Goal: Task Accomplishment & Management: Manage account settings

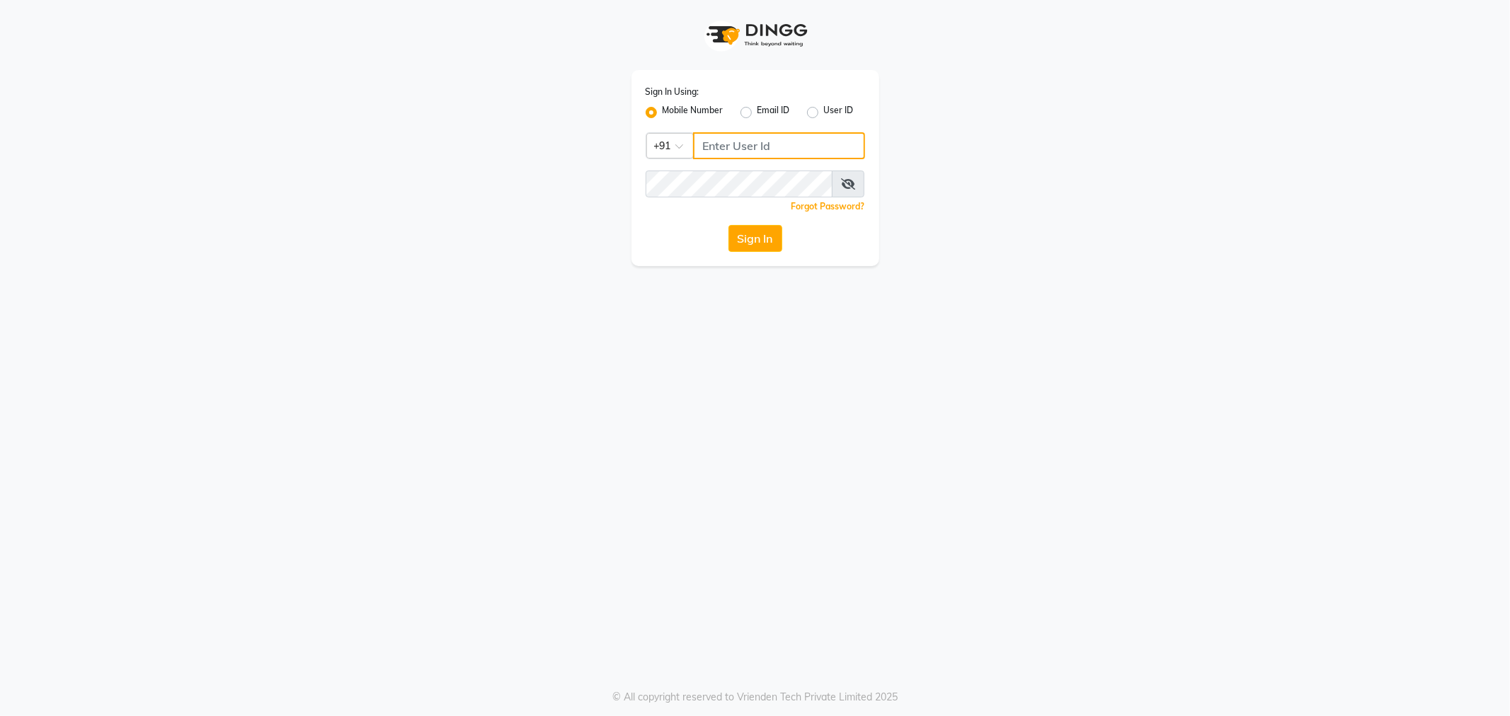
type input "9509017342"
click at [726, 227] on div "Sign In" at bounding box center [755, 238] width 219 height 27
click at [769, 246] on button "Sign In" at bounding box center [755, 238] width 54 height 27
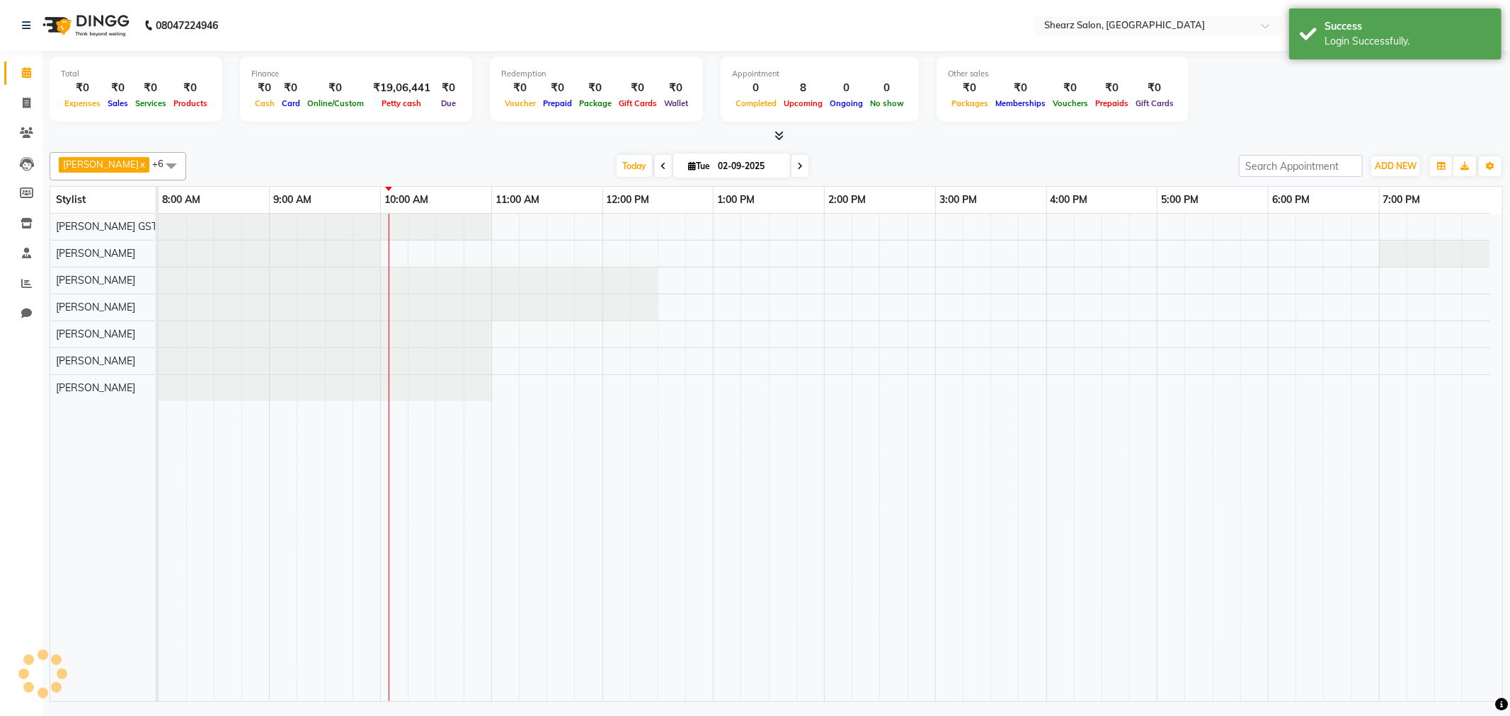
select select "en"
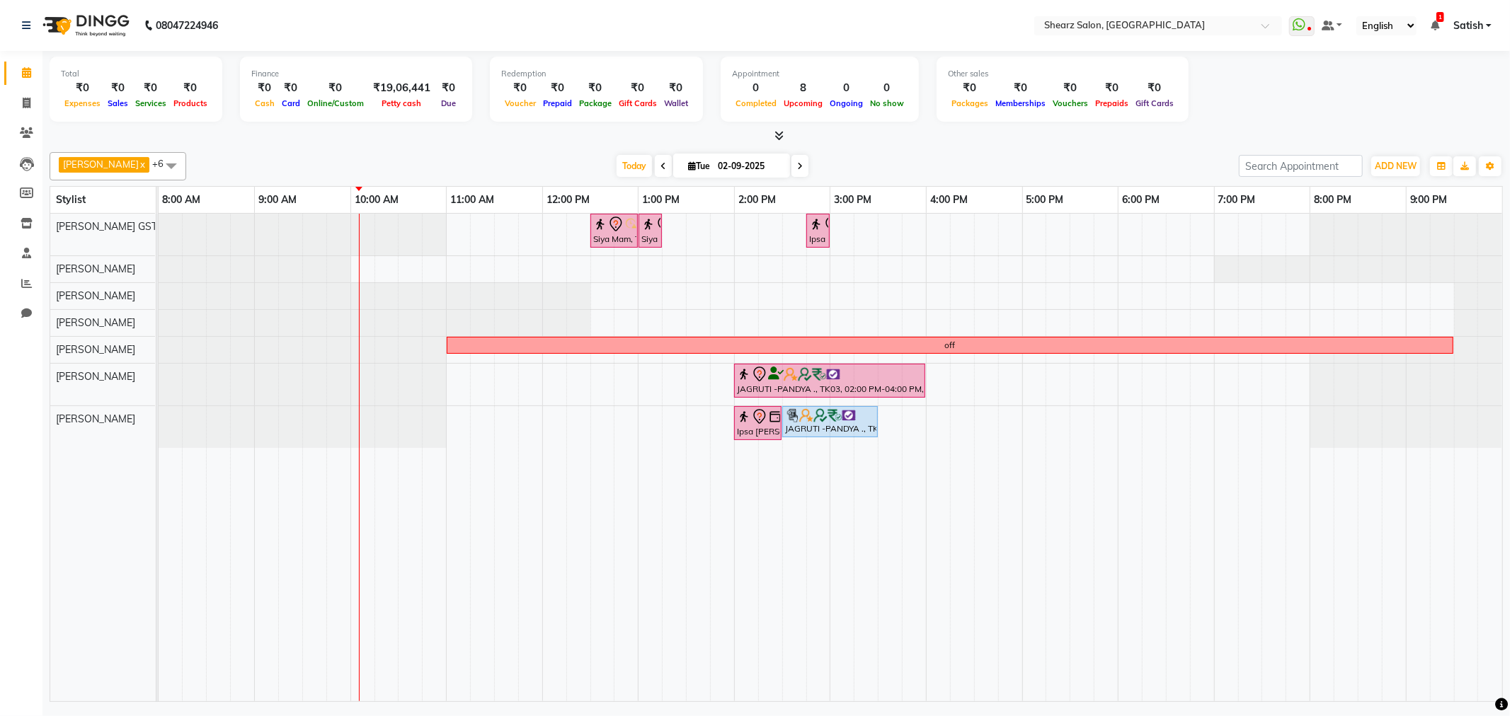
click at [157, 167] on span at bounding box center [171, 165] width 28 height 27
click at [108, 259] on div "[PERSON_NAME]" at bounding box center [117, 256] width 121 height 15
checkbox input "false"
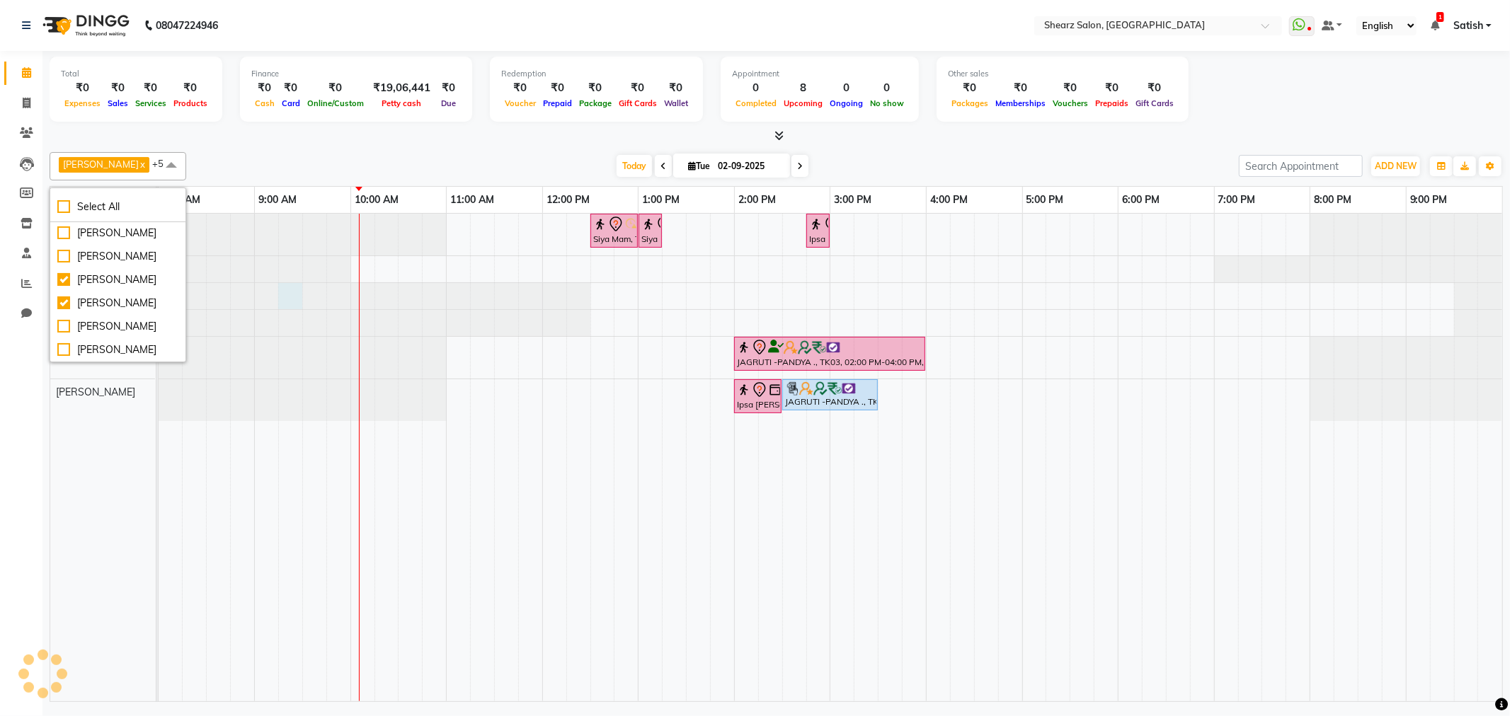
click at [159, 301] on div at bounding box center [159, 296] width 0 height 26
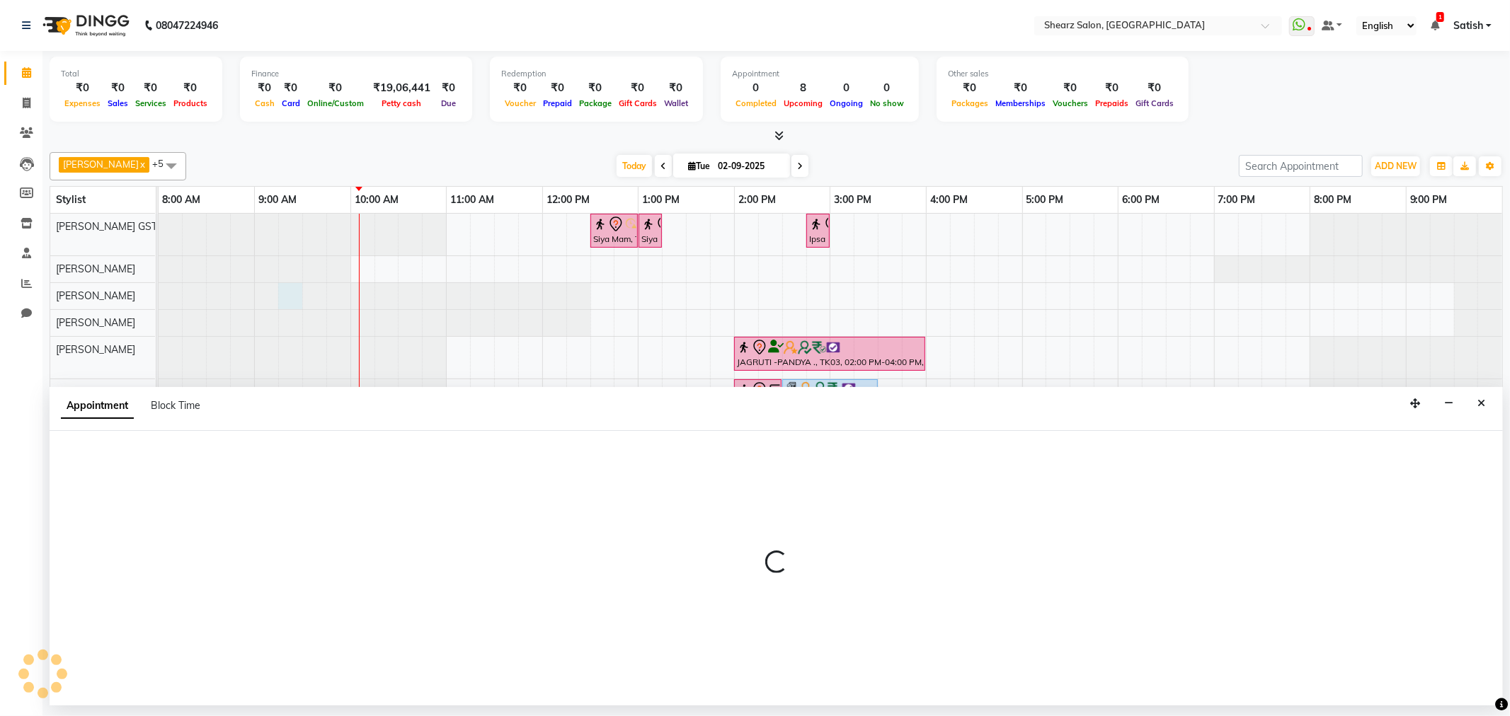
select select "77475"
select select "tentative"
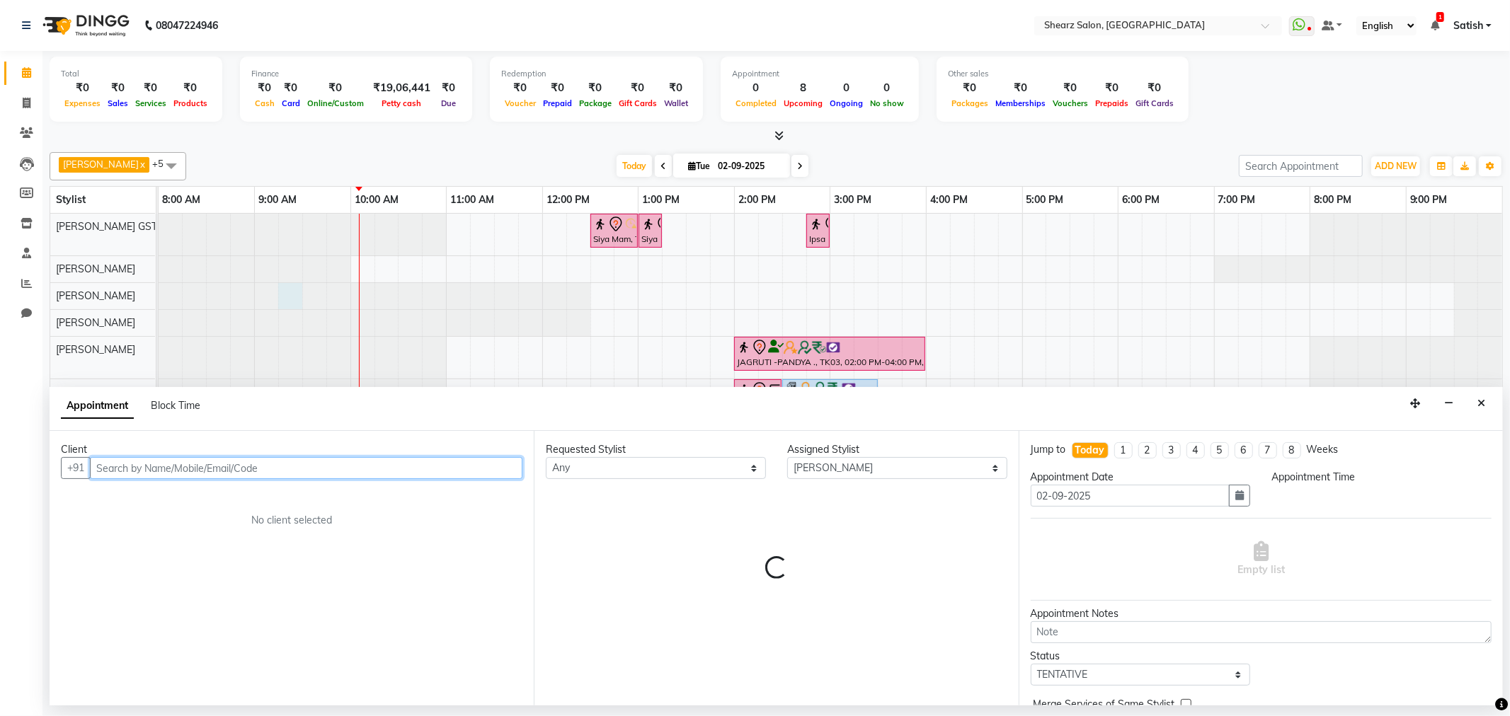
select select "555"
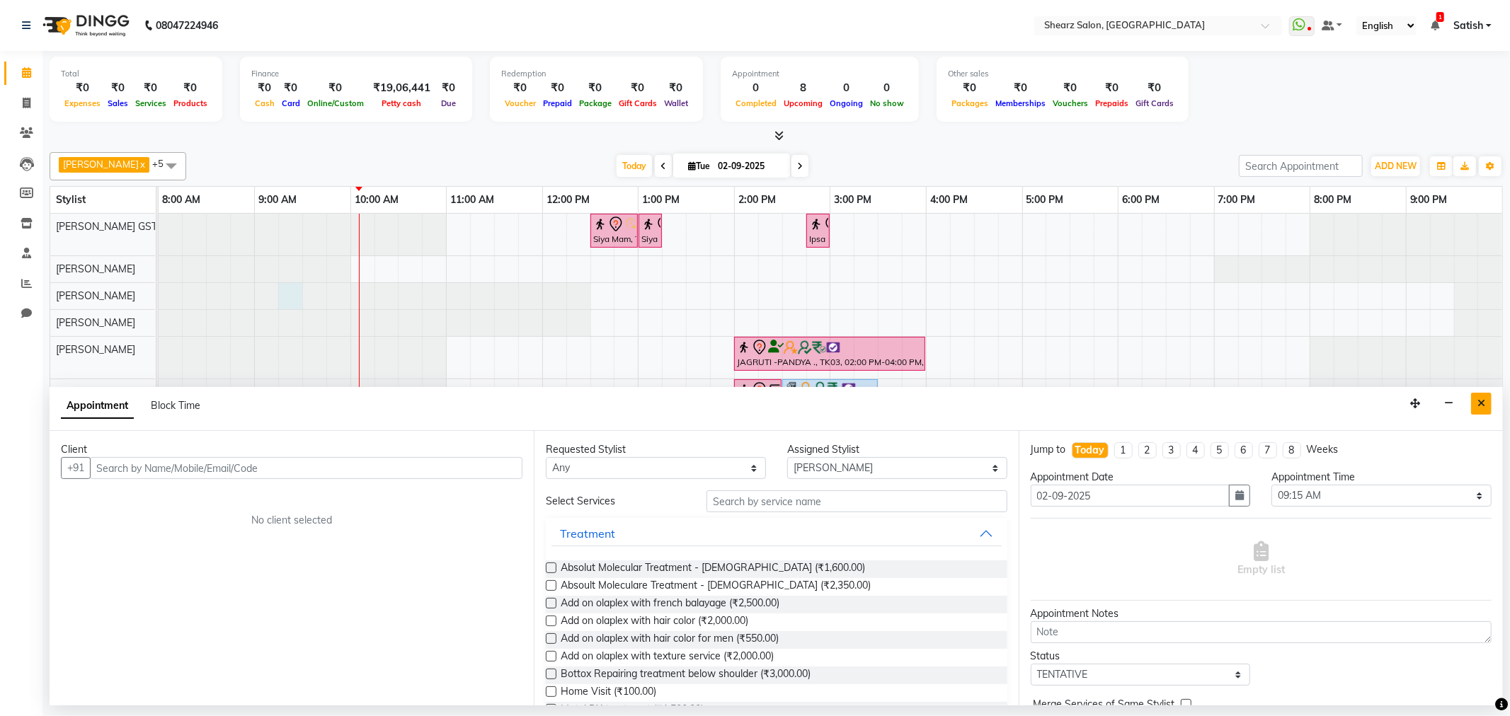
click at [1485, 406] on button "Close" at bounding box center [1481, 404] width 21 height 22
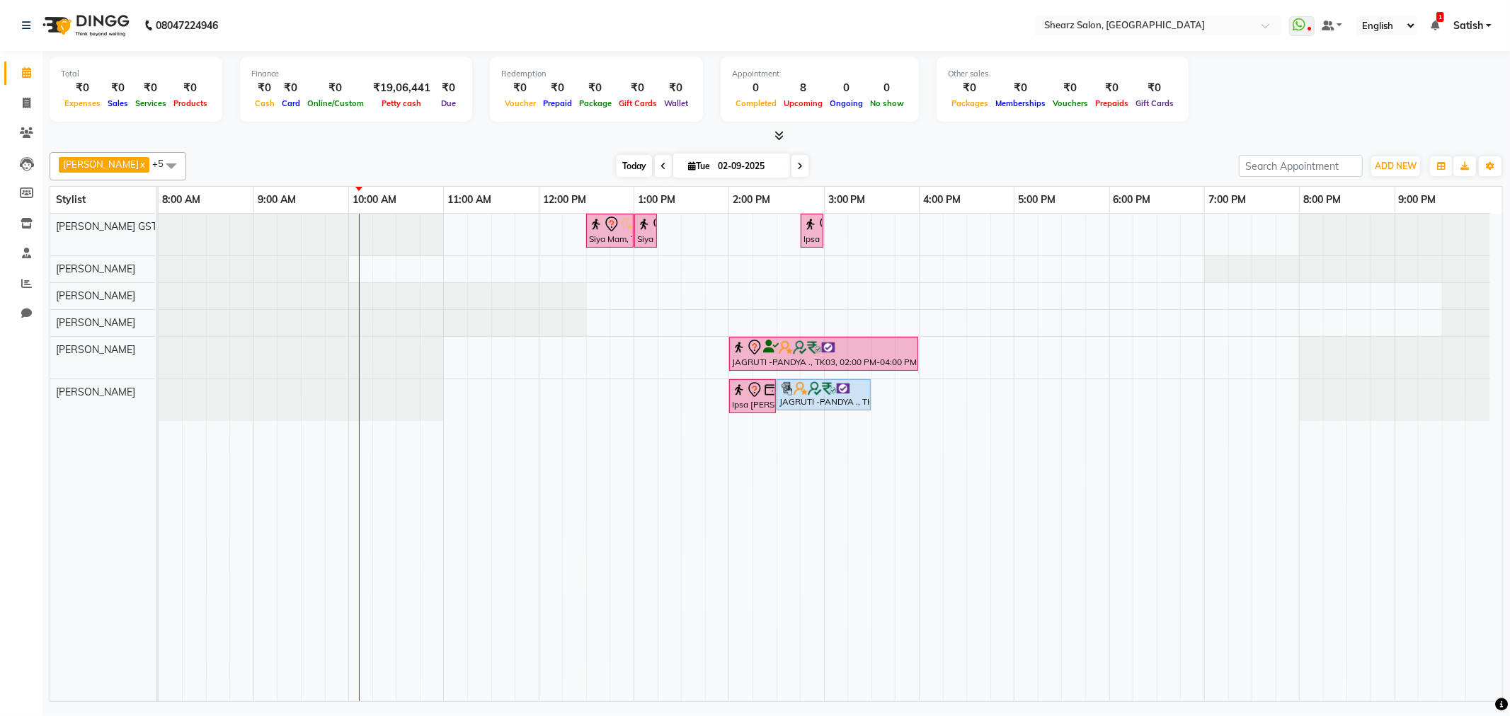
click at [625, 161] on span "Today" at bounding box center [634, 166] width 35 height 22
click at [157, 161] on span at bounding box center [171, 165] width 28 height 27
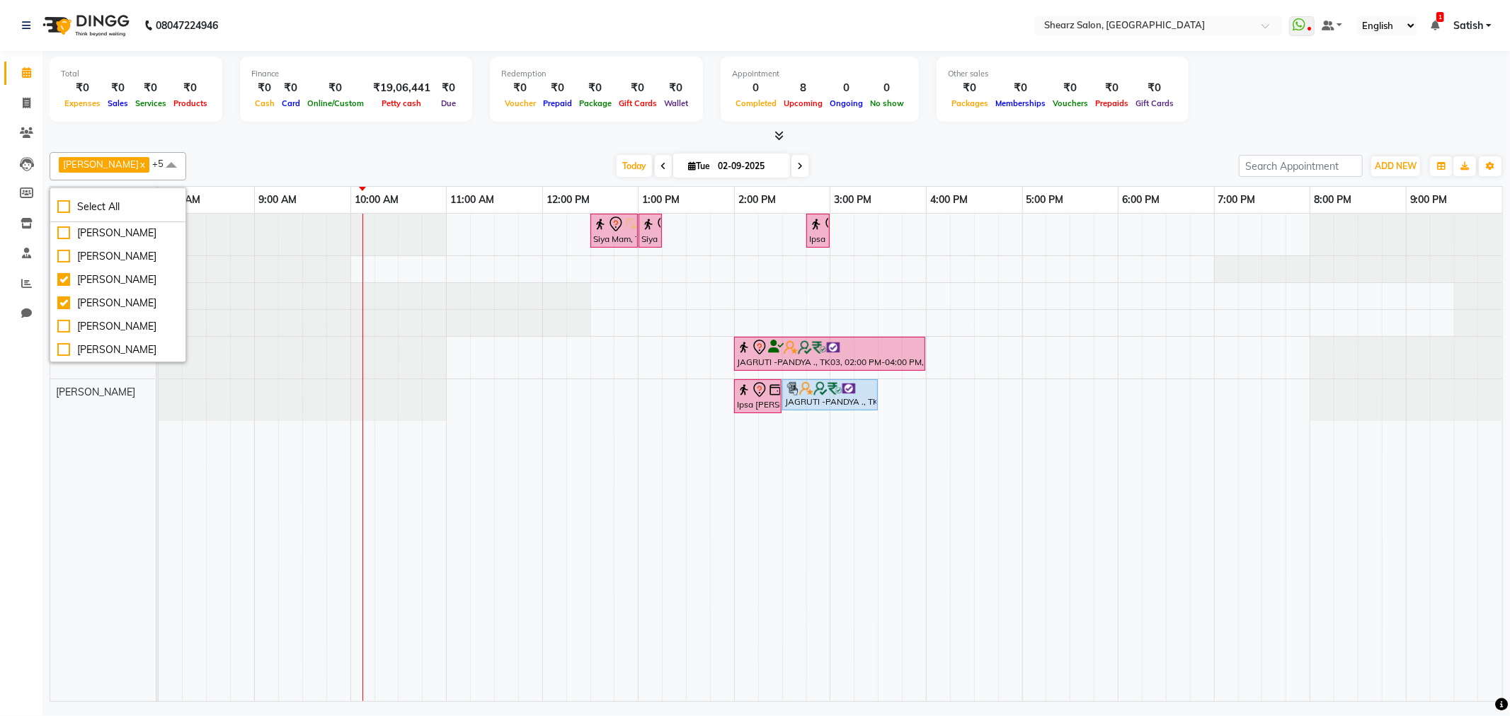
scroll to position [170, 0]
click at [91, 351] on div "Rohan Valand" at bounding box center [117, 350] width 121 height 15
checkbox input "true"
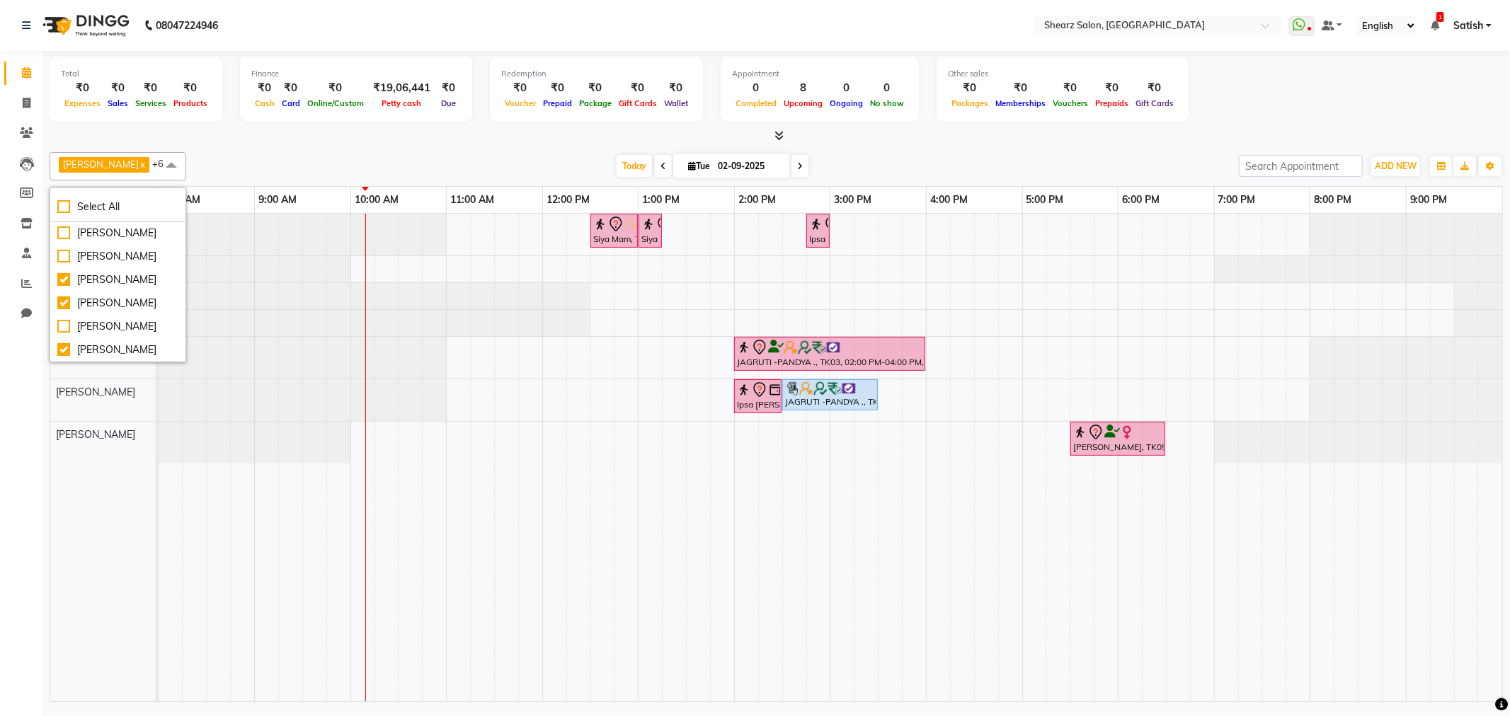
click at [163, 165] on span at bounding box center [171, 165] width 28 height 27
click at [157, 165] on span at bounding box center [171, 165] width 28 height 27
click at [135, 309] on div "Ravi Valand" at bounding box center [117, 306] width 121 height 15
checkbox input "true"
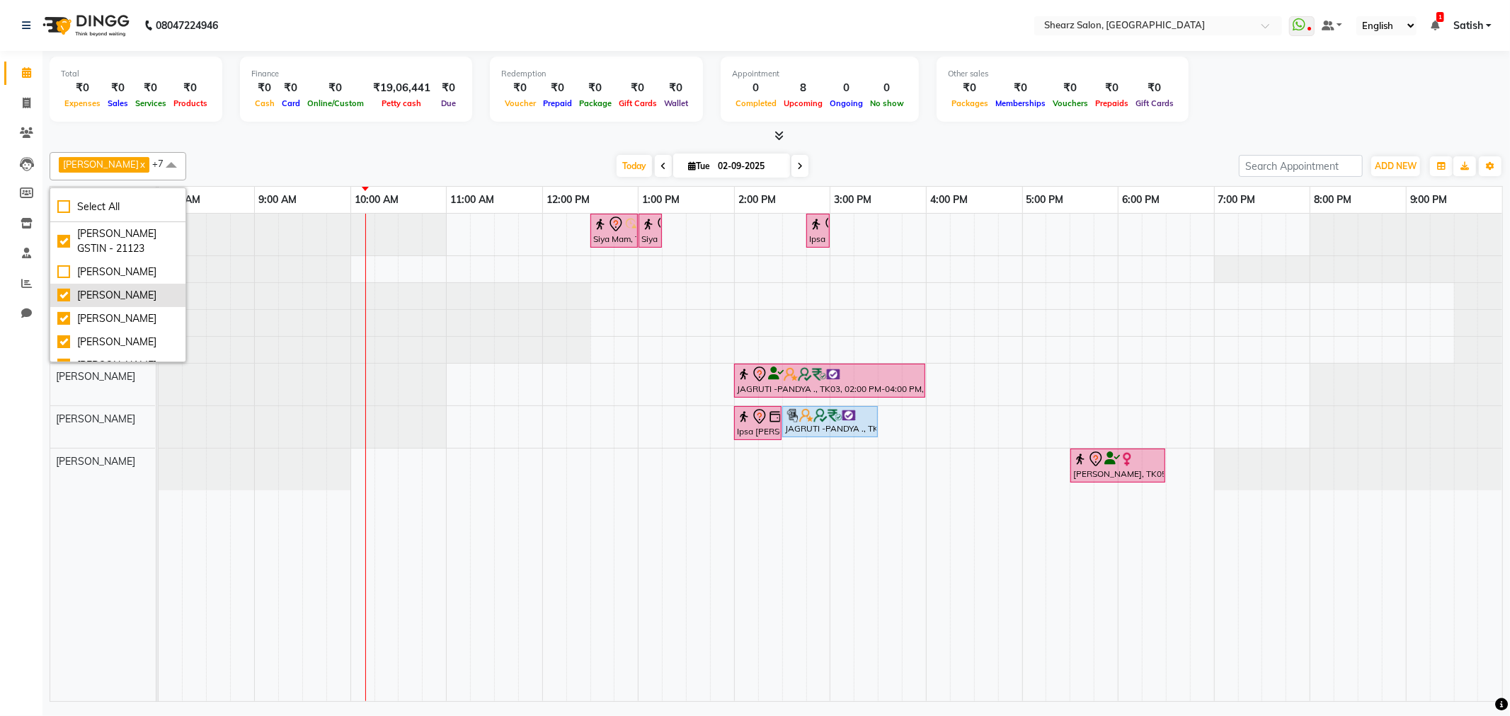
scroll to position [170, 0]
click at [122, 249] on div "Rohit Rathod" at bounding box center [117, 256] width 121 height 15
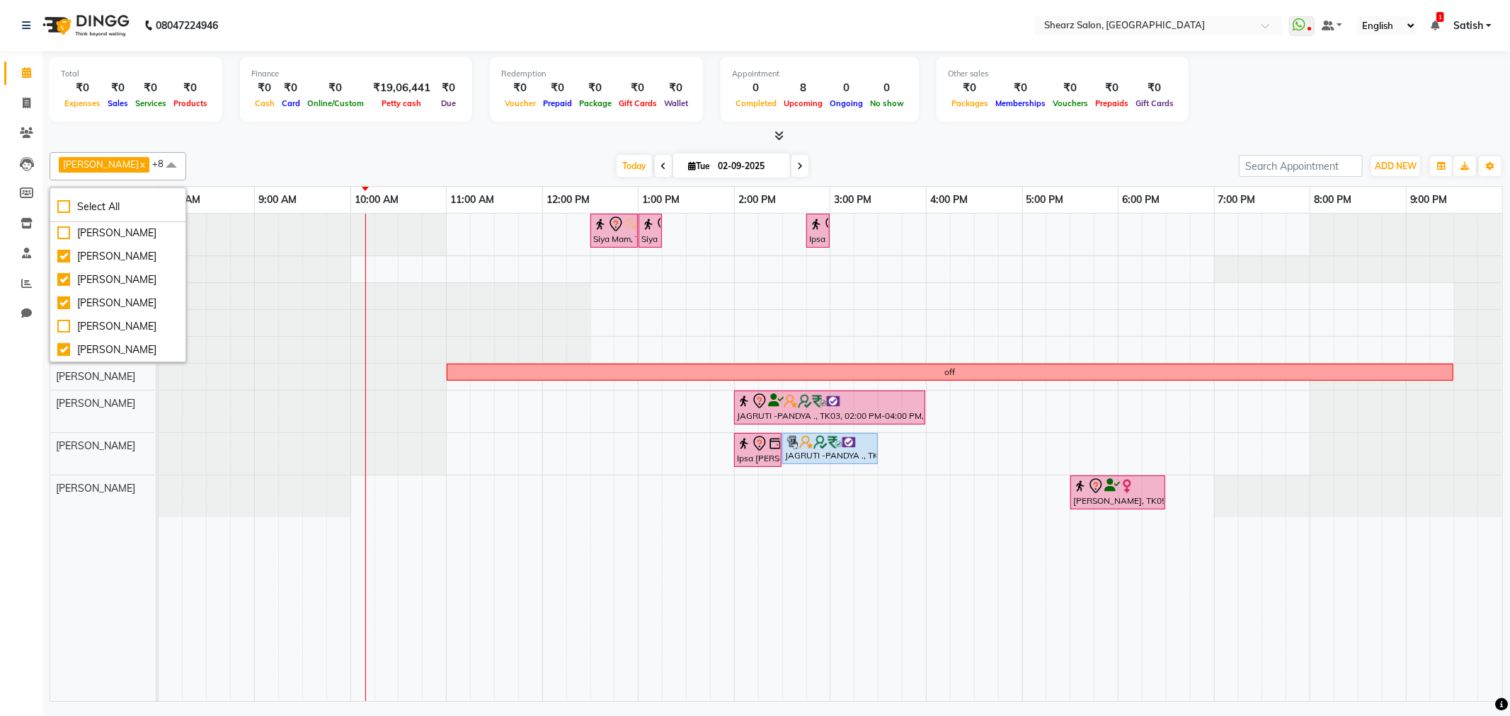
click at [161, 166] on span at bounding box center [171, 165] width 28 height 27
click at [159, 167] on span at bounding box center [171, 165] width 28 height 27
click at [110, 249] on div "Rohit Rathod" at bounding box center [117, 256] width 121 height 15
checkbox input "false"
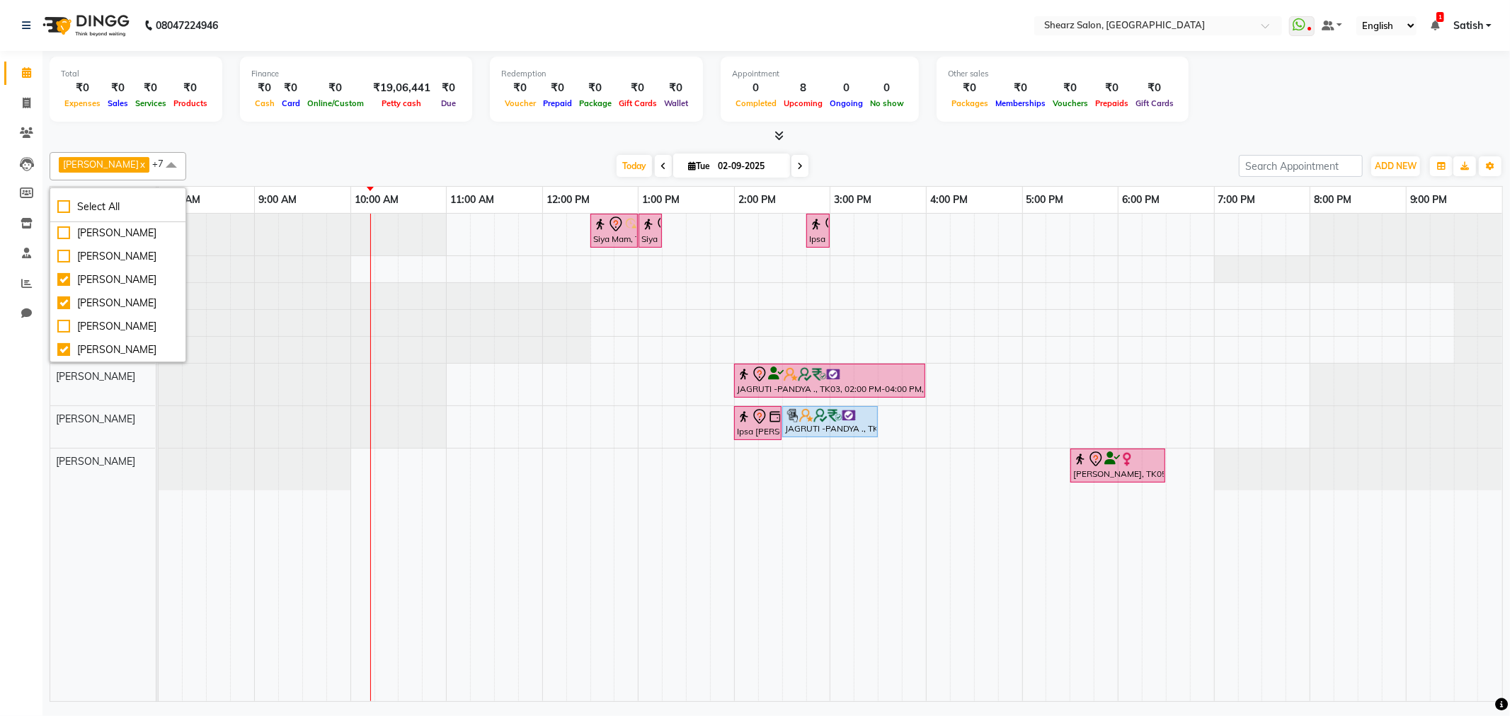
click at [217, 253] on div at bounding box center [303, 235] width 288 height 42
click at [791, 164] on span at bounding box center [799, 166] width 17 height 22
type input "03-09-2025"
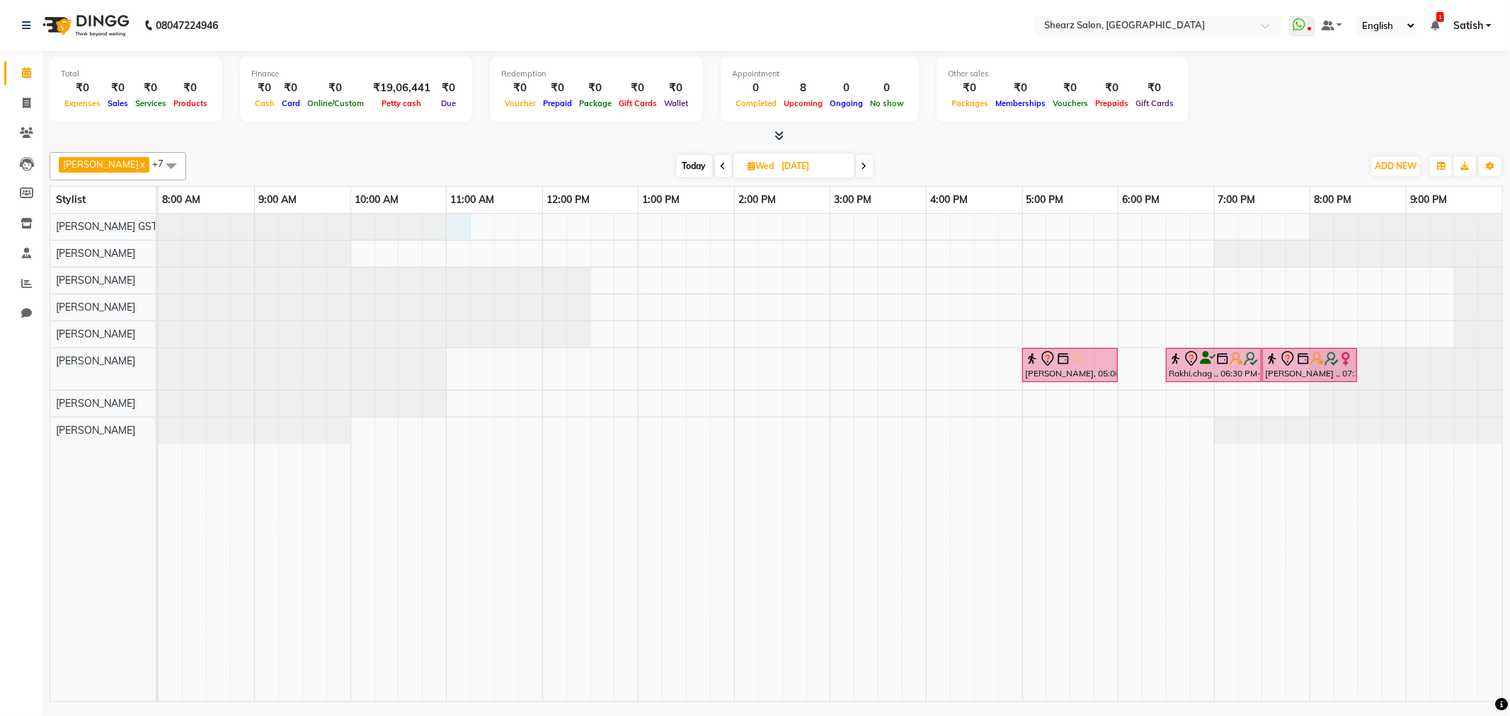
click at [457, 218] on div "Jasmine Maam, 05:00 PM-06:00 PM, Women Haircut with Mr.Dinesh Rakhi.chag ., 06:…" at bounding box center [831, 458] width 1344 height 488
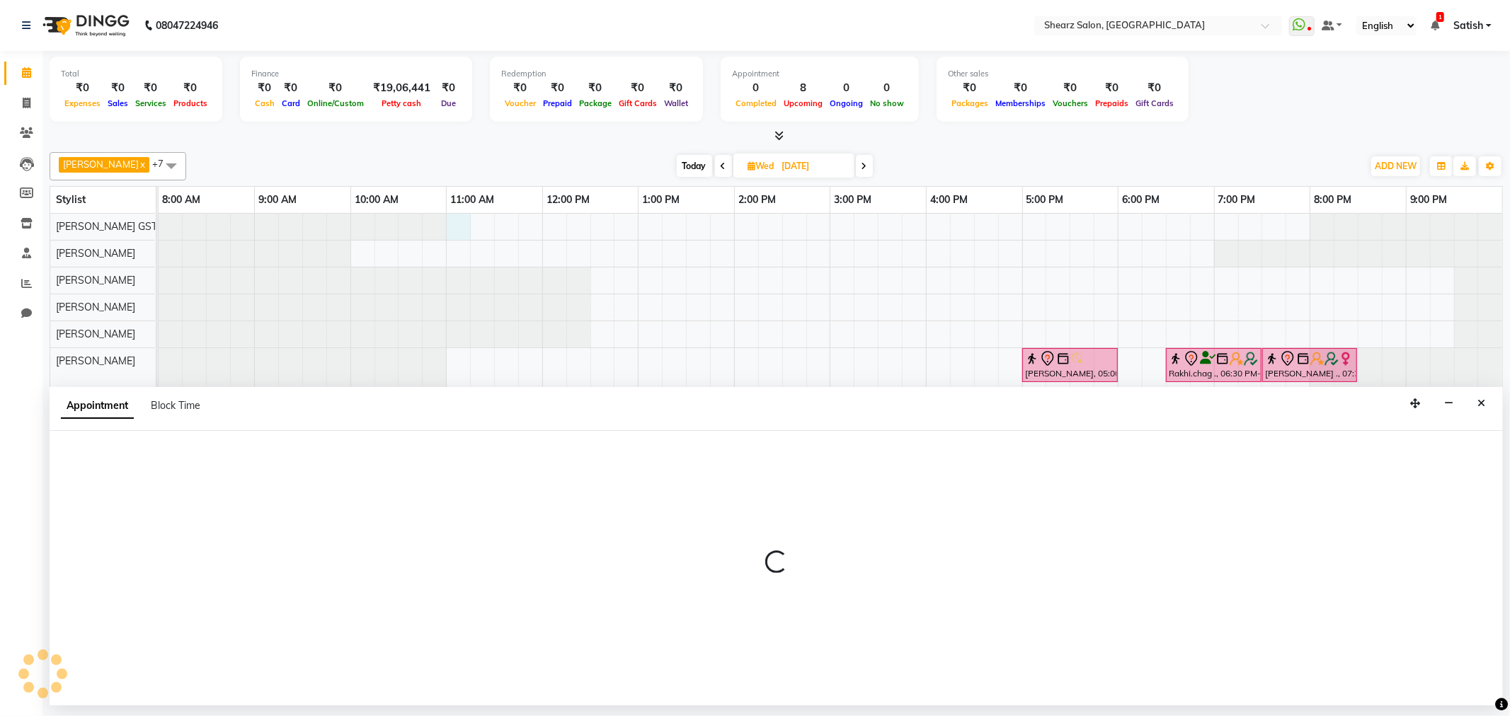
select select "77439"
select select "660"
select select "tentative"
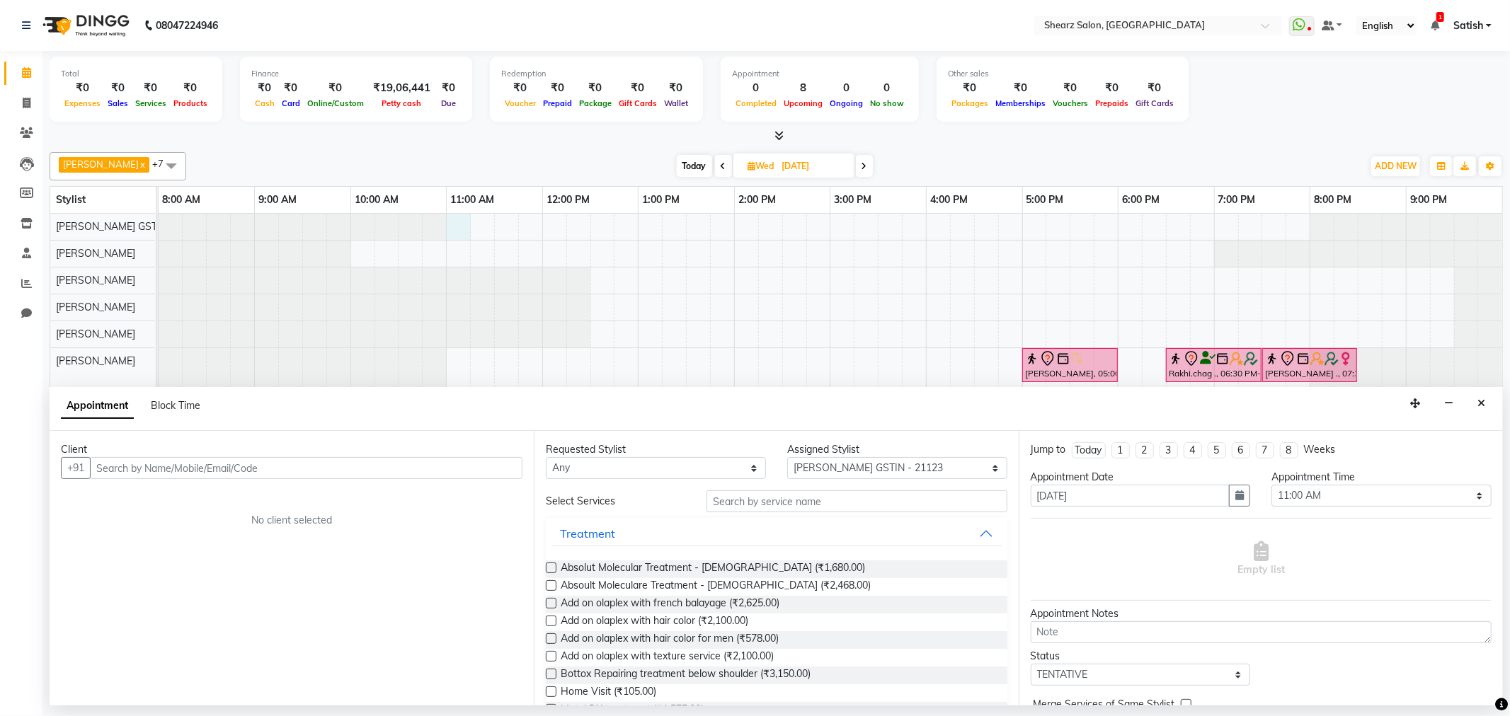
click at [195, 413] on div "Block Time" at bounding box center [176, 406] width 50 height 15
click at [195, 400] on span "Block Time" at bounding box center [176, 405] width 50 height 13
select select "77439"
select select "660"
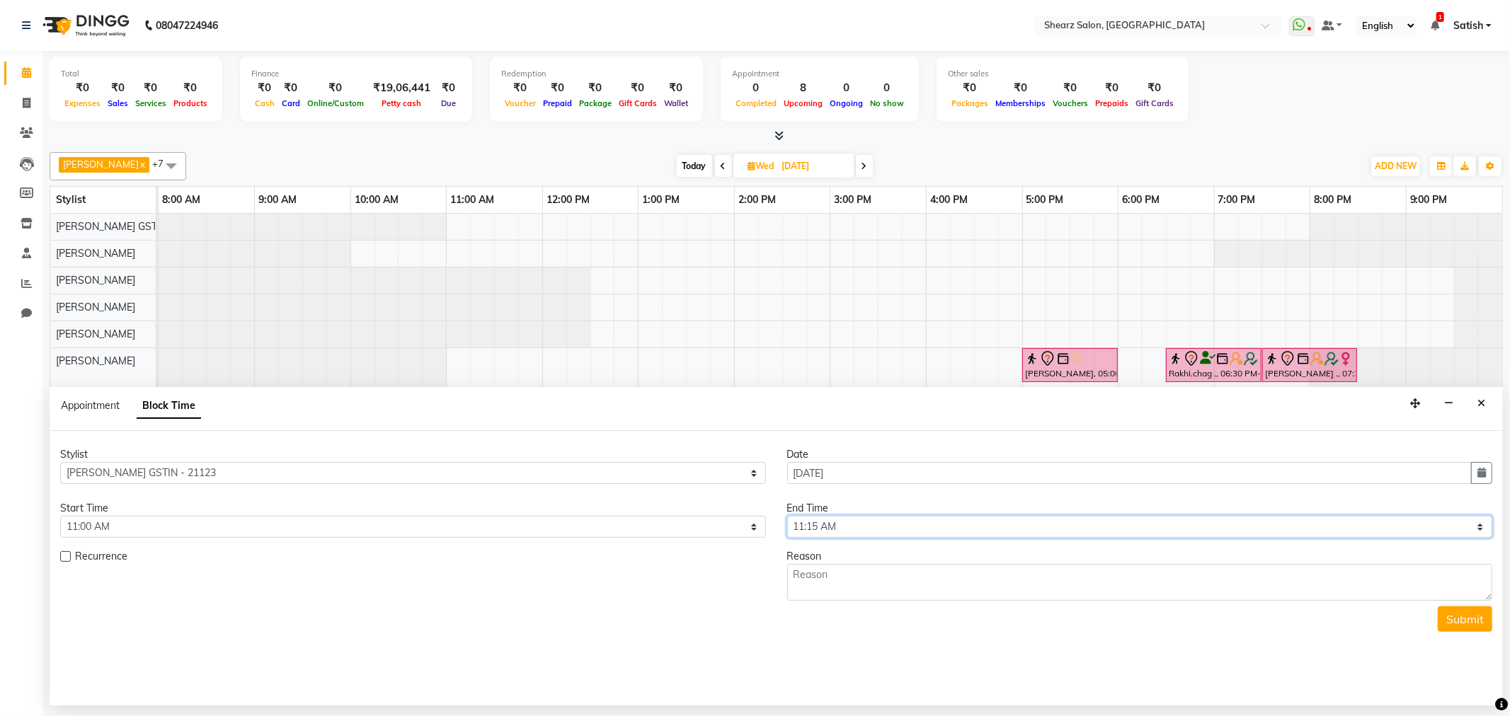
click at [845, 522] on select "Select 09:00 AM 09:15 AM 09:30 AM 09:45 AM 10:00 AM 10:15 AM 10:30 AM 10:45 AM …" at bounding box center [1140, 527] width 706 height 22
select select "1290"
click at [787, 516] on select "Select 09:00 AM 09:15 AM 09:30 AM 09:45 AM 10:00 AM 10:15 AM 10:30 AM 10:45 AM …" at bounding box center [1140, 527] width 706 height 22
click at [837, 573] on textarea at bounding box center [1140, 582] width 706 height 37
type textarea "off"
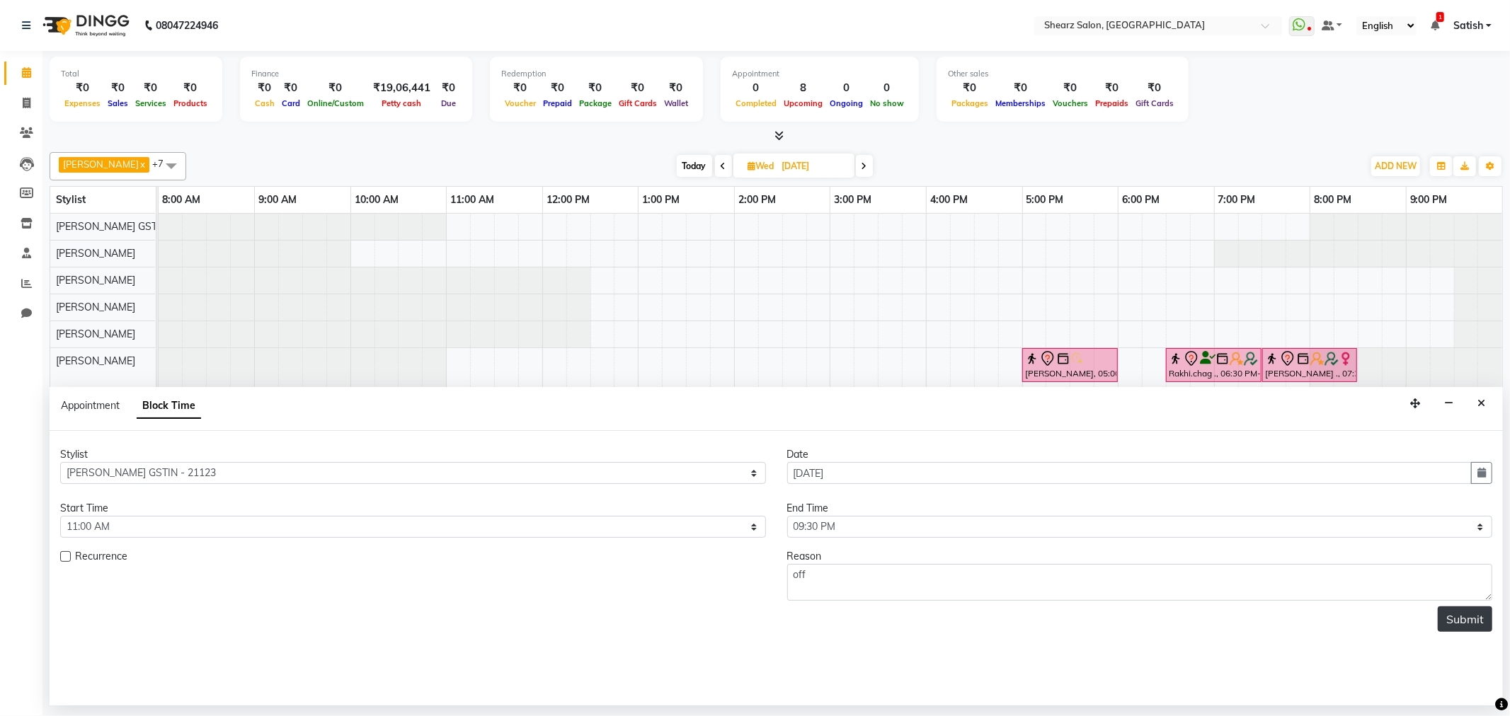
click at [1450, 627] on button "Submit" at bounding box center [1465, 619] width 55 height 25
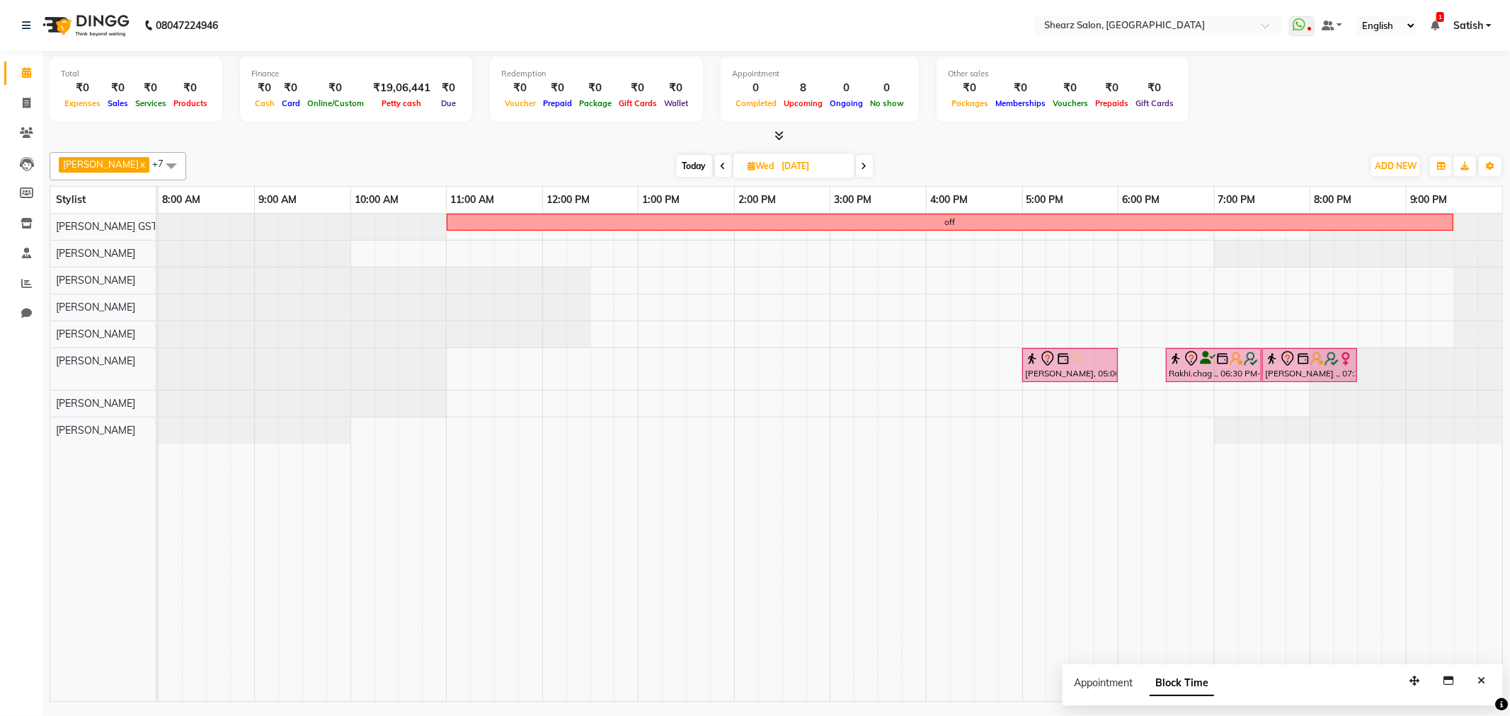
click at [680, 168] on span "Today" at bounding box center [694, 166] width 35 height 22
type input "02-09-2025"
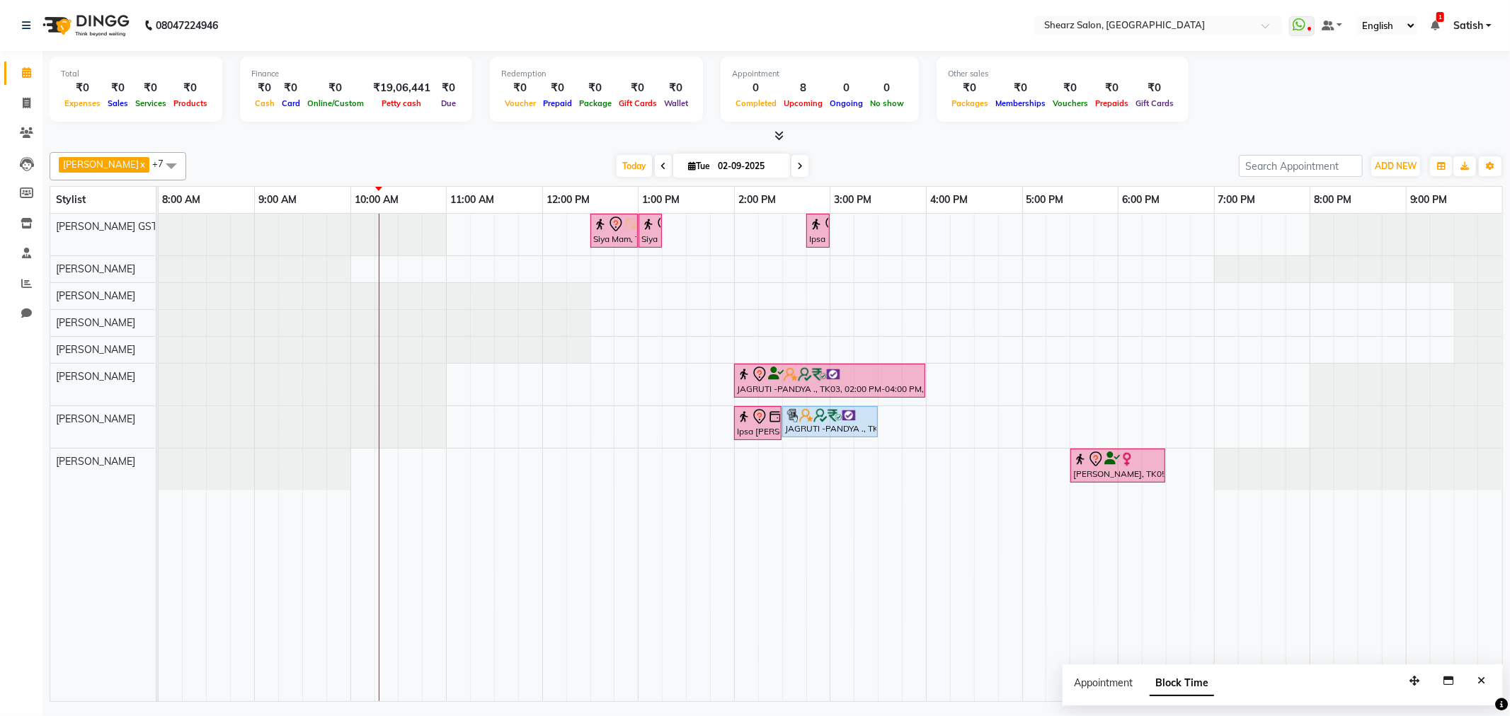
click at [1492, 677] on div "Appointment Block Time" at bounding box center [1283, 687] width 440 height 44
click at [1488, 690] on button "Close" at bounding box center [1481, 681] width 21 height 22
click at [469, 455] on div "Siya Mam, TK01, 12:30 PM-01:00 PM, Full hand international wax Siya Mam, TK01, …" at bounding box center [831, 458] width 1344 height 488
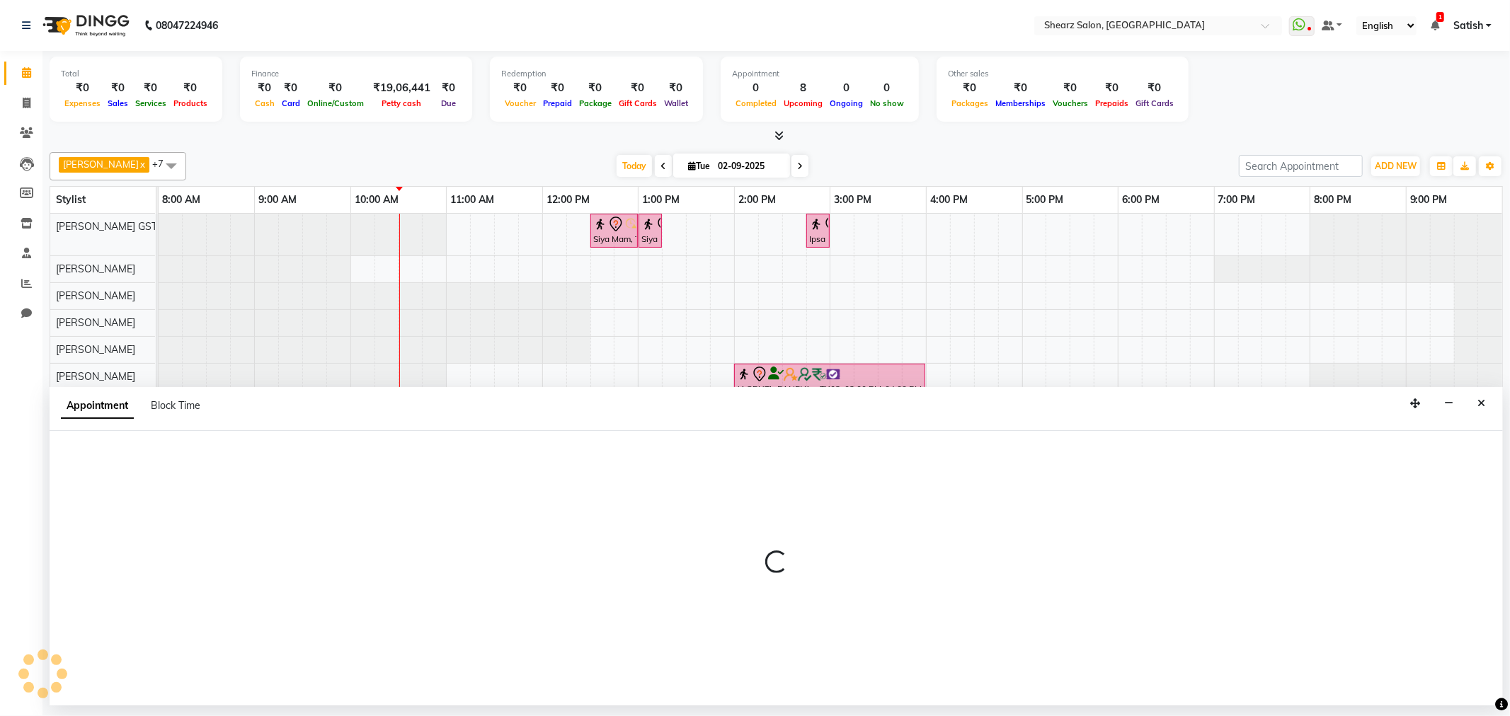
select select "77472"
select select "660"
select select "tentative"
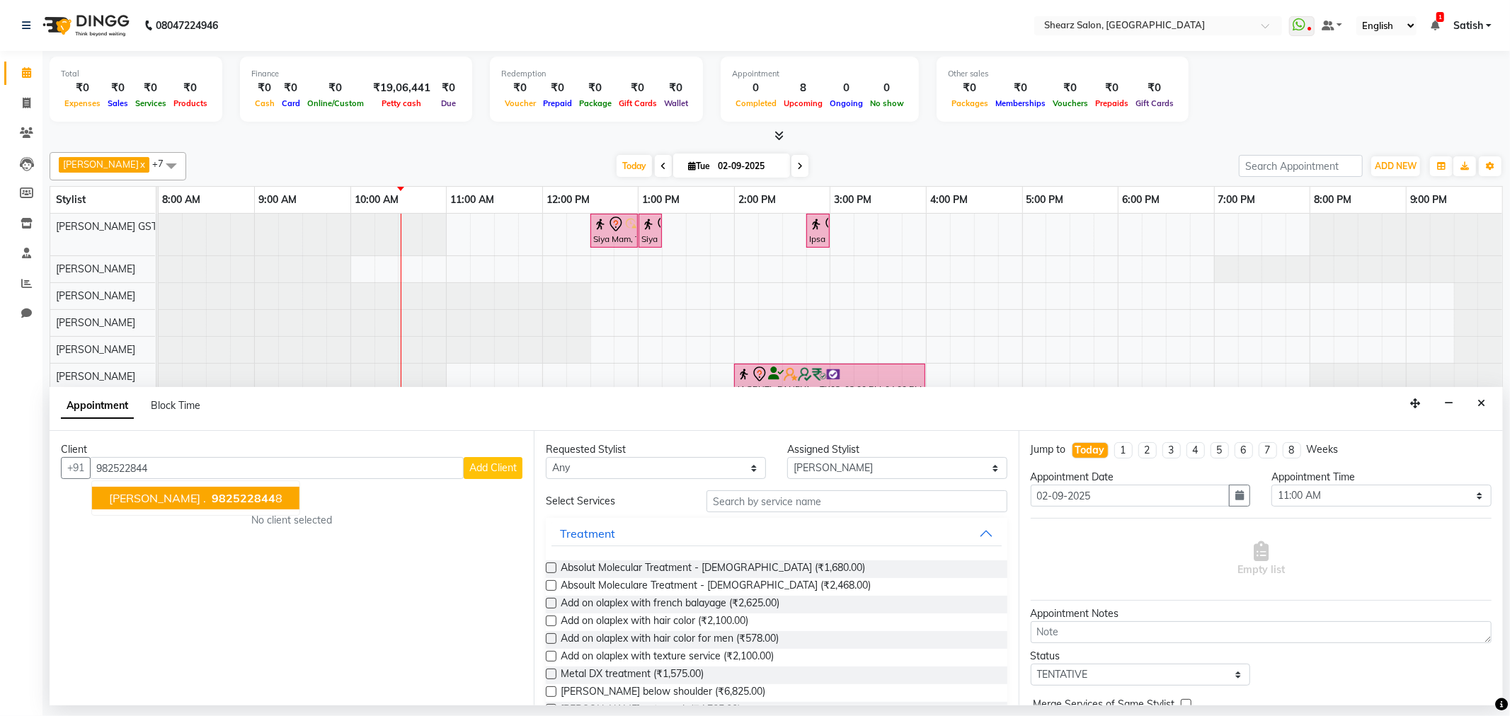
click at [128, 493] on span "Satyen Trivedi ." at bounding box center [157, 498] width 97 height 14
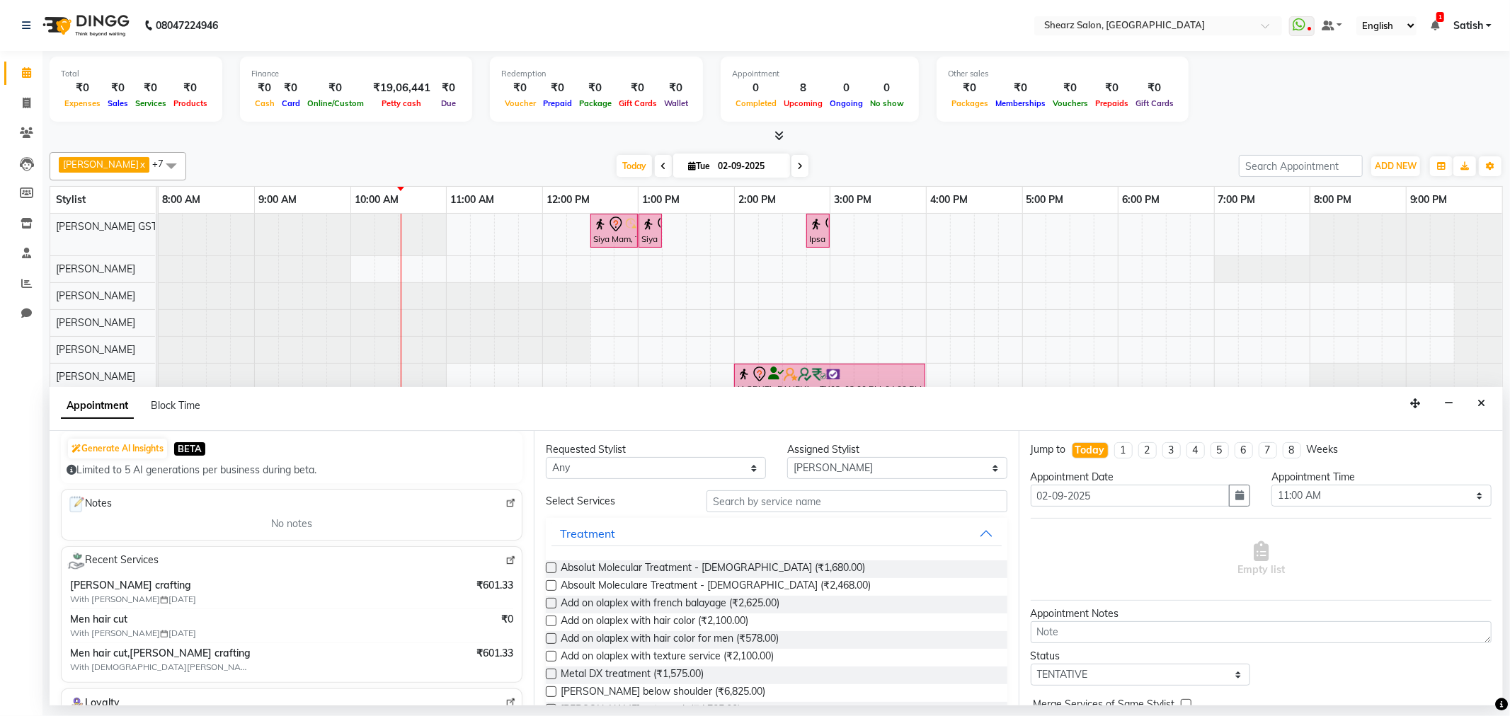
scroll to position [0, 0]
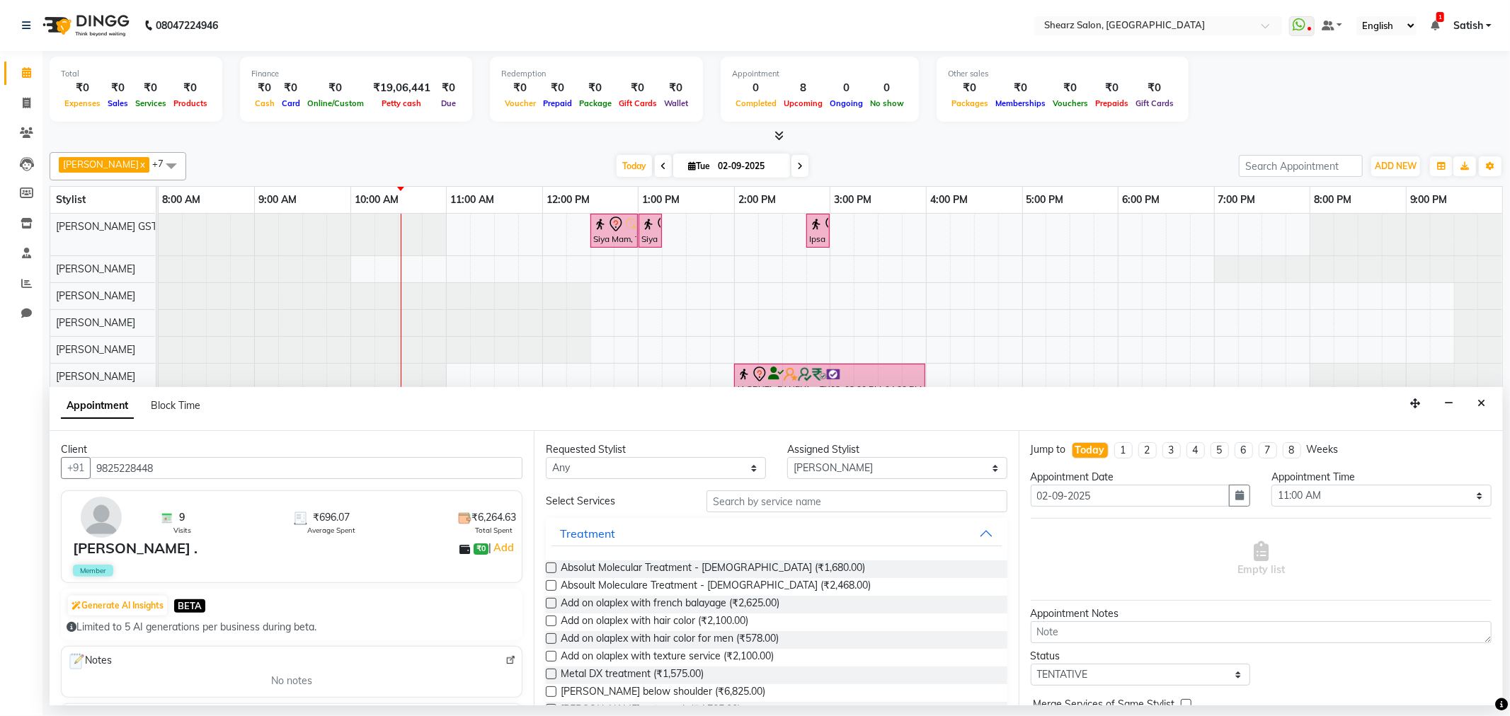
type input "9825228448"
click at [772, 503] on input "text" at bounding box center [857, 502] width 300 height 22
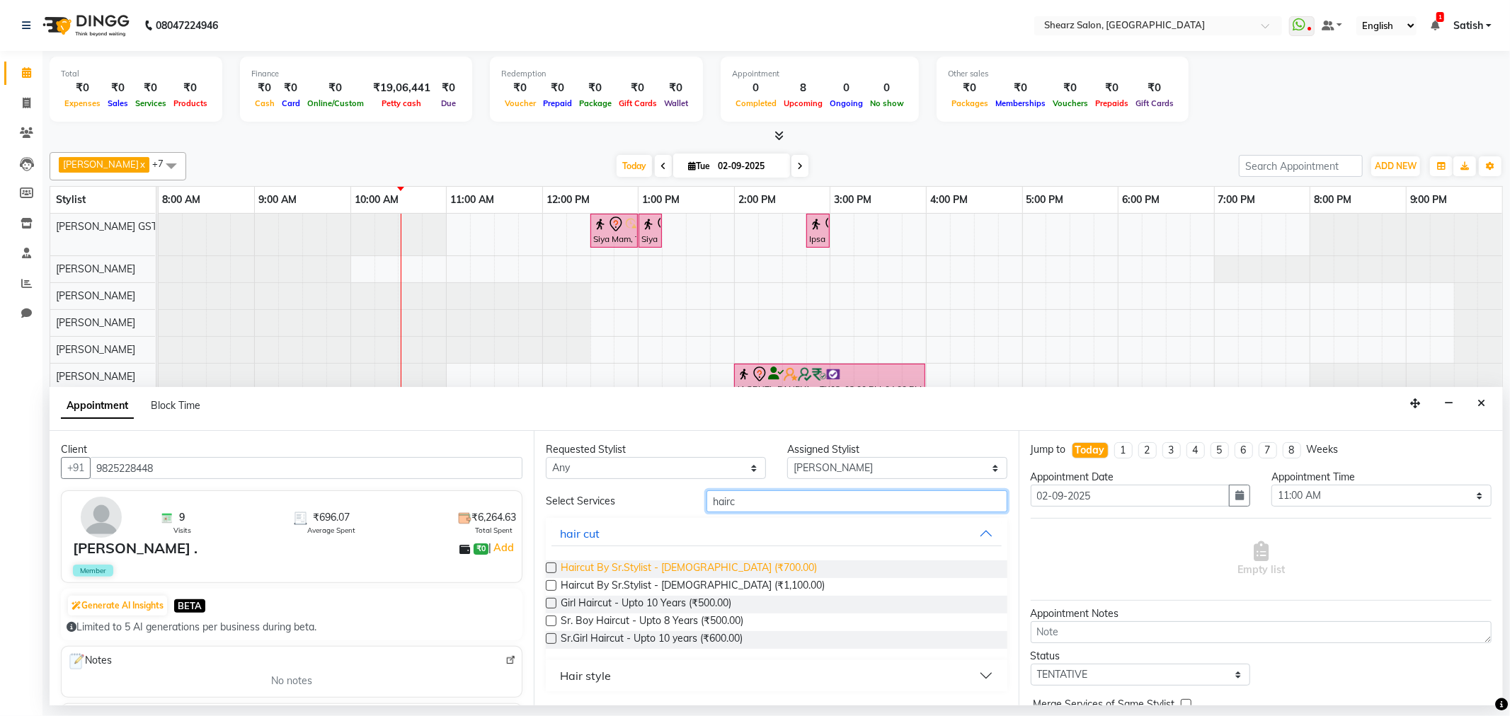
type input "hairc"
click at [683, 561] on span "Haircut By Sr.Stylist - Male (₹700.00)" at bounding box center [689, 570] width 256 height 18
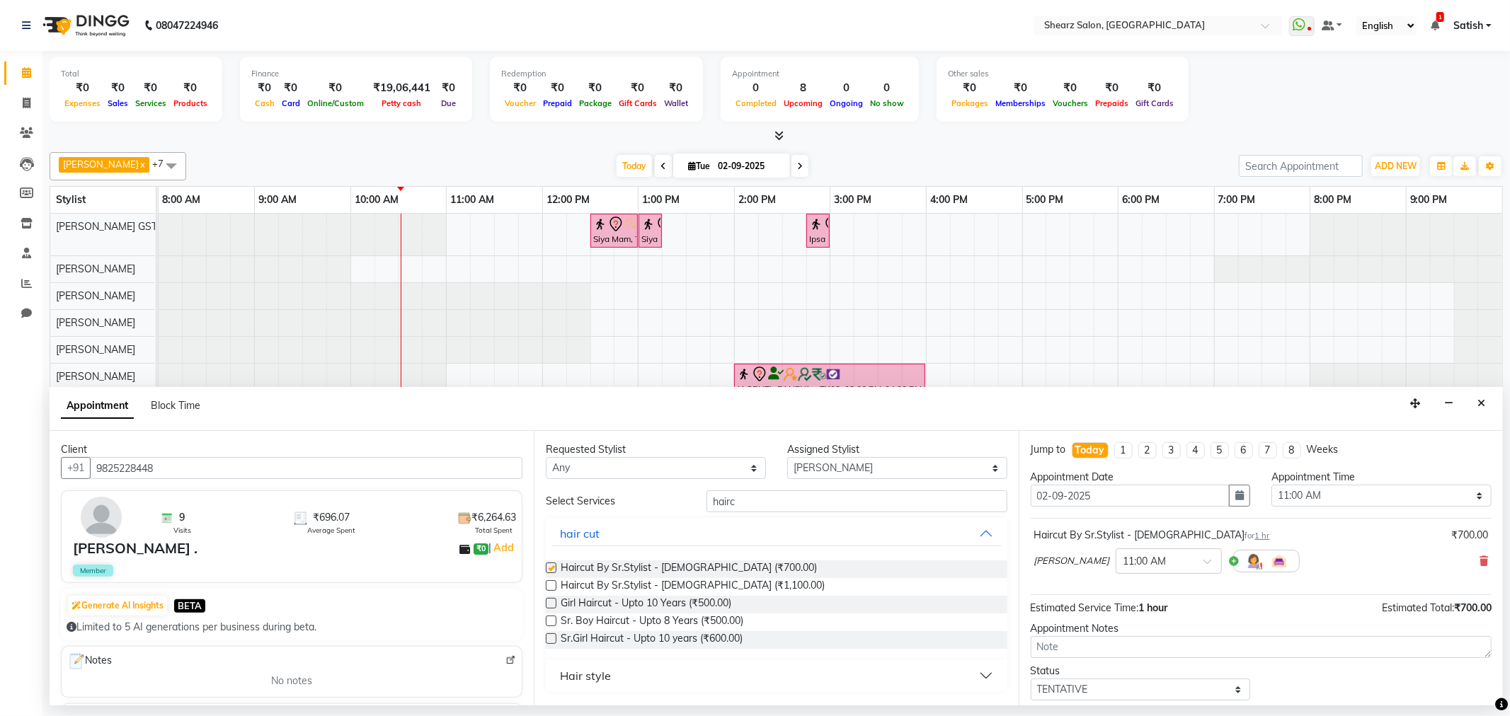
checkbox input "false"
drag, startPoint x: 789, startPoint y: 505, endPoint x: 425, endPoint y: 481, distance: 364.6
click at [425, 481] on div "Client +91 9825228448 9 Visits ₹696.07 Average Spent ₹6,264.63 Total Spent Saty…" at bounding box center [776, 568] width 1453 height 275
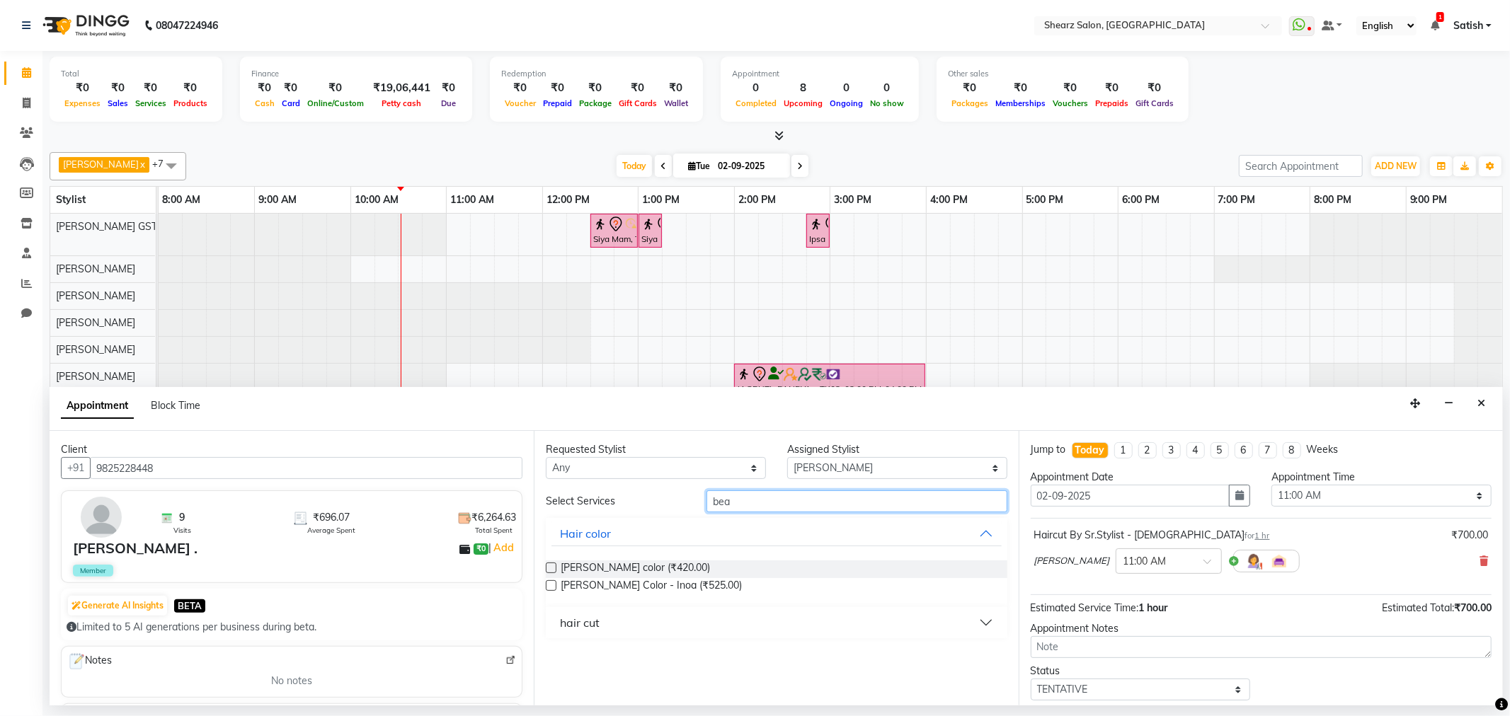
type input "bea"
click at [681, 609] on div "hair cut" at bounding box center [776, 622] width 461 height 31
click at [690, 635] on button "hair cut" at bounding box center [776, 622] width 450 height 25
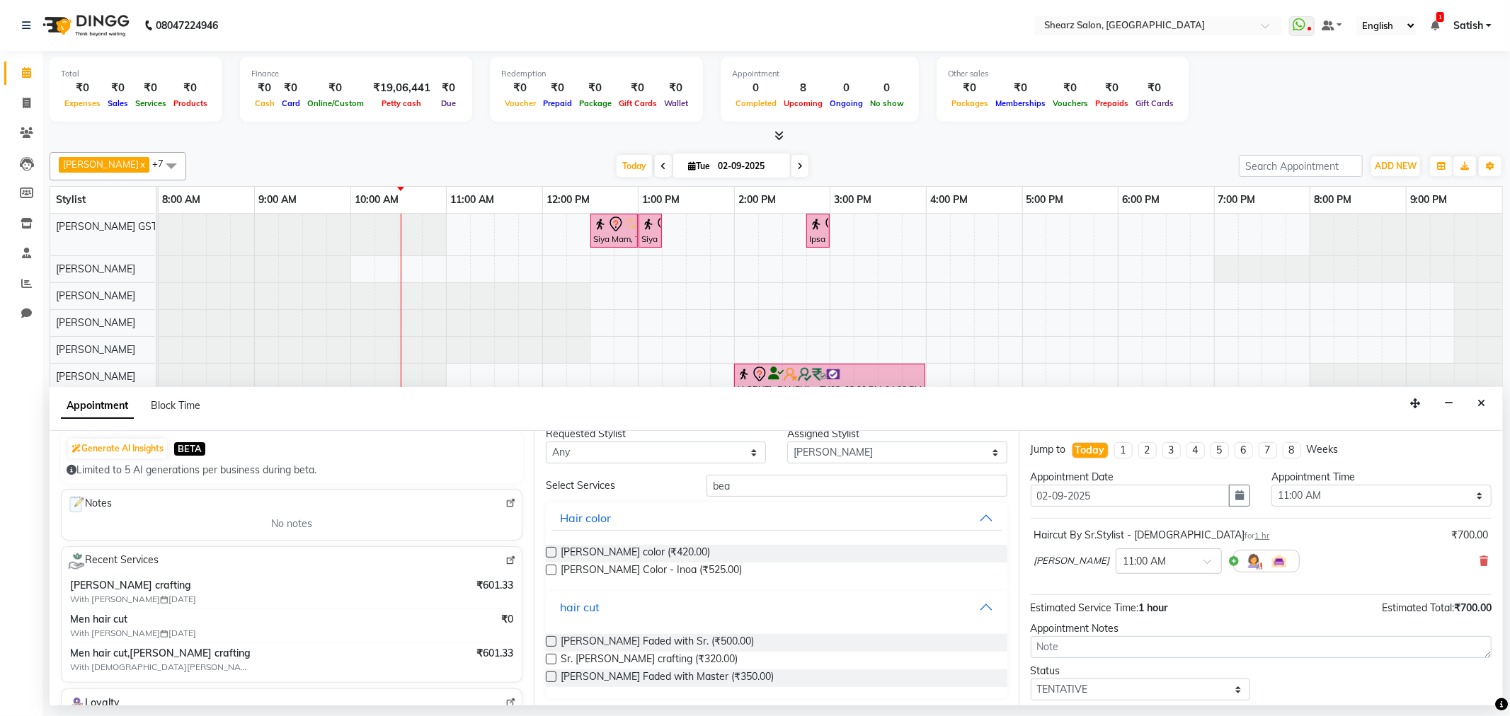
scroll to position [19, 0]
click at [620, 634] on span "Beard Faded with Sr. (₹500.00)" at bounding box center [657, 640] width 193 height 18
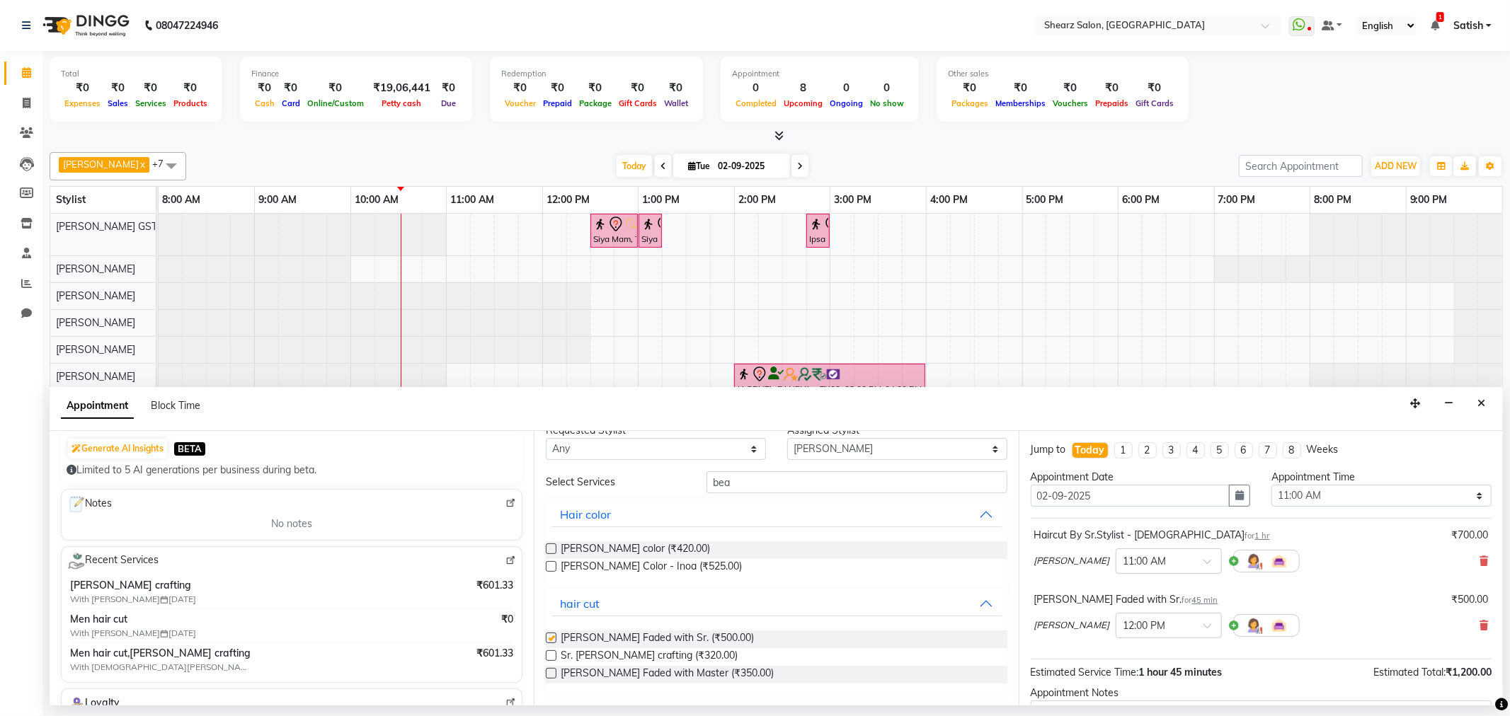
checkbox input "false"
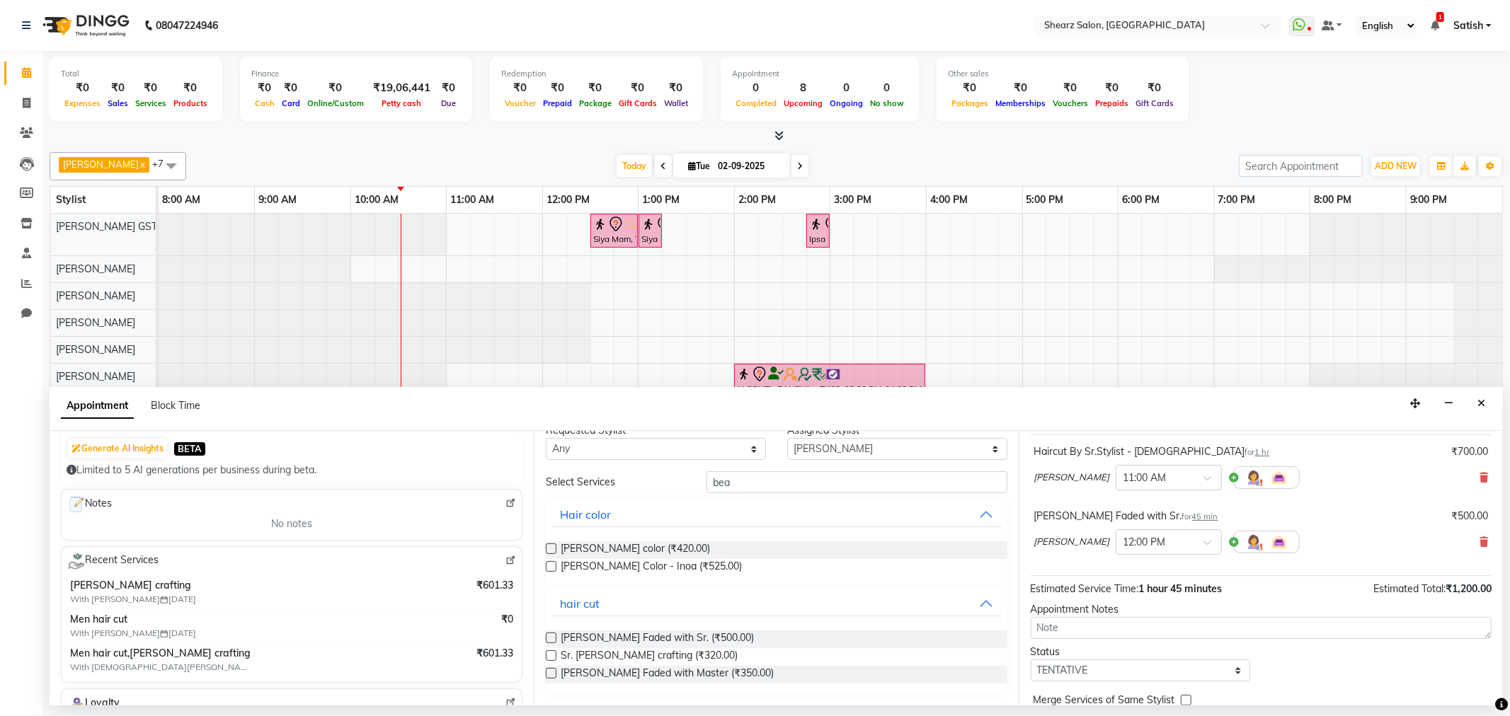
scroll to position [149, 0]
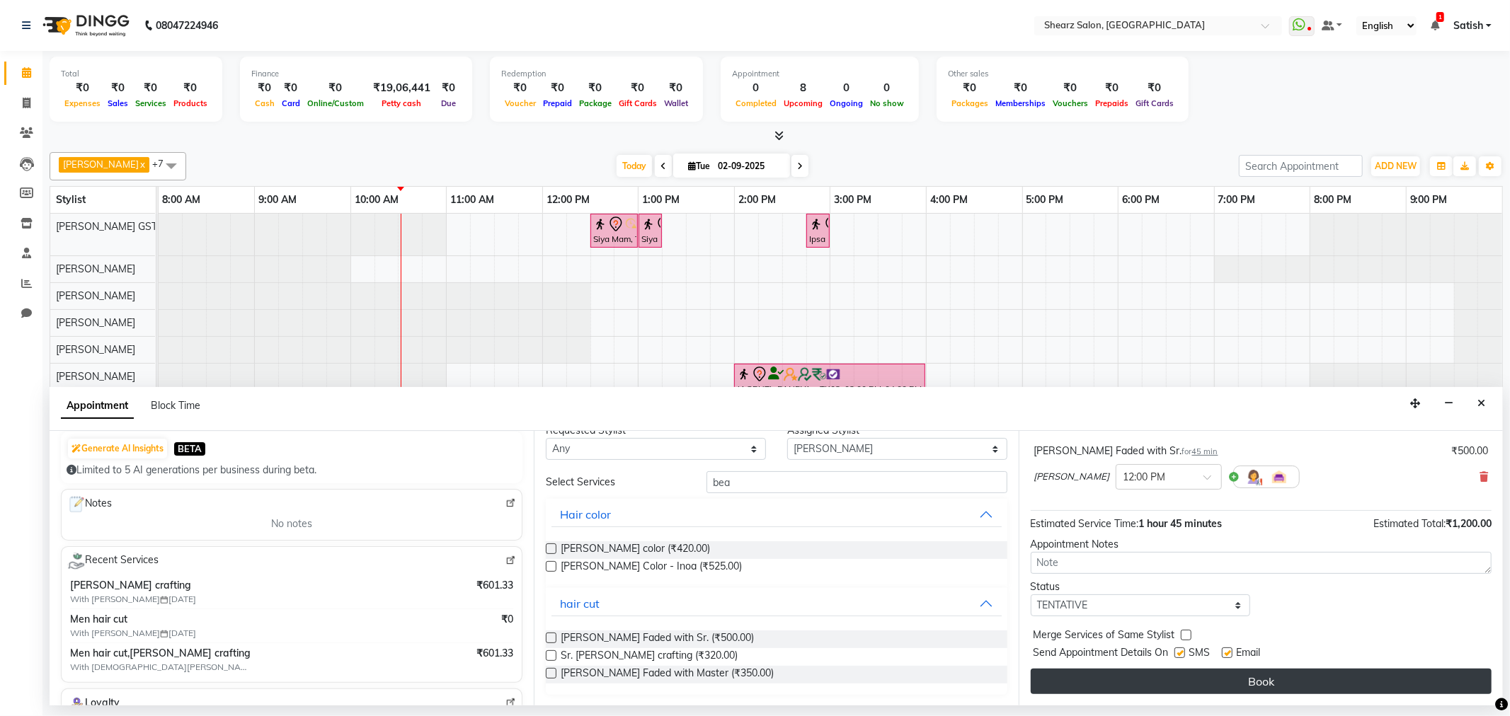
click at [1160, 680] on button "Book" at bounding box center [1261, 681] width 461 height 25
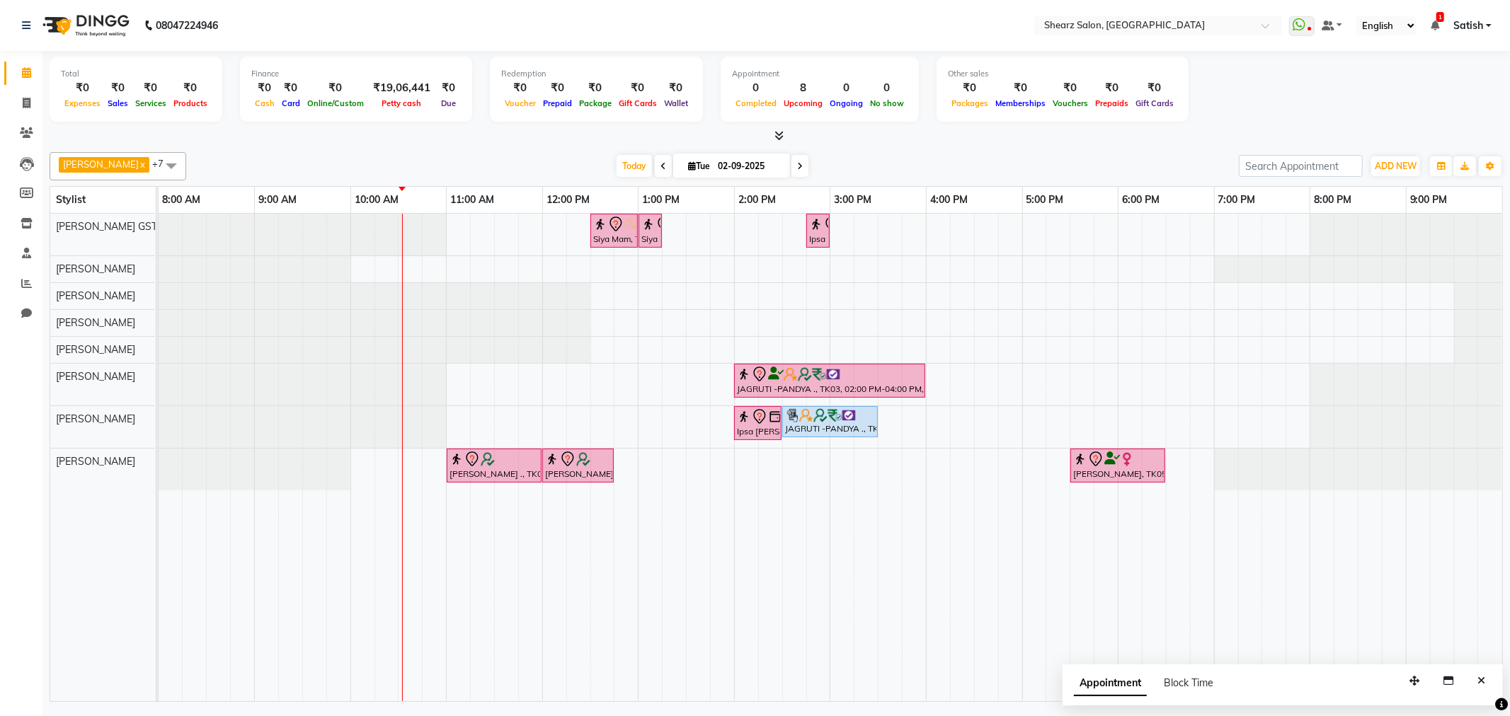
click at [797, 170] on icon at bounding box center [800, 166] width 6 height 8
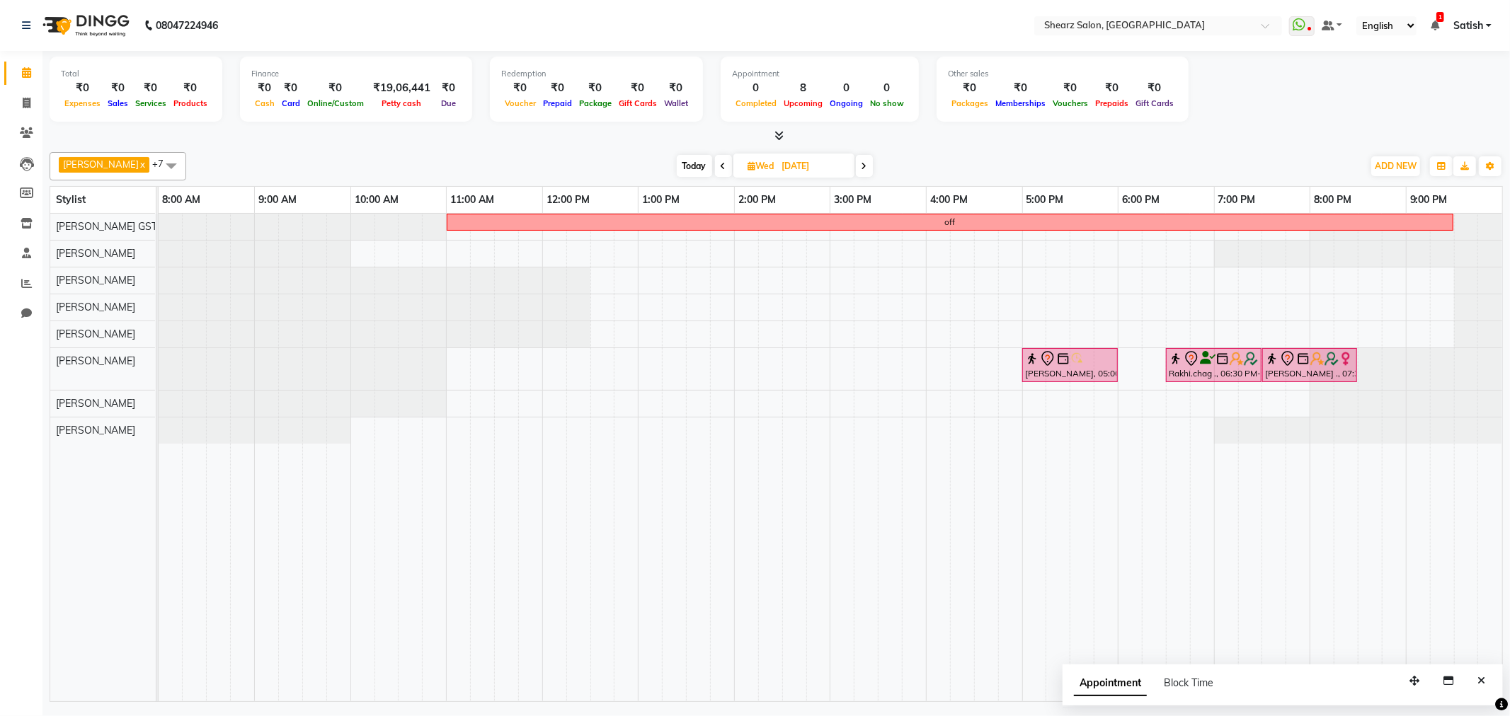
click at [687, 171] on span "Today" at bounding box center [694, 166] width 35 height 22
type input "02-09-2025"
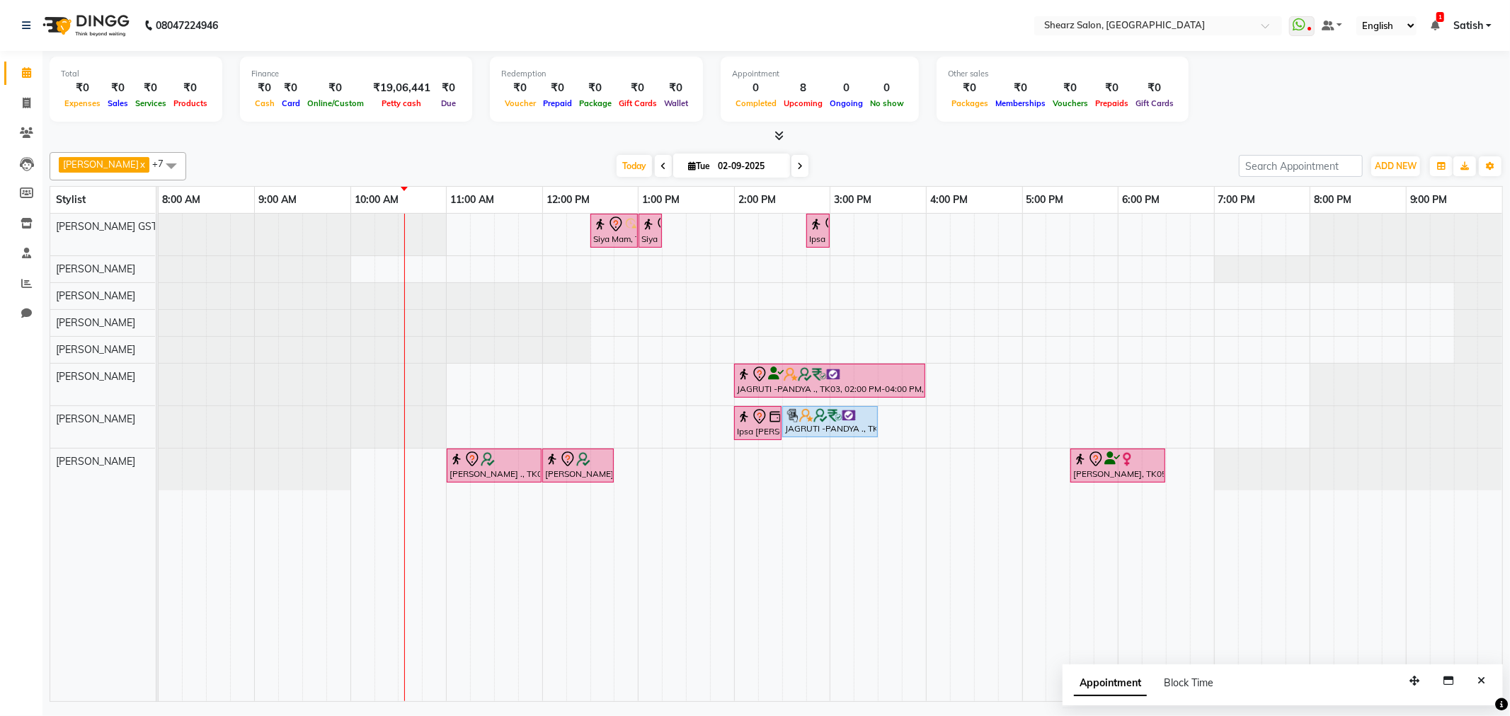
click at [717, 160] on input "02-09-2025" at bounding box center [749, 166] width 71 height 21
select select "9"
select select "2025"
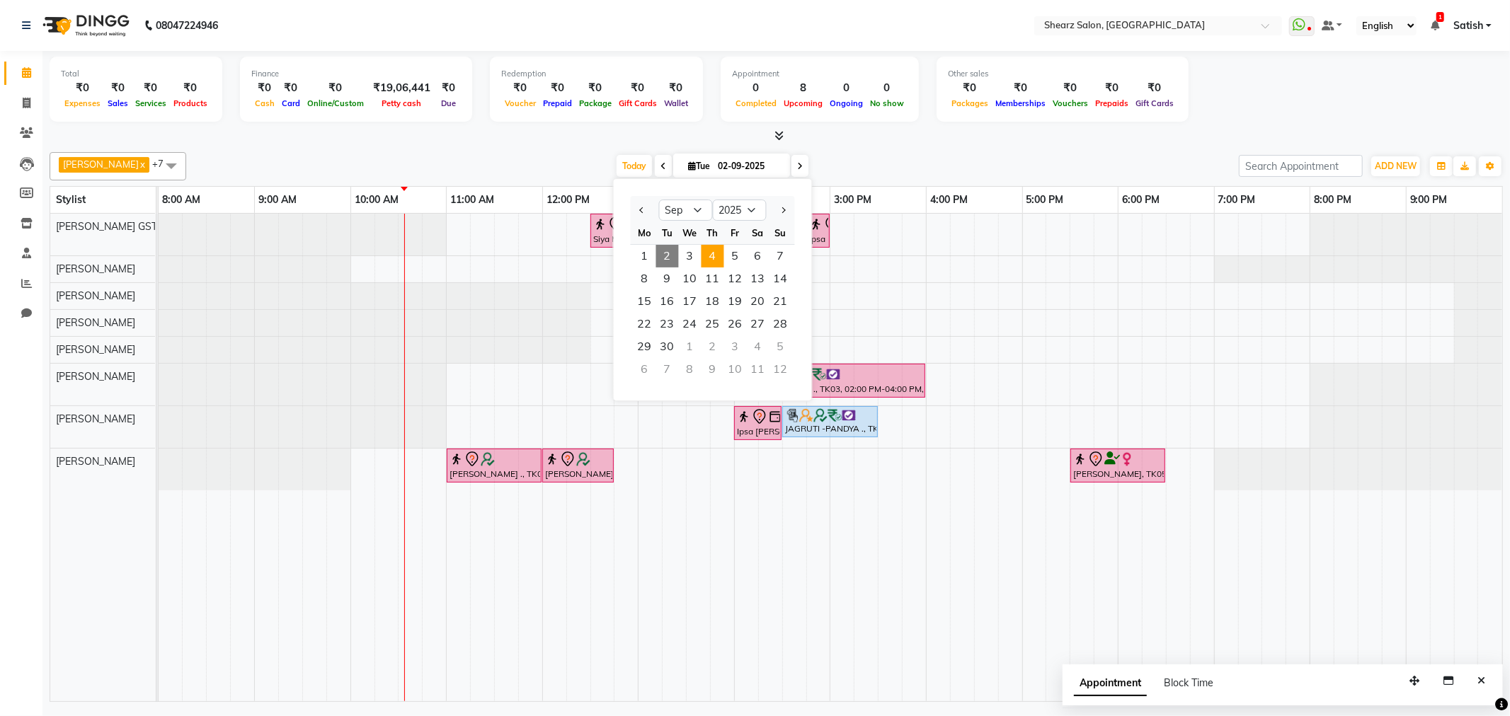
click at [707, 256] on span "4" at bounding box center [713, 256] width 23 height 23
type input "04-09-2025"
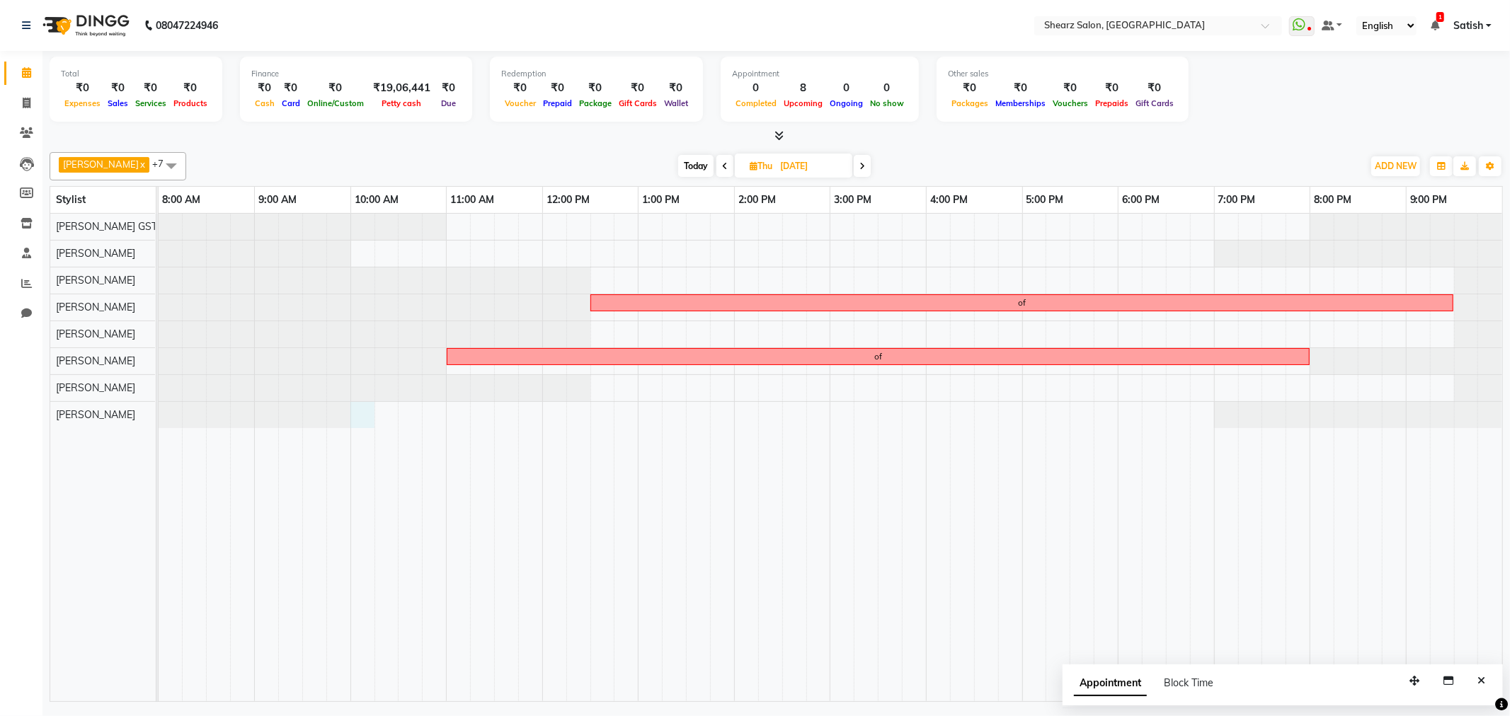
click at [365, 421] on div "of of" at bounding box center [831, 458] width 1344 height 488
select select "77472"
select select "tentative"
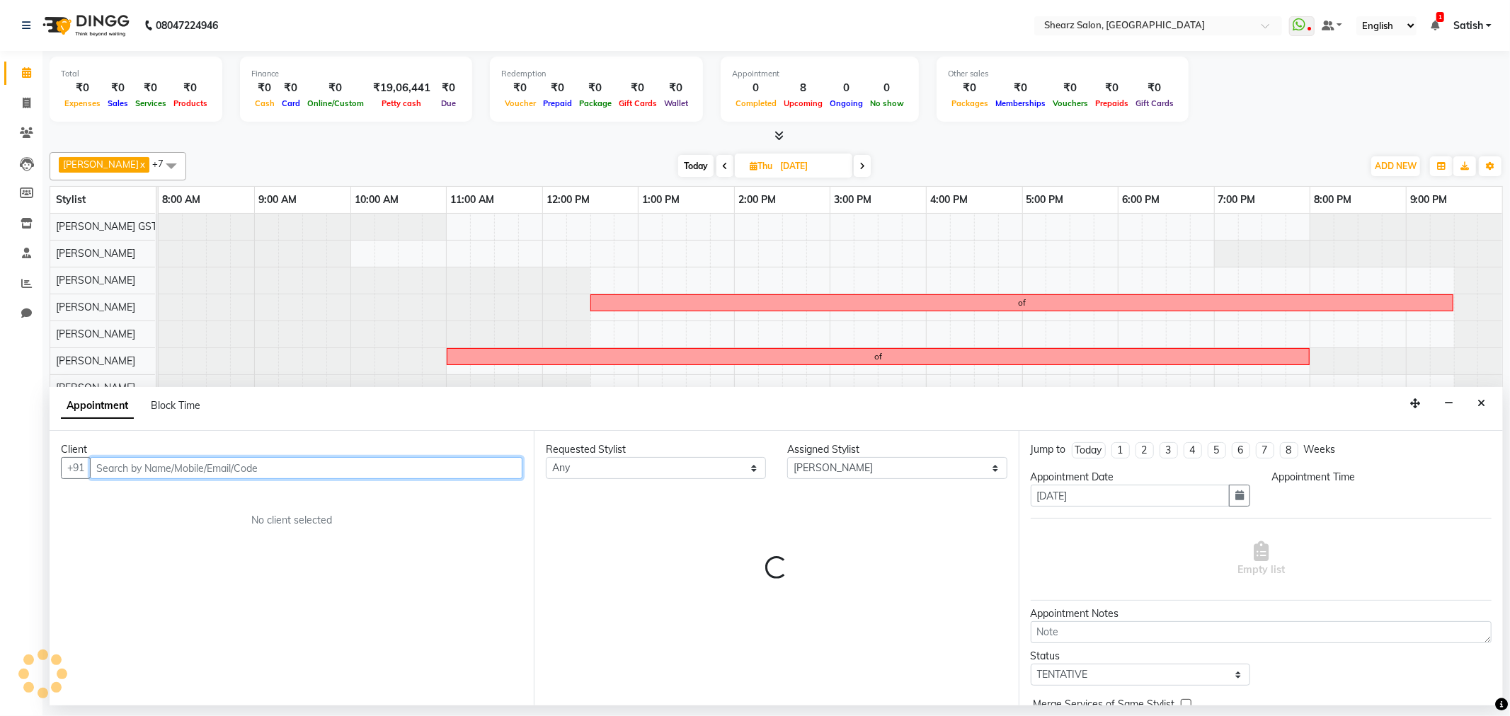
select select "600"
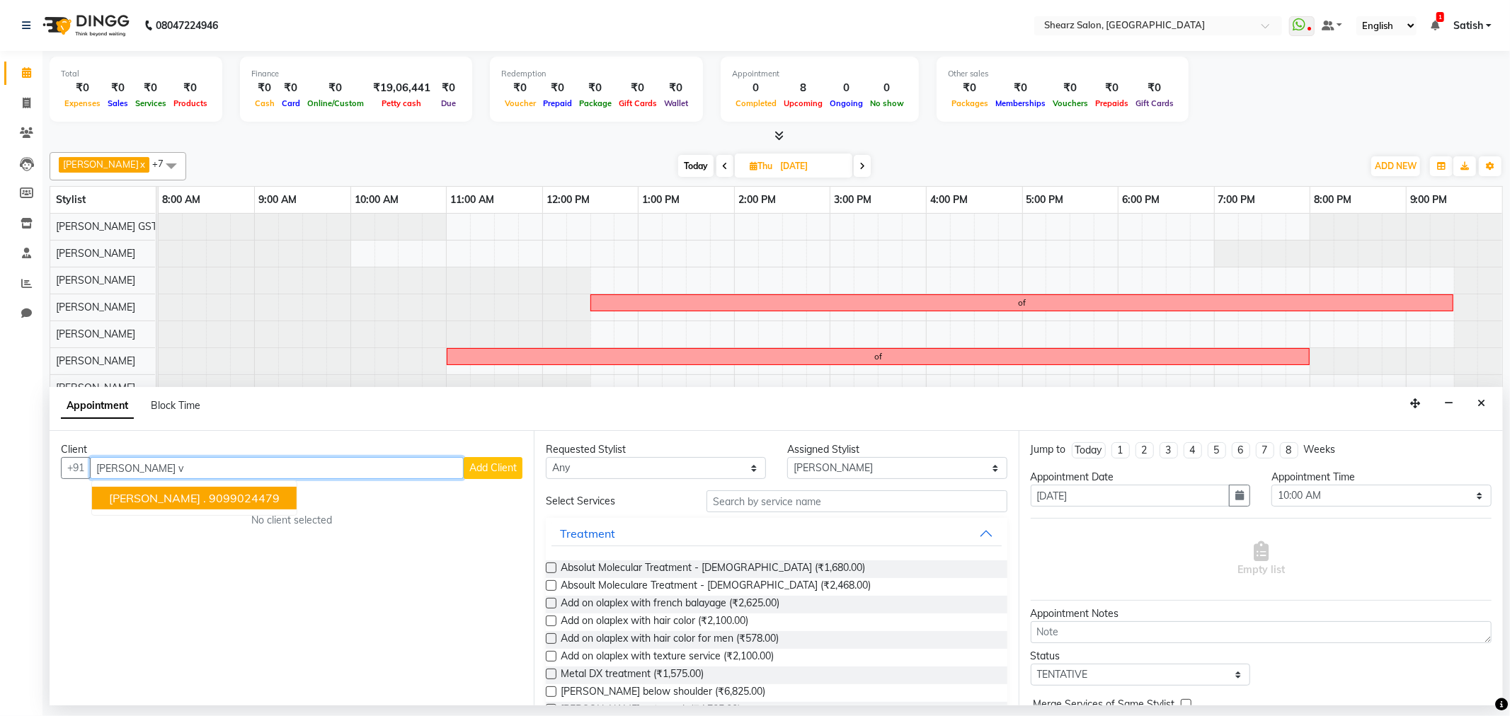
click at [253, 503] on ngb-highlight "9099024479" at bounding box center [244, 498] width 71 height 14
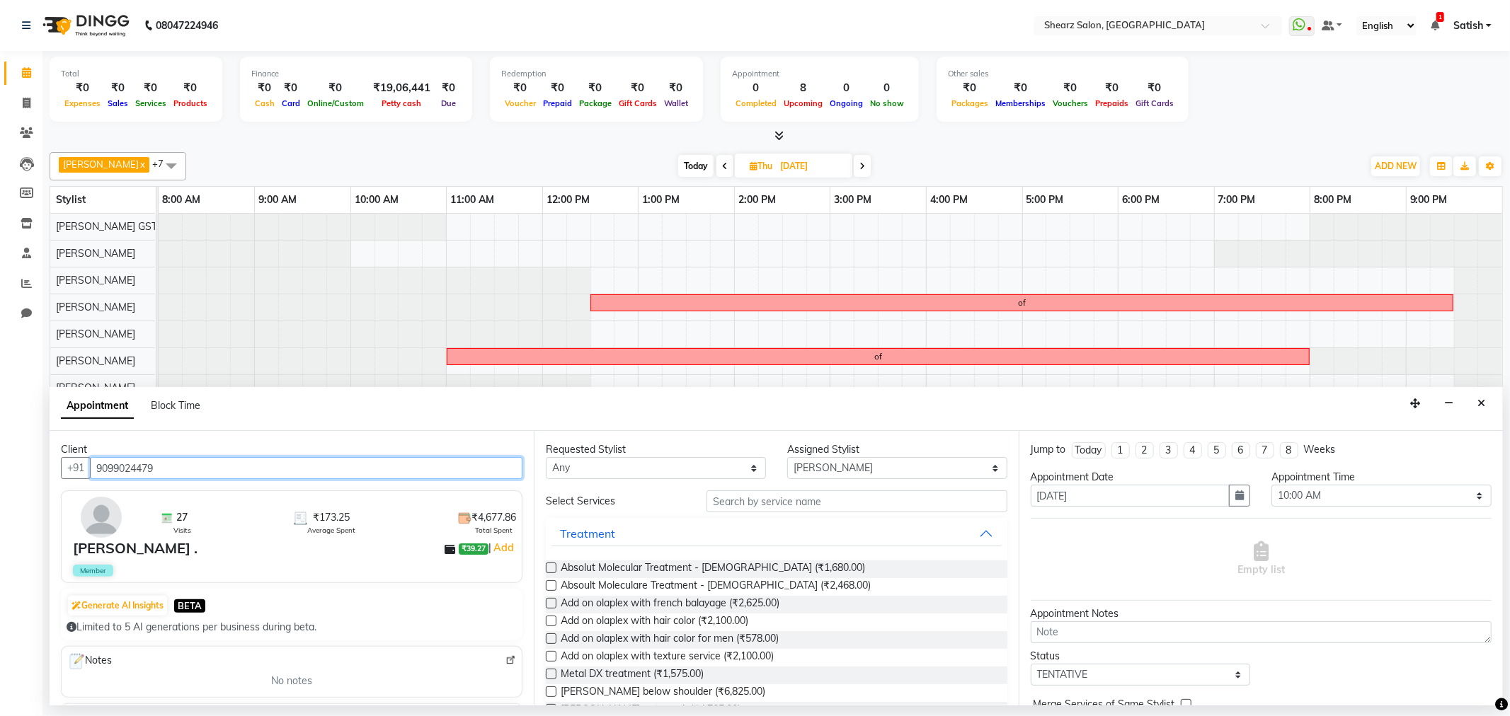
type input "9099024479"
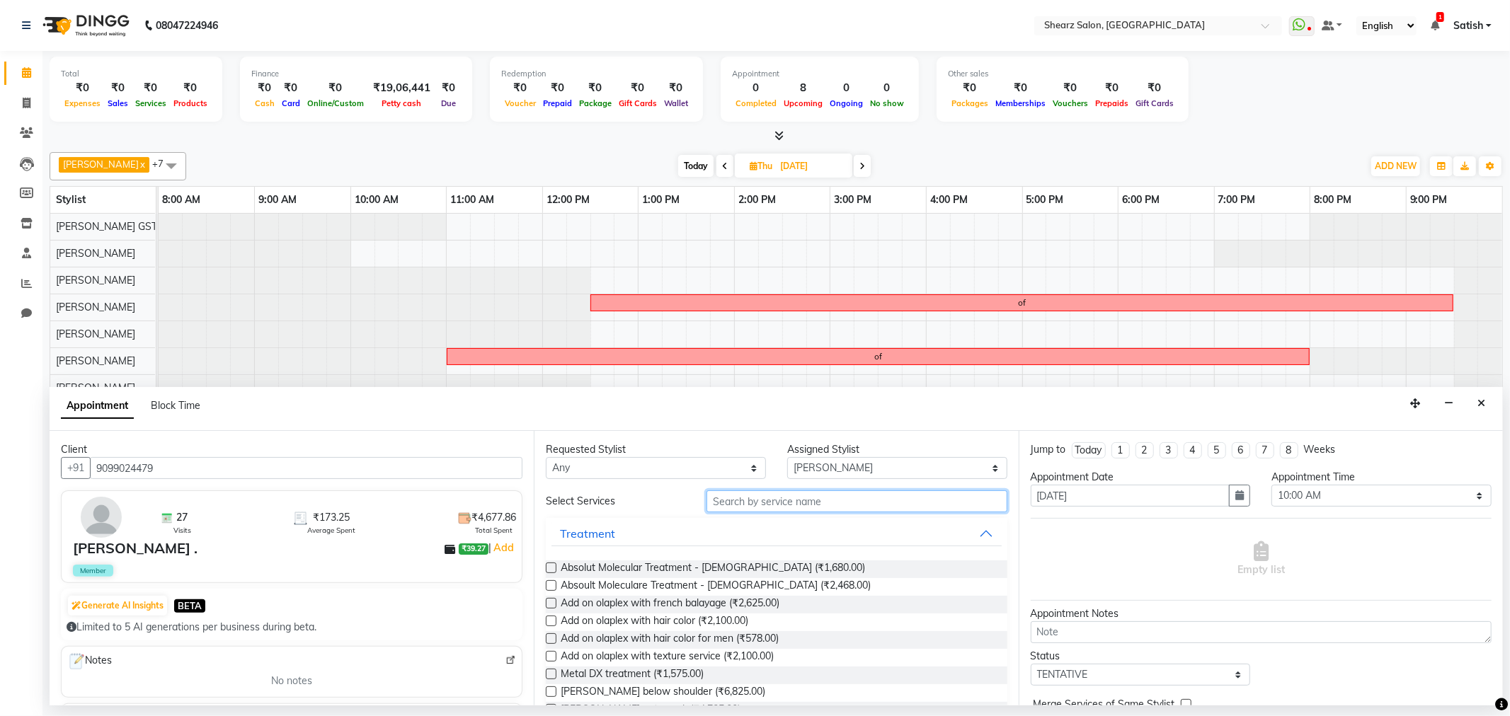
click at [830, 505] on input "text" at bounding box center [857, 502] width 300 height 22
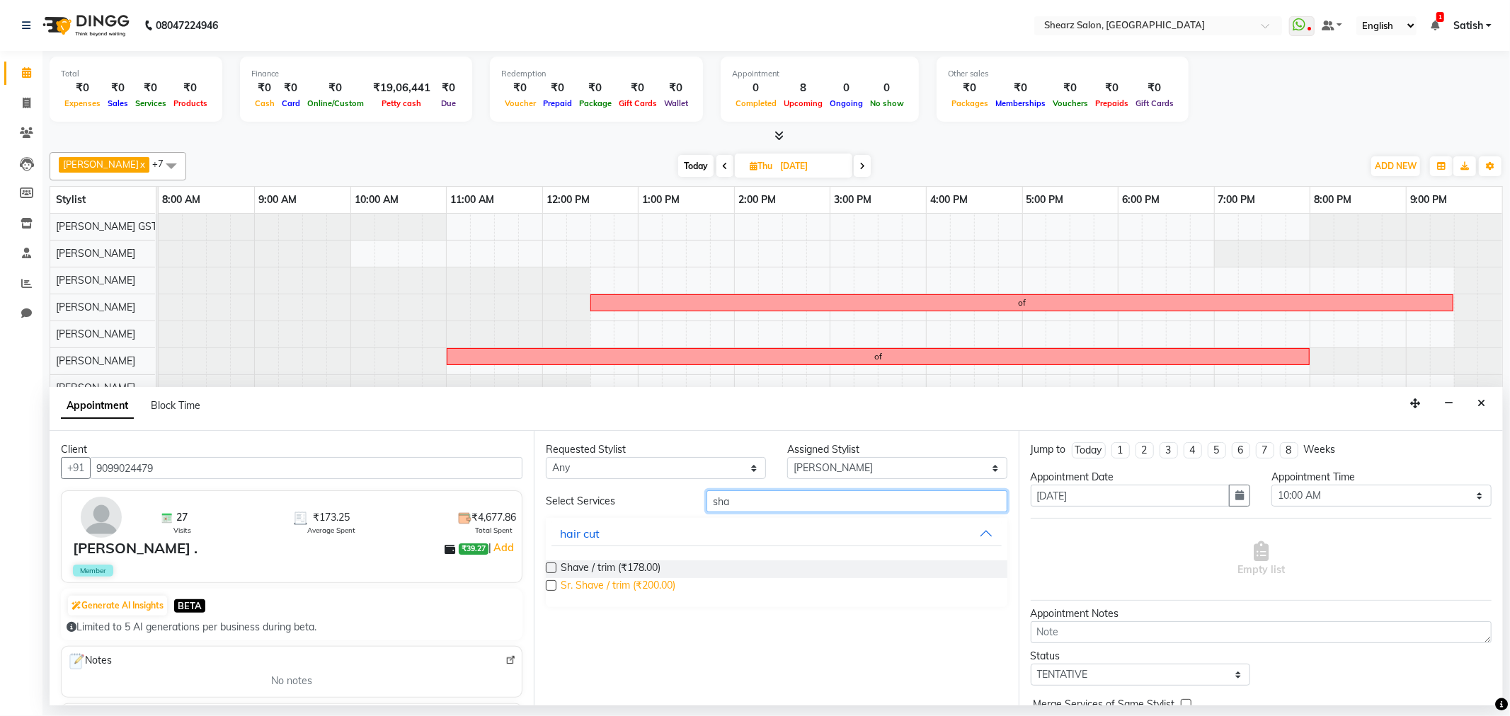
type input "sha"
click at [577, 589] on span "Sr. Shave / trim (₹200.00)" at bounding box center [618, 587] width 115 height 18
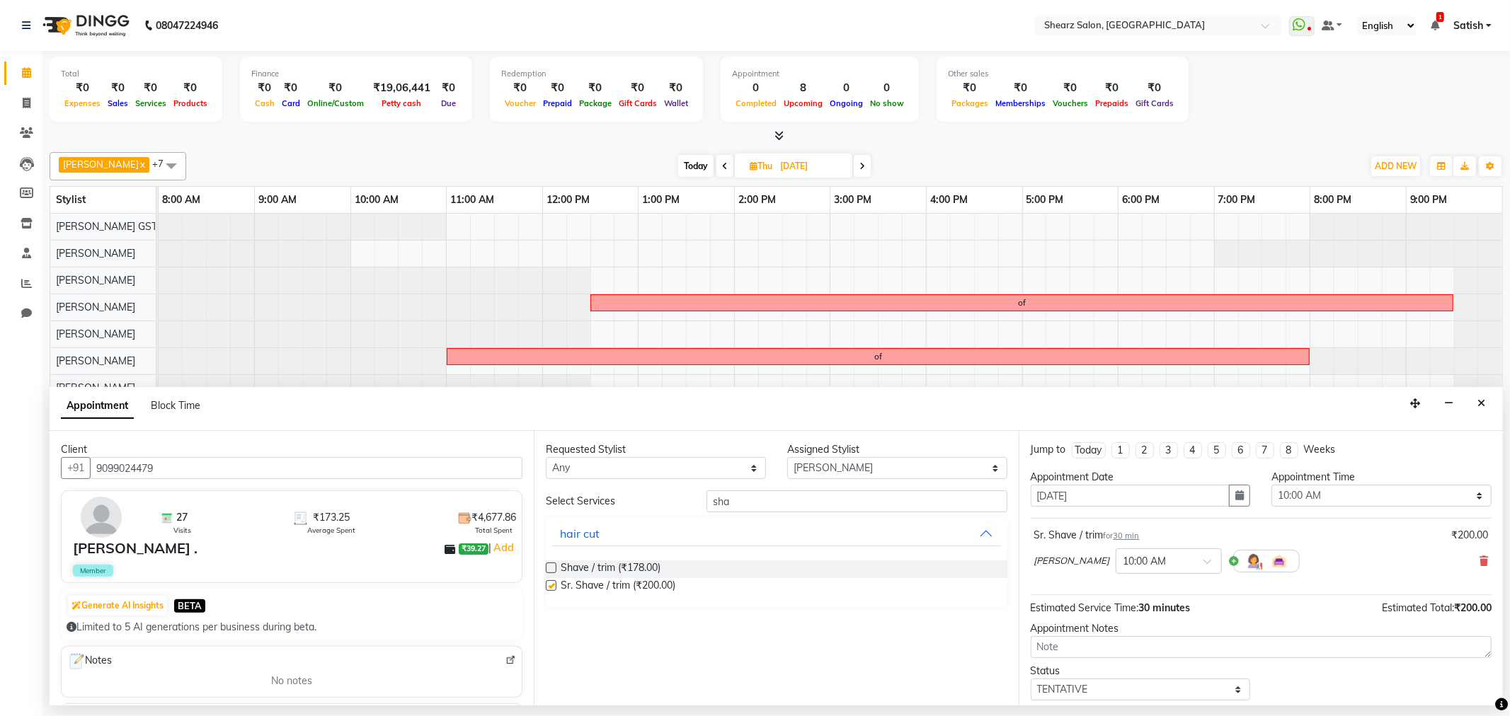
checkbox input "false"
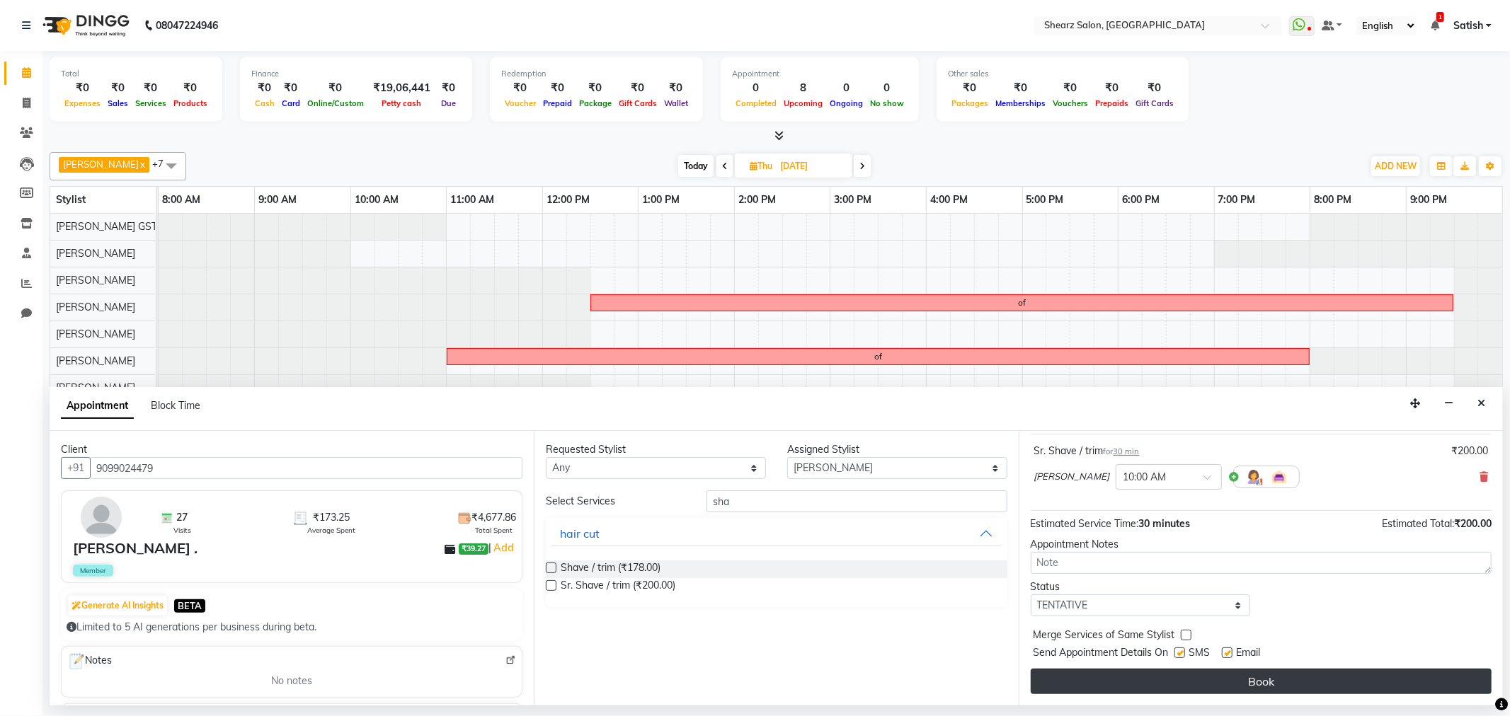
click at [1194, 682] on button "Book" at bounding box center [1261, 681] width 461 height 25
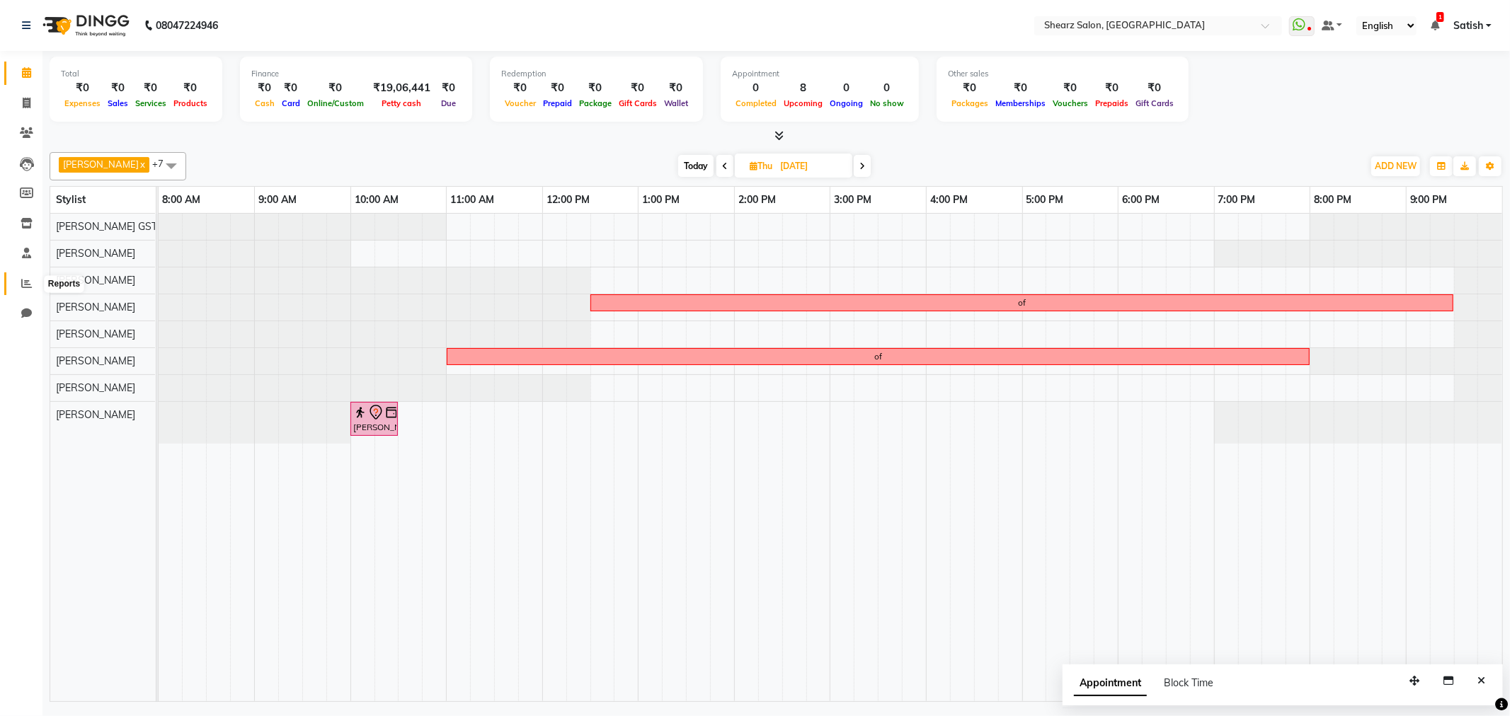
click at [21, 284] on icon at bounding box center [26, 283] width 11 height 11
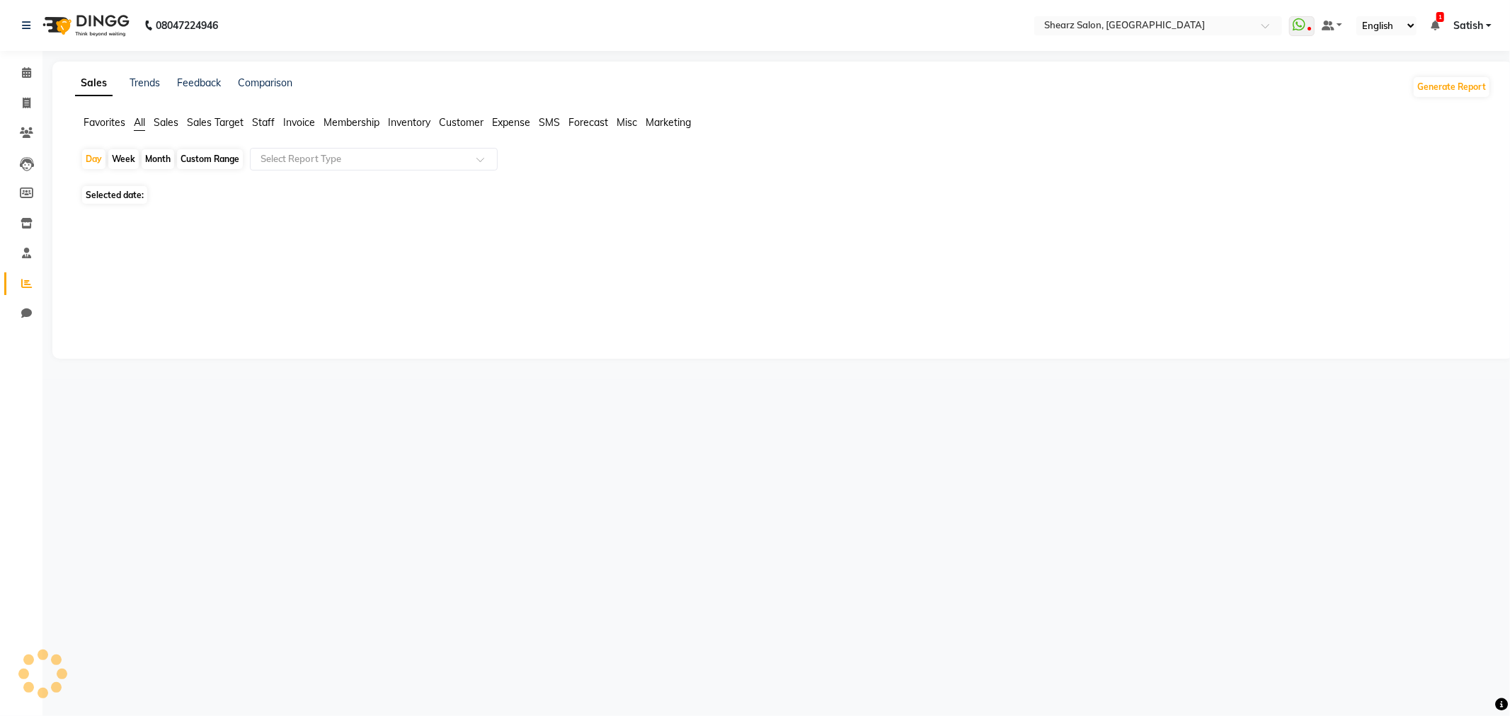
click at [21, 284] on icon at bounding box center [26, 283] width 11 height 11
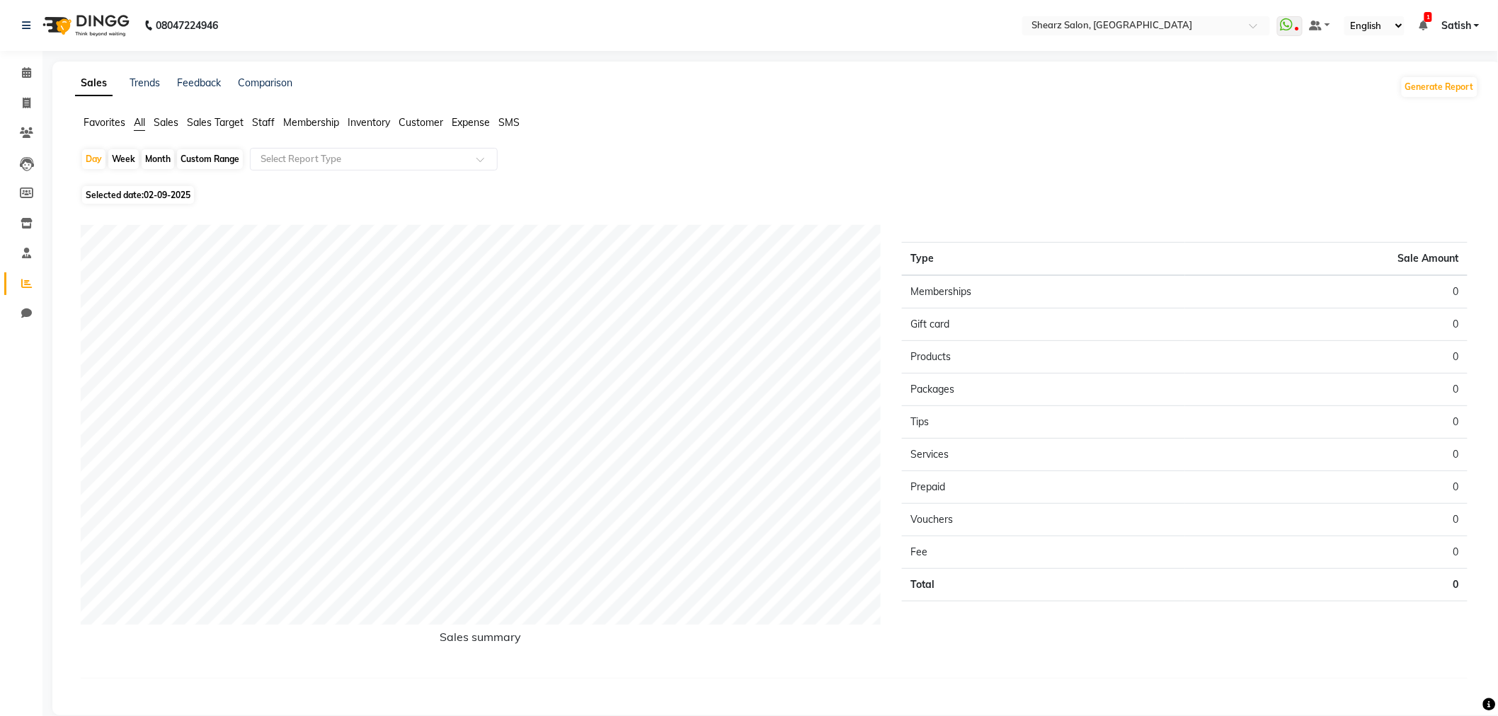
click at [170, 122] on span "Sales" at bounding box center [166, 122] width 25 height 13
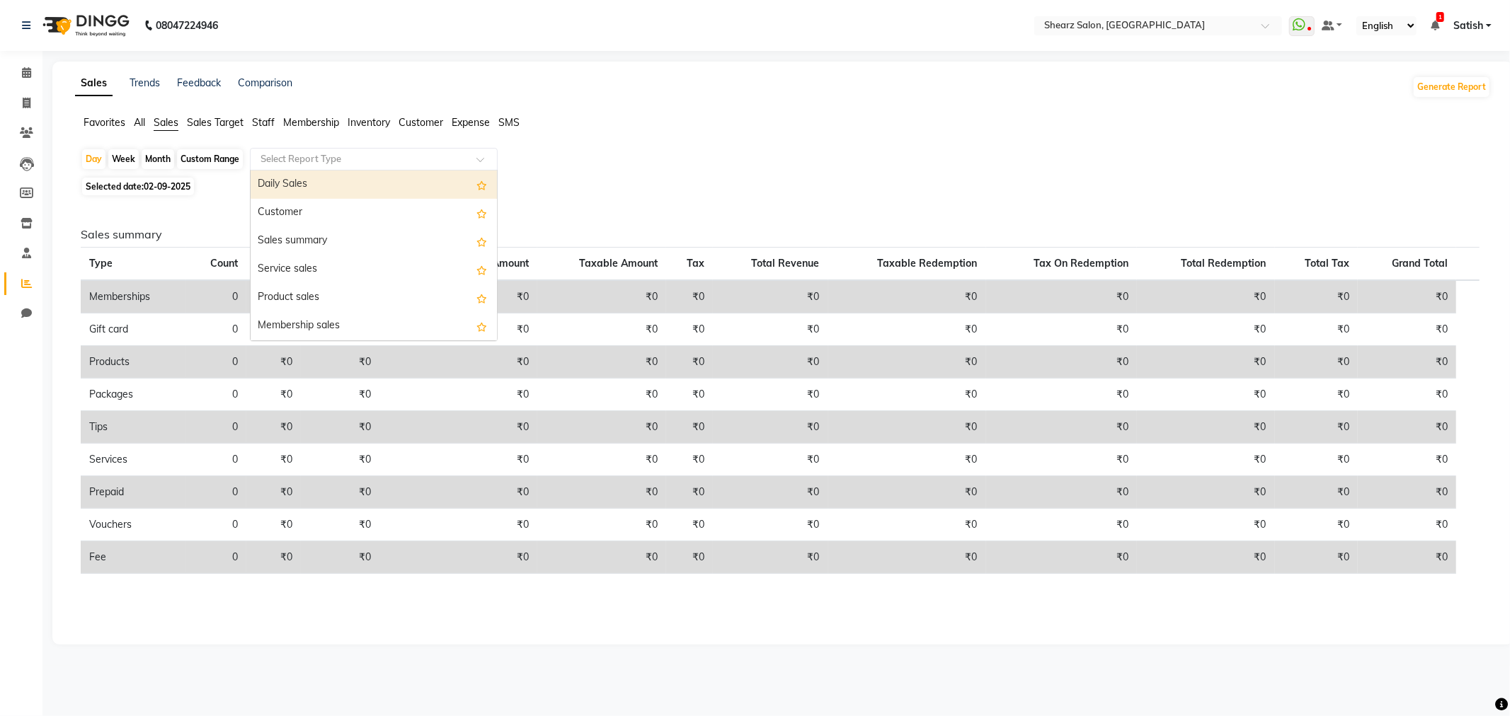
click at [279, 150] on div "Select Report Type" at bounding box center [374, 159] width 248 height 23
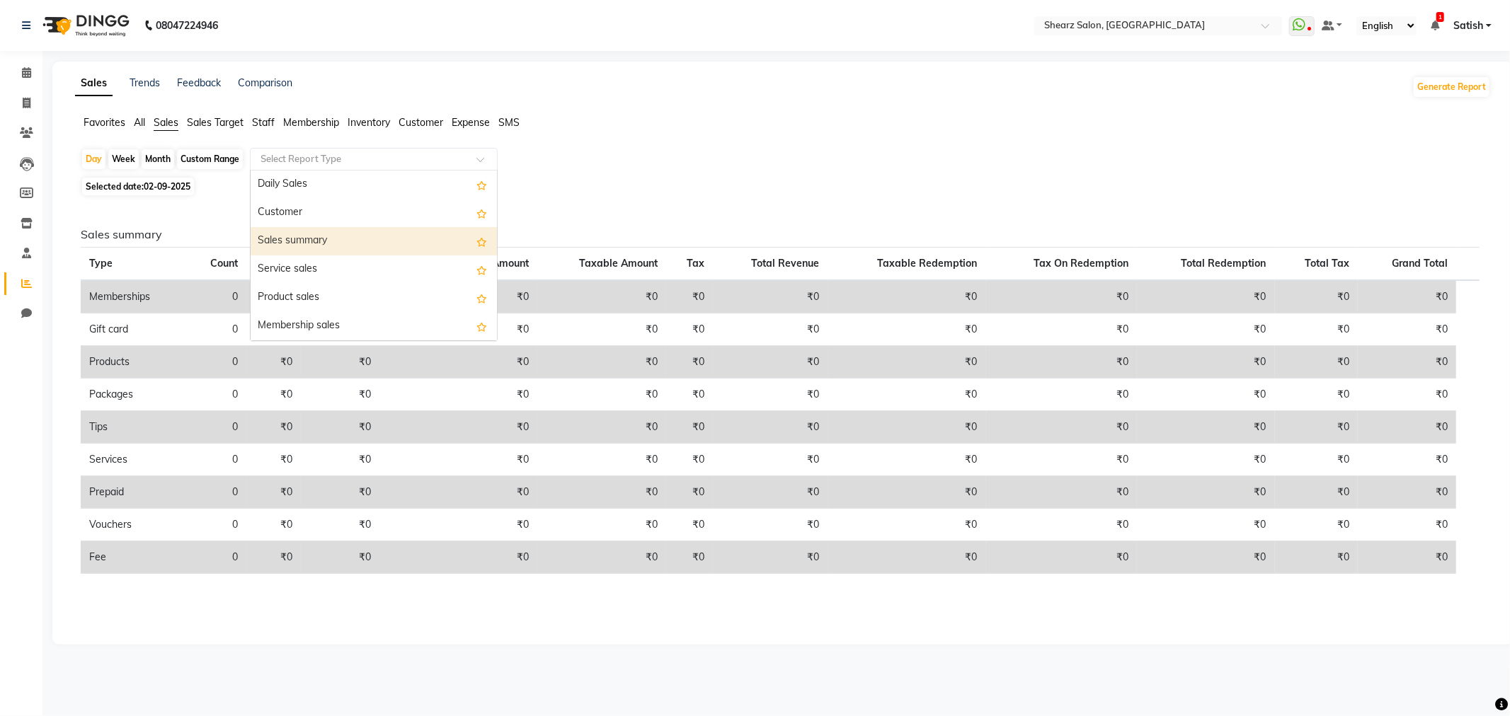
click at [343, 245] on div "Sales summary" at bounding box center [374, 241] width 246 height 28
select select "csv"
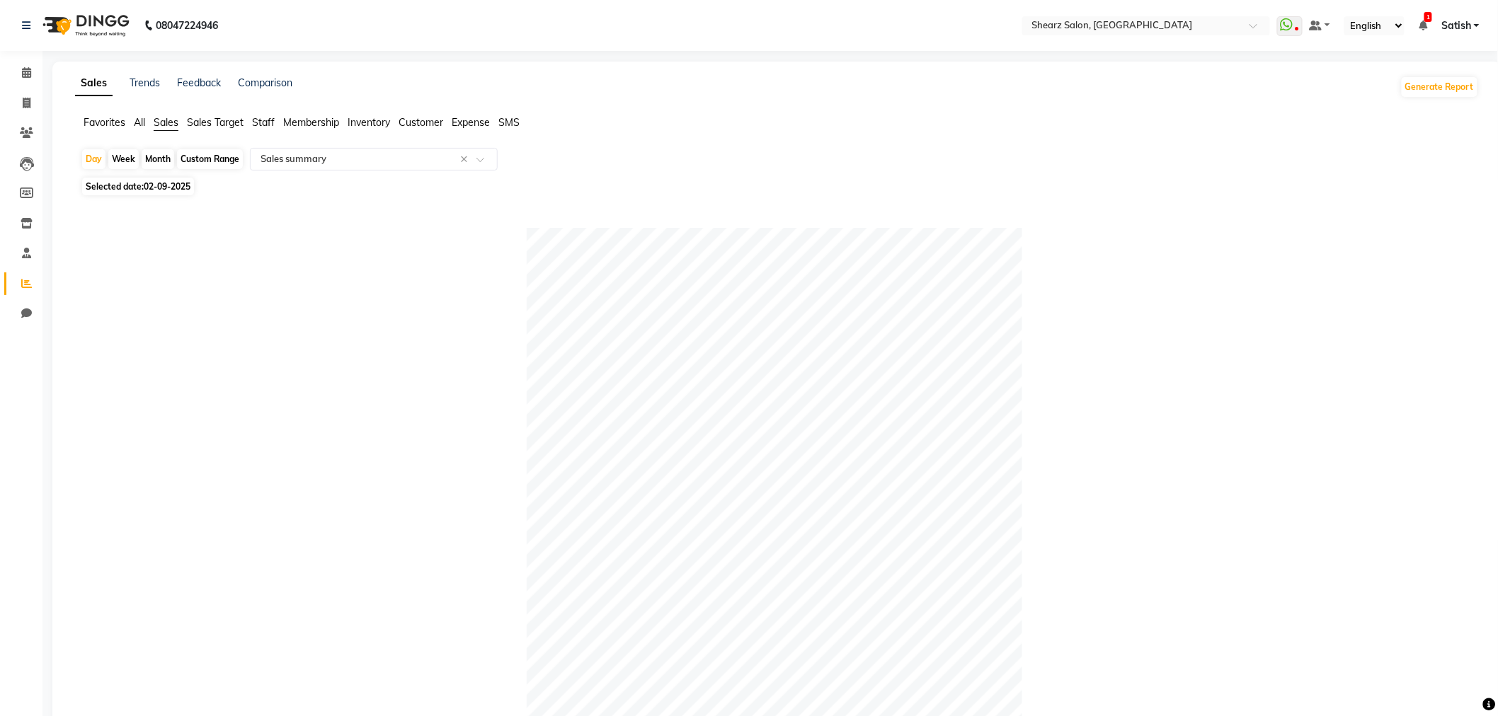
click at [159, 159] on div "Month" at bounding box center [158, 159] width 33 height 20
select select "9"
select select "2025"
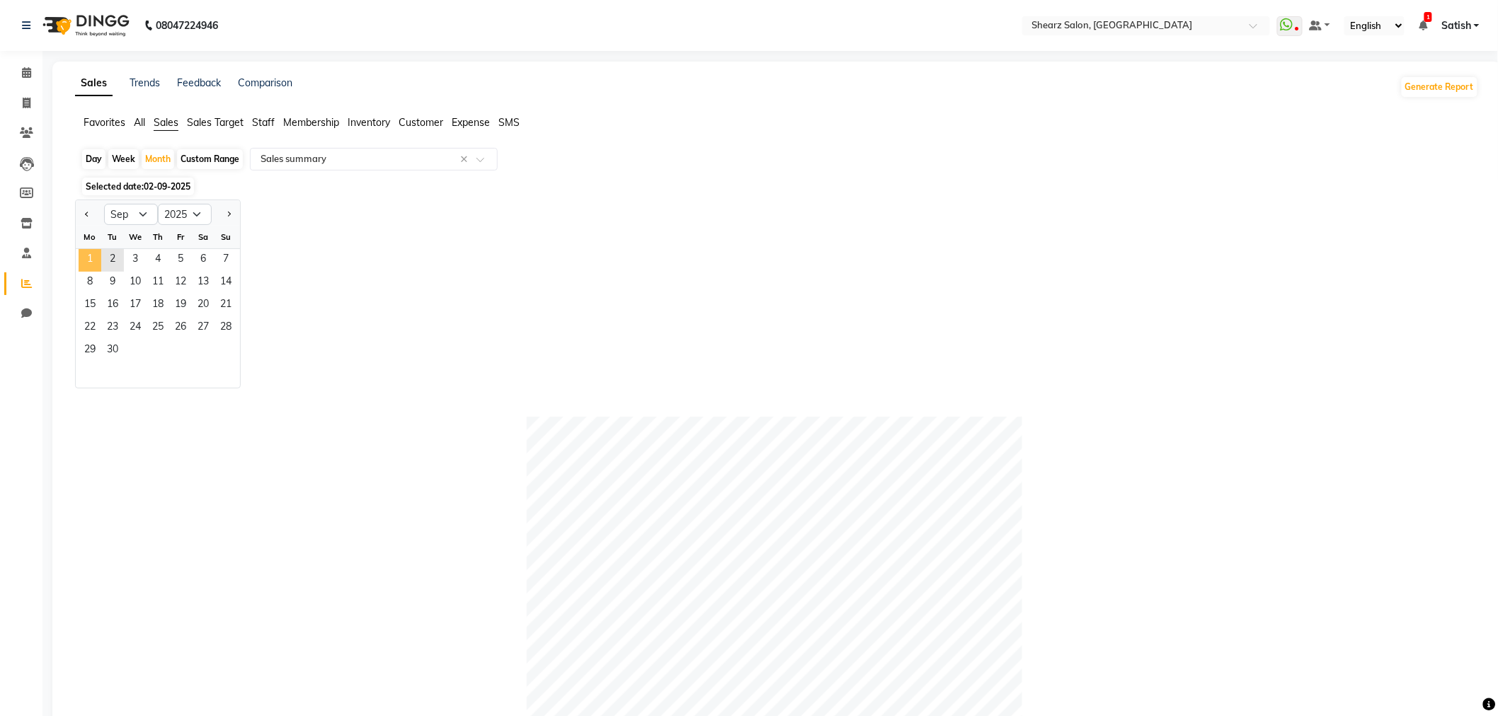
click at [84, 256] on span "1" at bounding box center [90, 260] width 23 height 23
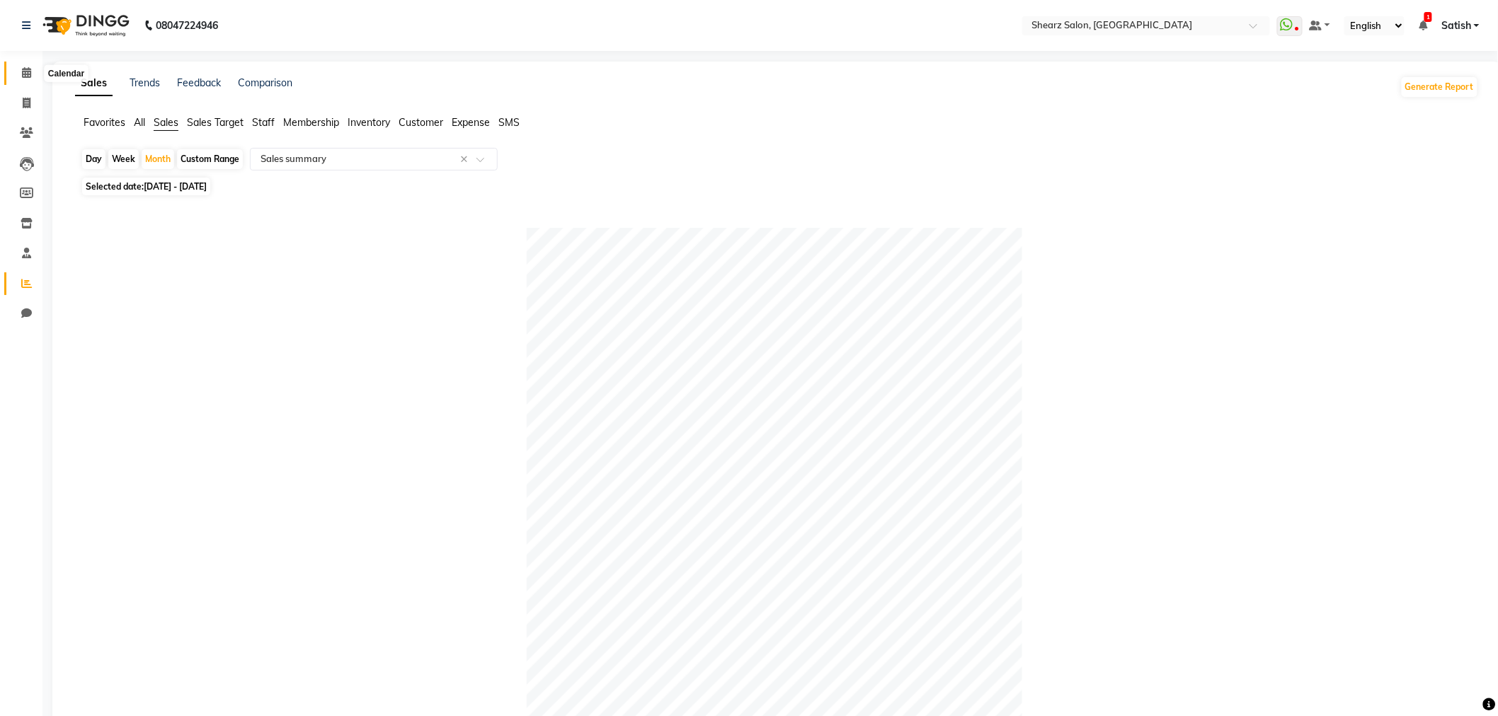
click at [18, 75] on span at bounding box center [26, 73] width 25 height 16
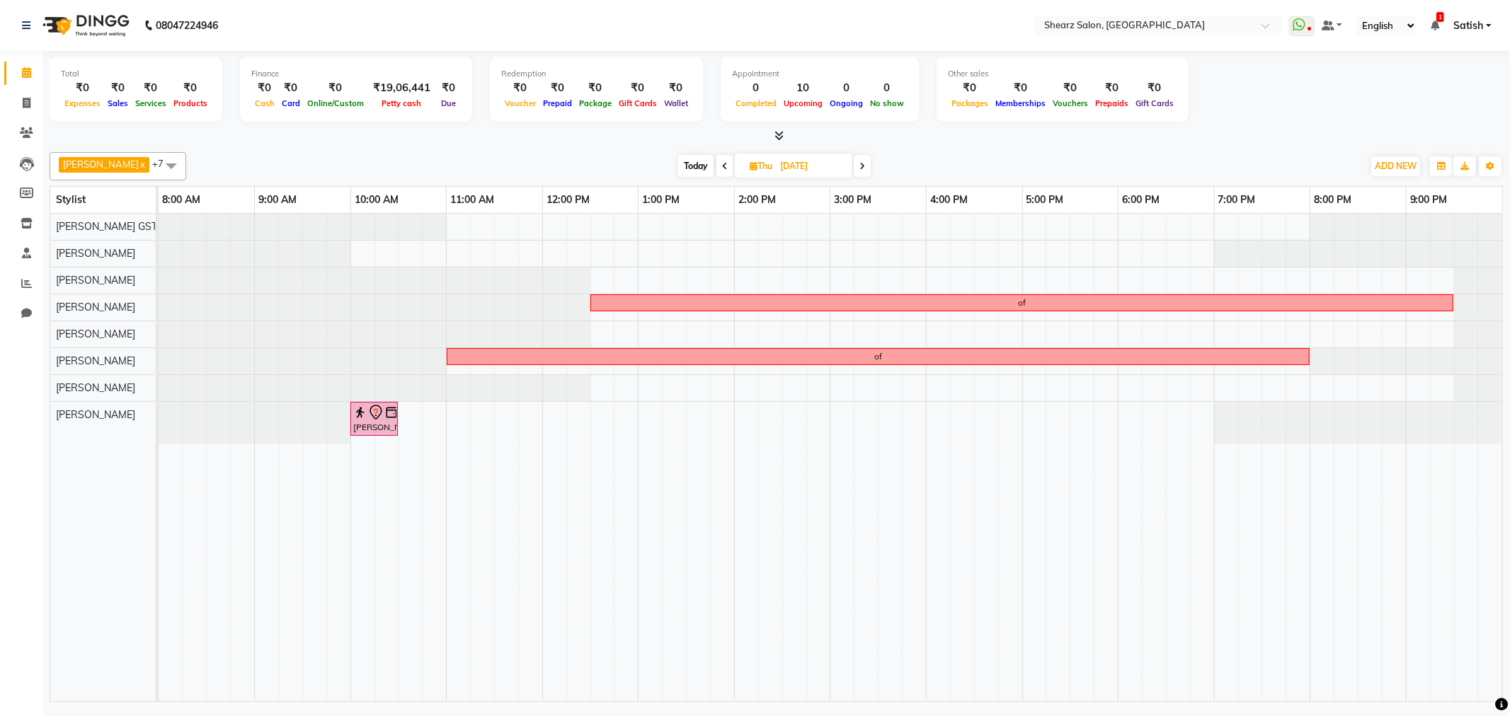
click at [678, 161] on span "Today" at bounding box center [695, 166] width 35 height 22
type input "02-09-2025"
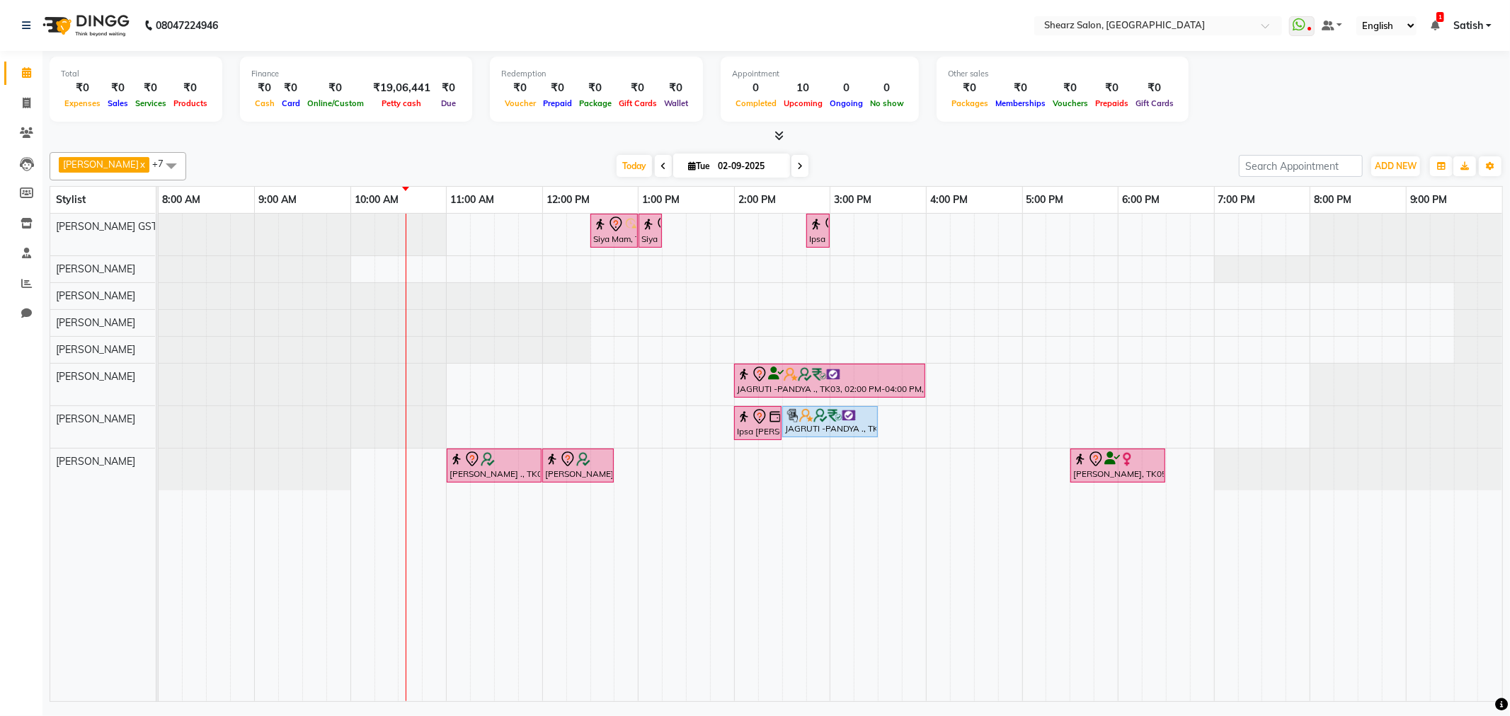
click at [365, 476] on div "Siya Mam, TK01, 12:30 PM-01:00 PM, Full hand international wax Siya Mam, TK01, …" at bounding box center [831, 458] width 1344 height 488
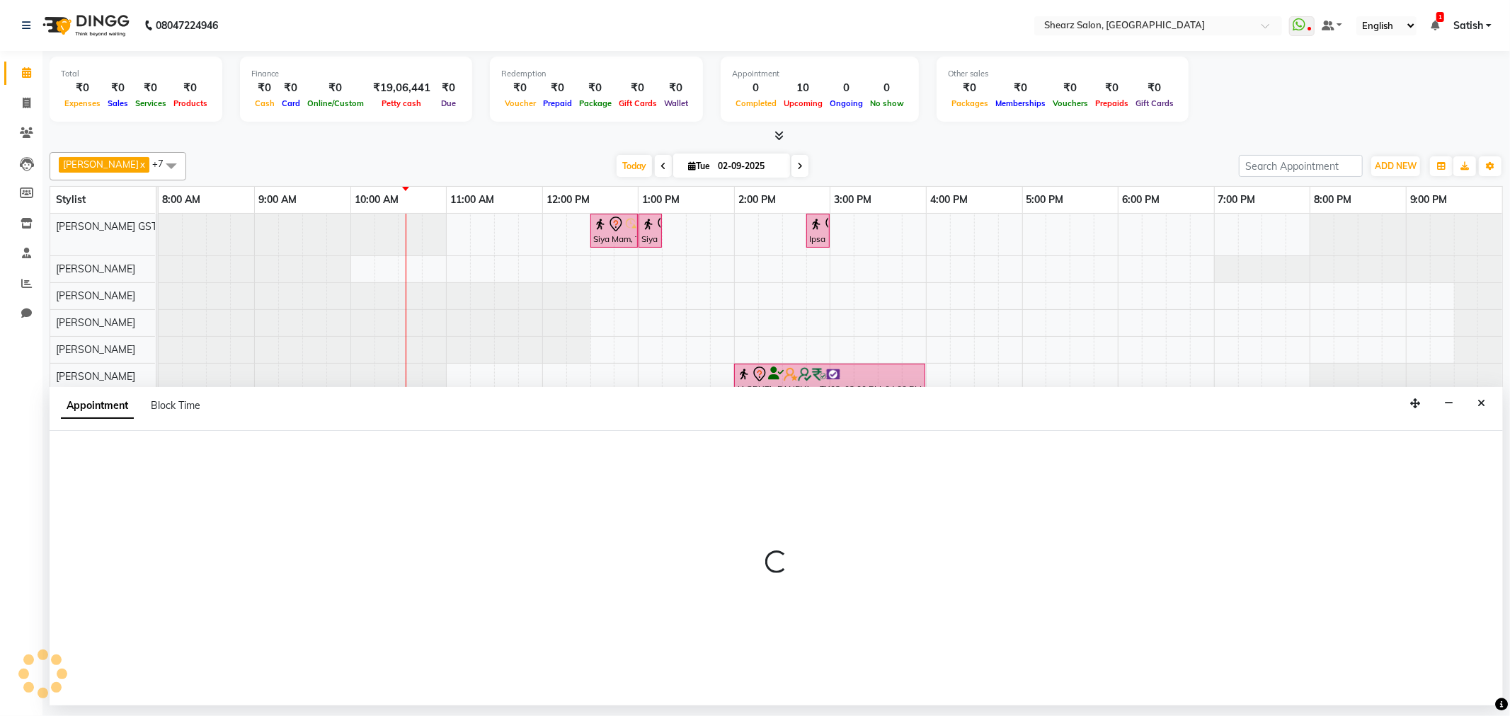
select select "77472"
select select "600"
select select "tentative"
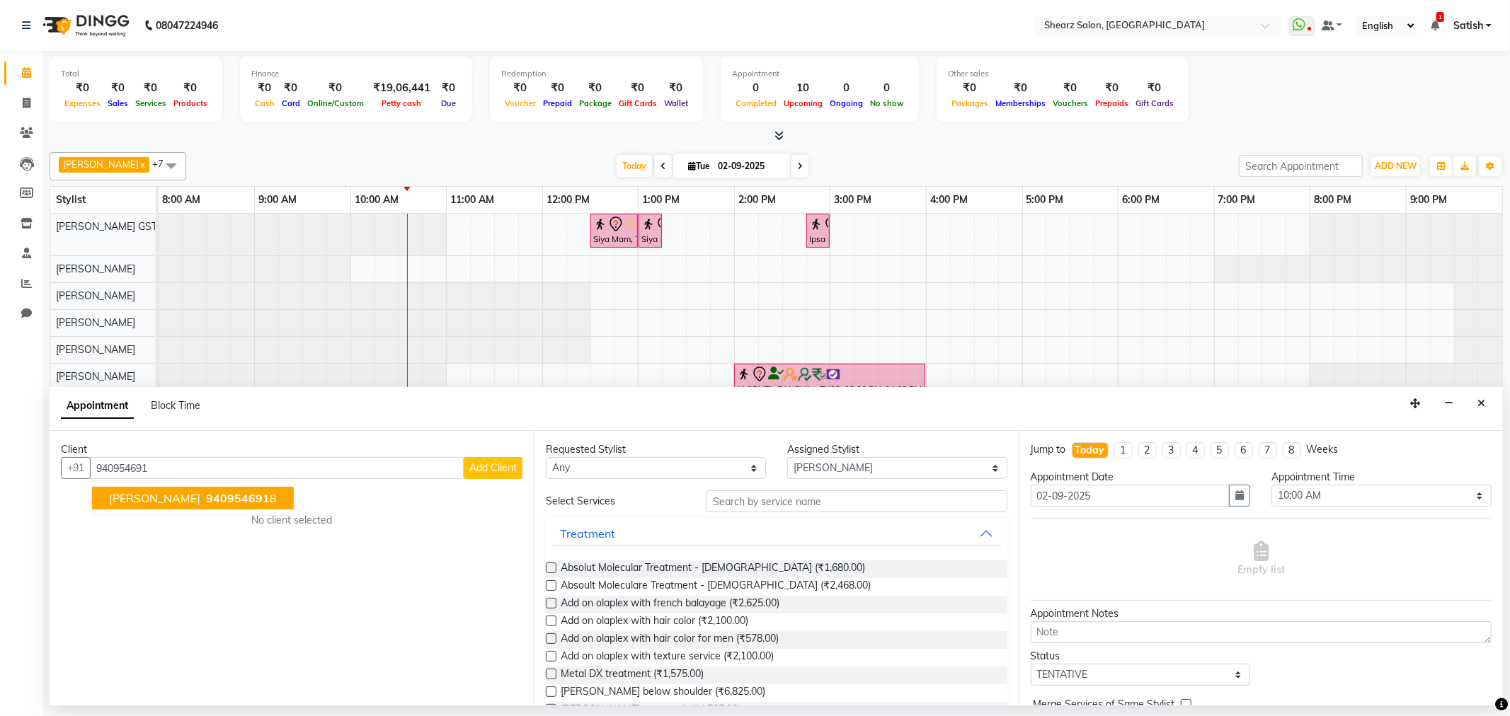
drag, startPoint x: 211, startPoint y: 503, endPoint x: 220, endPoint y: 503, distance: 9.2
click at [216, 503] on span "940954691" at bounding box center [238, 498] width 64 height 14
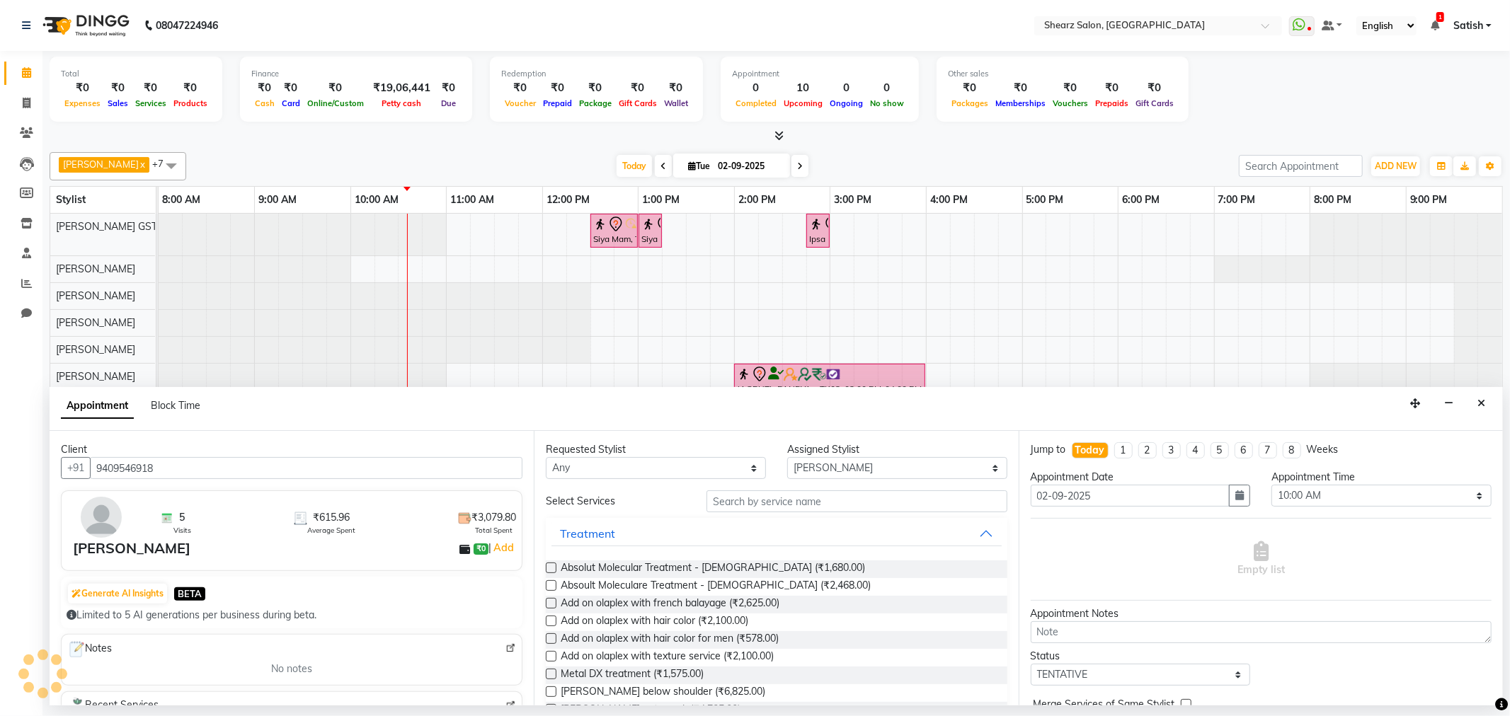
type input "9409546918"
click at [791, 486] on div "Requested Stylist Any Brijesh Valand Center 1_mgr mgr Chandrakant Parmar Dinesh…" at bounding box center [776, 568] width 484 height 275
click at [791, 496] on input "text" at bounding box center [857, 502] width 300 height 22
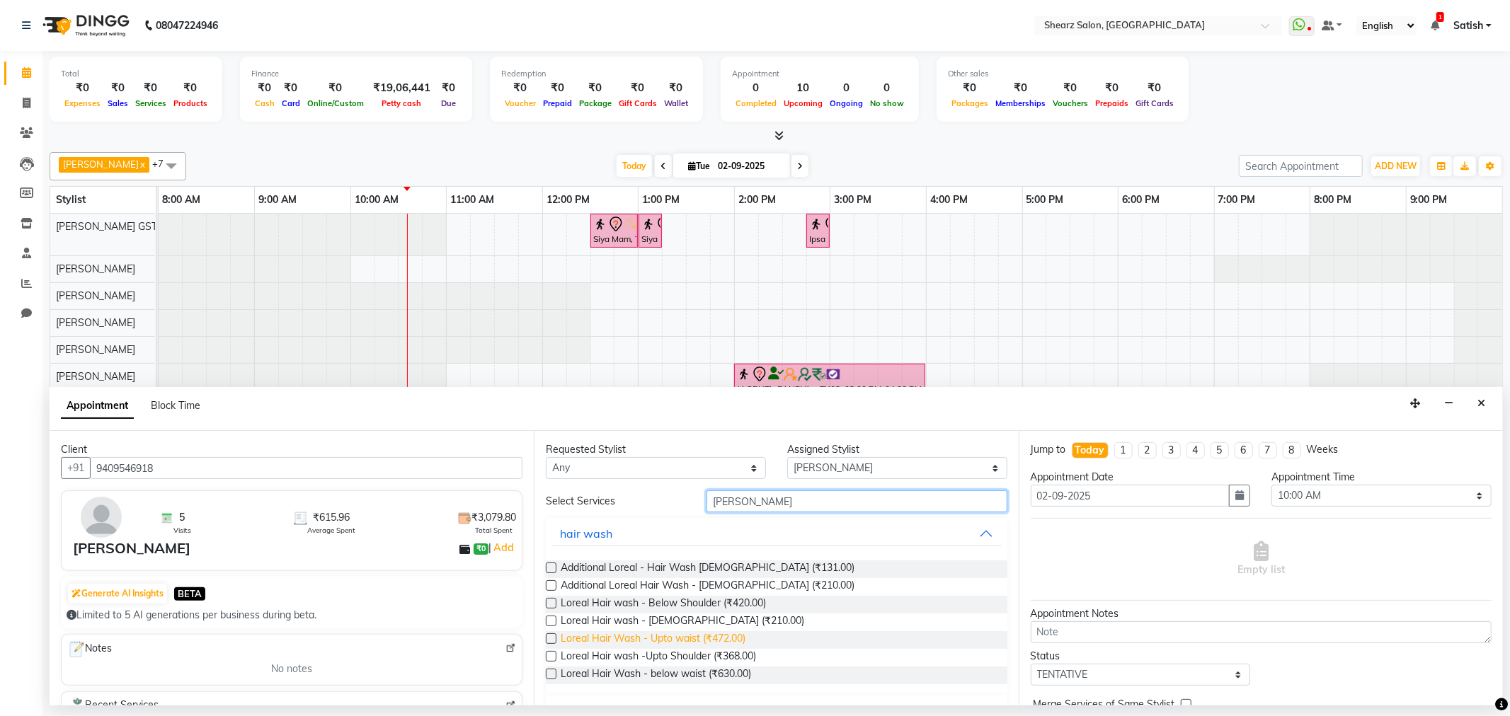
type input "lorea"
click at [656, 643] on span "Loreal Hair Wash - Upto waist (₹472.00)" at bounding box center [653, 640] width 185 height 18
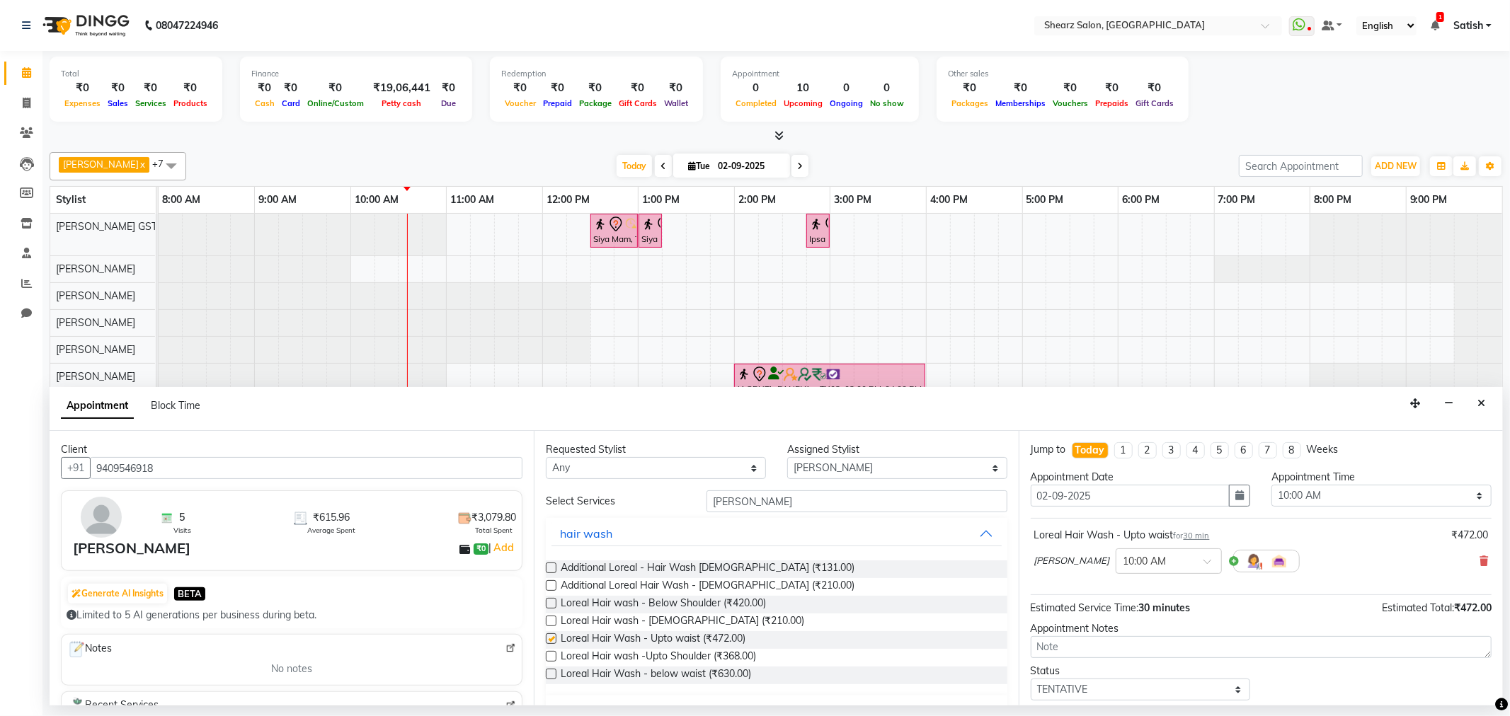
checkbox input "false"
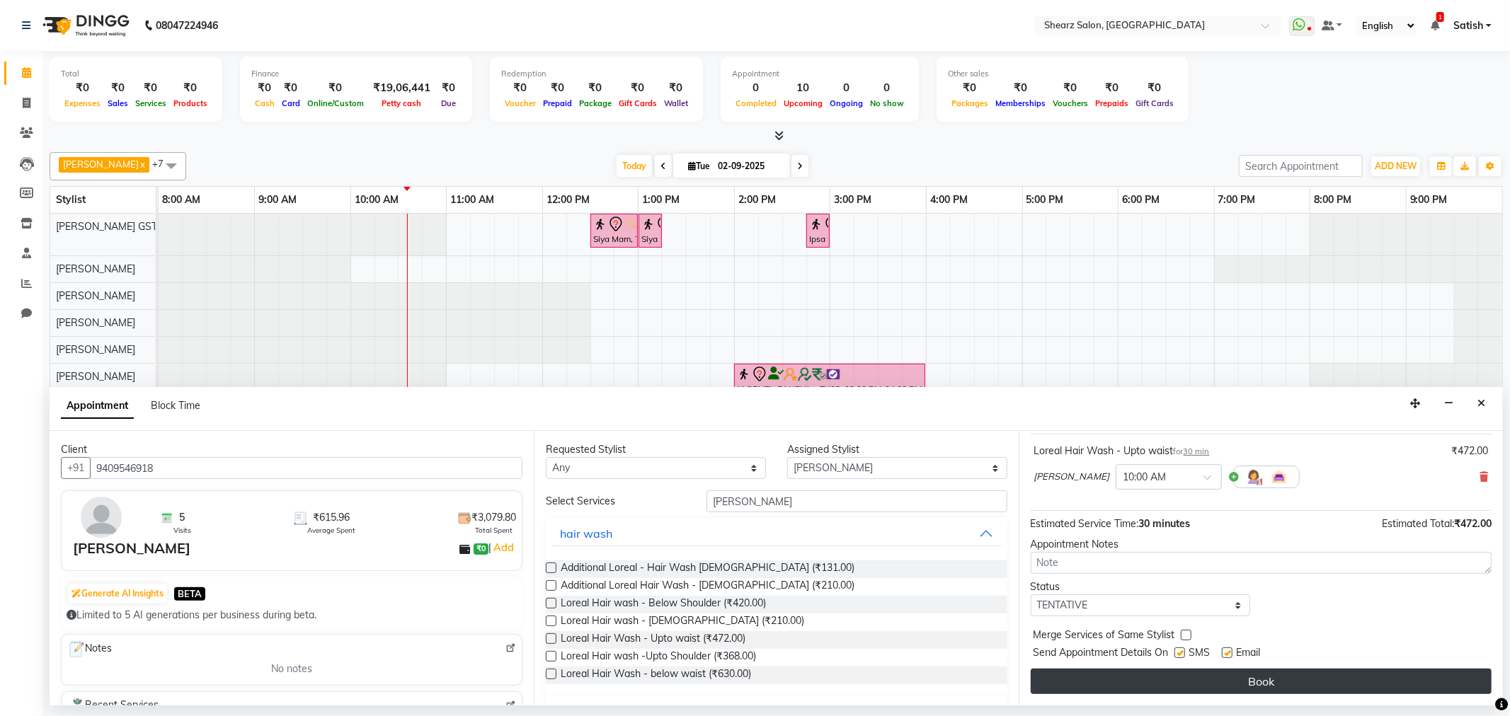
click at [1193, 673] on button "Book" at bounding box center [1261, 681] width 461 height 25
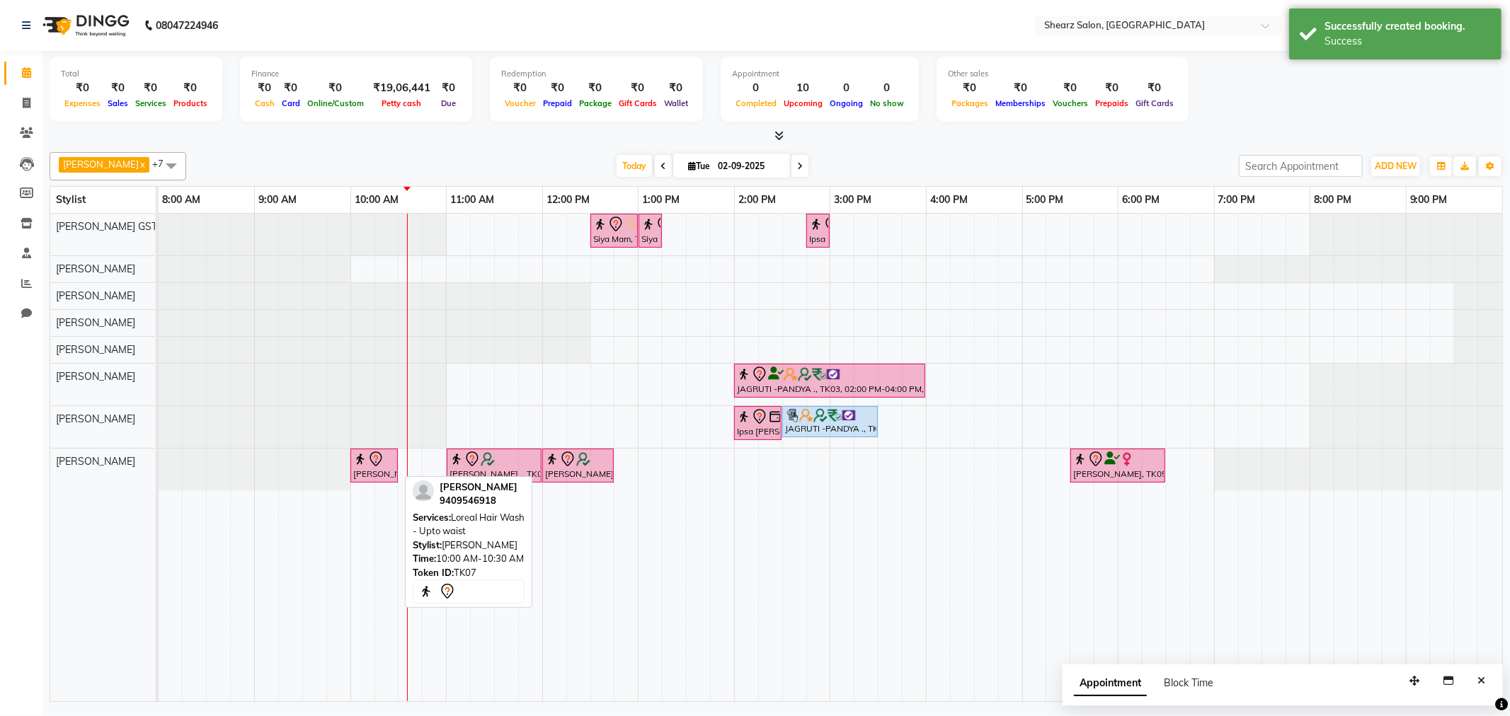
click at [353, 461] on img at bounding box center [360, 459] width 14 height 14
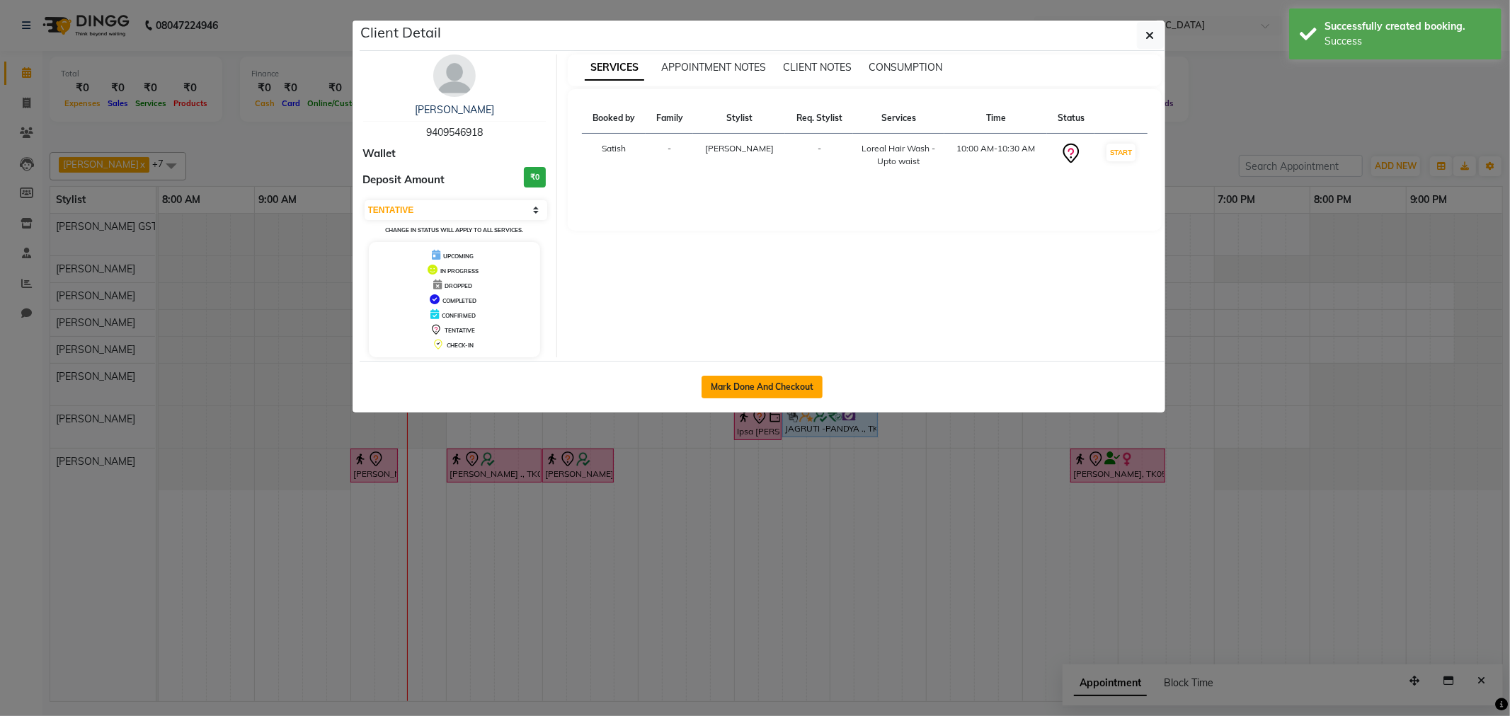
click at [752, 394] on button "Mark Done And Checkout" at bounding box center [762, 387] width 121 height 23
select select "3"
select select "8157"
select select "service"
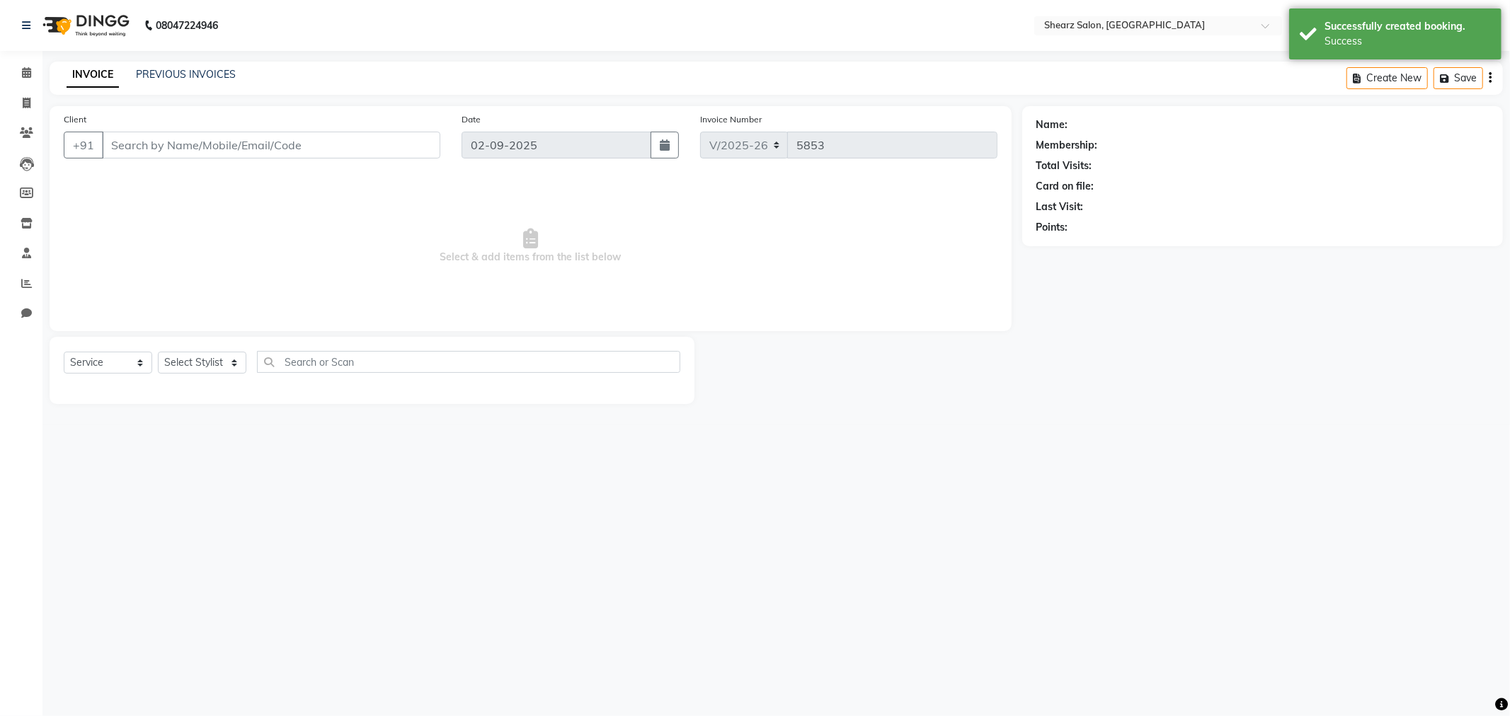
type input "9409546918"
select select "77472"
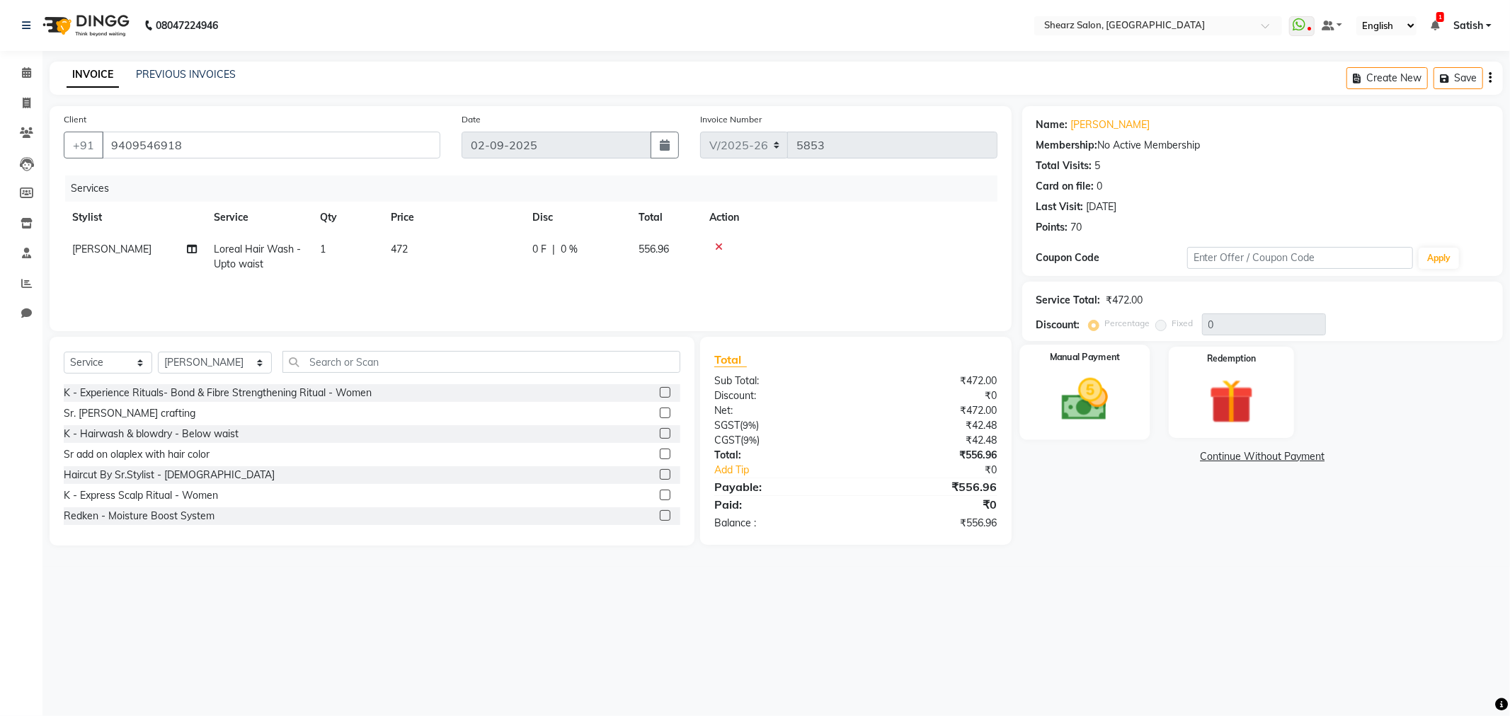
click at [1076, 355] on label "Manual Payment" at bounding box center [1084, 357] width 71 height 13
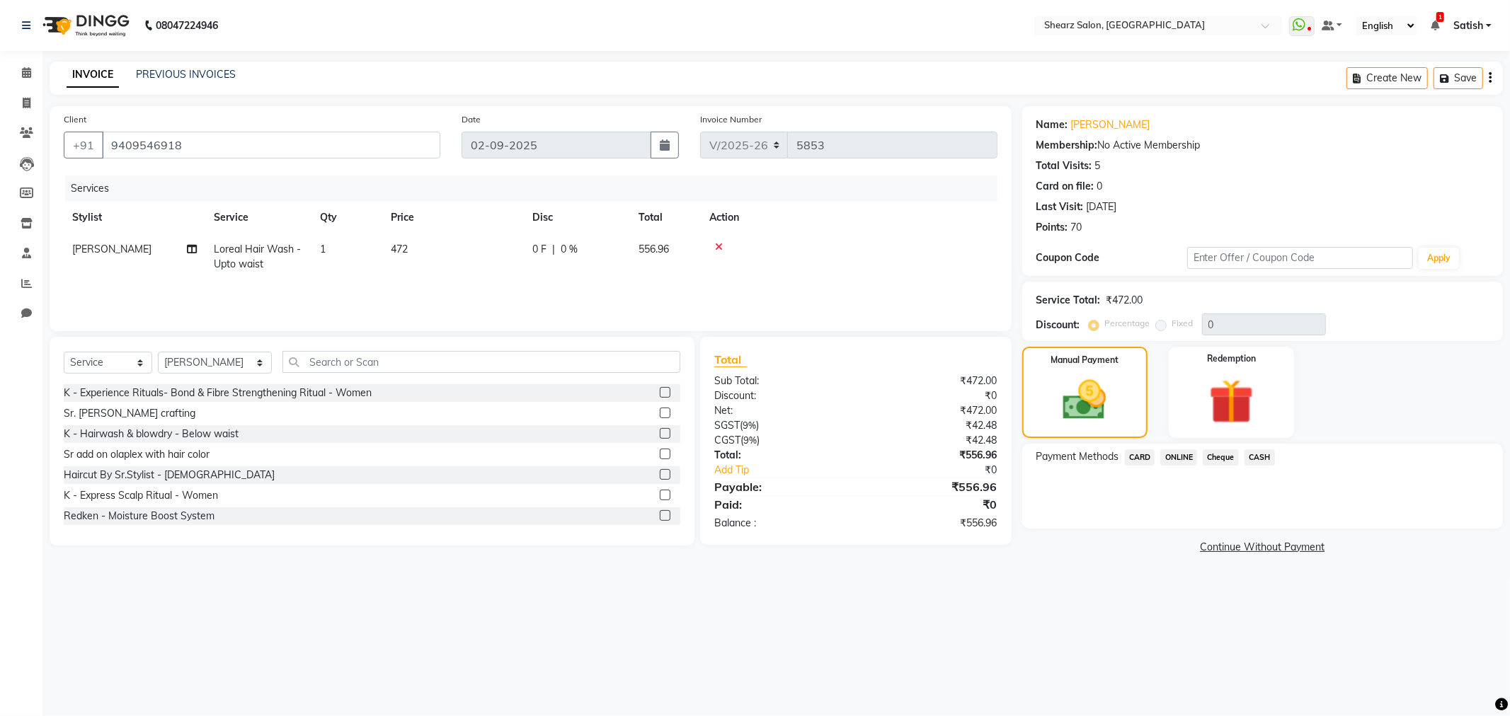
click at [1174, 462] on span "ONLINE" at bounding box center [1178, 458] width 37 height 16
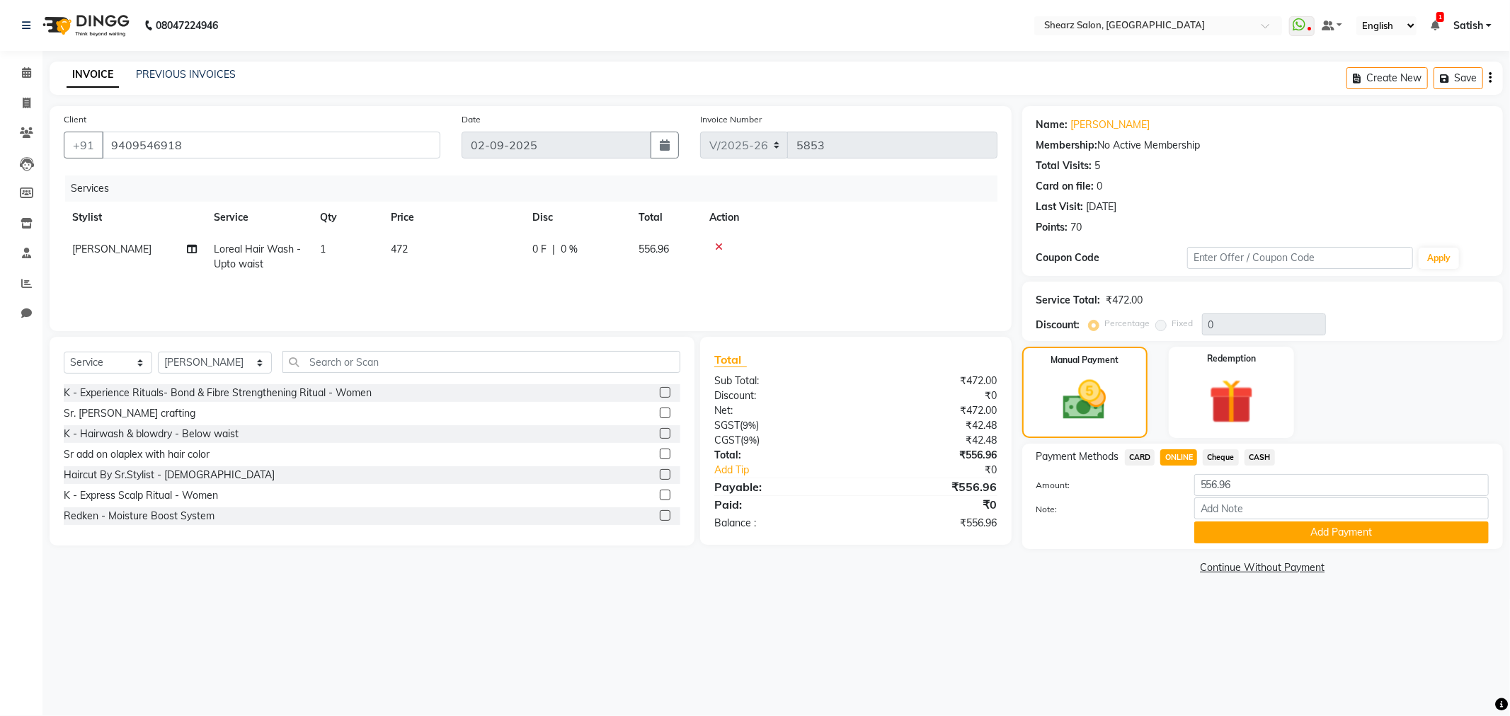
click at [1257, 526] on button "Add Payment" at bounding box center [1341, 533] width 295 height 22
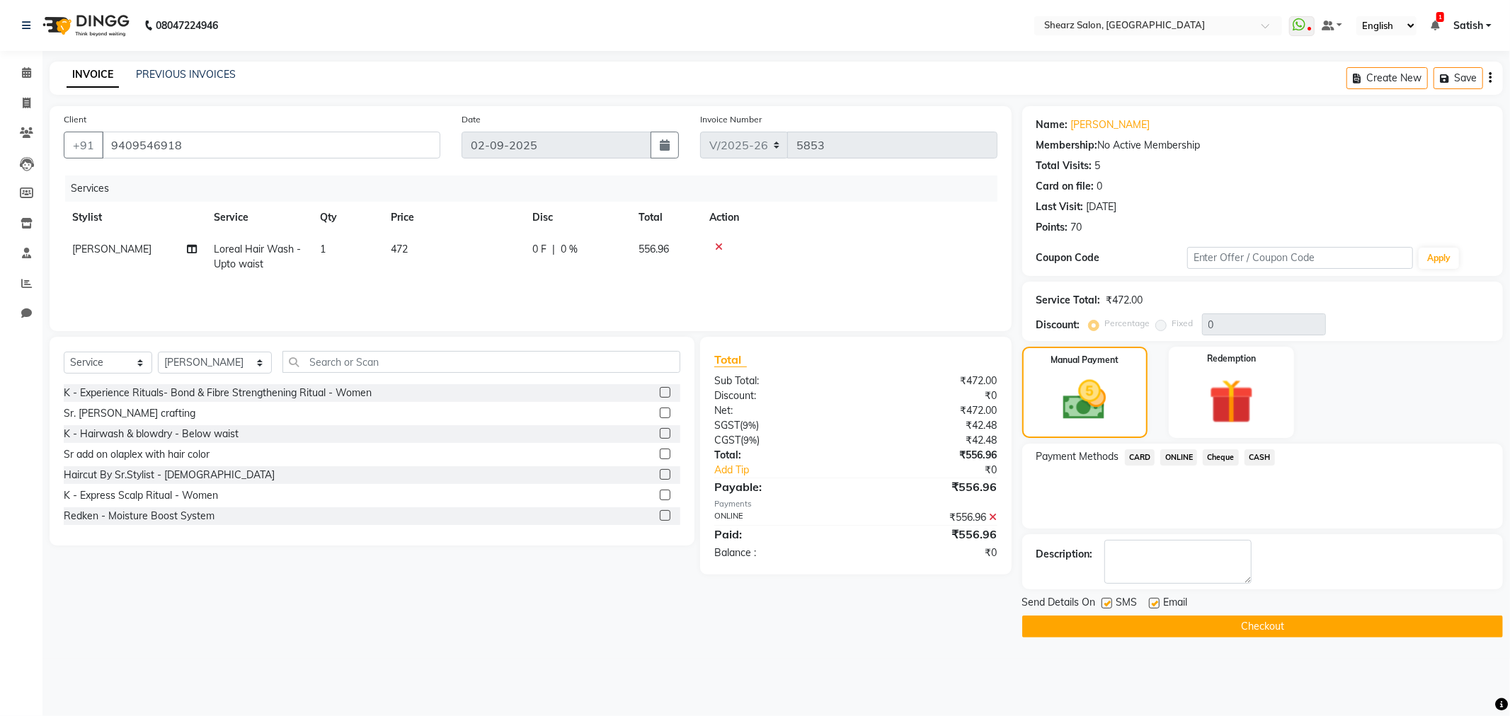
click at [1254, 629] on button "Checkout" at bounding box center [1262, 627] width 481 height 22
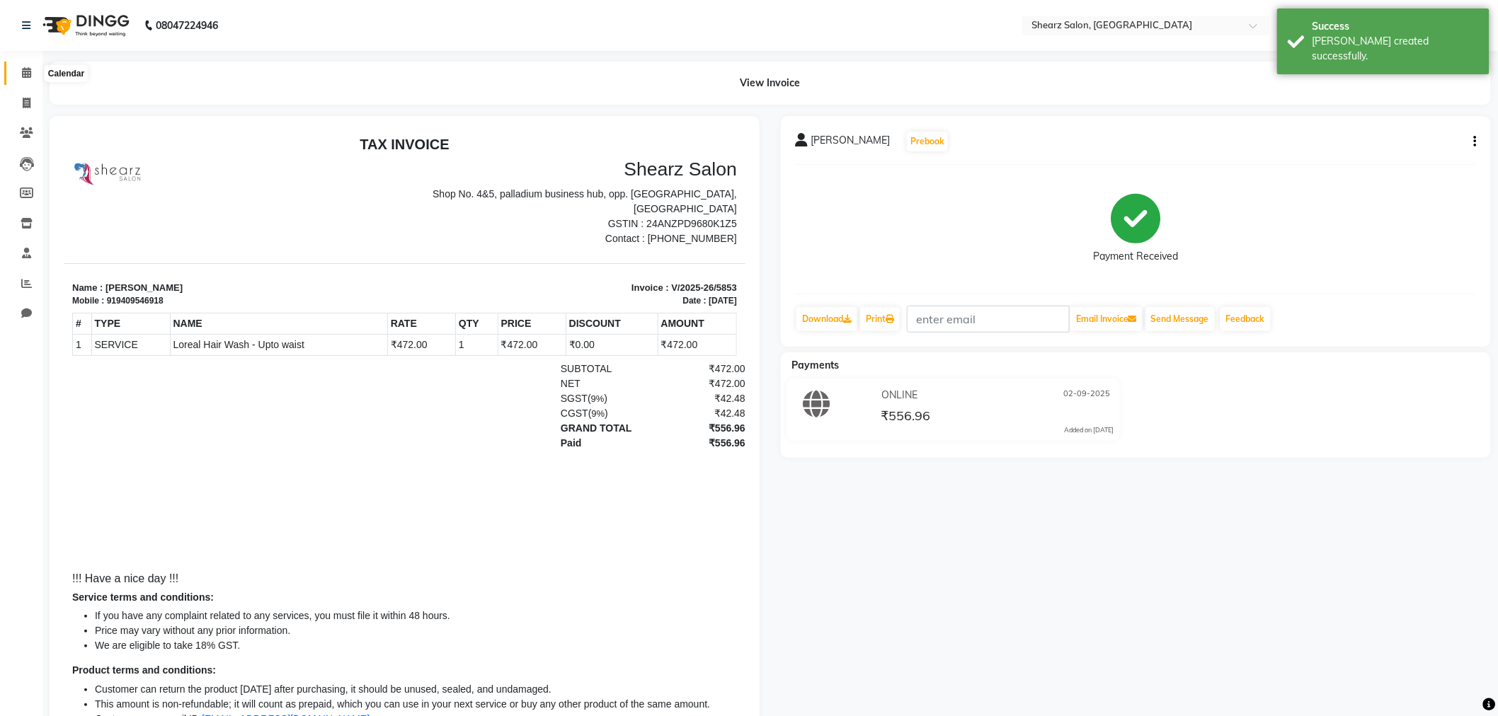
click at [23, 74] on icon at bounding box center [26, 72] width 9 height 11
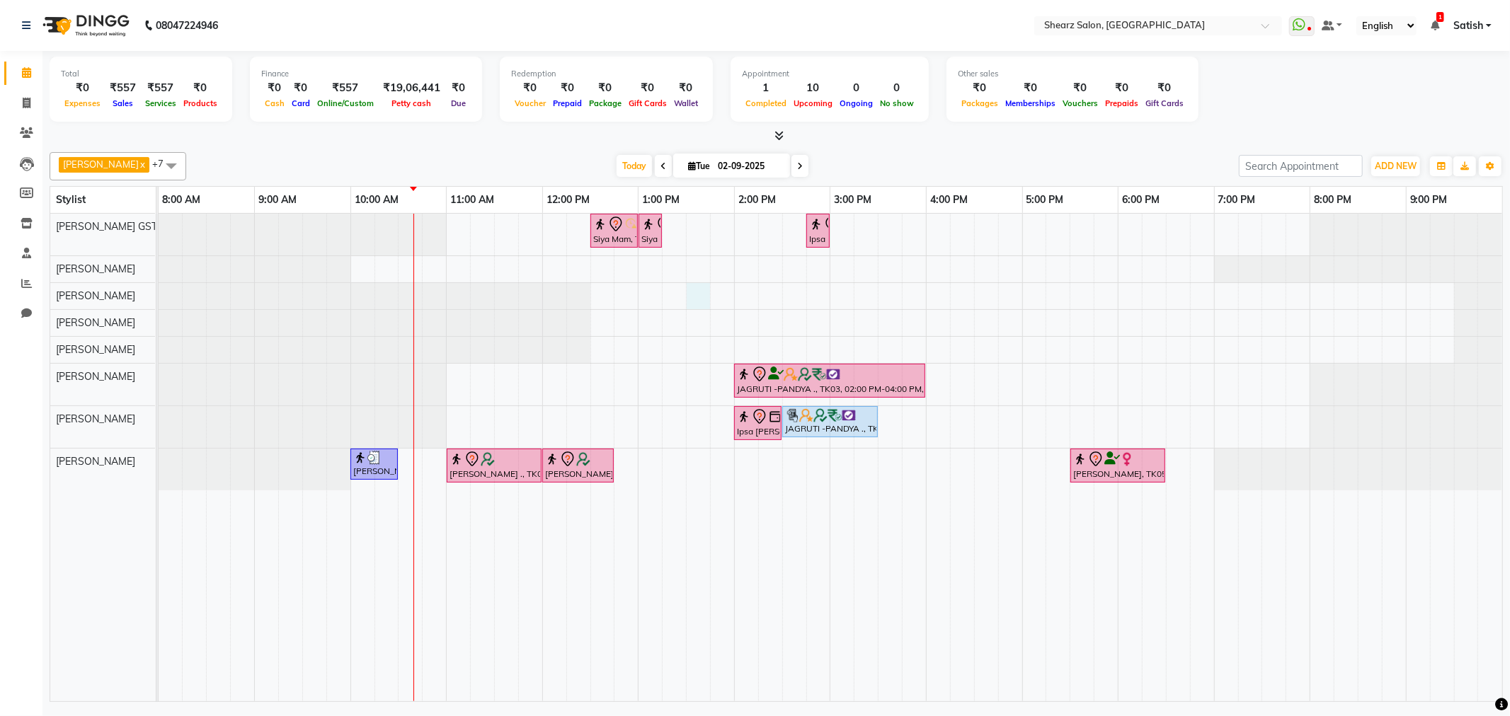
click at [697, 297] on div "Siya Mam, TK01, 12:30 PM-01:00 PM, Full hand international wax Siya Mam, TK01, …" at bounding box center [831, 458] width 1344 height 488
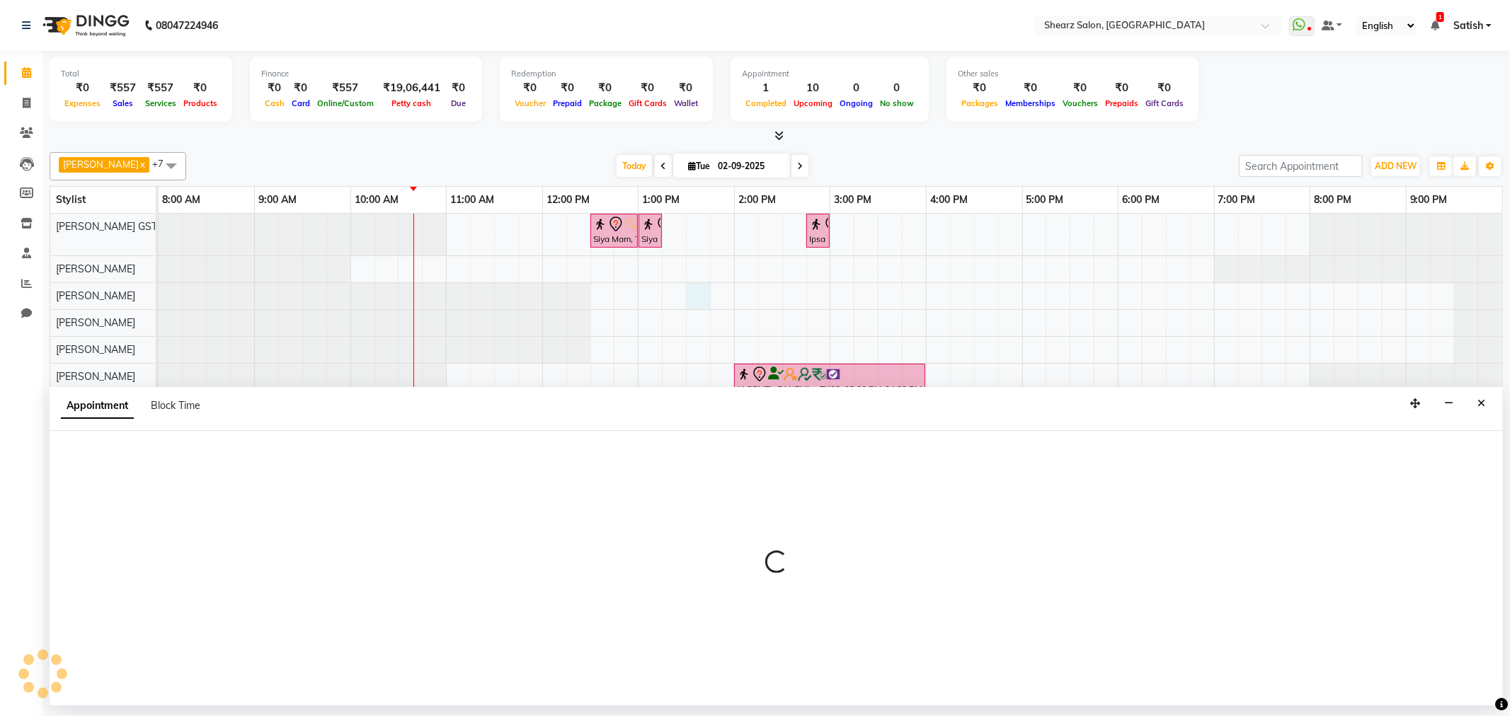
select select "77458"
select select "tentative"
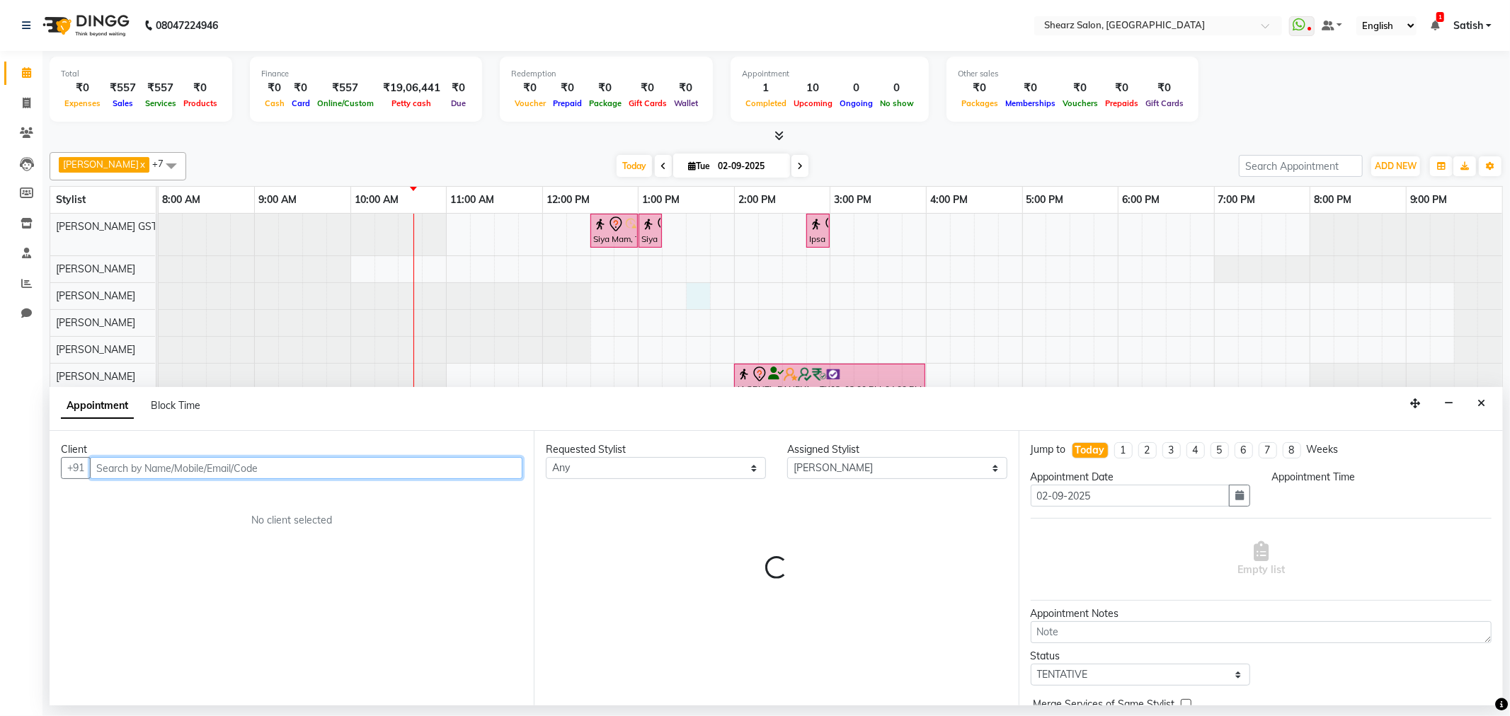
select select "810"
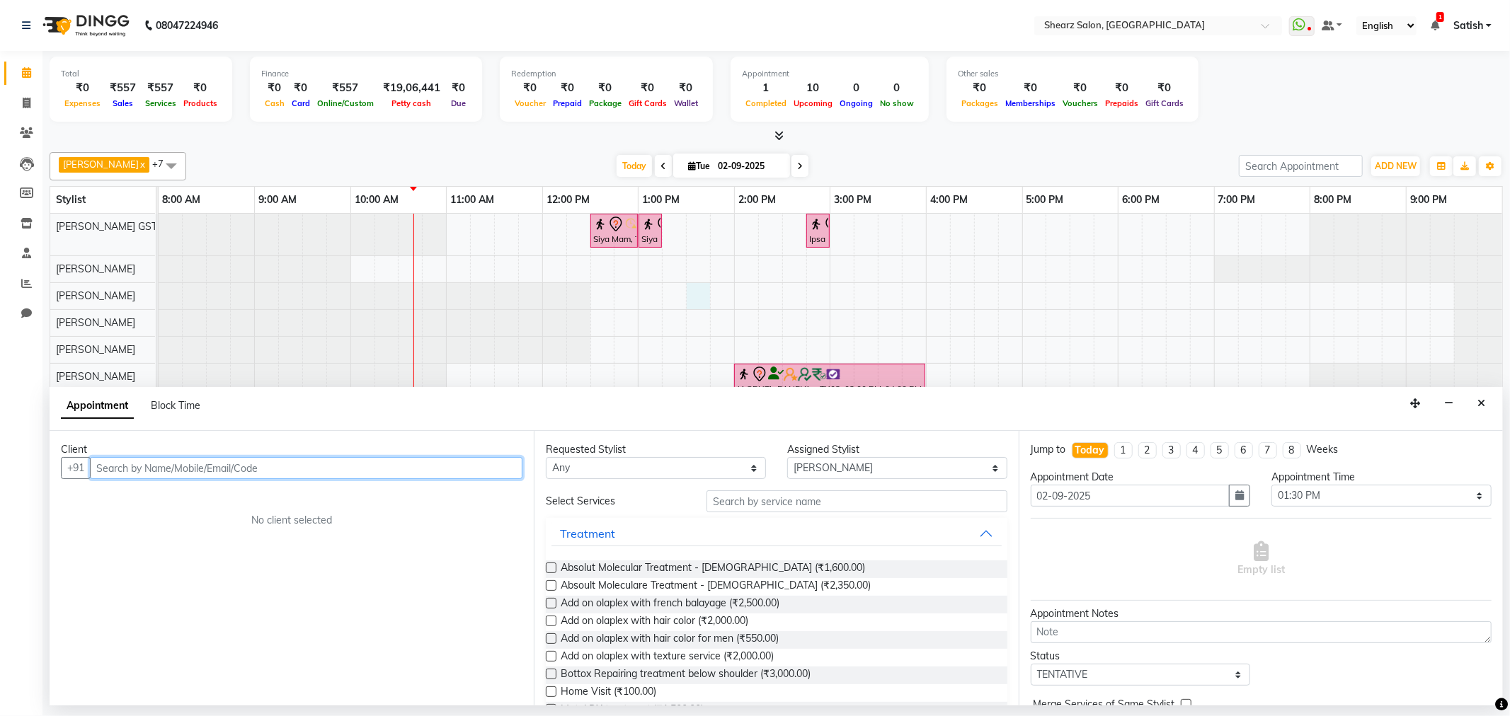
click at [231, 464] on input "text" at bounding box center [306, 468] width 433 height 22
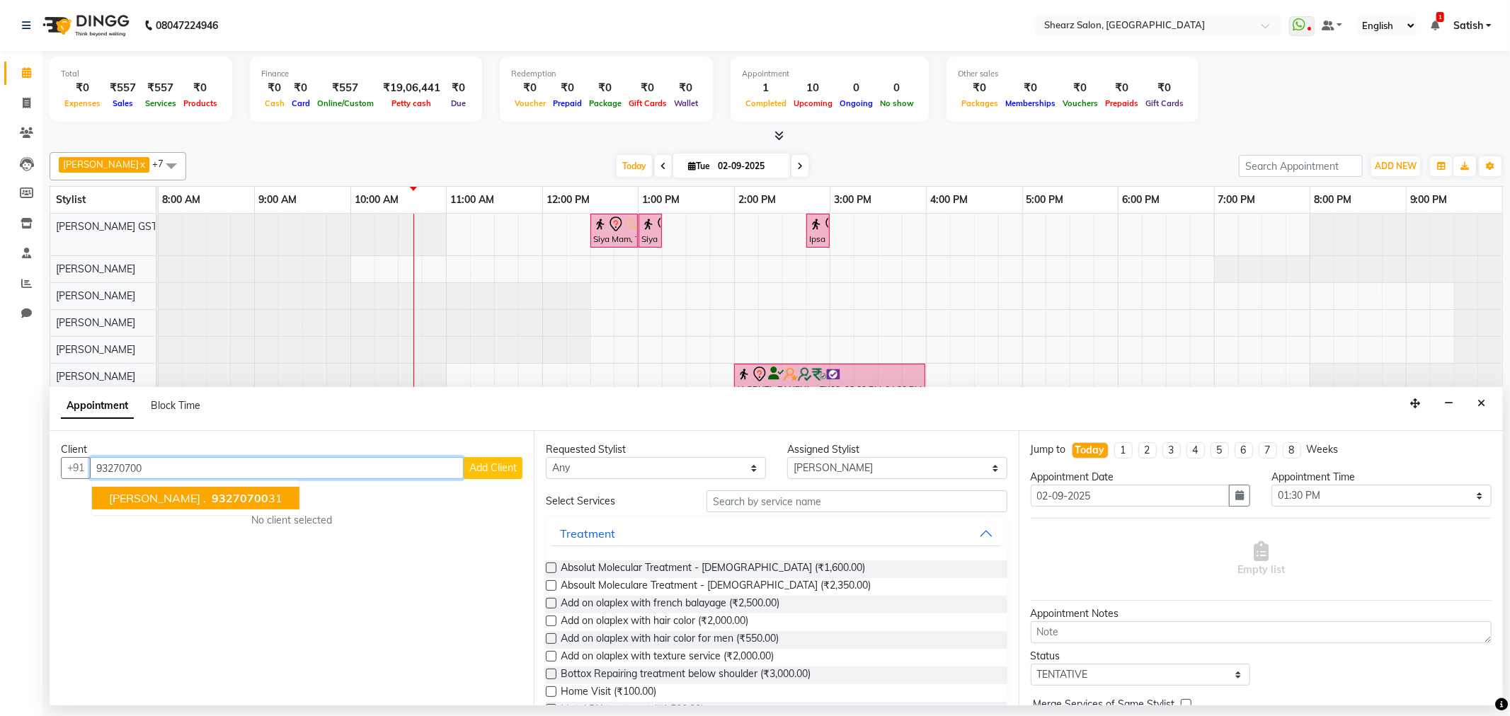
drag, startPoint x: 252, startPoint y: 484, endPoint x: 239, endPoint y: 496, distance: 18.0
click at [242, 496] on ngb-typeahead-window "MUKESH BHANDARI . 93270700 31" at bounding box center [195, 498] width 209 height 35
click at [239, 496] on span "93270700" at bounding box center [240, 498] width 57 height 14
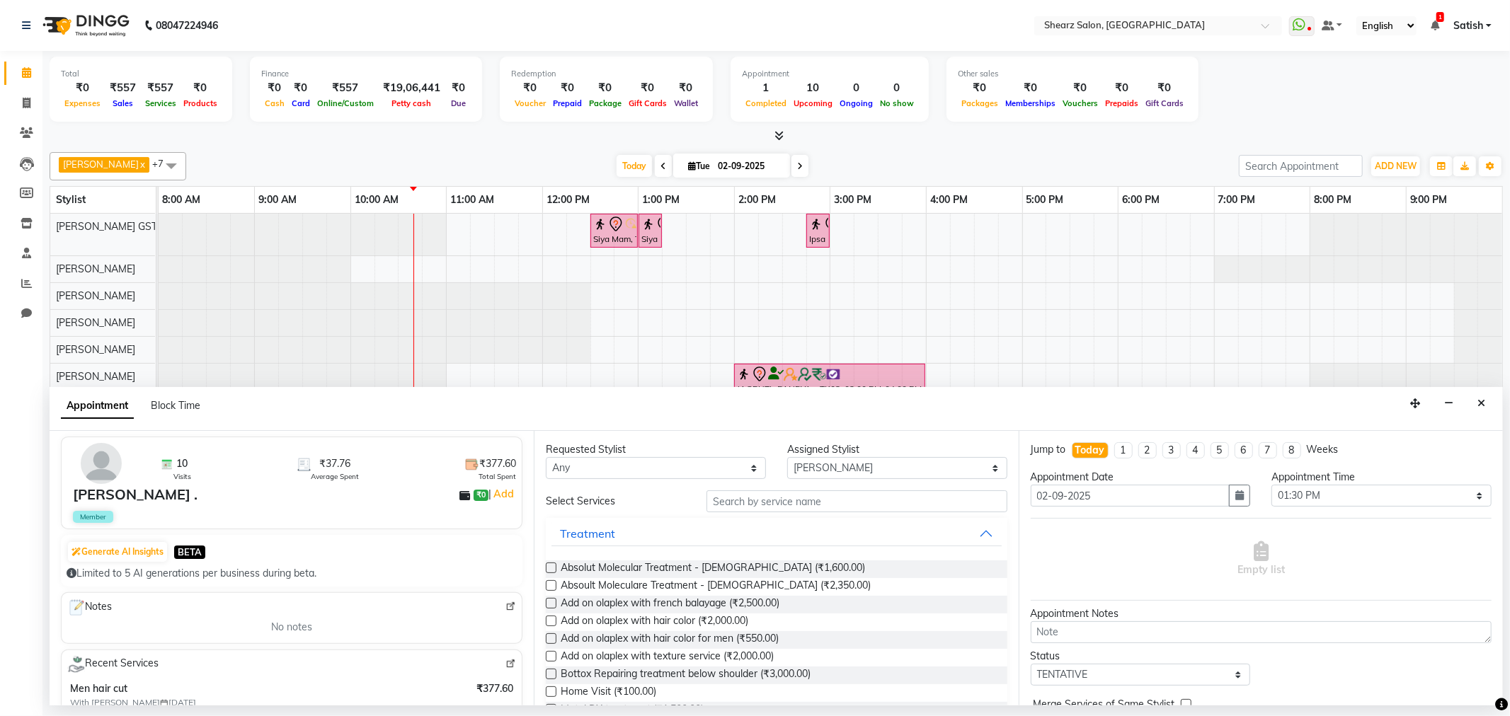
scroll to position [236, 0]
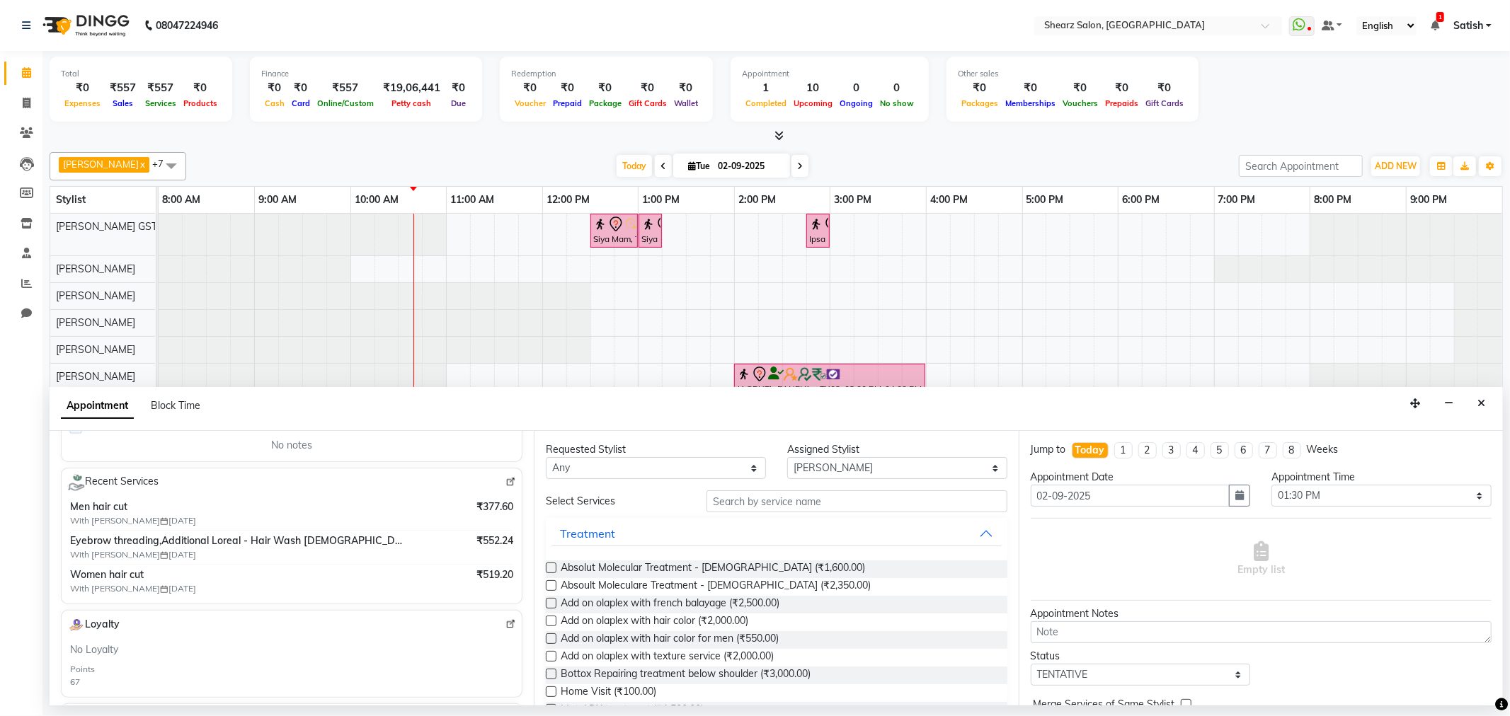
type input "9327070031"
click at [779, 488] on div "Requested Stylist Any Brijesh Valand Center 1_mgr mgr Chandrakant Parmar Dinesh…" at bounding box center [776, 568] width 484 height 275
click at [767, 497] on input "text" at bounding box center [857, 502] width 300 height 22
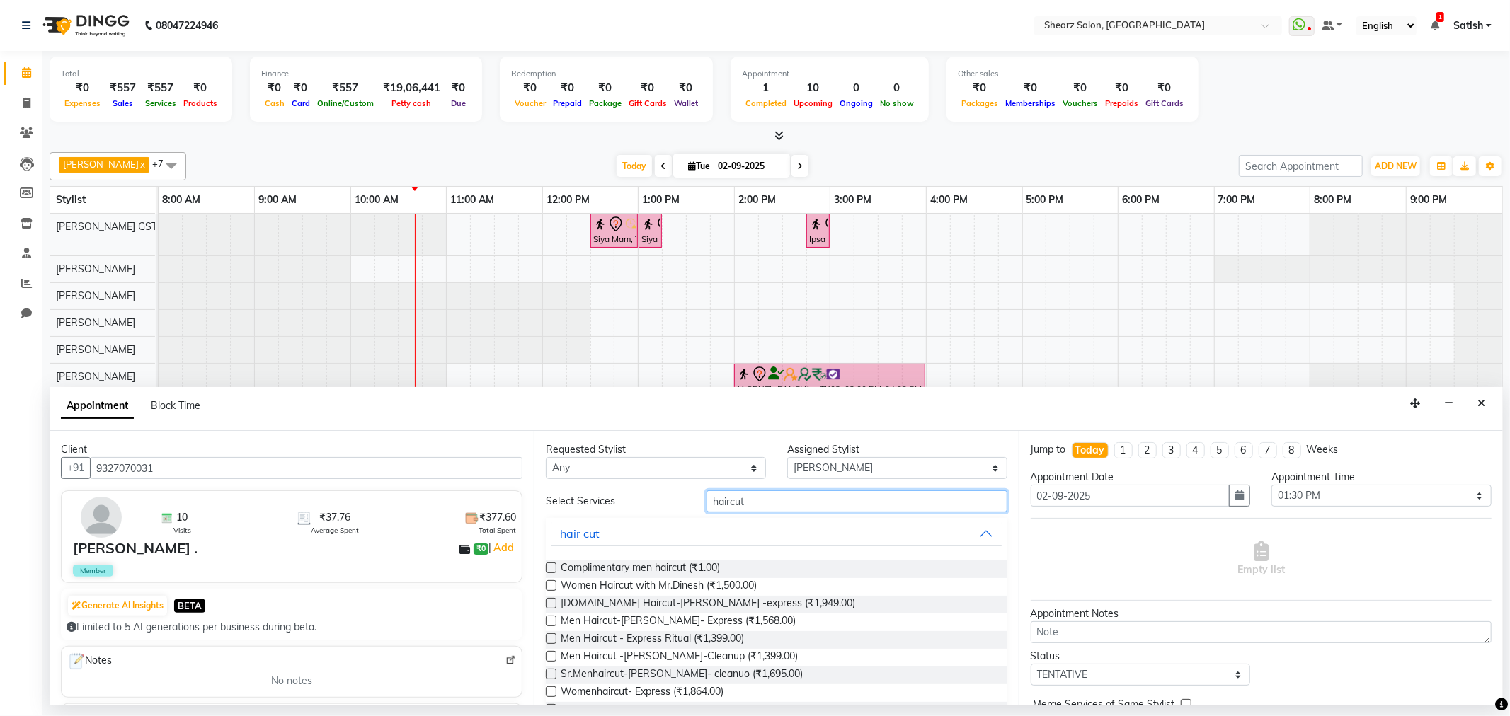
scroll to position [79, 0]
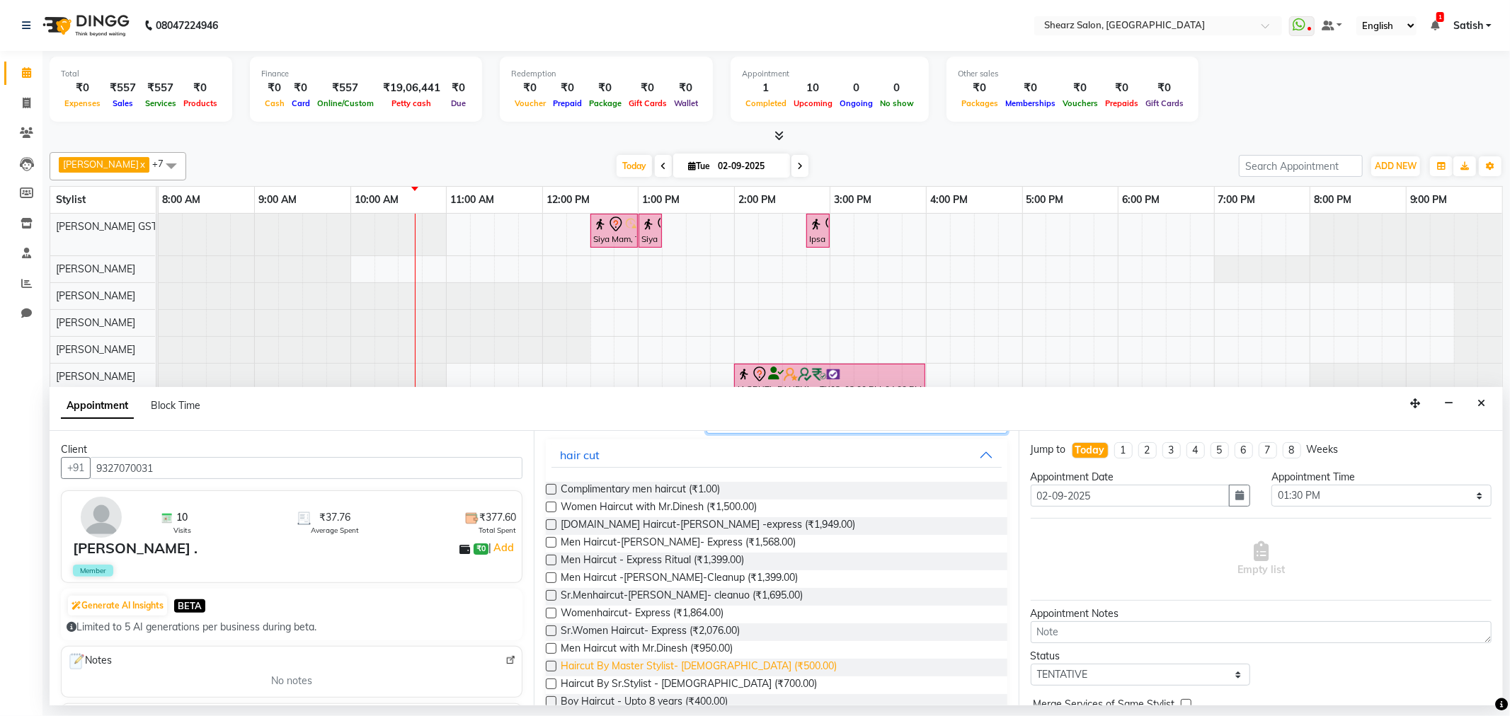
type input "haircut"
click at [663, 662] on span "Haircut By Master Stylist- Male (₹500.00)" at bounding box center [699, 668] width 276 height 18
checkbox input "false"
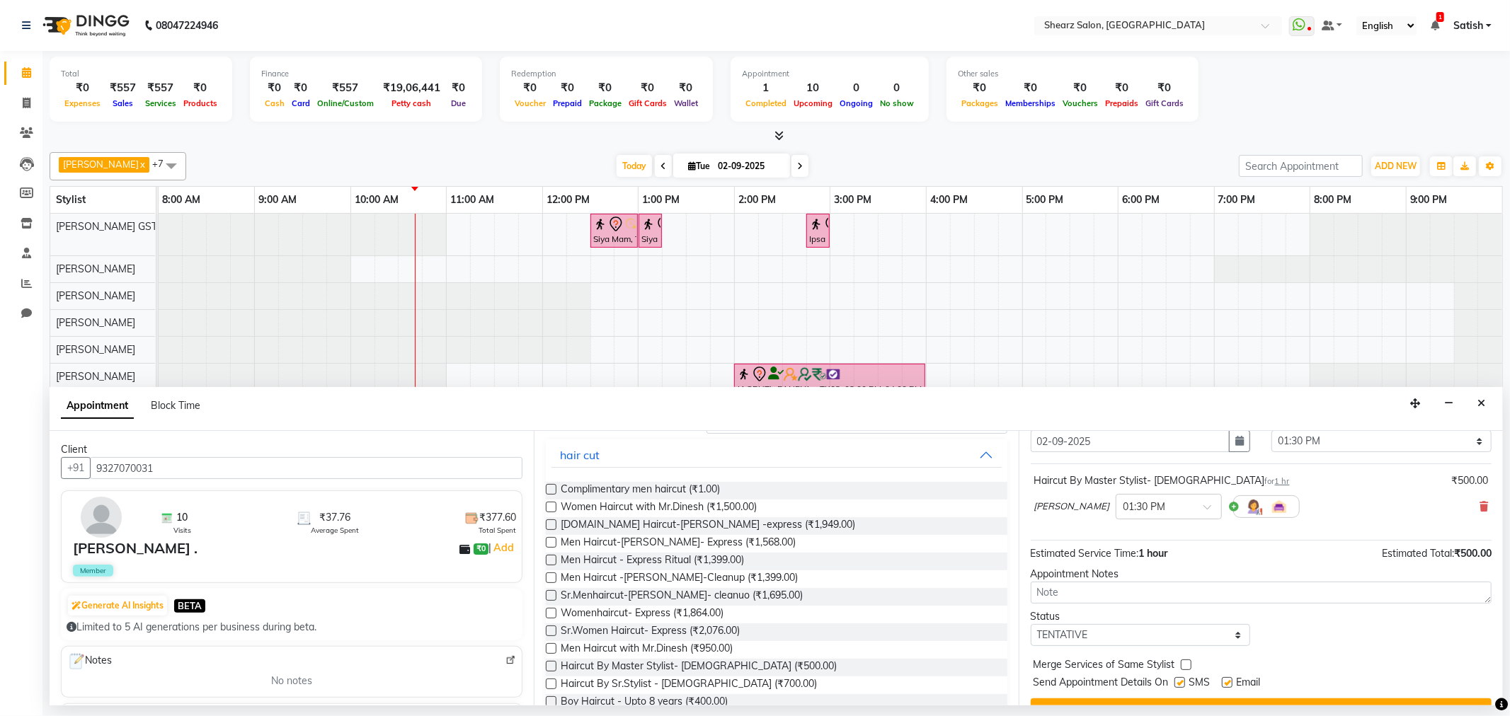
scroll to position [85, 0]
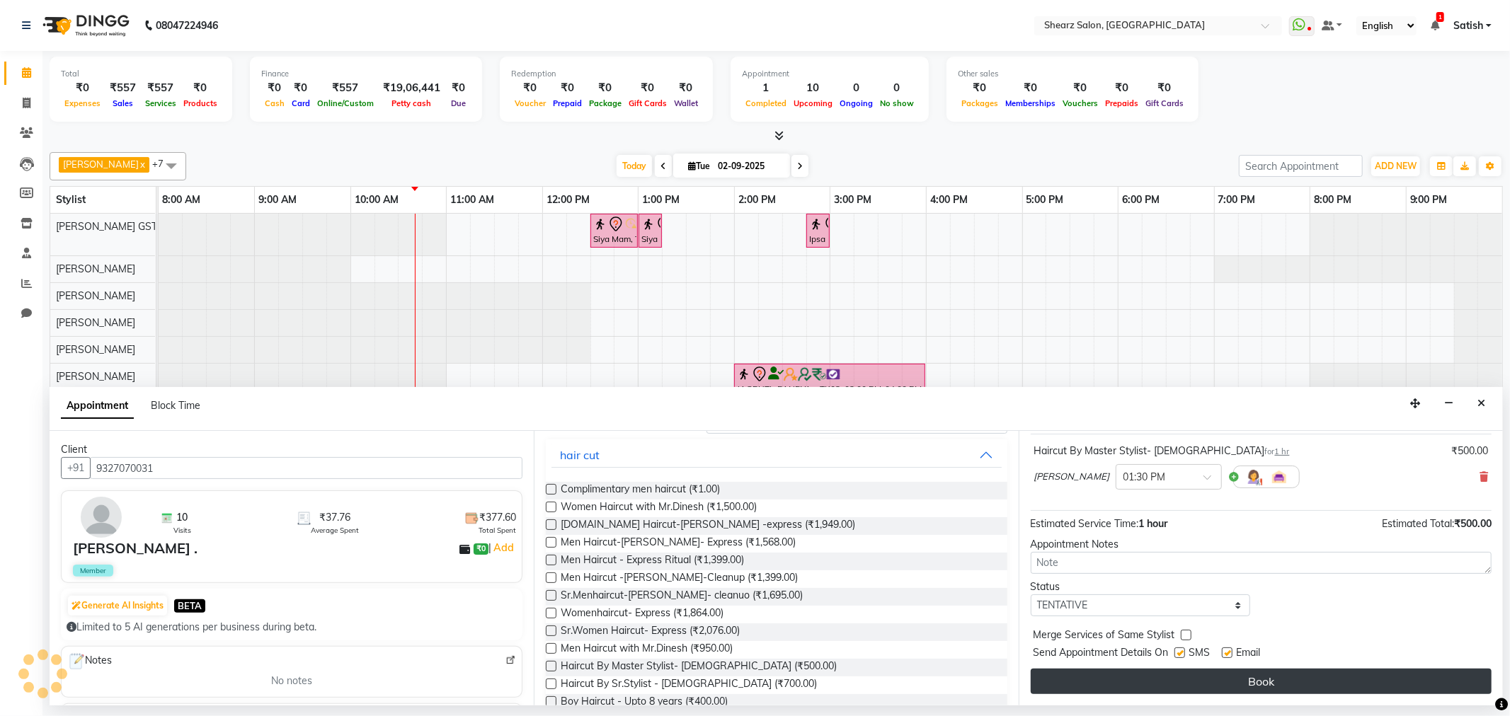
click at [1136, 684] on button "Book" at bounding box center [1261, 681] width 461 height 25
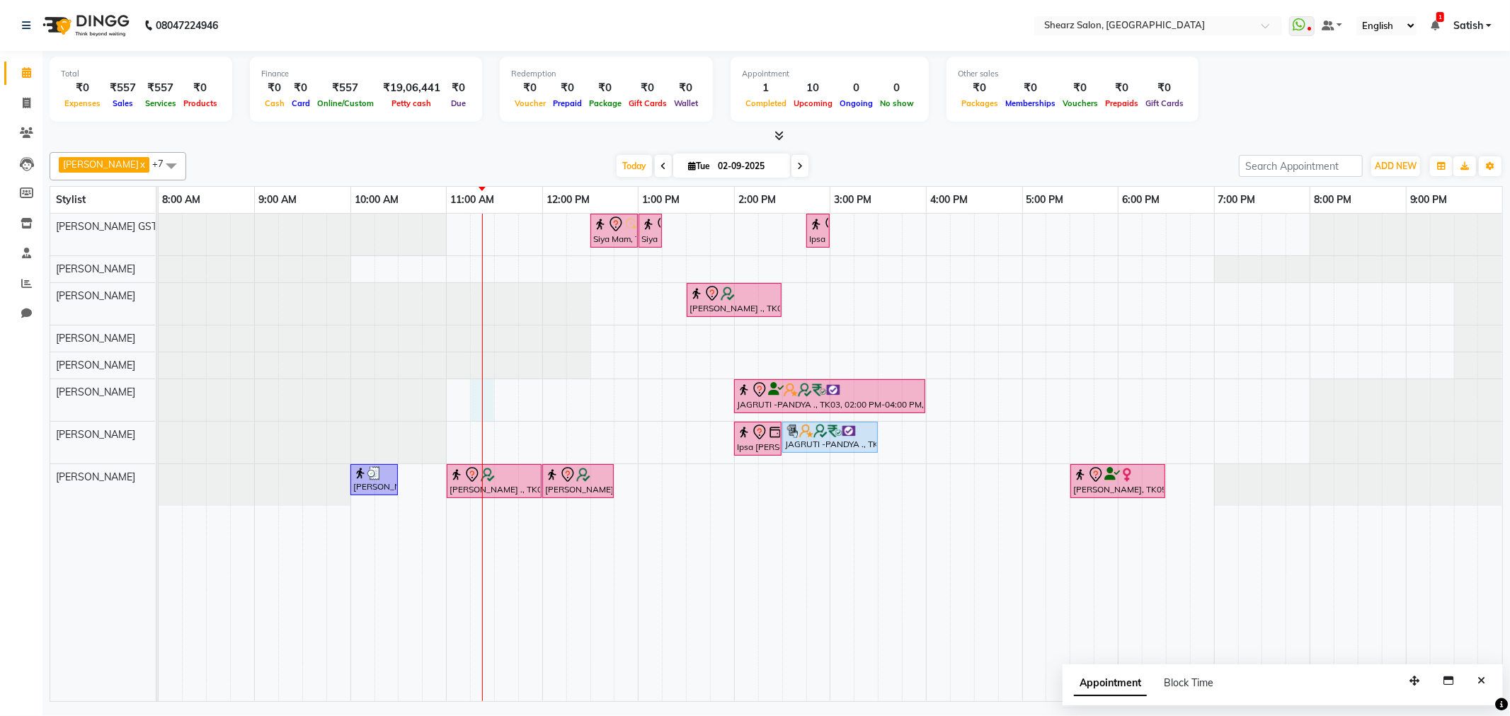
click at [471, 400] on div "Siya Mam, TK01, 12:30 PM-01:00 PM, Full hand international wax Siya Mam, TK01, …" at bounding box center [831, 458] width 1344 height 488
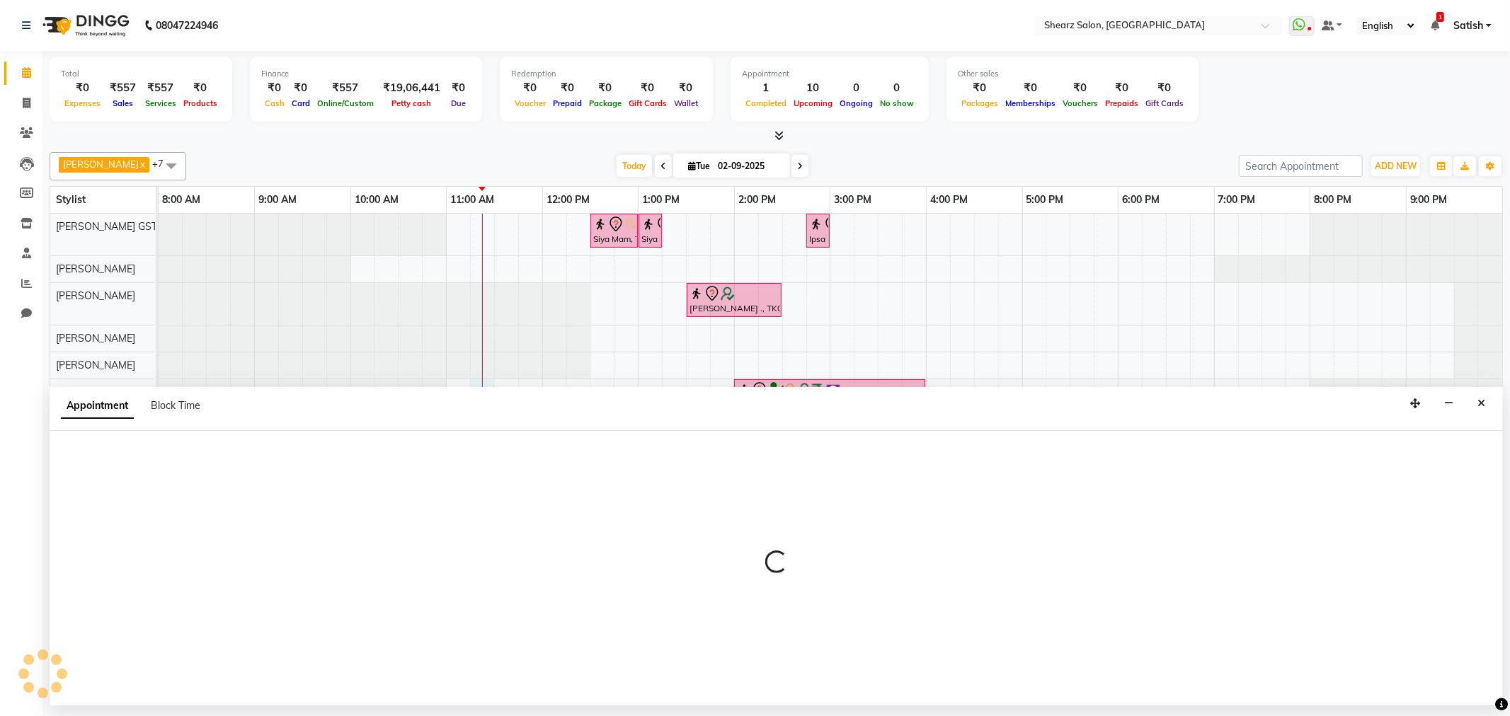
select select "77440"
select select "tentative"
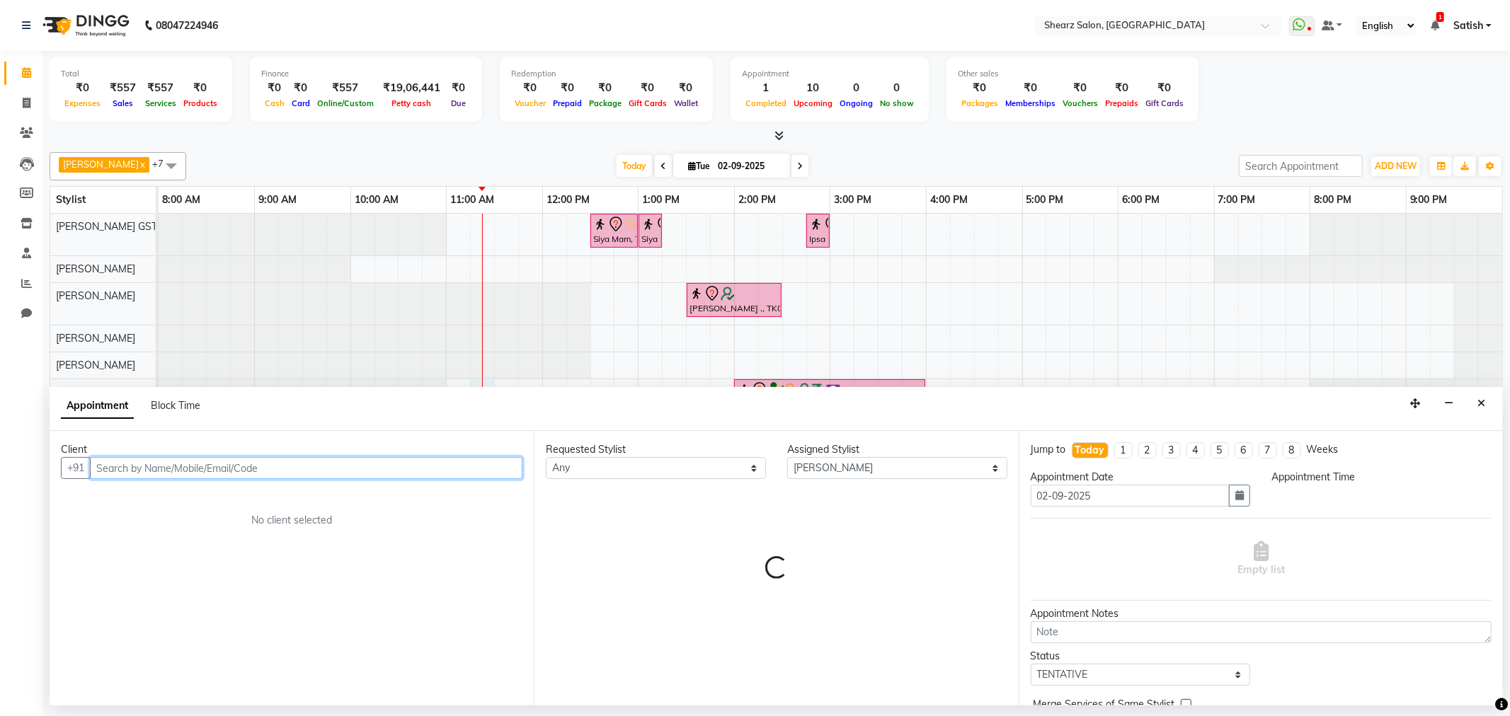
select select "675"
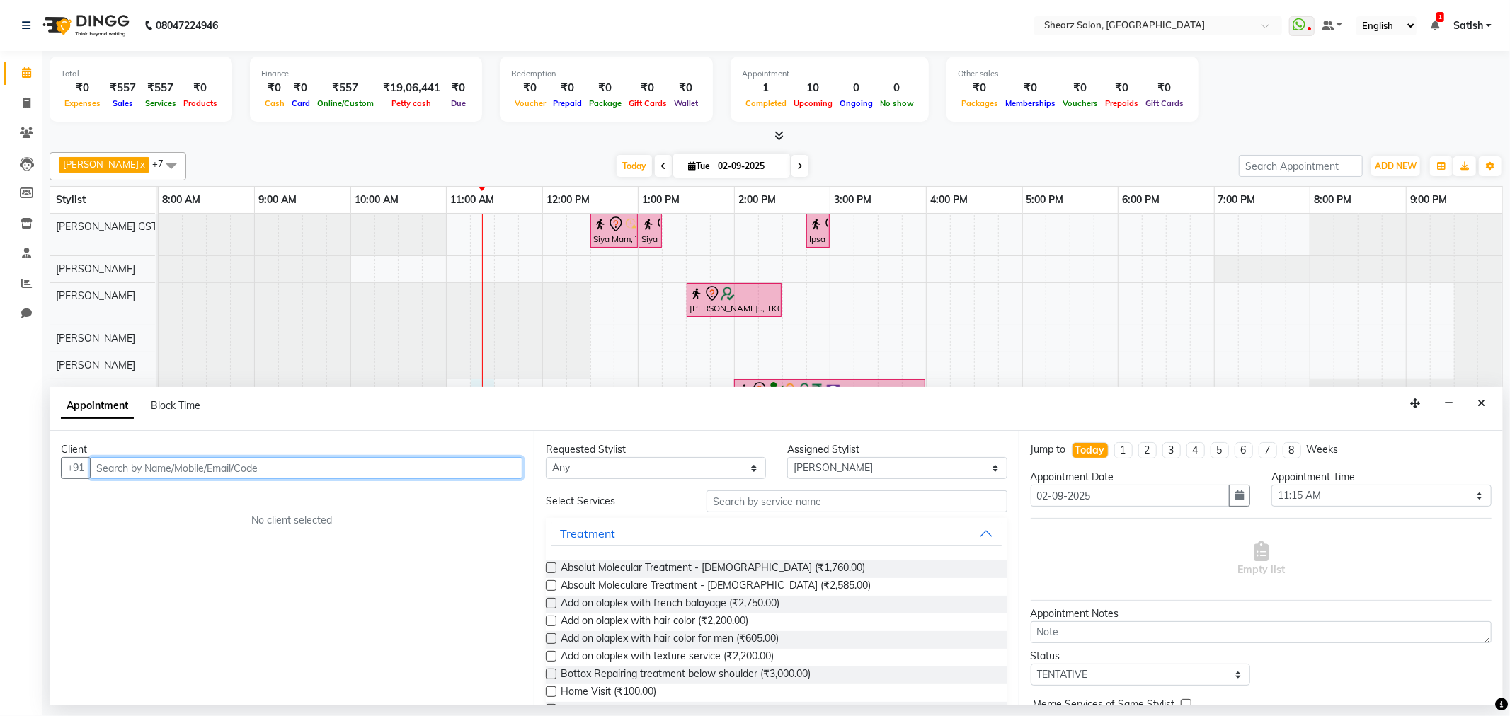
click at [188, 479] on input "text" at bounding box center [306, 468] width 433 height 22
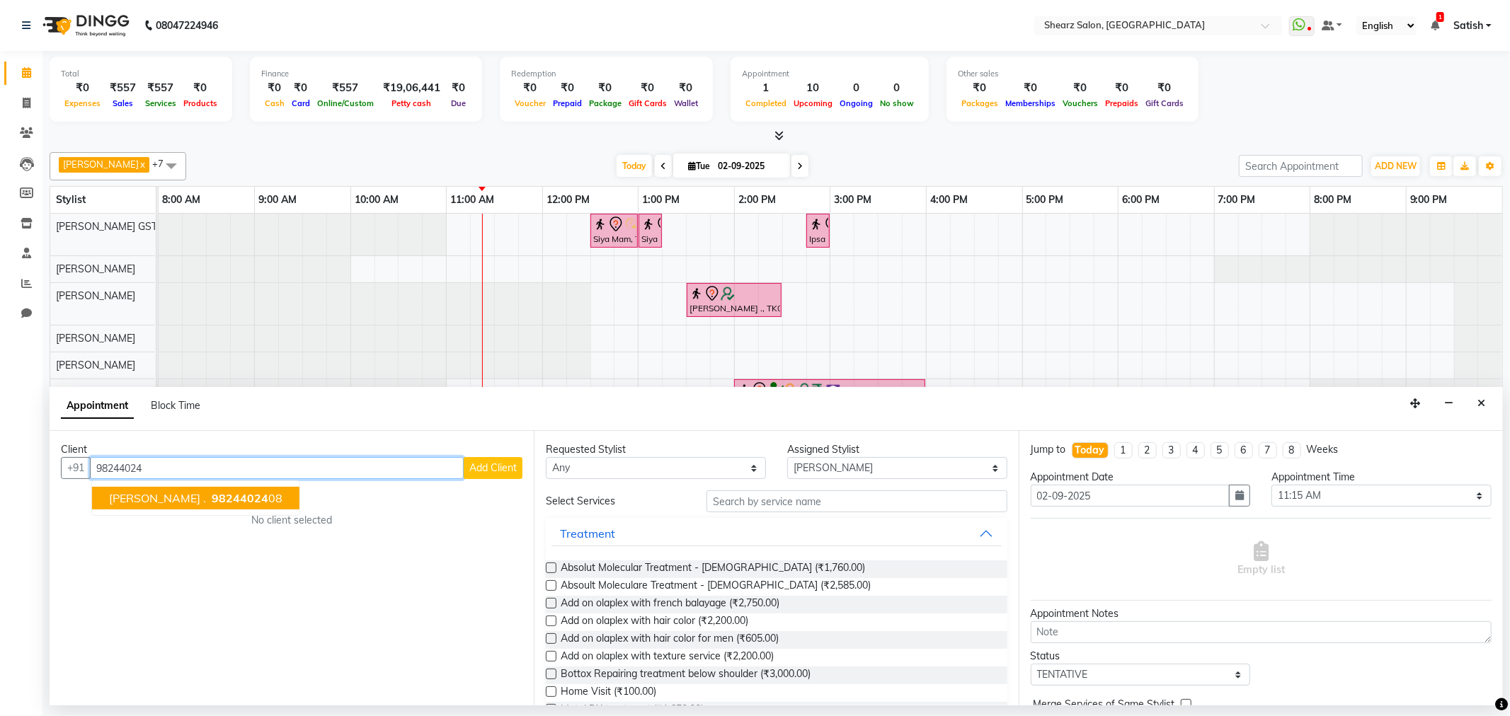
click at [212, 494] on span "98244024" at bounding box center [240, 498] width 57 height 14
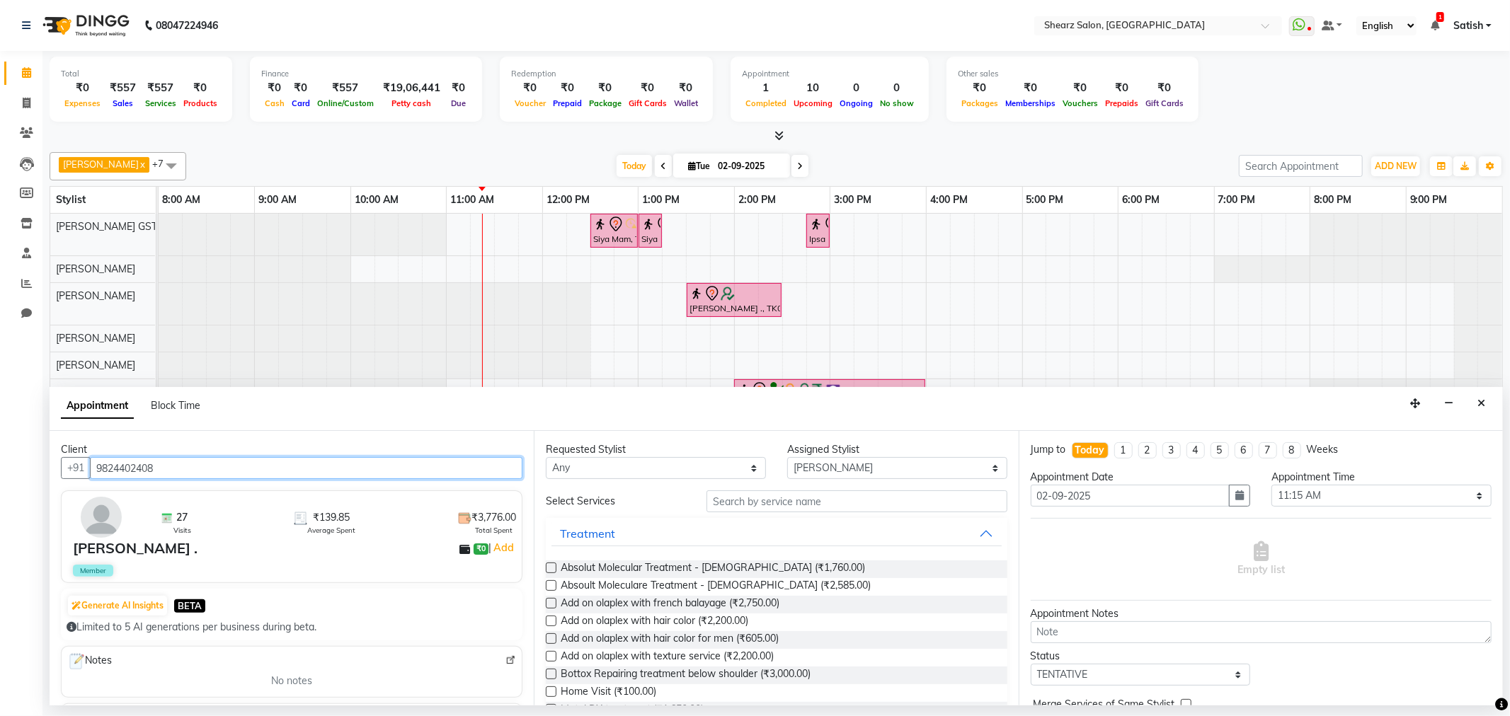
type input "9824402408"
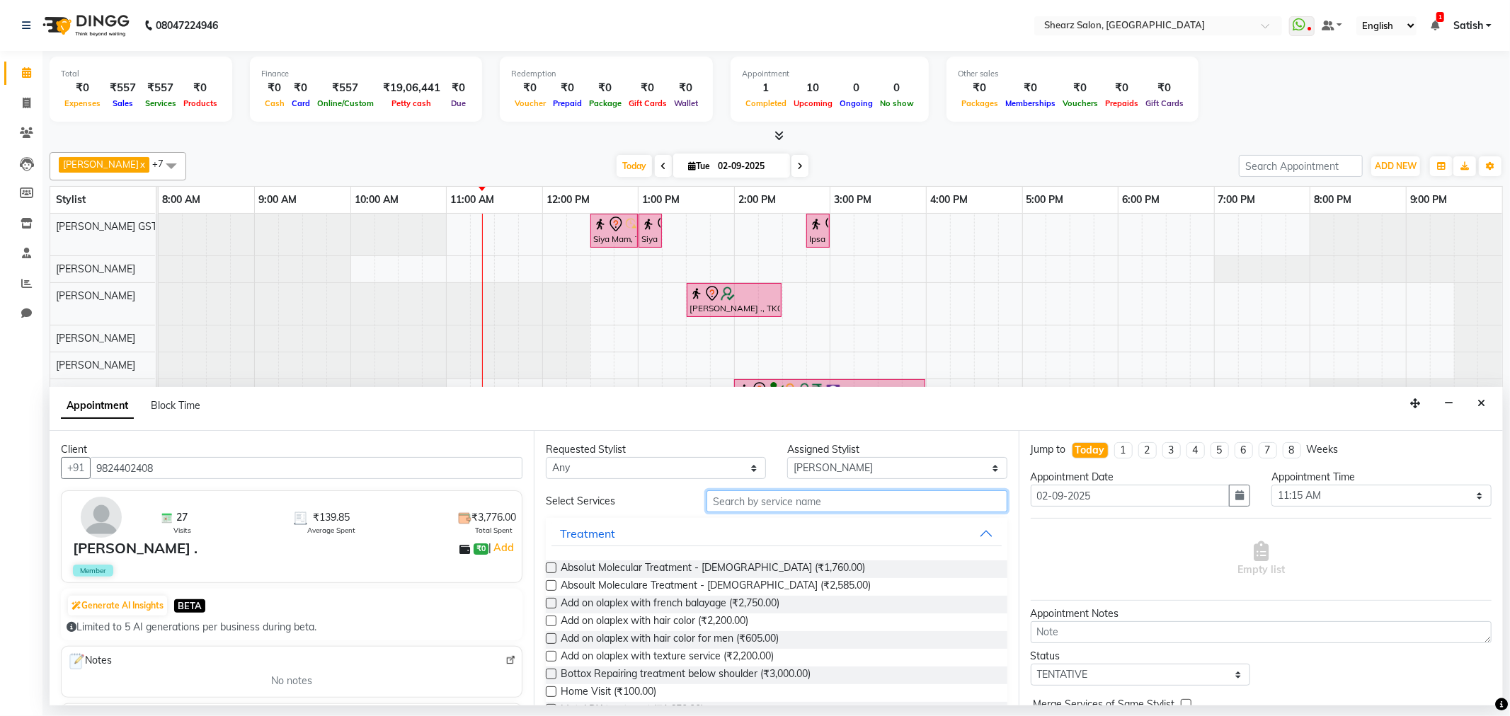
click at [818, 507] on input "text" at bounding box center [857, 502] width 300 height 22
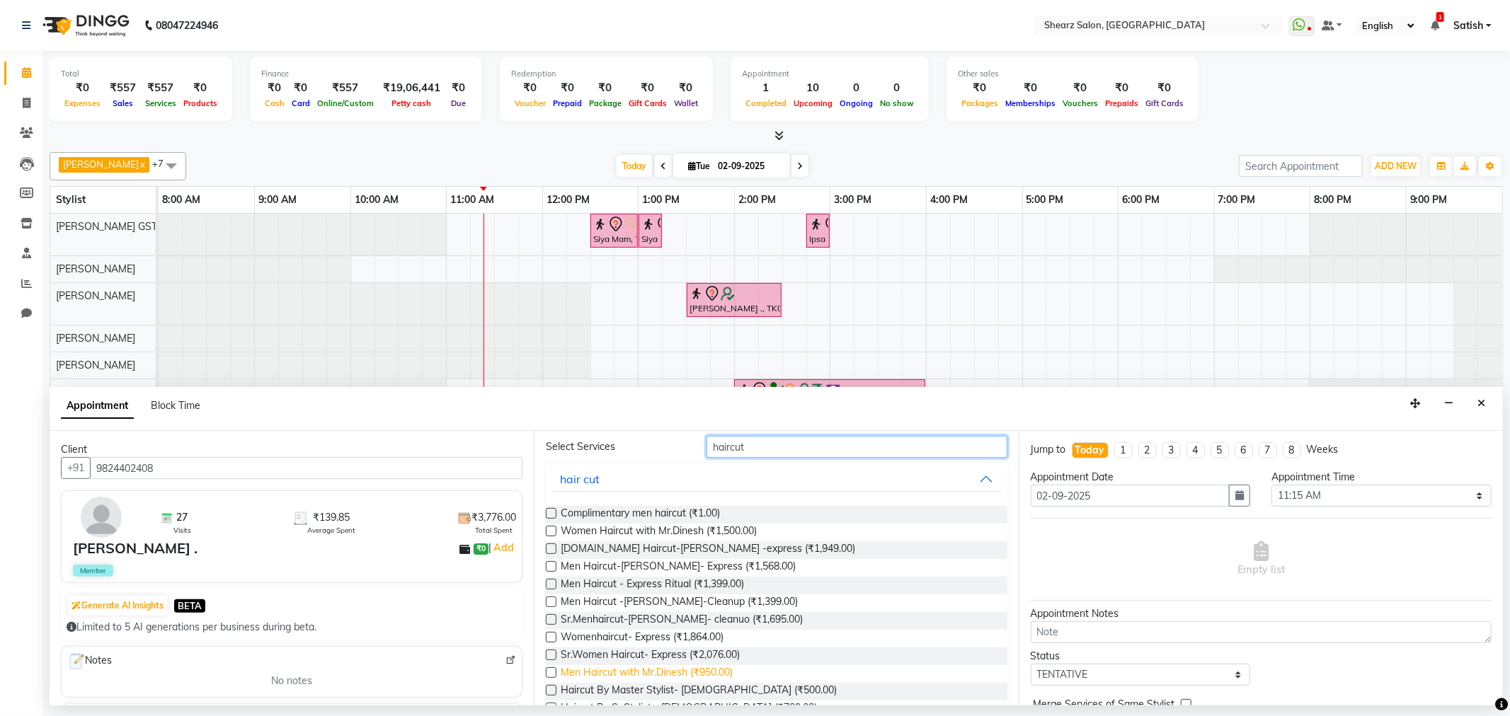
scroll to position [79, 0]
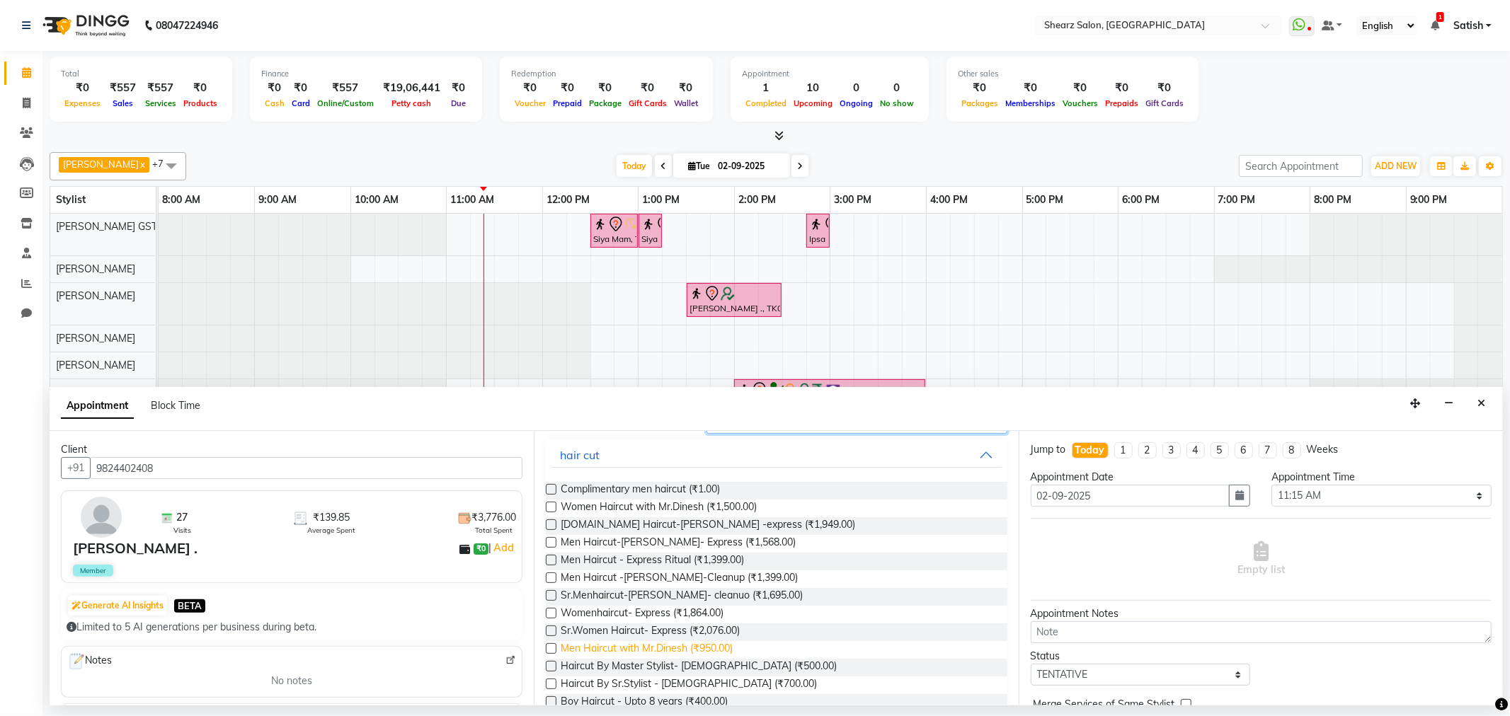
type input "haircut"
click at [658, 643] on span "Men Haircut with Mr.Dinesh (₹950.00)" at bounding box center [647, 650] width 172 height 18
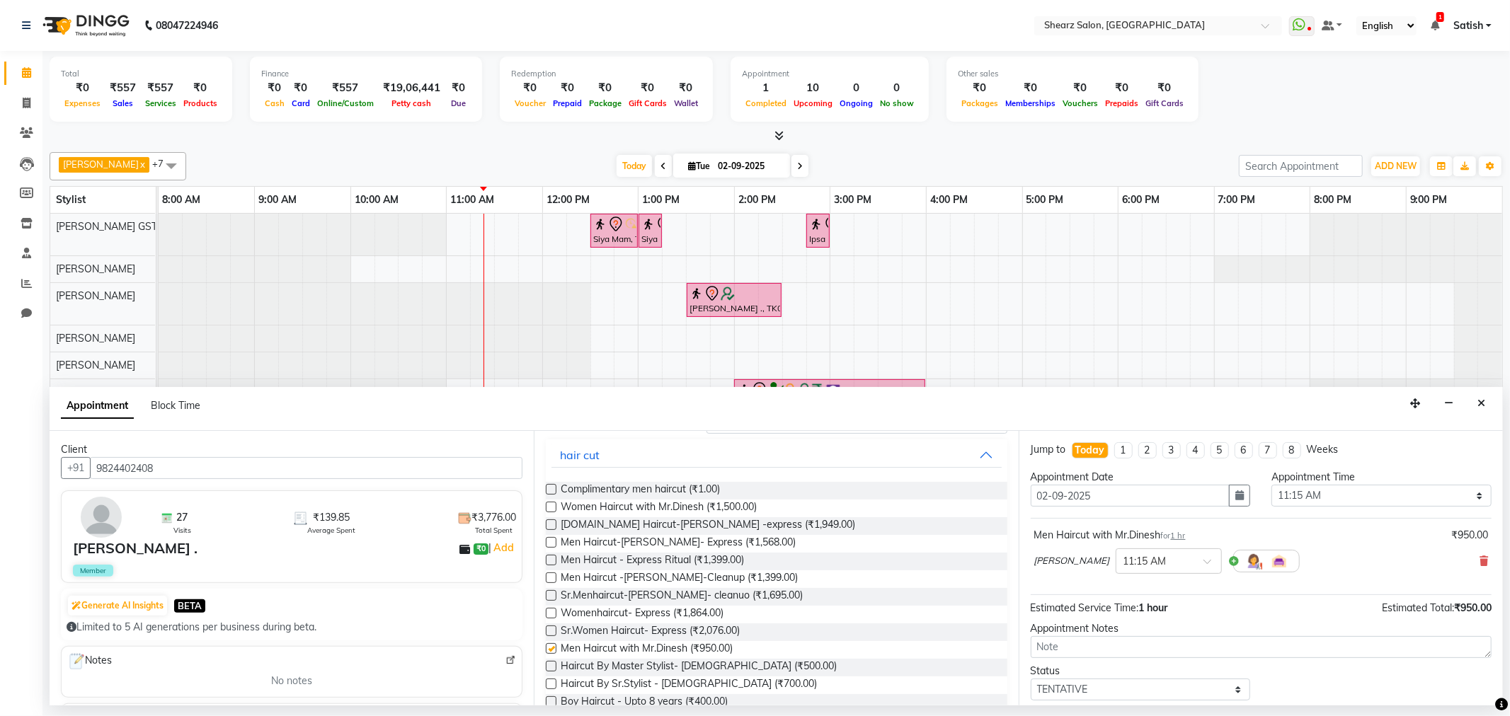
checkbox input "false"
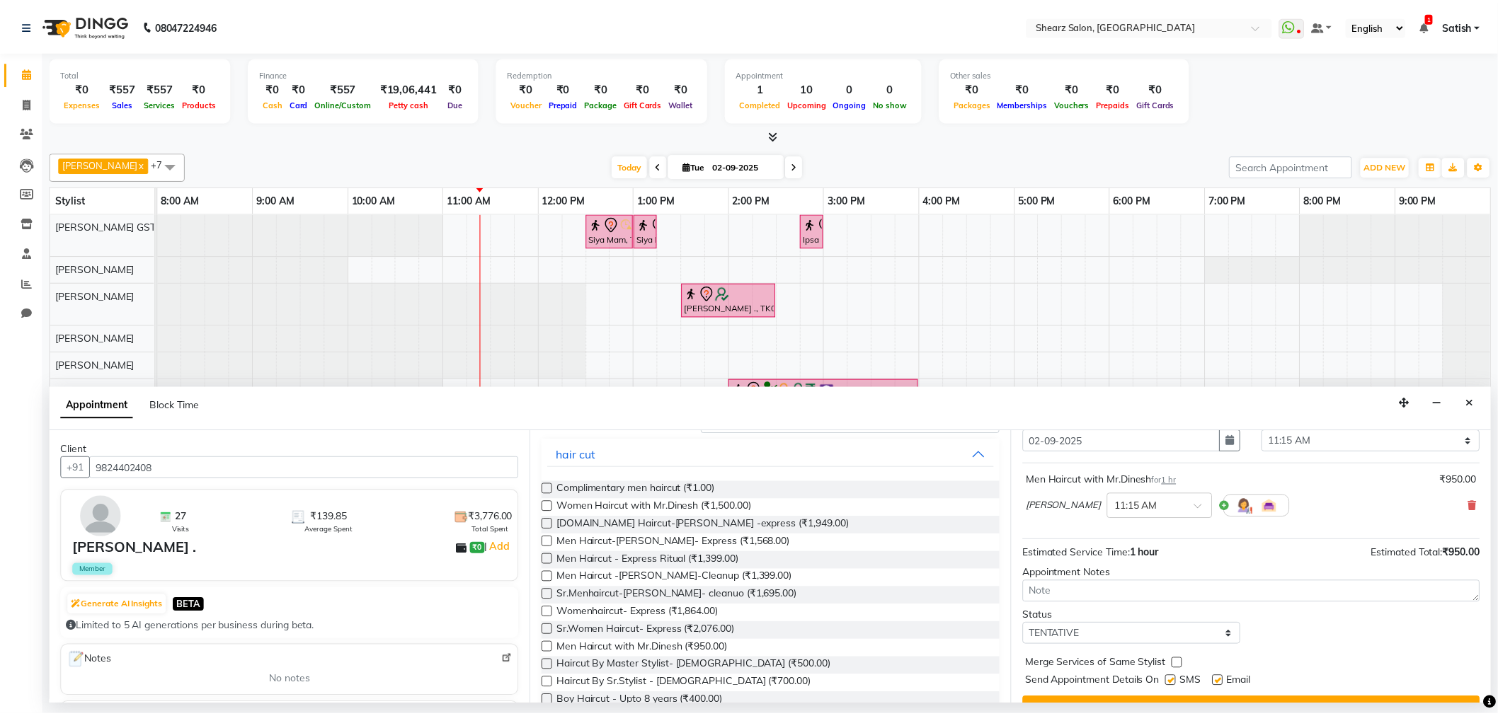
scroll to position [85, 0]
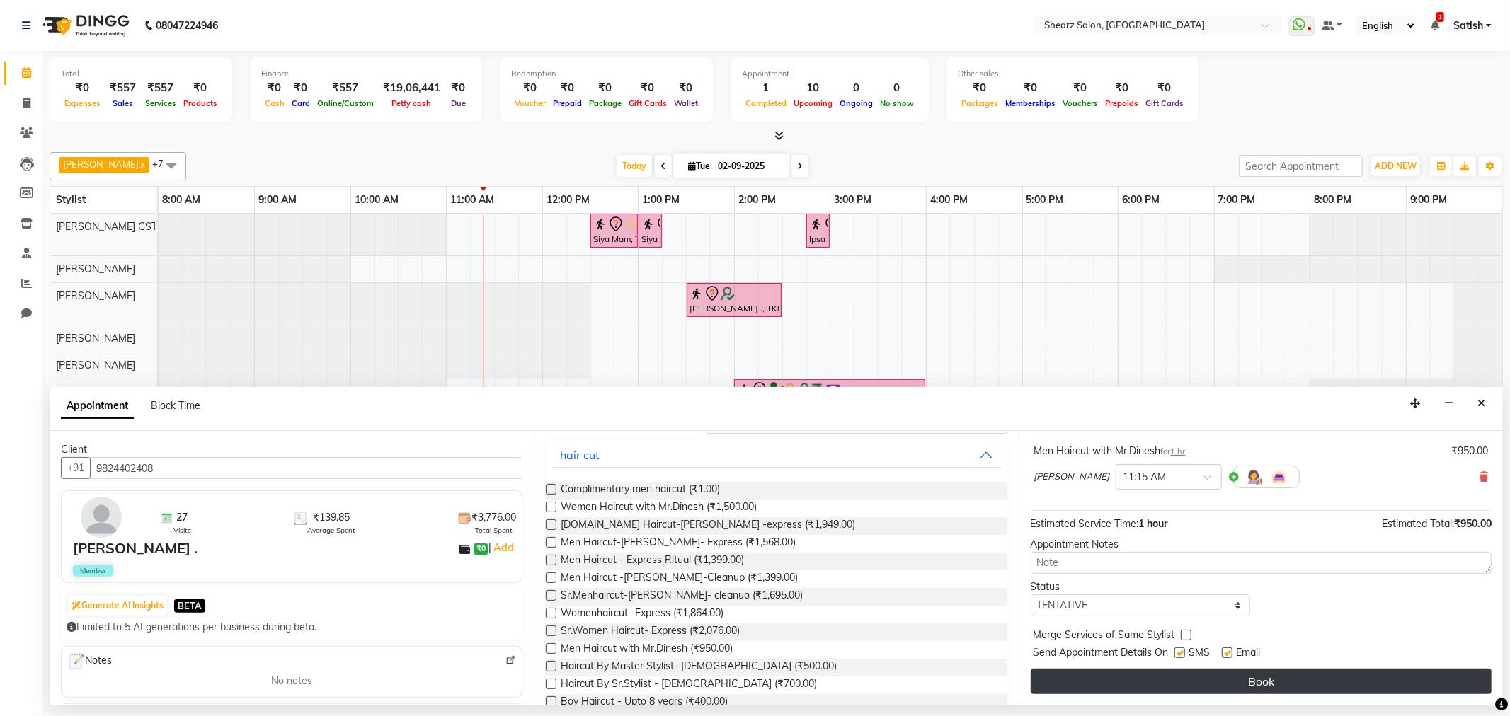
click at [1184, 689] on button "Book" at bounding box center [1261, 681] width 461 height 25
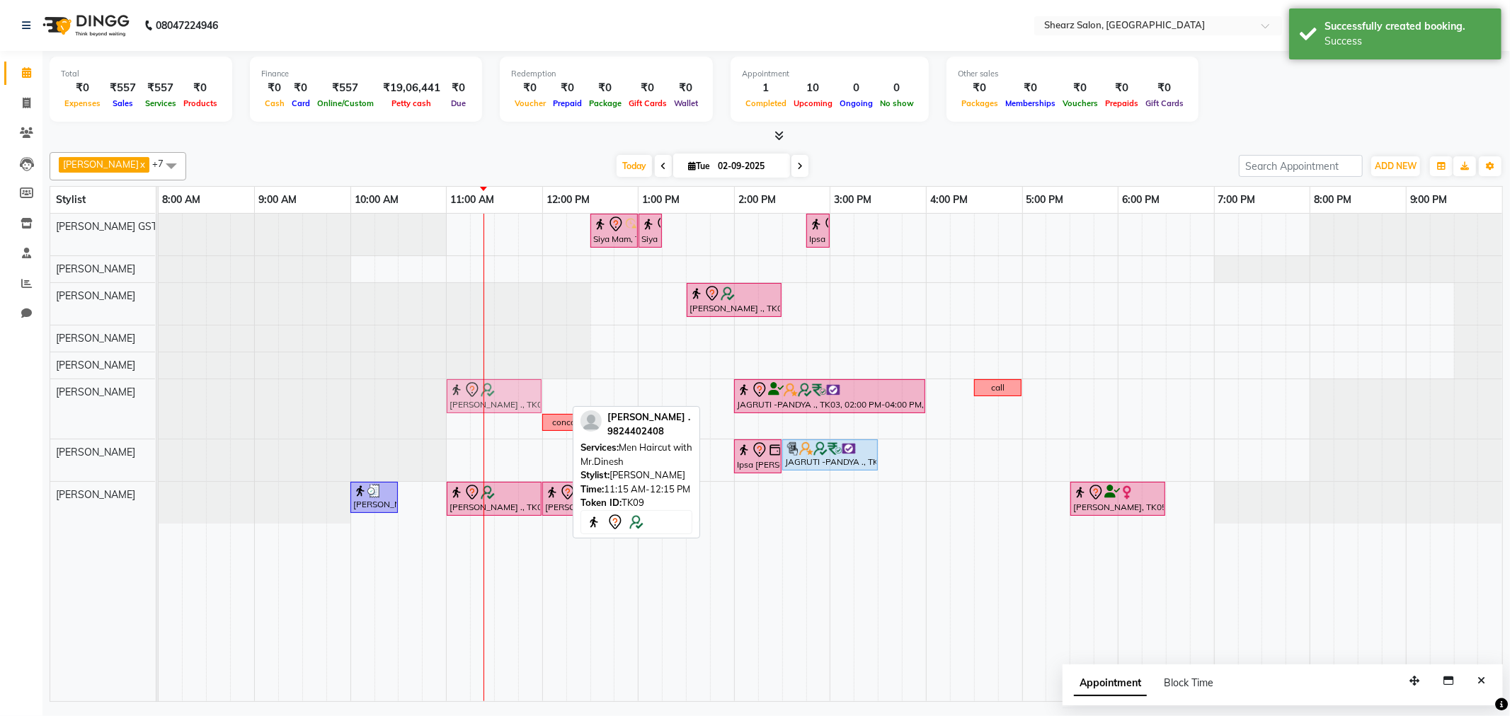
click at [159, 395] on div "Ali Jafri ., TK09, 11:15 AM-12:15 PM, Men Haircut with Mr.Dinesh JAGRUTI -PANDY…" at bounding box center [159, 408] width 0 height 59
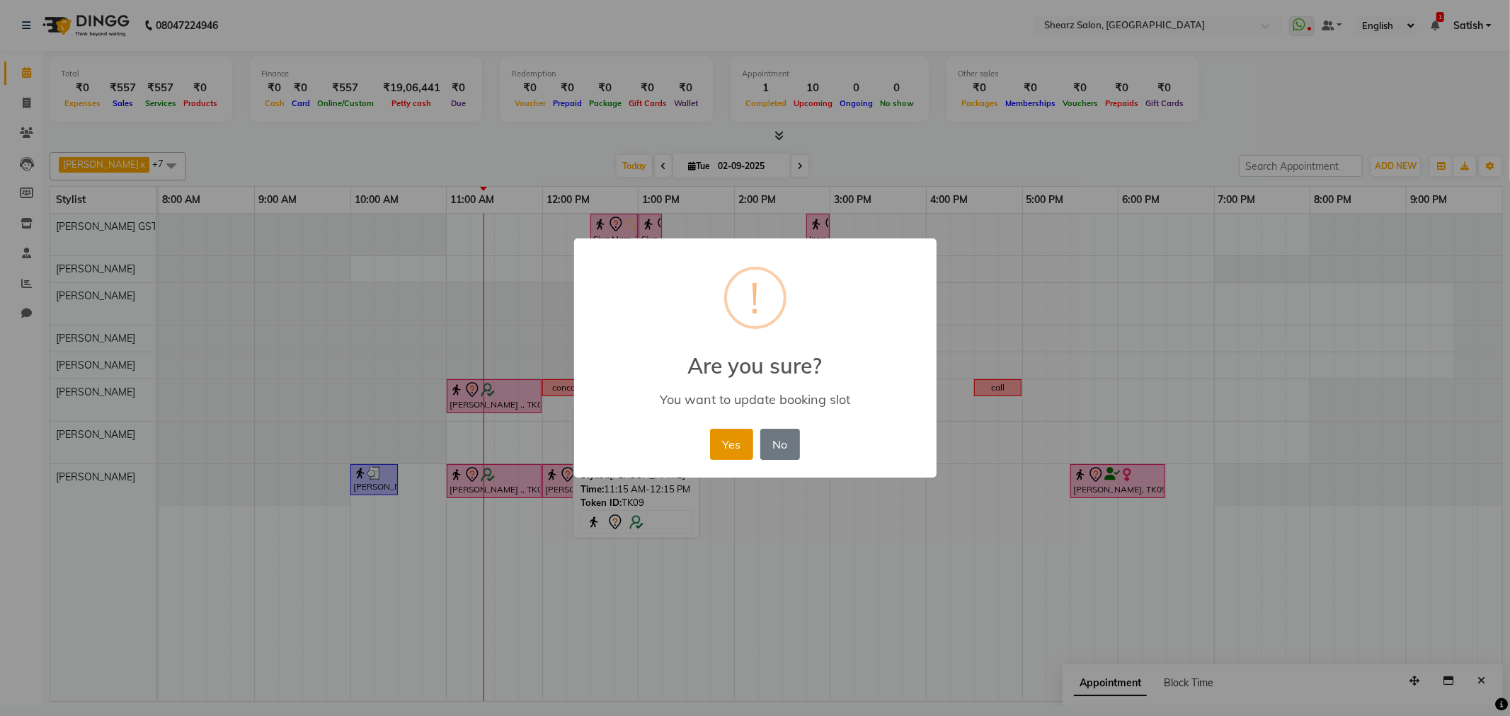
click at [725, 446] on button "Yes" at bounding box center [731, 444] width 43 height 31
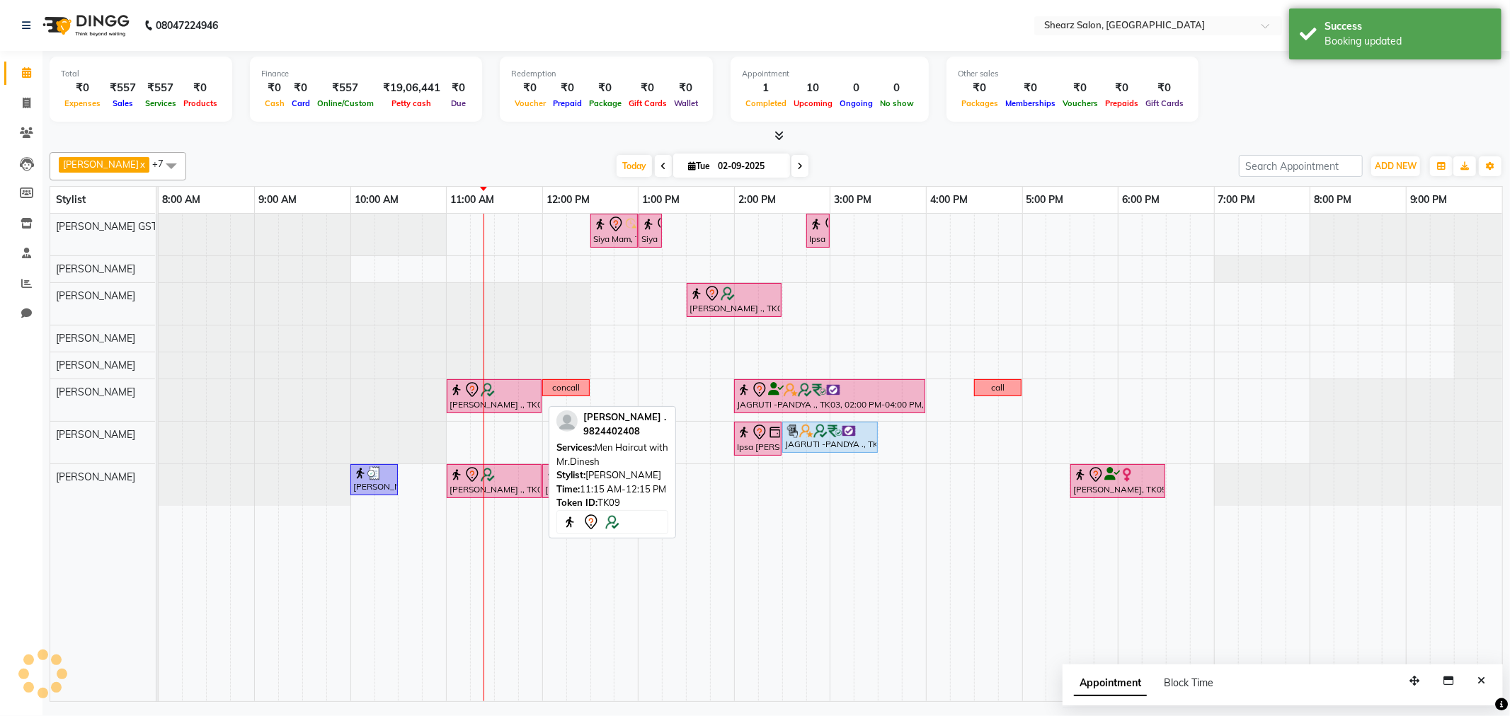
click at [490, 392] on img at bounding box center [488, 390] width 14 height 14
select select "7"
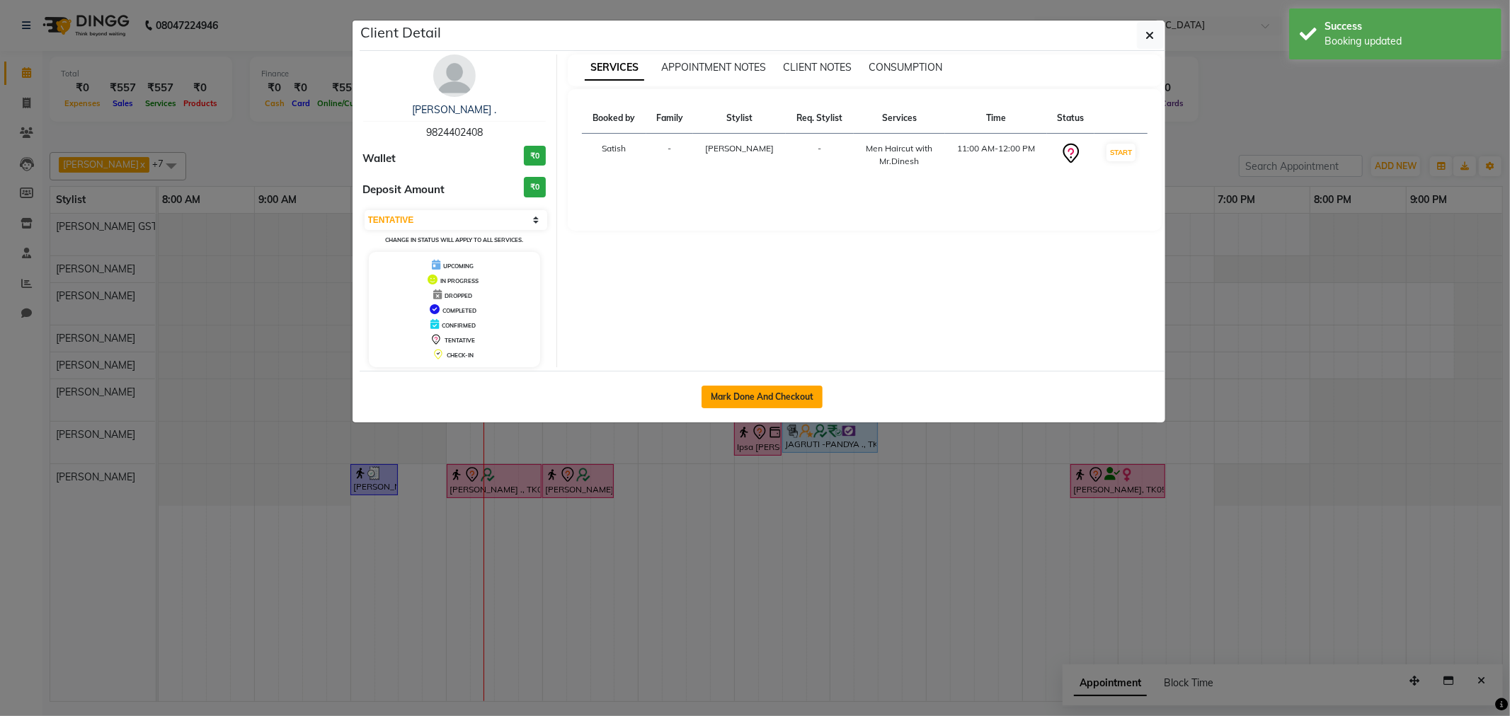
click at [760, 396] on button "Mark Done And Checkout" at bounding box center [762, 397] width 121 height 23
select select "service"
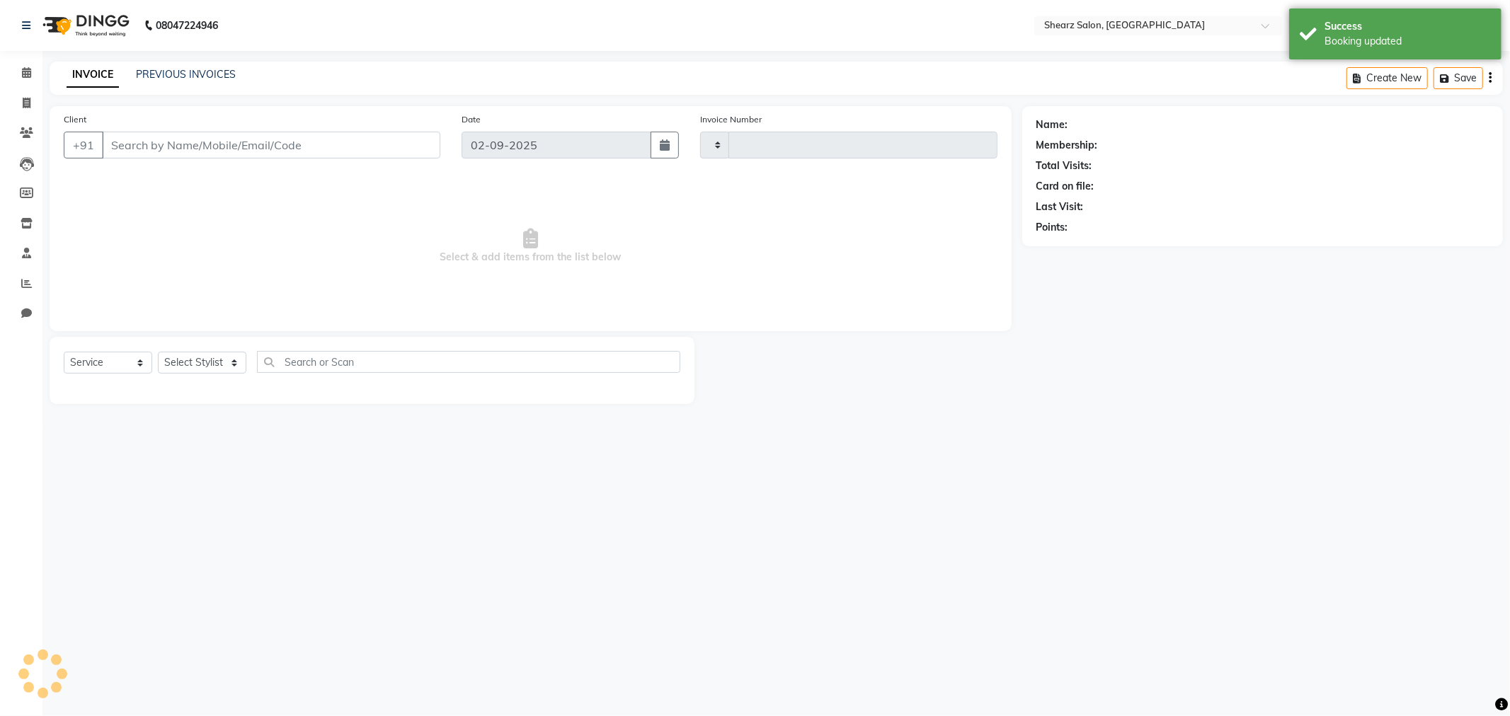
type input "5854"
select select "3"
select select "8157"
type input "9824402408"
select select "77440"
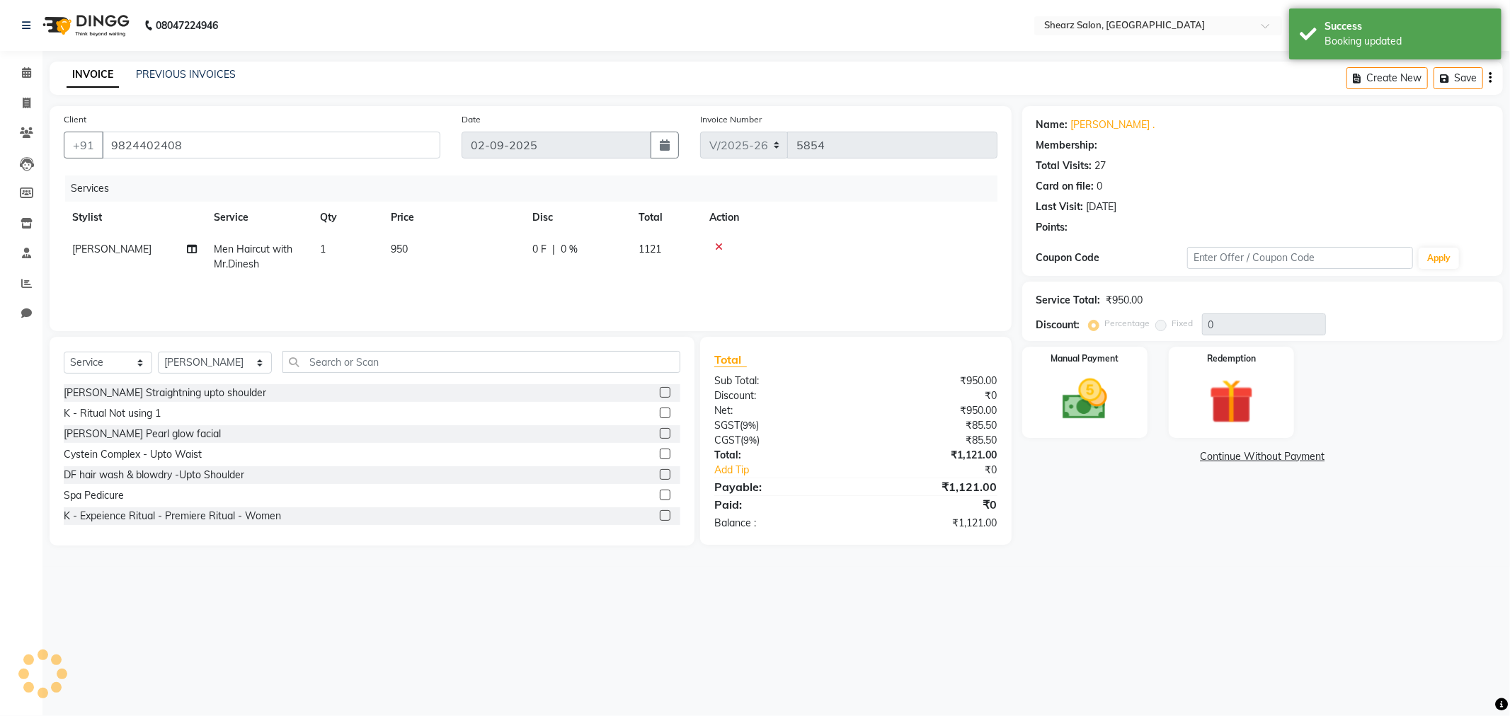
type input "20"
select select "1: Object"
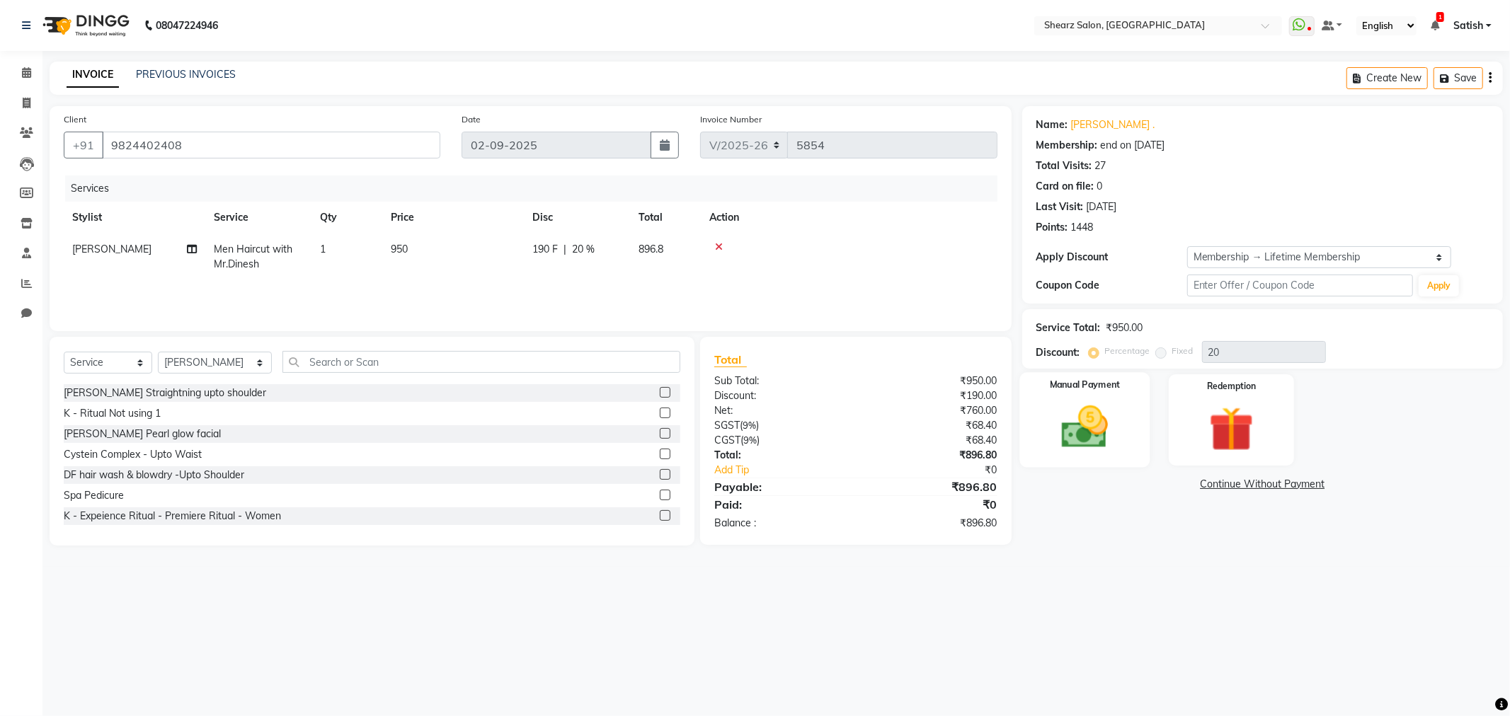
click at [1093, 404] on img at bounding box center [1085, 428] width 76 height 54
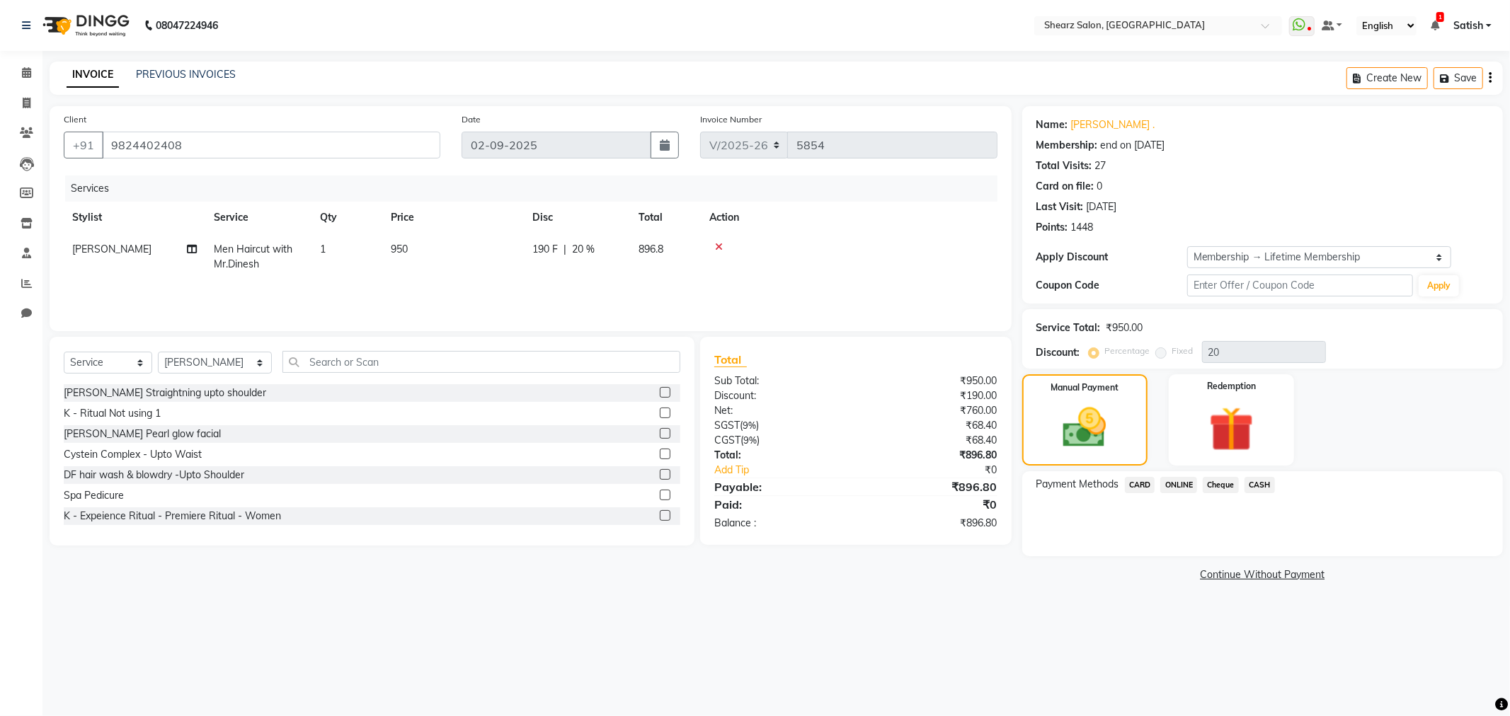
click at [1253, 479] on span "CASH" at bounding box center [1260, 485] width 30 height 16
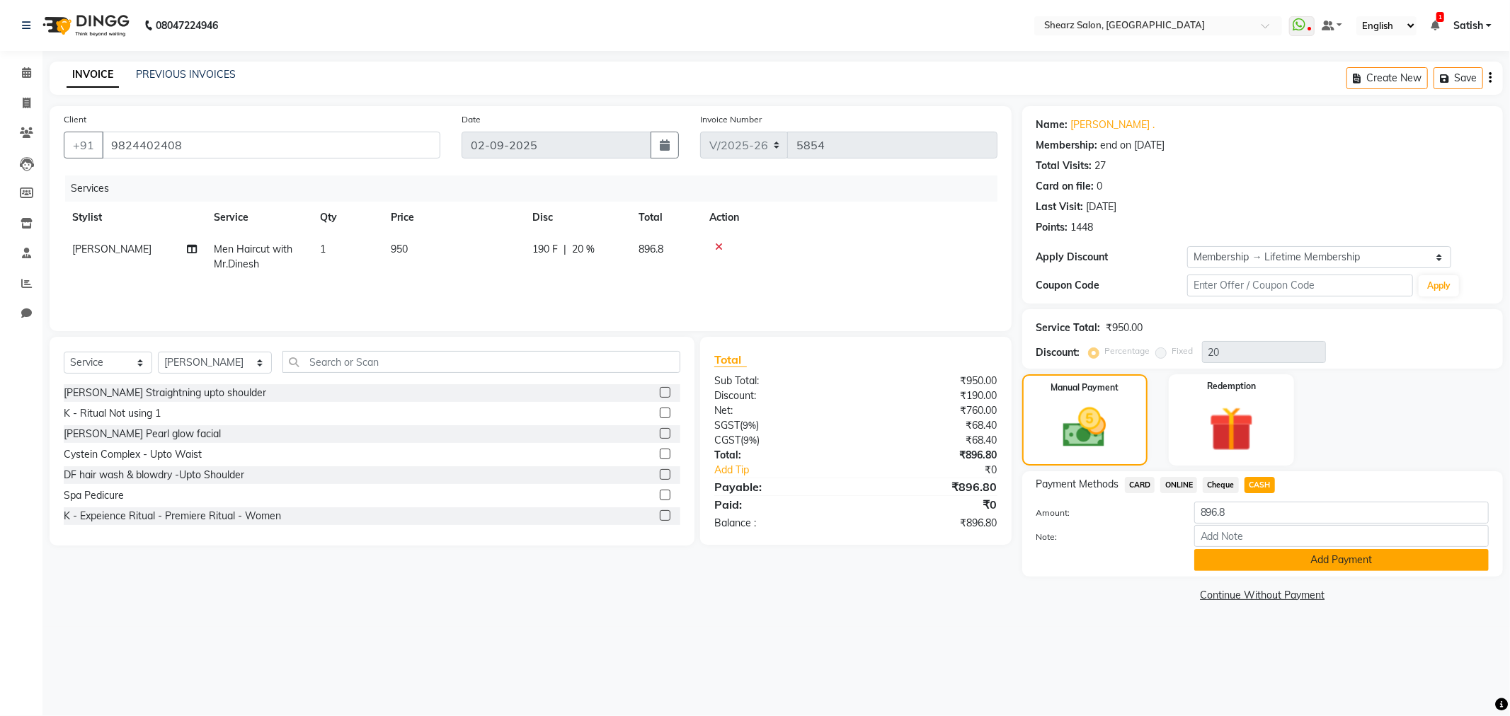
click at [1285, 557] on button "Add Payment" at bounding box center [1341, 560] width 295 height 22
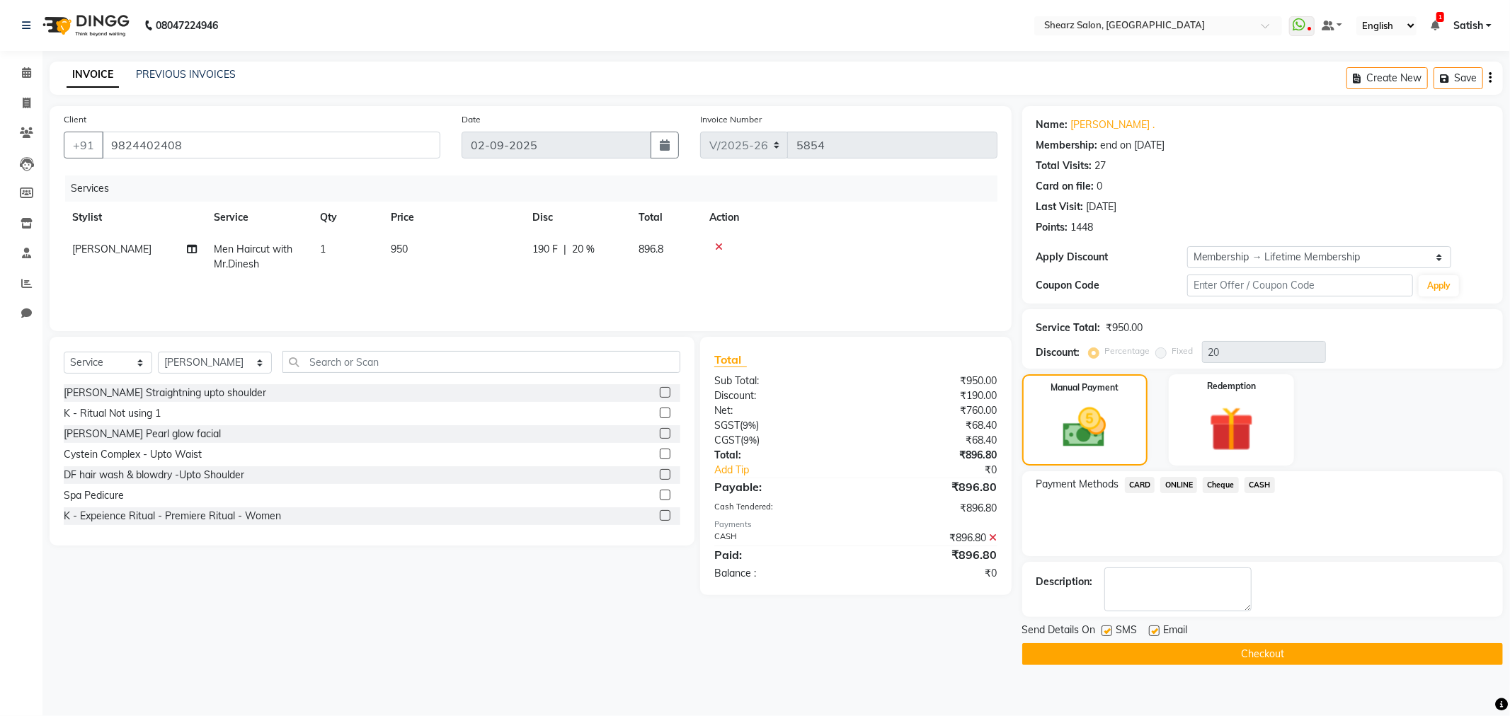
drag, startPoint x: 1123, startPoint y: 649, endPoint x: 614, endPoint y: 464, distance: 541.8
click at [1123, 650] on button "Checkout" at bounding box center [1262, 655] width 481 height 22
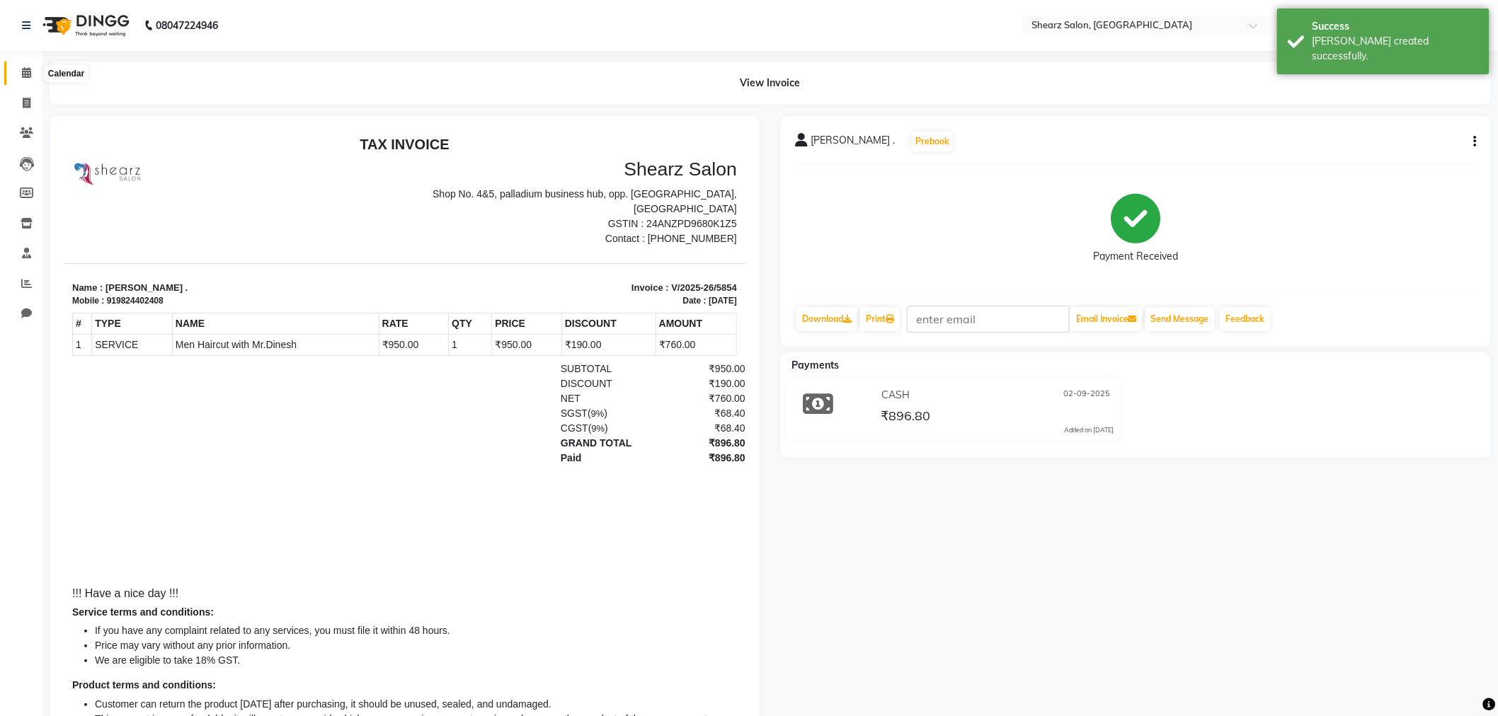
click at [18, 81] on span at bounding box center [26, 73] width 25 height 16
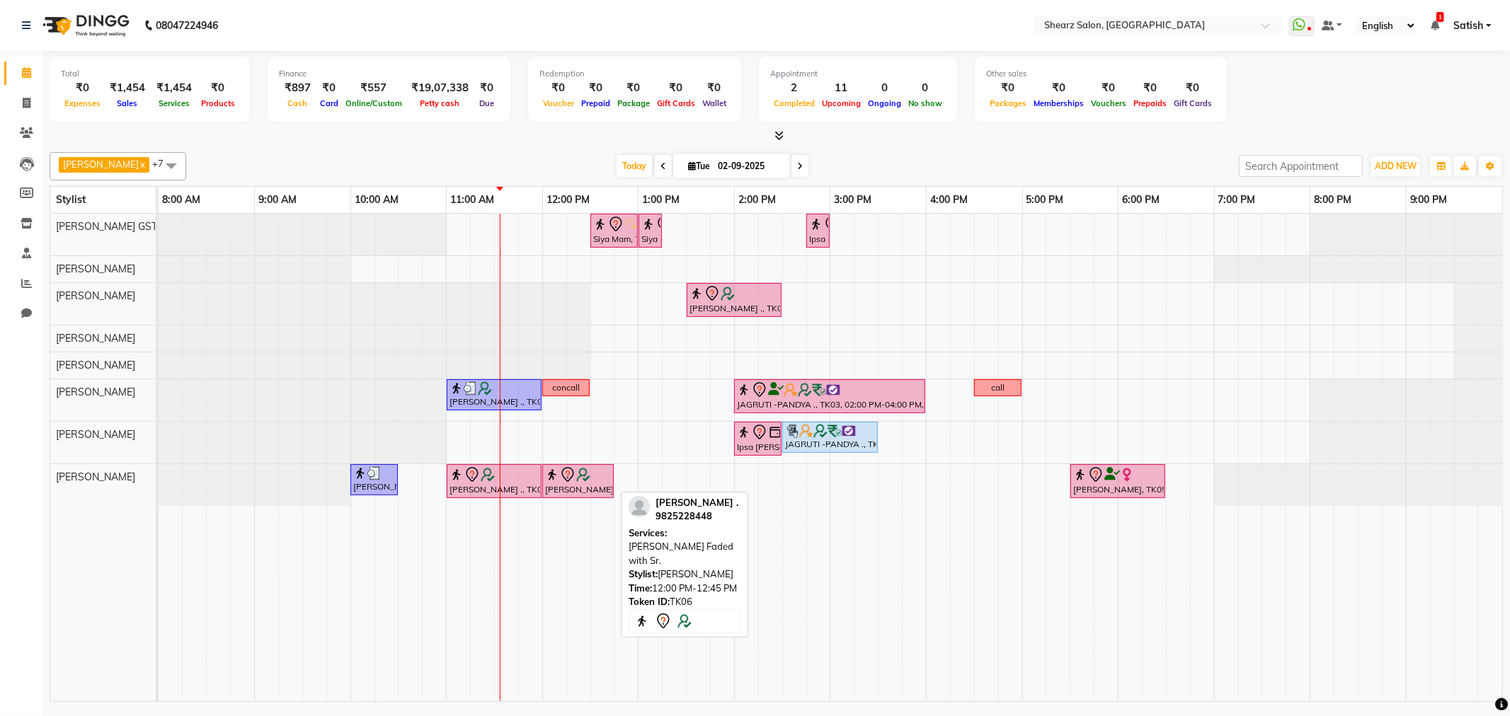
click at [577, 478] on img at bounding box center [583, 475] width 14 height 14
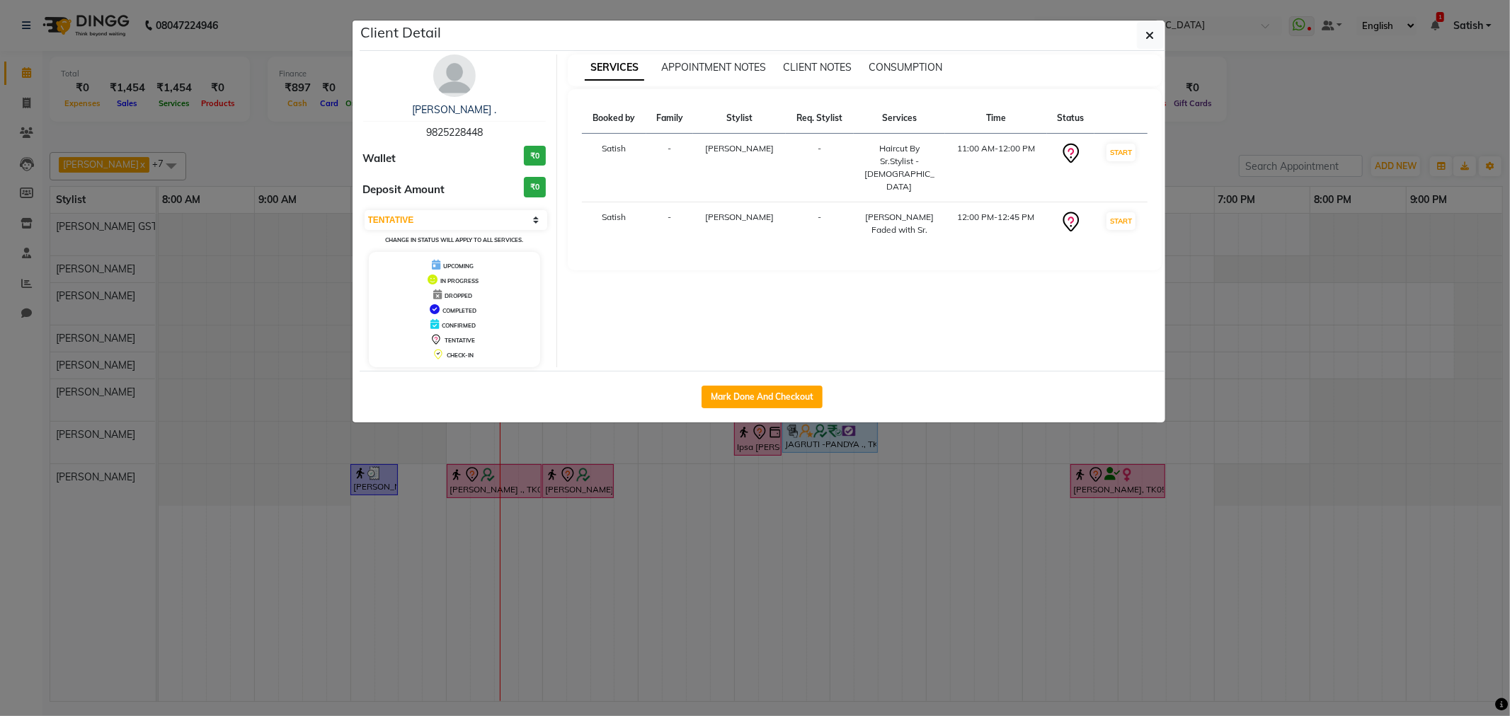
drag, startPoint x: 577, startPoint y: 478, endPoint x: 959, endPoint y: 270, distance: 434.9
click at [1081, 281] on div "SERVICES APPOINTMENT NOTES CLIENT NOTES CONSUMPTION Booked by Family Stylist Re…" at bounding box center [864, 211] width 615 height 313
drag, startPoint x: 512, startPoint y: 215, endPoint x: 515, endPoint y: 227, distance: 13.2
click at [512, 215] on select "Select IN SERVICE CONFIRMED TENTATIVE CHECK IN MARK DONE DROPPED UPCOMING" at bounding box center [456, 220] width 183 height 20
select select "2"
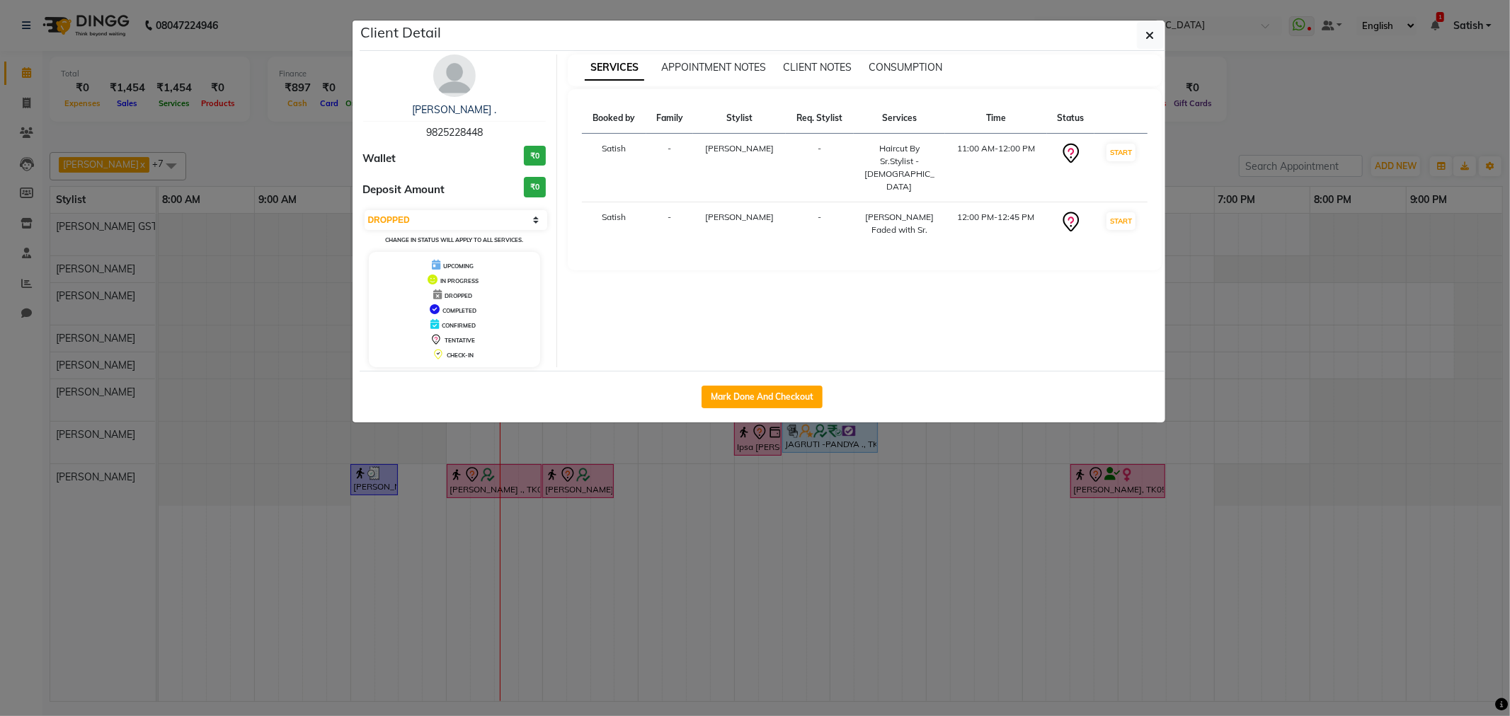
click at [365, 210] on select "Select IN SERVICE CONFIRMED TENTATIVE CHECK IN MARK DONE DROPPED UPCOMING" at bounding box center [456, 220] width 183 height 20
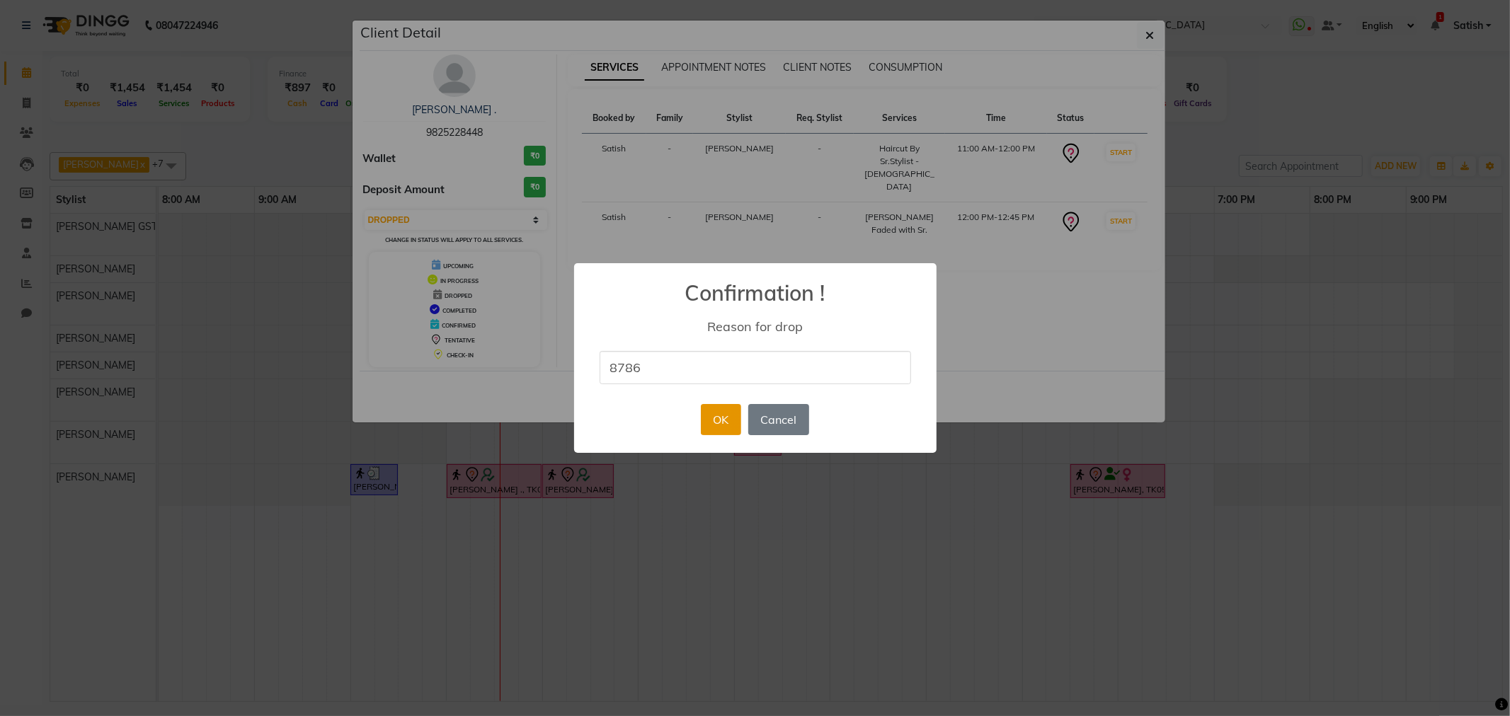
type input "8786"
click at [720, 422] on button "OK" at bounding box center [721, 419] width 40 height 31
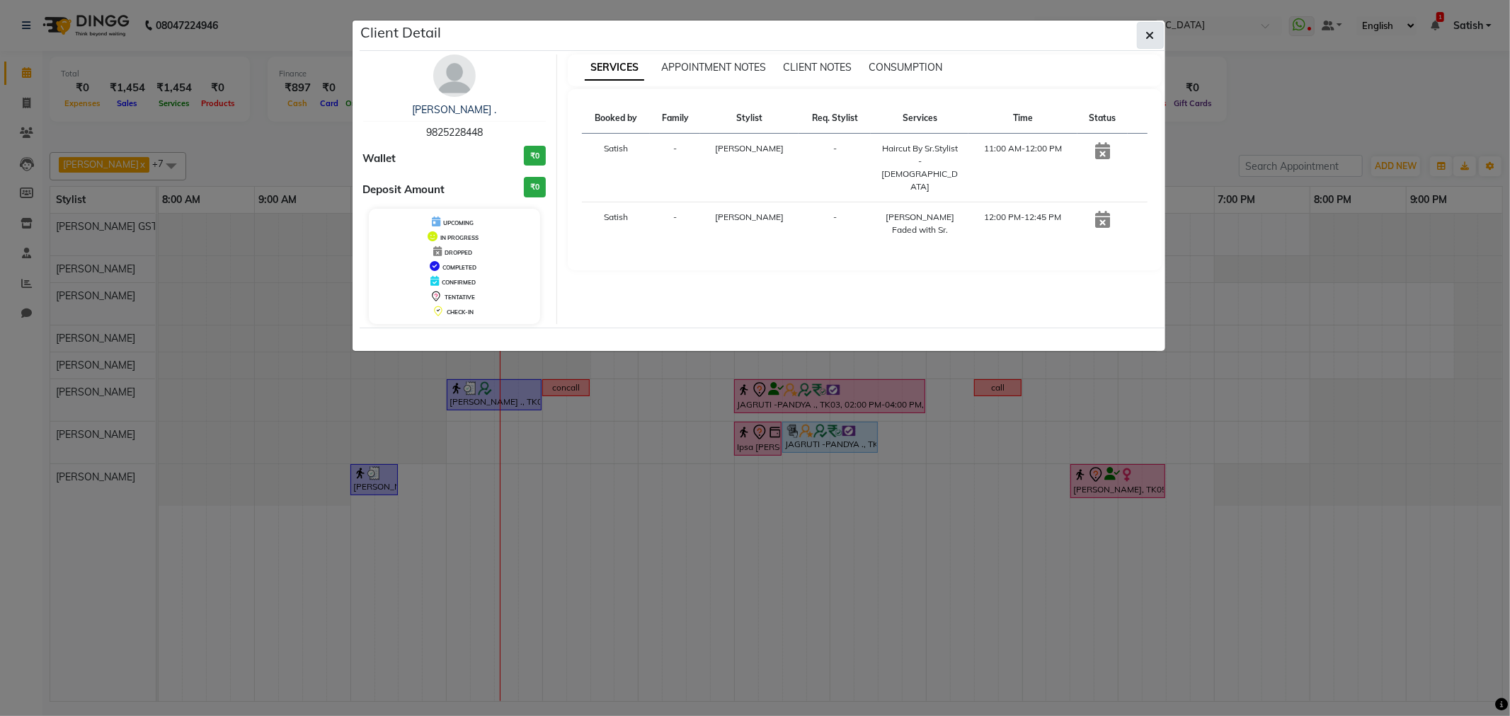
click at [1162, 37] on button "button" at bounding box center [1150, 35] width 27 height 27
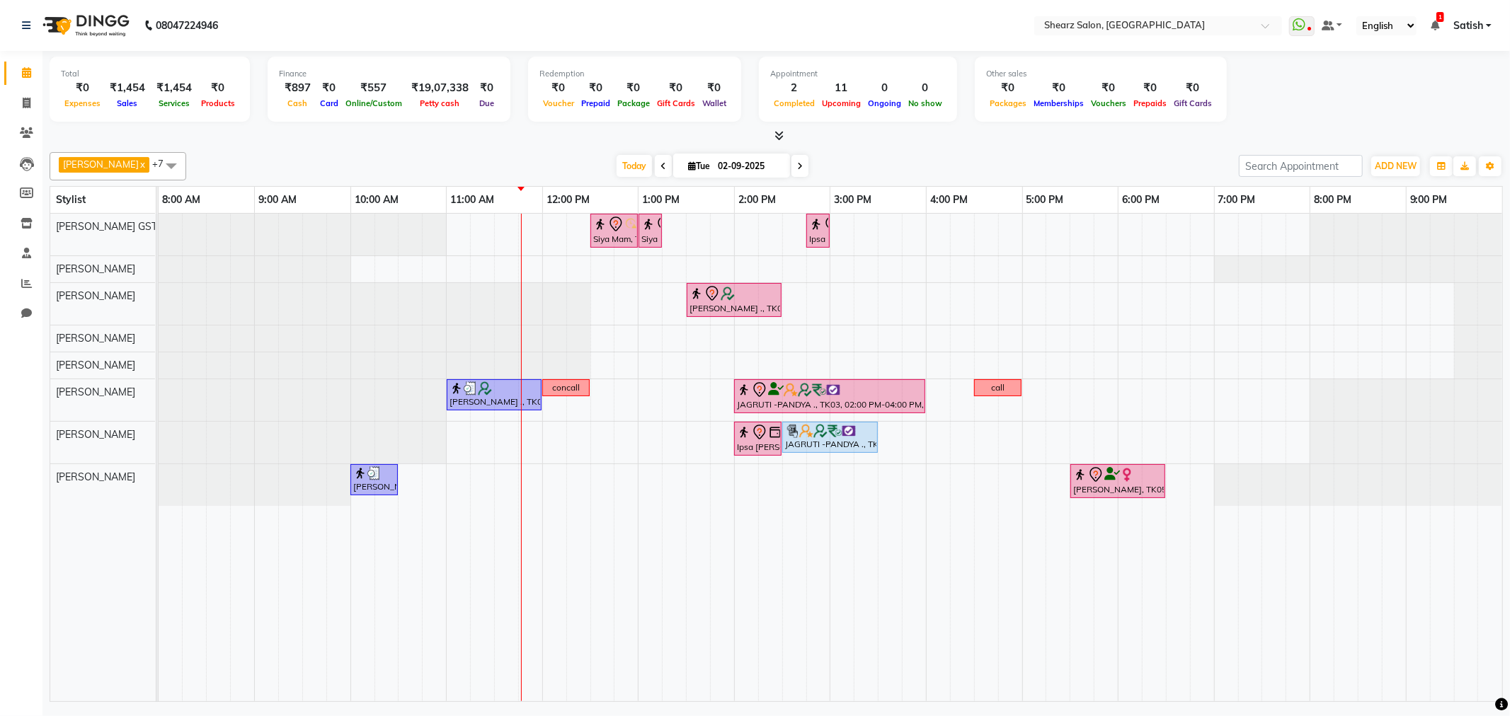
click at [159, 256] on div at bounding box center [159, 269] width 0 height 26
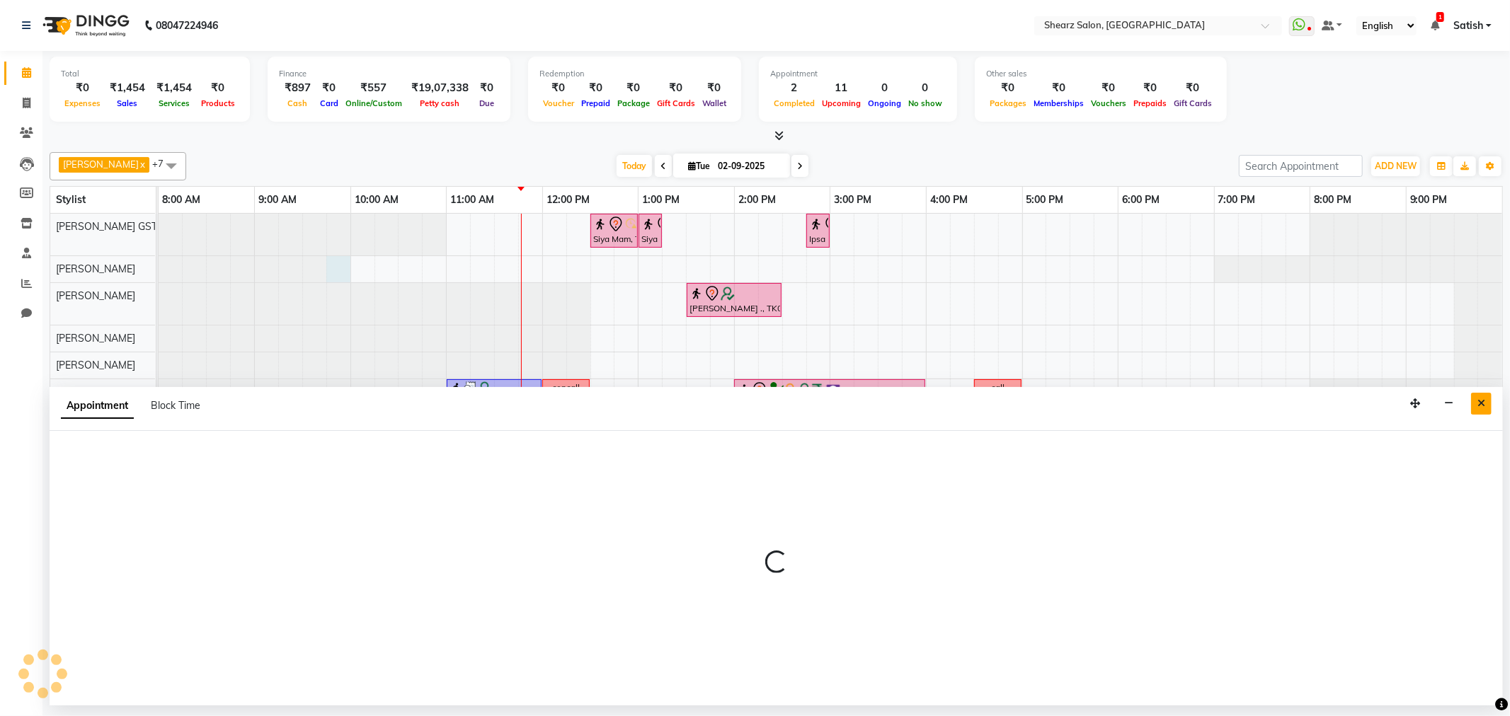
select select "77479"
select select "585"
select select "tentative"
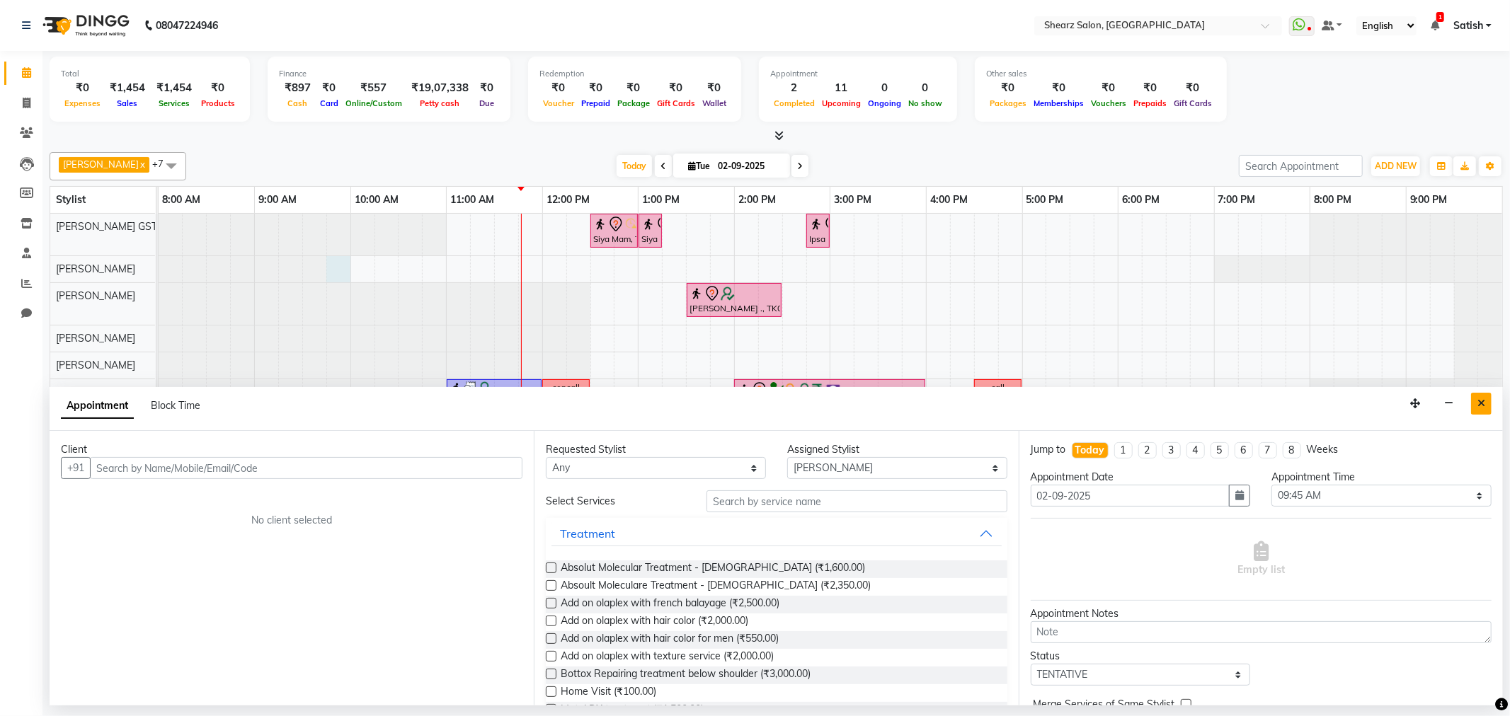
click at [1471, 399] on button "Close" at bounding box center [1481, 404] width 21 height 22
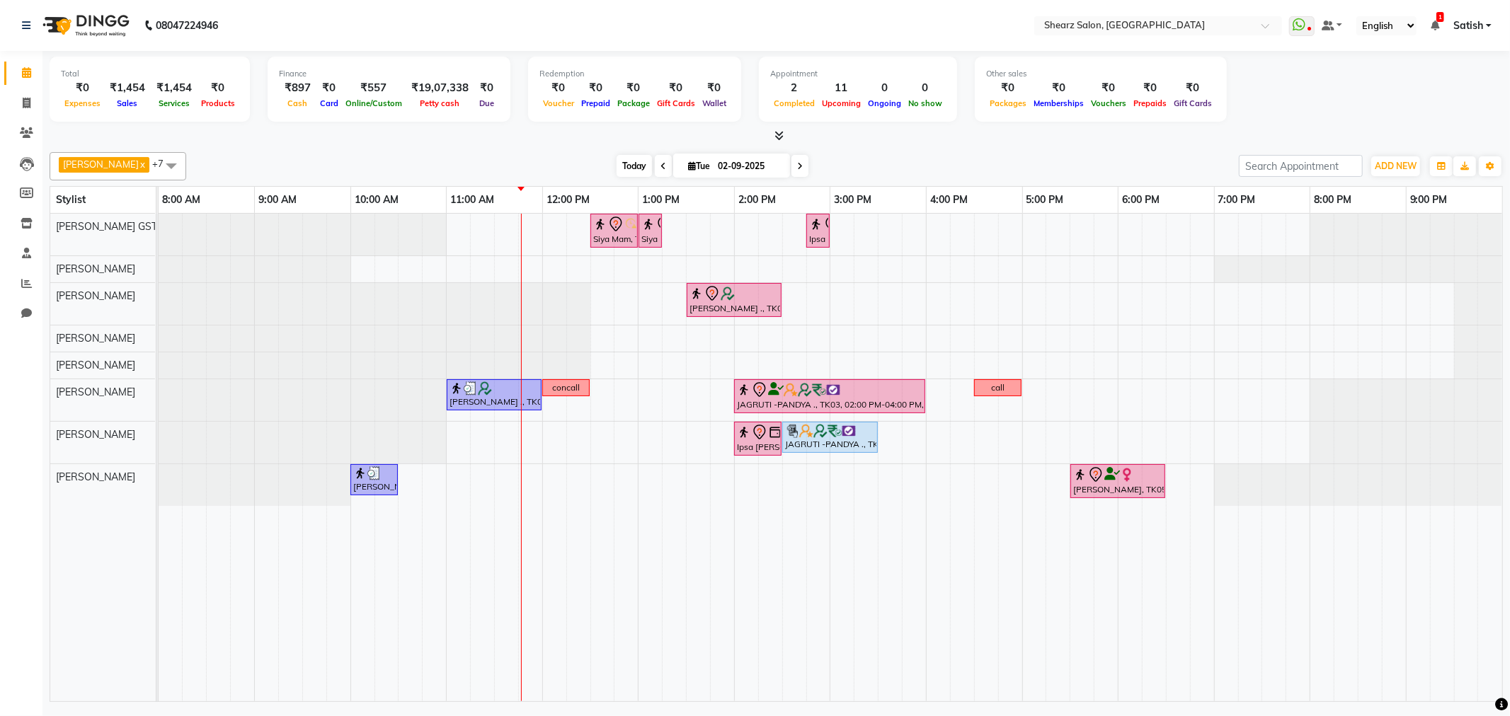
click at [635, 167] on span "Today" at bounding box center [634, 166] width 35 height 22
click at [21, 282] on icon at bounding box center [26, 283] width 11 height 11
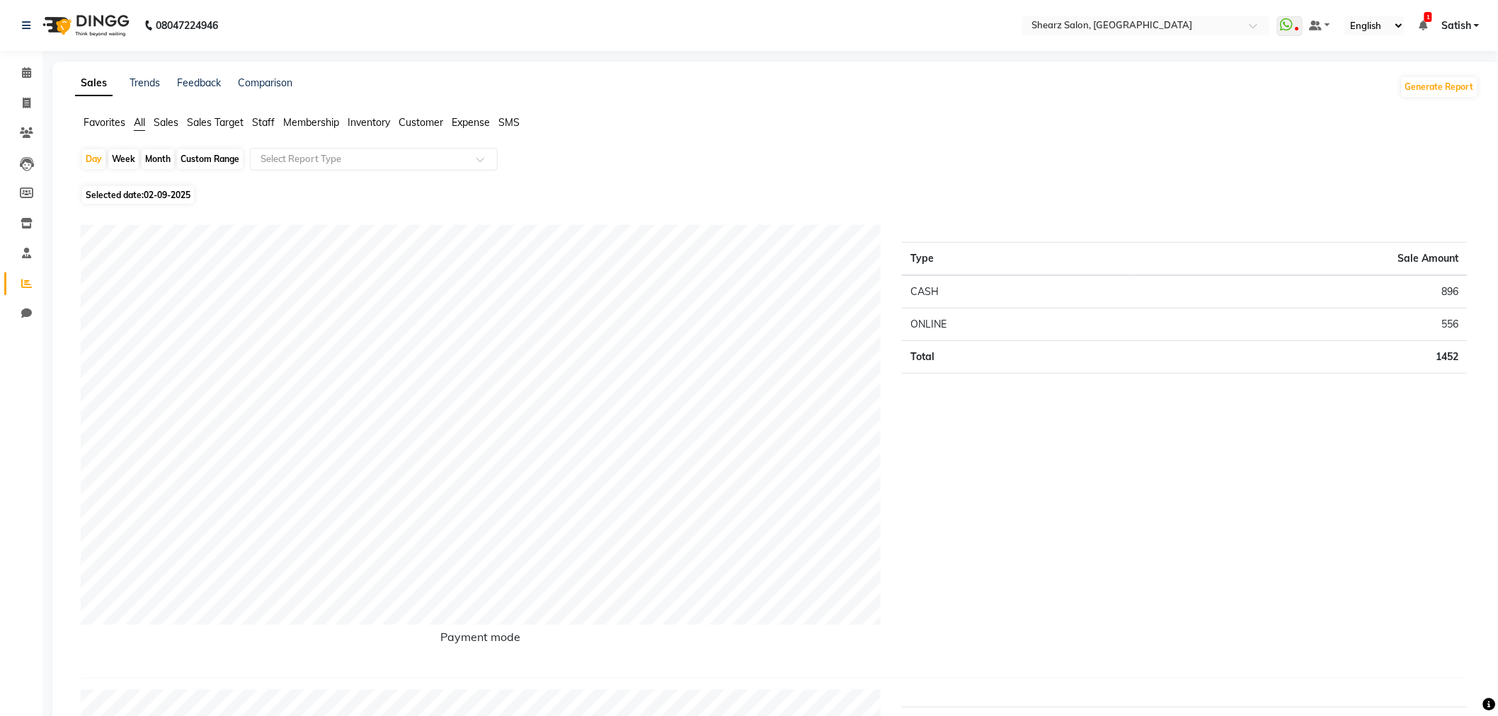
drag, startPoint x: 159, startPoint y: 125, endPoint x: 249, endPoint y: 151, distance: 94.1
click at [159, 125] on span "Sales" at bounding box center [166, 122] width 25 height 13
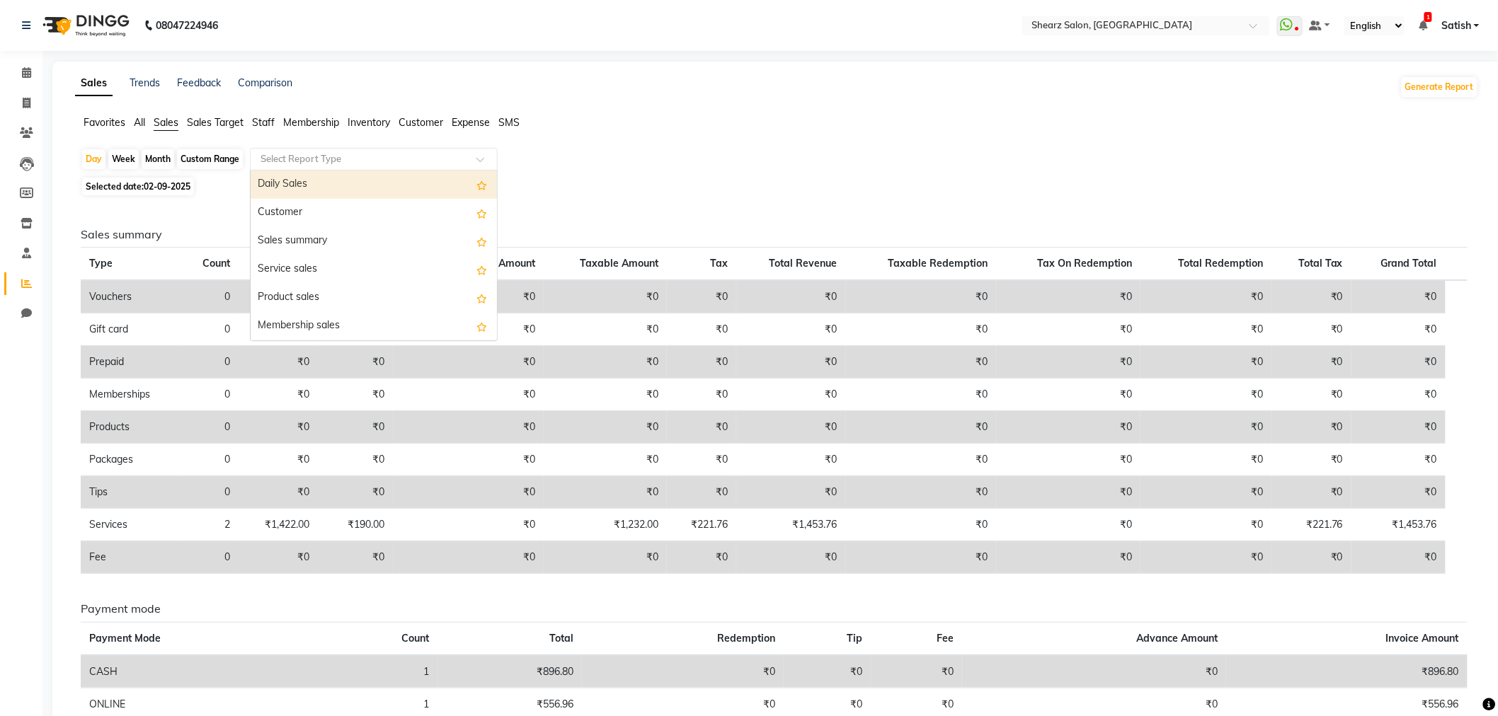
click at [369, 167] on div "Select Report Type" at bounding box center [374, 159] width 248 height 23
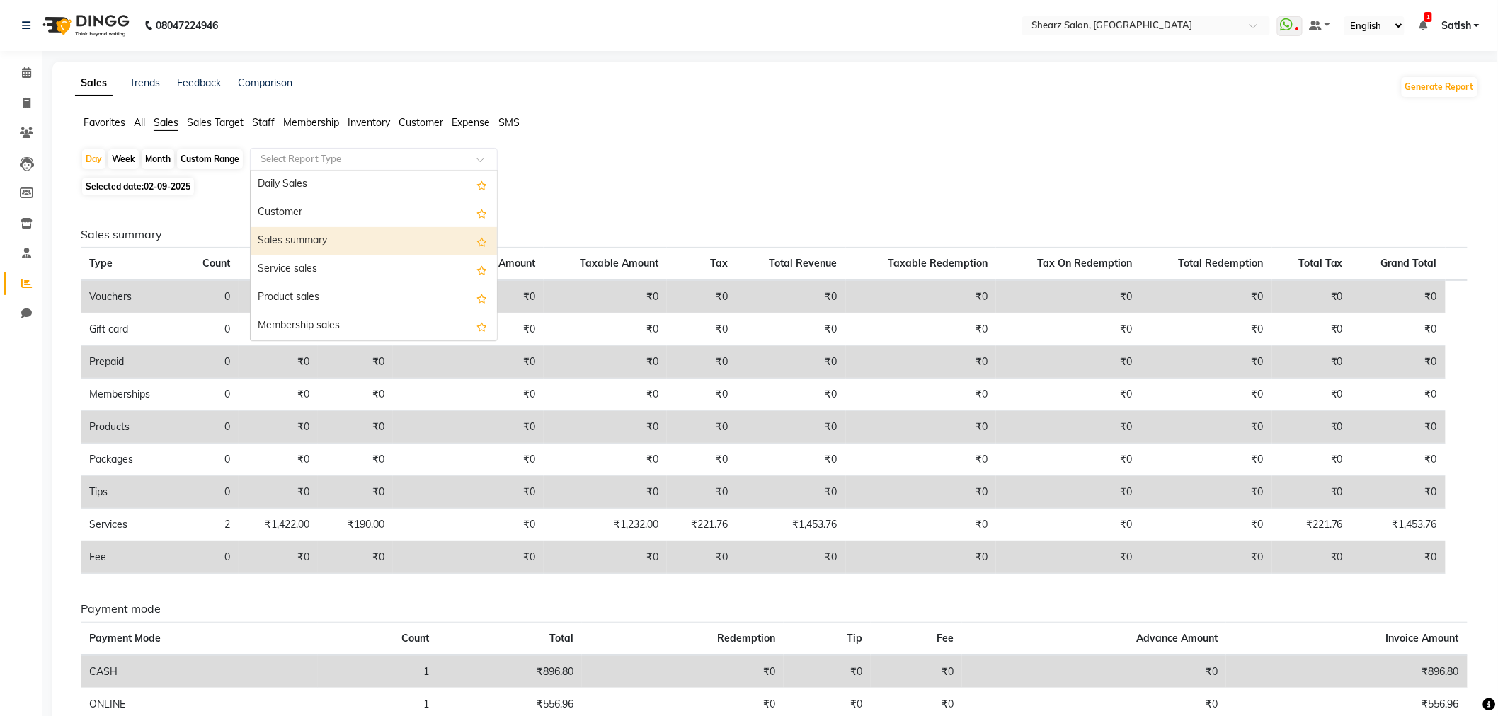
click at [362, 244] on div "Sales summary" at bounding box center [374, 241] width 246 height 28
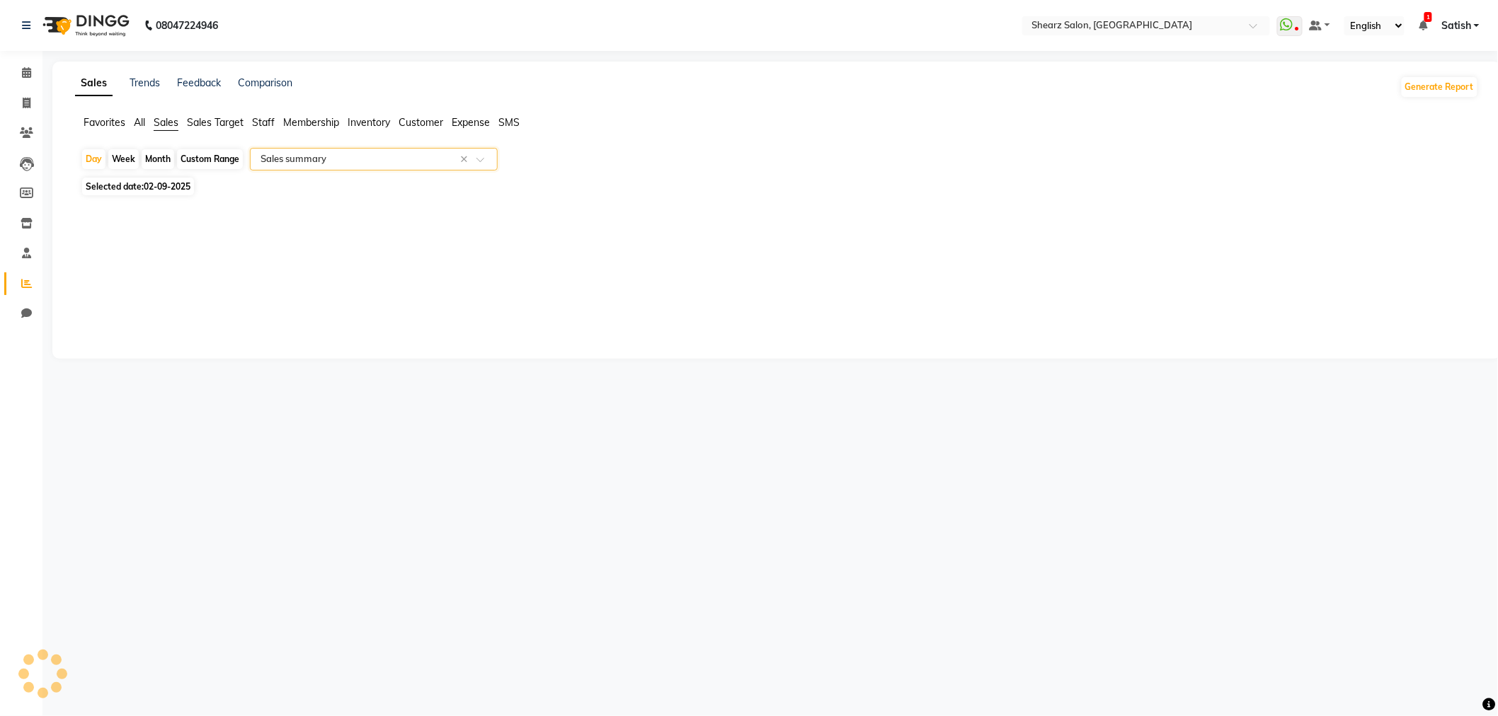
select select "csv"
click at [166, 159] on div "Month" at bounding box center [158, 159] width 33 height 20
select select "9"
select select "2025"
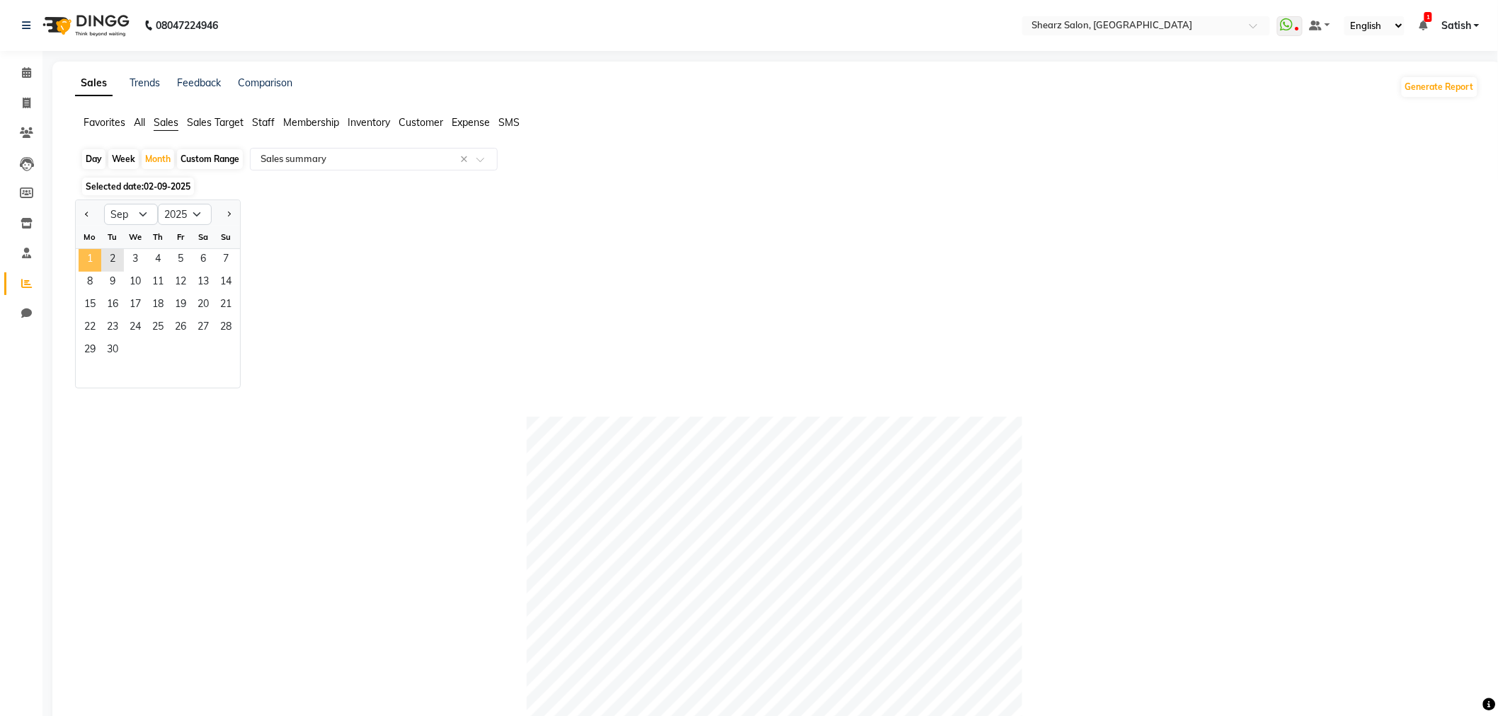
click at [88, 268] on span "1" at bounding box center [90, 260] width 23 height 23
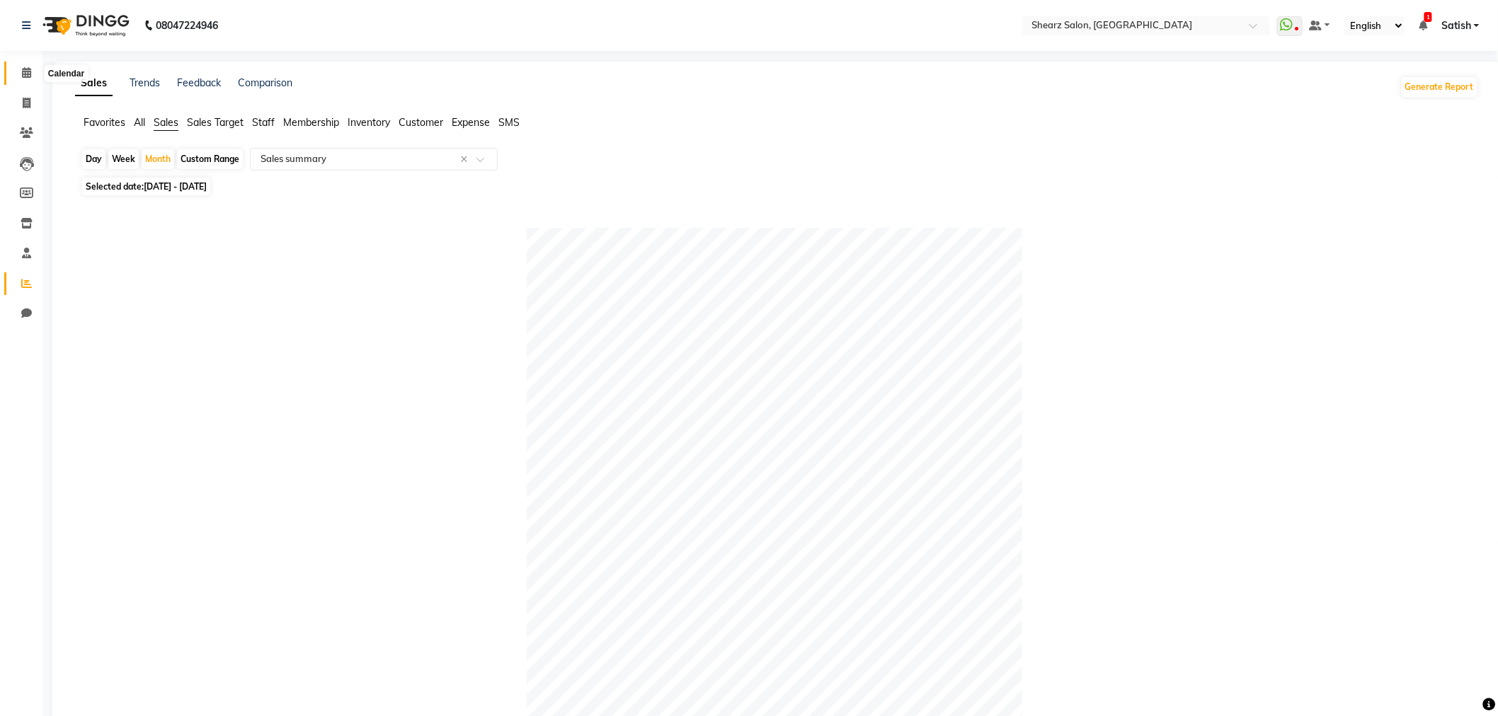
click at [25, 73] on icon at bounding box center [26, 72] width 9 height 11
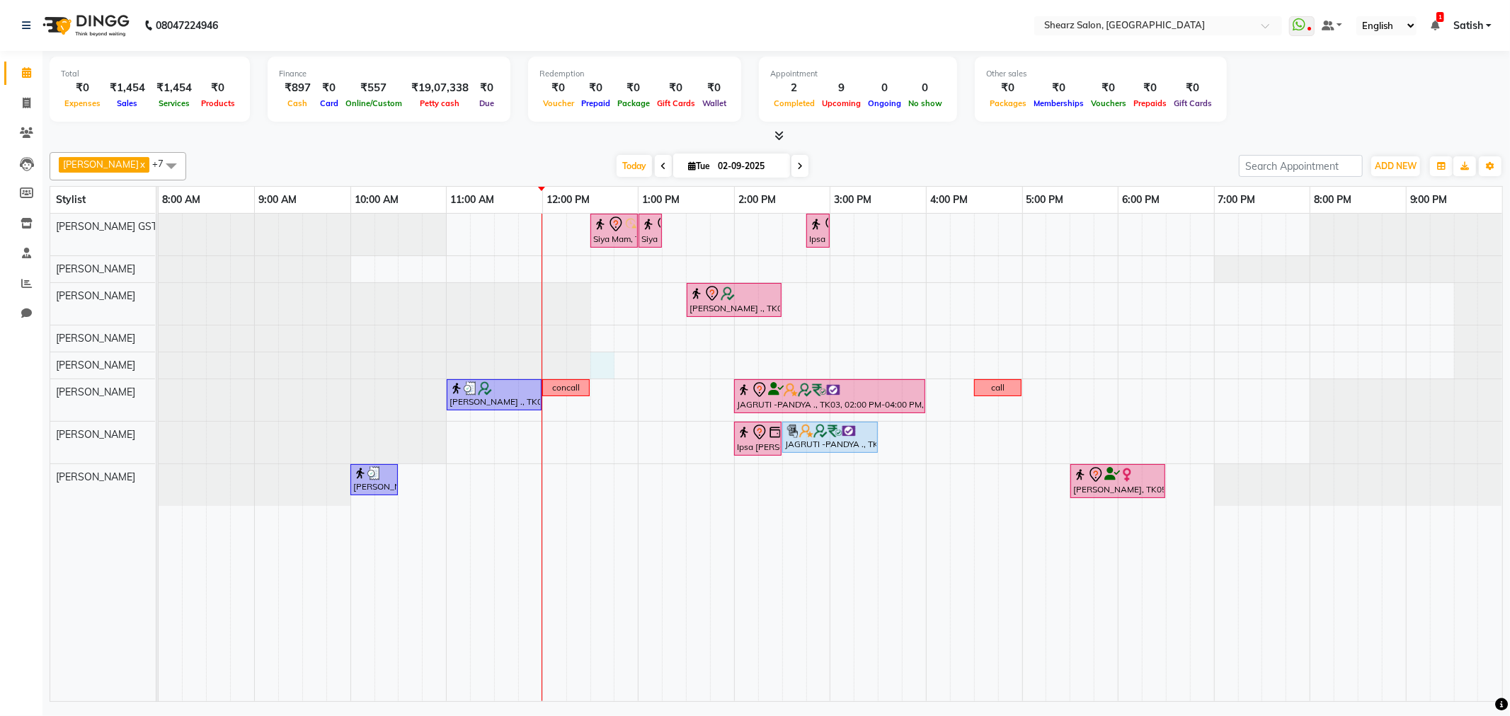
click at [598, 370] on div "Siya Mam, TK01, 12:30 PM-01:00 PM, Full hand international wax Siya Mam, TK01, …" at bounding box center [831, 458] width 1344 height 488
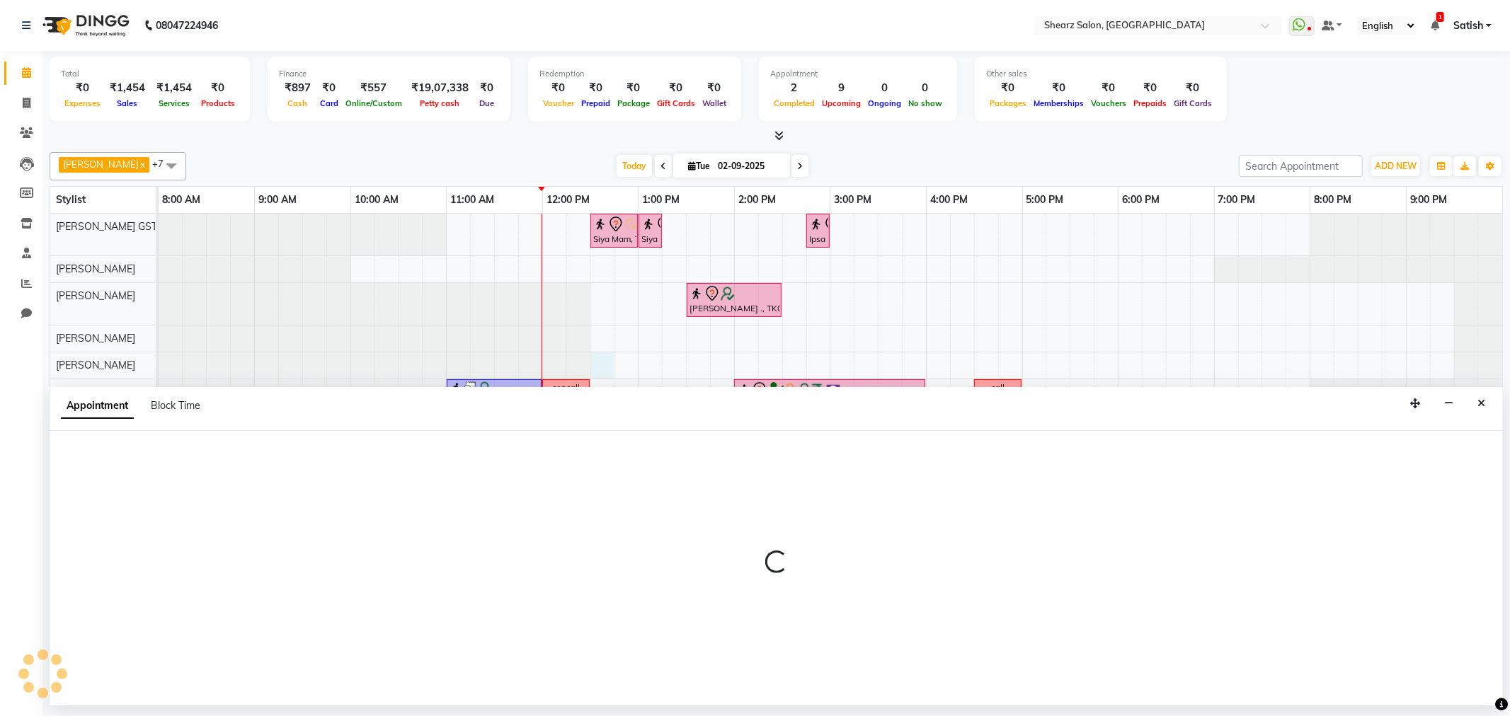
select select "77486"
select select "750"
select select "tentative"
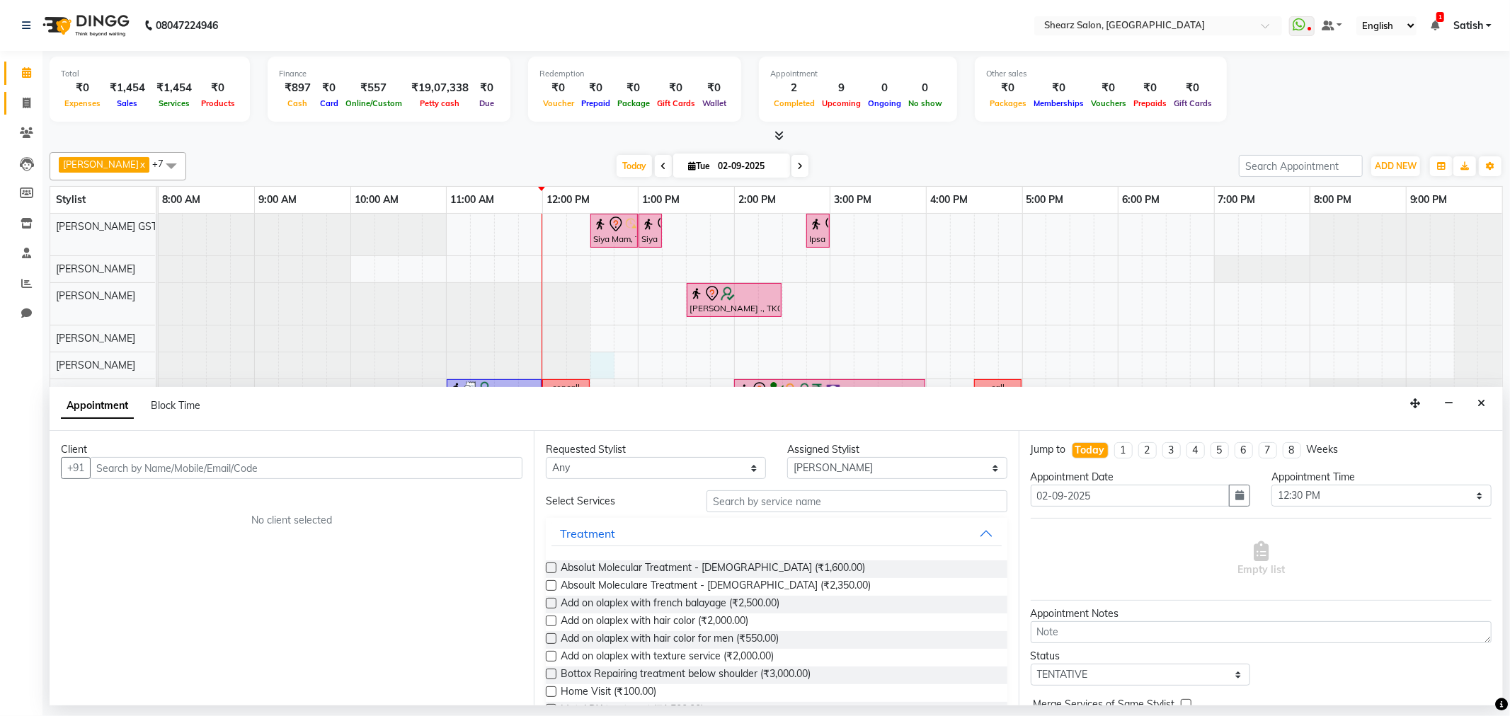
click at [31, 92] on link "Invoice" at bounding box center [21, 103] width 34 height 23
select select "service"
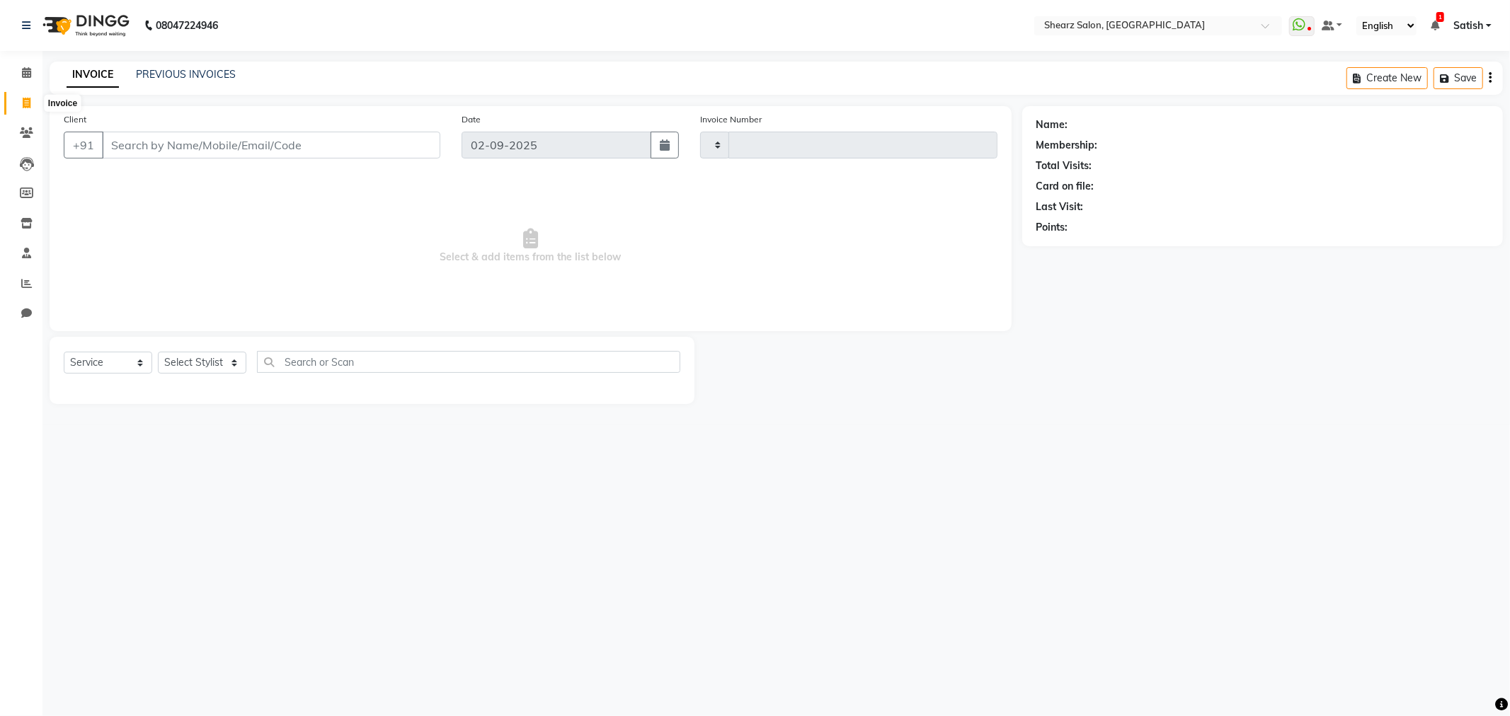
click at [30, 101] on span at bounding box center [26, 104] width 25 height 16
select select "service"
type input "5855"
select select "8157"
click at [181, 356] on select "Select Stylist" at bounding box center [202, 363] width 88 height 22
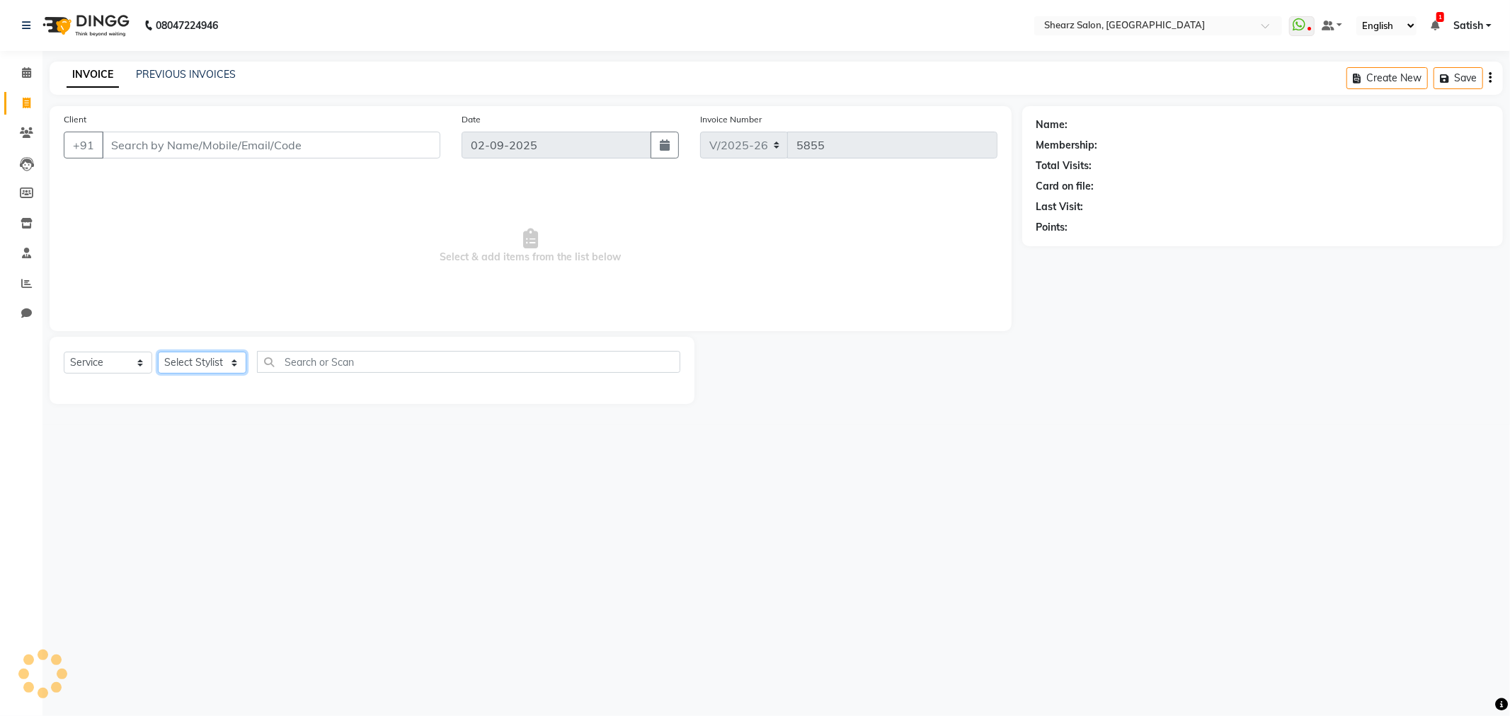
click at [194, 364] on select "Select Stylist" at bounding box center [202, 363] width 88 height 22
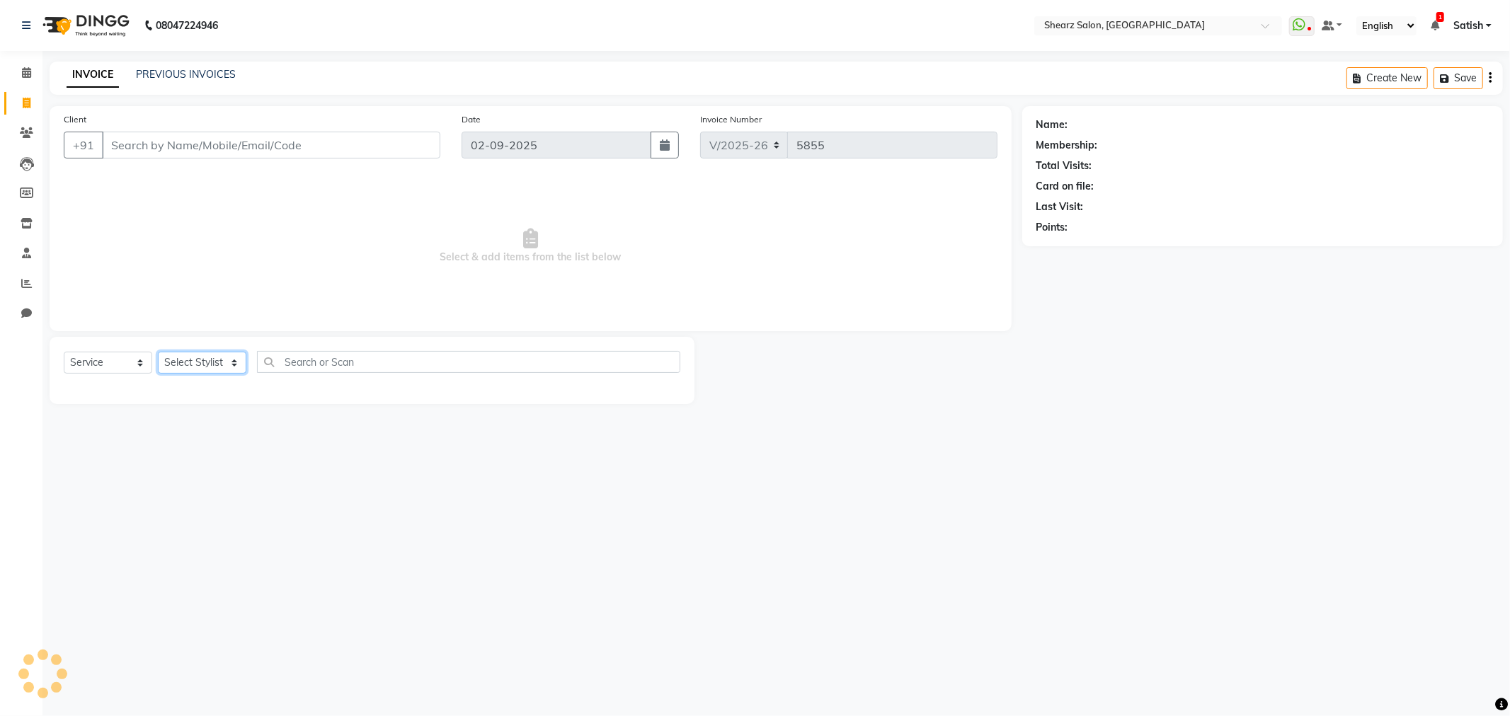
click at [194, 364] on select "Select Stylist" at bounding box center [202, 363] width 88 height 22
click at [194, 364] on select "Select Stylist Admin A General Arvind S Devda Asha Chavariya Brijesh Valand Cen…" at bounding box center [215, 363] width 114 height 22
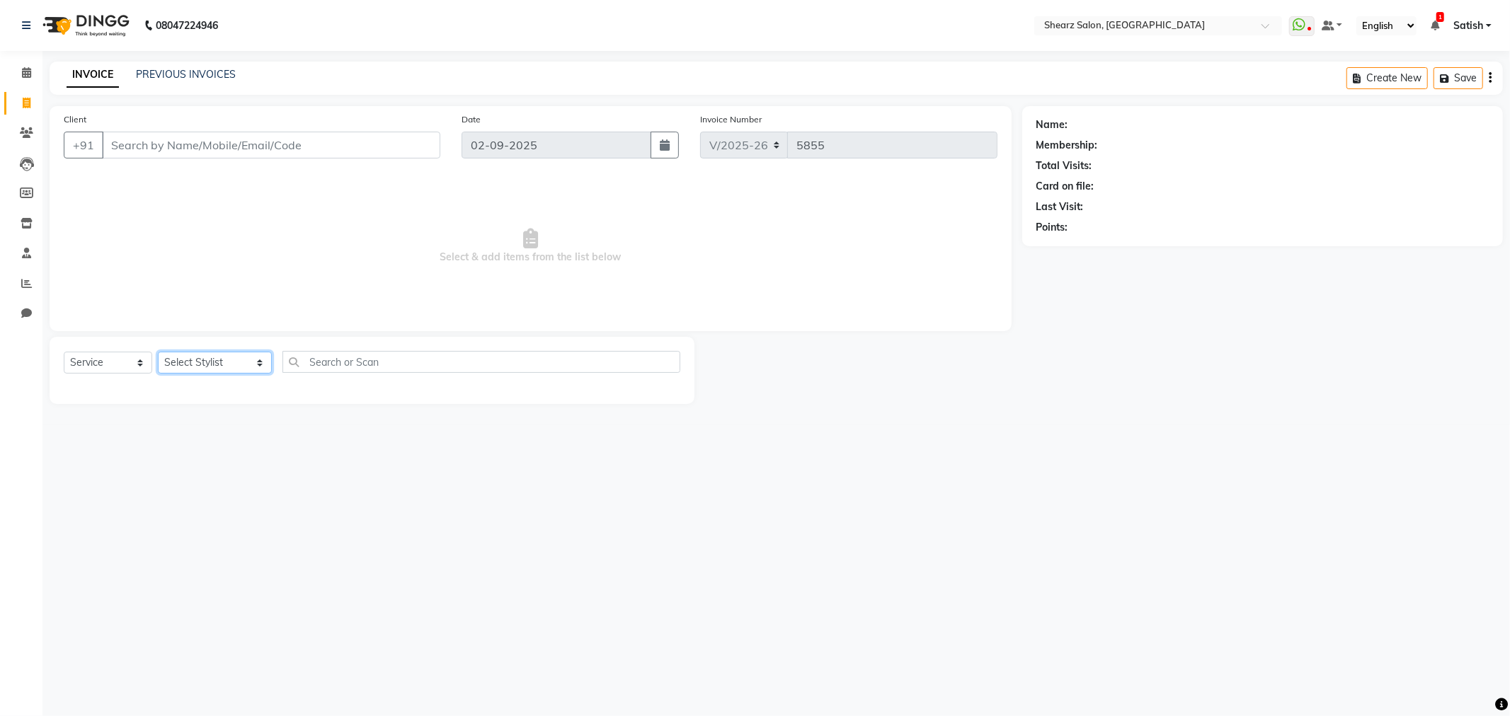
select select "77482"
click at [158, 353] on select "Select Stylist Admin A General Arvind S Devda Asha Chavariya Brijesh Valand Cen…" at bounding box center [215, 363] width 114 height 22
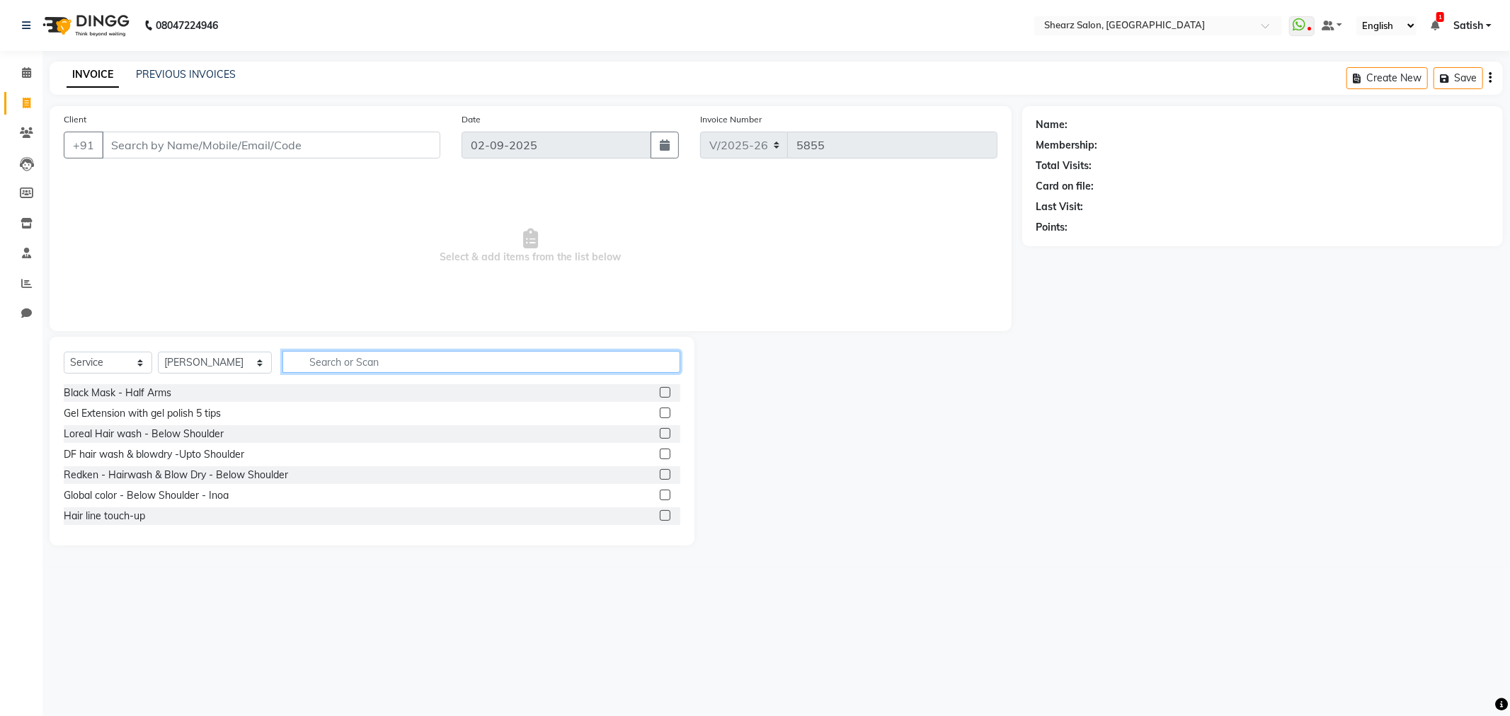
click at [327, 362] on input "text" at bounding box center [481, 362] width 398 height 22
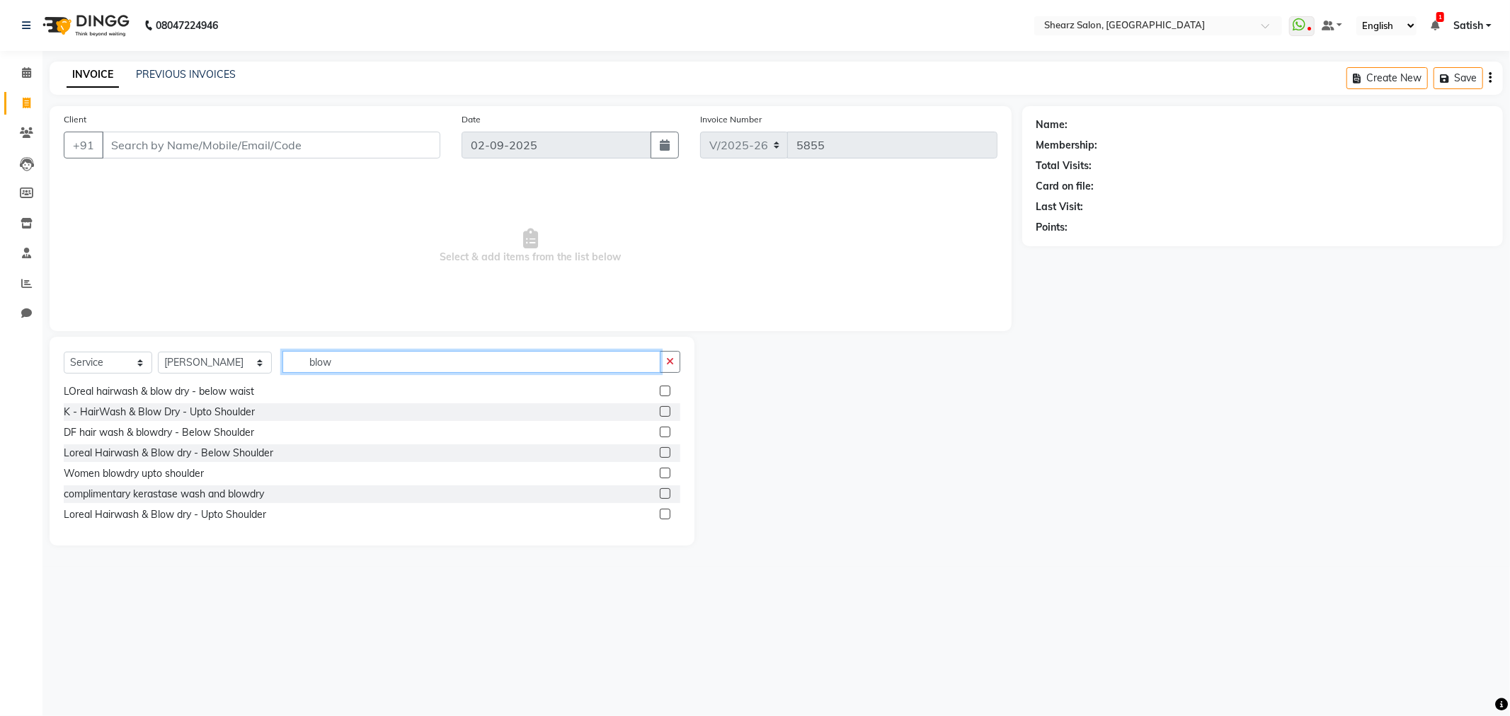
type input "blow"
click at [660, 455] on label at bounding box center [665, 452] width 11 height 11
click at [660, 455] on input "checkbox" at bounding box center [664, 453] width 9 height 9
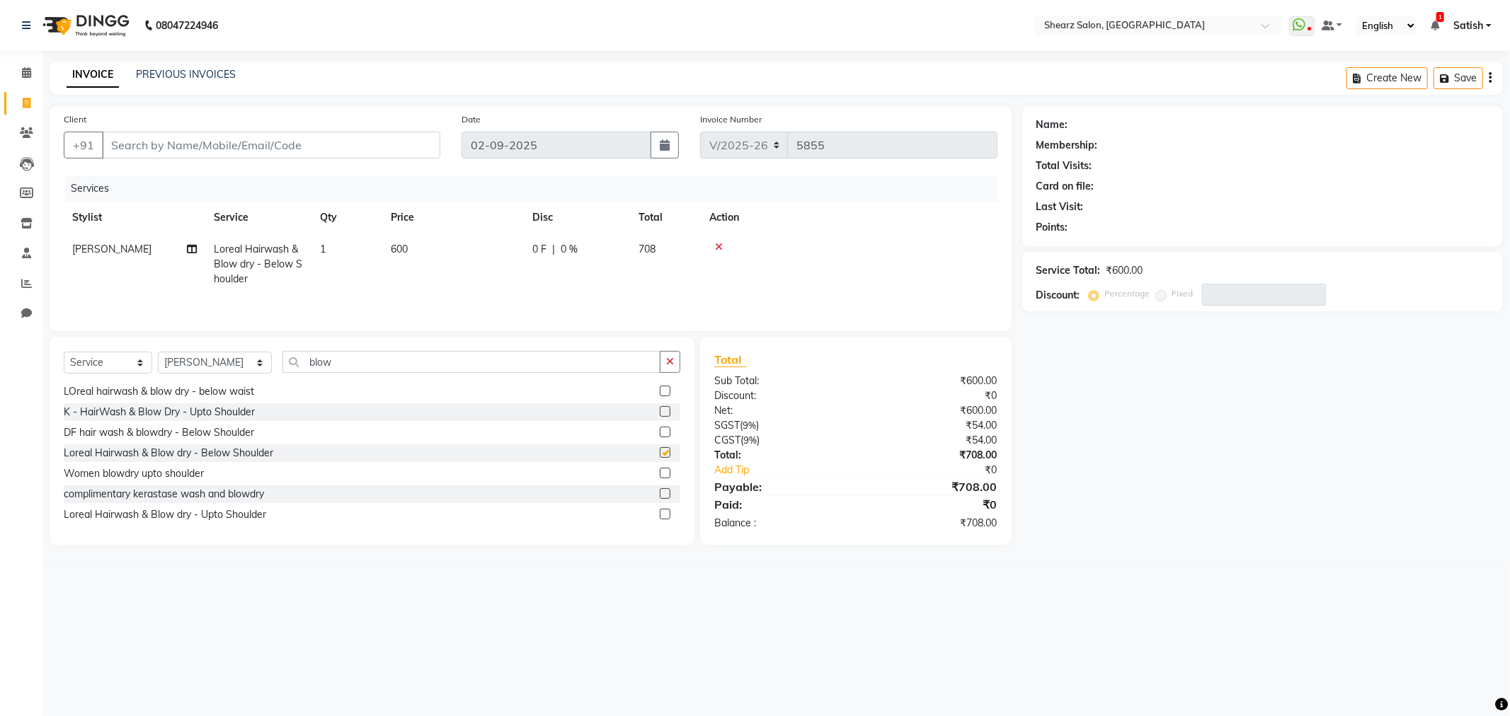
checkbox input "false"
click at [24, 69] on icon at bounding box center [26, 72] width 9 height 11
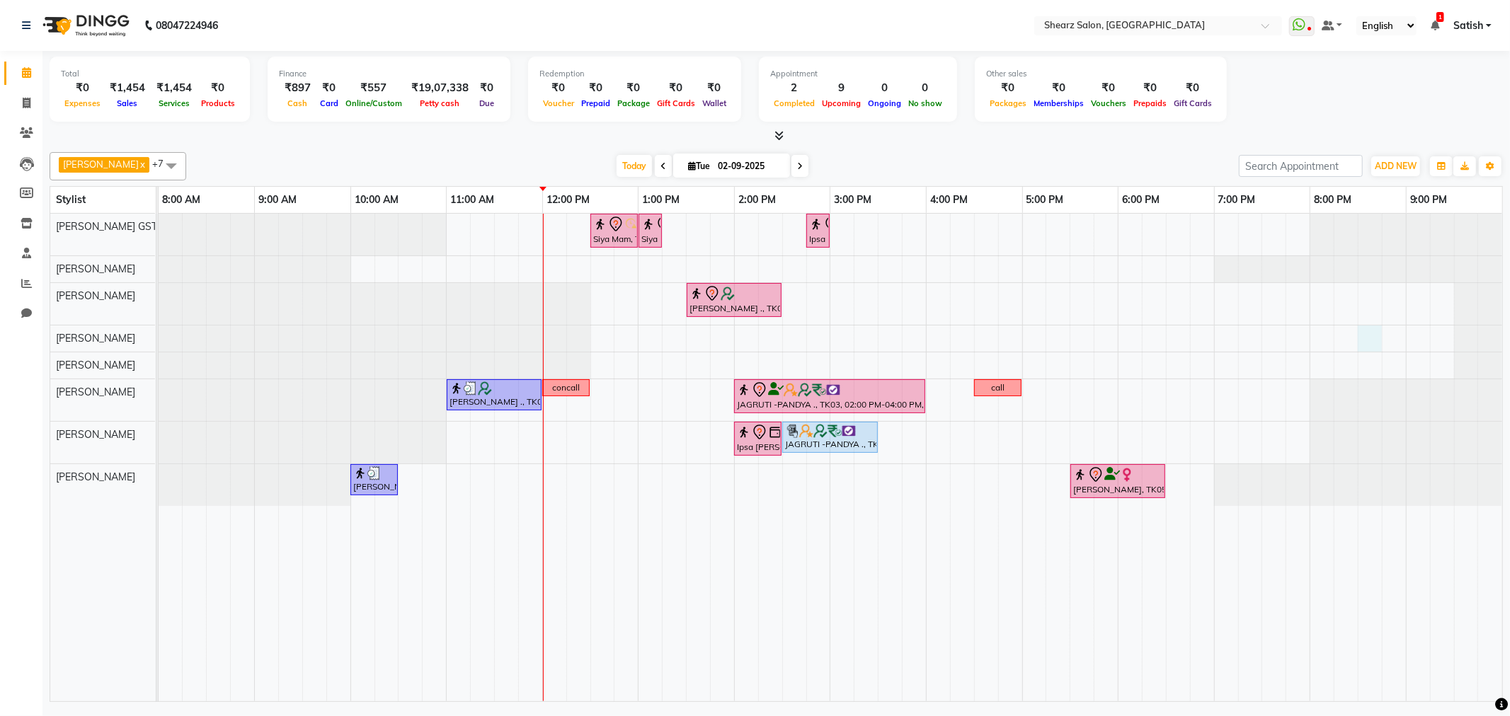
click at [1376, 338] on div "Siya Mam, TK01, 12:30 PM-01:00 PM, Full hand international wax Siya Mam, TK01, …" at bounding box center [831, 458] width 1344 height 488
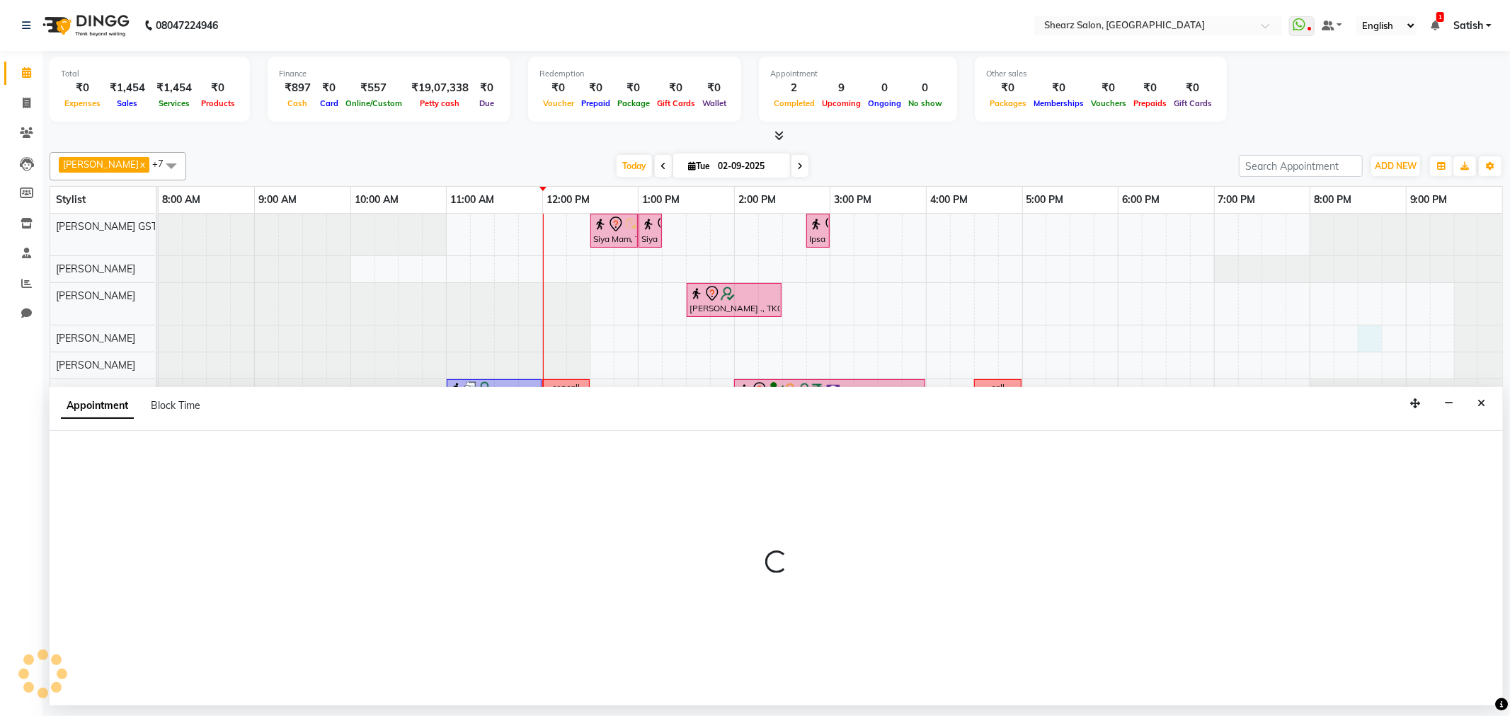
select select "77475"
select select "1230"
select select "tentative"
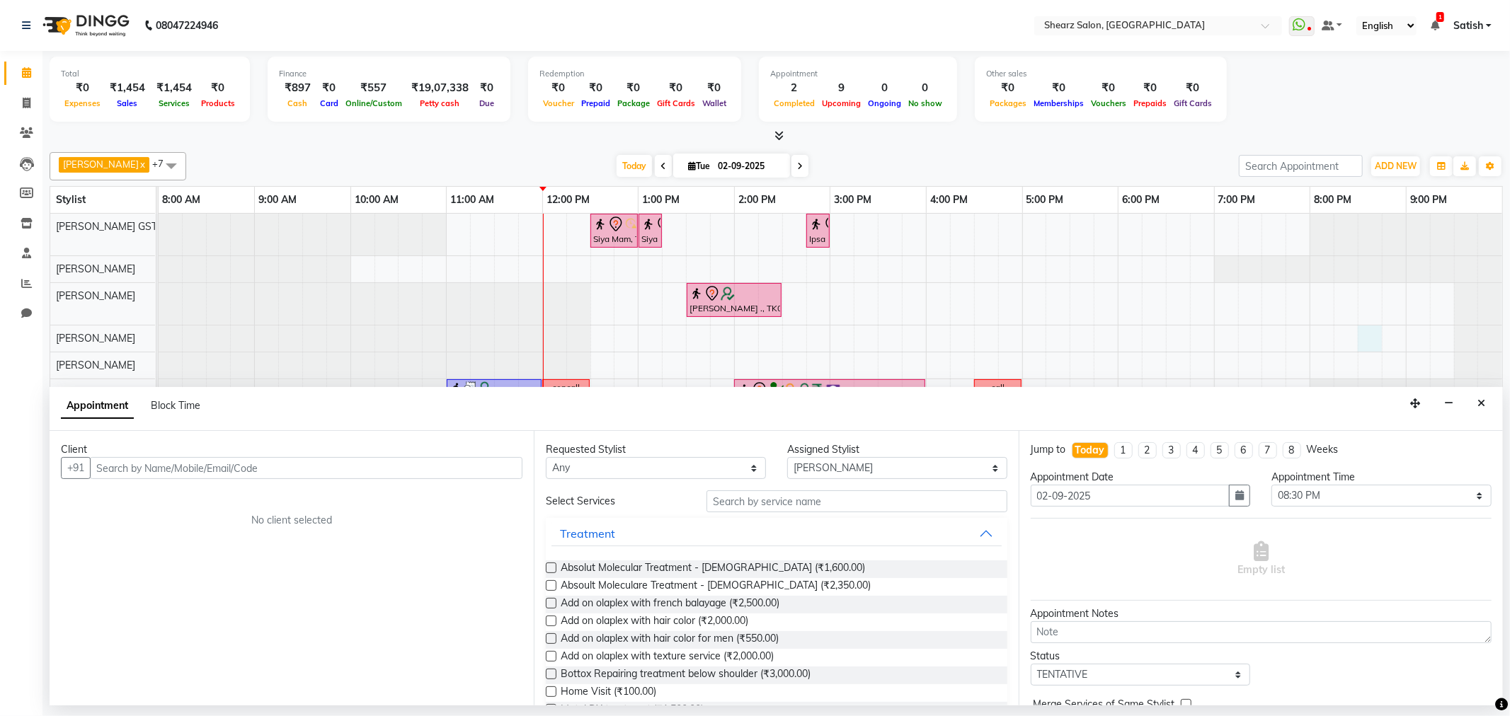
click at [241, 467] on input "text" at bounding box center [306, 468] width 433 height 22
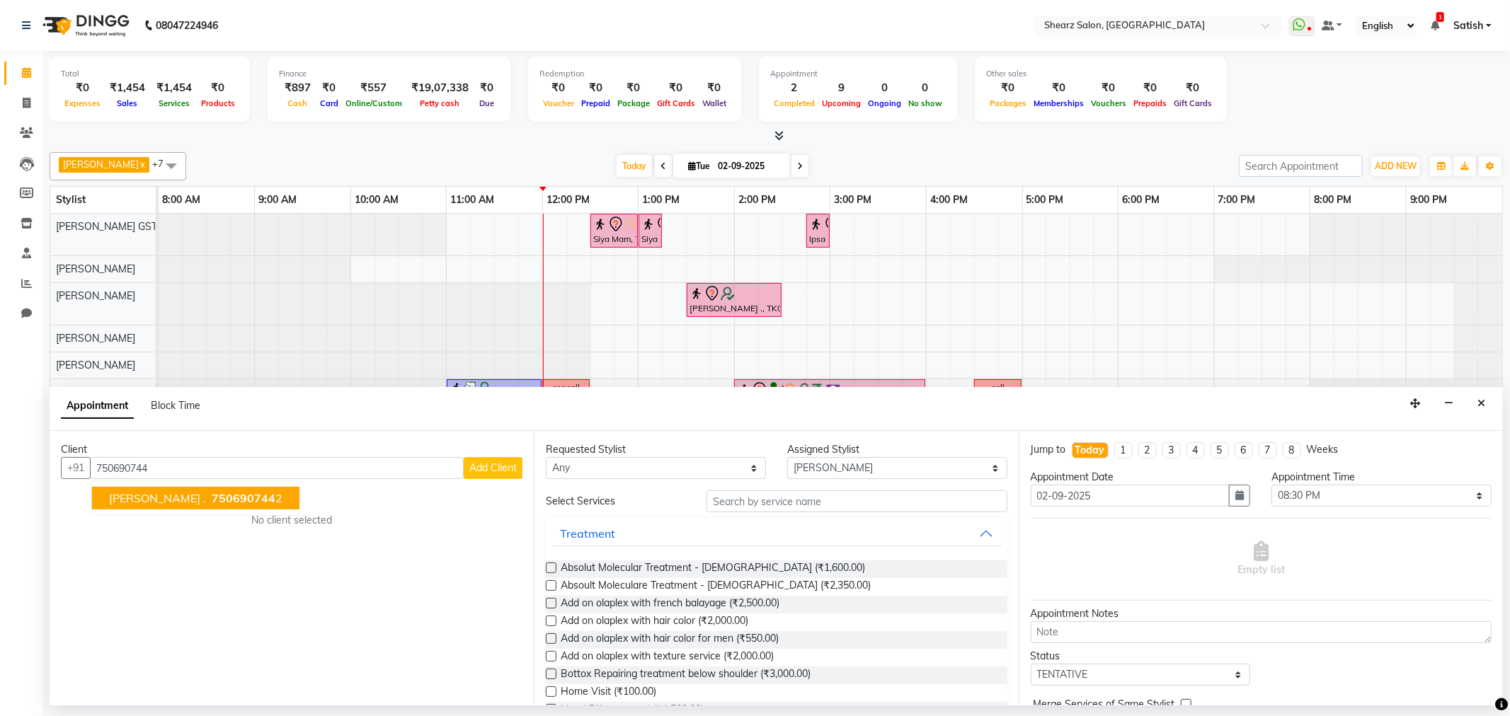
drag, startPoint x: 224, startPoint y: 497, endPoint x: 291, endPoint y: 489, distance: 67.7
click at [224, 497] on span "750690744" at bounding box center [244, 498] width 64 height 14
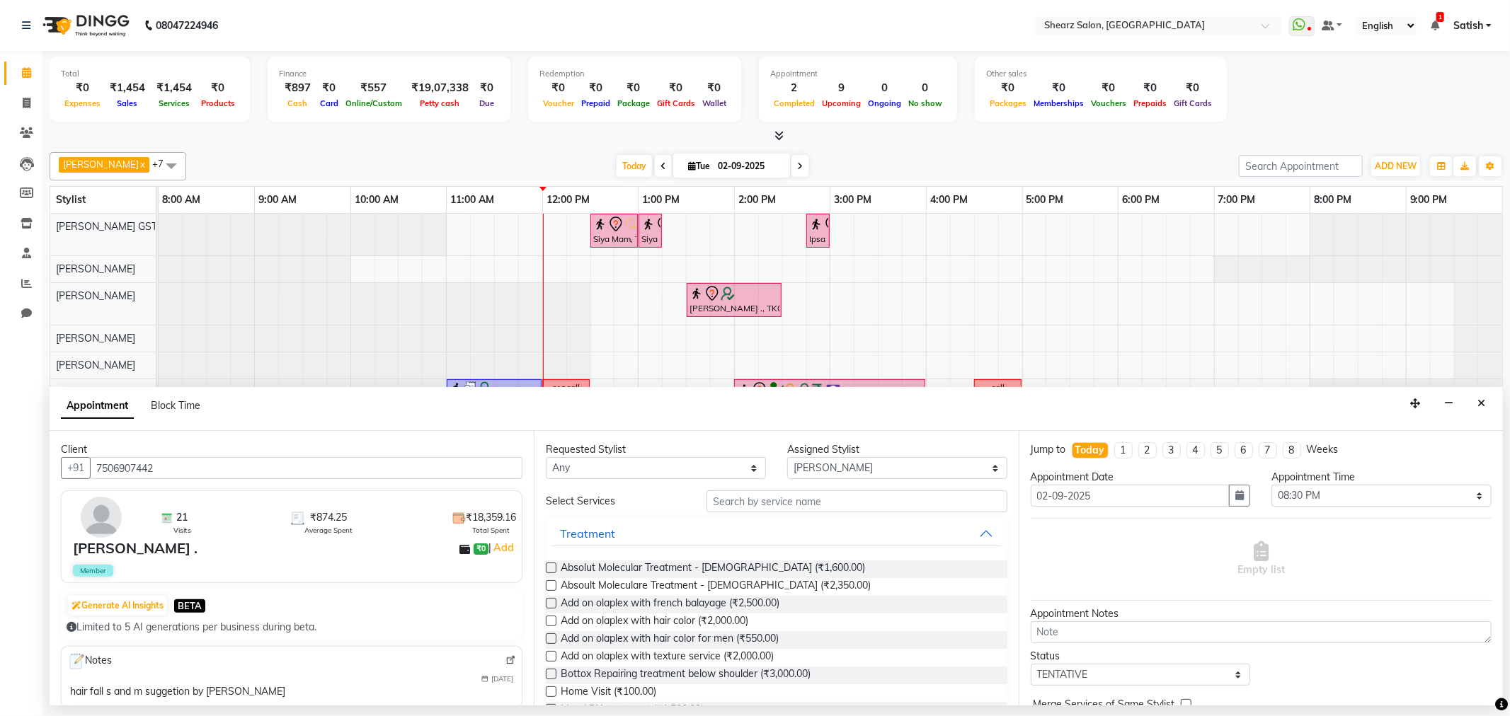
type input "7506907442"
click at [772, 508] on input "text" at bounding box center [857, 502] width 300 height 22
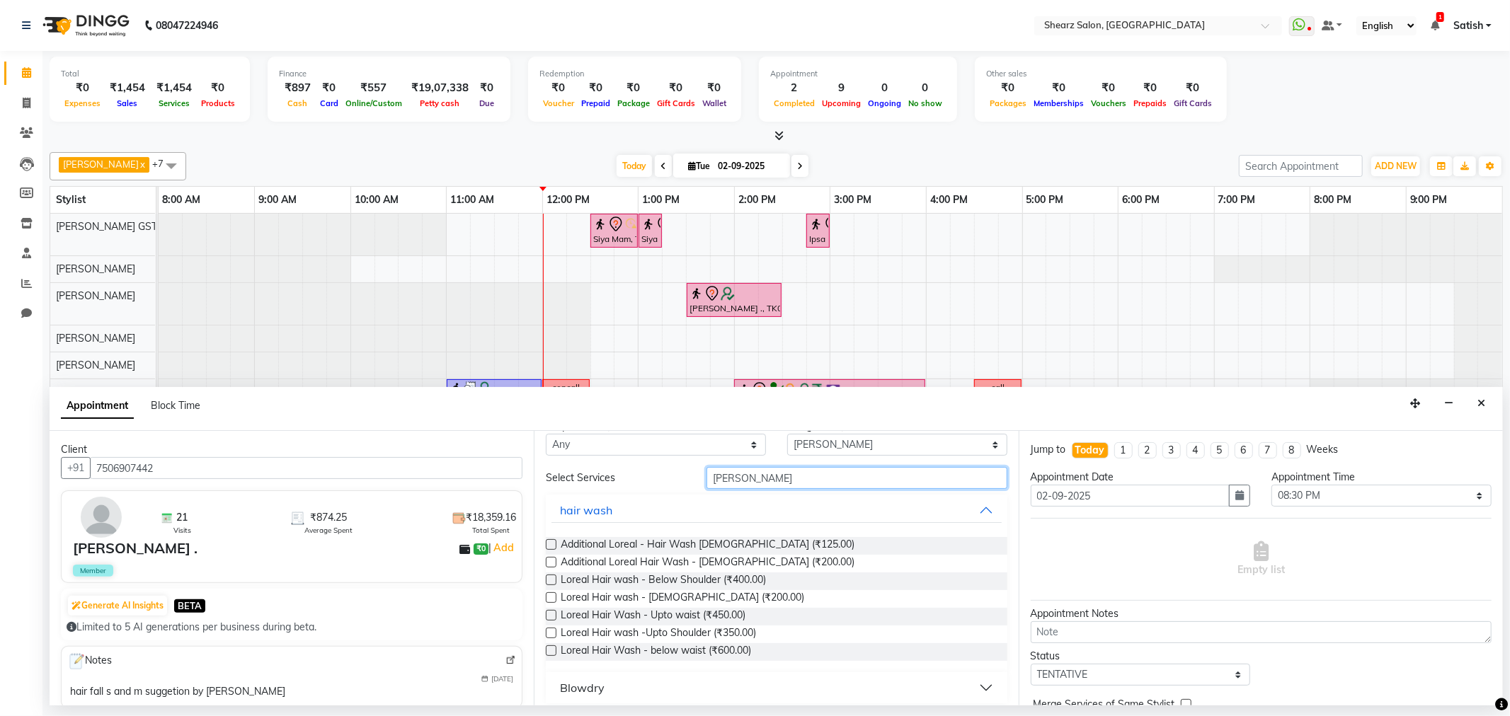
scroll to position [32, 0]
type input "lorea"
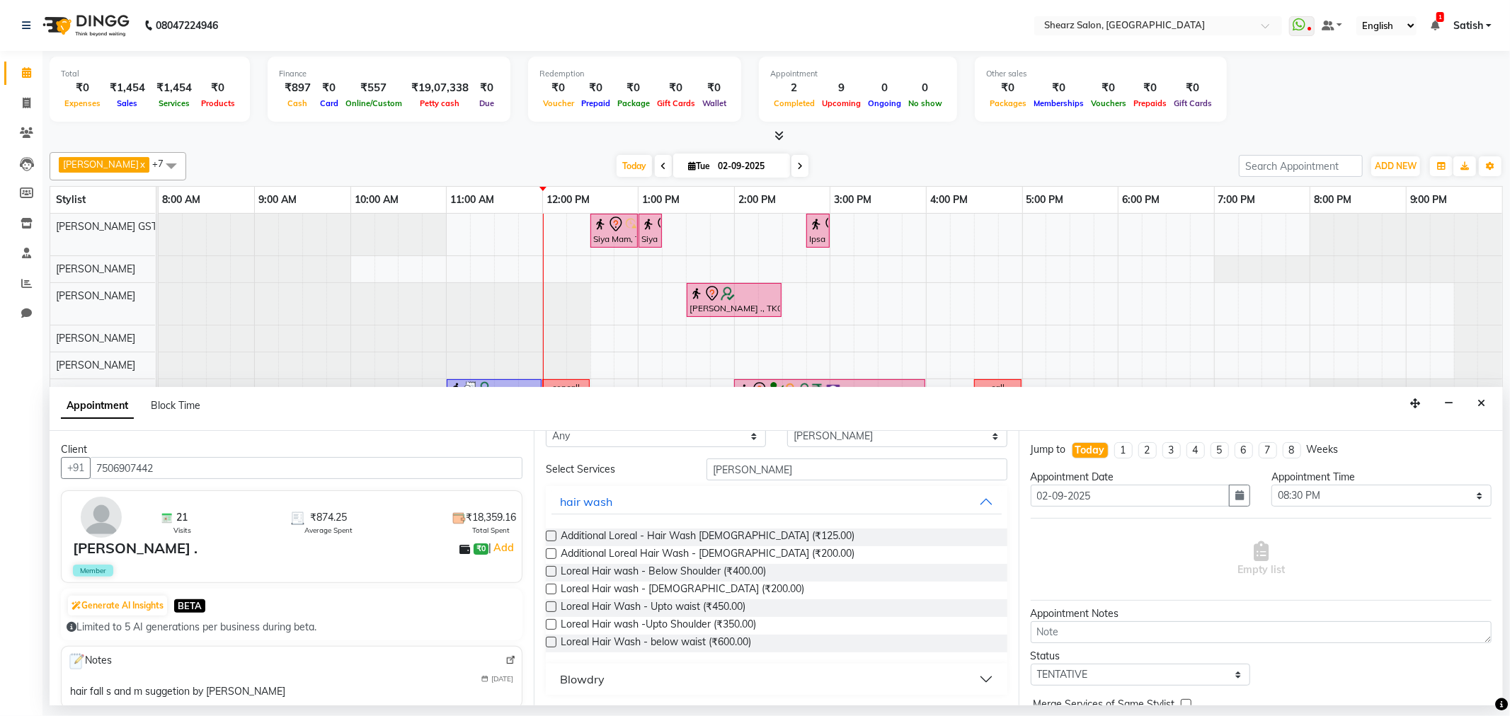
click at [598, 676] on div "Blowdry" at bounding box center [582, 679] width 45 height 17
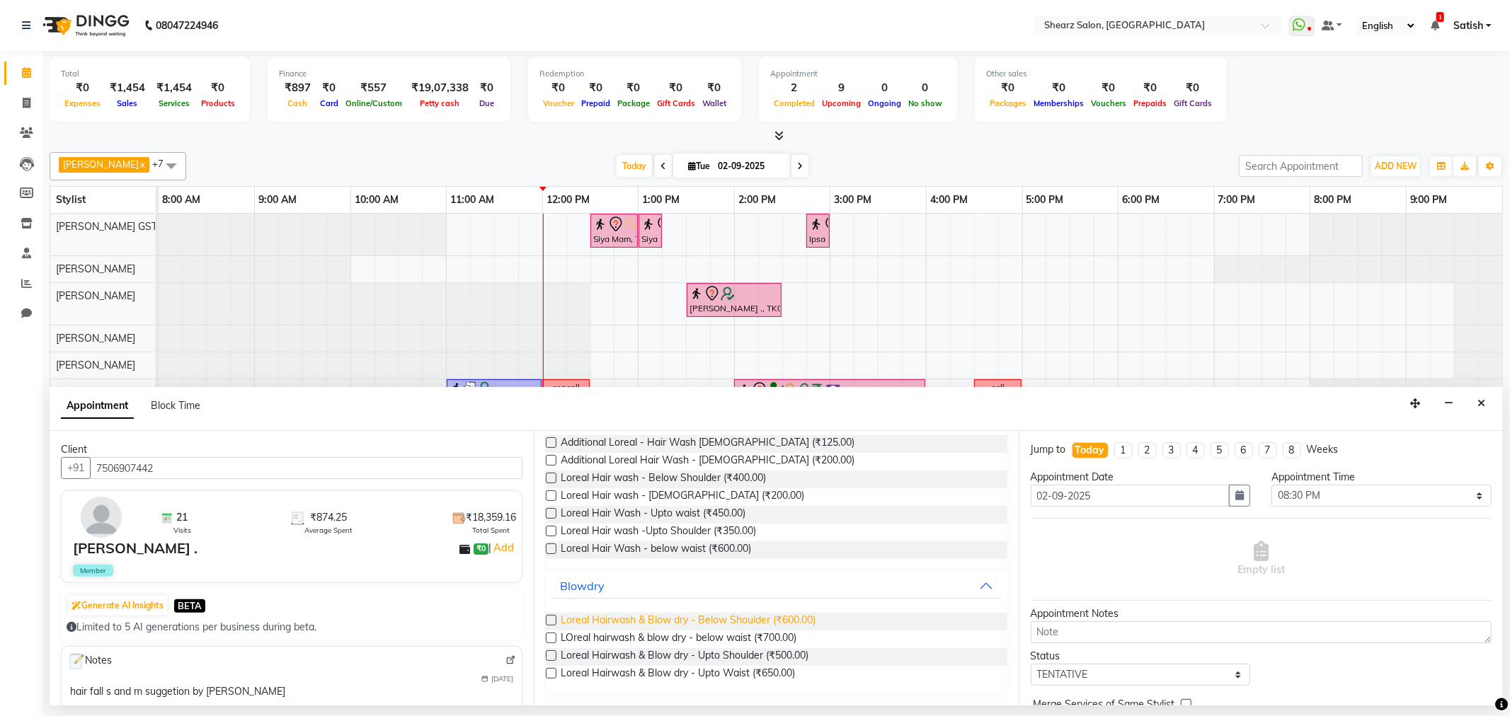
click at [659, 626] on span "Loreal Hairwash & Blow dry - Below Shoulder (₹600.00)" at bounding box center [688, 622] width 255 height 18
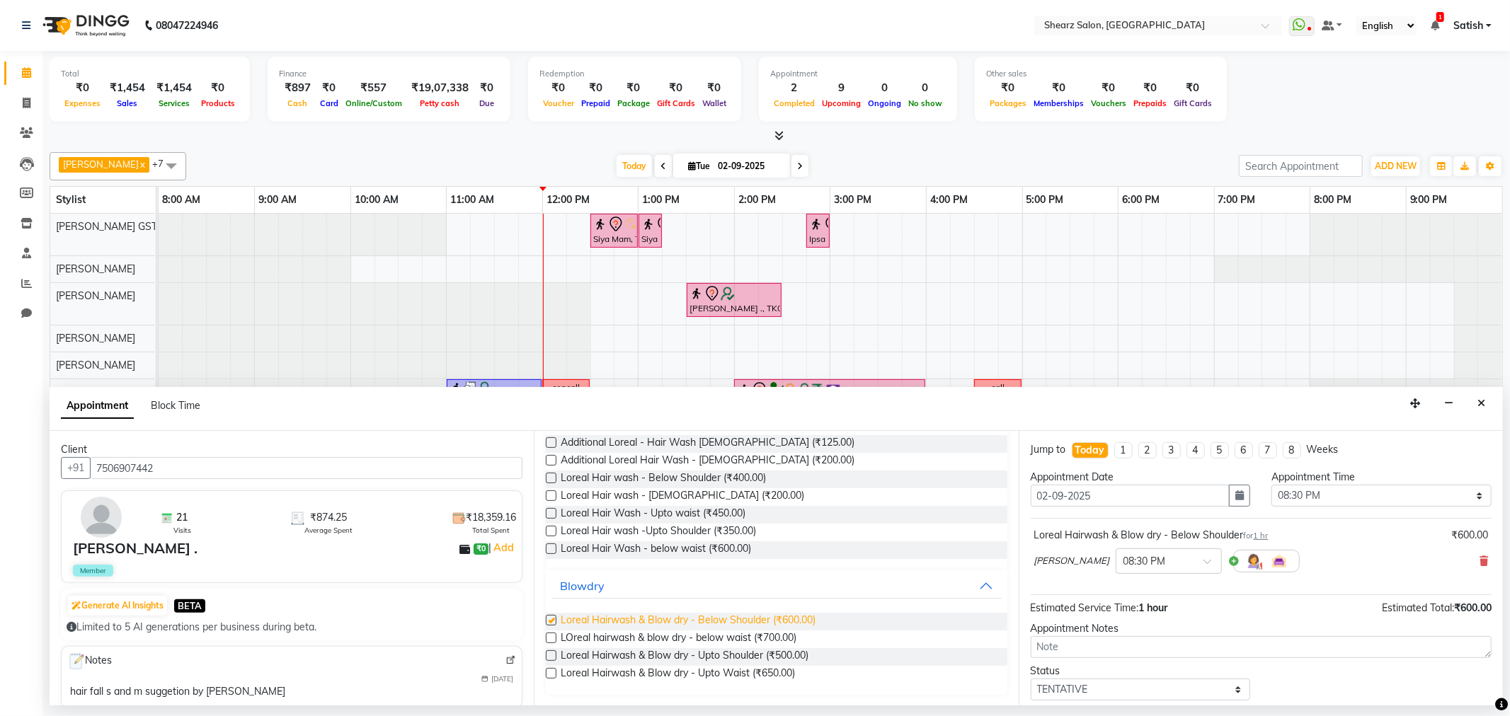
checkbox input "false"
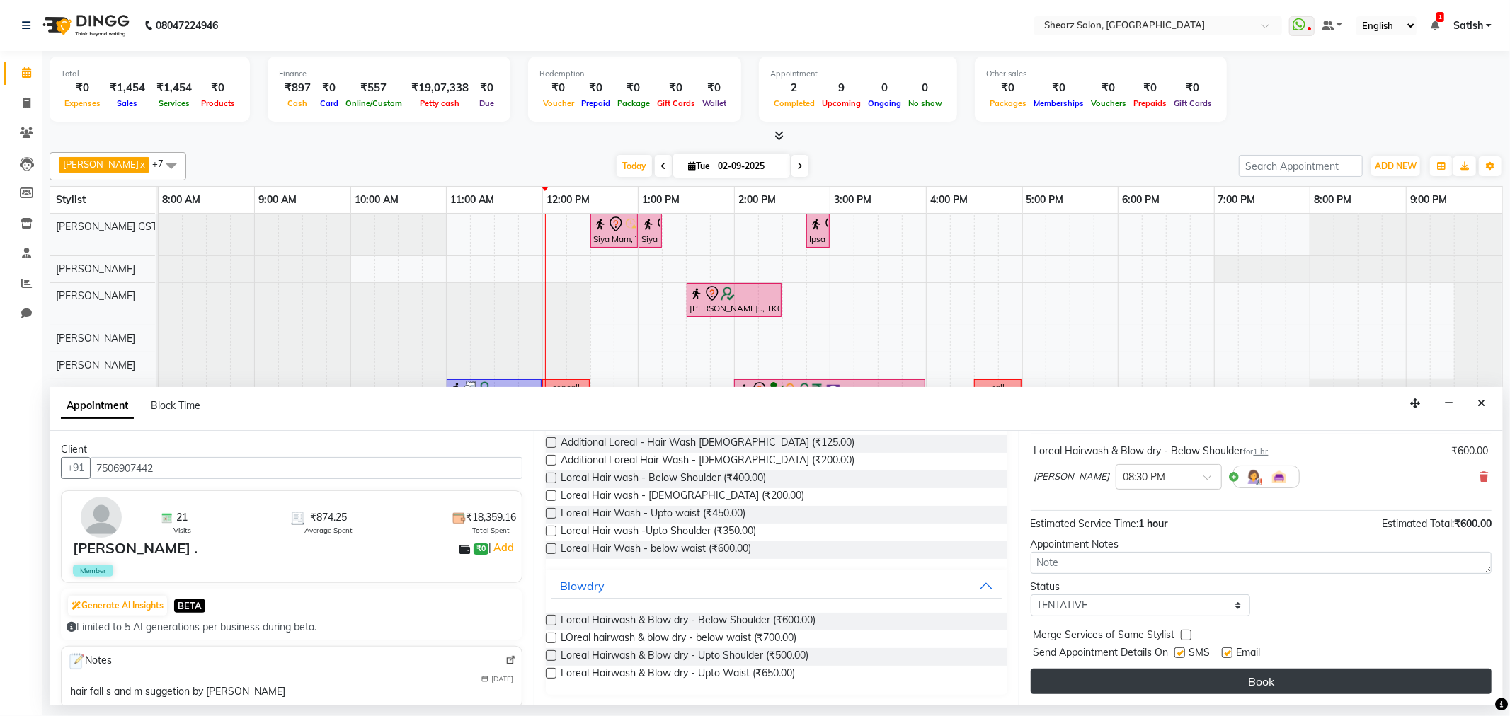
click at [1340, 678] on button "Book" at bounding box center [1261, 681] width 461 height 25
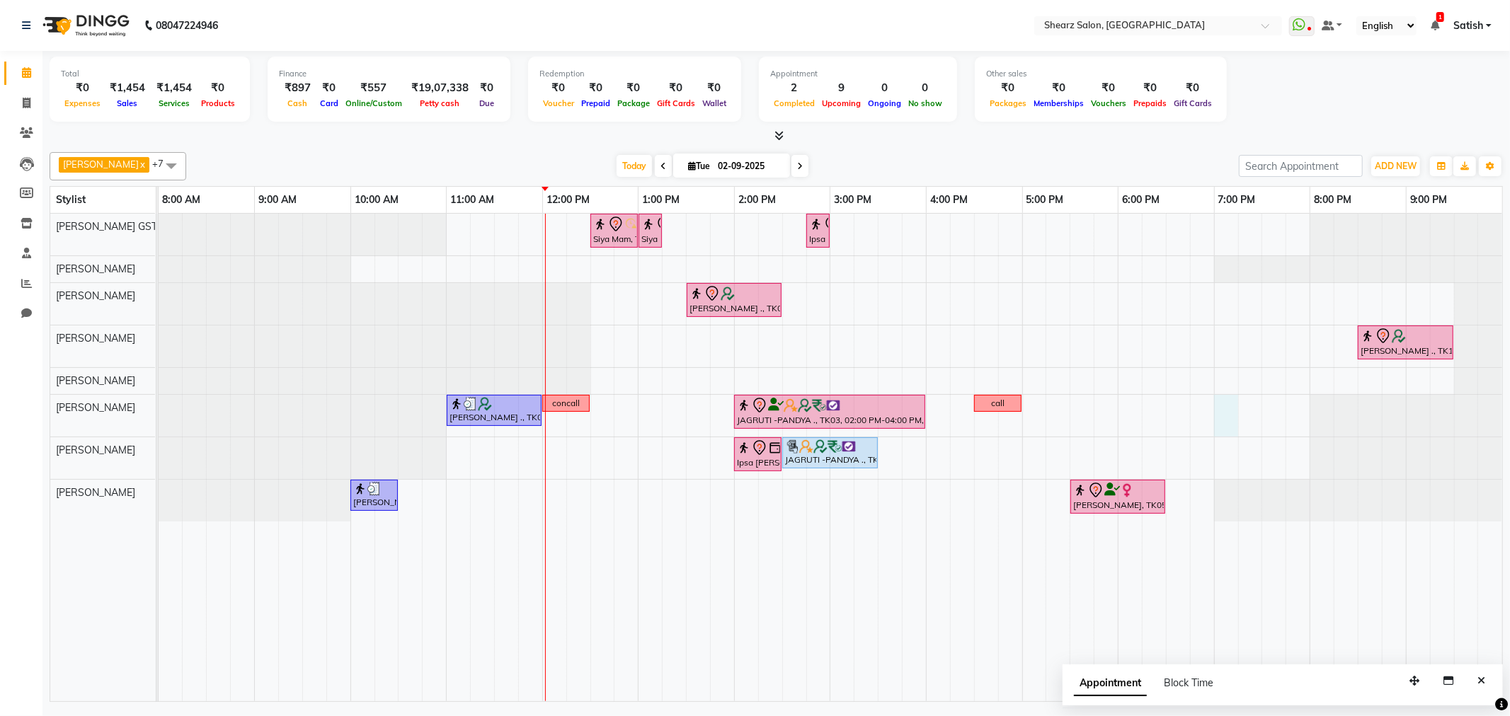
click at [1236, 408] on div "Siya Mam, TK01, 12:30 PM-01:00 PM, Full hand international wax Siya Mam, TK01, …" at bounding box center [831, 458] width 1344 height 488
select select "77440"
select select "1140"
select select "tentative"
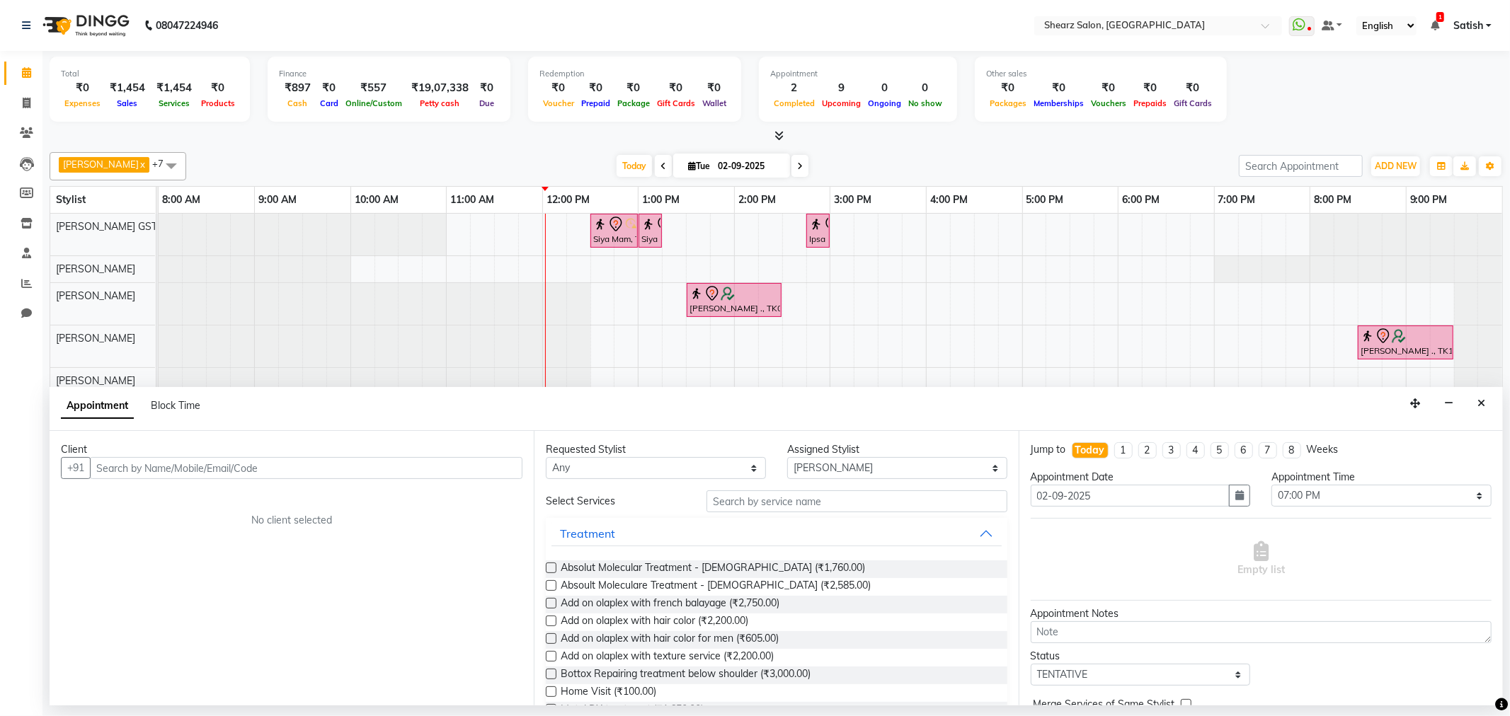
click at [239, 457] on input "text" at bounding box center [306, 468] width 433 height 22
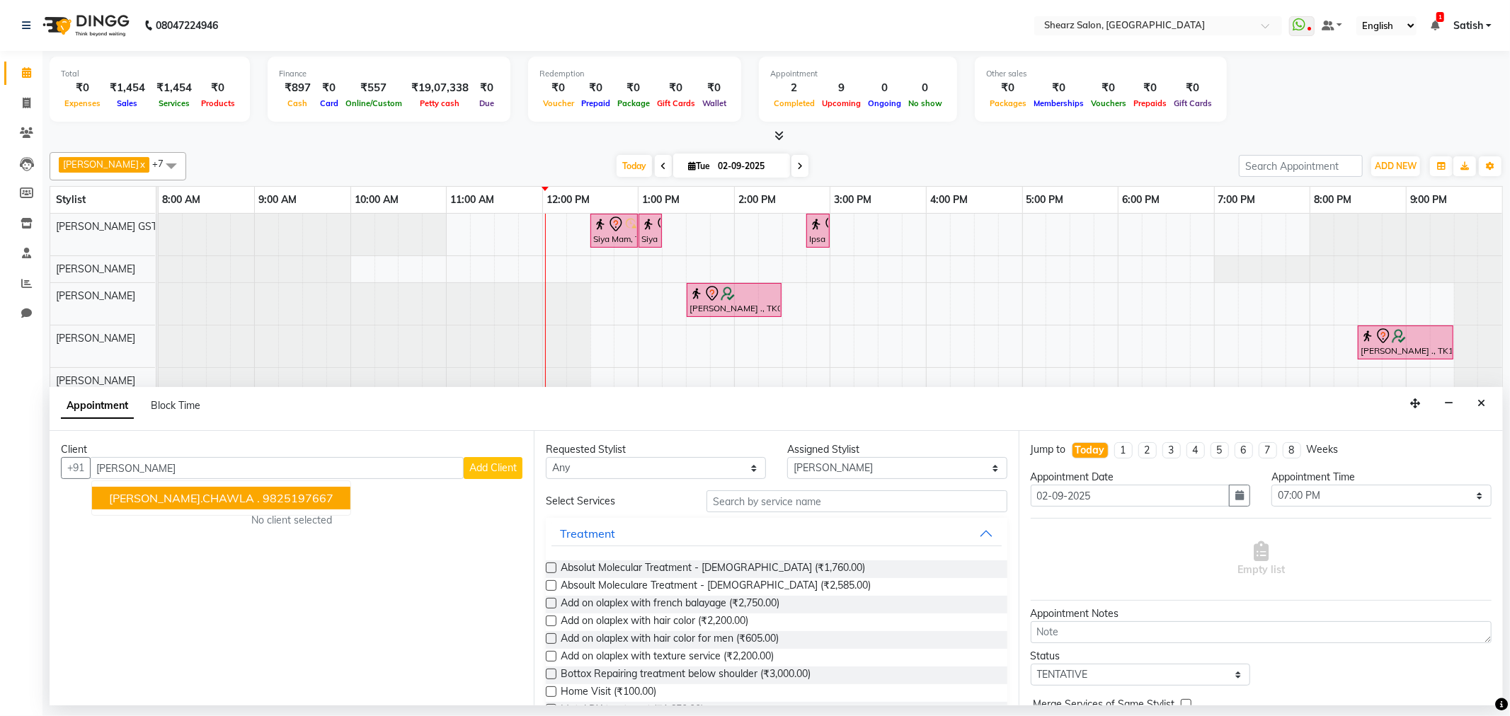
click at [263, 498] on ngb-highlight "9825197667" at bounding box center [298, 498] width 71 height 14
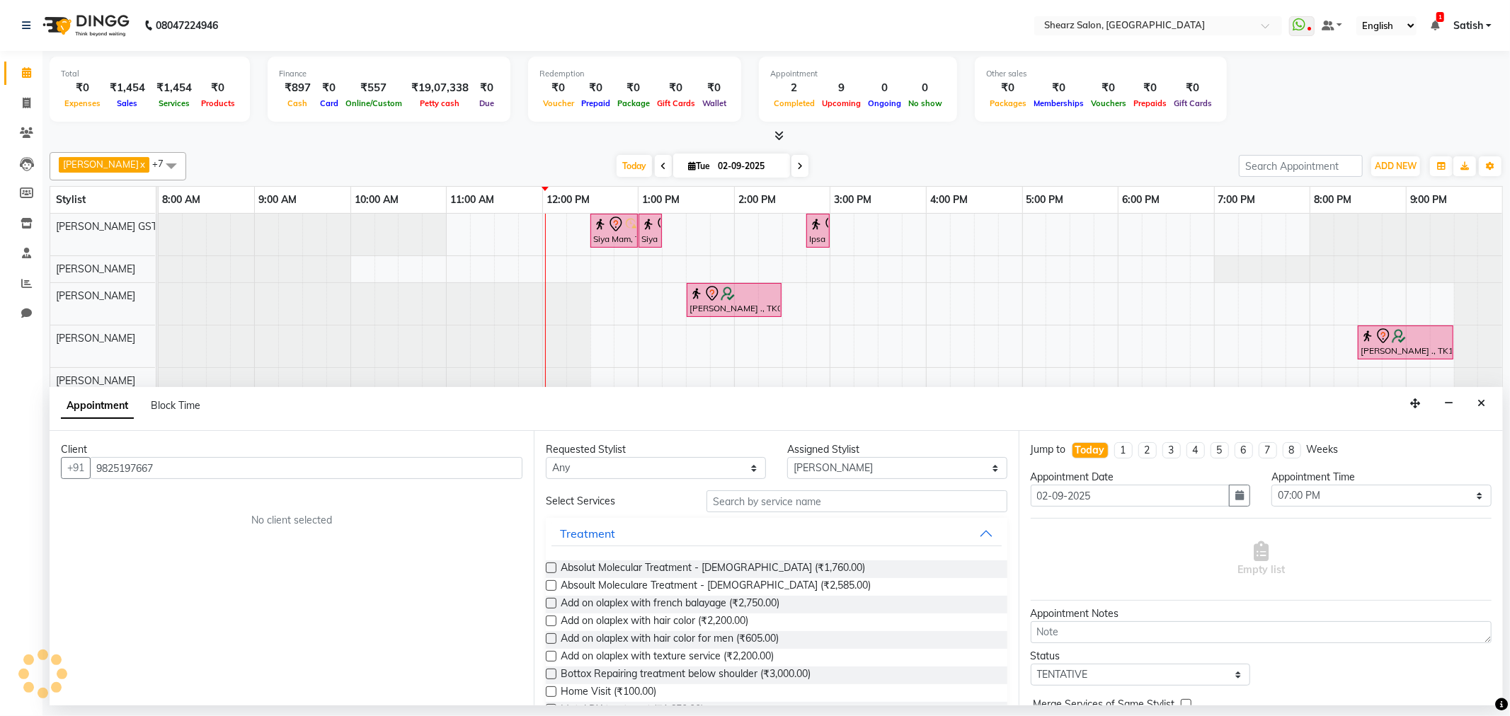
type input "9825197667"
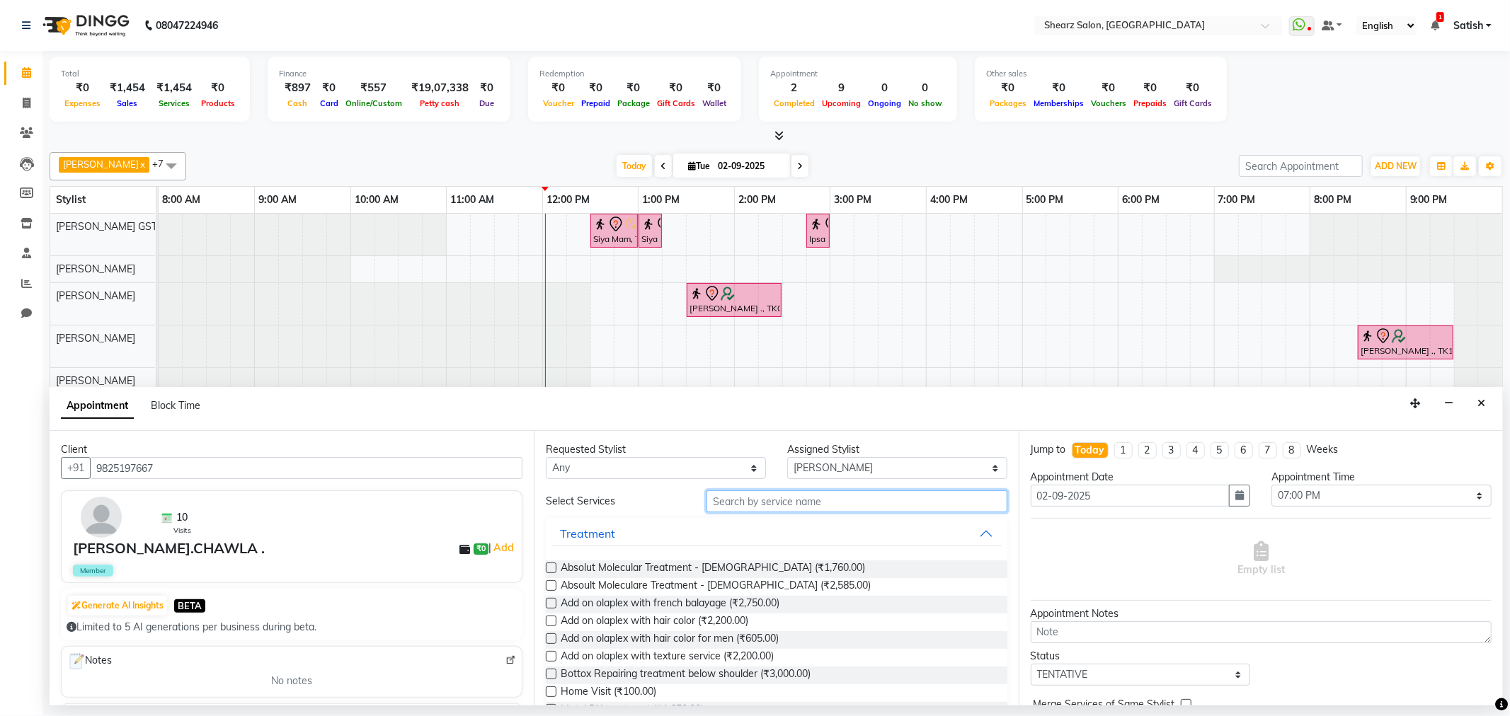
click at [817, 504] on input "text" at bounding box center [857, 502] width 300 height 22
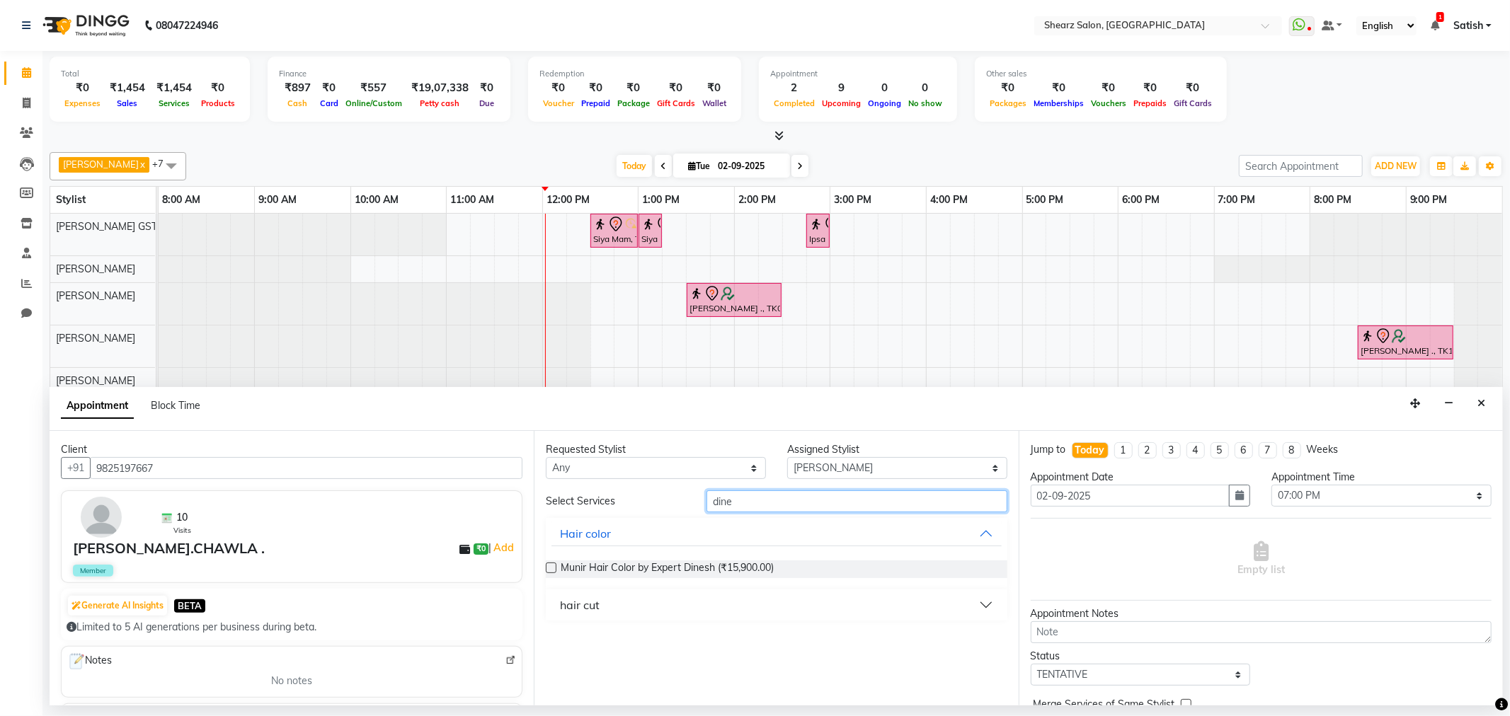
type input "dine"
click at [762, 616] on button "hair cut" at bounding box center [776, 605] width 450 height 25
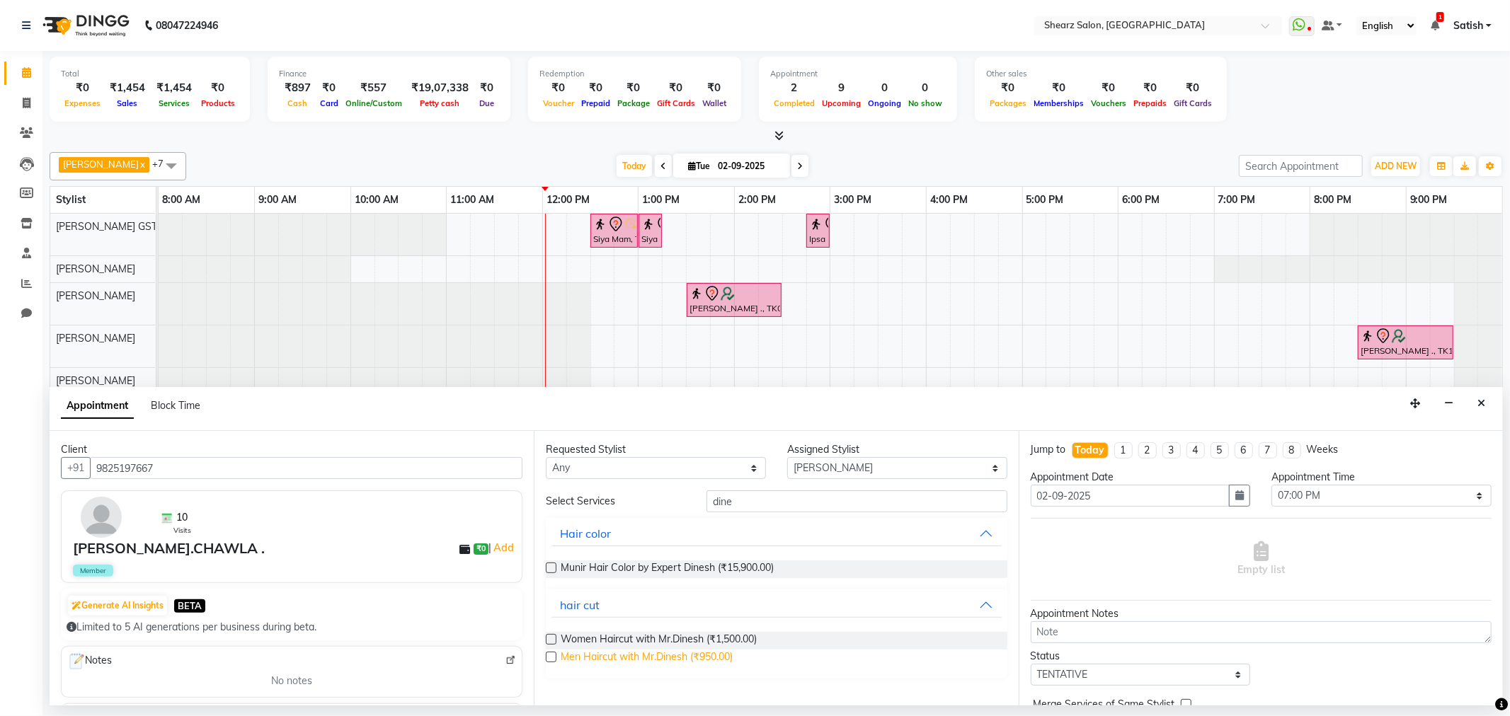
click at [583, 657] on span "Men Haircut with Mr.Dinesh (₹950.00)" at bounding box center [647, 659] width 172 height 18
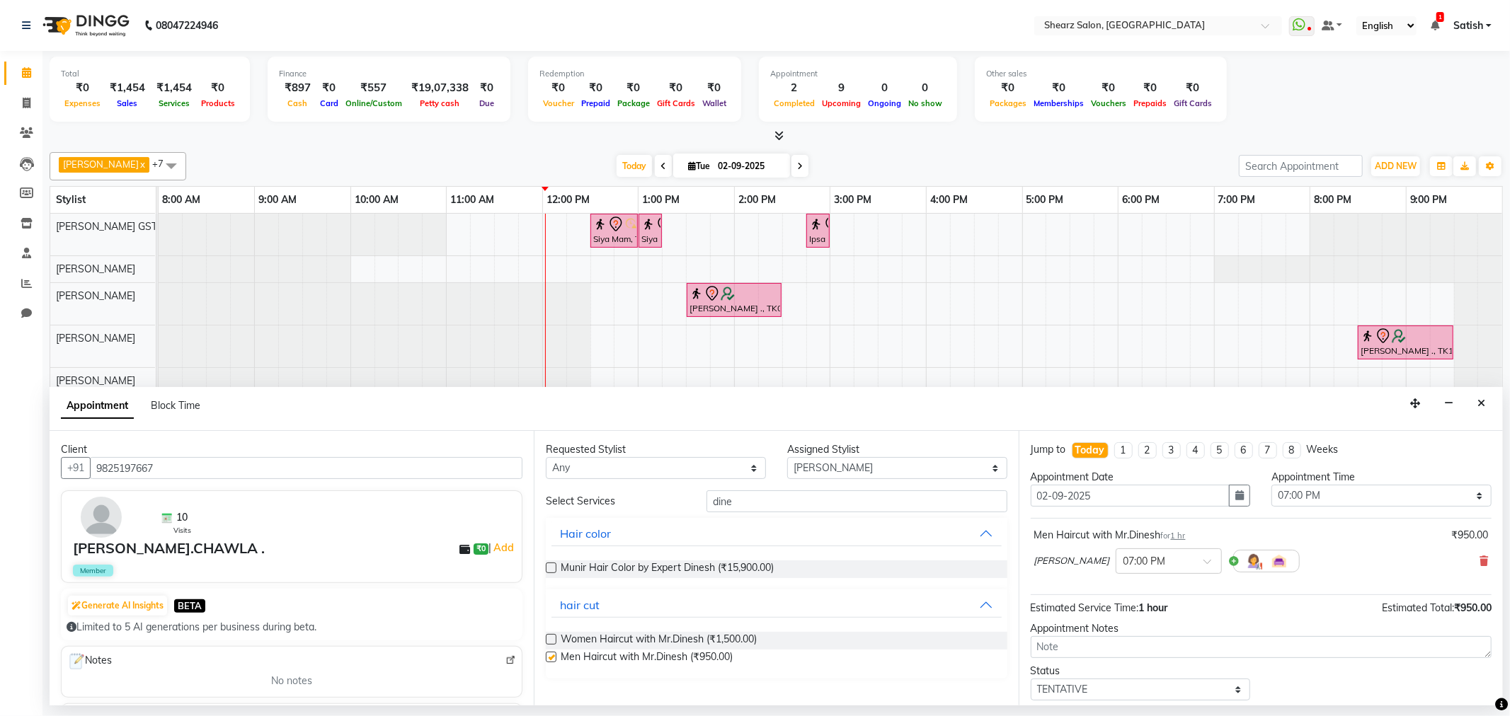
checkbox input "false"
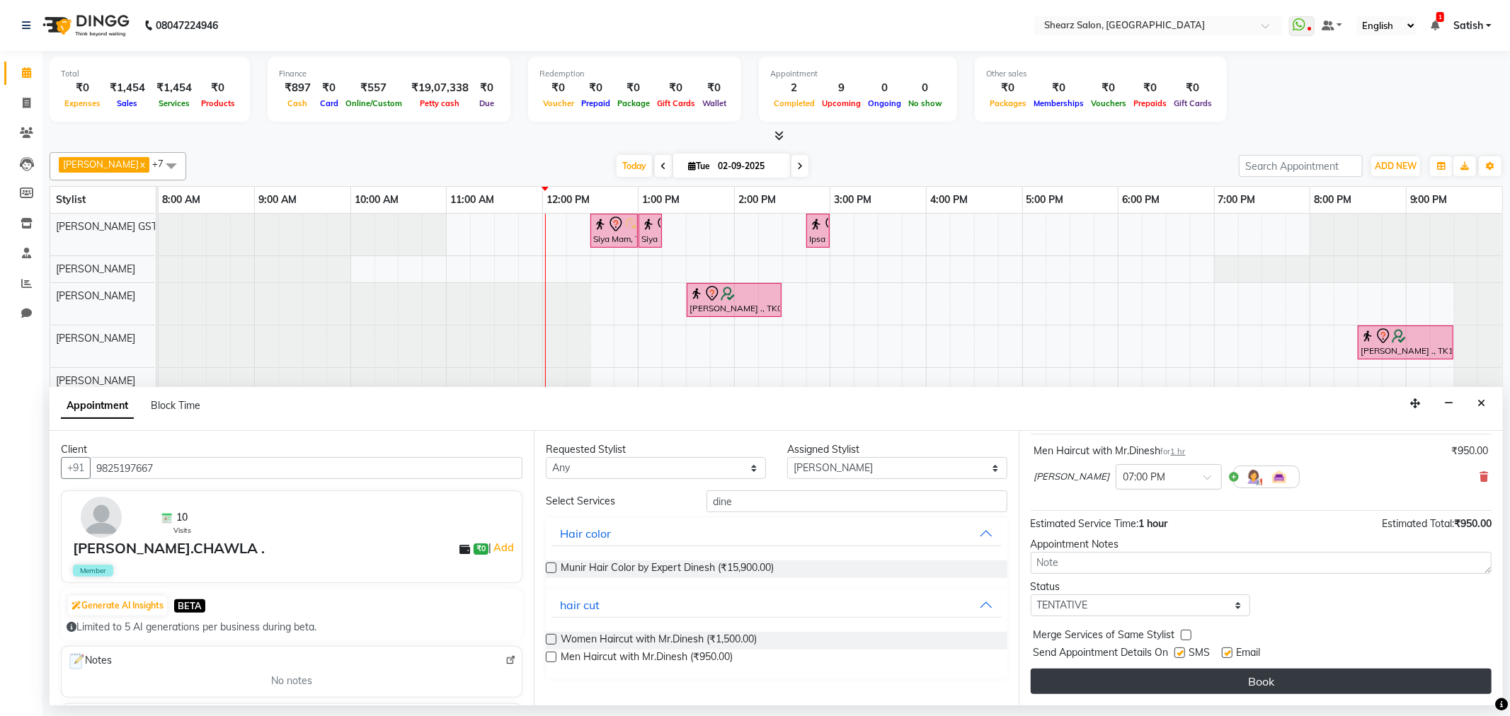
click at [1251, 689] on button "Book" at bounding box center [1261, 681] width 461 height 25
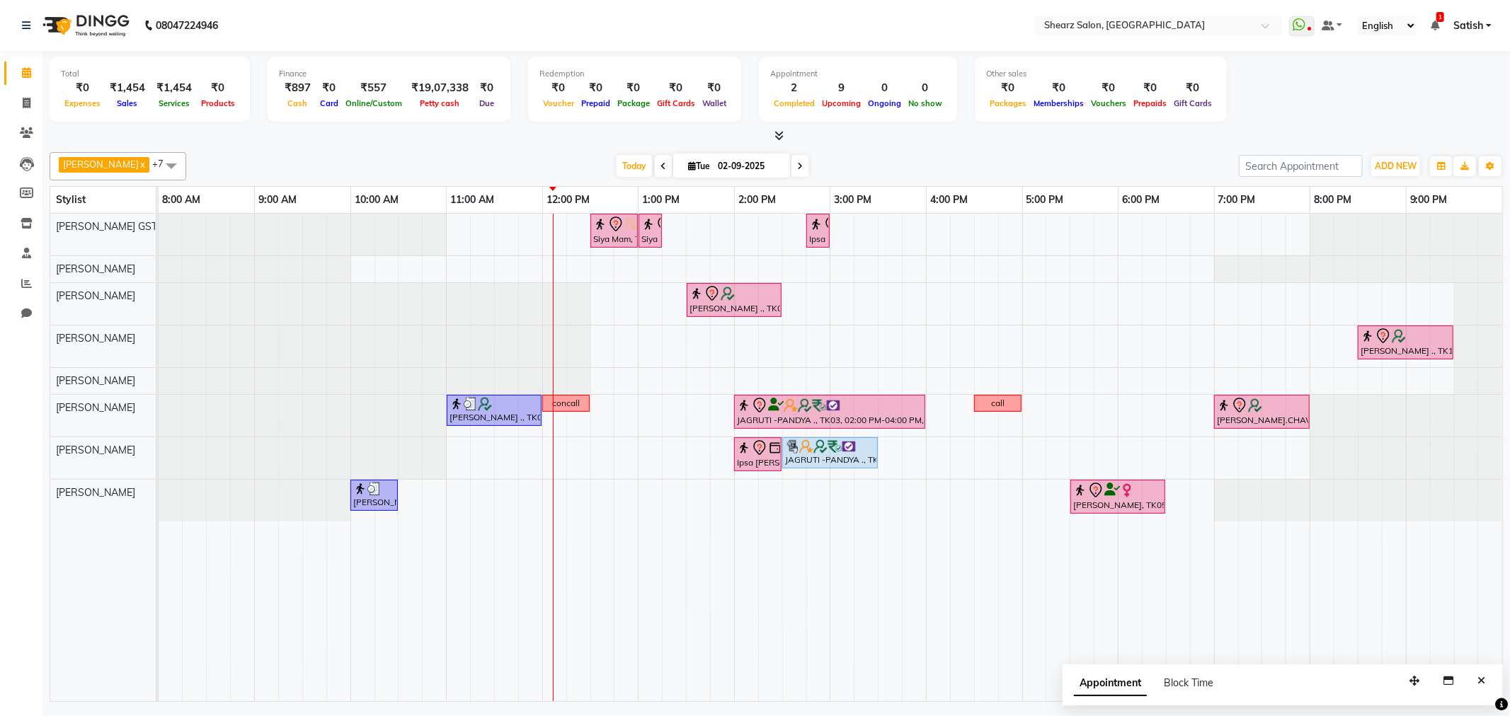
click at [791, 171] on span at bounding box center [799, 166] width 17 height 22
type input "03-09-2025"
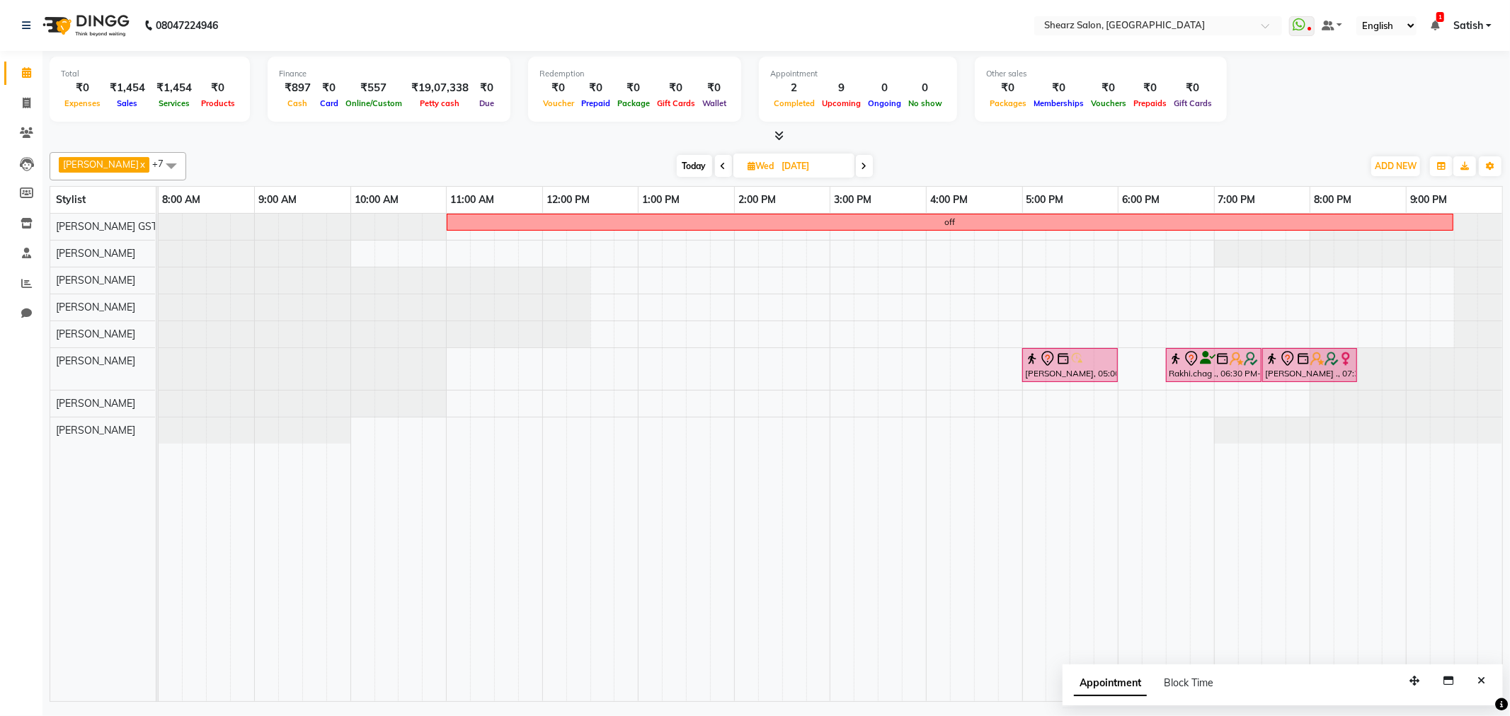
click at [157, 168] on span at bounding box center [171, 165] width 28 height 27
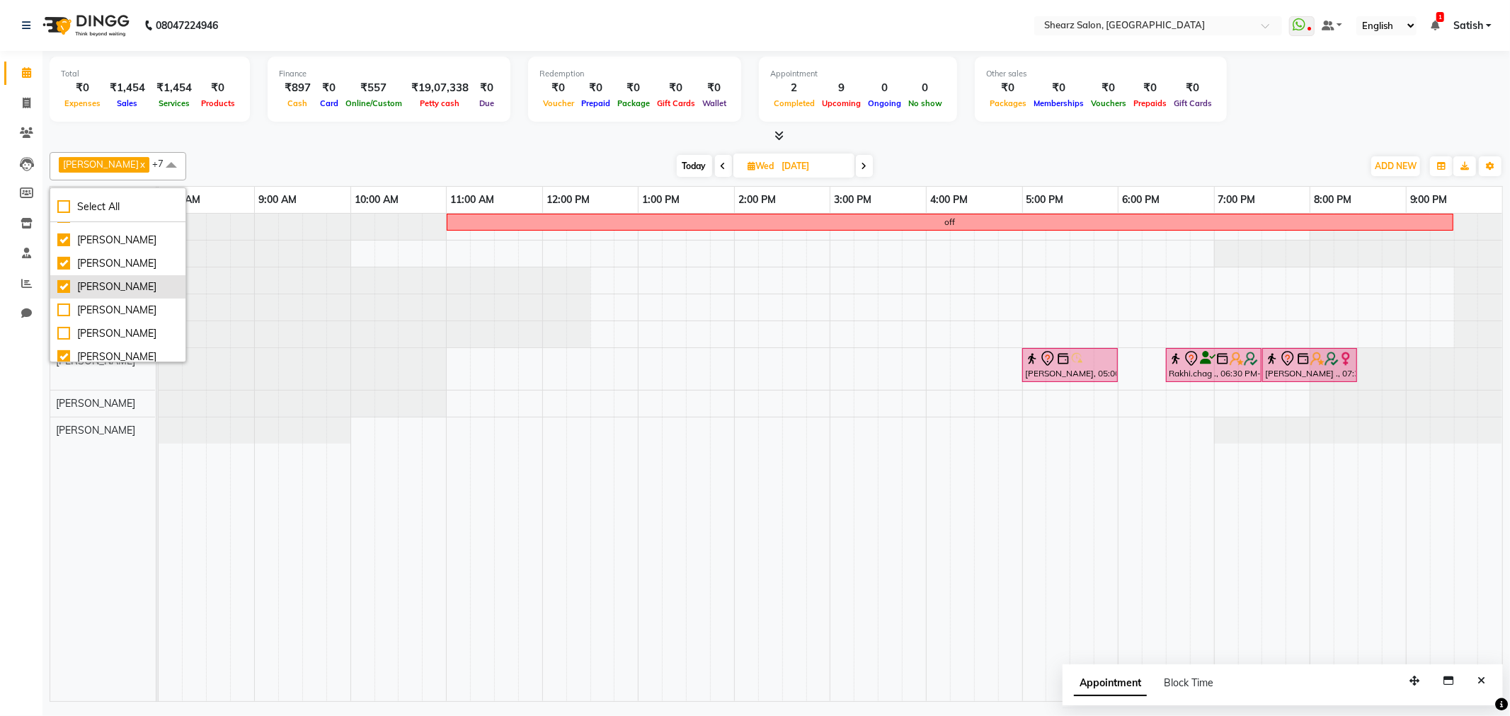
scroll to position [157, 0]
click at [84, 251] on div "Rohit Rathod" at bounding box center [117, 256] width 121 height 15
checkbox input "true"
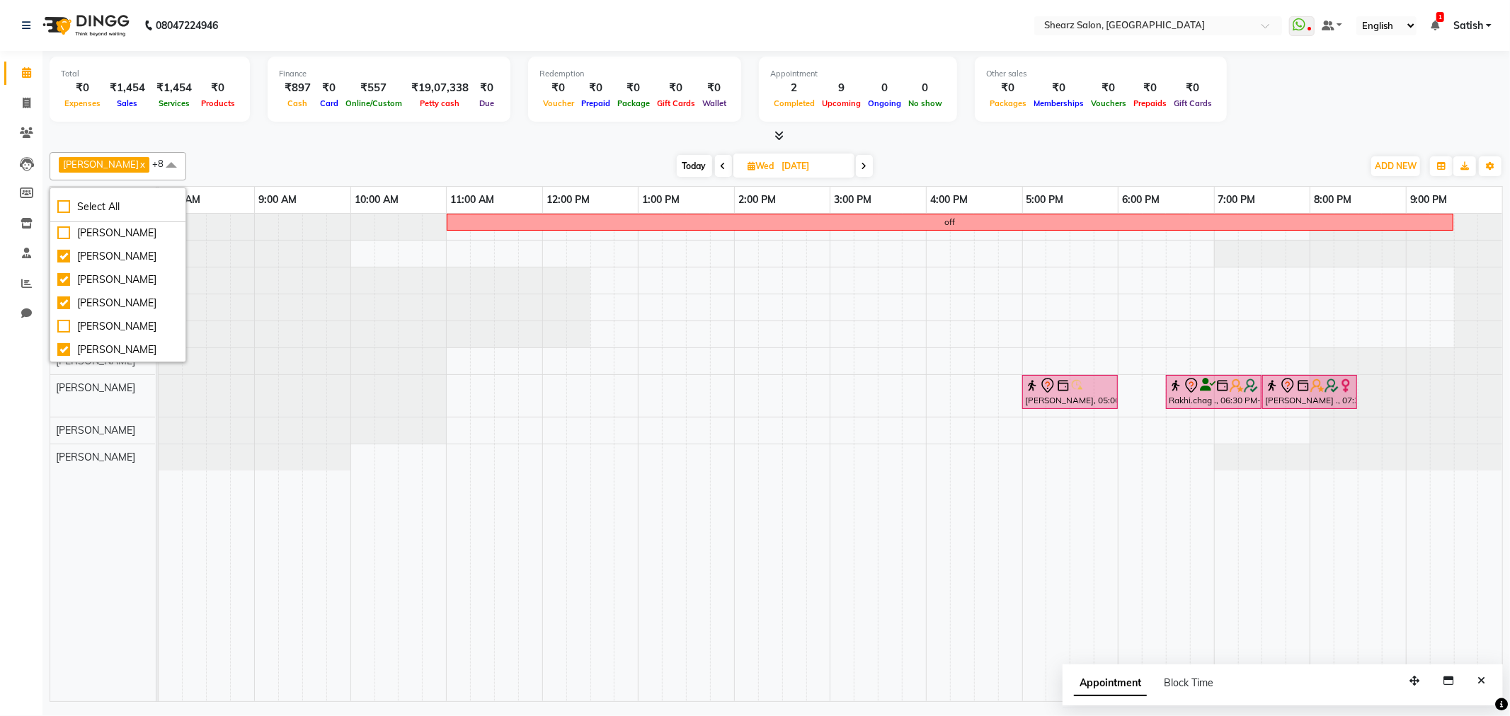
click at [1424, 482] on td at bounding box center [1418, 458] width 24 height 488
click at [1269, 353] on div "off Jasmine Maam, 05:00 PM-06:00 PM, Women Haircut with Mr.Dinesh Rakhi.chag .,…" at bounding box center [831, 458] width 1344 height 488
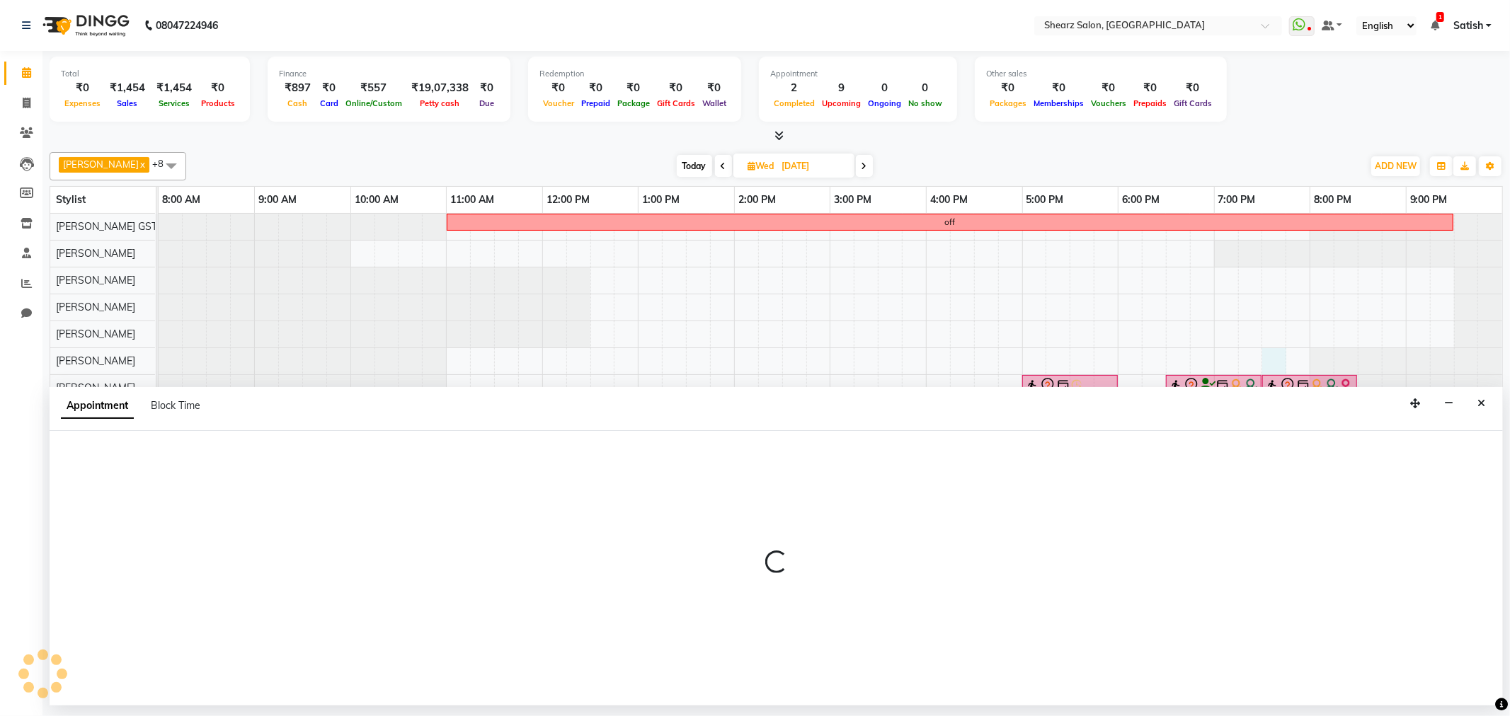
select select "77471"
select select "1170"
select select "tentative"
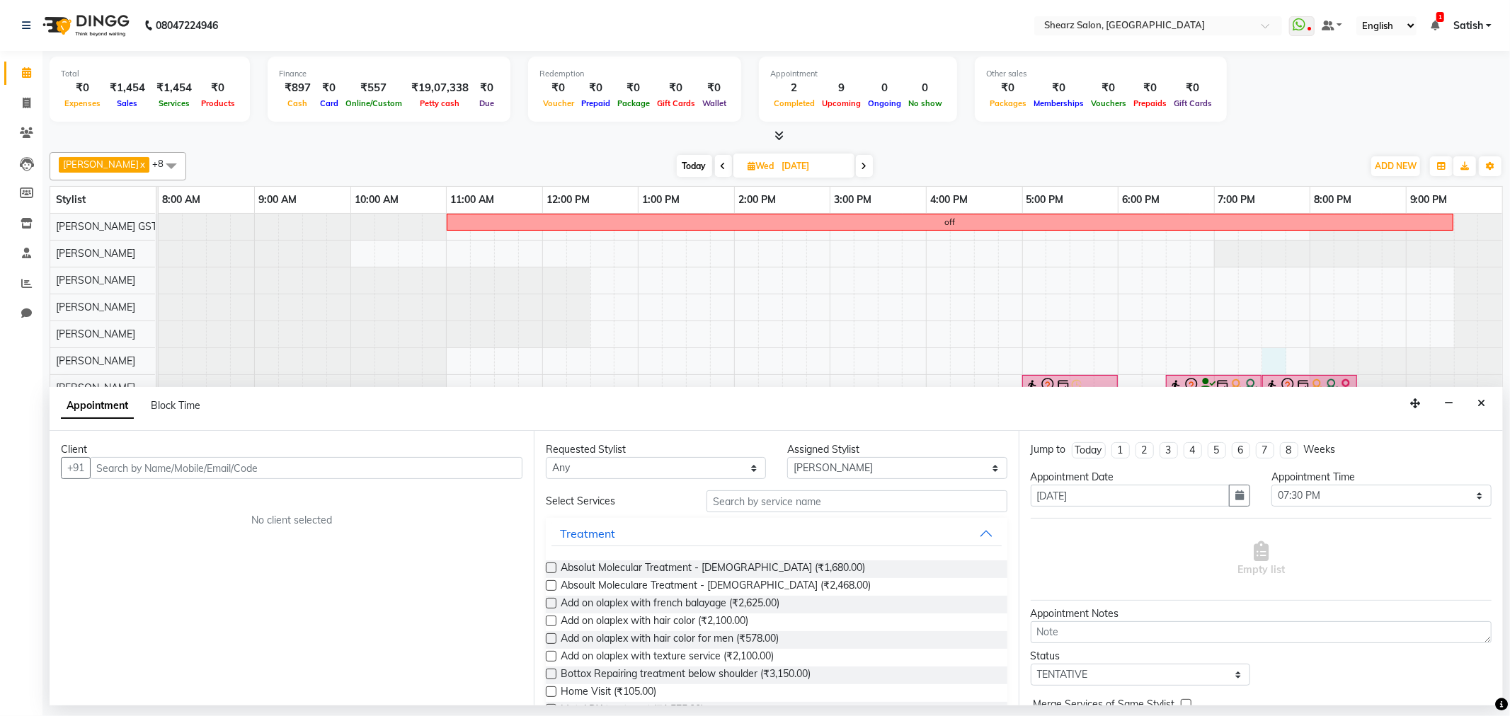
click at [397, 466] on input "text" at bounding box center [306, 468] width 433 height 22
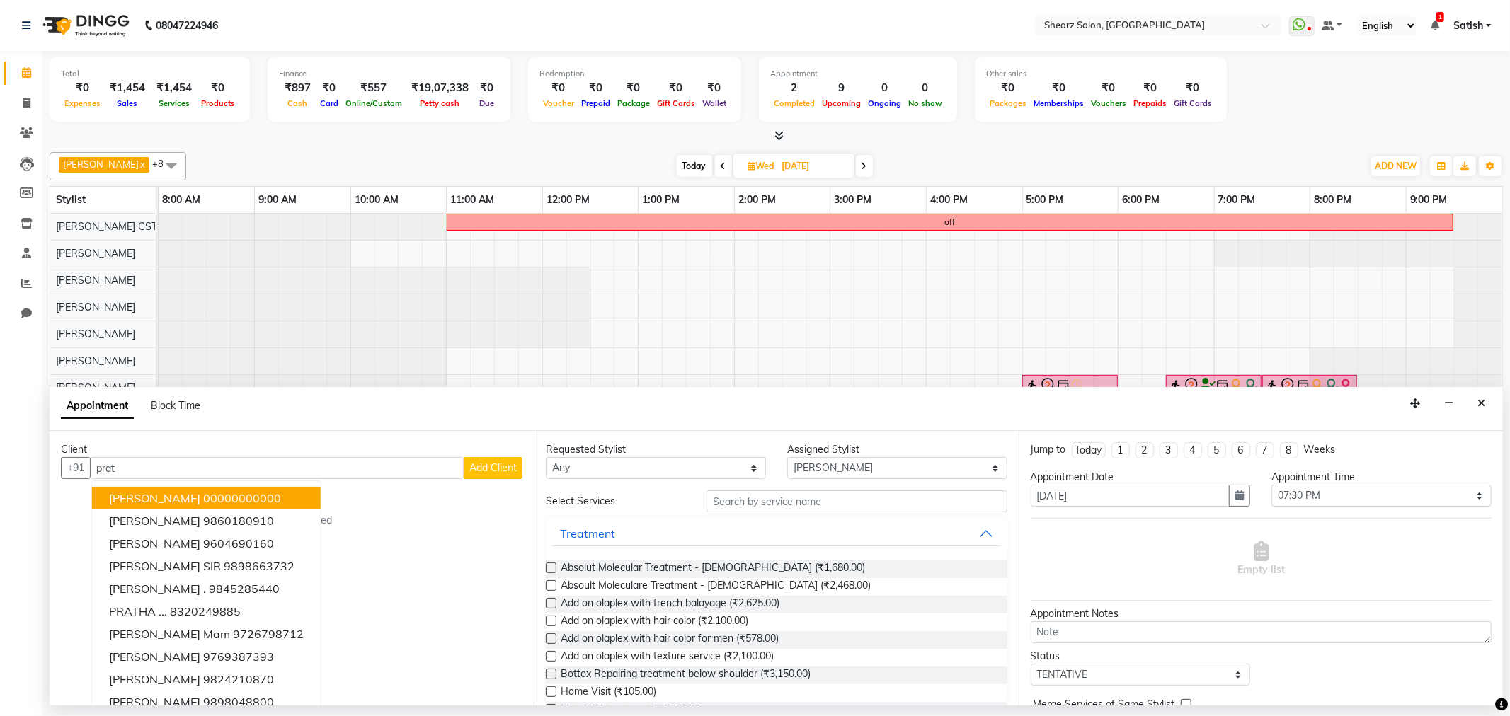
drag, startPoint x: 200, startPoint y: 464, endPoint x: 0, endPoint y: 433, distance: 202.8
click at [0, 433] on app-home "08047224946 Select Location × Shearz Salon, Prahaladnagar WhatsApp Status ✕ Sta…" at bounding box center [755, 353] width 1510 height 706
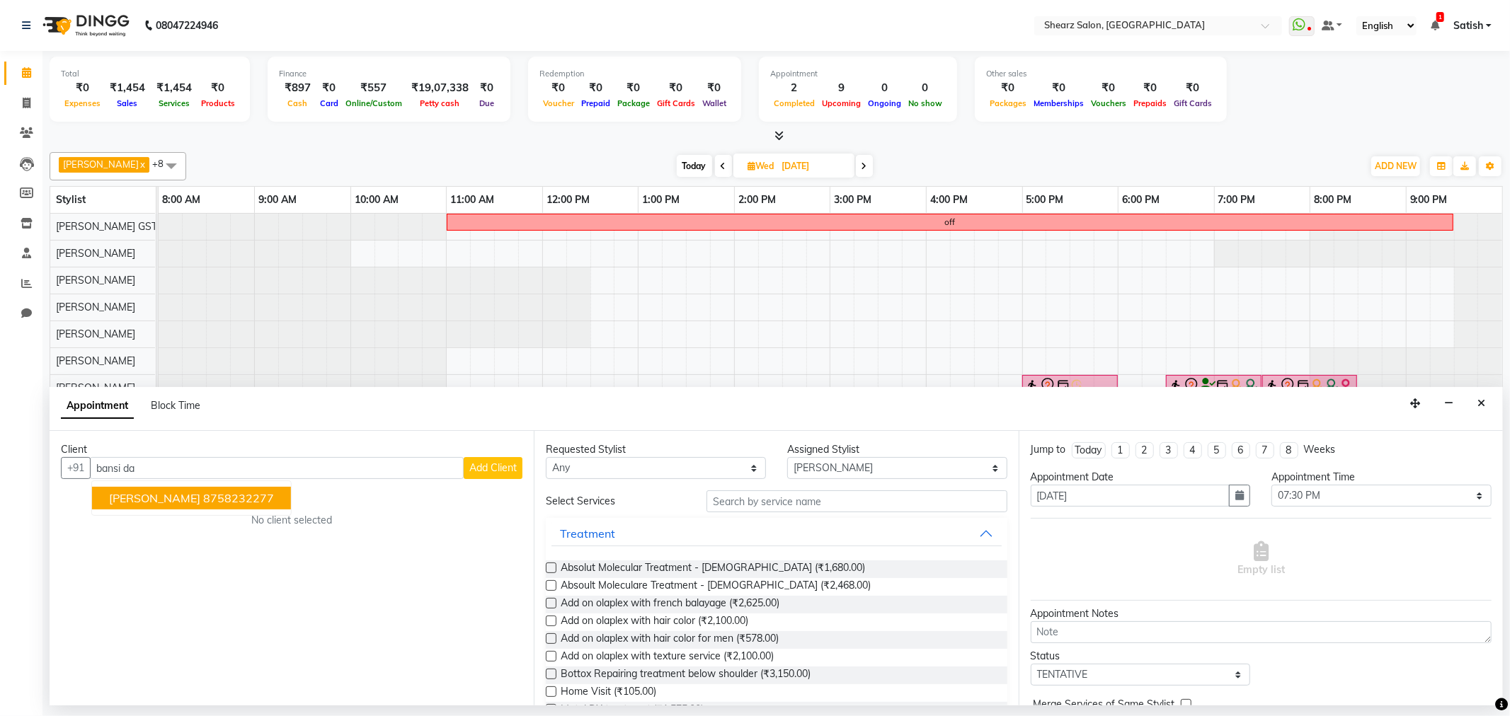
drag, startPoint x: 188, startPoint y: 501, endPoint x: 220, endPoint y: 501, distance: 31.9
click at [203, 501] on ngb-highlight "8758232277" at bounding box center [238, 498] width 71 height 14
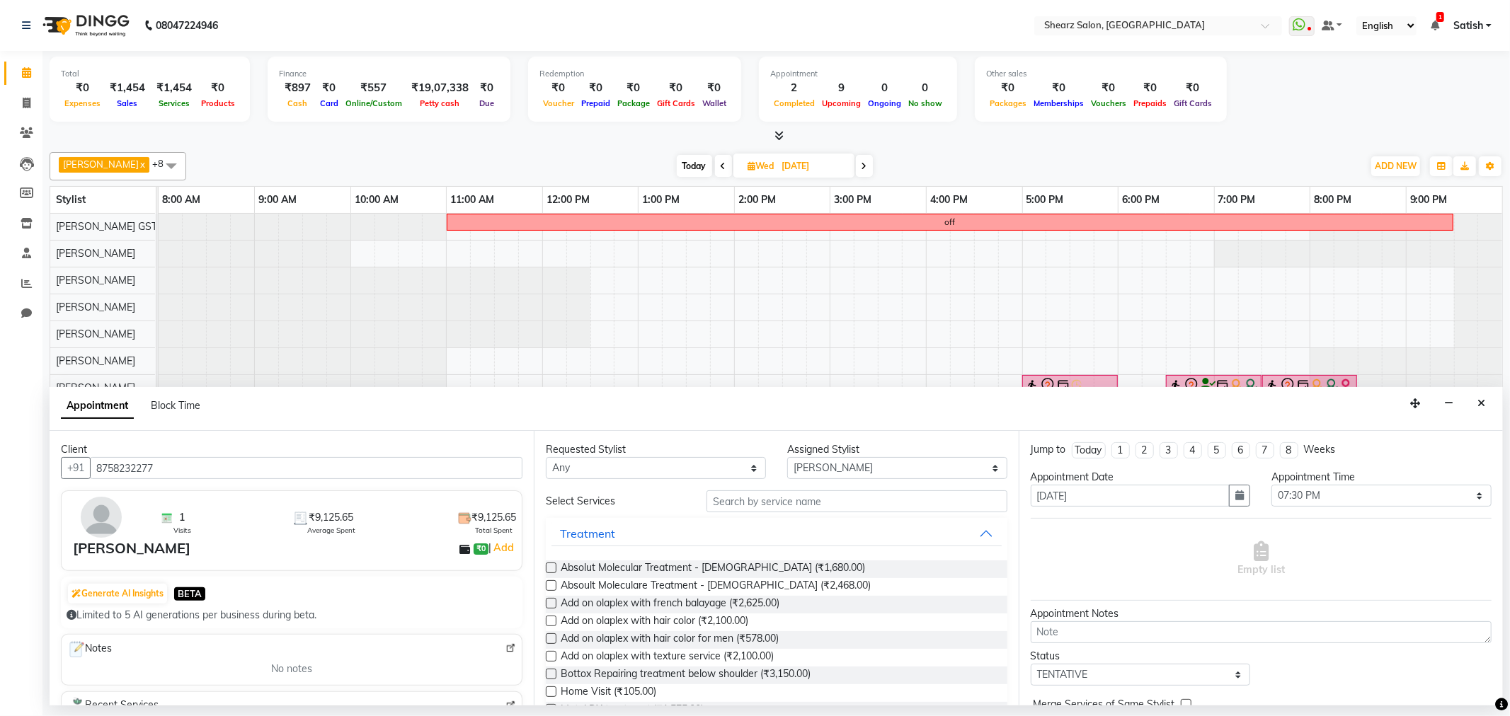
type input "8758232277"
click at [808, 506] on input "text" at bounding box center [857, 502] width 300 height 22
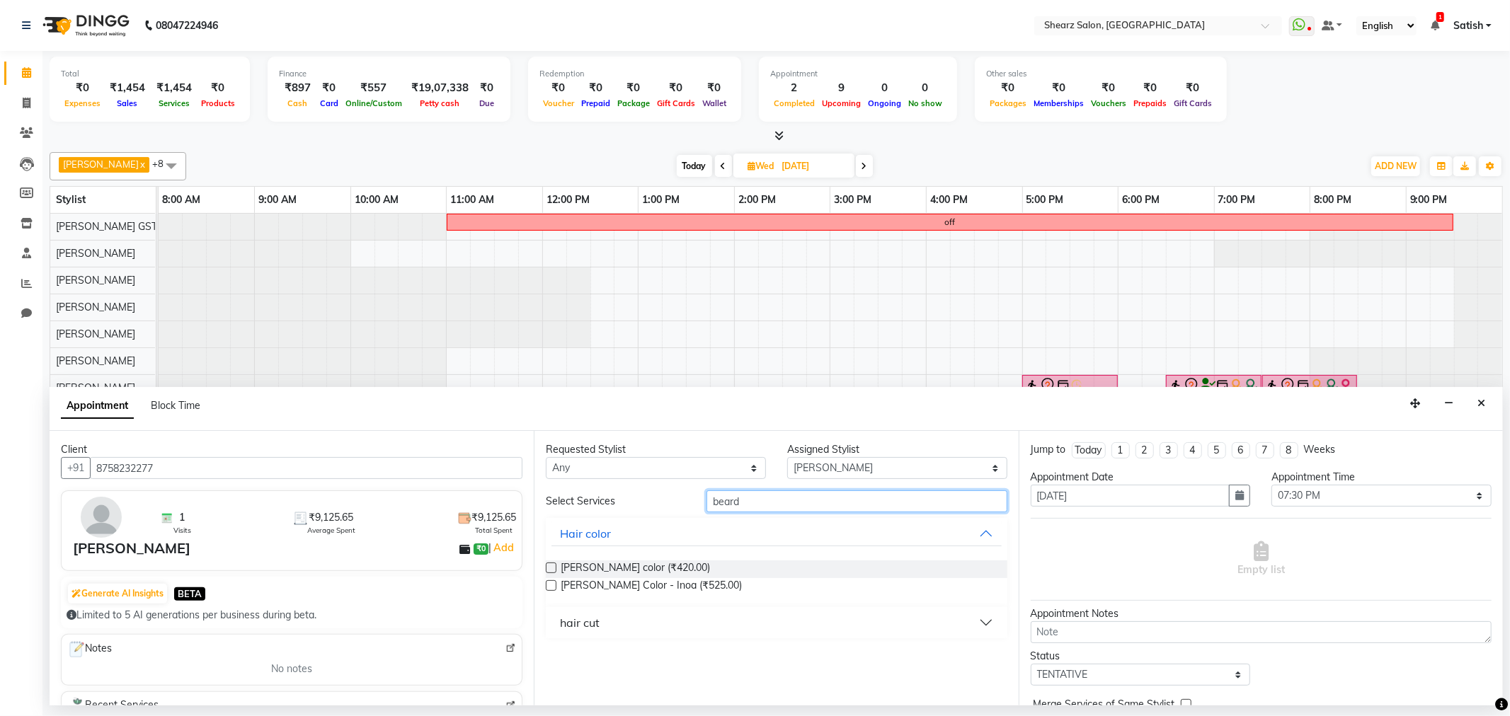
type input "beard"
click at [674, 634] on button "hair cut" at bounding box center [776, 622] width 450 height 25
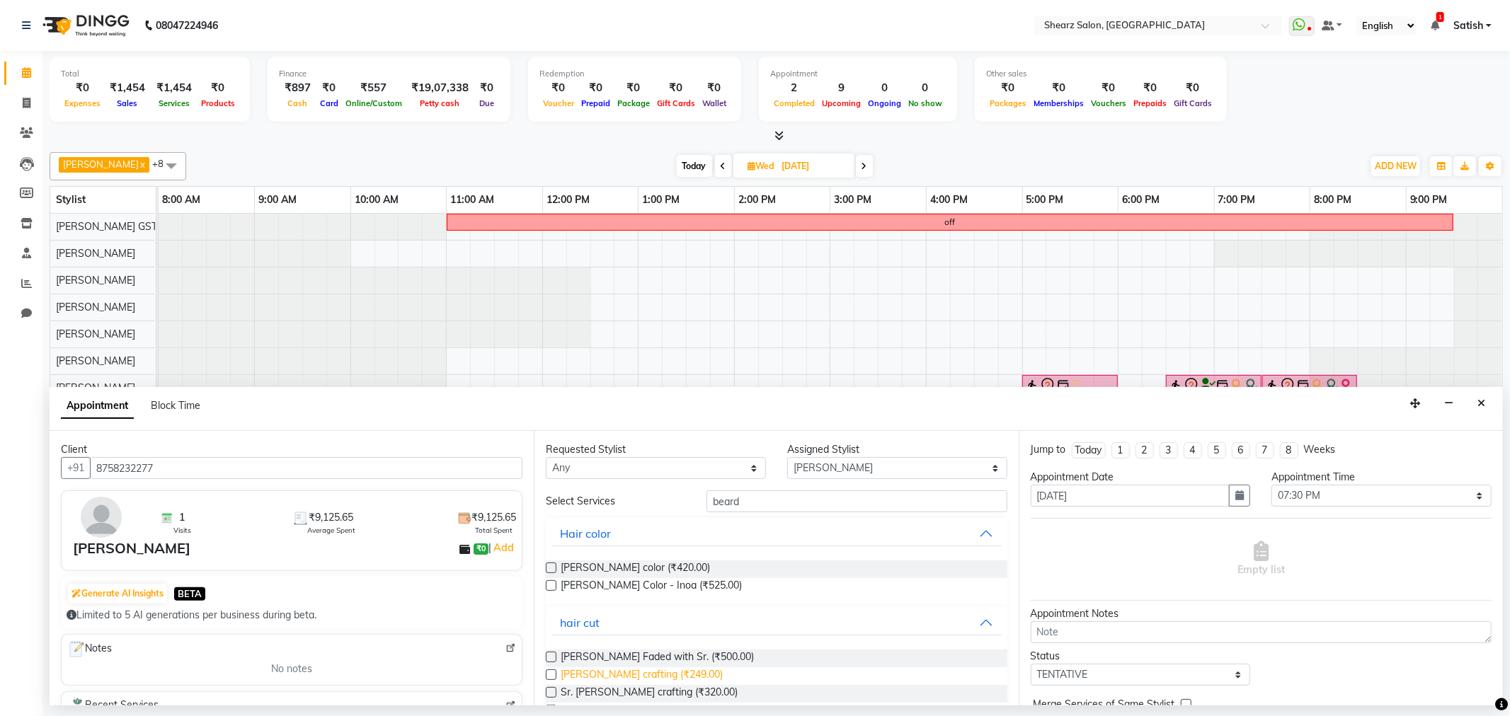
click at [635, 668] on span "Beard crafting (₹249.00)" at bounding box center [642, 677] width 162 height 18
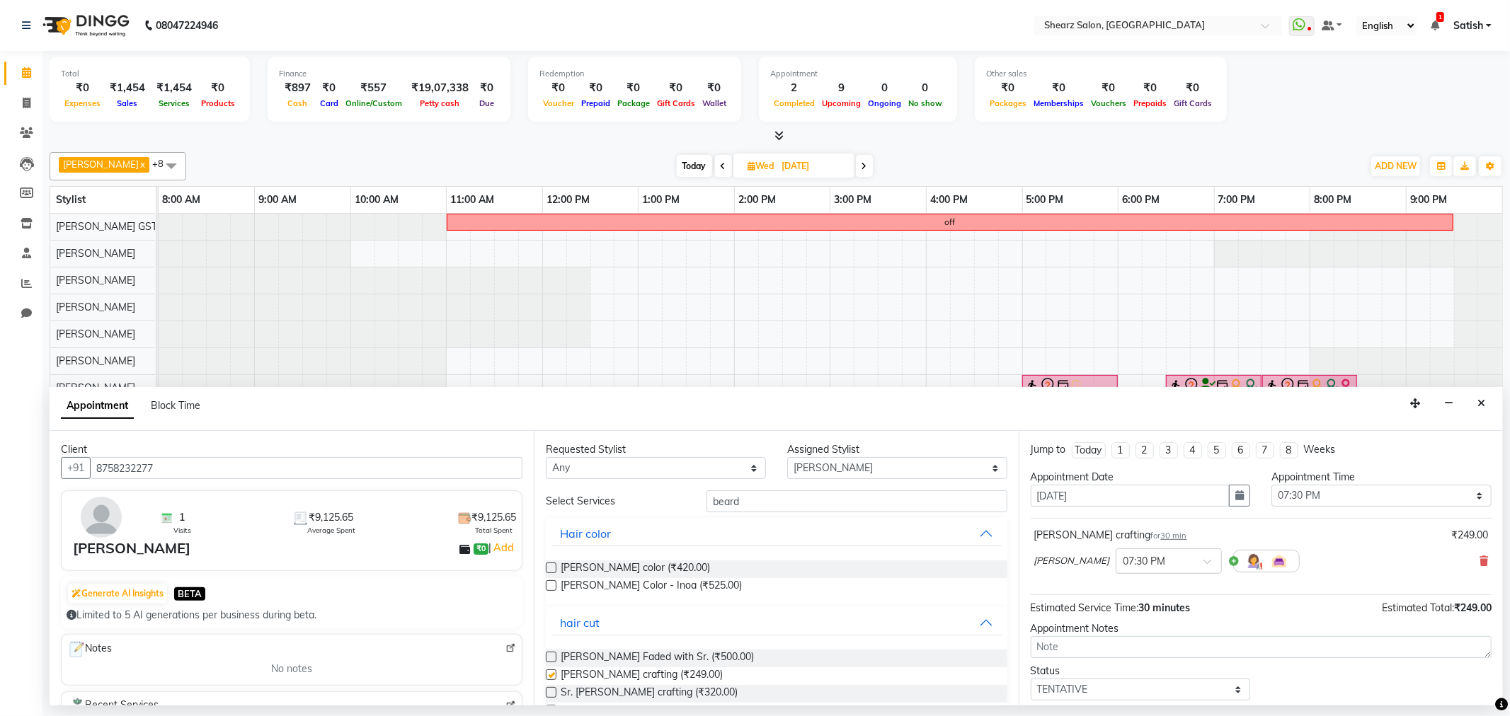
checkbox input "false"
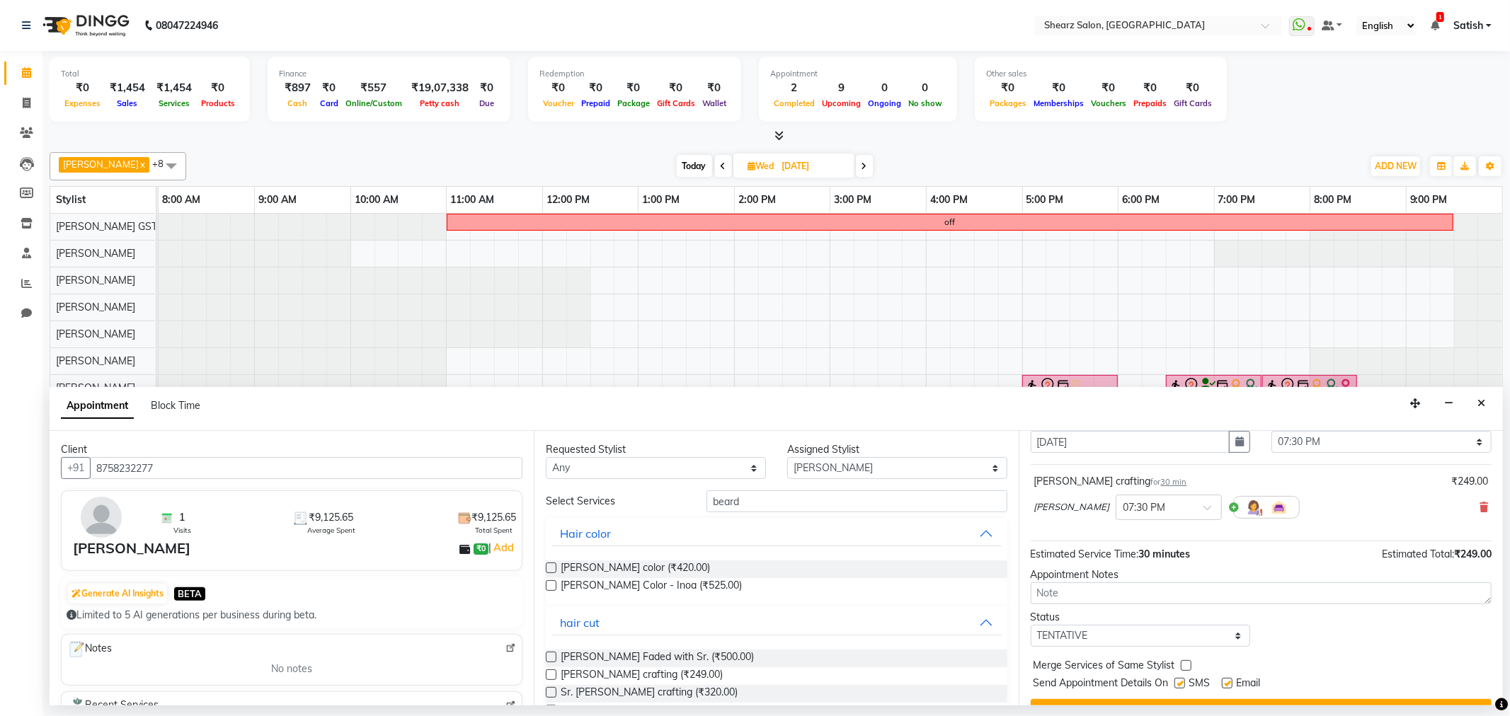
scroll to position [85, 0]
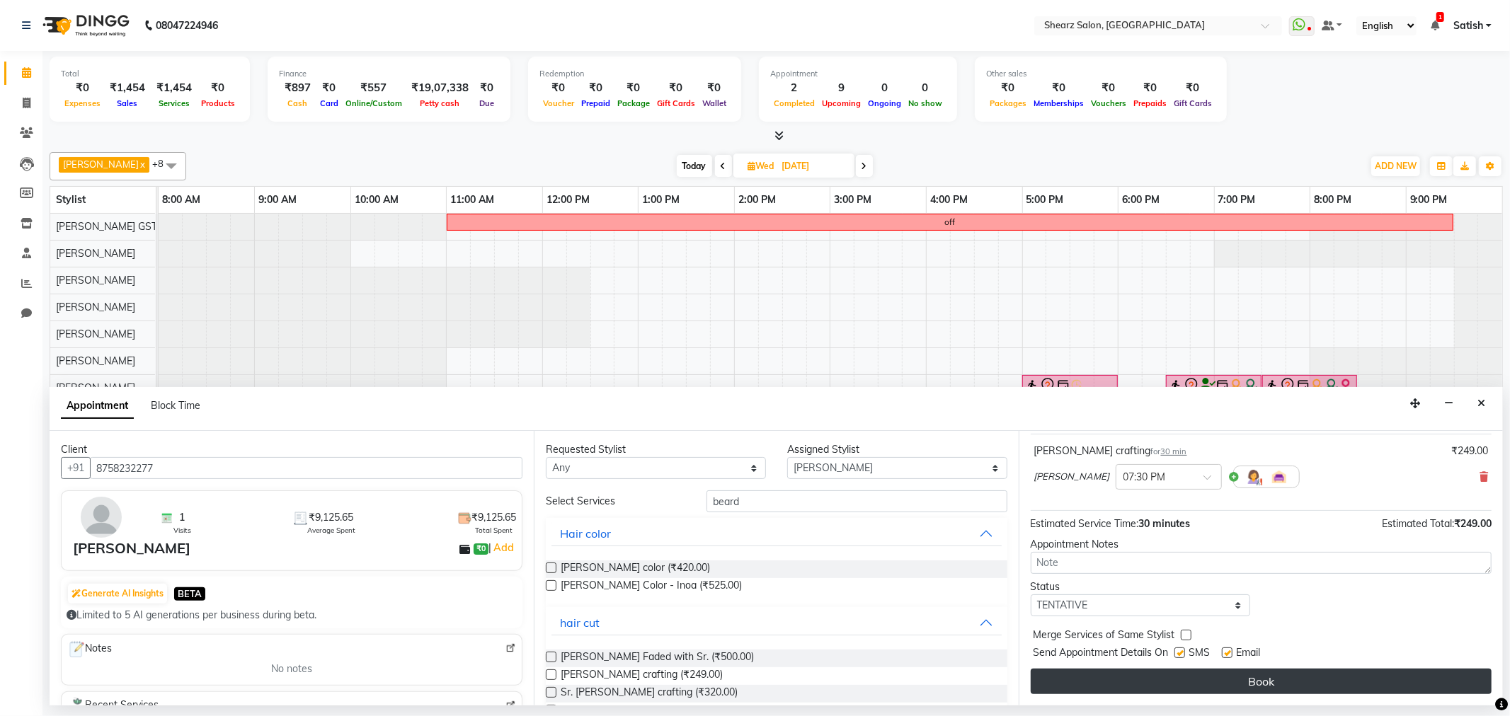
click at [1167, 683] on button "Book" at bounding box center [1261, 681] width 461 height 25
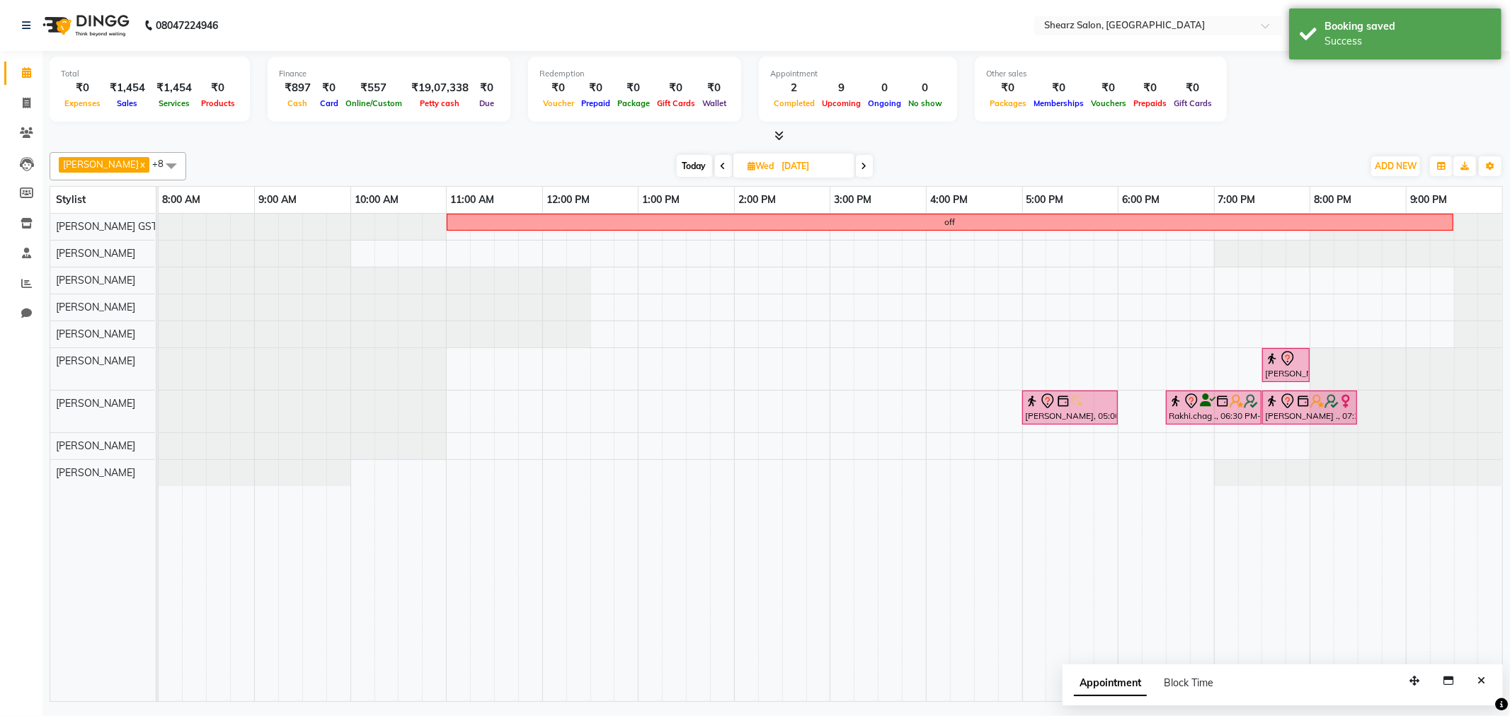
click at [681, 166] on span "Today" at bounding box center [694, 166] width 35 height 22
type input "02-09-2025"
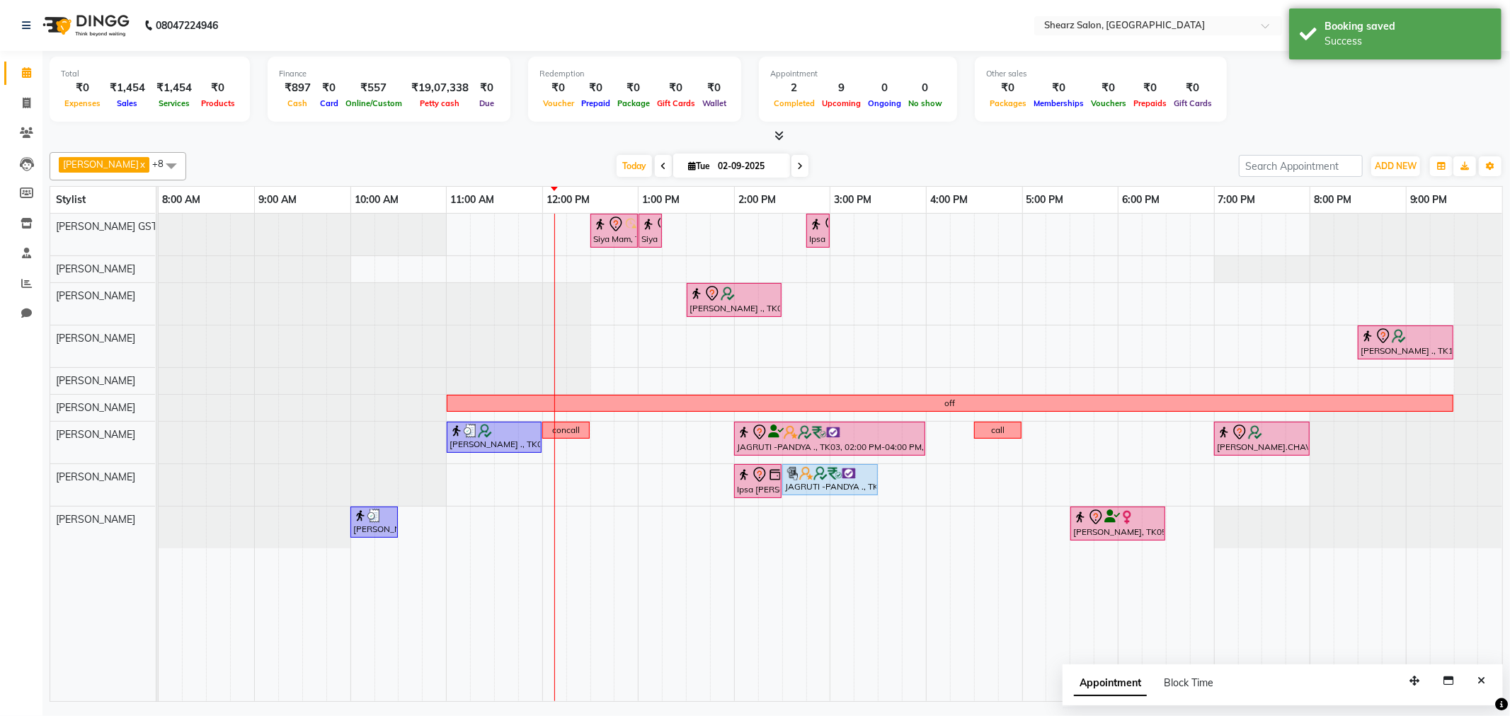
click at [157, 163] on span at bounding box center [171, 165] width 28 height 27
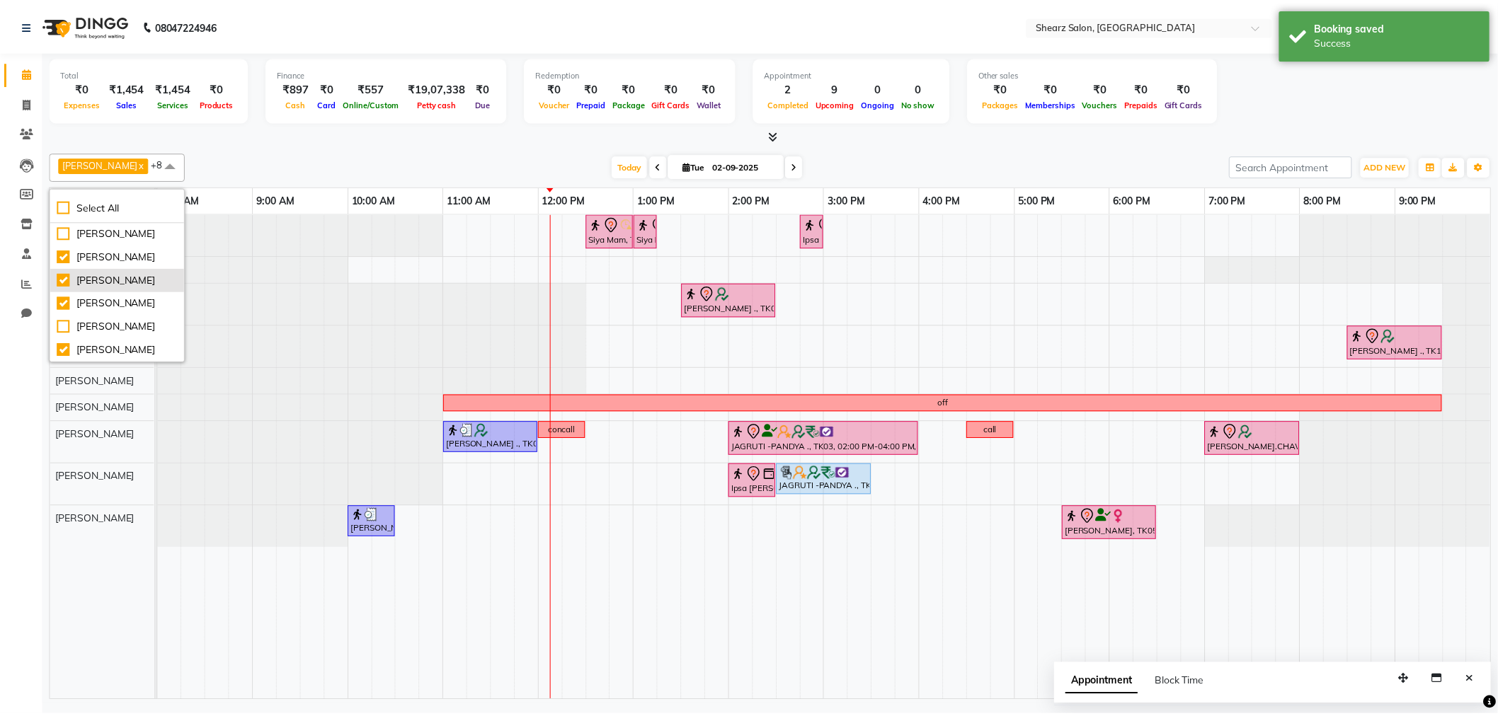
scroll to position [170, 0]
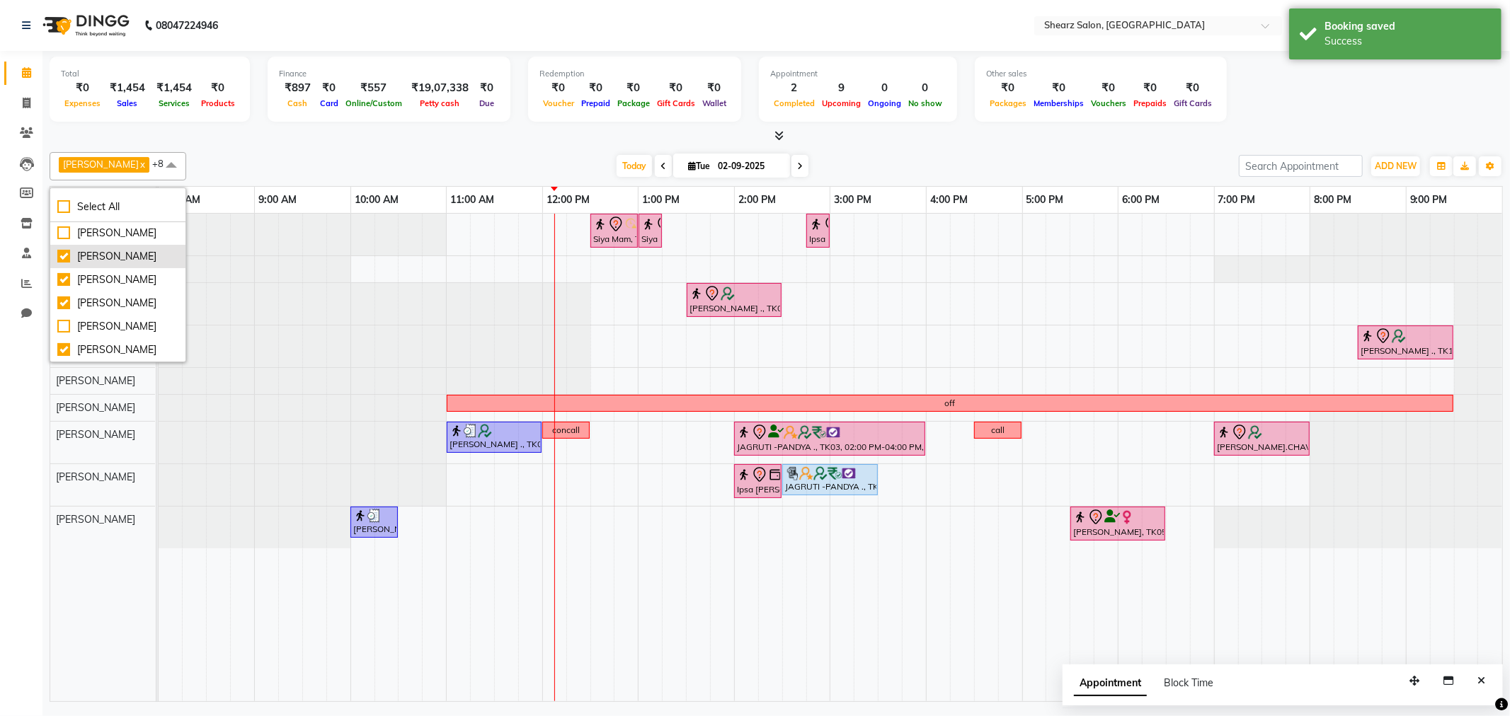
click at [115, 249] on div "Rohit Rathod" at bounding box center [117, 256] width 121 height 15
checkbox input "false"
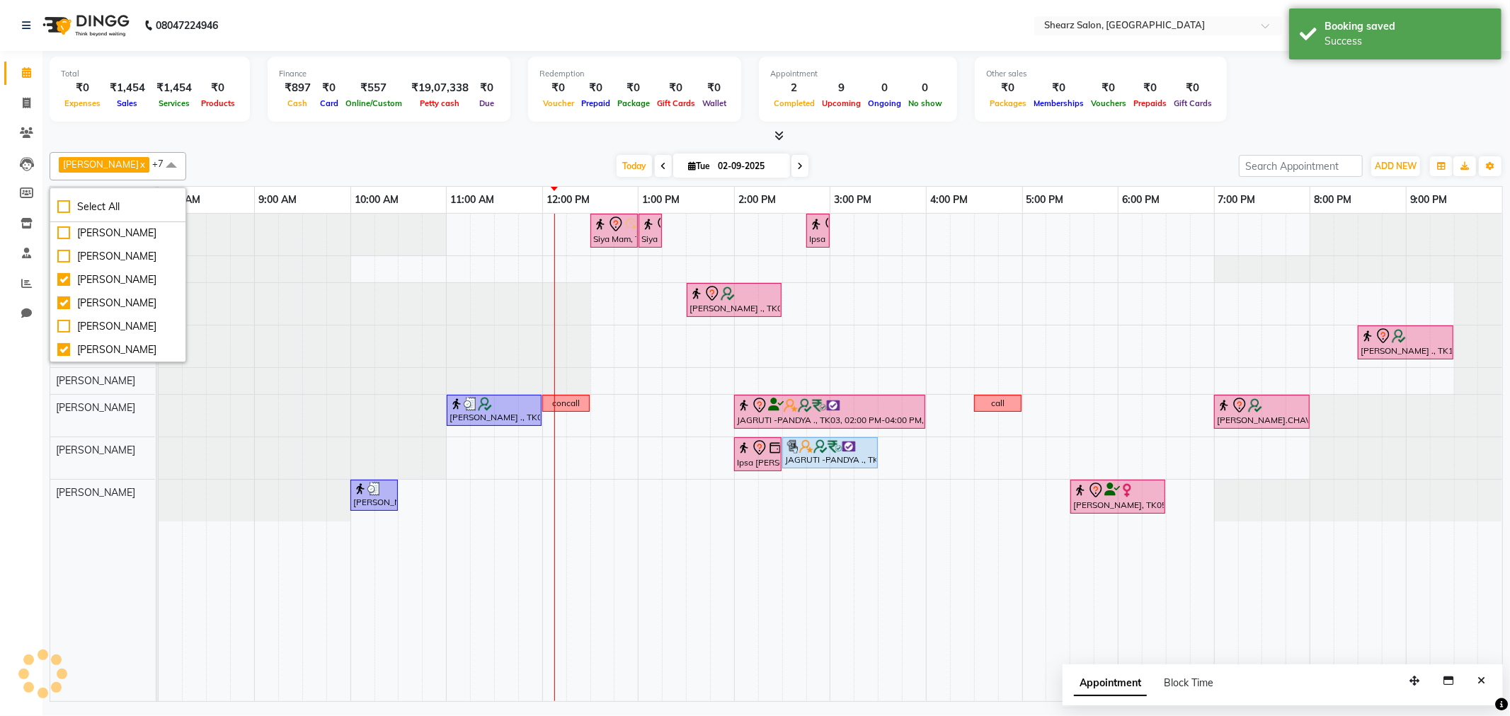
click at [159, 307] on div at bounding box center [159, 304] width 0 height 42
select select "77458"
select select "660"
select select "tentative"
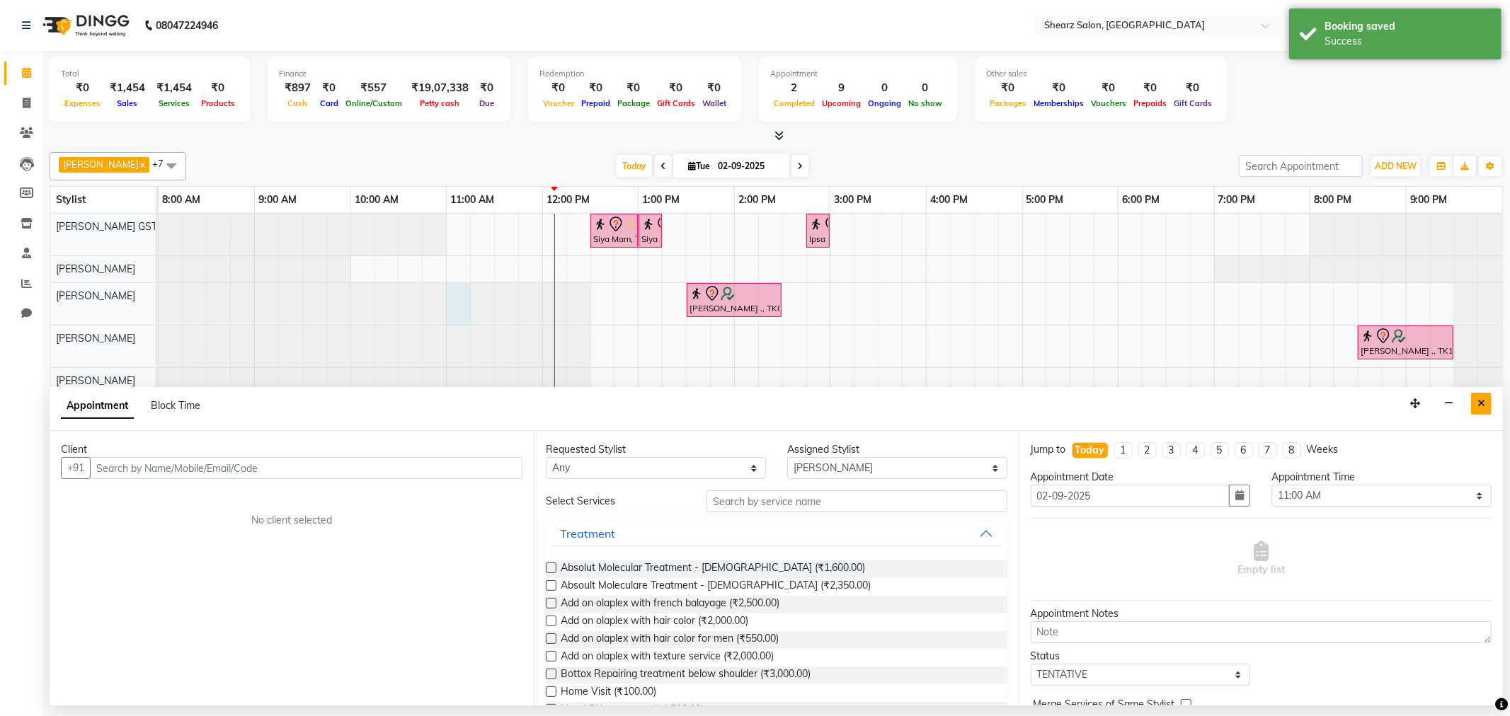
click at [1473, 399] on button "Close" at bounding box center [1481, 404] width 21 height 22
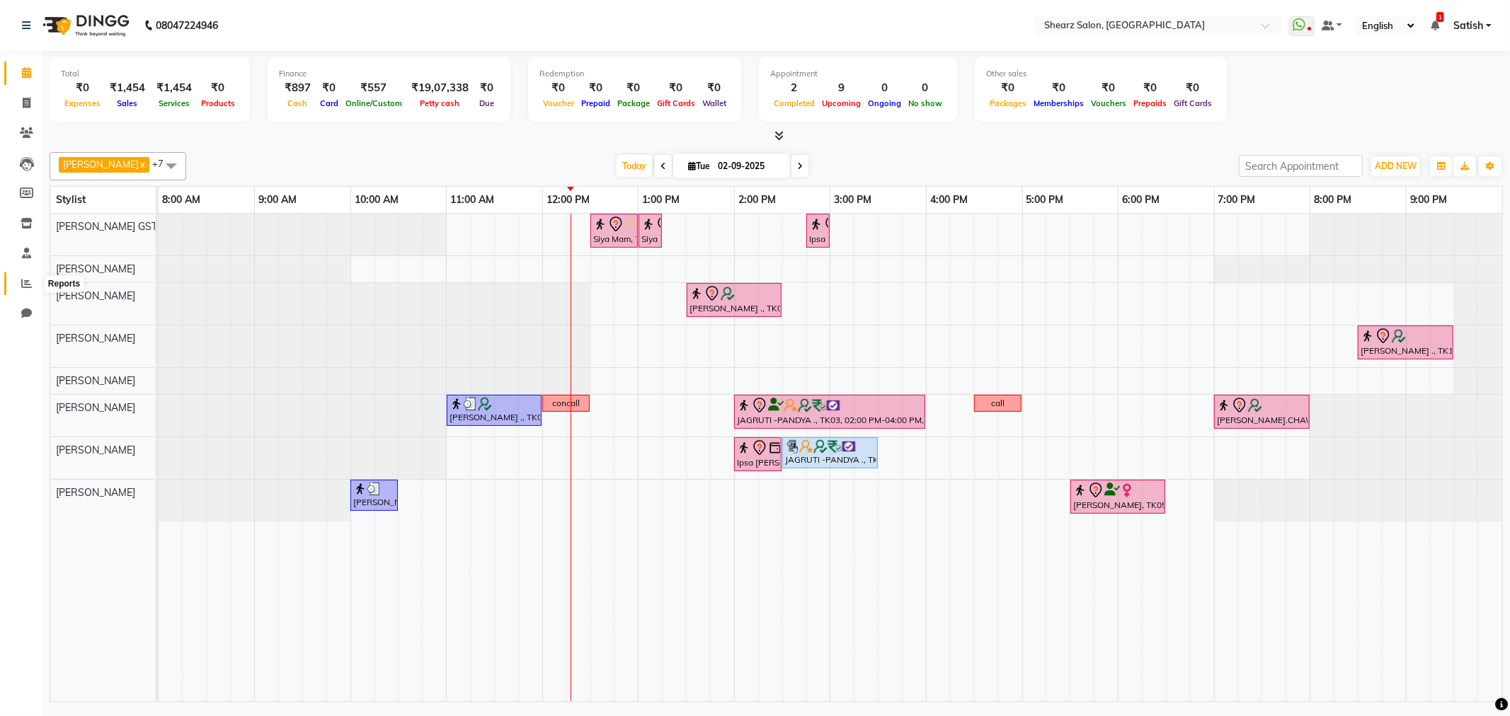
click at [24, 288] on icon at bounding box center [26, 283] width 11 height 11
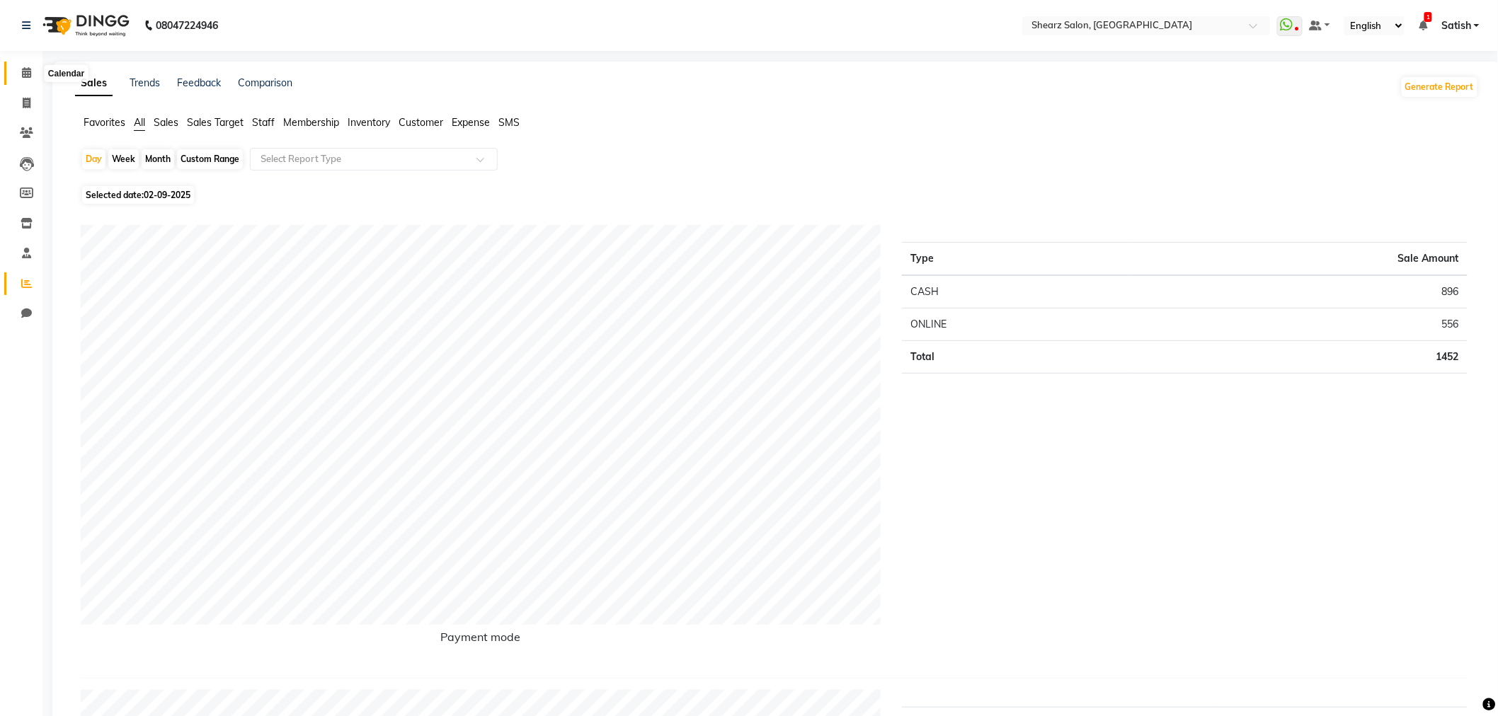
click at [25, 78] on icon at bounding box center [26, 72] width 9 height 11
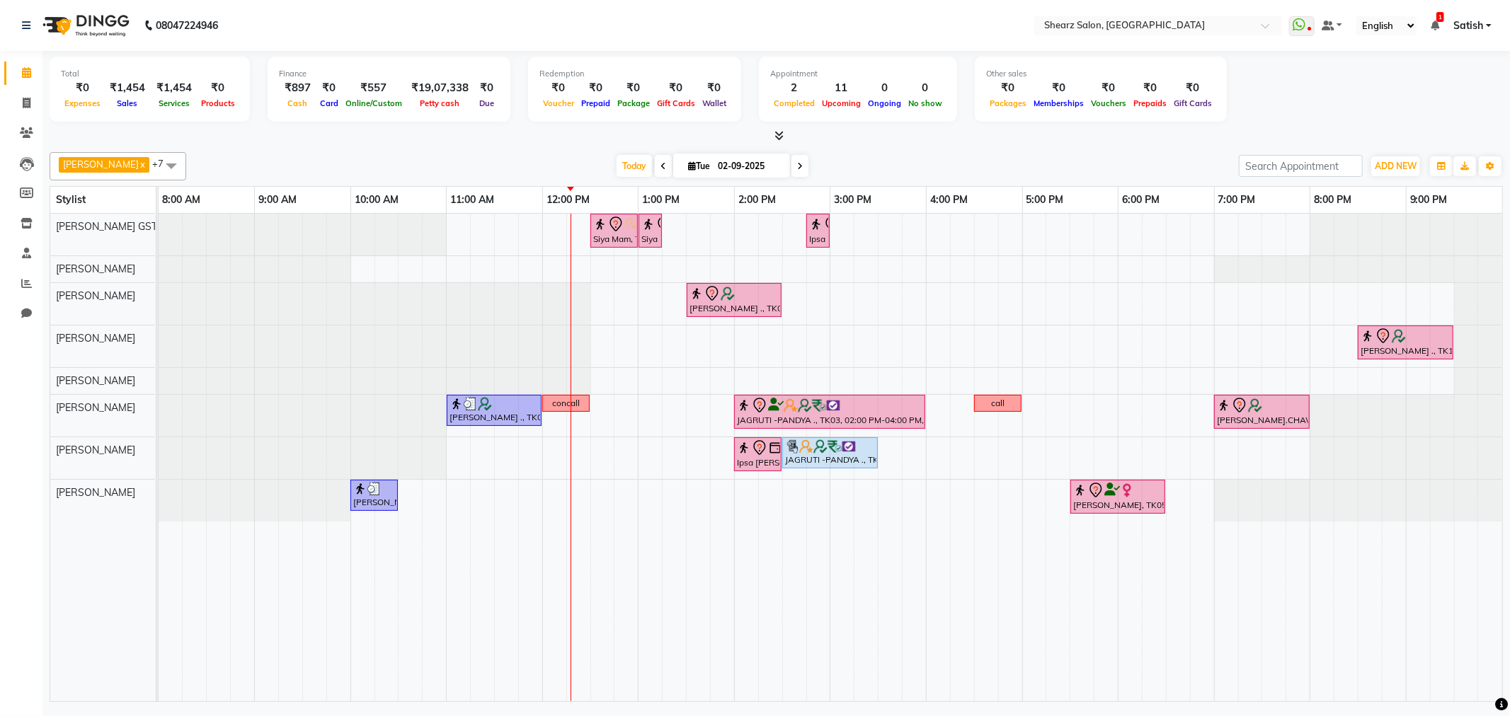
click at [794, 166] on span at bounding box center [799, 166] width 17 height 22
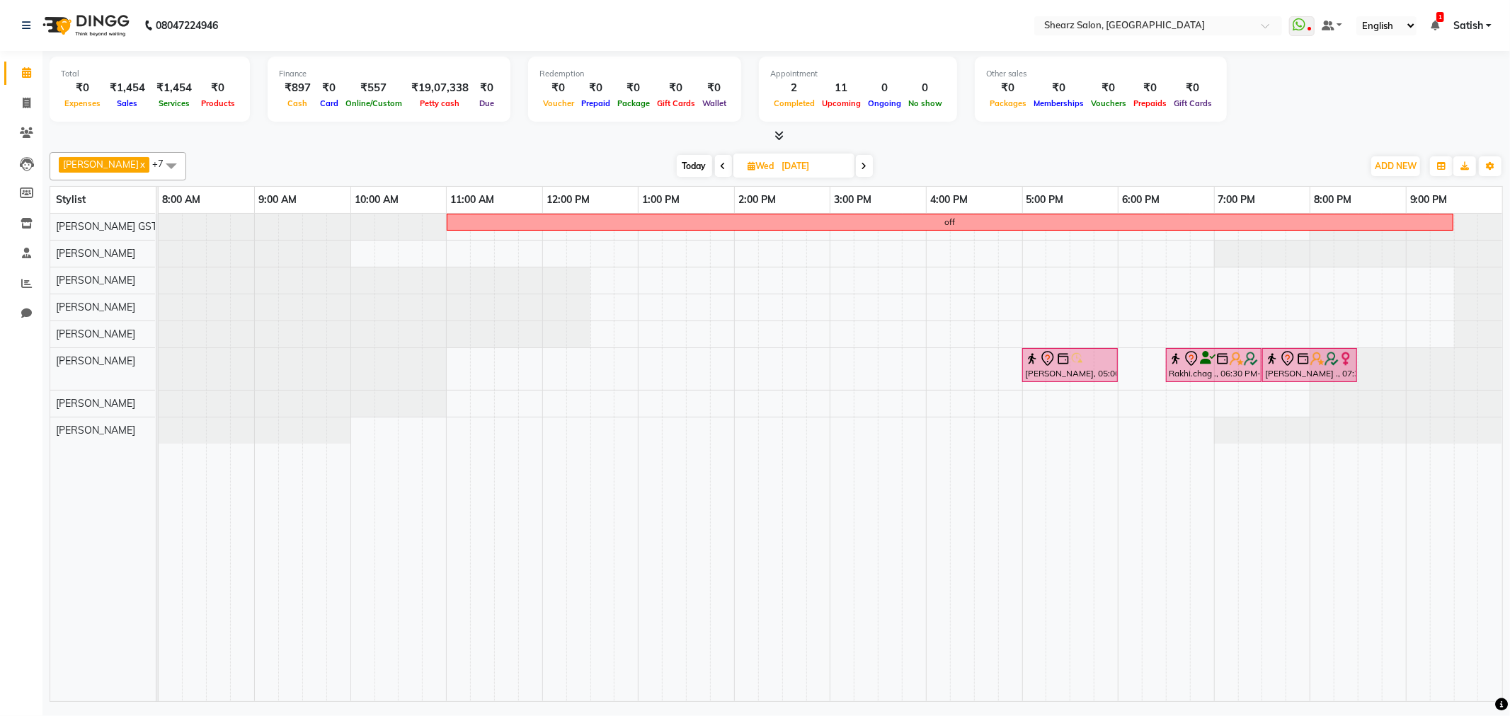
click at [862, 163] on icon at bounding box center [865, 166] width 6 height 8
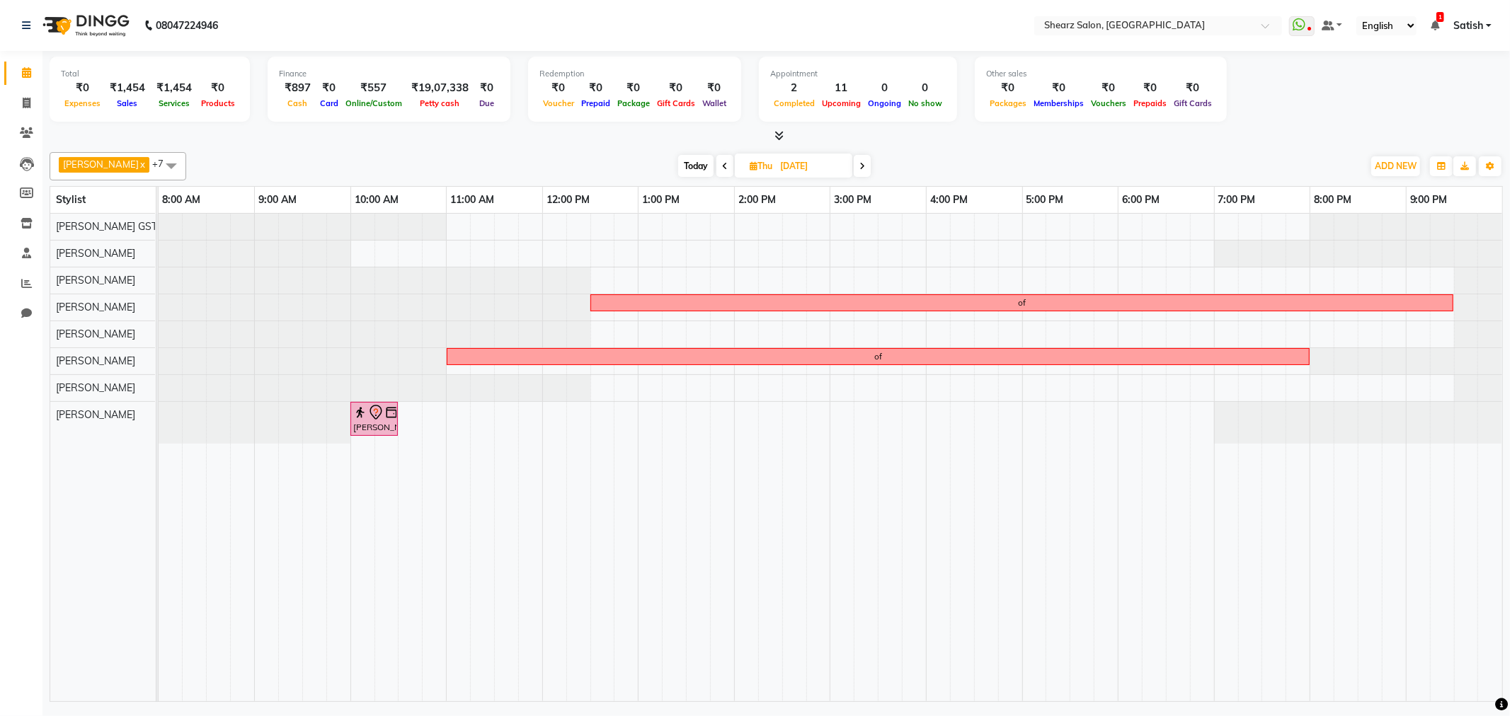
click at [859, 164] on icon at bounding box center [862, 166] width 6 height 8
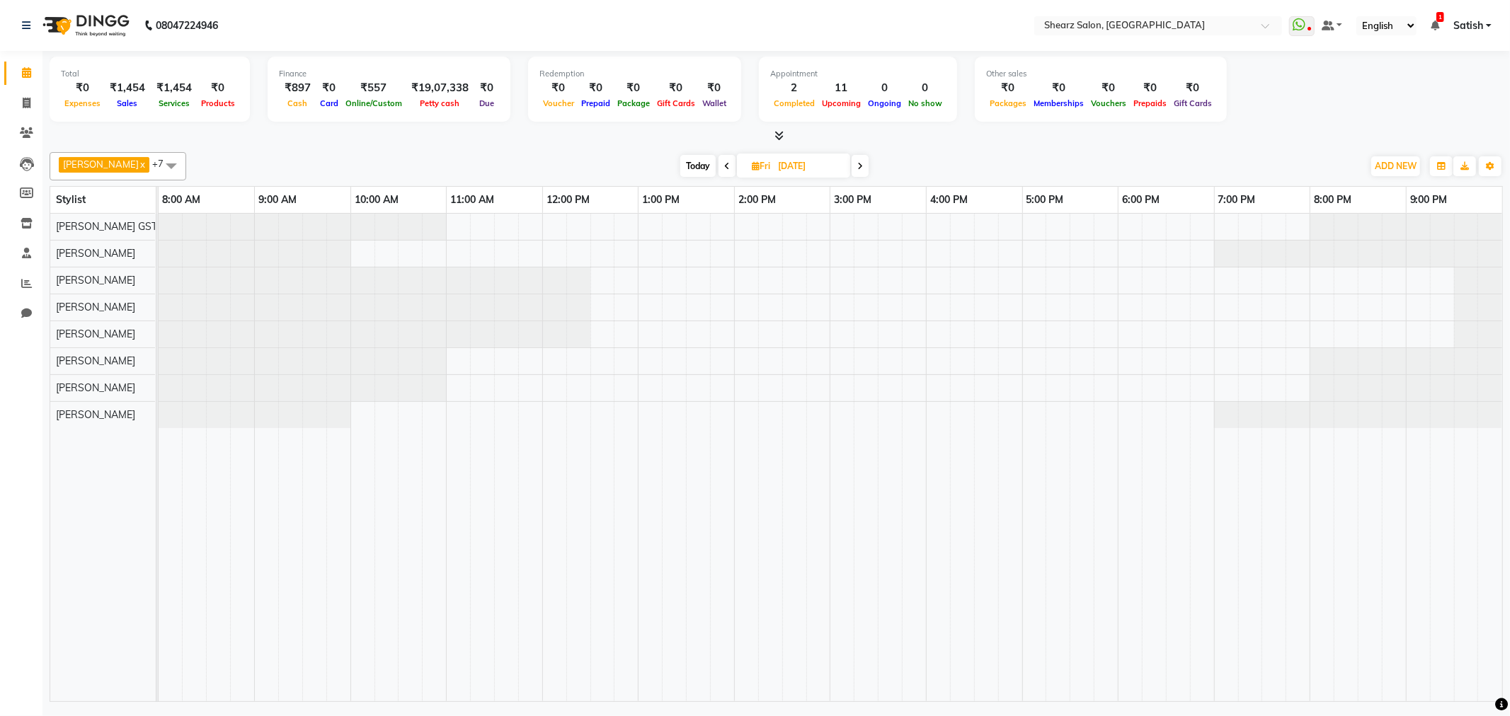
click at [859, 166] on span at bounding box center [860, 166] width 17 height 22
click at [682, 163] on span "Today" at bounding box center [696, 166] width 35 height 22
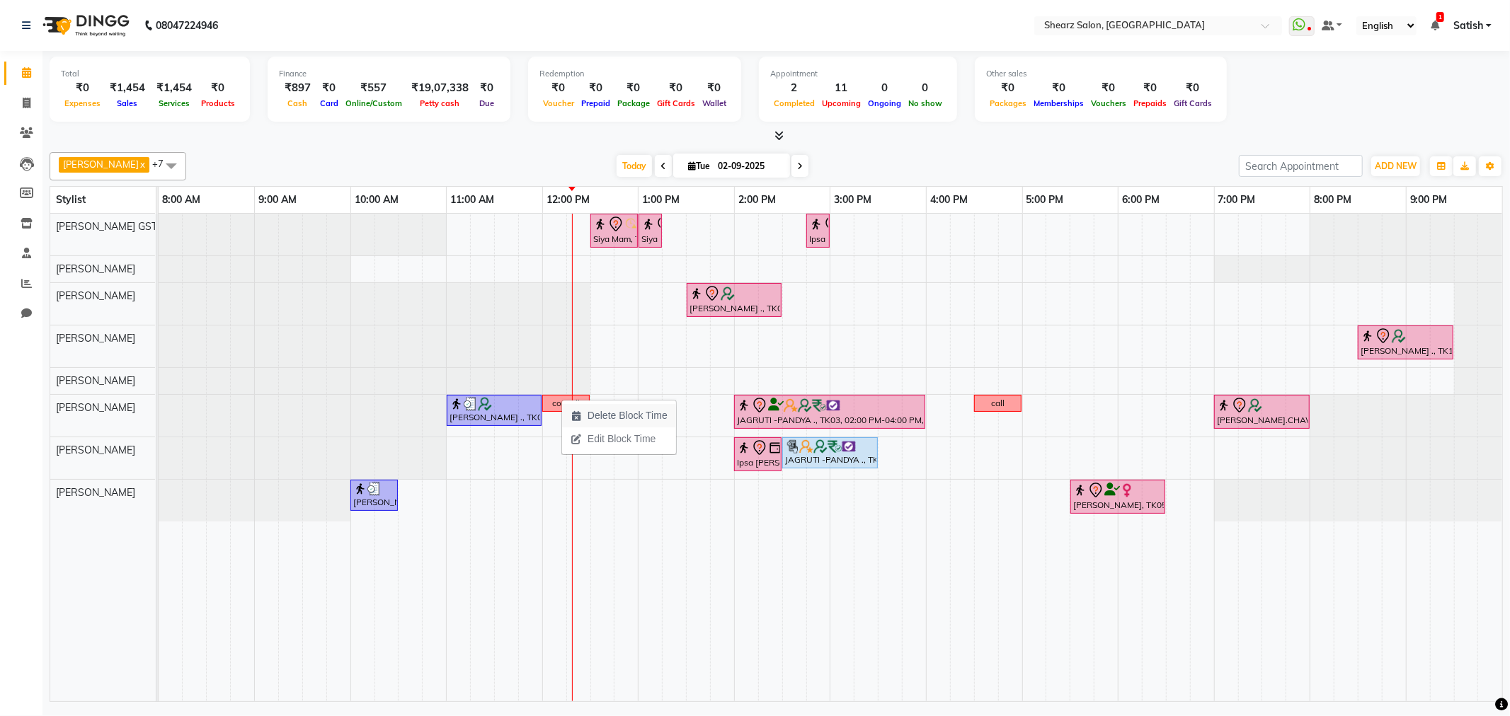
click at [618, 416] on span "Delete Block Time" at bounding box center [628, 415] width 80 height 15
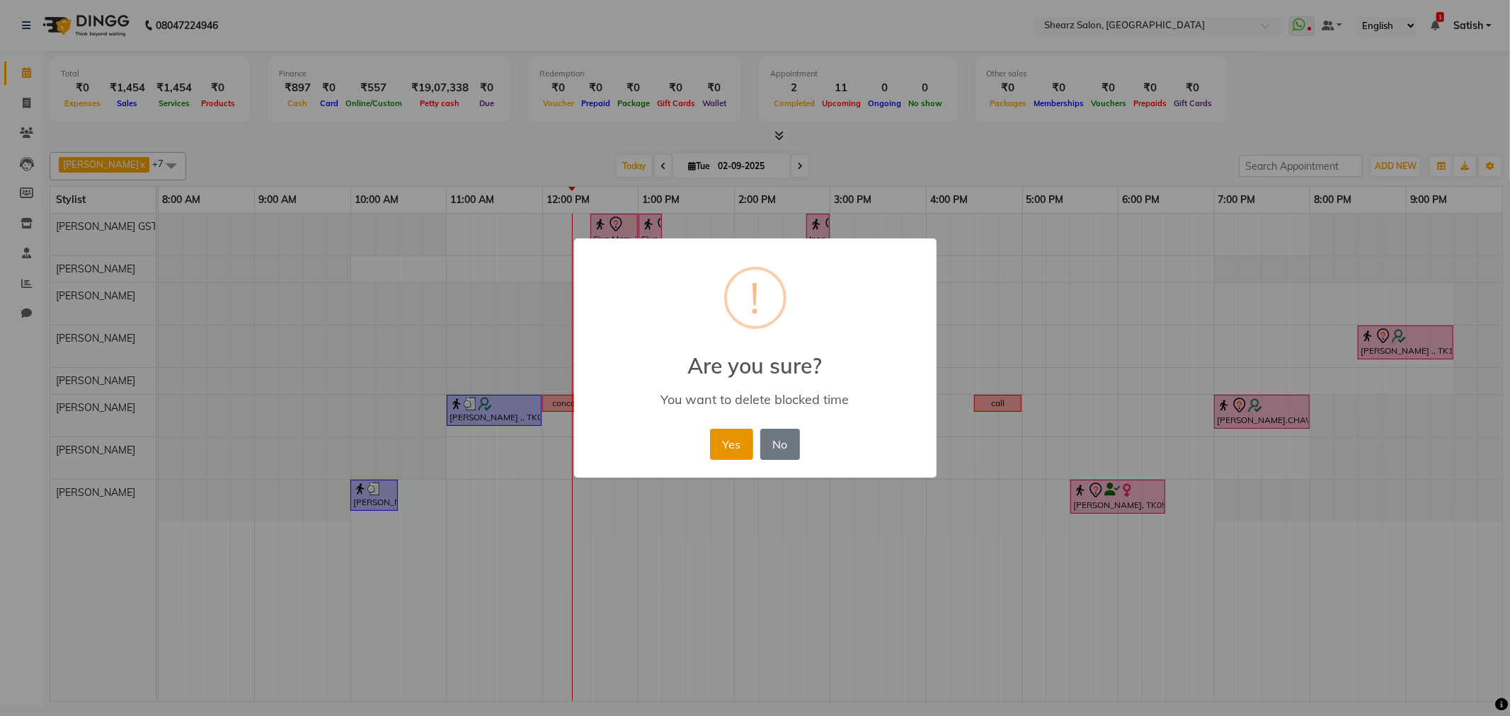
click at [733, 441] on button "Yes" at bounding box center [731, 444] width 43 height 31
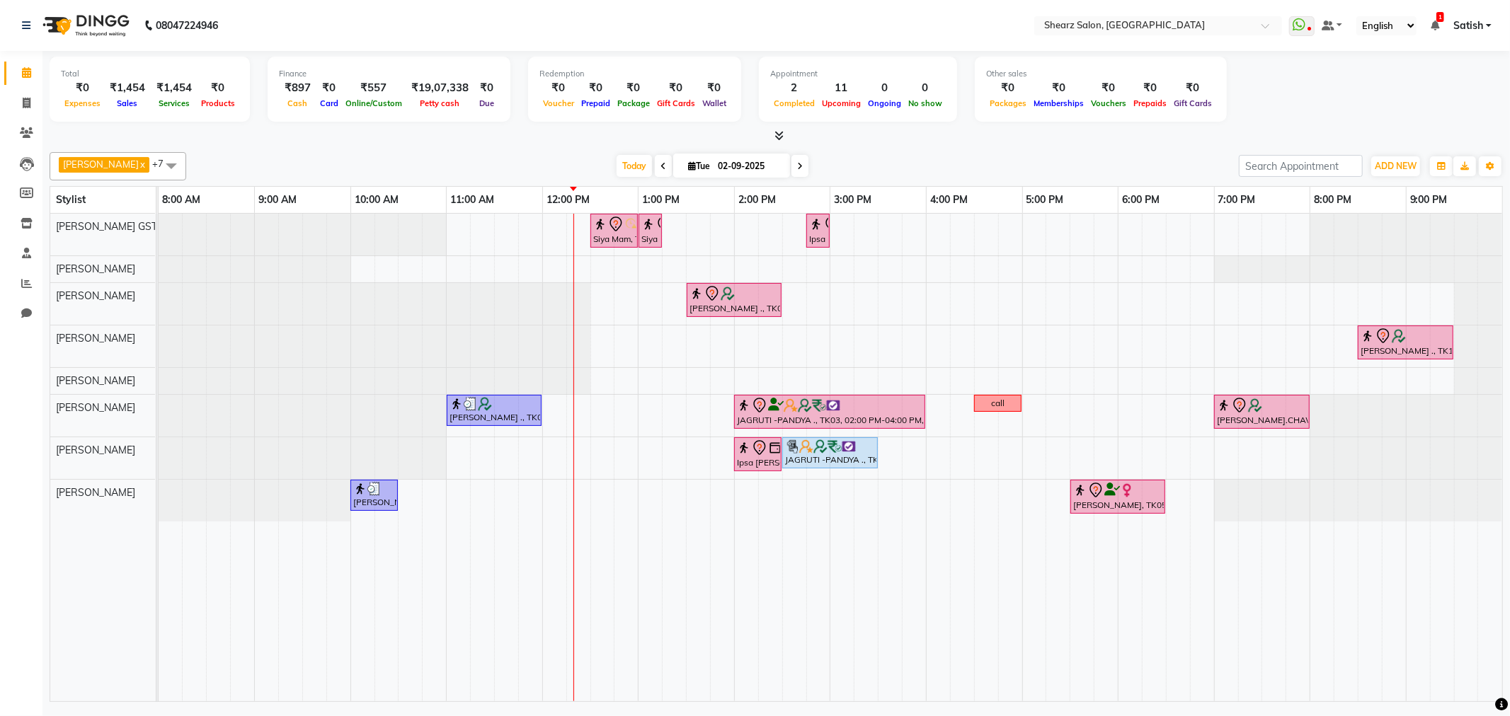
click at [791, 171] on span at bounding box center [799, 166] width 17 height 22
type input "03-09-2025"
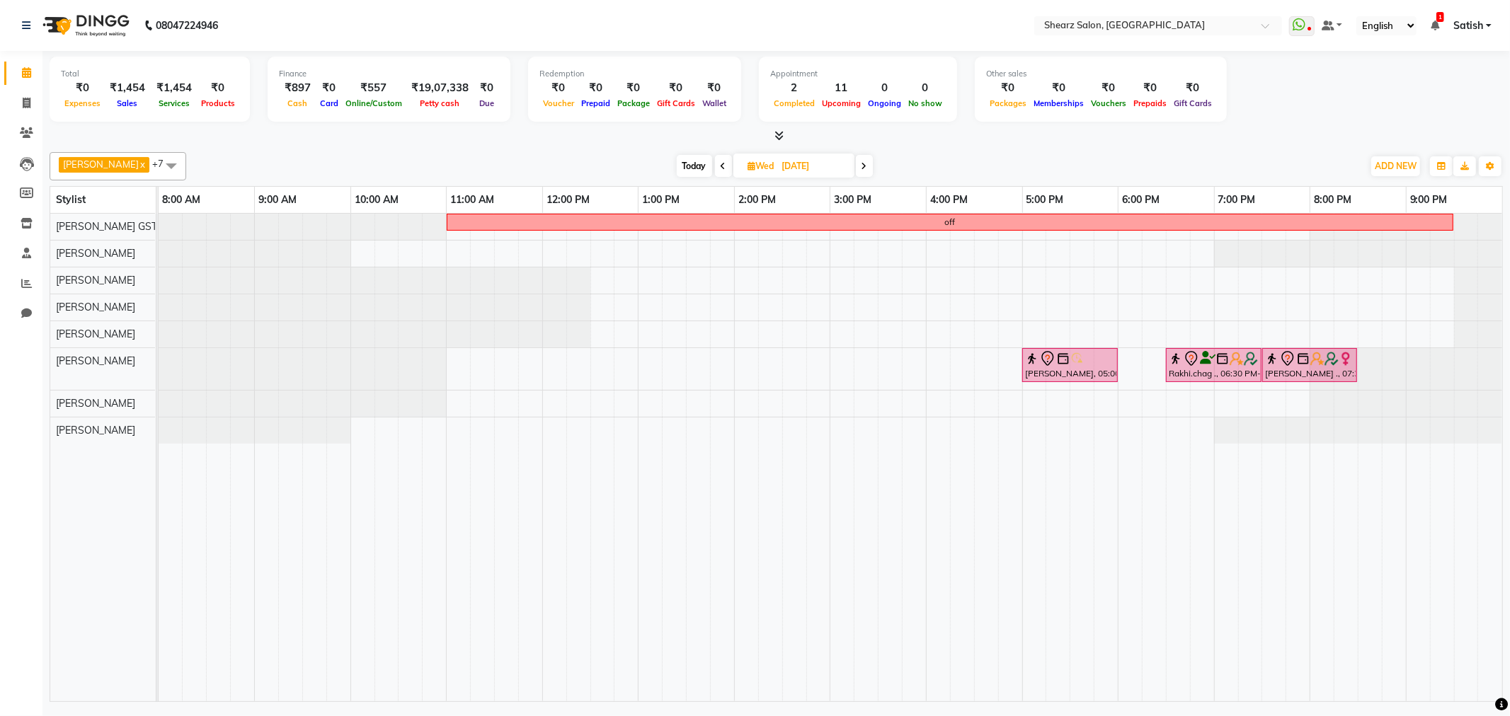
click at [791, 173] on input "03-09-2025" at bounding box center [813, 166] width 71 height 21
select select "9"
select select "2025"
click at [862, 164] on icon at bounding box center [865, 166] width 6 height 8
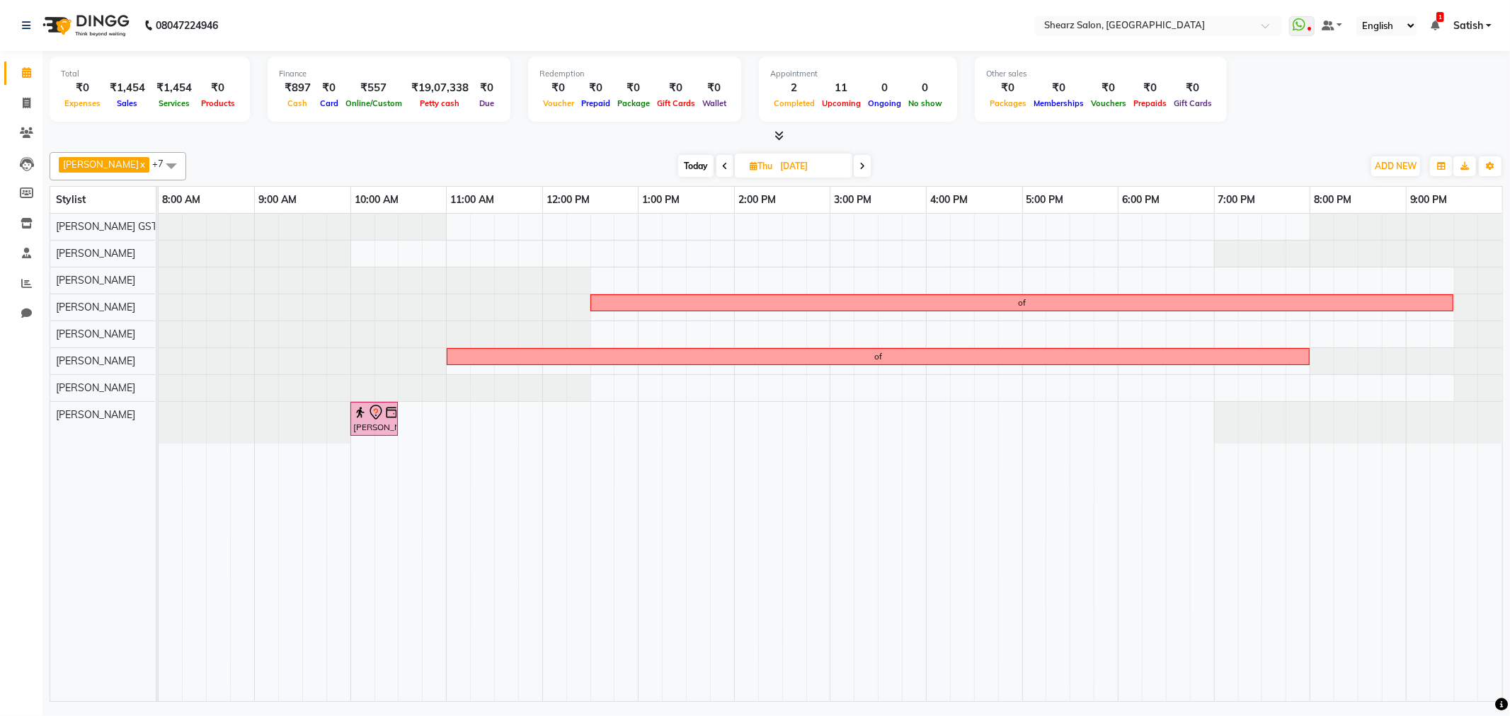
click at [854, 172] on span at bounding box center [862, 166] width 17 height 22
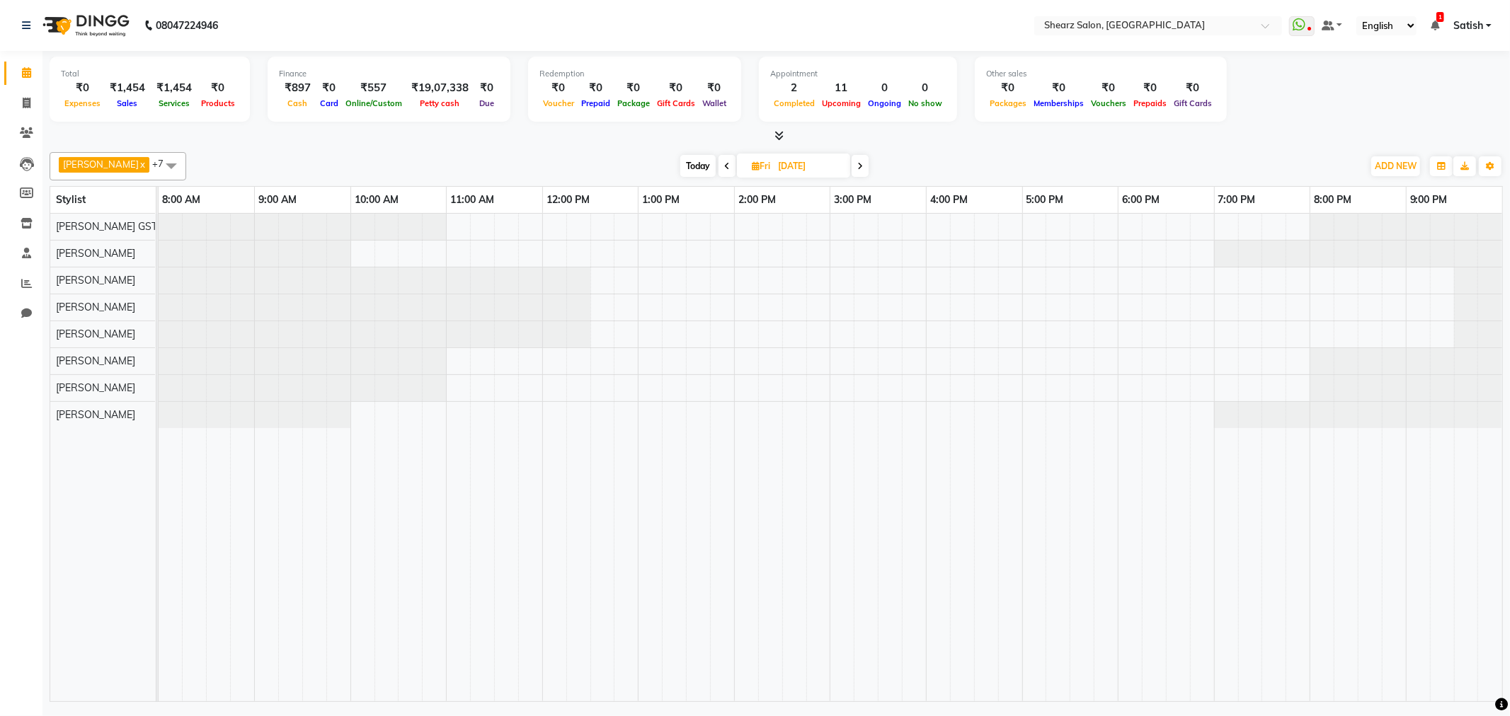
click at [692, 161] on span "Today" at bounding box center [697, 166] width 35 height 22
type input "02-09-2025"
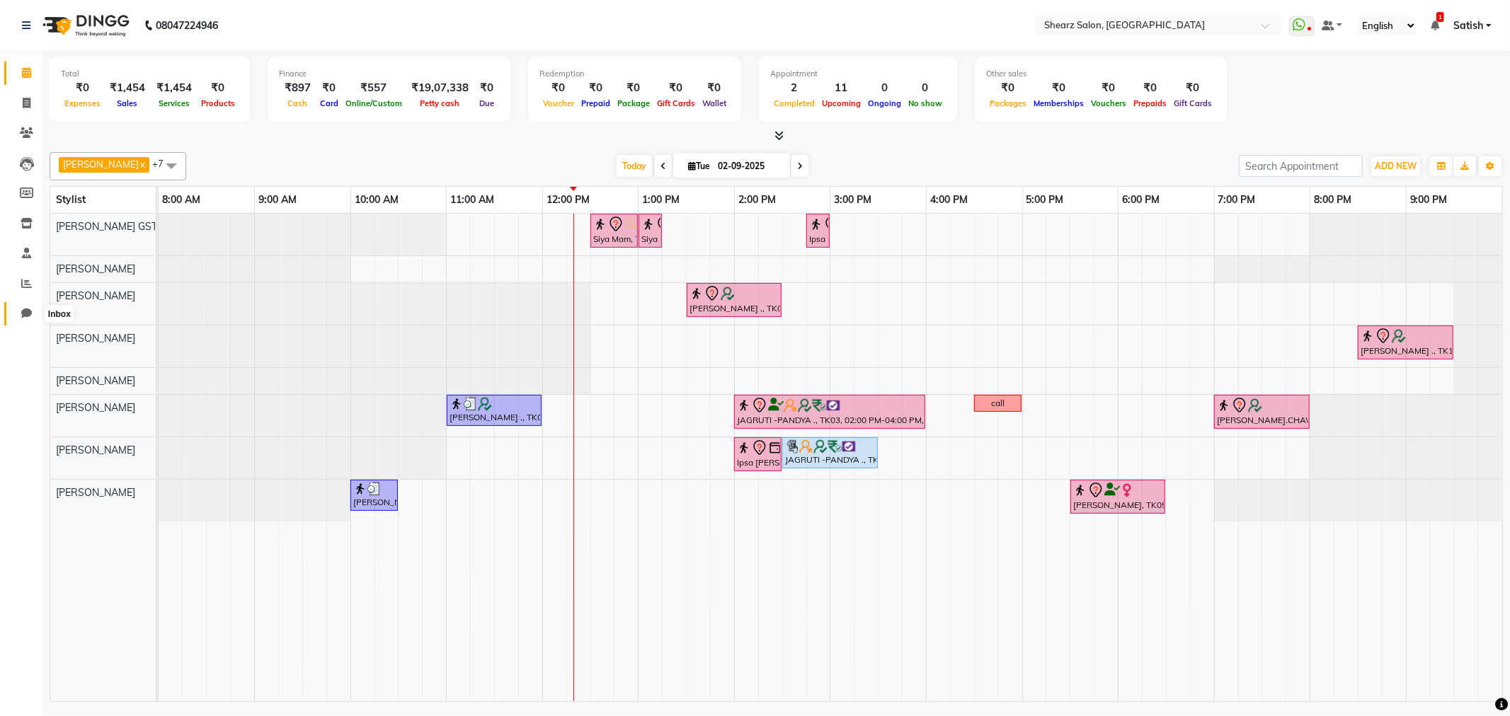
click at [23, 307] on span at bounding box center [26, 314] width 25 height 16
select select "100"
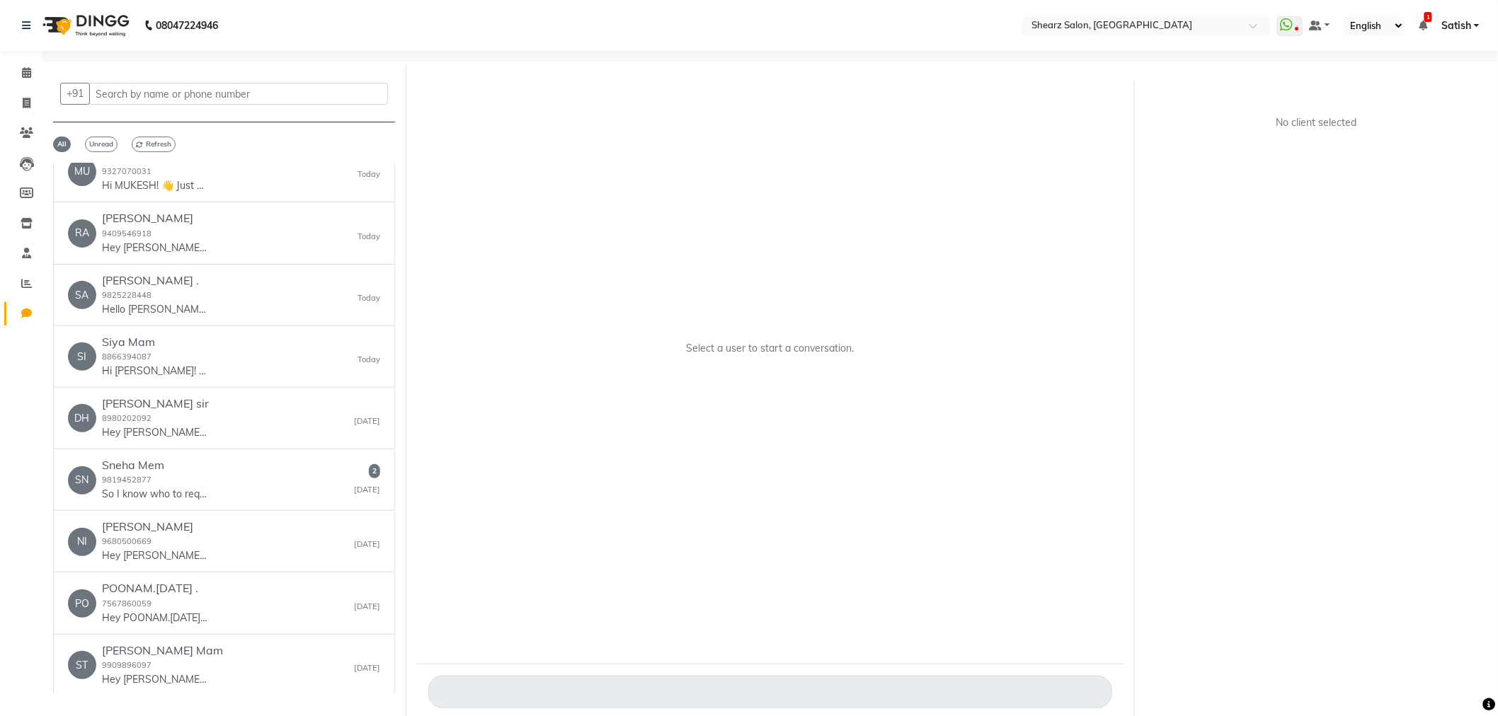
scroll to position [393, 0]
click at [229, 484] on div "SN Sneha Mem 9819452877 So I know who to request next time 2 Yesterday" at bounding box center [224, 479] width 312 height 43
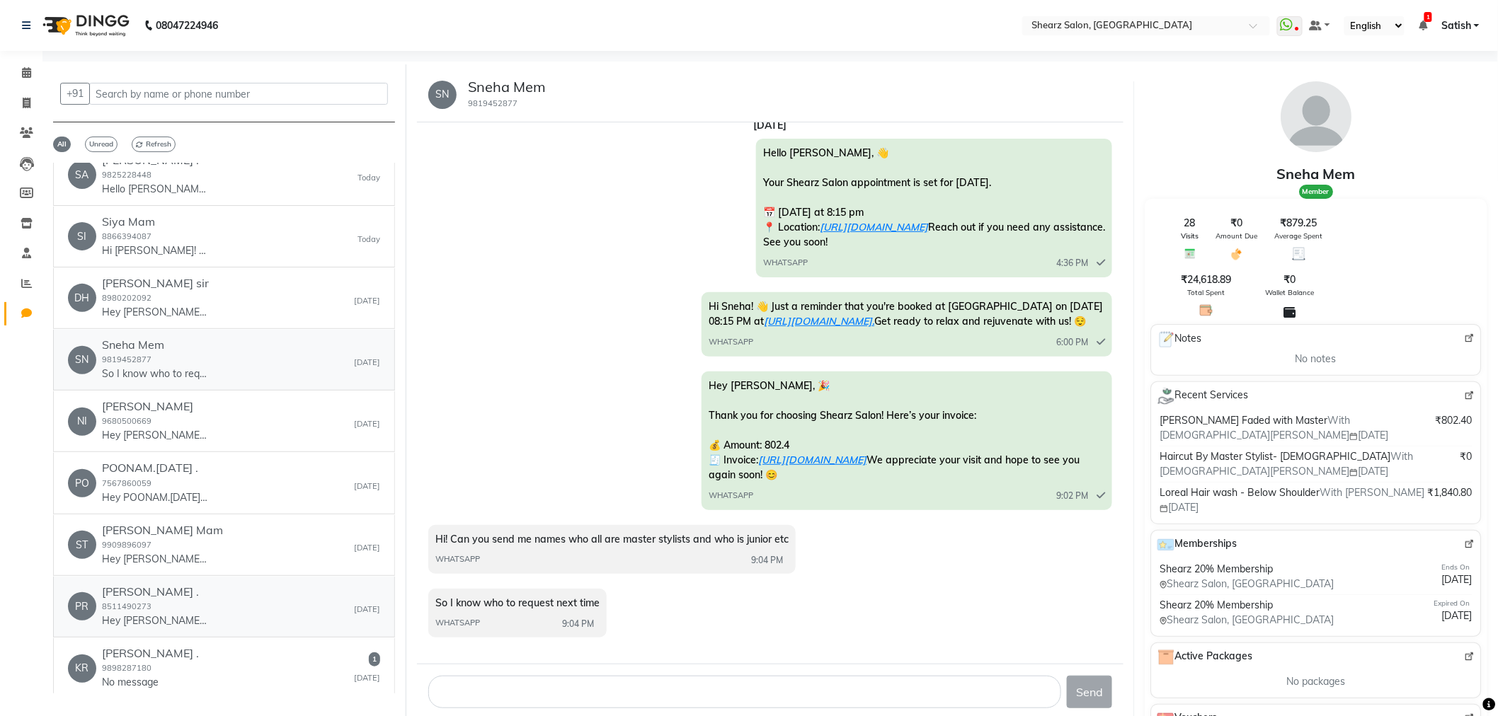
scroll to position [550, 0]
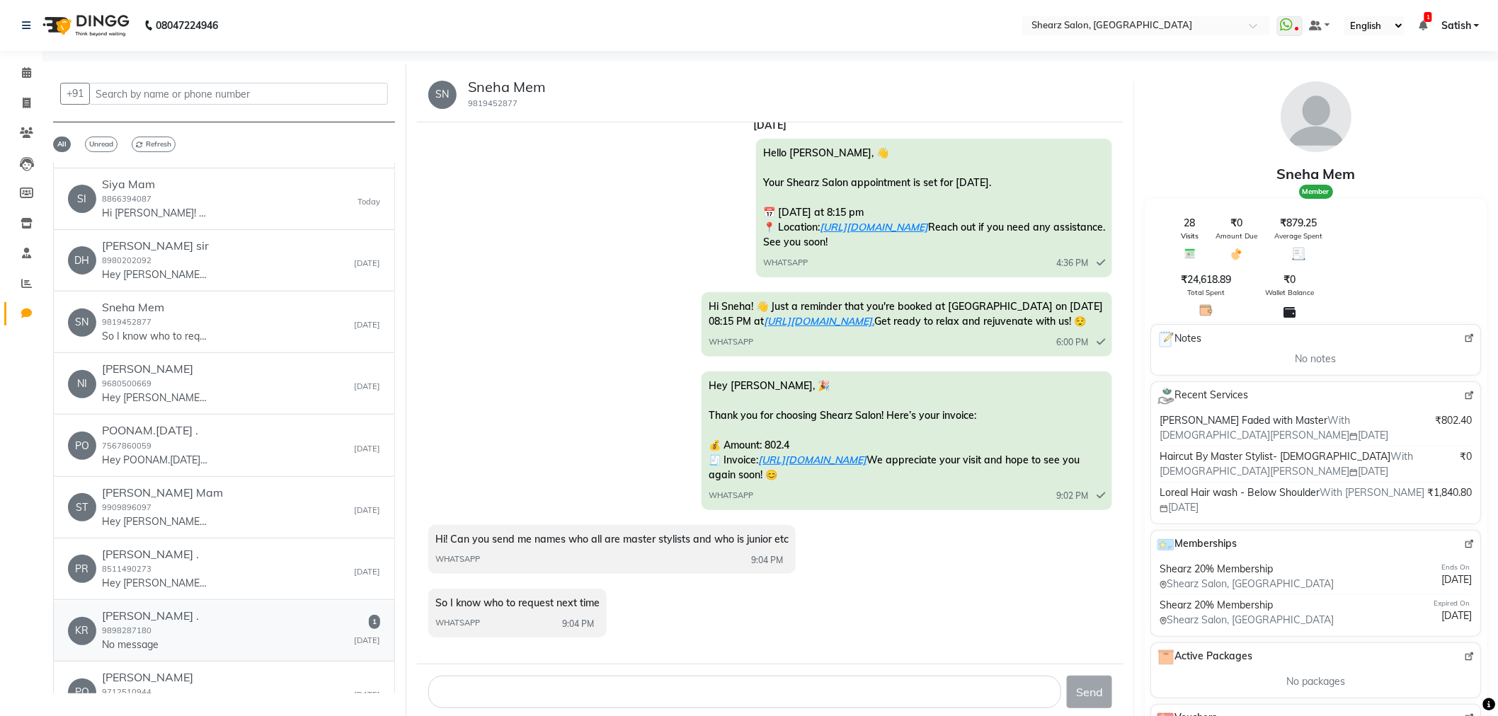
click at [130, 636] on small "9898287180" at bounding box center [127, 631] width 50 height 10
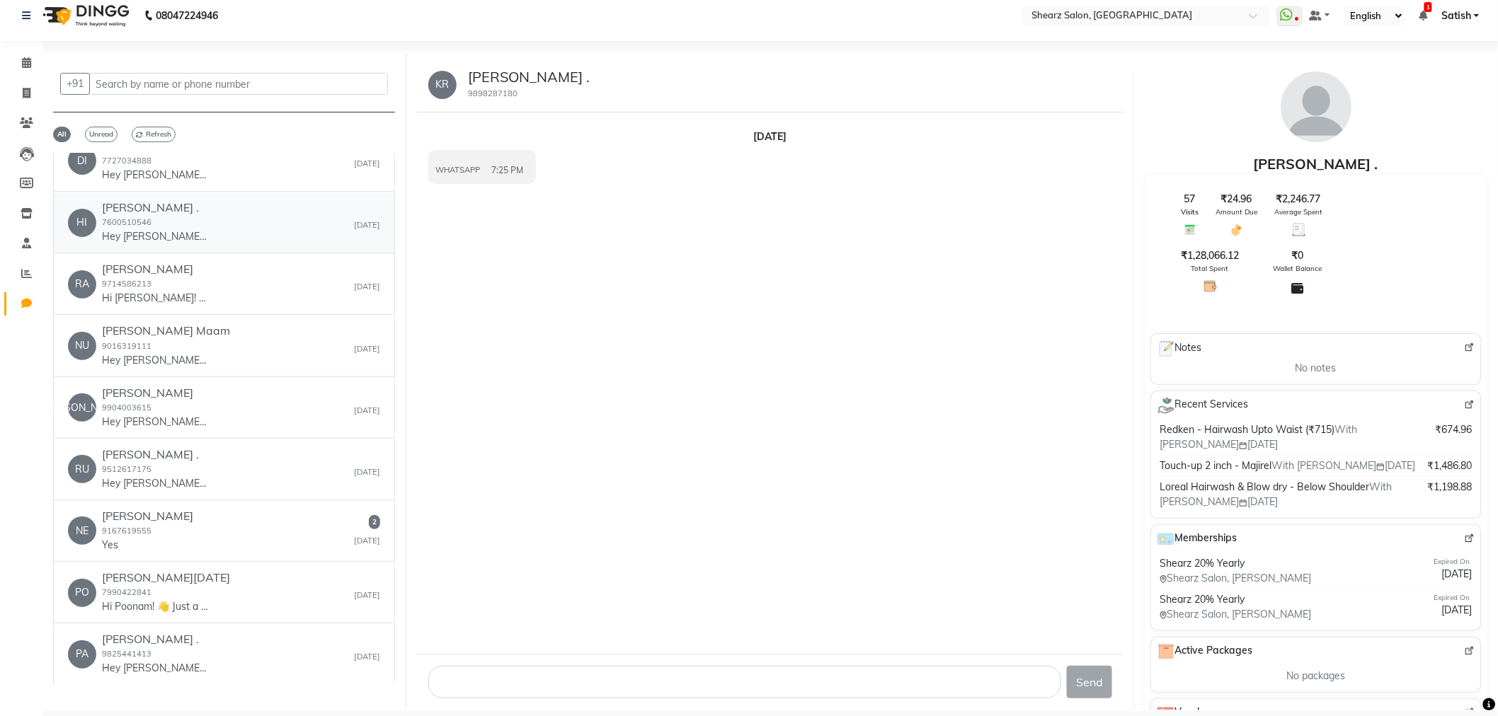
scroll to position [1258, 0]
click at [208, 524] on div "NE neha chopra 9167619555 Yes 2 Yesterday" at bounding box center [224, 530] width 312 height 43
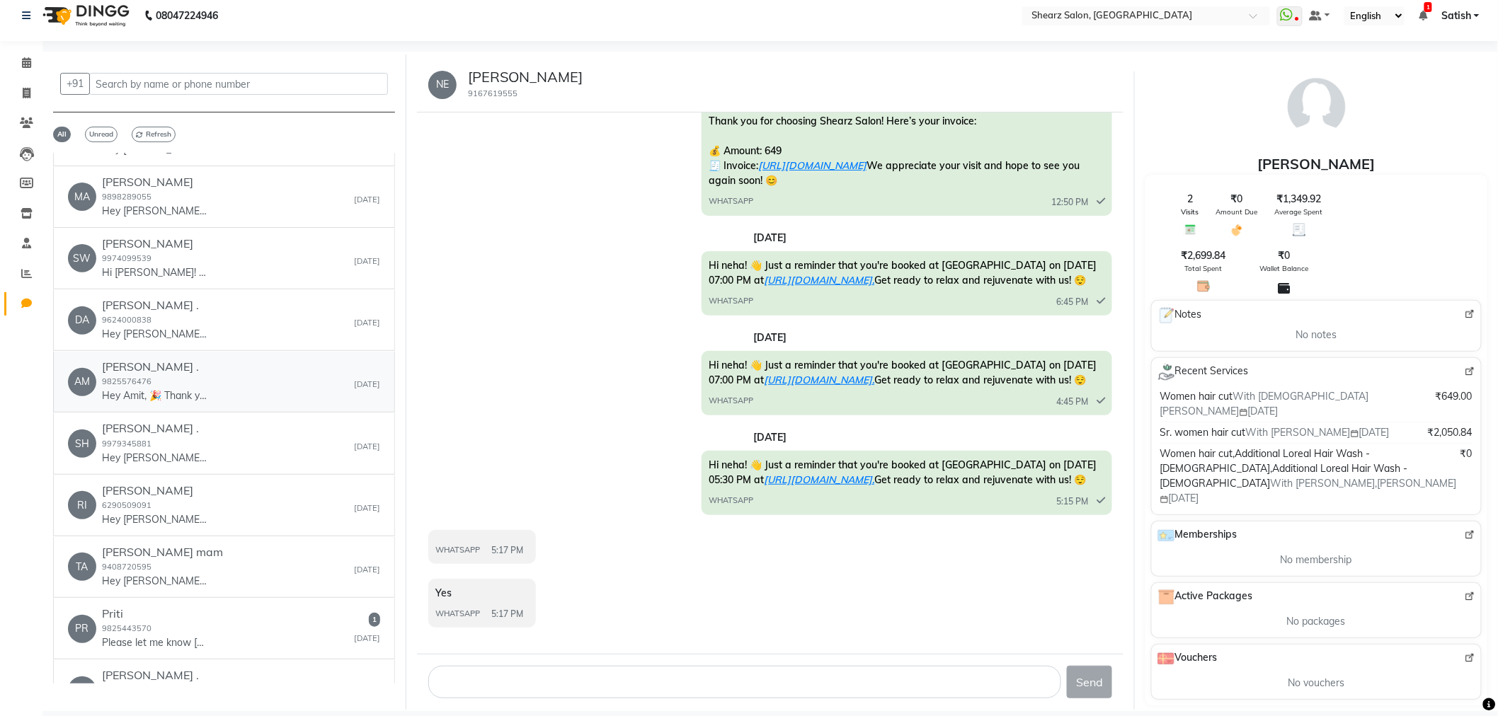
scroll to position [3540, 0]
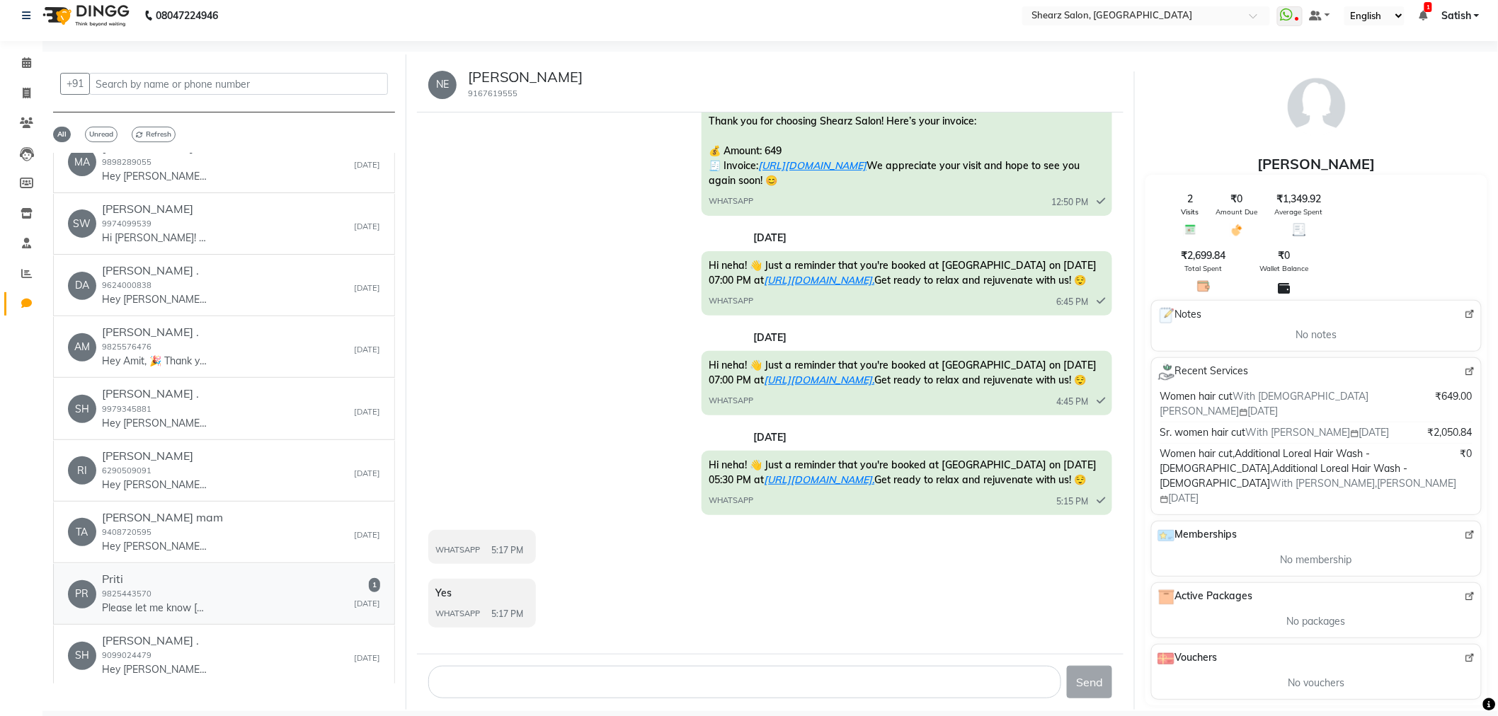
click at [235, 605] on div "PR Priti 9825443570 Please let me know today’s credit amount 1 Aug 31" at bounding box center [224, 594] width 312 height 43
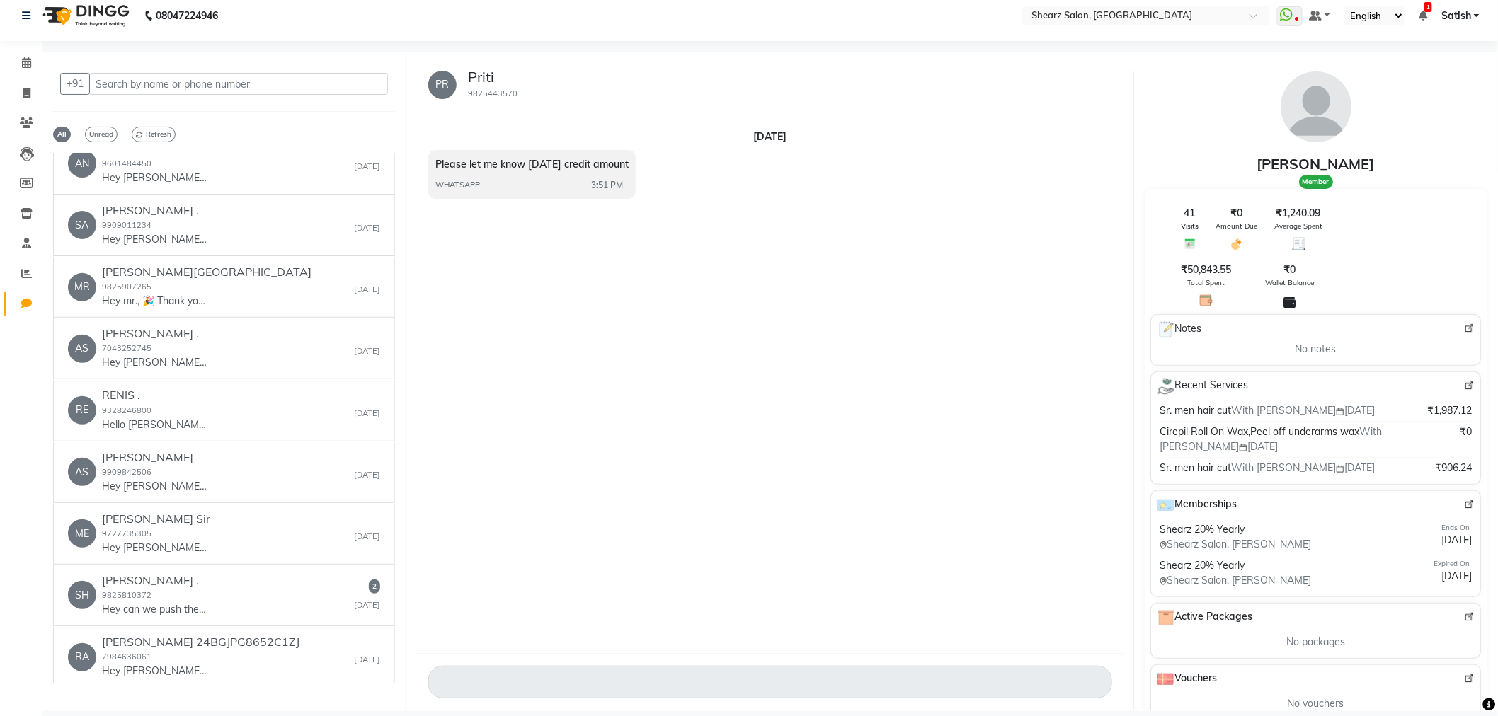
scroll to position [4168, 0]
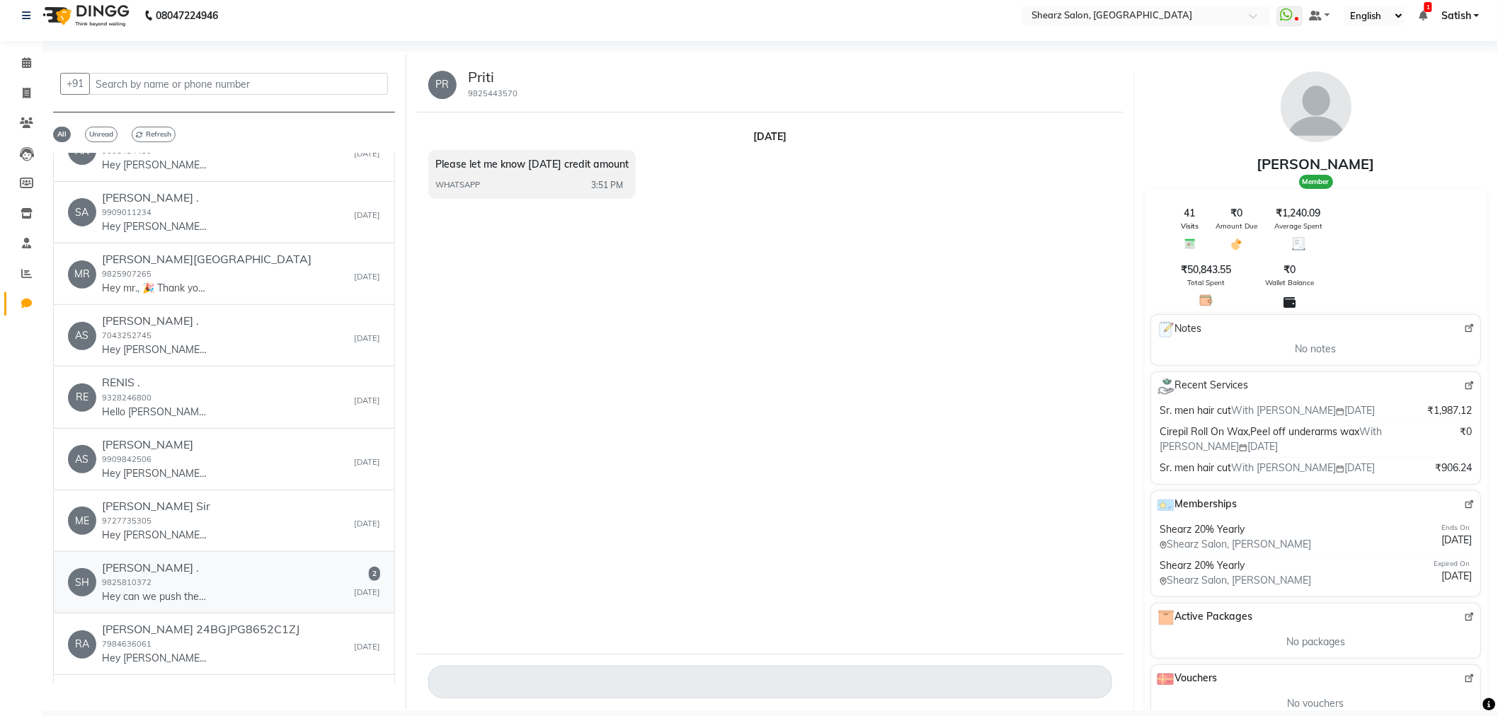
click at [264, 585] on div "SH Shaily Sarbaliya . 9825810372 Hey can we push the appointment to 3.30 pm? 2 …" at bounding box center [224, 582] width 312 height 43
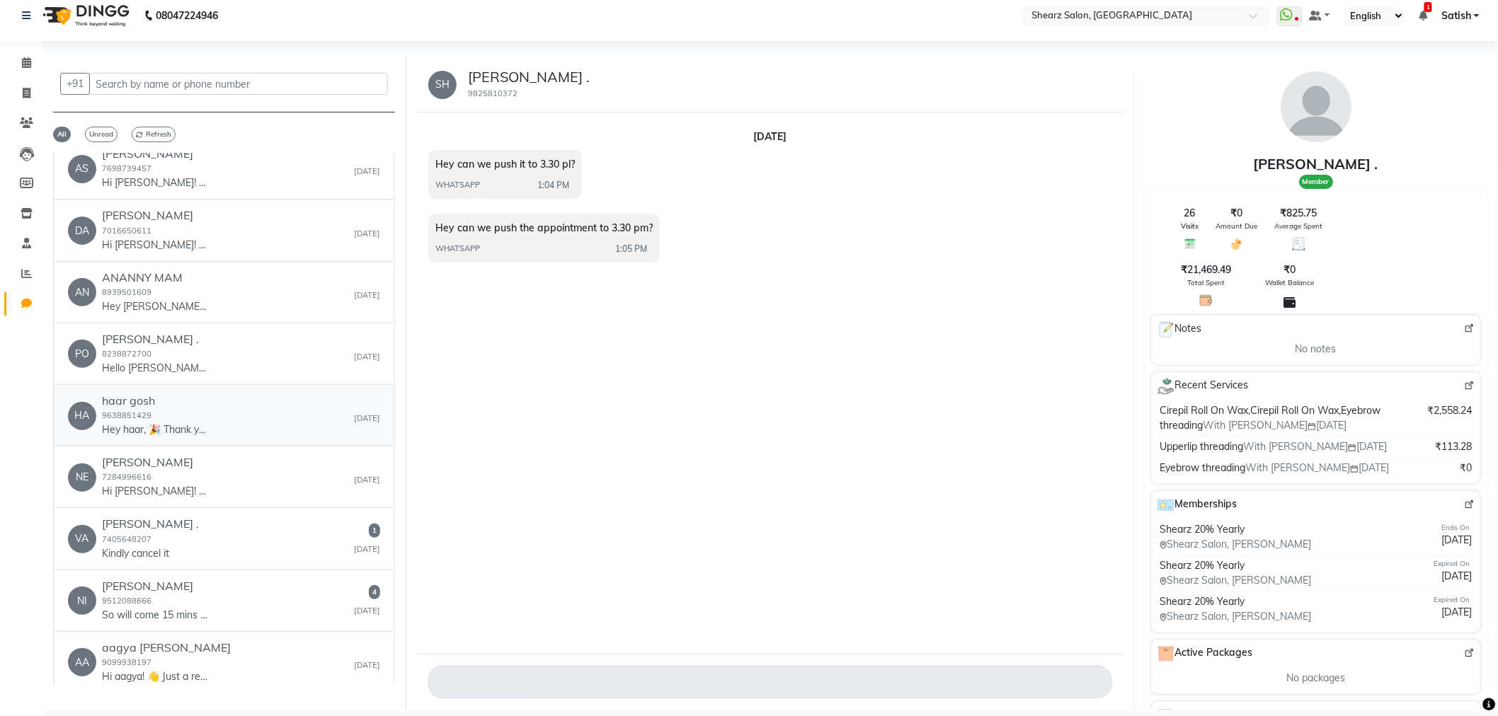
scroll to position [4719, 0]
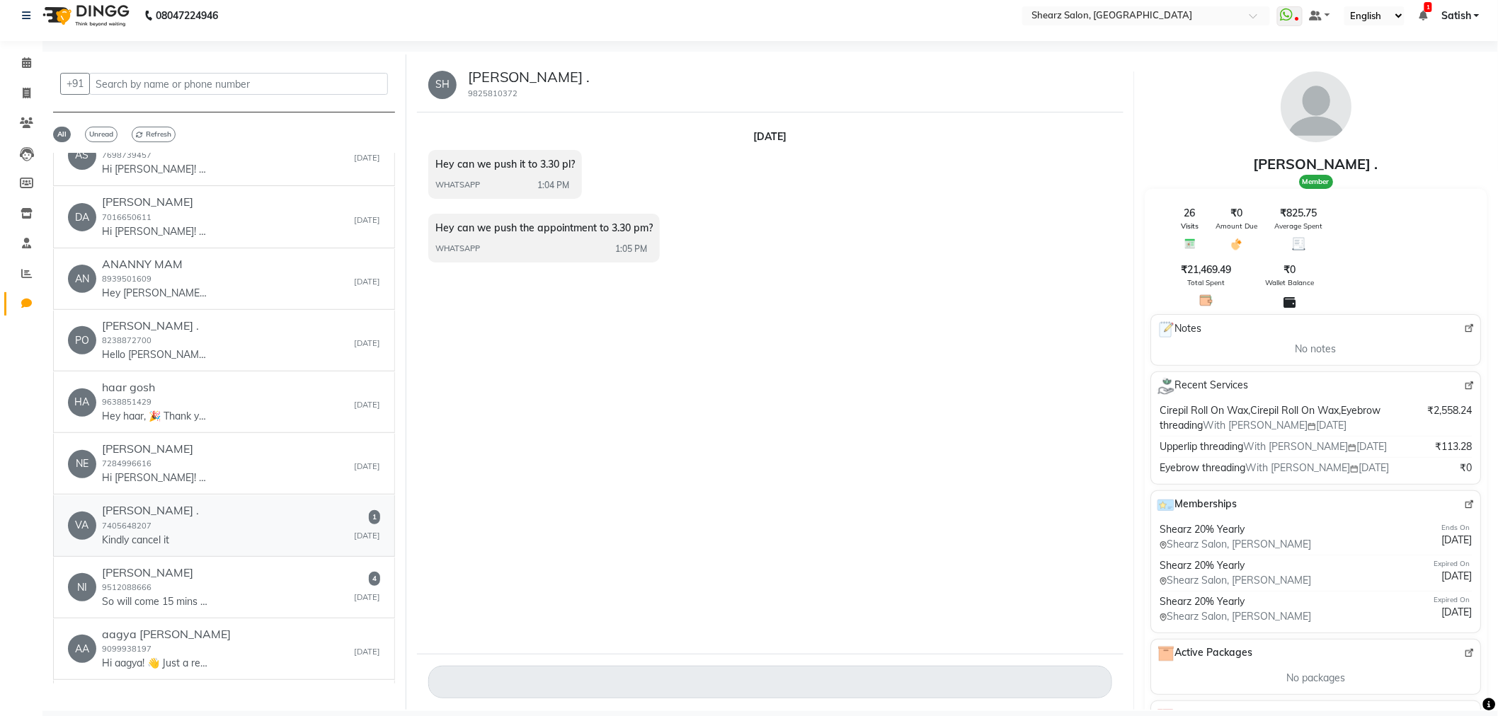
click at [270, 515] on div "VA VARUN KUMAR . 7405648207 Kindly cancel it 1 Aug 31" at bounding box center [224, 525] width 312 height 43
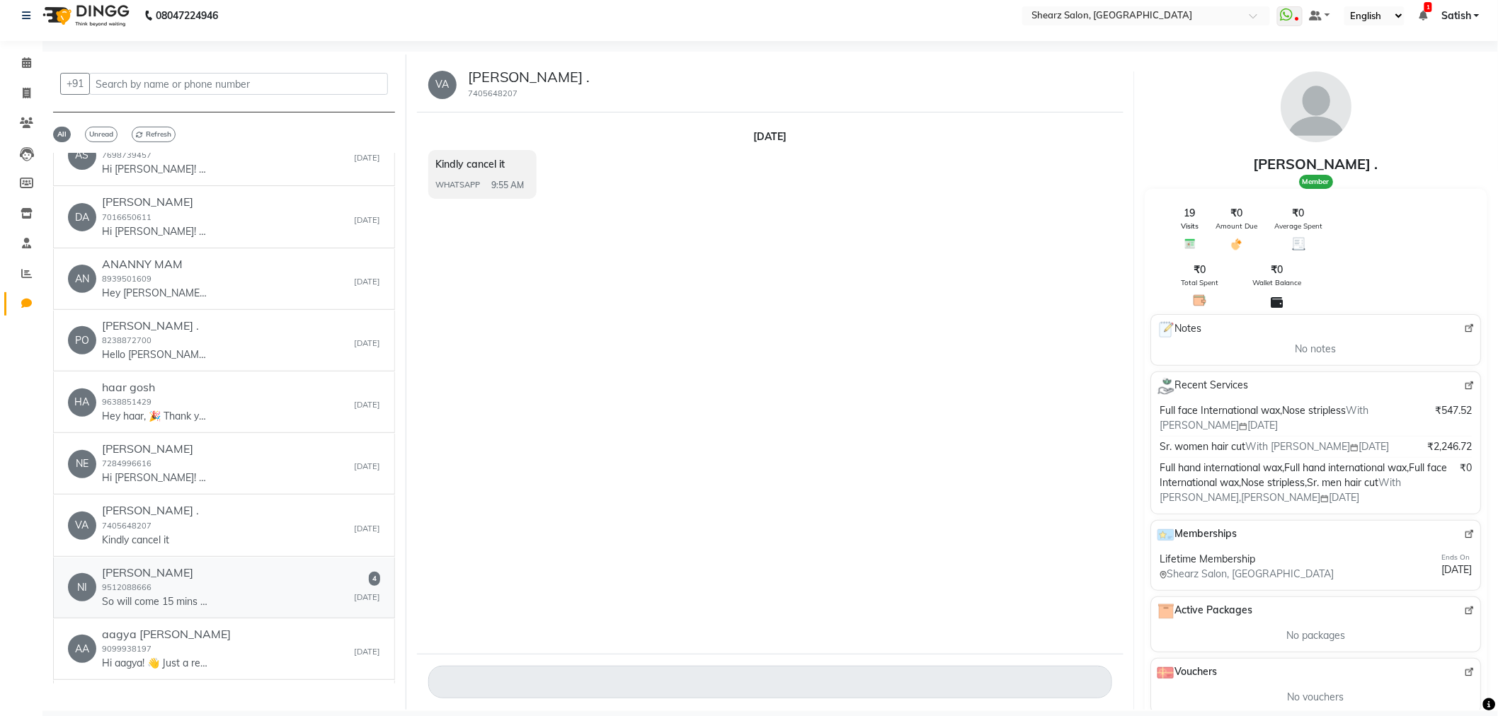
click at [267, 579] on div "NI Nidhi Patel 9512088666 So will come 15 mins early 4 Aug 31" at bounding box center [224, 587] width 312 height 43
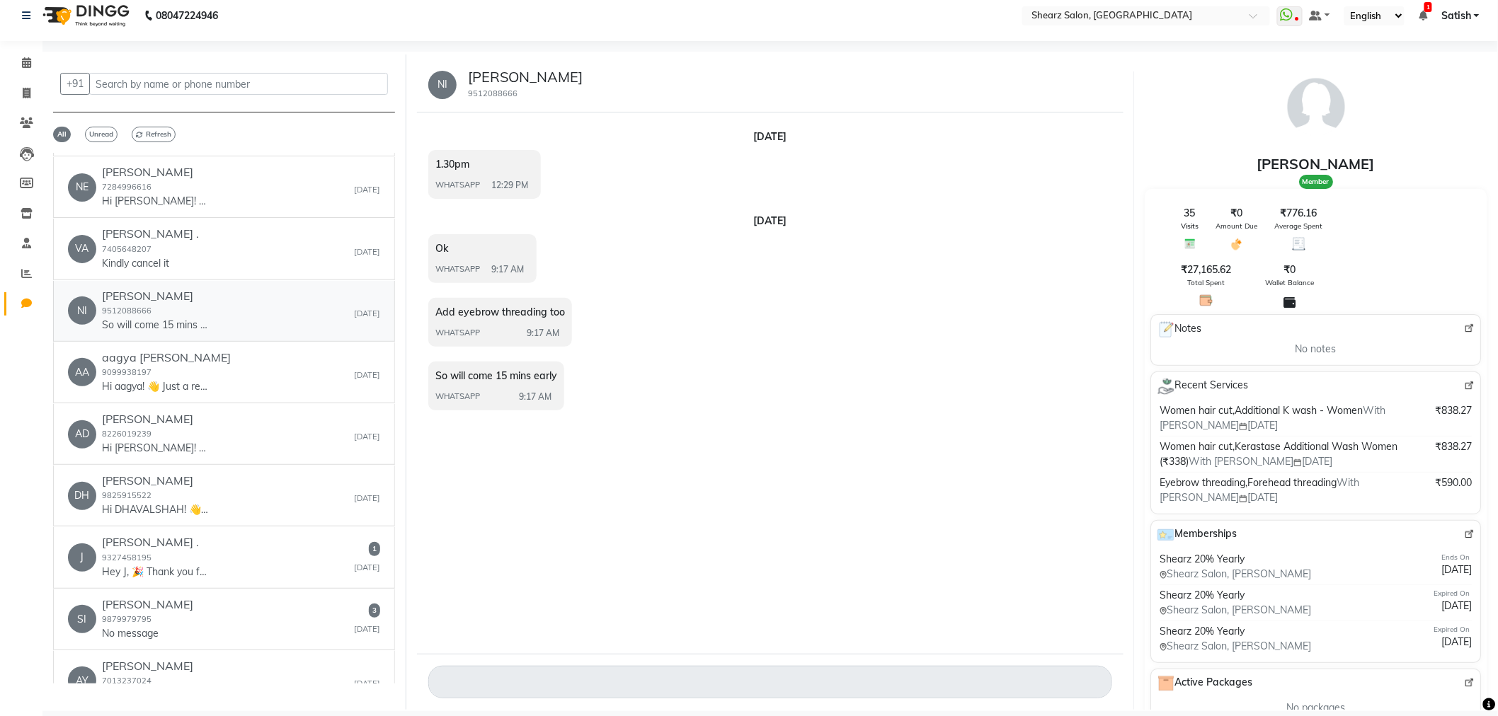
scroll to position [5113, 0]
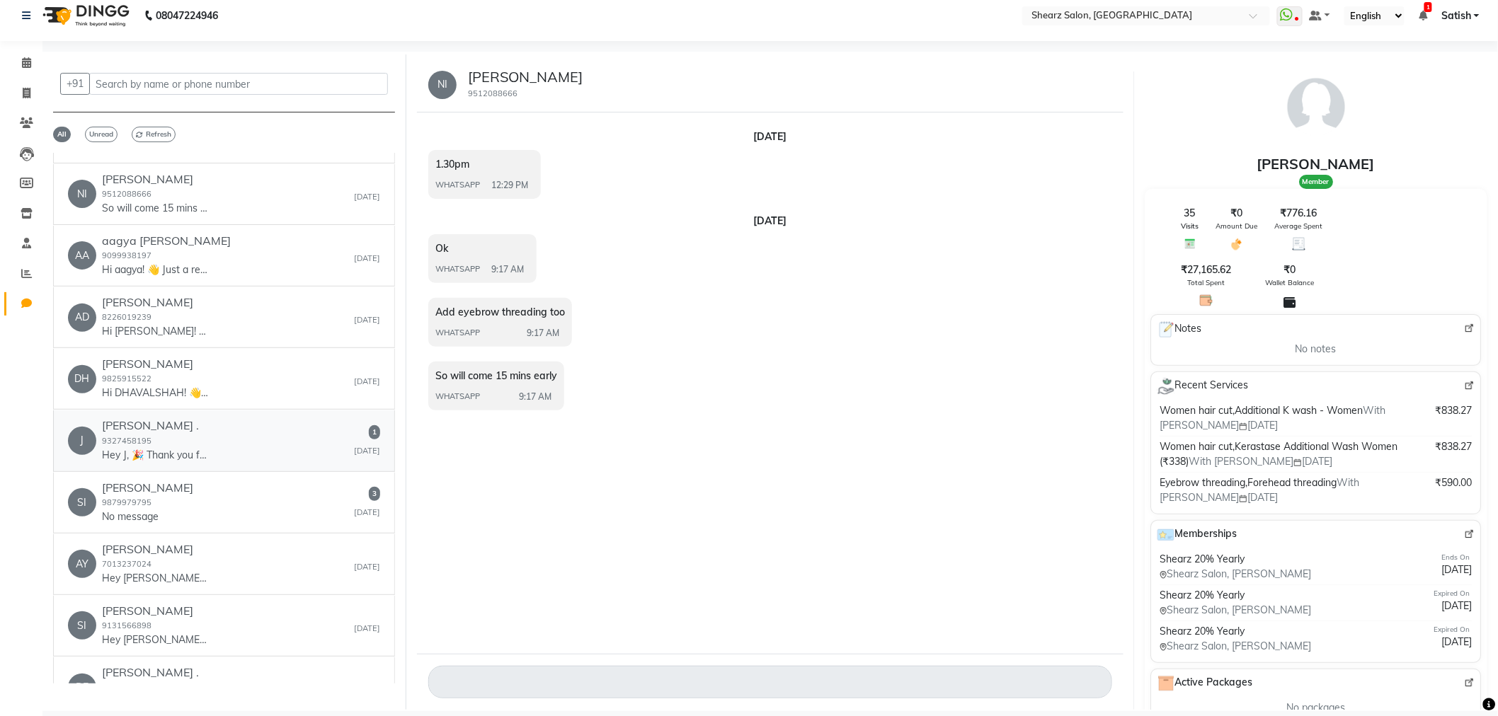
click at [236, 460] on div "J J K Agarwal . 9327458195 Hey J, 🎉 Thank you for choosing Shearz Salon! Here’s…" at bounding box center [224, 440] width 312 height 43
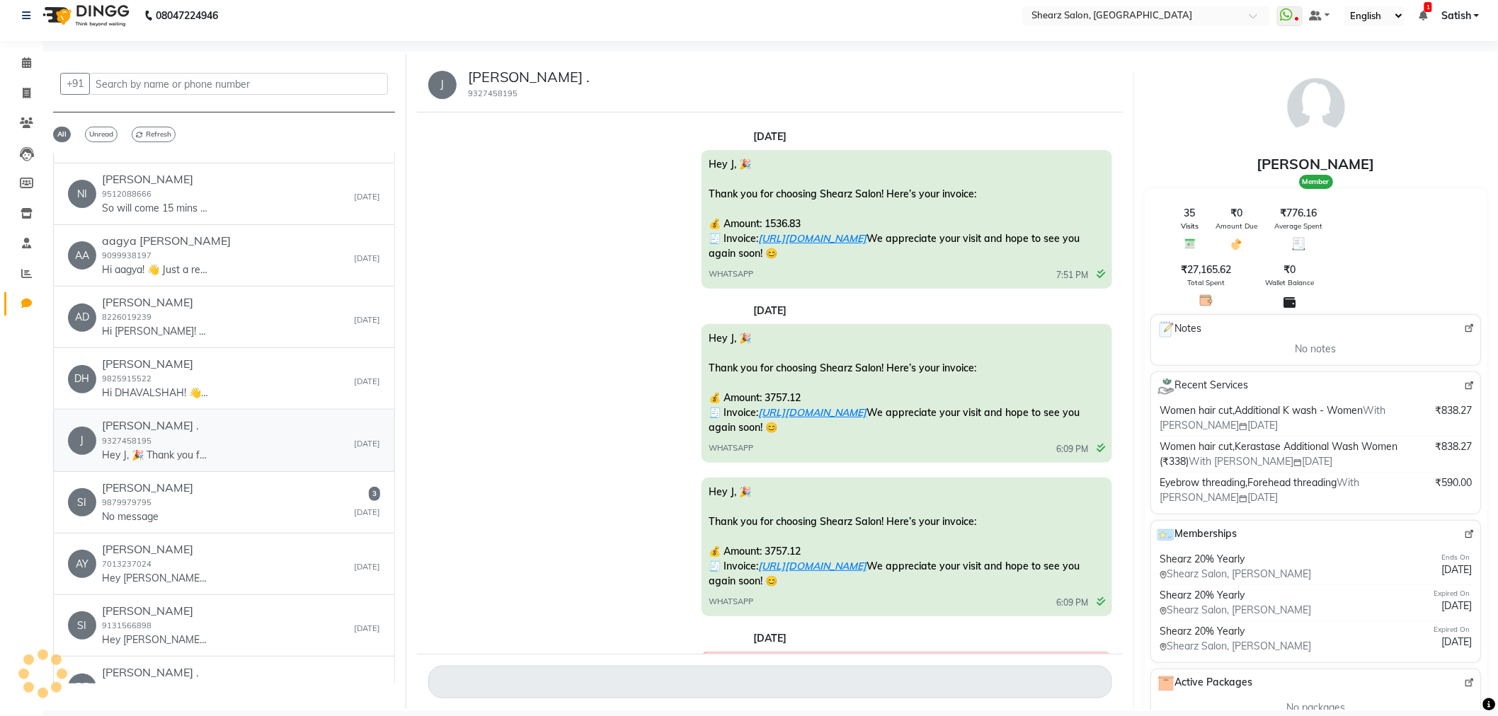
scroll to position [1958, 0]
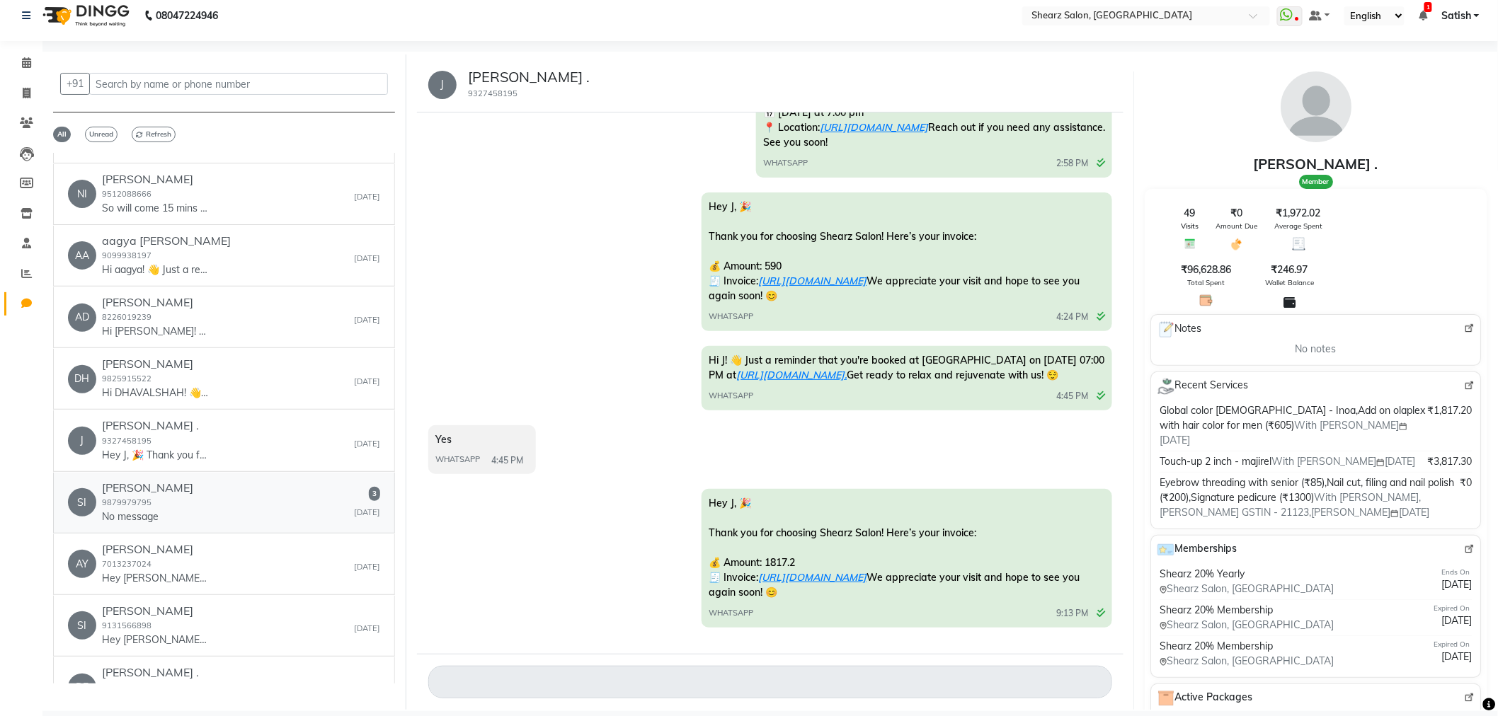
click at [241, 525] on div "SI Sia Mam 9879979795 No message 3 Aug 30" at bounding box center [224, 502] width 312 height 43
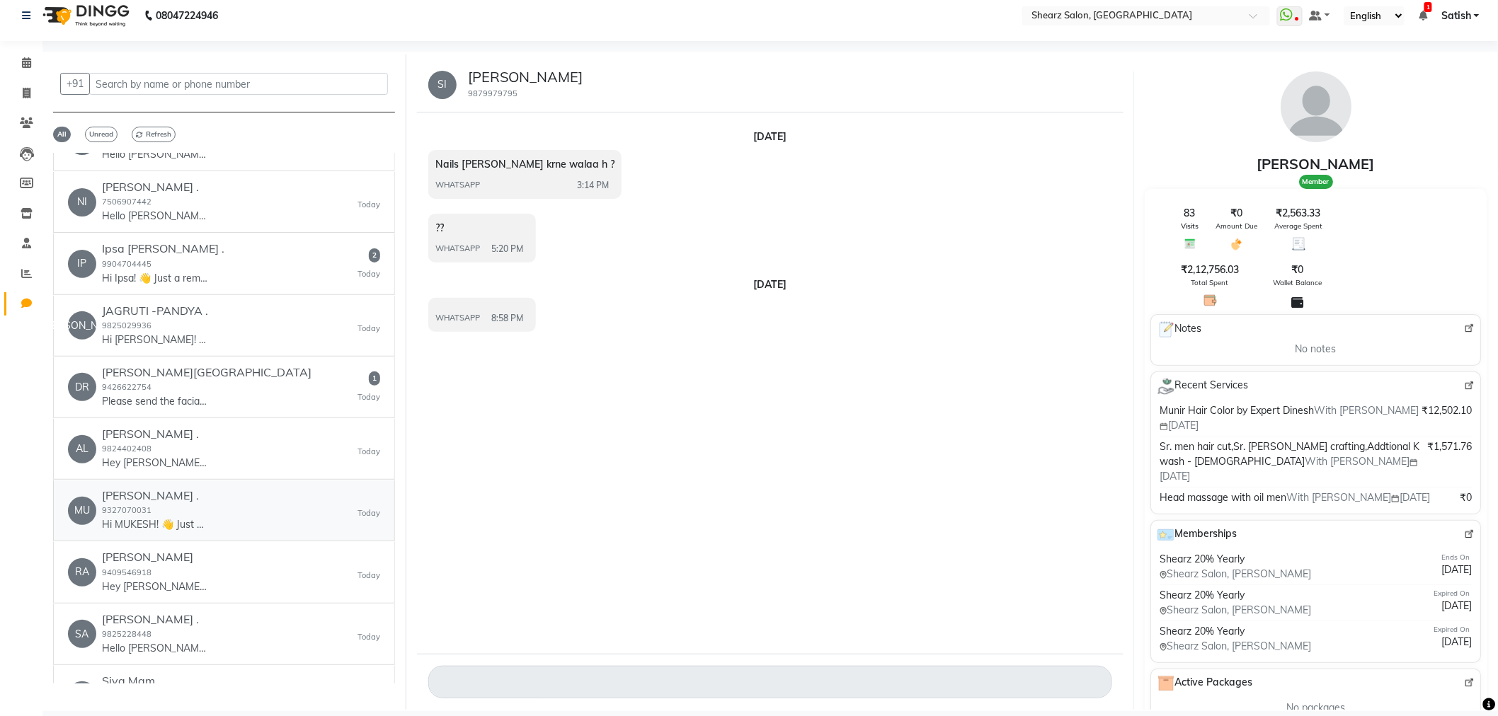
scroll to position [0, 0]
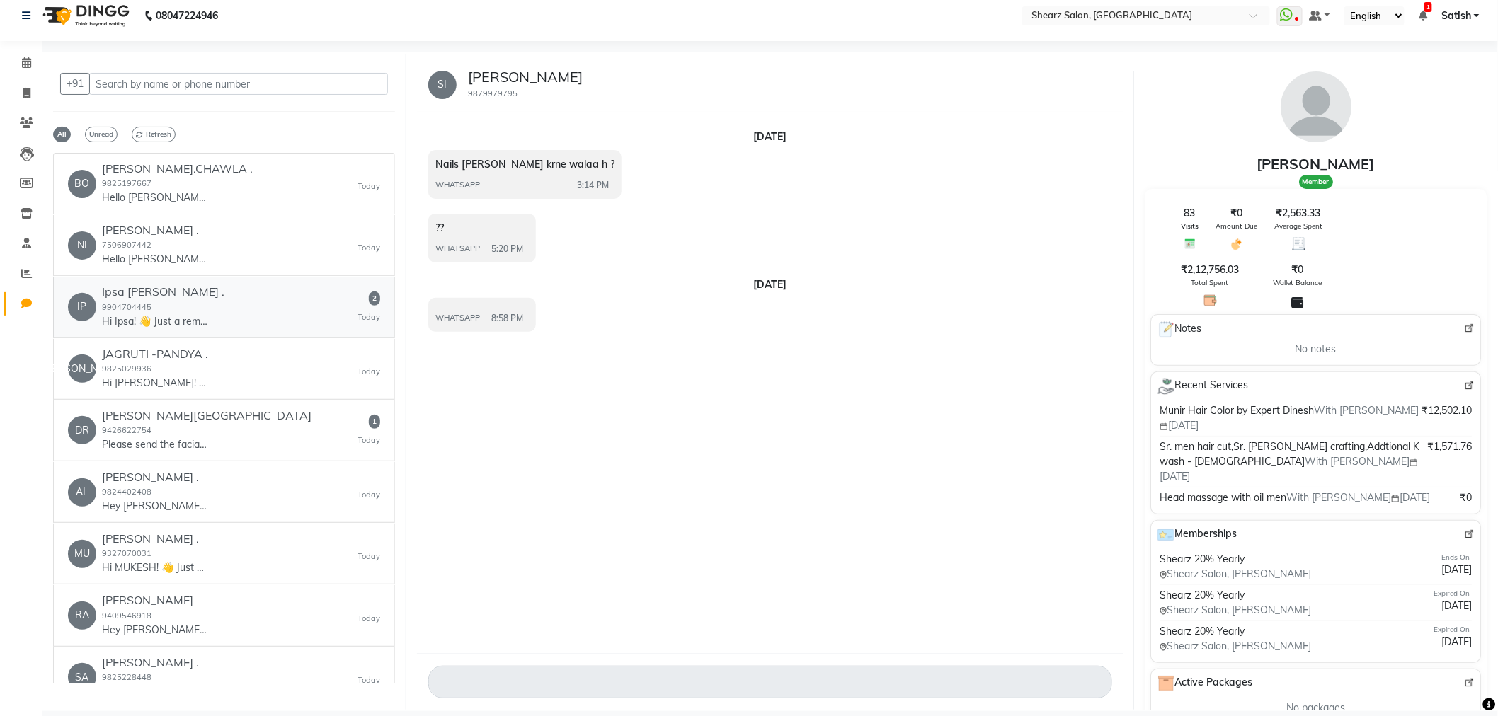
click at [258, 314] on div "IP Ipsa Pandya . 9904704445 Hi Ipsa! 👋 Just a reminder that you're booked at Sh…" at bounding box center [224, 306] width 312 height 43
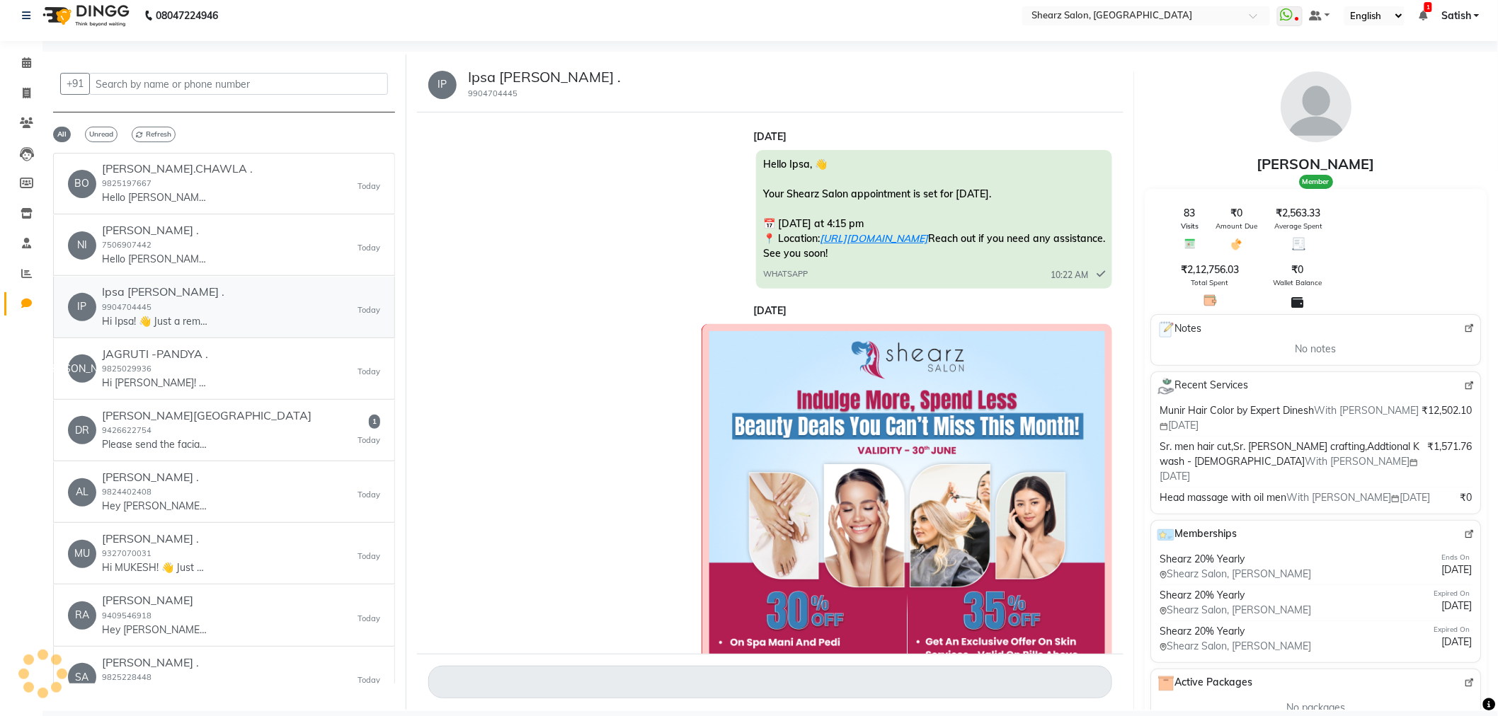
scroll to position [1209, 0]
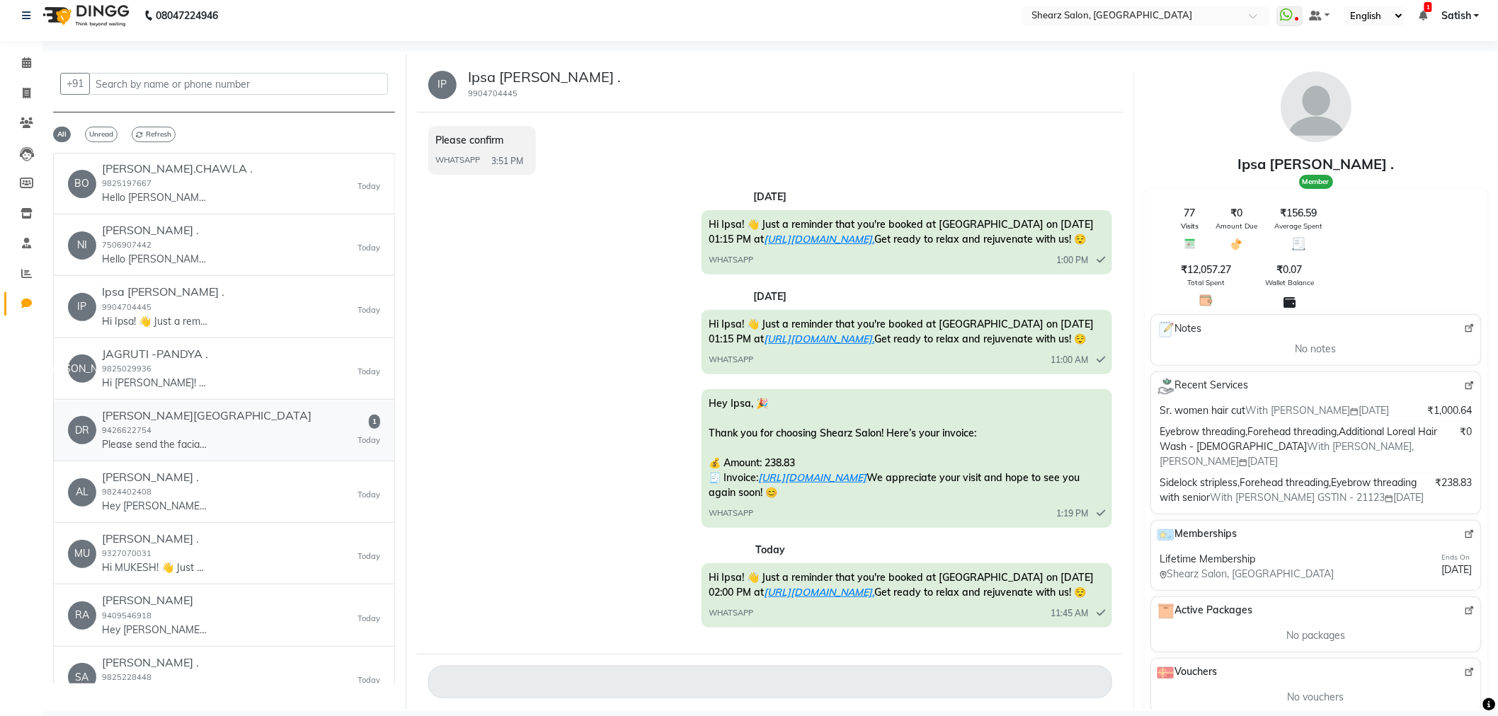
click at [250, 425] on div "DR Dr. Krupa Vyas Vagadia 9426622754 Please send the facial services available …" at bounding box center [224, 430] width 312 height 43
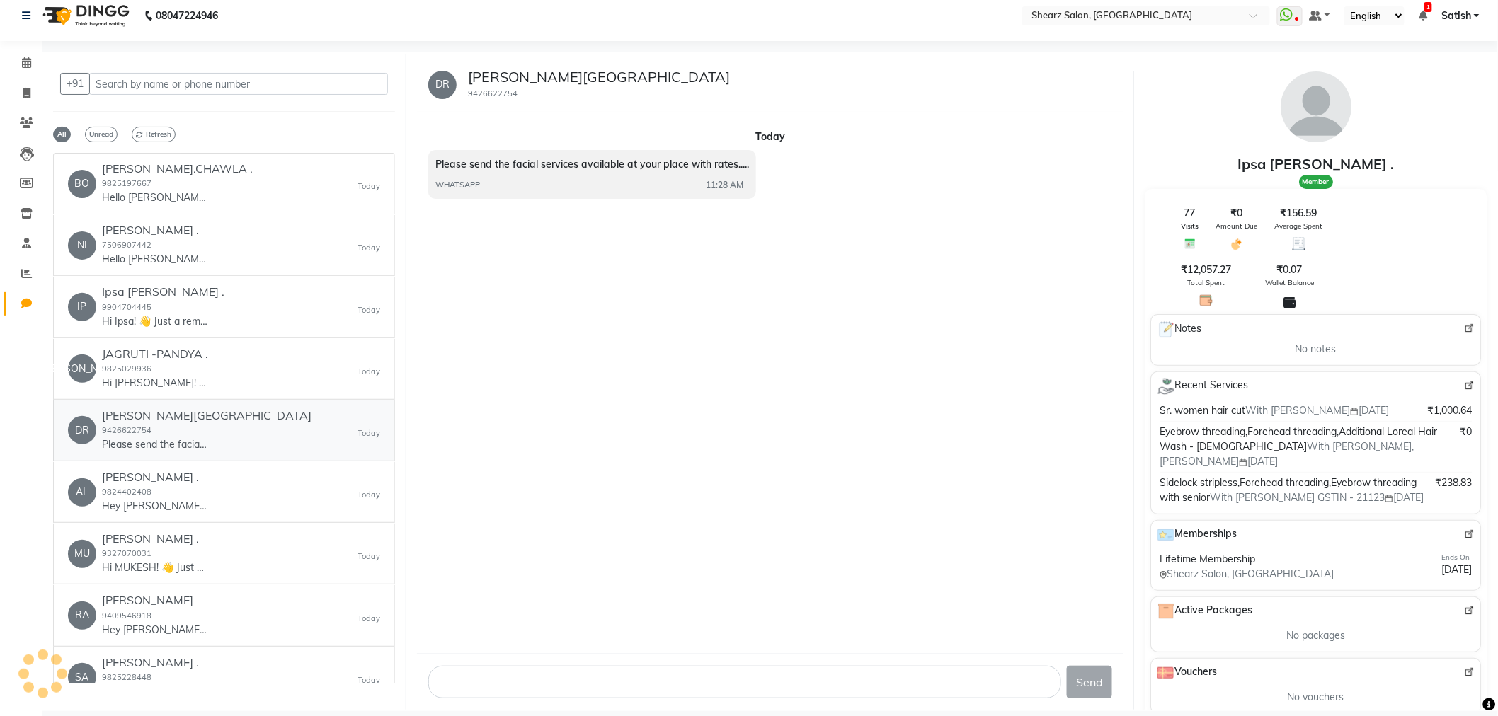
scroll to position [0, 0]
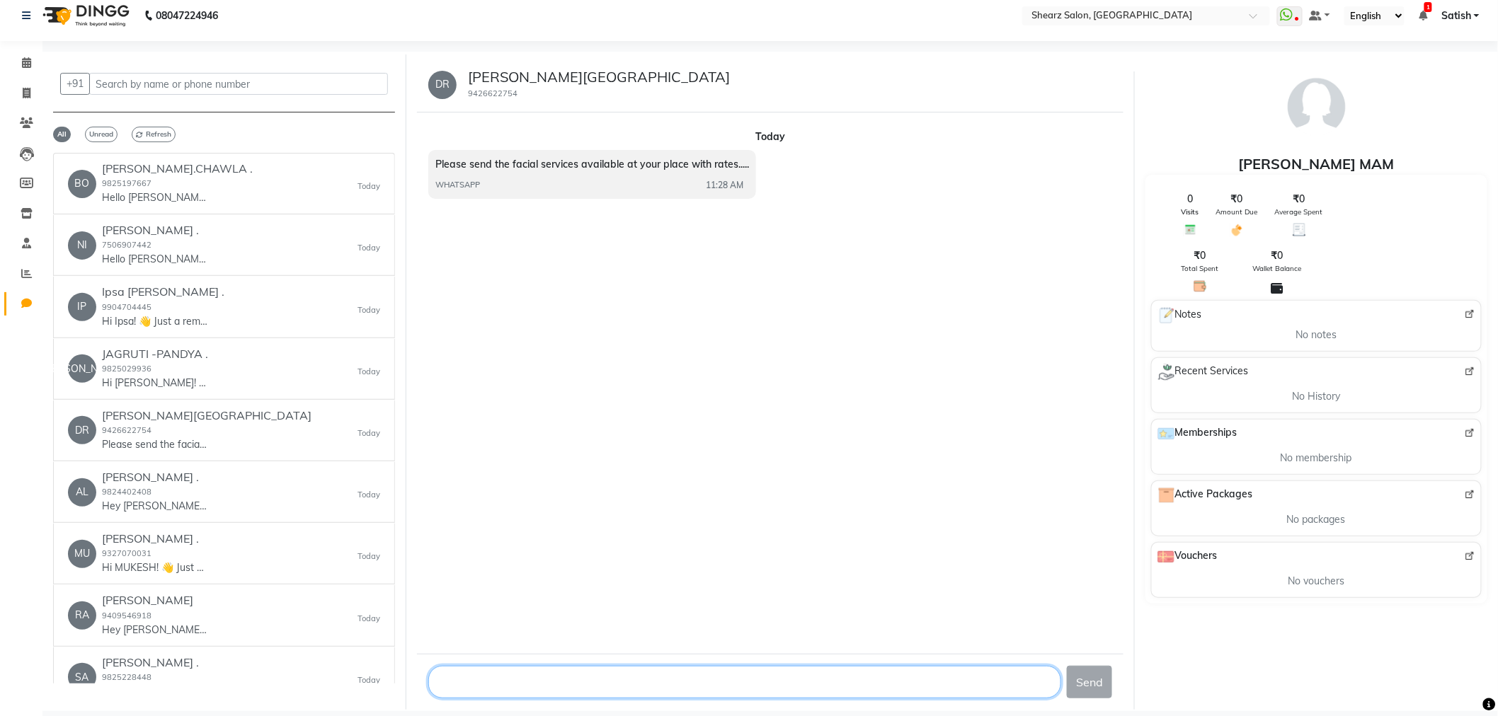
click at [515, 676] on textarea at bounding box center [744, 682] width 633 height 33
type textarea "we have 2 category one is in thalgo and one is in remy laure"
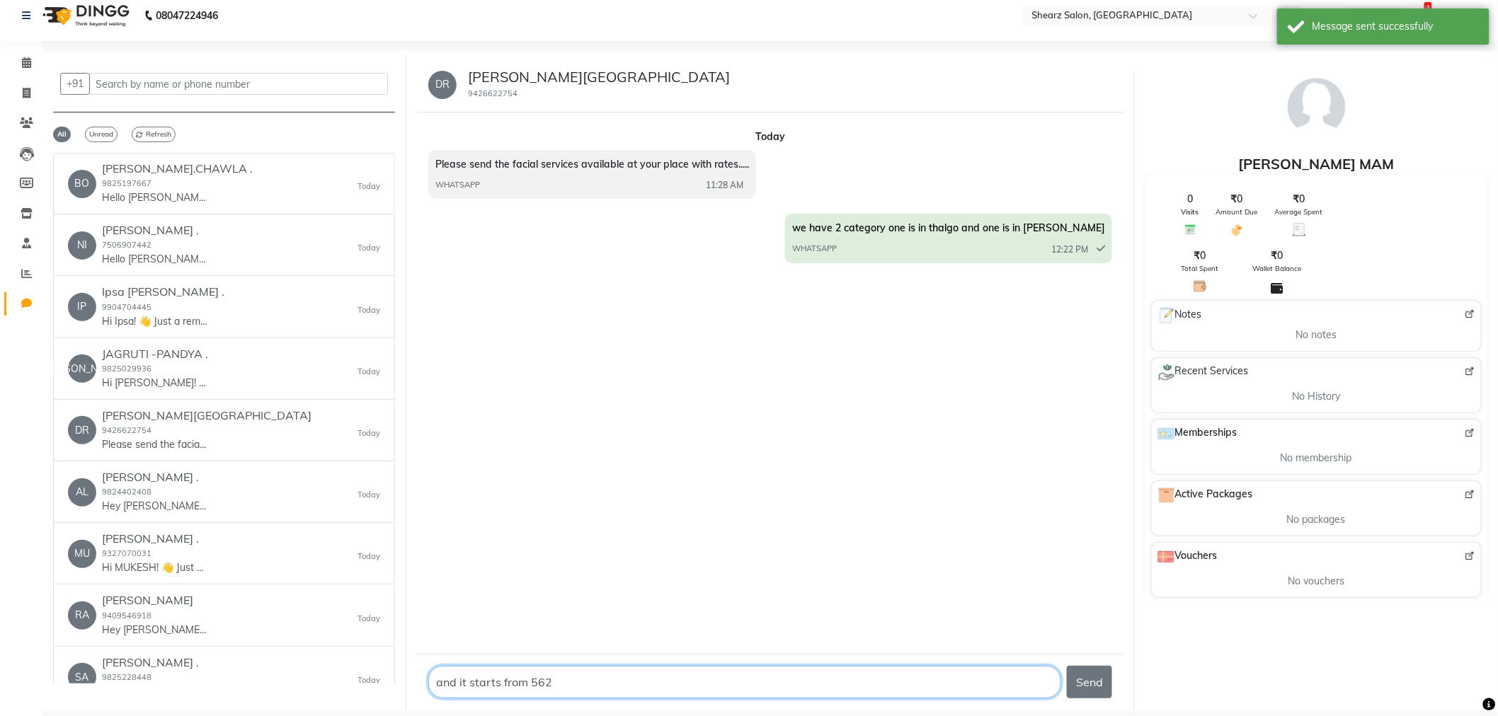
type textarea "and it starts from 5625"
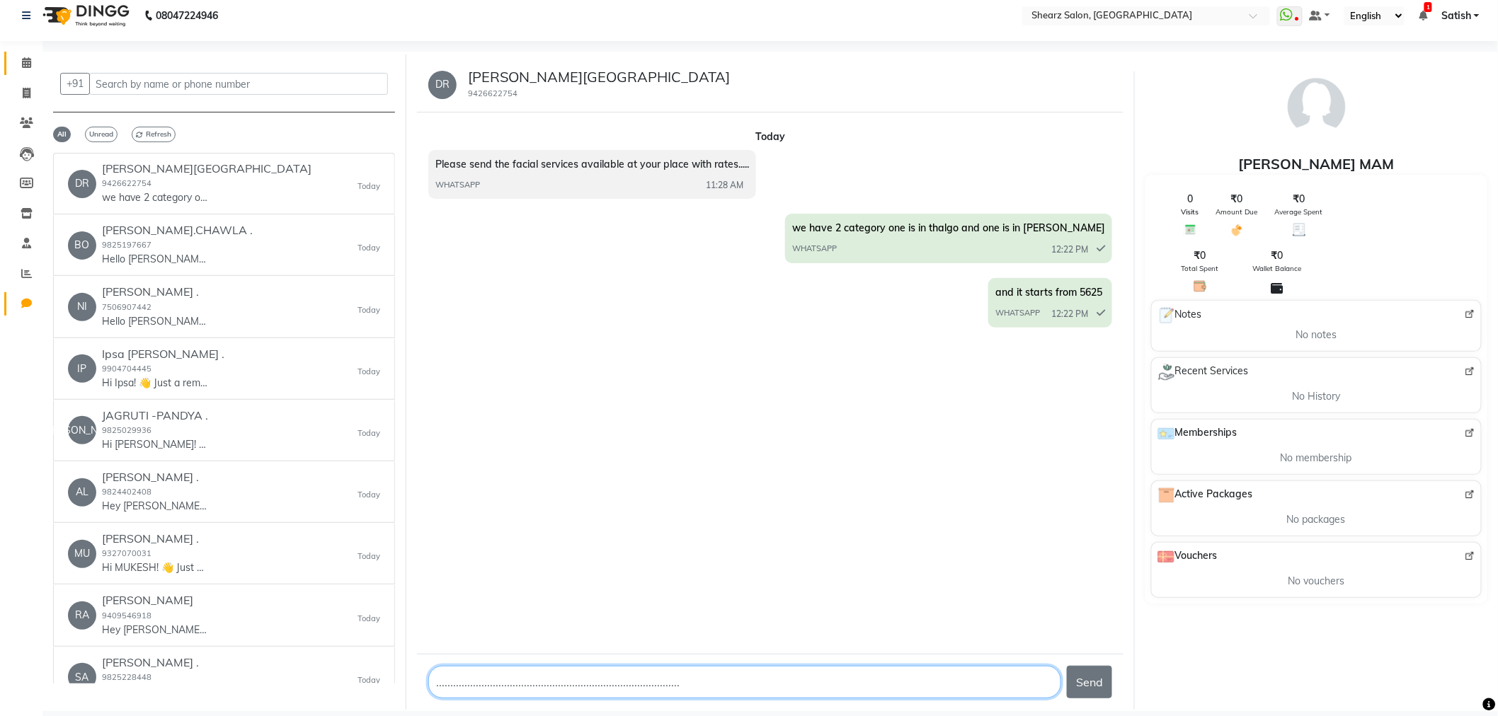
type textarea "...............................................................................…"
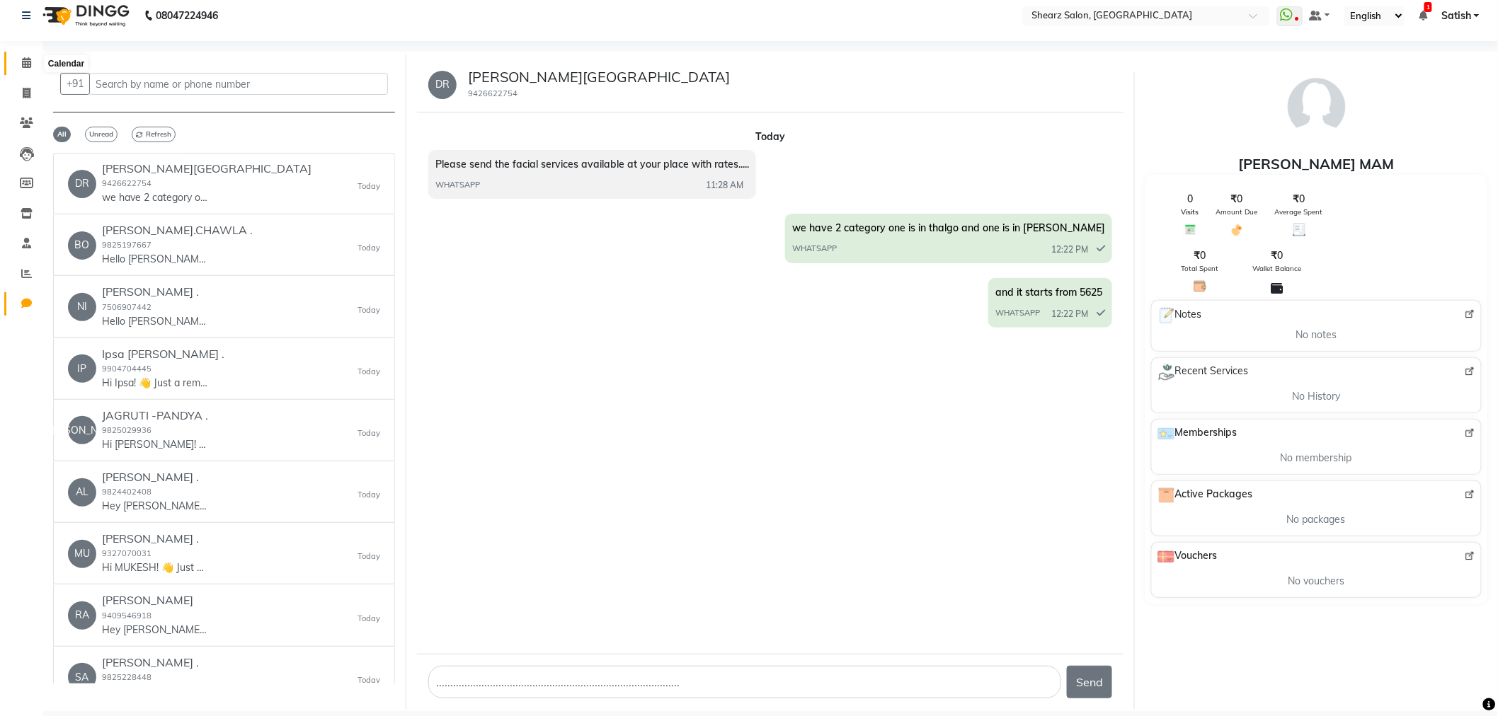
click at [30, 65] on span at bounding box center [26, 63] width 25 height 16
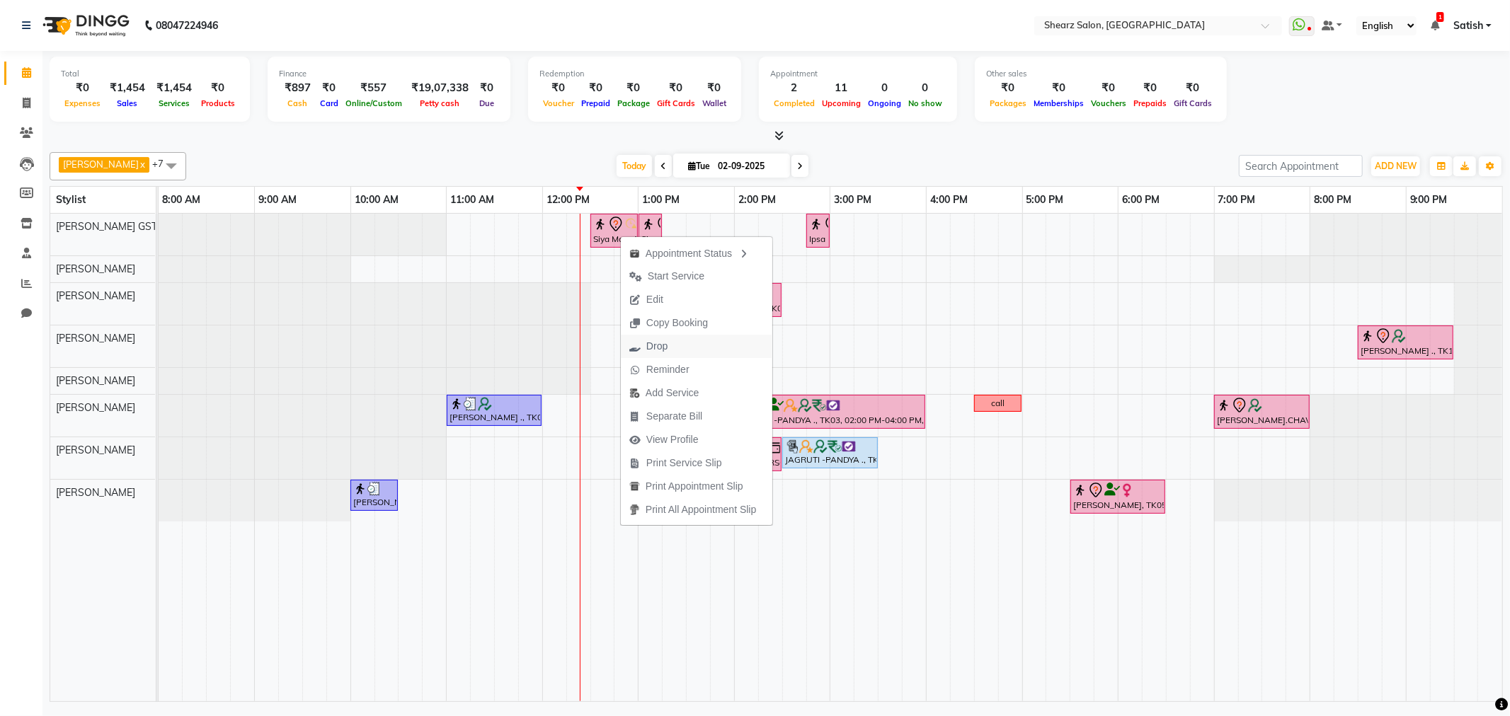
click at [735, 343] on button "Drop" at bounding box center [697, 346] width 152 height 23
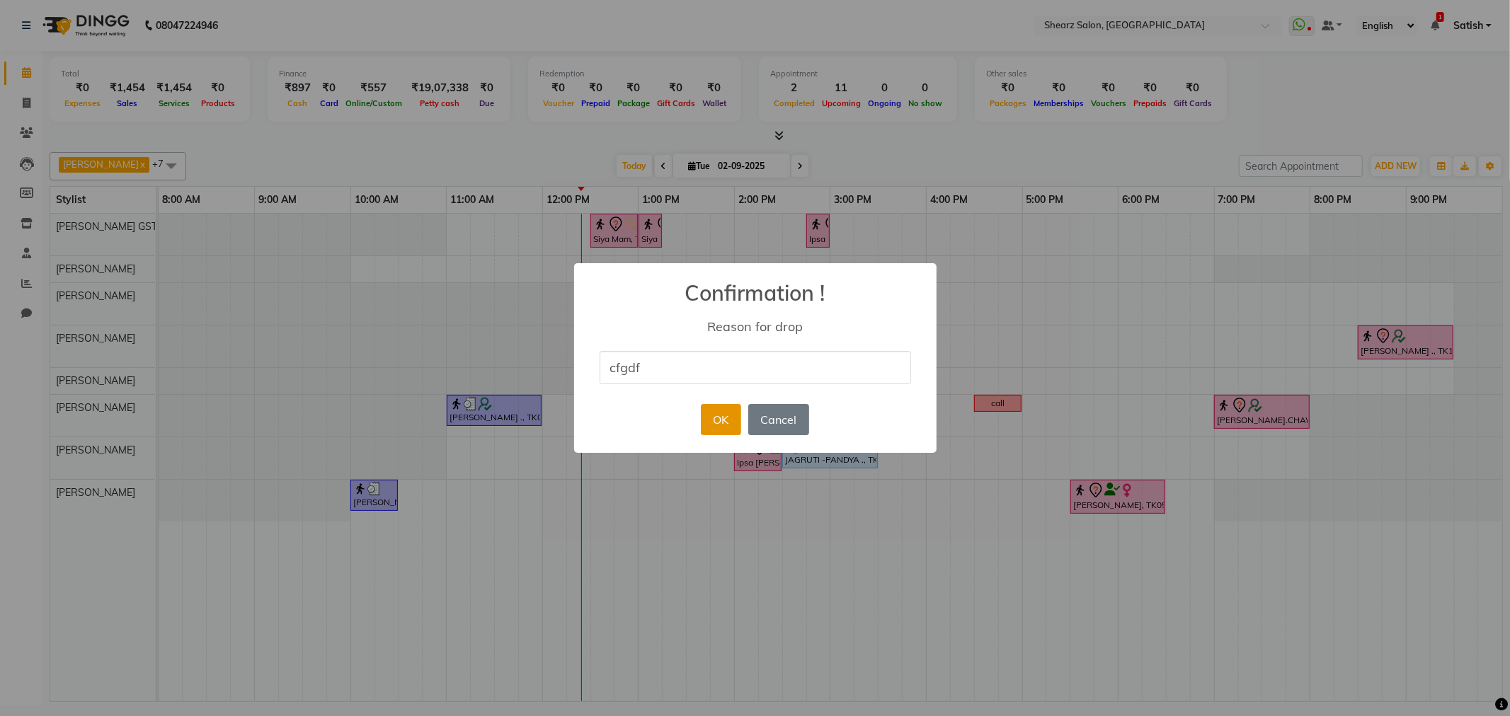
type input "cfgdf"
click at [719, 409] on button "OK" at bounding box center [721, 419] width 40 height 31
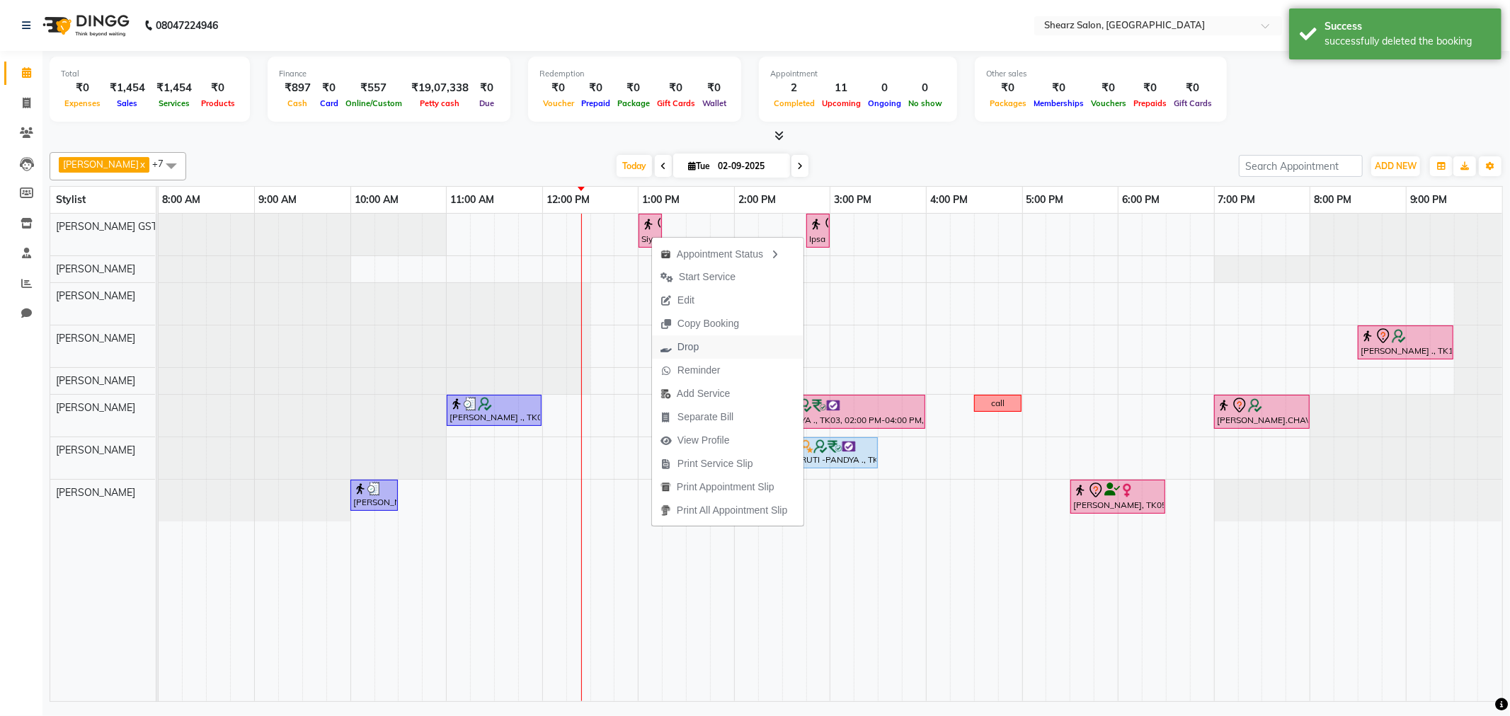
click at [670, 347] on icon "button" at bounding box center [666, 348] width 11 height 10
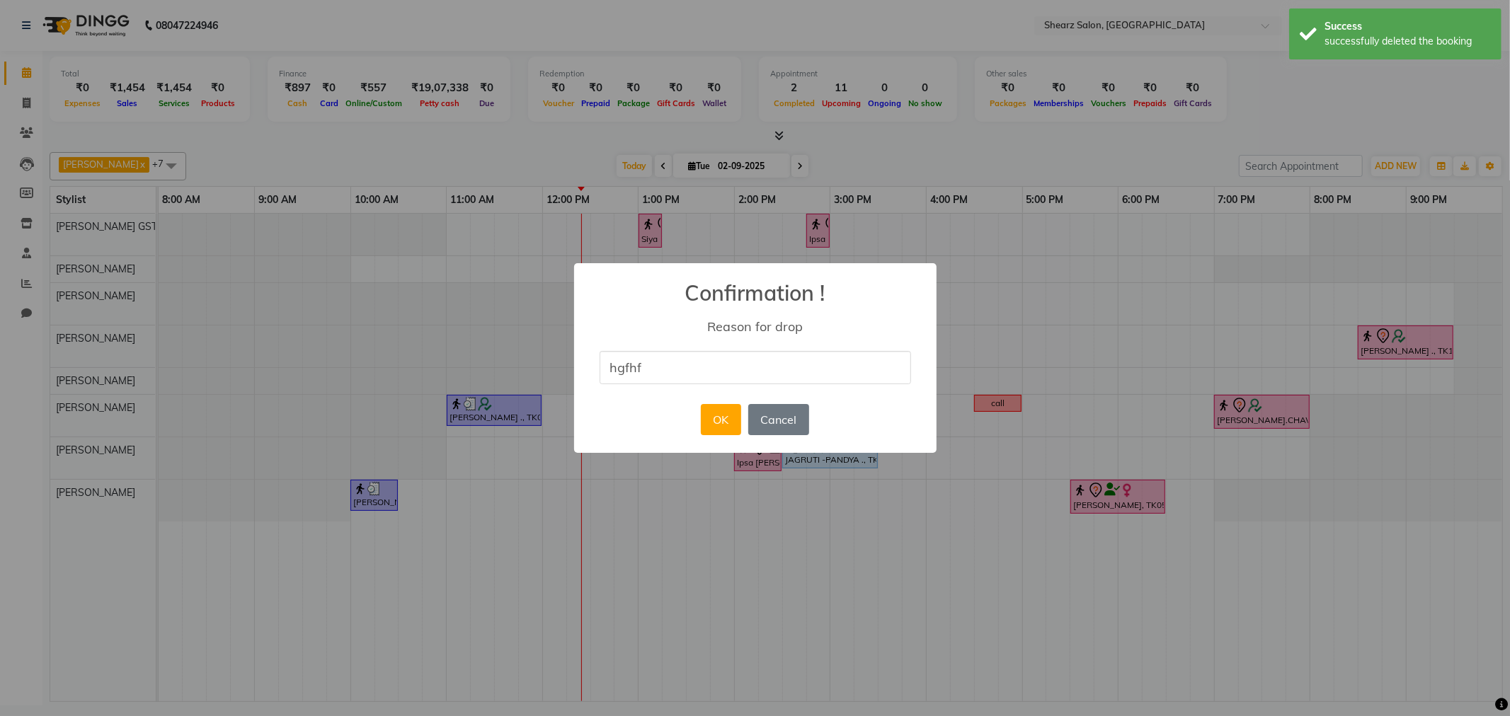
type input "hgfhfg"
click at [715, 433] on button "OK" at bounding box center [721, 419] width 40 height 31
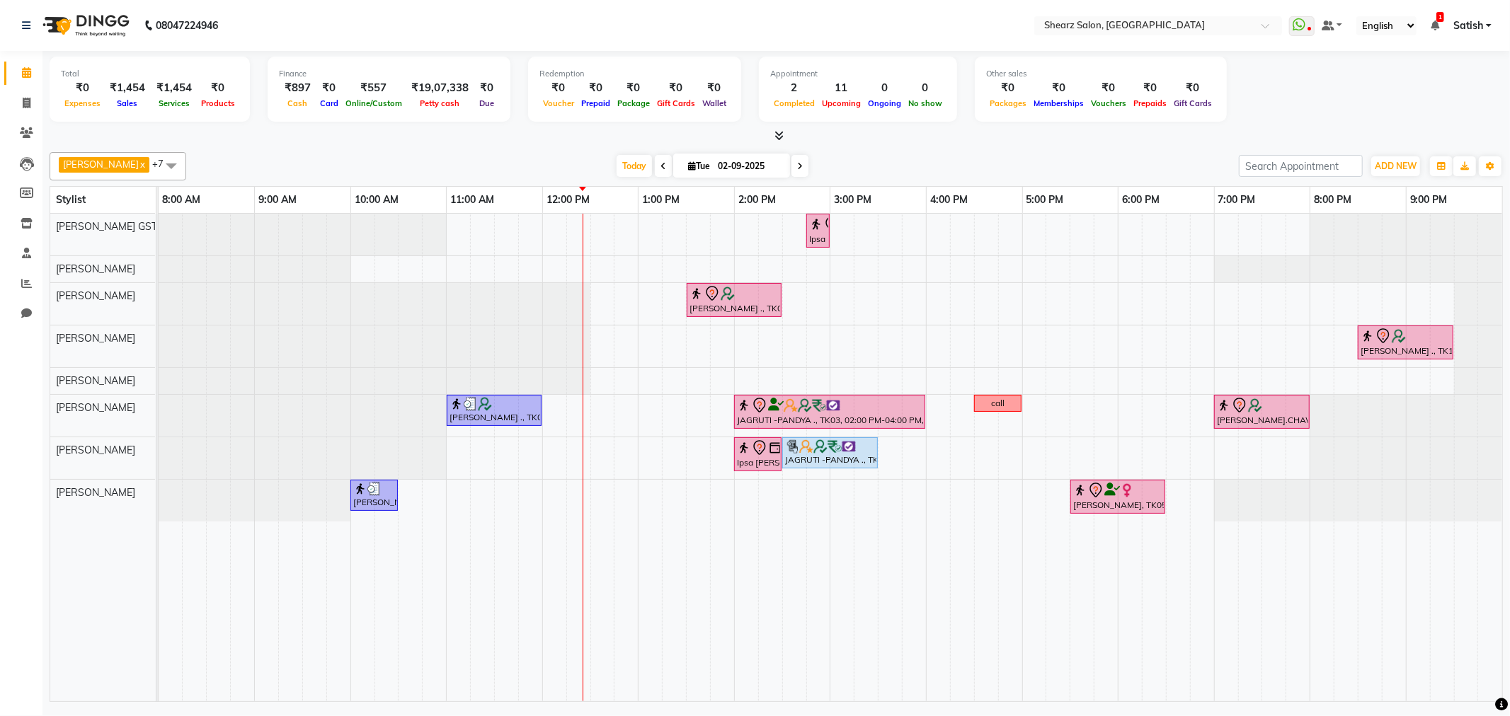
click at [164, 164] on span at bounding box center [171, 165] width 28 height 27
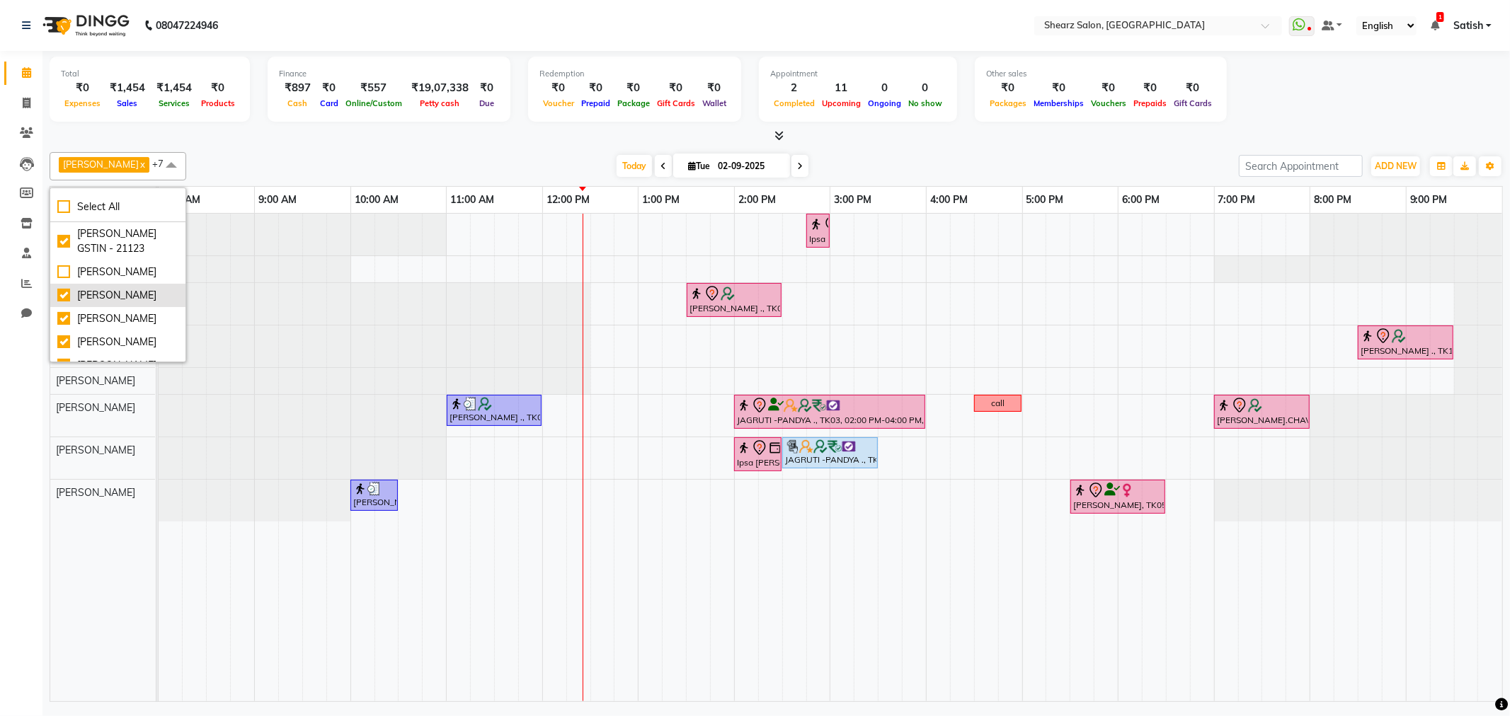
drag, startPoint x: 99, startPoint y: 281, endPoint x: 106, endPoint y: 295, distance: 15.8
click at [100, 281] on li "Heena Salmani" at bounding box center [117, 272] width 135 height 23
checkbox input "true"
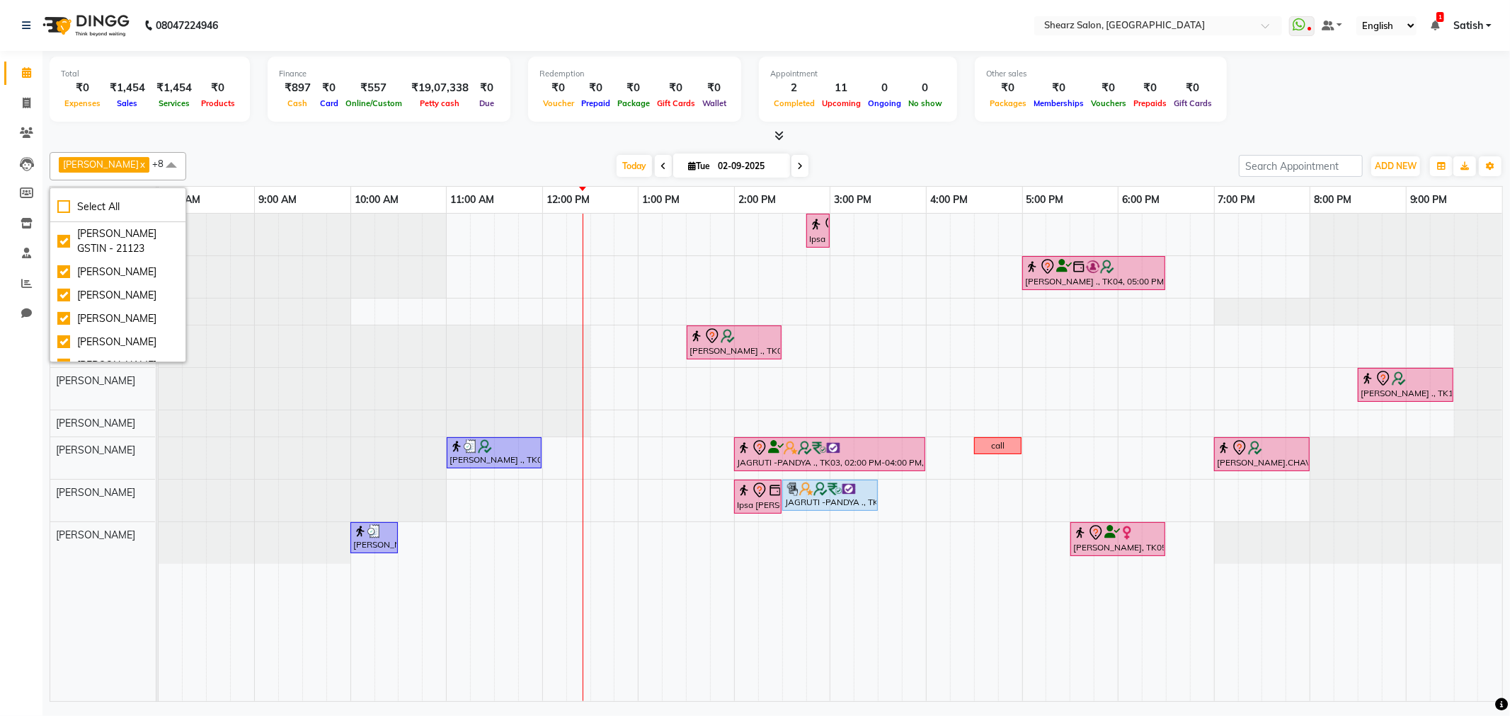
click at [159, 361] on div at bounding box center [159, 347] width 0 height 42
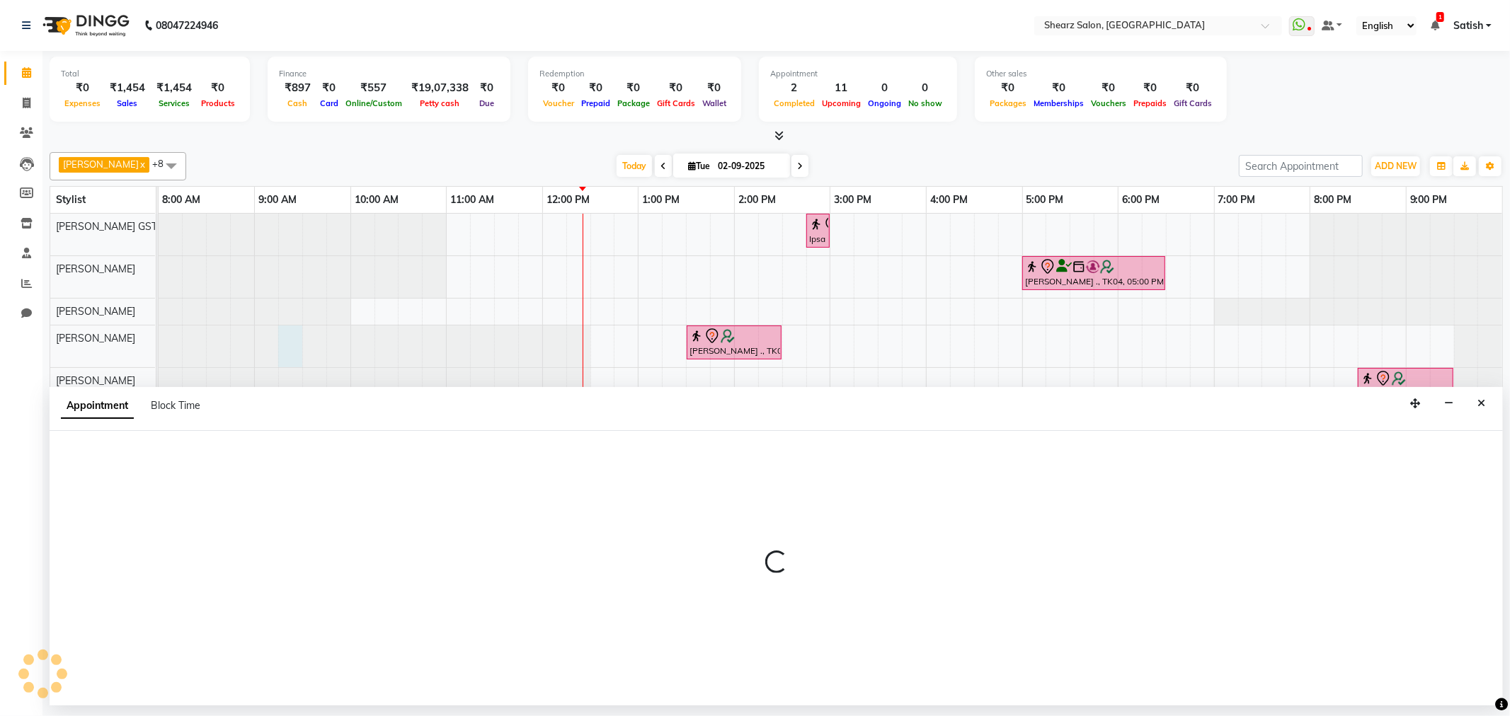
select select "77458"
select select "555"
select select "tentative"
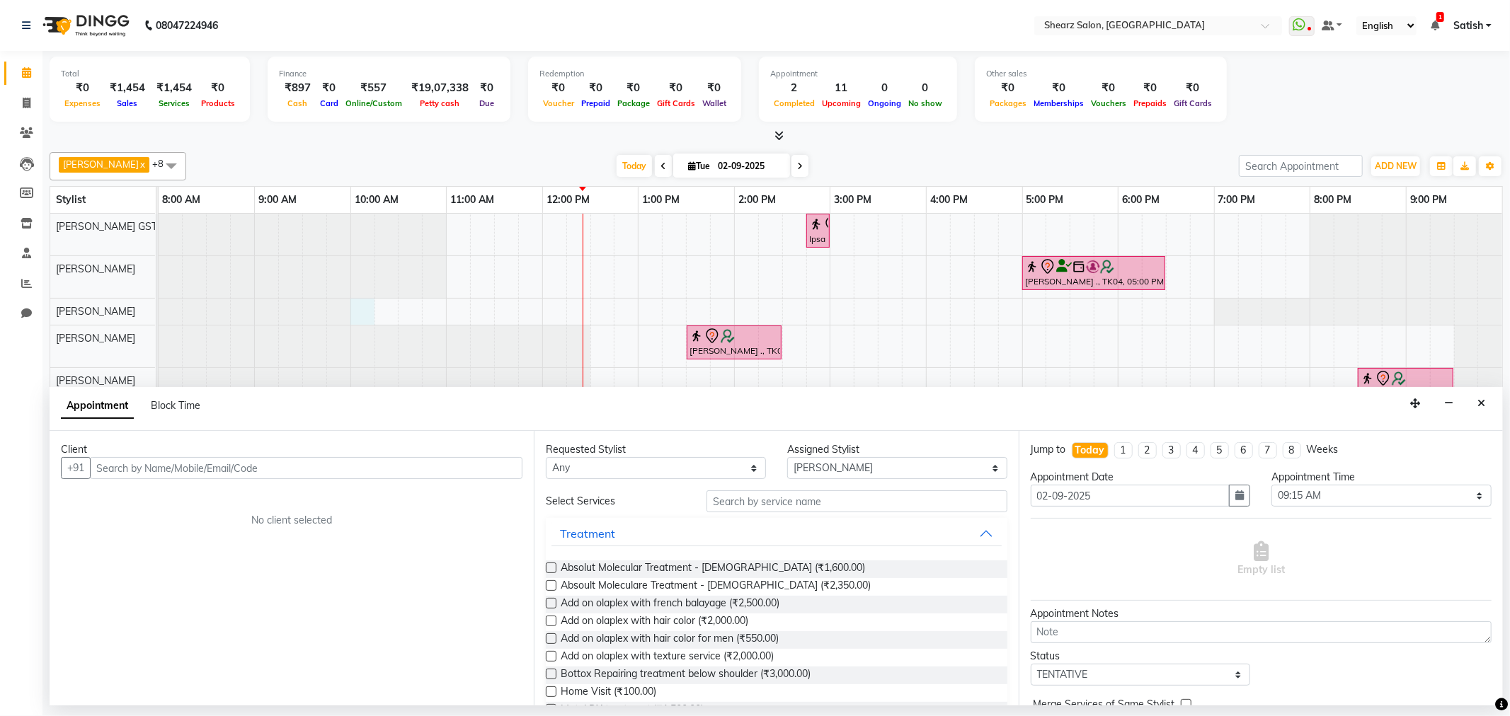
click at [367, 314] on div "Ipsa Pandya ., TK02, 02:45 PM-03:00 PM, Eyebrow threading Jigna Vashi ., TK04, …" at bounding box center [831, 458] width 1344 height 488
click at [182, 407] on span "Block Time" at bounding box center [176, 405] width 50 height 13
select select "77479"
select select "600"
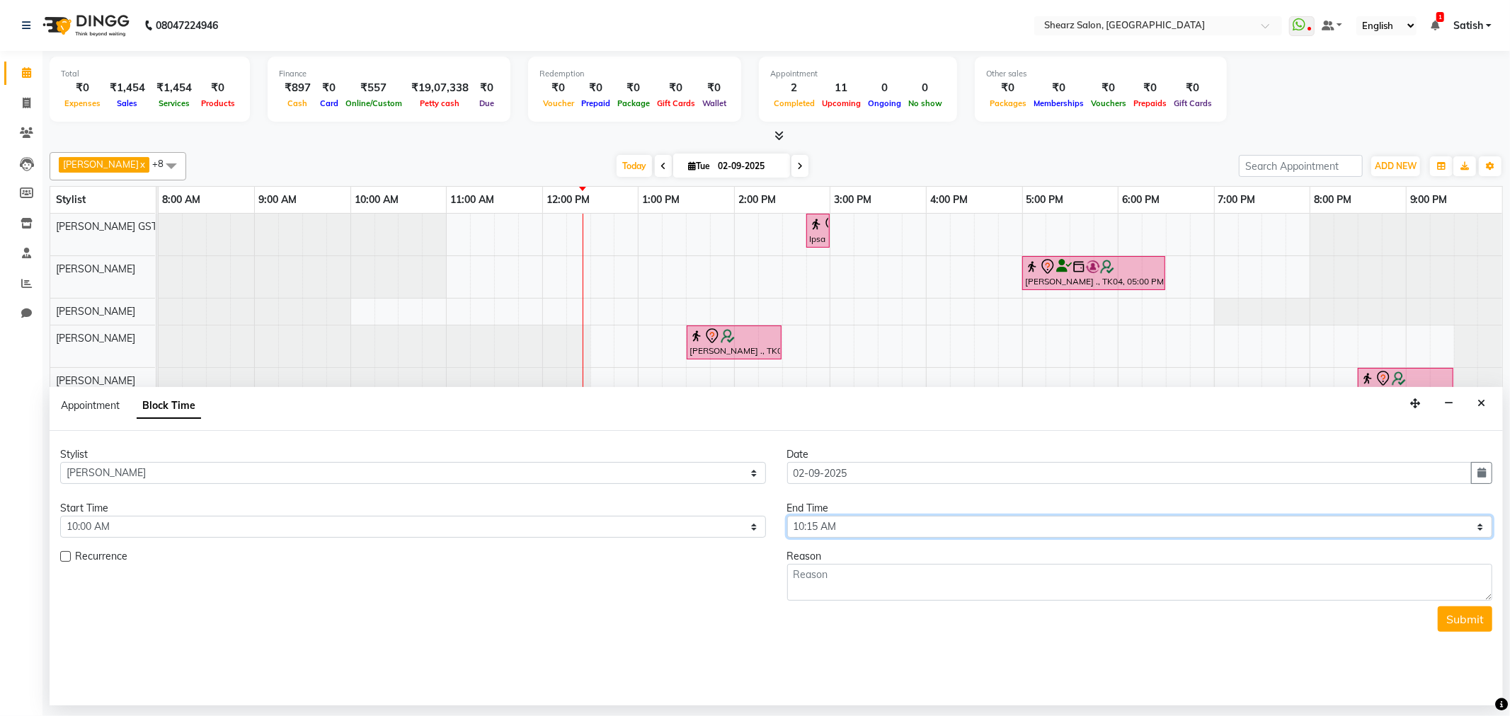
drag, startPoint x: 876, startPoint y: 535, endPoint x: 884, endPoint y: 518, distance: 19.1
click at [876, 535] on select "Select 09:00 AM 09:15 AM 09:30 AM 09:45 AM 10:00 AM 10:15 AM 10:30 AM 10:45 AM …" at bounding box center [1140, 527] width 706 height 22
select select "1290"
click at [787, 516] on select "Select 09:00 AM 09:15 AM 09:30 AM 09:45 AM 10:00 AM 10:15 AM 10:30 AM 10:45 AM …" at bounding box center [1140, 527] width 706 height 22
click at [853, 564] on textarea at bounding box center [1140, 582] width 706 height 37
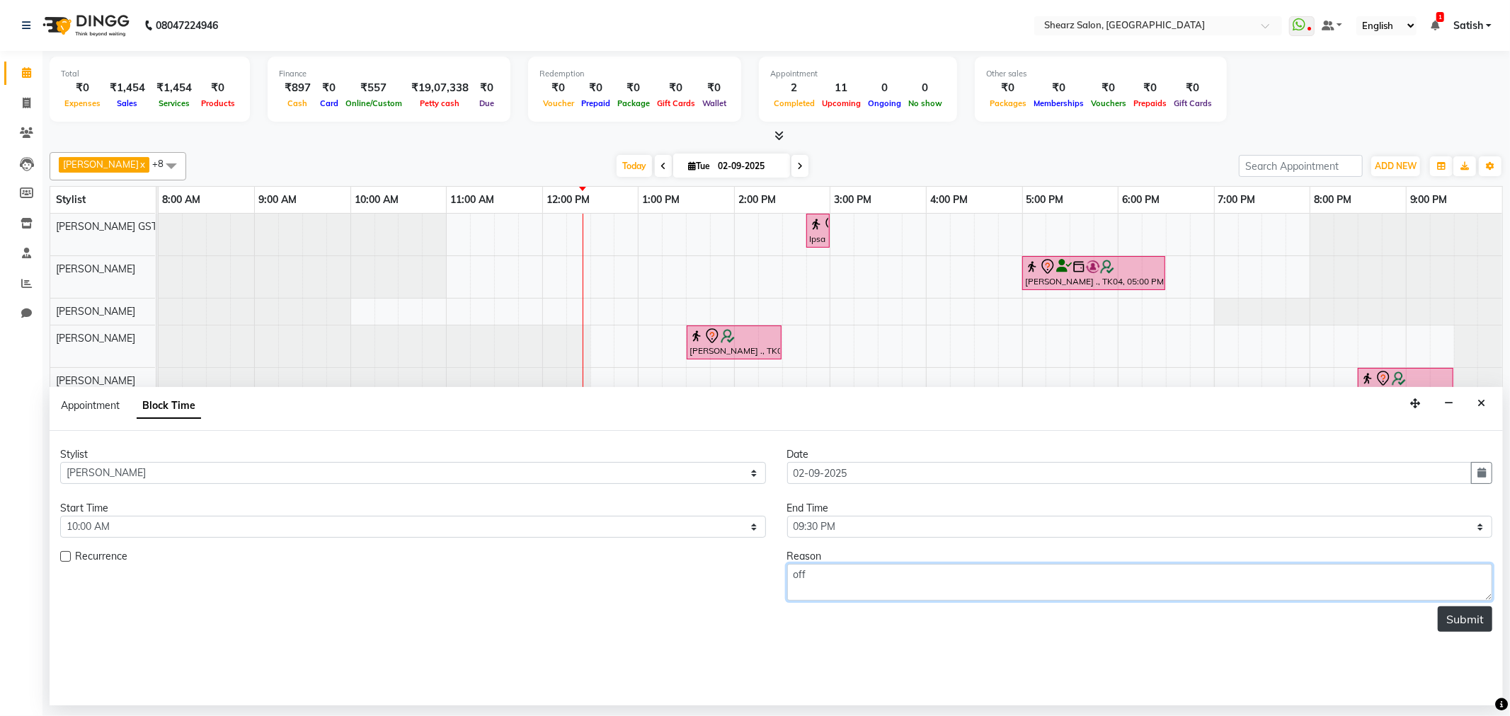
type textarea "off"
click at [1451, 617] on button "Submit" at bounding box center [1465, 619] width 55 height 25
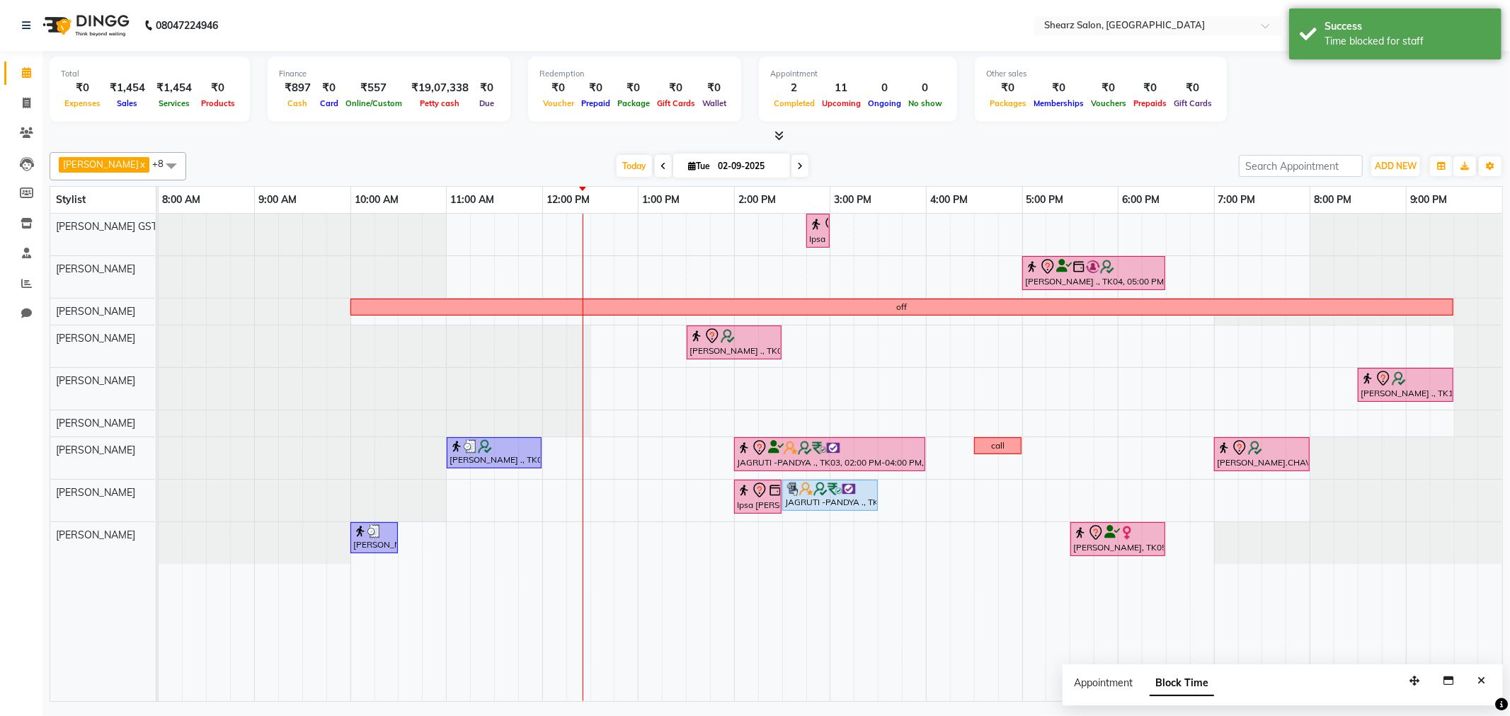
click at [166, 159] on span at bounding box center [171, 165] width 28 height 27
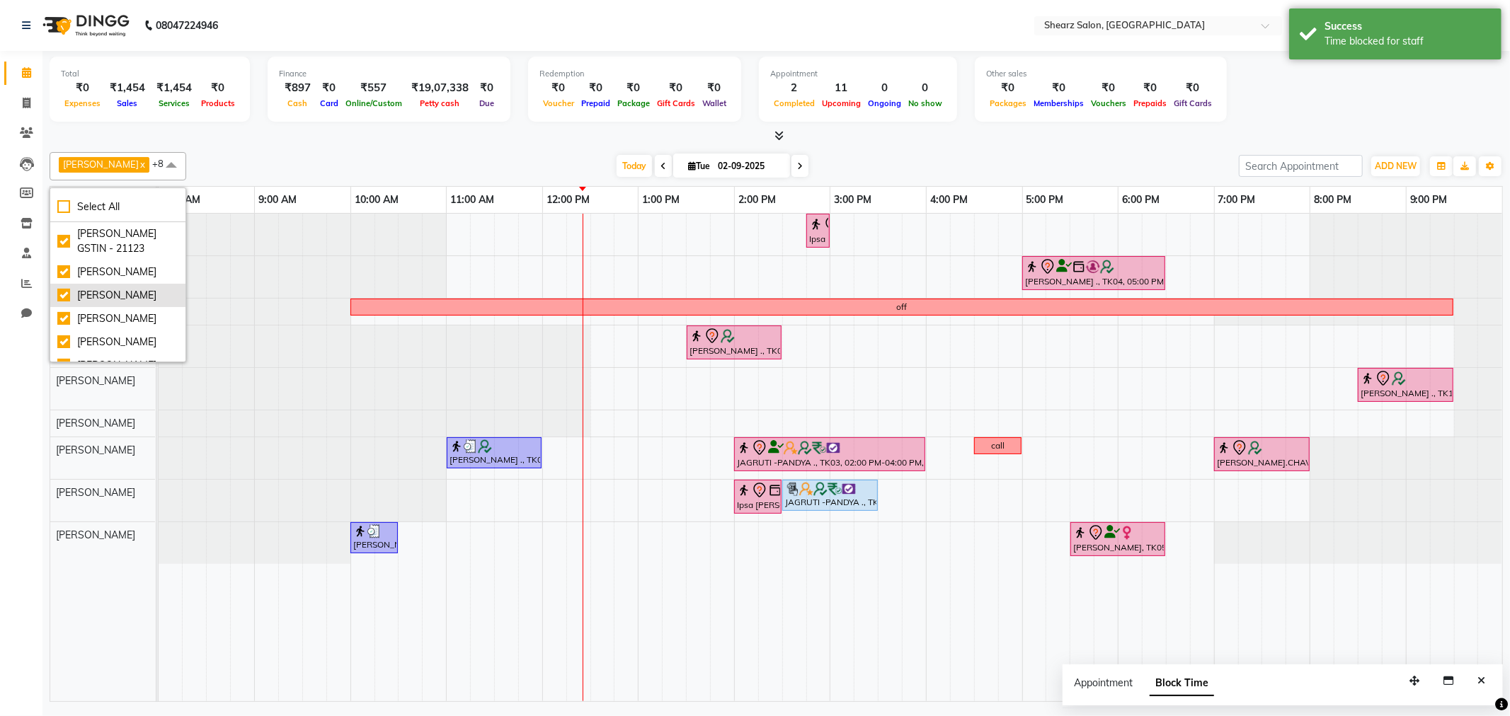
click at [103, 284] on li "pritika prajapati" at bounding box center [117, 295] width 135 height 23
checkbox input "false"
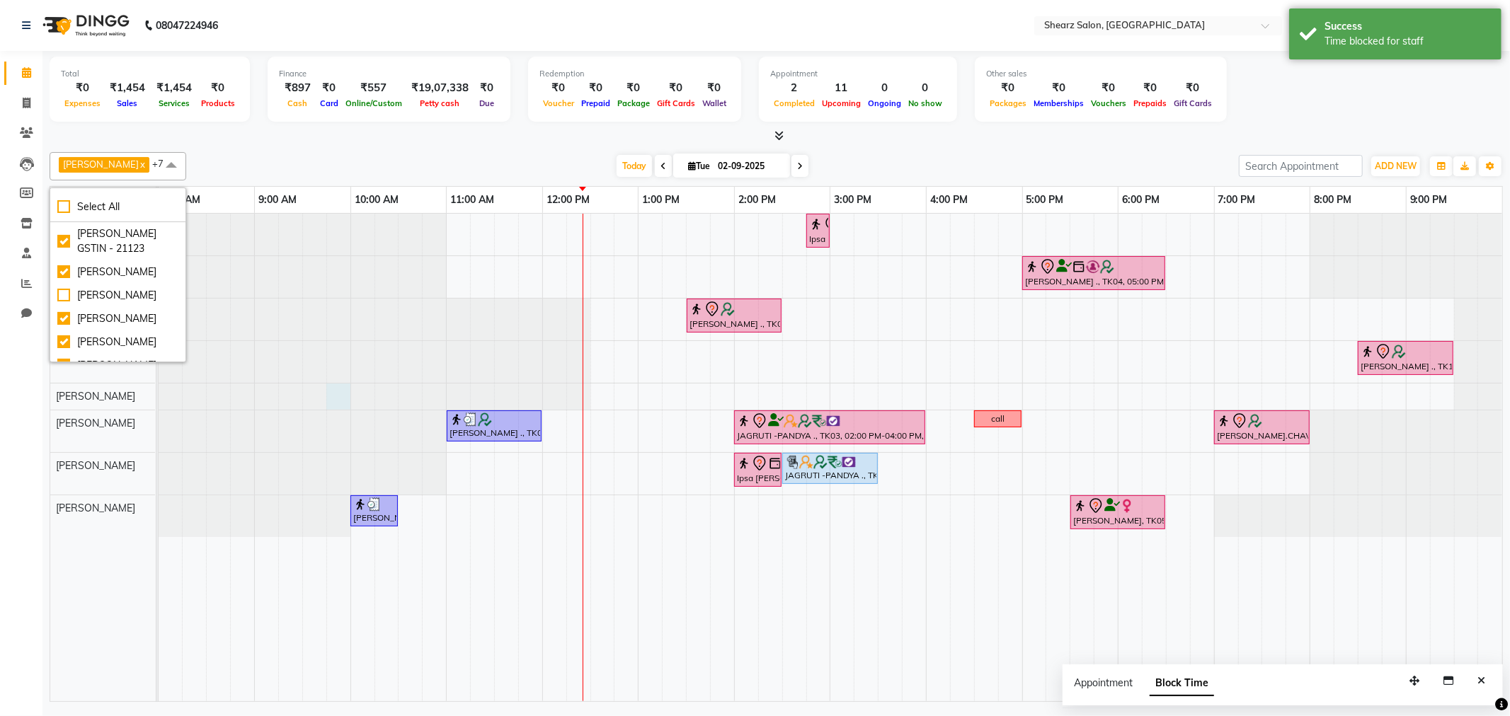
drag, startPoint x: 348, startPoint y: 385, endPoint x: 373, endPoint y: 411, distance: 35.5
click at [159, 390] on div at bounding box center [159, 397] width 0 height 26
select select "77486"
select select "585"
select select "tentative"
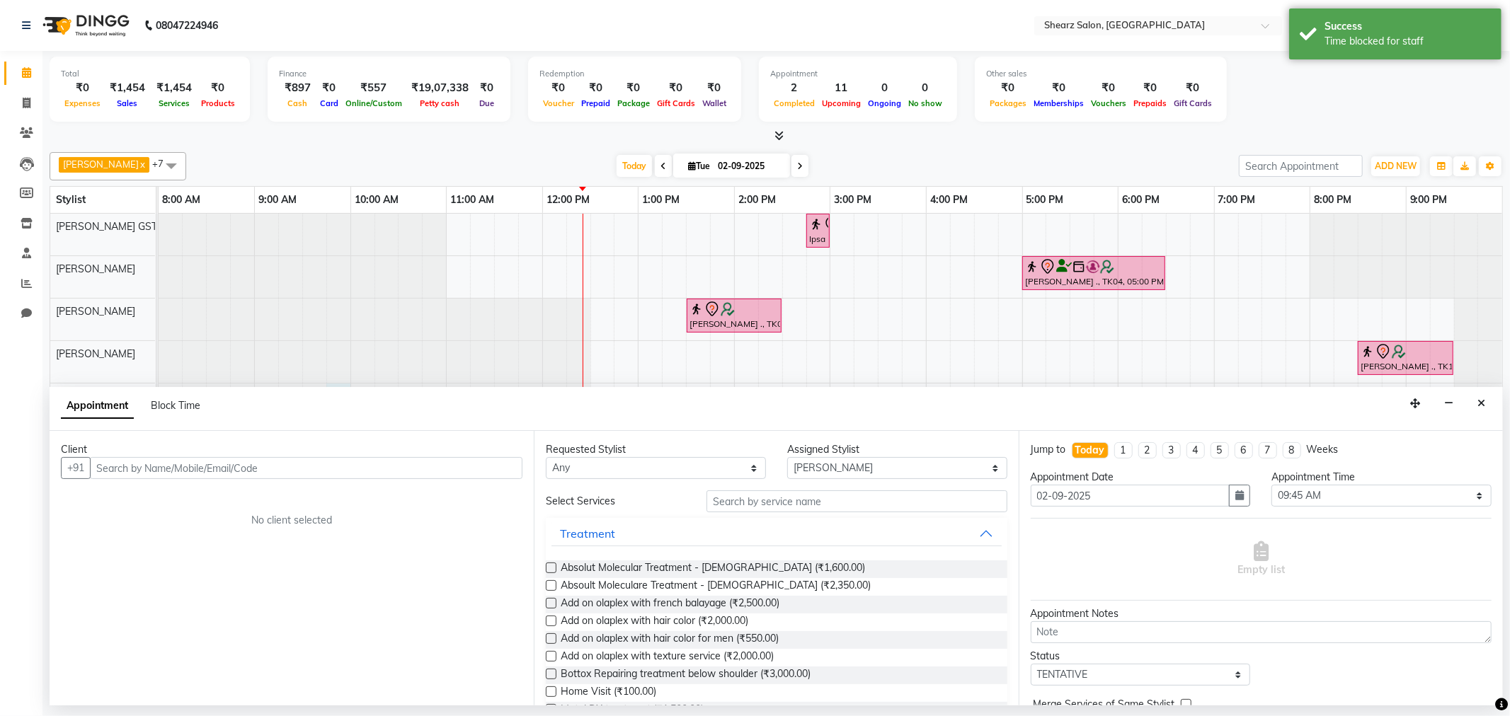
click at [1470, 402] on div "Appointment Block Time" at bounding box center [776, 409] width 1453 height 44
click at [1480, 401] on icon "Close" at bounding box center [1481, 404] width 8 height 10
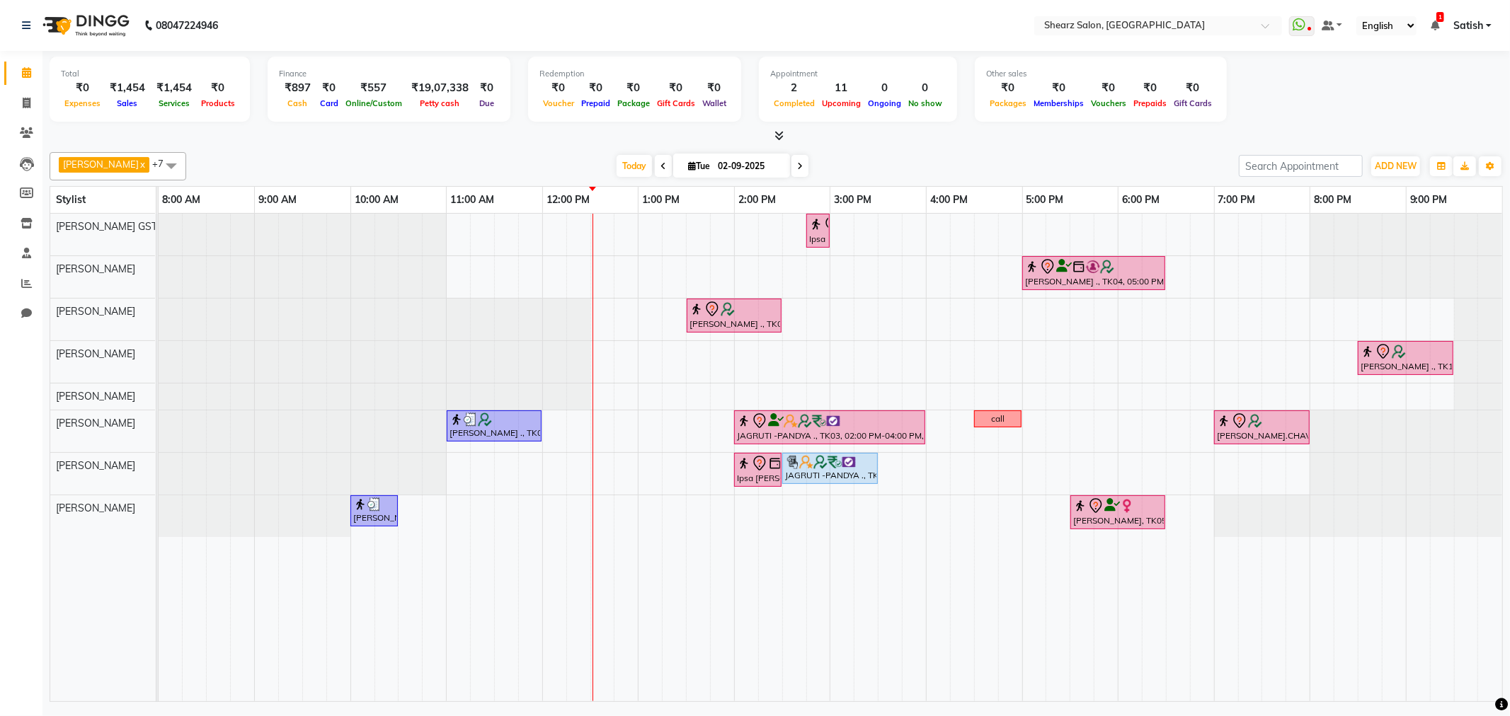
click at [738, 513] on div "Ipsa Pandya ., TK02, 02:45 PM-03:00 PM, Eyebrow threading Jigna Vashi ., TK04, …" at bounding box center [831, 458] width 1344 height 488
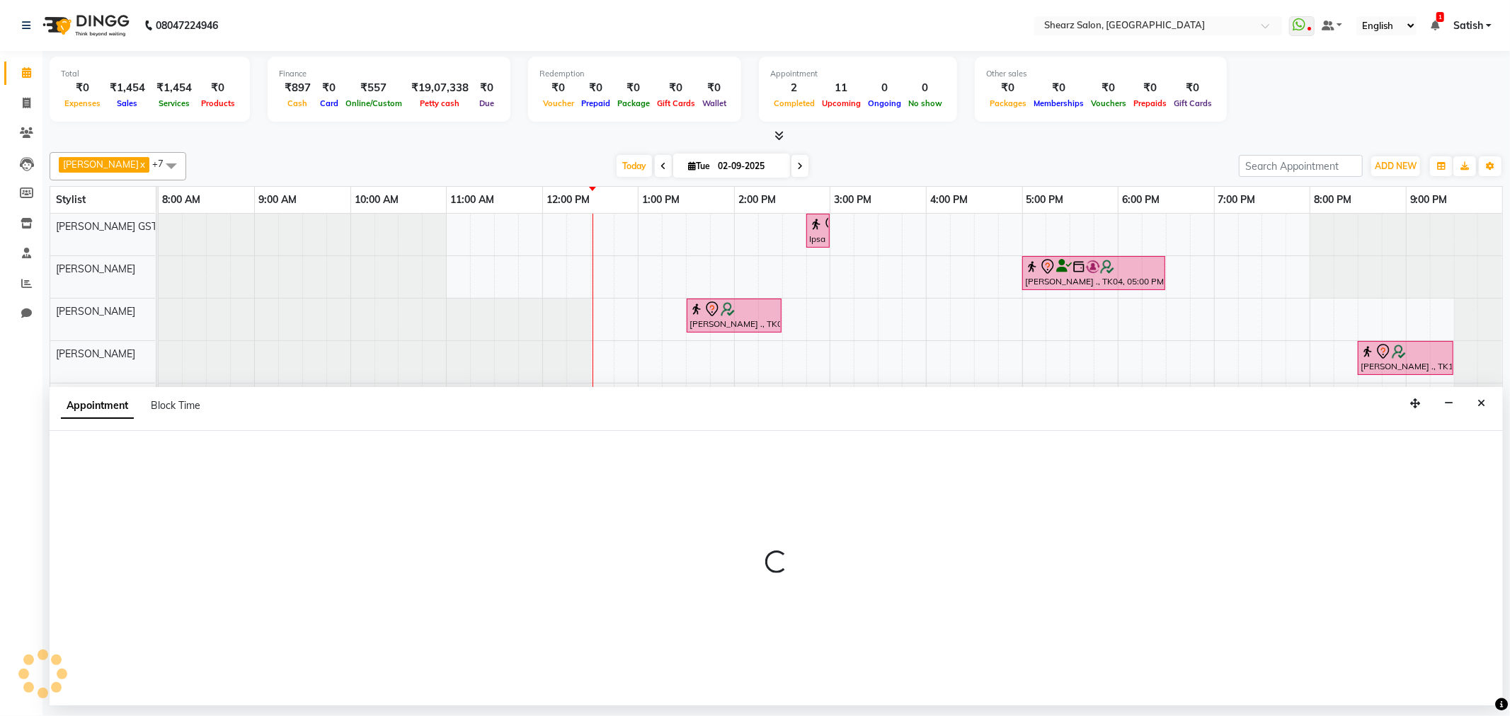
select select "77472"
select select "tentative"
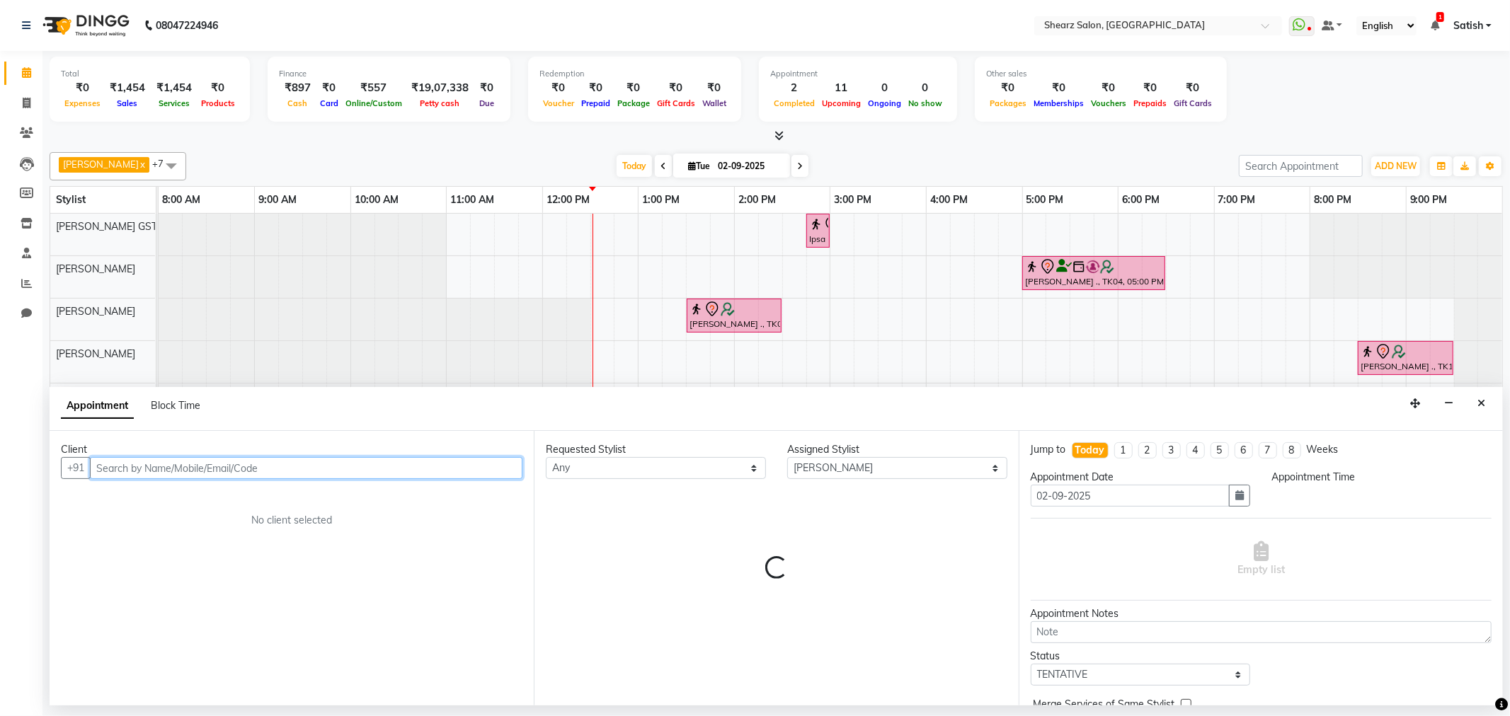
select select "840"
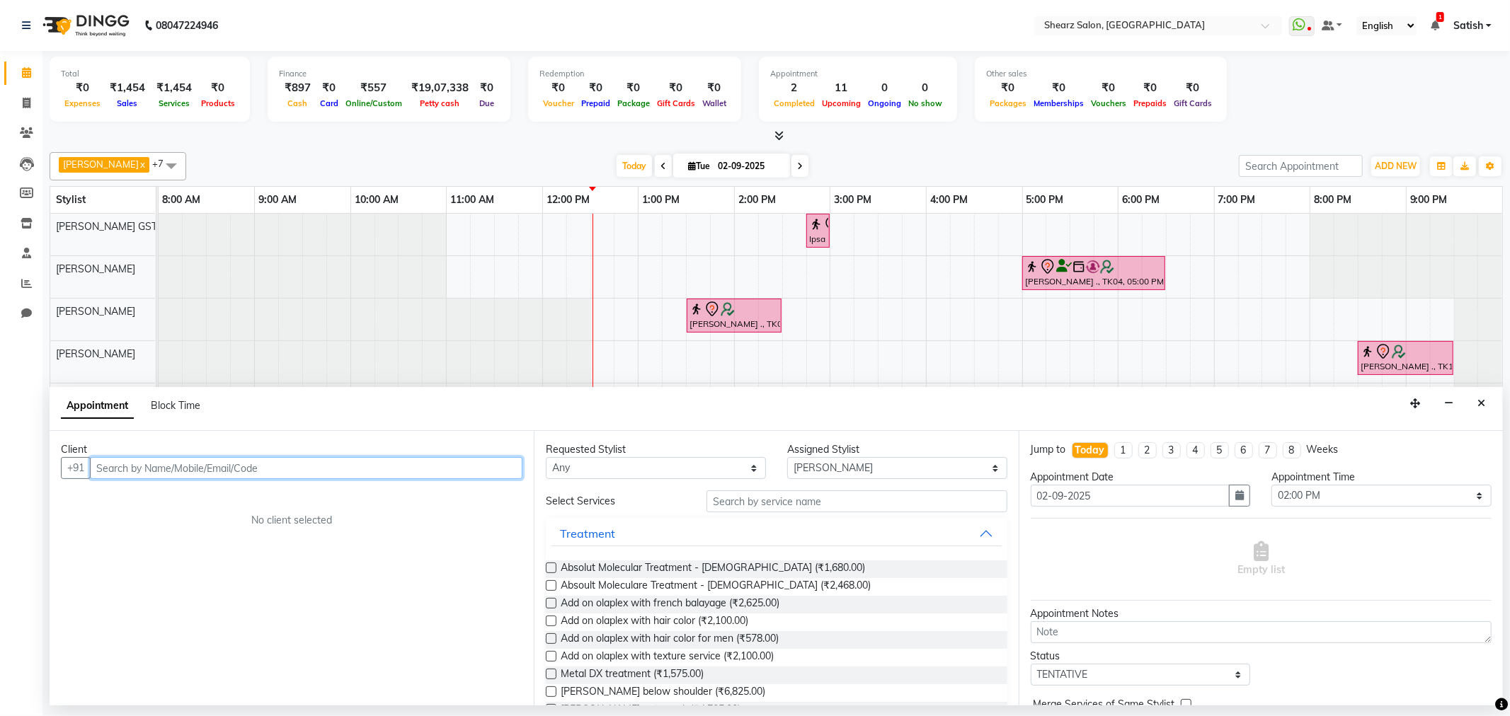
drag, startPoint x: 237, startPoint y: 457, endPoint x: 236, endPoint y: 473, distance: 16.3
click at [236, 465] on input "text" at bounding box center [306, 468] width 433 height 22
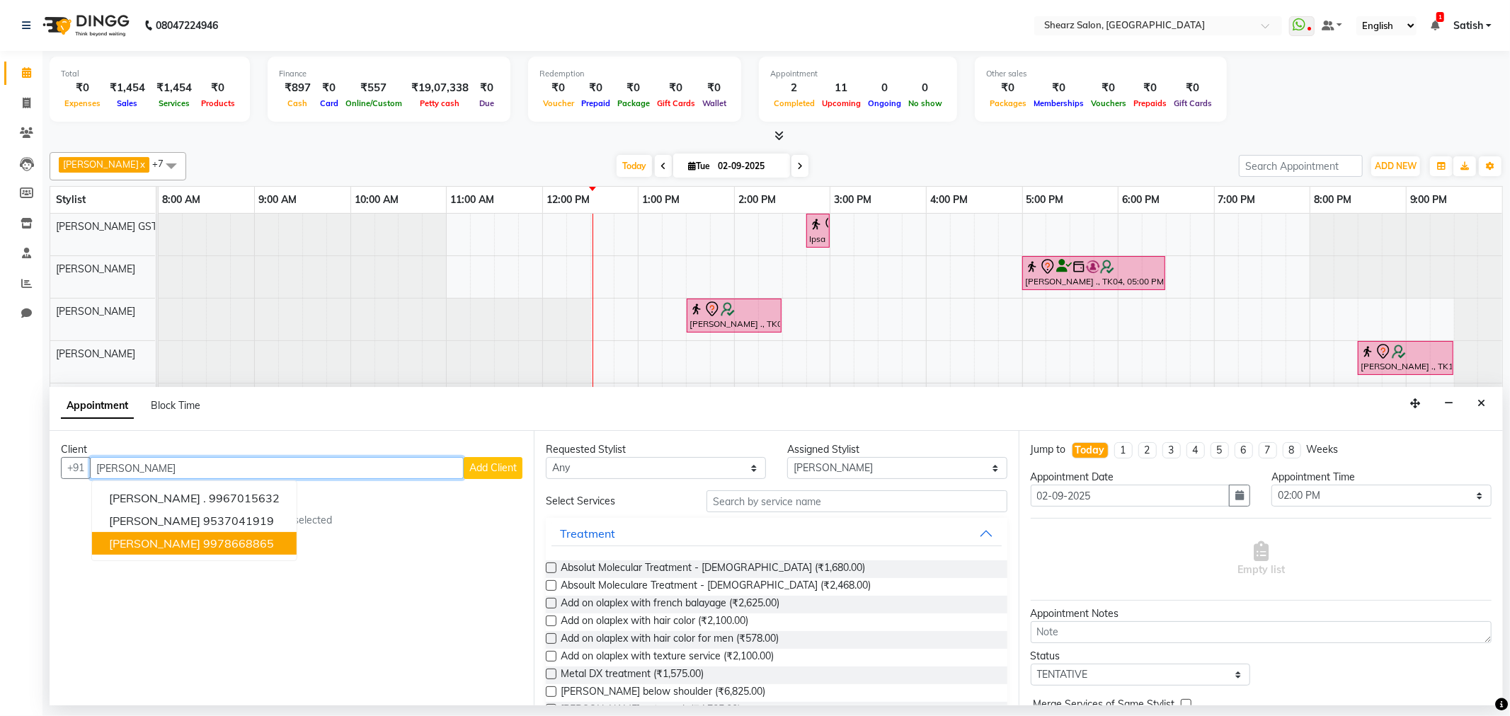
click at [210, 546] on ngb-highlight "9978668865" at bounding box center [238, 544] width 71 height 14
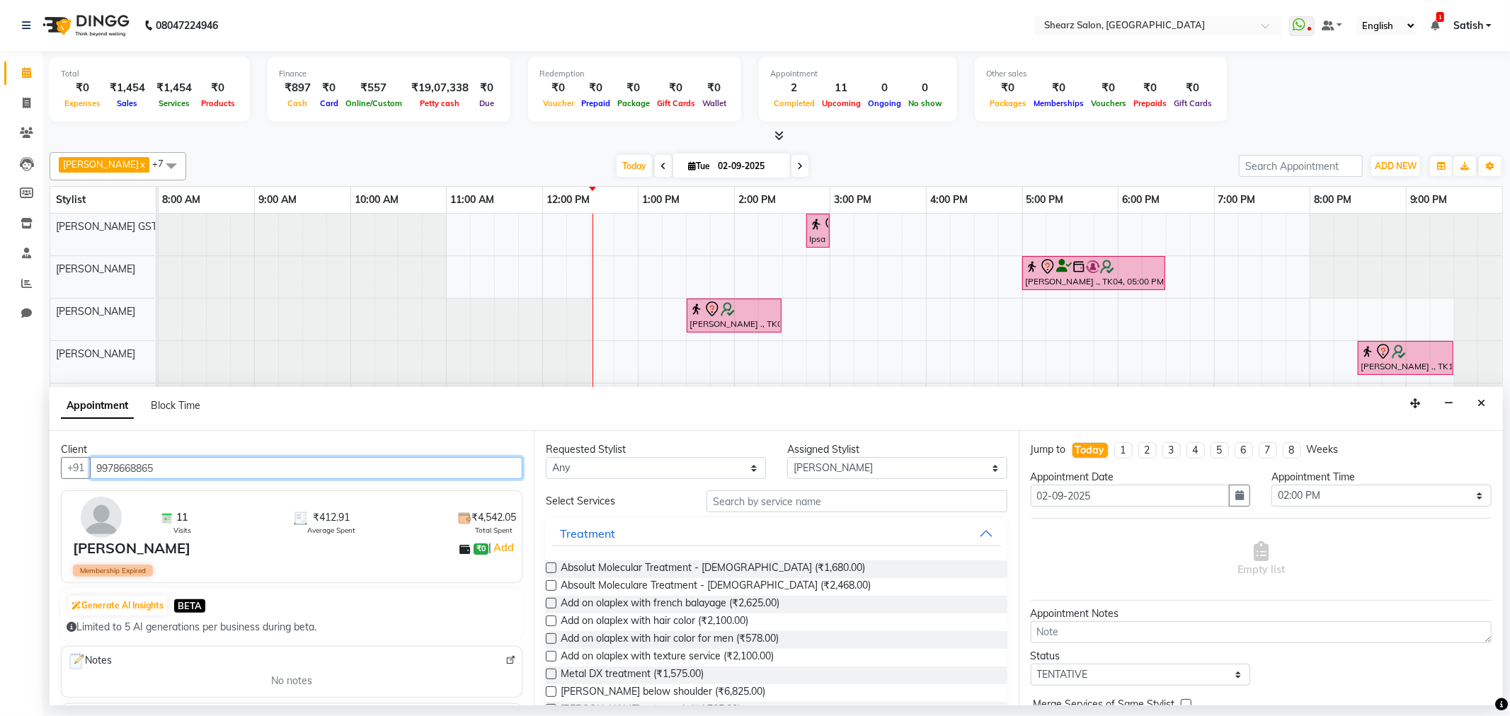
type input "9978668865"
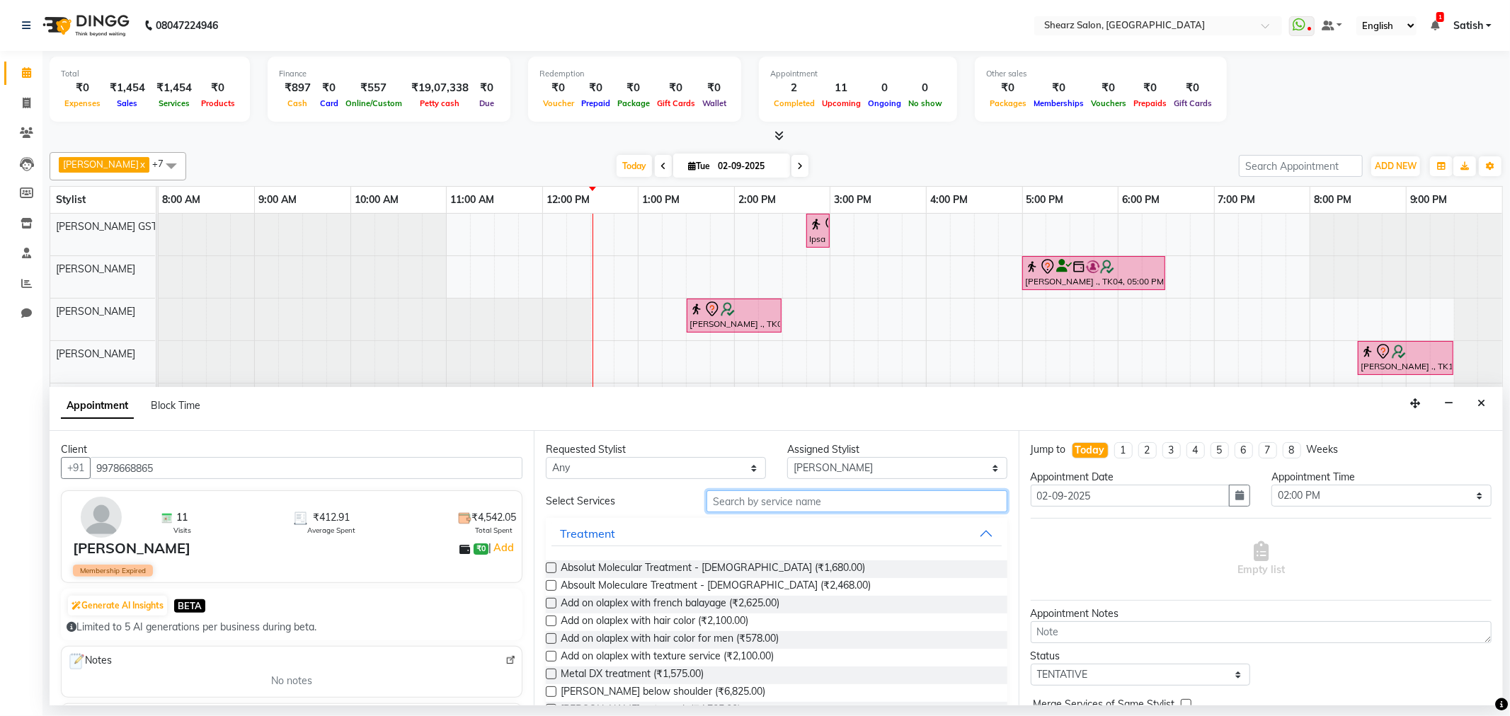
click at [762, 501] on input "text" at bounding box center [857, 502] width 300 height 22
type input "hair spa"
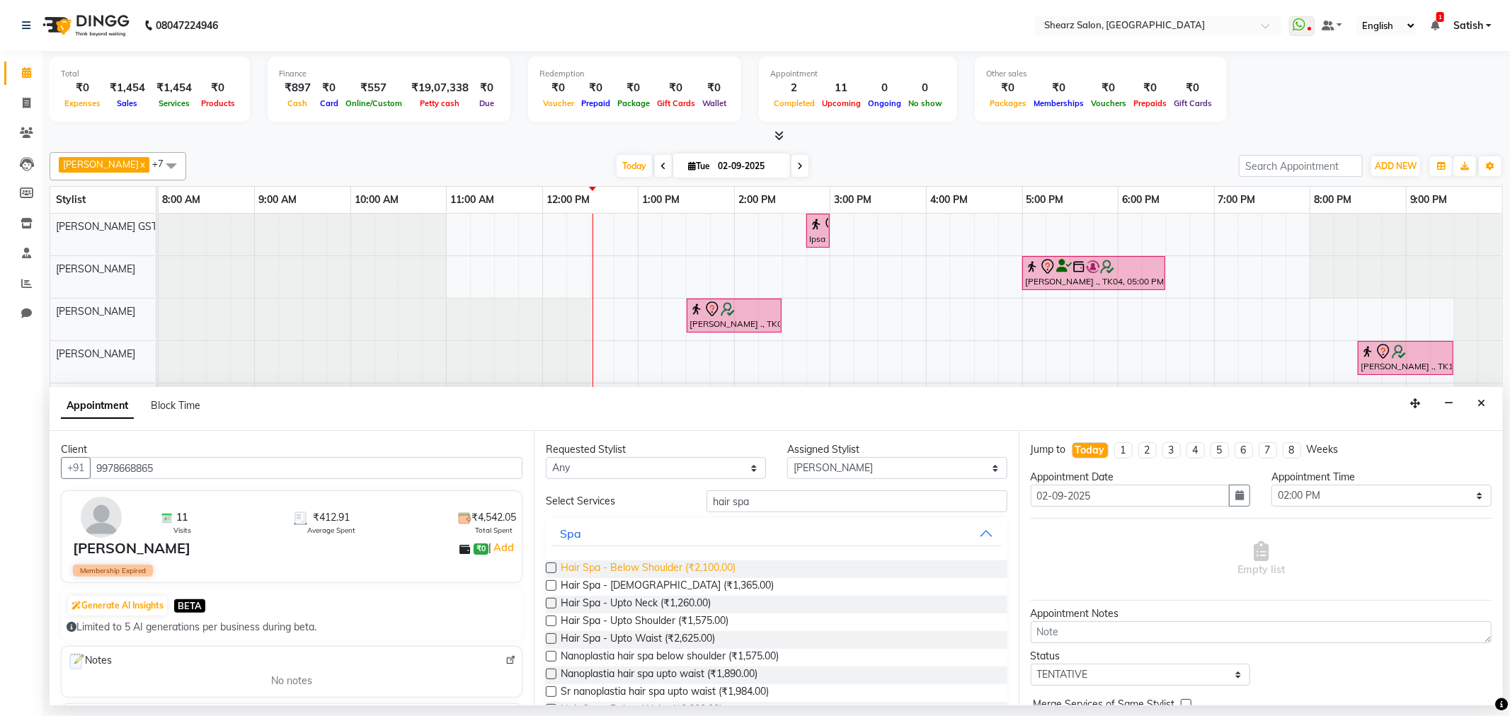
click at [641, 561] on span "Hair Spa - Below Shoulder (₹2,100.00)" at bounding box center [648, 570] width 175 height 18
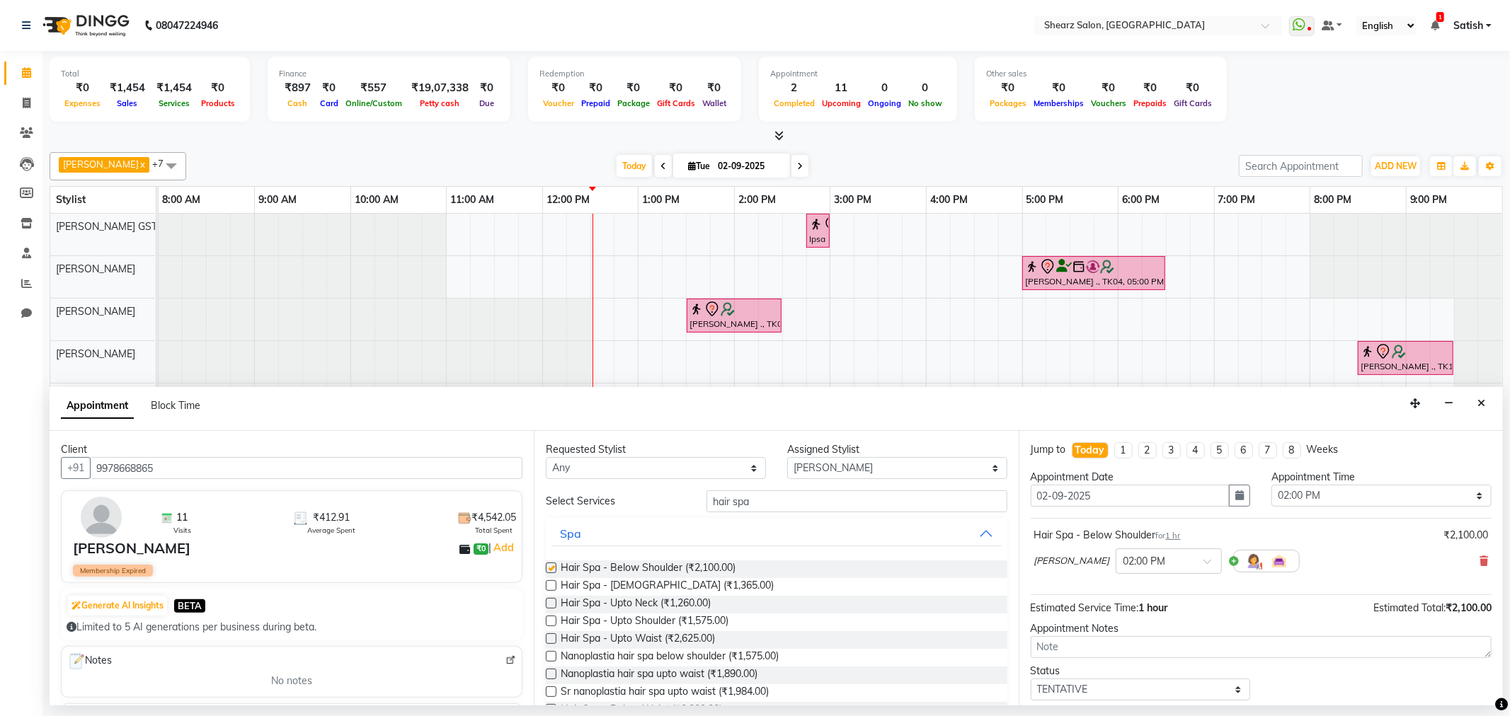
checkbox input "false"
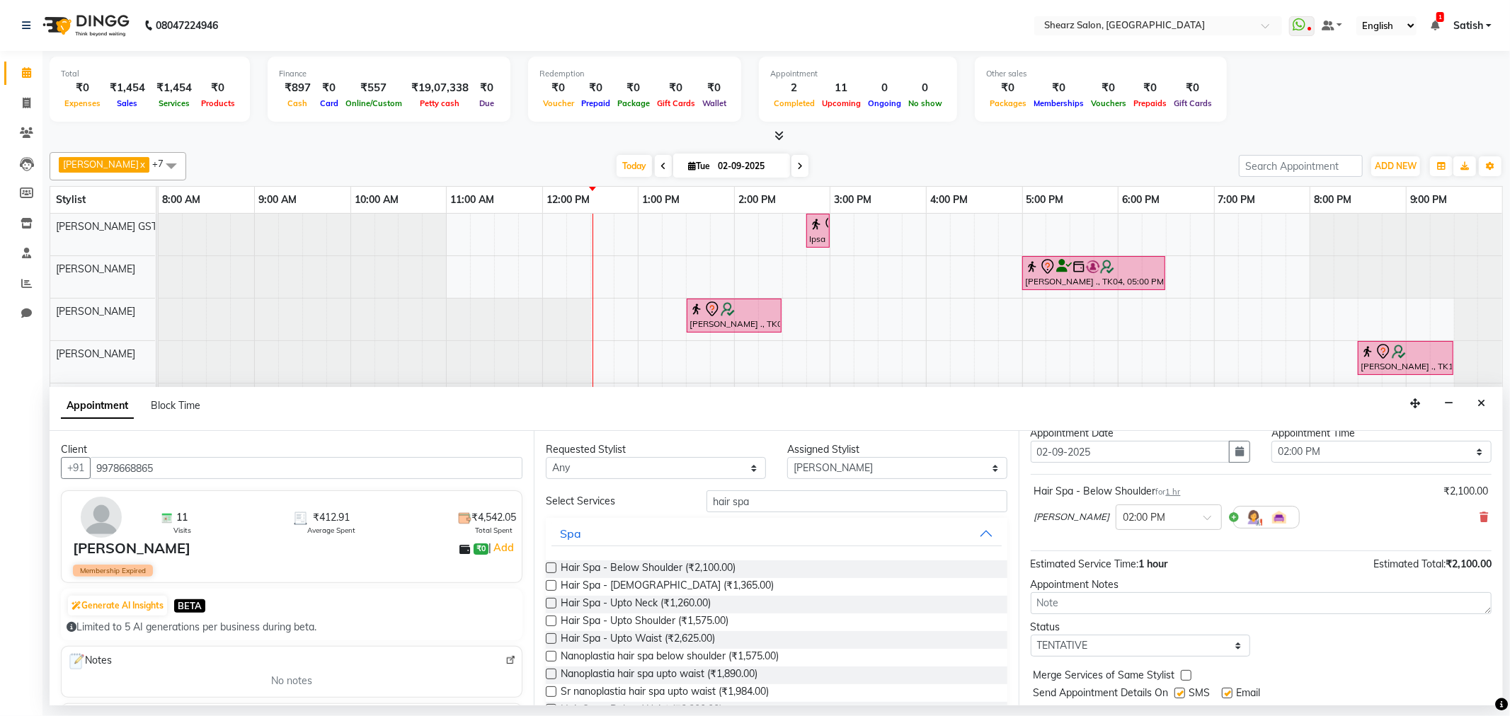
scroll to position [85, 0]
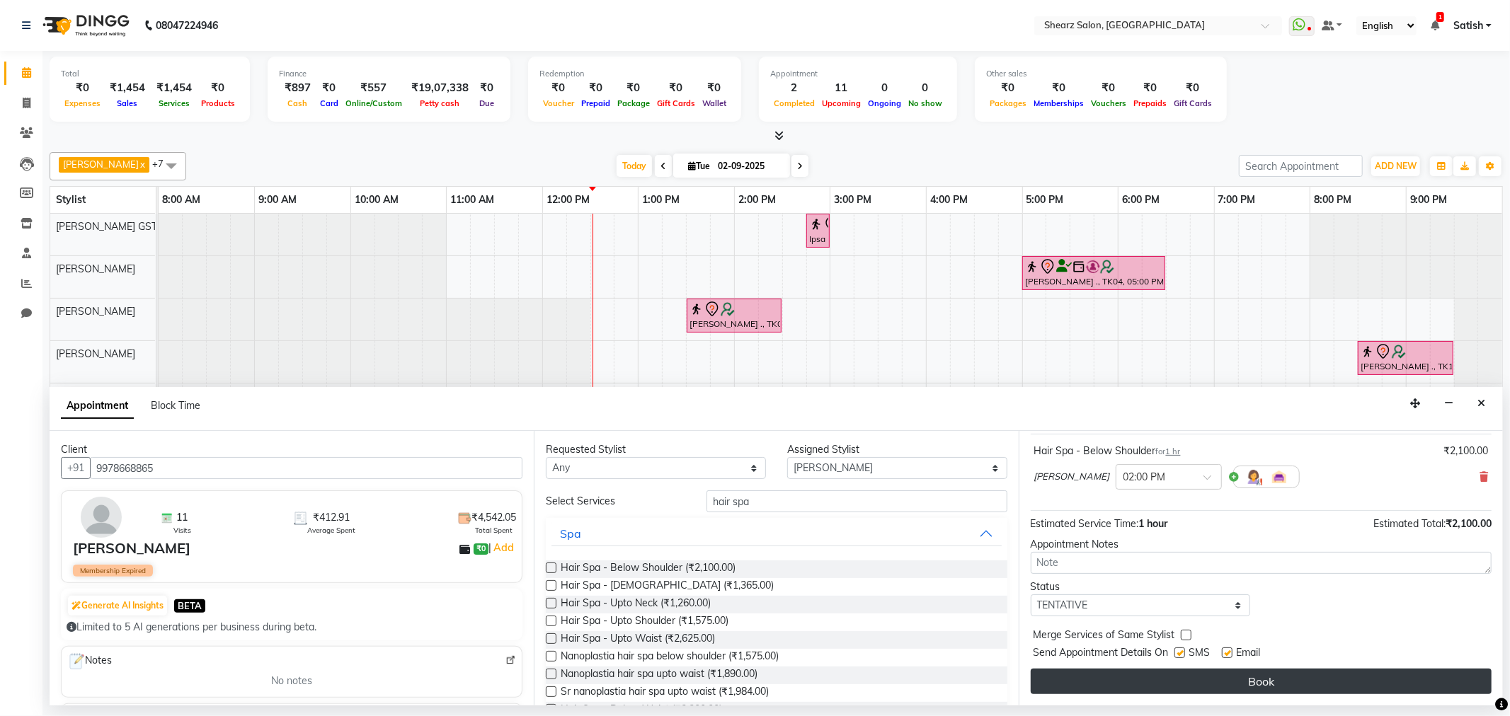
click at [1175, 688] on button "Book" at bounding box center [1261, 681] width 461 height 25
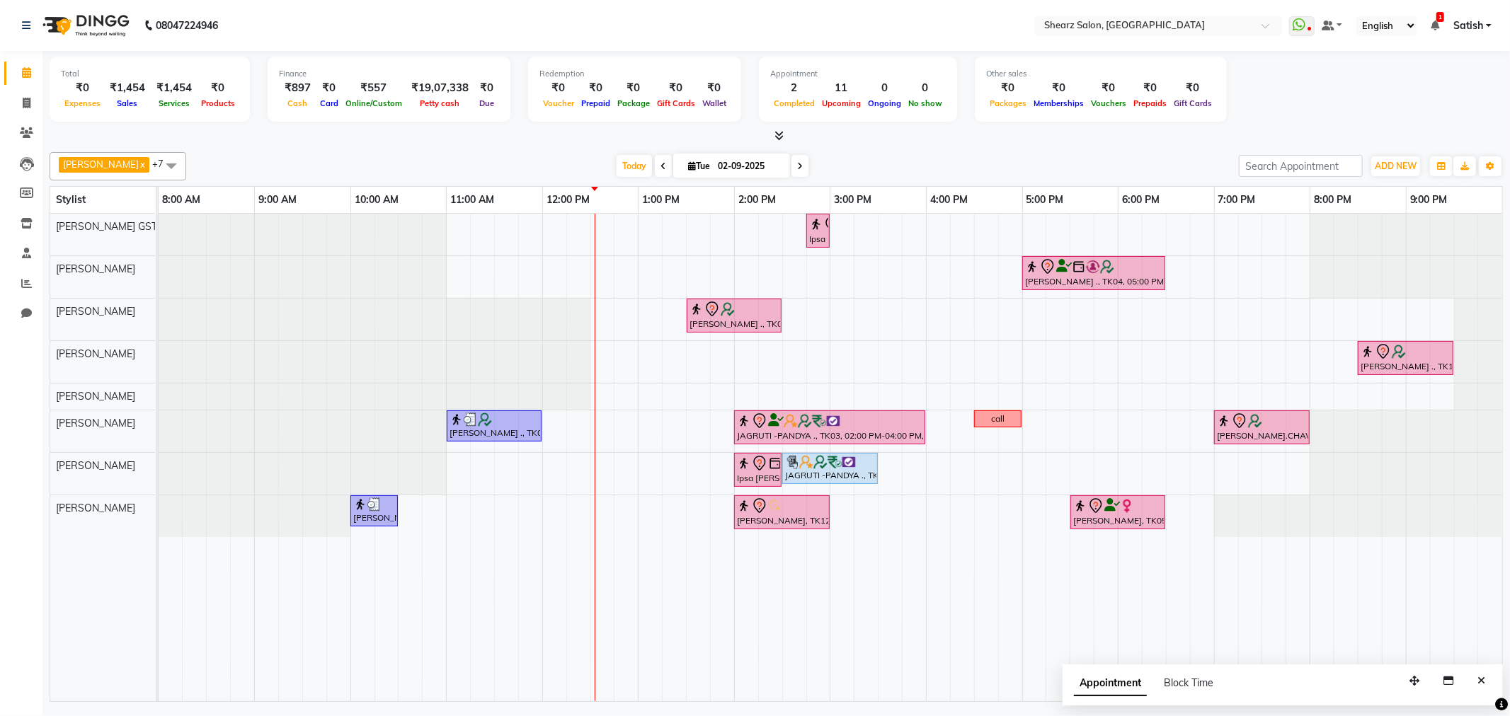
click at [719, 167] on input "02-09-2025" at bounding box center [749, 166] width 71 height 21
select select "9"
select select "2025"
click at [662, 276] on span "9" at bounding box center [667, 279] width 23 height 23
type input "09-09-2025"
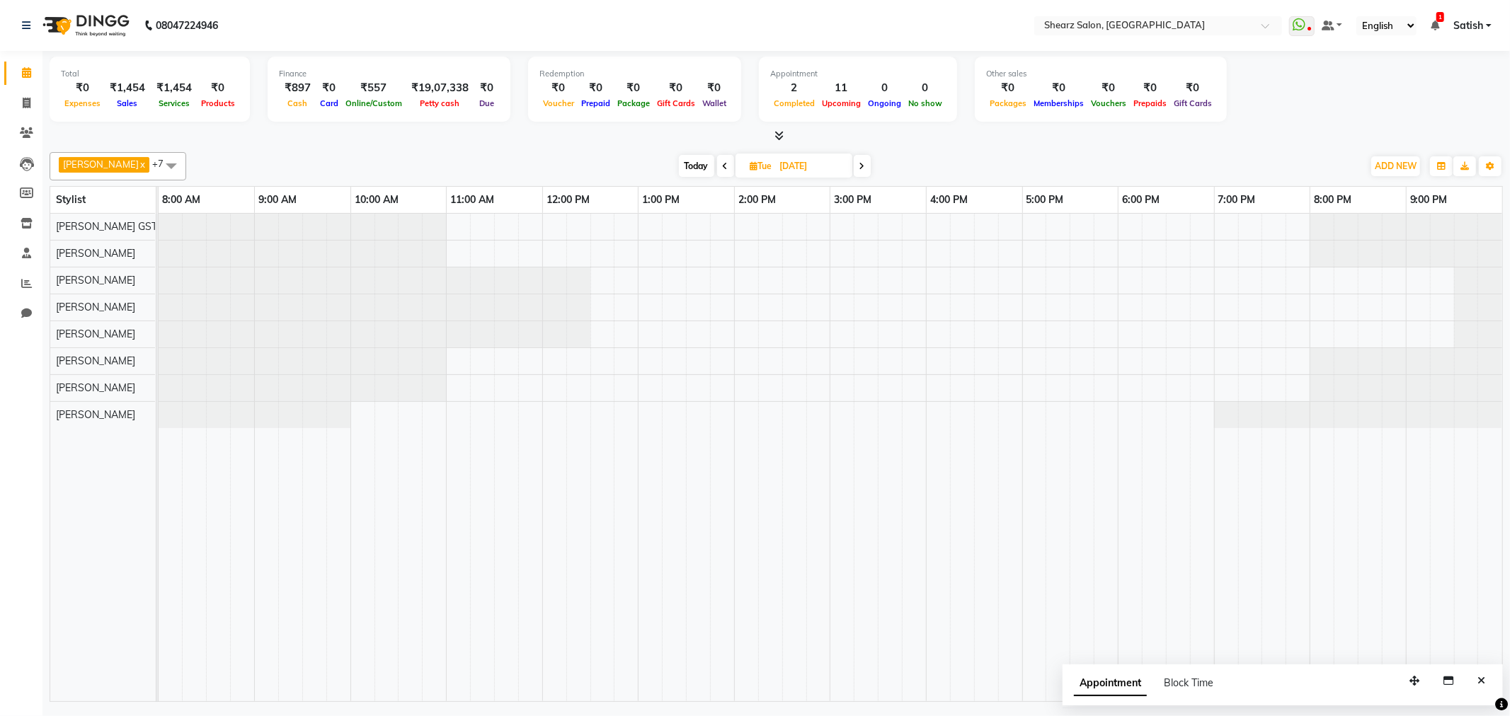
click at [159, 164] on span at bounding box center [171, 165] width 28 height 27
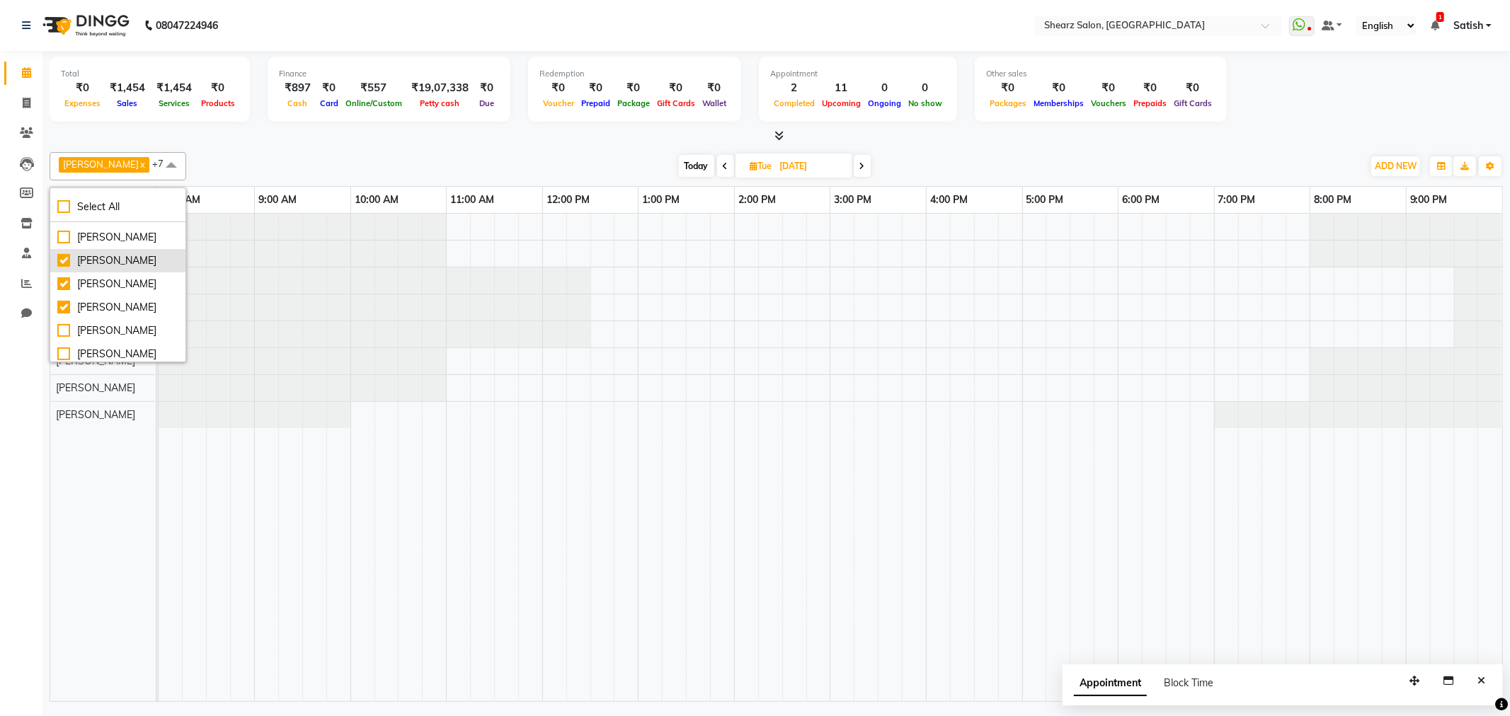
scroll to position [79, 0]
click at [78, 333] on div "Rohit Rathod" at bounding box center [117, 333] width 121 height 15
checkbox input "true"
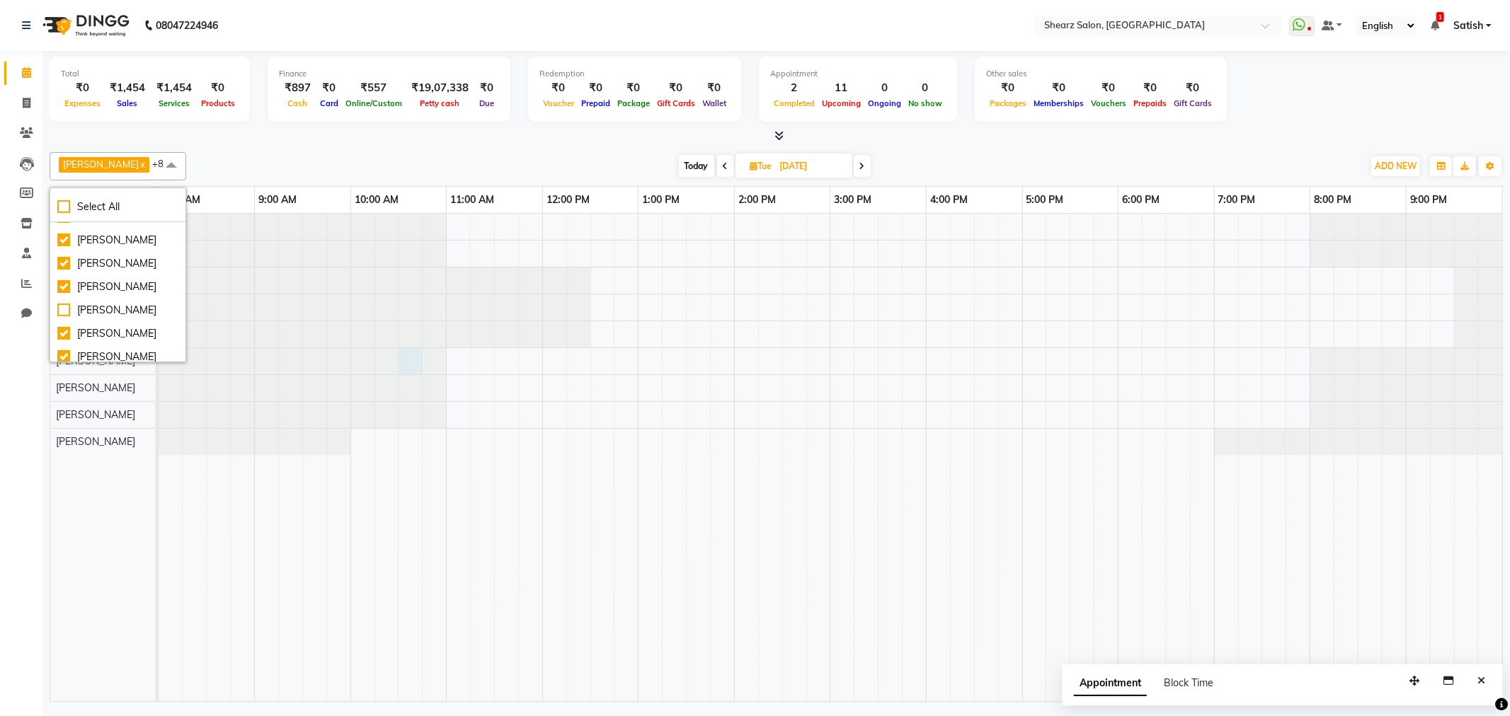
click at [159, 350] on div at bounding box center [159, 361] width 0 height 26
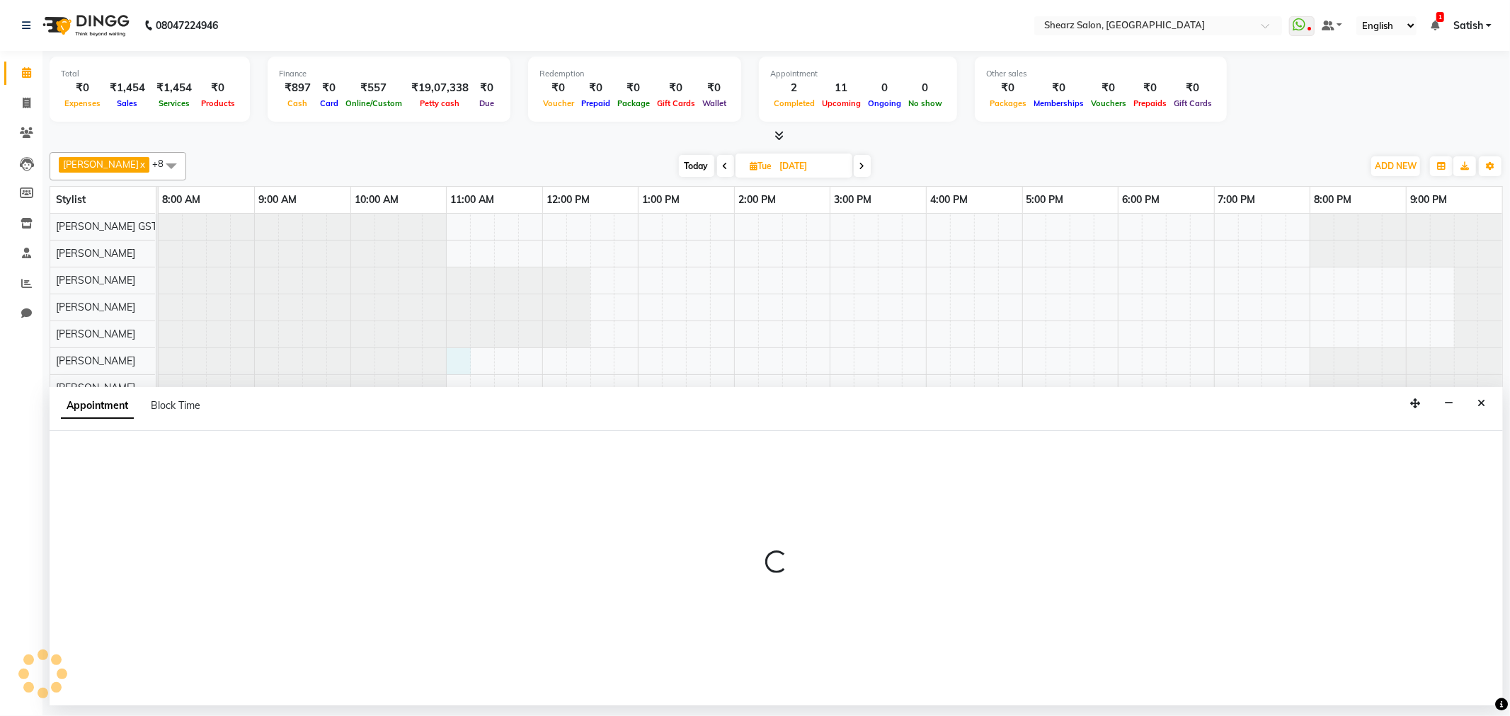
click at [458, 362] on div at bounding box center [831, 458] width 1344 height 488
select select "77471"
select select "660"
select select "tentative"
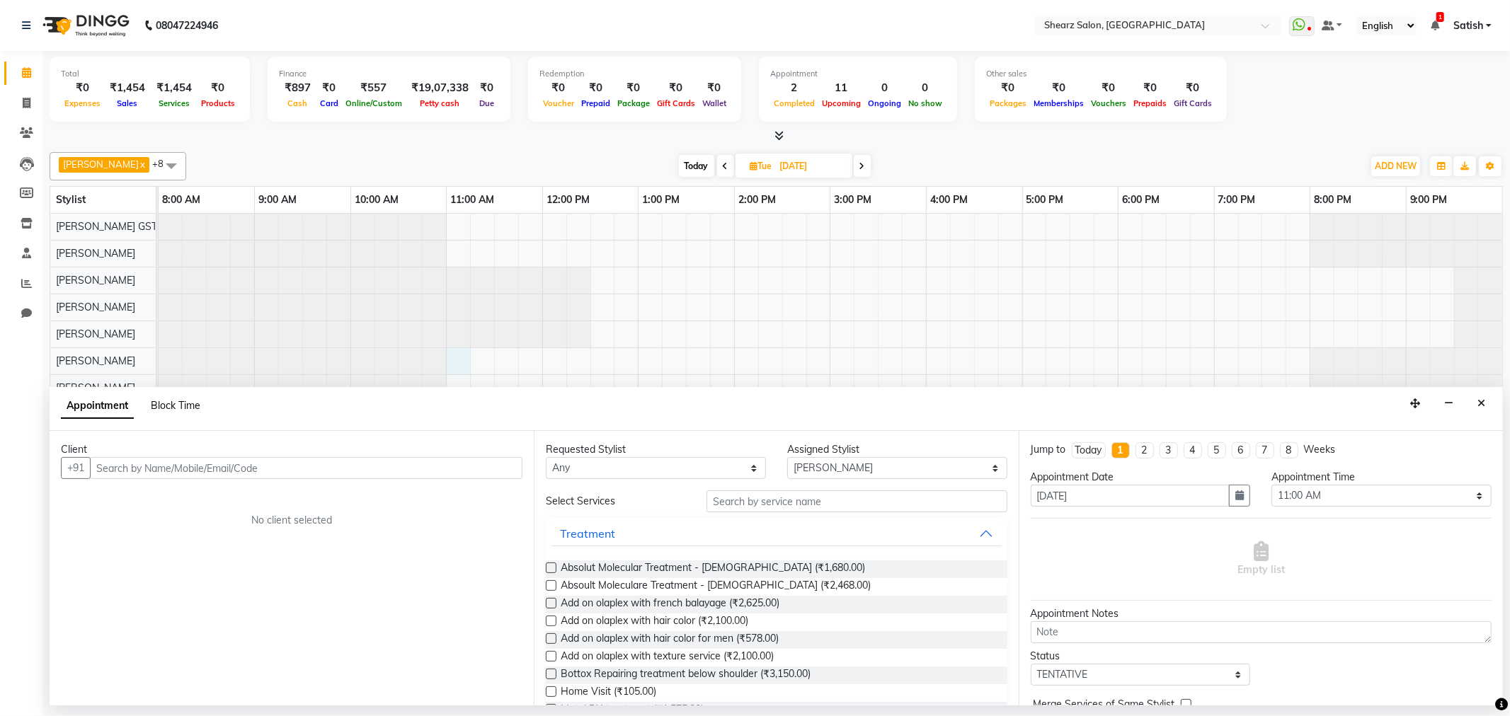
click at [182, 407] on span "Block Time" at bounding box center [176, 405] width 50 height 13
select select "77471"
select select "660"
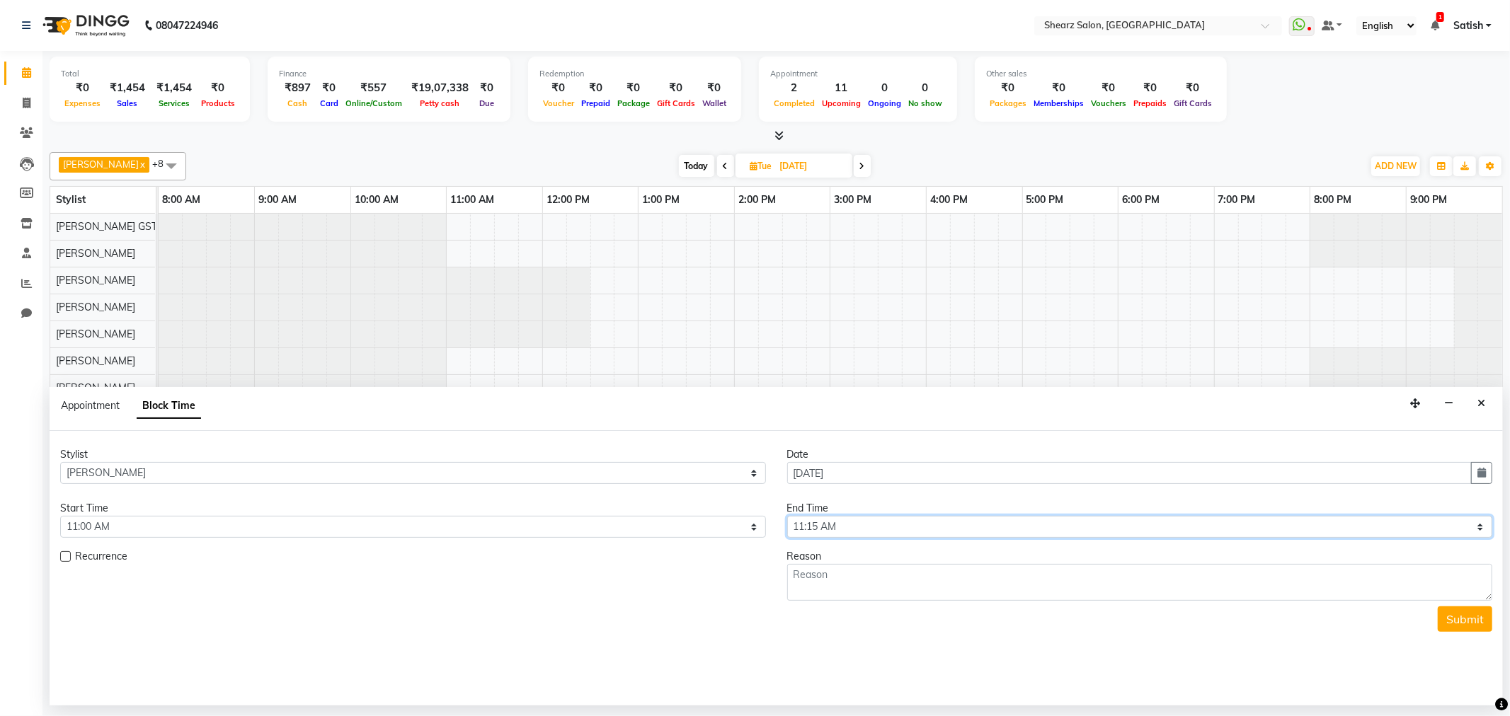
click at [943, 520] on select "Select 09:00 AM 09:15 AM 09:30 AM 09:45 AM 10:00 AM 10:15 AM 10:30 AM 10:45 AM …" at bounding box center [1140, 527] width 706 height 22
select select "1290"
click at [787, 516] on select "Select 09:00 AM 09:15 AM 09:30 AM 09:45 AM 10:00 AM 10:15 AM 10:30 AM 10:45 AM …" at bounding box center [1140, 527] width 706 height 22
click at [841, 579] on textarea at bounding box center [1140, 582] width 706 height 37
type textarea "pfdf"
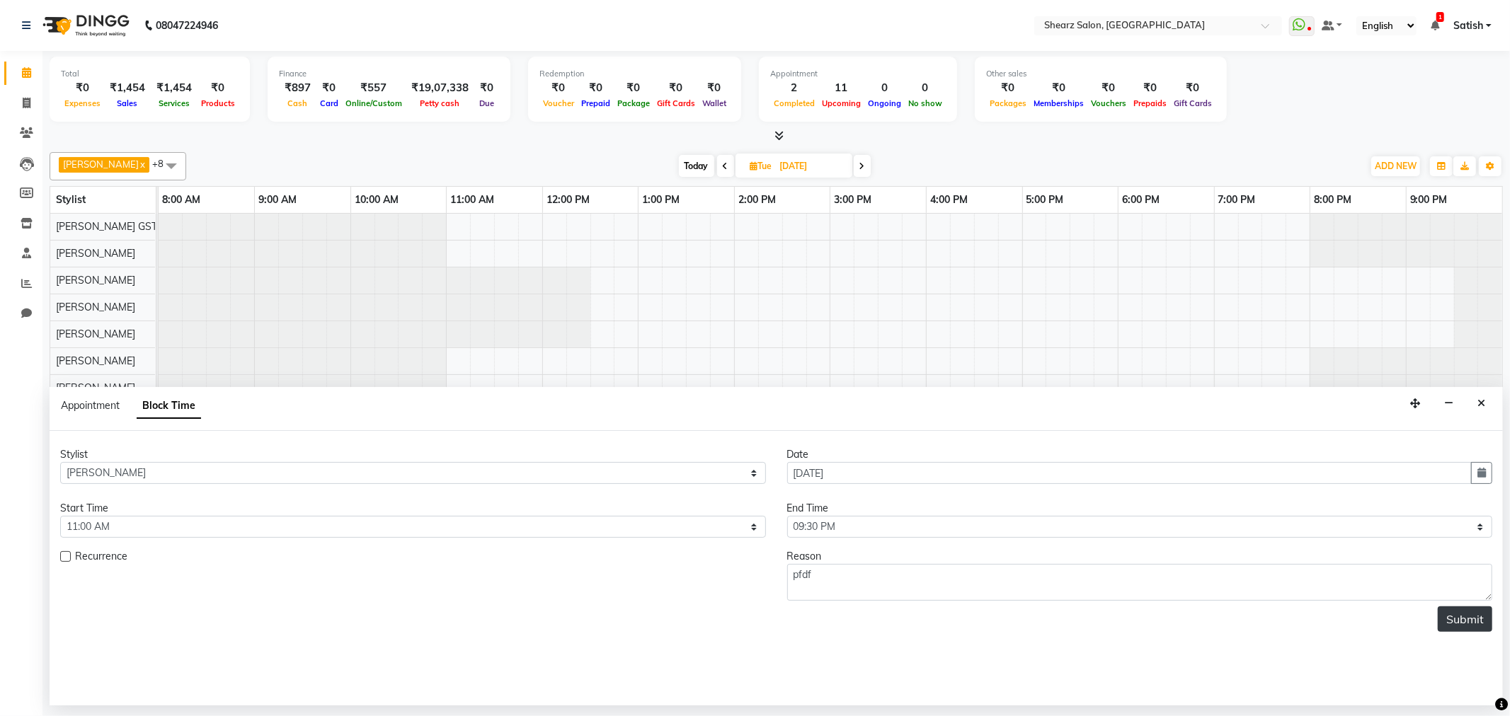
drag, startPoint x: 1475, startPoint y: 604, endPoint x: 1468, endPoint y: 622, distance: 18.8
click at [1473, 611] on form "Stylist Select Brijesh Valand Center 1_mgr mgr Chandrakant Parmar Dinesh Deora …" at bounding box center [776, 539] width 1432 height 185
click at [1468, 622] on button "Submit" at bounding box center [1465, 619] width 55 height 25
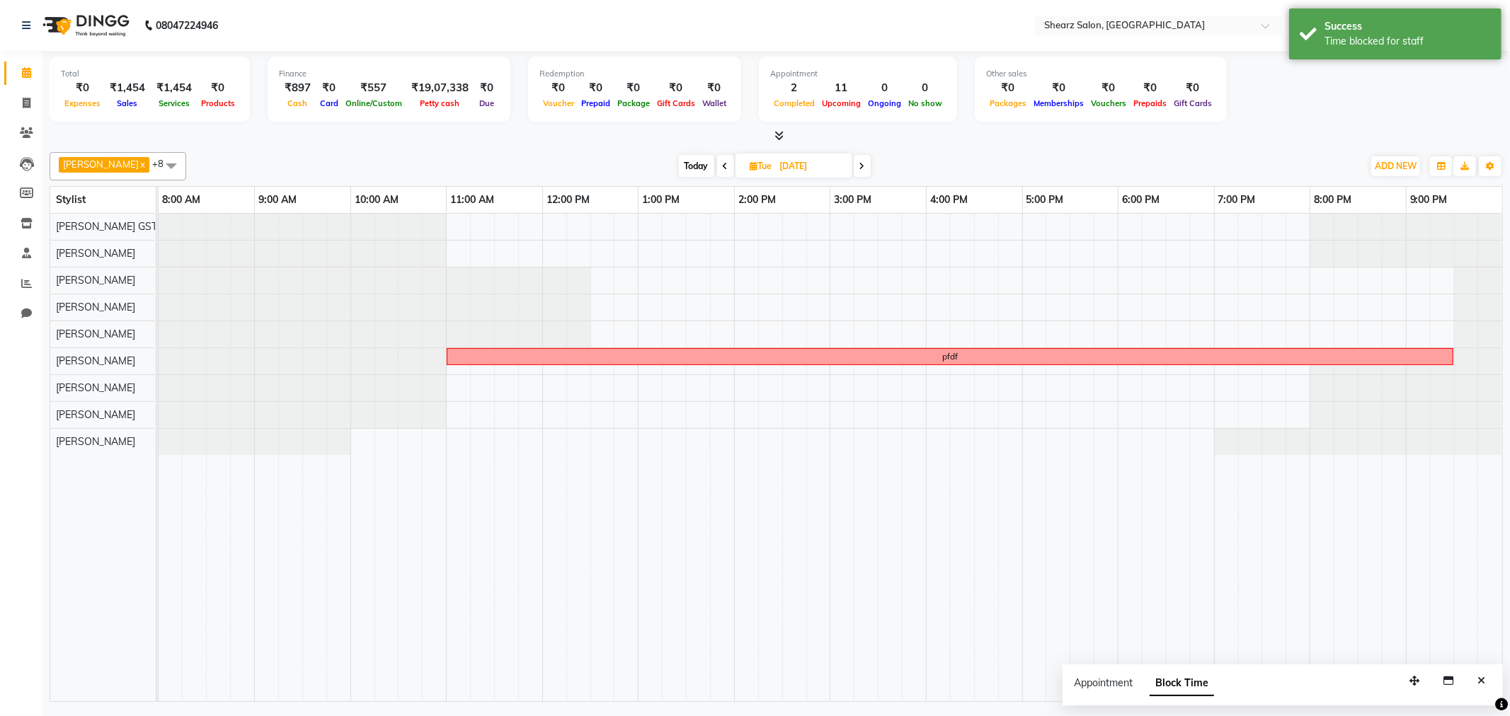
click at [679, 164] on span "Today" at bounding box center [696, 166] width 35 height 22
type input "02-09-2025"
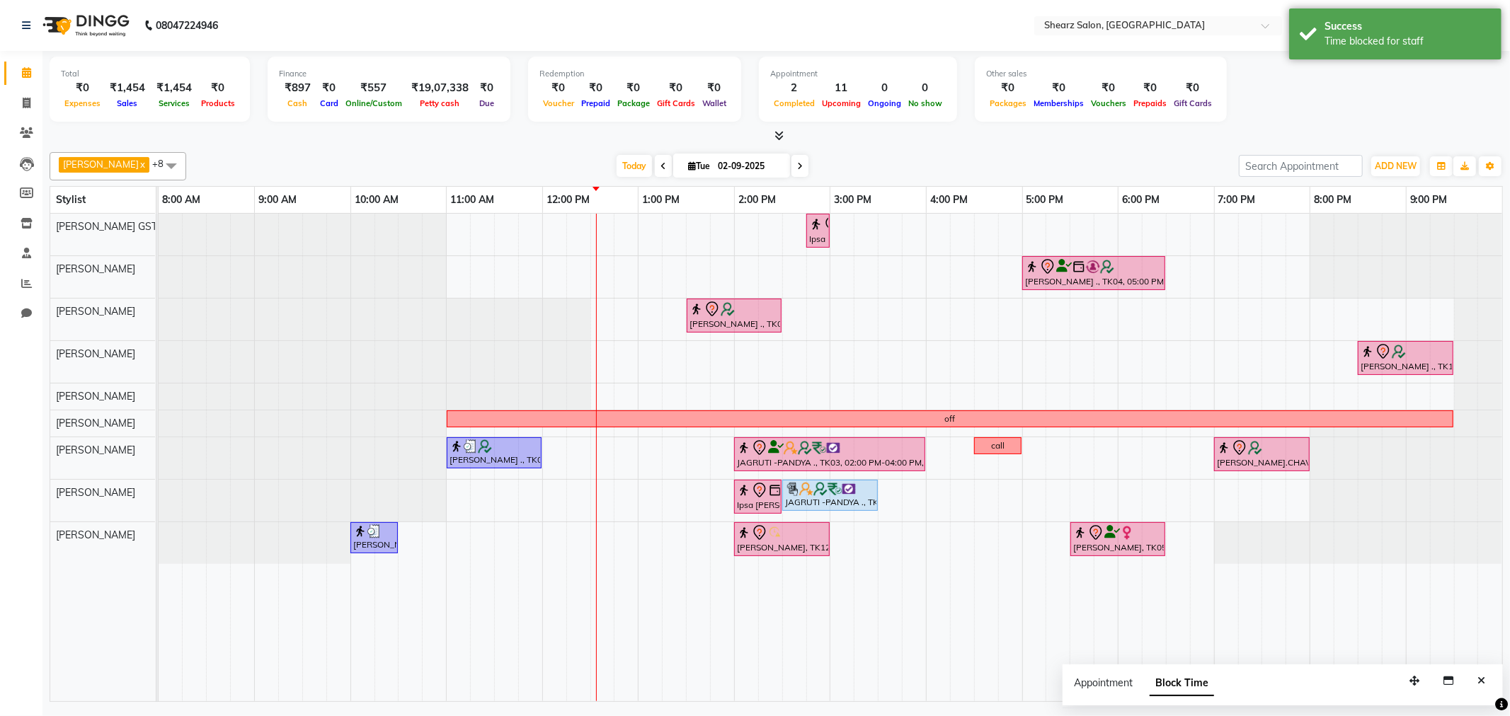
click at [731, 157] on input "02-09-2025" at bounding box center [749, 166] width 71 height 21
select select "9"
select select "2025"
click at [674, 296] on span "16" at bounding box center [667, 301] width 23 height 23
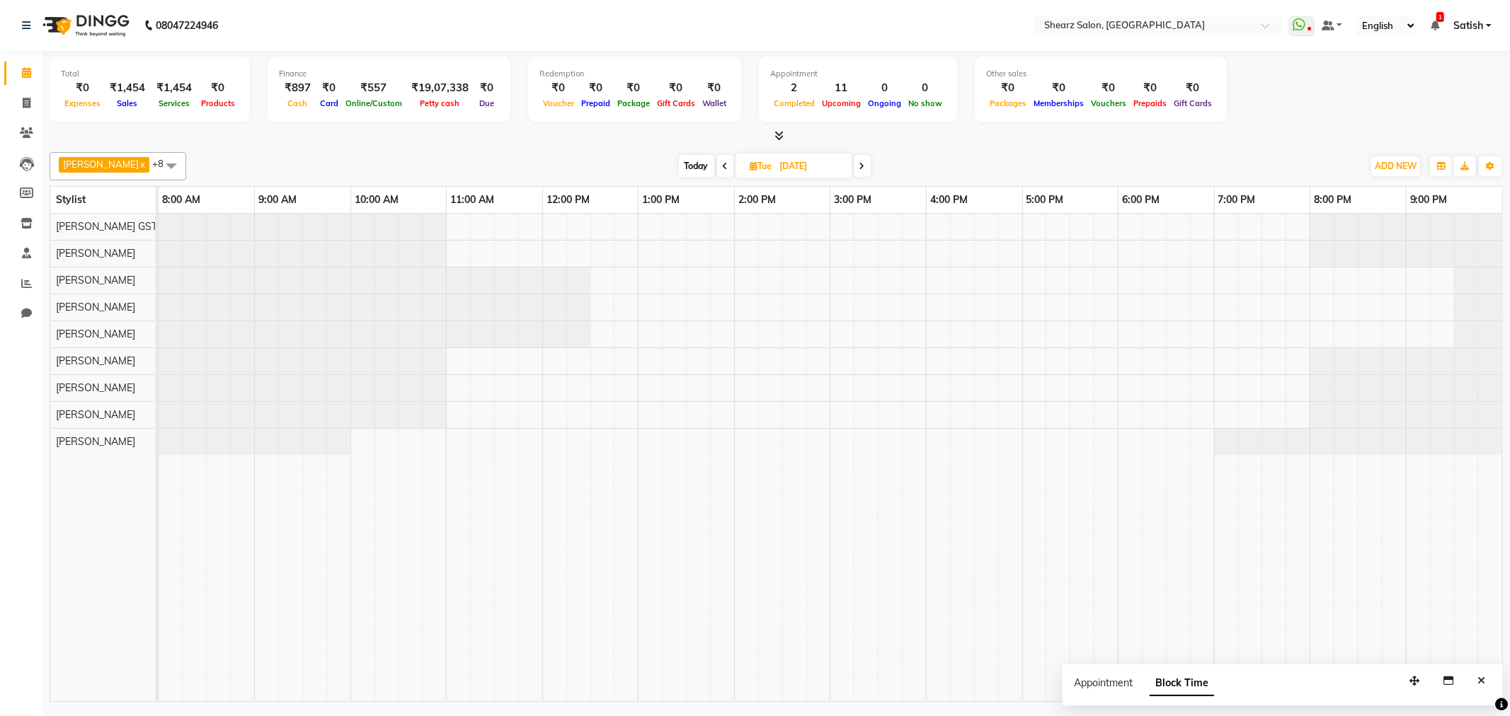
click at [862, 164] on span at bounding box center [862, 166] width 17 height 22
type input "17-09-2025"
click at [464, 365] on div at bounding box center [831, 458] width 1344 height 488
select select "77471"
select select "660"
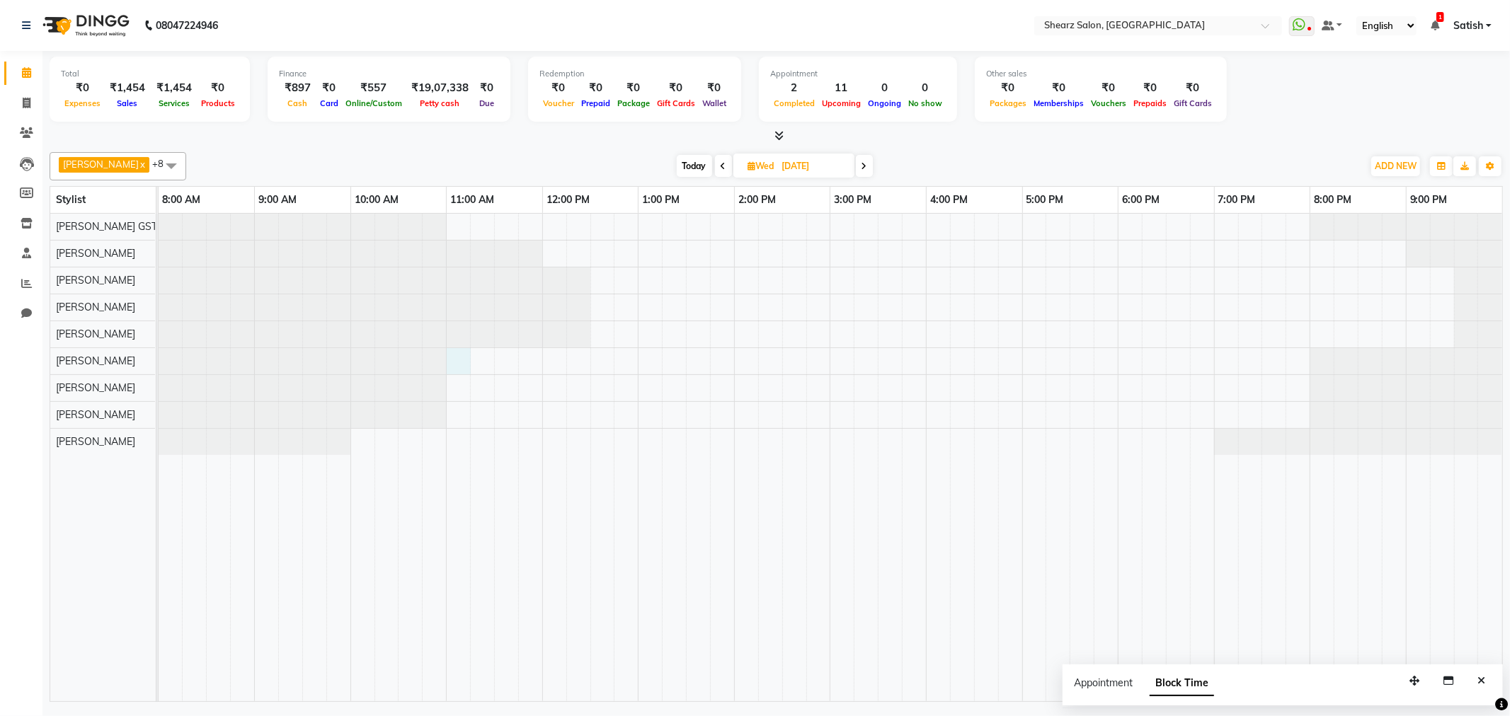
select select "tentative"
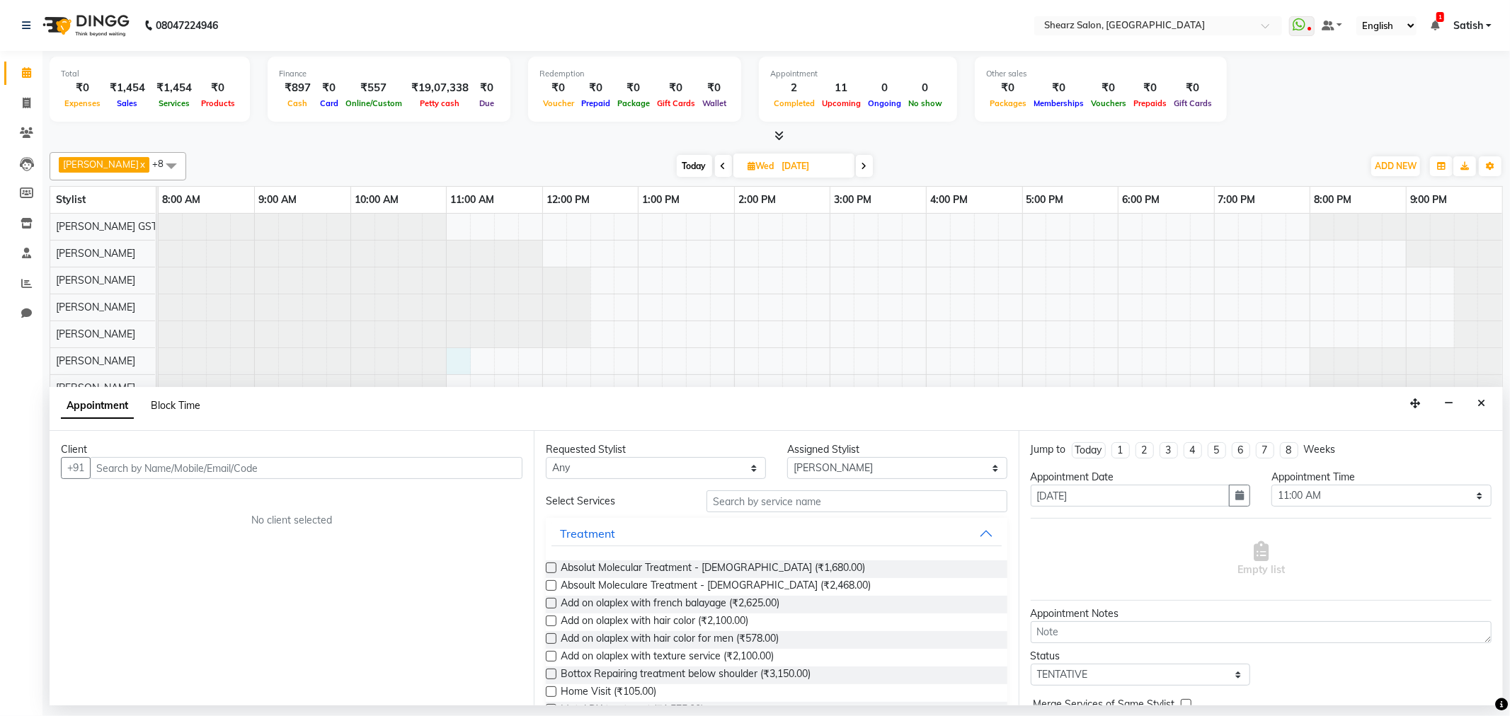
click at [170, 406] on span "Block Time" at bounding box center [176, 405] width 50 height 13
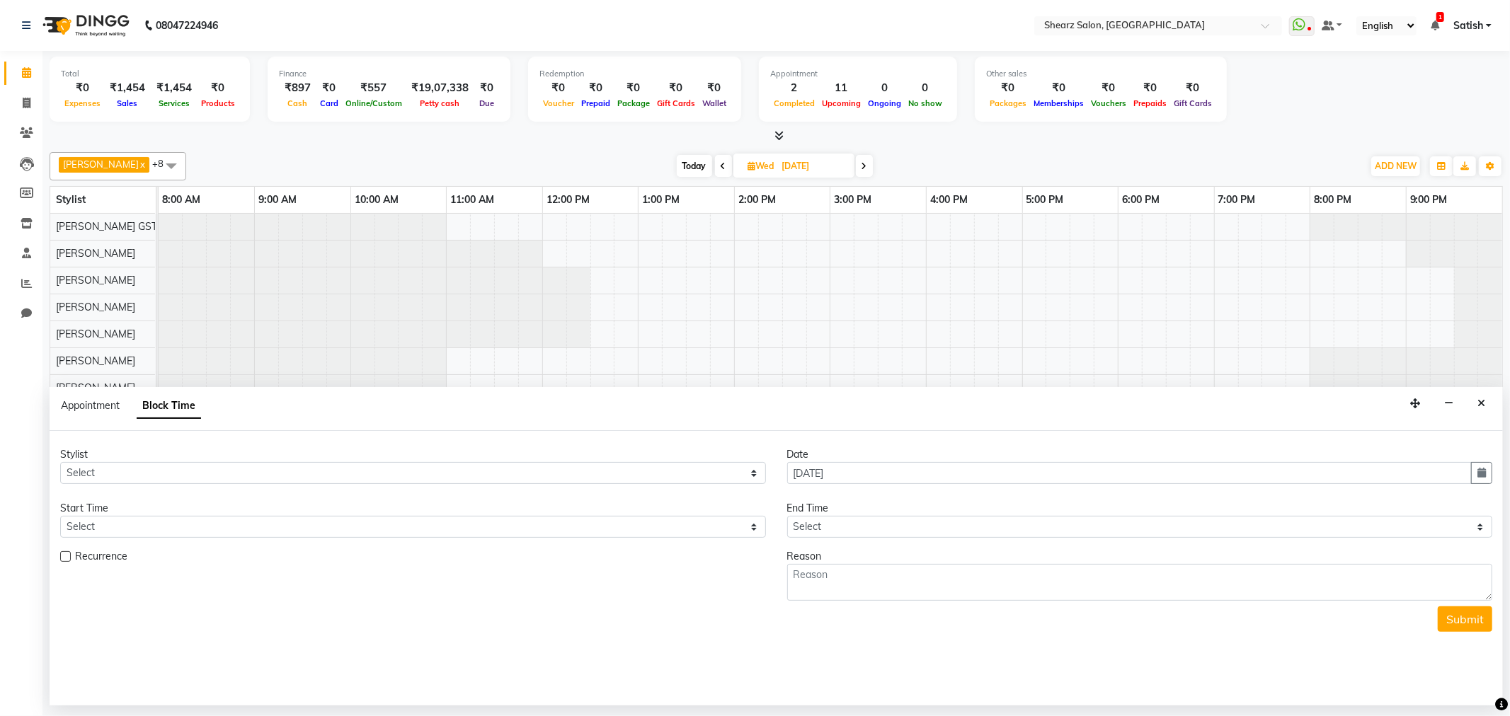
click at [1492, 406] on div "Appointment Block Time" at bounding box center [776, 409] width 1453 height 44
click at [1484, 399] on icon "Close" at bounding box center [1481, 404] width 8 height 10
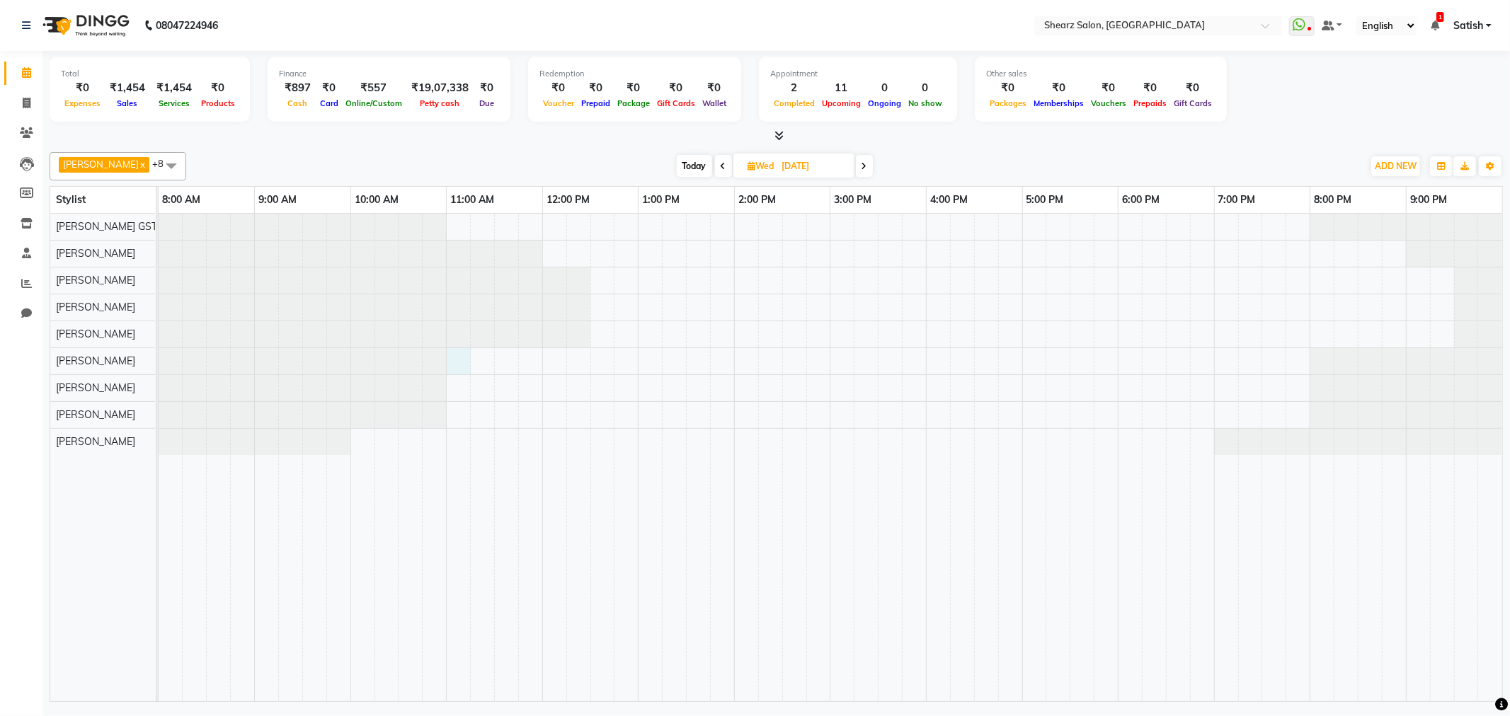
click at [462, 358] on div at bounding box center [831, 458] width 1344 height 488
select select "77471"
select select "660"
select select "tentative"
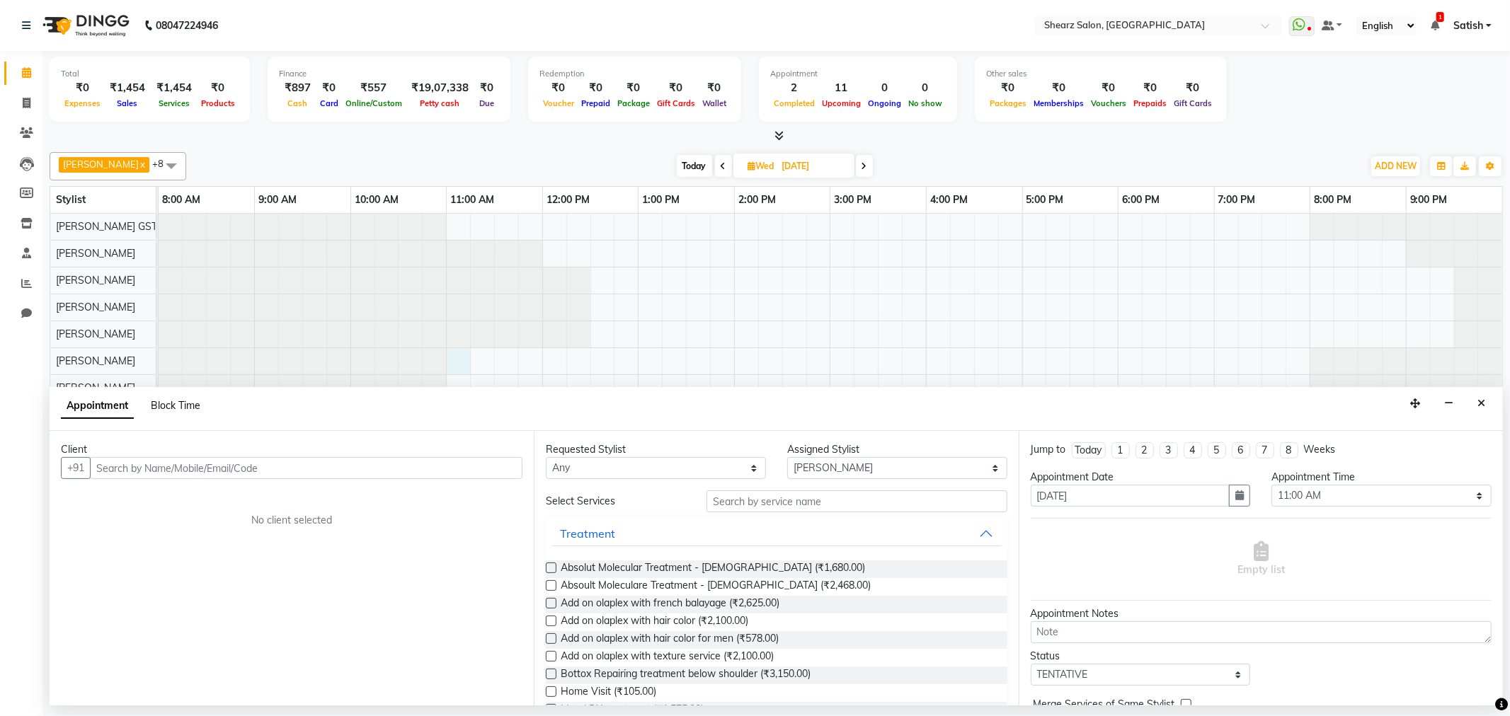
drag, startPoint x: 171, startPoint y: 401, endPoint x: 209, endPoint y: 411, distance: 39.5
click at [172, 401] on span "Block Time" at bounding box center [176, 405] width 50 height 13
select select "77471"
select select "660"
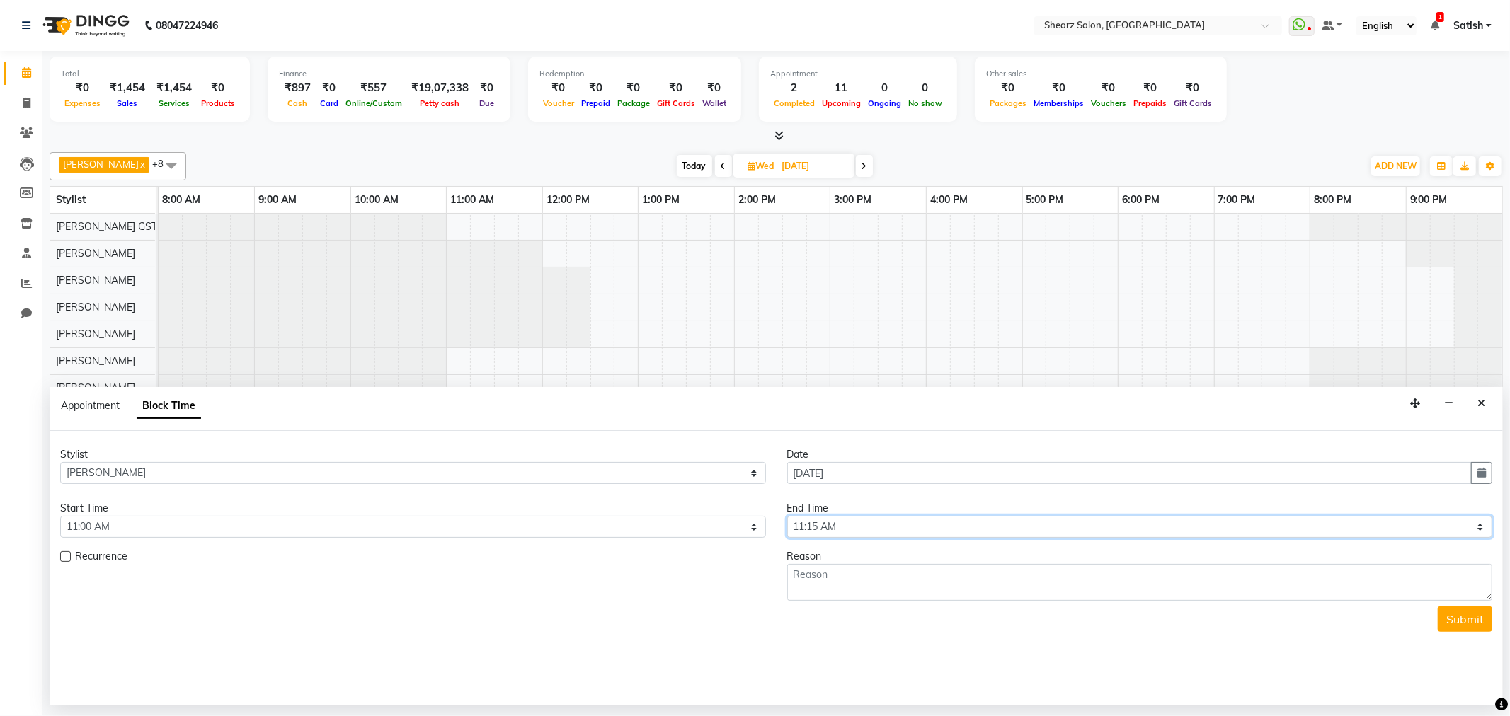
drag, startPoint x: 824, startPoint y: 525, endPoint x: 833, endPoint y: 517, distance: 12.5
click at [824, 525] on select "Select 09:00 AM 09:15 AM 09:30 AM 09:45 AM 10:00 AM 10:15 AM 10:30 AM 10:45 AM …" at bounding box center [1140, 527] width 706 height 22
select select "1290"
click at [787, 516] on select "Select 09:00 AM 09:15 AM 09:30 AM 09:45 AM 10:00 AM 10:15 AM 10:30 AM 10:45 AM …" at bounding box center [1140, 527] width 706 height 22
click at [845, 590] on textarea at bounding box center [1140, 582] width 706 height 37
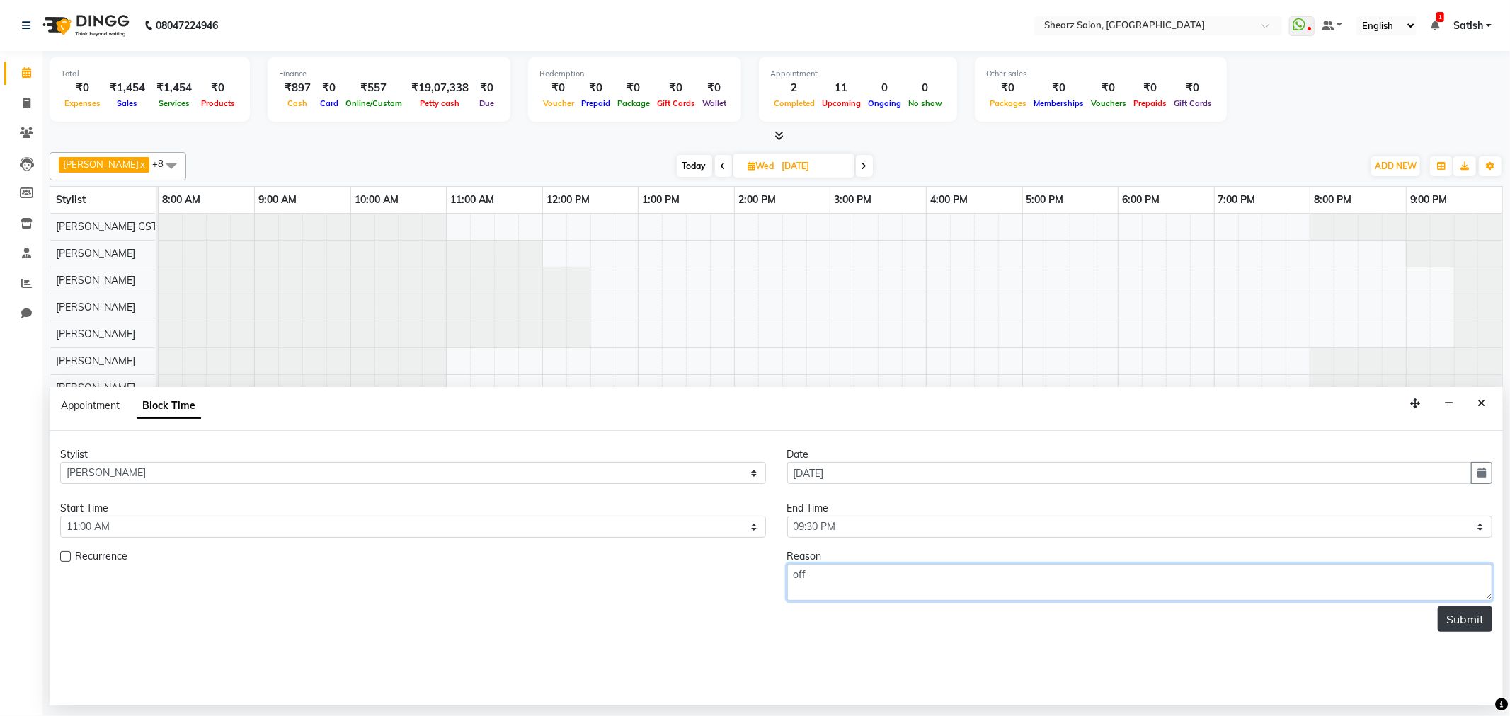
type textarea "off"
click at [1468, 610] on button "Submit" at bounding box center [1465, 619] width 55 height 25
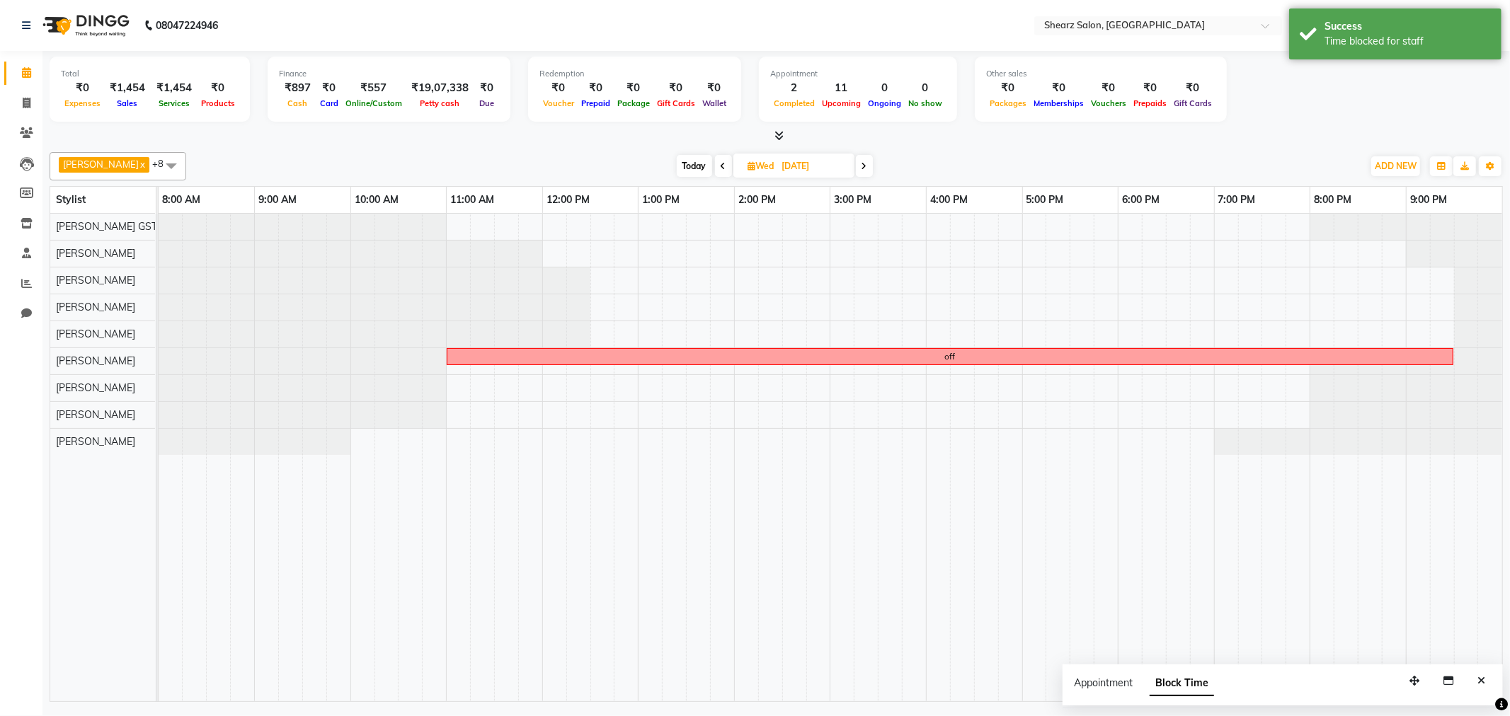
click at [692, 171] on span "Today" at bounding box center [694, 166] width 35 height 22
type input "02-09-2025"
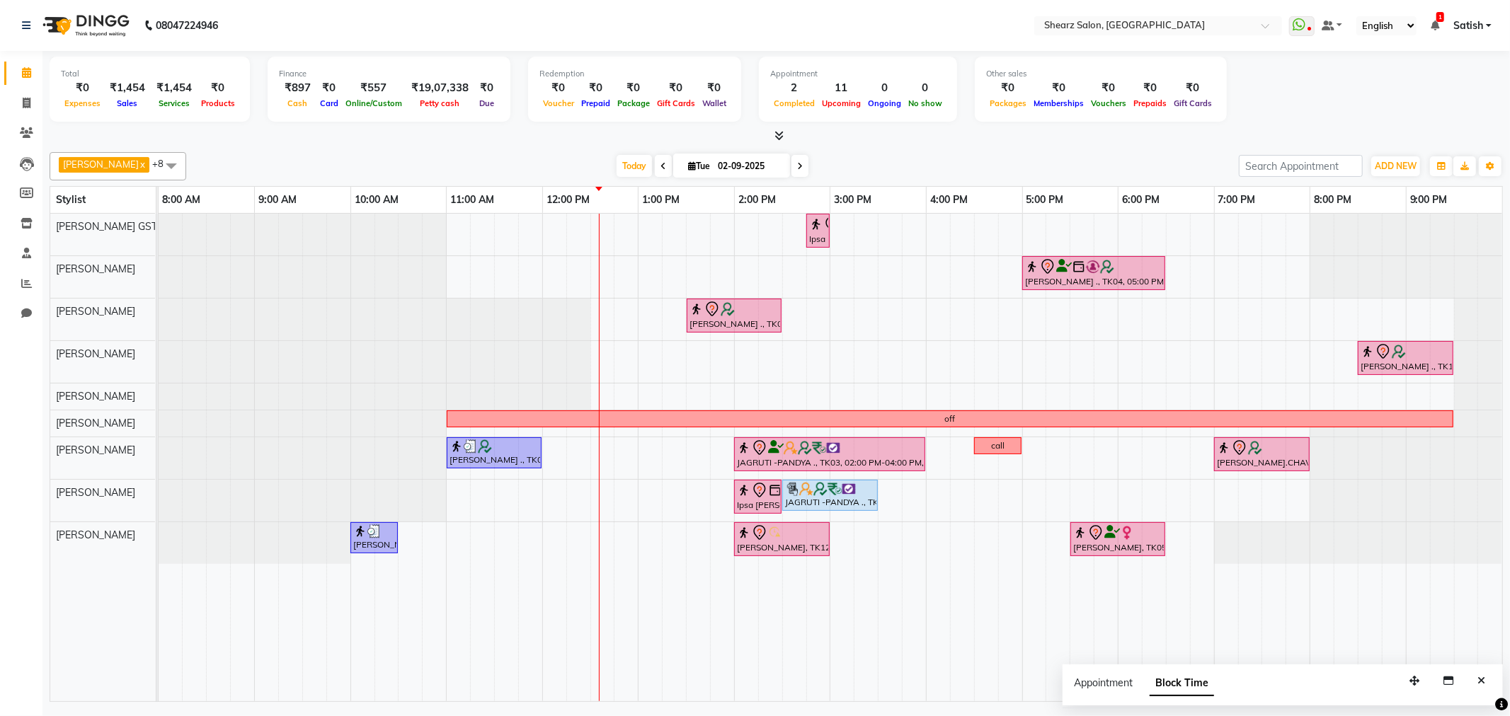
click at [157, 159] on span at bounding box center [171, 165] width 28 height 27
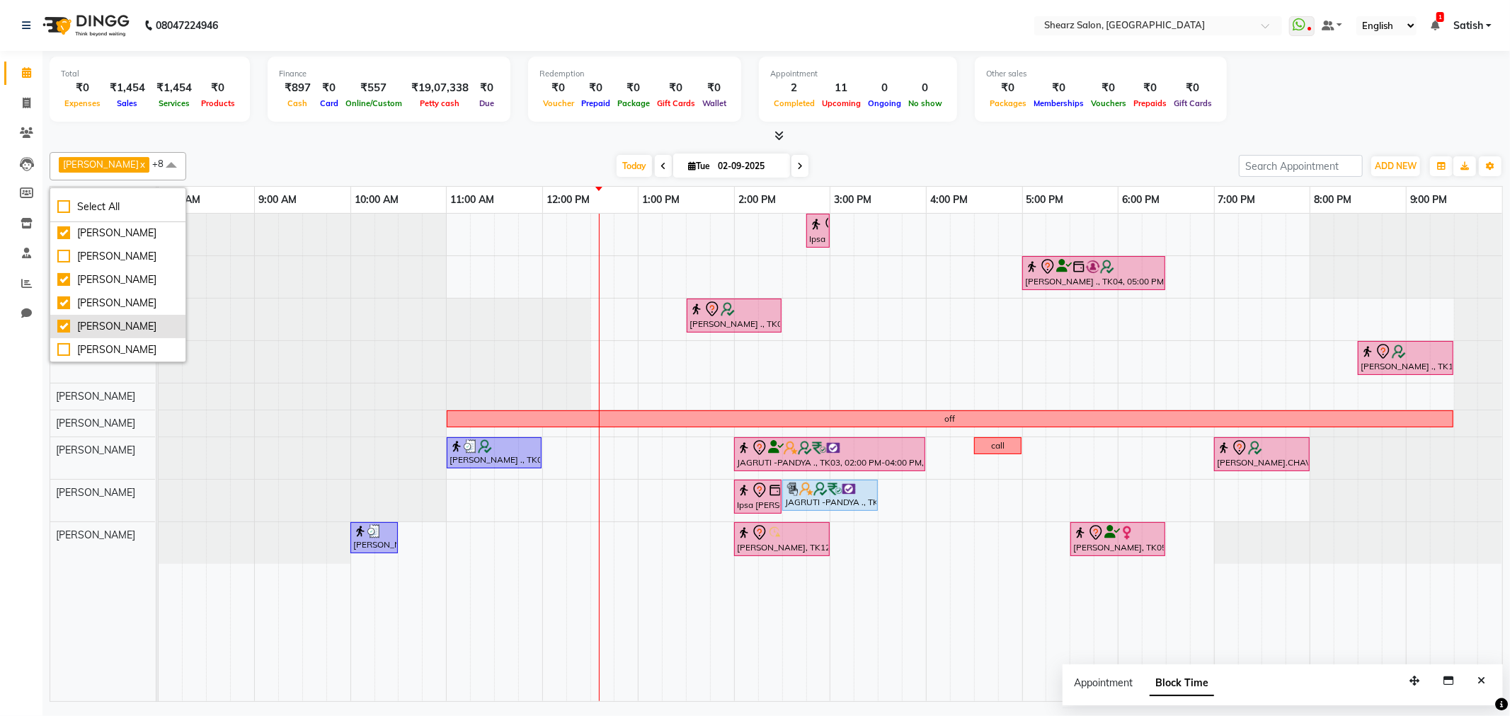
scroll to position [157, 0]
click at [67, 256] on div "Rohit Rathod" at bounding box center [117, 256] width 121 height 15
checkbox input "false"
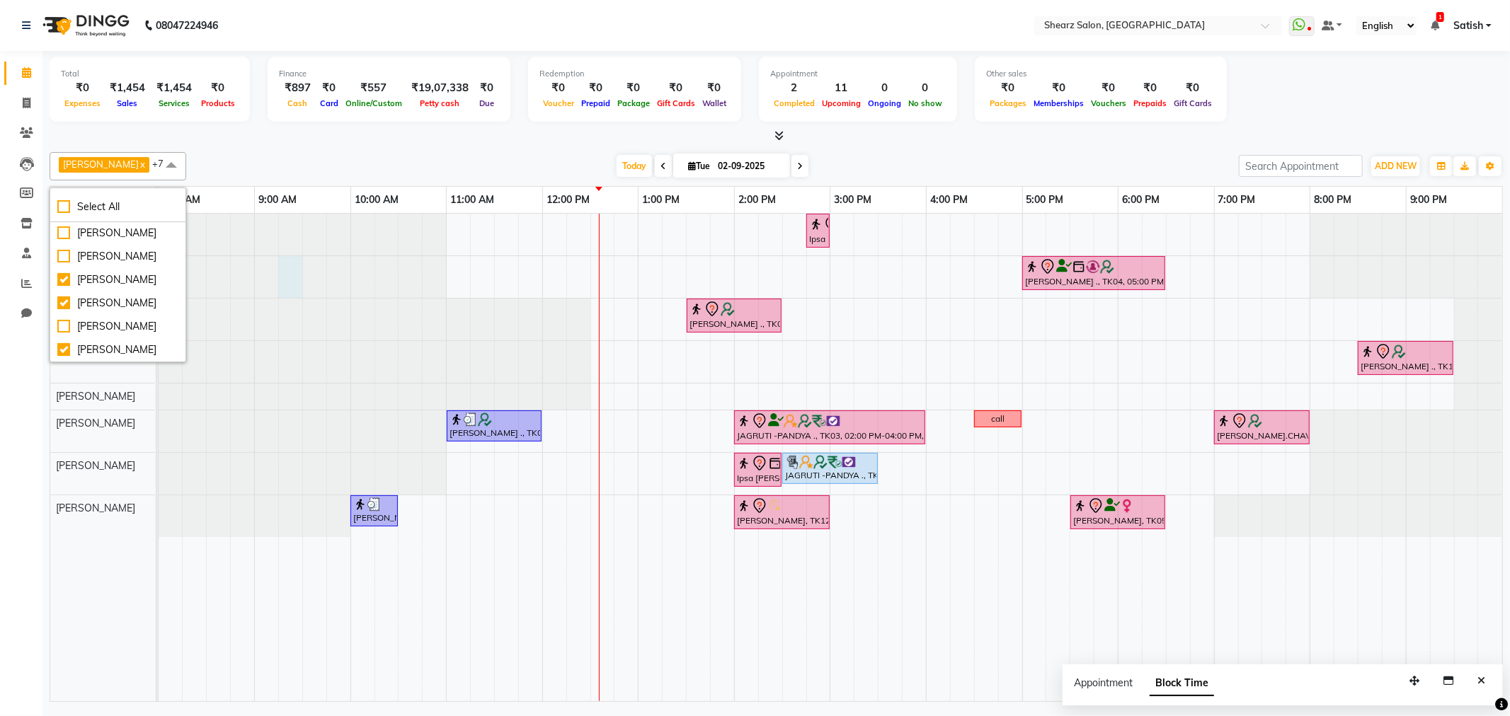
click at [159, 258] on div at bounding box center [159, 277] width 0 height 42
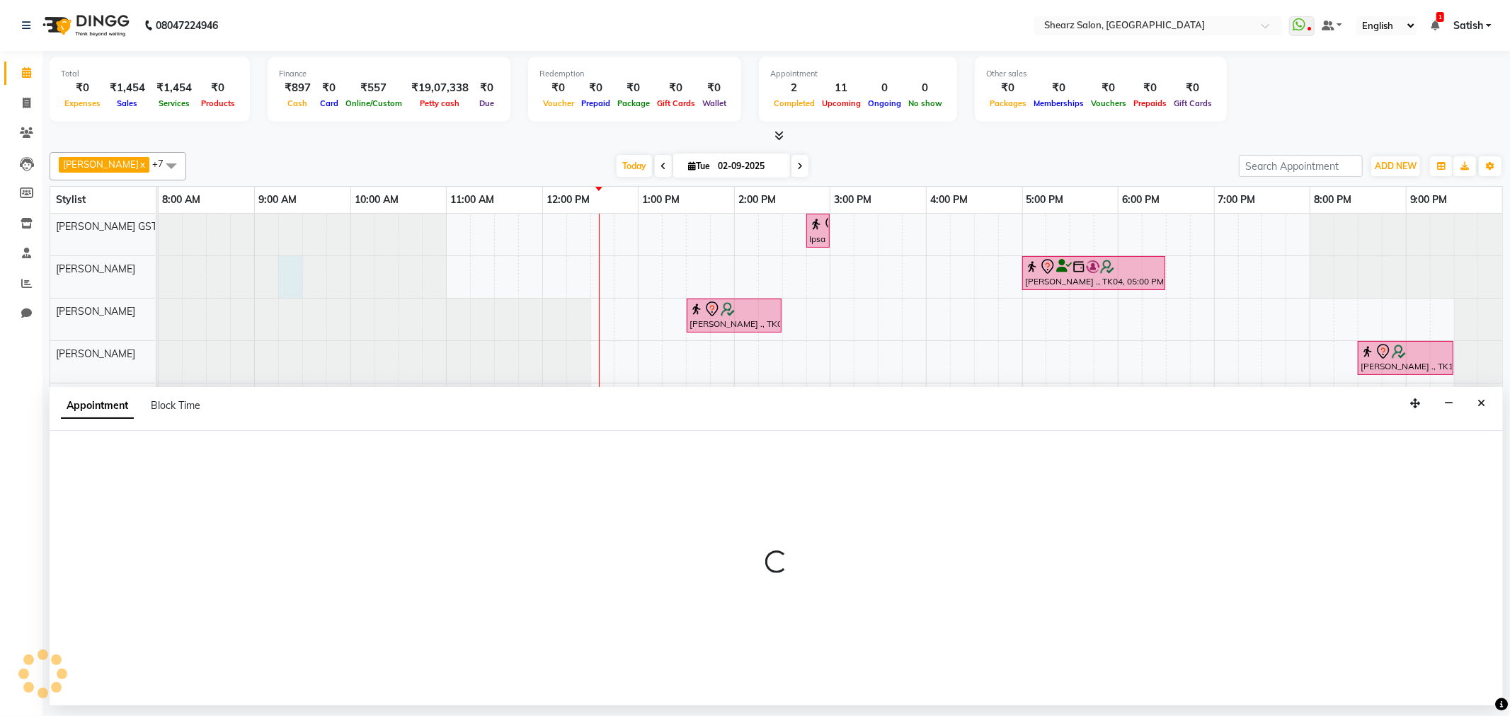
select select "77468"
select select "555"
select select "tentative"
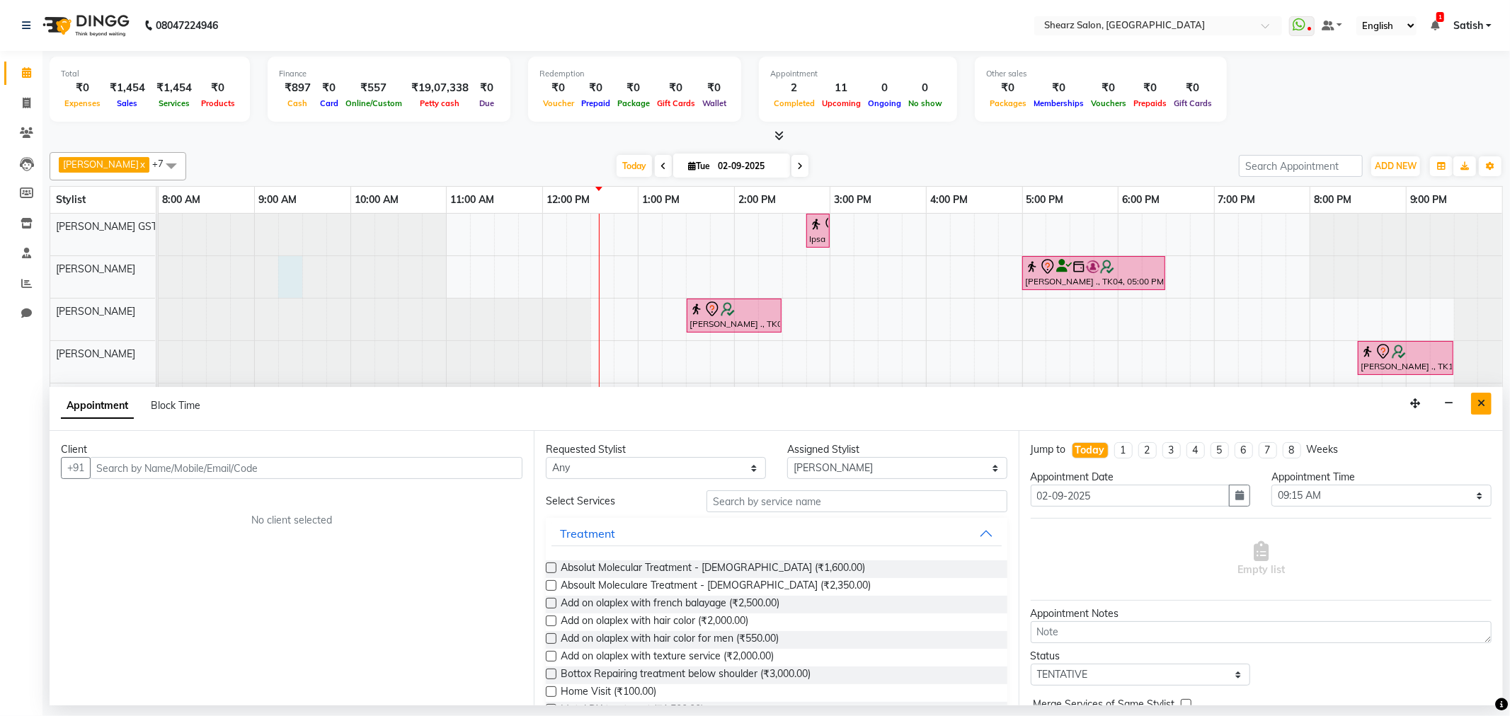
click at [1488, 407] on button "Close" at bounding box center [1481, 404] width 21 height 22
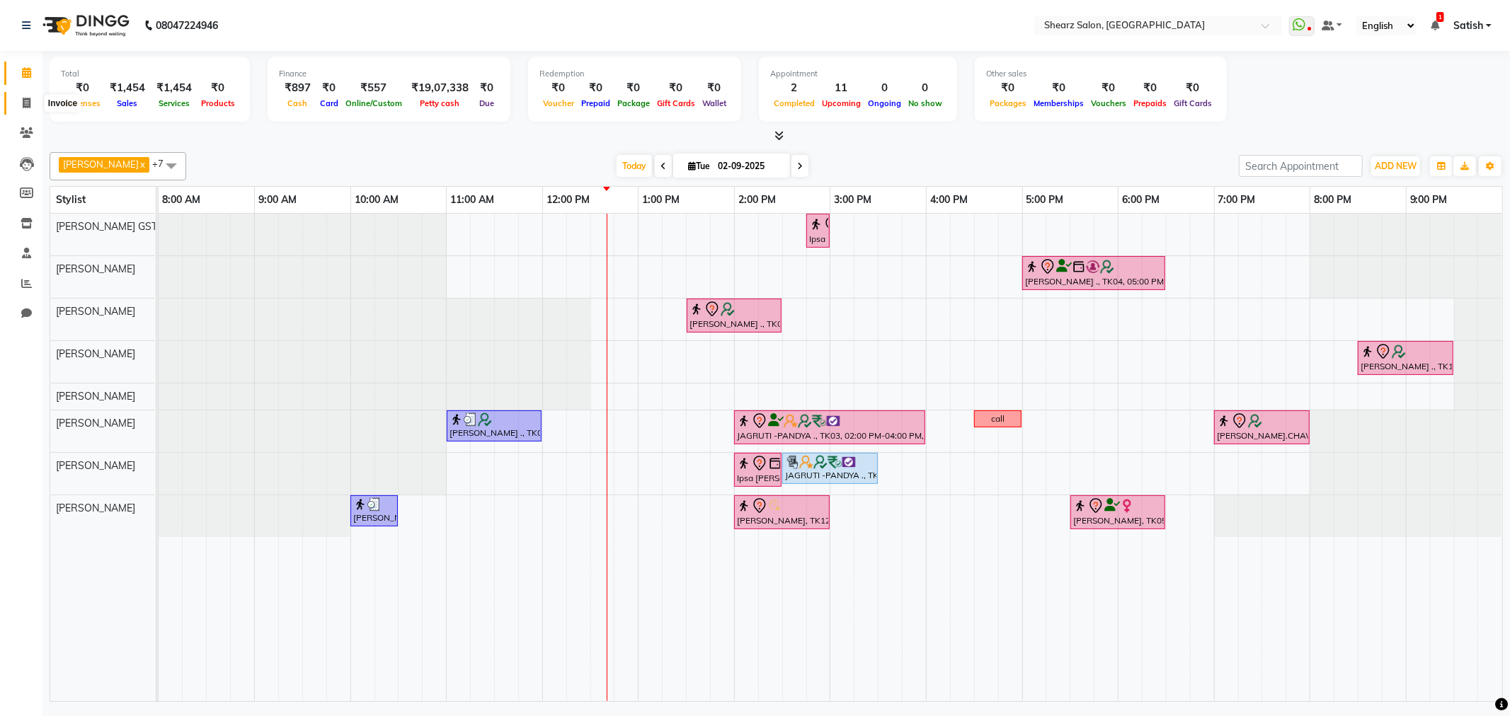
click at [27, 108] on icon at bounding box center [27, 103] width 8 height 11
select select "8157"
select select "service"
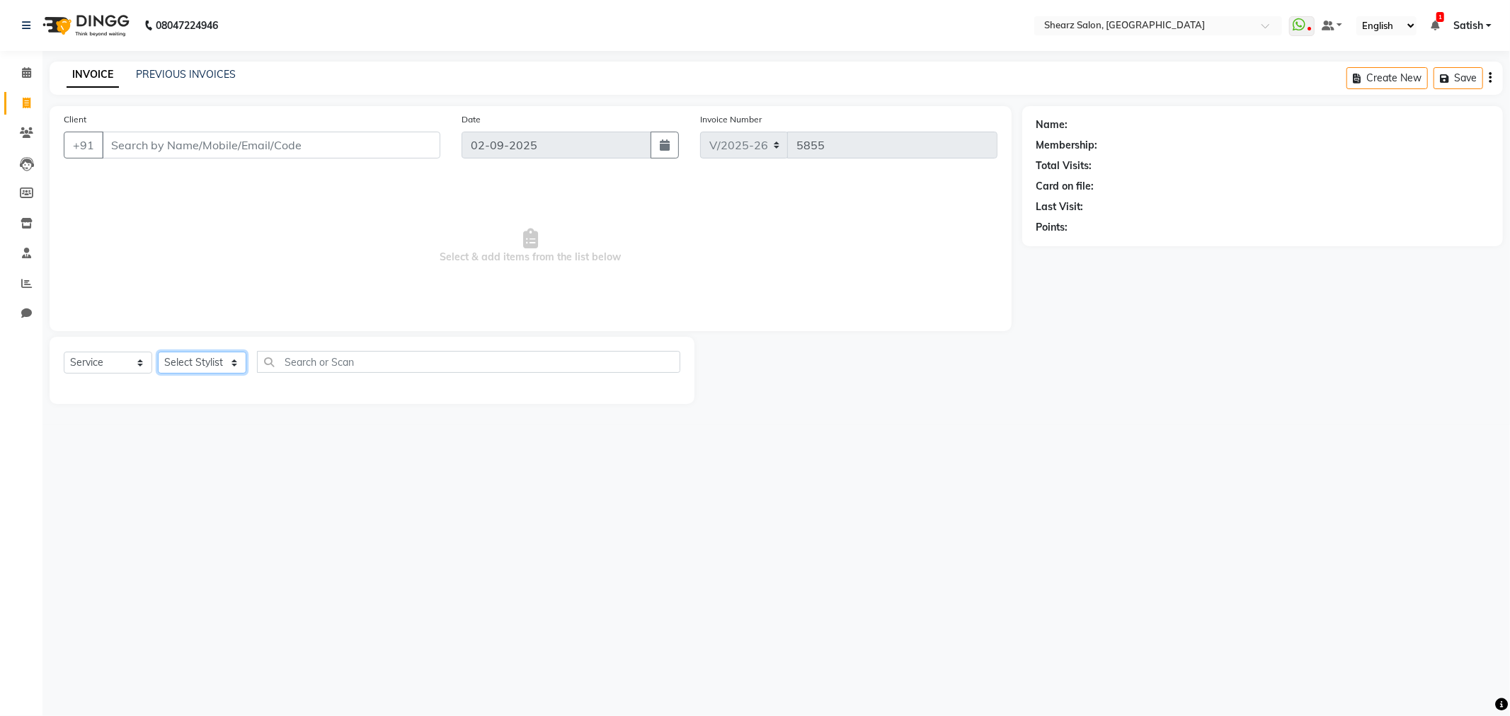
click at [212, 366] on select "Select Stylist" at bounding box center [202, 363] width 88 height 22
select select "77482"
click at [158, 353] on select "Select Stylist Admin A General Arvind S Devda Asha Chavariya Brijesh Valand Cen…" at bounding box center [215, 363] width 114 height 22
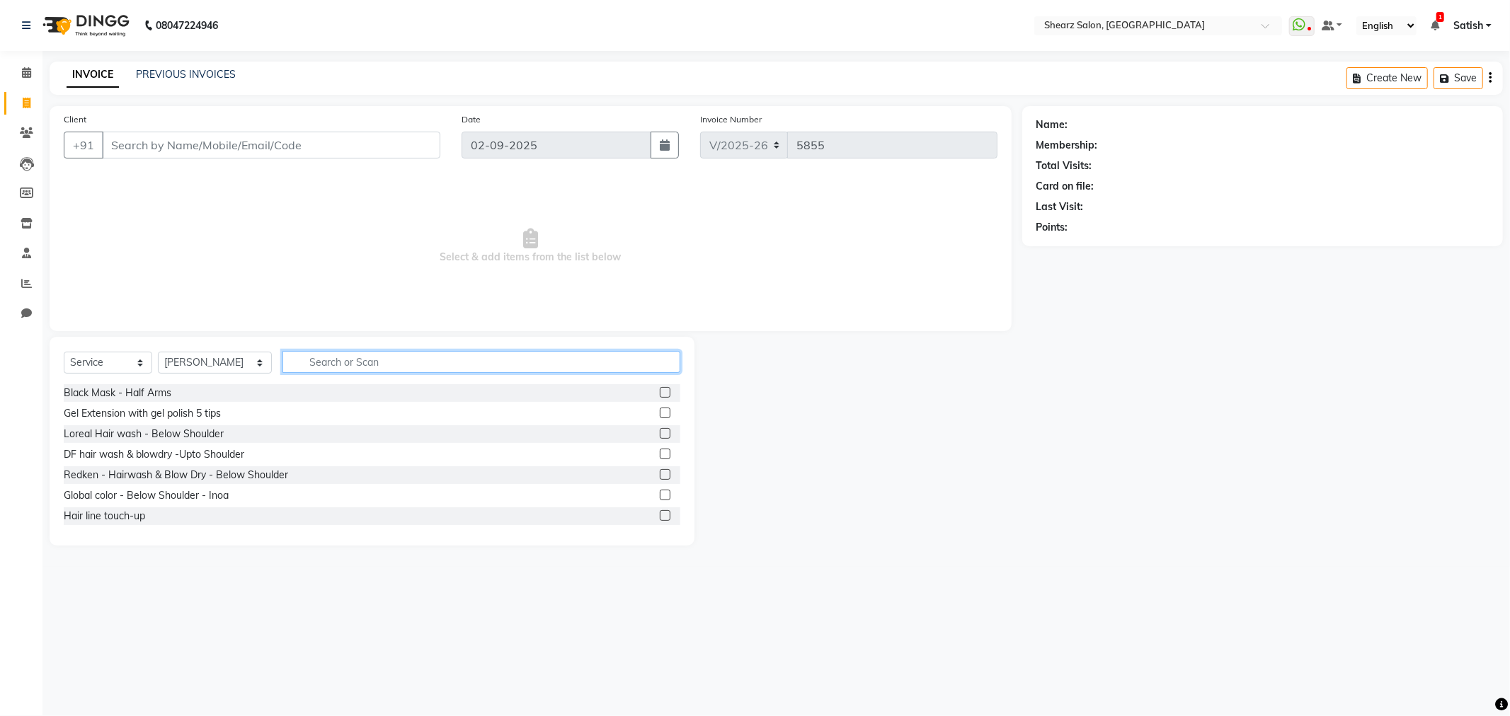
drag, startPoint x: 413, startPoint y: 358, endPoint x: 426, endPoint y: 353, distance: 13.7
click at [426, 353] on input "text" at bounding box center [481, 362] width 398 height 22
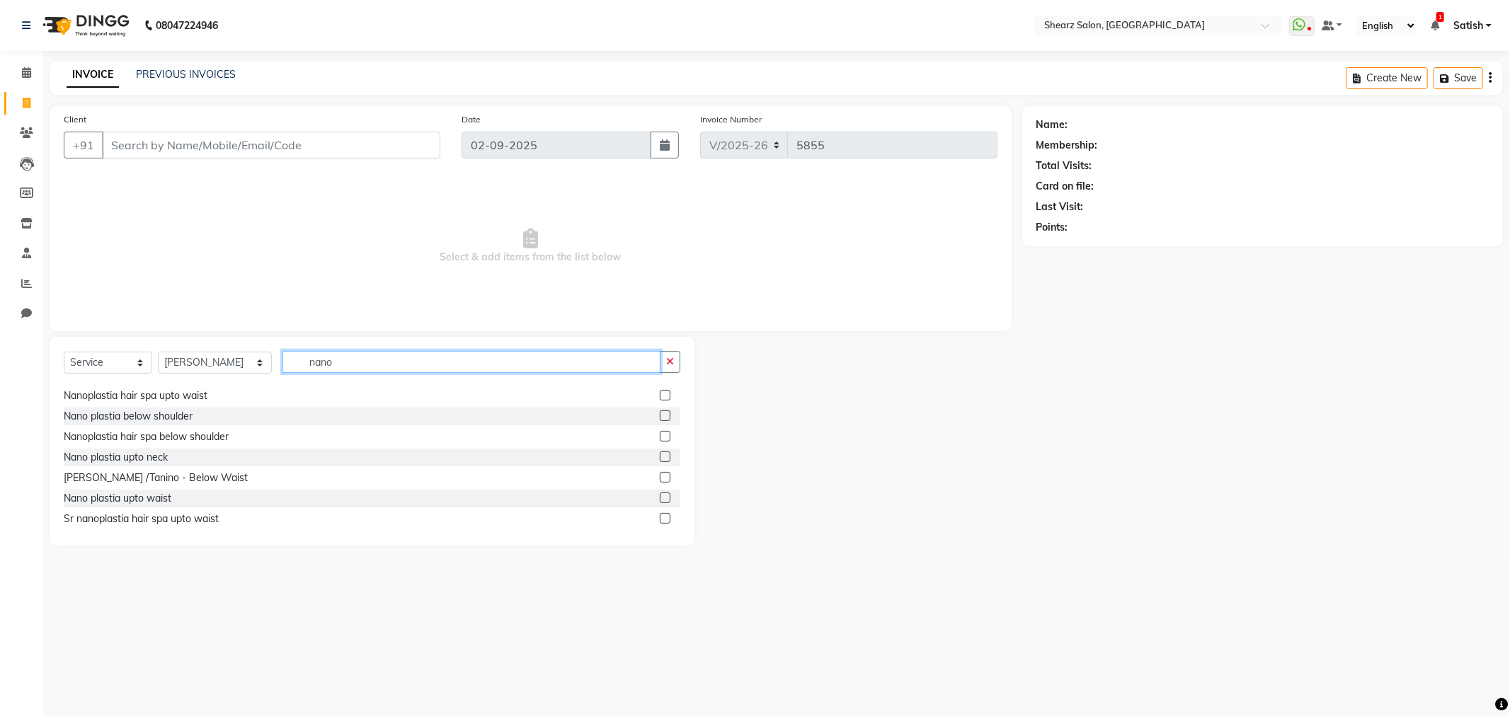
scroll to position [23, 0]
type input "nano"
click at [660, 493] on label at bounding box center [665, 493] width 11 height 11
click at [660, 493] on input "checkbox" at bounding box center [664, 493] width 9 height 9
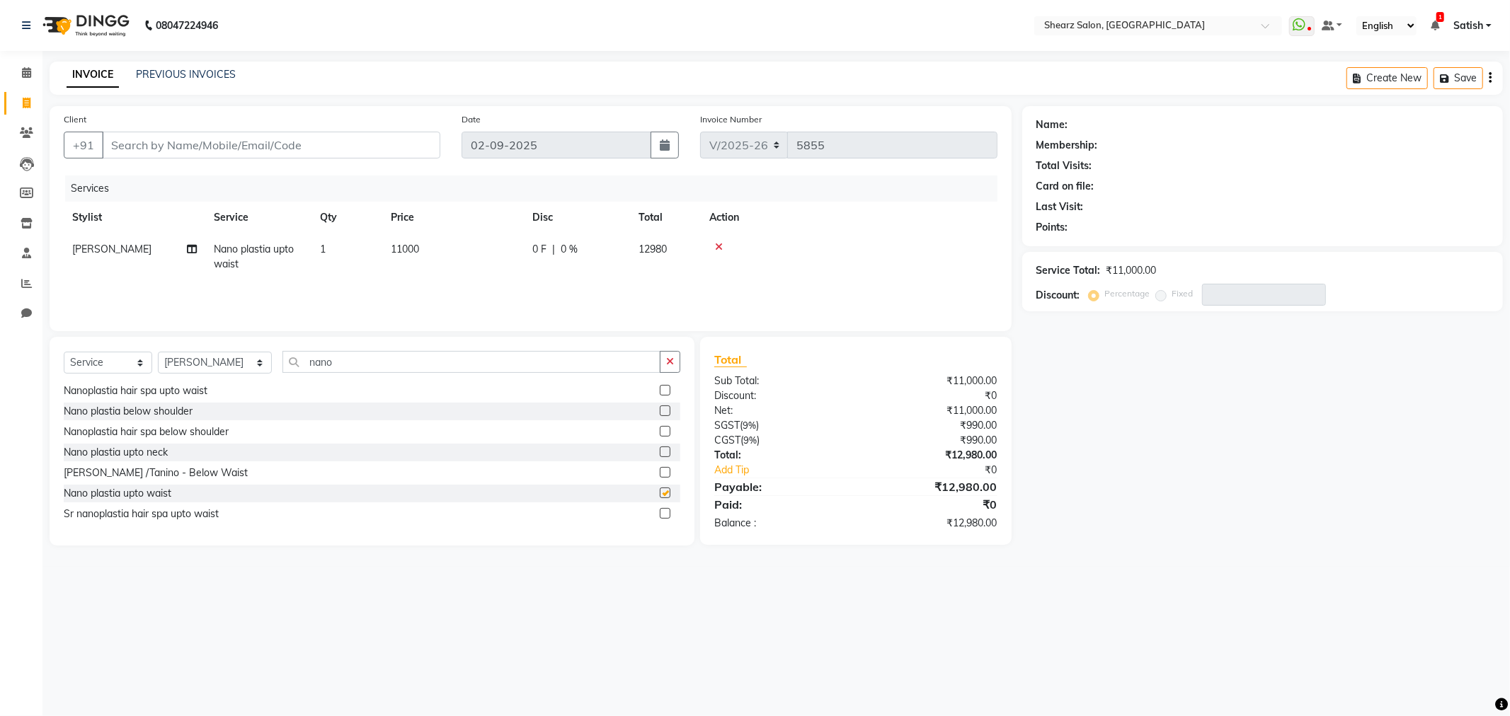
checkbox input "false"
click at [25, 76] on icon at bounding box center [26, 72] width 9 height 11
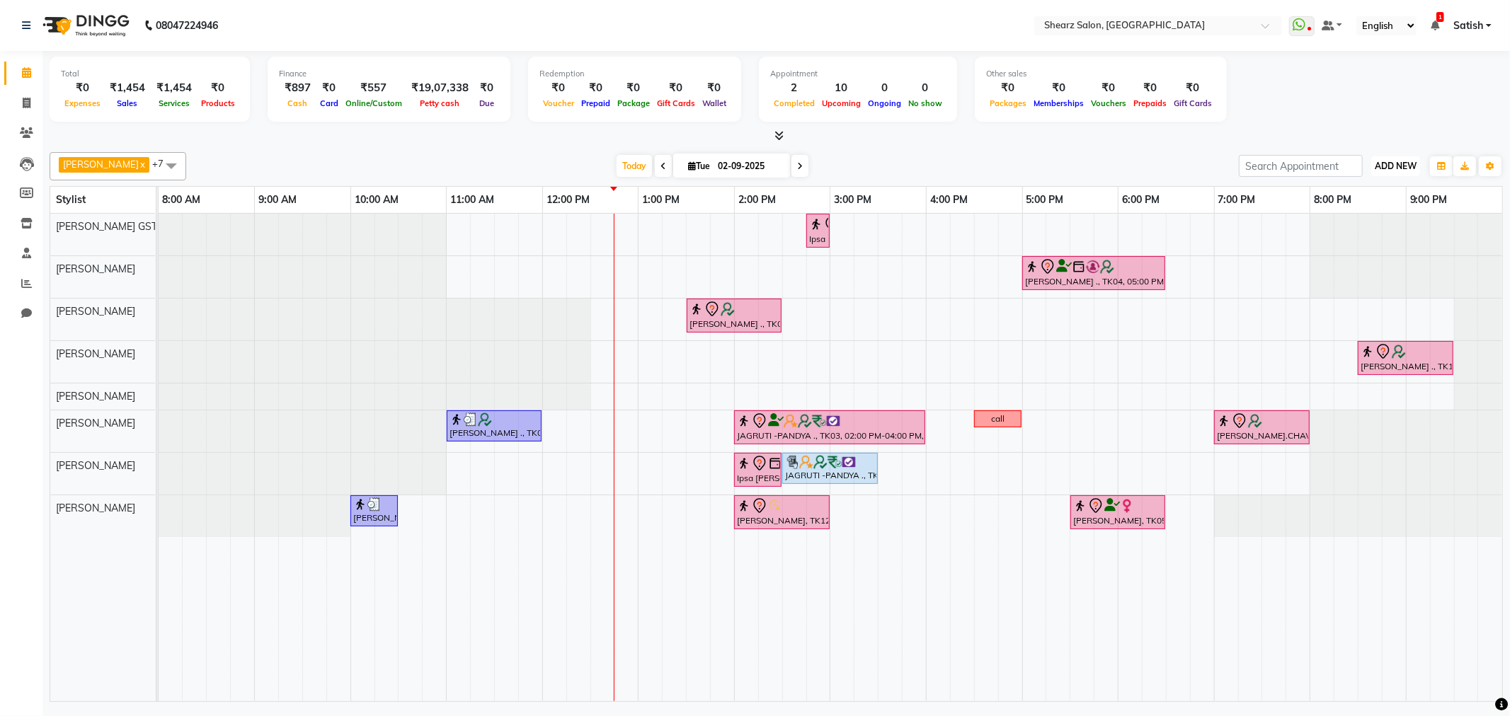
click at [1397, 161] on span "ADD NEW" at bounding box center [1396, 166] width 42 height 11
click at [1337, 235] on link "Add Expense" at bounding box center [1364, 229] width 112 height 18
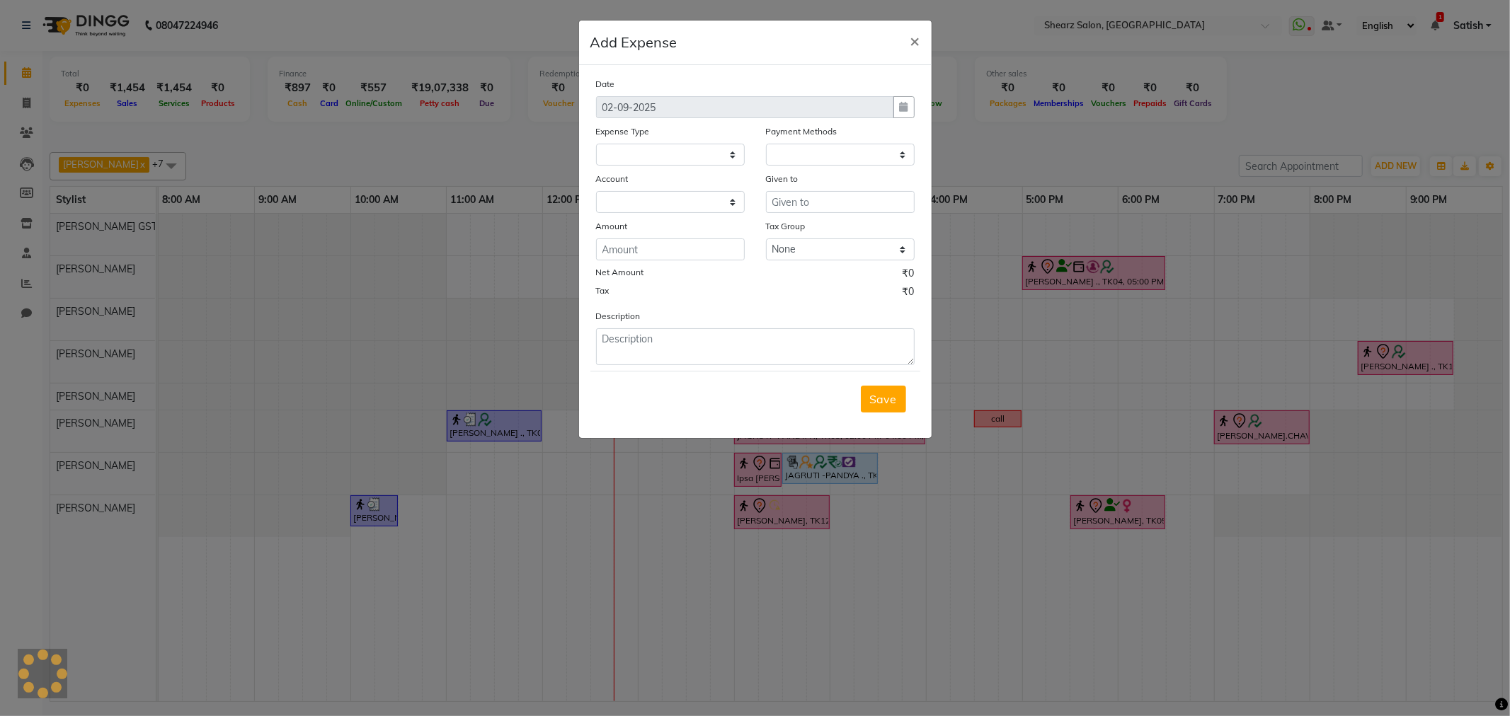
select select
select select "1"
select select "7285"
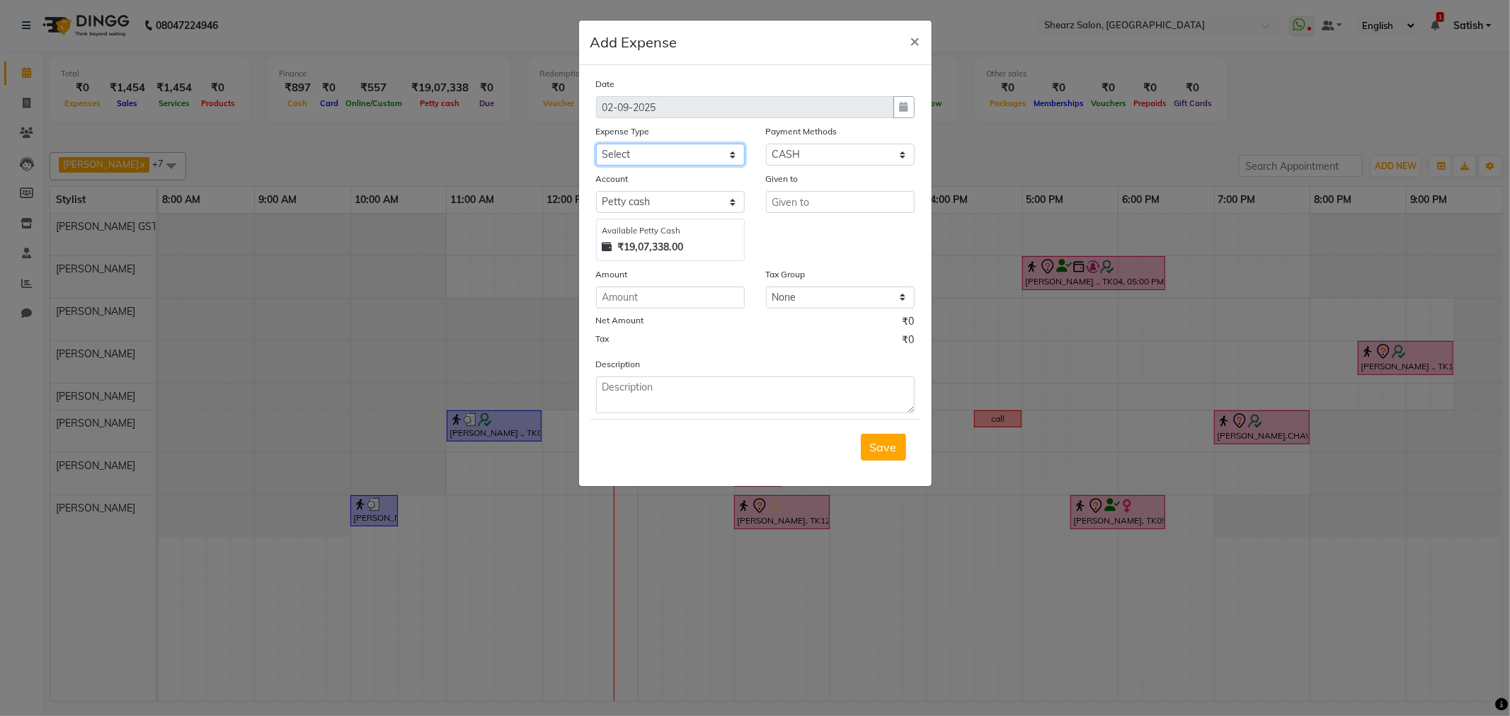
click at [678, 152] on select "Select Advance Salary Bank charges Car maintenance Cash transfer to bank Cash t…" at bounding box center [670, 155] width 149 height 22
select select "10"
click at [596, 144] on select "Select Advance Salary Bank charges Car maintenance Cash transfer to bank Cash t…" at bounding box center [670, 155] width 149 height 22
click at [821, 206] on input "text" at bounding box center [840, 202] width 149 height 22
type input "water"
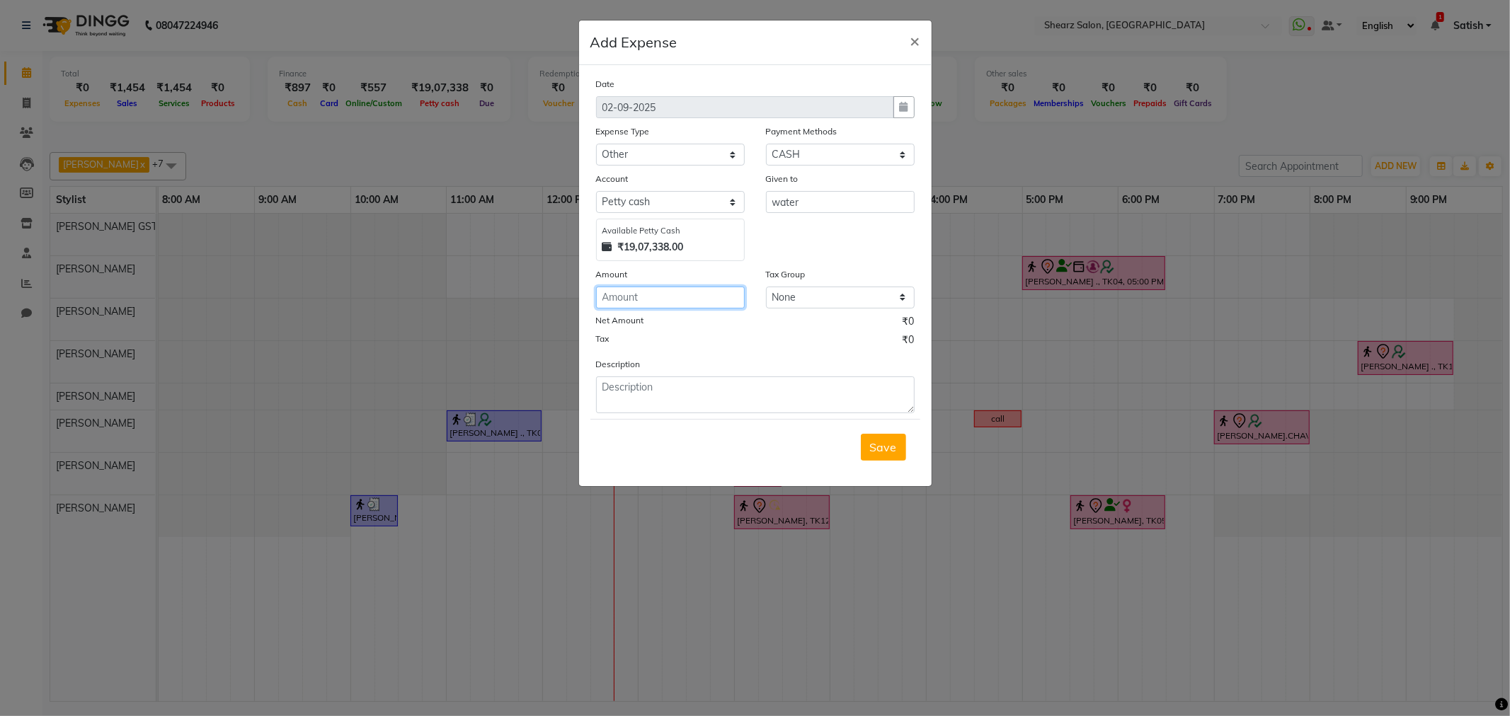
click at [619, 297] on input "number" at bounding box center [670, 298] width 149 height 22
type input "750"
click at [885, 452] on span "Save" at bounding box center [883, 447] width 27 height 14
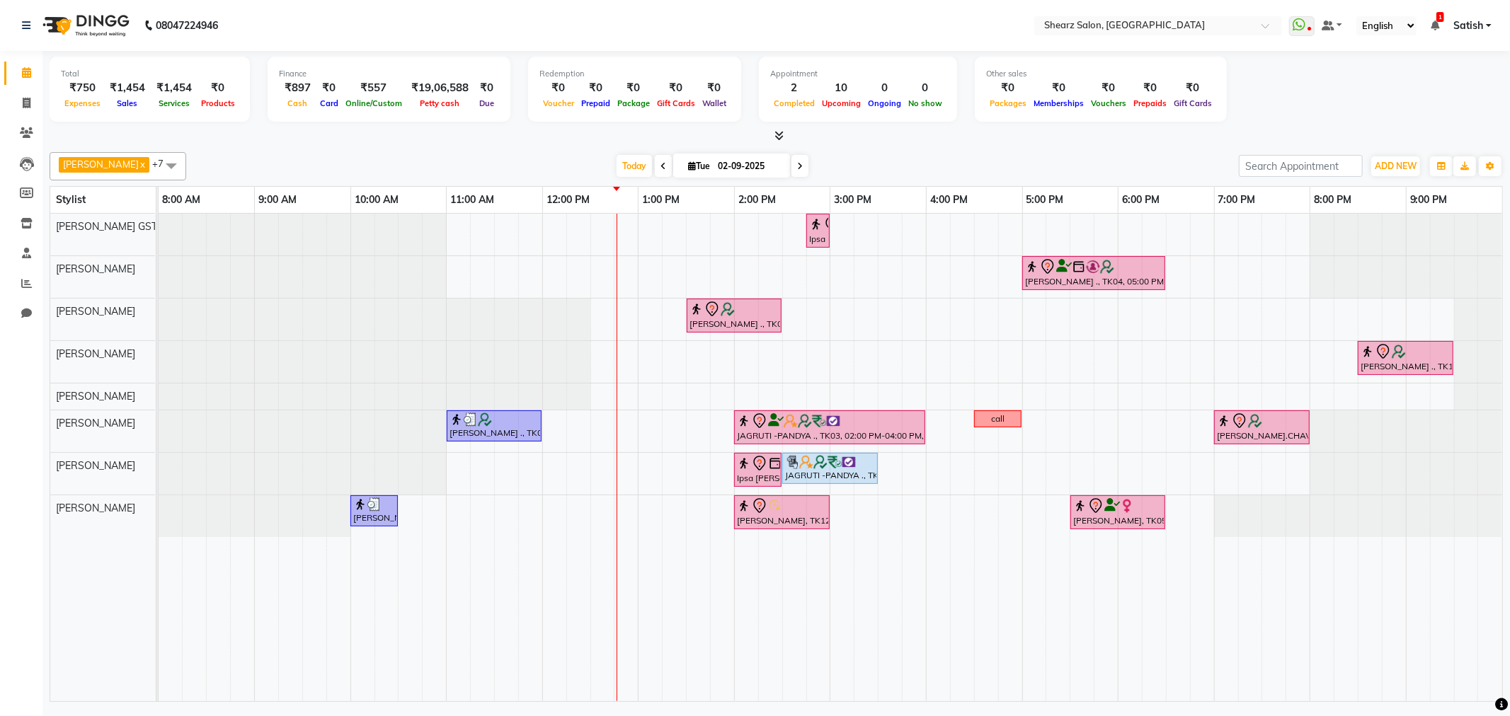
click at [794, 166] on span at bounding box center [799, 166] width 17 height 22
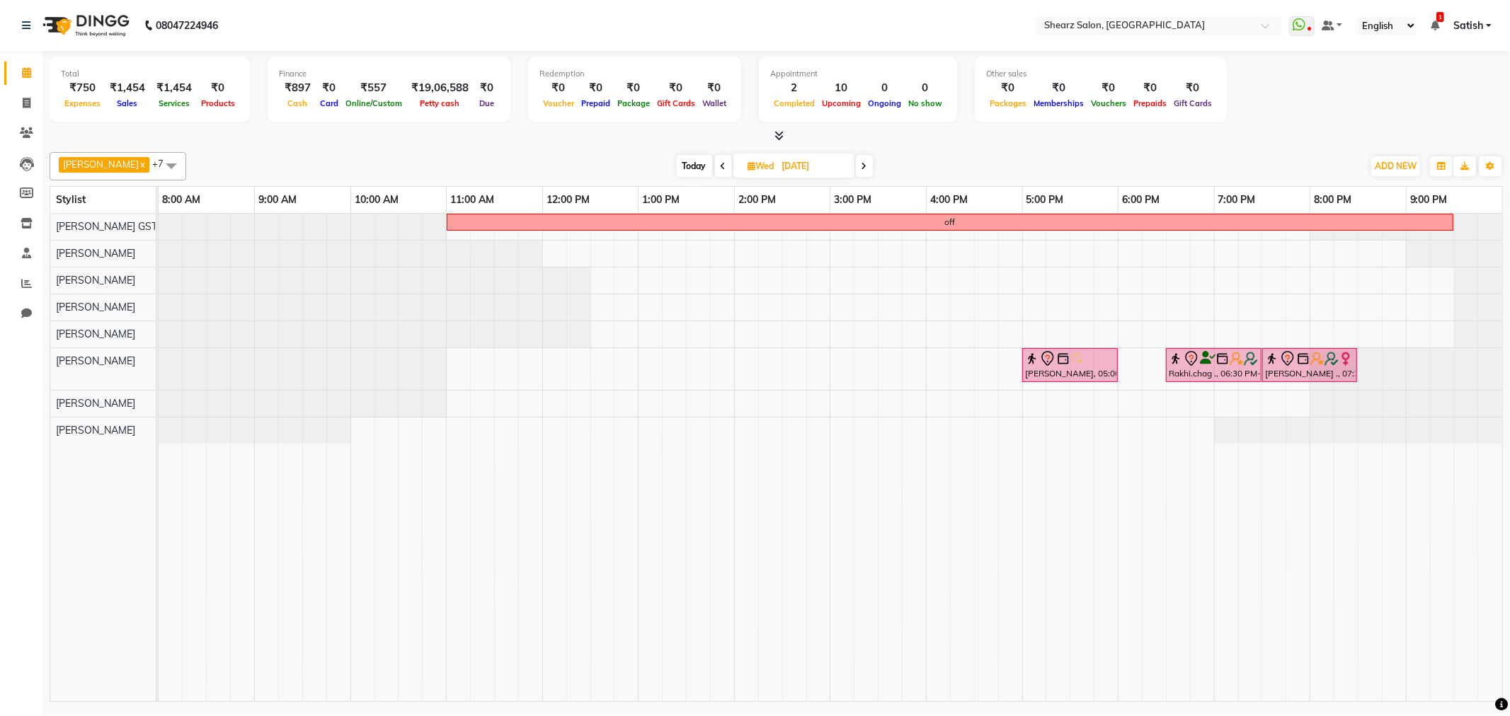
click at [715, 168] on span at bounding box center [723, 166] width 17 height 22
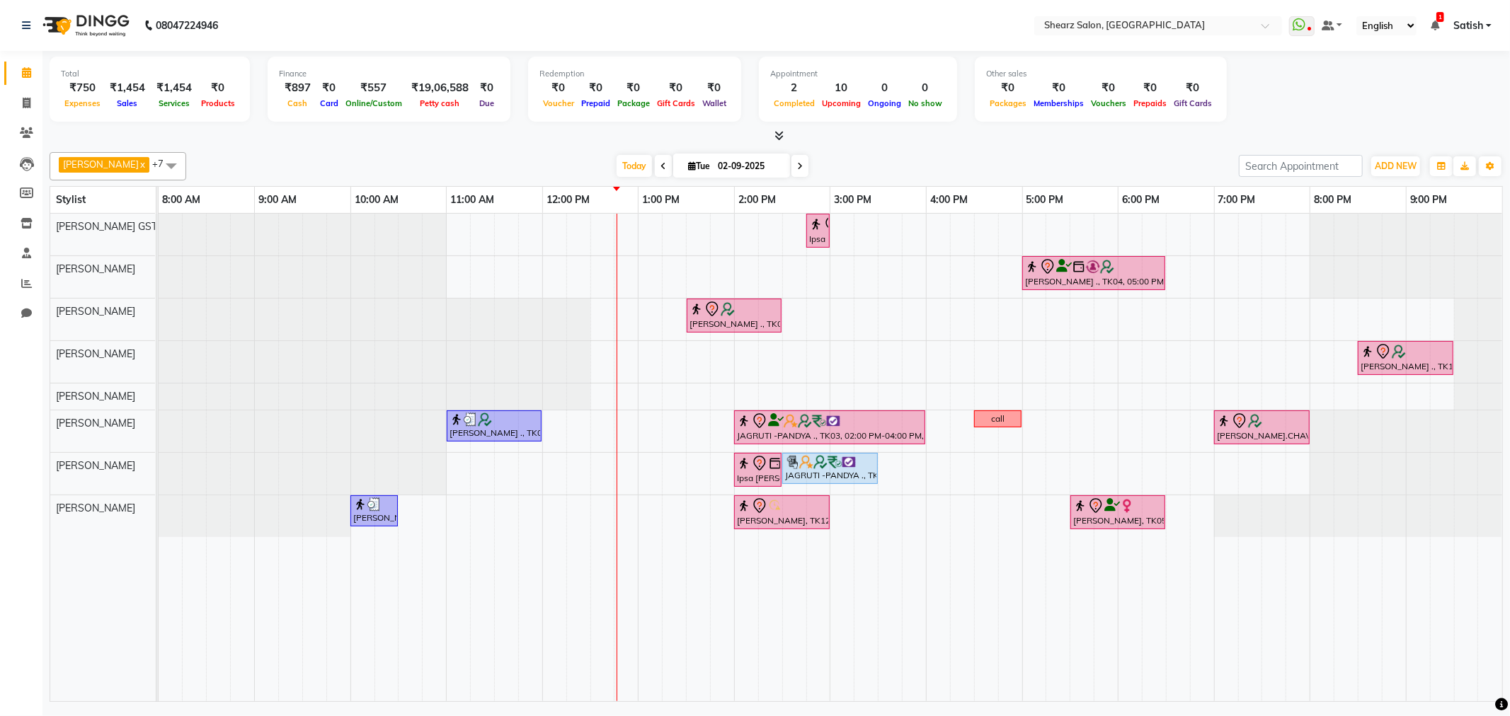
click at [782, 163] on div "Today Tue 02-09-2025" at bounding box center [712, 166] width 195 height 21
click at [791, 164] on span at bounding box center [799, 166] width 17 height 22
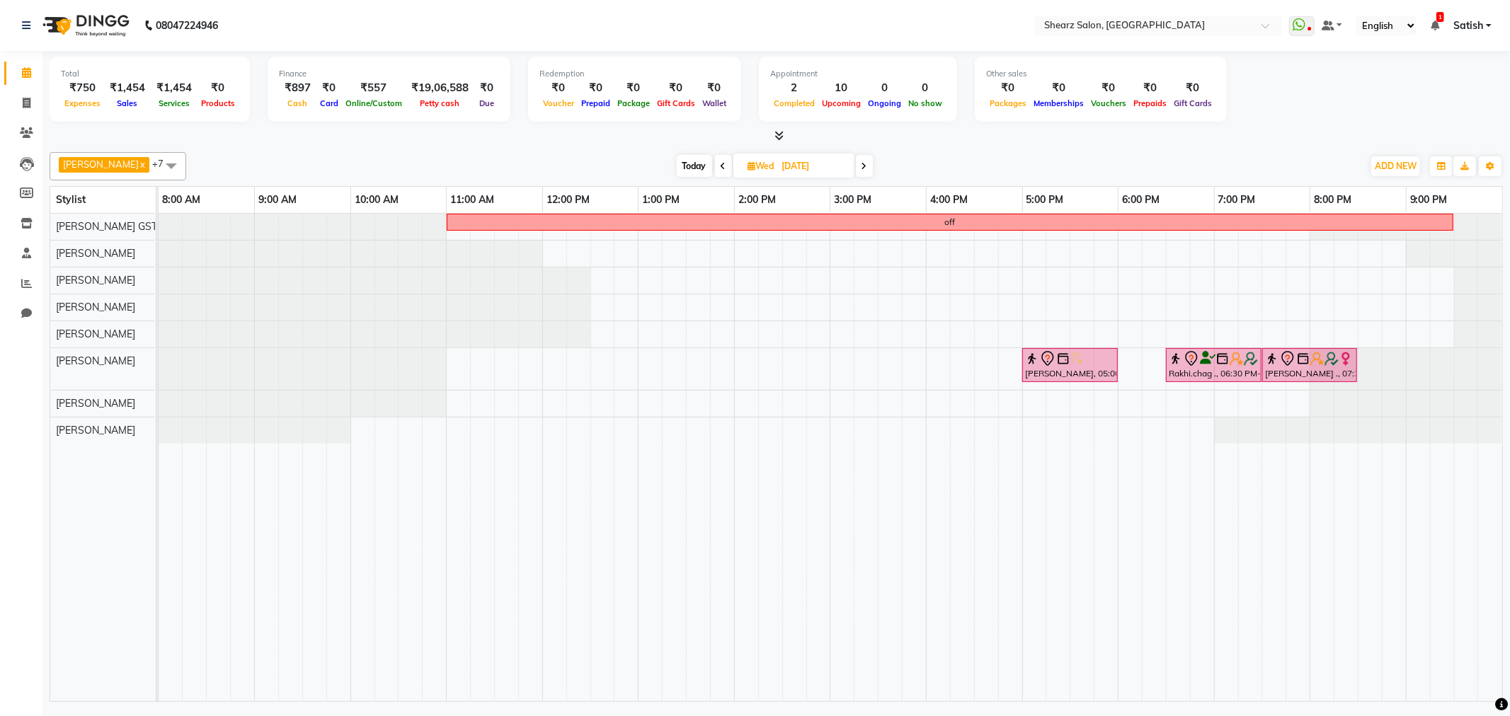
click at [689, 164] on span "Today" at bounding box center [694, 166] width 35 height 22
type input "02-09-2025"
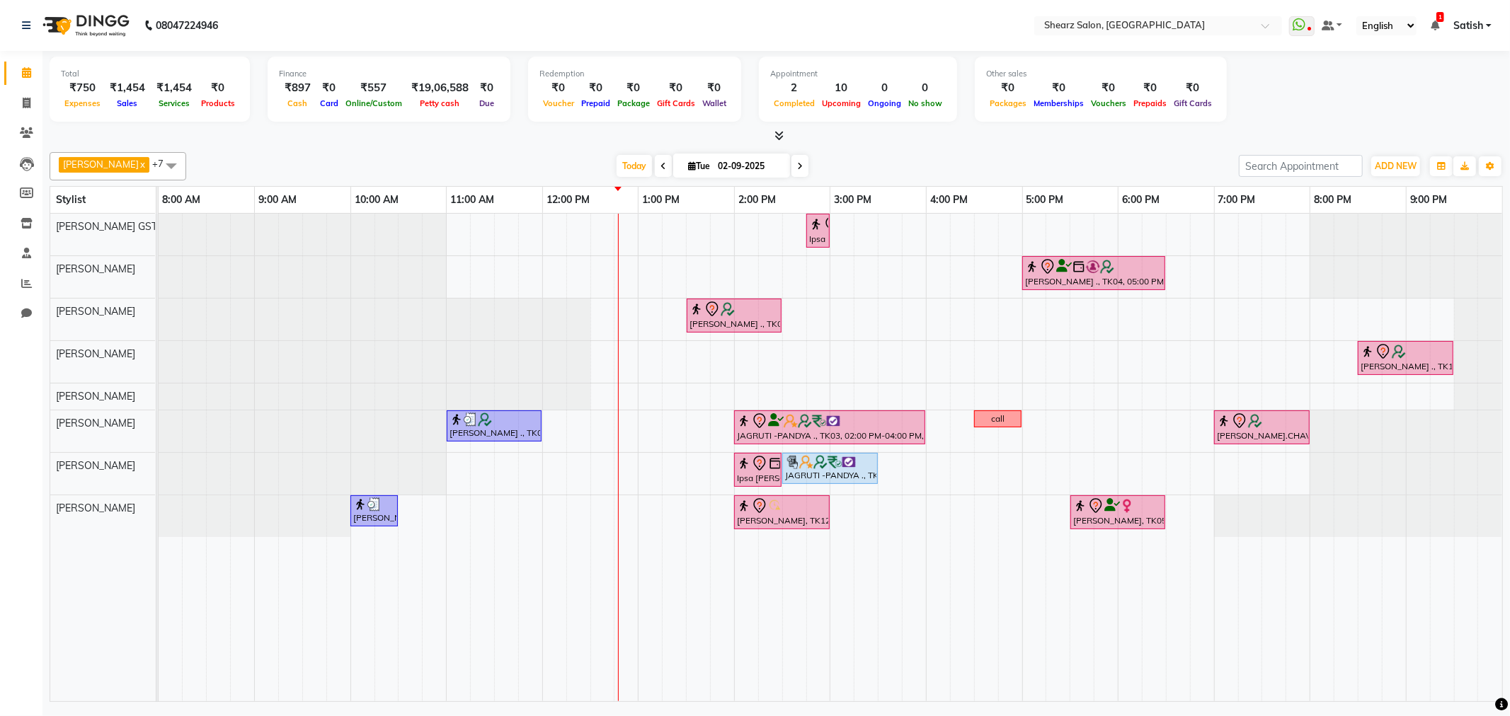
click at [728, 165] on input "02-09-2025" at bounding box center [749, 166] width 71 height 21
select select "9"
select select "2025"
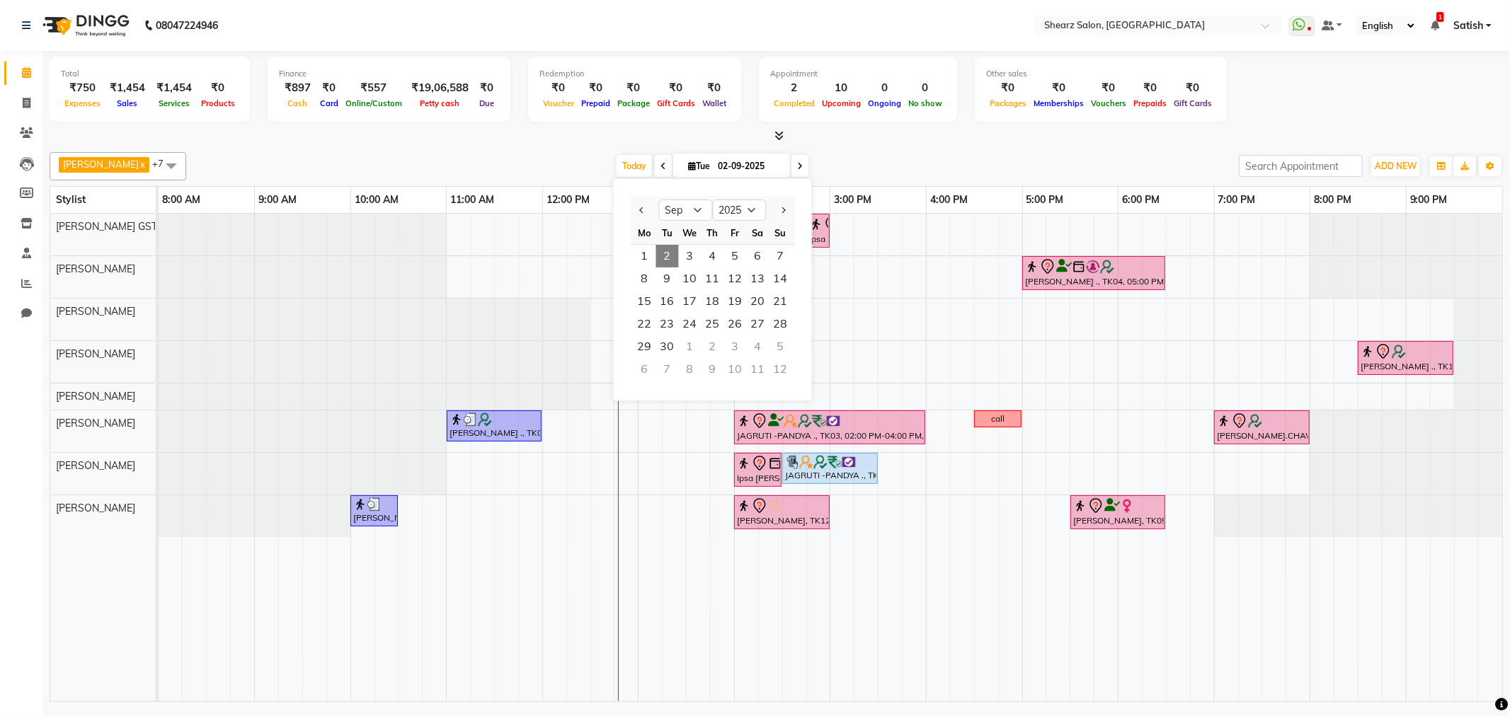
click at [668, 256] on span "2" at bounding box center [667, 256] width 23 height 23
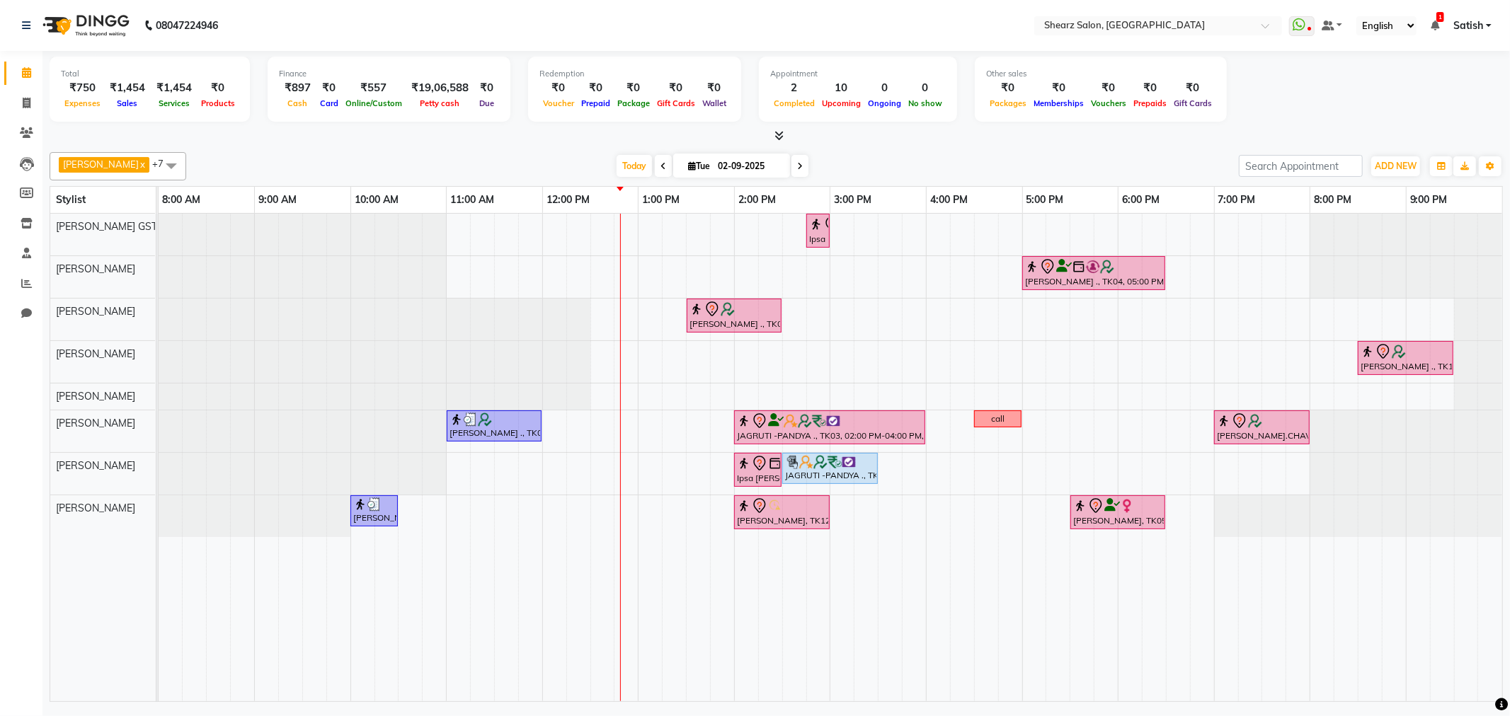
click at [780, 135] on icon at bounding box center [778, 135] width 9 height 11
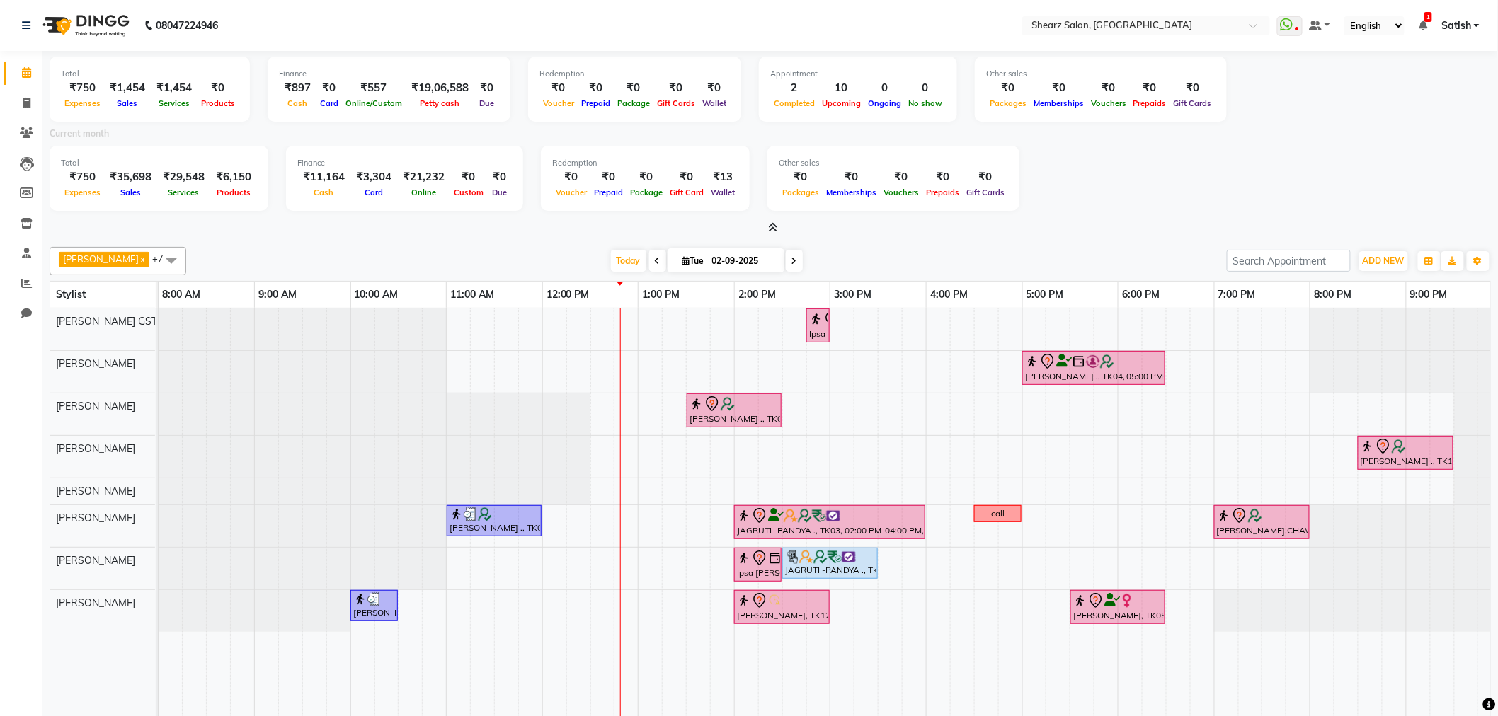
click at [775, 229] on icon at bounding box center [773, 227] width 9 height 11
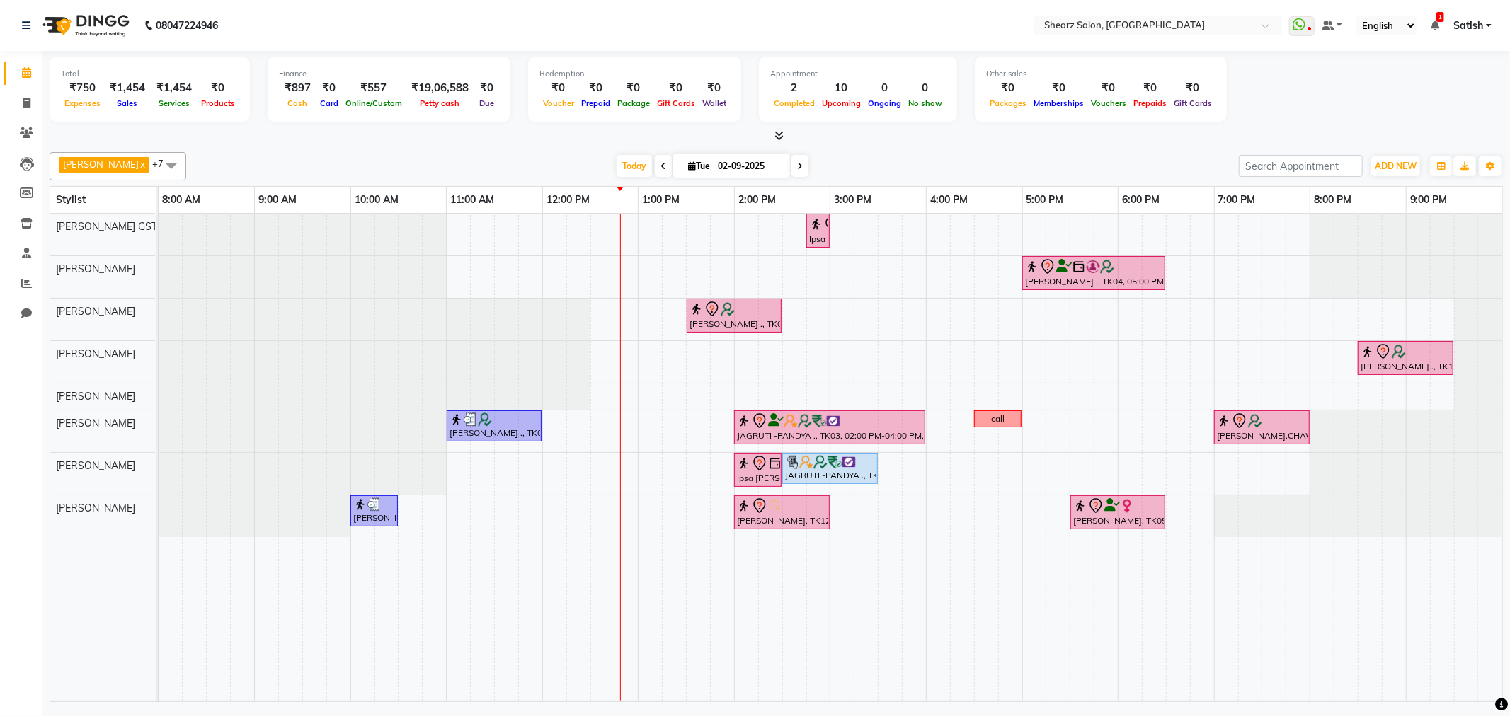
click at [791, 163] on span at bounding box center [799, 166] width 17 height 22
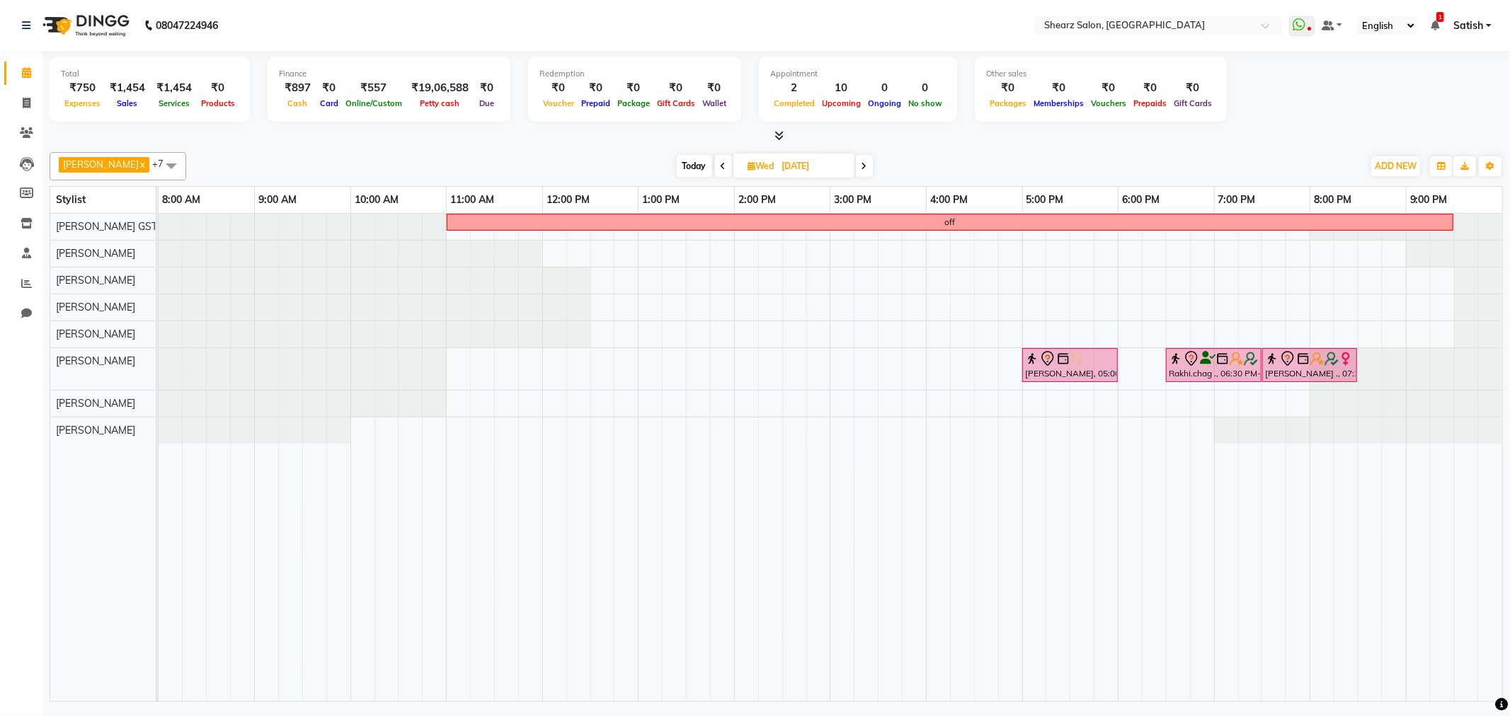
click at [862, 168] on icon at bounding box center [865, 166] width 6 height 8
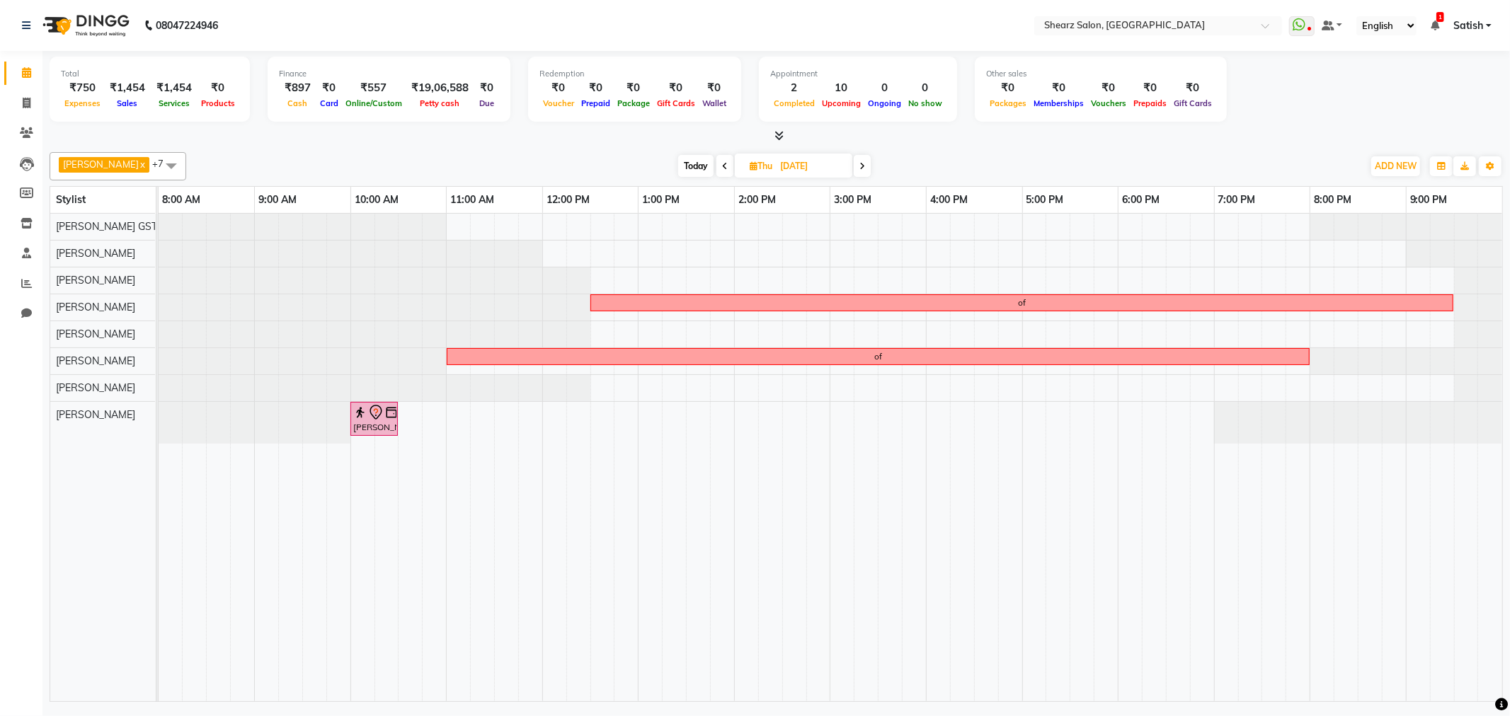
click at [722, 164] on icon at bounding box center [725, 166] width 6 height 8
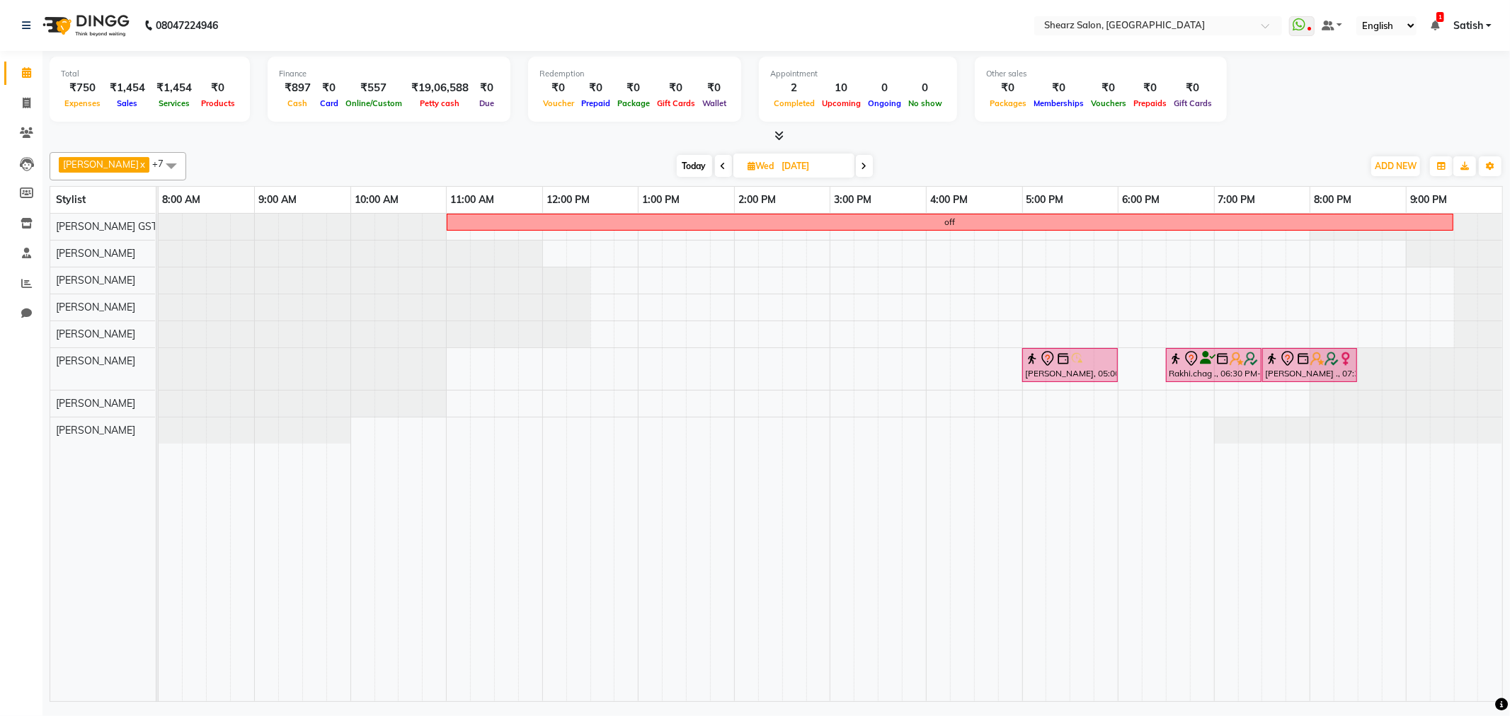
click at [682, 168] on span "Today" at bounding box center [694, 166] width 35 height 22
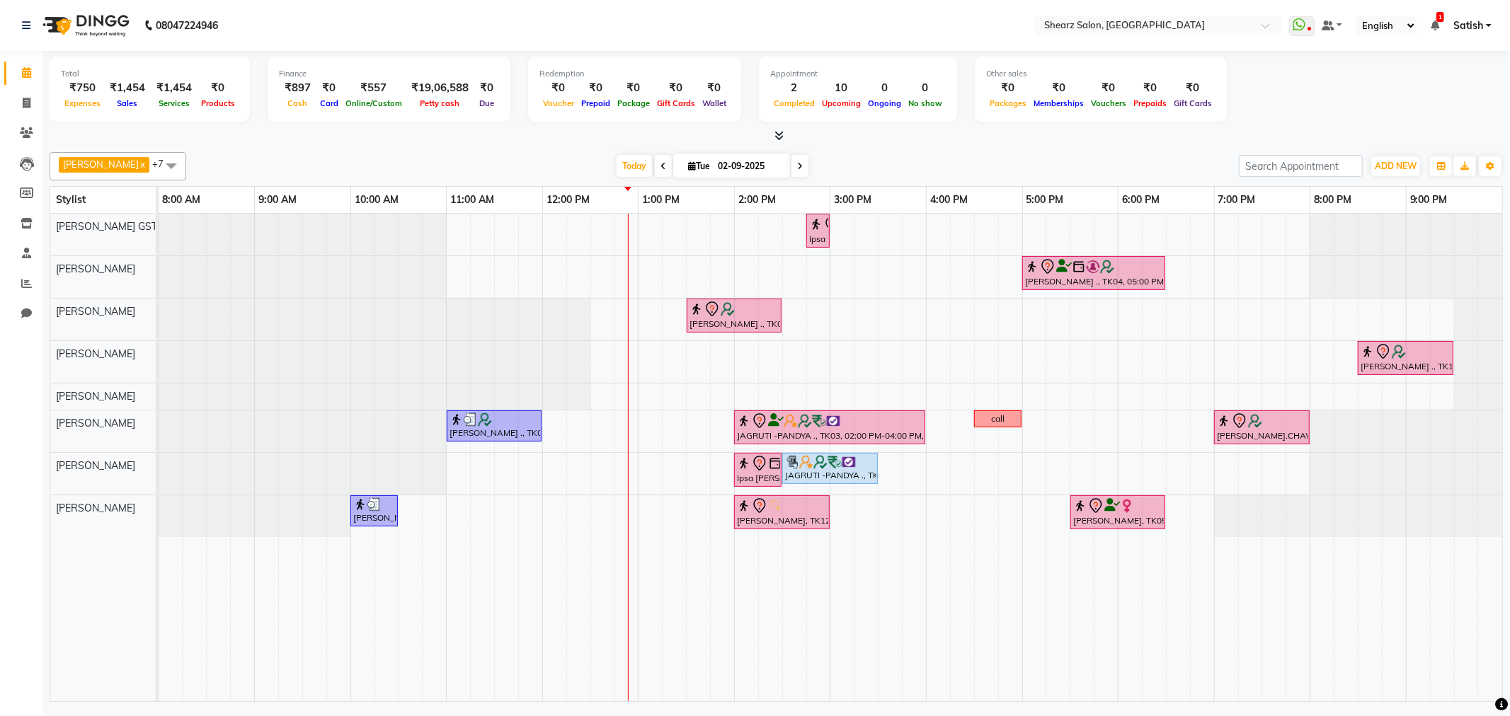
click at [797, 168] on icon at bounding box center [800, 166] width 6 height 8
type input "[DATE]"
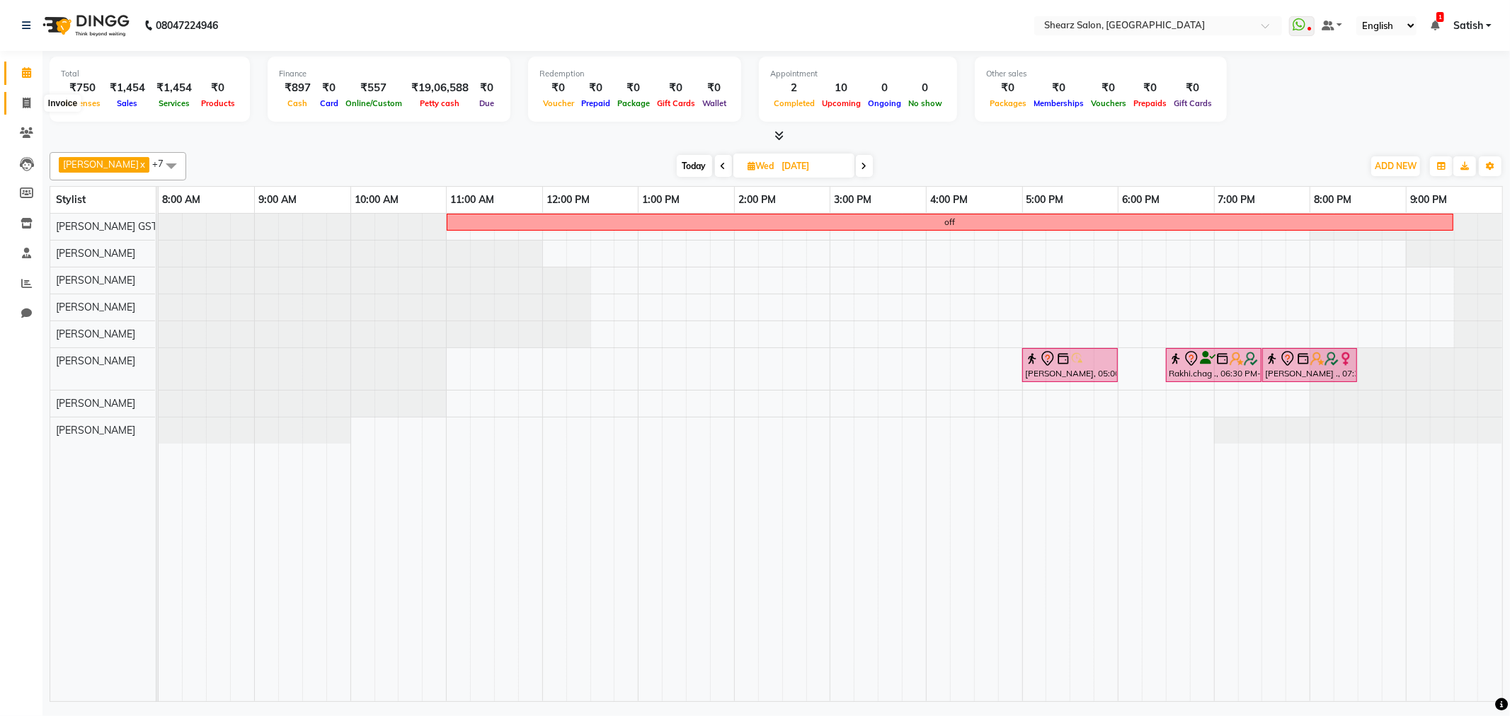
click at [25, 106] on icon at bounding box center [27, 103] width 8 height 11
select select "service"
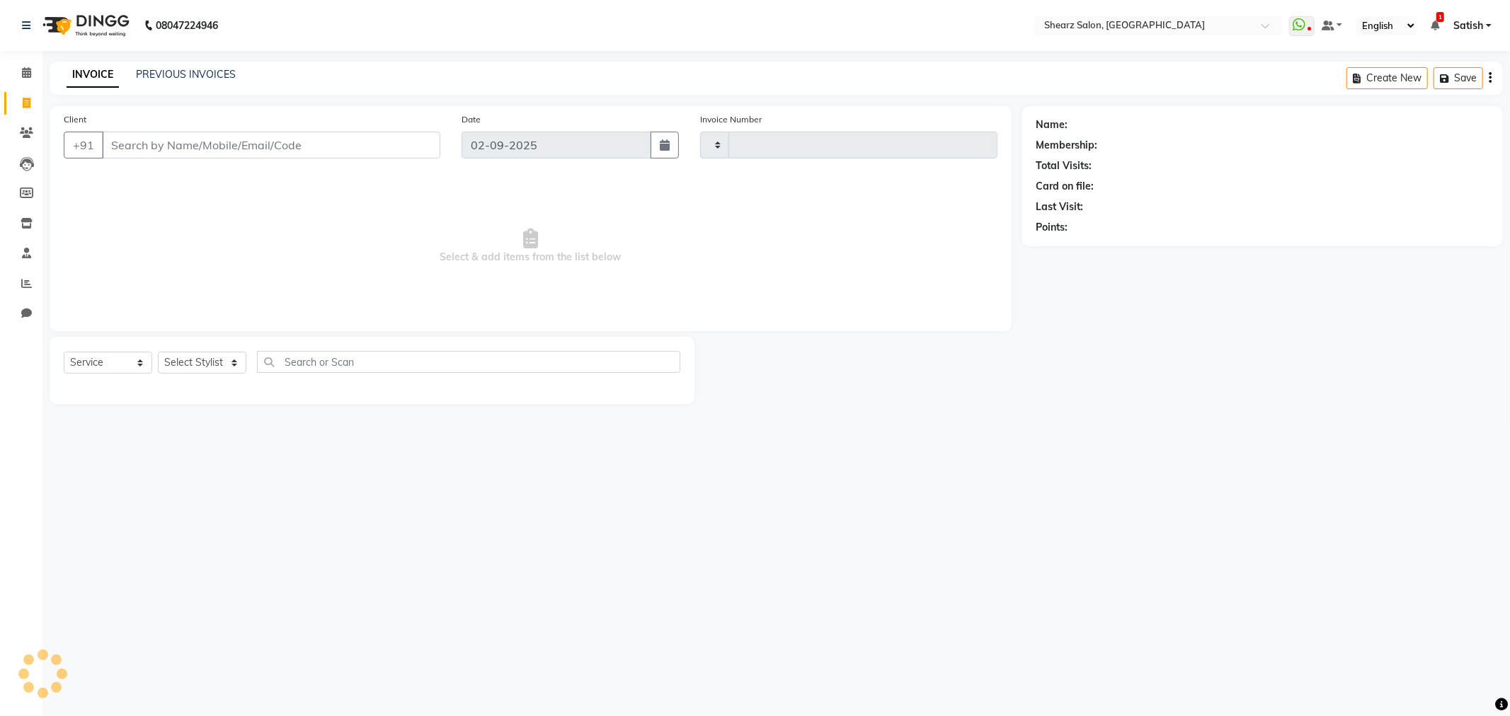
type input "5855"
select select "8157"
click at [256, 149] on input "Client" at bounding box center [271, 145] width 338 height 27
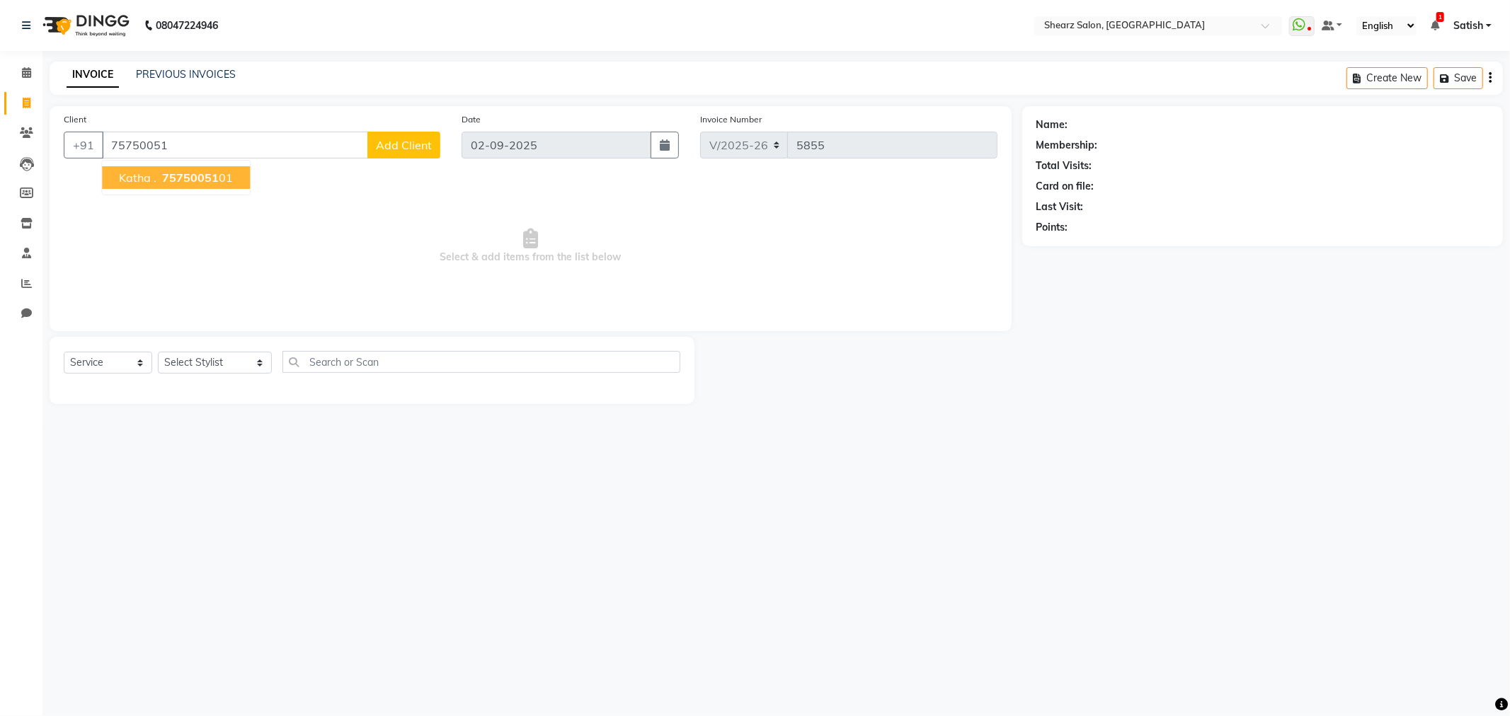
click at [209, 178] on span "75750051" at bounding box center [190, 178] width 57 height 14
type input "7575005101"
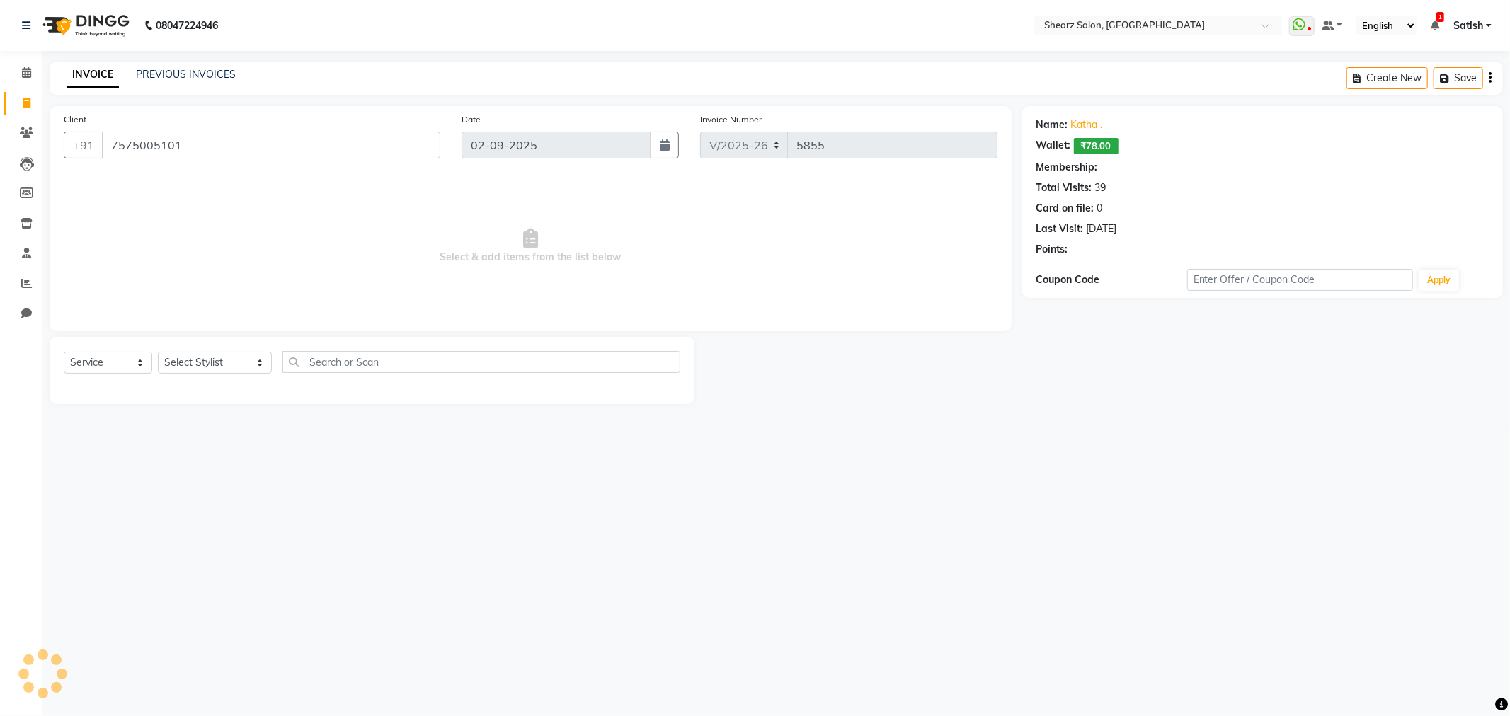
select select "1: Object"
click at [199, 366] on select "Select Stylist Admin A General [PERSON_NAME] Asha Chavariya [PERSON_NAME] Cente…" at bounding box center [215, 363] width 114 height 22
click at [158, 353] on select "Select Stylist Admin A General [PERSON_NAME] Asha Chavariya [PERSON_NAME] Cente…" at bounding box center [215, 363] width 114 height 22
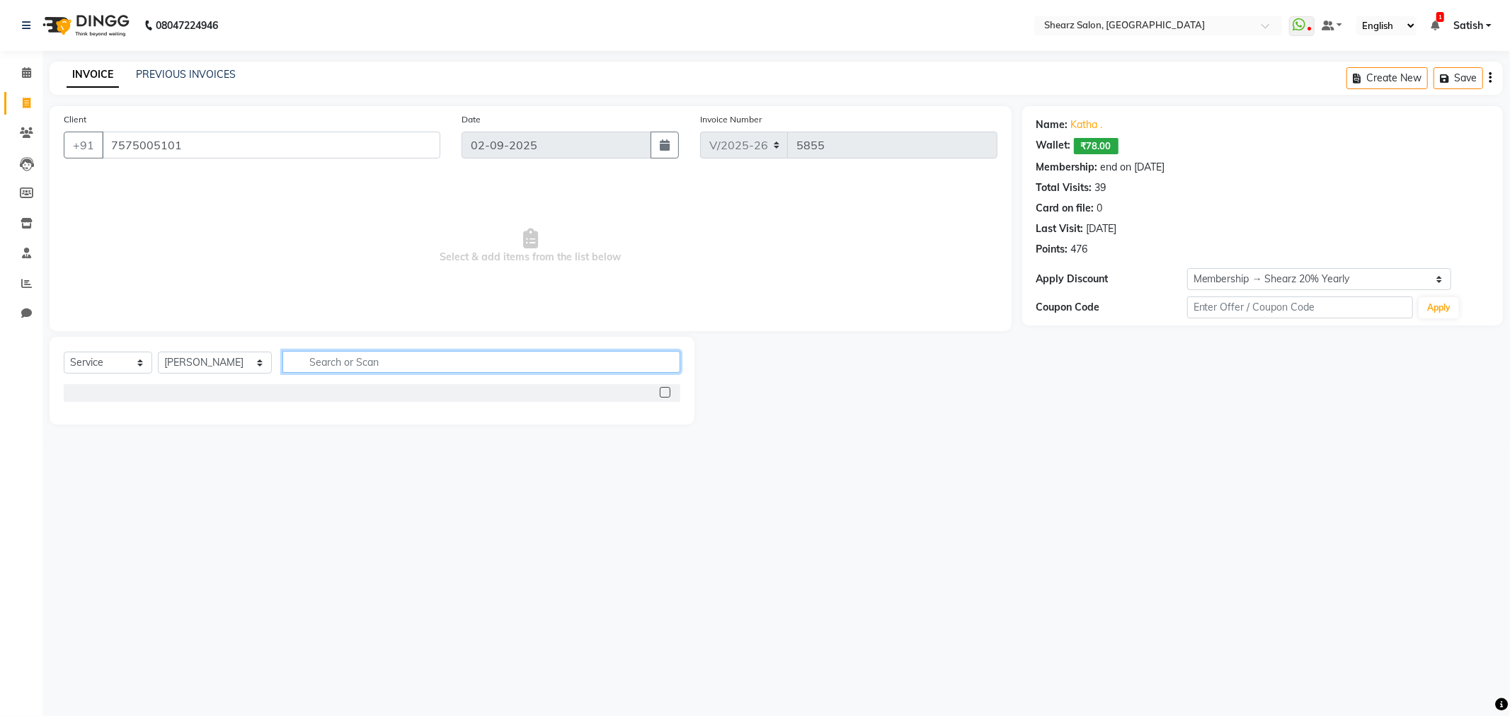
click at [411, 360] on input "text" at bounding box center [481, 362] width 398 height 22
click at [195, 357] on select "Select Stylist Admin A General [PERSON_NAME] Asha Chavariya [PERSON_NAME] Cente…" at bounding box center [215, 363] width 114 height 22
select select "77475"
click at [158, 353] on select "Select Stylist Admin A General [PERSON_NAME] Asha Chavariya [PERSON_NAME] Cente…" at bounding box center [215, 363] width 114 height 22
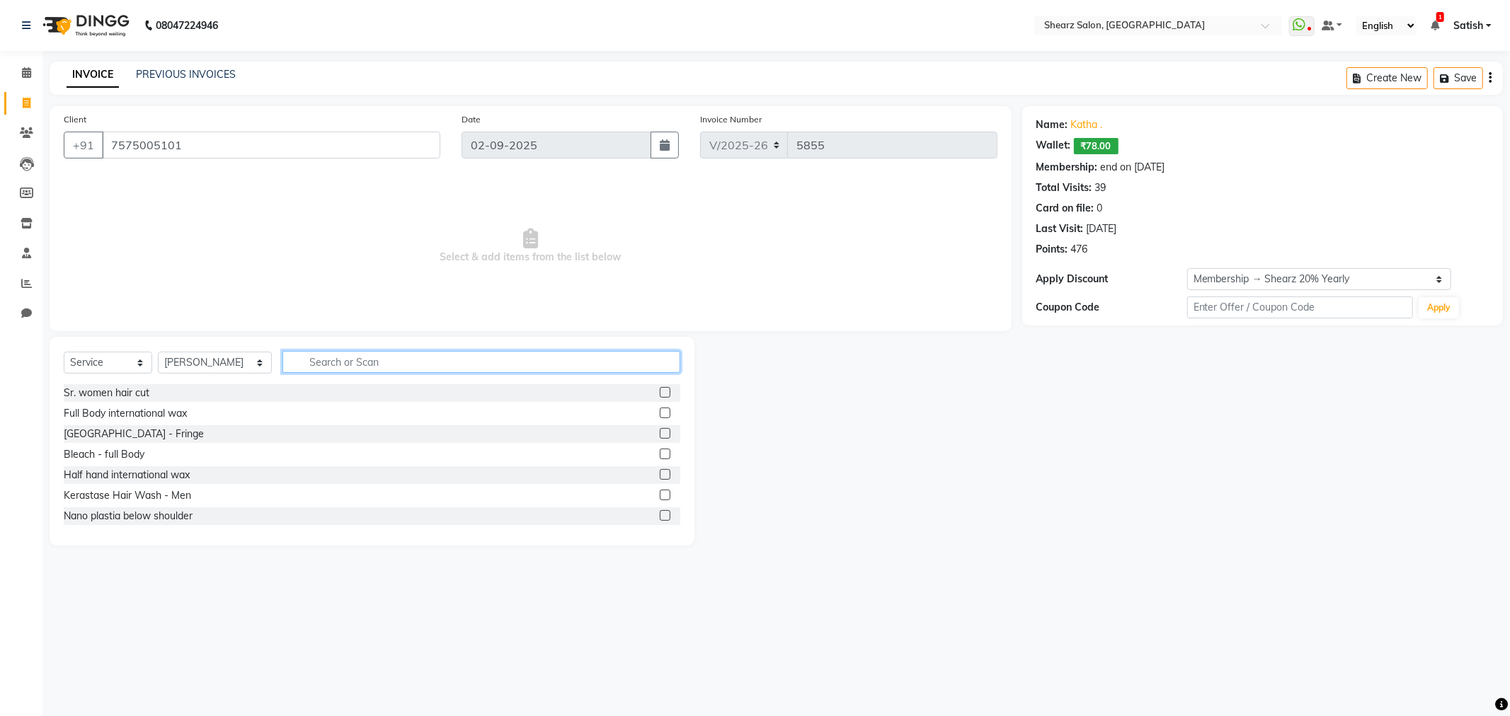
click at [355, 365] on input "text" at bounding box center [481, 362] width 398 height 22
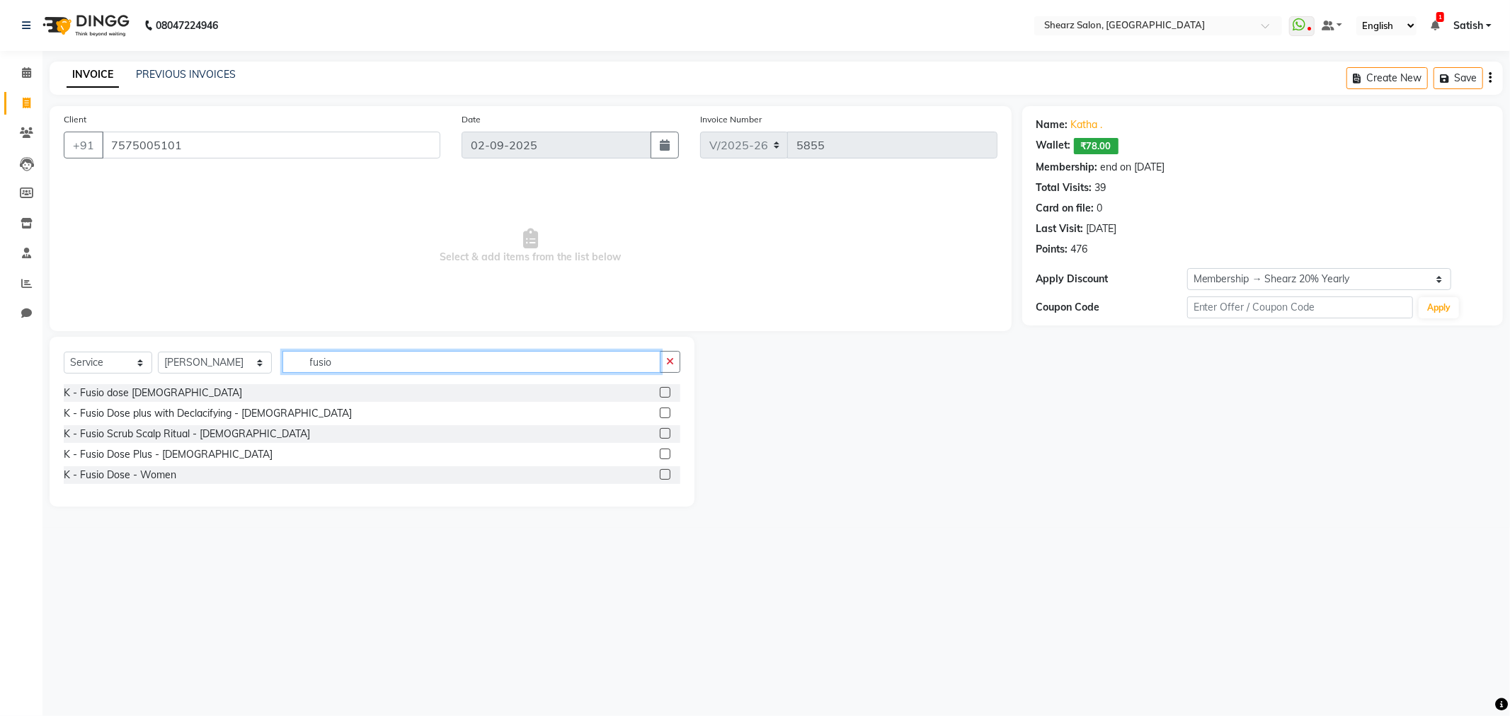
type input "fusio"
click at [665, 476] on label at bounding box center [665, 474] width 11 height 11
click at [665, 476] on input "checkbox" at bounding box center [664, 475] width 9 height 9
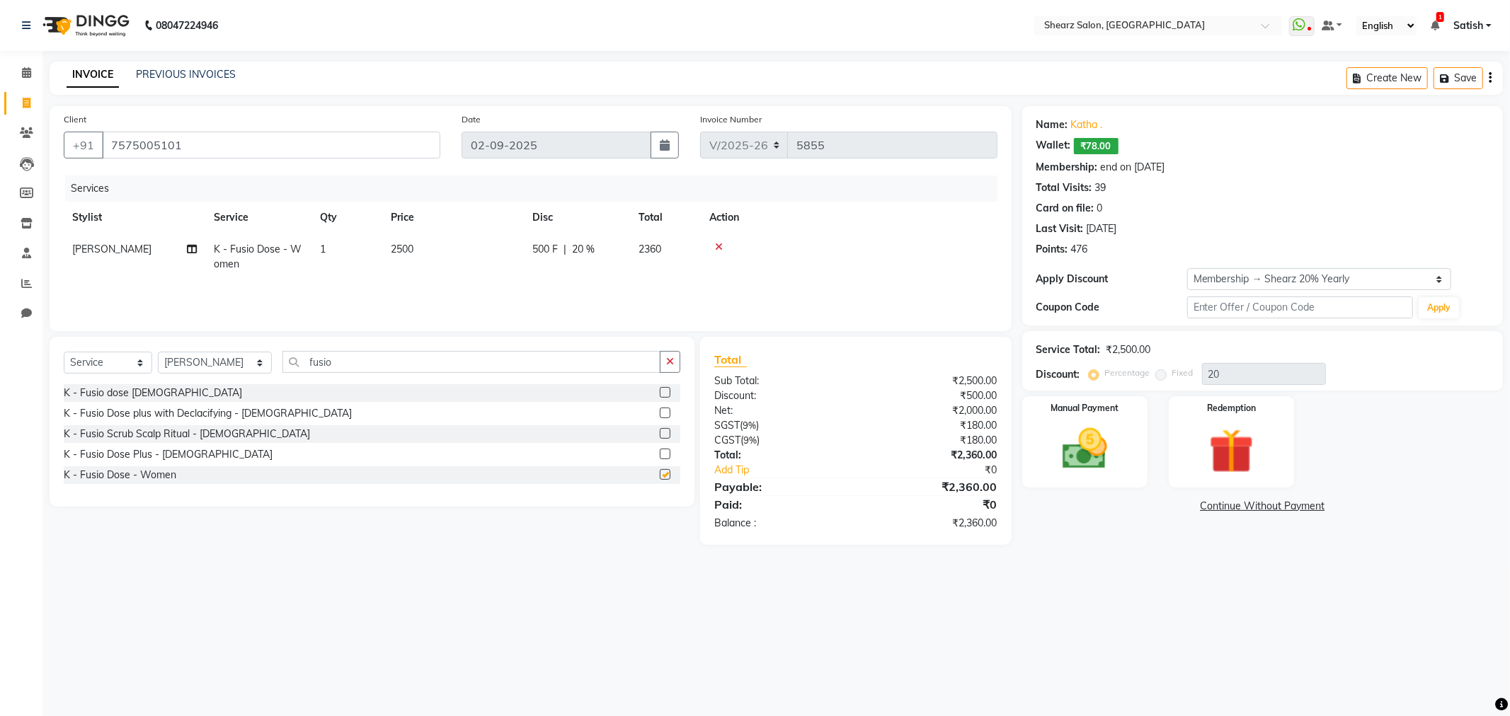
checkbox input "false"
drag, startPoint x: 341, startPoint y: 358, endPoint x: 204, endPoint y: 378, distance: 138.9
click at [204, 377] on div "Select Service Product Membership Package Voucher Prepaid Gift Card Select Styl…" at bounding box center [372, 367] width 617 height 33
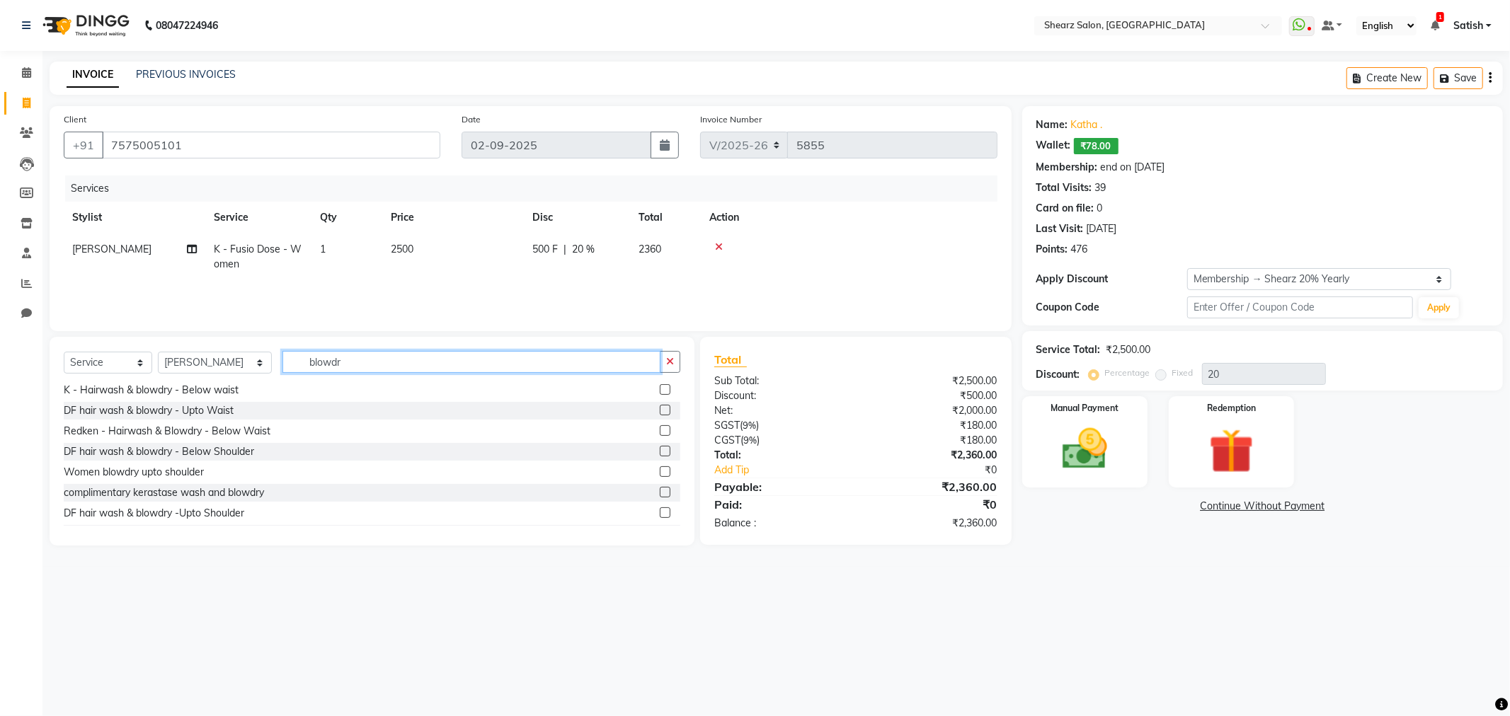
scroll to position [43, 0]
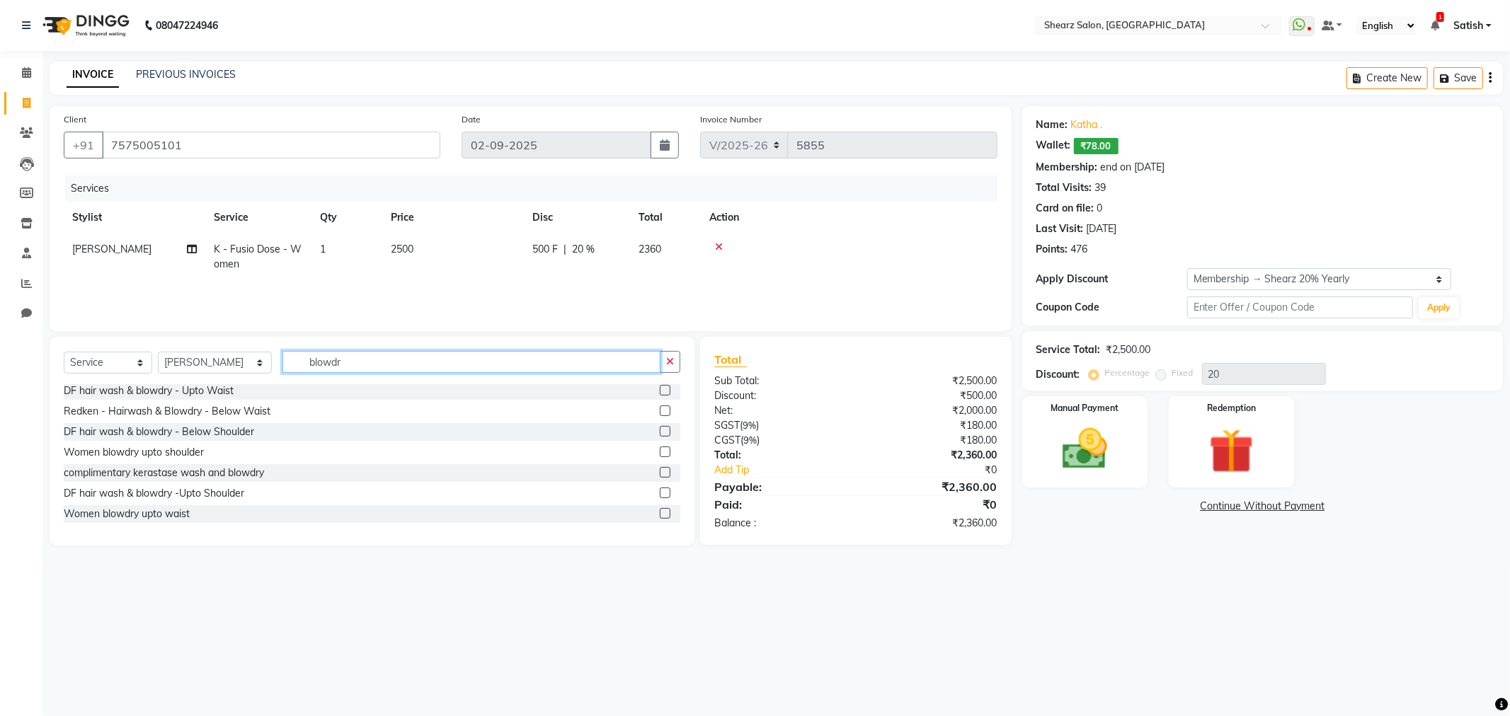
type input "blowdr"
click at [660, 515] on label at bounding box center [665, 513] width 11 height 11
click at [660, 515] on input "checkbox" at bounding box center [664, 514] width 9 height 9
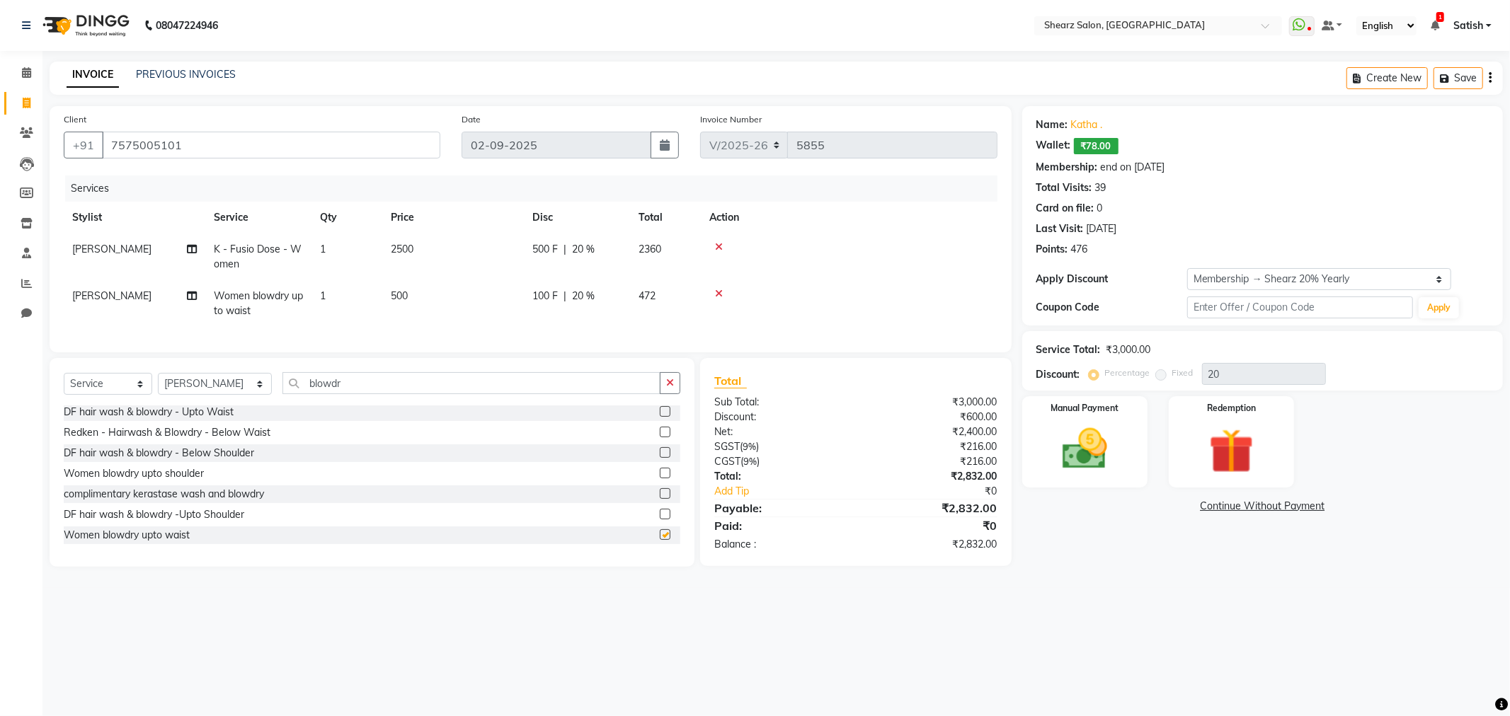
checkbox input "false"
click at [204, 394] on select "Select Stylist Admin A General [PERSON_NAME] Asha Chavariya [PERSON_NAME] Cente…" at bounding box center [215, 384] width 114 height 22
select select "77472"
click at [158, 385] on select "Select Stylist Admin A General [PERSON_NAME] Asha Chavariya [PERSON_NAME] Cente…" at bounding box center [215, 384] width 114 height 22
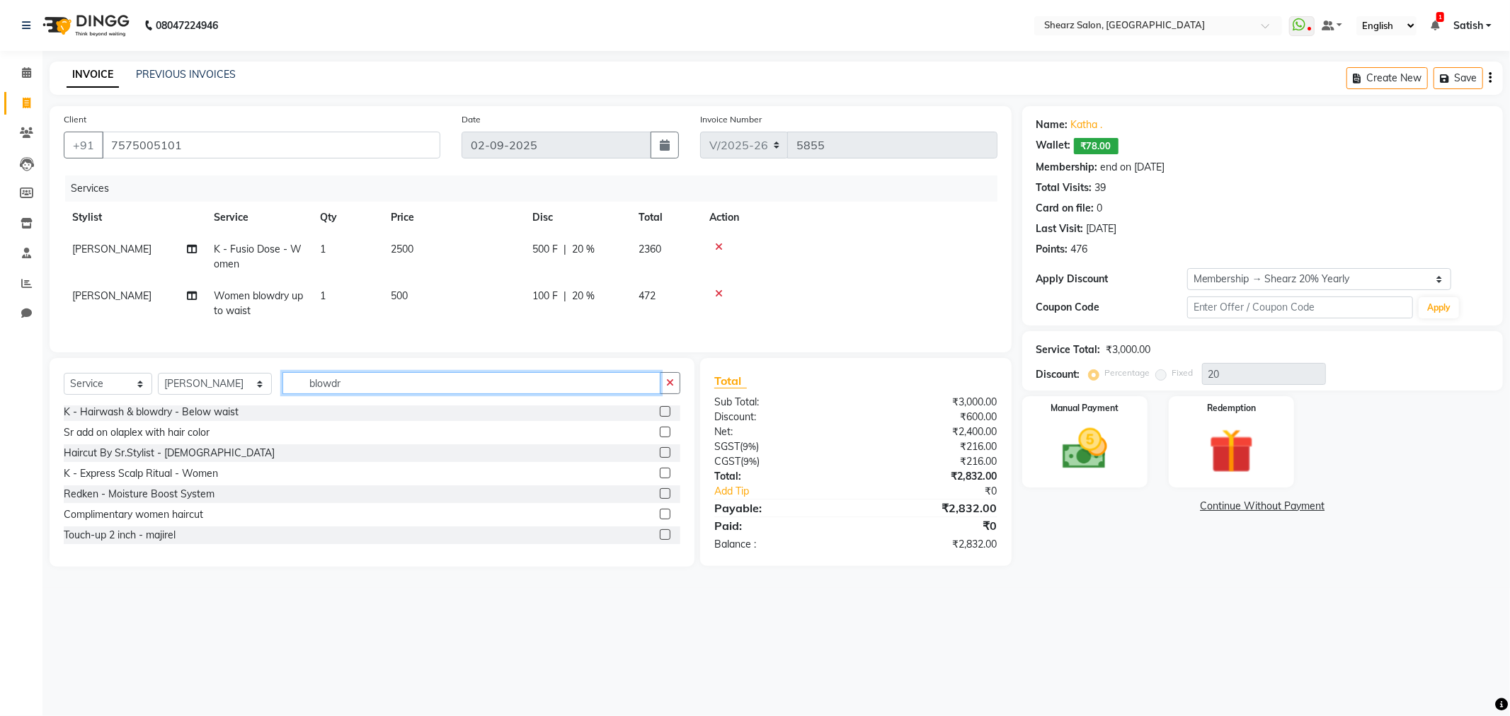
drag, startPoint x: 371, startPoint y: 391, endPoint x: 115, endPoint y: 389, distance: 255.6
click at [114, 388] on div "Select Service Product Membership Package Voucher Prepaid Gift Card Select Styl…" at bounding box center [372, 388] width 617 height 33
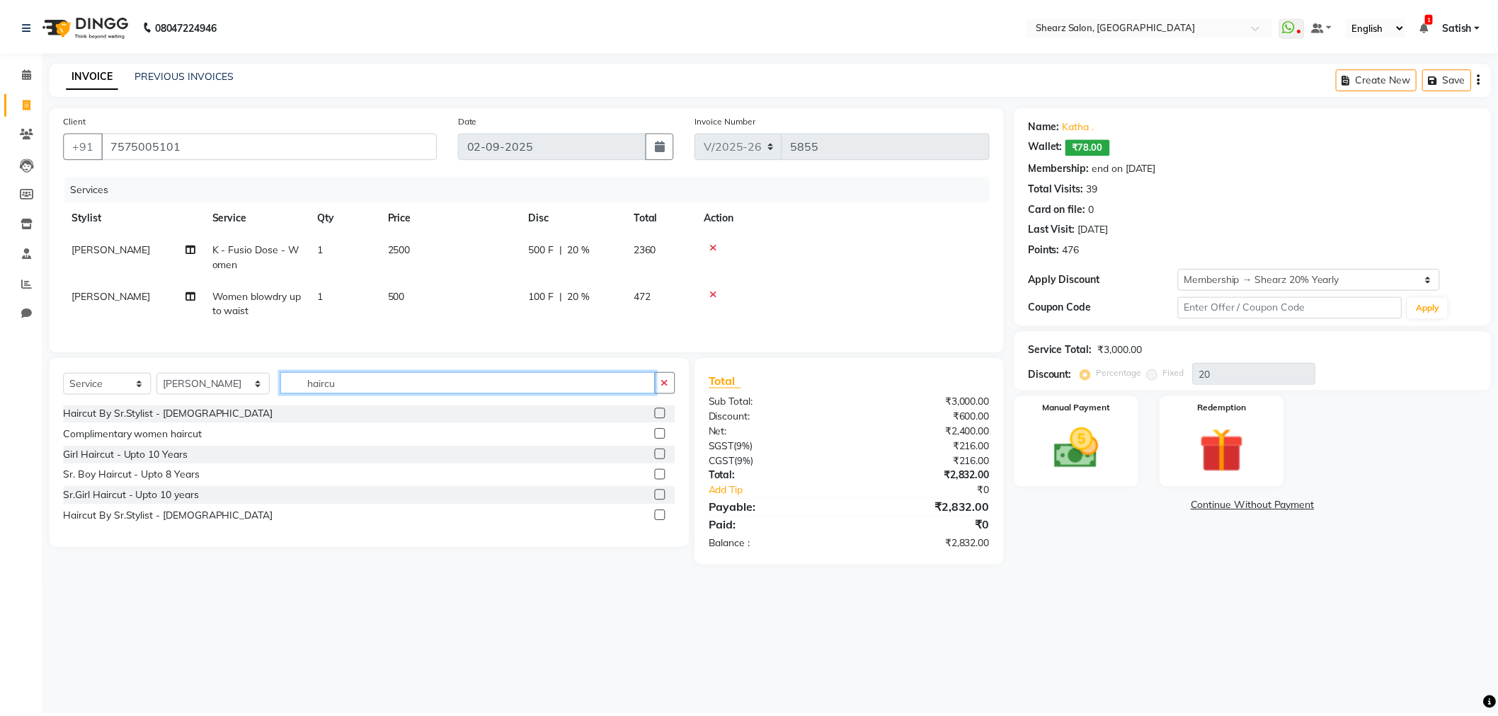
scroll to position [0, 0]
type input "haircut"
click at [662, 522] on label at bounding box center [665, 516] width 11 height 11
click at [662, 522] on input "checkbox" at bounding box center [664, 517] width 9 height 9
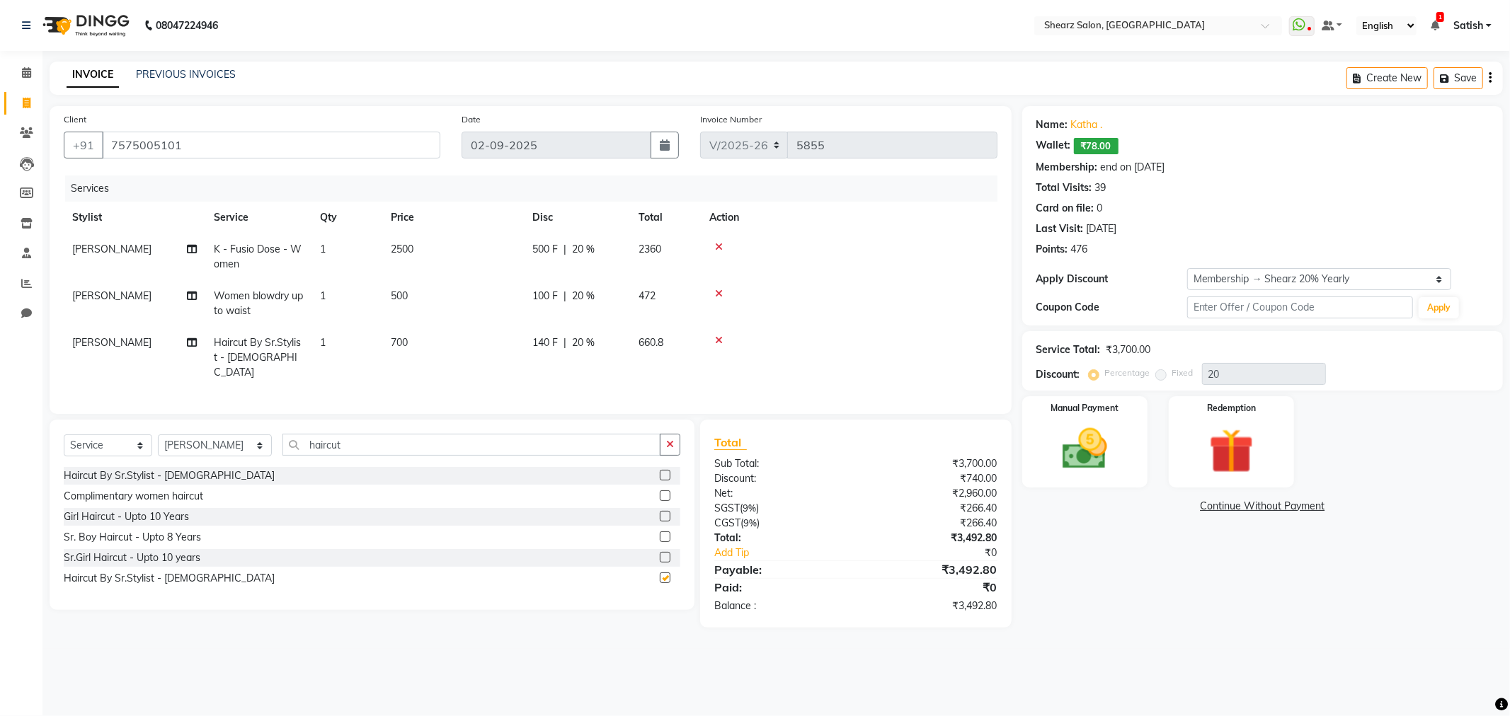
checkbox input "false"
click at [1047, 441] on img at bounding box center [1085, 450] width 76 height 54
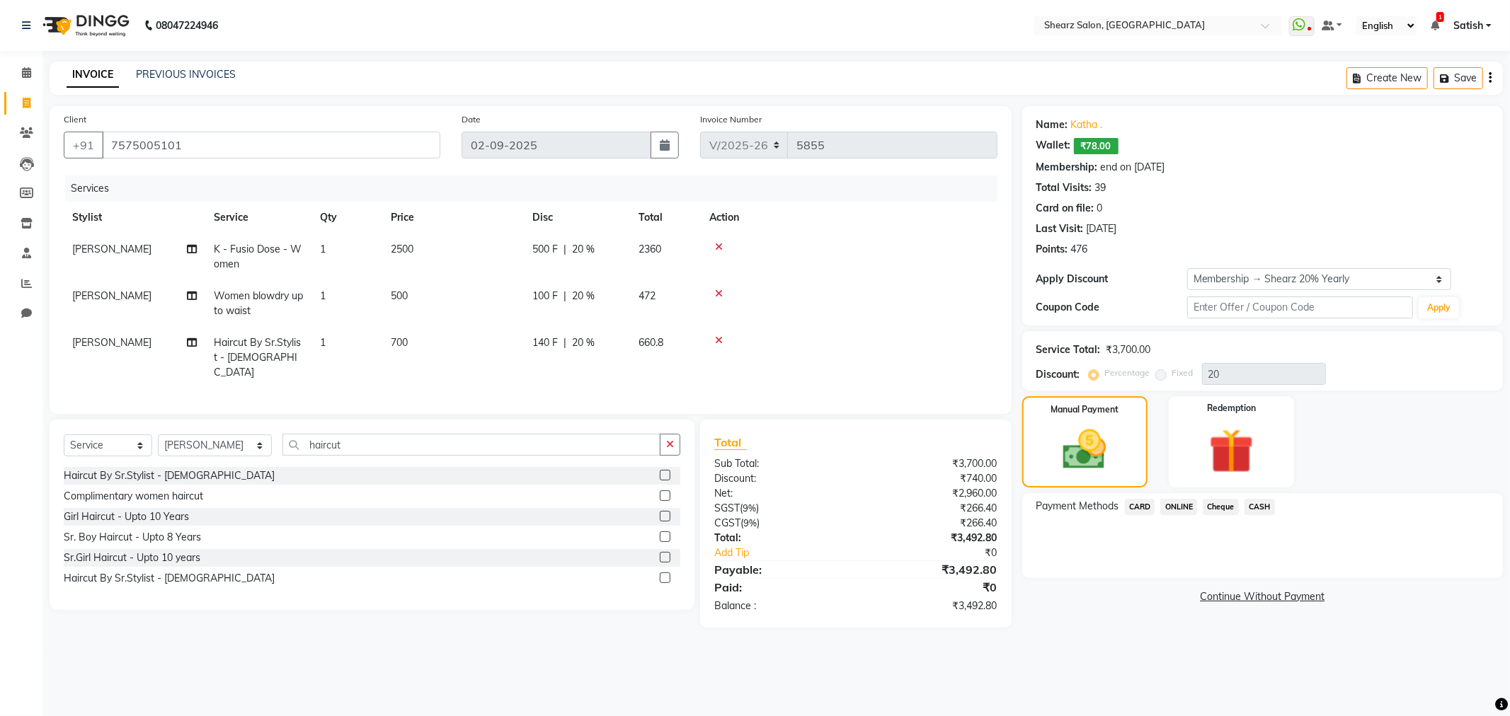
click at [1143, 503] on span "CARD" at bounding box center [1140, 507] width 30 height 16
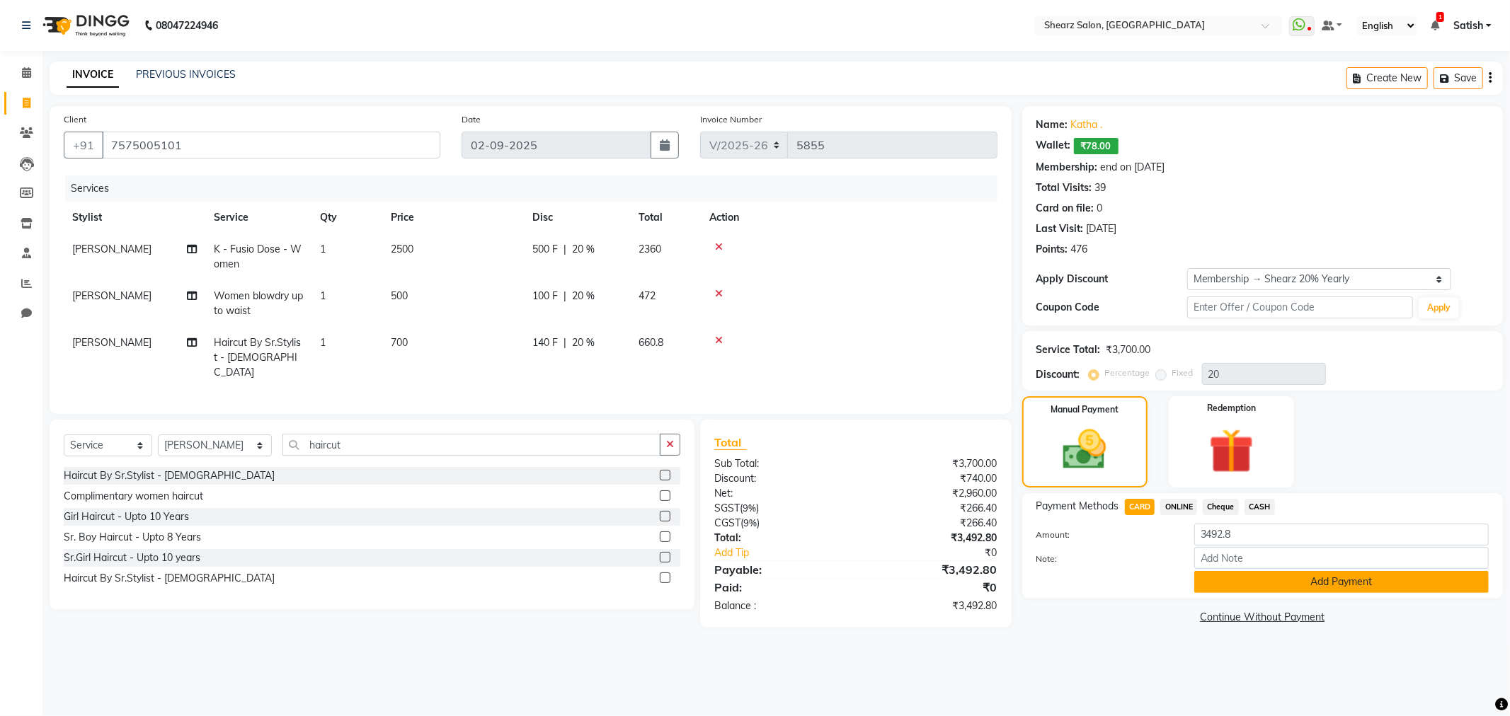
click at [1364, 577] on button "Add Payment" at bounding box center [1341, 582] width 295 height 22
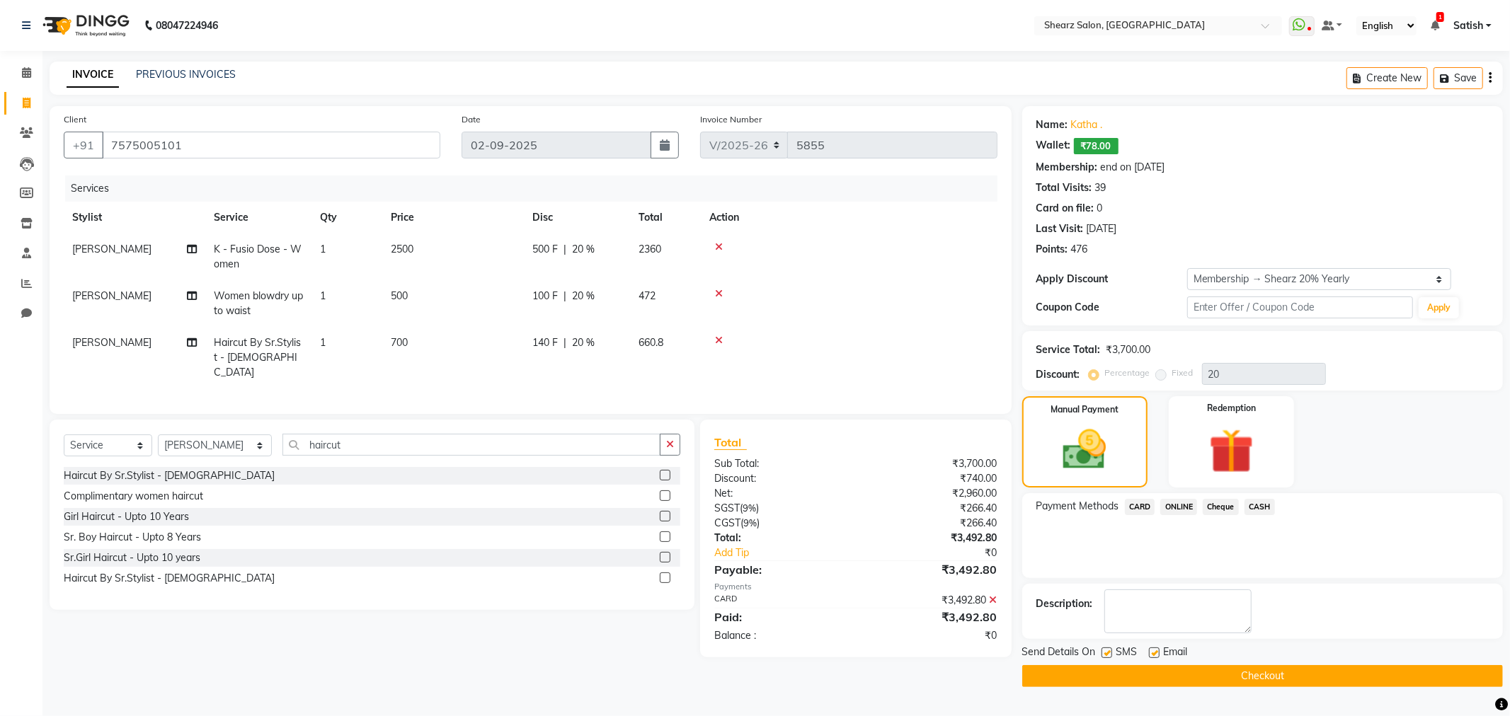
click at [1276, 680] on button "Checkout" at bounding box center [1262, 676] width 481 height 22
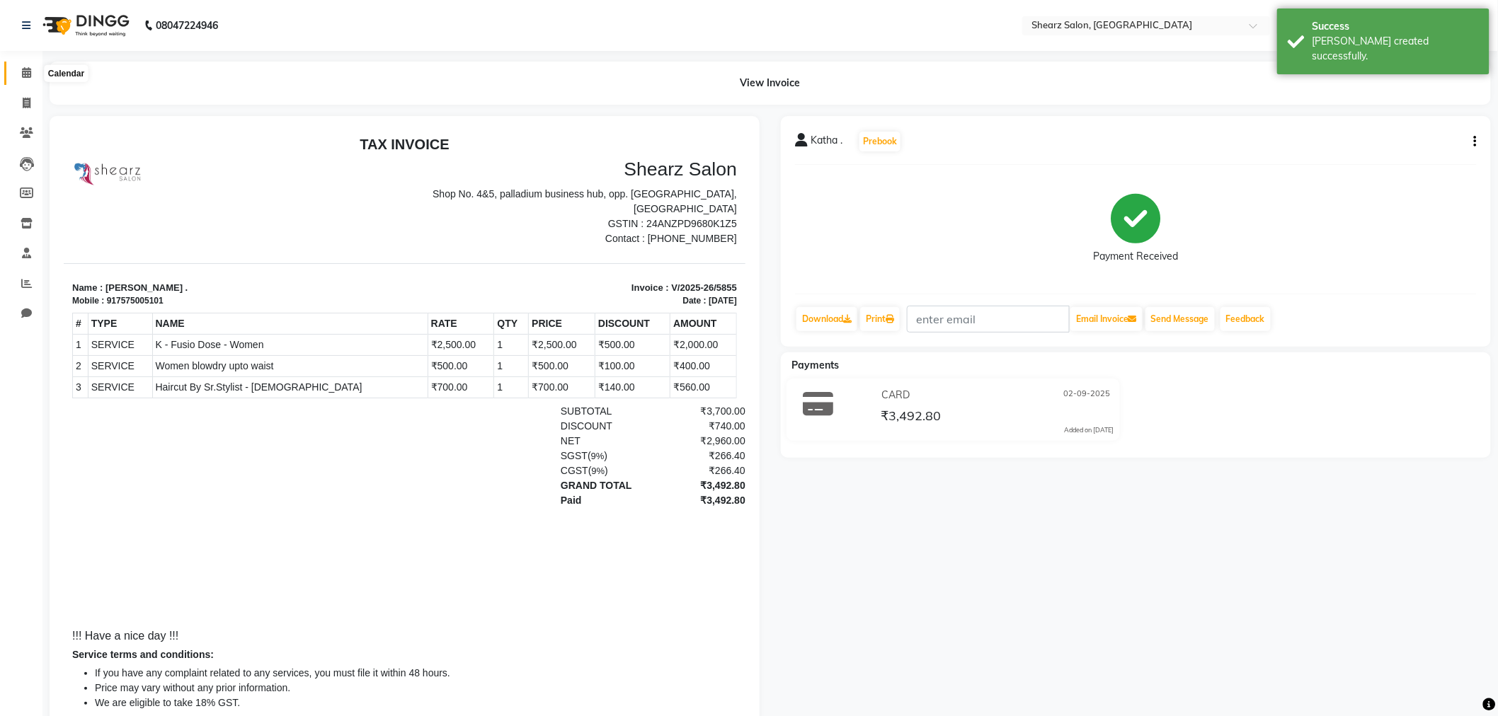
click at [30, 78] on span at bounding box center [26, 73] width 25 height 16
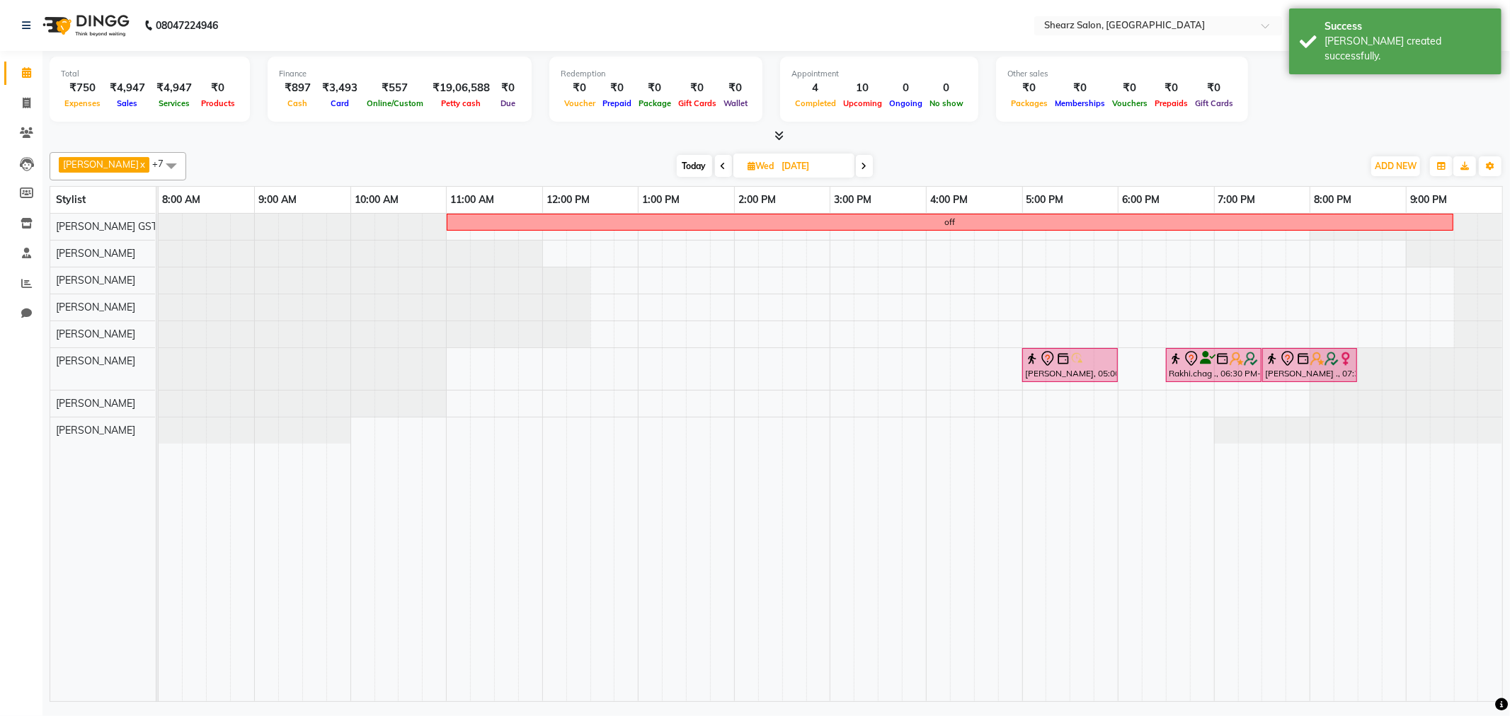
click at [690, 170] on span "Today" at bounding box center [694, 166] width 35 height 22
type input "02-09-2025"
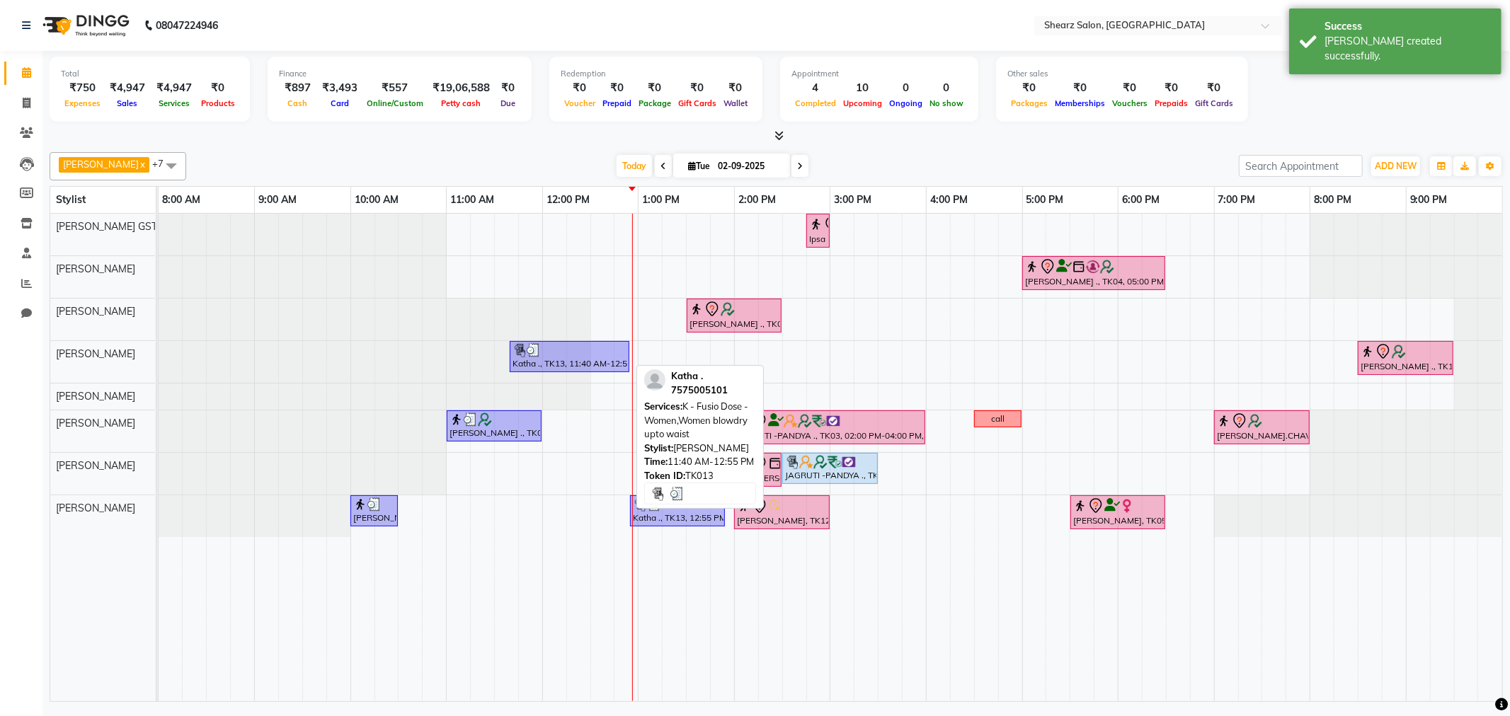
click at [576, 353] on div at bounding box center [570, 350] width 114 height 14
select select "3"
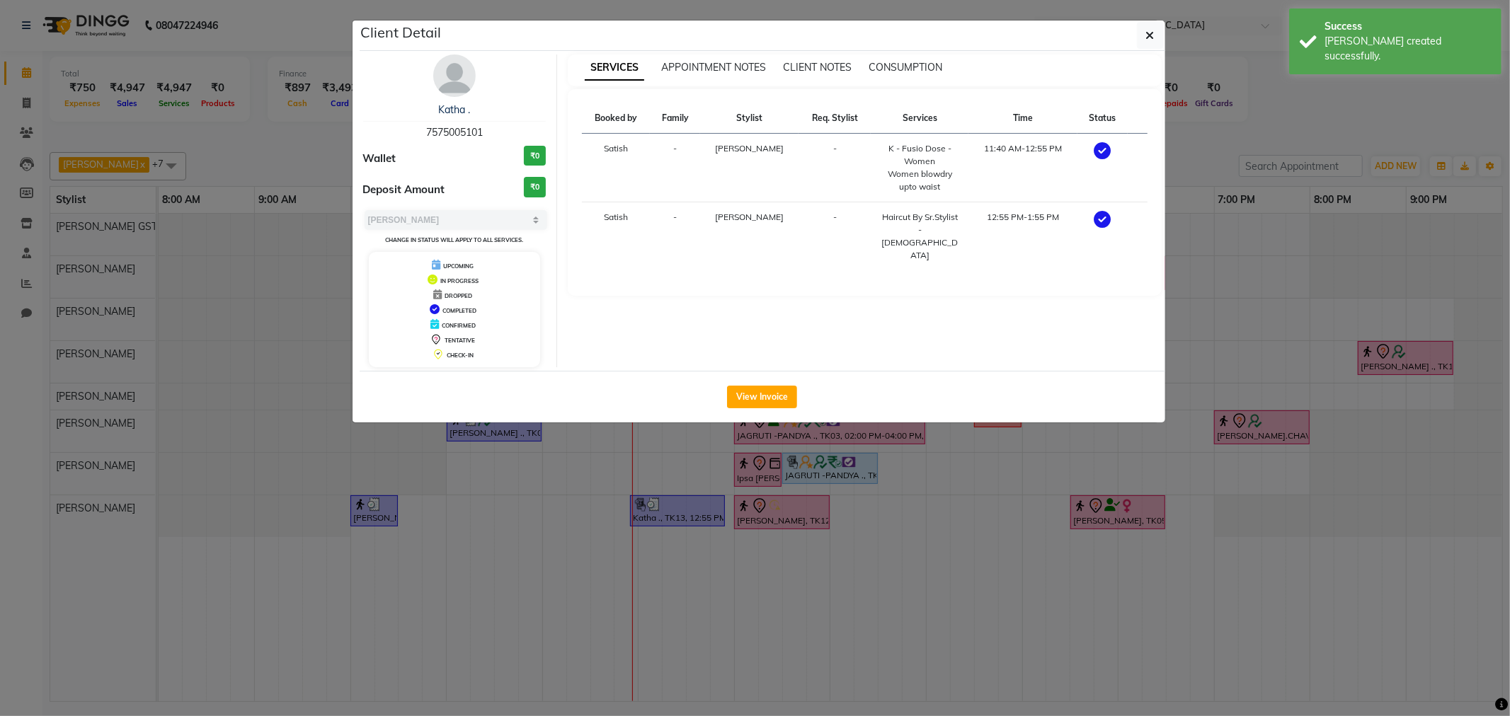
click at [454, 129] on span "7575005101" at bounding box center [454, 132] width 57 height 13
copy span "7575005101"
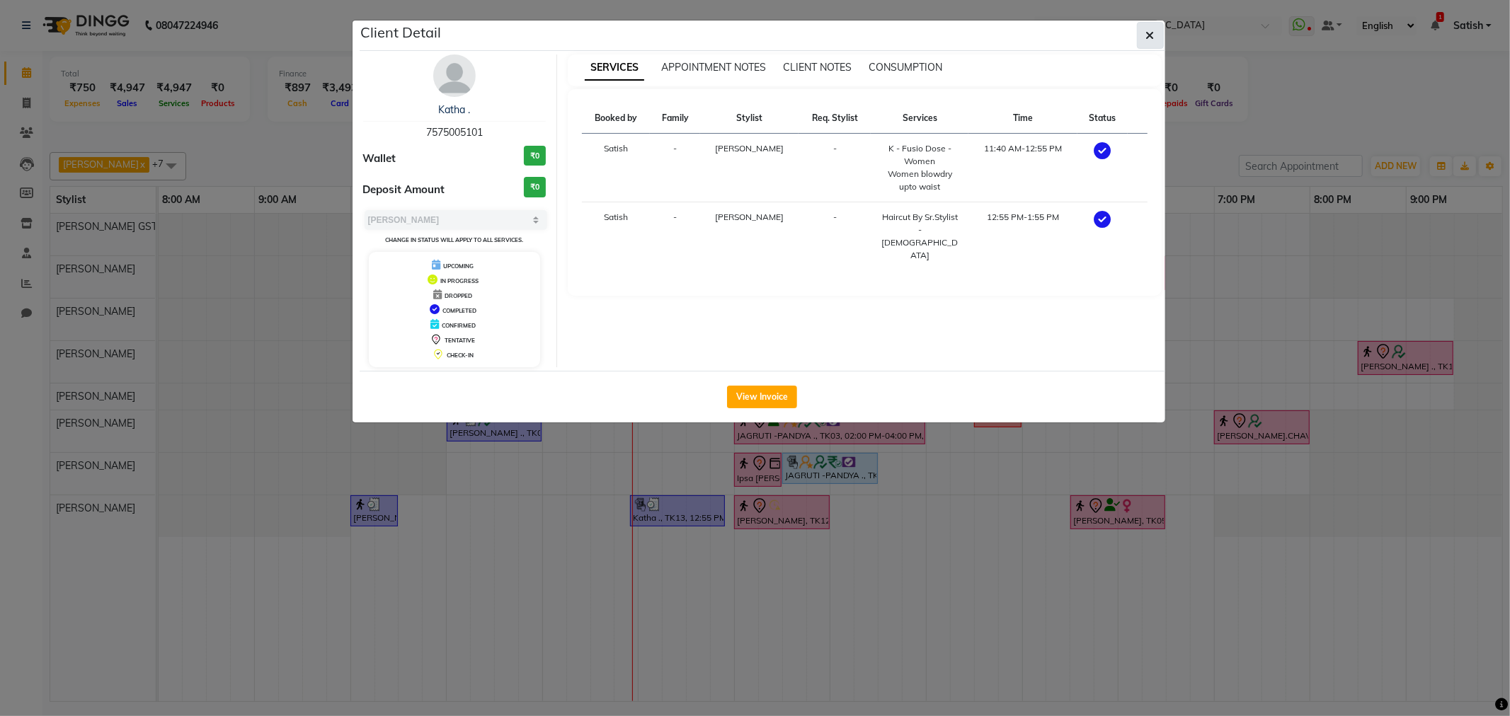
click at [1158, 30] on button "button" at bounding box center [1150, 35] width 27 height 27
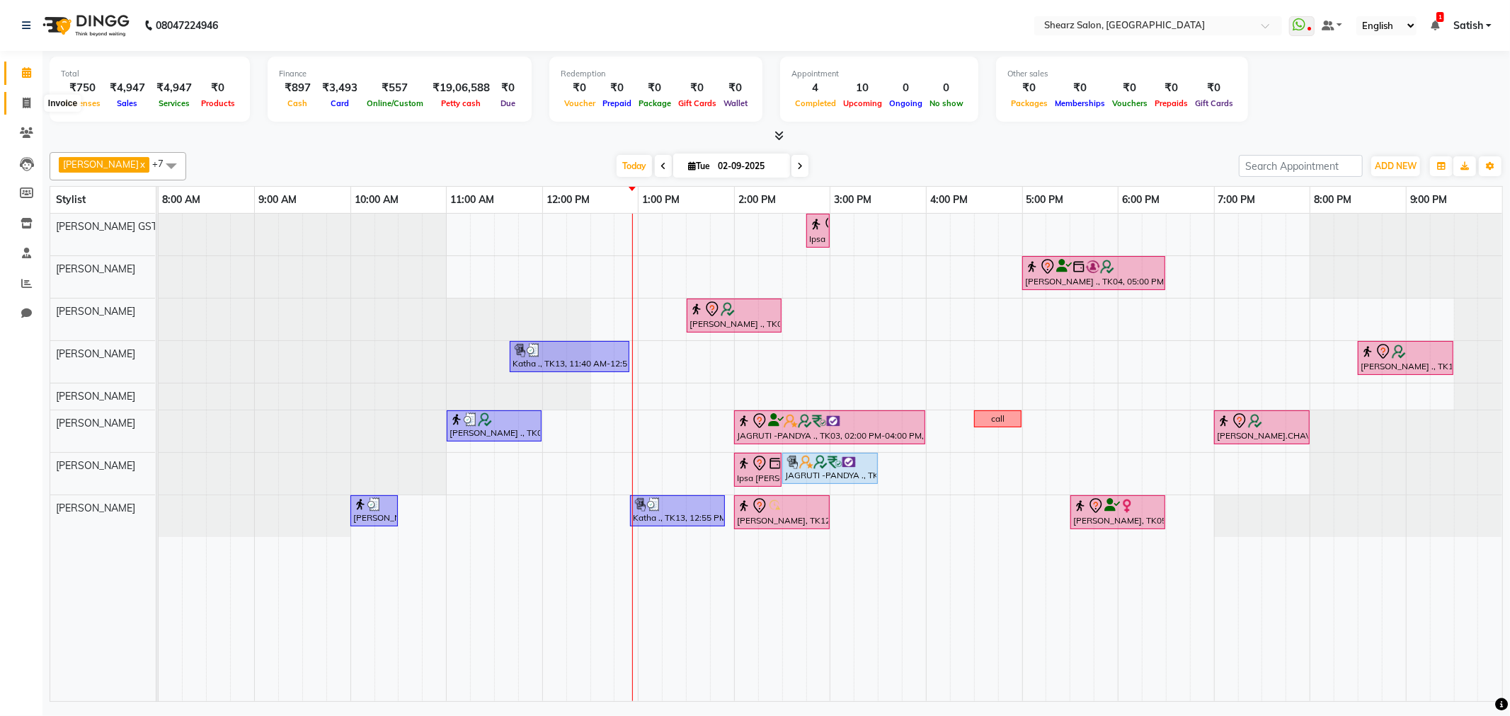
click at [18, 103] on span at bounding box center [26, 104] width 25 height 16
select select "service"
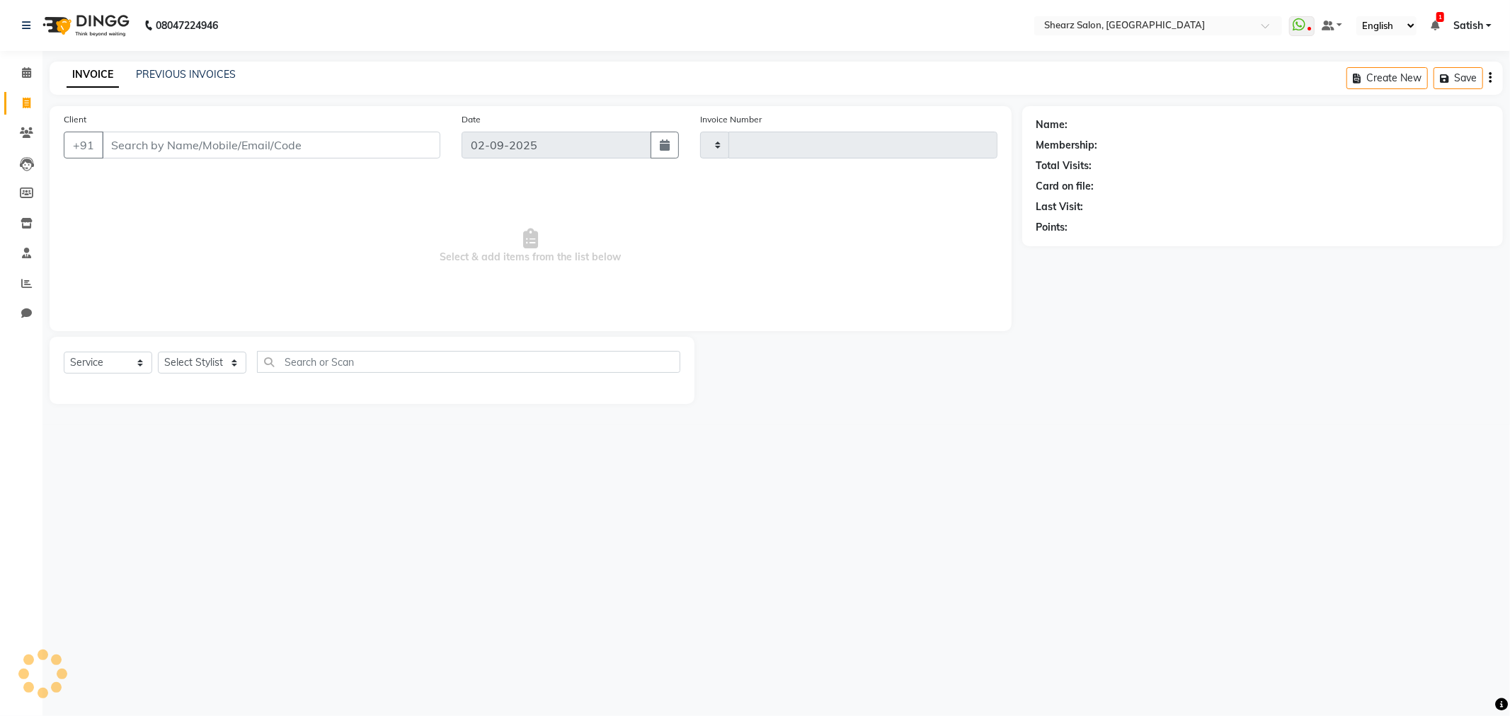
type input "5856"
select select "8157"
click at [195, 147] on input "Client" at bounding box center [271, 145] width 338 height 27
type input "7575005101"
select select "1: Object"
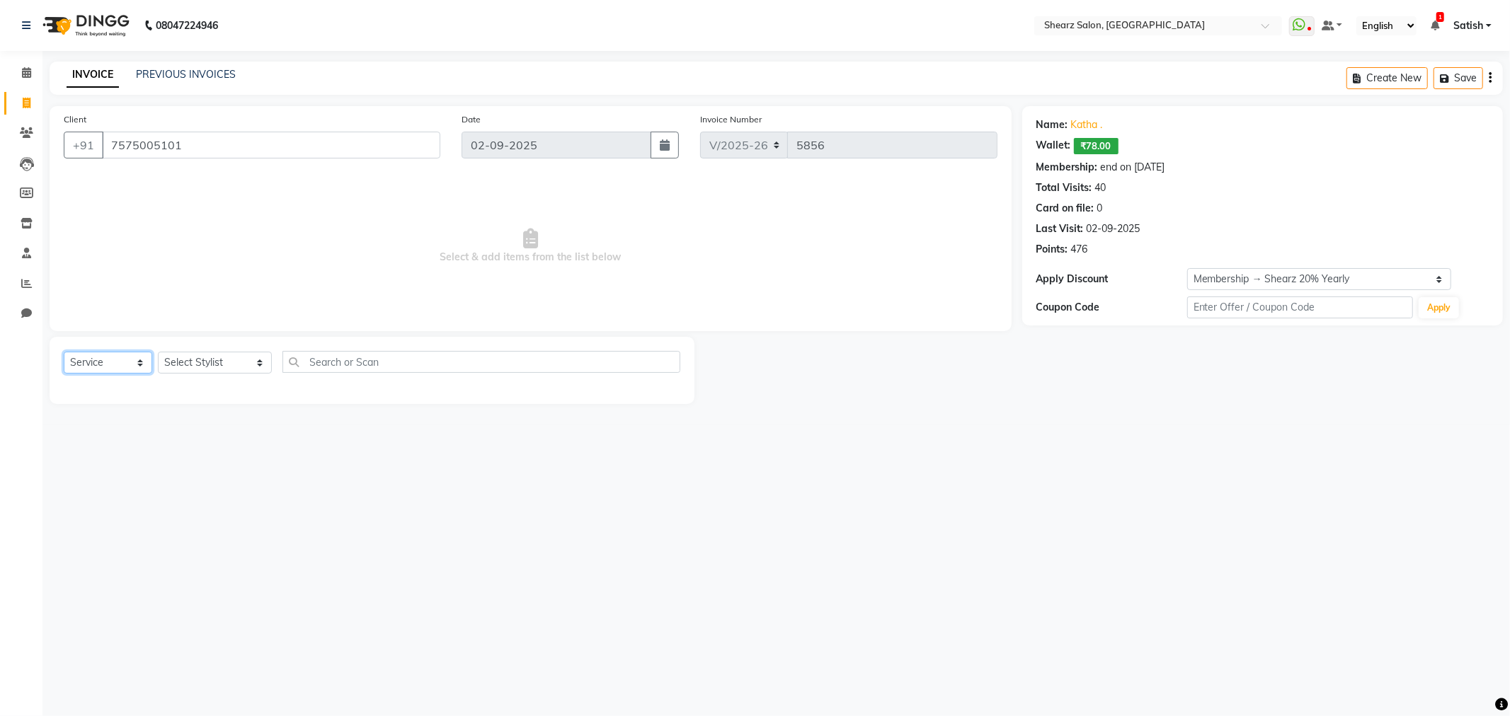
click at [117, 365] on select "Select Service Product Membership Package Voucher Prepaid Gift Card" at bounding box center [108, 363] width 88 height 22
select select "product"
click at [64, 353] on select "Select Service Product Membership Package Voucher Prepaid Gift Card" at bounding box center [108, 363] width 88 height 22
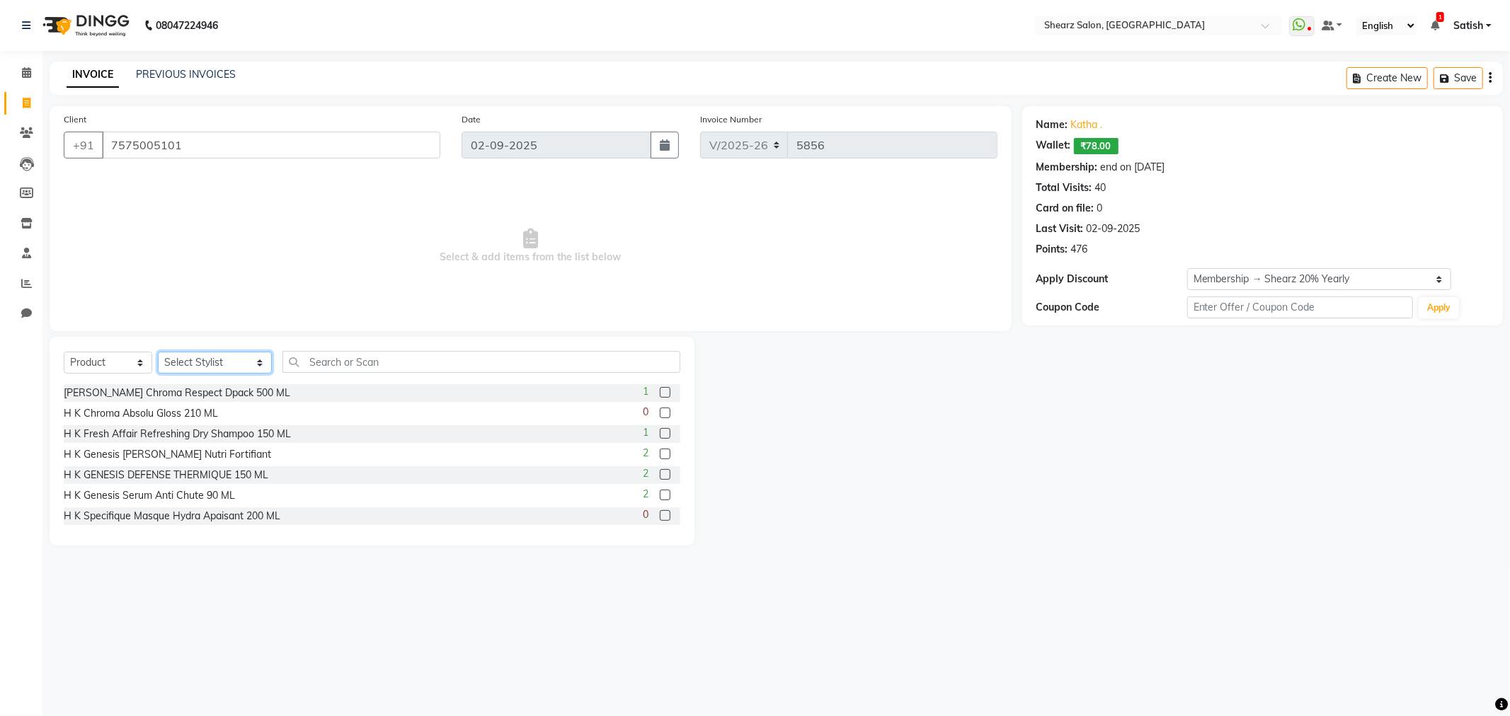
click at [230, 363] on select "Select Stylist Admin A General Arvind S Devda Asha Chavariya Brijesh Valand Cen…" at bounding box center [215, 363] width 114 height 22
select select "77484"
click at [158, 353] on select "Select Stylist Admin A General Arvind S Devda Asha Chavariya Brijesh Valand Cen…" at bounding box center [215, 363] width 114 height 22
click at [474, 362] on input "text" at bounding box center [481, 362] width 398 height 22
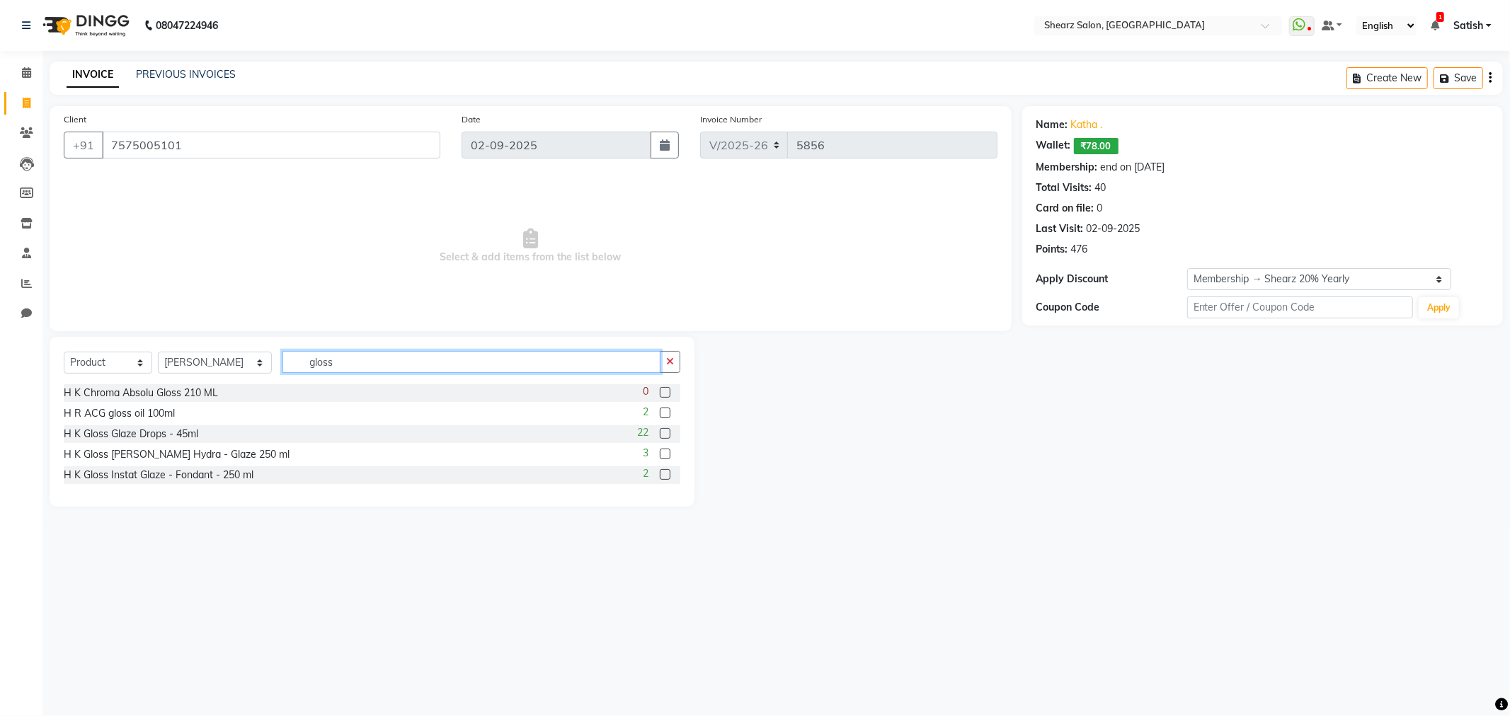
type input "gloss"
click at [663, 476] on label at bounding box center [665, 474] width 11 height 11
click at [663, 476] on input "checkbox" at bounding box center [664, 475] width 9 height 9
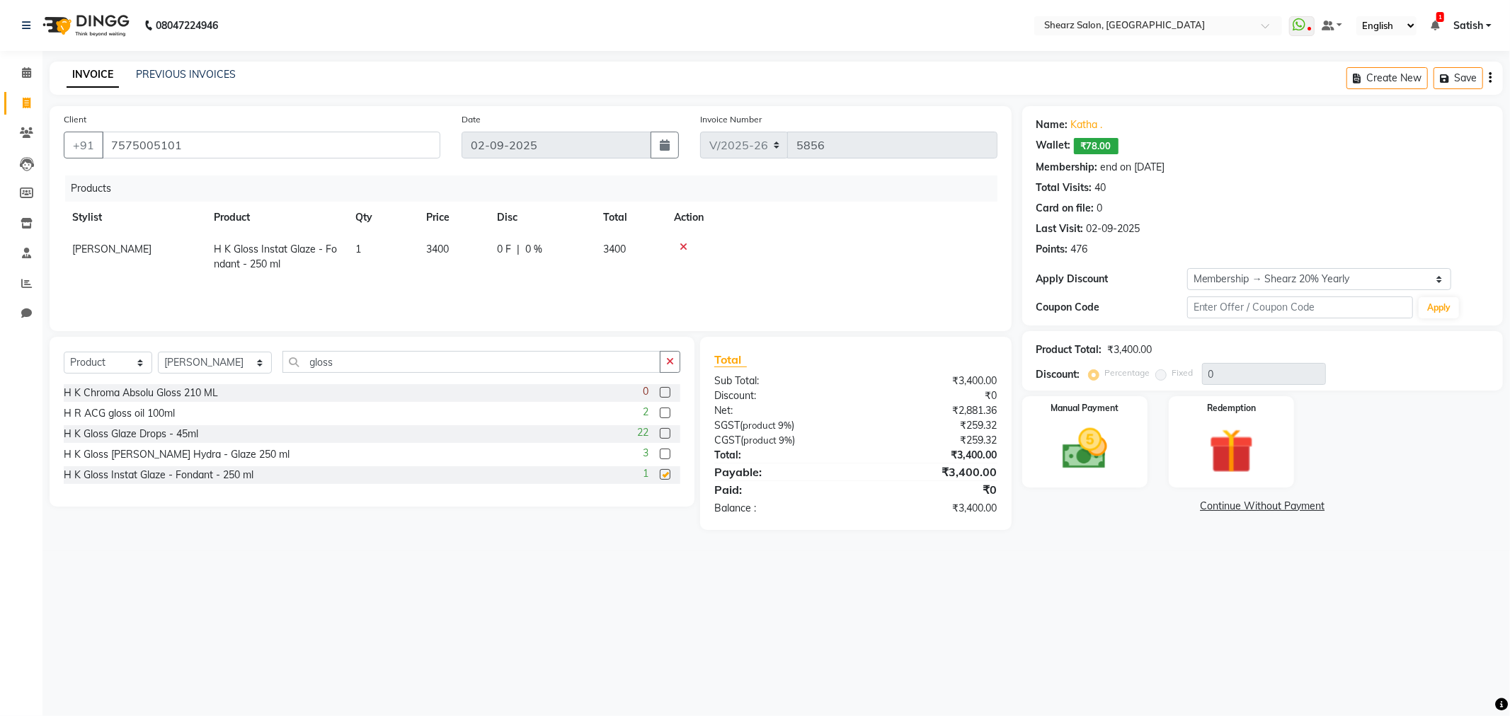
checkbox input "false"
click at [1095, 430] on img at bounding box center [1085, 450] width 76 height 54
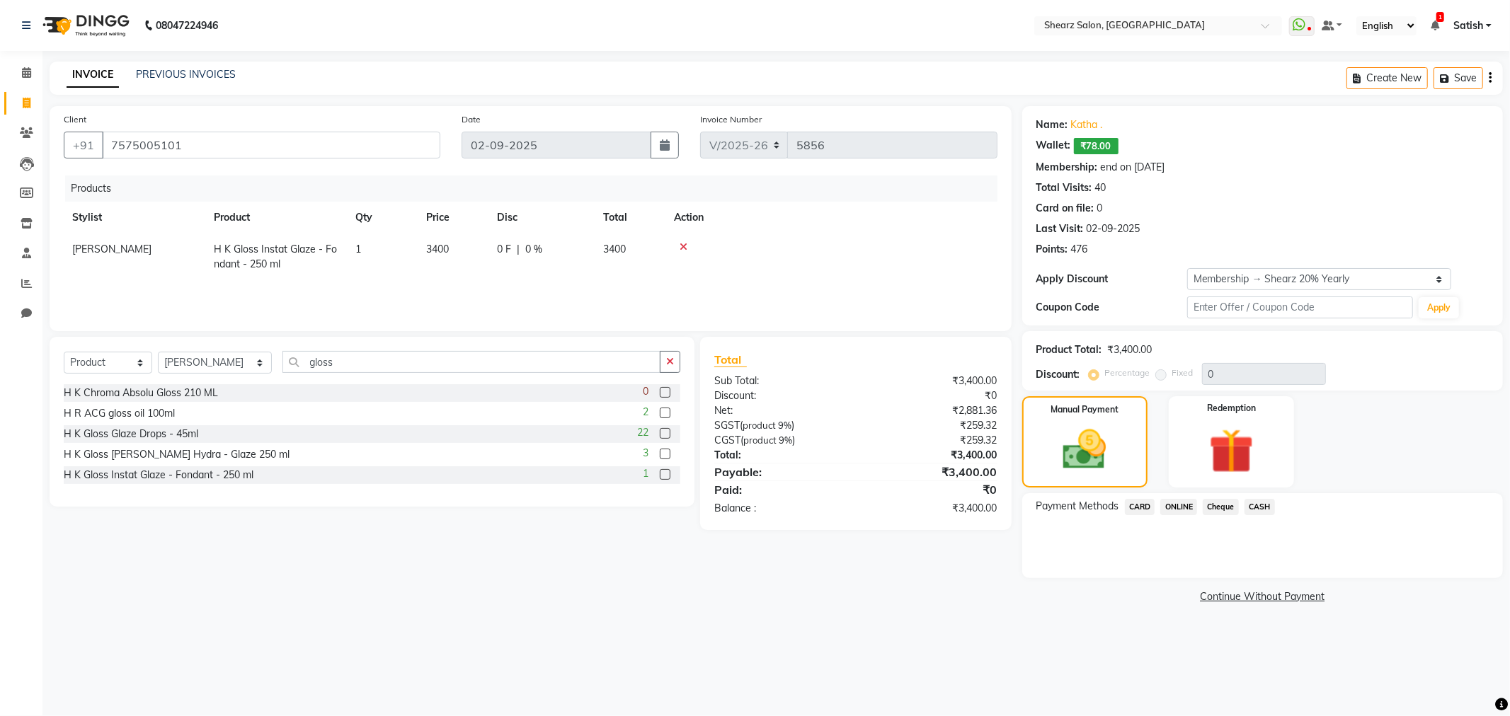
click at [1145, 507] on span "CARD" at bounding box center [1140, 507] width 30 height 16
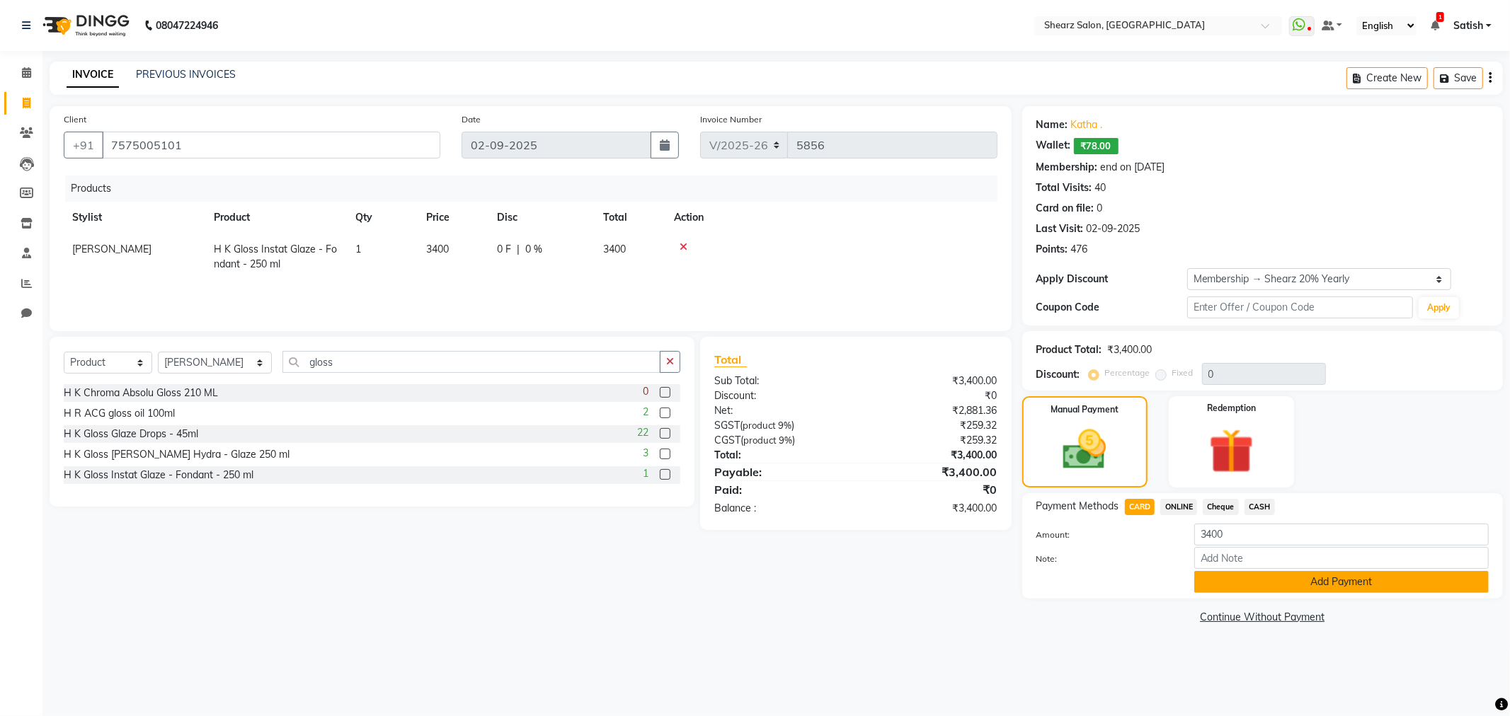
drag, startPoint x: 1148, startPoint y: 510, endPoint x: 1215, endPoint y: 590, distance: 105.1
click at [1215, 590] on button "Add Payment" at bounding box center [1341, 582] width 295 height 22
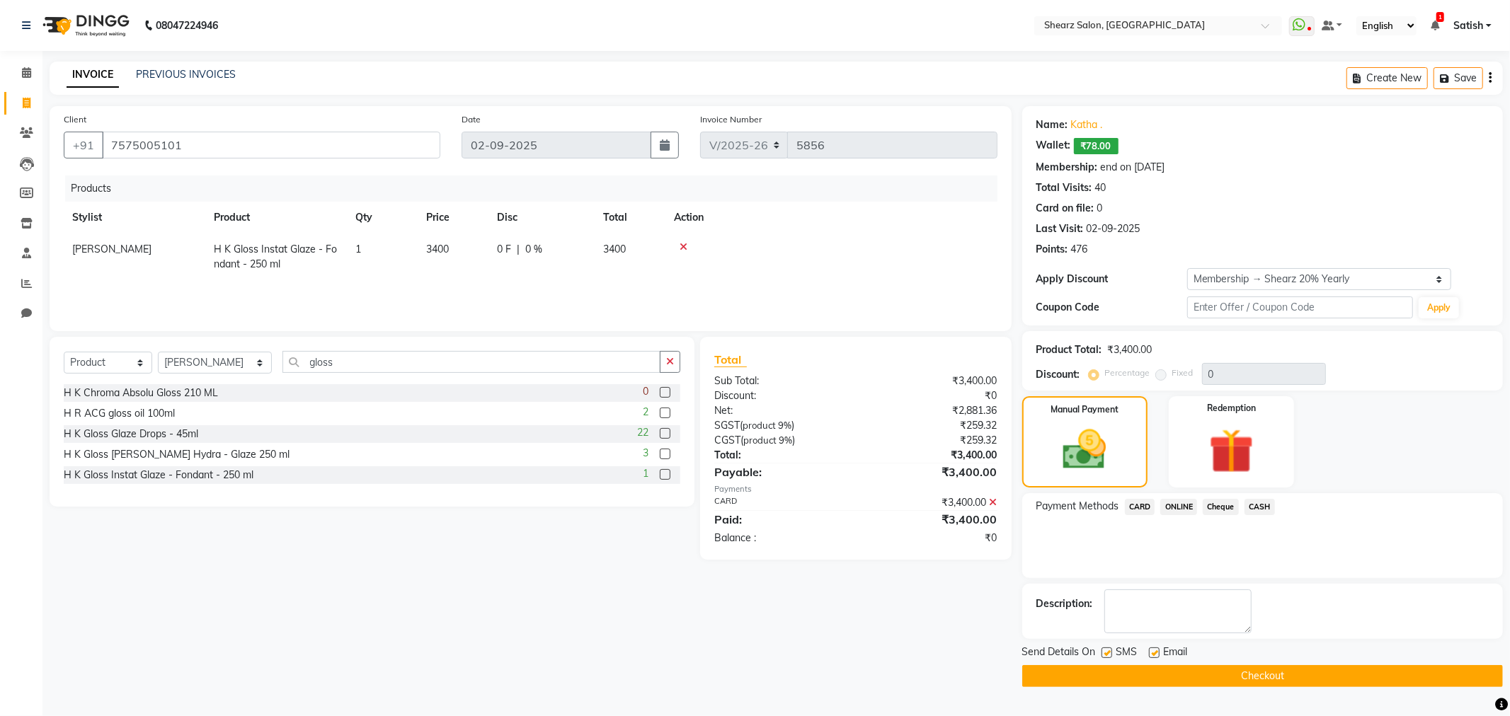
click at [1260, 680] on button "Checkout" at bounding box center [1262, 676] width 481 height 22
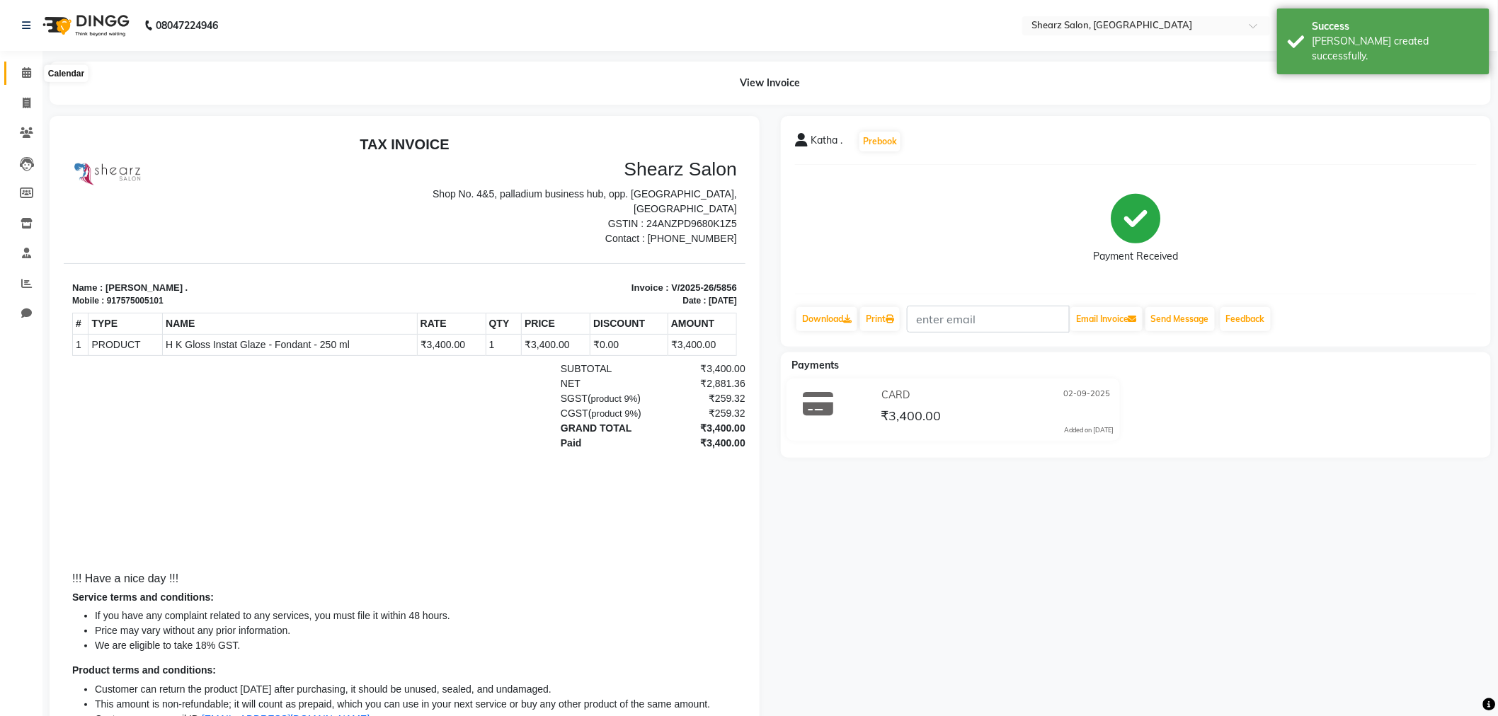
click at [30, 65] on span at bounding box center [26, 73] width 25 height 16
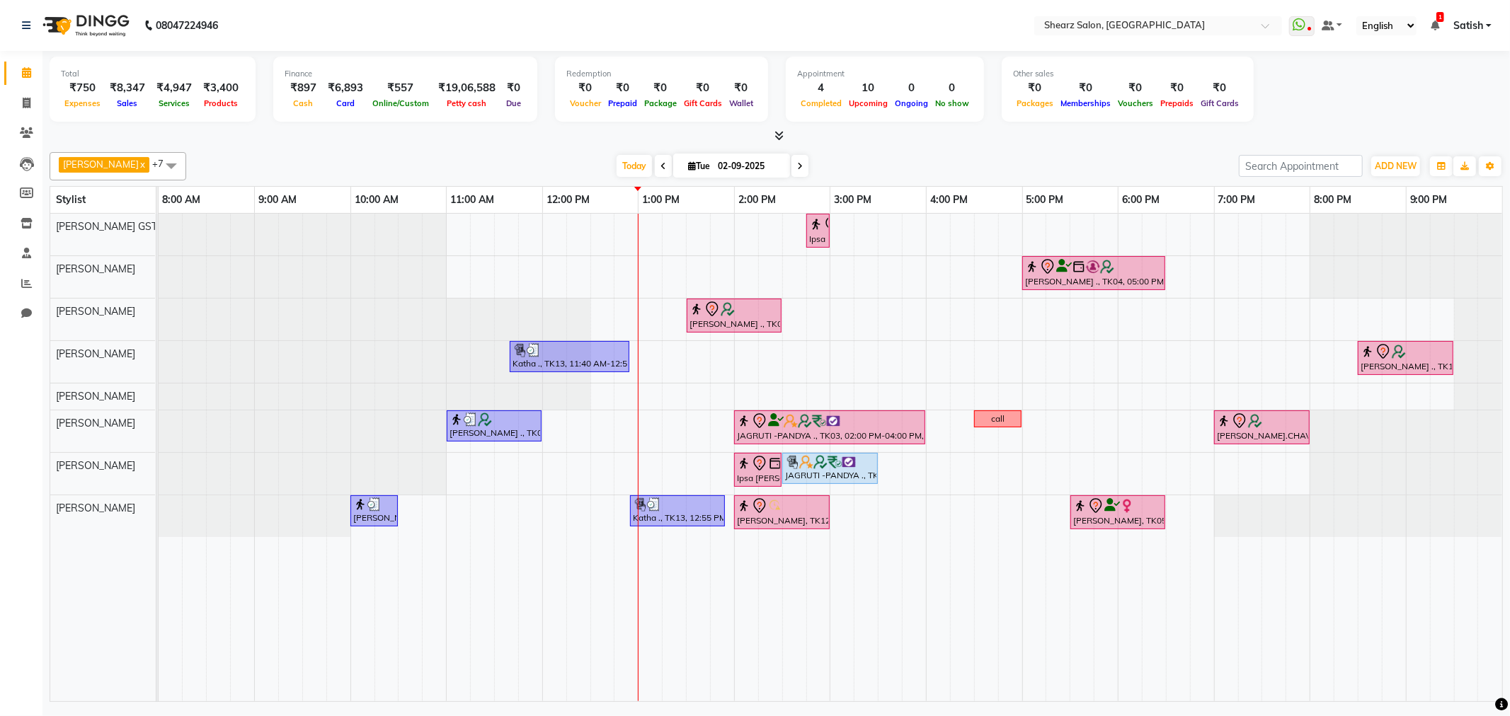
click at [791, 170] on span at bounding box center [799, 166] width 17 height 22
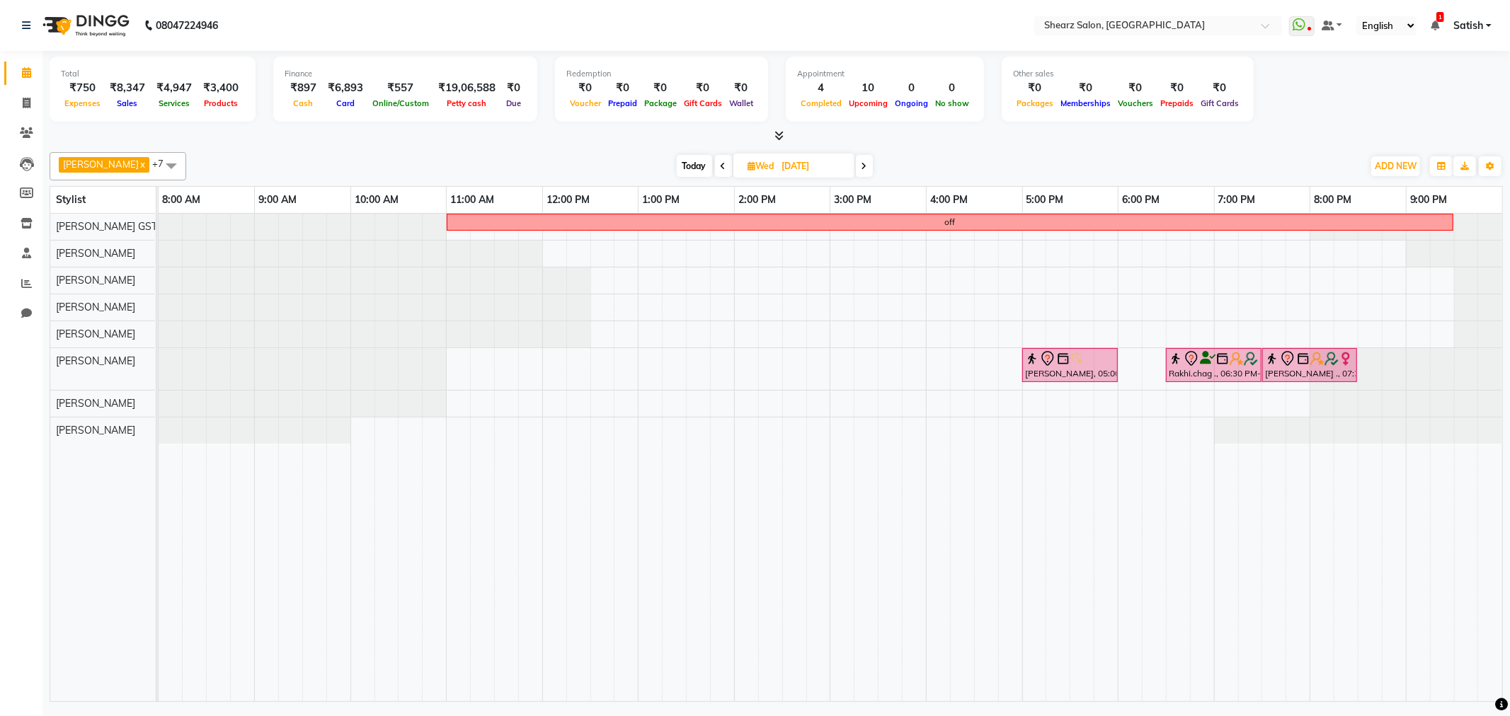
click at [721, 163] on icon at bounding box center [724, 166] width 6 height 8
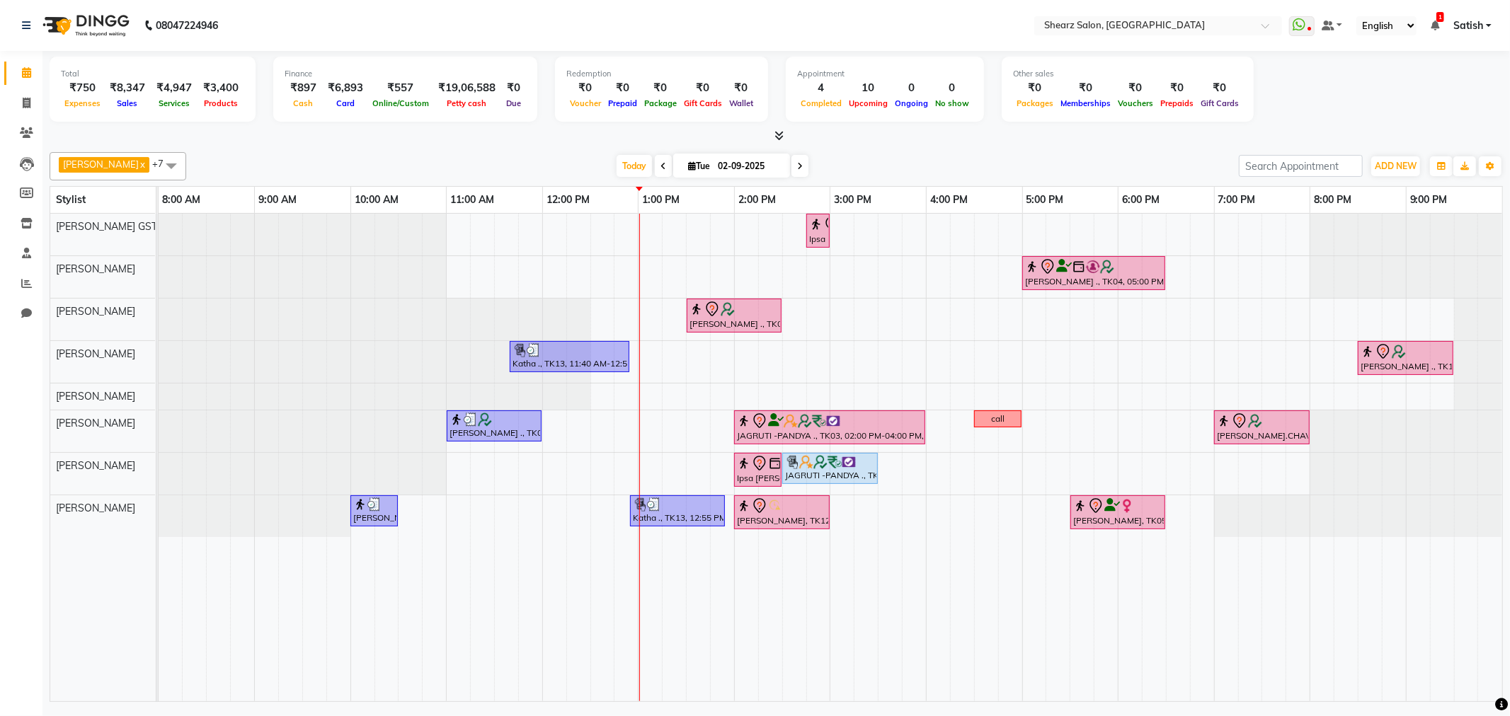
click at [797, 168] on icon at bounding box center [800, 166] width 6 height 8
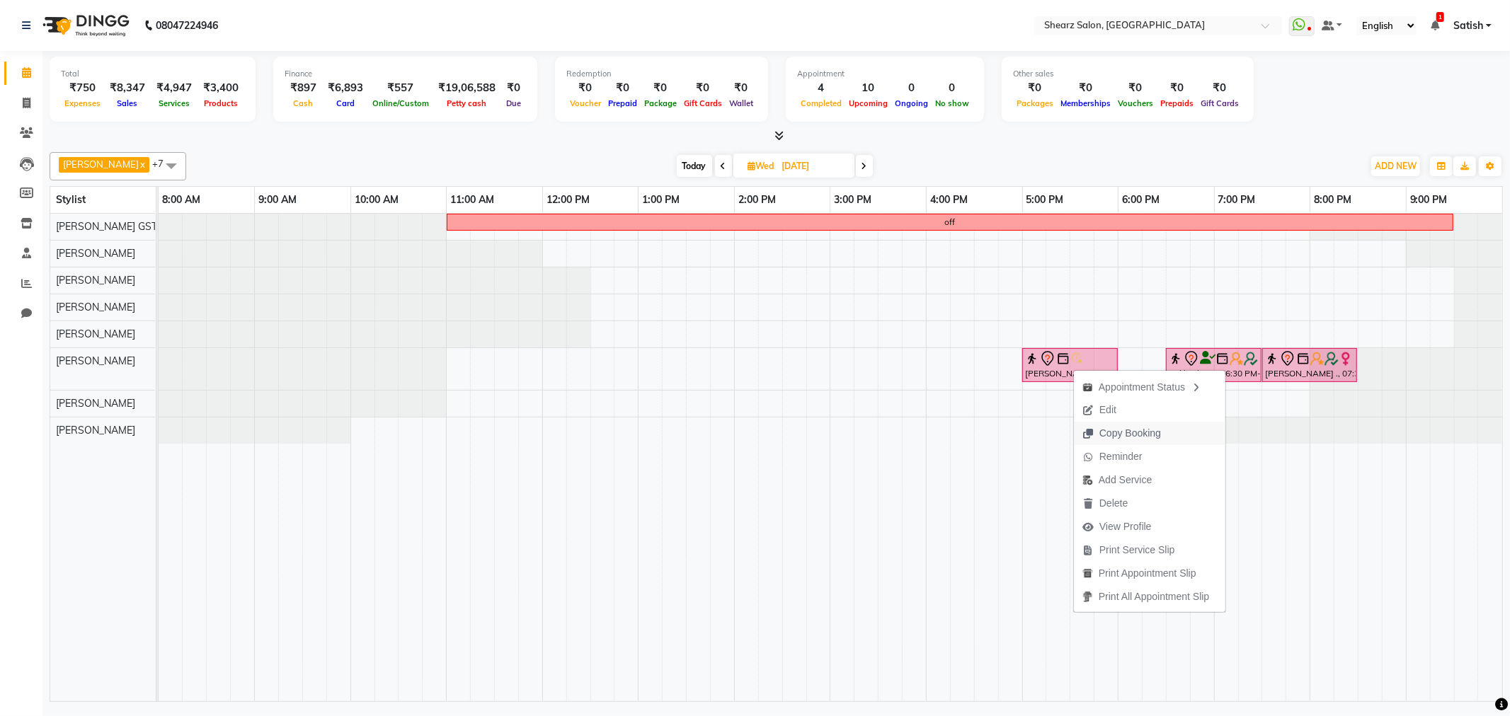
click at [1135, 428] on span "Copy Booking" at bounding box center [1130, 433] width 62 height 15
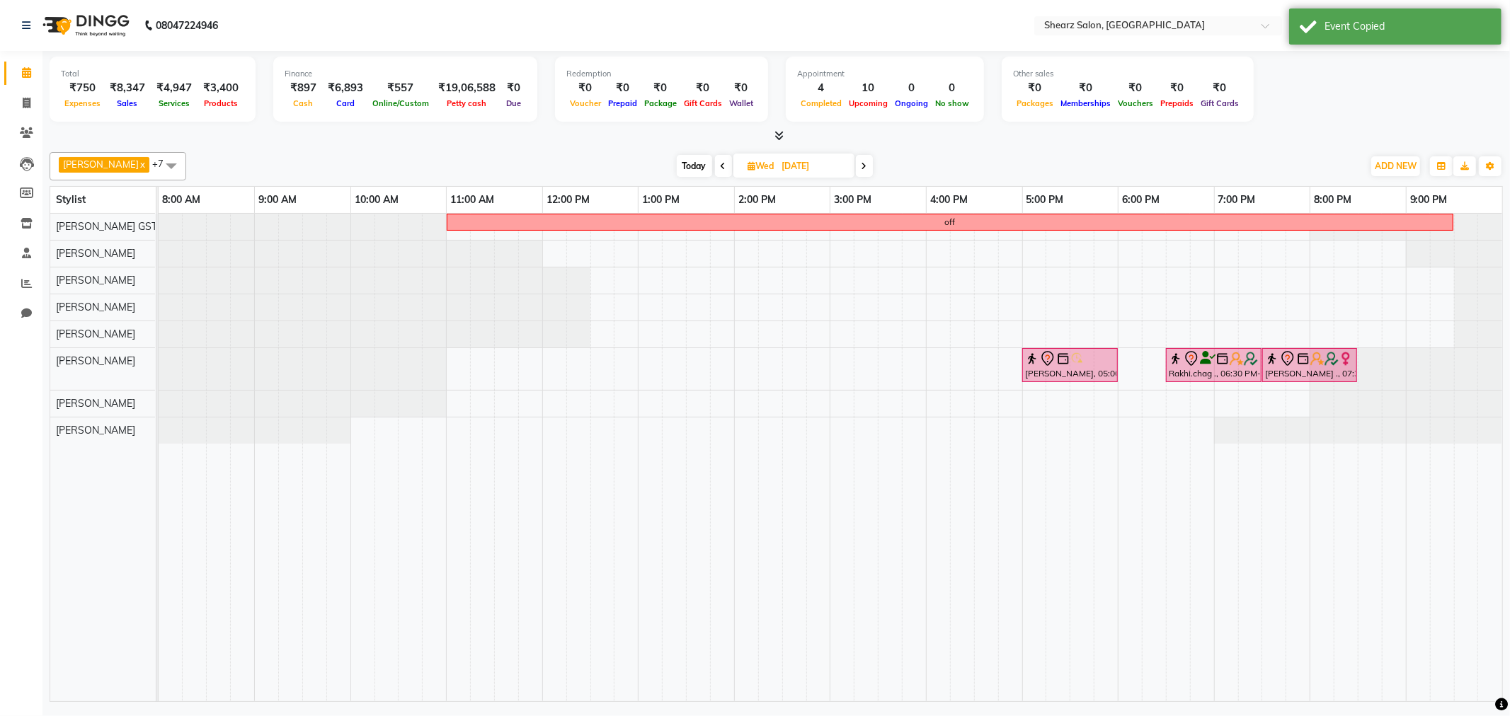
click at [721, 162] on icon at bounding box center [724, 166] width 6 height 8
type input "02-09-2025"
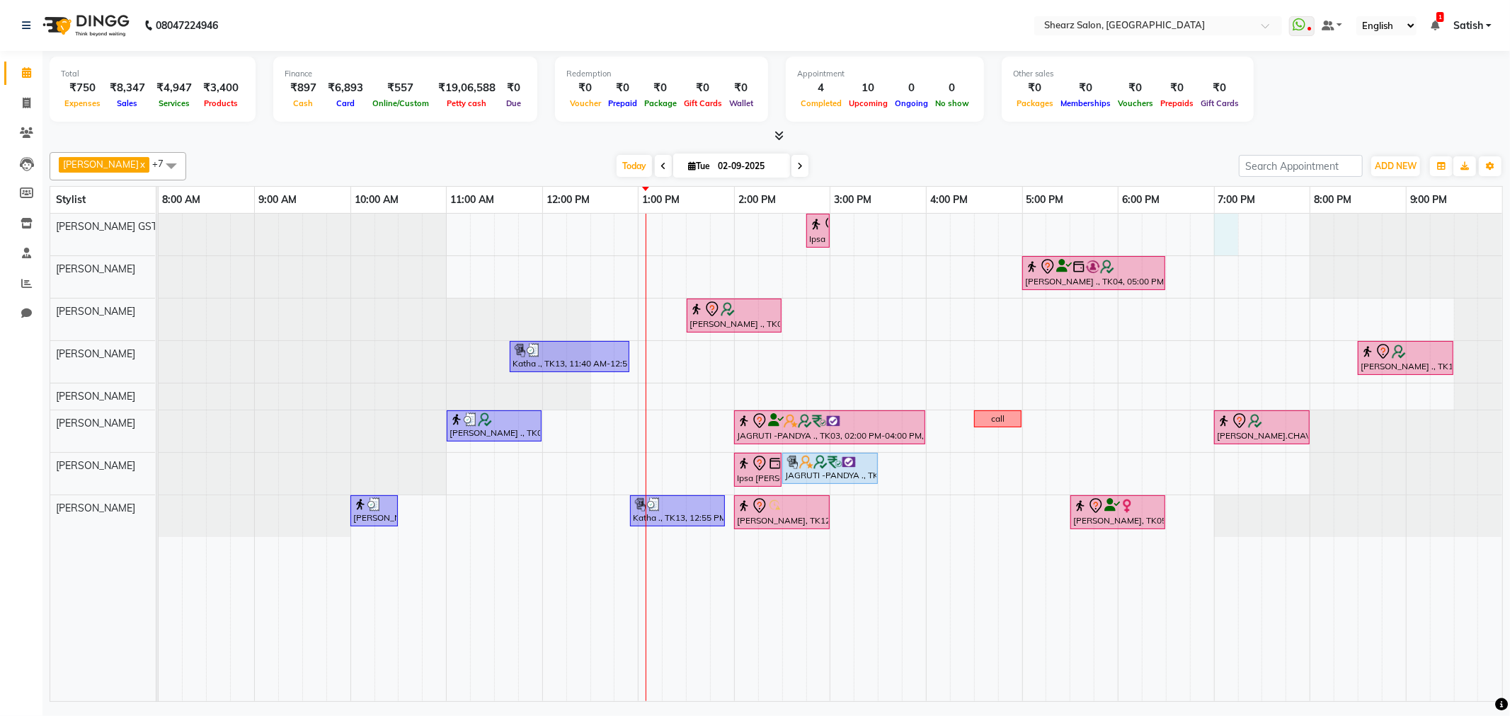
click at [1222, 222] on div "Ipsa Pandya ., TK02, 02:45 PM-03:00 PM, Eyebrow threading Jigna Vashi ., TK04, …" at bounding box center [831, 458] width 1344 height 488
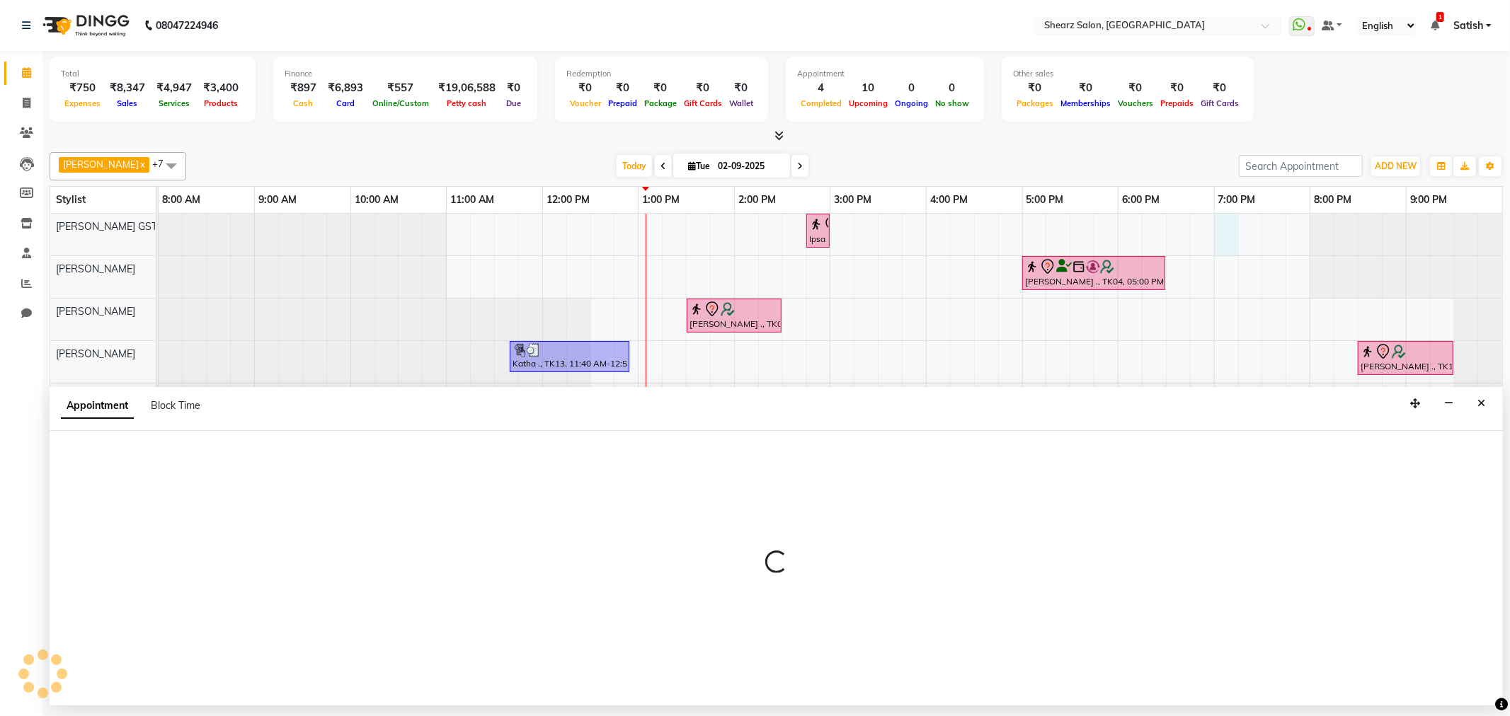
select select "77439"
select select "1140"
select select "tentative"
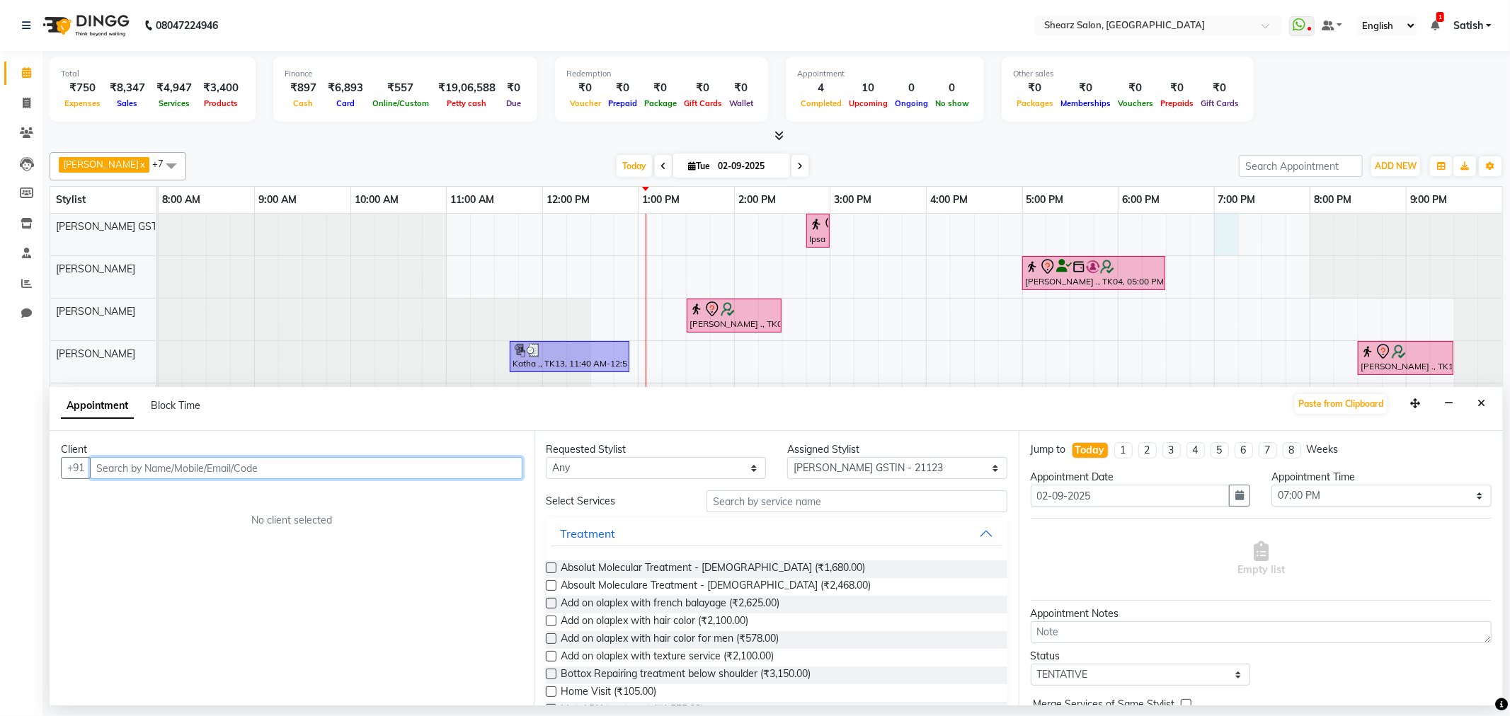
click at [377, 462] on input "text" at bounding box center [306, 468] width 433 height 22
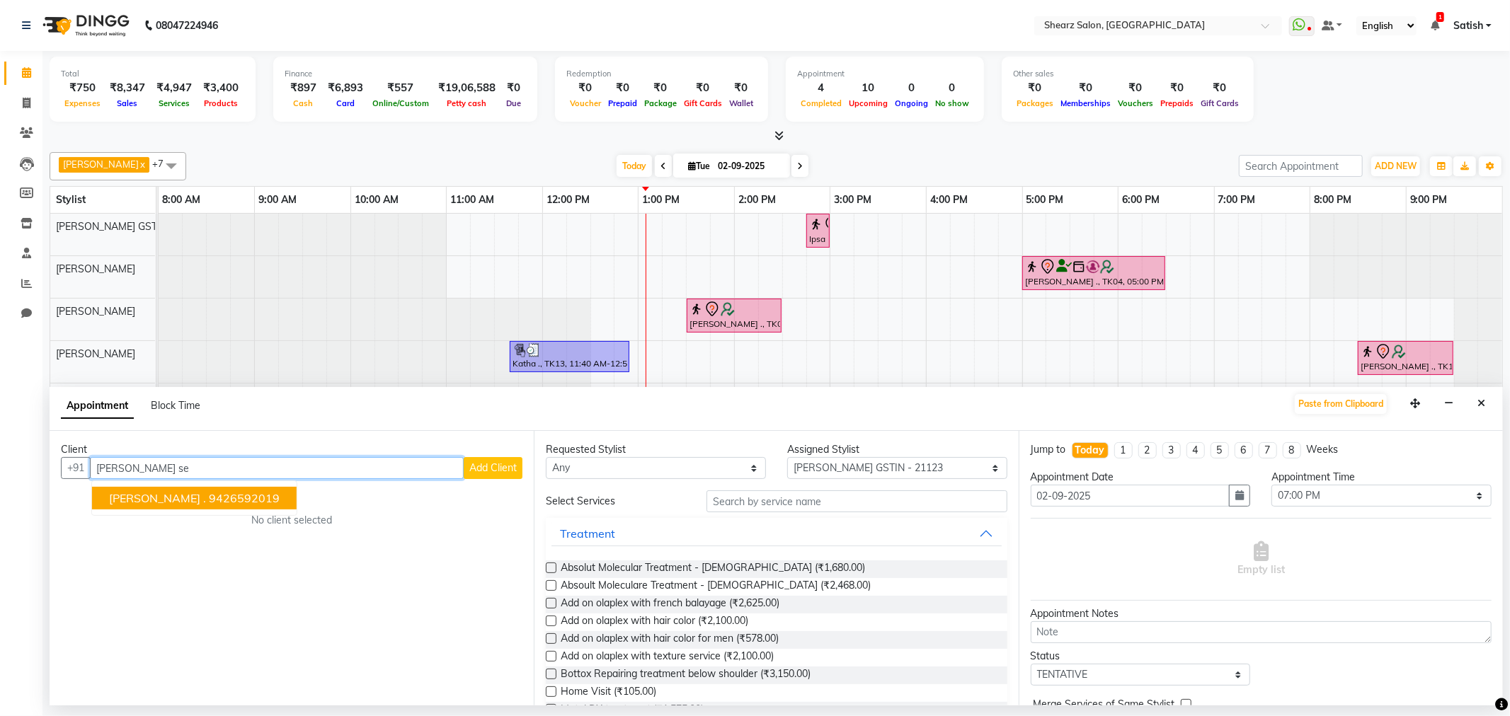
click at [214, 491] on ngb-highlight "9426592019" at bounding box center [244, 498] width 71 height 14
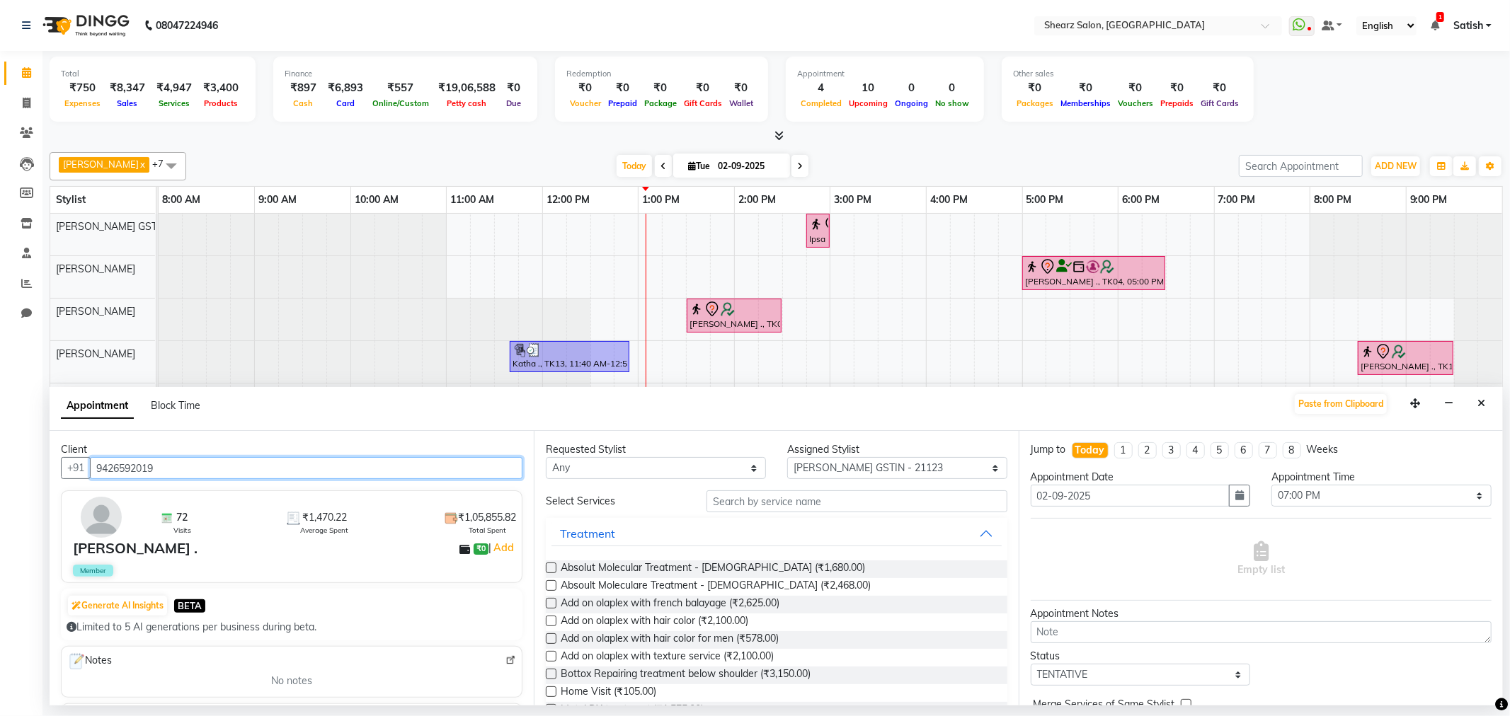
type input "9426592019"
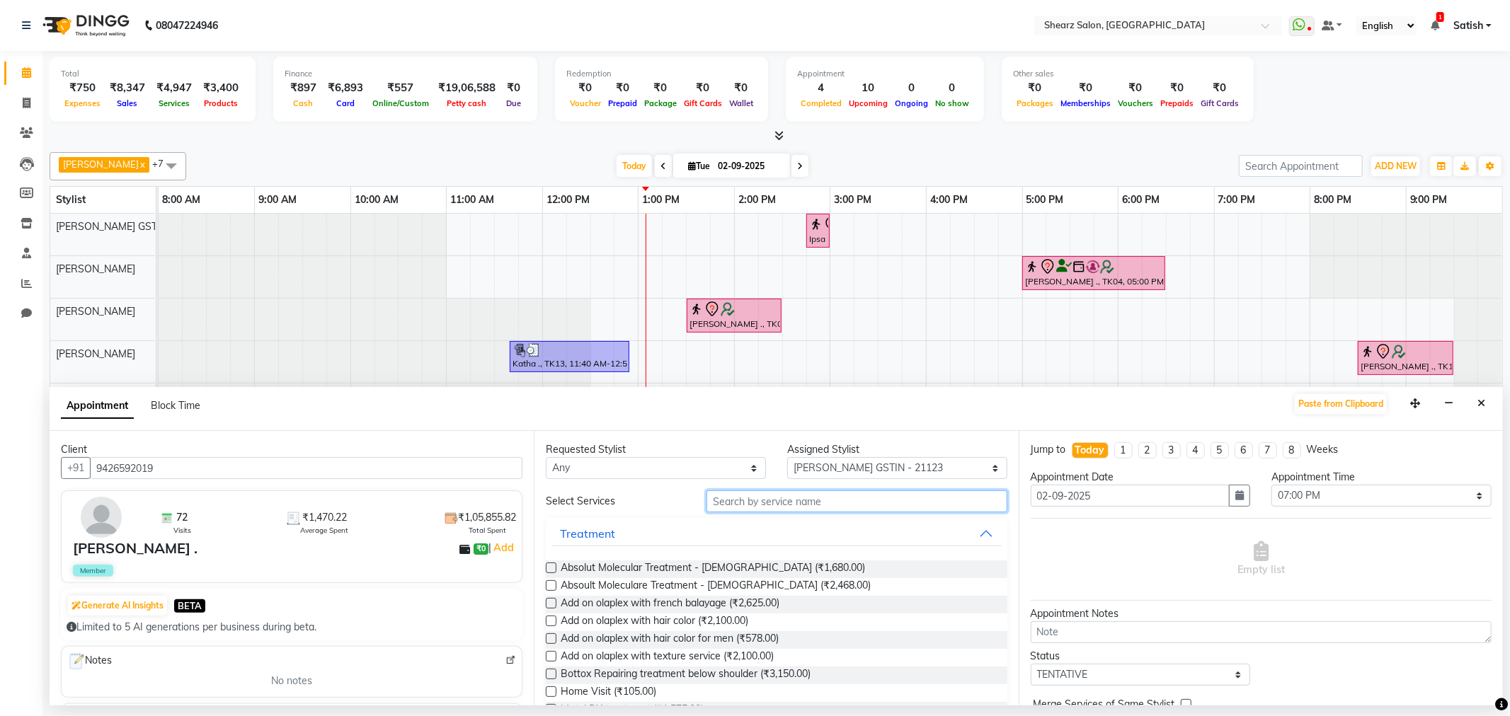
click at [762, 503] on input "text" at bounding box center [857, 502] width 300 height 22
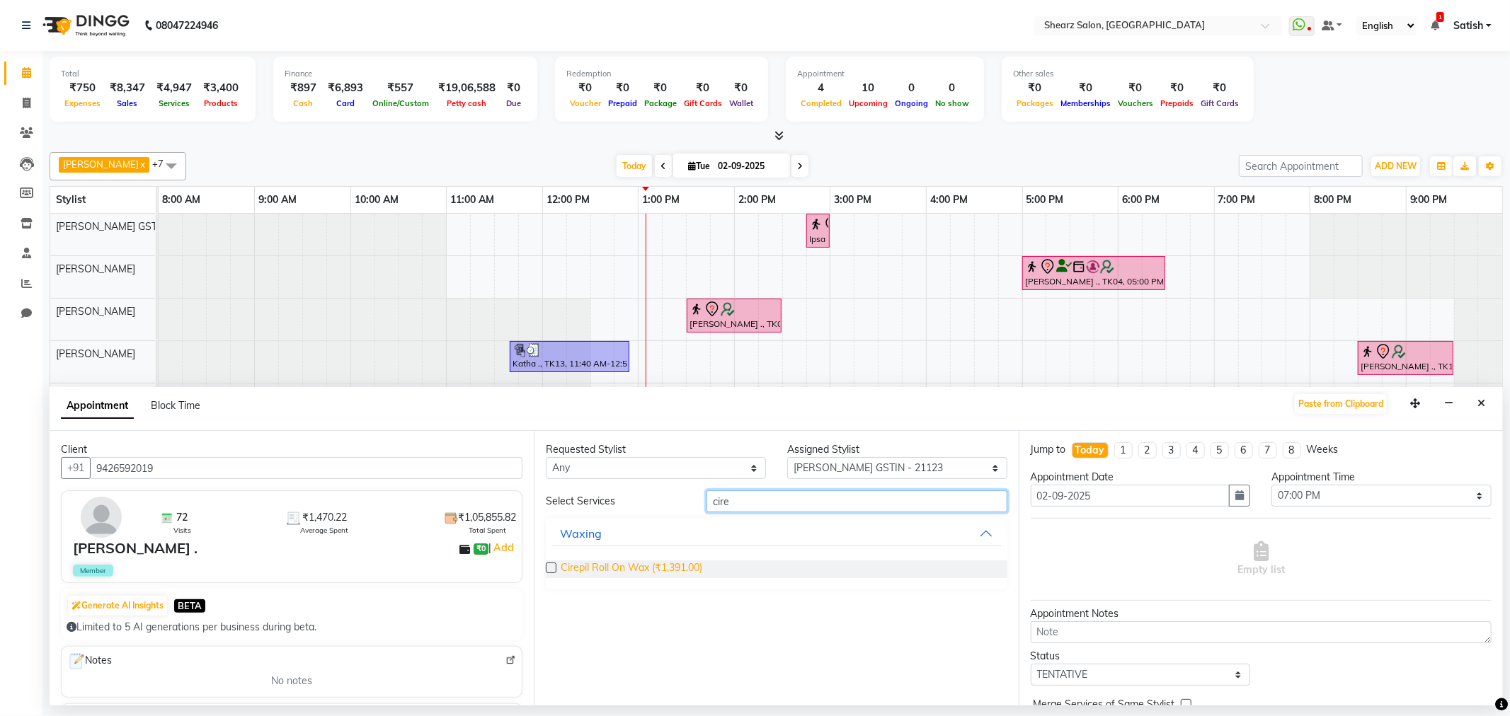
type input "cire"
click at [639, 566] on span "Cirepil Roll On Wax (₹1,391.00)" at bounding box center [632, 570] width 142 height 18
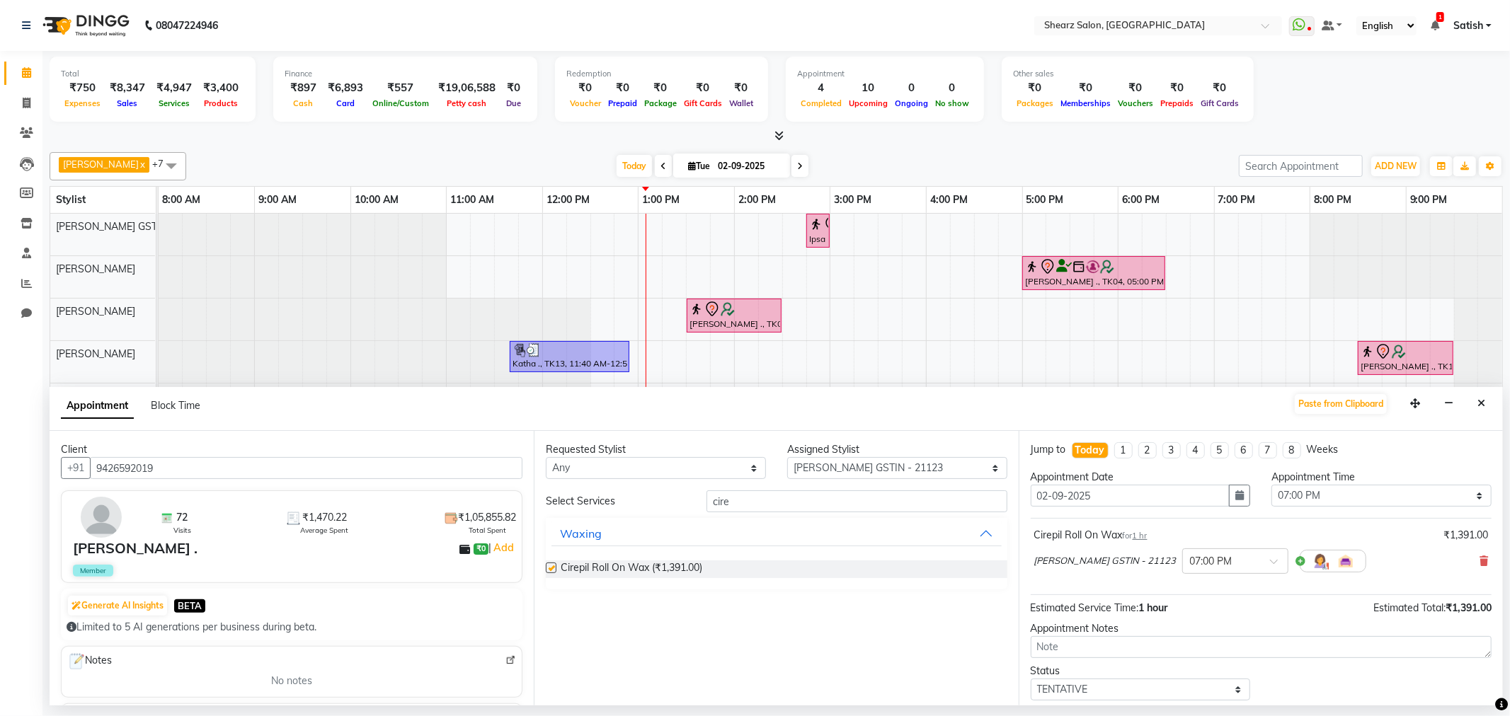
checkbox input "false"
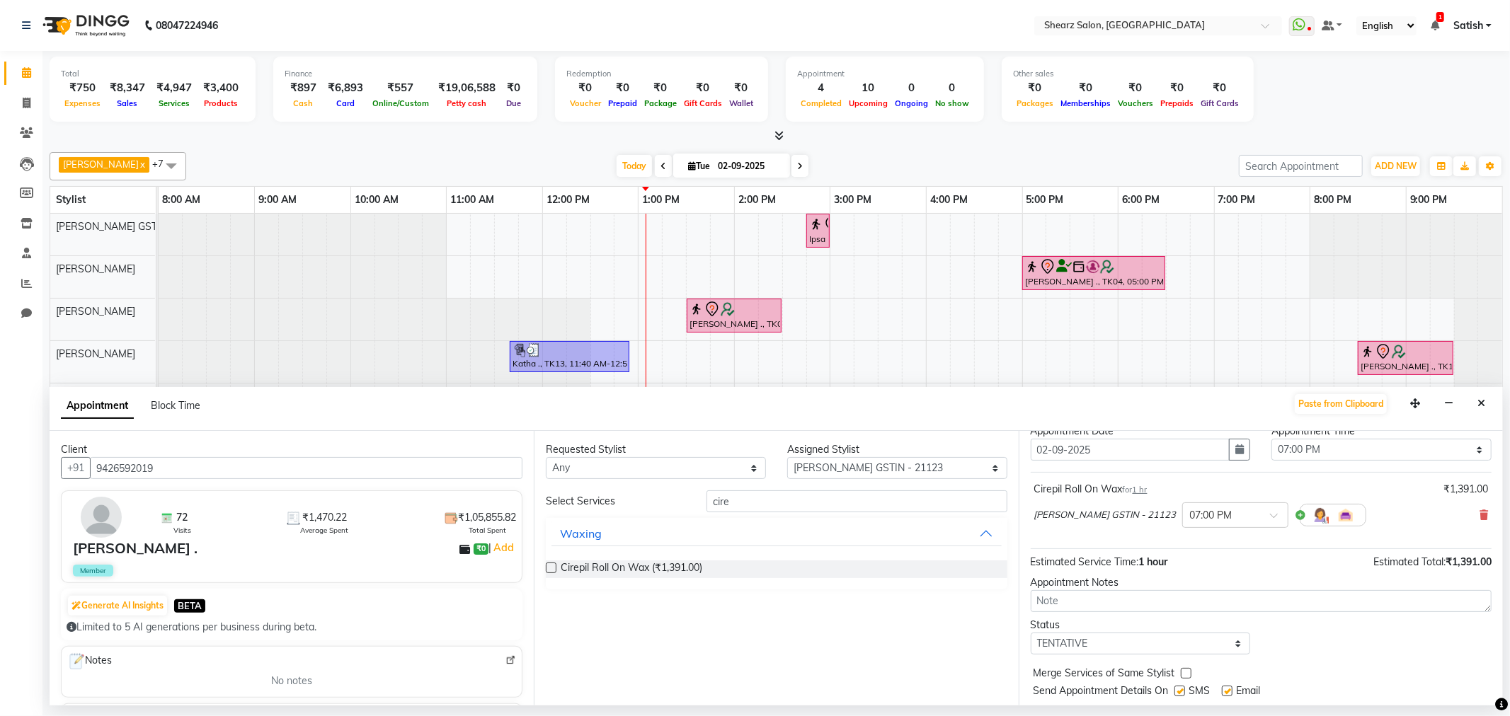
scroll to position [85, 0]
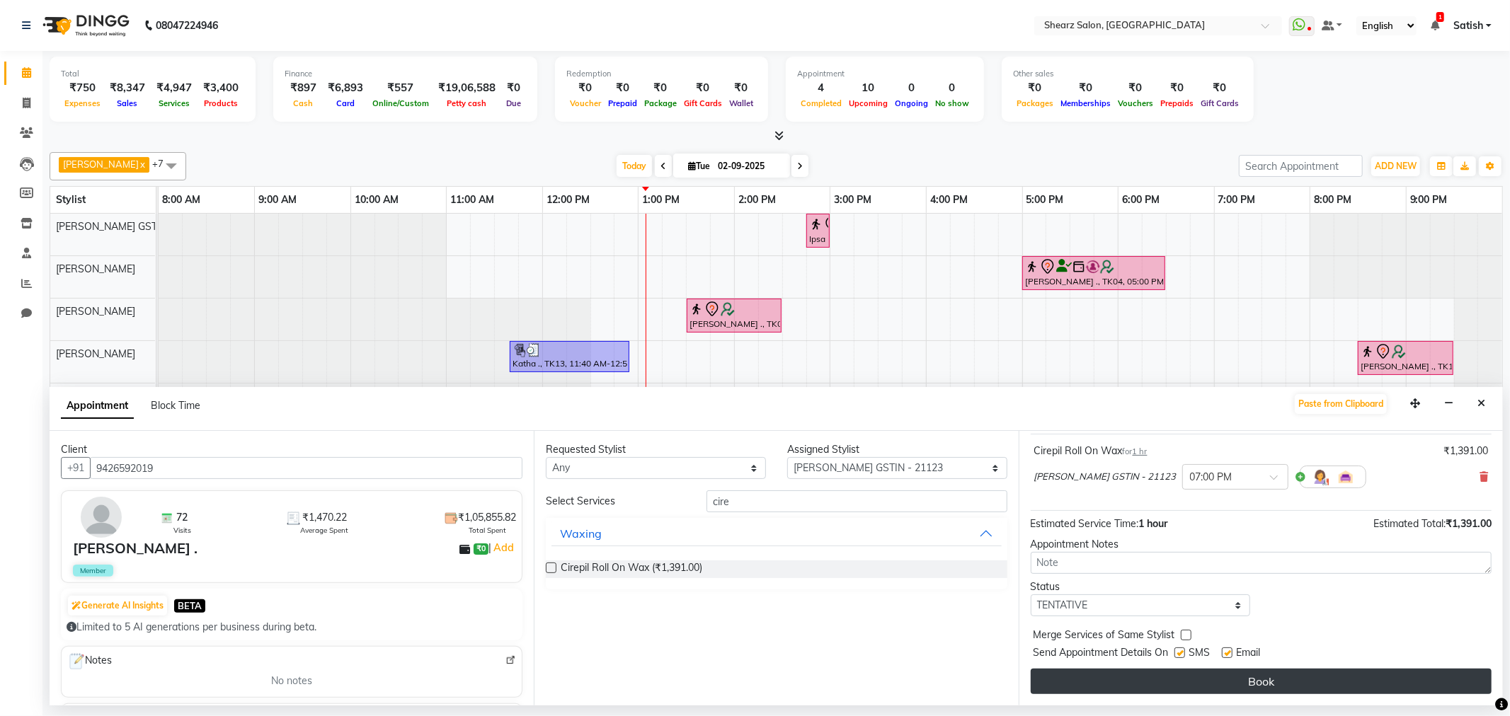
click at [1235, 669] on button "Book" at bounding box center [1261, 681] width 461 height 25
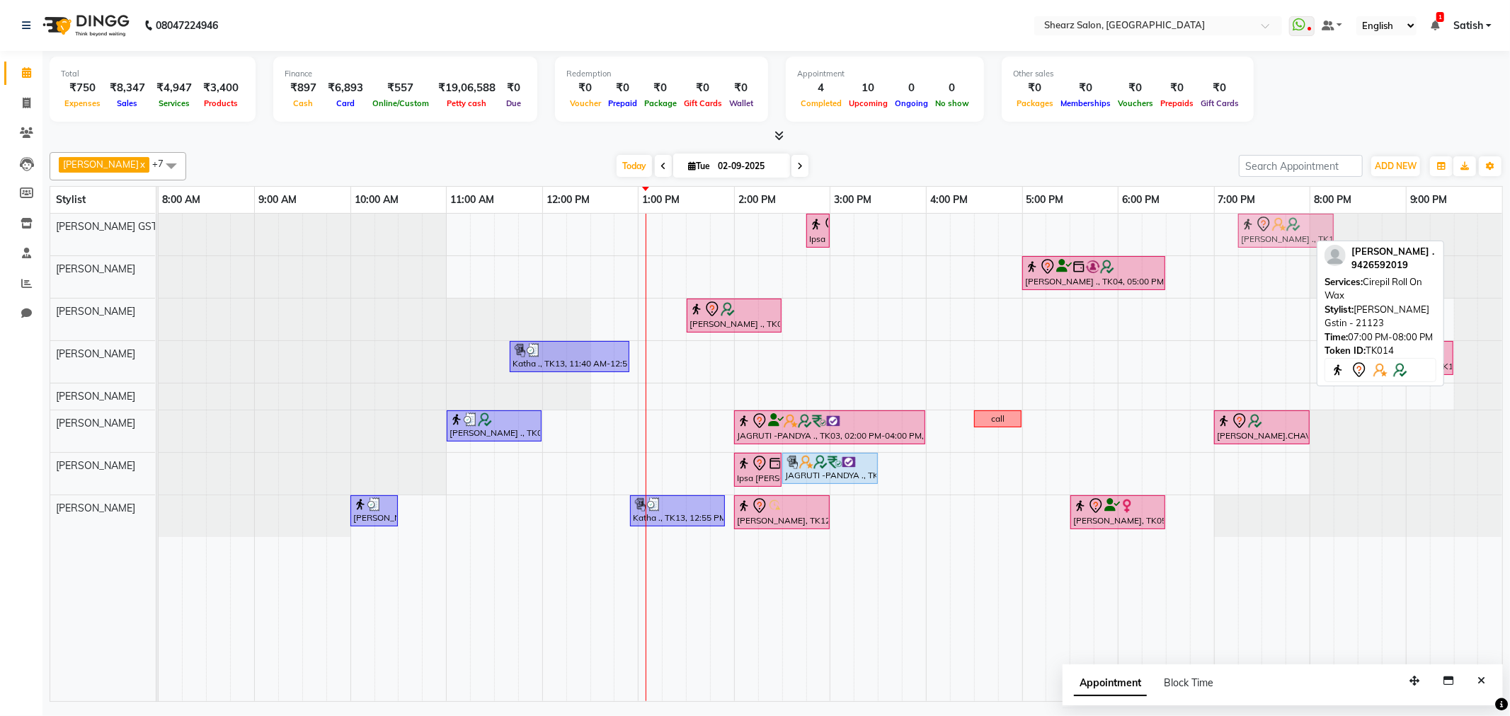
drag, startPoint x: 1257, startPoint y: 229, endPoint x: 1291, endPoint y: 229, distance: 34.0
click at [159, 229] on div "Ipsa Pandya ., TK02, 02:45 PM-03:00 PM, Eyebrow threading Mona Seni ., TK14, 07…" at bounding box center [159, 235] width 0 height 42
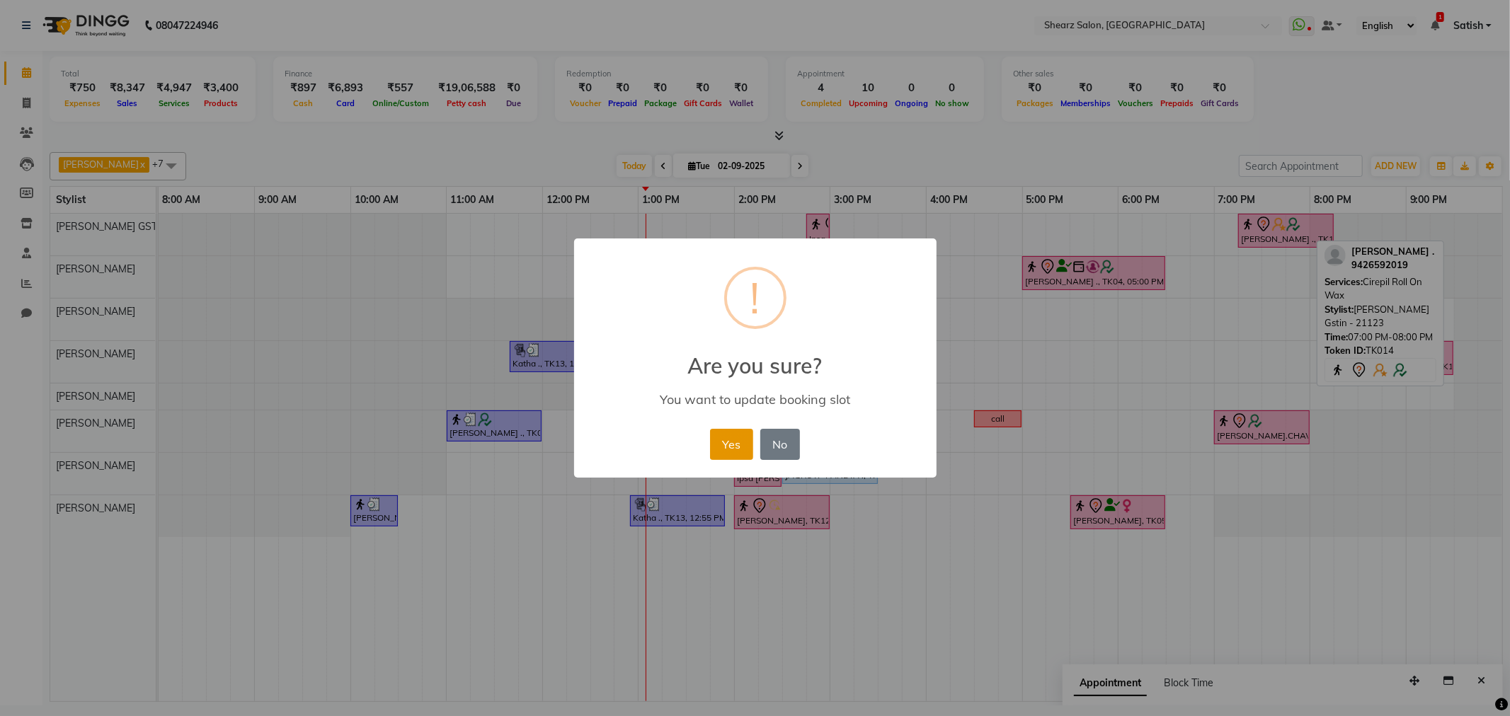
click at [720, 435] on button "Yes" at bounding box center [731, 444] width 43 height 31
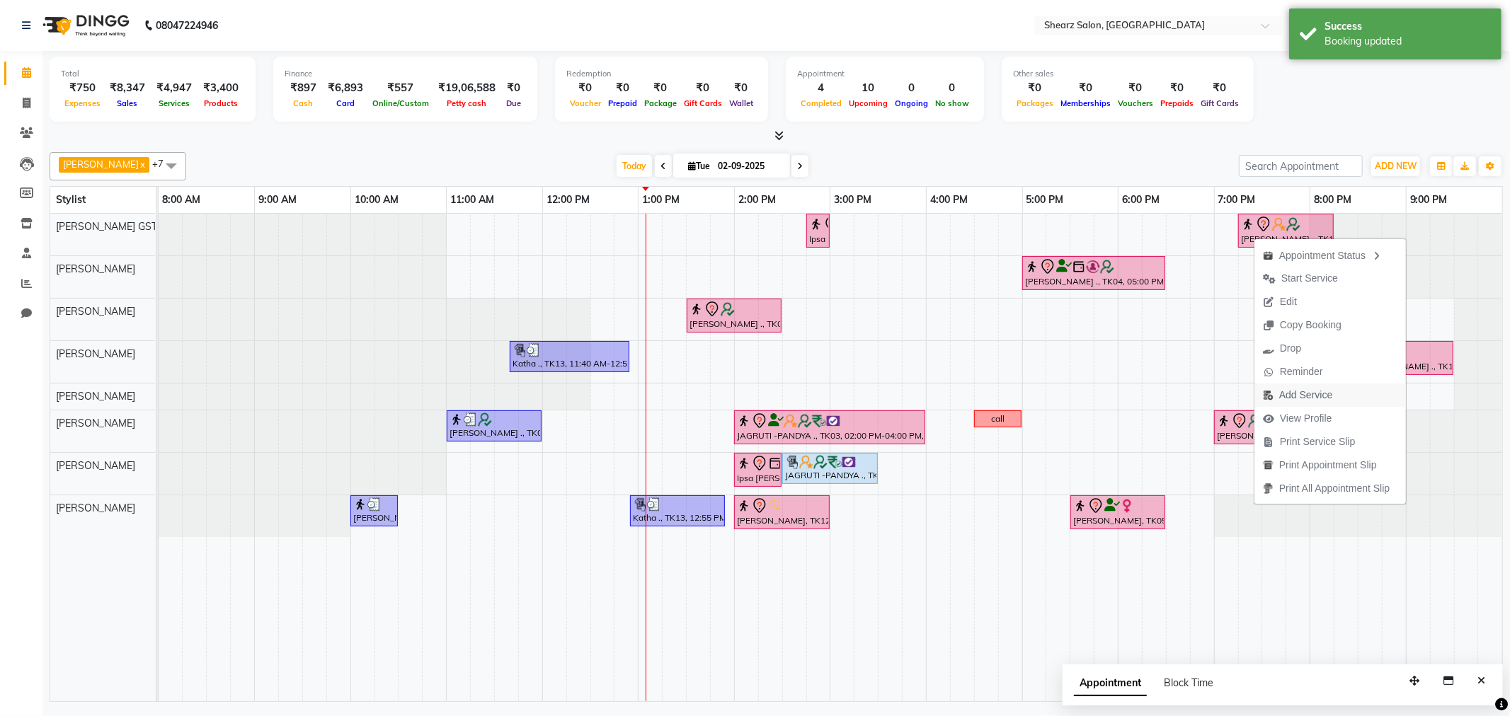
click at [1304, 388] on span "Add Service" at bounding box center [1305, 395] width 53 height 15
select select "77439"
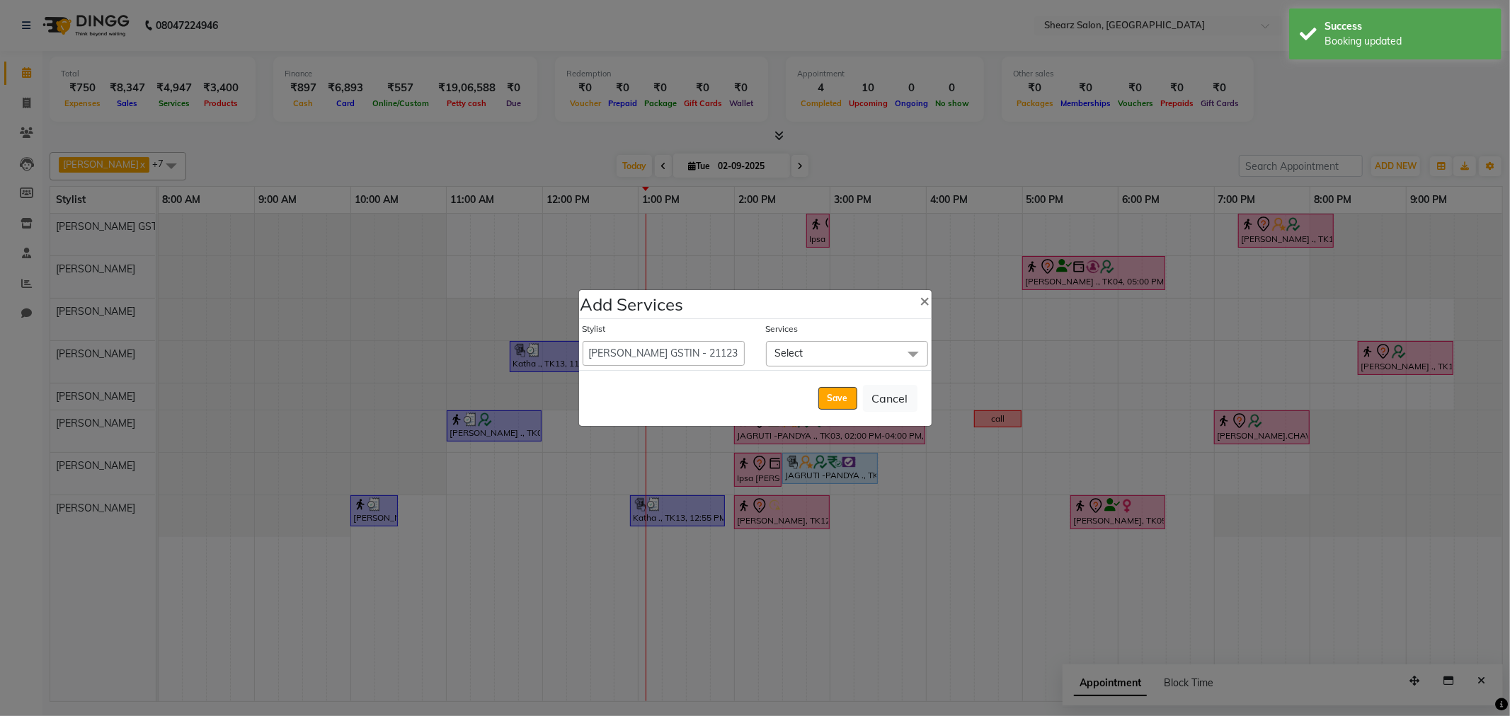
click at [831, 348] on span "Select" at bounding box center [847, 353] width 162 height 25
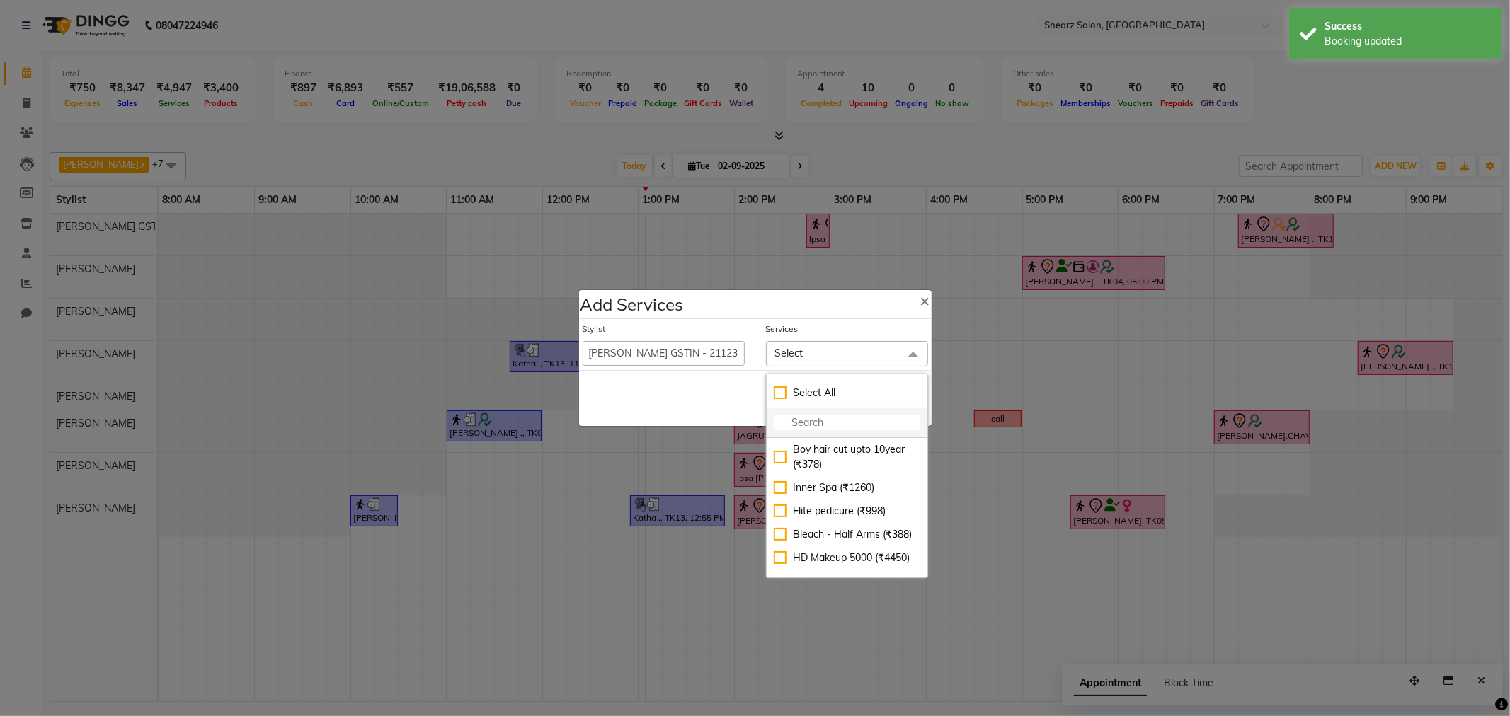
click at [844, 420] on input "multiselect-search" at bounding box center [847, 423] width 147 height 15
type input "remo"
checkbox input "true"
type input "remob"
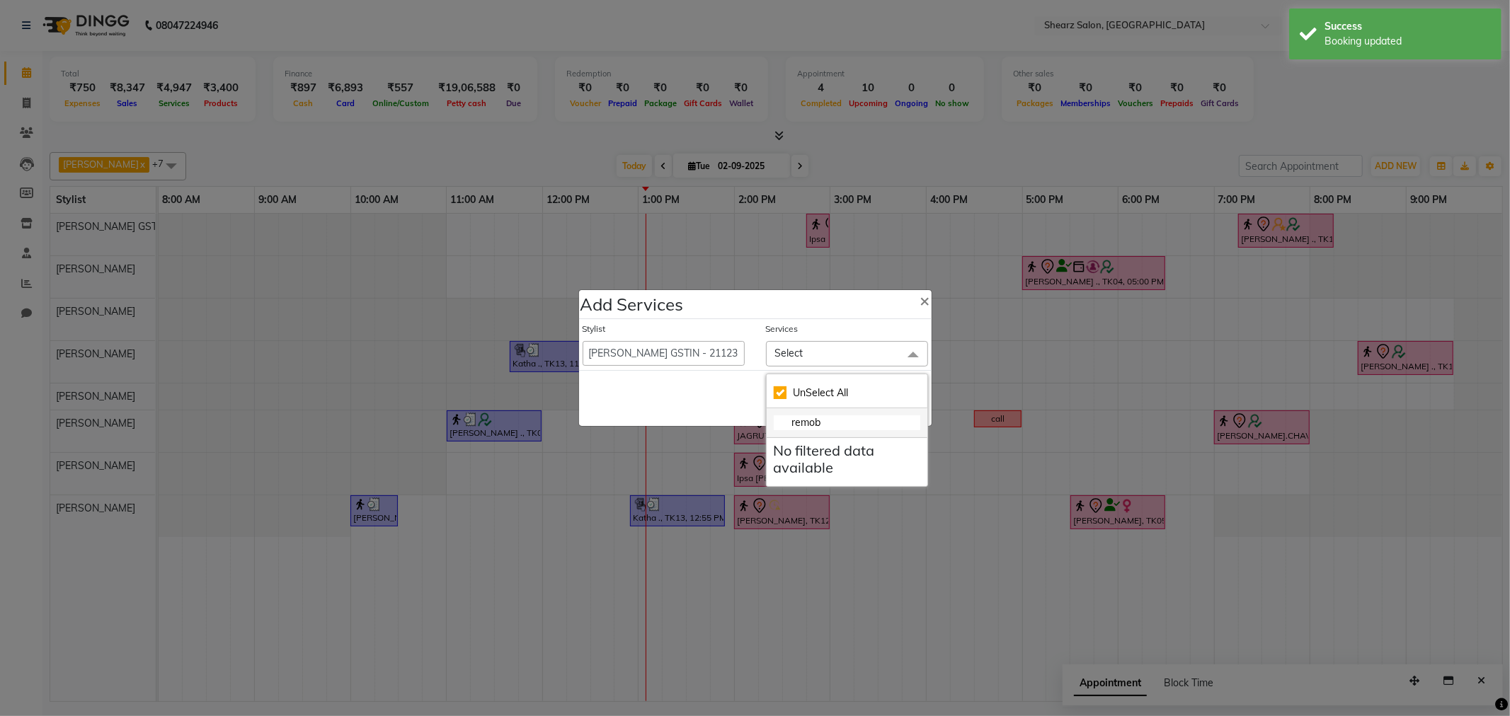
checkbox input "false"
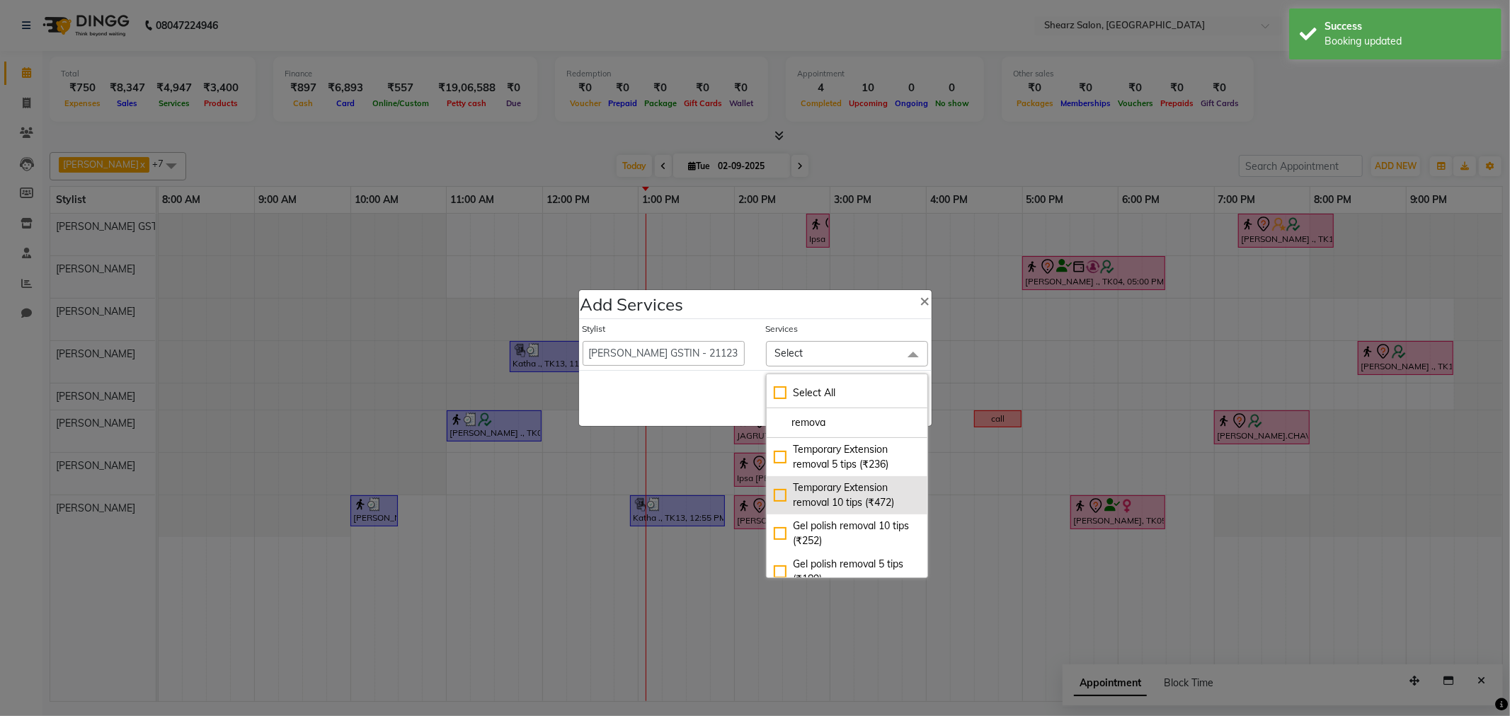
type input "remova"
drag, startPoint x: 852, startPoint y: 492, endPoint x: 744, endPoint y: 470, distance: 110.5
click at [850, 491] on div "Temporary Extension removal 10 tips (₹472)" at bounding box center [847, 496] width 147 height 30
checkbox input "true"
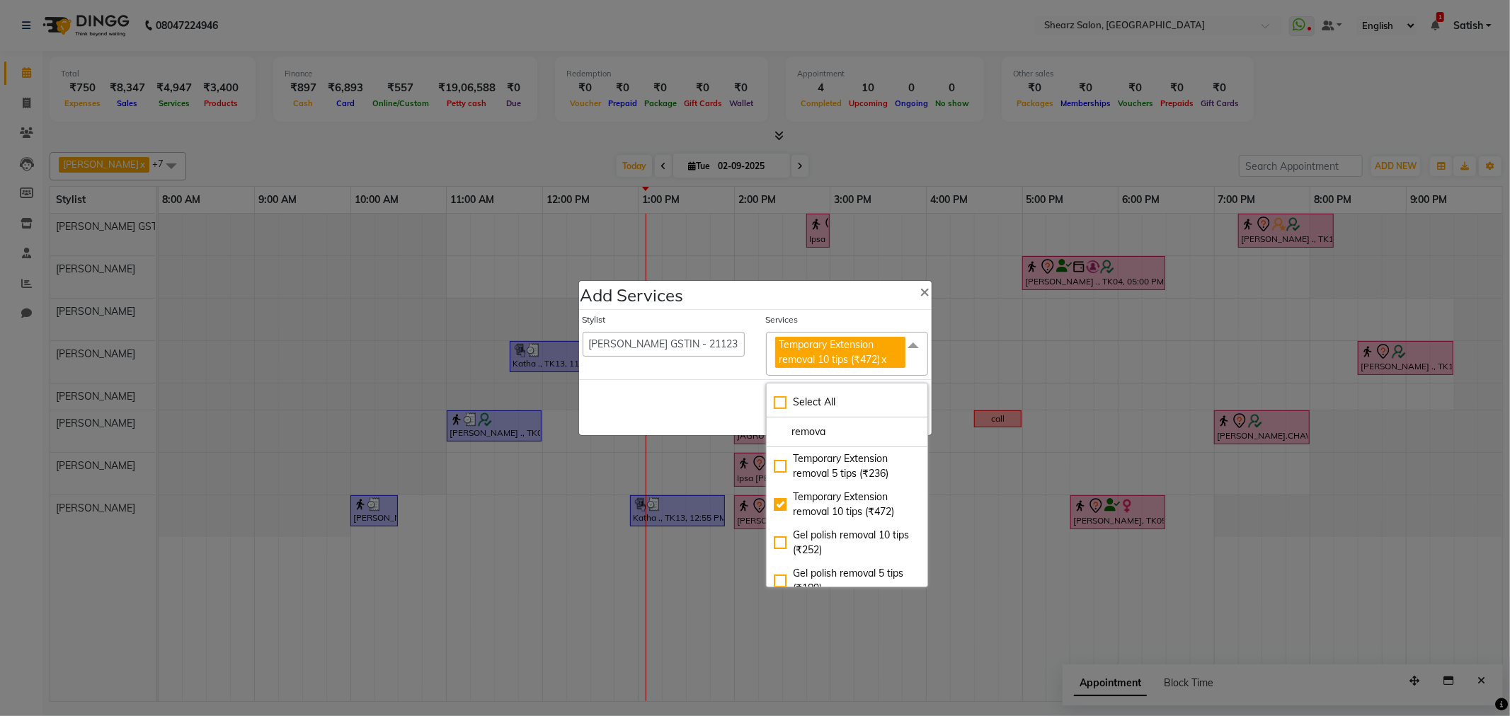
click at [685, 413] on div "Save Cancel" at bounding box center [755, 407] width 353 height 56
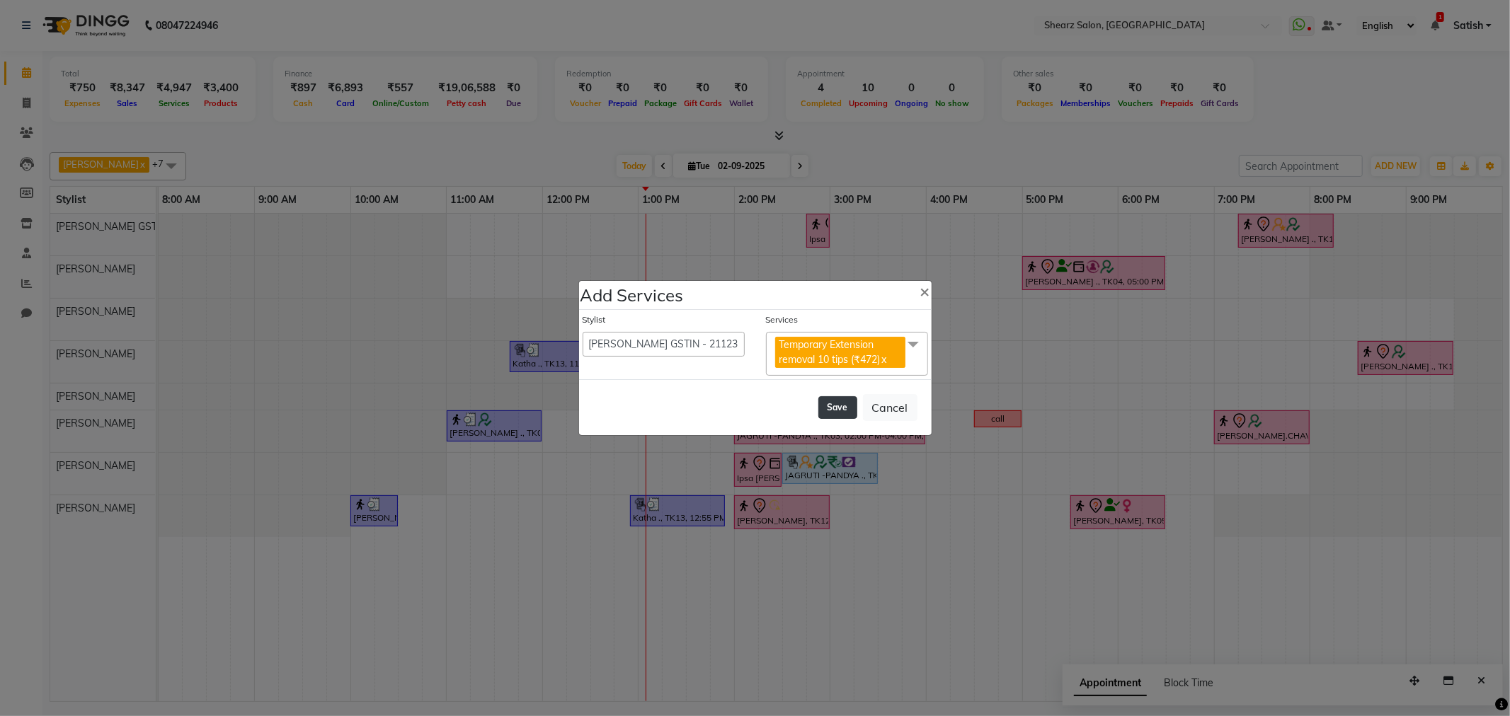
click at [846, 413] on button "Save" at bounding box center [837, 407] width 39 height 23
select select "77813"
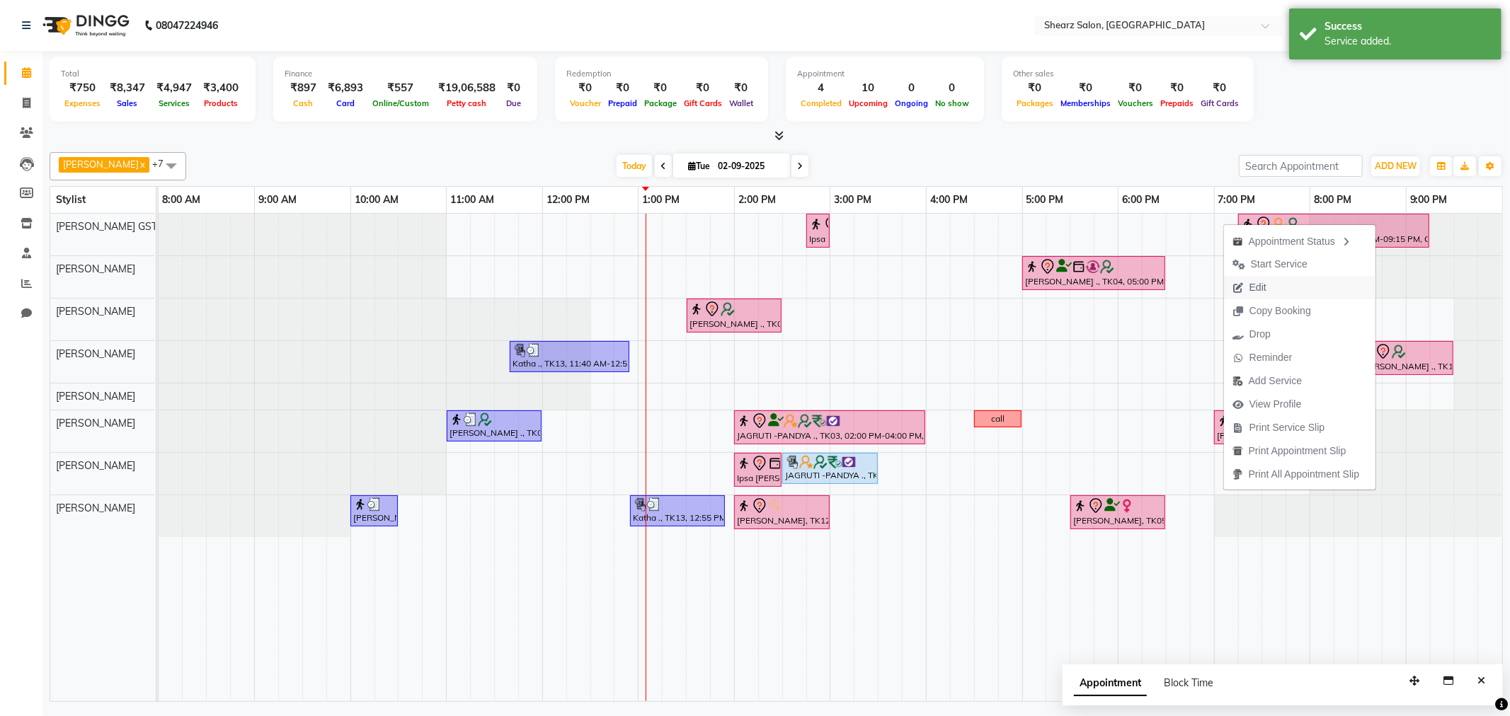
click at [1277, 284] on button "Edit" at bounding box center [1300, 287] width 152 height 23
select select "tentative"
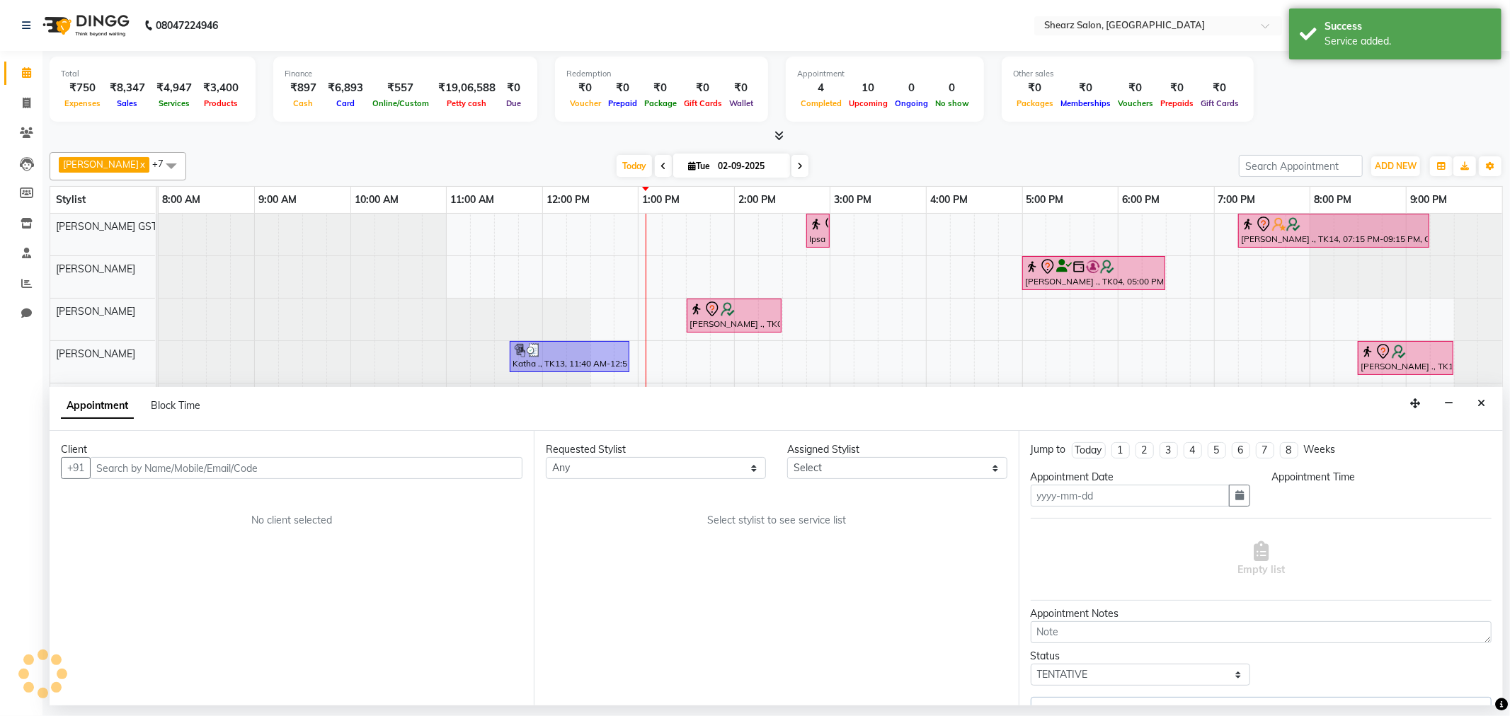
type input "02-09-2025"
select select "77439"
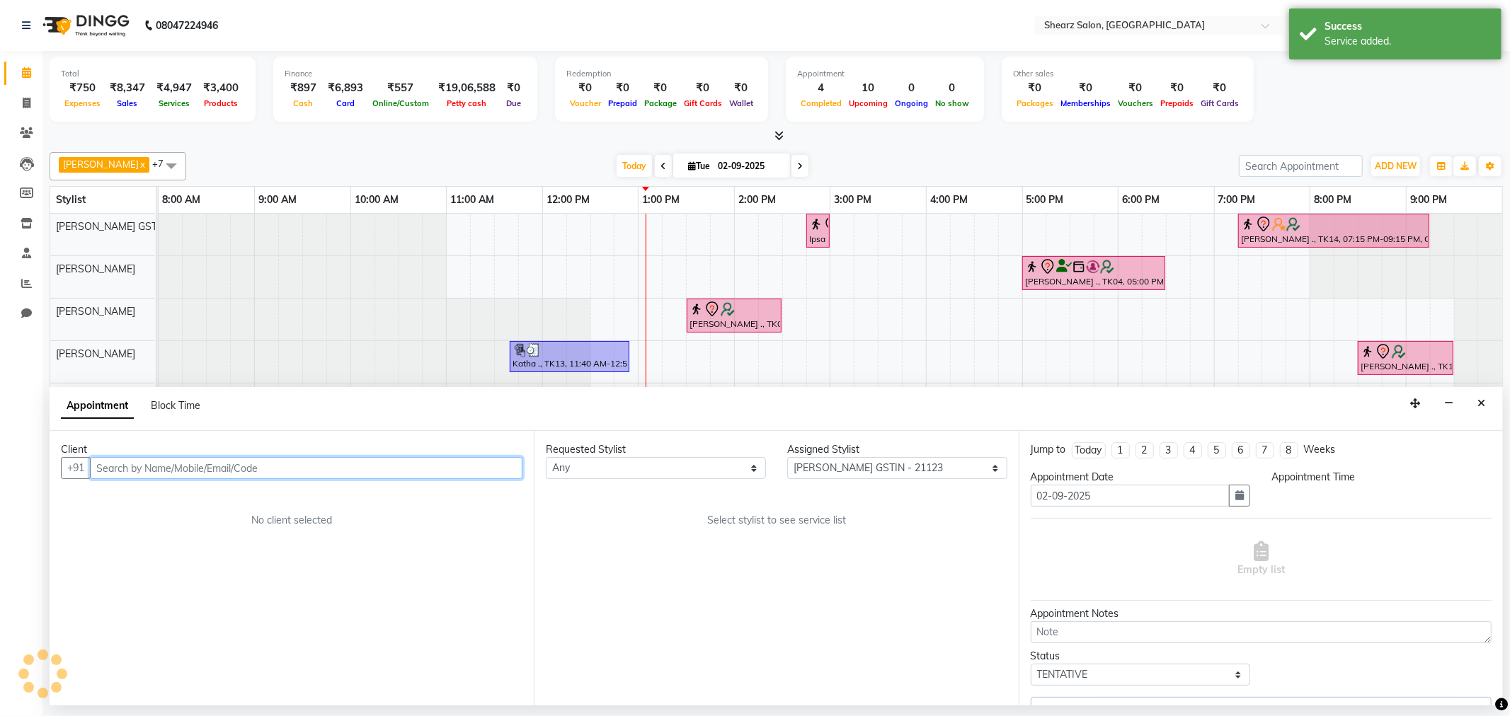
select select "1155"
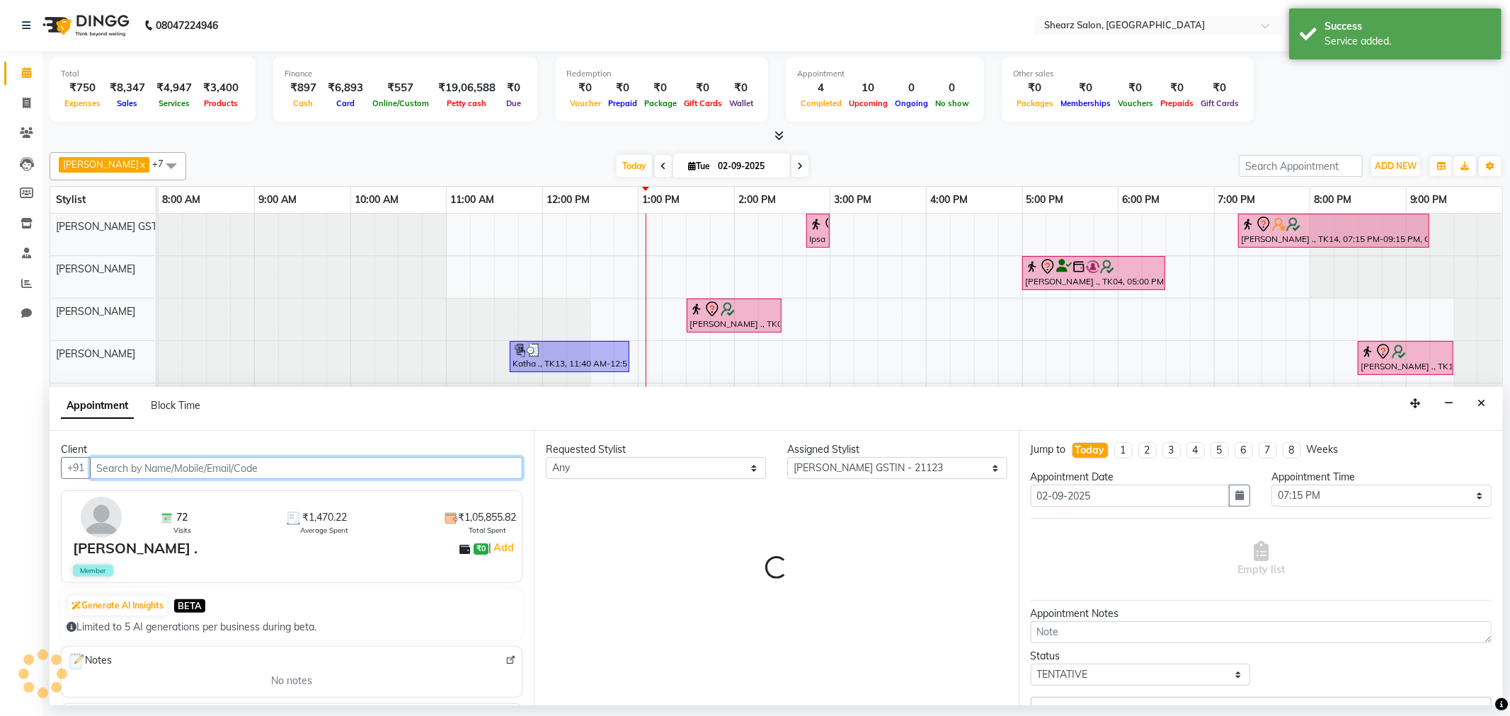
select select "4101"
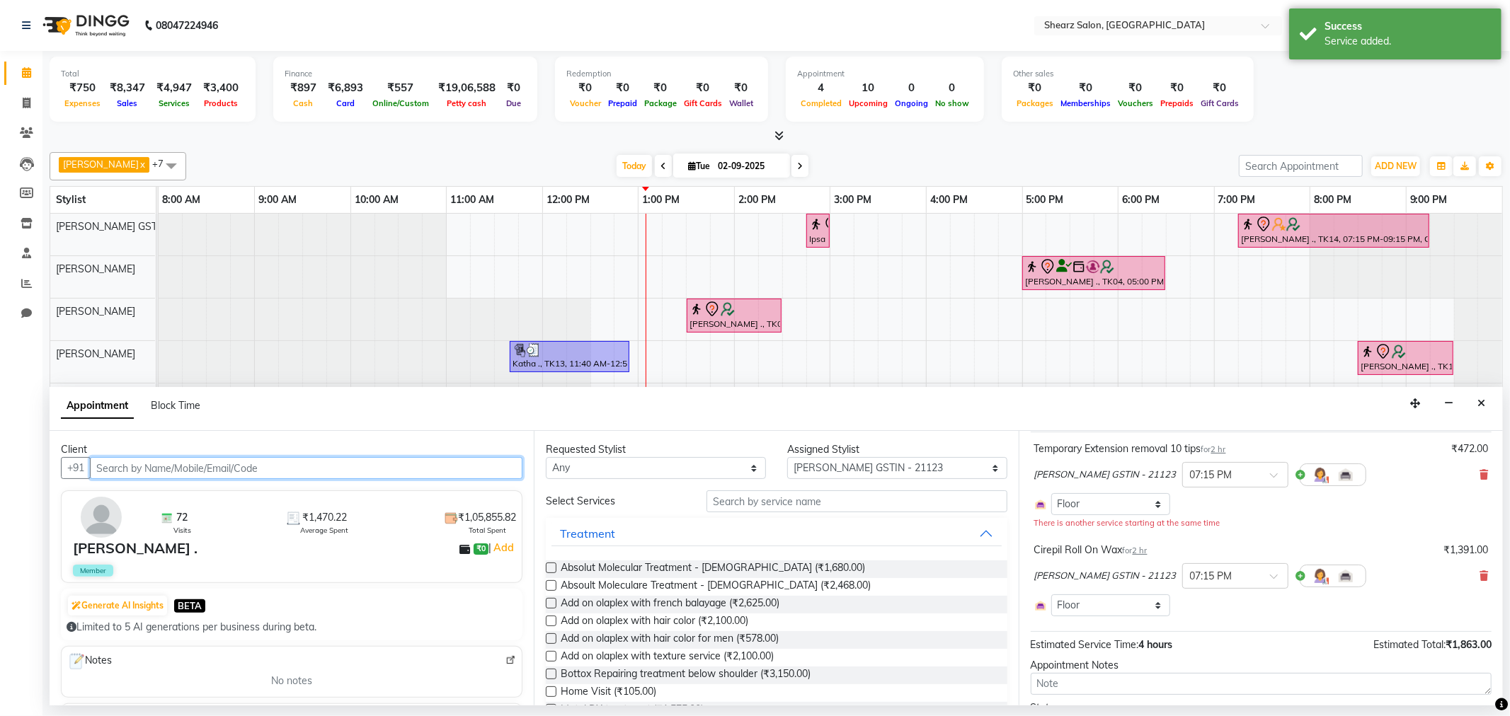
scroll to position [157, 0]
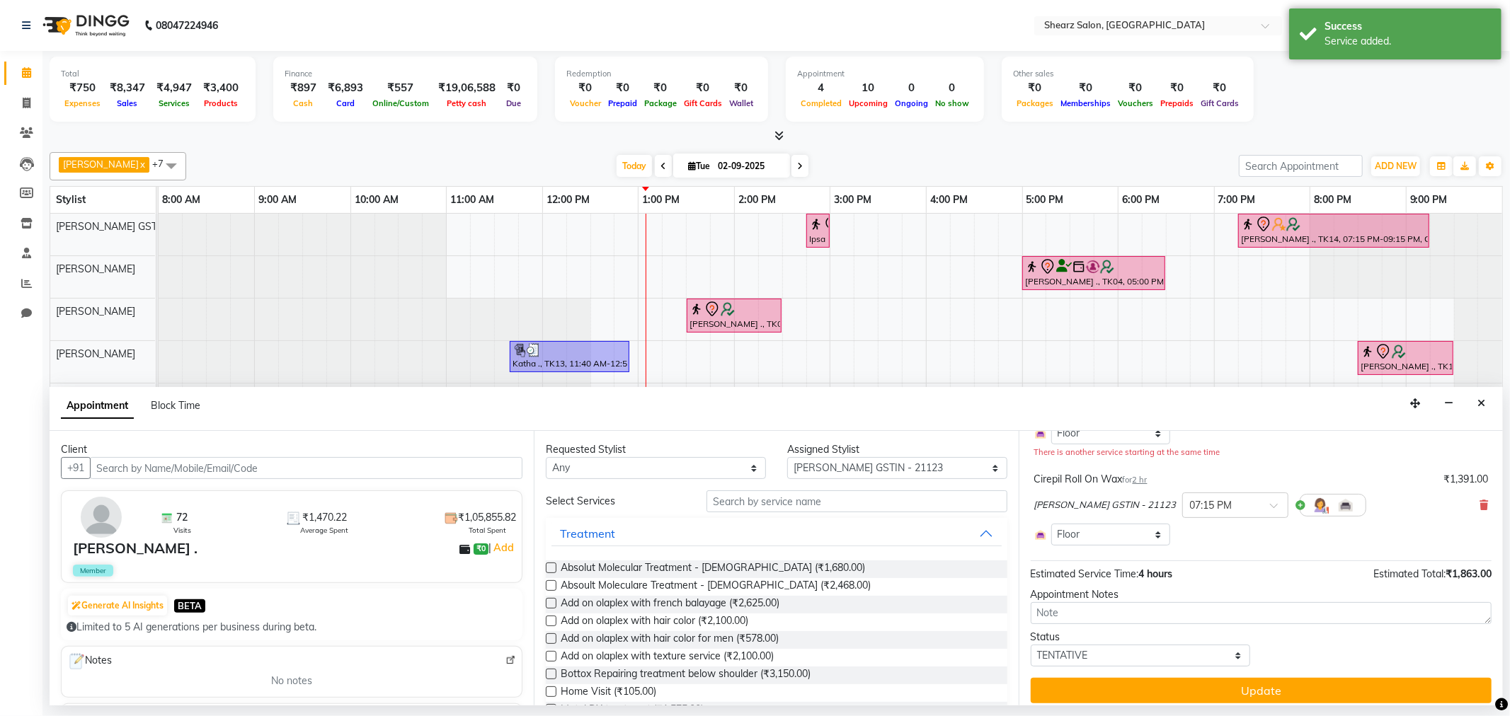
click at [1110, 506] on span "Gopika DEVDA GSTIN - 21123" at bounding box center [1105, 505] width 142 height 14
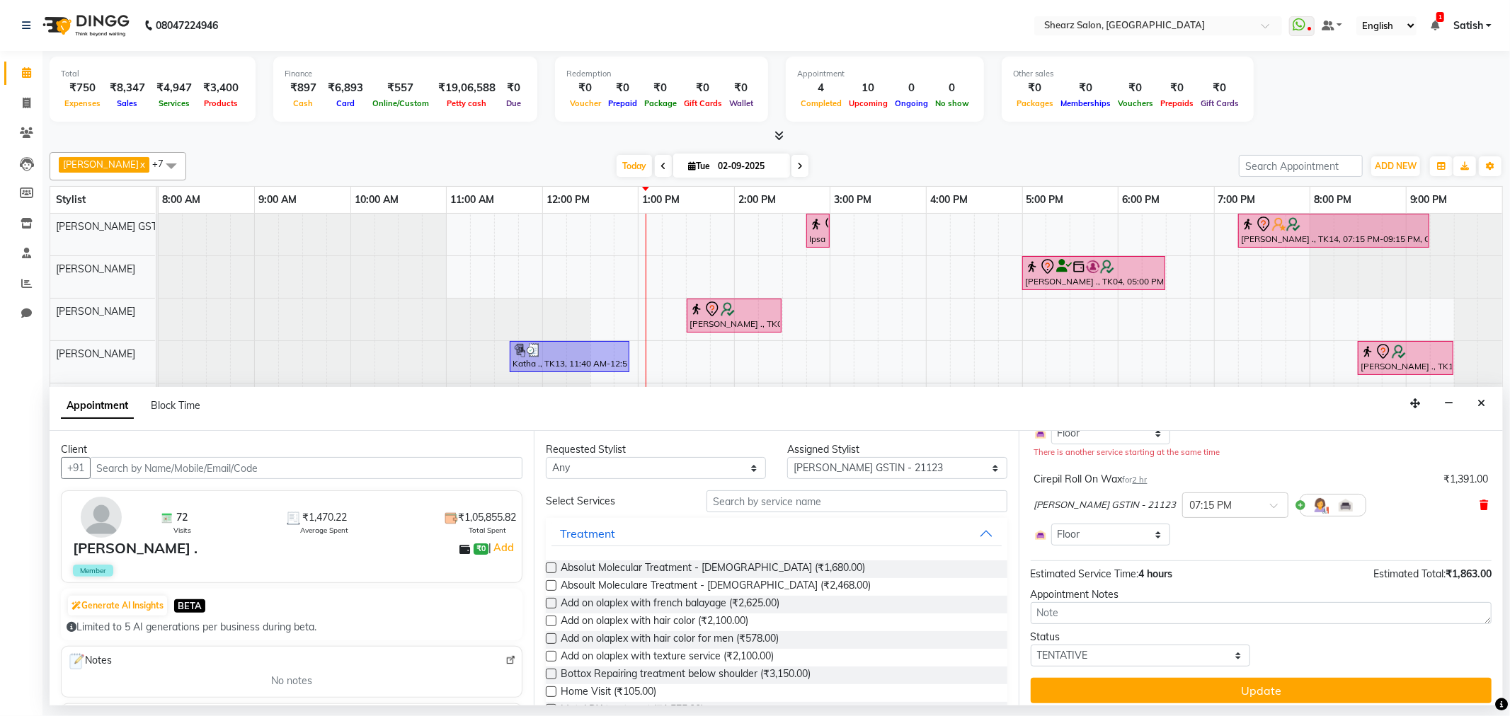
click at [1480, 501] on icon at bounding box center [1484, 506] width 8 height 10
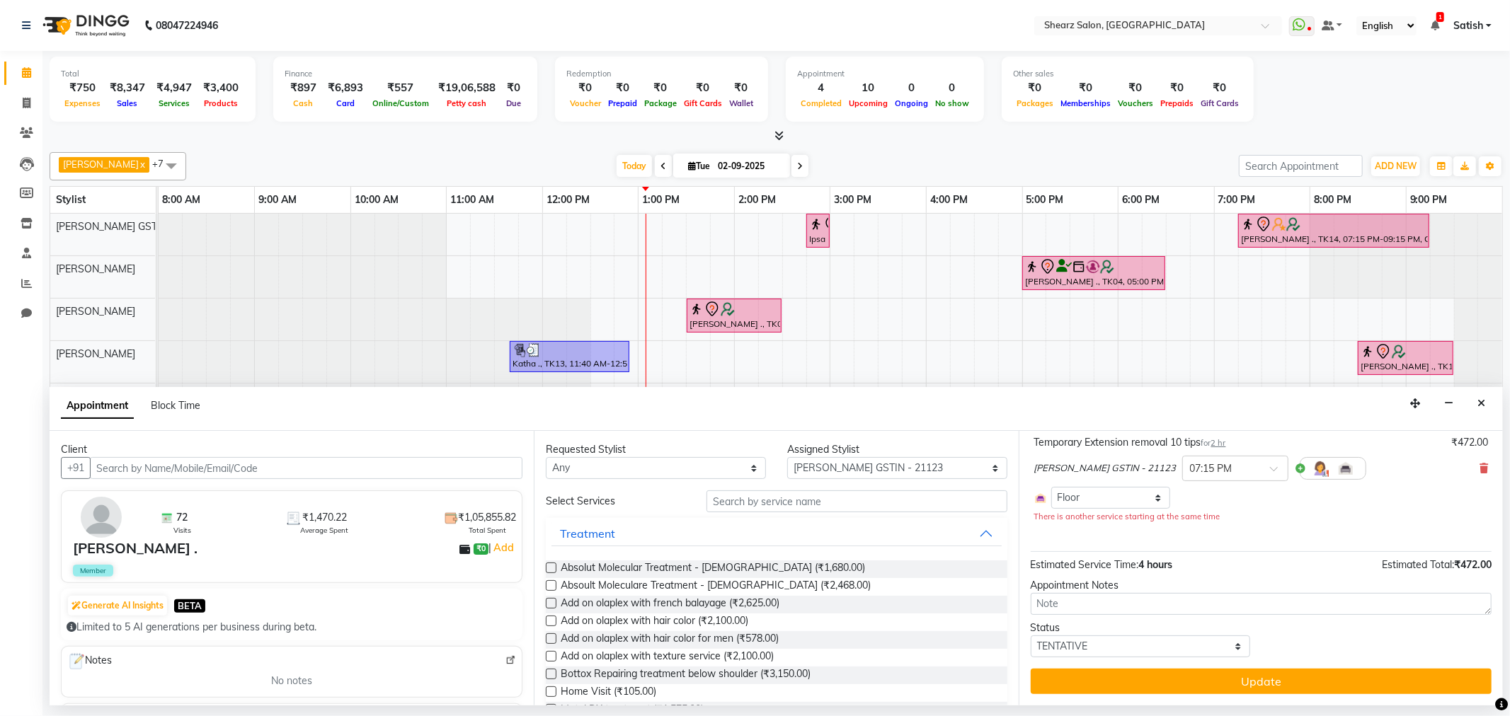
scroll to position [93, 0]
click at [893, 467] on select "Select Brijesh Valand Center 1_mgr mgr Chandrakant Parmar Dinesh Deora Divyata …" at bounding box center [897, 468] width 220 height 22
select select "77443"
click at [787, 457] on select "Select Brijesh Valand Center 1_mgr mgr Chandrakant Parmar Dinesh Deora Divyata …" at bounding box center [897, 468] width 220 height 22
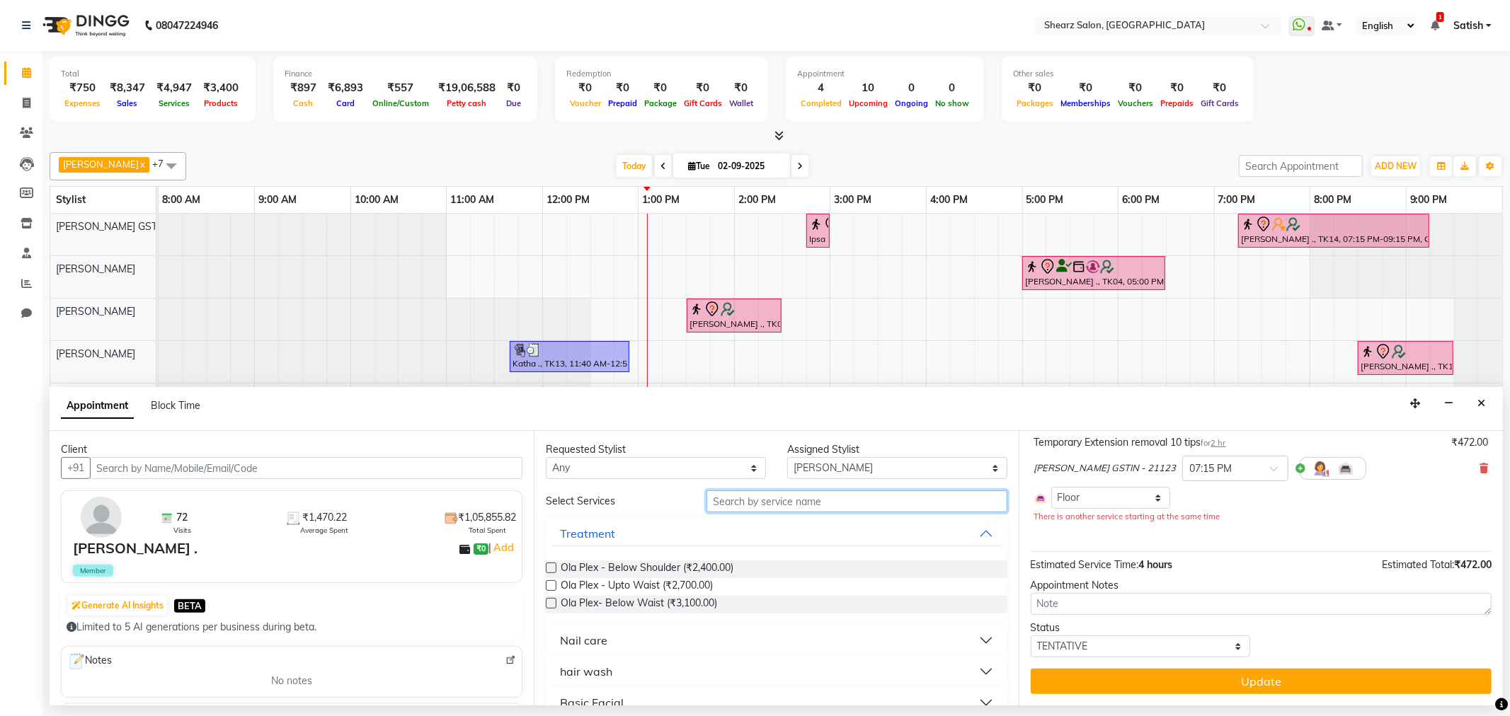
click at [759, 504] on input "text" at bounding box center [857, 502] width 300 height 22
type input "removal"
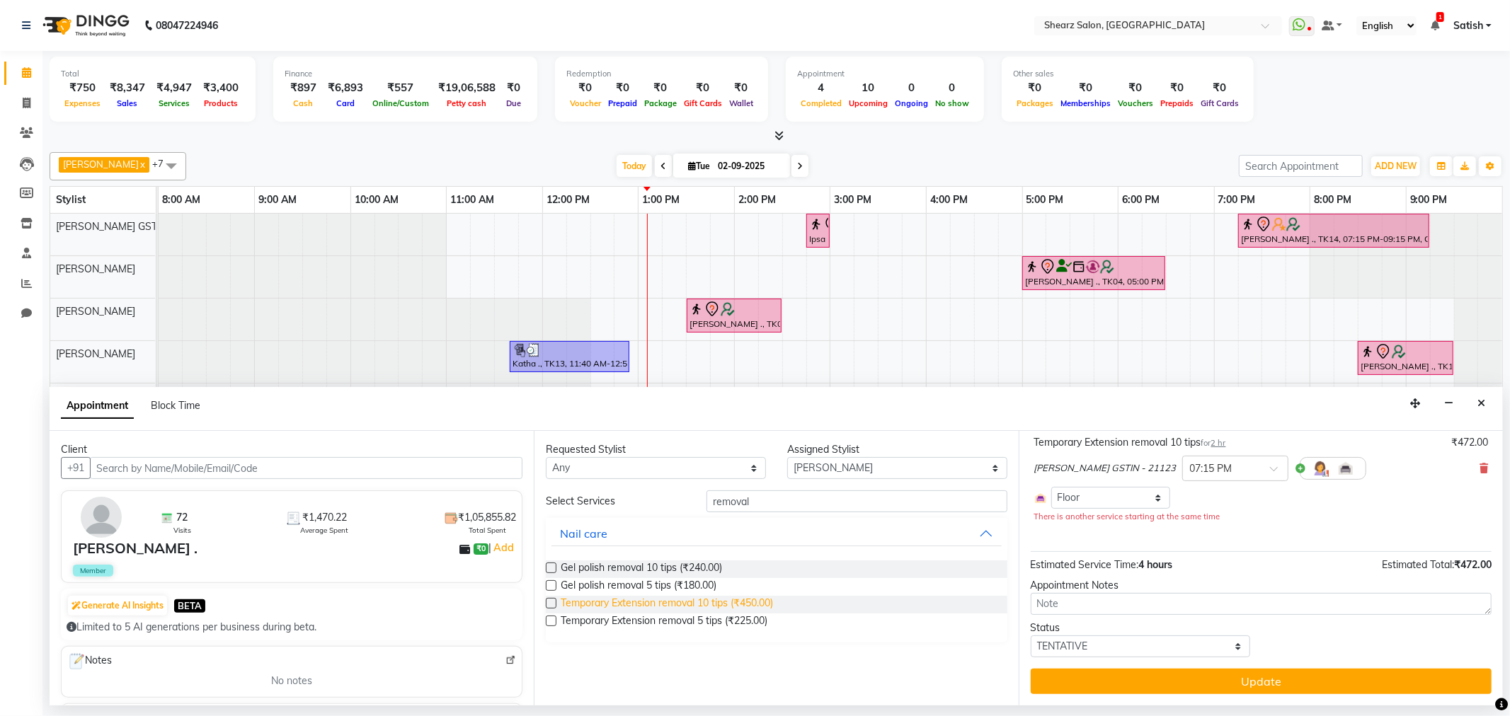
click at [581, 610] on span "Temporary Extension removal 10 tips (₹450.00)" at bounding box center [667, 605] width 212 height 18
checkbox input "false"
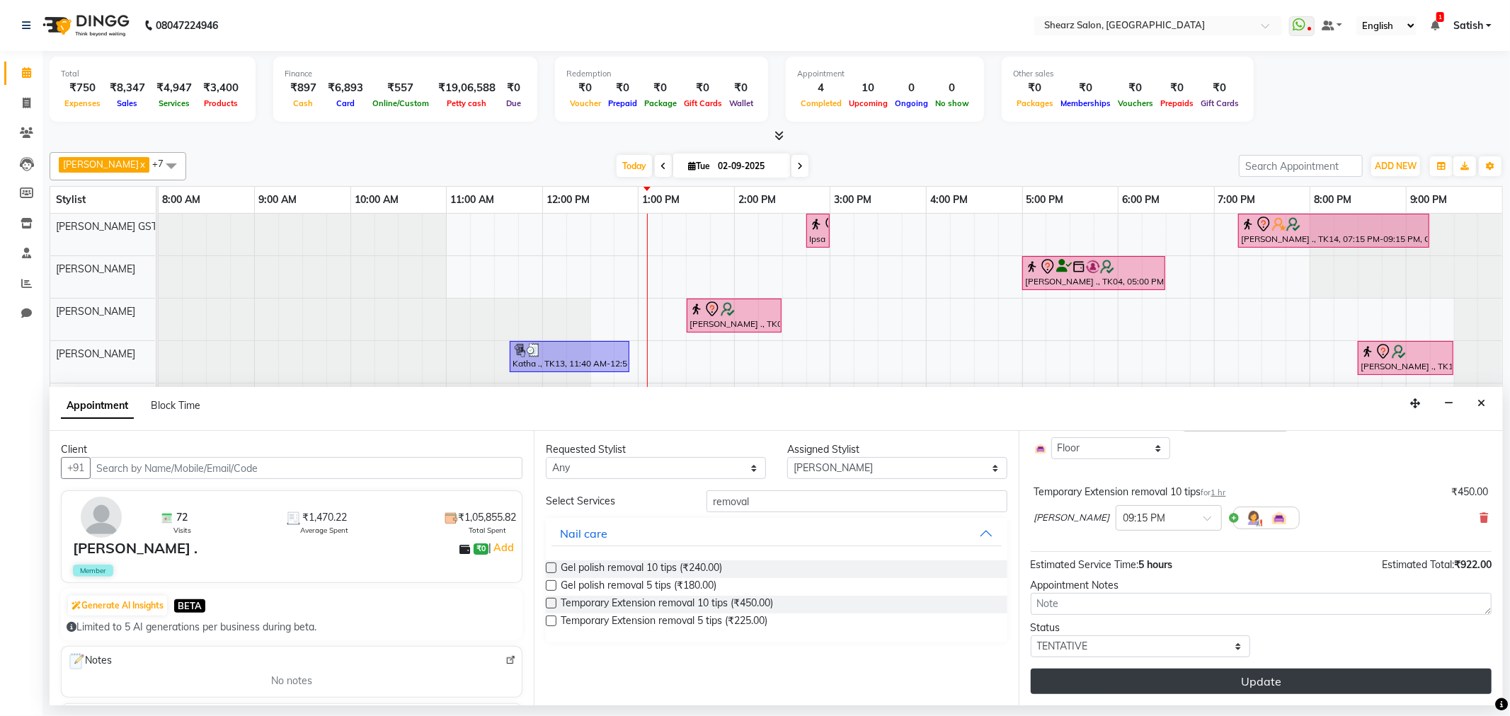
click at [1234, 680] on button "Update" at bounding box center [1261, 681] width 461 height 25
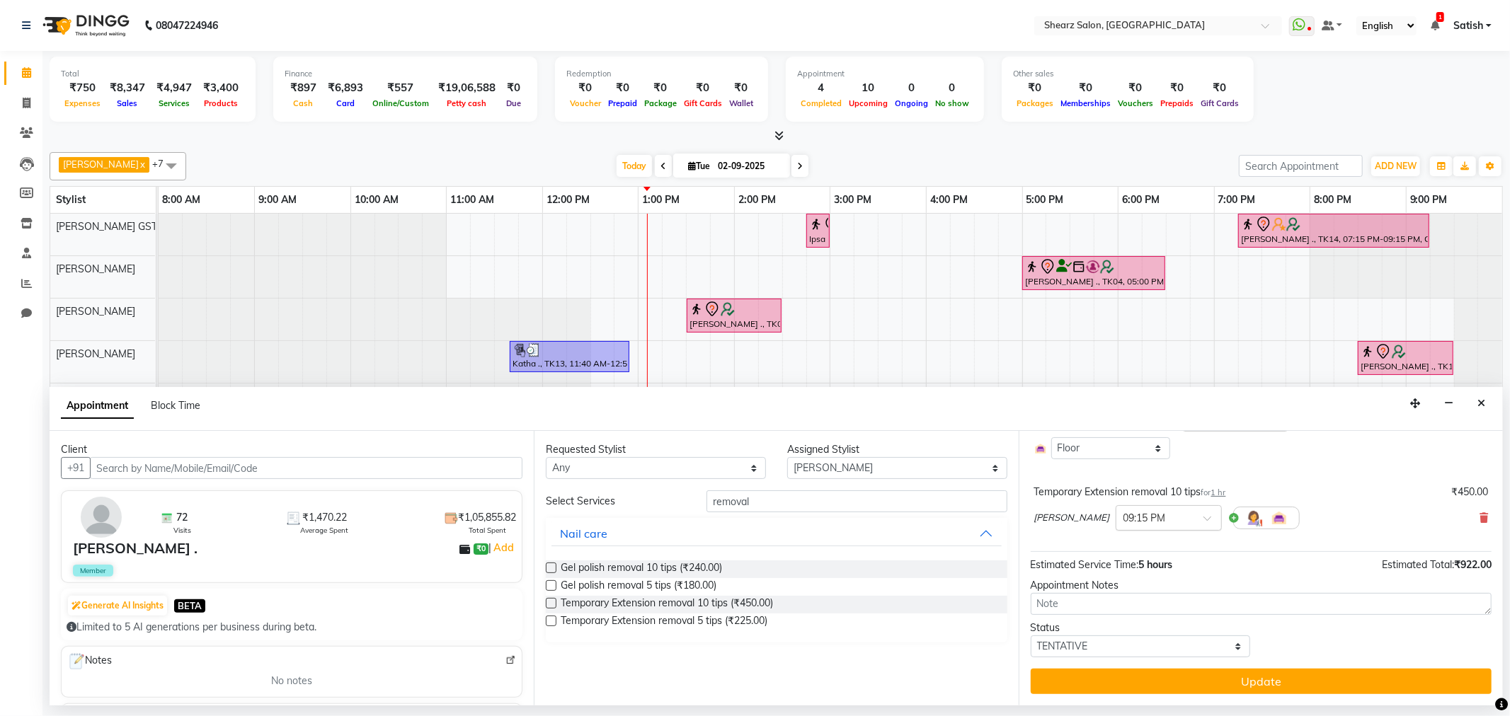
drag, startPoint x: 1208, startPoint y: 515, endPoint x: 1197, endPoint y: 518, distance: 11.2
click at [1206, 515] on div at bounding box center [1168, 517] width 105 height 15
click at [1164, 578] on div "07:00 PM" at bounding box center [1168, 571] width 105 height 26
drag, startPoint x: 1207, startPoint y: 675, endPoint x: 1212, endPoint y: 661, distance: 14.3
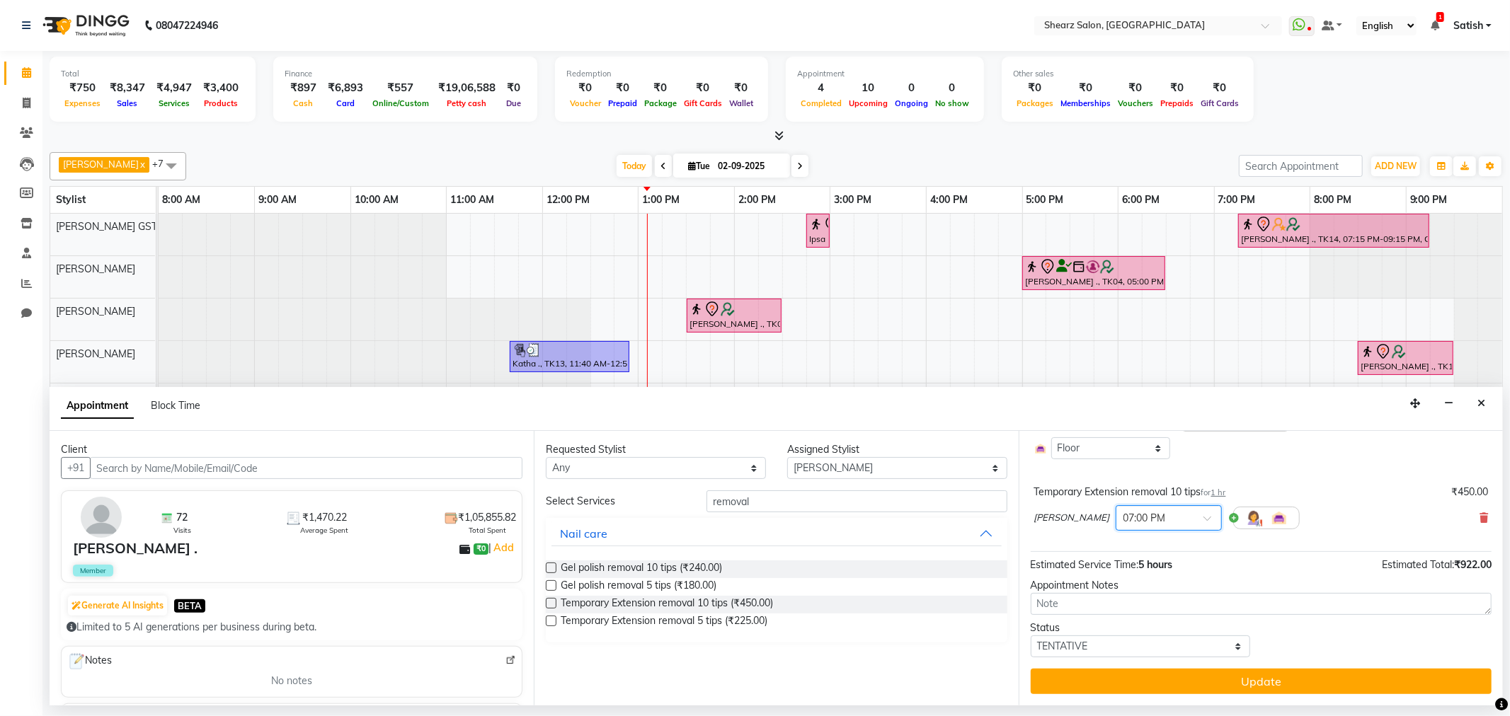
click at [1207, 674] on button "Update" at bounding box center [1261, 681] width 461 height 25
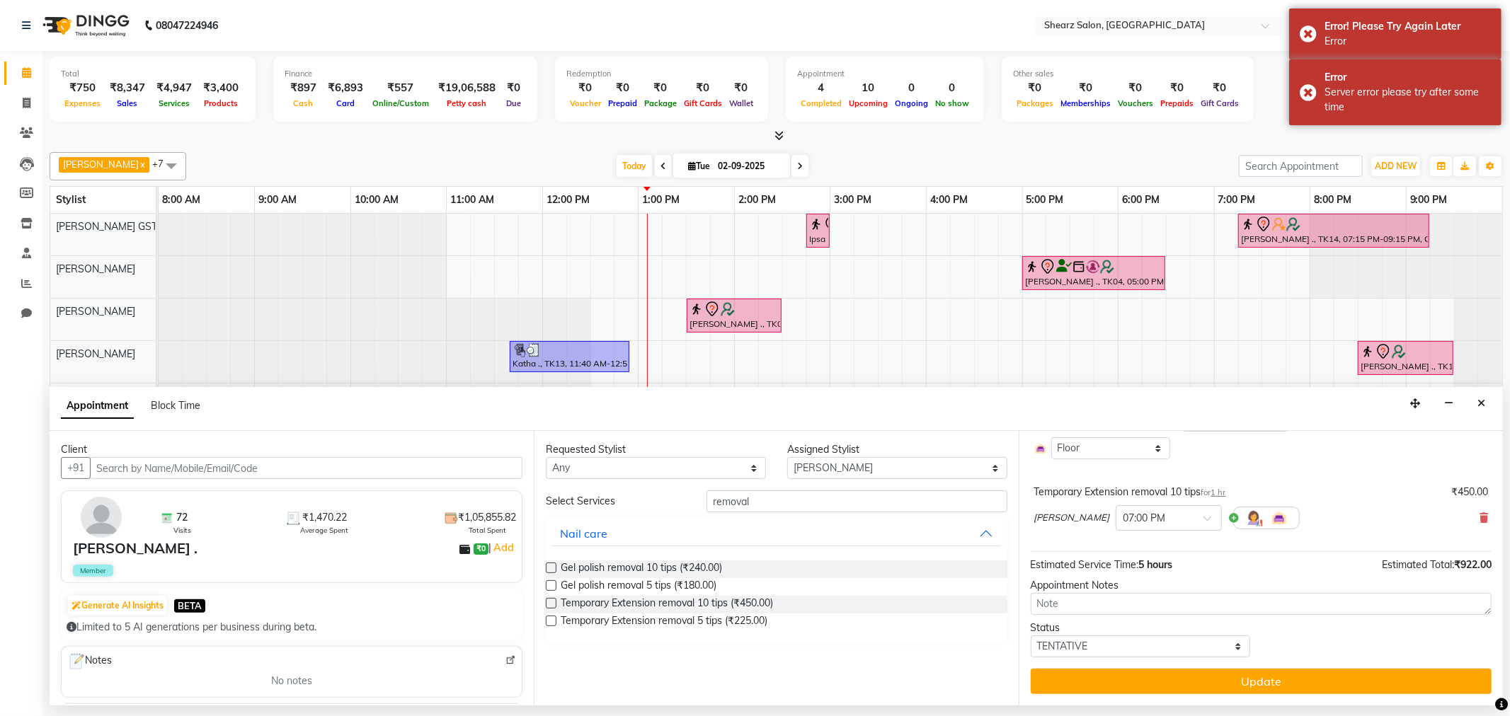
scroll to position [0, 0]
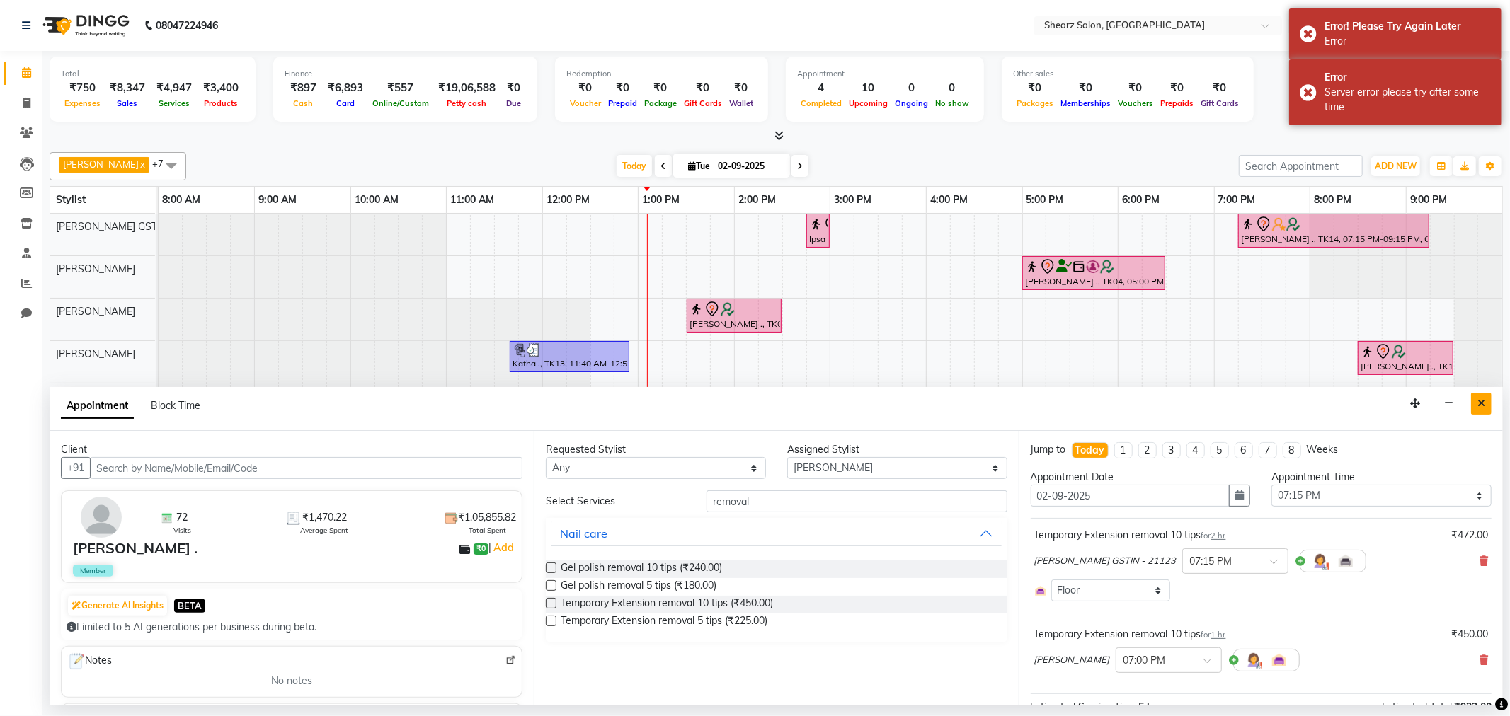
click at [1475, 400] on button "Close" at bounding box center [1481, 404] width 21 height 22
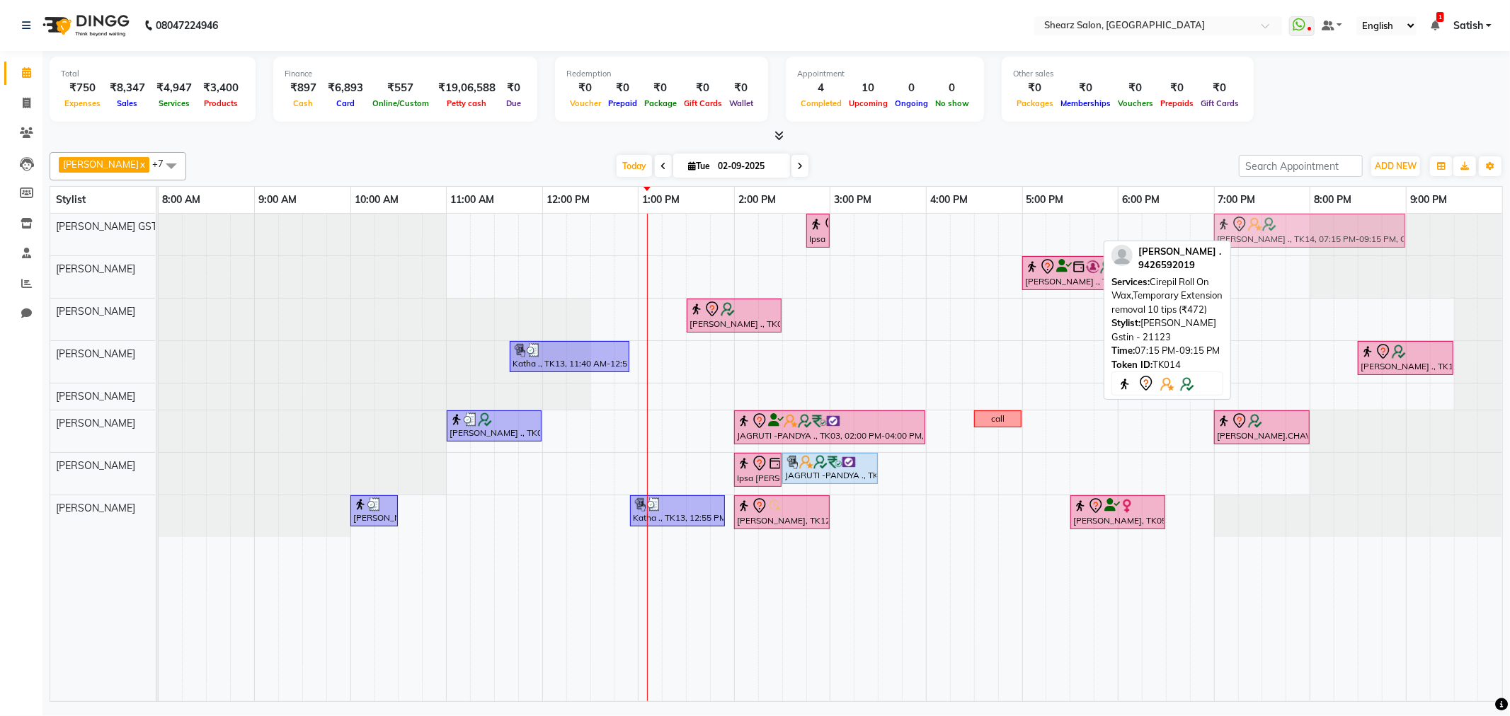
drag, startPoint x: 1341, startPoint y: 222, endPoint x: 1325, endPoint y: 227, distance: 17.0
click at [159, 227] on div "Ipsa Pandya ., TK02, 02:45 PM-03:00 PM, Eyebrow threading Mona Seni ., TK14, 07…" at bounding box center [159, 235] width 0 height 42
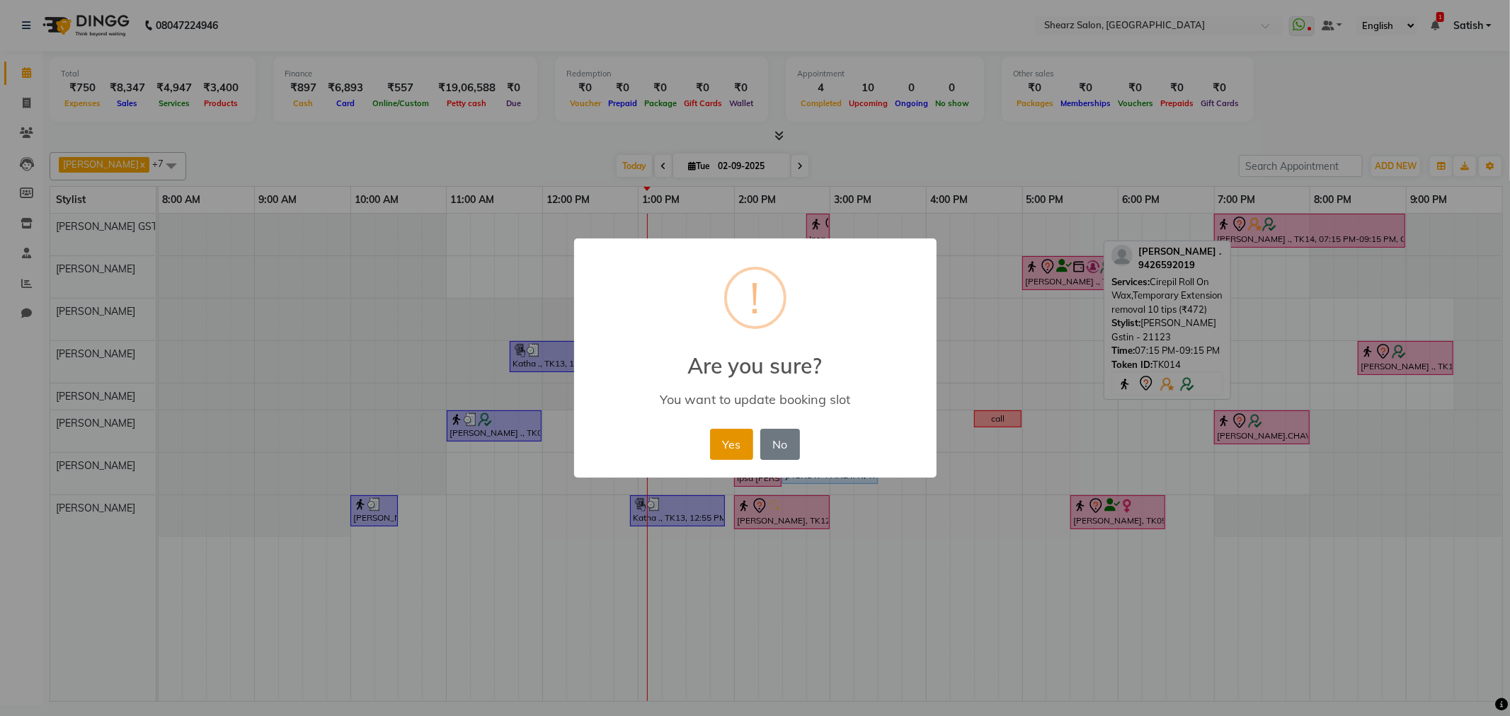
click at [724, 433] on button "Yes" at bounding box center [731, 444] width 43 height 31
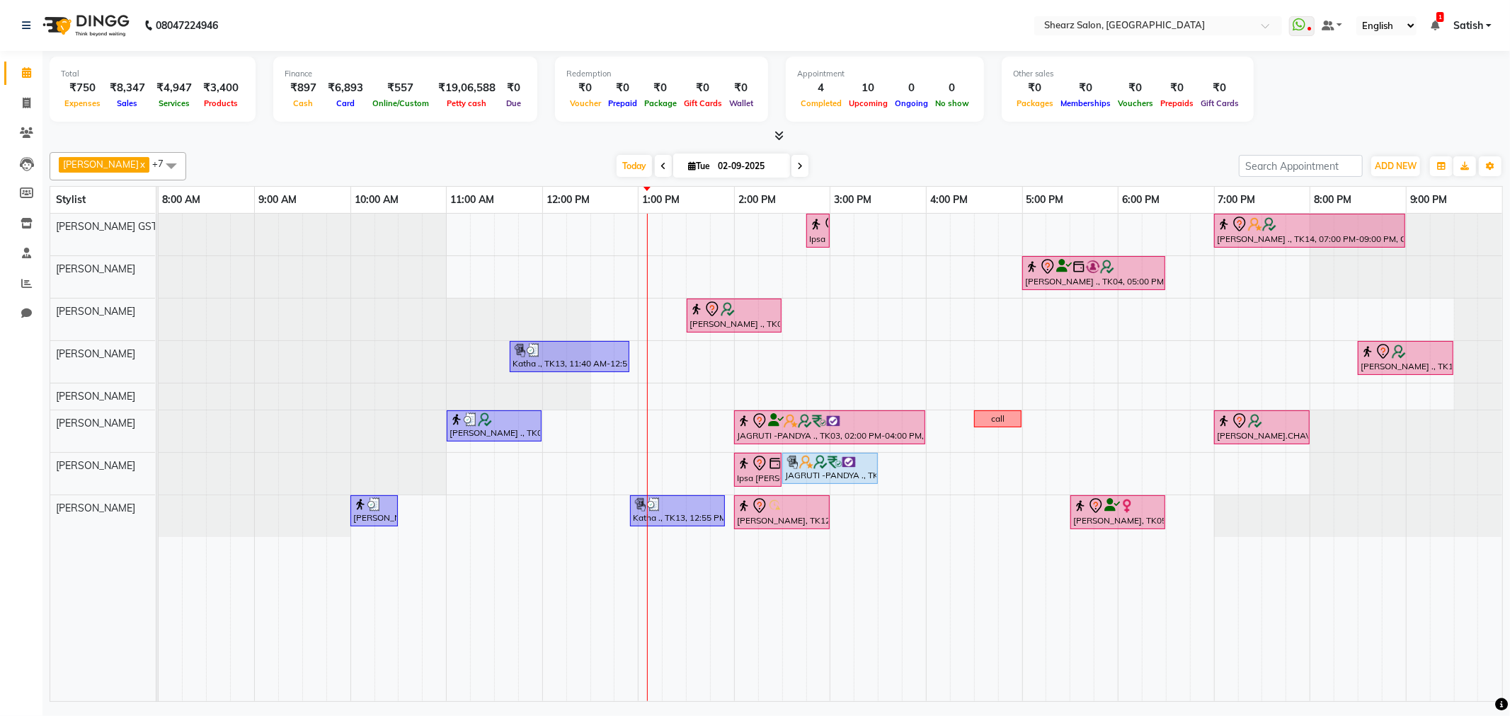
click at [796, 161] on span at bounding box center [799, 166] width 17 height 22
type input "03-09-2025"
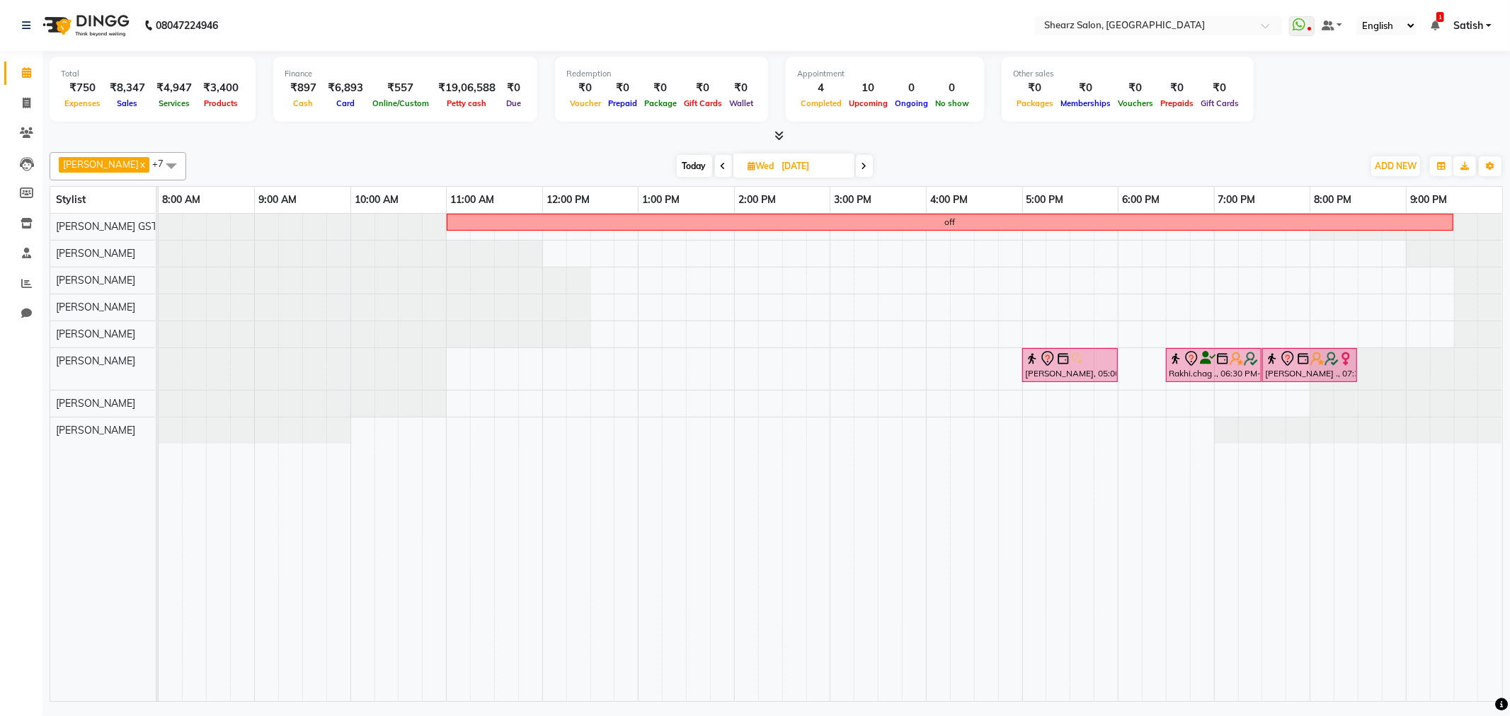
click at [161, 165] on span at bounding box center [171, 165] width 28 height 27
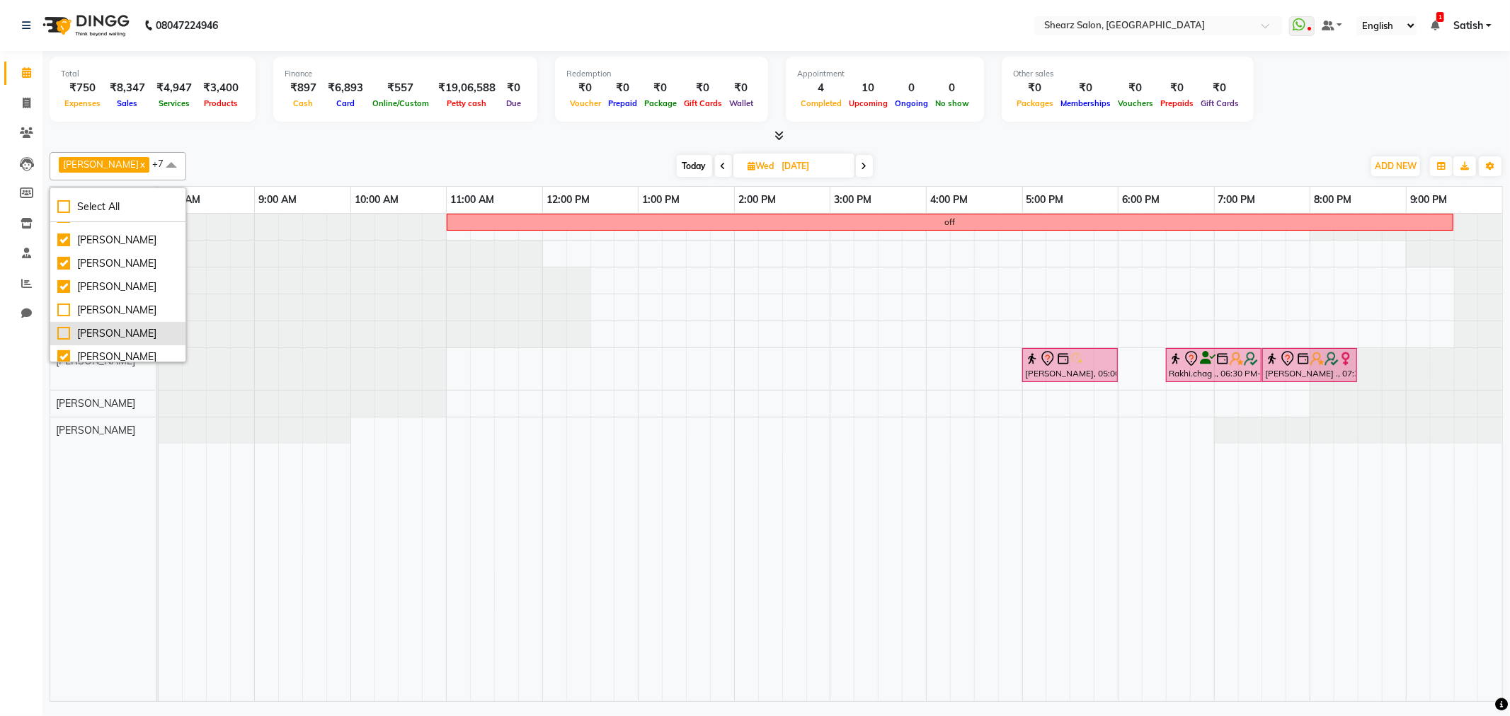
click at [116, 324] on li "Rohit Rathod" at bounding box center [117, 333] width 135 height 23
checkbox input "true"
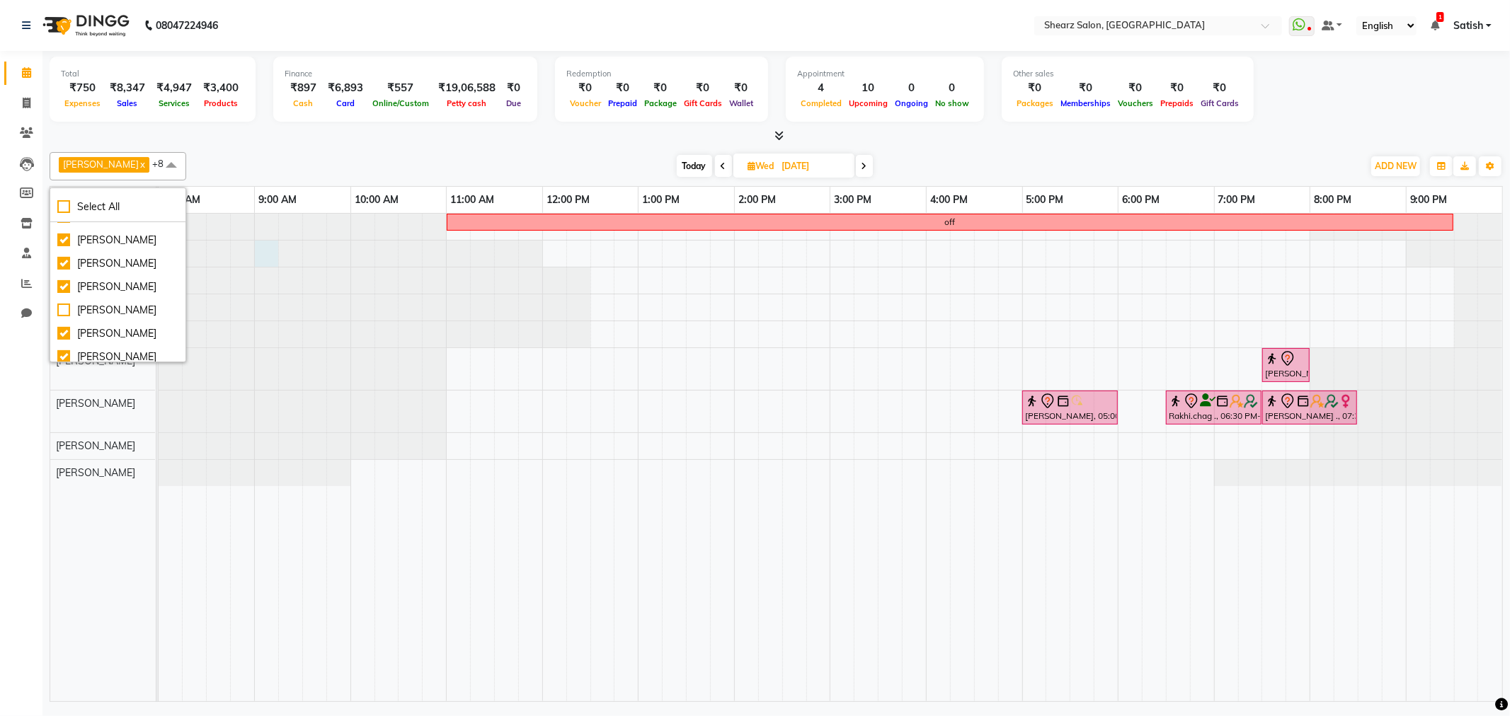
click at [159, 256] on div at bounding box center [159, 254] width 0 height 26
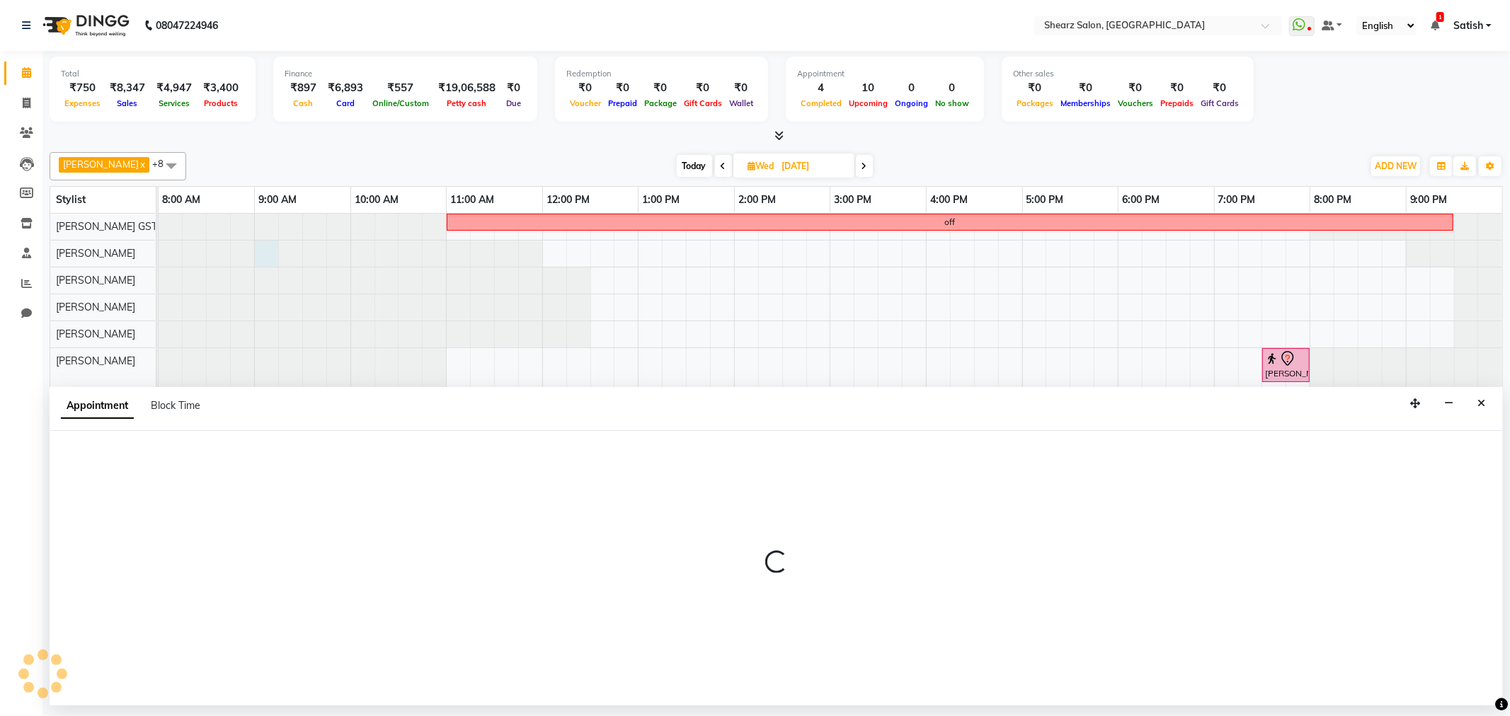
select select "77468"
select select "540"
select select "tentative"
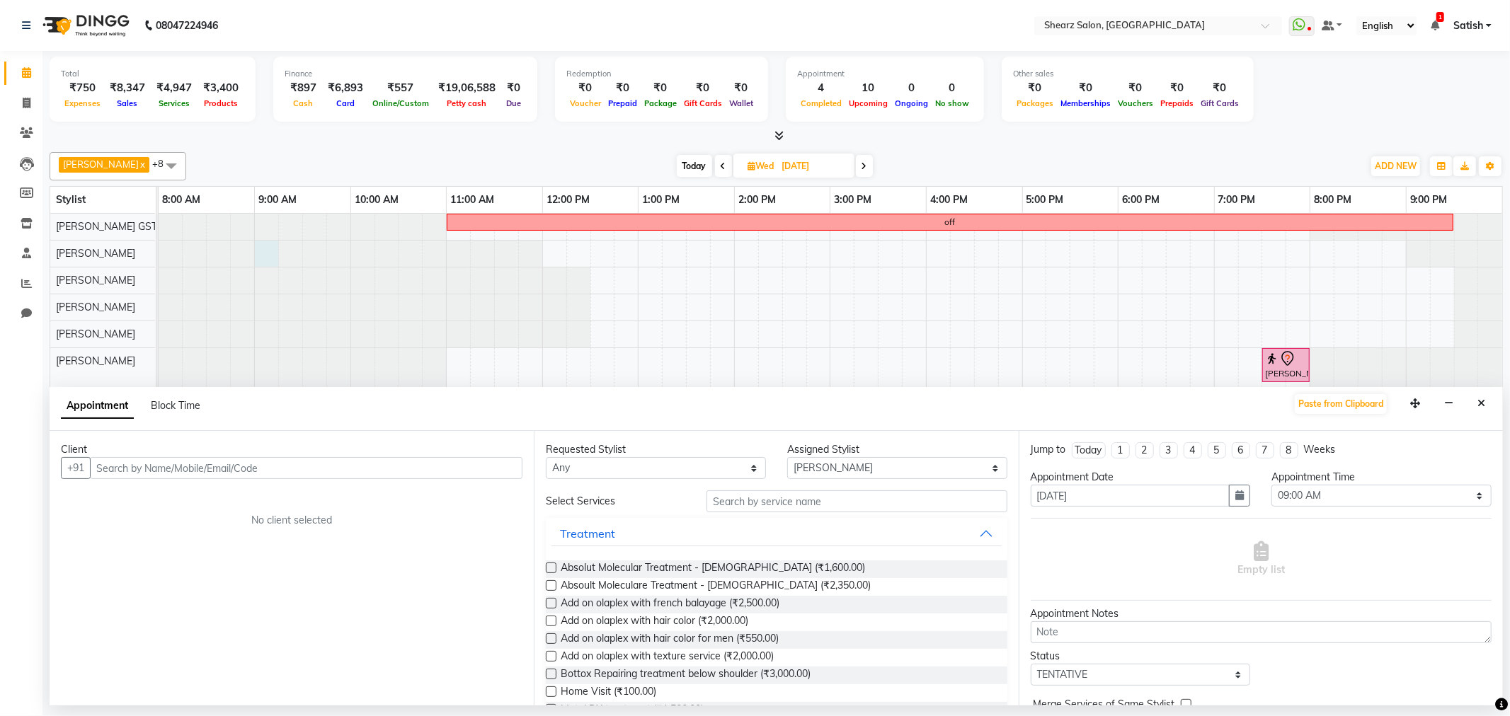
click at [1485, 411] on button "Close" at bounding box center [1481, 404] width 21 height 22
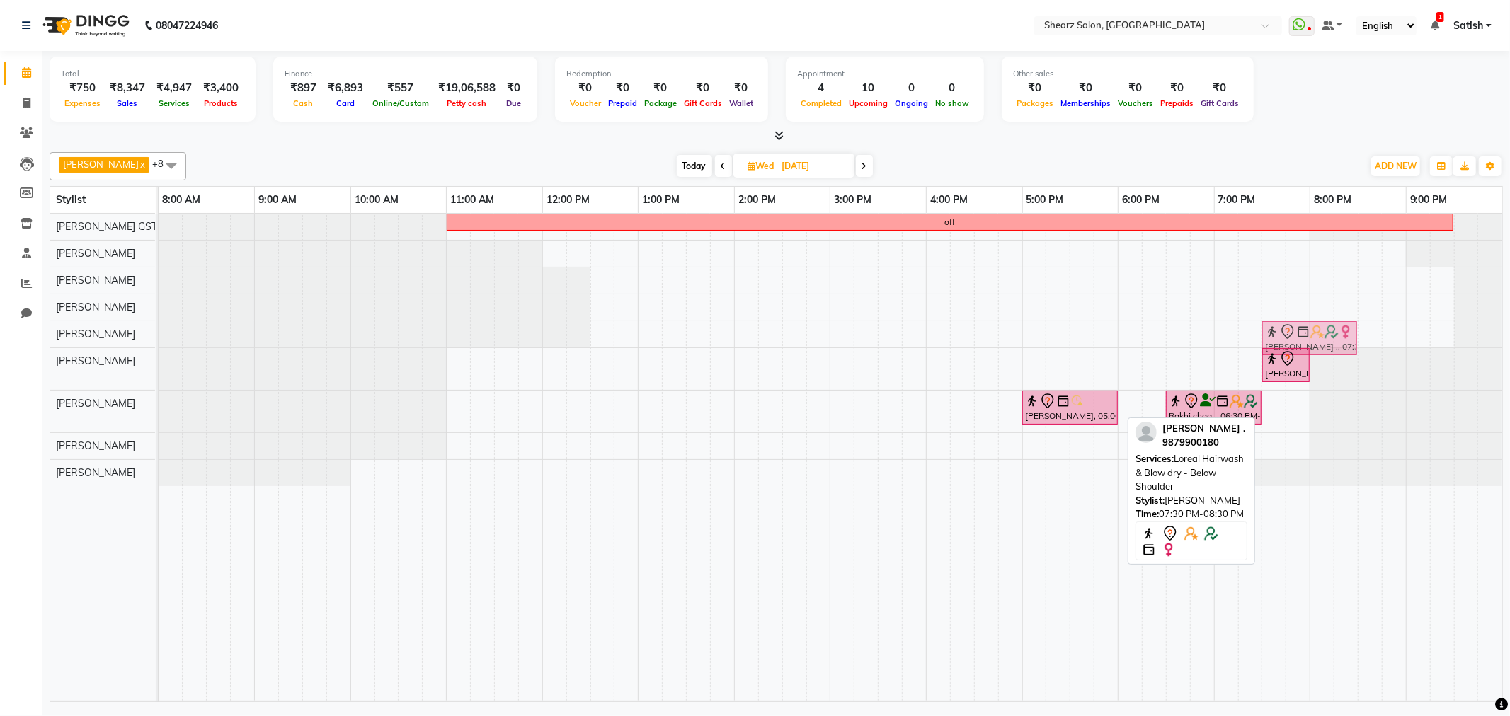
drag, startPoint x: 1277, startPoint y: 408, endPoint x: 1275, endPoint y: 328, distance: 80.0
click at [1275, 328] on tbody "off JIGNA ., 07:30 PM-08:30 PM, Loreal Hairwash & Blow dry - Below Shoulder Ban…" at bounding box center [831, 350] width 1344 height 273
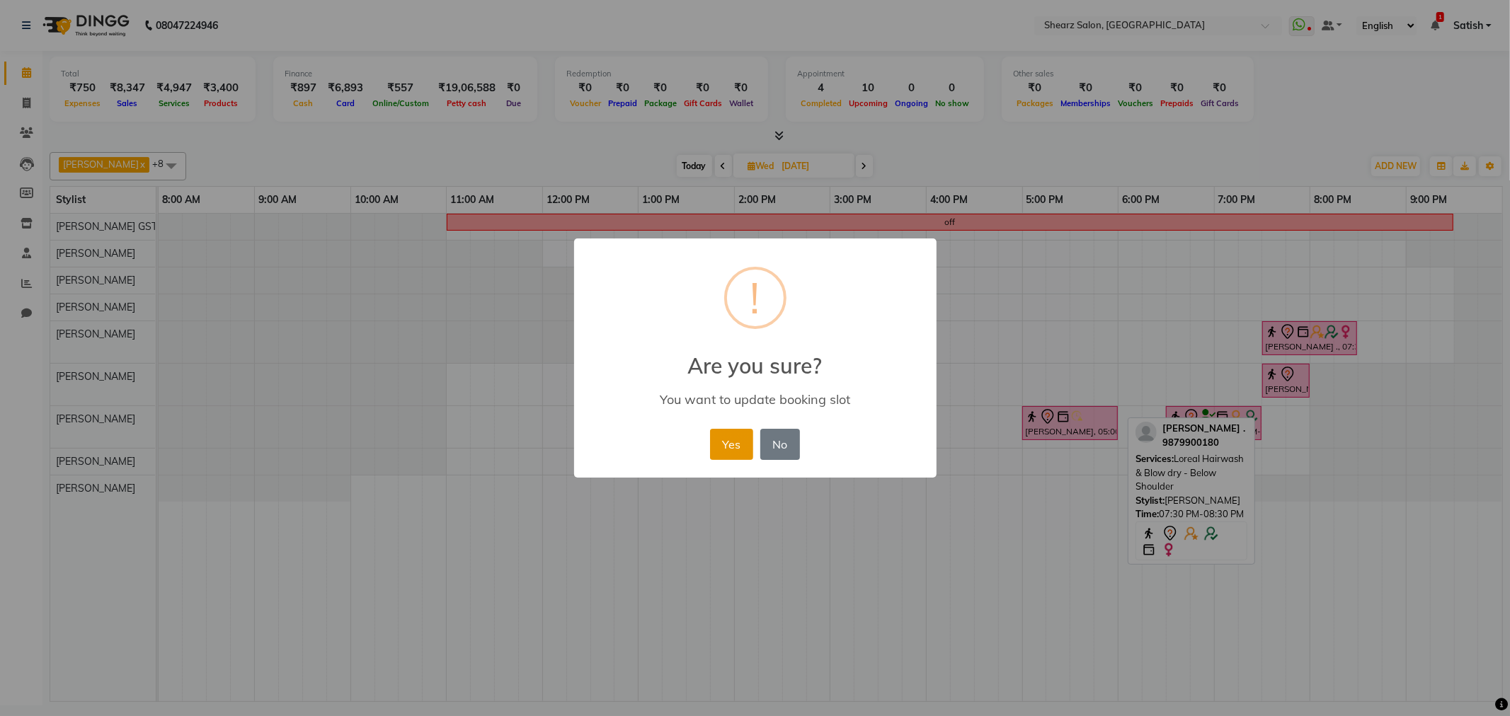
click at [714, 449] on button "Yes" at bounding box center [731, 444] width 43 height 31
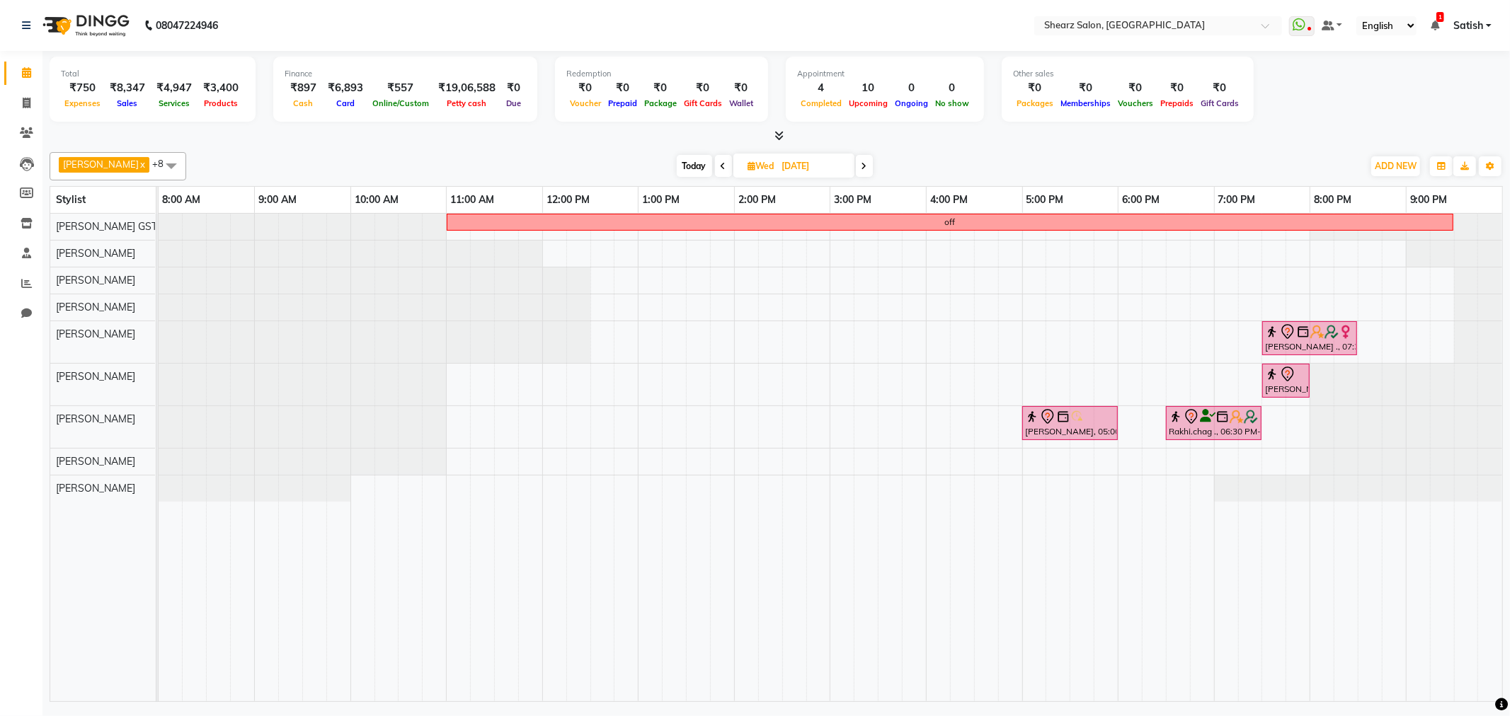
click at [692, 166] on span "Today" at bounding box center [694, 166] width 35 height 22
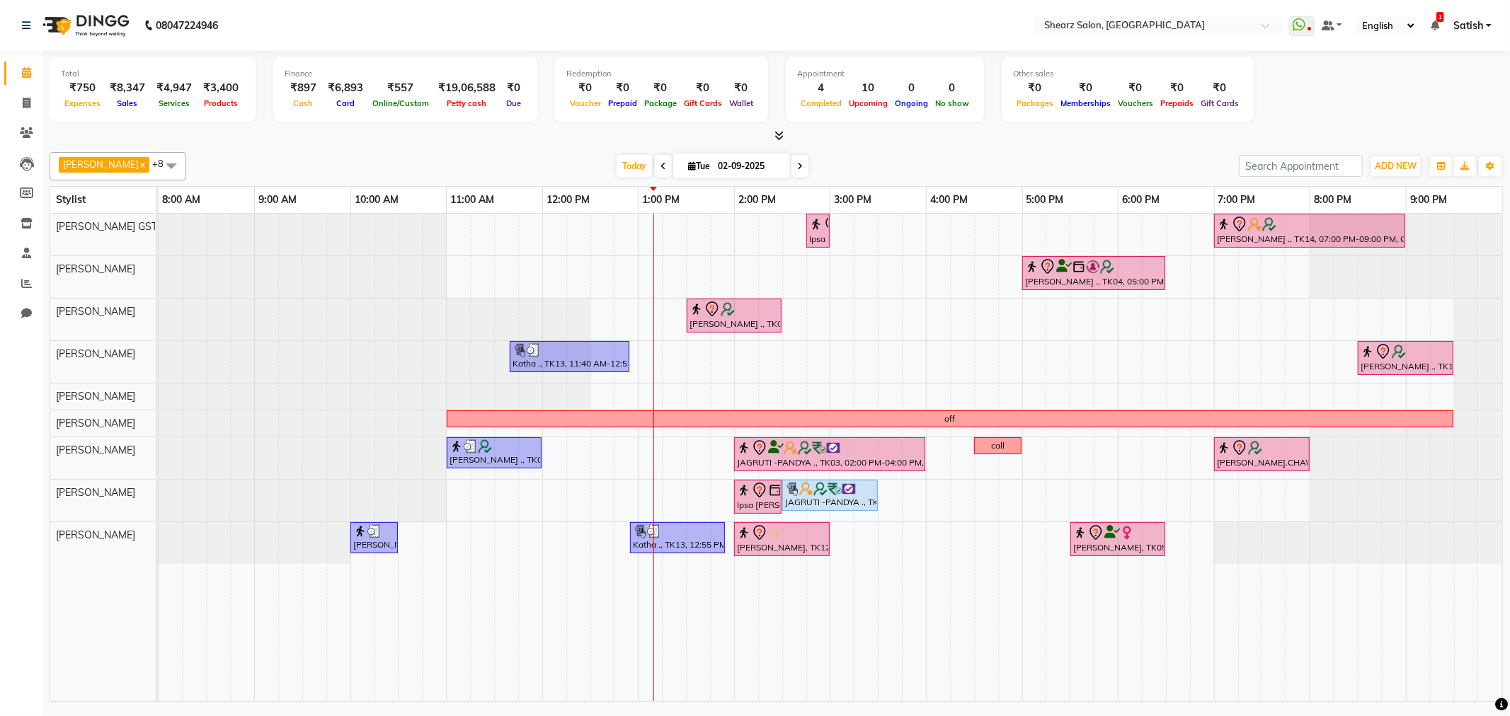
click at [797, 162] on icon at bounding box center [800, 166] width 6 height 8
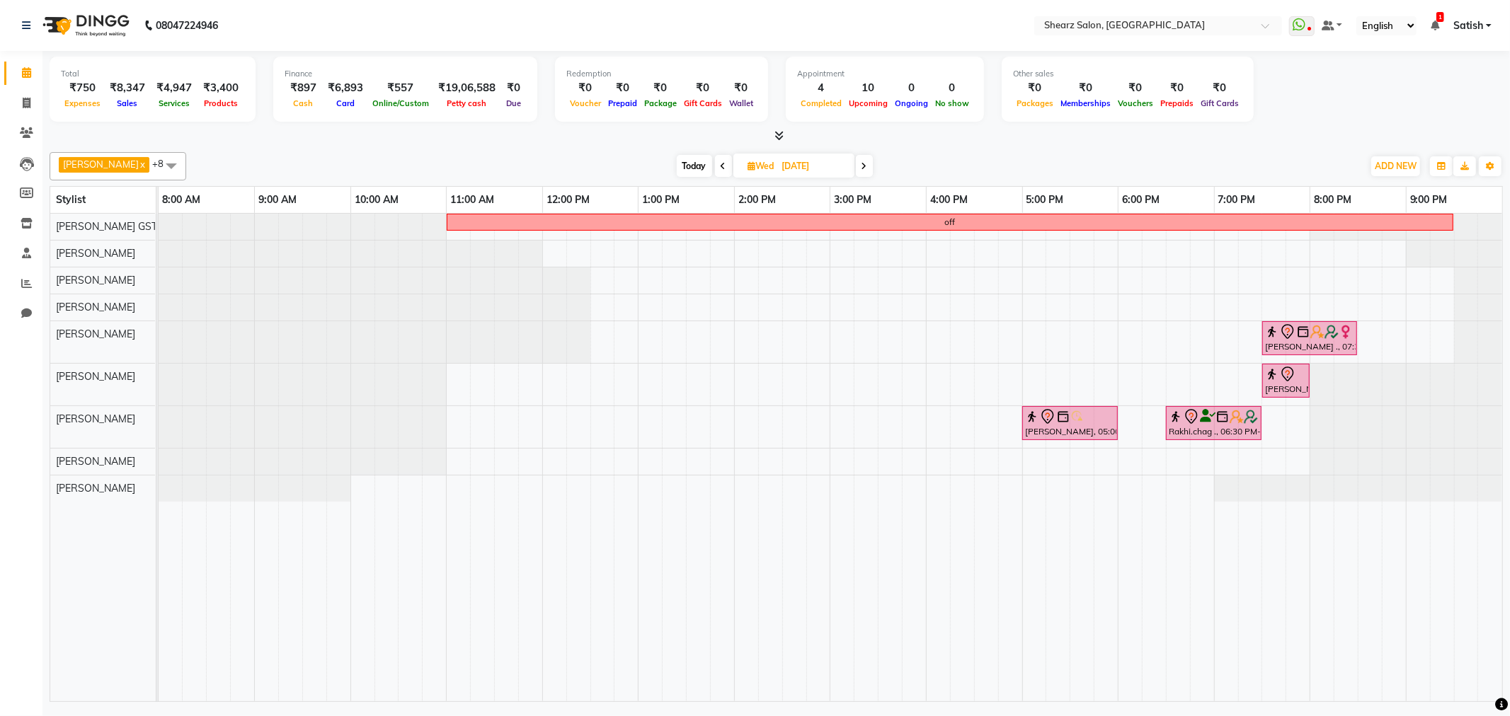
click at [685, 163] on span "Today" at bounding box center [694, 166] width 35 height 22
type input "02-09-2025"
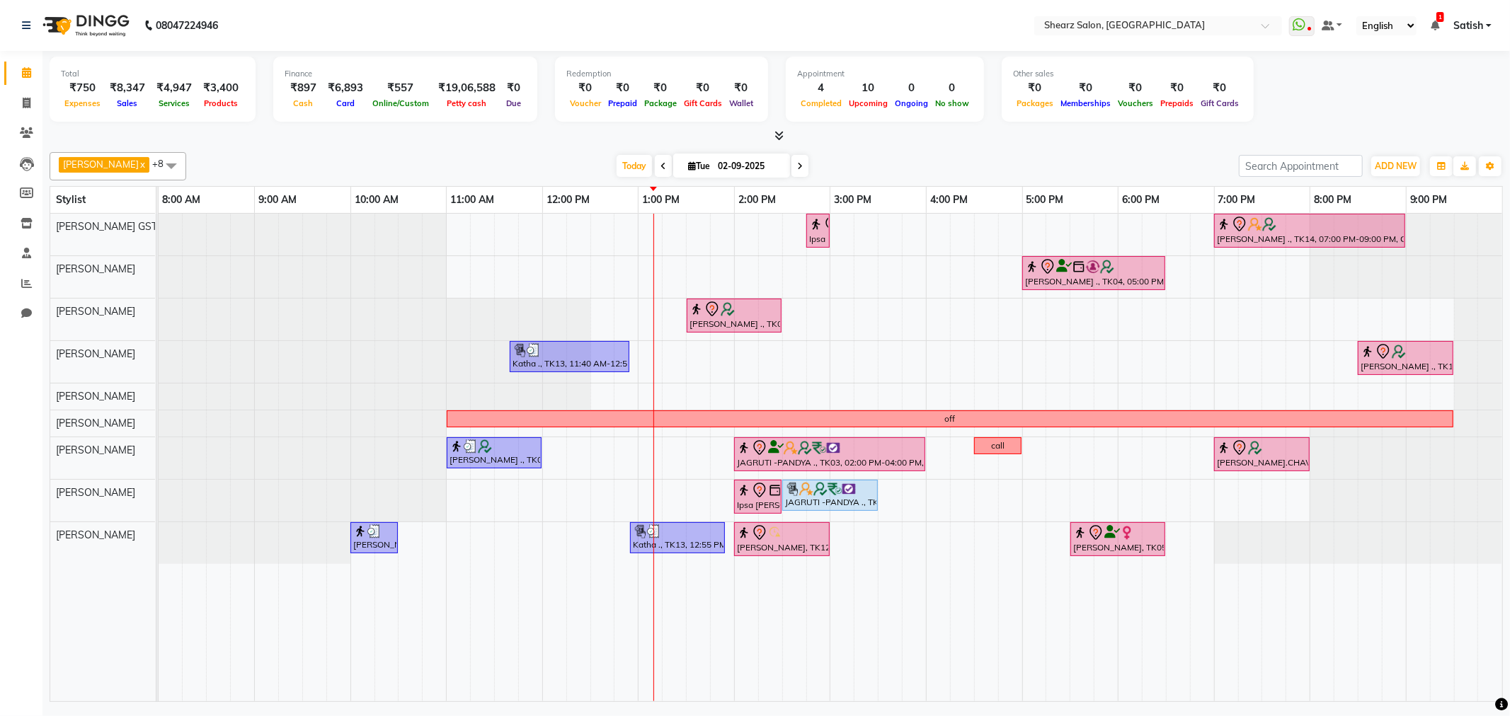
click at [157, 164] on span at bounding box center [171, 165] width 28 height 27
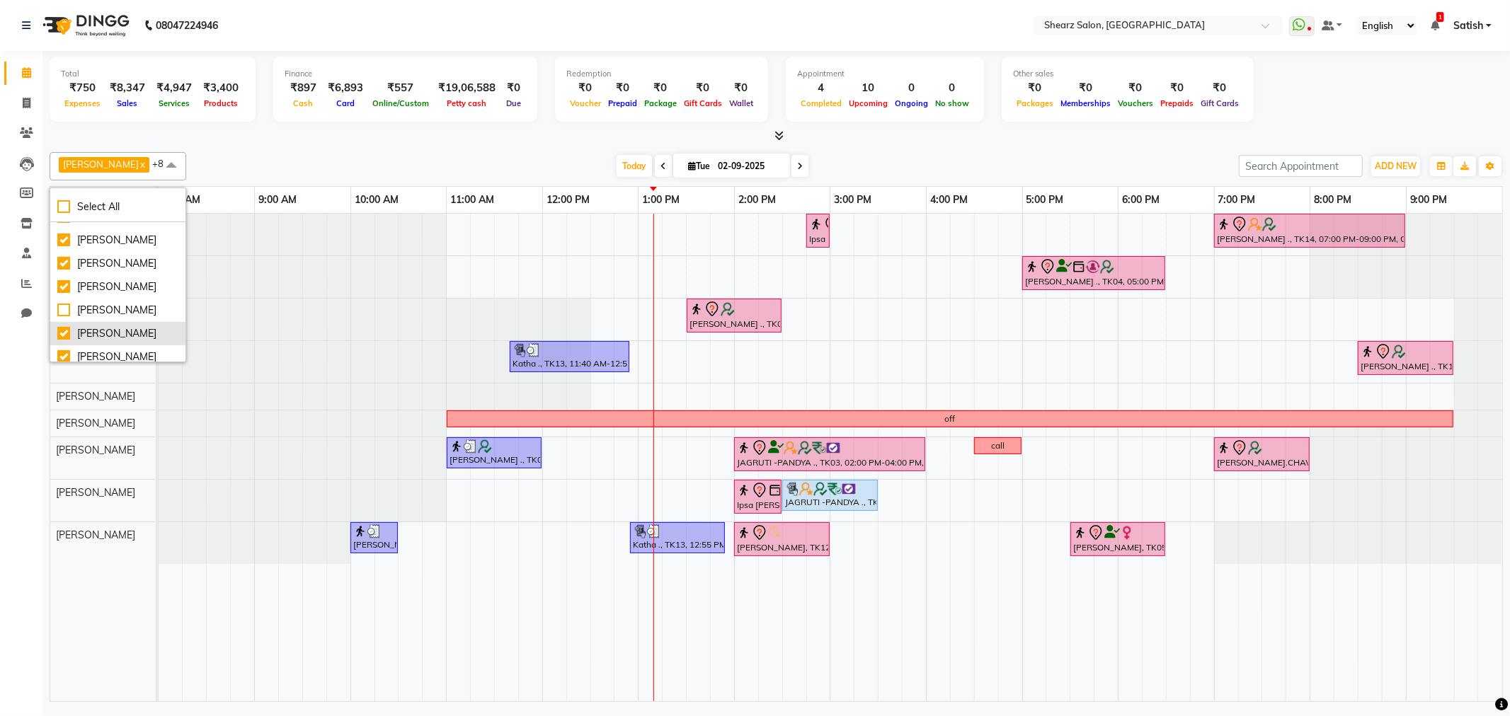
click at [102, 322] on li "Rohit Rathod" at bounding box center [117, 333] width 135 height 23
checkbox input "false"
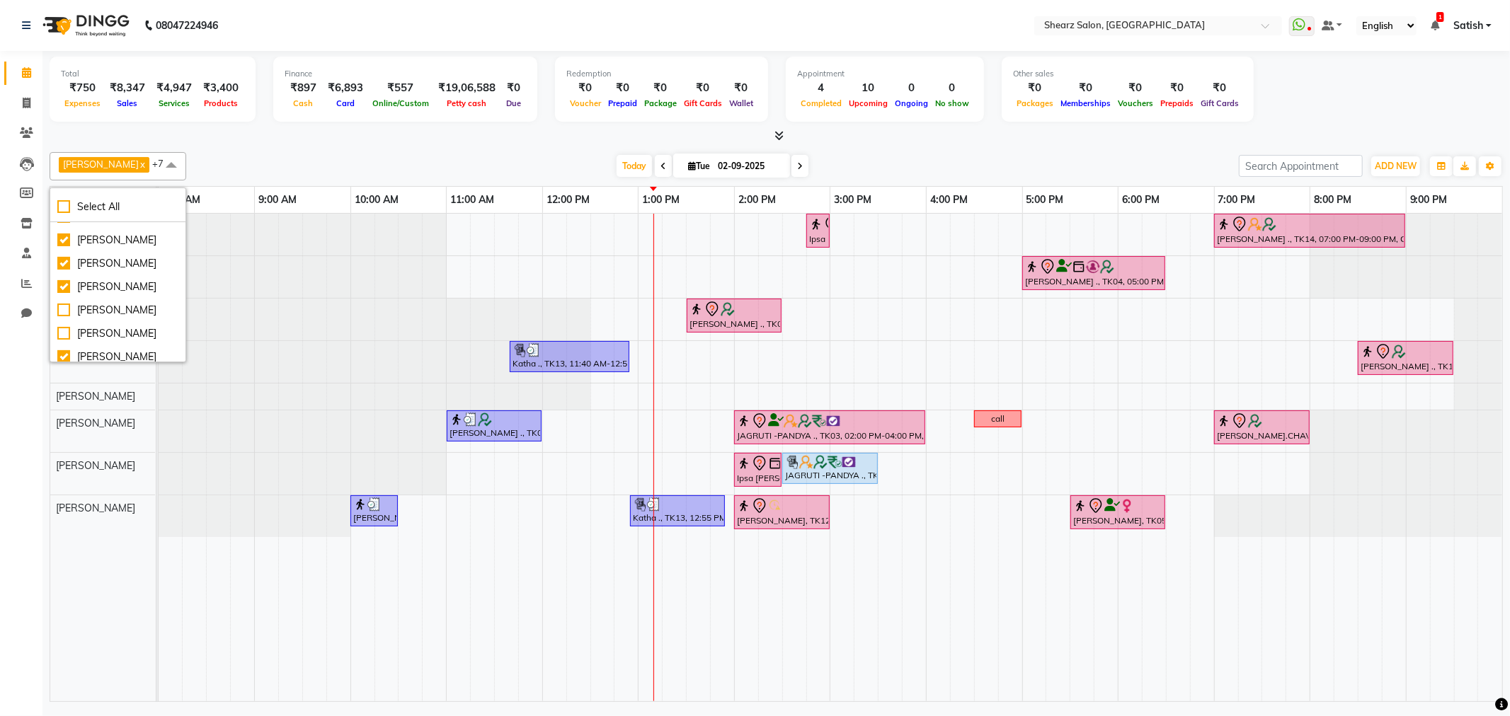
click at [159, 311] on div at bounding box center [159, 320] width 0 height 42
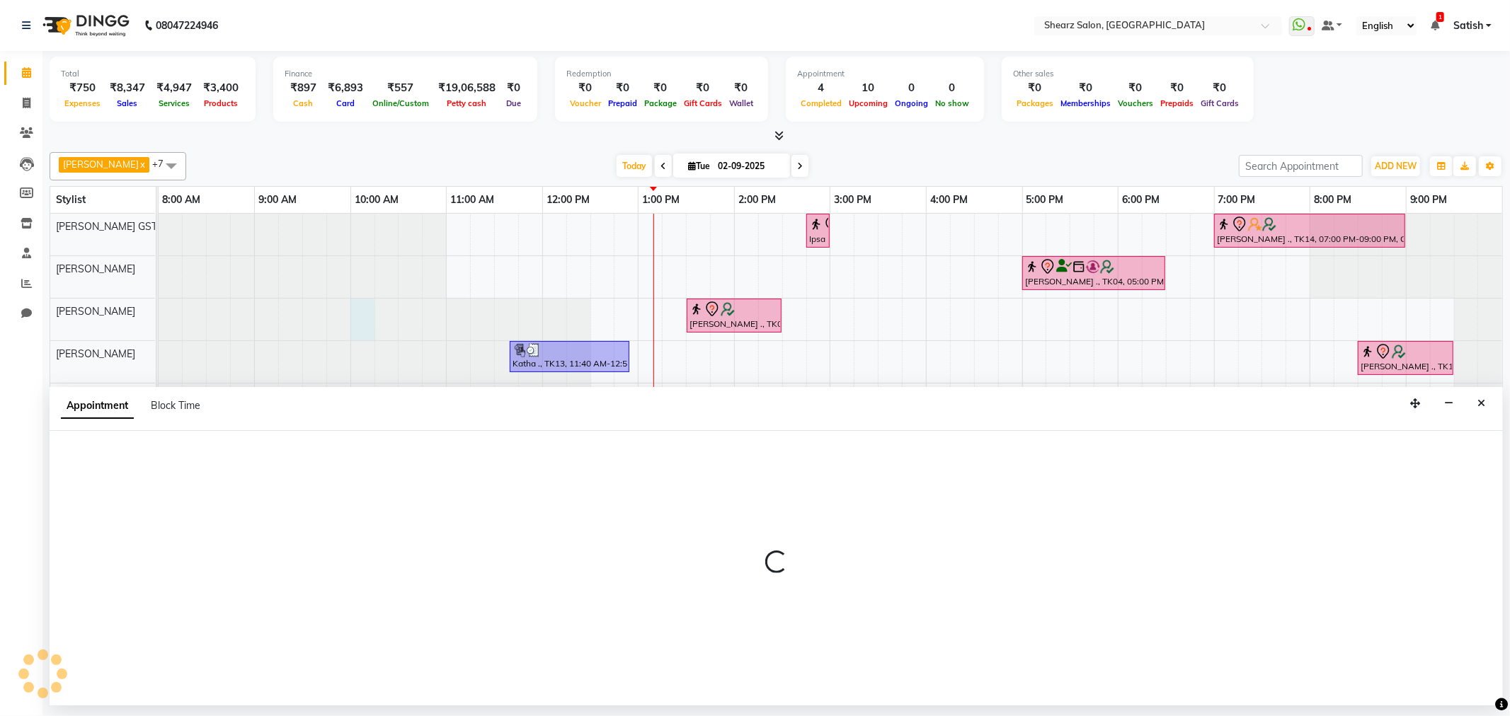
select select "77458"
select select "600"
select select "tentative"
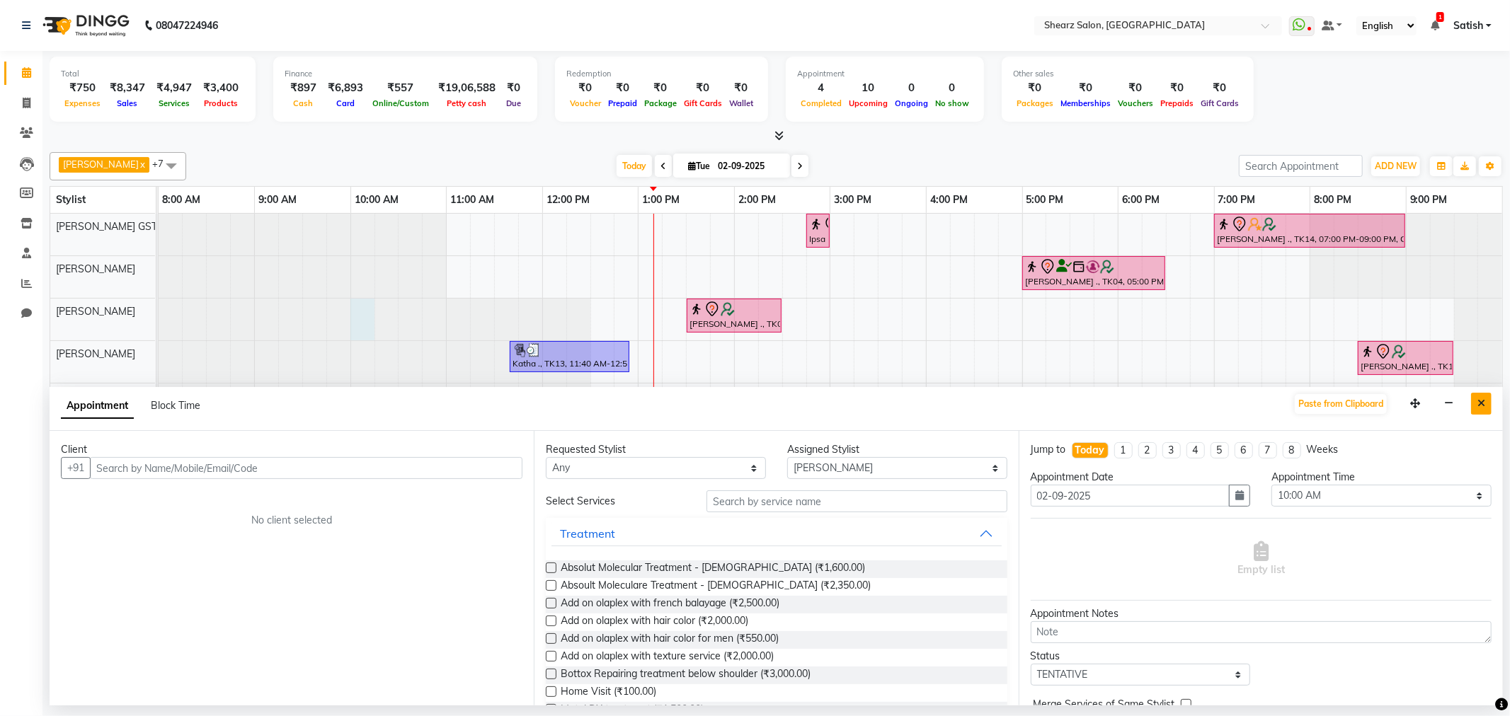
click at [1485, 411] on button "Close" at bounding box center [1481, 404] width 21 height 22
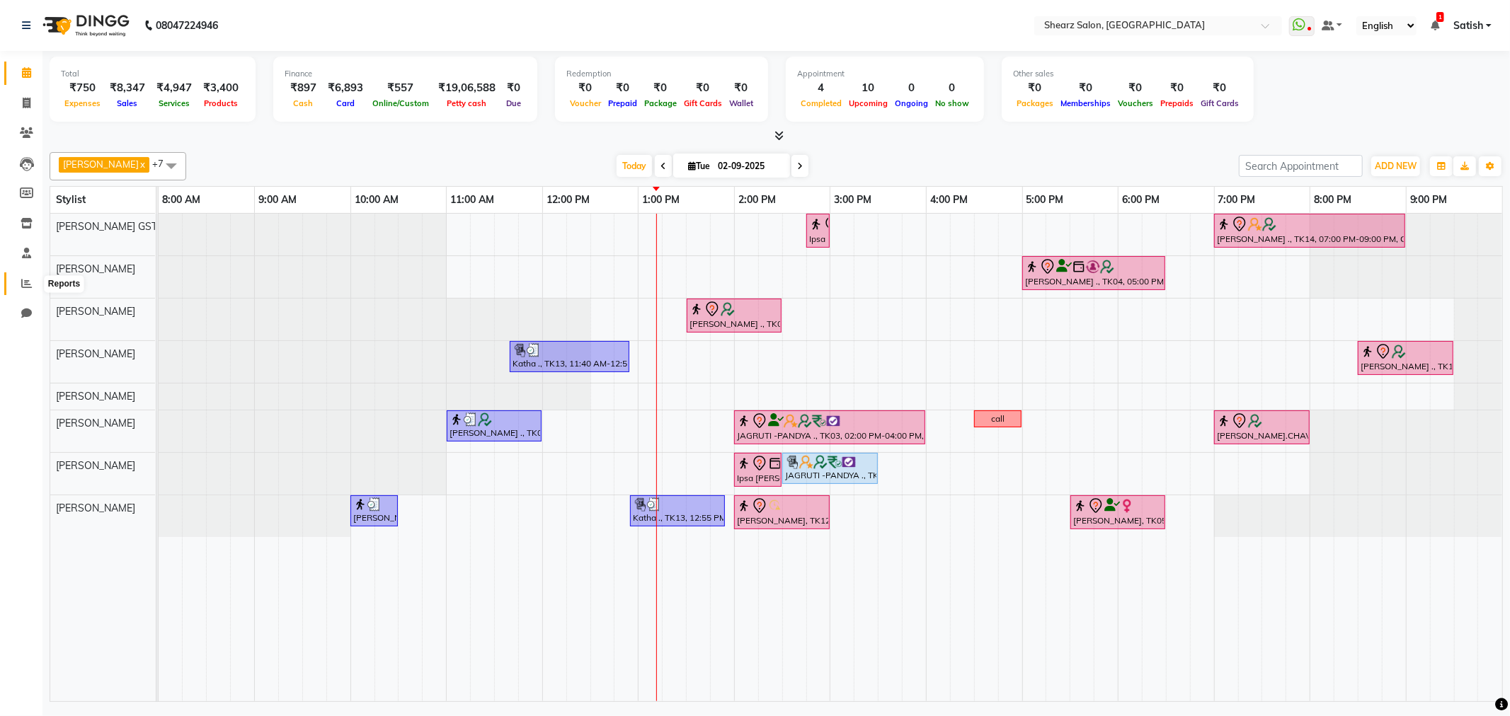
click at [30, 278] on span at bounding box center [26, 284] width 25 height 16
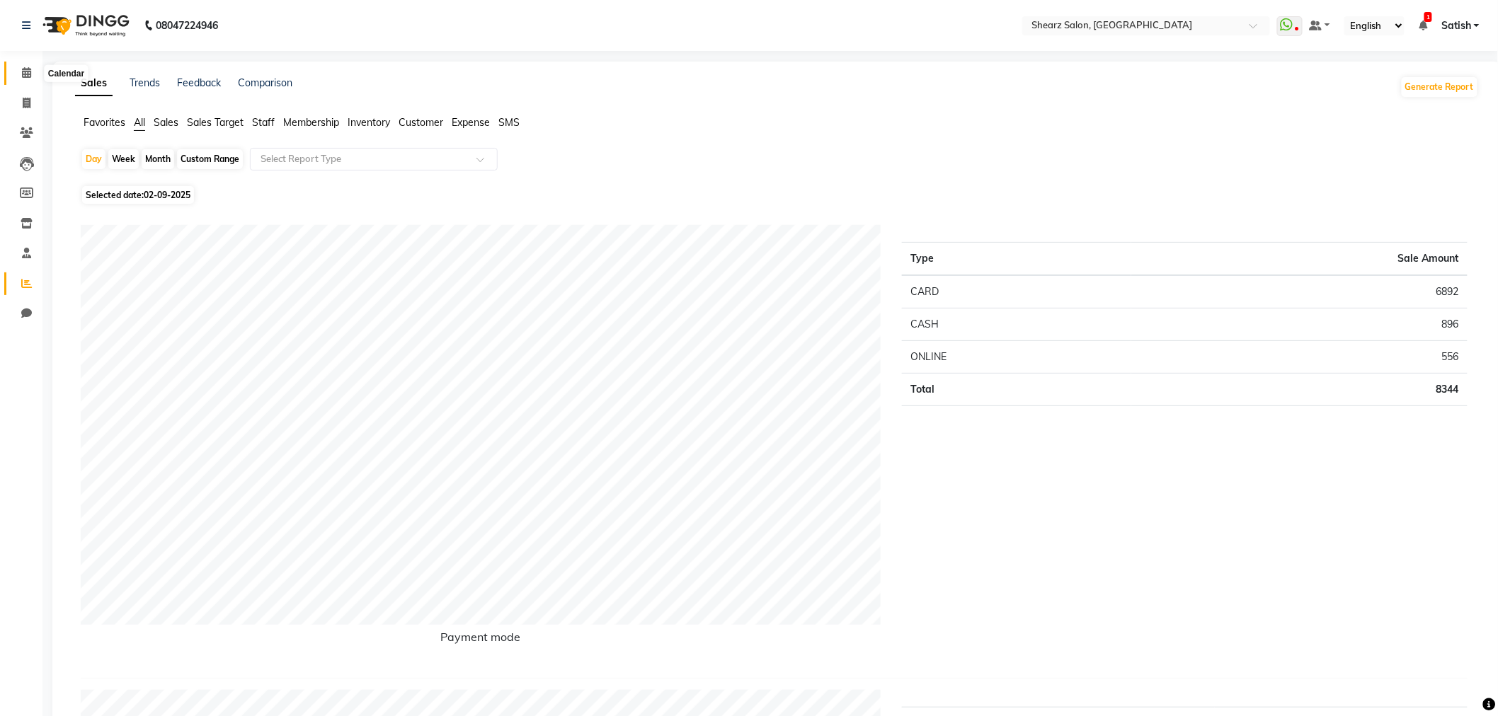
click at [21, 80] on span at bounding box center [26, 73] width 25 height 16
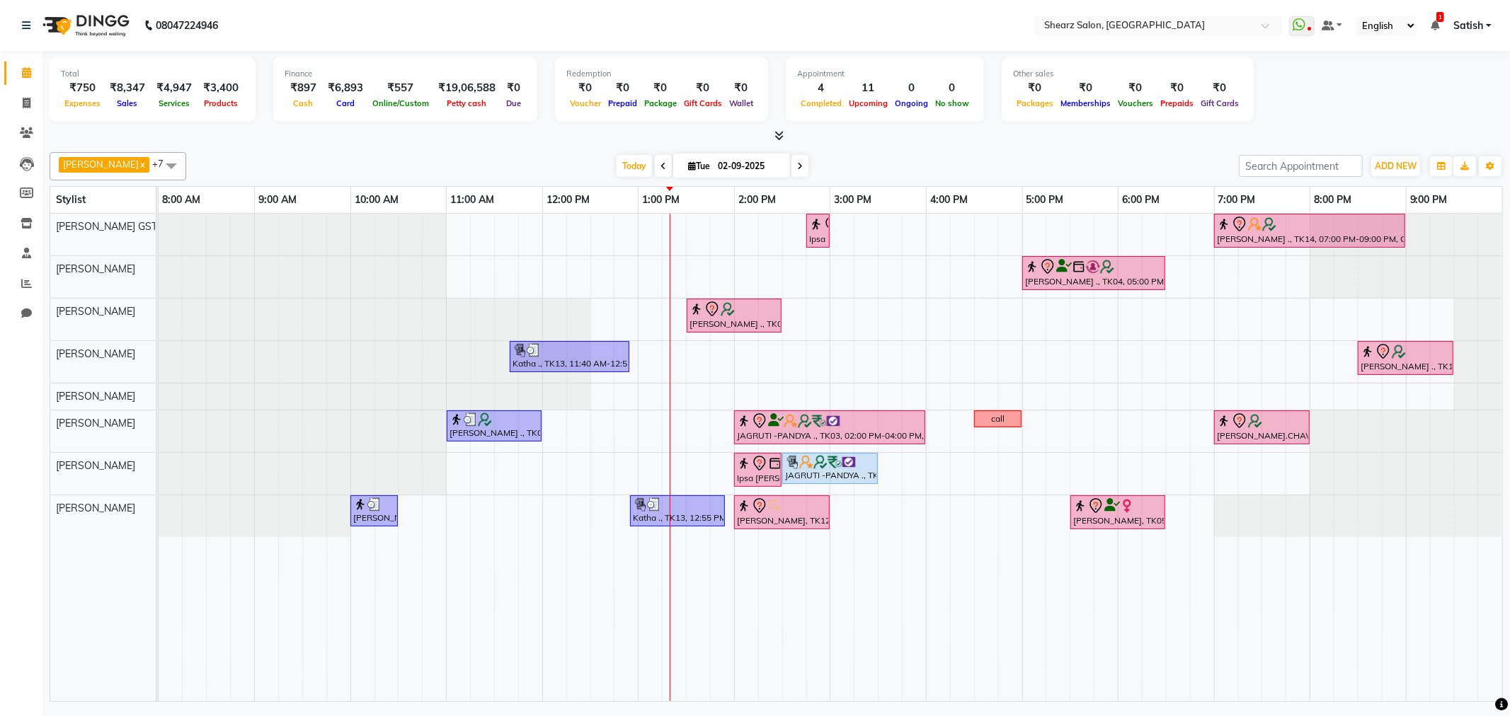
click at [733, 171] on input "02-09-2025" at bounding box center [749, 166] width 71 height 21
select select "9"
select select "2025"
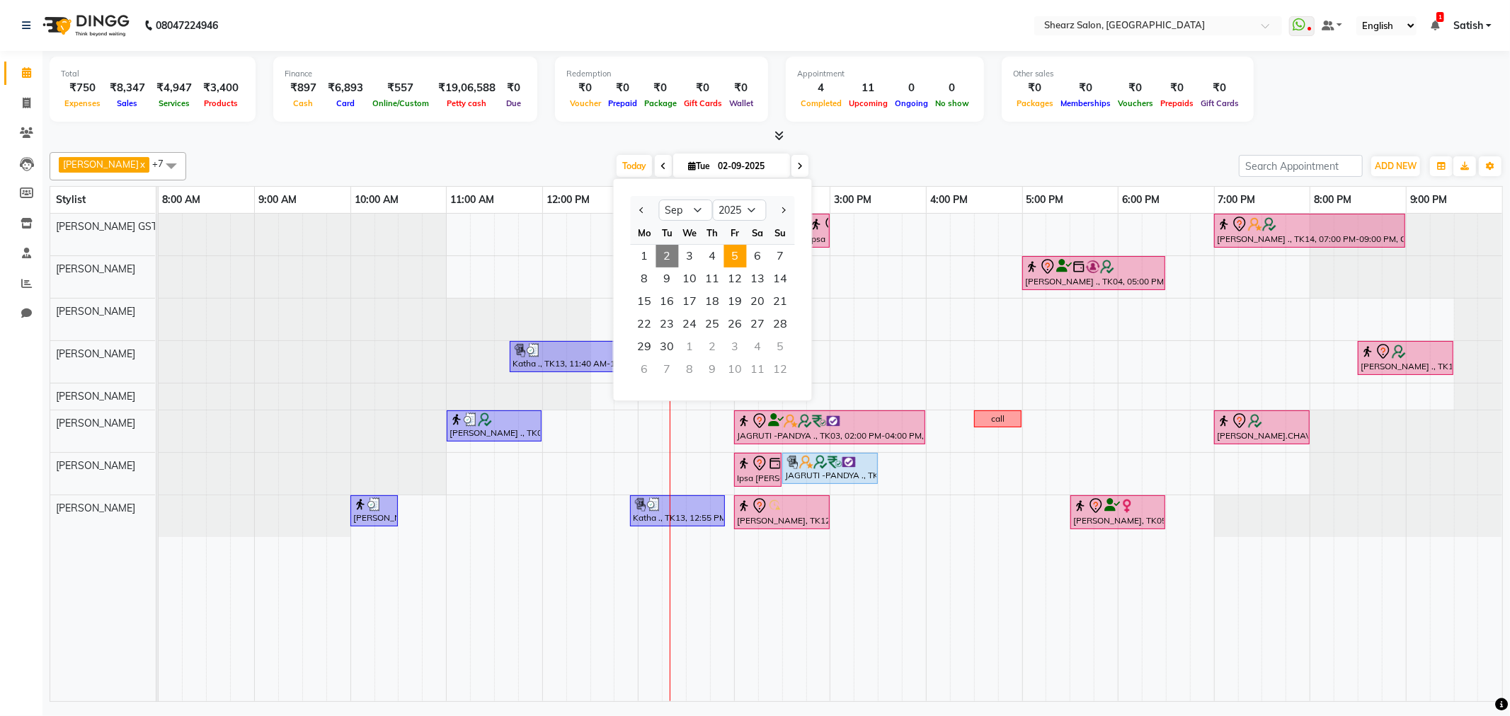
click at [741, 253] on span "5" at bounding box center [735, 256] width 23 height 23
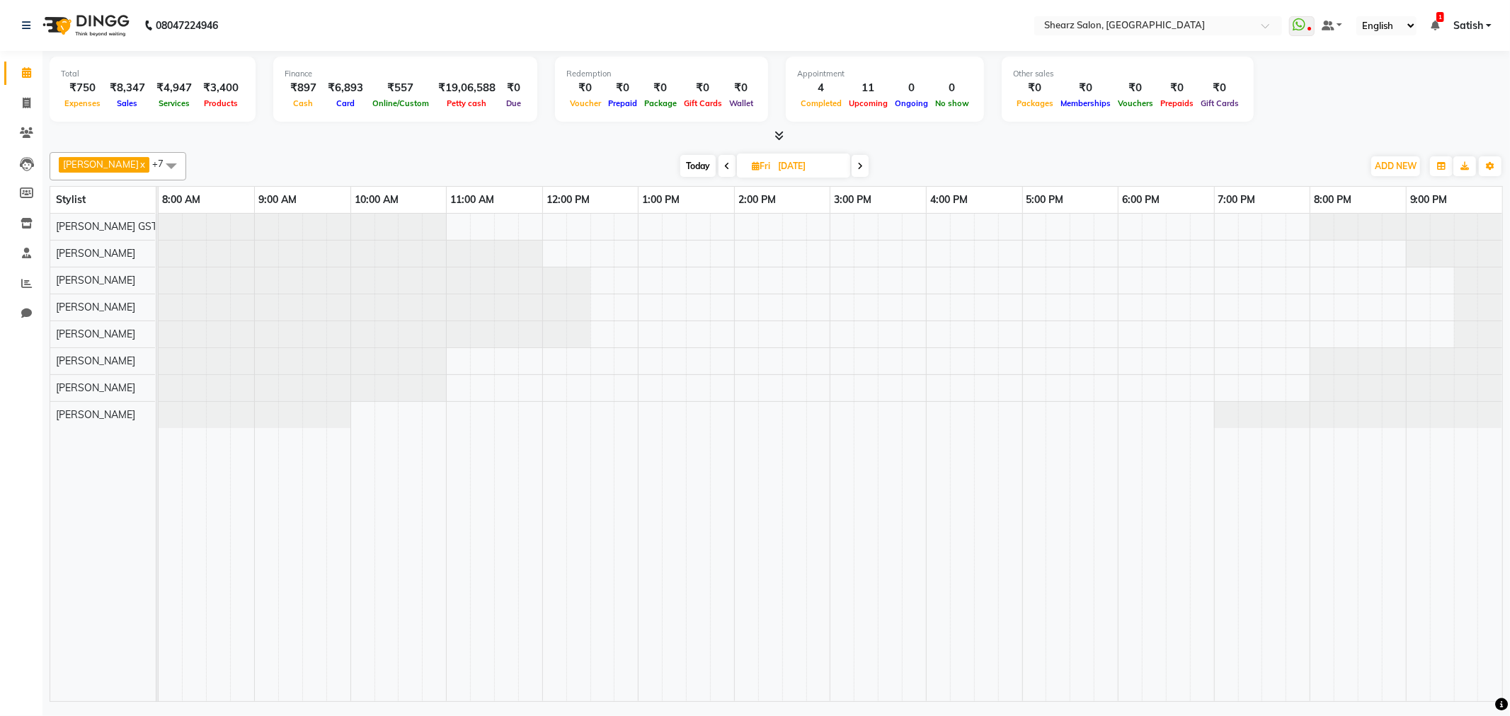
click at [722, 159] on span at bounding box center [727, 166] width 17 height 22
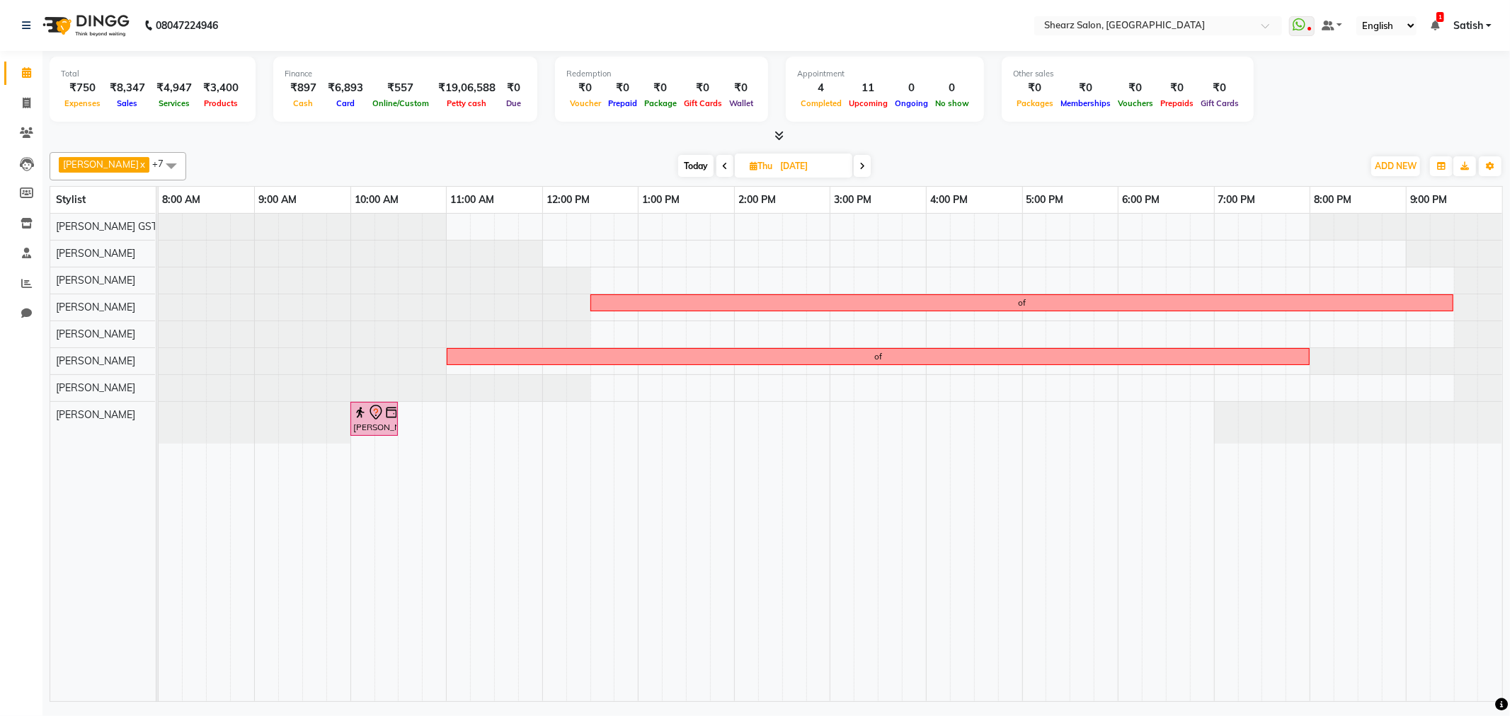
click at [854, 161] on span at bounding box center [862, 166] width 17 height 22
type input "05-09-2025"
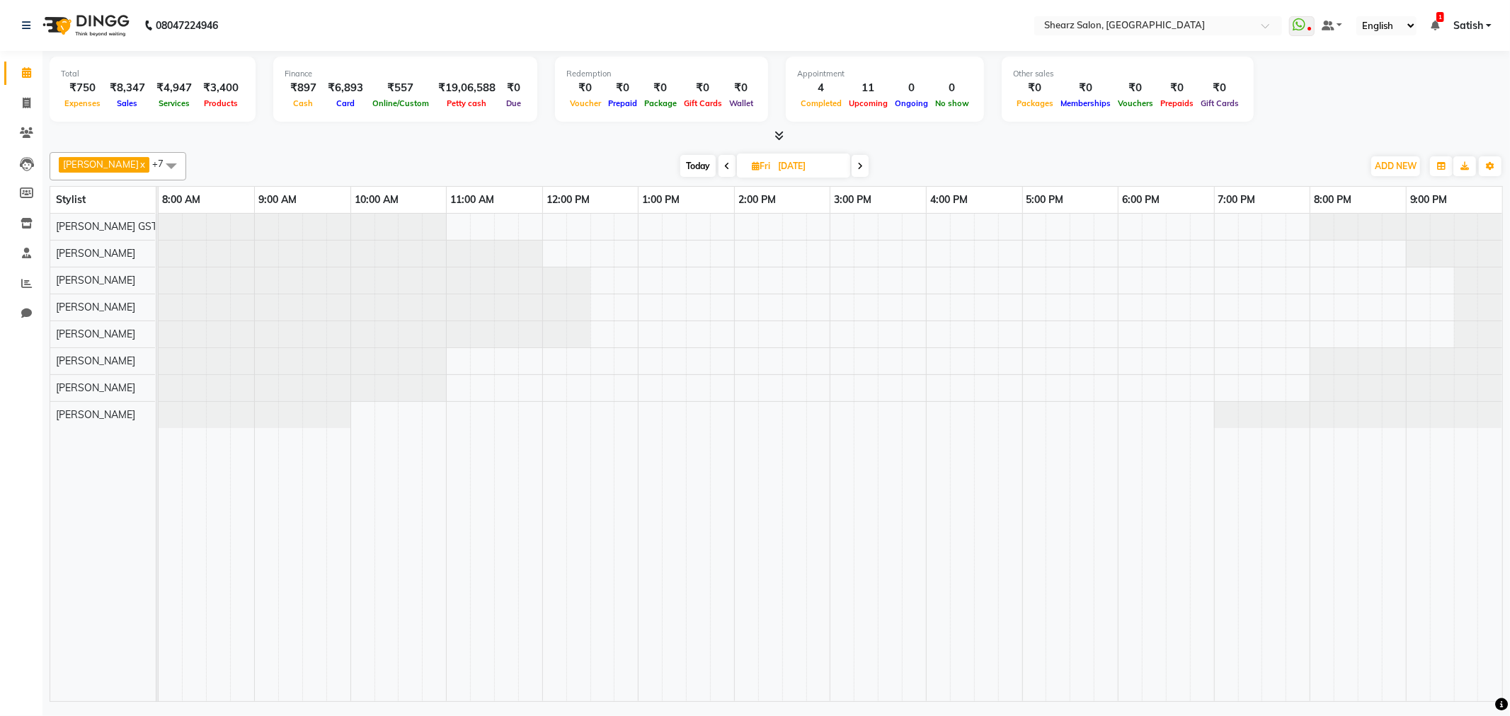
click at [157, 164] on span at bounding box center [171, 165] width 28 height 27
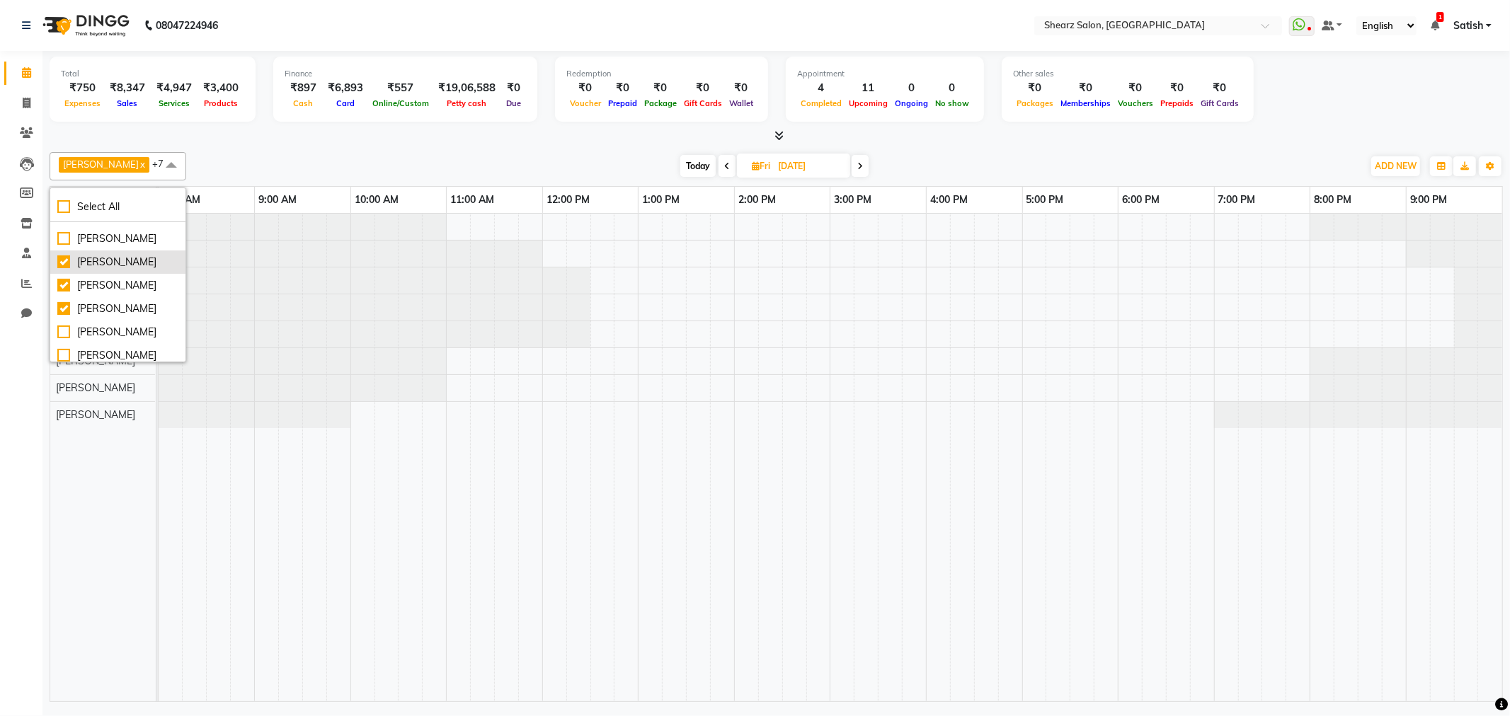
scroll to position [79, 0]
click at [76, 333] on div "Rohit Rathod" at bounding box center [117, 333] width 121 height 15
checkbox input "true"
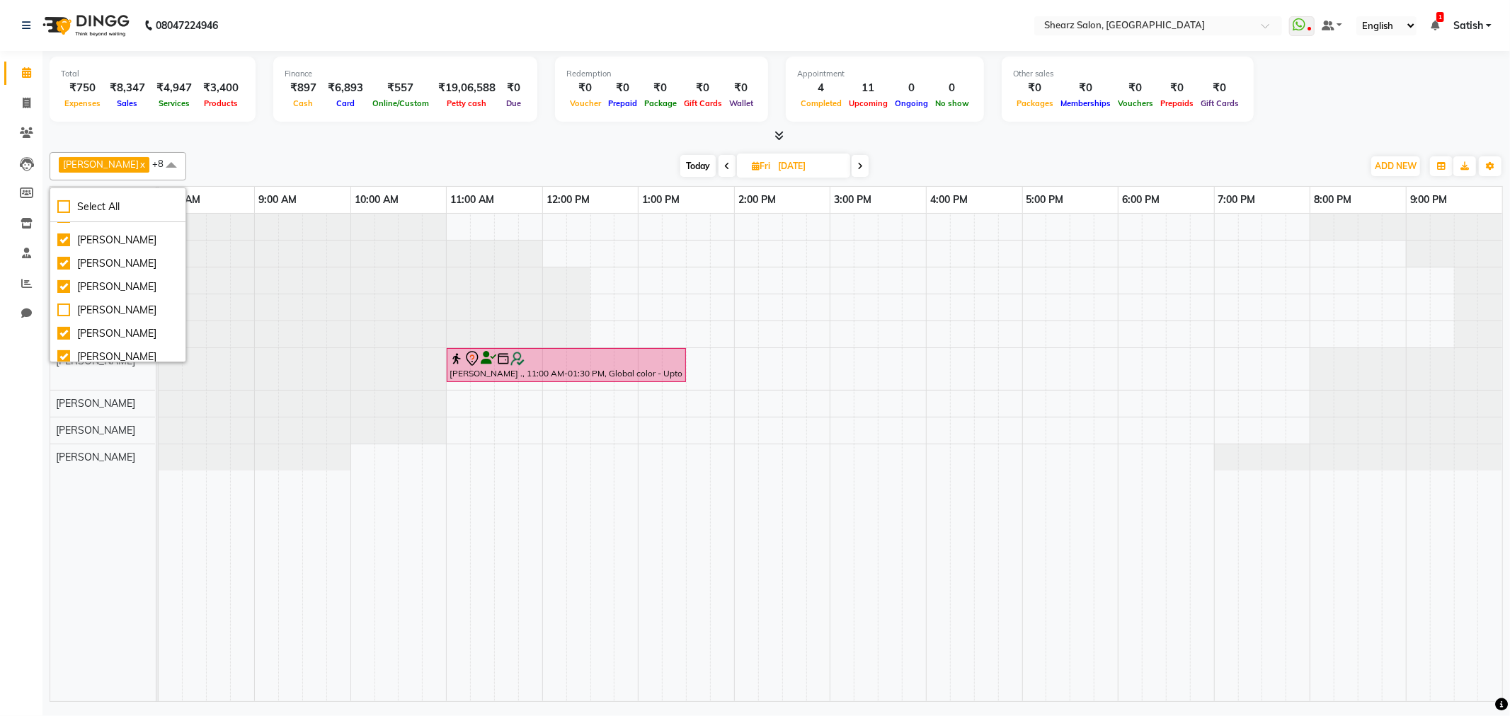
click at [159, 360] on div at bounding box center [159, 369] width 0 height 42
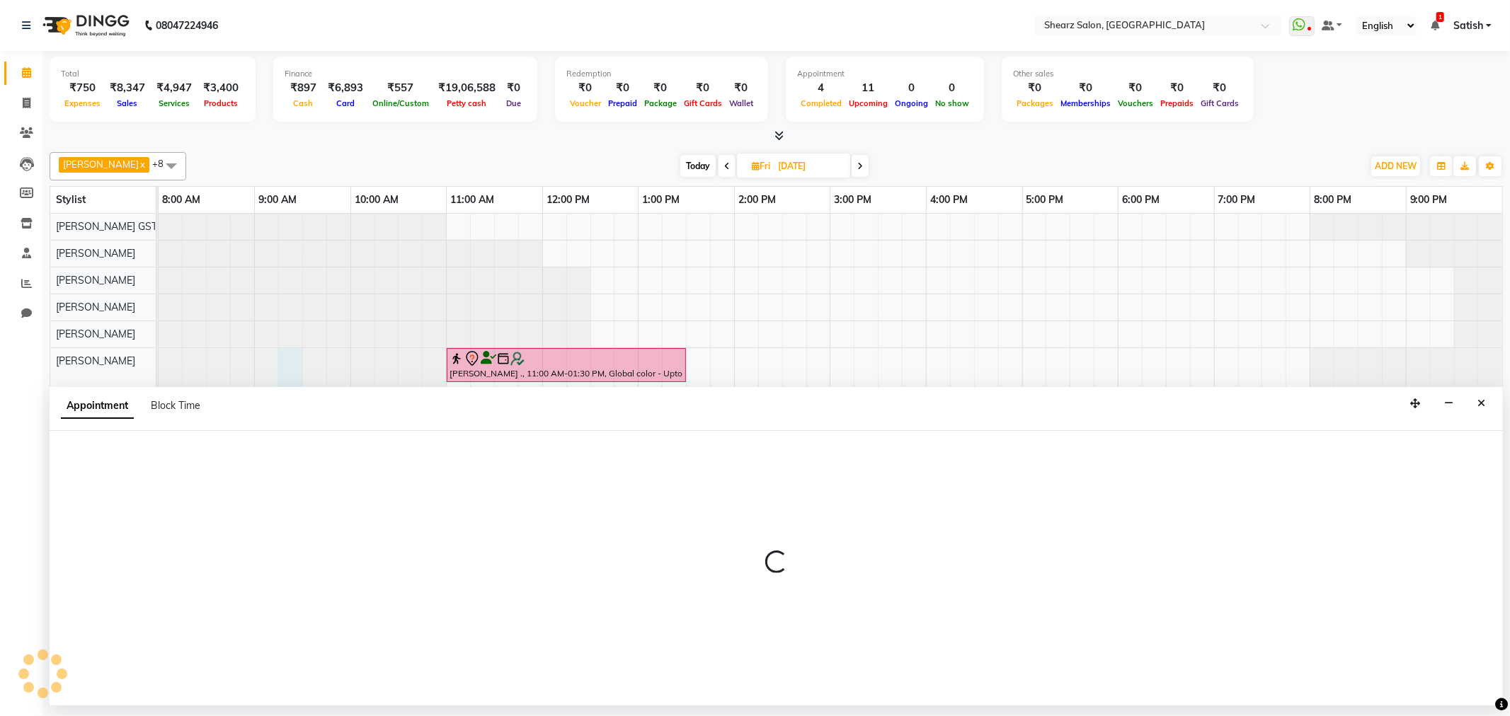
select select "77471"
select select "555"
select select "tentative"
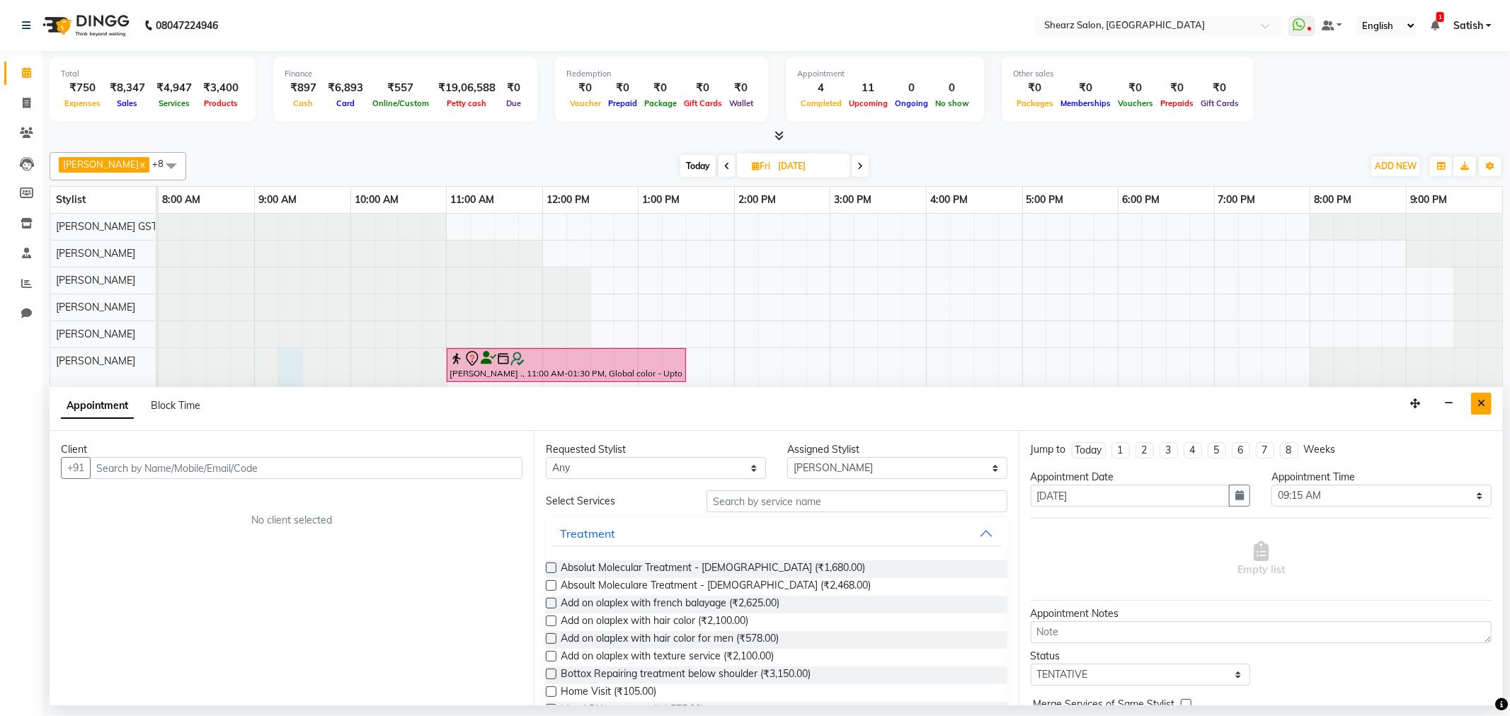
click at [1477, 401] on icon "Close" at bounding box center [1481, 404] width 8 height 10
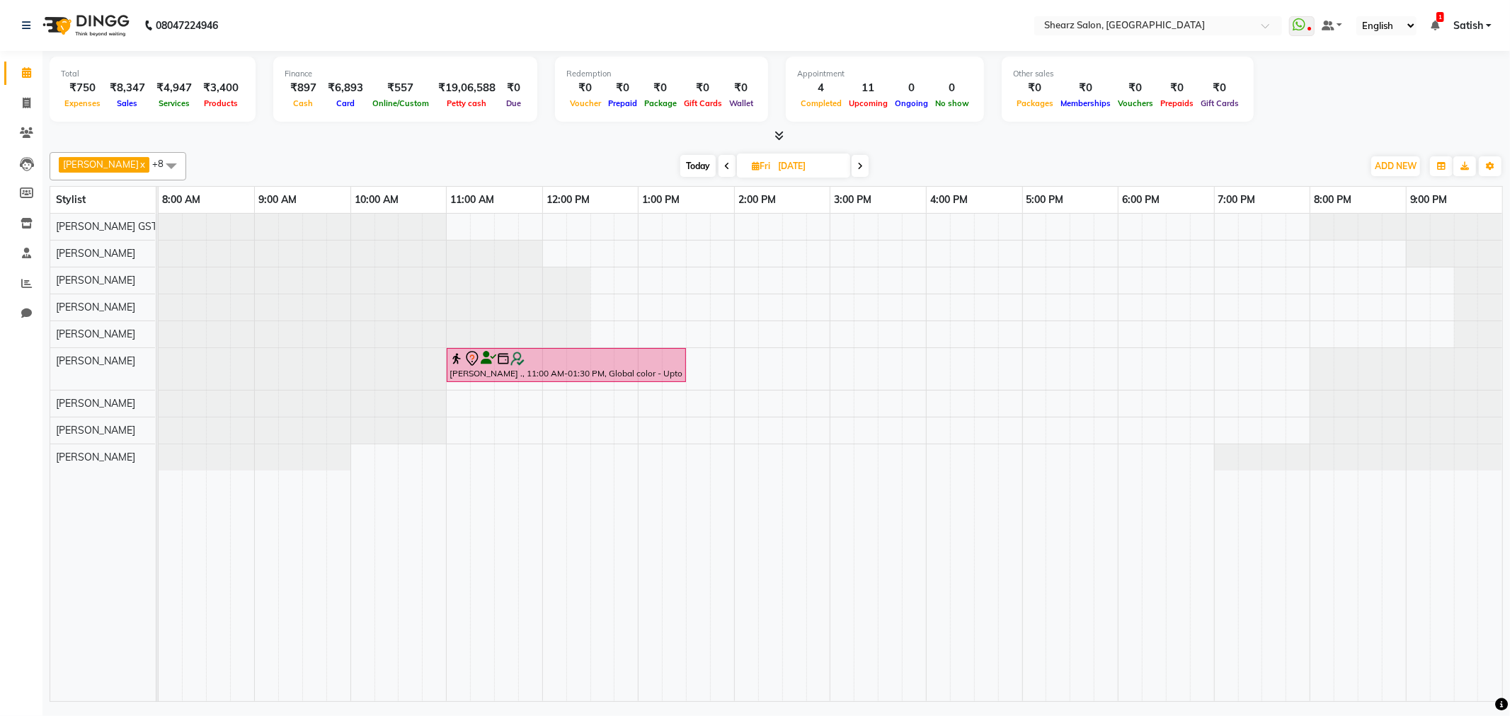
click at [159, 365] on div at bounding box center [159, 369] width 0 height 42
select select "77471"
select select "tentative"
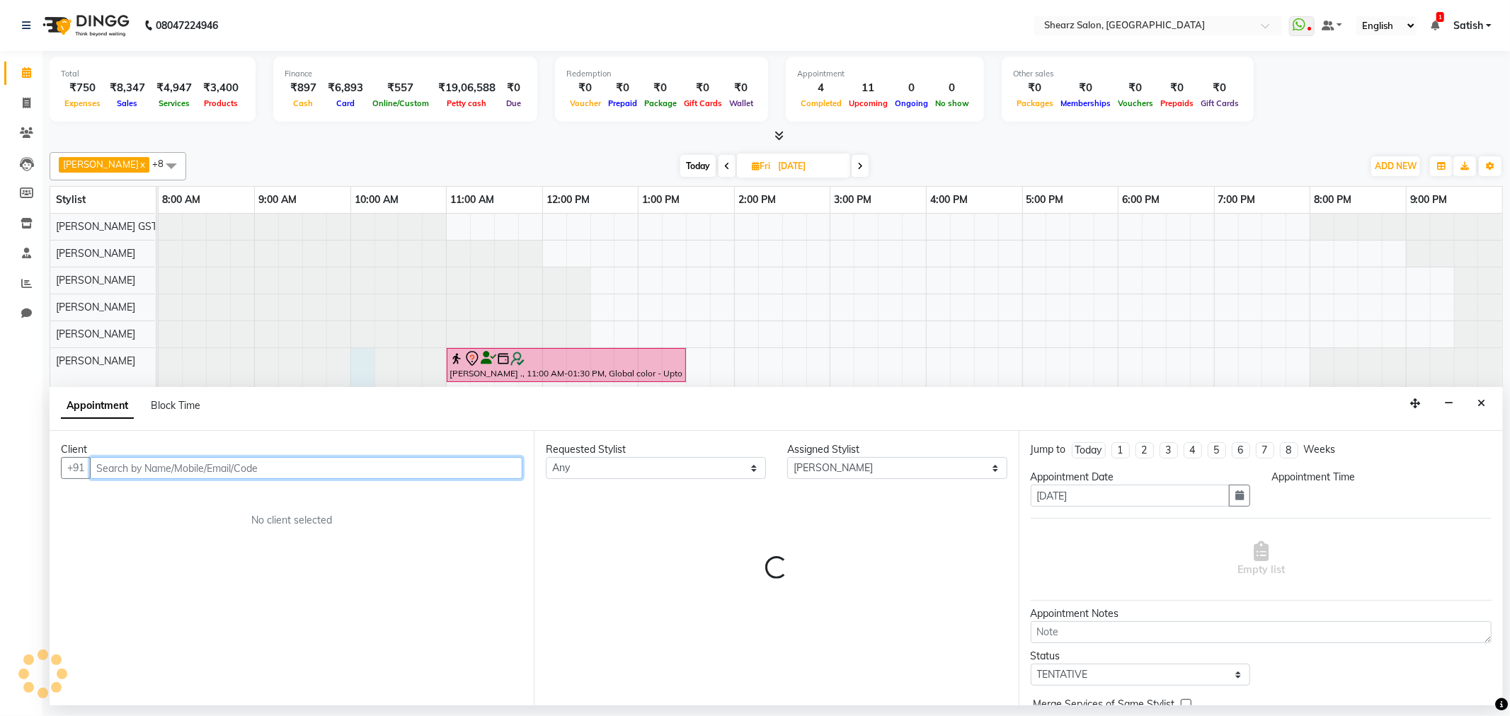
select select "600"
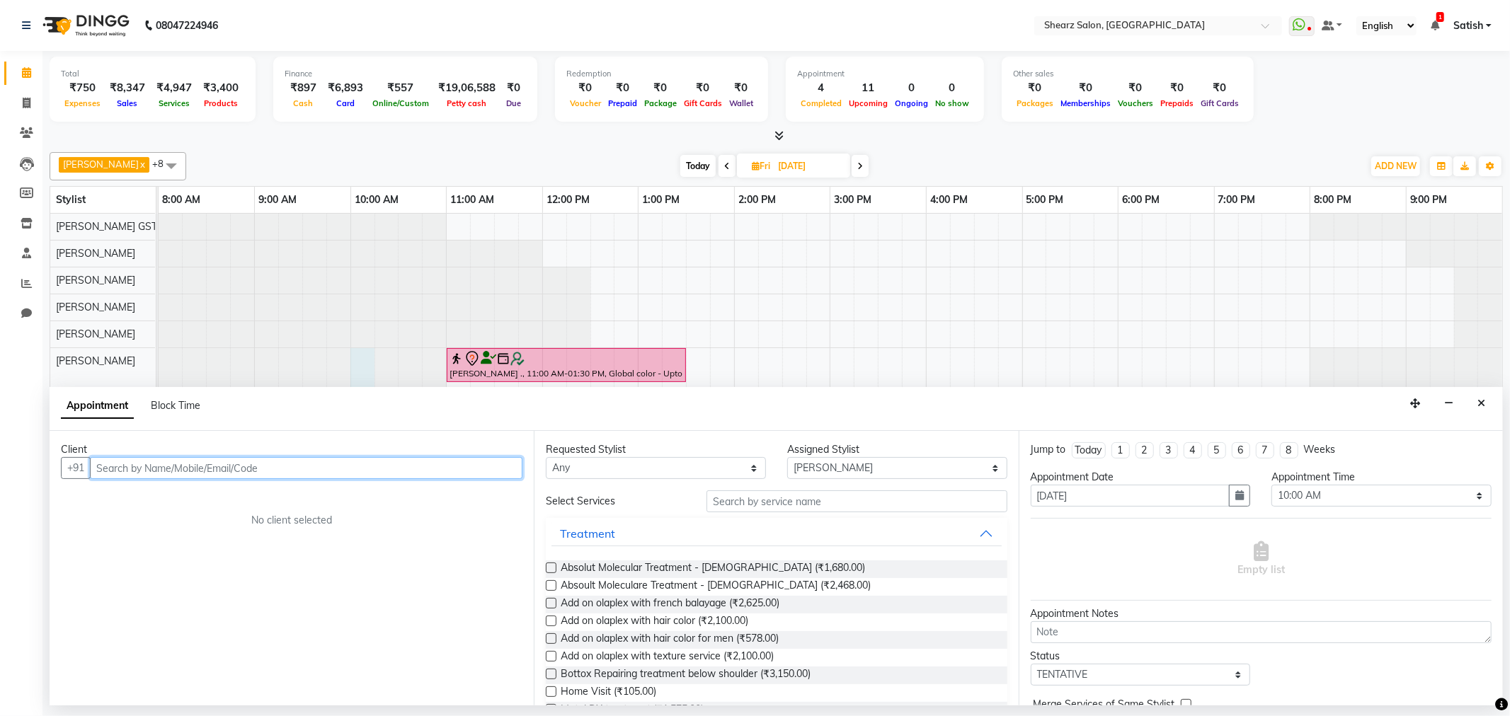
click at [115, 469] on input "text" at bounding box center [306, 468] width 433 height 22
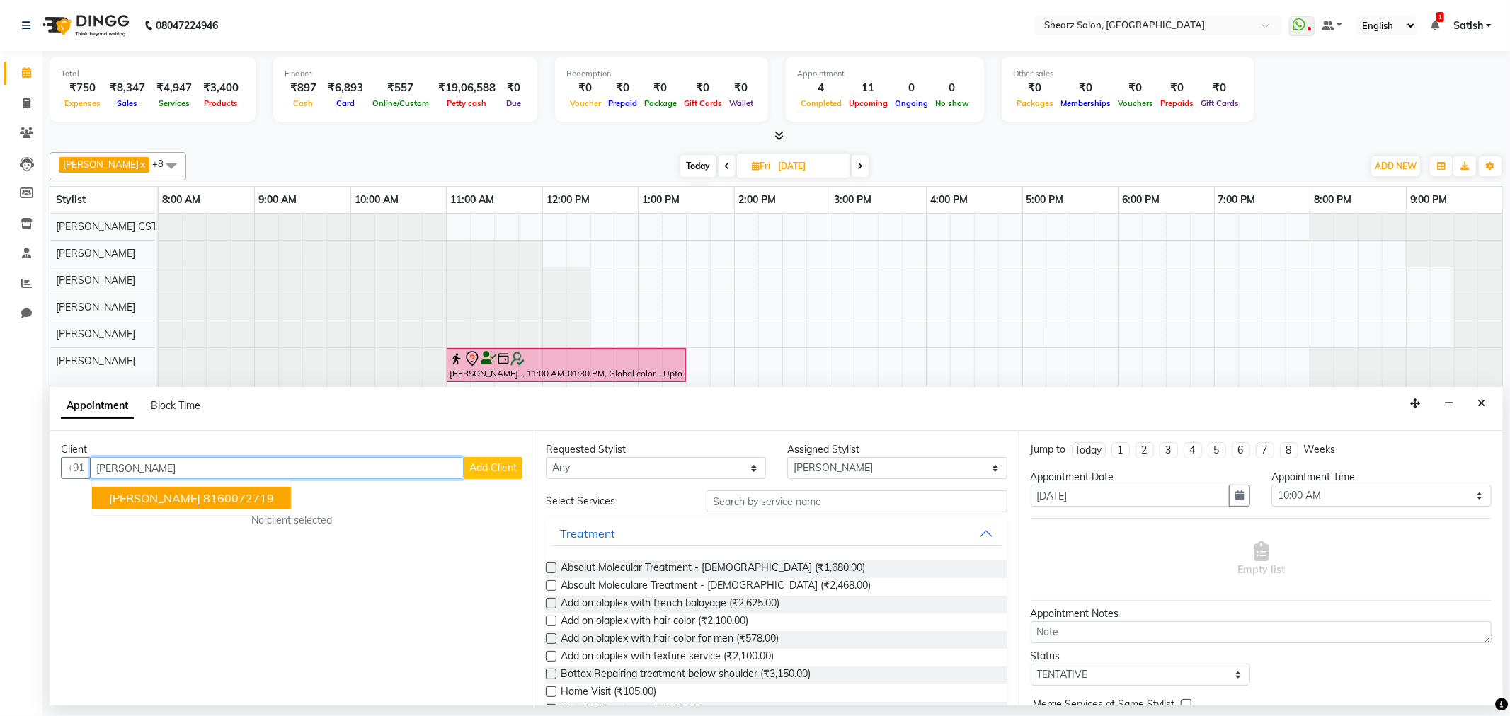
click at [203, 491] on ngb-highlight "8160072719" at bounding box center [238, 498] width 71 height 14
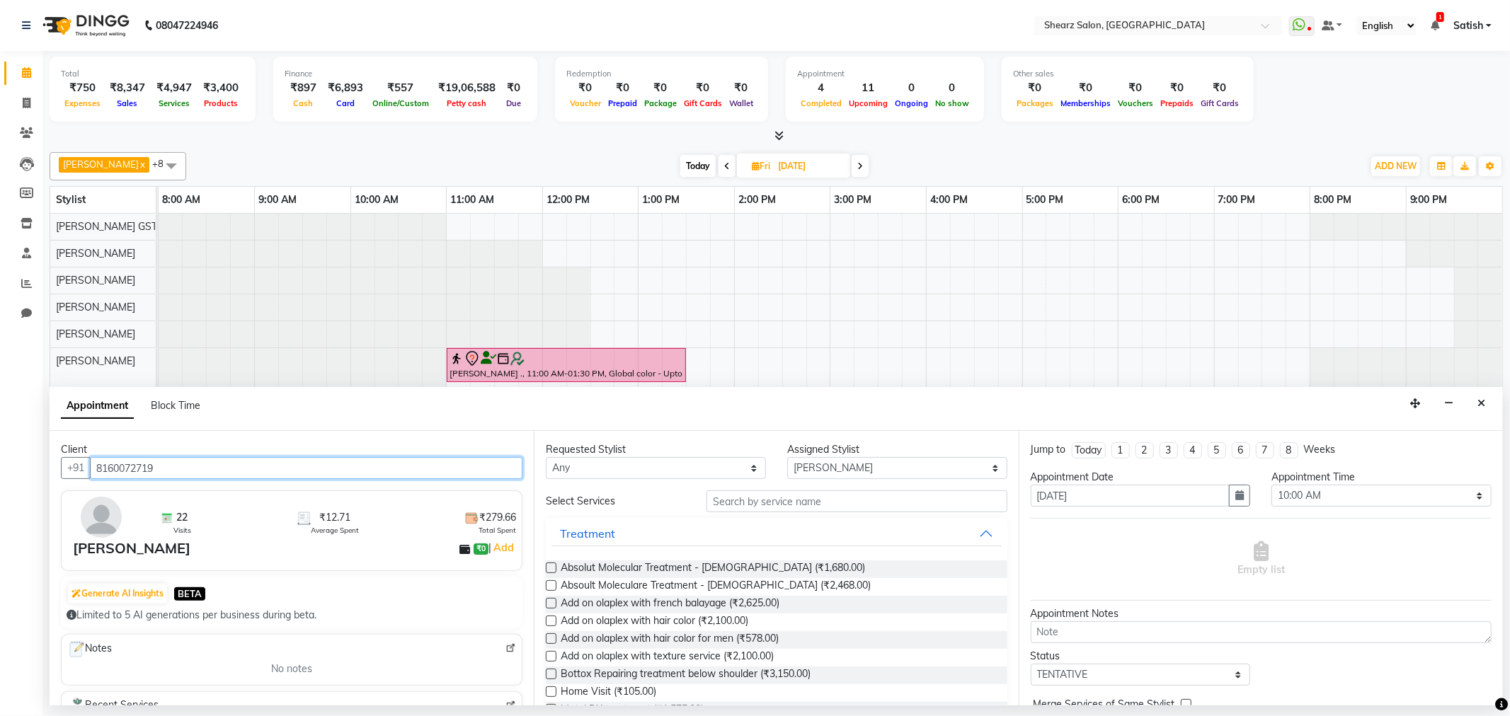
type input "8160072719"
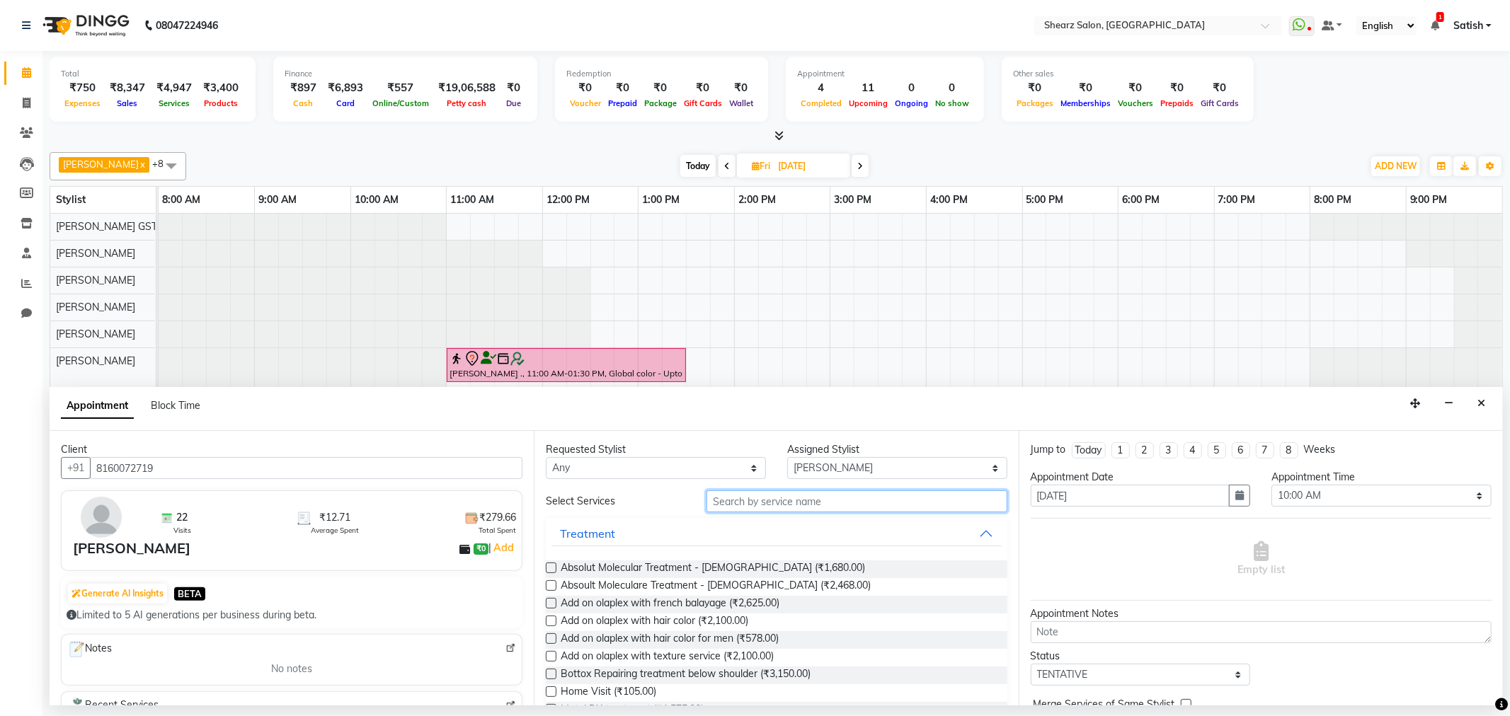
click at [765, 508] on input "text" at bounding box center [857, 502] width 300 height 22
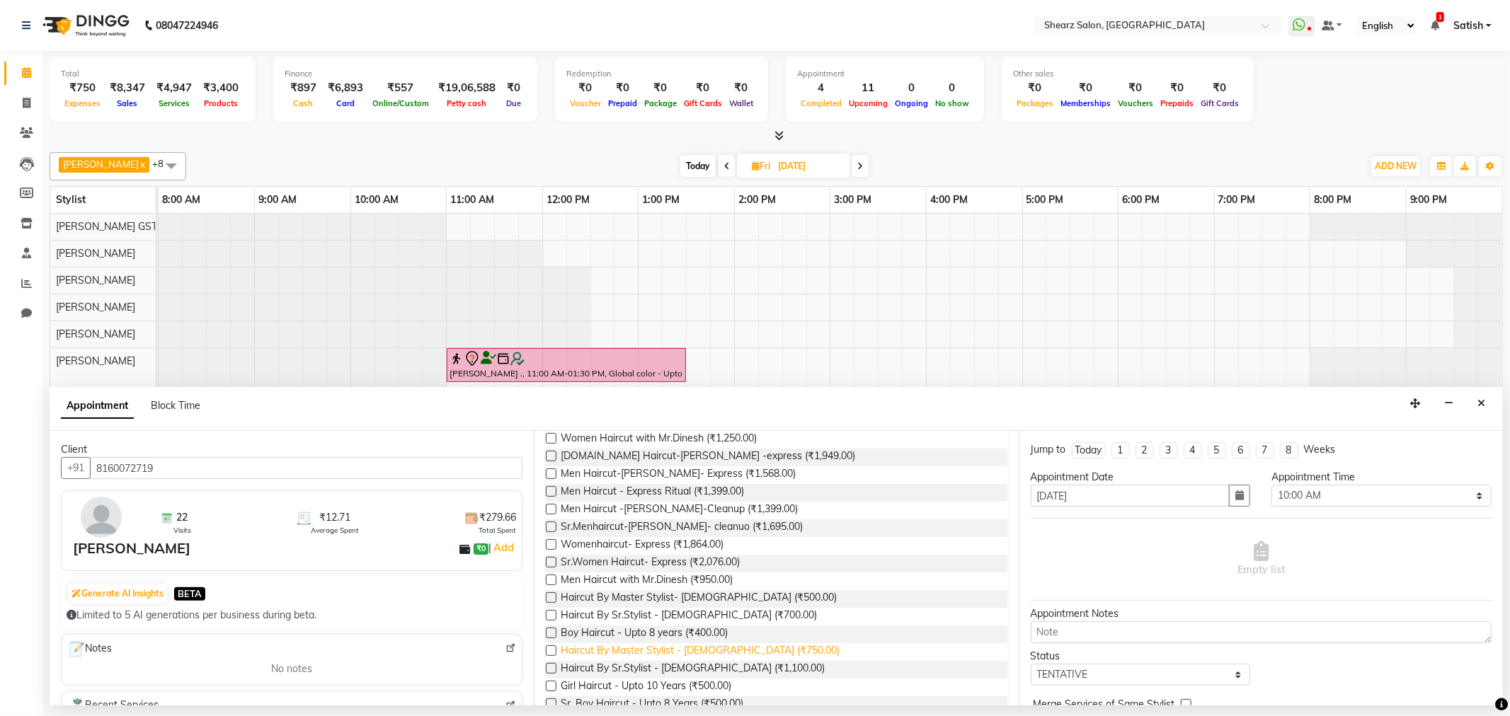
scroll to position [157, 0]
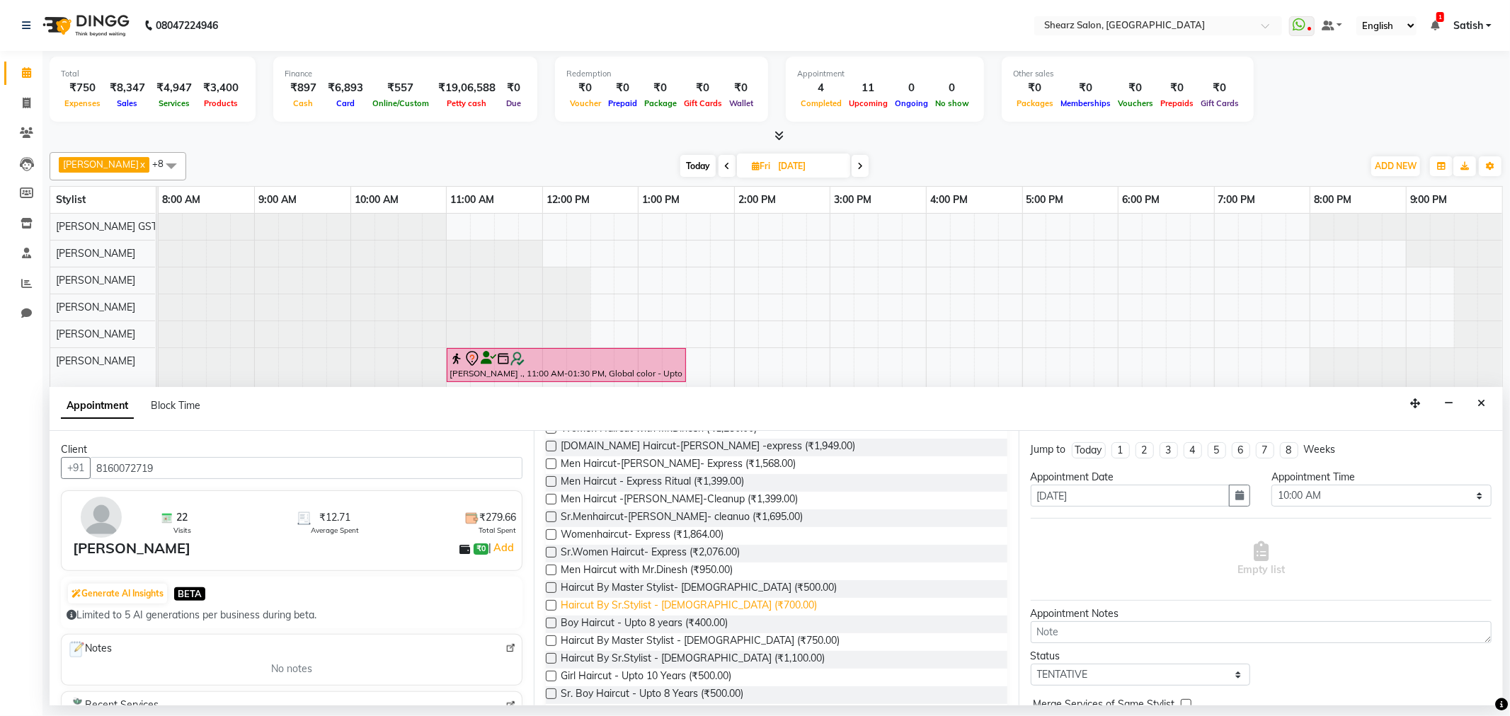
type input "haircu"
click at [698, 604] on span "Haircut By Sr.Stylist - Male (₹700.00)" at bounding box center [689, 607] width 256 height 18
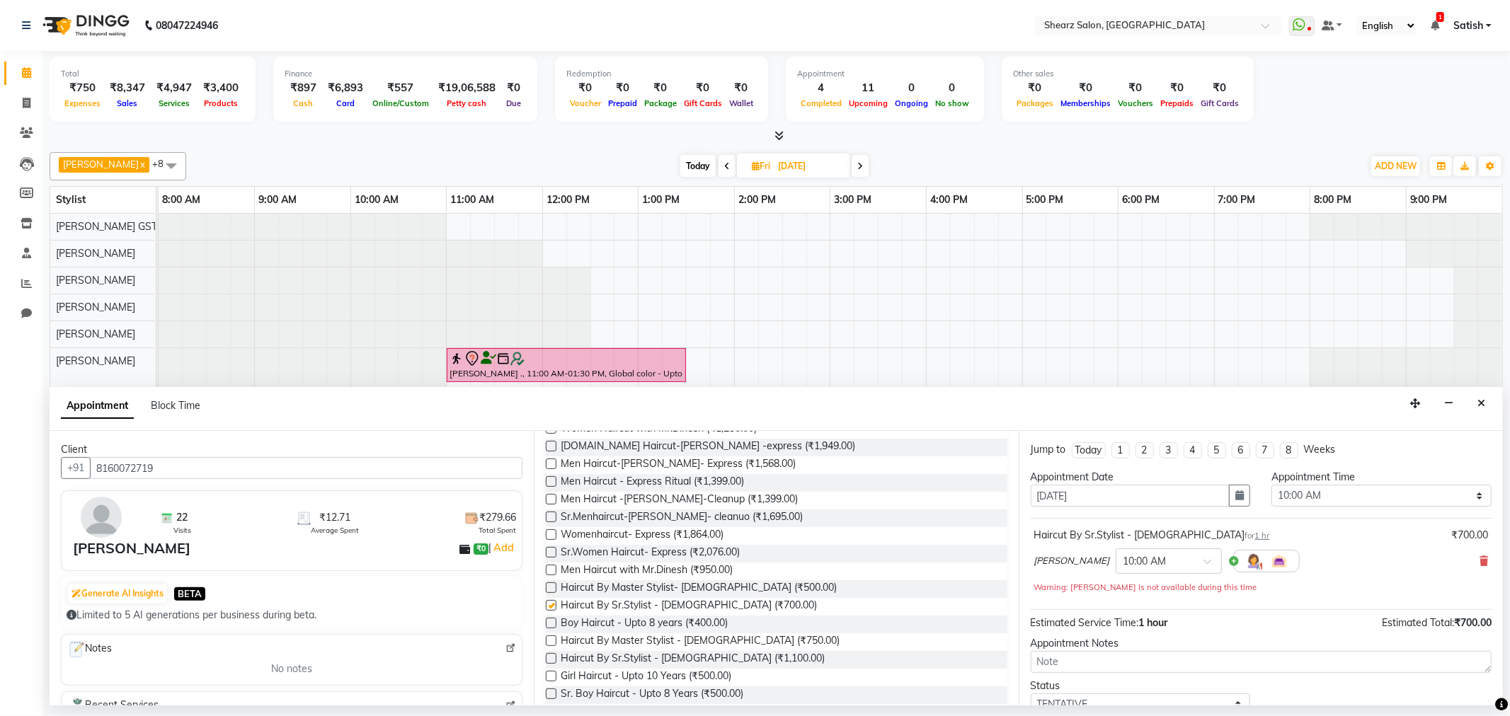
checkbox input "false"
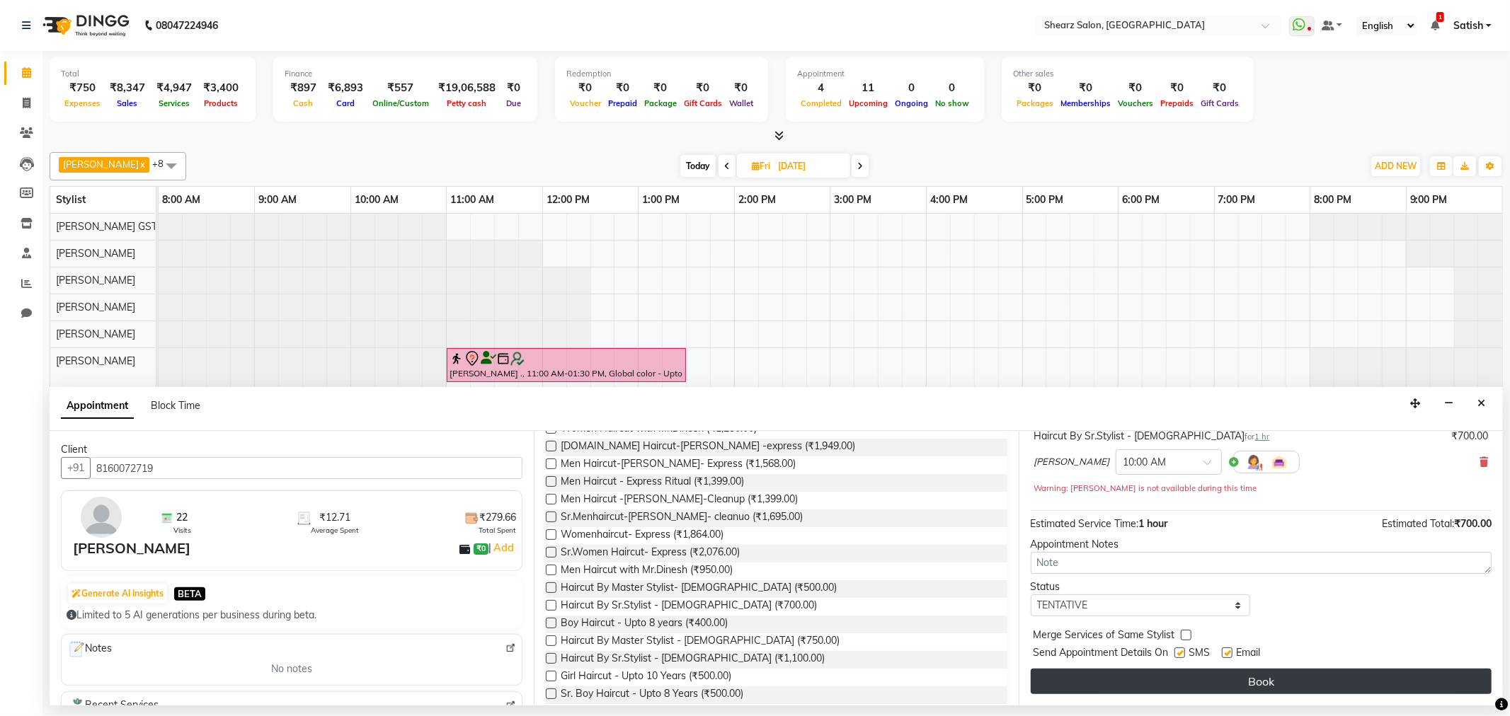
scroll to position [100, 0]
click at [1143, 675] on button "Book" at bounding box center [1261, 681] width 461 height 25
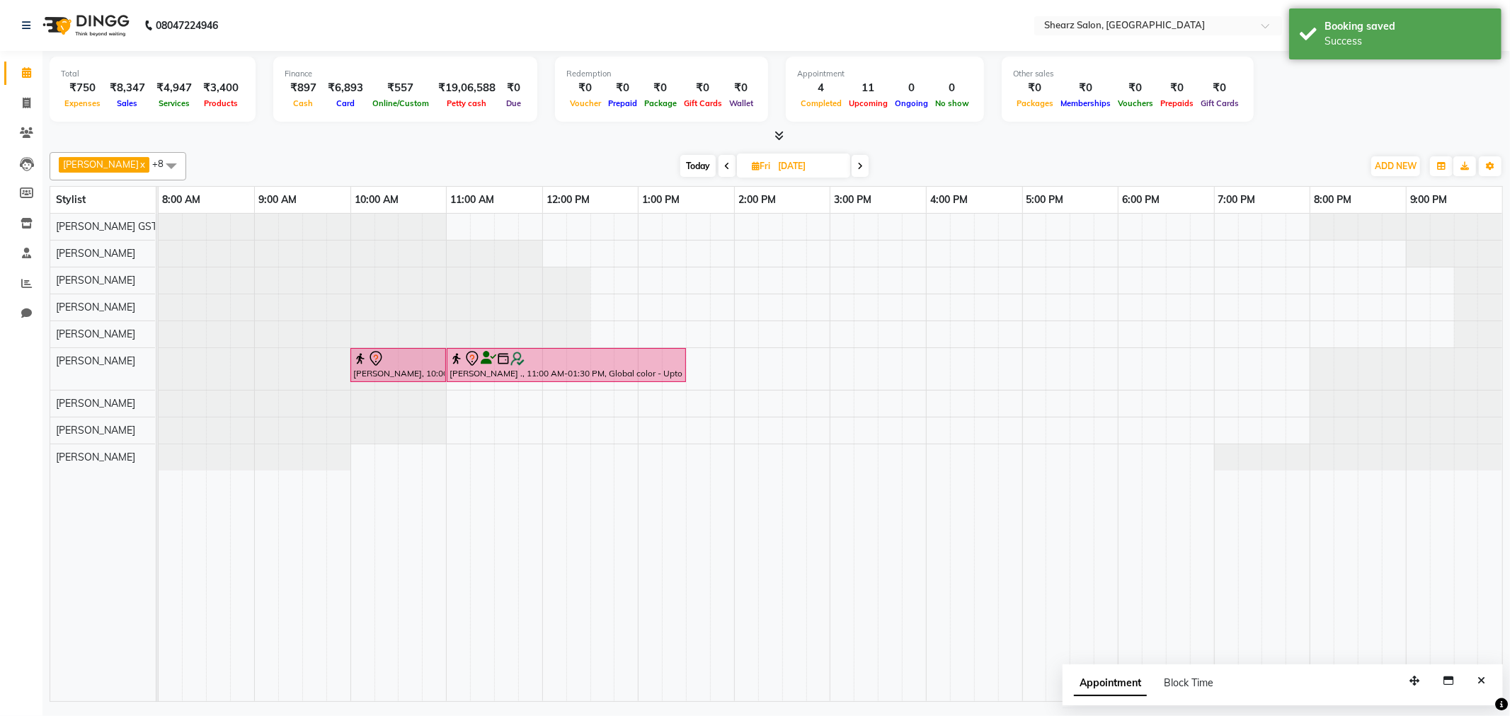
click at [696, 167] on span "Today" at bounding box center [697, 166] width 35 height 22
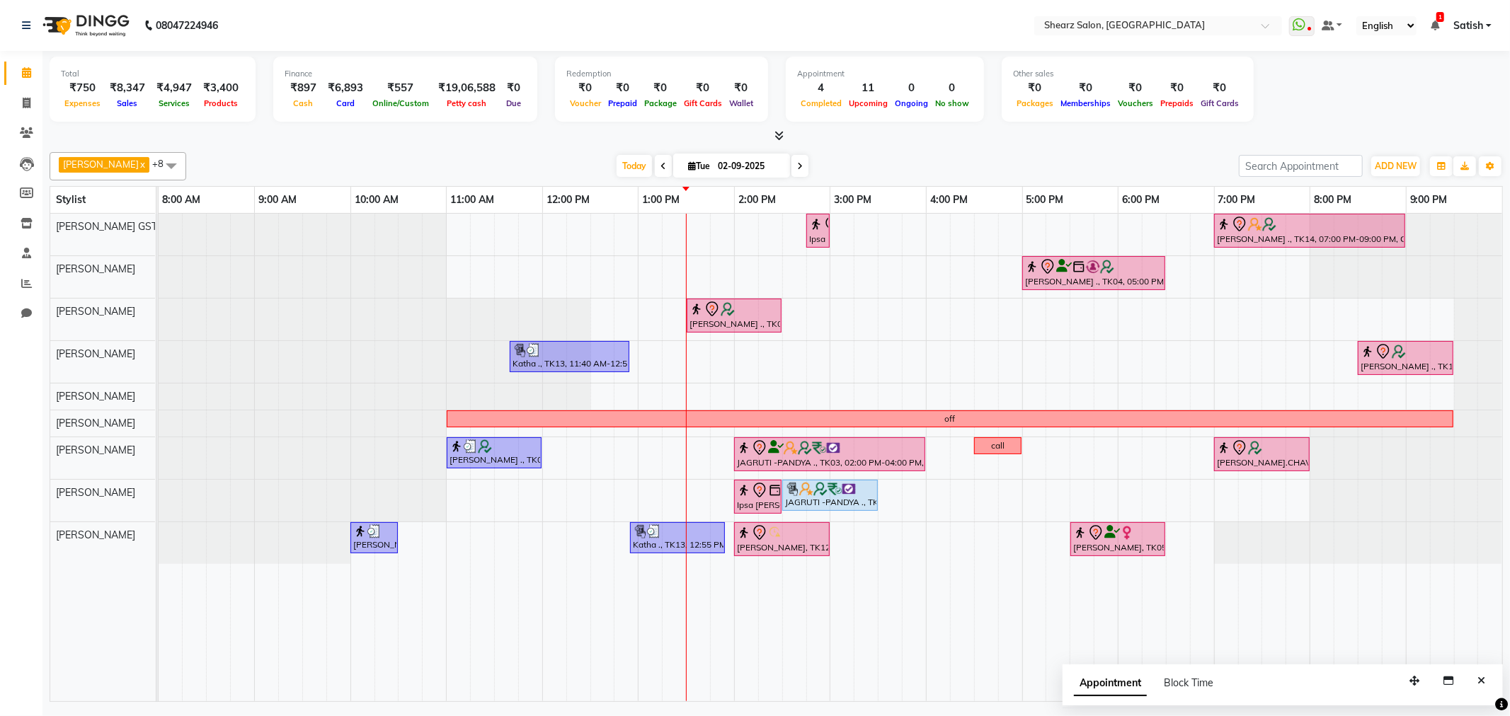
click at [797, 166] on icon at bounding box center [800, 166] width 6 height 8
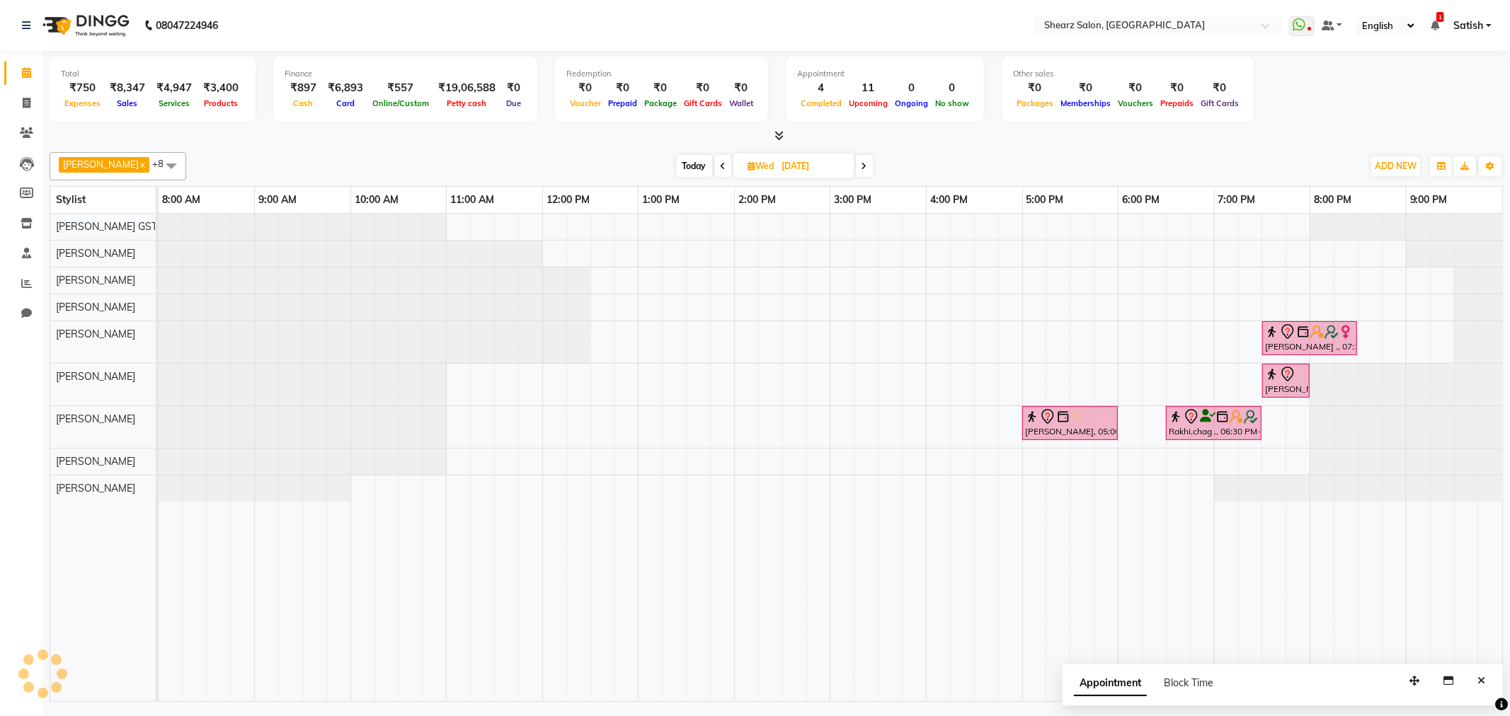
click at [687, 161] on span "Today" at bounding box center [694, 166] width 35 height 22
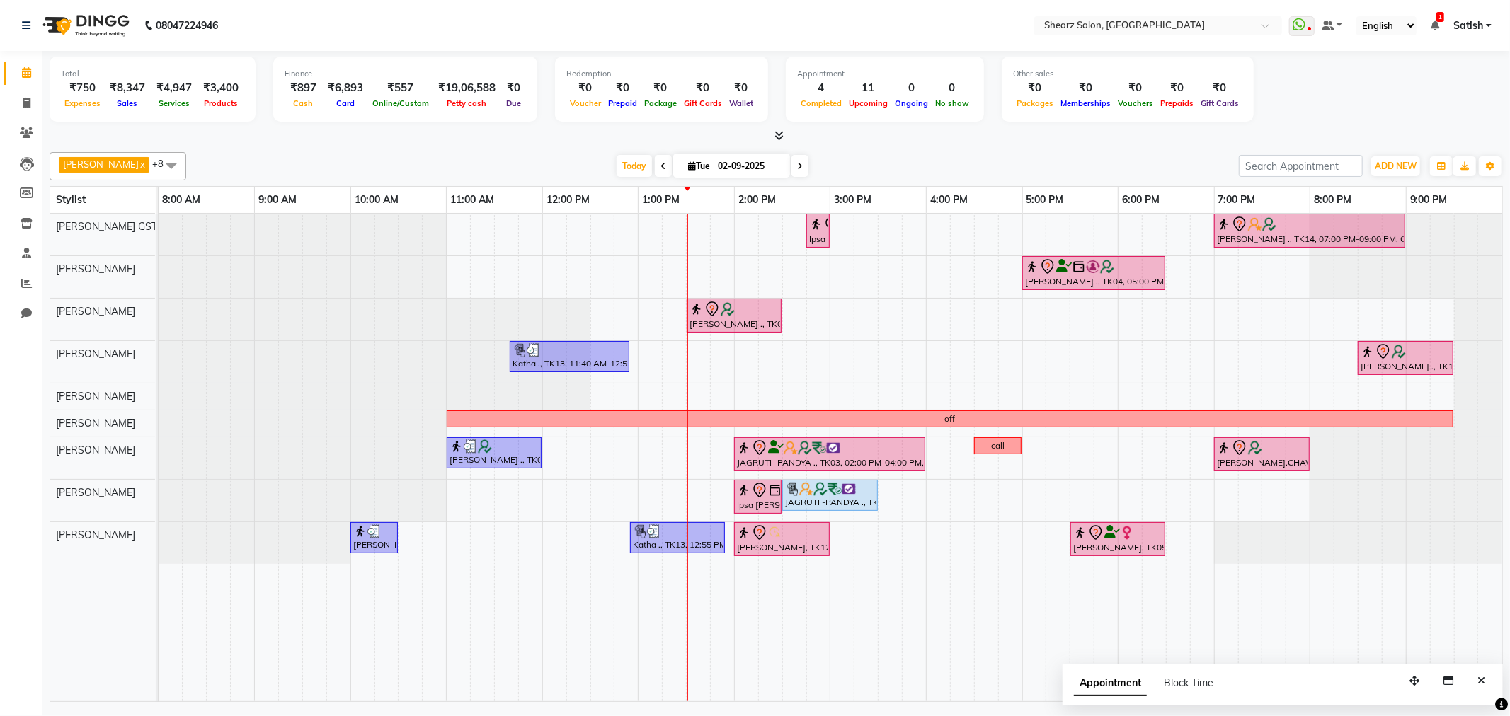
click at [791, 157] on span at bounding box center [799, 166] width 17 height 22
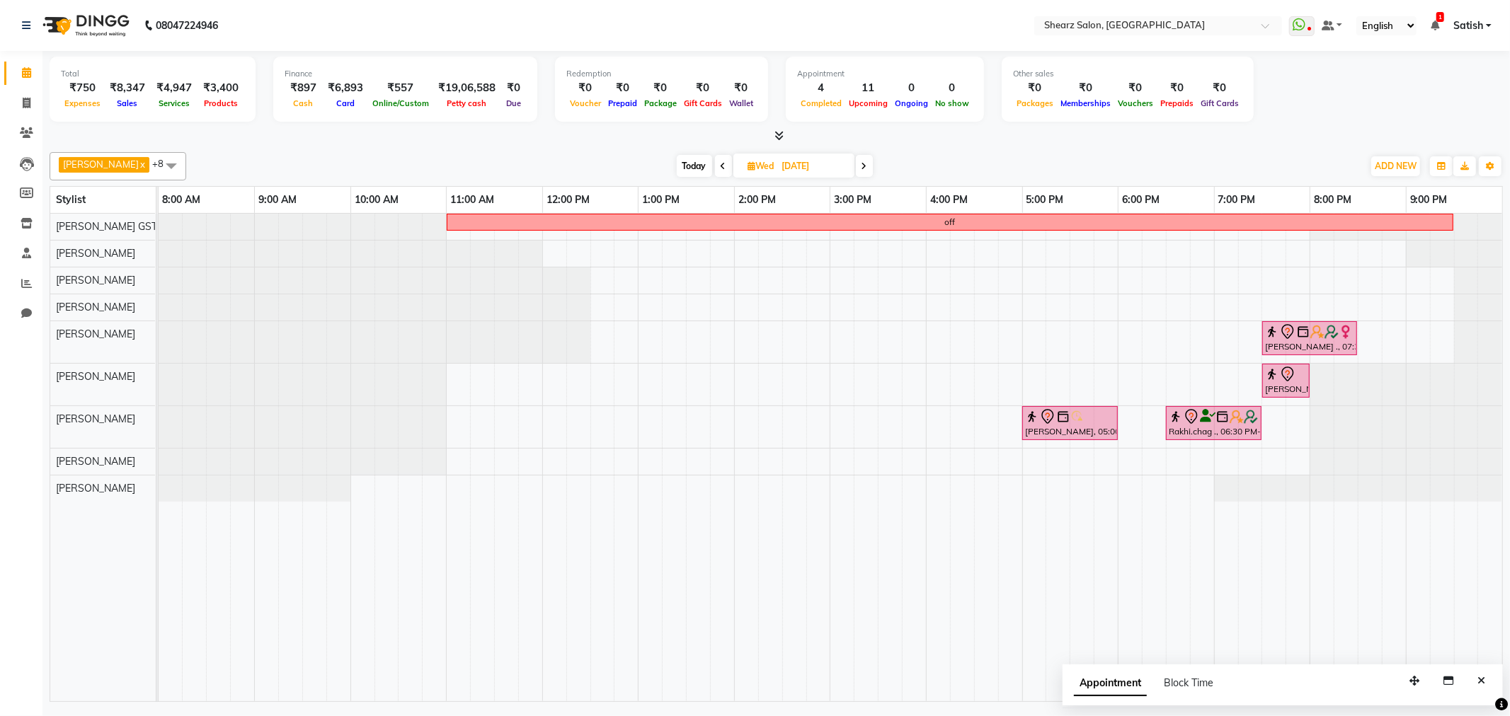
click at [677, 161] on span "Today" at bounding box center [694, 166] width 35 height 22
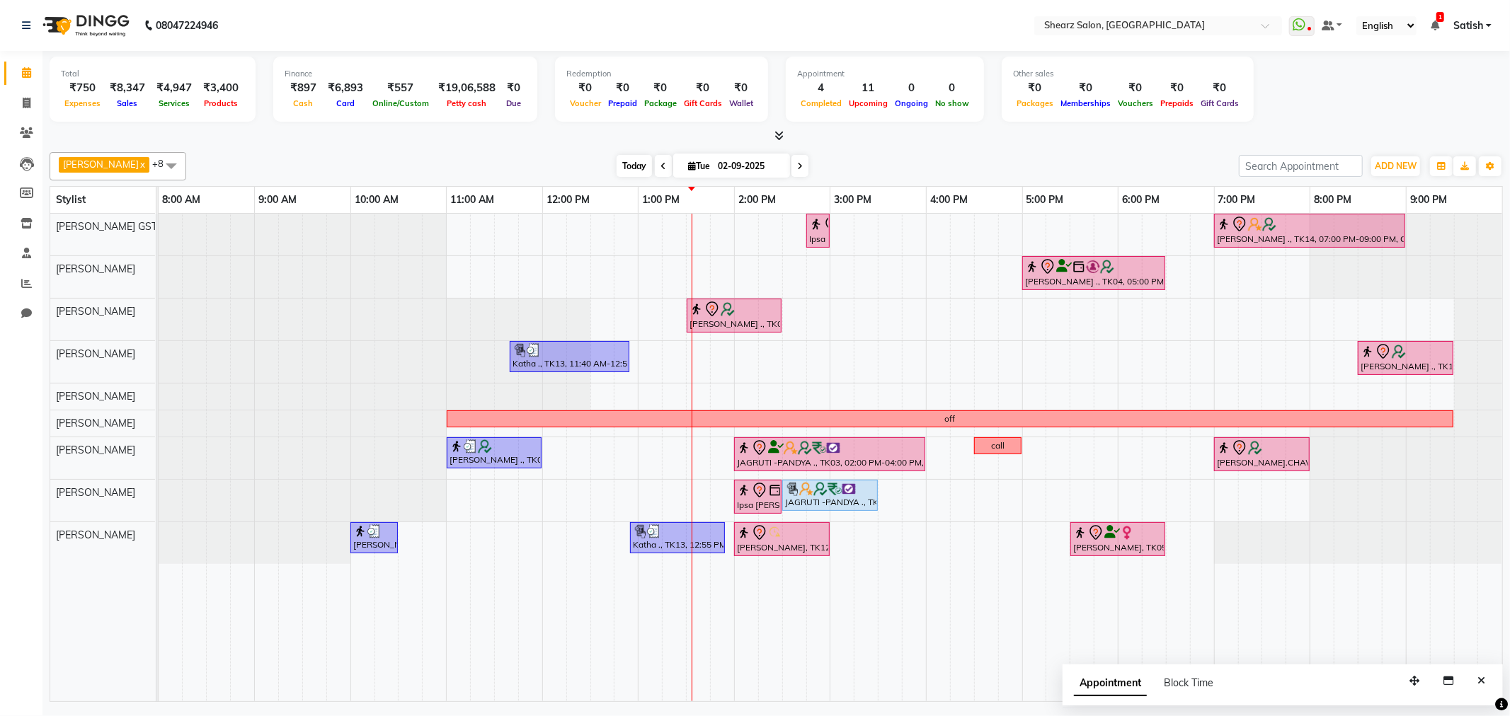
click at [628, 160] on span "Today" at bounding box center [634, 166] width 35 height 22
click at [791, 165] on span at bounding box center [799, 166] width 17 height 22
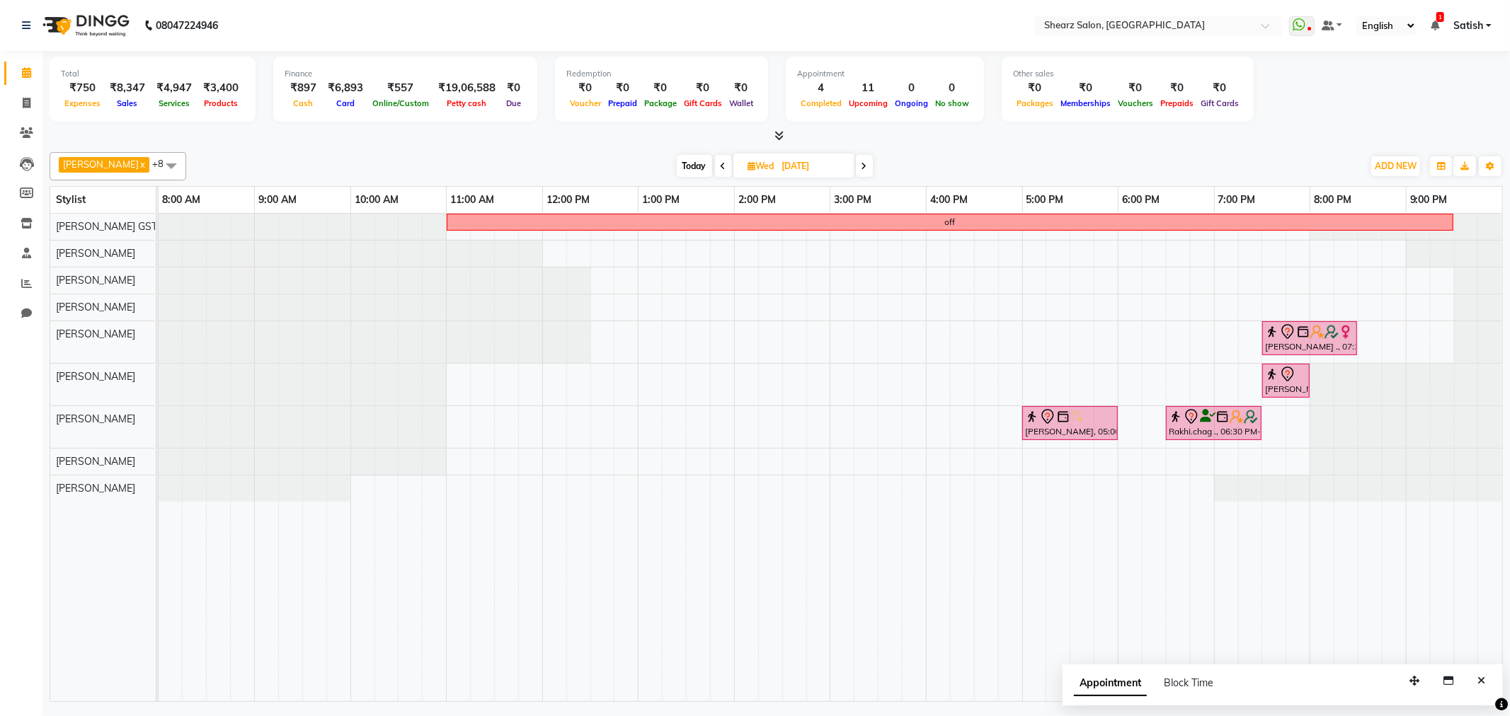
click at [682, 167] on span "Today" at bounding box center [694, 166] width 35 height 22
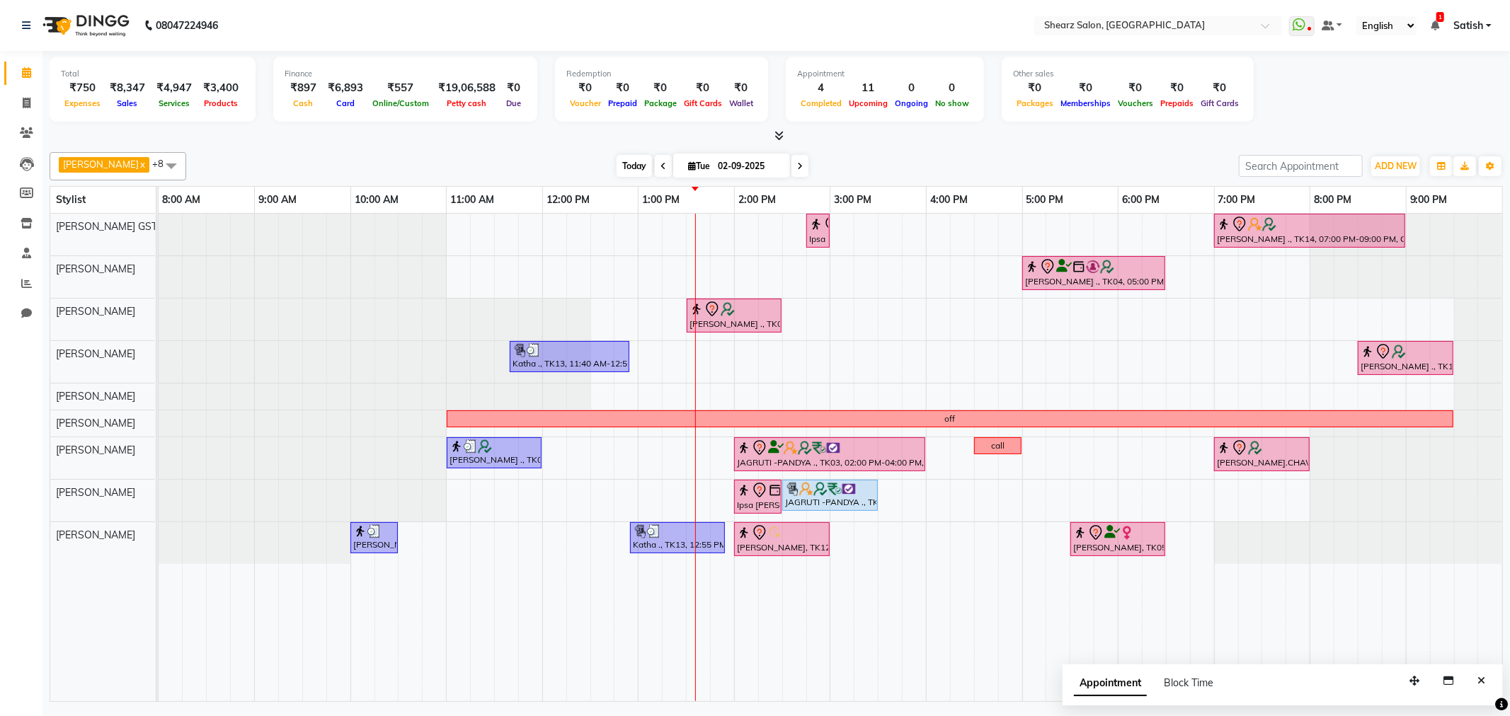
click at [617, 164] on span "Today" at bounding box center [634, 166] width 35 height 22
click at [1475, 682] on button "Close" at bounding box center [1481, 681] width 21 height 22
click at [794, 171] on span at bounding box center [799, 166] width 17 height 22
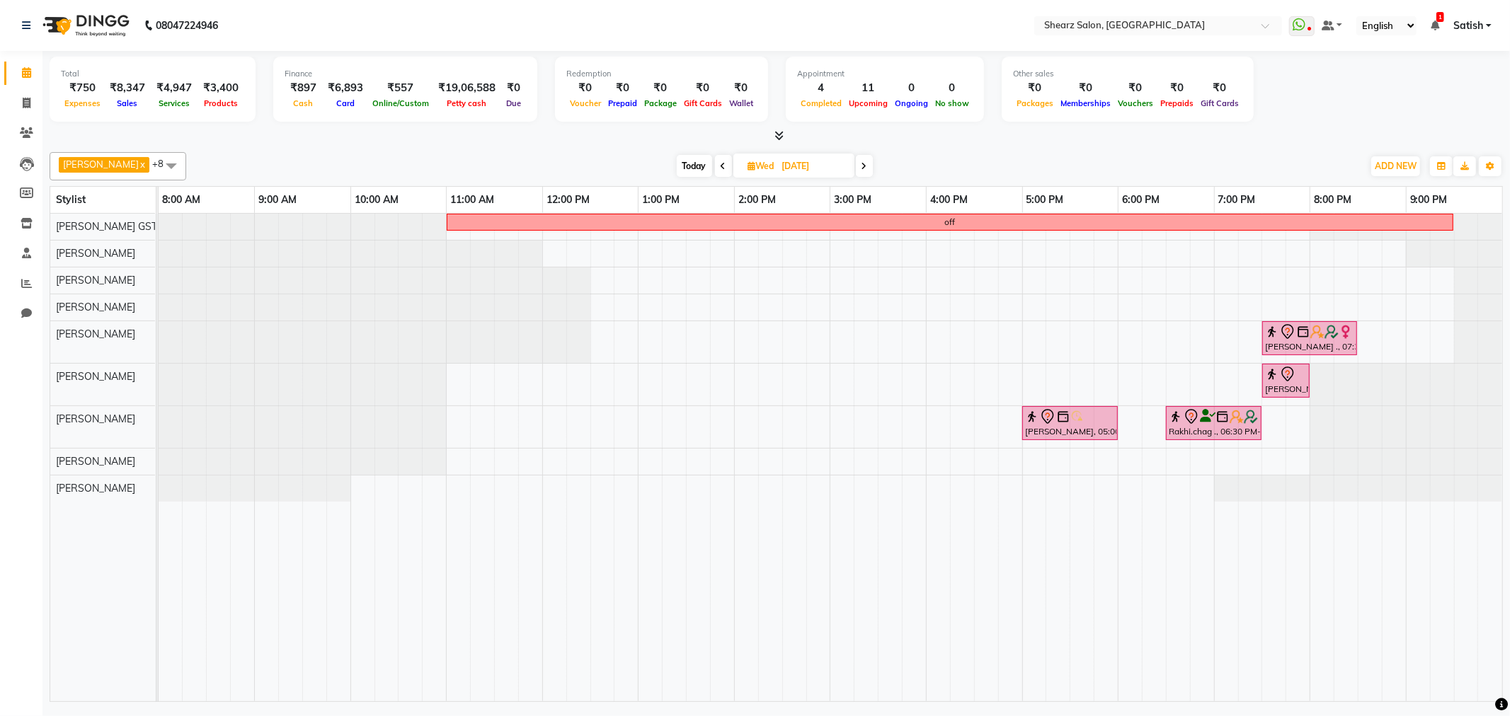
click at [862, 168] on icon at bounding box center [865, 166] width 6 height 8
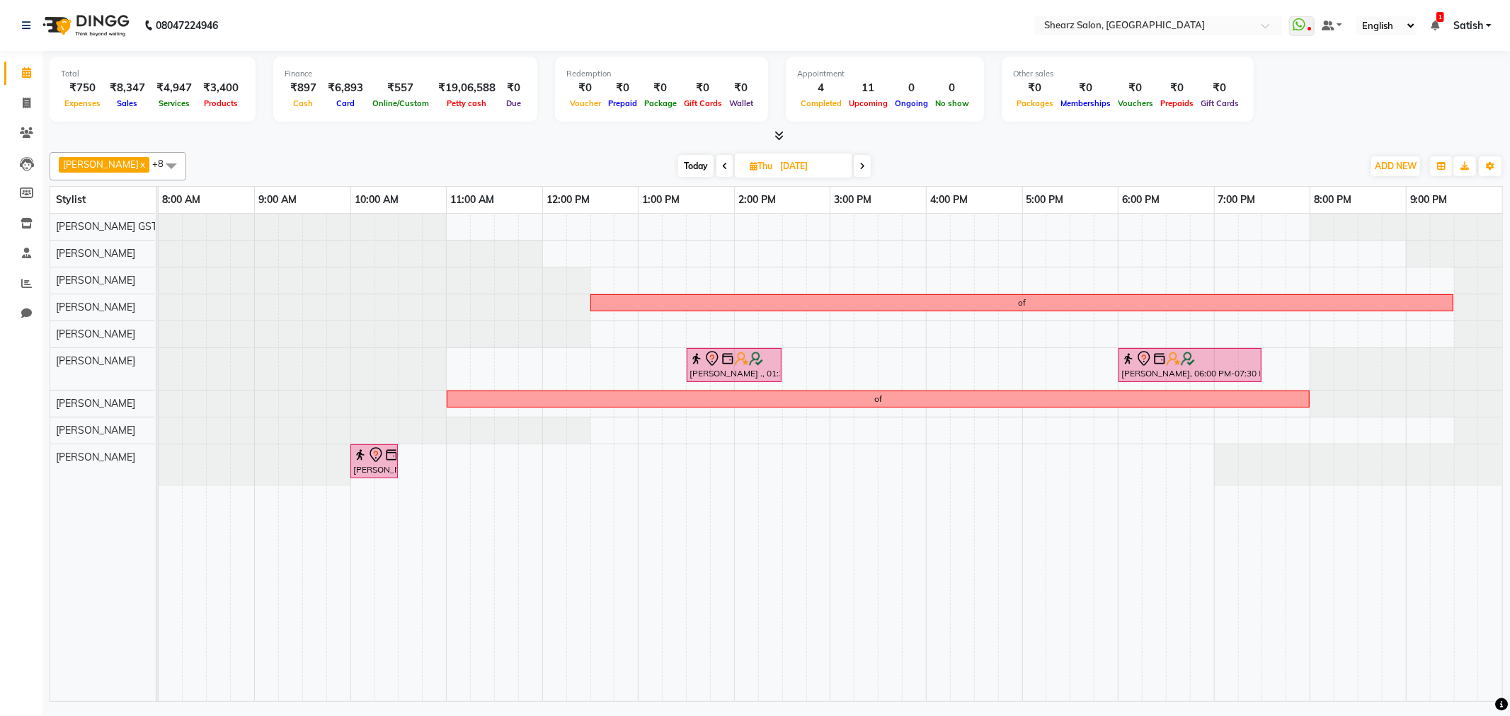
click at [681, 157] on span "Today" at bounding box center [695, 166] width 35 height 22
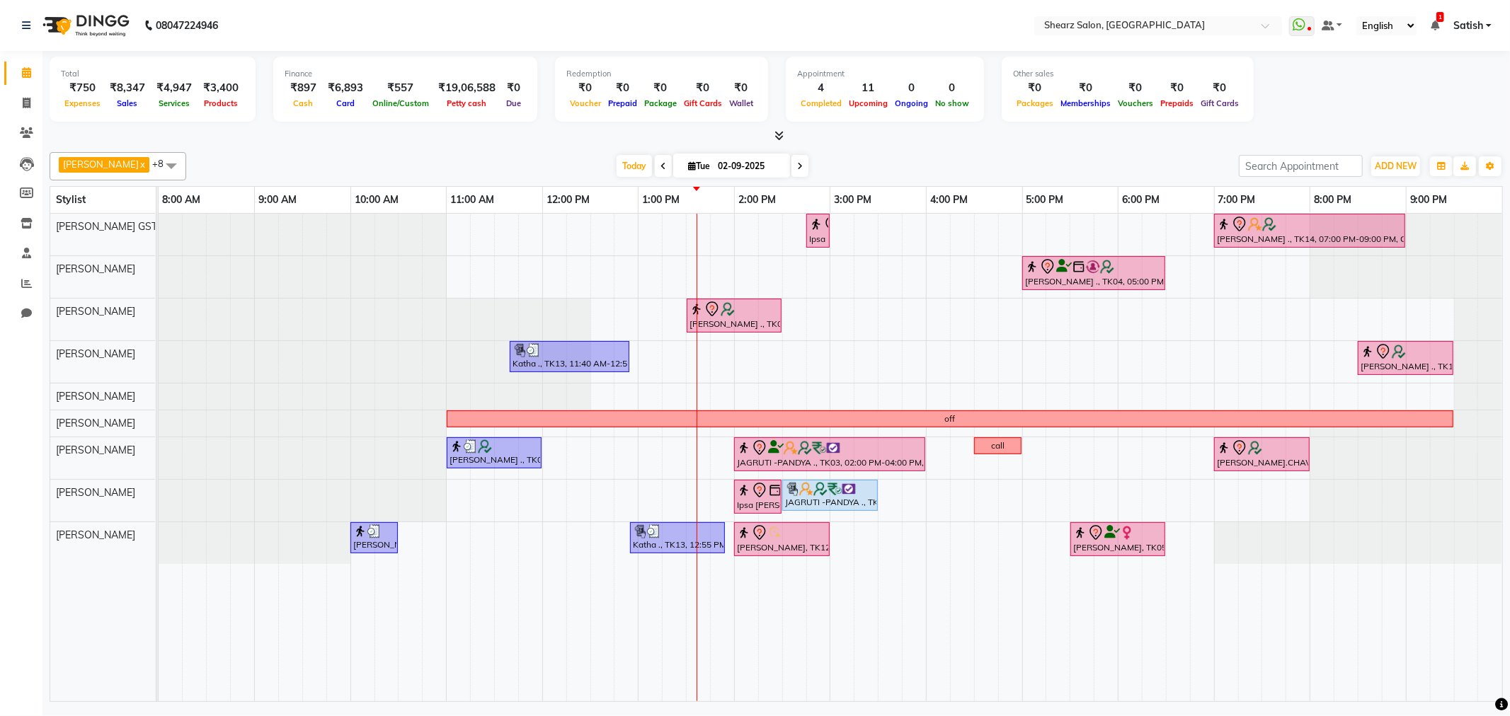
click at [791, 164] on span at bounding box center [799, 166] width 17 height 22
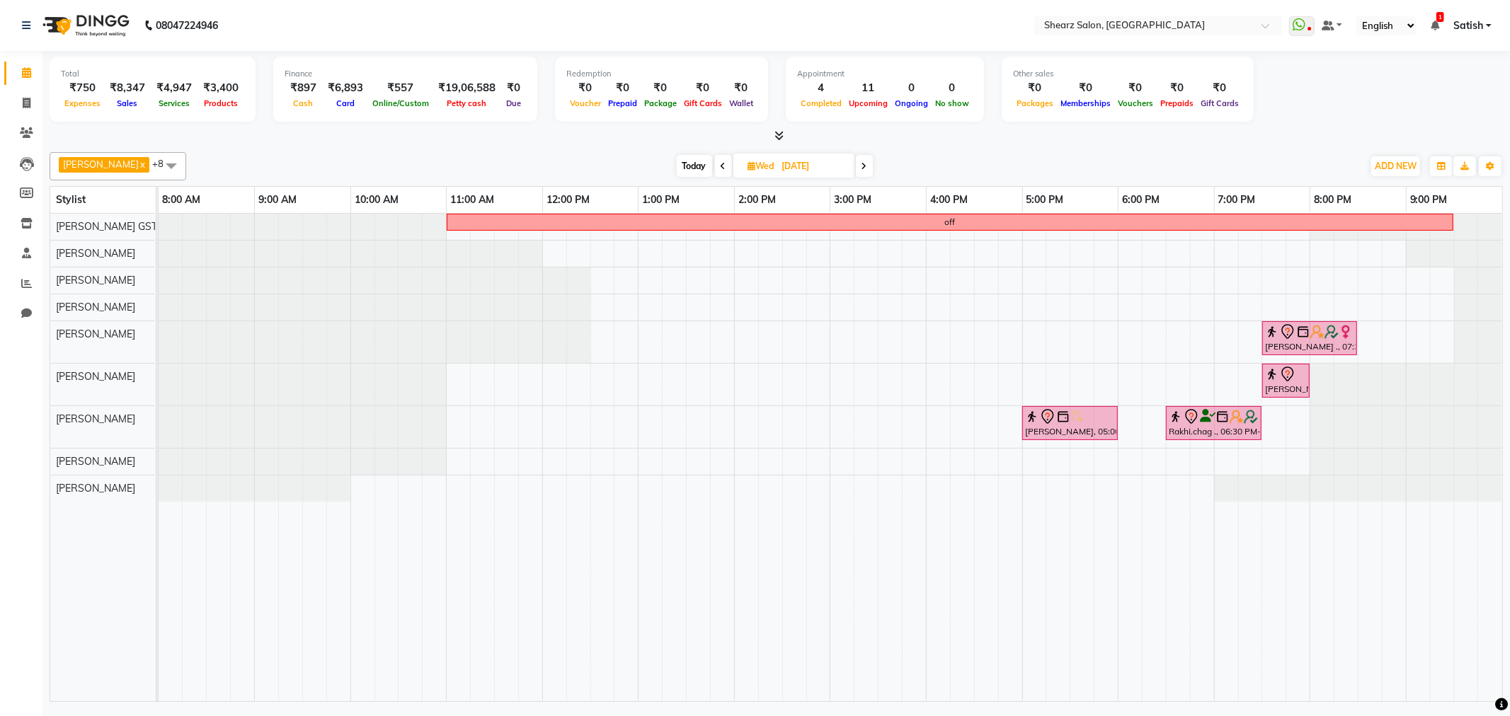
click at [862, 168] on icon at bounding box center [865, 166] width 6 height 8
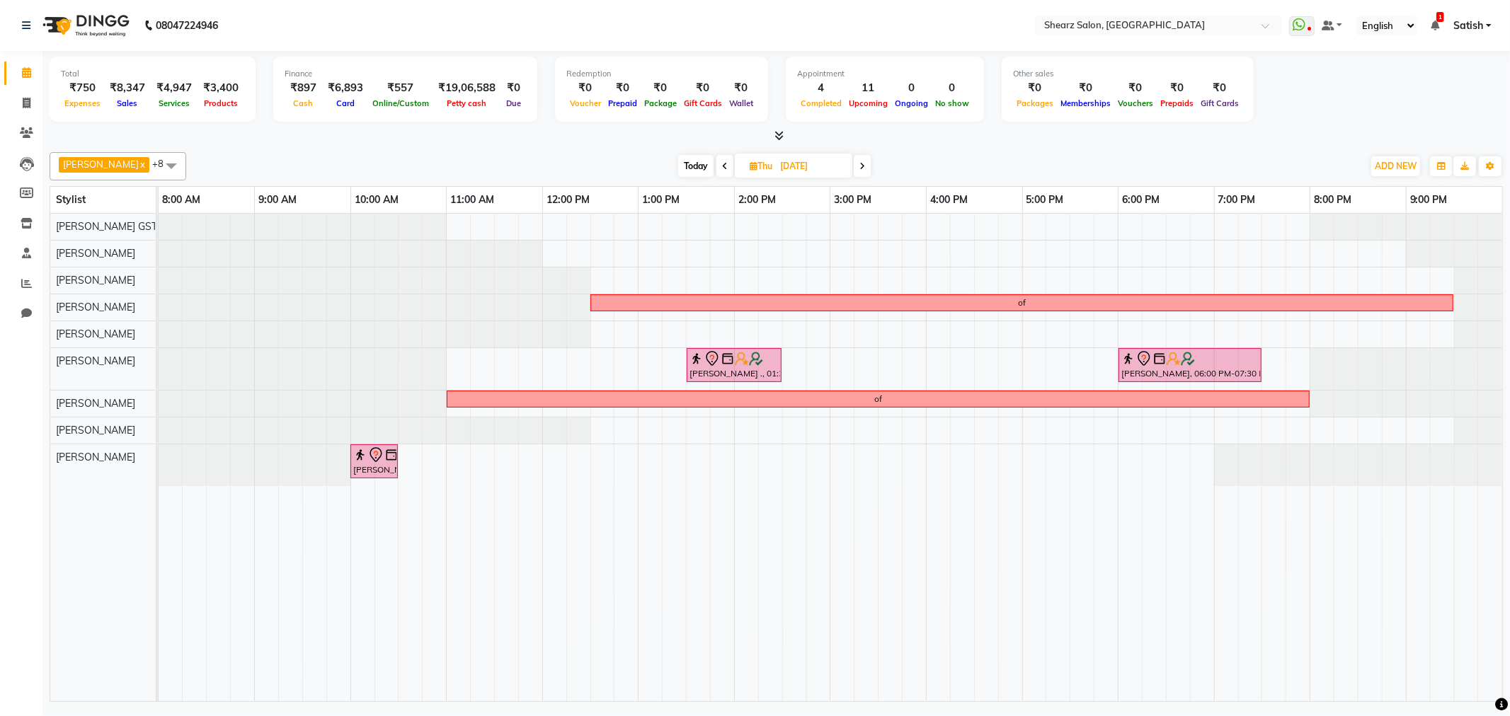
click at [699, 171] on span "Today" at bounding box center [695, 166] width 35 height 22
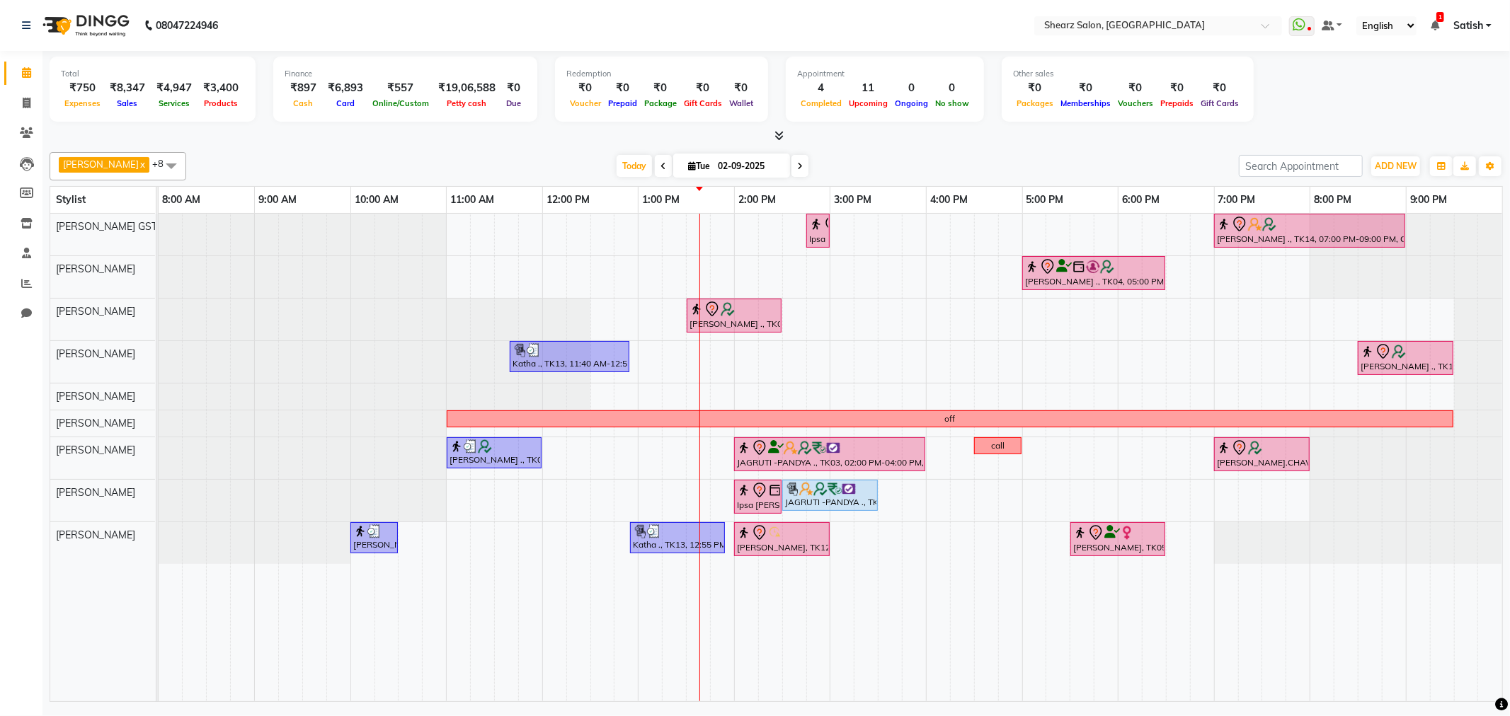
click at [791, 168] on span at bounding box center [799, 166] width 17 height 22
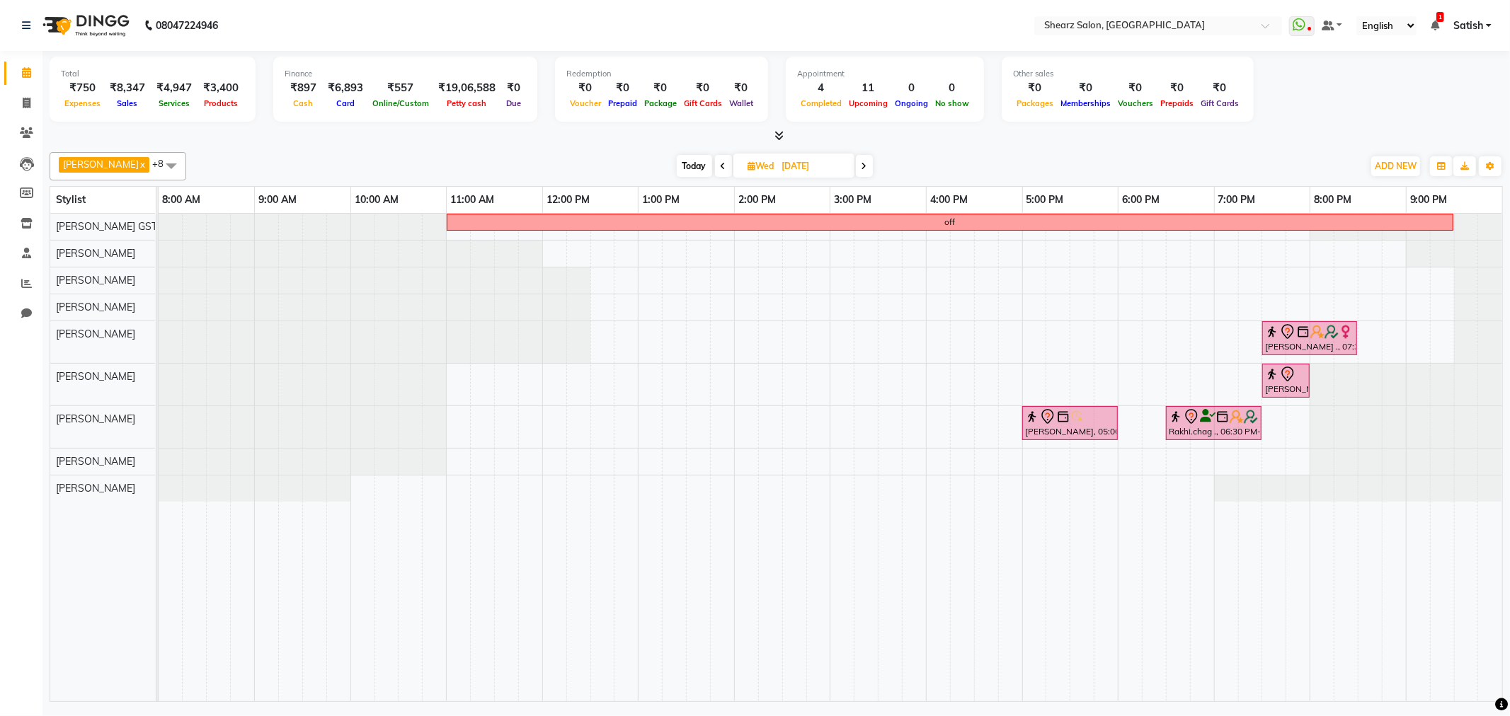
click at [682, 158] on span "Today" at bounding box center [694, 166] width 35 height 22
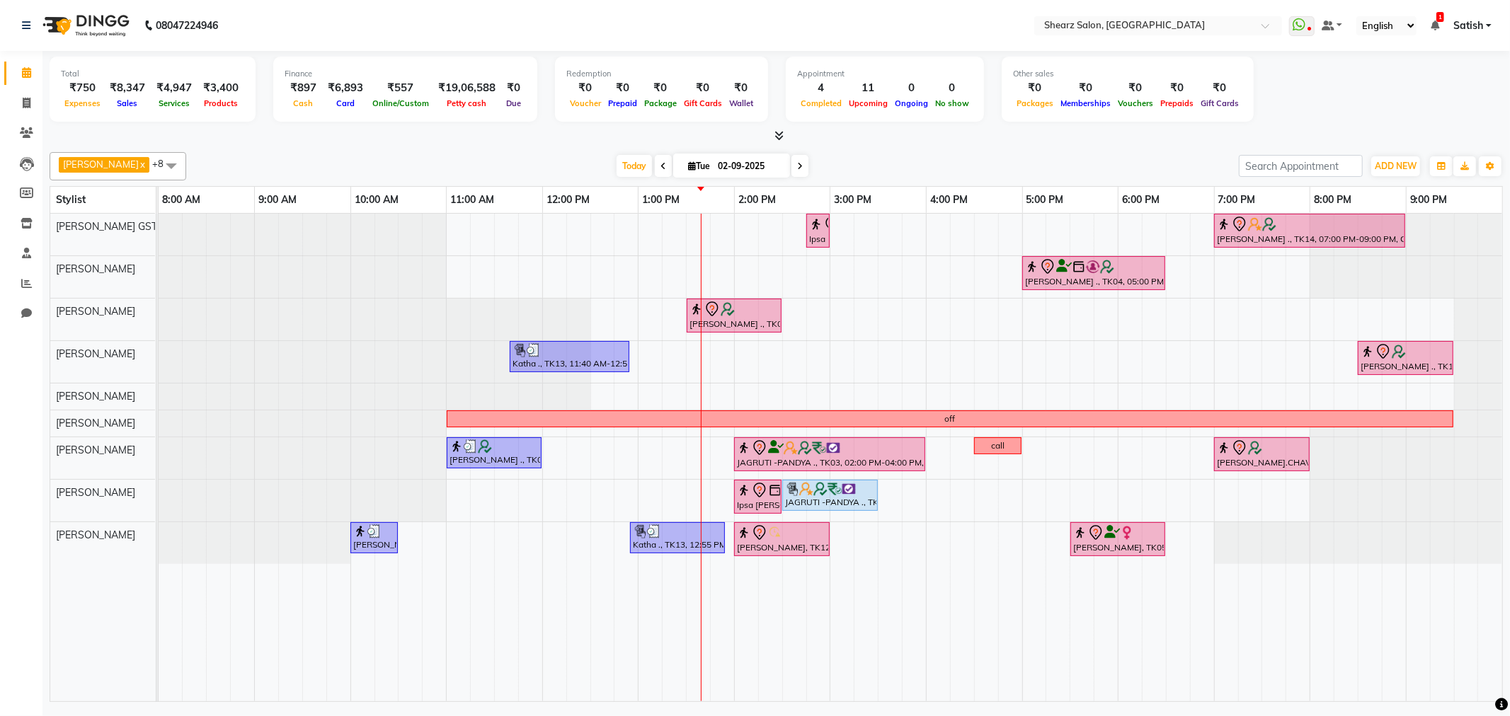
click at [791, 171] on span at bounding box center [799, 166] width 17 height 22
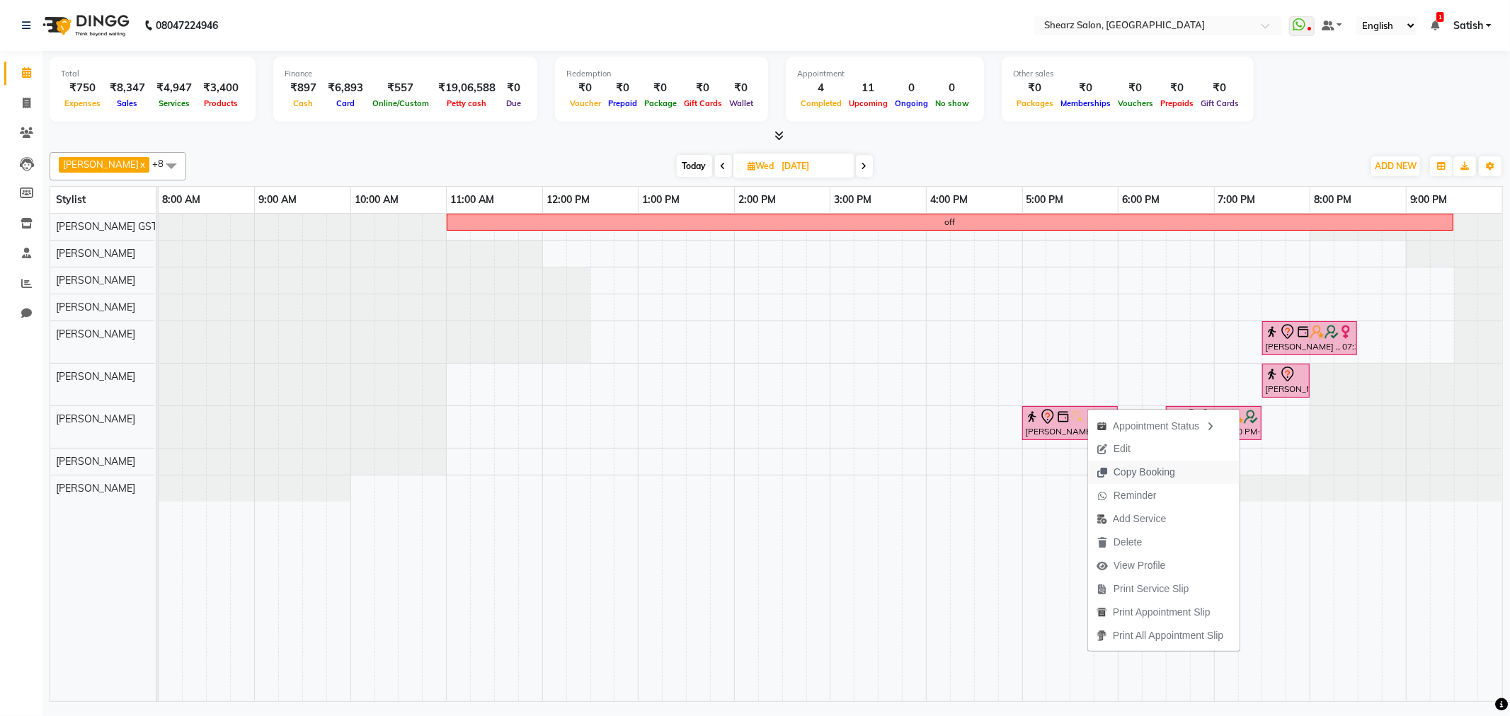
click at [1170, 476] on span "Copy Booking" at bounding box center [1145, 472] width 62 height 15
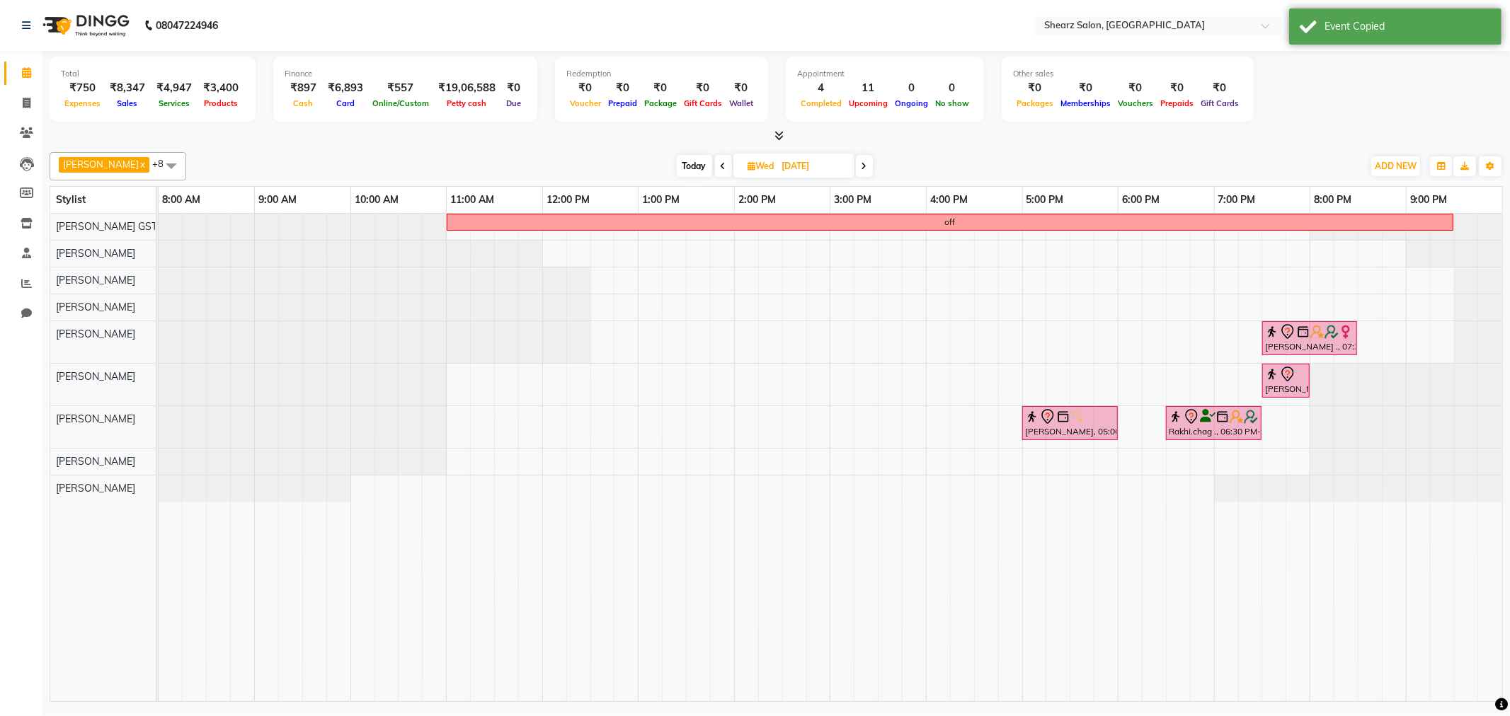
click at [682, 164] on span "Today" at bounding box center [694, 166] width 35 height 22
type input "02-09-2025"
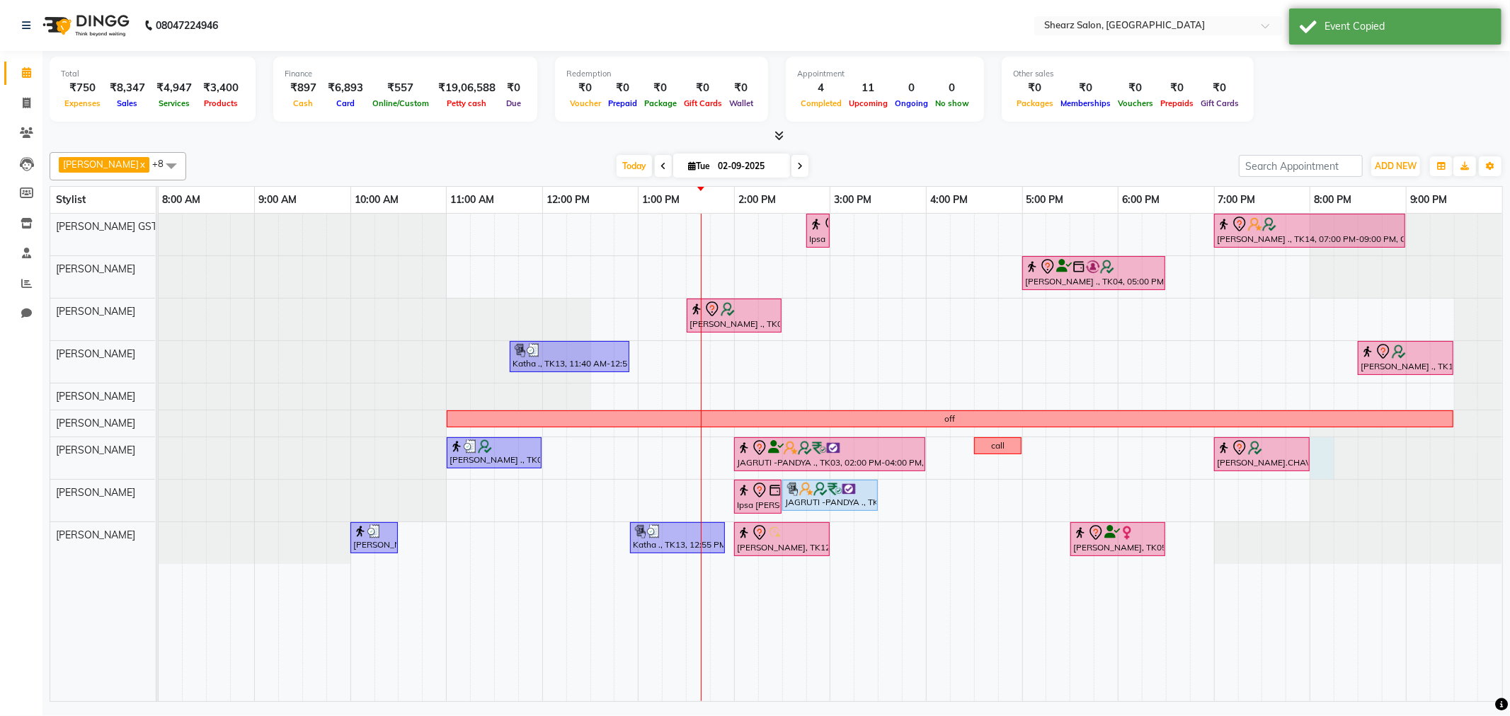
click at [159, 469] on div at bounding box center [159, 459] width 0 height 42
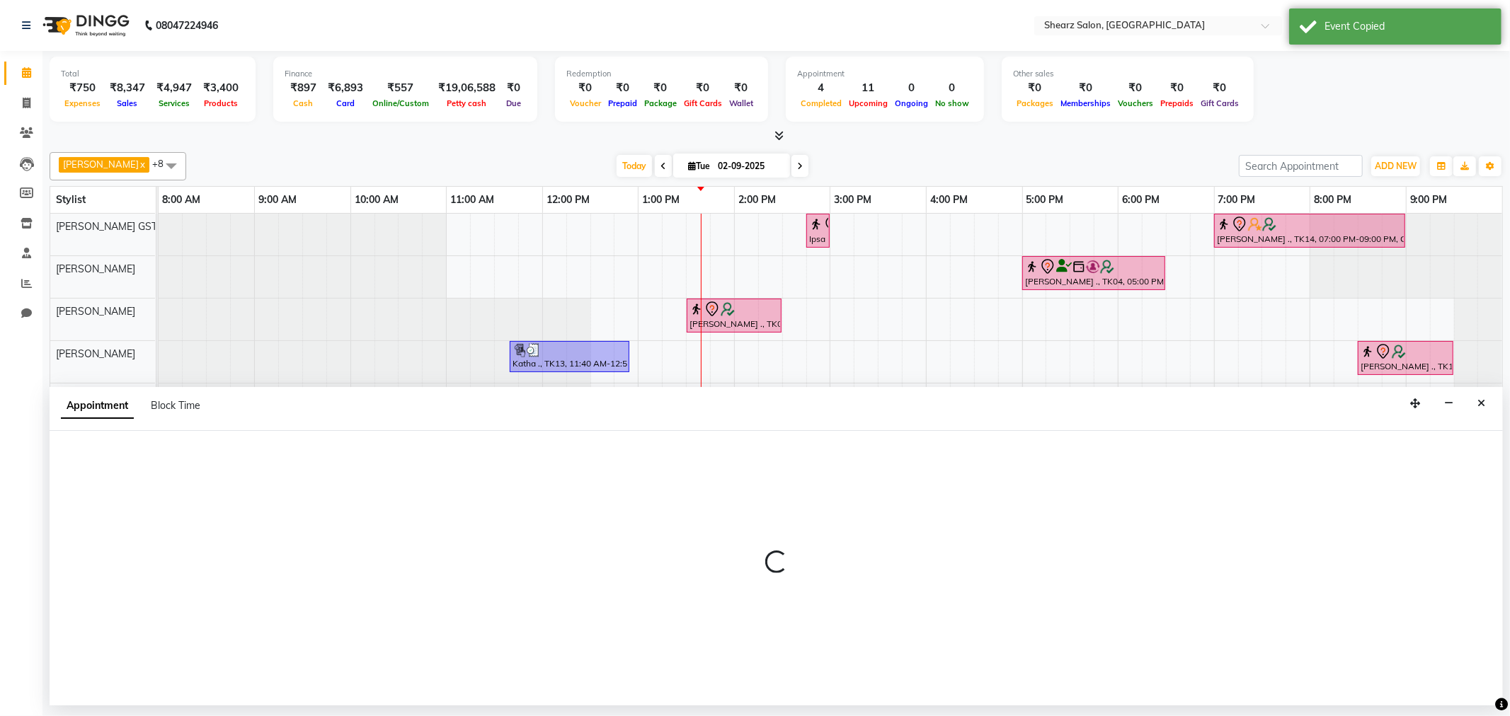
select select "77440"
select select "1200"
select select "tentative"
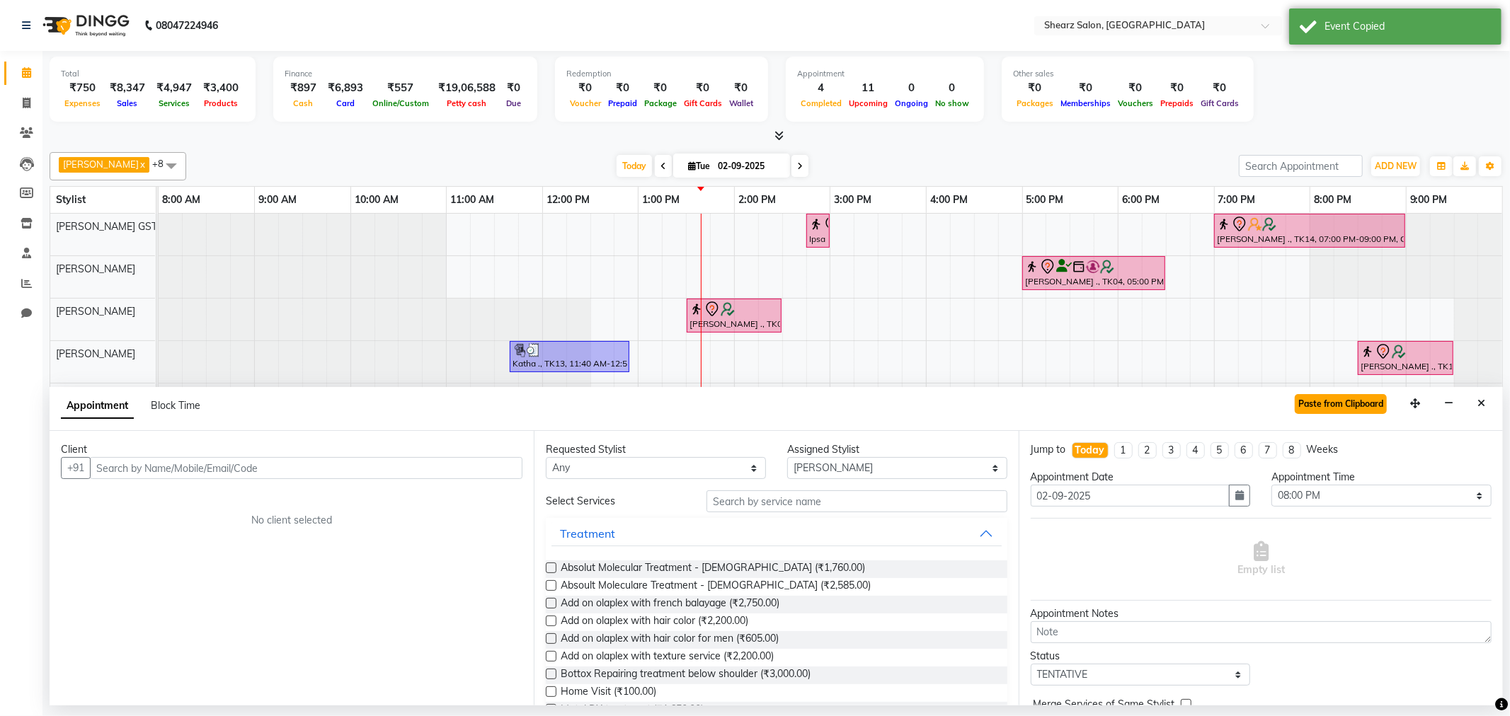
click at [1335, 397] on button "Paste from Clipboard" at bounding box center [1341, 404] width 92 height 20
select select "4101"
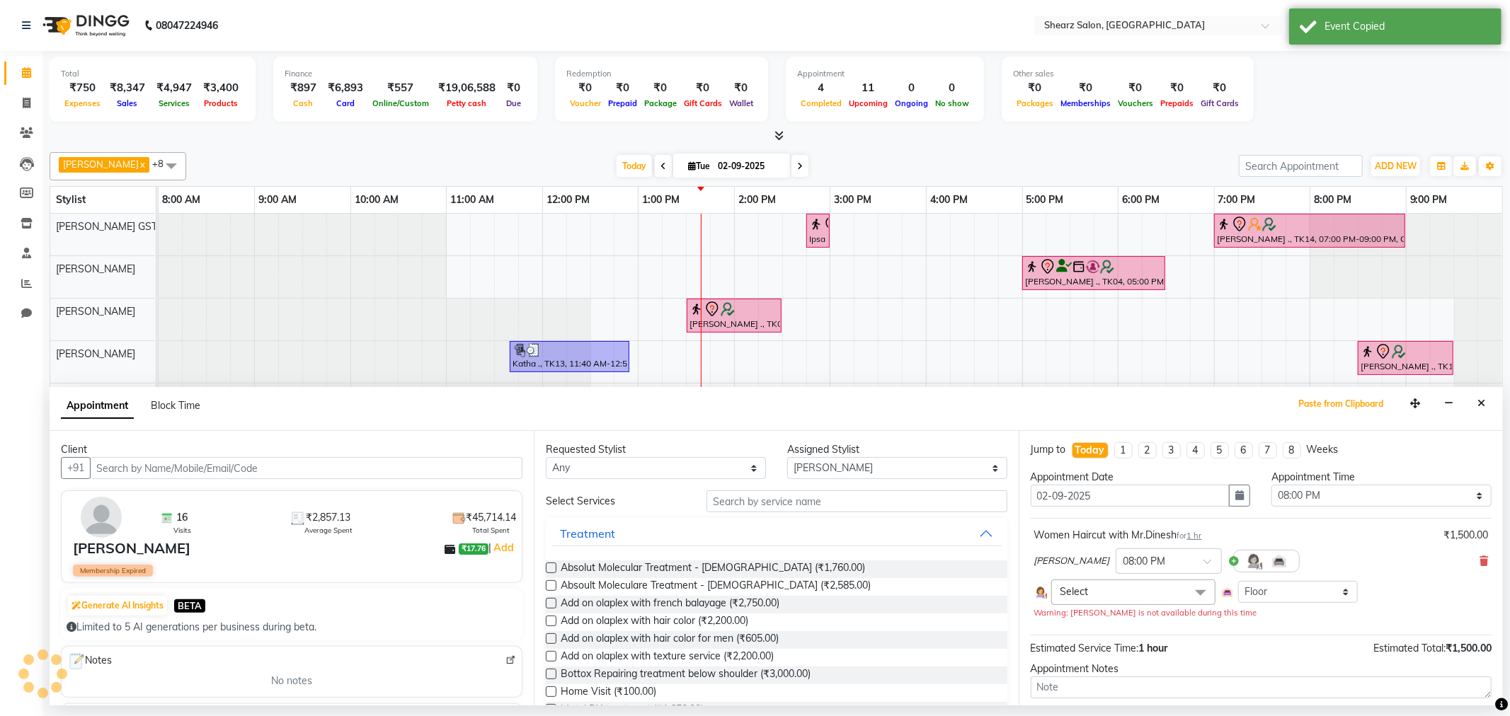
scroll to position [125, 0]
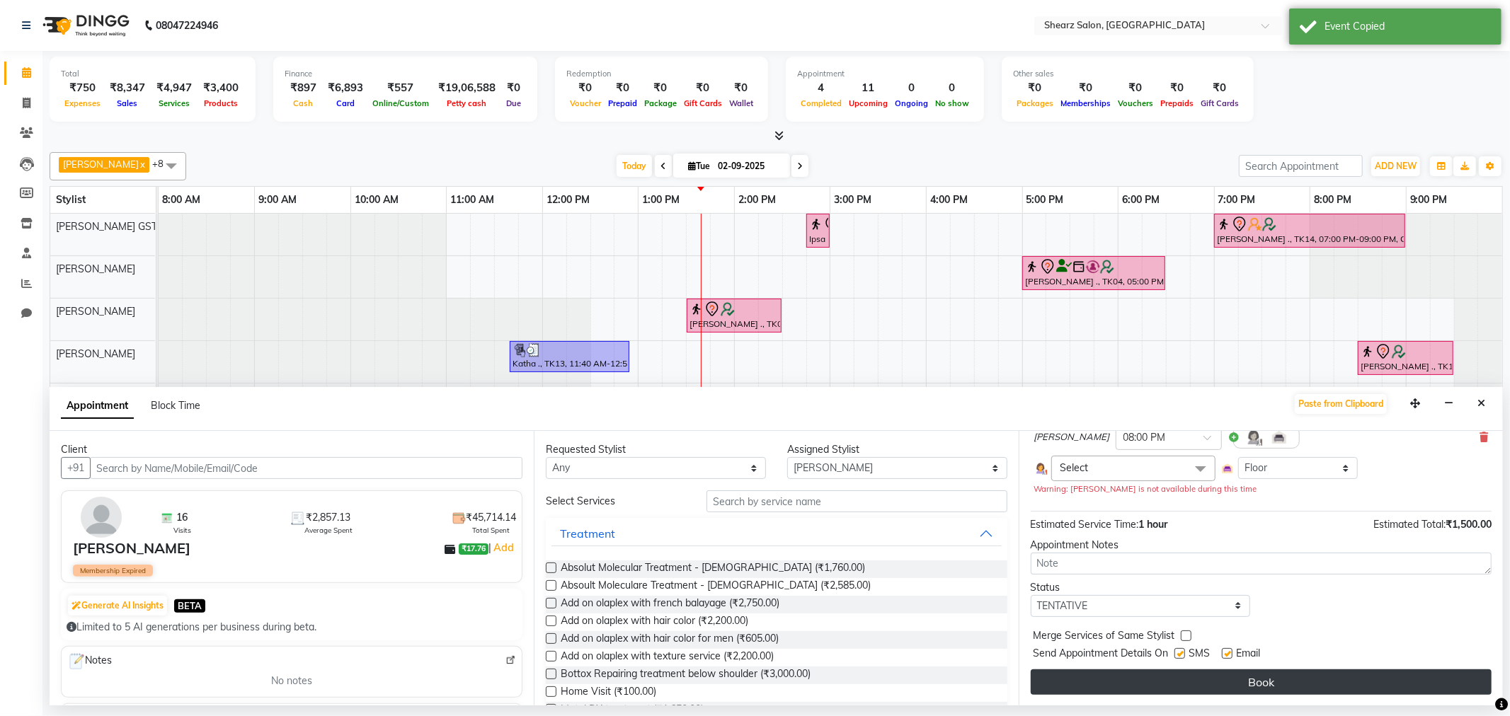
click at [1218, 678] on button "Book" at bounding box center [1261, 682] width 461 height 25
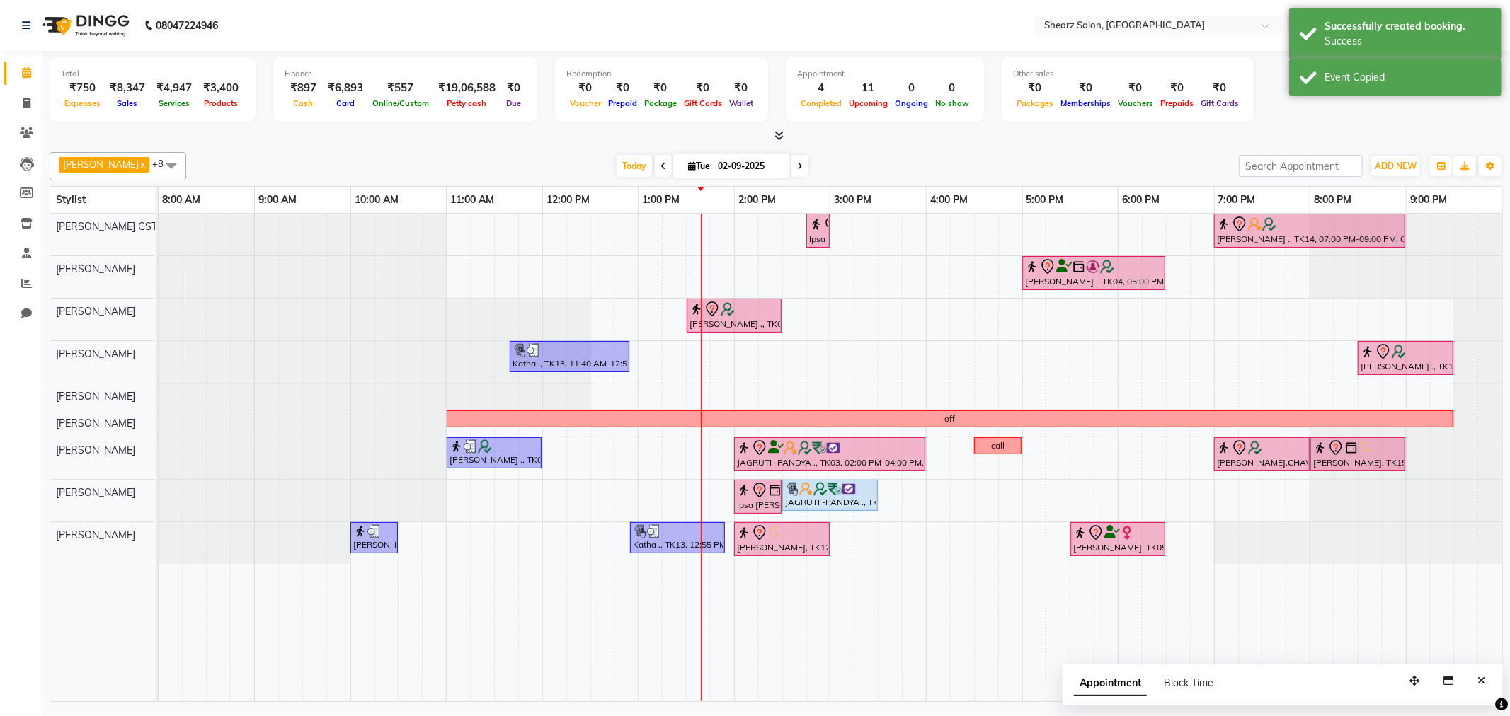
click at [791, 168] on span at bounding box center [799, 166] width 17 height 22
type input "03-09-2025"
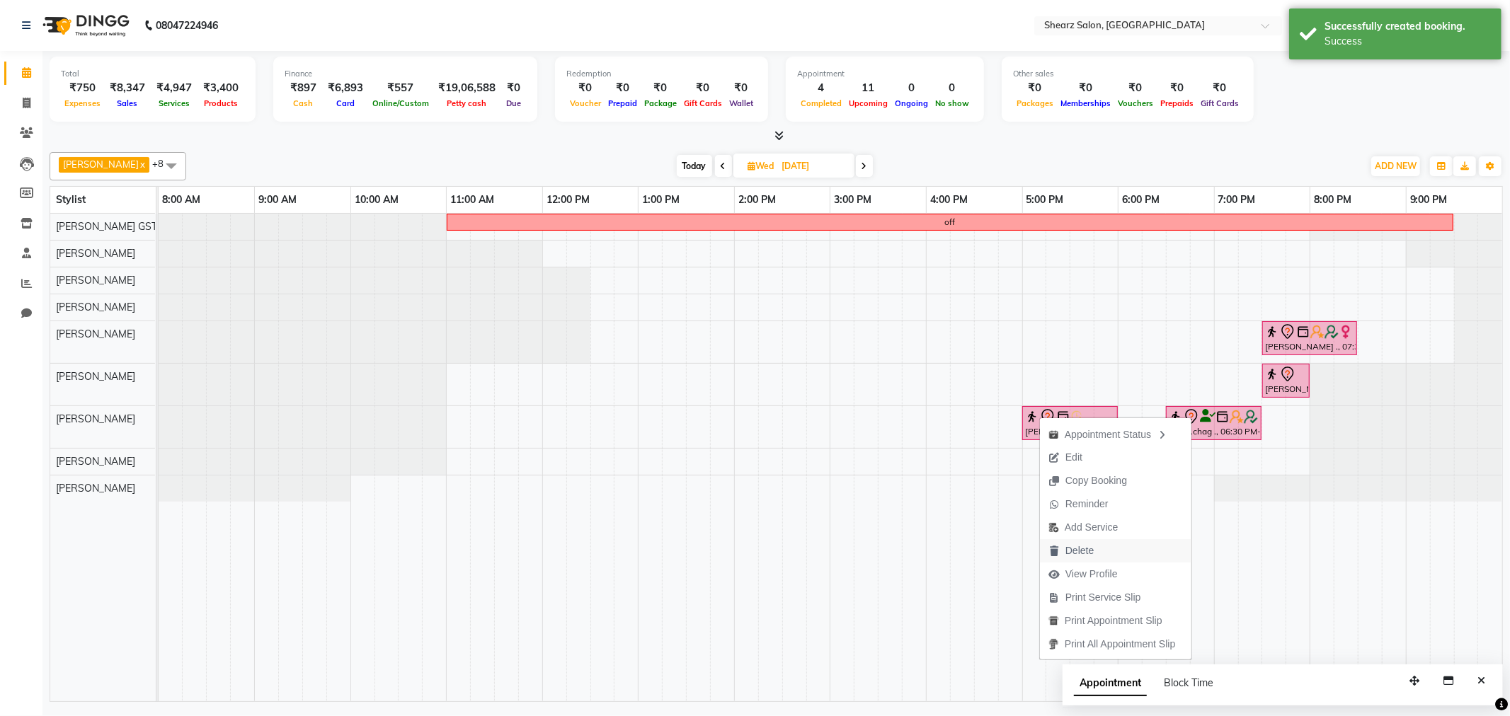
click at [1109, 539] on button "Delete" at bounding box center [1116, 550] width 152 height 23
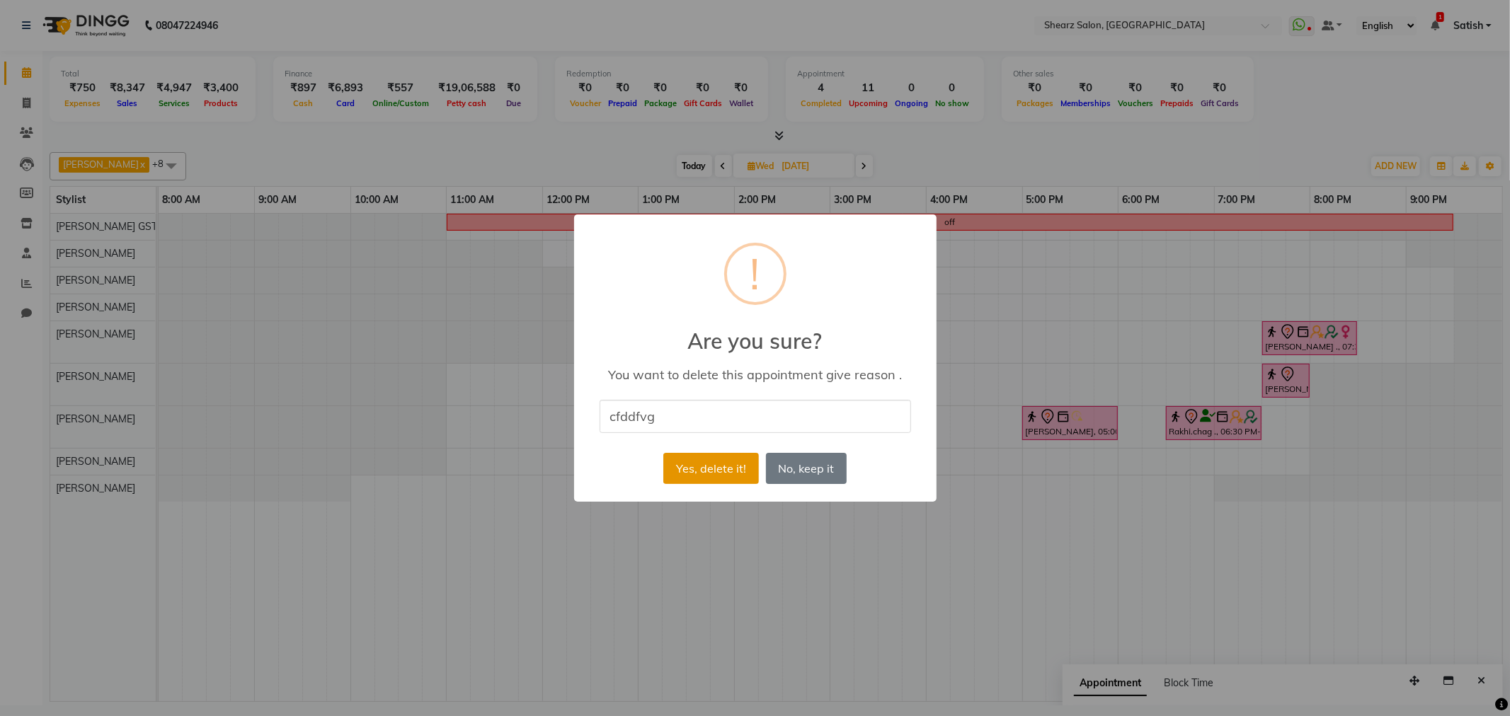
type input "cfddfvg"
click at [738, 466] on button "Yes, delete it!" at bounding box center [710, 468] width 95 height 31
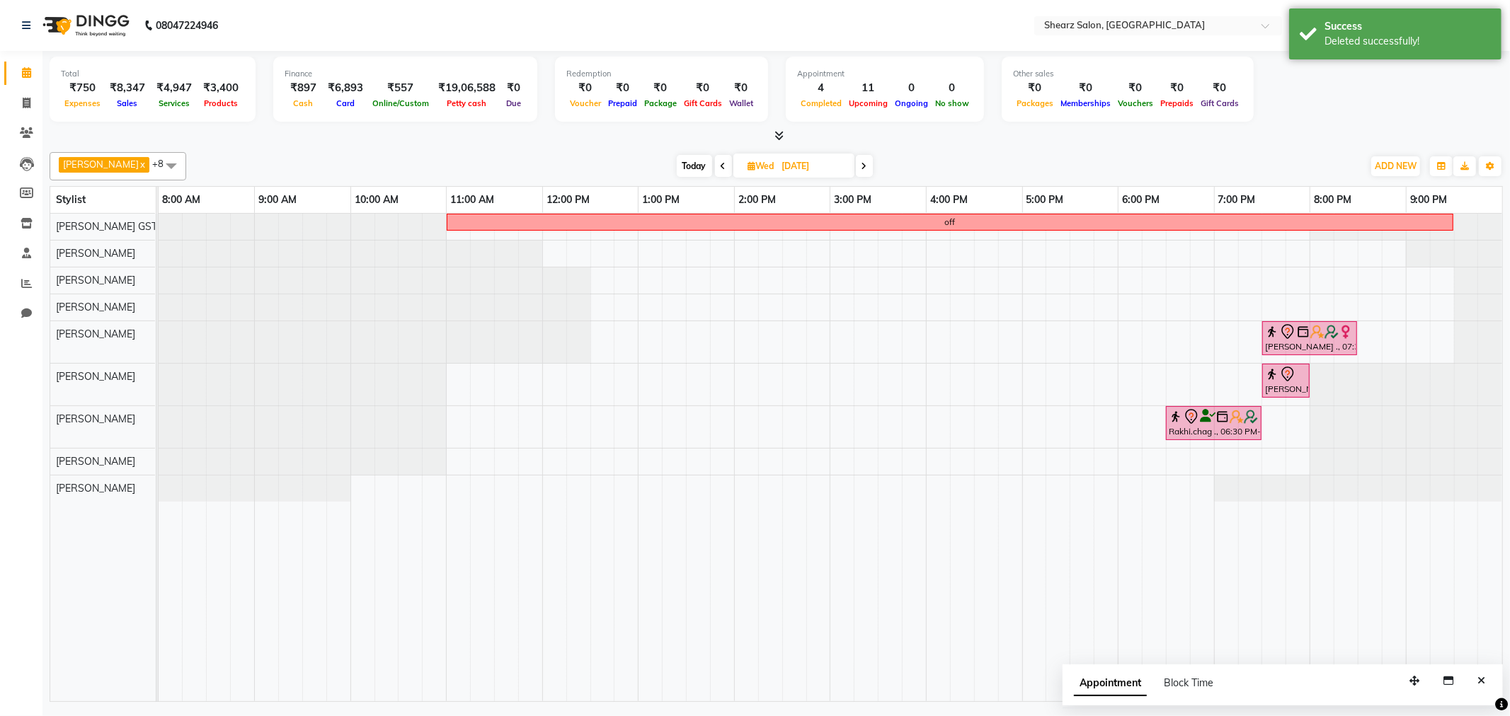
click at [720, 158] on span at bounding box center [723, 166] width 17 height 22
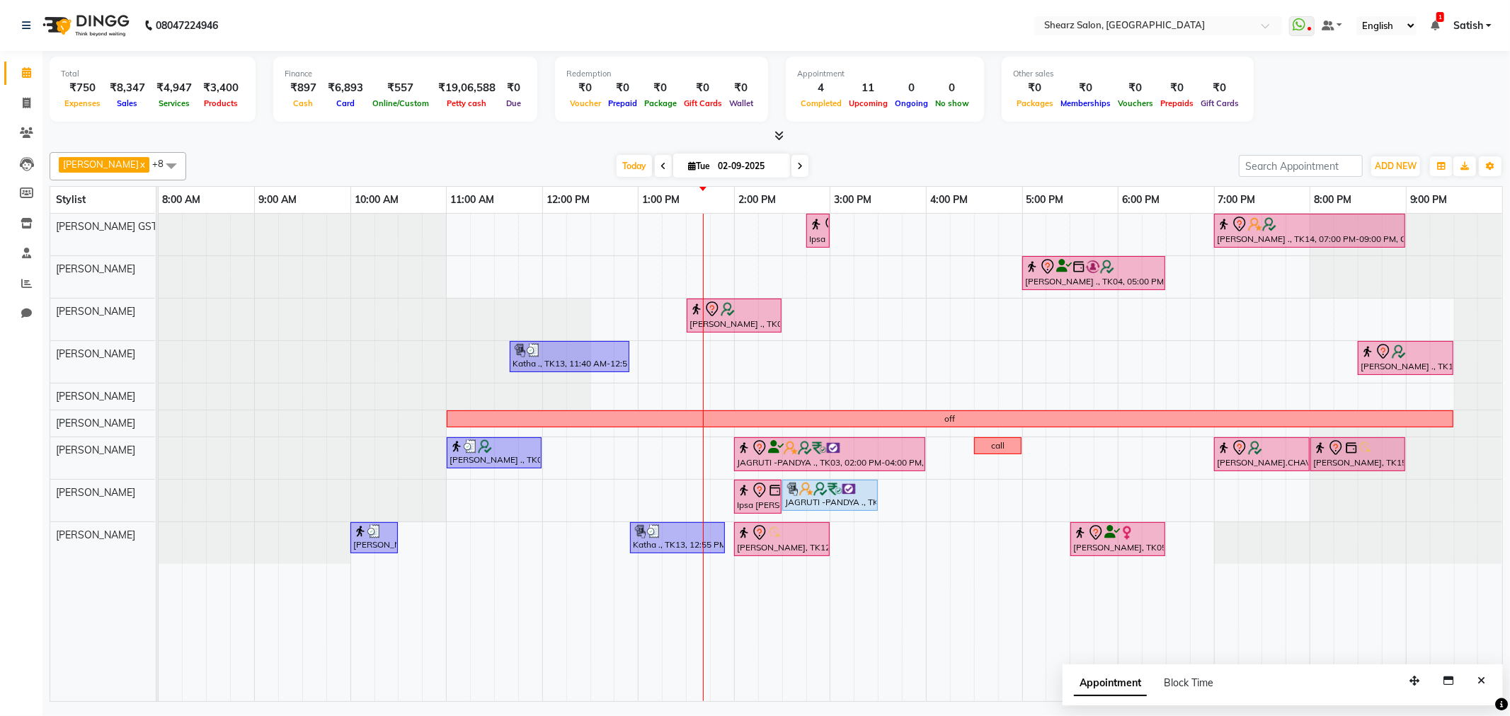
click at [782, 166] on div "Today Tue 02-09-2025" at bounding box center [712, 166] width 195 height 21
click at [791, 168] on span at bounding box center [799, 166] width 17 height 22
type input "03-09-2025"
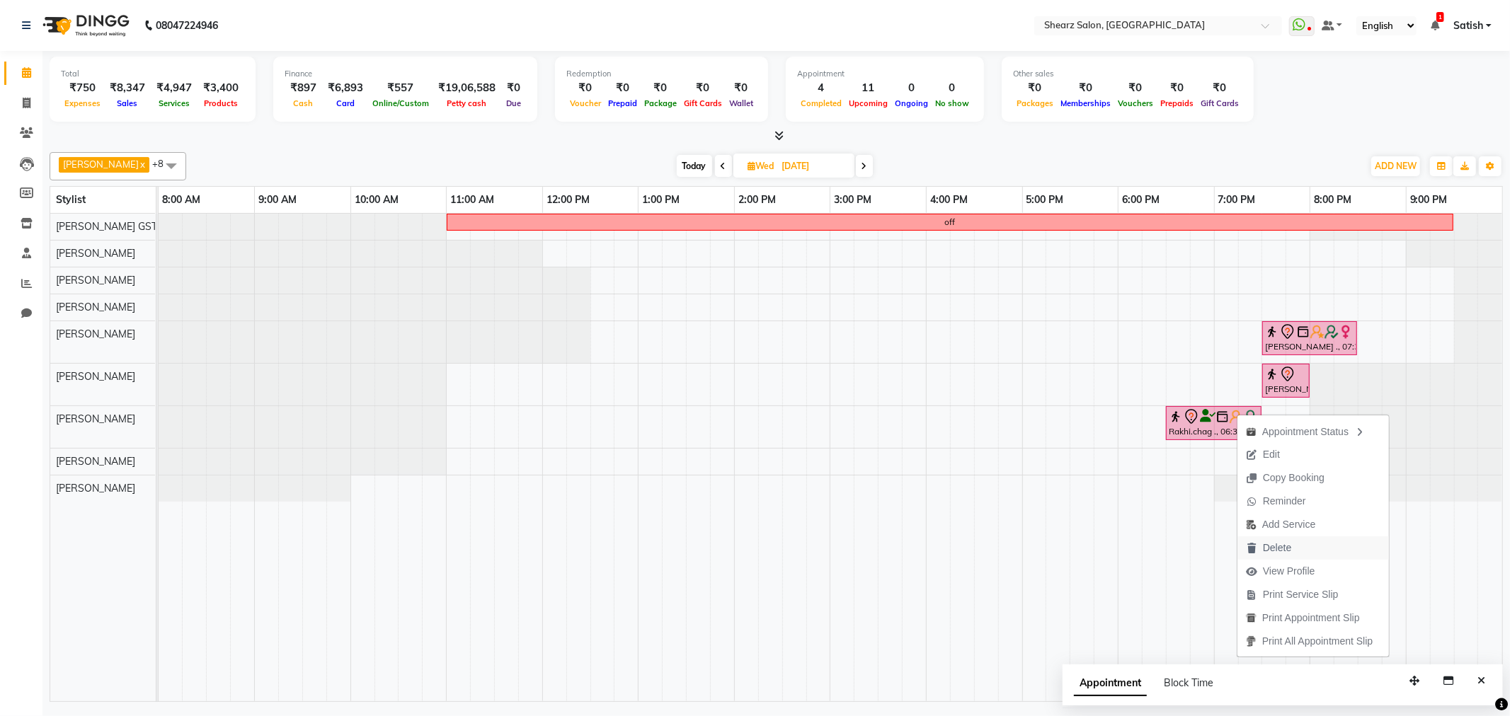
click at [1268, 547] on span "Delete" at bounding box center [1277, 548] width 28 height 15
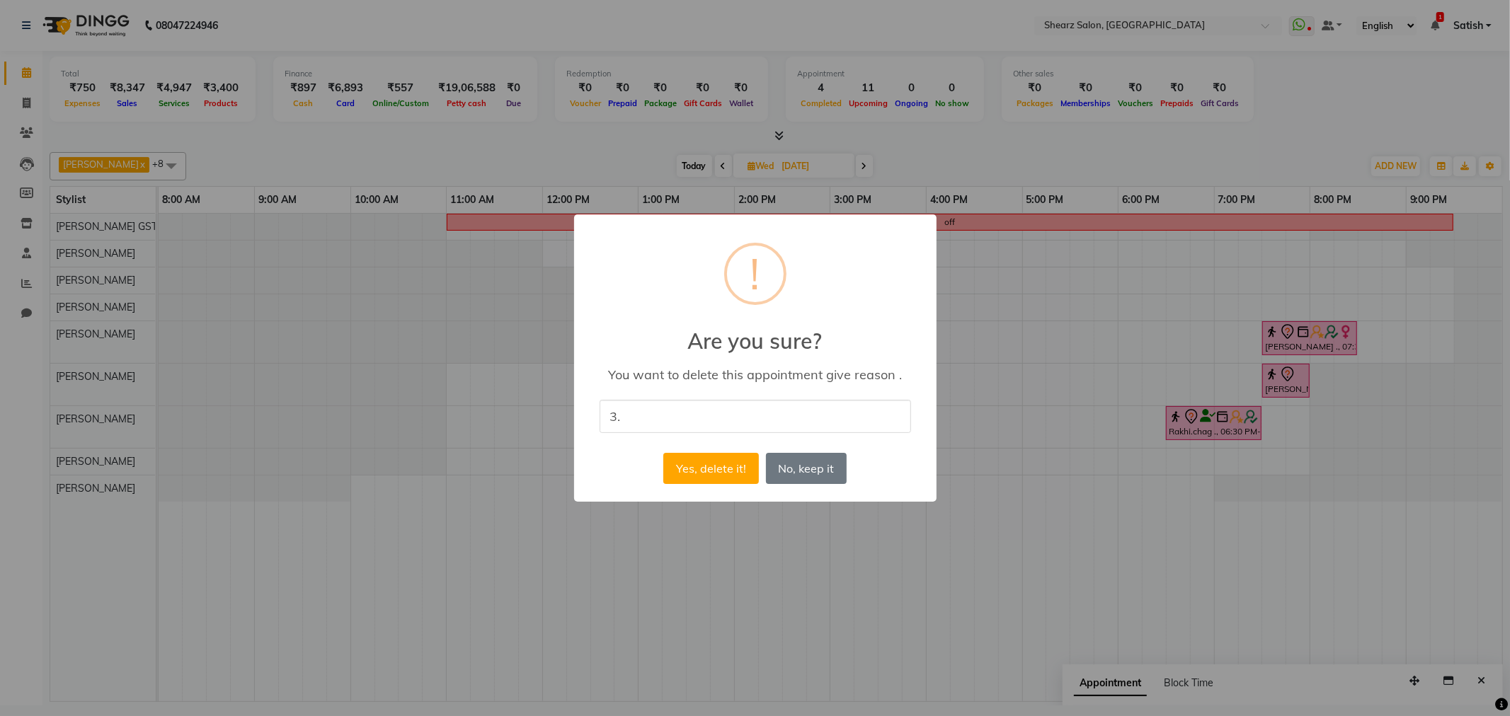
type input "3."
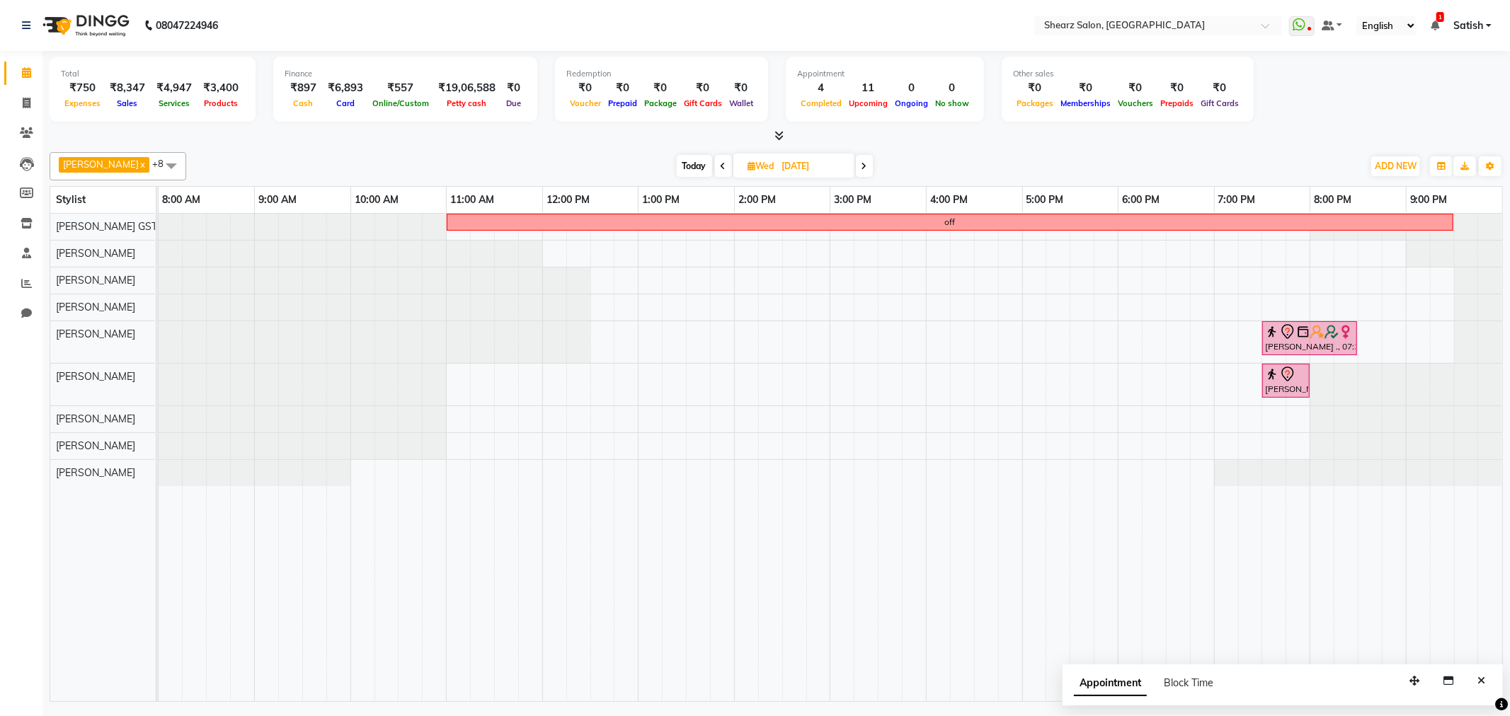
click at [691, 166] on span "Today" at bounding box center [694, 166] width 35 height 22
type input "02-09-2025"
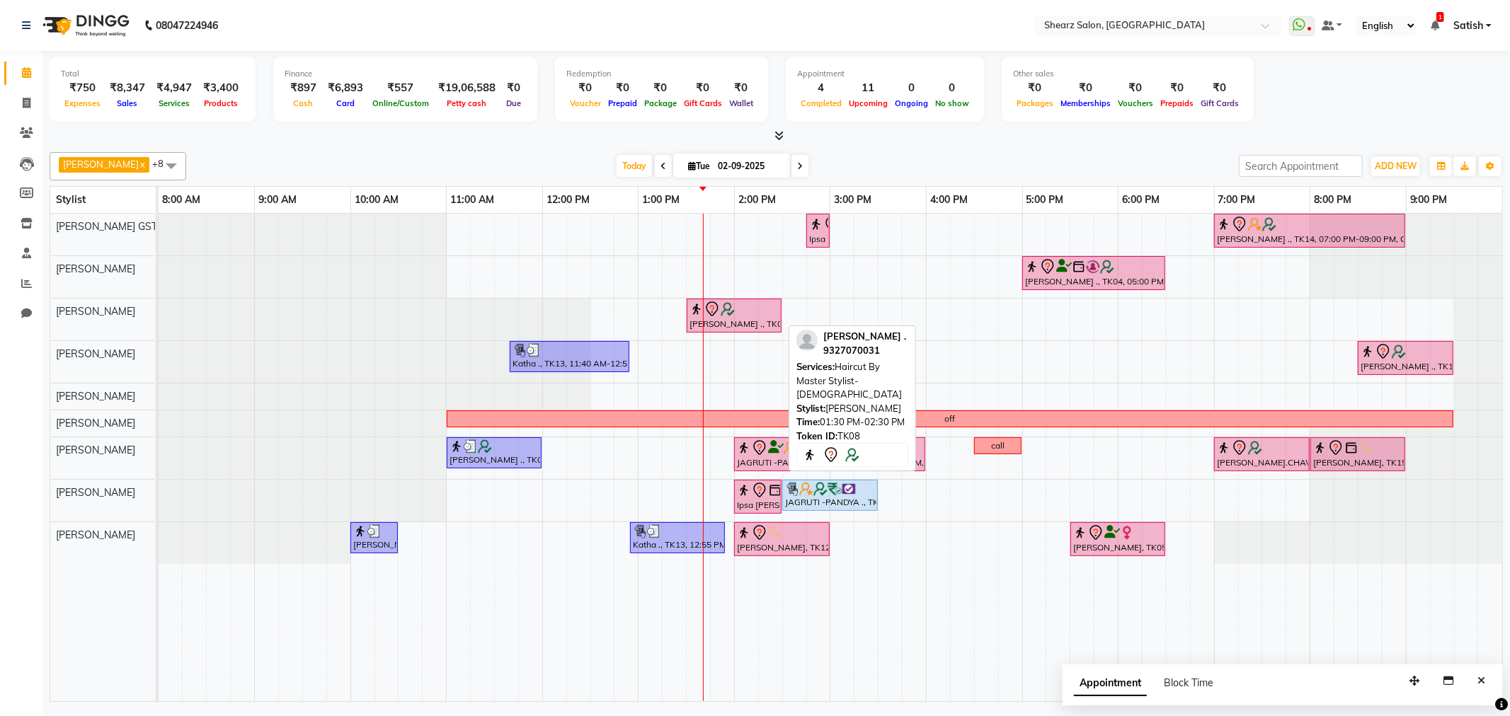
click at [733, 326] on div "MUKESH BHANDARI ., TK08, 01:30 PM-02:30 PM, Haircut By Master Stylist- Male" at bounding box center [734, 316] width 92 height 30
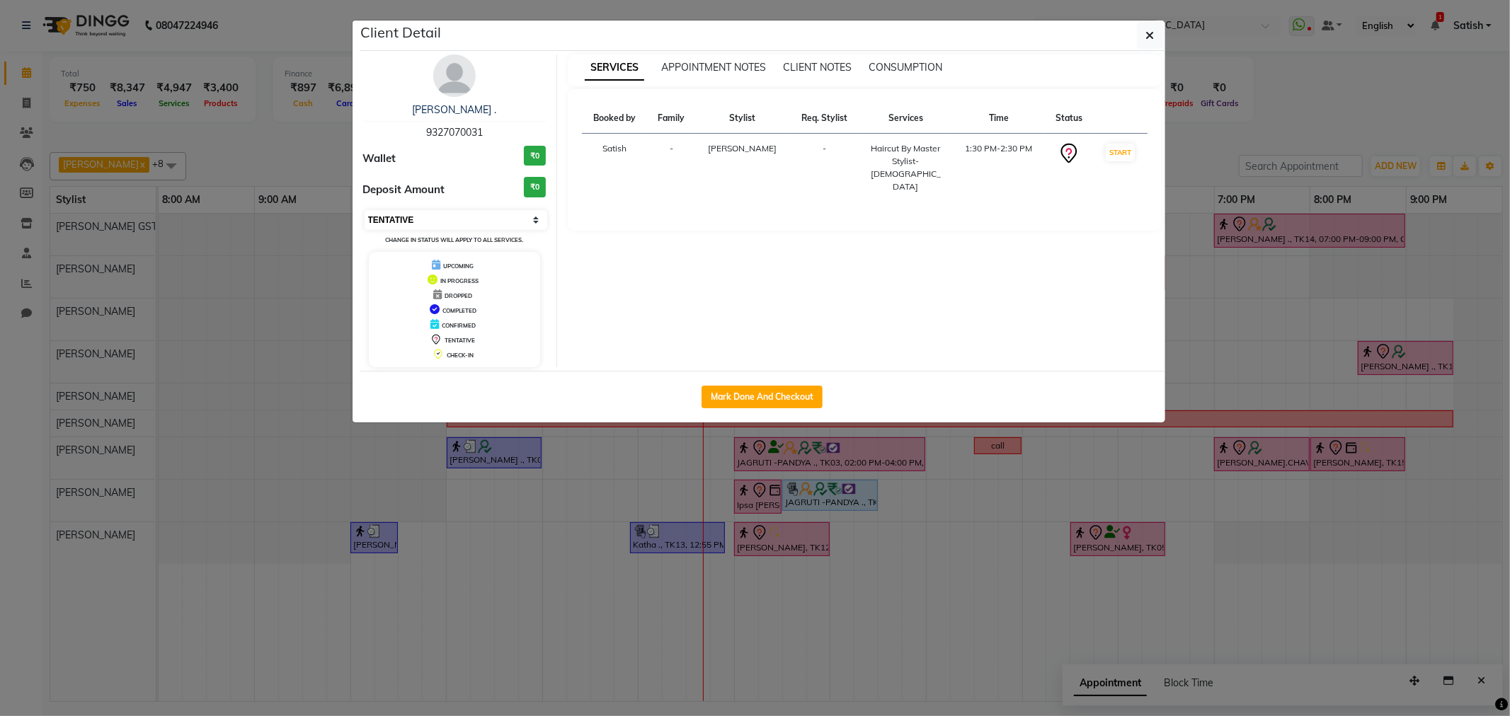
drag, startPoint x: 479, startPoint y: 215, endPoint x: 473, endPoint y: 225, distance: 11.4
click at [479, 215] on select "Select IN SERVICE CONFIRMED TENTATIVE CHECK IN MARK DONE DROPPED UPCOMING" at bounding box center [456, 220] width 183 height 20
select select "1"
click at [365, 210] on select "Select IN SERVICE CONFIRMED TENTATIVE CHECK IN MARK DONE DROPPED UPCOMING" at bounding box center [456, 220] width 183 height 20
click at [1149, 26] on button "button" at bounding box center [1150, 35] width 27 height 27
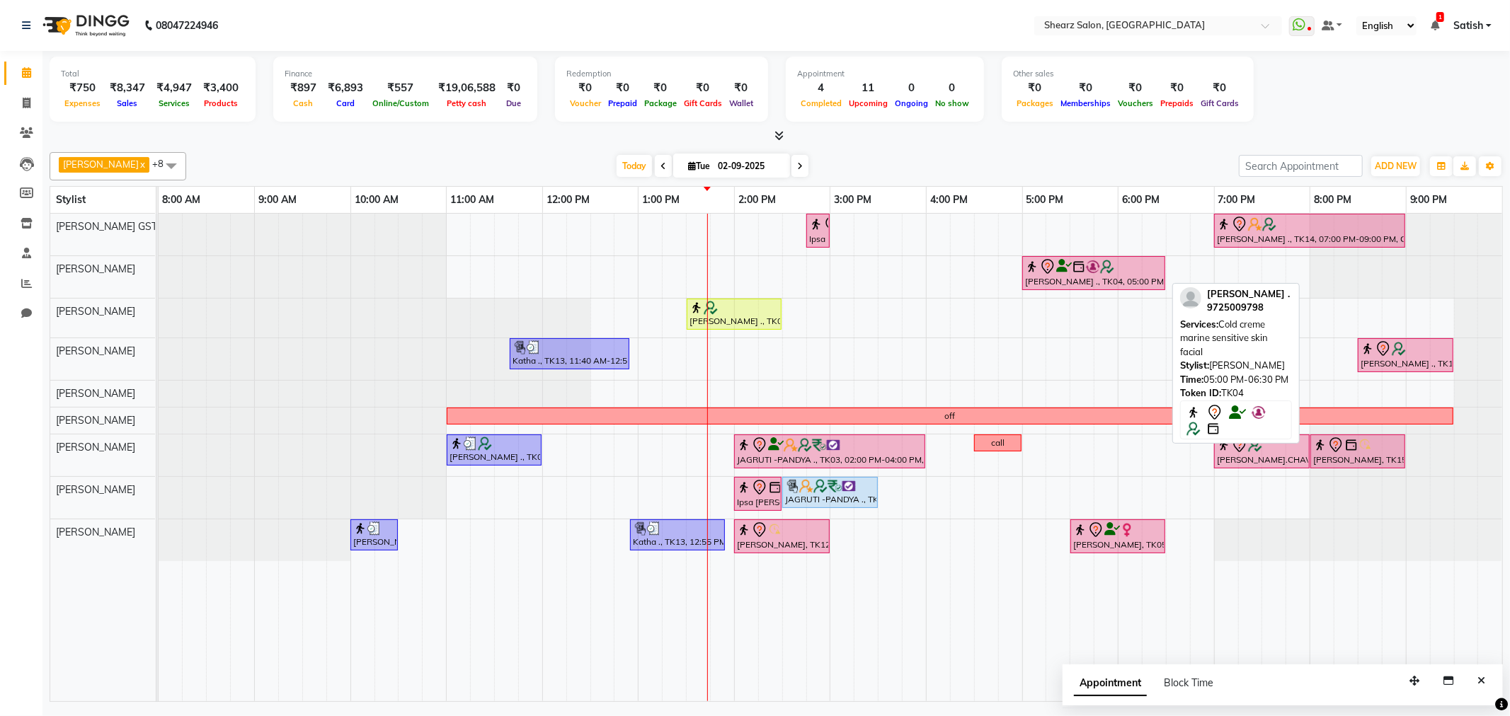
click at [1093, 278] on div "Jigna Vashi ., TK04, 05:00 PM-06:30 PM, Cold creme marine sensitive skin facial" at bounding box center [1094, 273] width 140 height 30
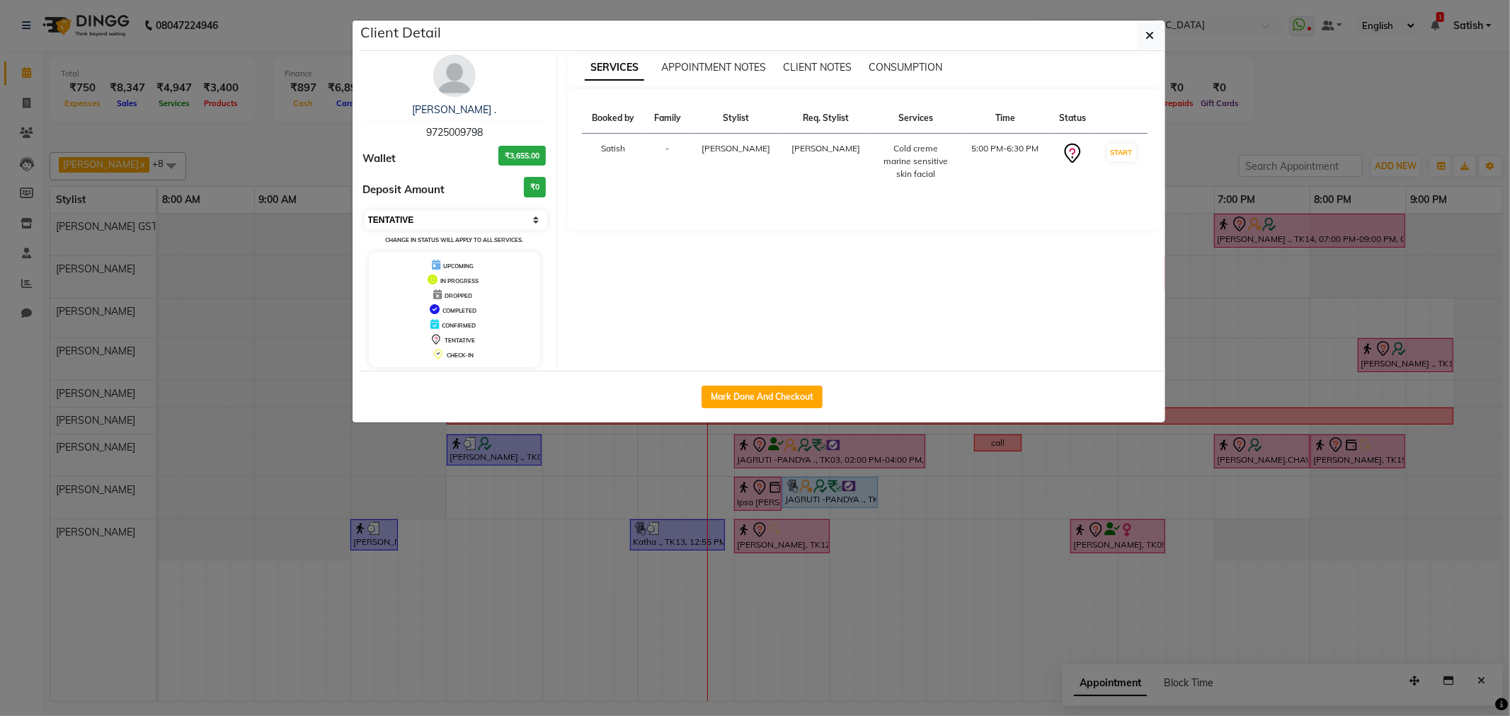
click at [391, 212] on select "Select IN SERVICE CONFIRMED TENTATIVE CHECK IN MARK DONE DROPPED UPCOMING" at bounding box center [456, 220] width 183 height 20
select select "6"
click at [365, 210] on select "Select IN SERVICE CONFIRMED TENTATIVE CHECK IN MARK DONE DROPPED UPCOMING" at bounding box center [456, 220] width 183 height 20
click at [1151, 33] on icon "button" at bounding box center [1150, 35] width 8 height 11
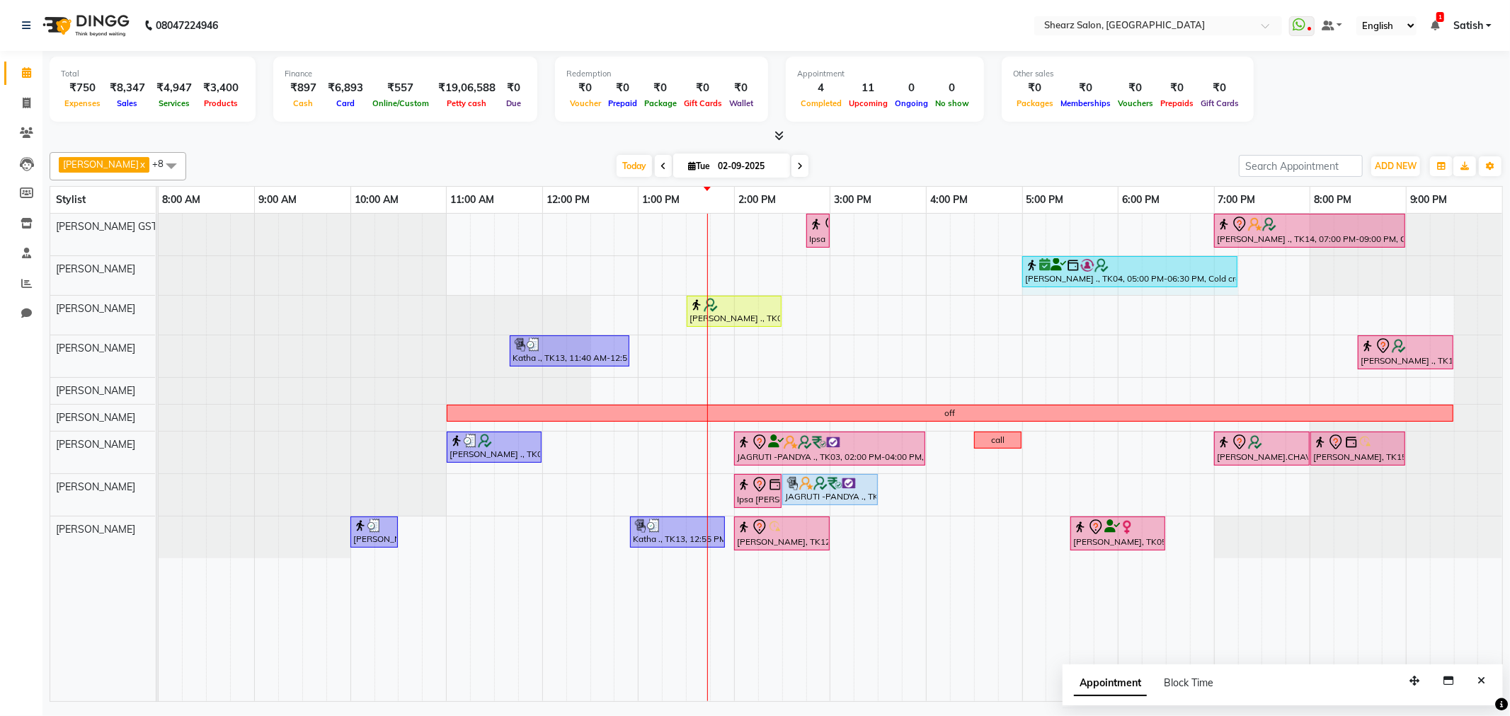
drag, startPoint x: 1162, startPoint y: 265, endPoint x: 1220, endPoint y: 265, distance: 58.1
click at [159, 265] on div "Jigna Vashi ., TK04, 05:00 PM-06:30 PM, Cold creme marine sensitive skin facial…" at bounding box center [159, 275] width 0 height 39
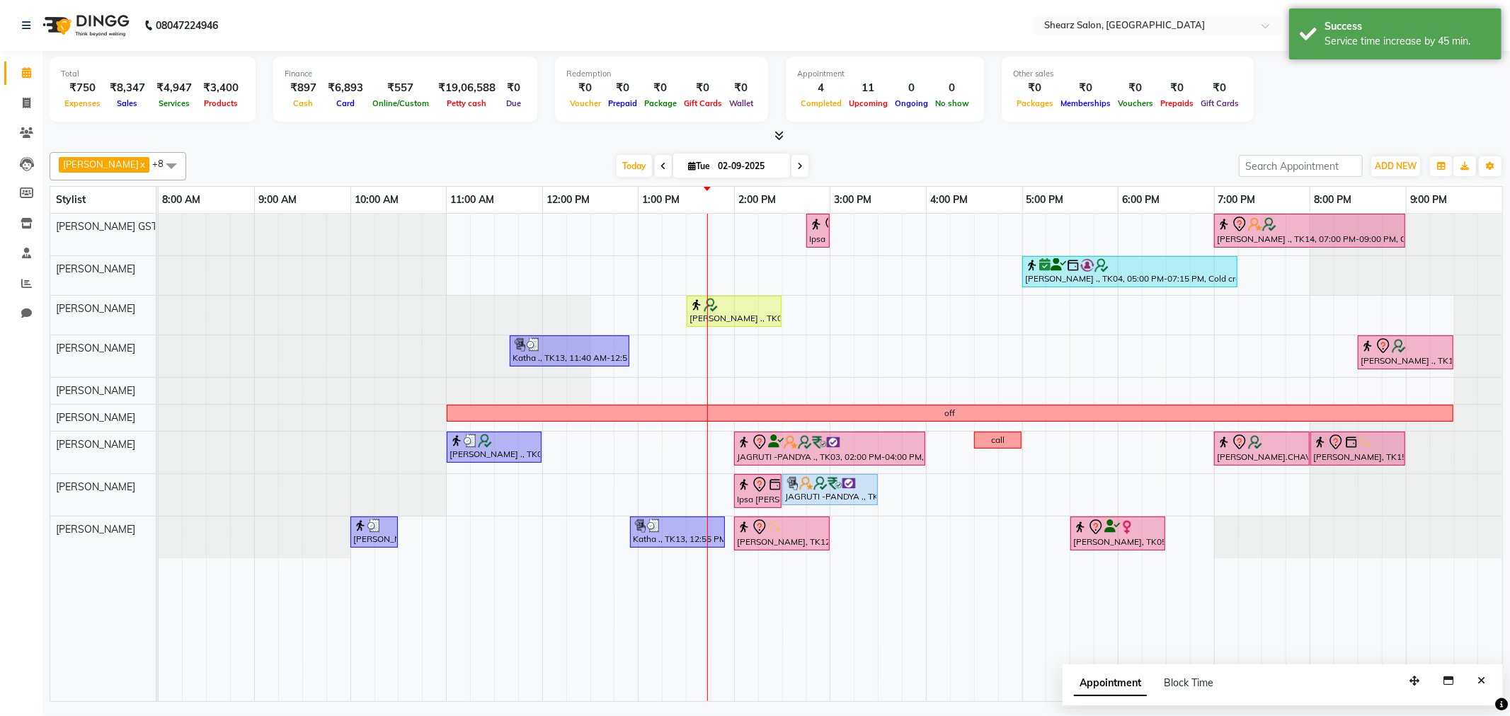
click at [161, 167] on span at bounding box center [171, 165] width 28 height 27
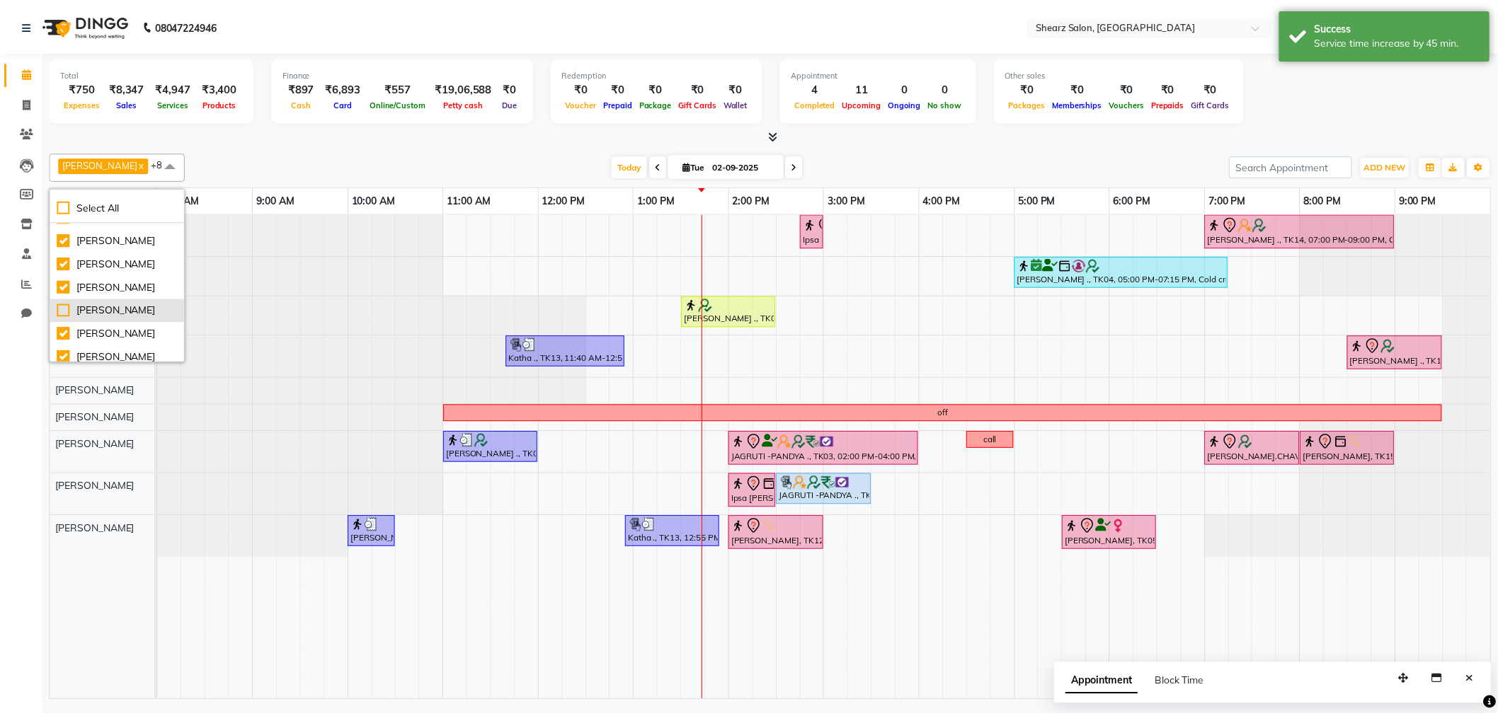
scroll to position [157, 0]
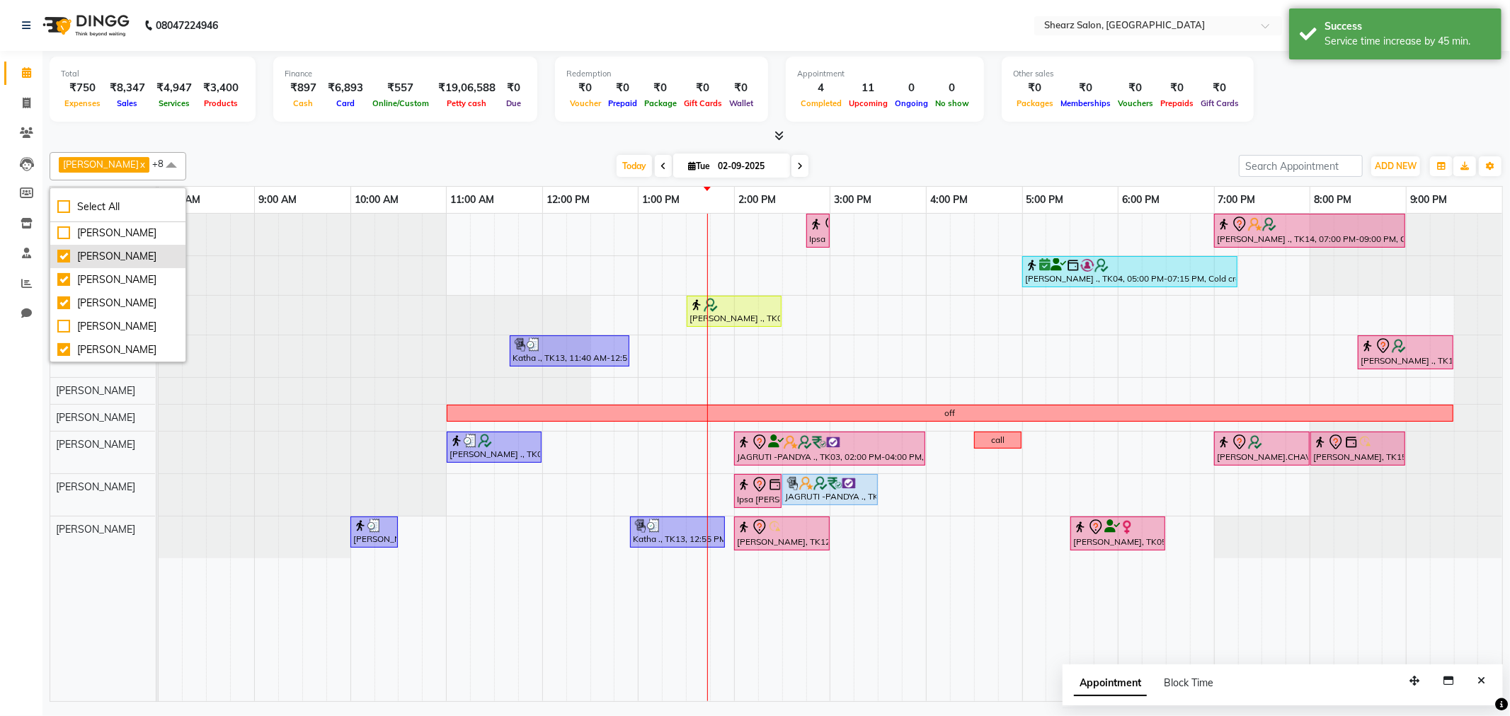
click at [92, 251] on div "Rohit Rathod" at bounding box center [117, 256] width 121 height 15
checkbox input "false"
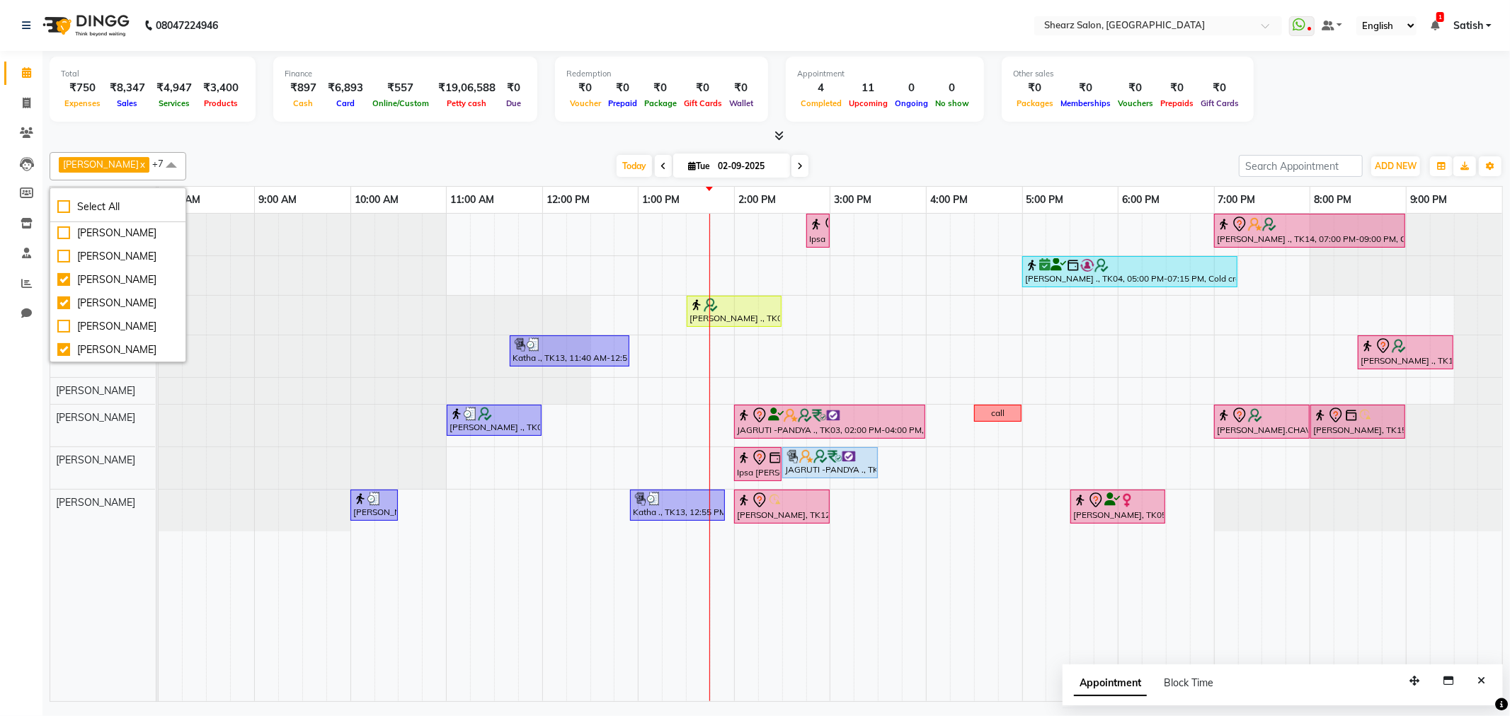
click at [791, 161] on span at bounding box center [799, 166] width 17 height 22
type input "03-09-2025"
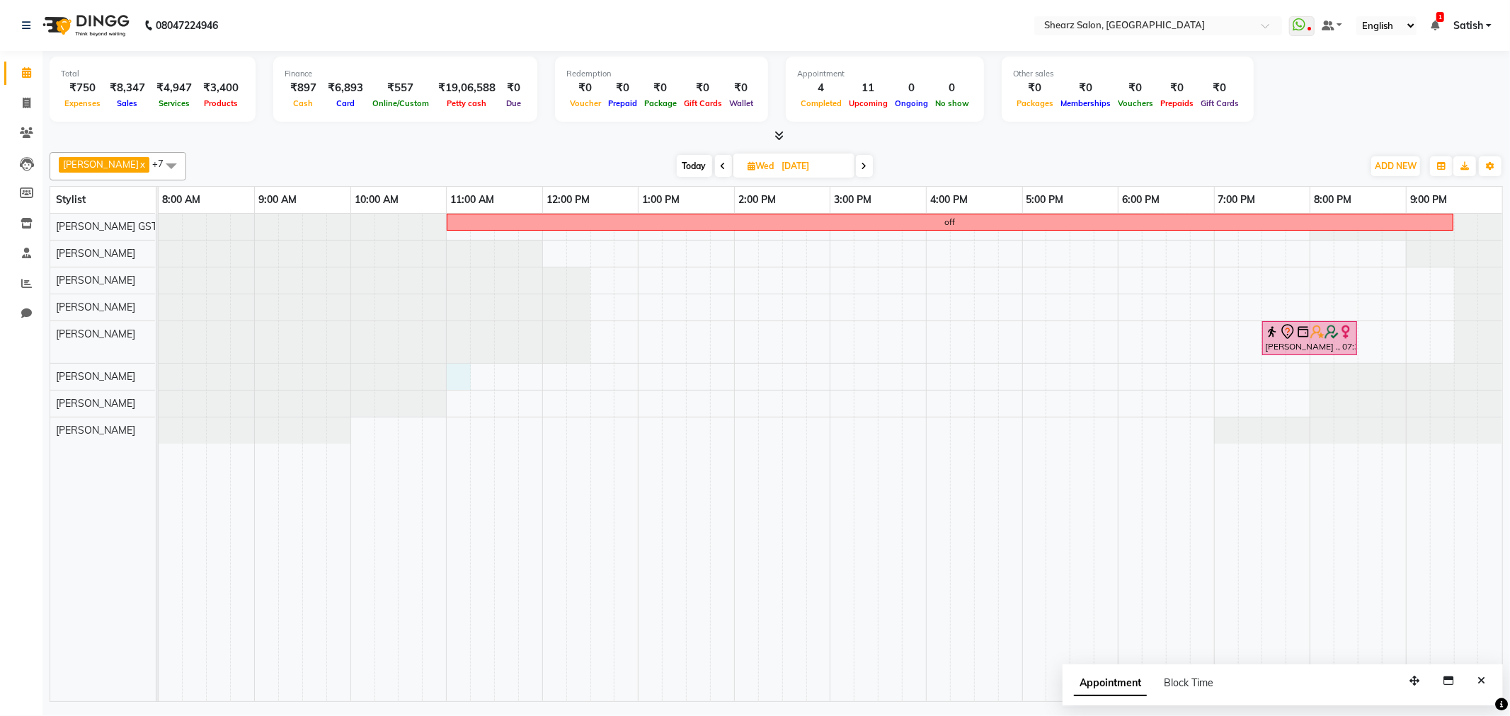
click at [462, 380] on div "off JIGNA ., 07:30 PM-08:30 PM, Loreal Hairwash & Blow dry - Below Shoulder" at bounding box center [831, 458] width 1344 height 488
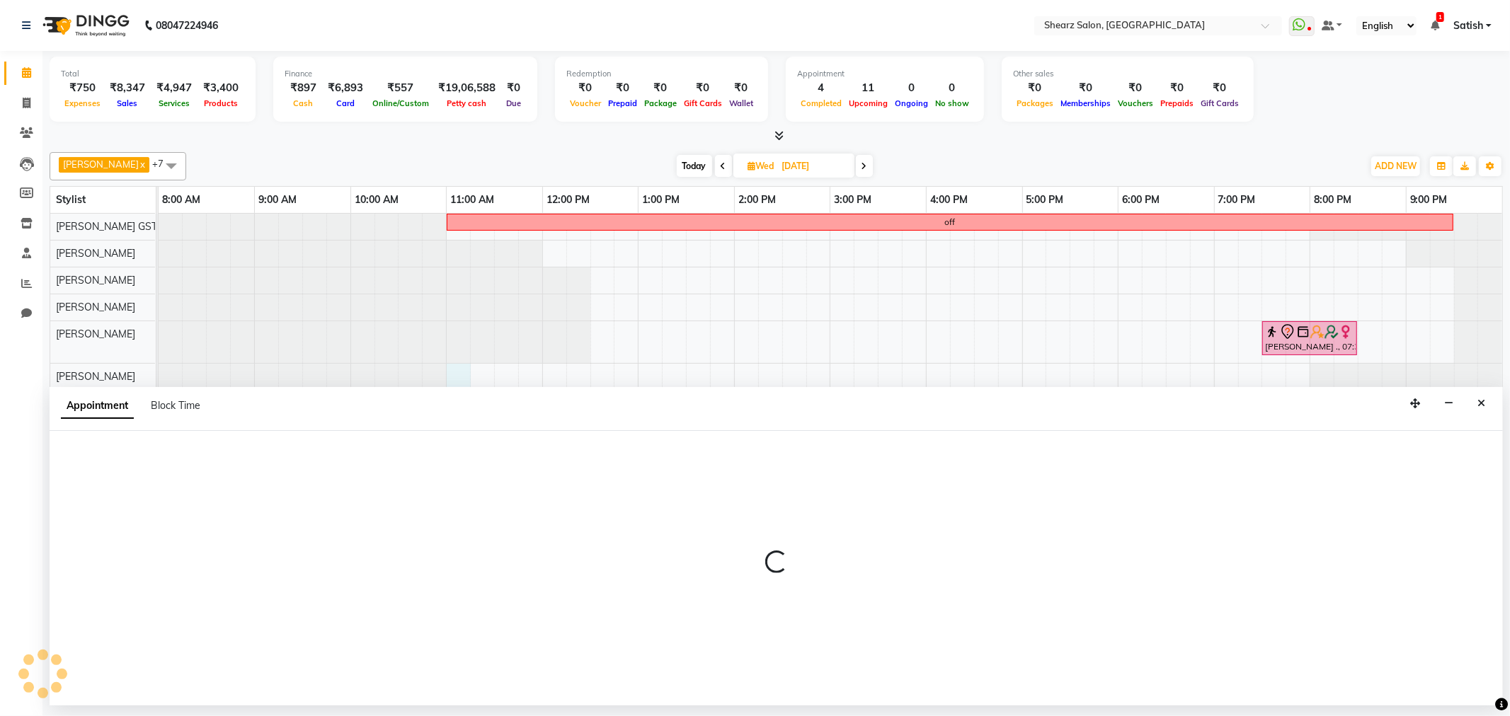
select select "77440"
select select "660"
select select "tentative"
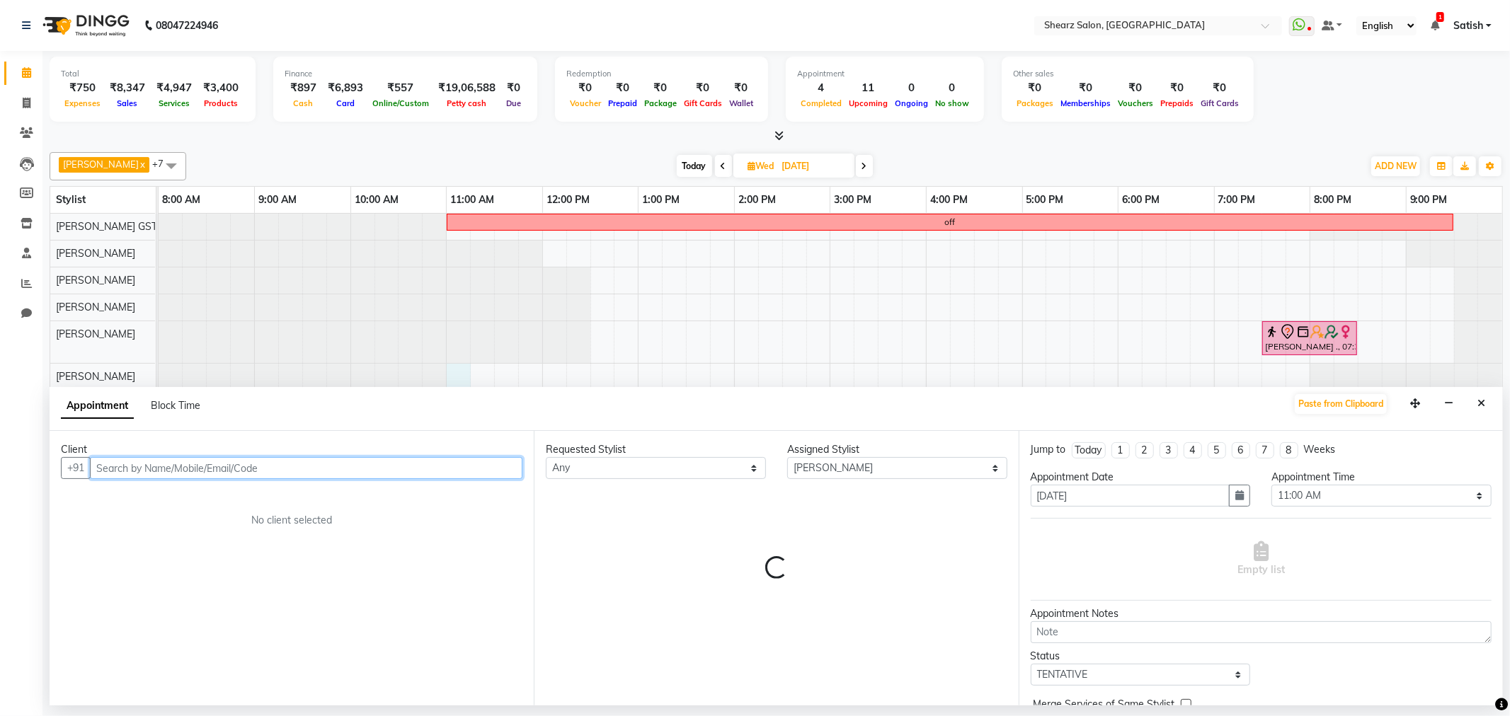
click at [213, 405] on div "Appointment Block Time" at bounding box center [139, 406] width 156 height 15
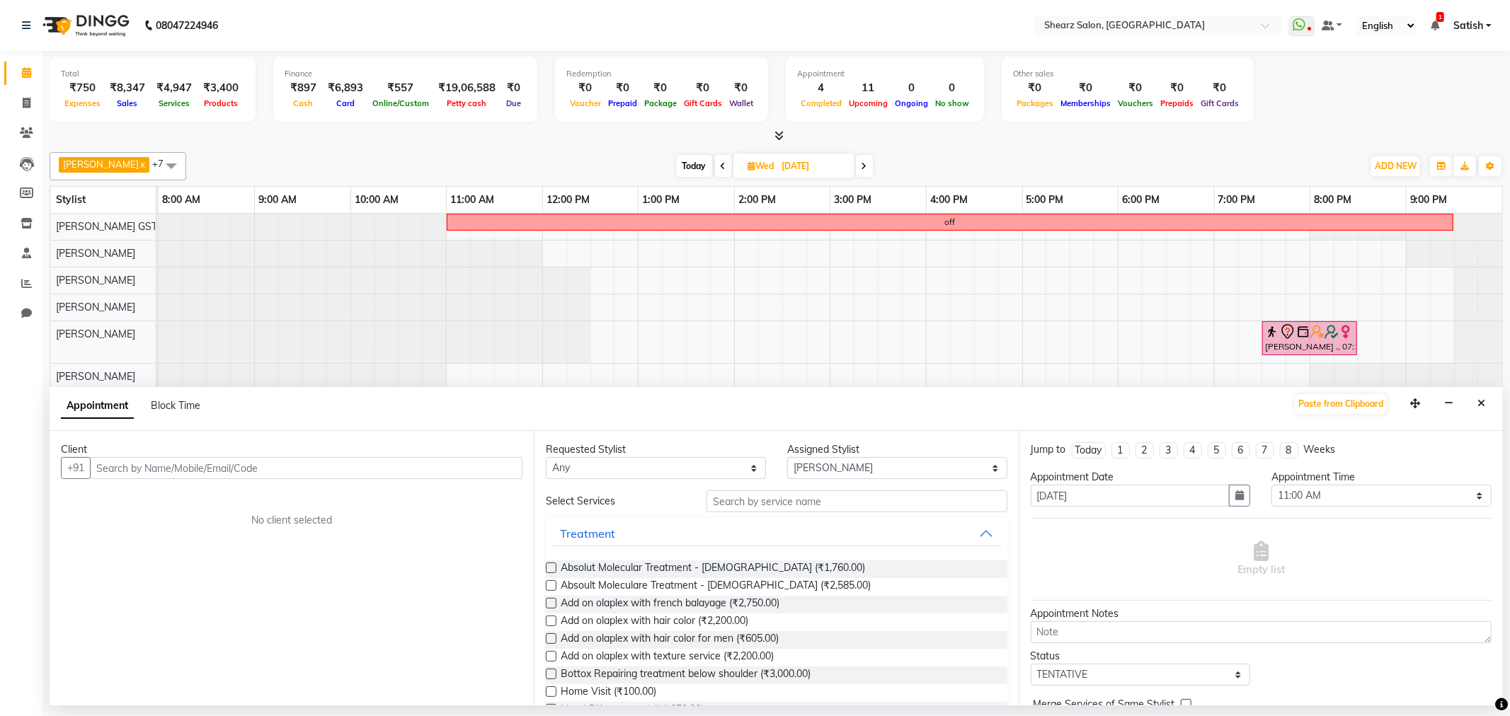
click at [193, 412] on div "Block Time" at bounding box center [176, 406] width 50 height 15
click at [188, 406] on span "Block Time" at bounding box center [176, 405] width 50 height 13
select select "77440"
select select "660"
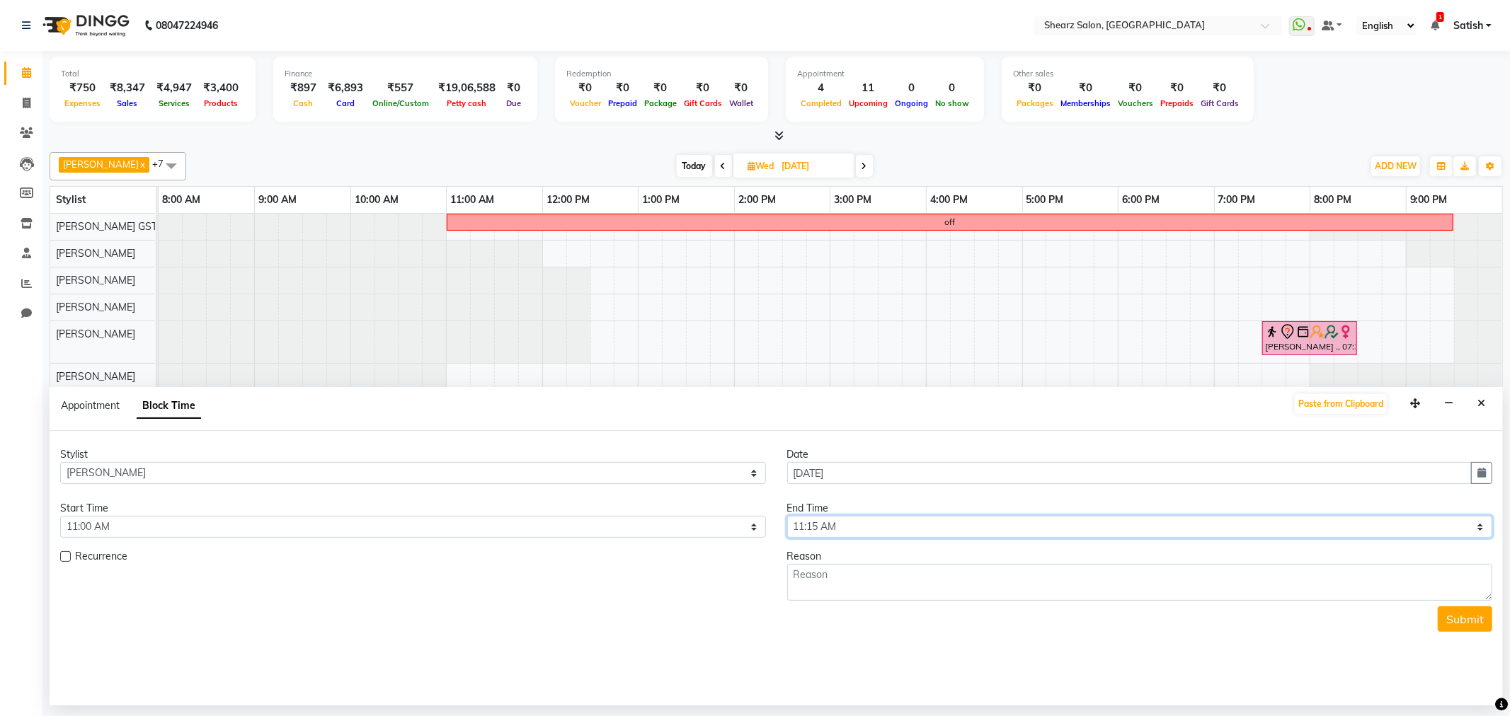
click at [896, 524] on select "Select 09:00 AM 09:15 AM 09:30 AM 09:45 AM 10:00 AM 10:15 AM 10:30 AM 10:45 AM …" at bounding box center [1140, 527] width 706 height 22
drag, startPoint x: 851, startPoint y: 524, endPoint x: 850, endPoint y: 517, distance: 7.1
click at [851, 524] on select "Select 09:00 AM 09:15 AM 09:30 AM 09:45 AM 10:00 AM 10:15 AM 10:30 AM 10:45 AM …" at bounding box center [1140, 527] width 706 height 22
select select "1290"
click at [787, 516] on select "Select 09:00 AM 09:15 AM 09:30 AM 09:45 AM 10:00 AM 10:15 AM 10:30 AM 10:45 AM …" at bounding box center [1140, 527] width 706 height 22
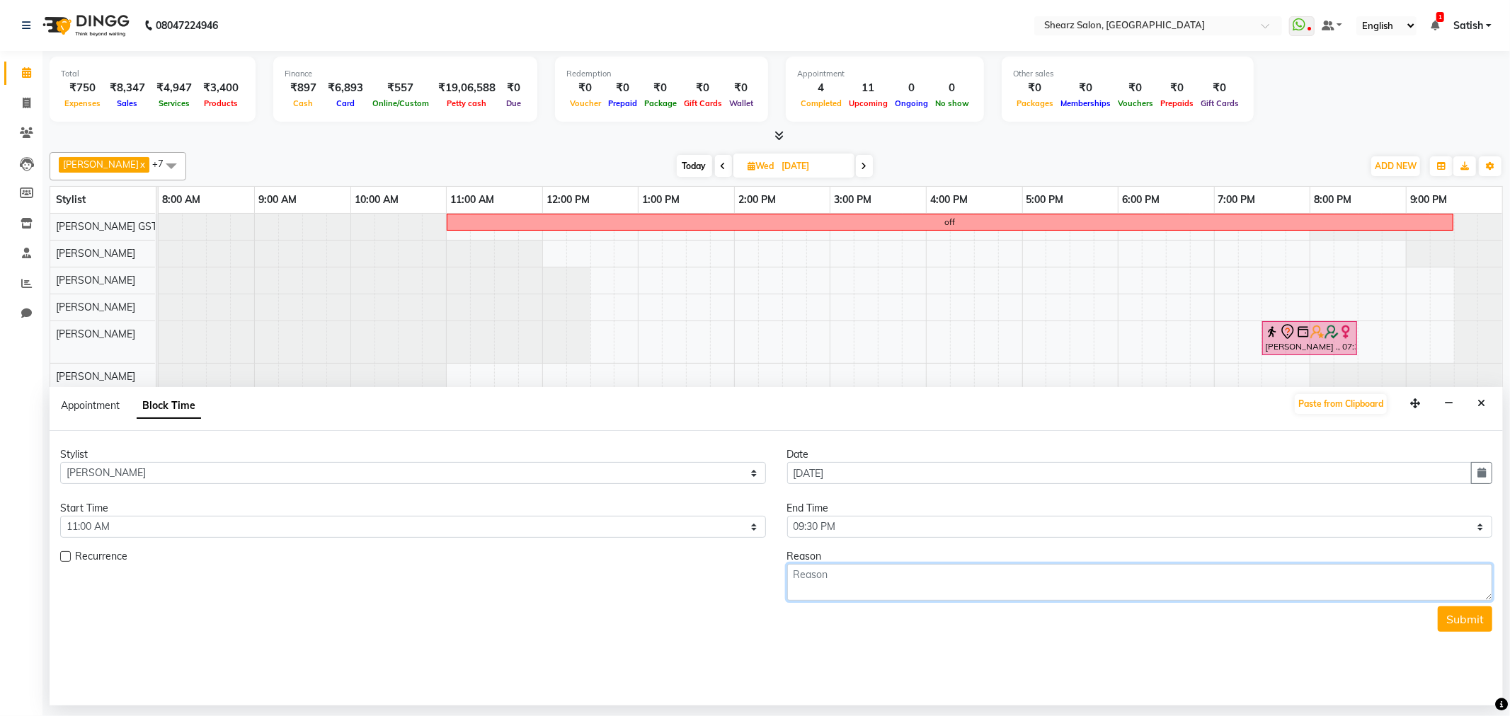
click at [825, 591] on textarea at bounding box center [1140, 582] width 706 height 37
type textarea "off"
click at [1470, 627] on button "Submit" at bounding box center [1465, 619] width 55 height 25
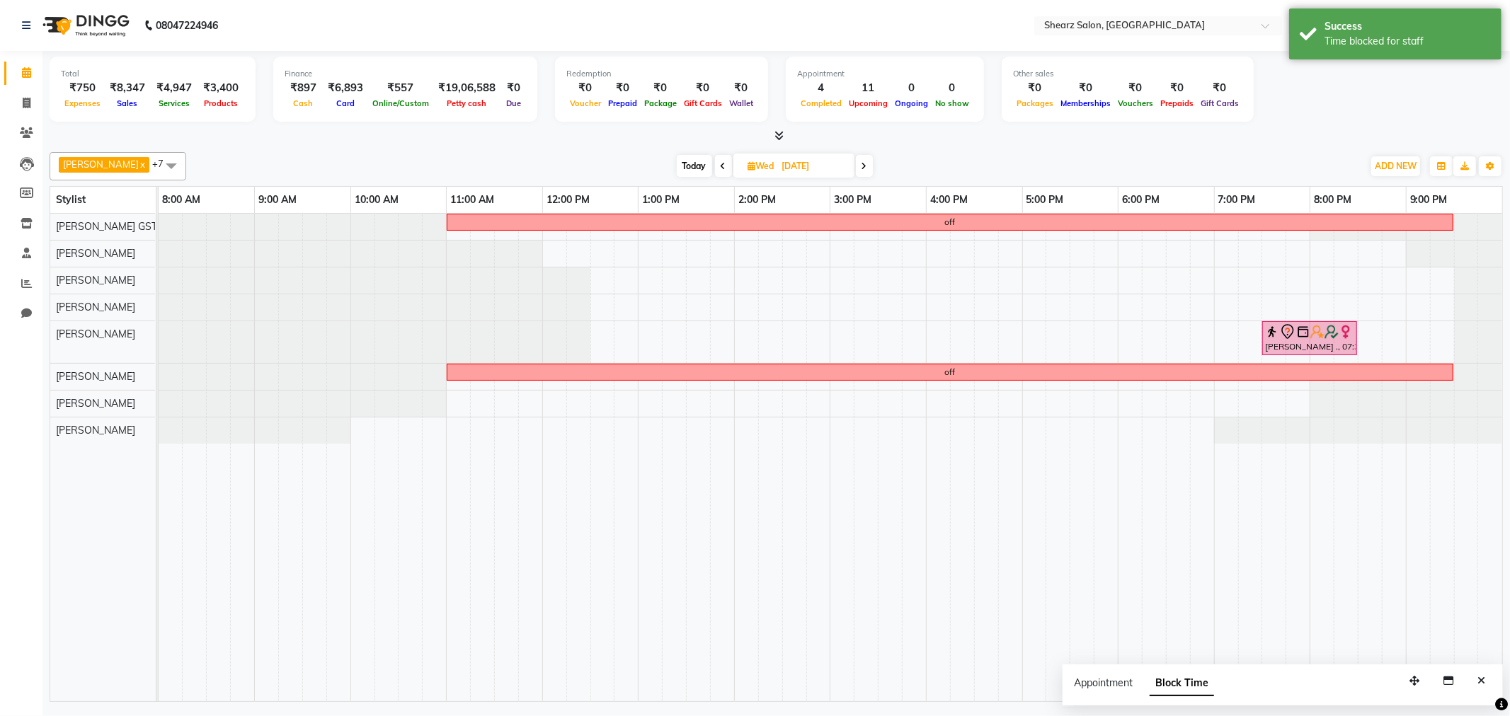
click at [692, 160] on span "Today" at bounding box center [694, 166] width 35 height 22
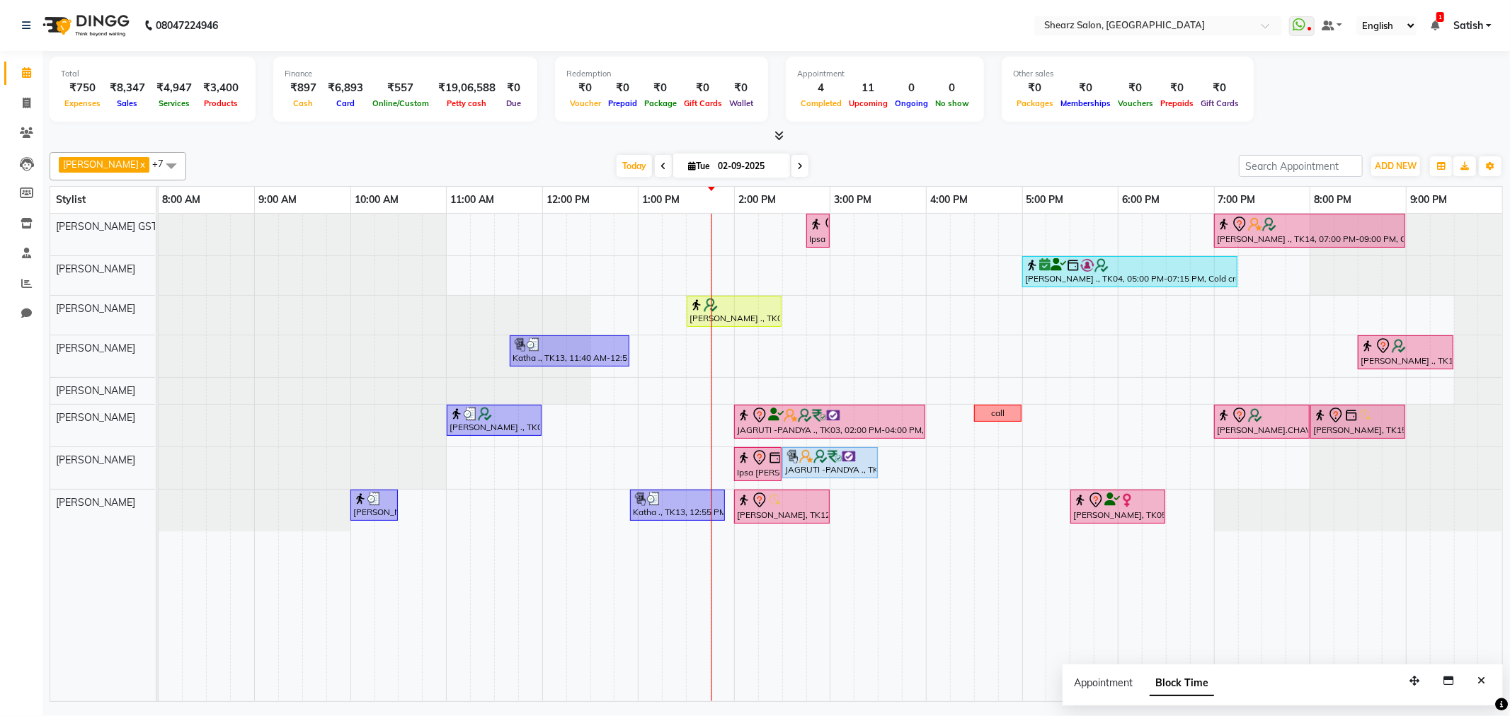
click at [791, 168] on span at bounding box center [799, 166] width 17 height 22
type input "03-09-2025"
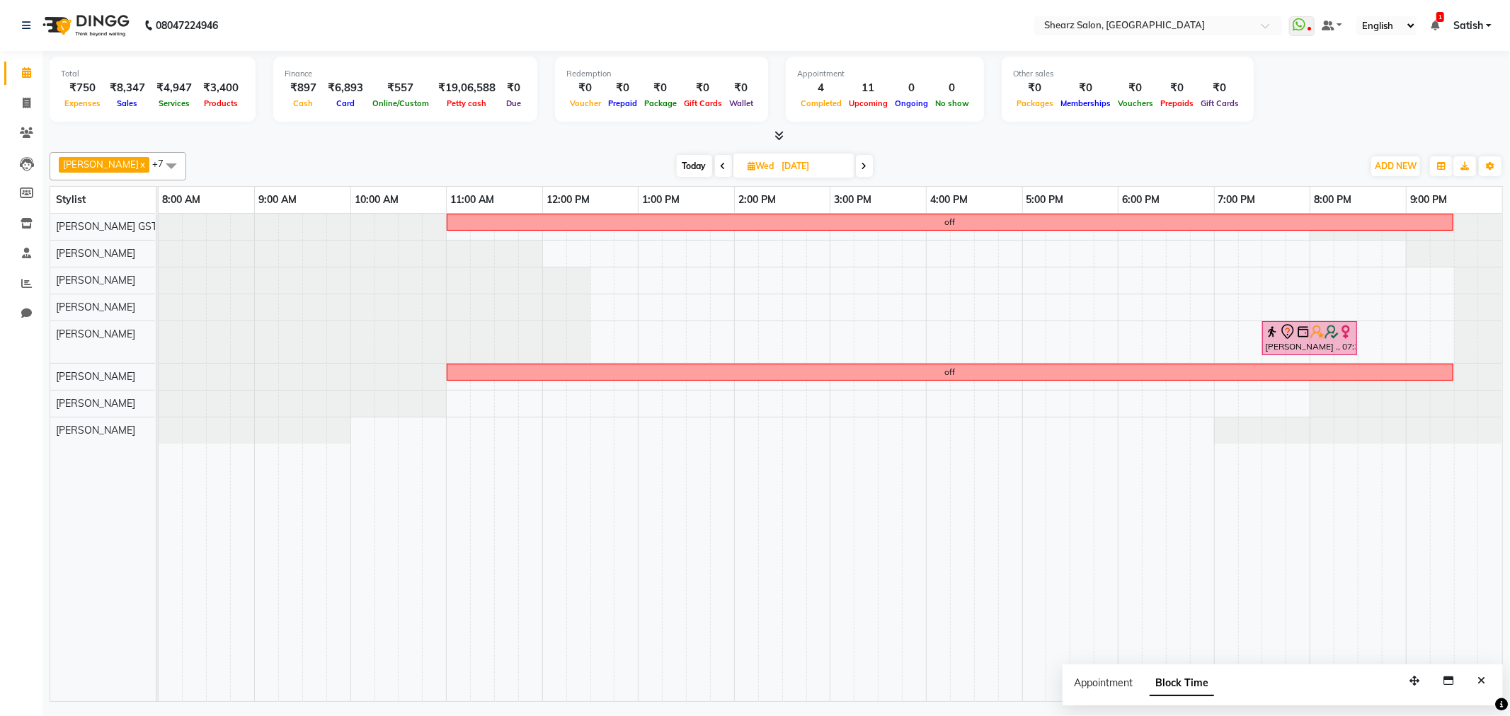
click at [157, 163] on span at bounding box center [171, 165] width 28 height 27
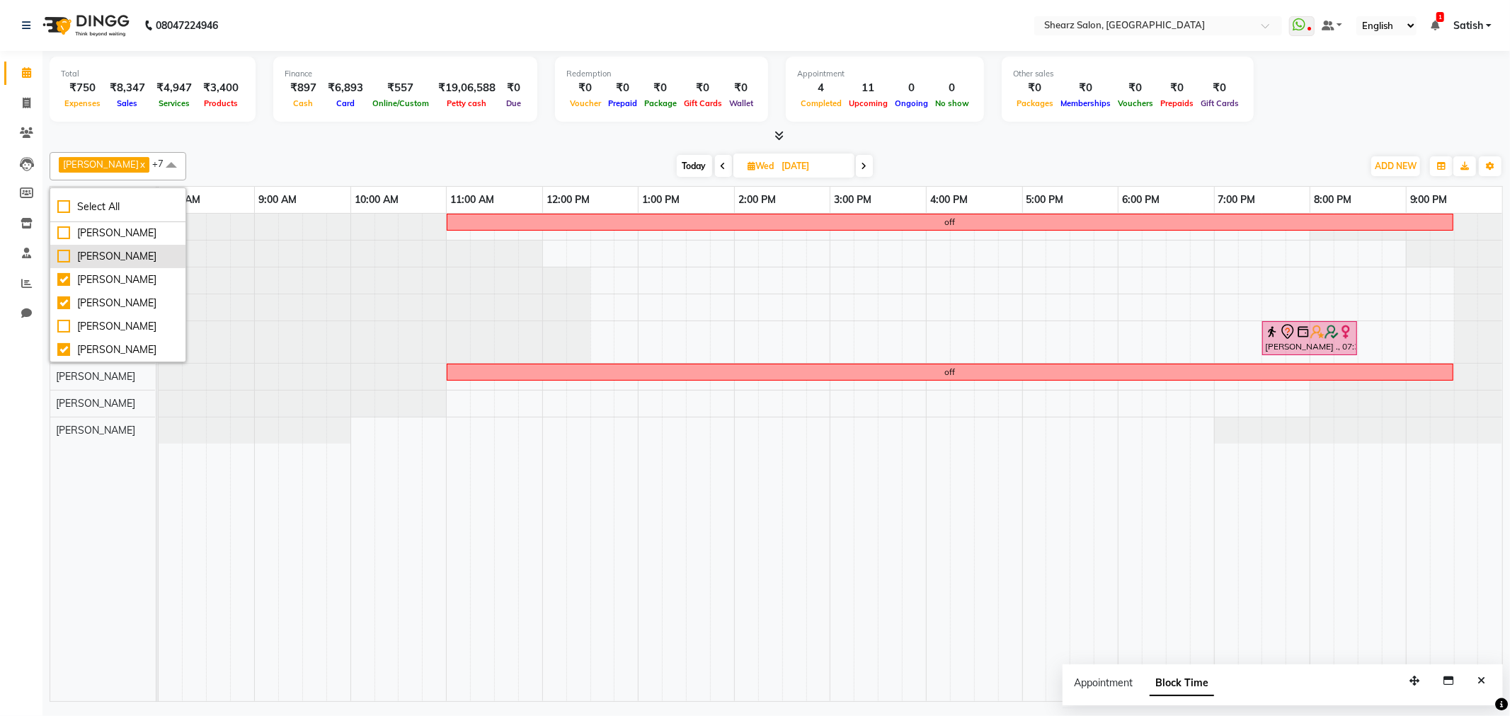
click at [142, 259] on div "Rohit Rathod" at bounding box center [117, 256] width 121 height 15
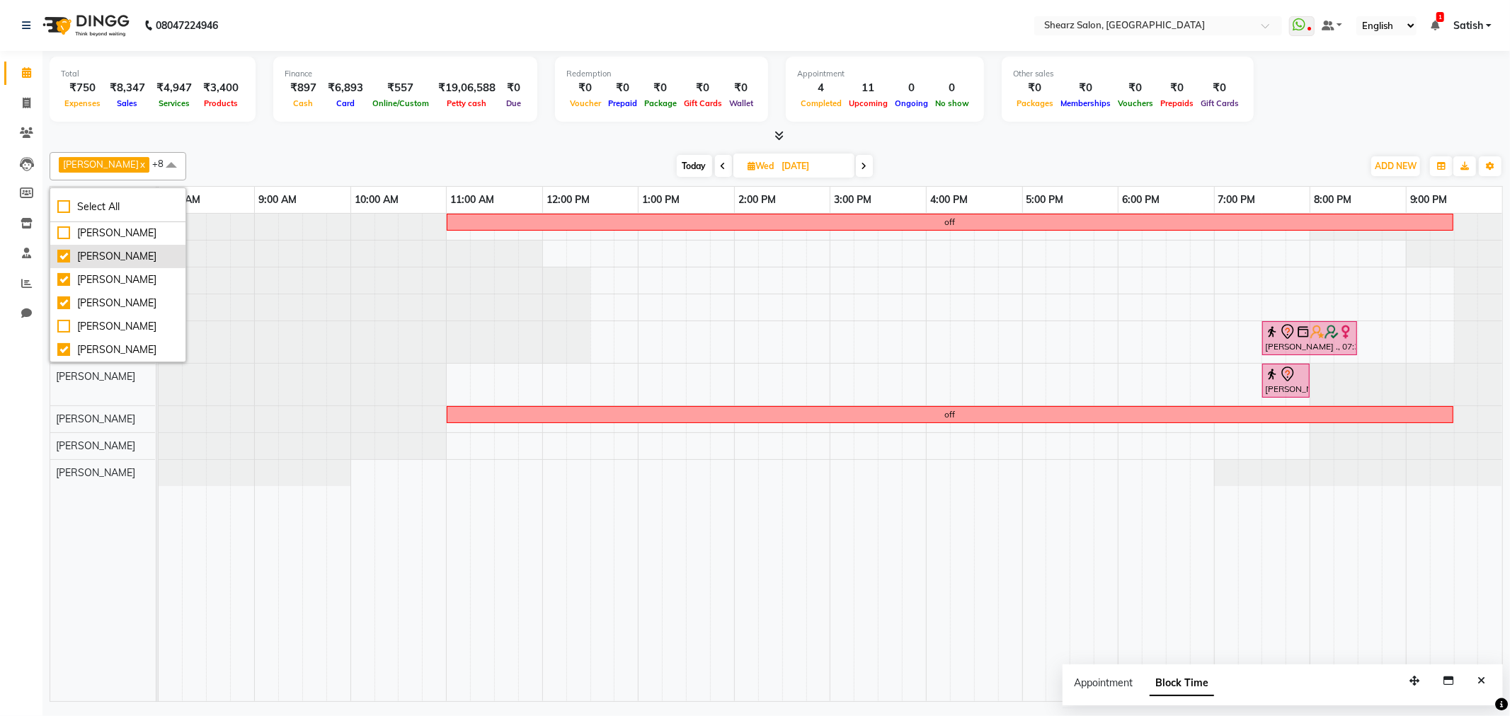
click at [142, 259] on div "Rohit Rathod" at bounding box center [117, 256] width 121 height 15
checkbox input "false"
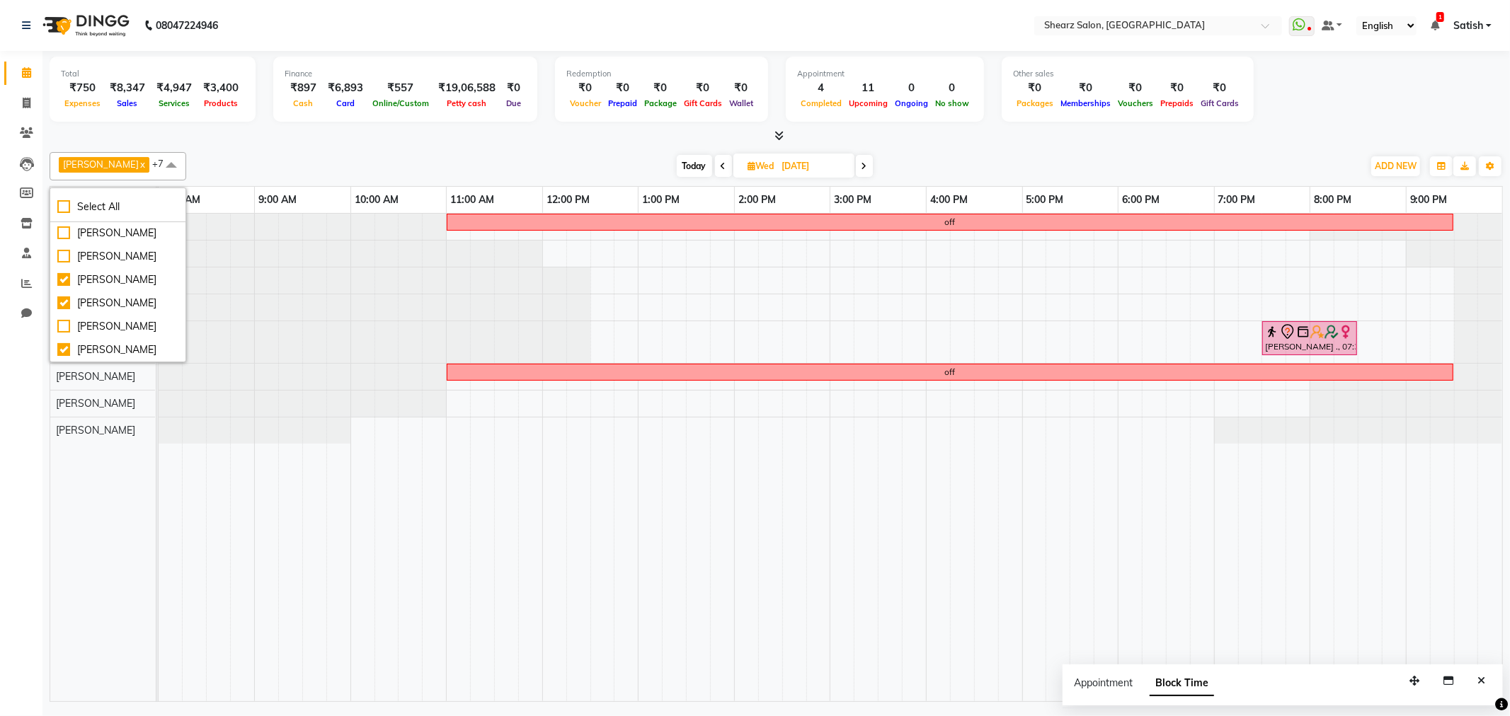
click at [685, 165] on span "Today" at bounding box center [694, 166] width 35 height 22
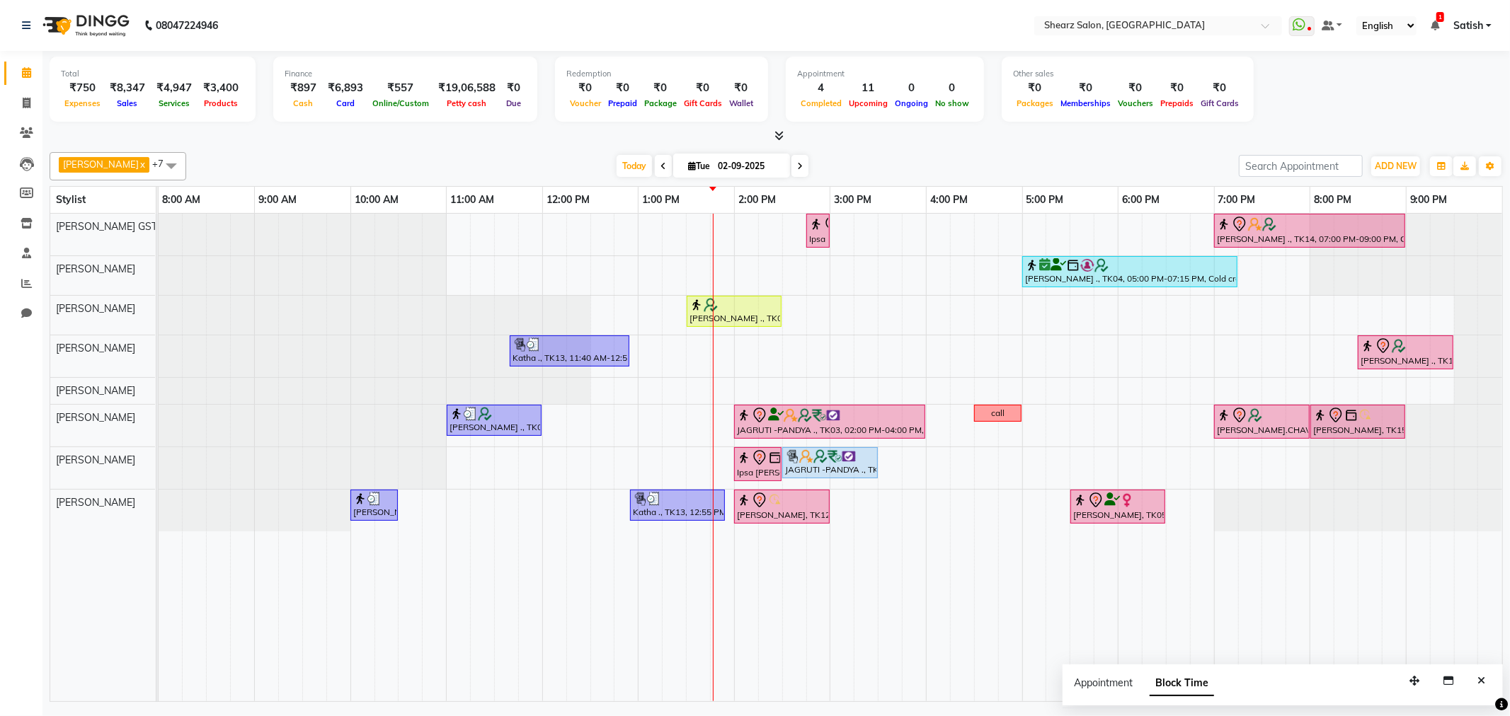
click at [794, 161] on span at bounding box center [799, 166] width 17 height 22
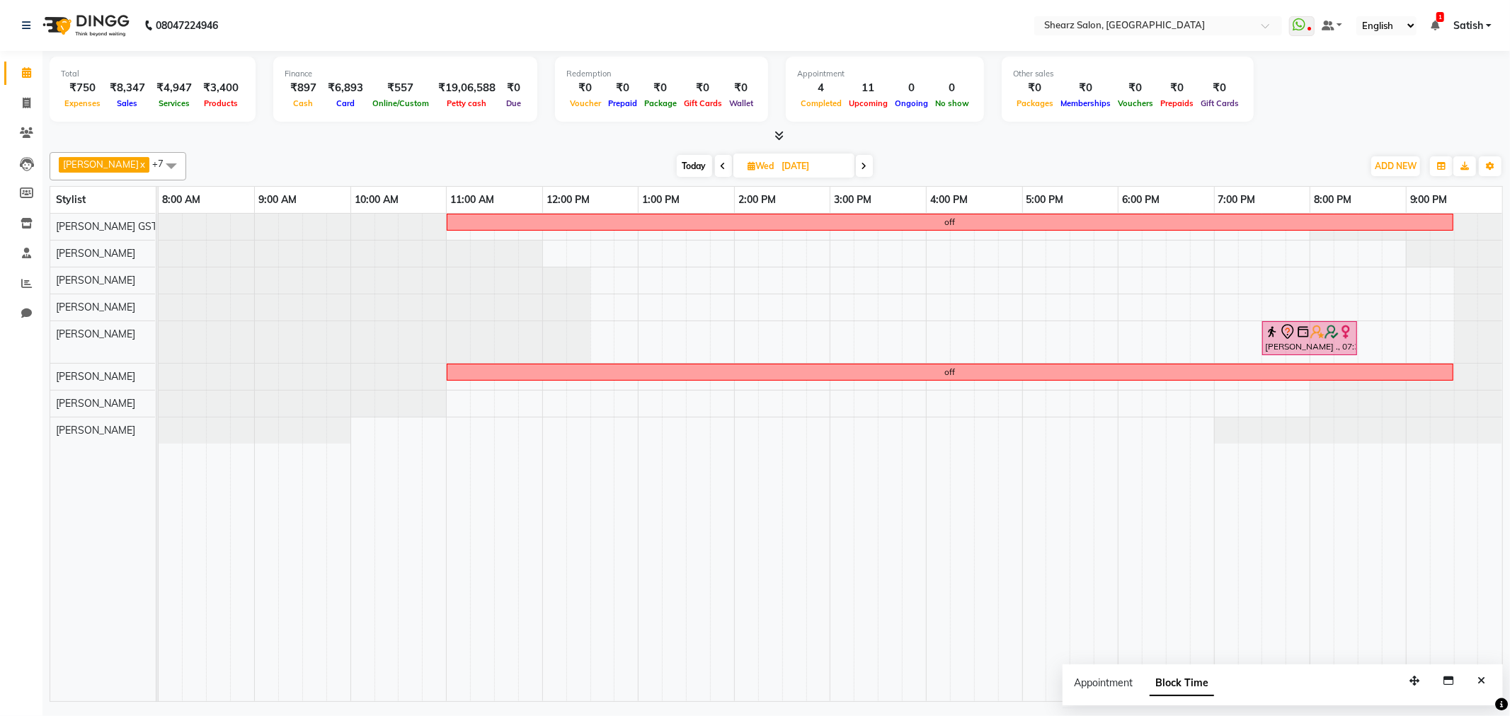
click at [862, 164] on span at bounding box center [864, 166] width 17 height 22
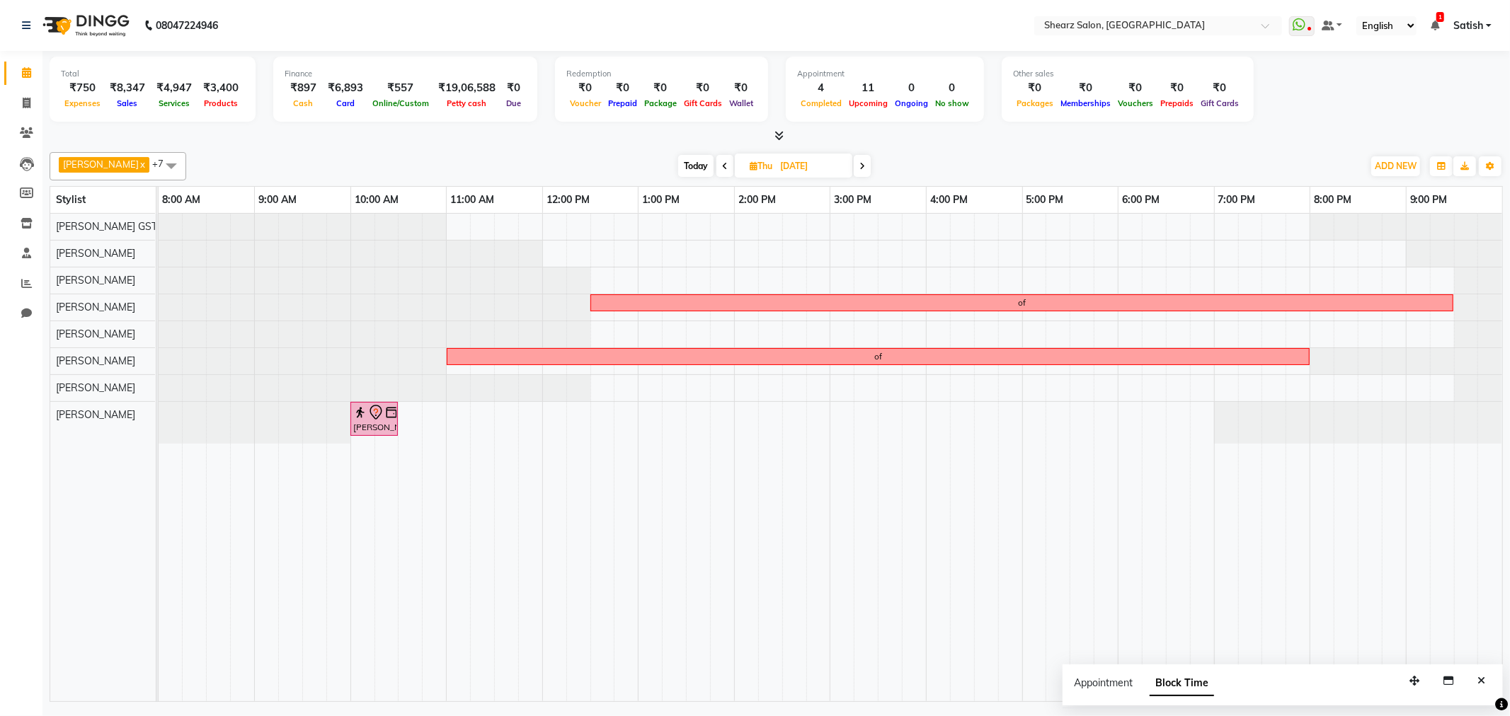
click at [859, 164] on icon at bounding box center [862, 166] width 6 height 8
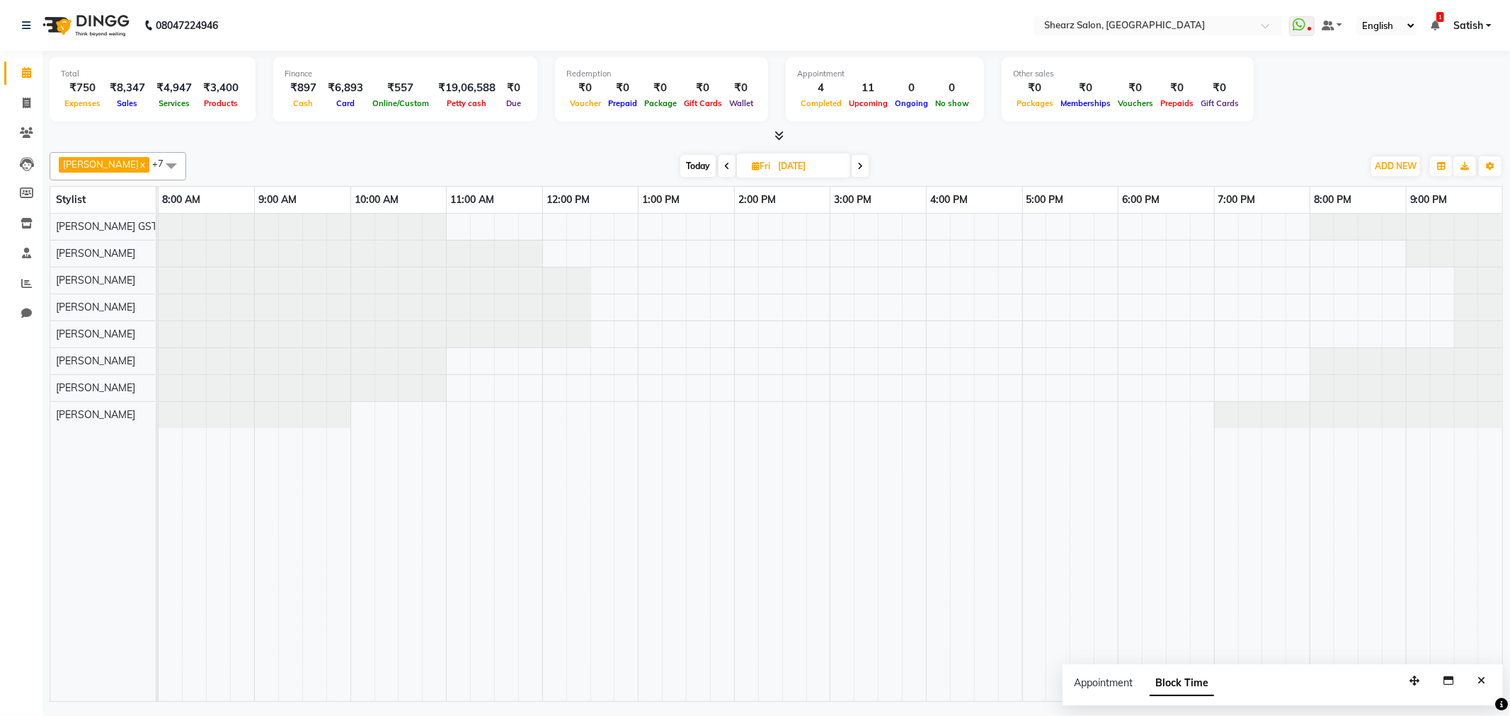
click at [857, 164] on icon at bounding box center [860, 166] width 6 height 8
click at [724, 167] on span at bounding box center [725, 166] width 17 height 22
click at [690, 166] on span "Today" at bounding box center [697, 166] width 35 height 22
type input "02-09-2025"
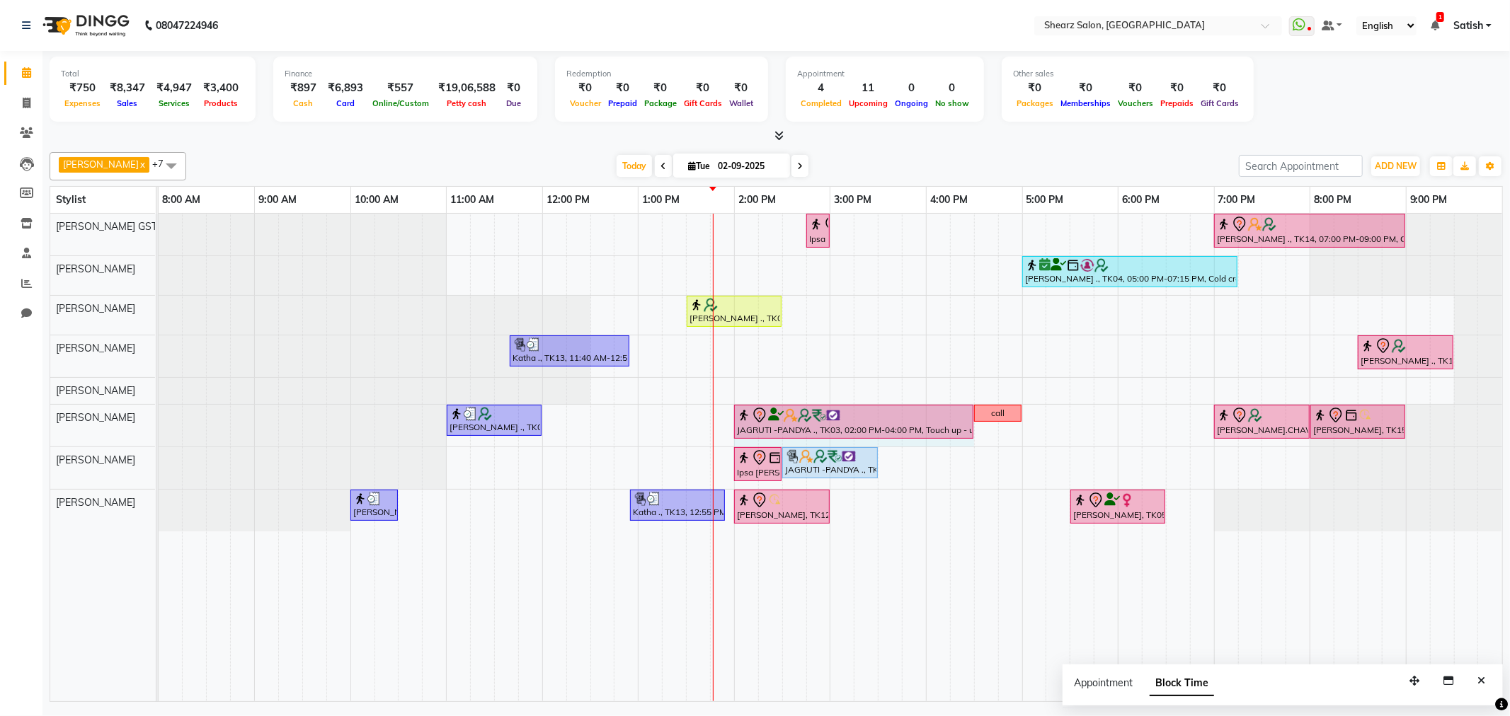
drag, startPoint x: 922, startPoint y: 416, endPoint x: 951, endPoint y: 416, distance: 29.7
click at [159, 416] on div "Ali Jafri ., TK09, 11:00 AM-12:00 PM, Men Haircut with Mr.Dinesh JAGRUTI -PANDY…" at bounding box center [159, 426] width 0 height 42
click at [16, 288] on span at bounding box center [26, 284] width 25 height 16
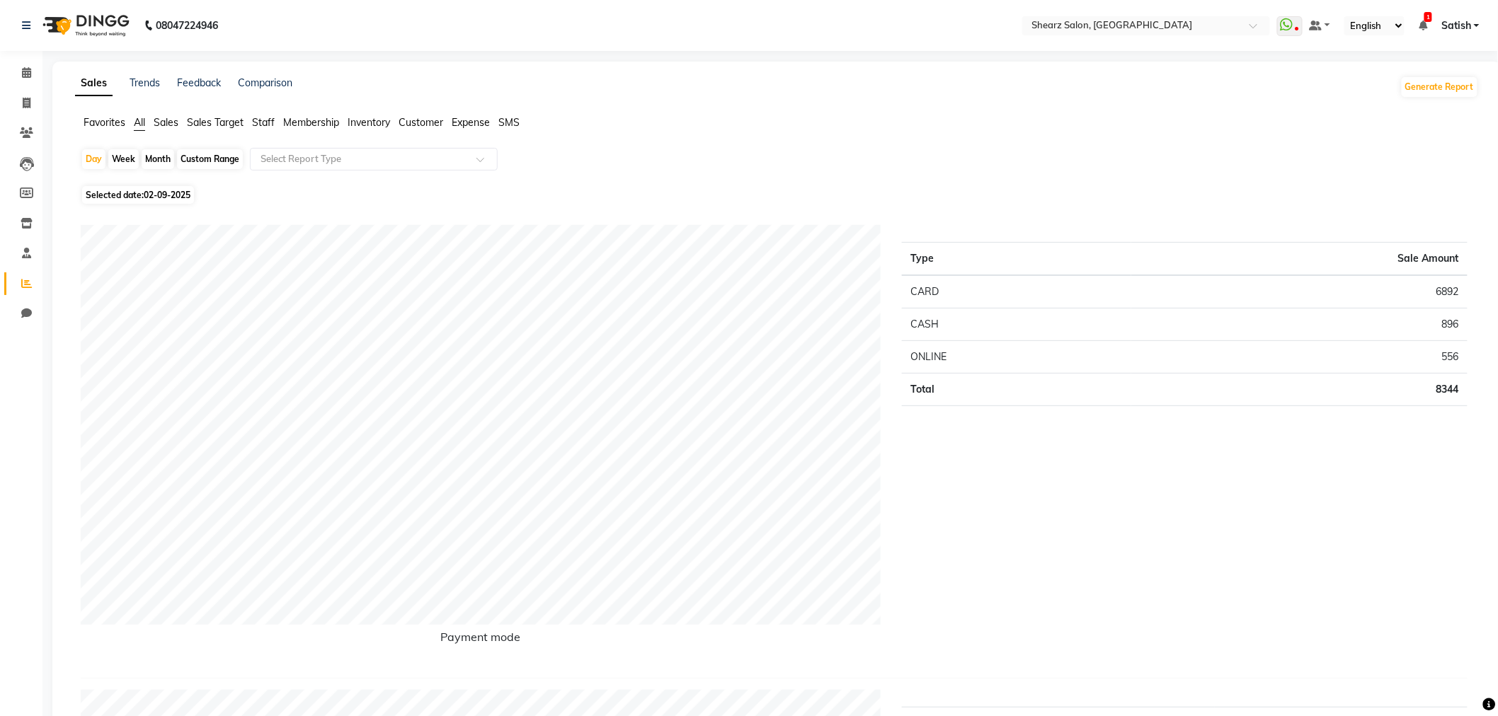
click at [168, 122] on span "Sales" at bounding box center [166, 122] width 25 height 13
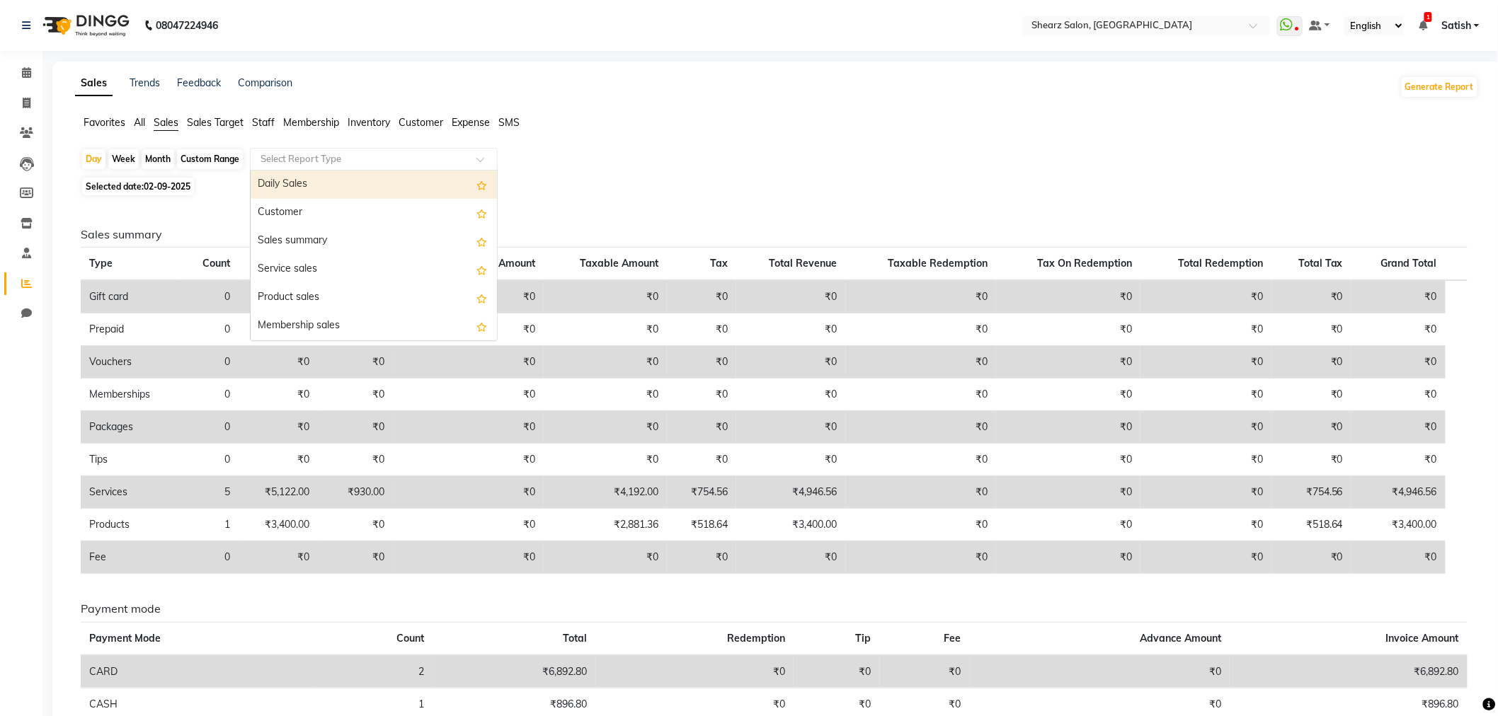
click at [367, 149] on div "Select Report Type" at bounding box center [374, 159] width 248 height 23
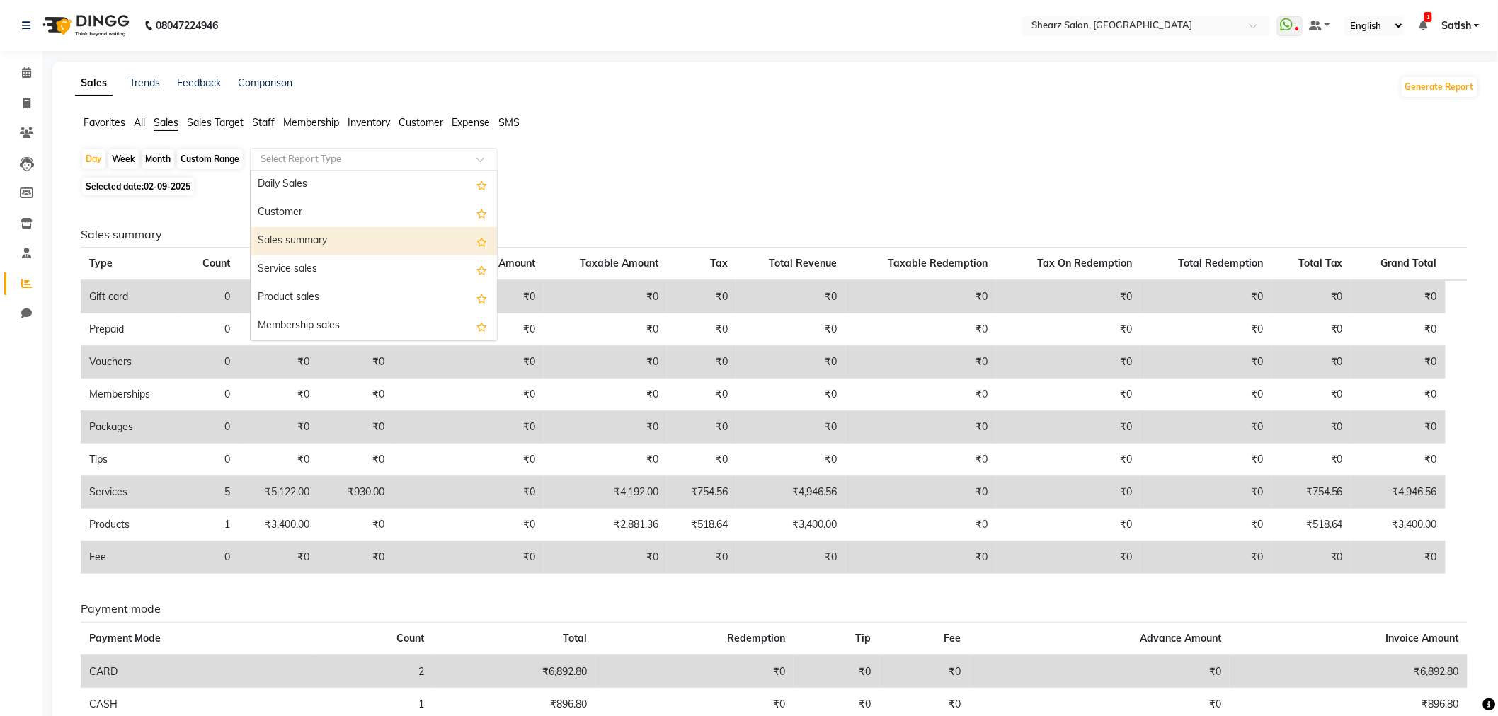
drag, startPoint x: 337, startPoint y: 234, endPoint x: 40, endPoint y: 168, distance: 303.8
click at [328, 231] on div "Sales summary" at bounding box center [374, 241] width 246 height 28
select select "csv"
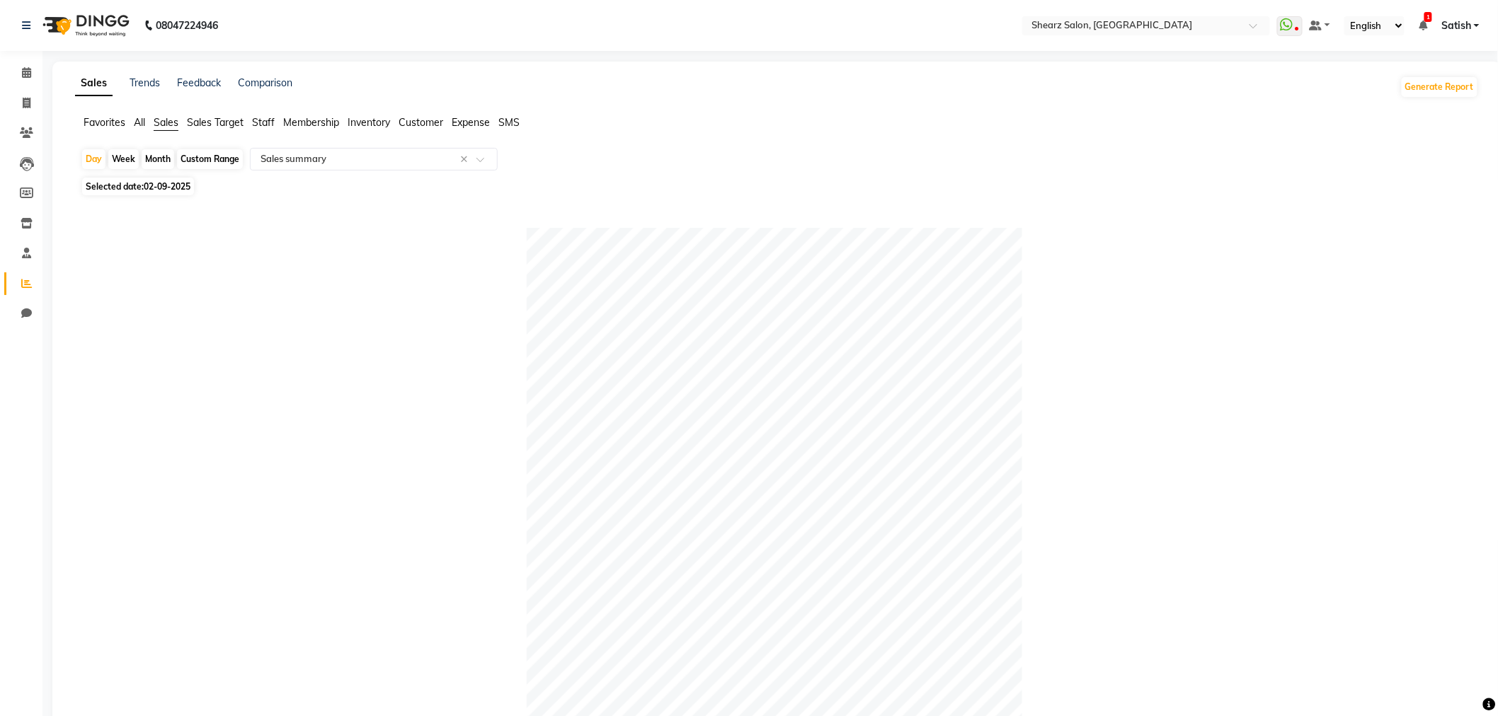
click at [154, 156] on div "Month" at bounding box center [158, 159] width 33 height 20
select select "9"
select select "2025"
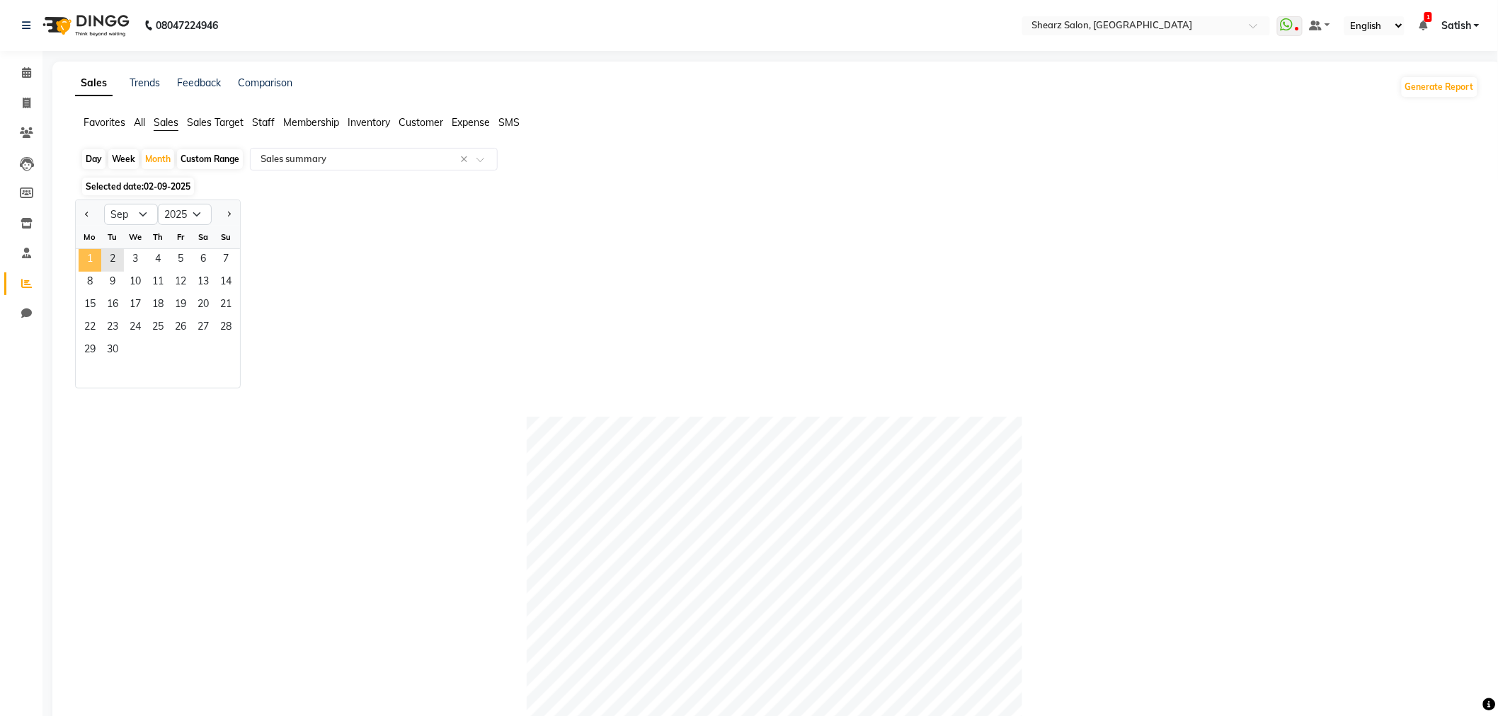
click at [90, 257] on span "1" at bounding box center [90, 260] width 23 height 23
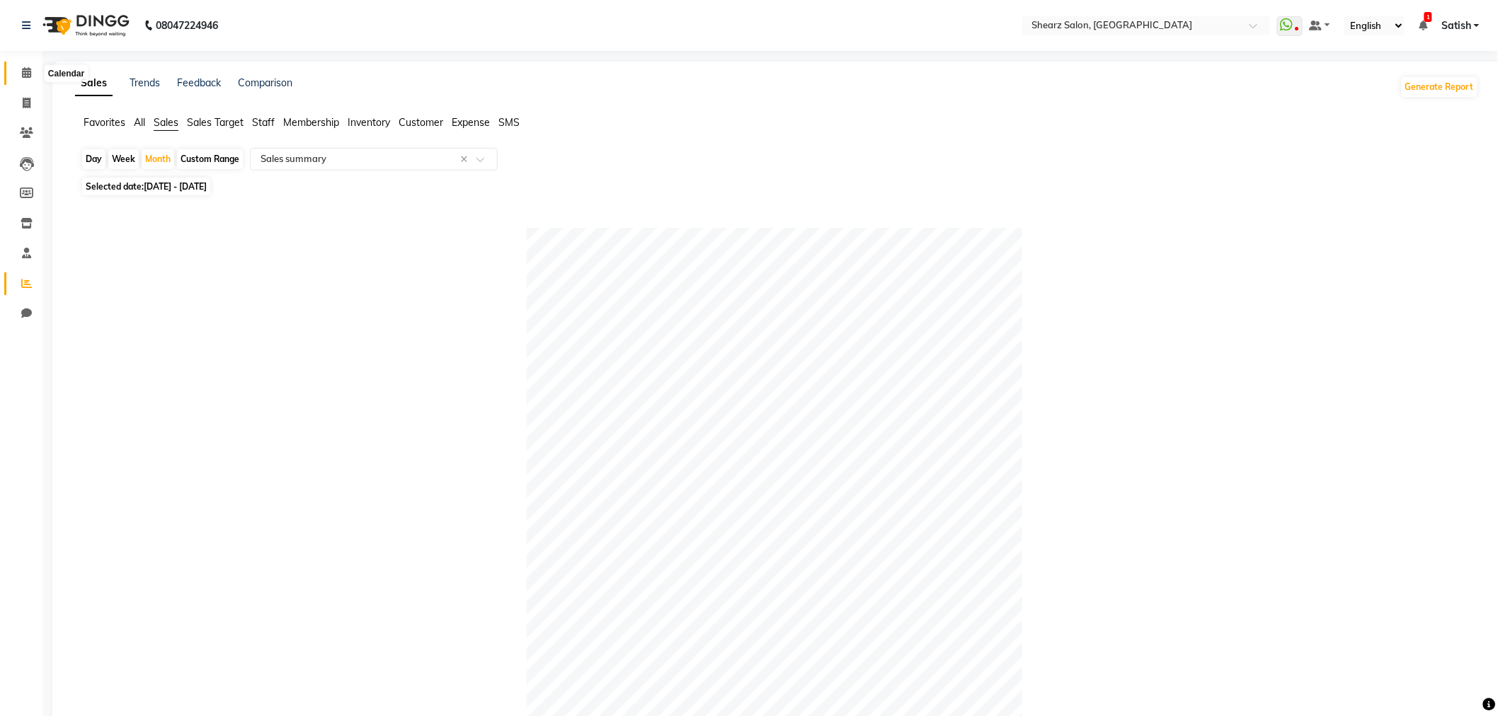
click at [30, 76] on icon at bounding box center [26, 72] width 9 height 11
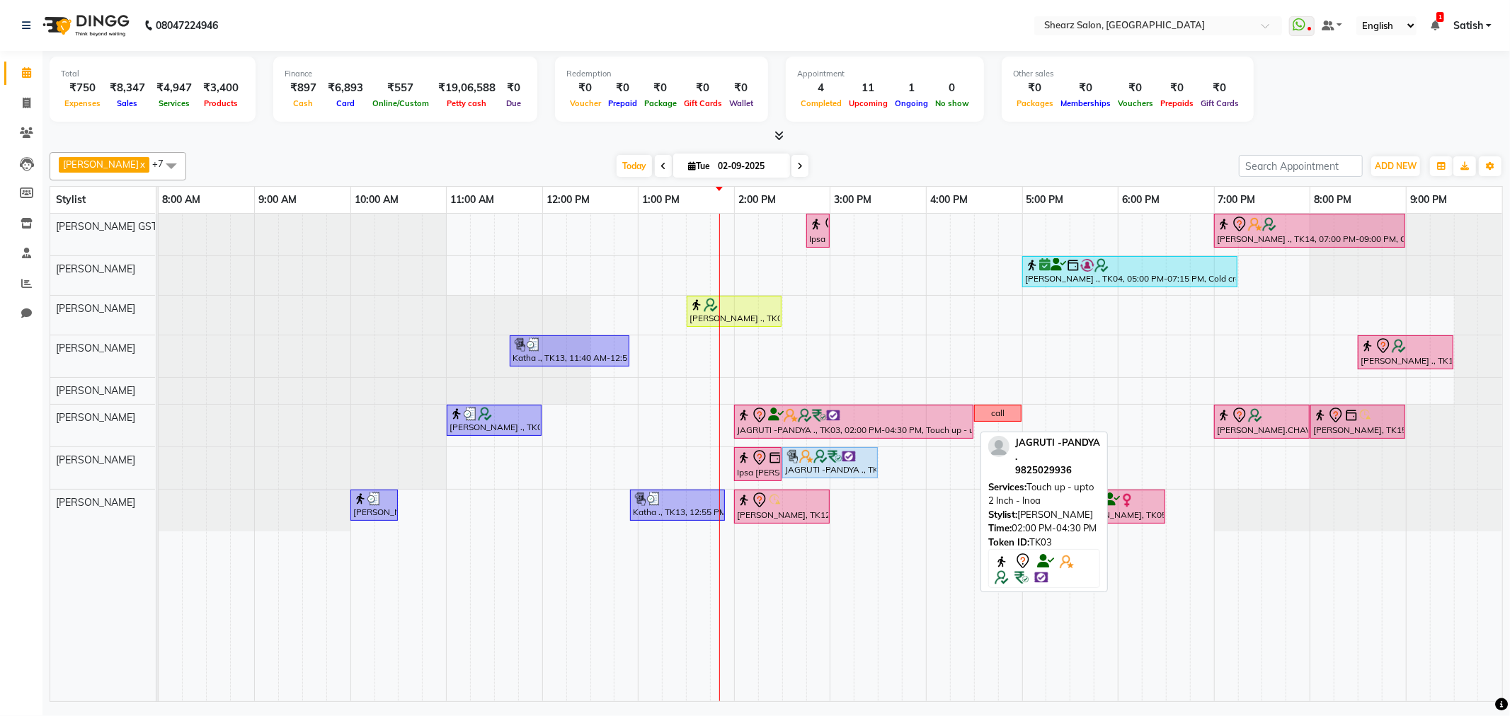
click at [842, 430] on div "JAGRUTI -PANDYA ., TK03, 02:00 PM-04:30 PM, Touch up - upto 2 Inch - Inoa" at bounding box center [854, 422] width 236 height 30
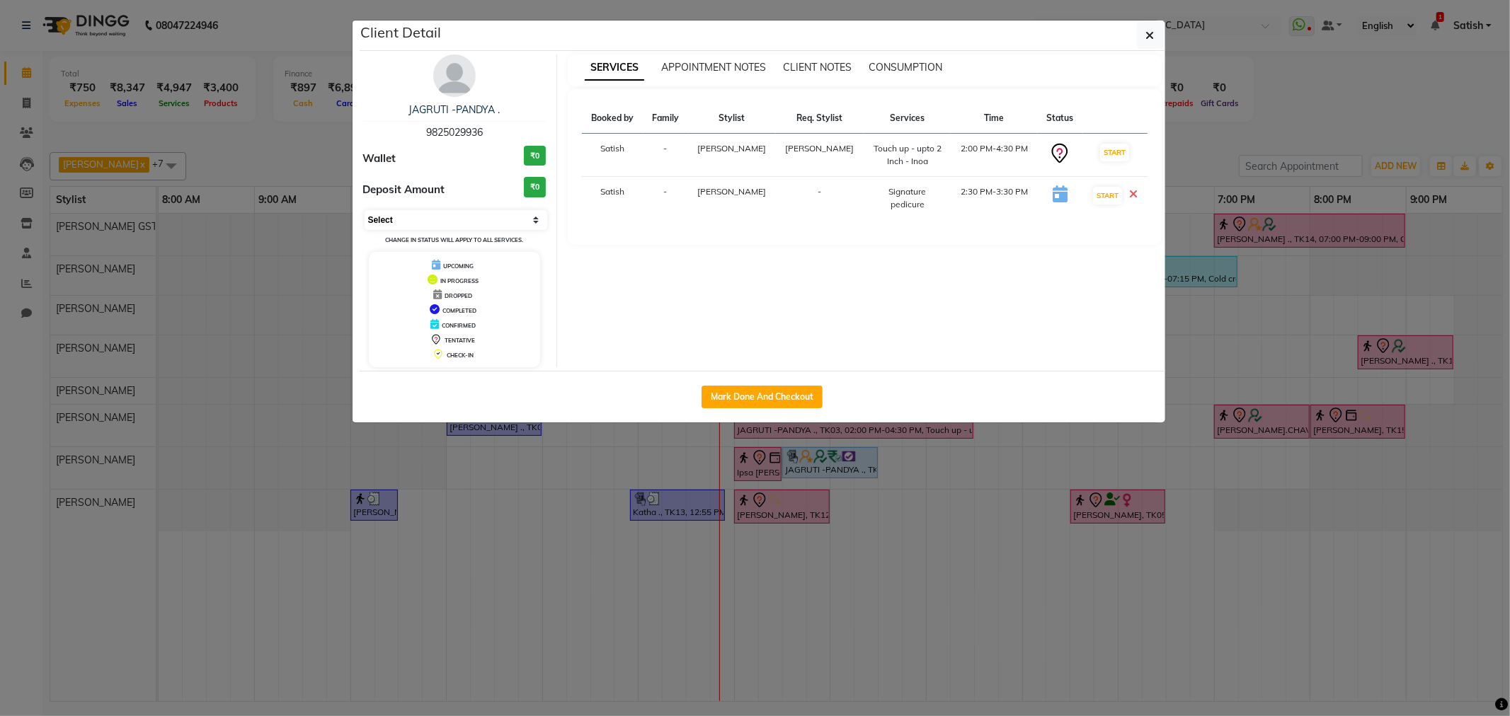
click at [412, 222] on select "Select IN SERVICE CONFIRMED TENTATIVE CHECK IN MARK DONE DROPPED UPCOMING" at bounding box center [456, 220] width 183 height 20
select select "1"
click at [365, 210] on select "Select IN SERVICE CONFIRMED TENTATIVE CHECK IN MARK DONE DROPPED UPCOMING" at bounding box center [456, 220] width 183 height 20
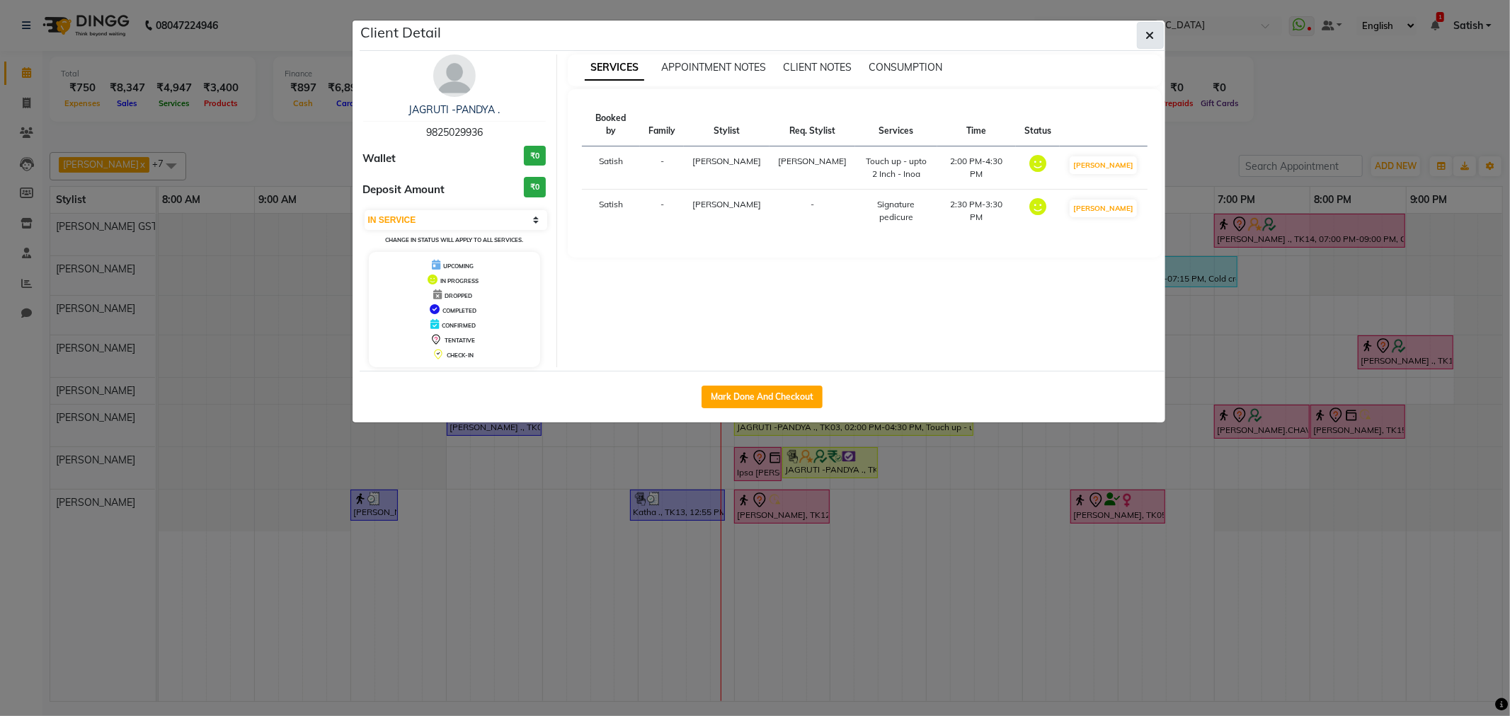
click at [1142, 37] on button "button" at bounding box center [1150, 35] width 27 height 27
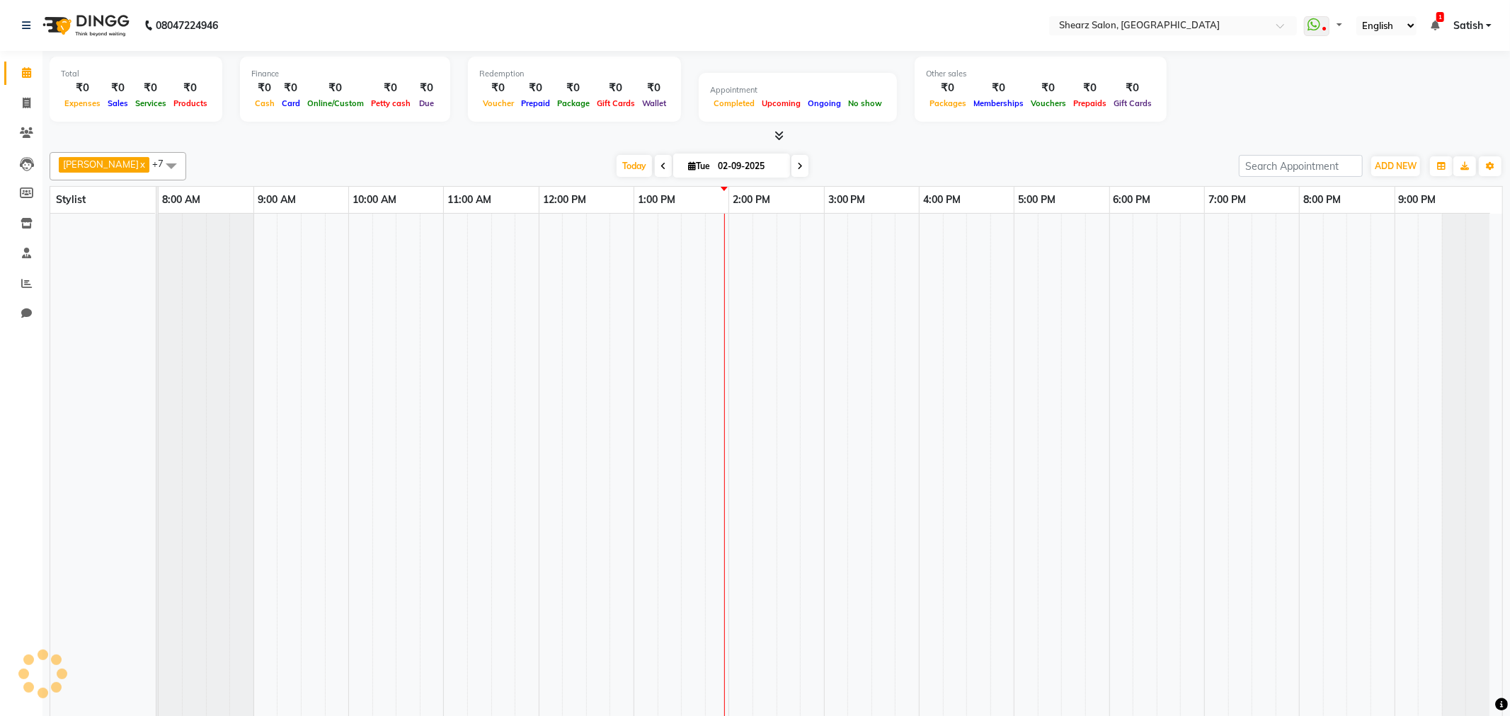
select select "en"
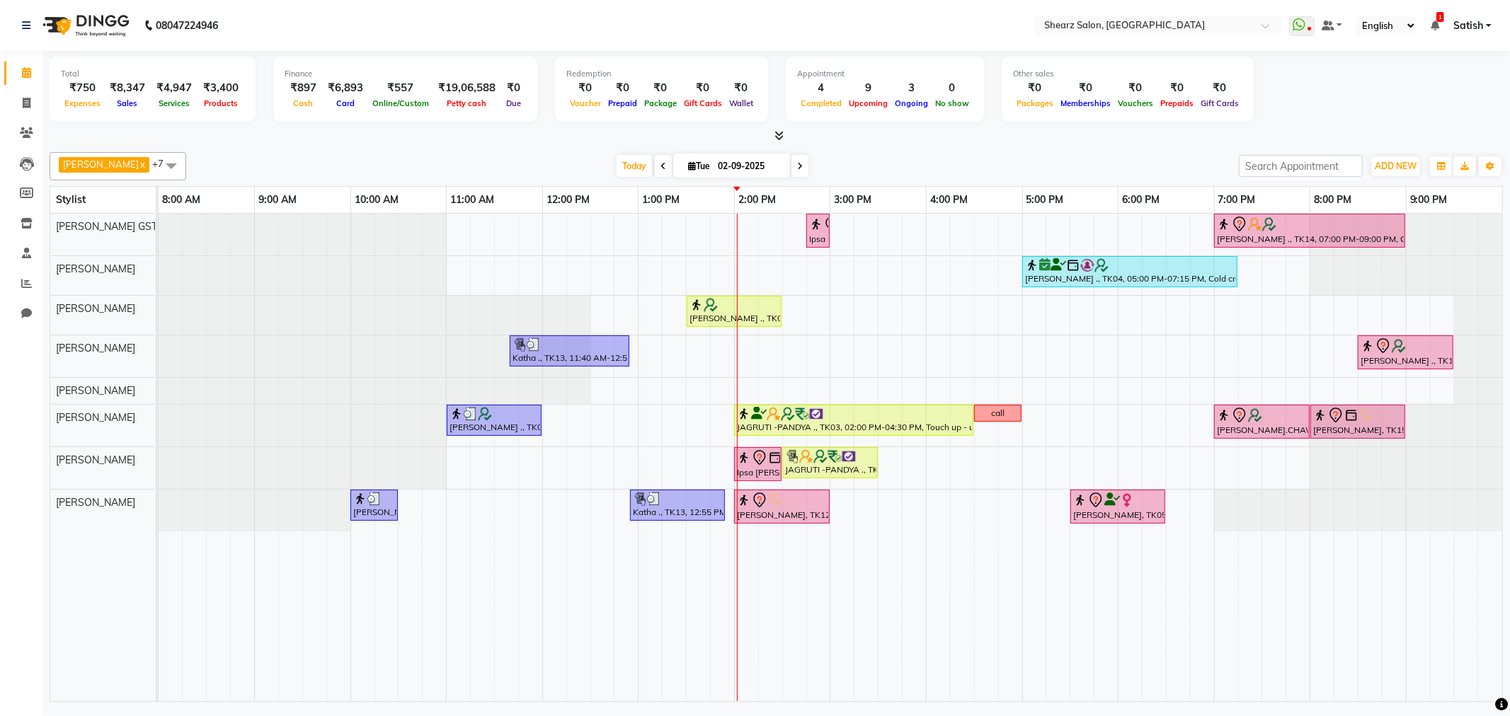
click at [797, 170] on icon at bounding box center [800, 166] width 6 height 8
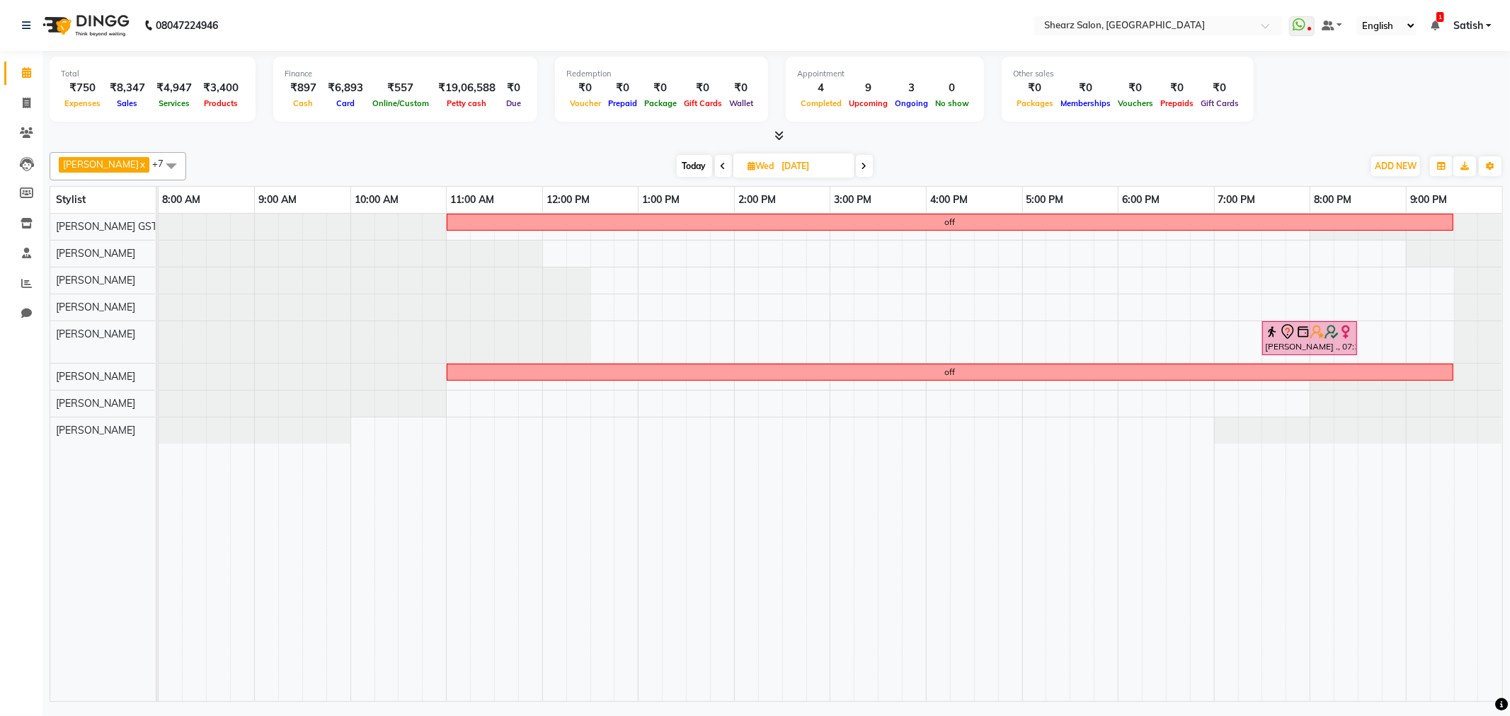
click at [862, 164] on icon at bounding box center [865, 166] width 6 height 8
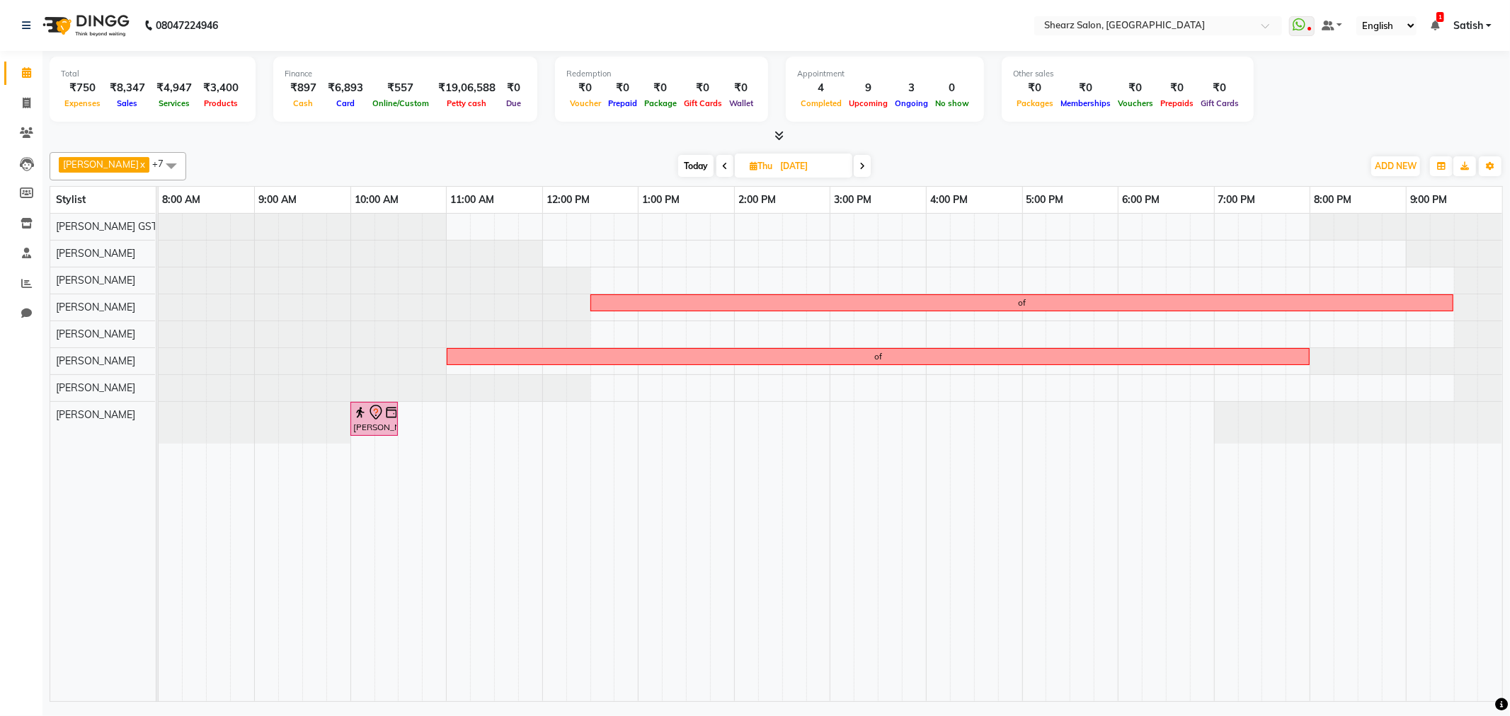
click at [701, 166] on span "Today" at bounding box center [695, 166] width 35 height 22
type input "02-09-2025"
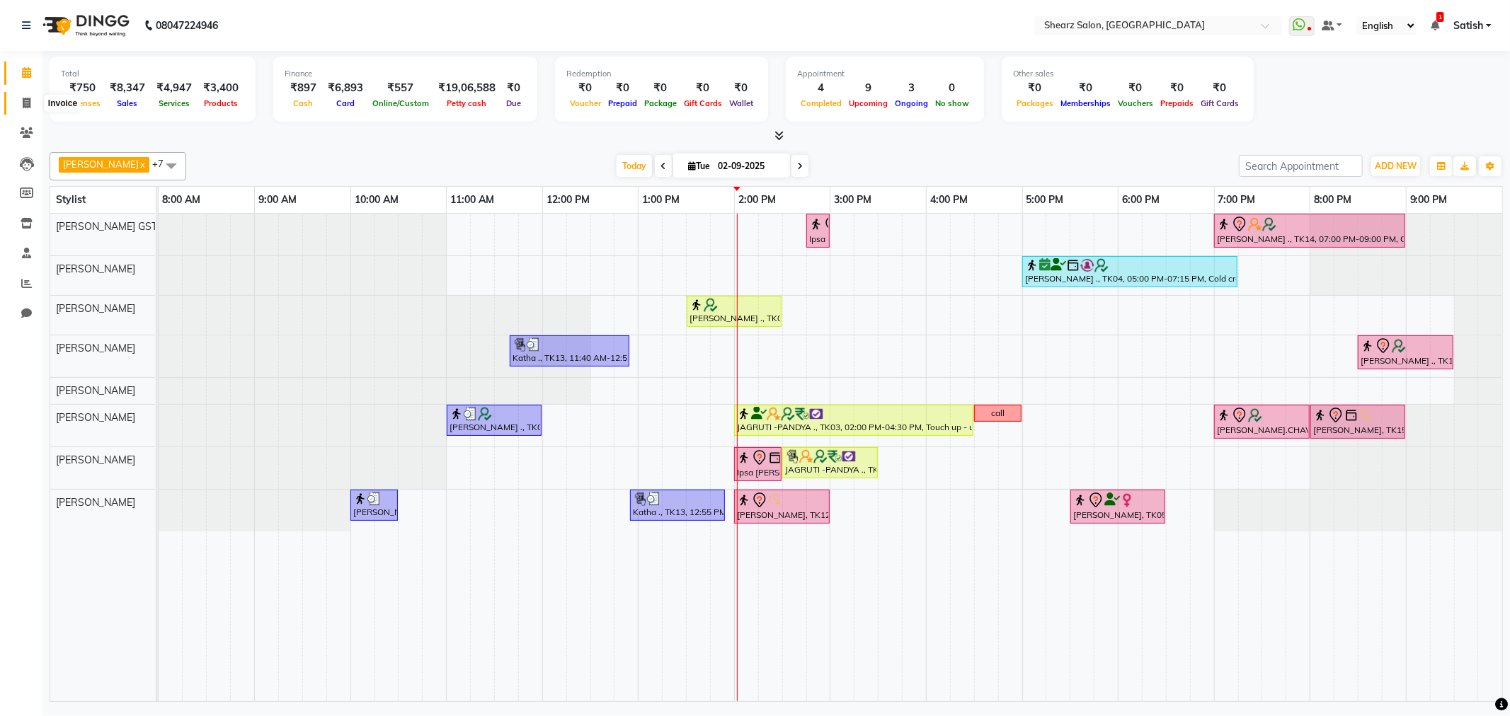
click at [26, 102] on icon at bounding box center [27, 103] width 8 height 11
select select "service"
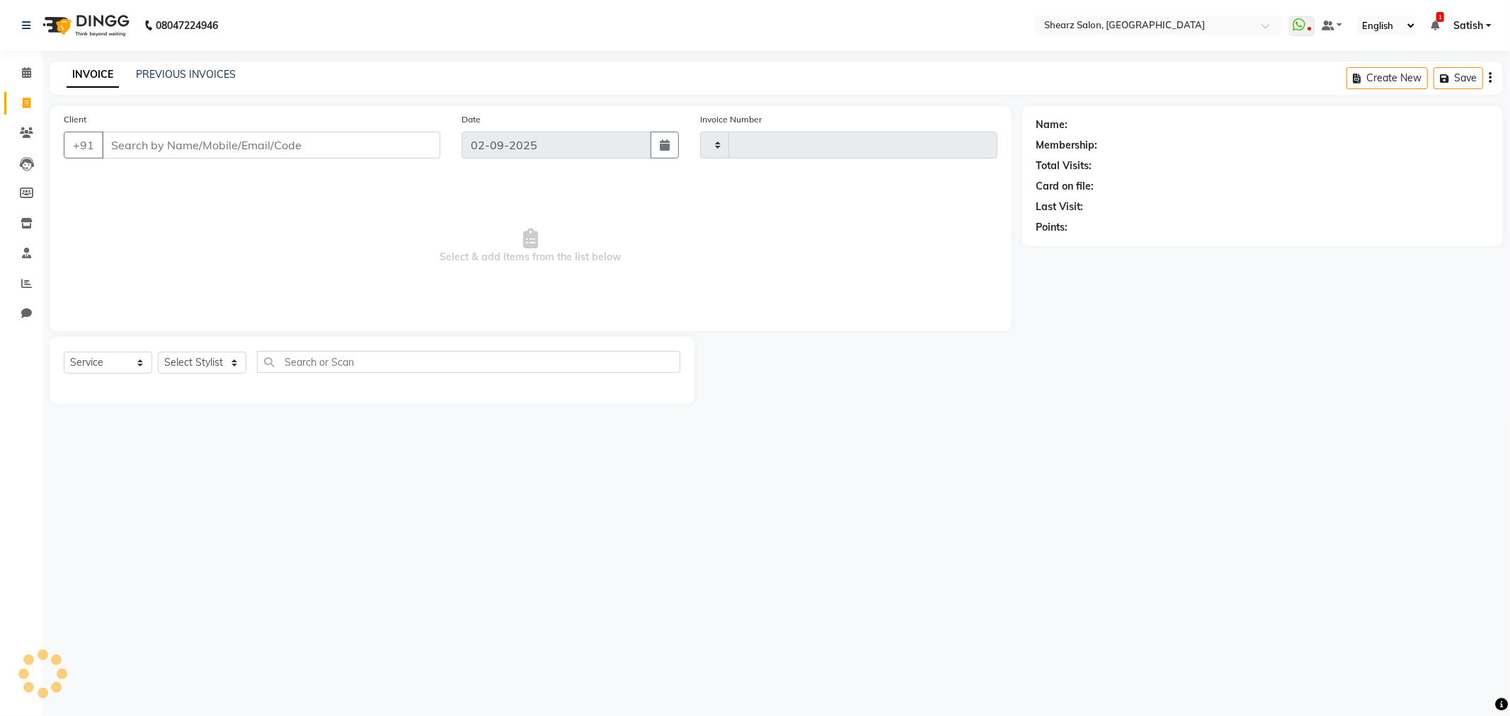
type input "5857"
select select "8157"
click at [193, 363] on select "Select Stylist" at bounding box center [202, 363] width 88 height 22
select select "77468"
click at [158, 353] on select "Select Stylist Admin A General [PERSON_NAME] Asha Chavariya [PERSON_NAME] Cente…" at bounding box center [215, 363] width 114 height 22
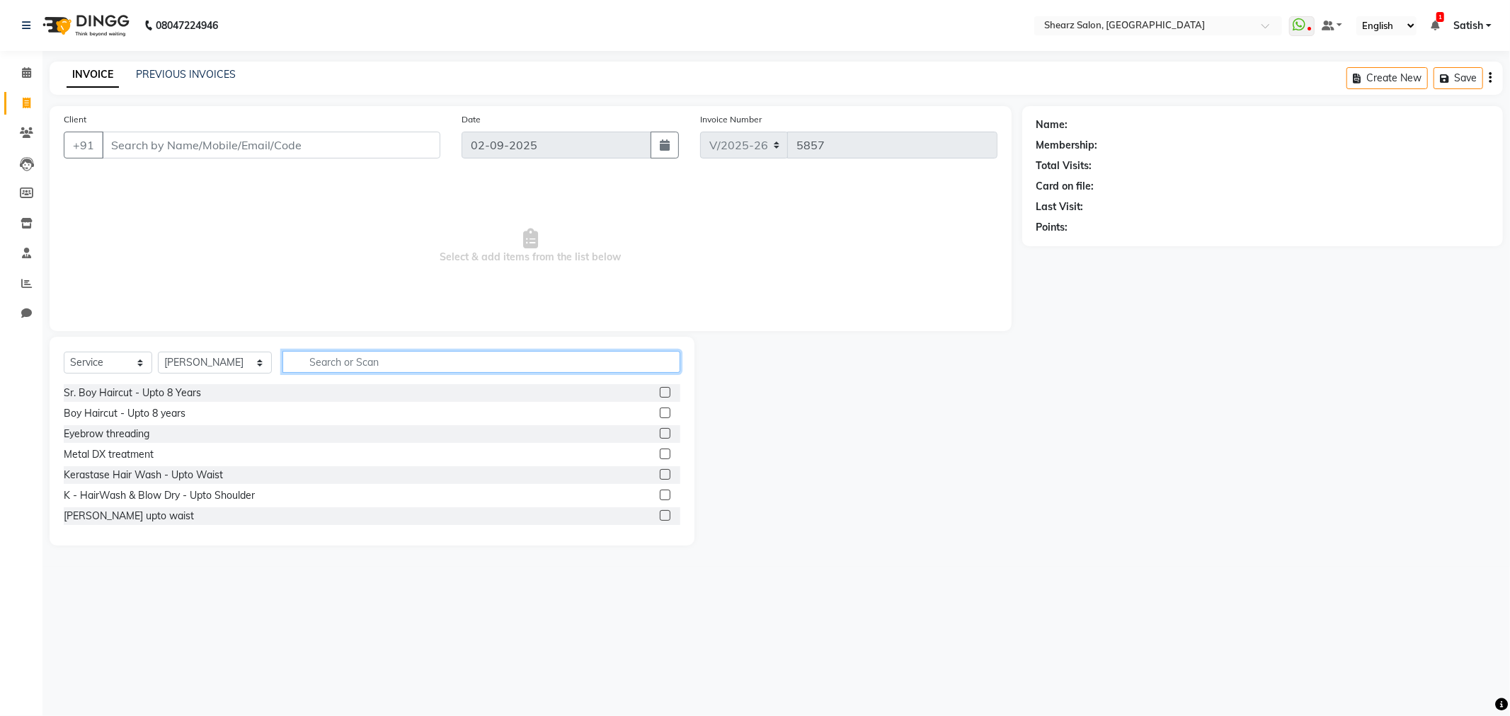
click at [321, 359] on input "text" at bounding box center [481, 362] width 398 height 22
type input "black ma"
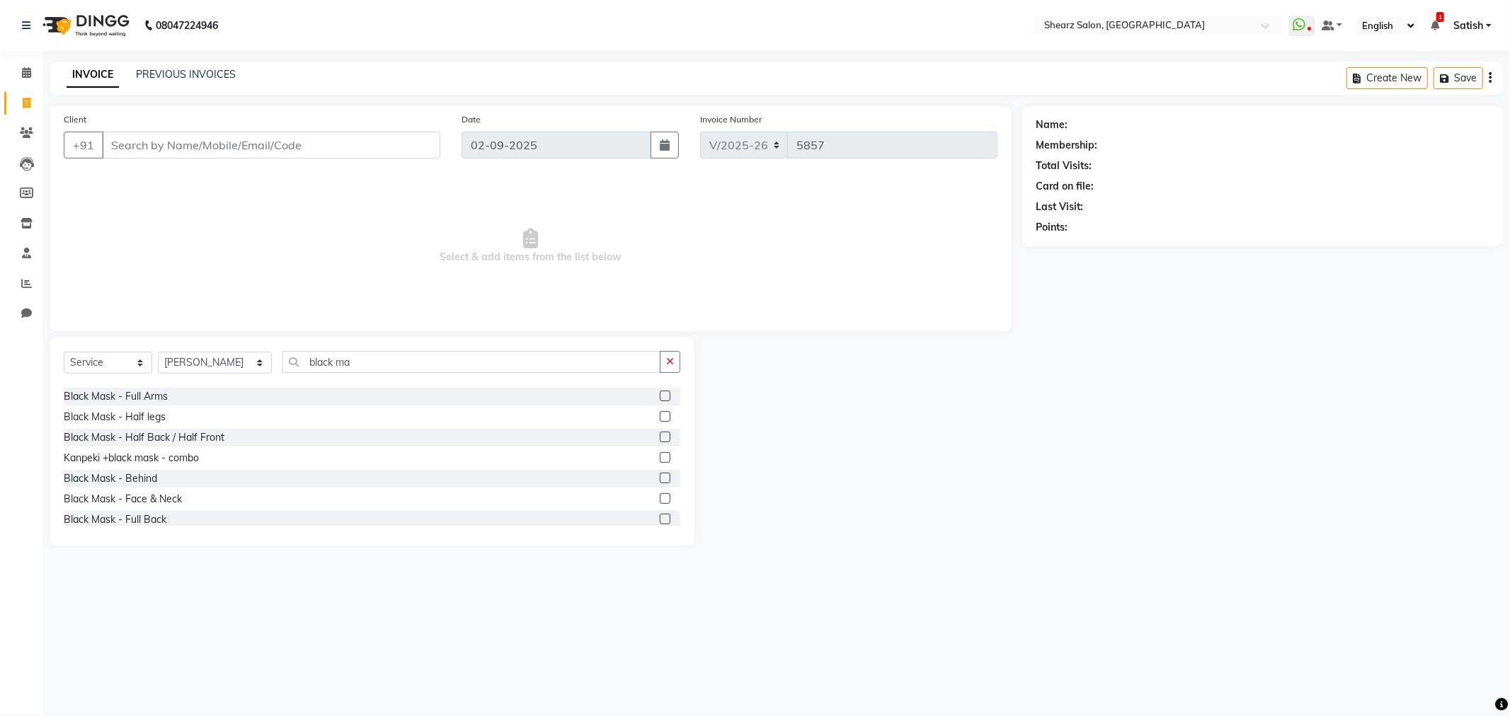
click at [660, 499] on label at bounding box center [665, 498] width 11 height 11
click at [660, 499] on input "checkbox" at bounding box center [664, 499] width 9 height 9
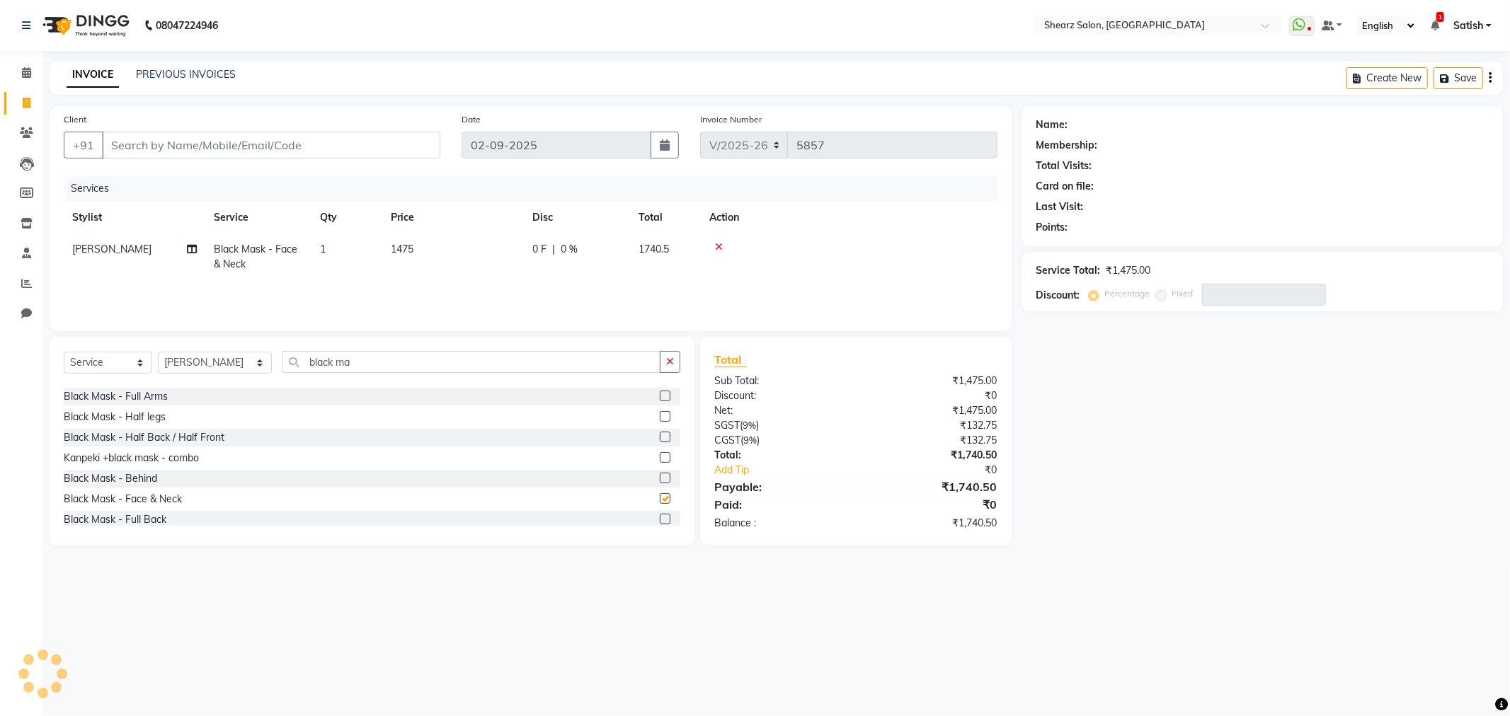
checkbox input "false"
drag, startPoint x: 387, startPoint y: 357, endPoint x: 238, endPoint y: 308, distance: 156.5
click at [2, 333] on app-home "08047224946 Select Location × Shearz Salon, [GEOGRAPHIC_DATA] WhatsApp Status ✕…" at bounding box center [755, 283] width 1510 height 567
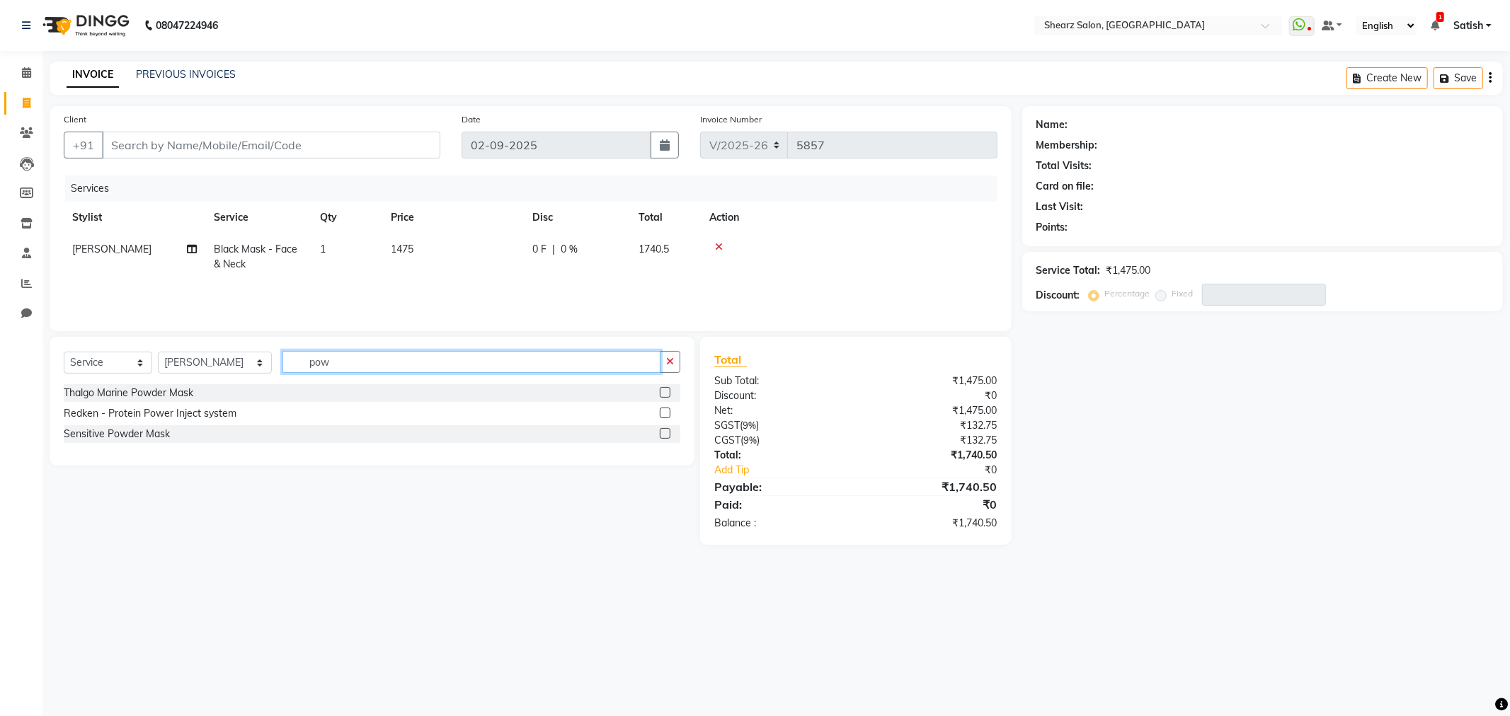
scroll to position [0, 0]
type input "powde"
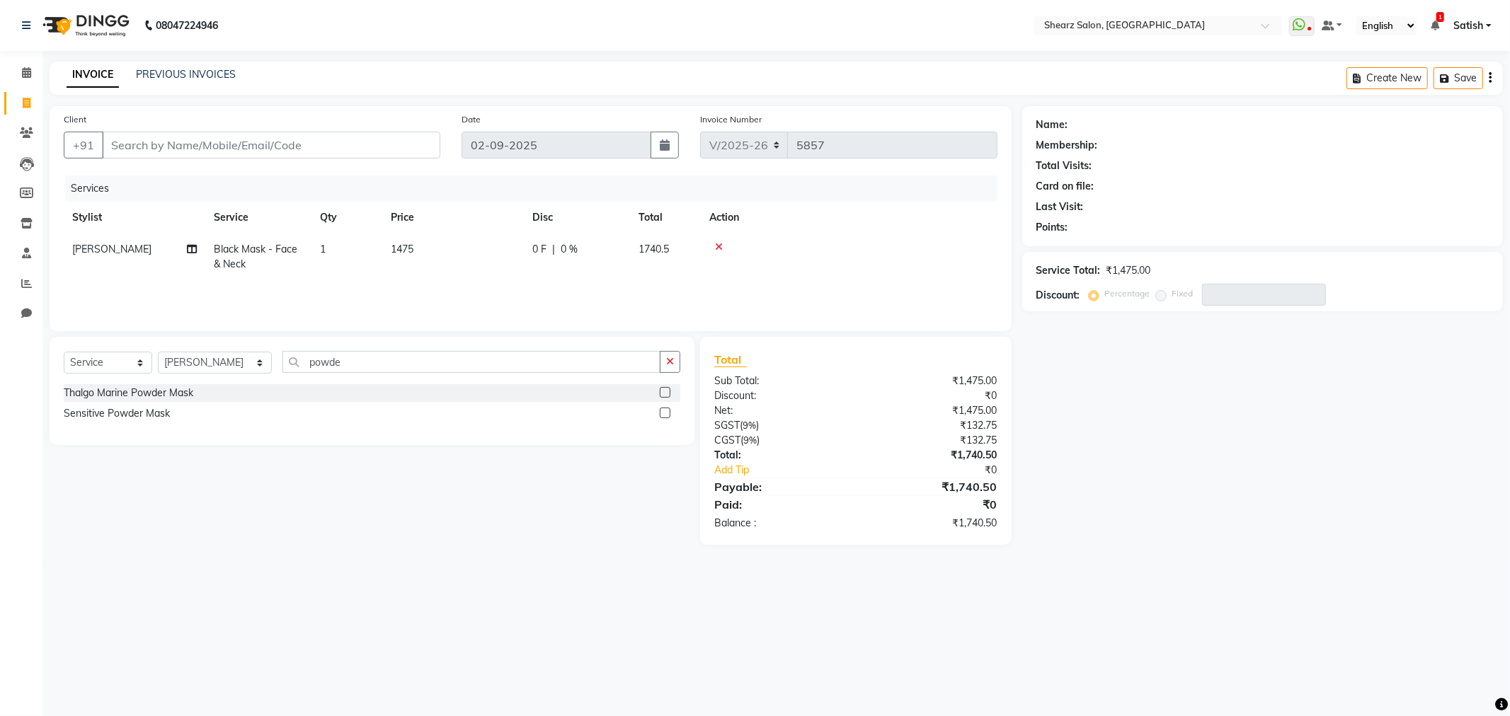
click at [666, 391] on label at bounding box center [665, 392] width 11 height 11
click at [666, 391] on input "checkbox" at bounding box center [664, 393] width 9 height 9
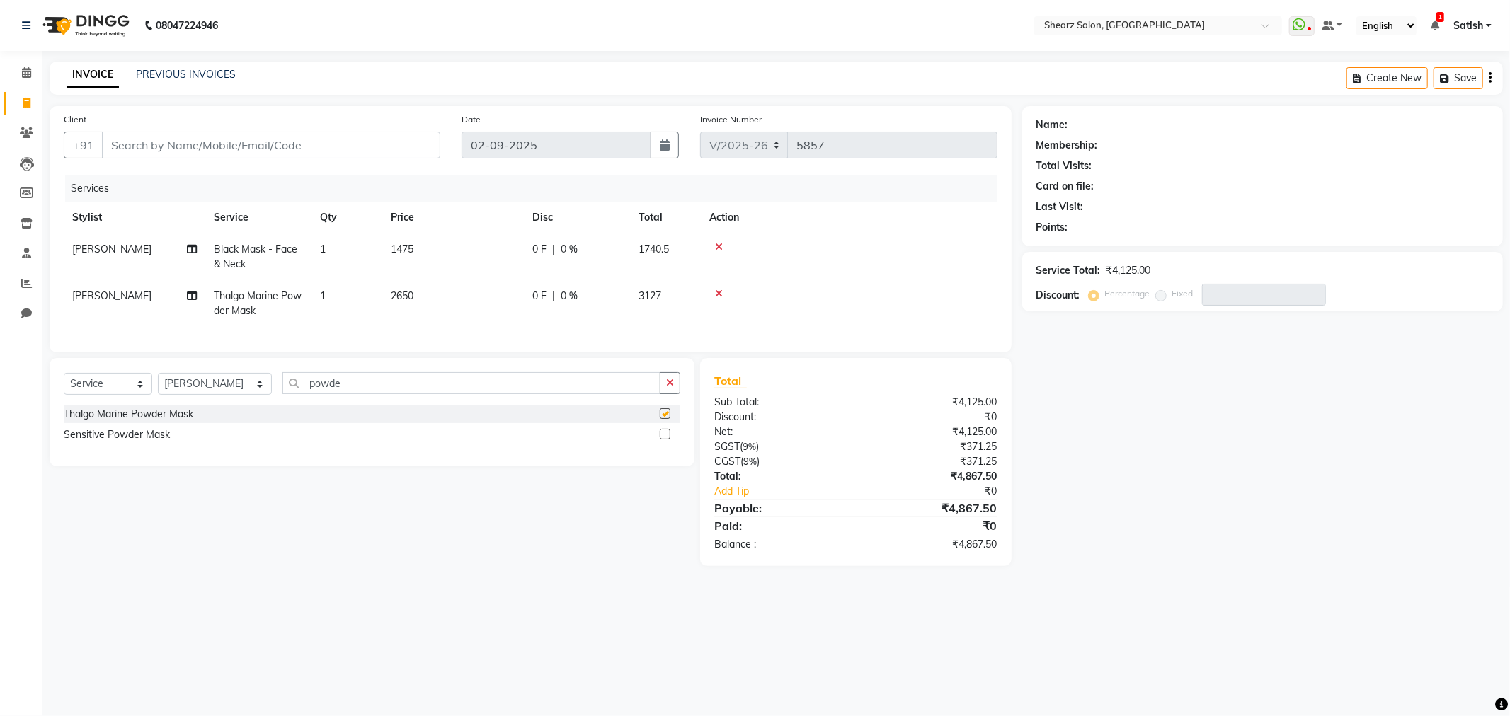
checkbox input "false"
click at [719, 245] on icon at bounding box center [719, 247] width 8 height 10
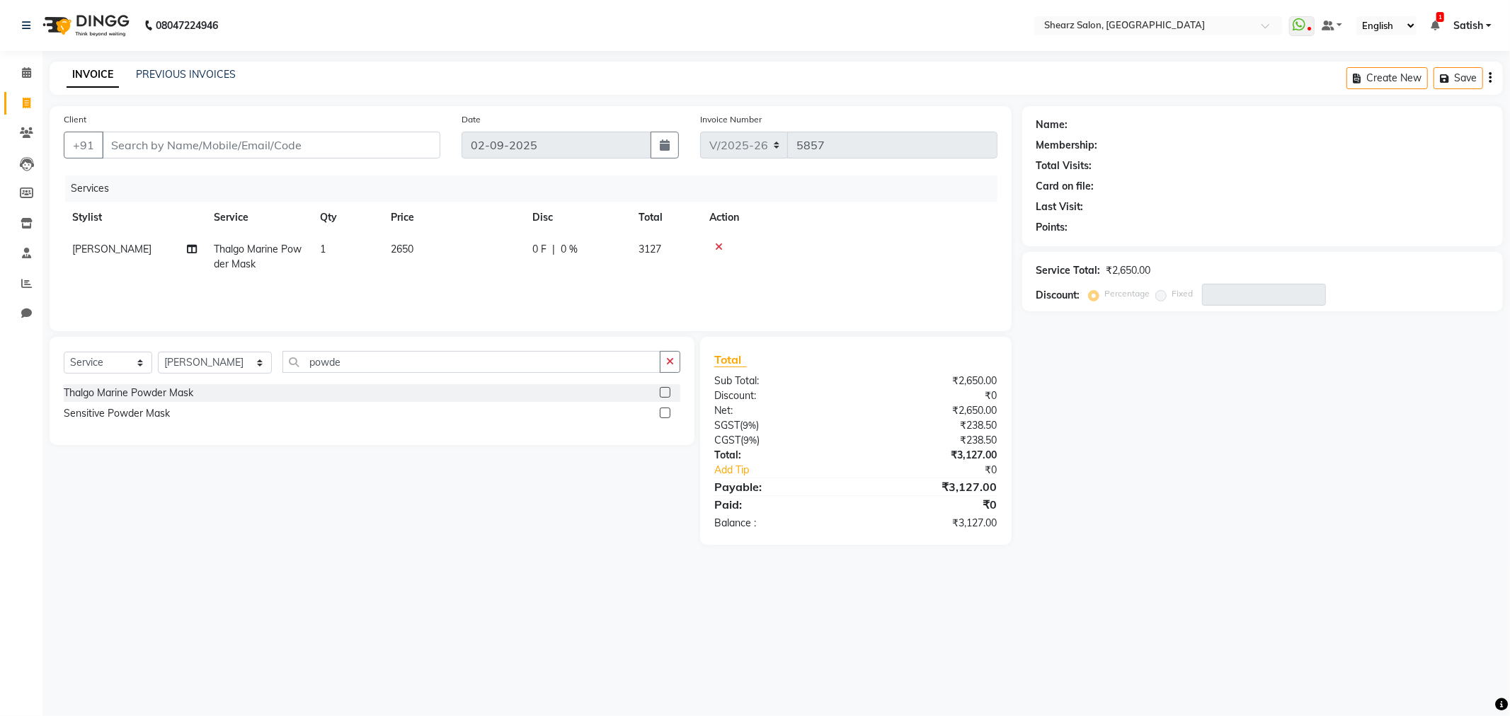
click at [718, 246] on icon at bounding box center [719, 247] width 8 height 10
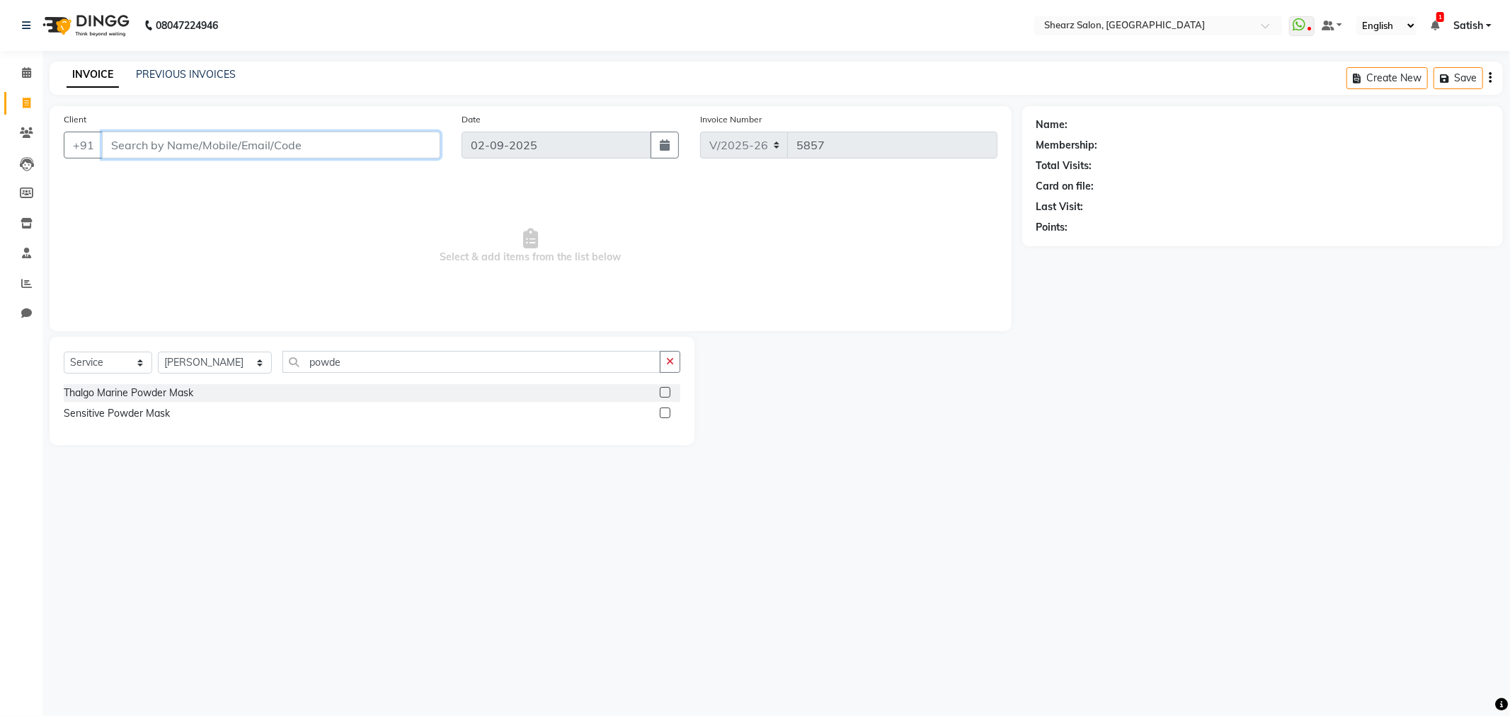
click at [295, 147] on input "Client" at bounding box center [271, 145] width 338 height 27
type input "8696477771"
click at [409, 132] on button "Add Client" at bounding box center [403, 145] width 73 height 27
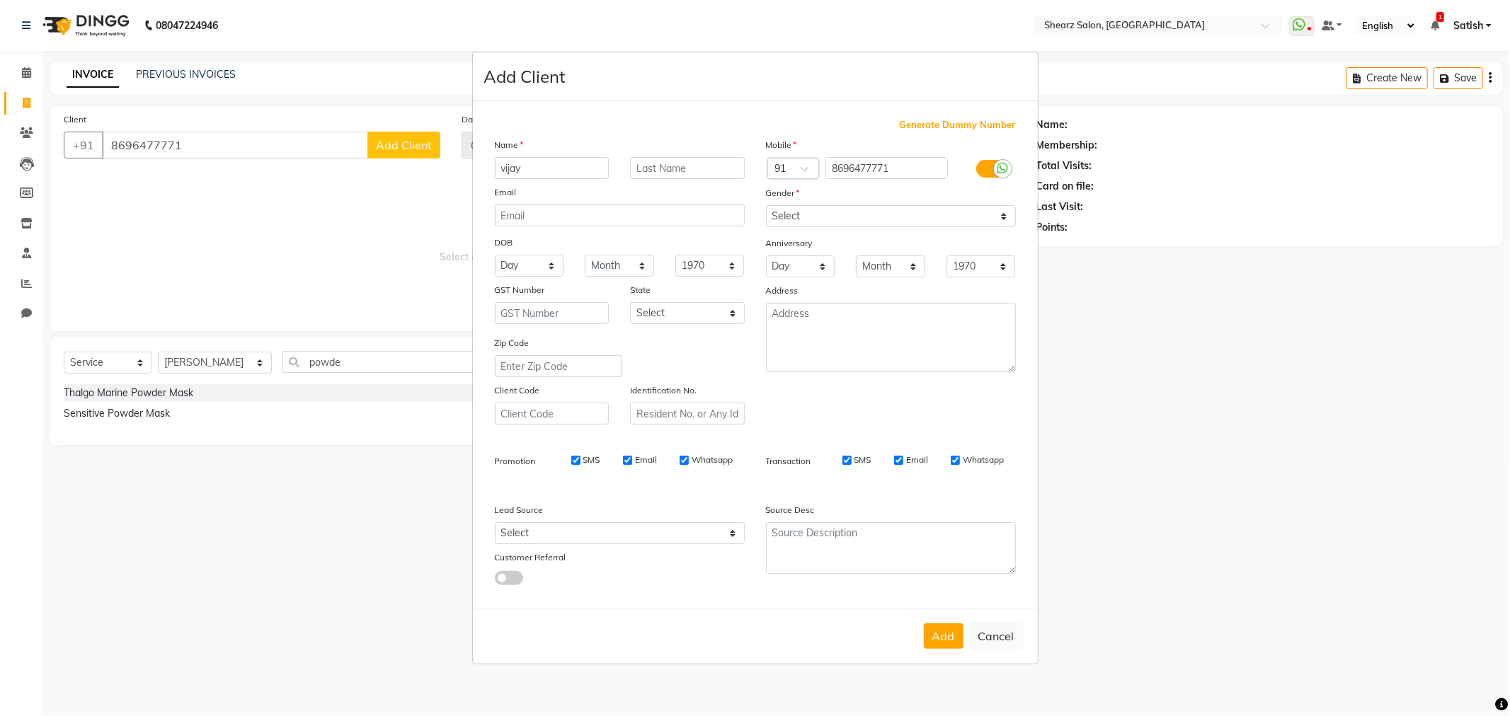
type input "vijay"
click at [651, 164] on input "text" at bounding box center [687, 168] width 115 height 22
type input "sign"
click at [843, 217] on select "Select [DEMOGRAPHIC_DATA] [DEMOGRAPHIC_DATA] Other Prefer Not To Say" at bounding box center [891, 216] width 250 height 22
select select "[DEMOGRAPHIC_DATA]"
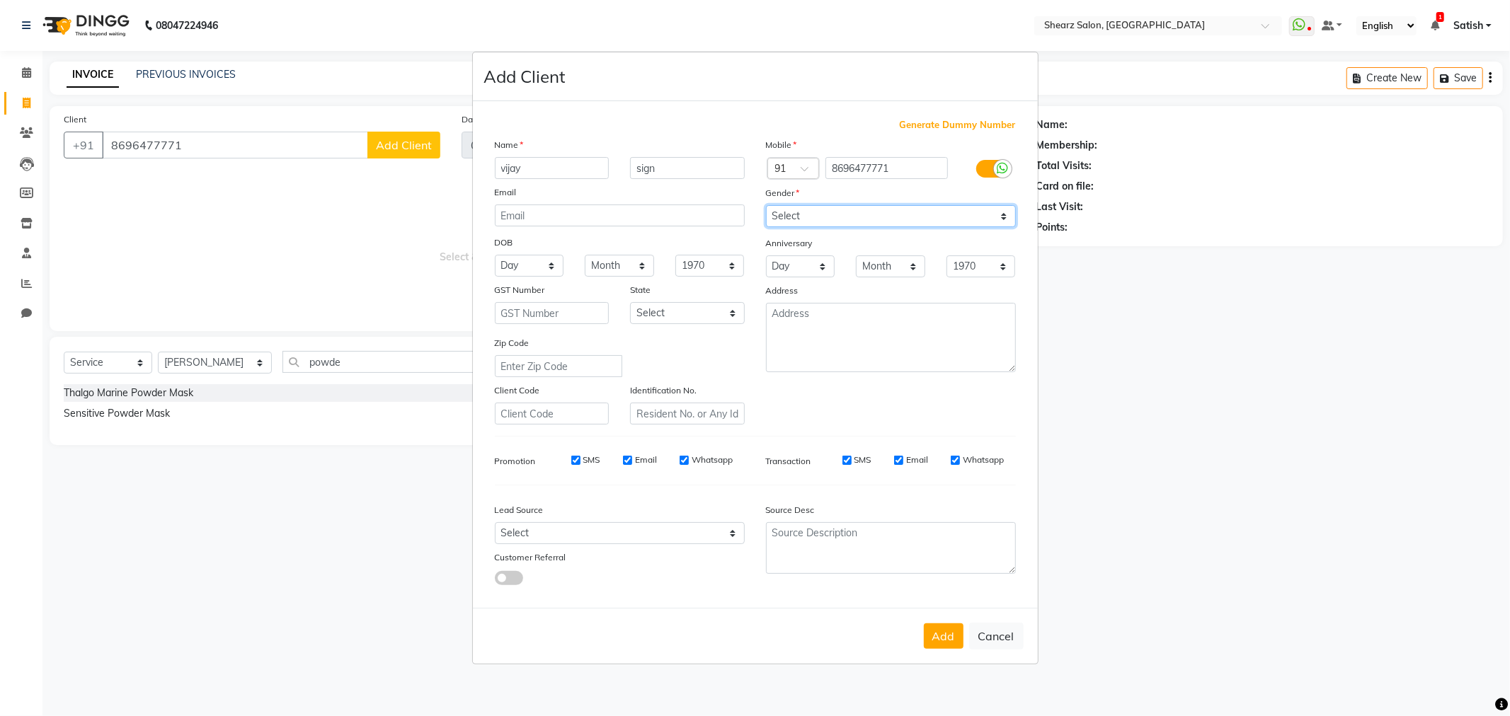
click at [766, 205] on select "Select [DEMOGRAPHIC_DATA] [DEMOGRAPHIC_DATA] Other Prefer Not To Say" at bounding box center [891, 216] width 250 height 22
click at [953, 623] on div "Add Cancel" at bounding box center [755, 636] width 565 height 56
click at [944, 644] on button "Add" at bounding box center [944, 636] width 40 height 25
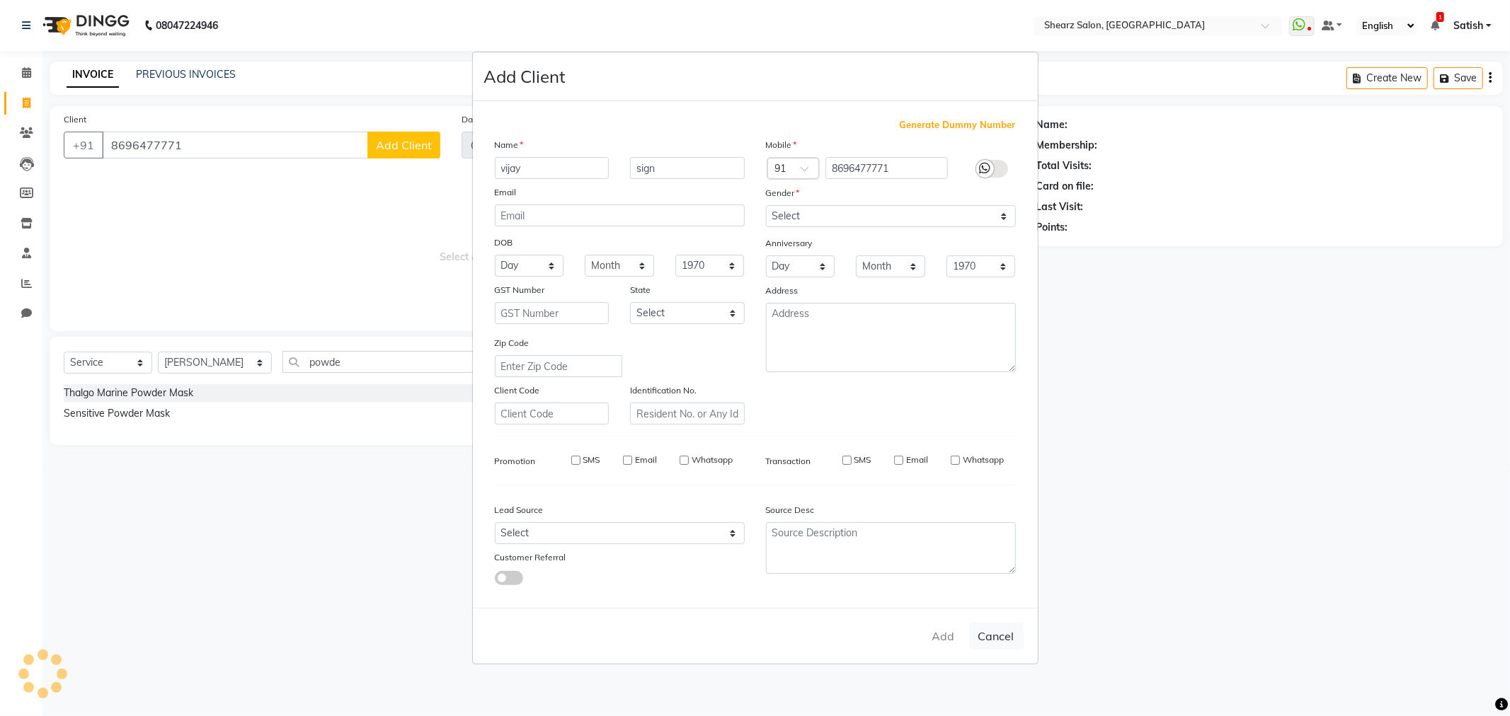
select select
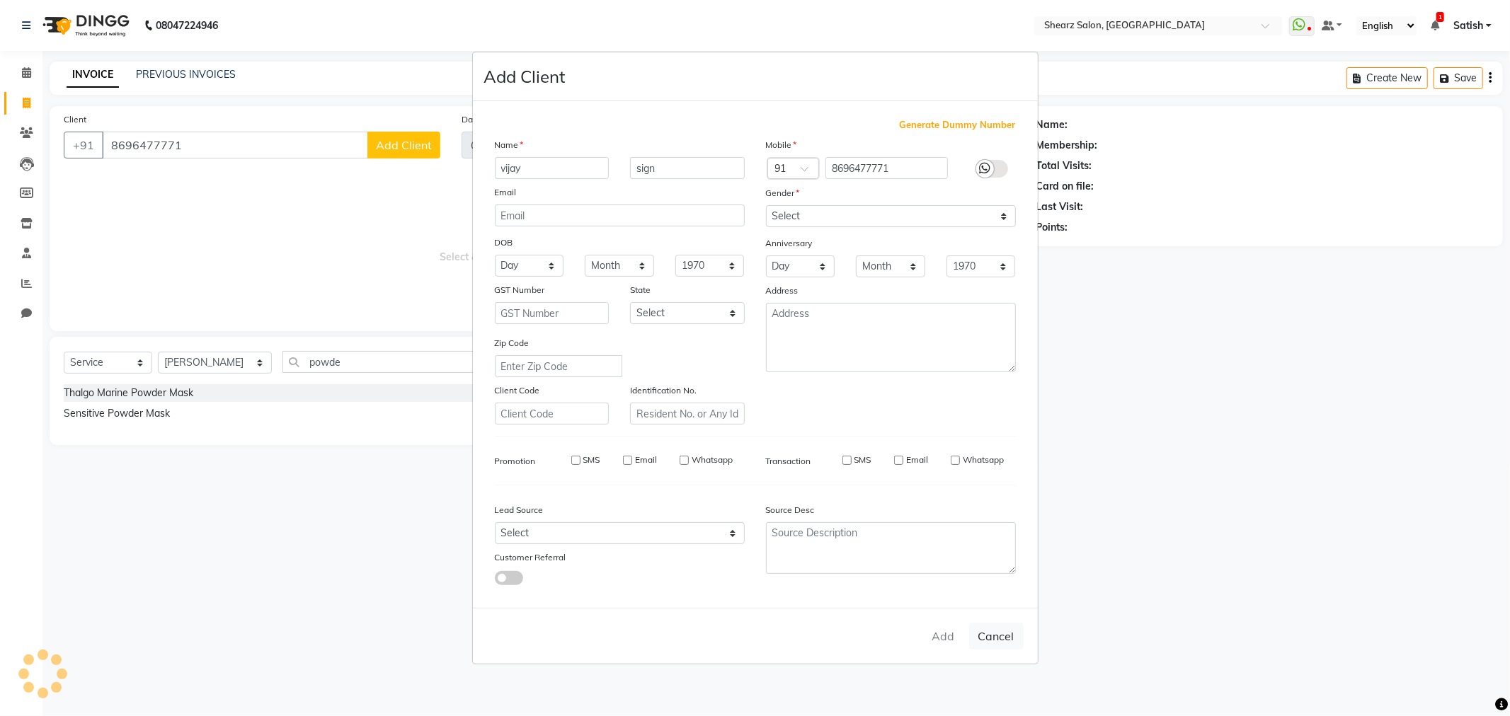
select select
checkbox input "false"
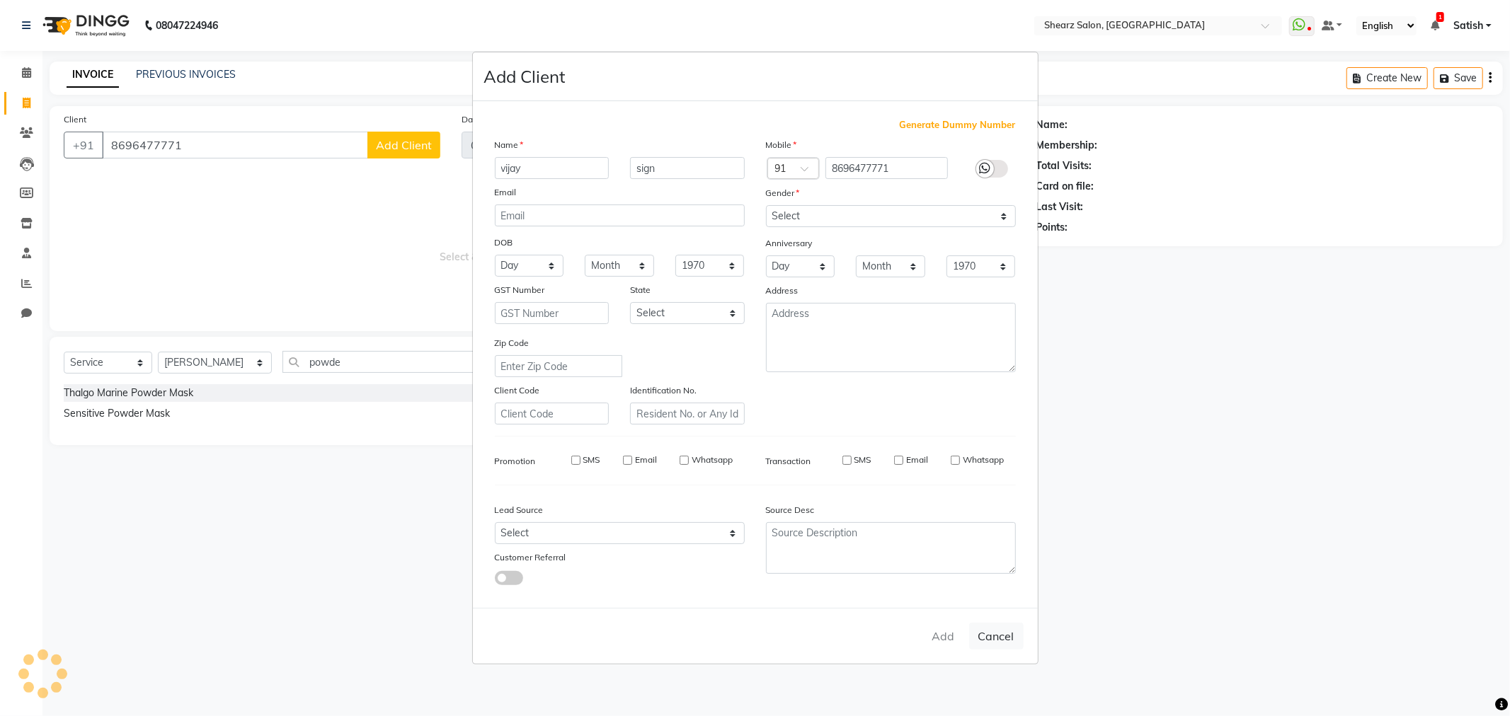
checkbox input "false"
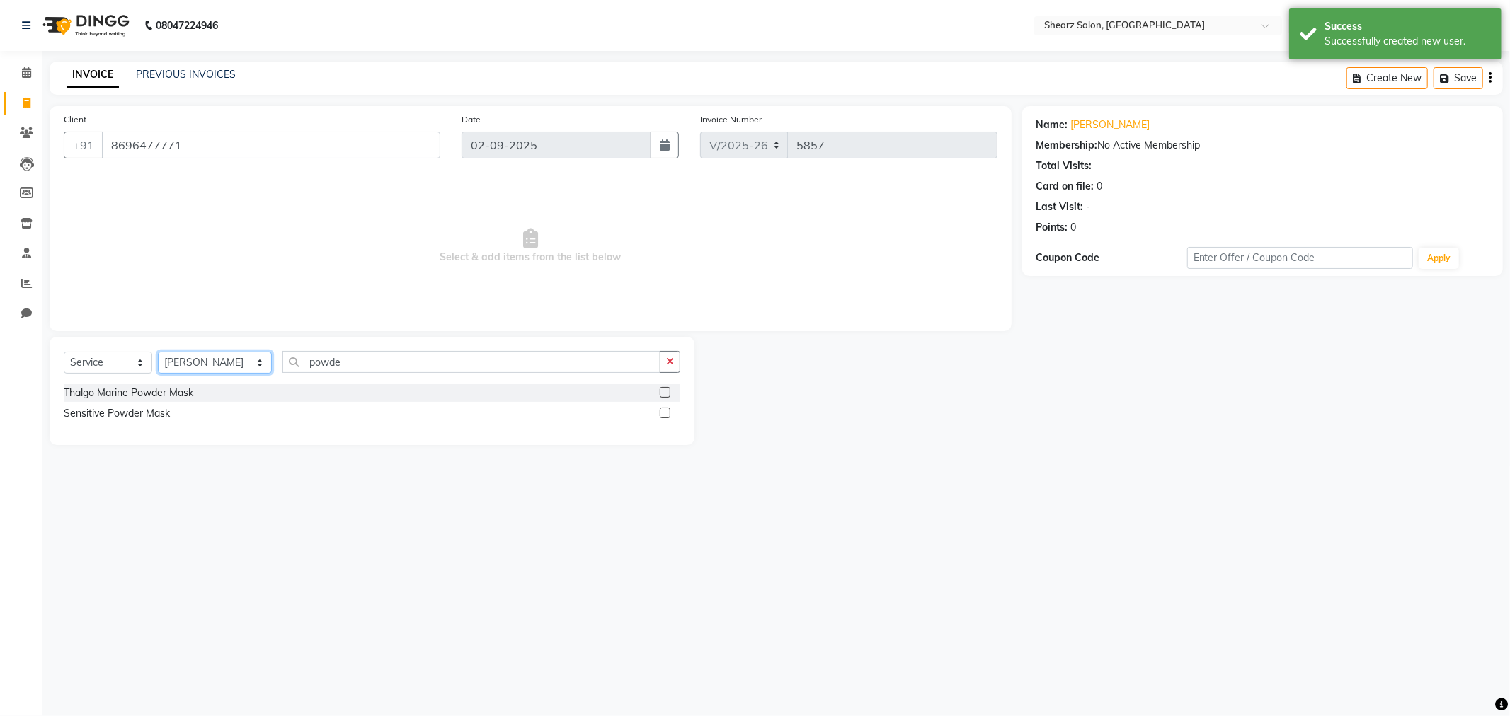
click at [225, 364] on select "Select Stylist Admin A General Arvind S Devda Asha Chavariya Brijesh Valand Cen…" at bounding box center [215, 363] width 114 height 22
select select "77486"
click at [158, 353] on select "Select Stylist Admin A General Arvind S Devda Asha Chavariya Brijesh Valand Cen…" at bounding box center [215, 363] width 114 height 22
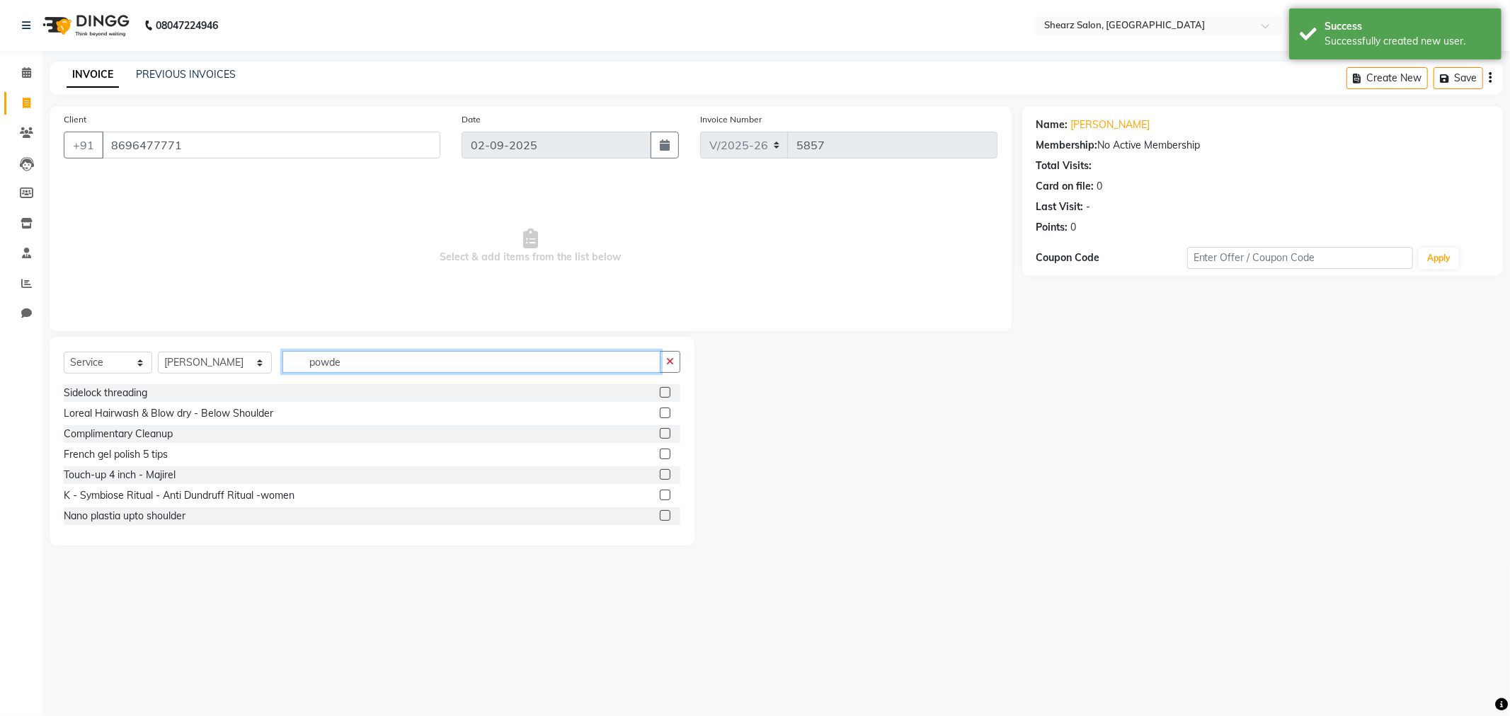
drag, startPoint x: 453, startPoint y: 361, endPoint x: 0, endPoint y: 285, distance: 459.4
click at [0, 294] on app-home "08047224946 Select Location × Shearz Salon, Prahaladnagar WhatsApp Status ✕ Sta…" at bounding box center [755, 283] width 1510 height 567
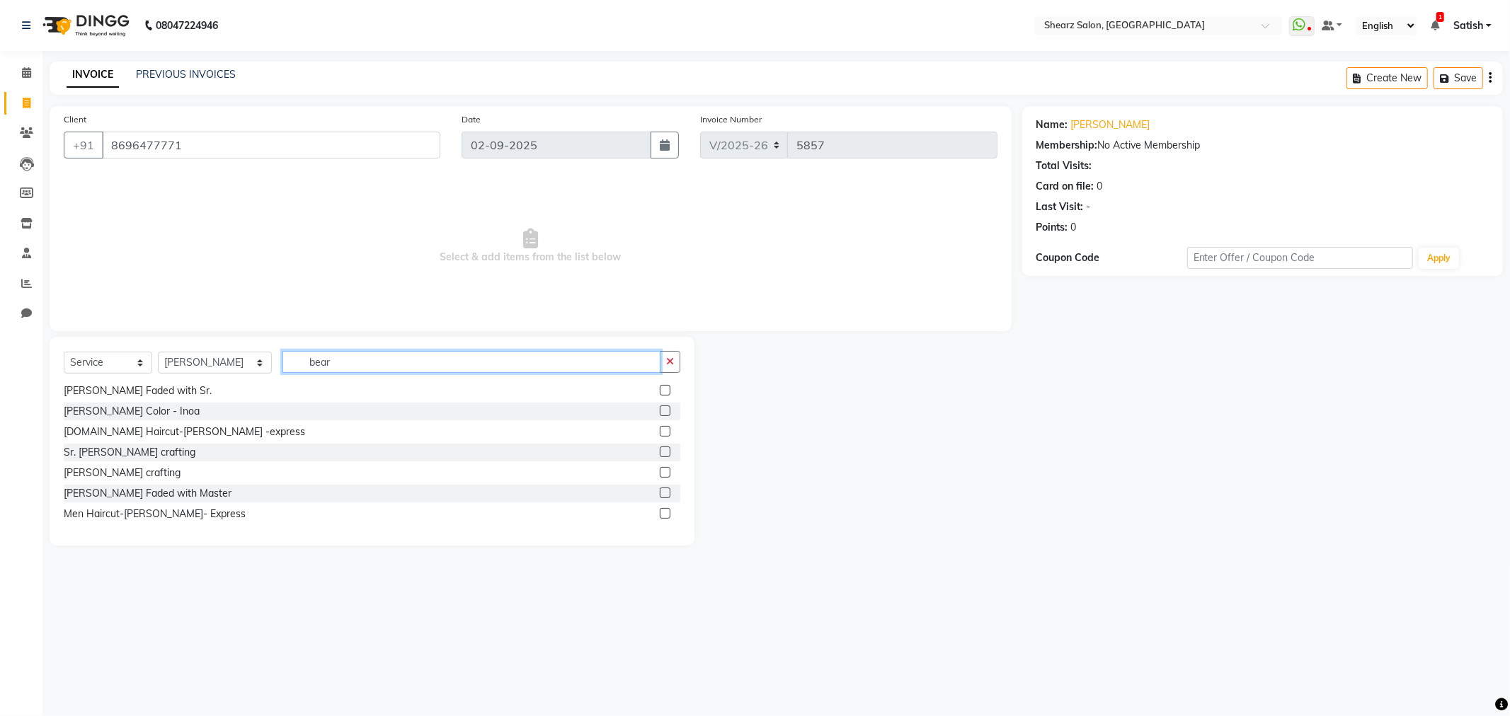
type input "bear"
click at [660, 471] on label at bounding box center [665, 472] width 11 height 11
click at [660, 471] on input "checkbox" at bounding box center [664, 473] width 9 height 9
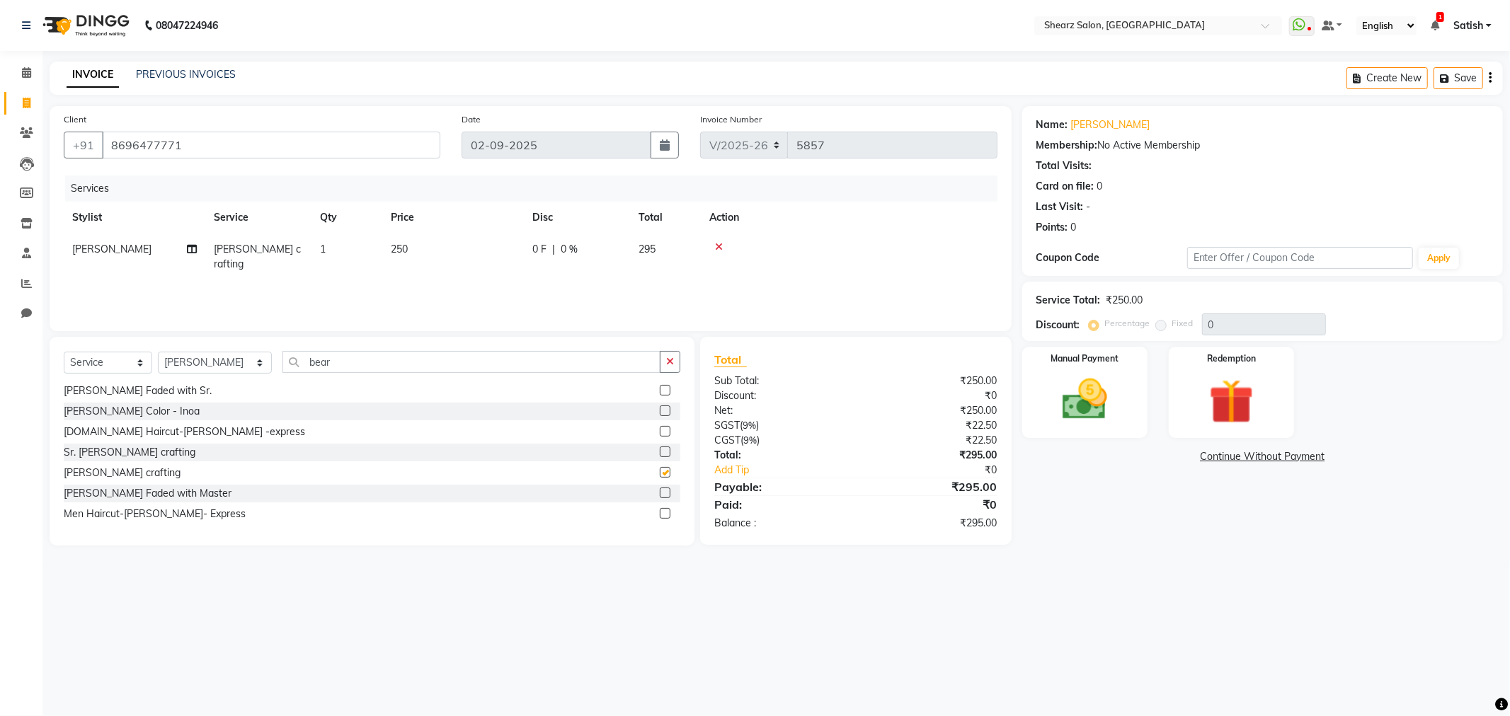
checkbox input "false"
click at [1112, 409] on img at bounding box center [1085, 400] width 76 height 54
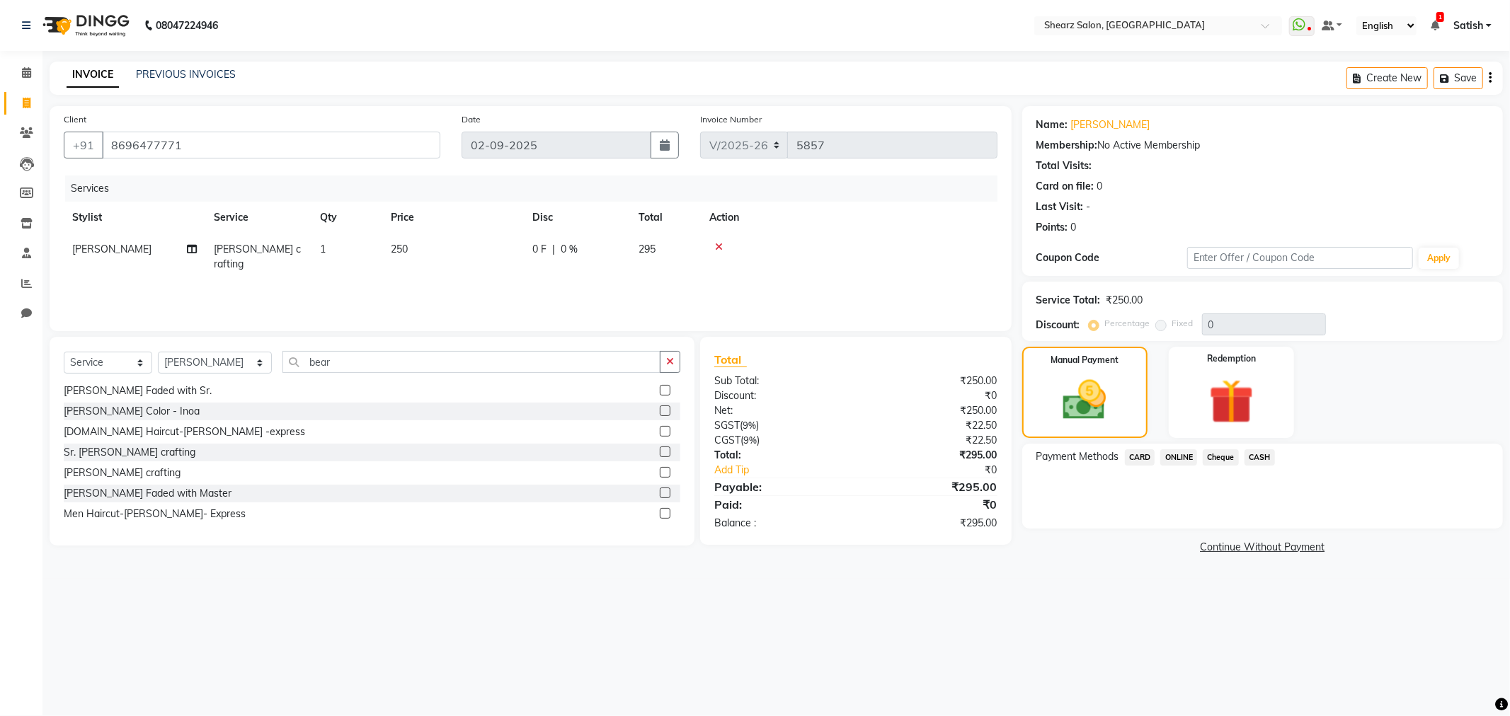
click at [1179, 464] on span "ONLINE" at bounding box center [1178, 458] width 37 height 16
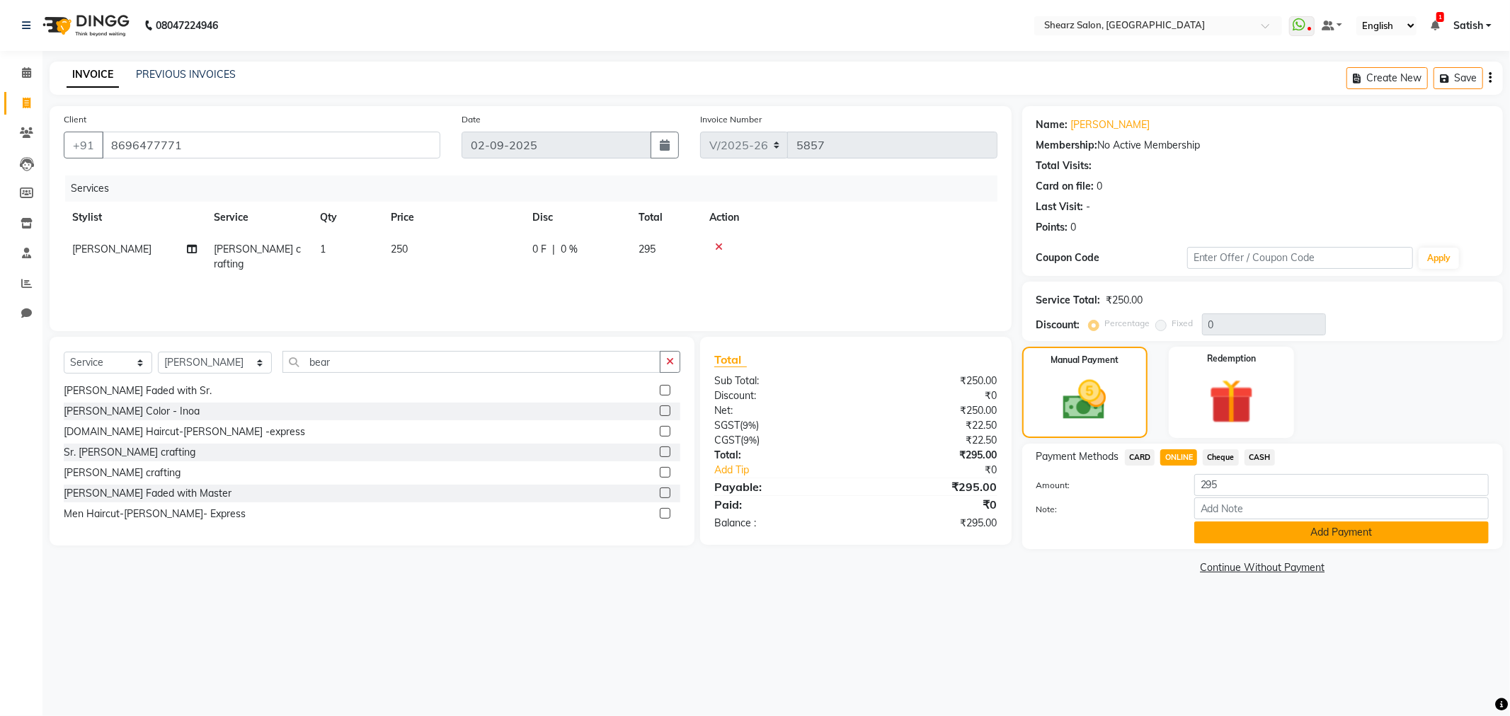
click at [1254, 527] on button "Add Payment" at bounding box center [1341, 533] width 295 height 22
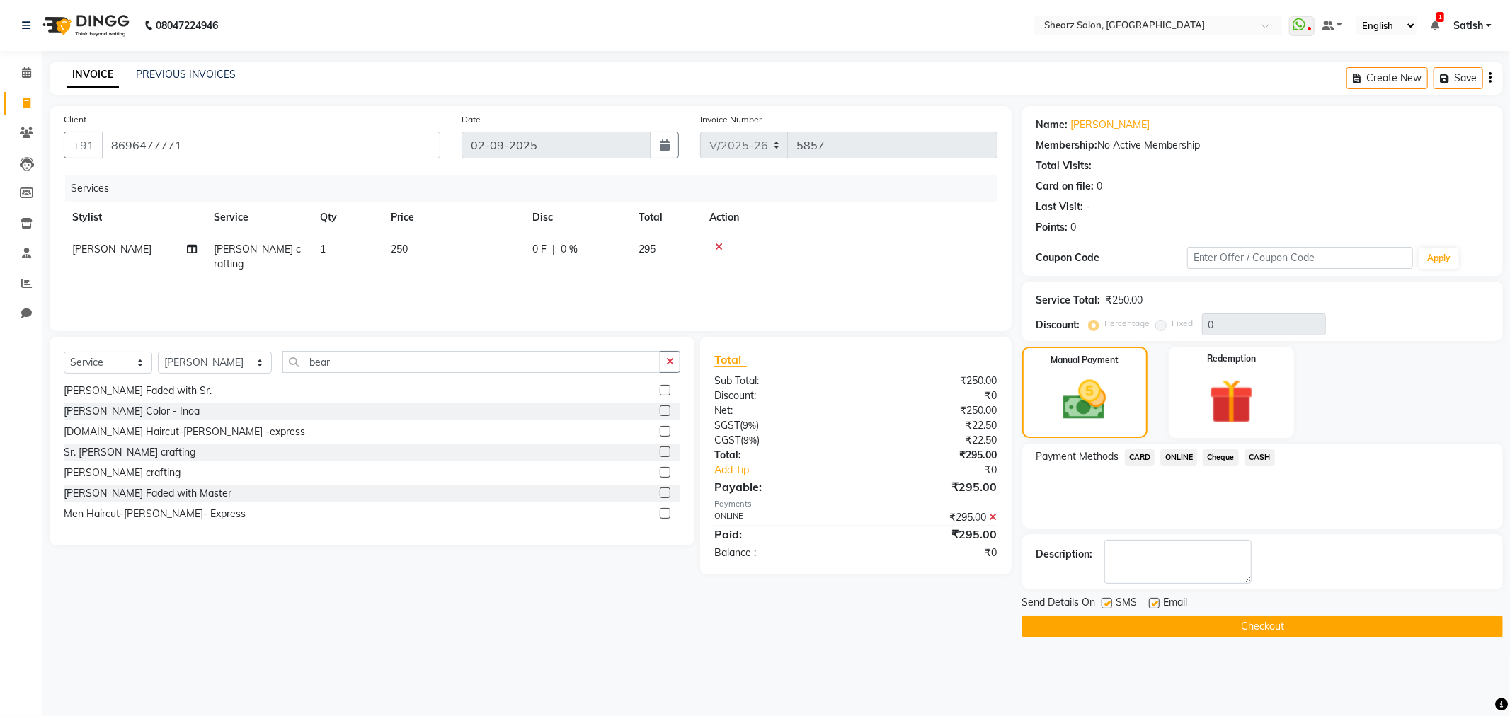
click at [1256, 626] on button "Checkout" at bounding box center [1262, 627] width 481 height 22
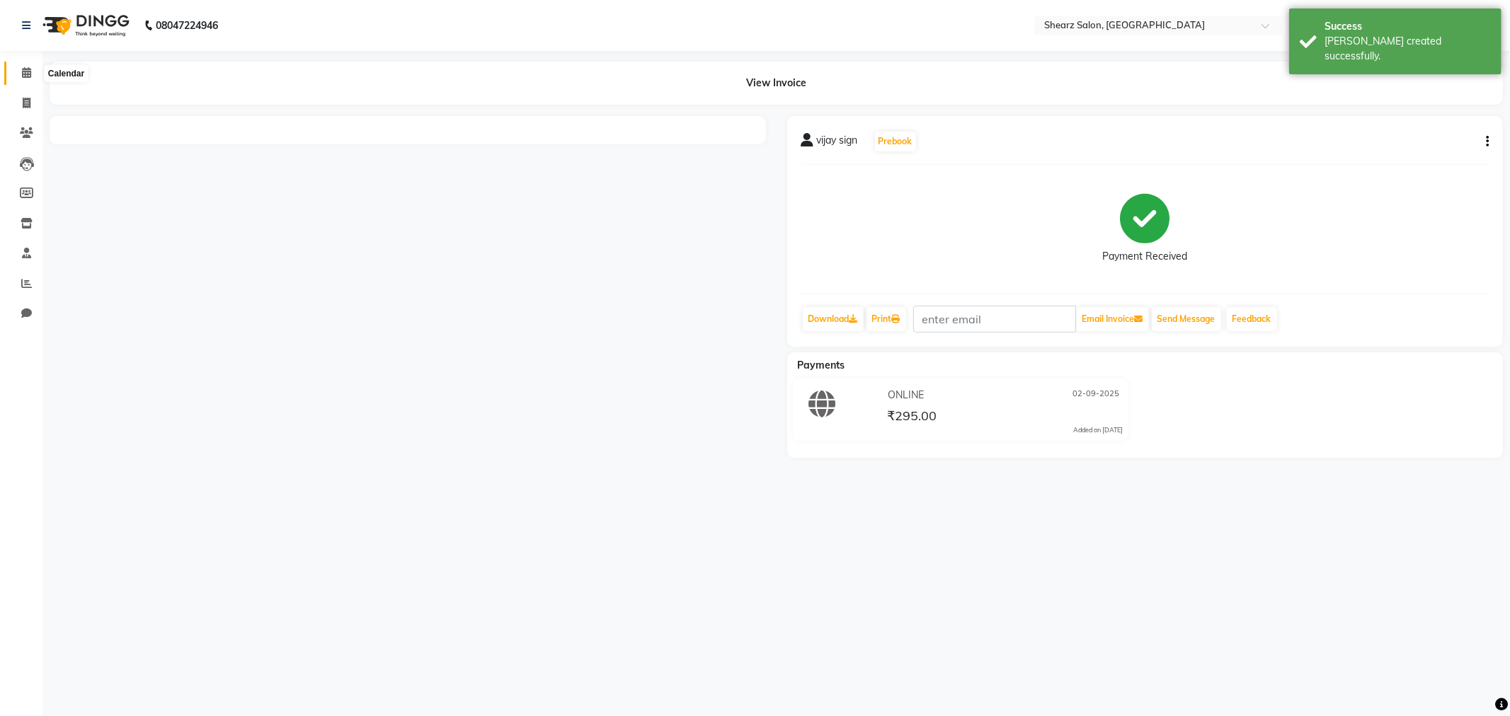
click at [25, 68] on icon at bounding box center [26, 72] width 9 height 11
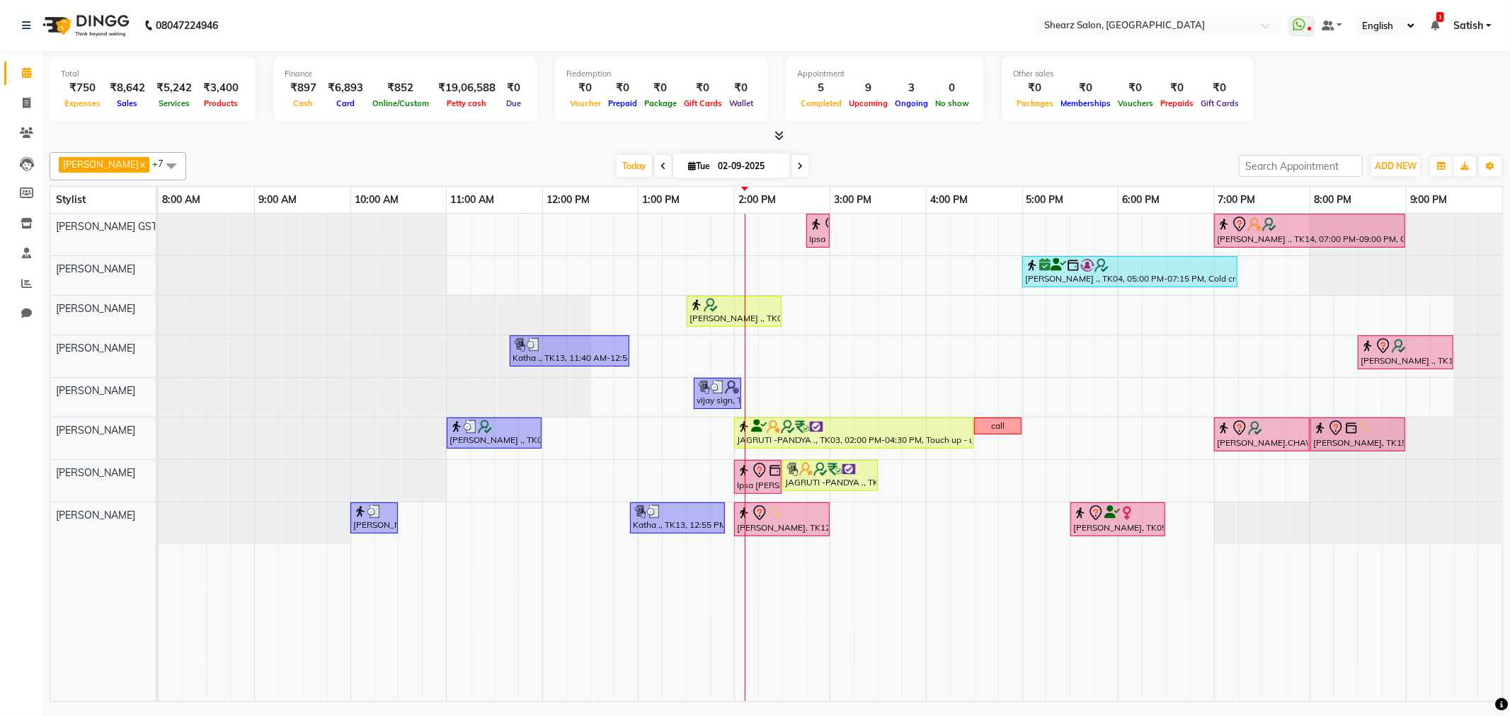
click at [725, 157] on input "02-09-2025" at bounding box center [749, 166] width 71 height 21
select select "9"
select select "2025"
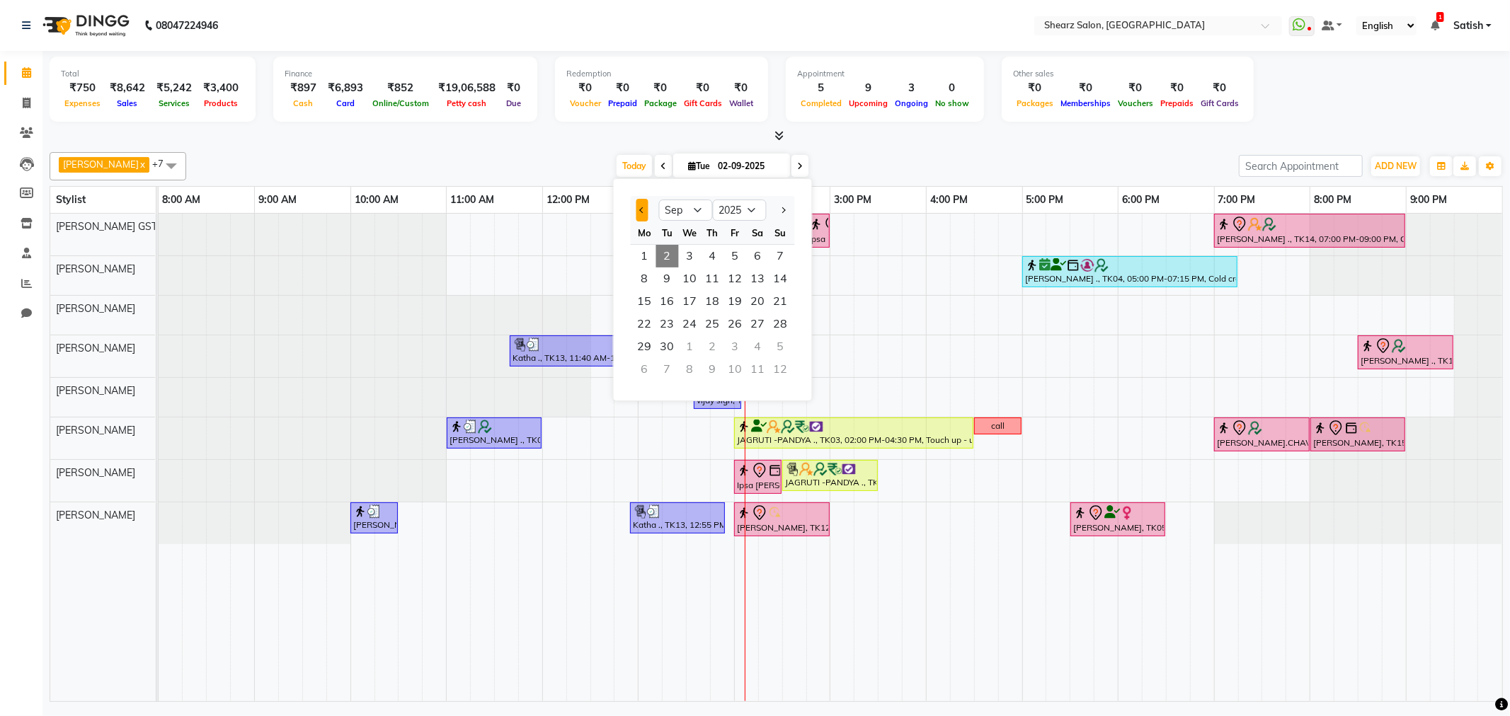
click at [644, 210] on span "Previous month" at bounding box center [642, 210] width 6 height 6
select select "8"
click at [721, 344] on span "28" at bounding box center [713, 347] width 23 height 23
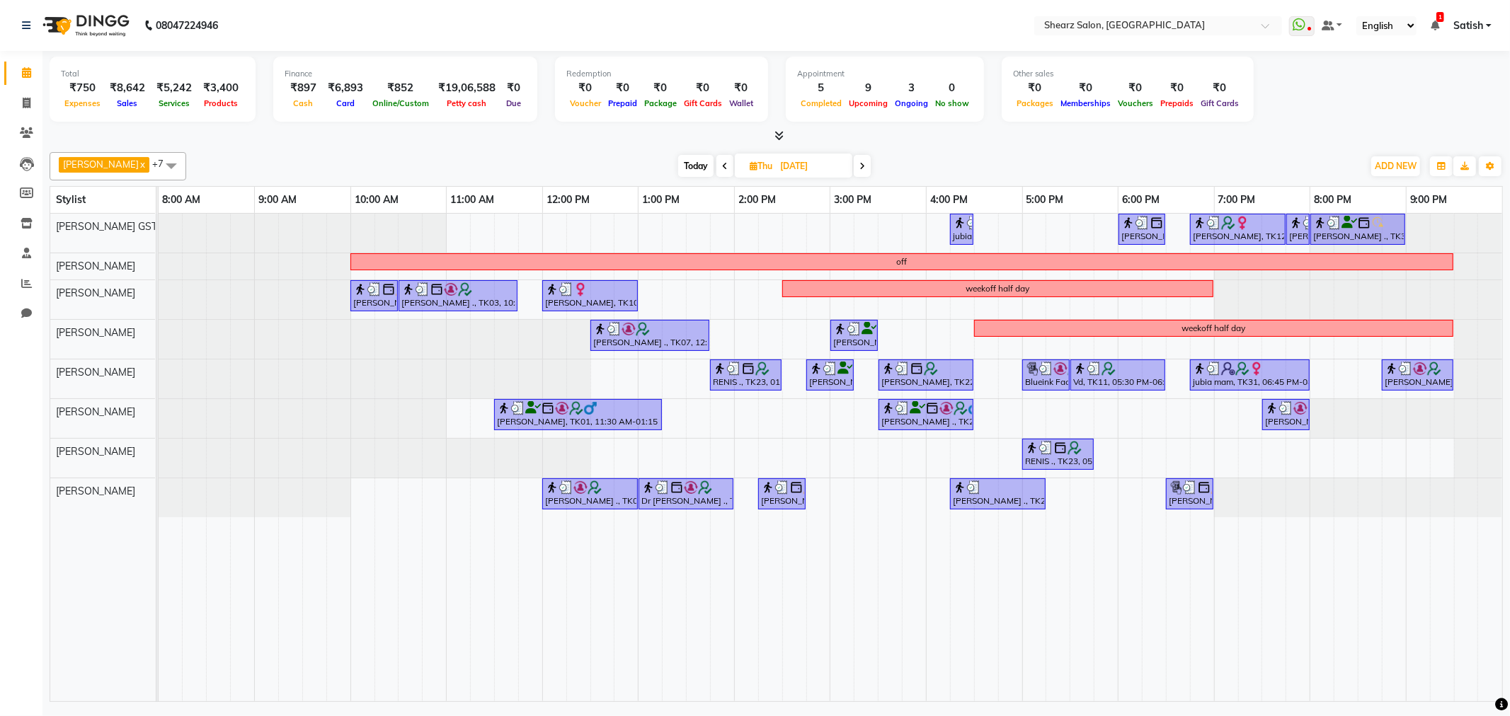
click at [854, 165] on span at bounding box center [862, 166] width 17 height 22
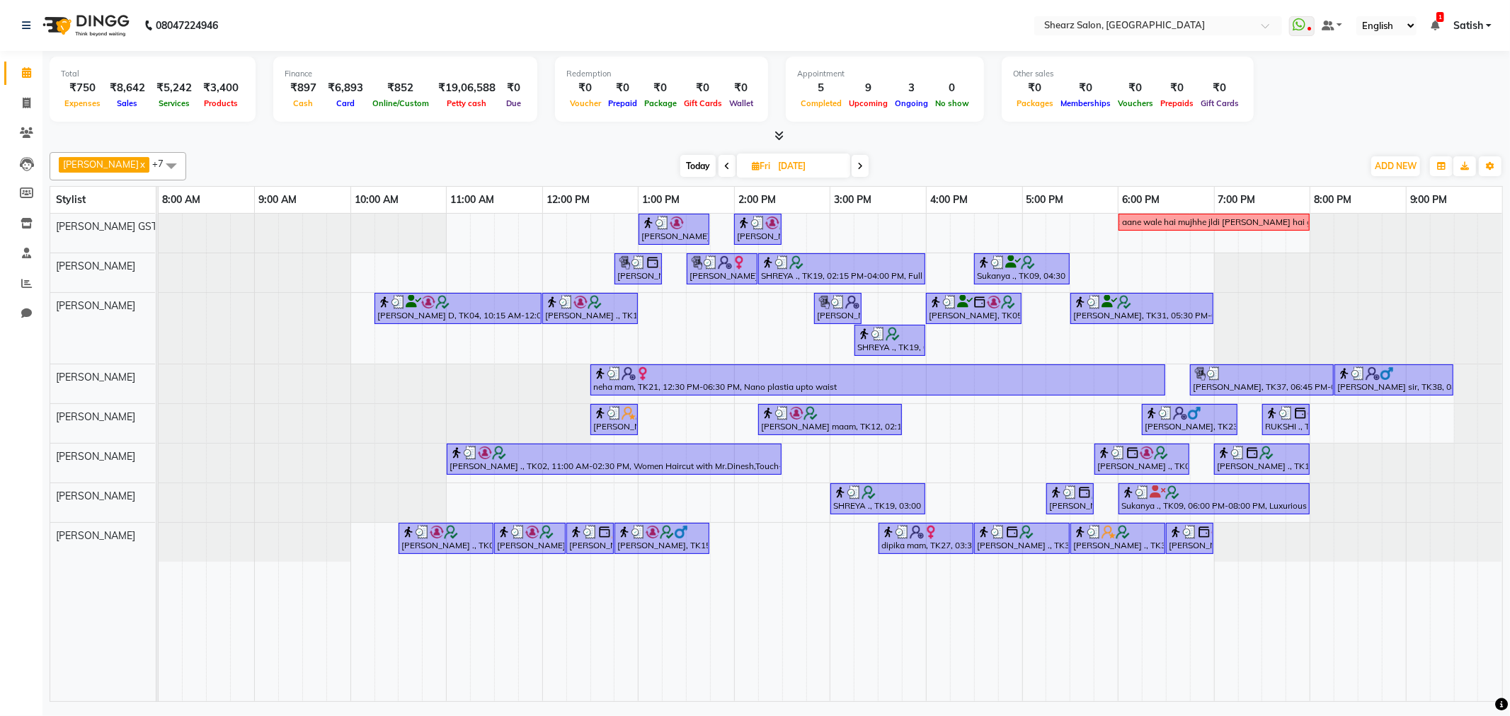
click at [857, 166] on icon at bounding box center [860, 166] width 6 height 8
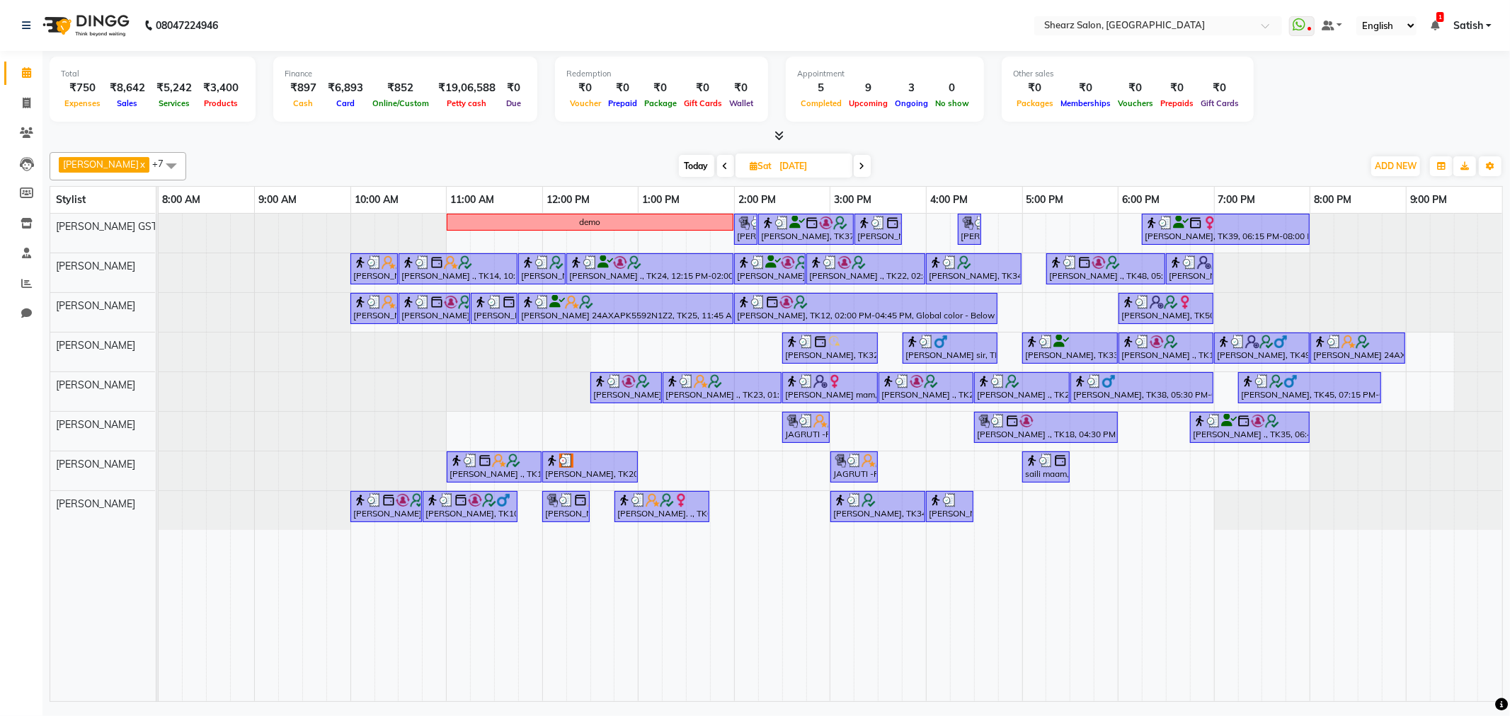
click at [859, 166] on icon at bounding box center [862, 166] width 6 height 8
type input "31-08-2025"
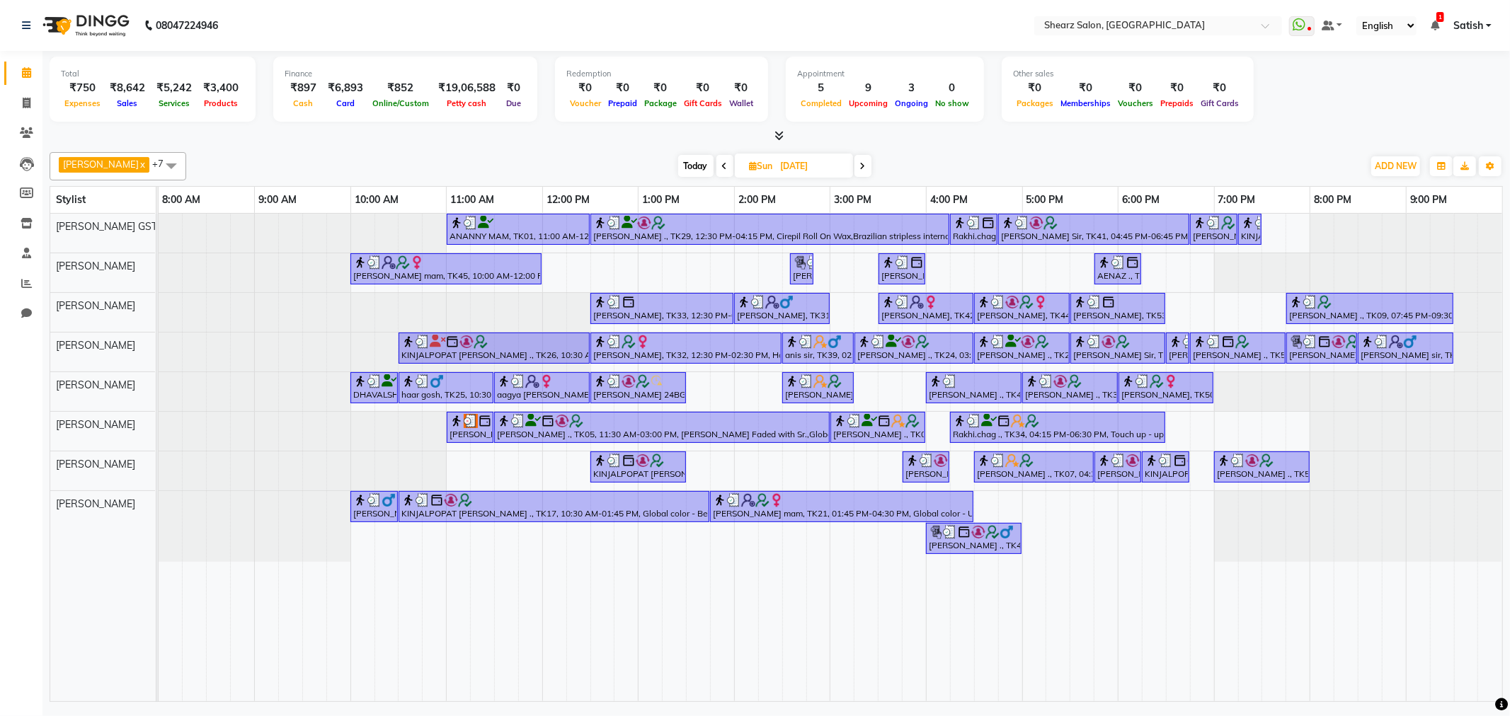
click at [755, 172] on span "Sun 31-08-2025" at bounding box center [794, 166] width 118 height 24
click at [760, 161] on span "Sun" at bounding box center [761, 166] width 30 height 11
select select "8"
select select "2025"
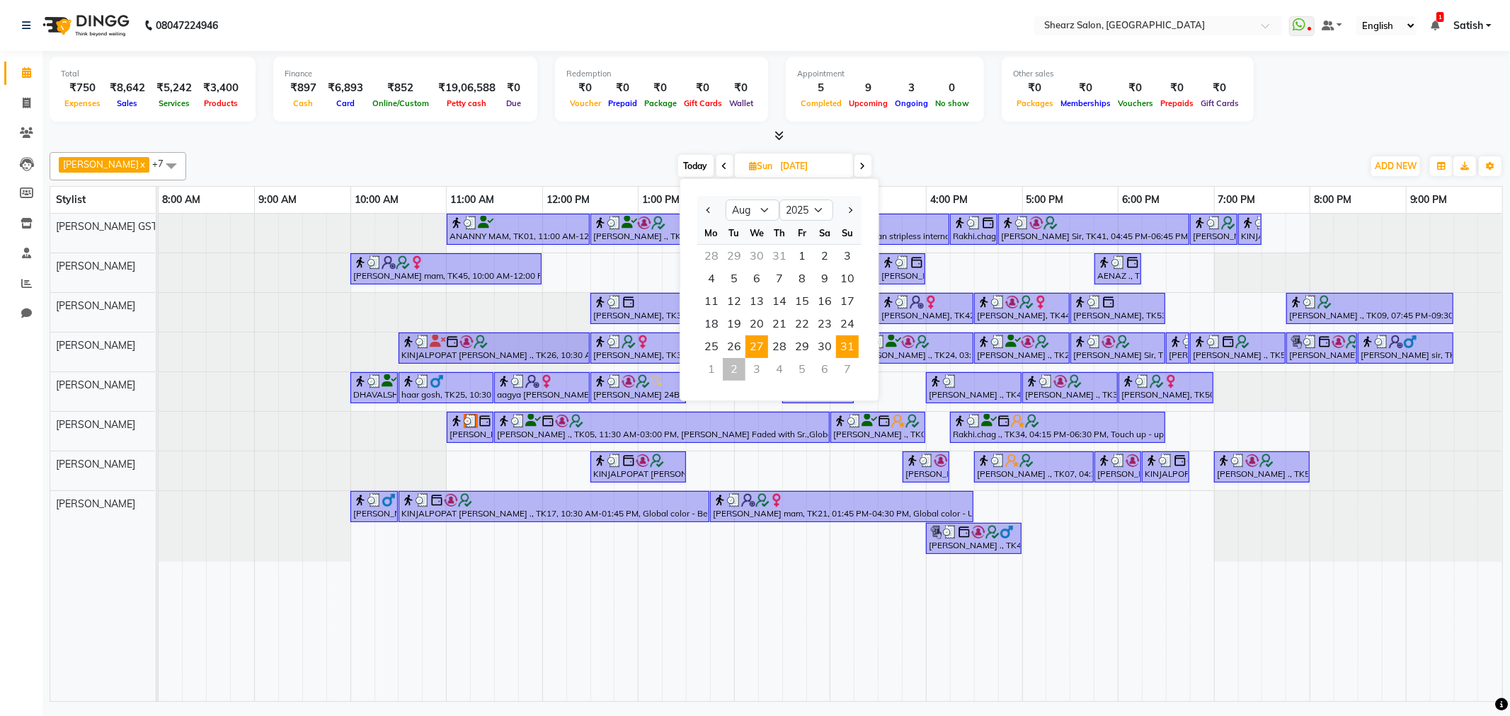
click at [760, 345] on span "27" at bounding box center [756, 347] width 23 height 23
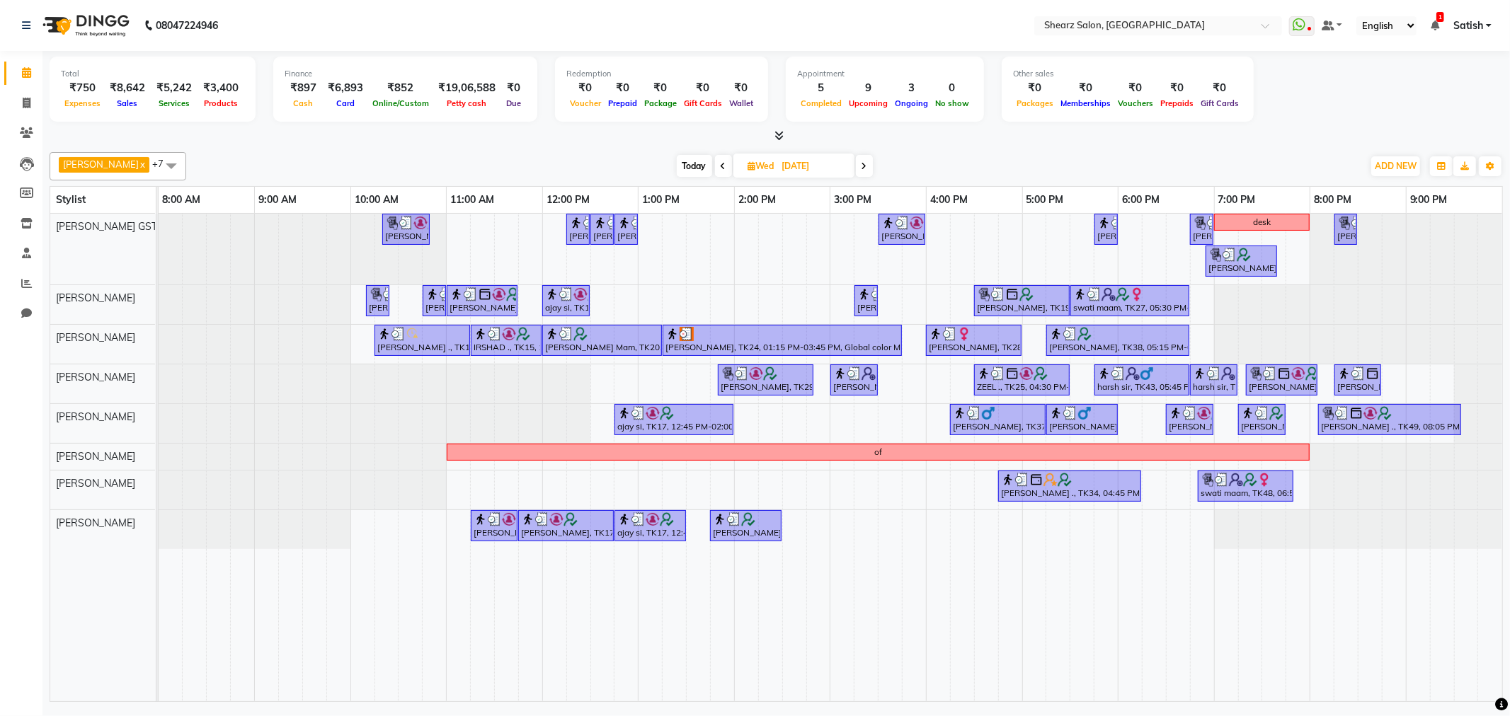
click at [721, 165] on icon at bounding box center [724, 166] width 6 height 8
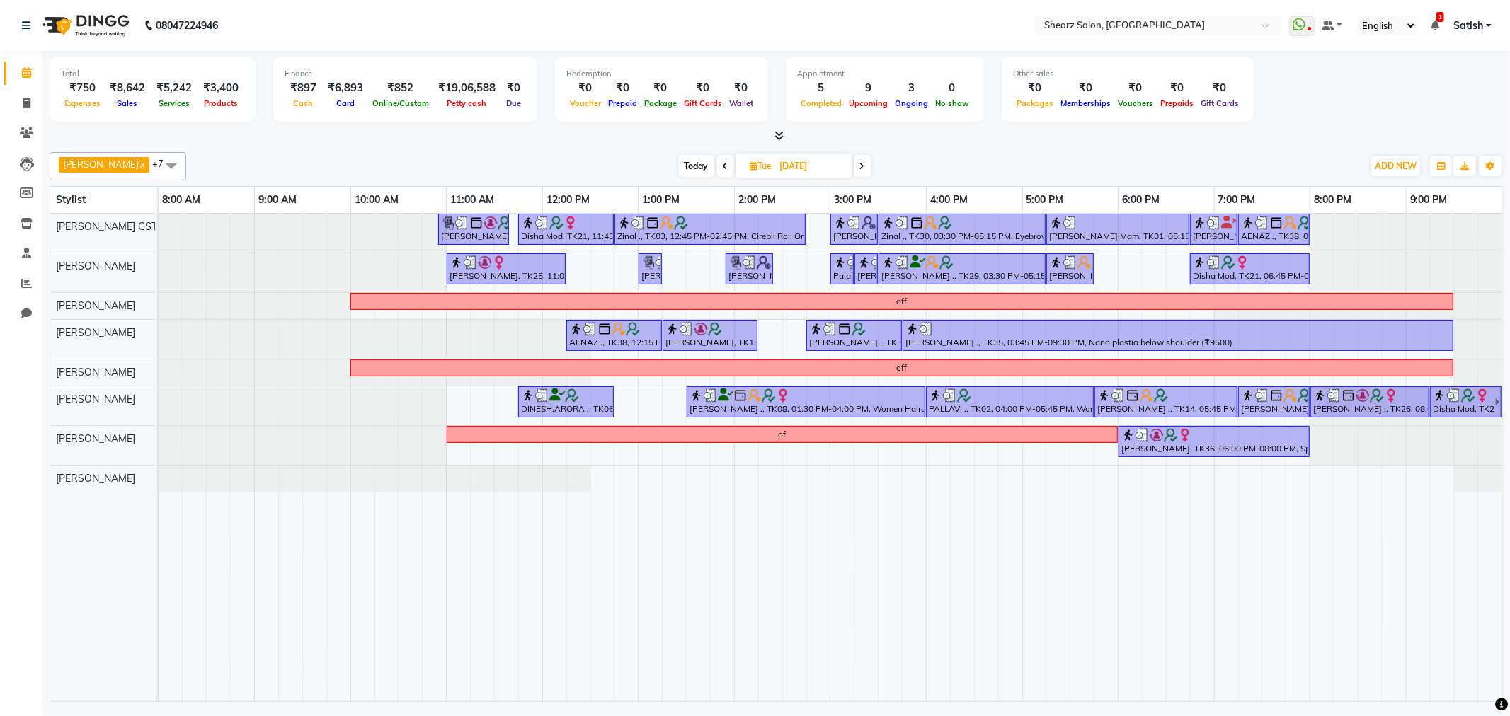
click at [682, 164] on span "Today" at bounding box center [696, 166] width 35 height 22
type input "02-09-2025"
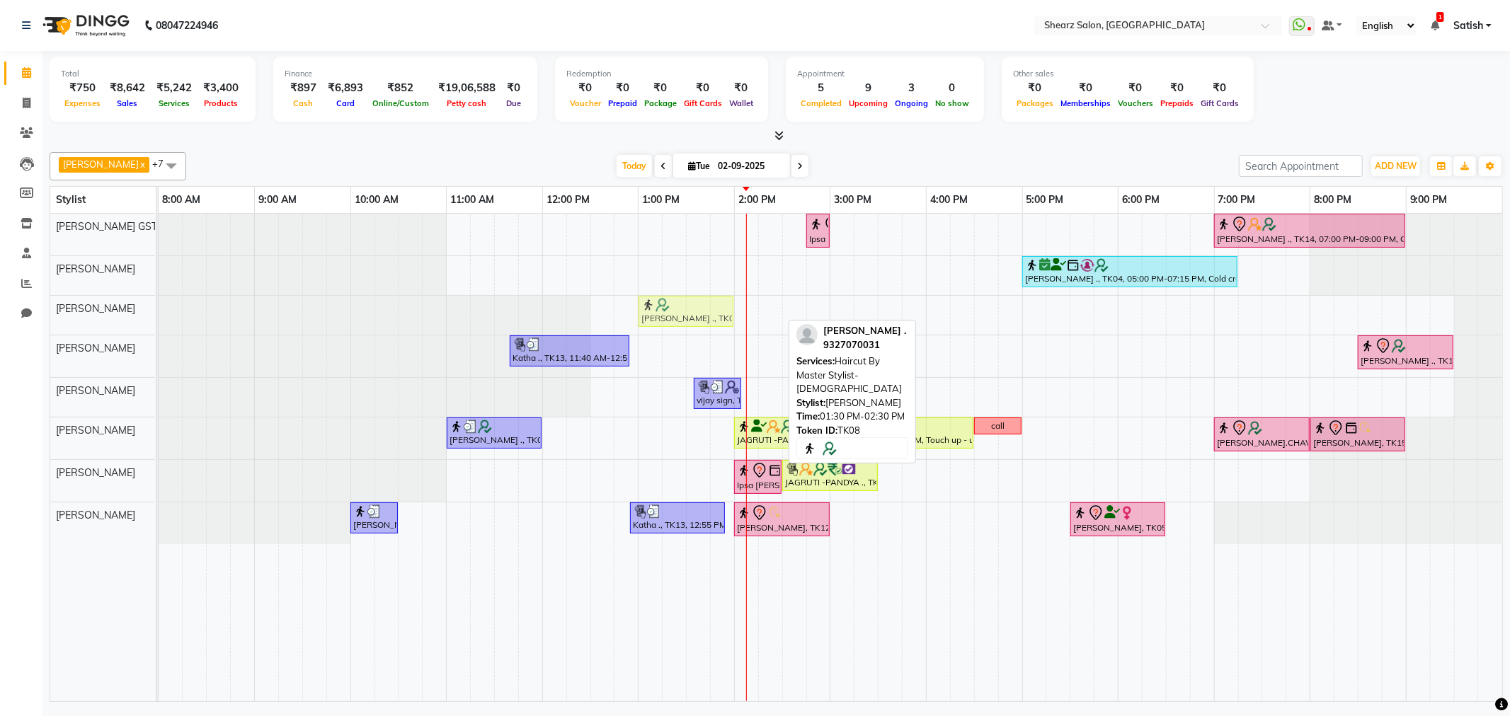
drag, startPoint x: 717, startPoint y: 302, endPoint x: 661, endPoint y: 299, distance: 56.0
click at [159, 299] on div "MUKESH BHANDARI ., TK08, 01:30 PM-02:30 PM, Haircut By Master Stylist- Male MUK…" at bounding box center [159, 315] width 0 height 39
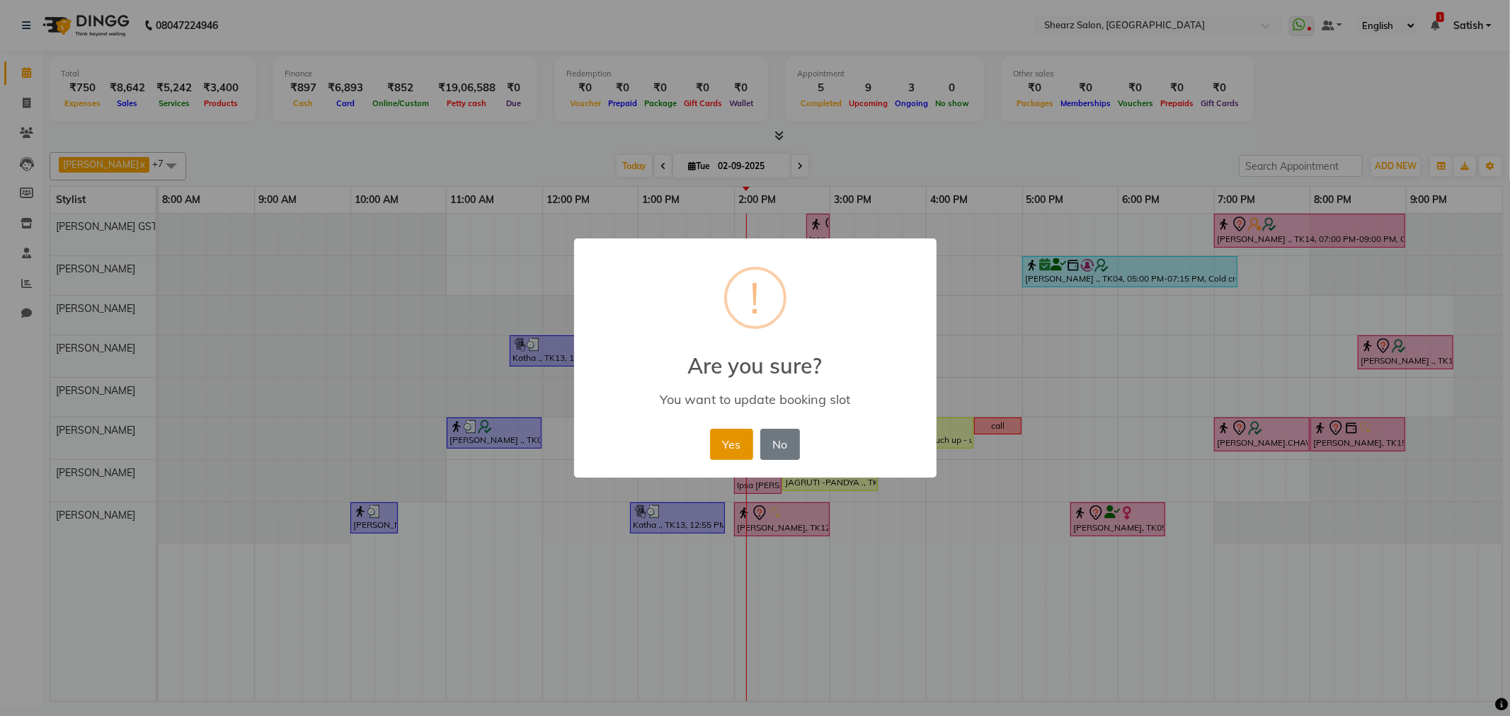
click at [729, 444] on button "Yes" at bounding box center [731, 444] width 43 height 31
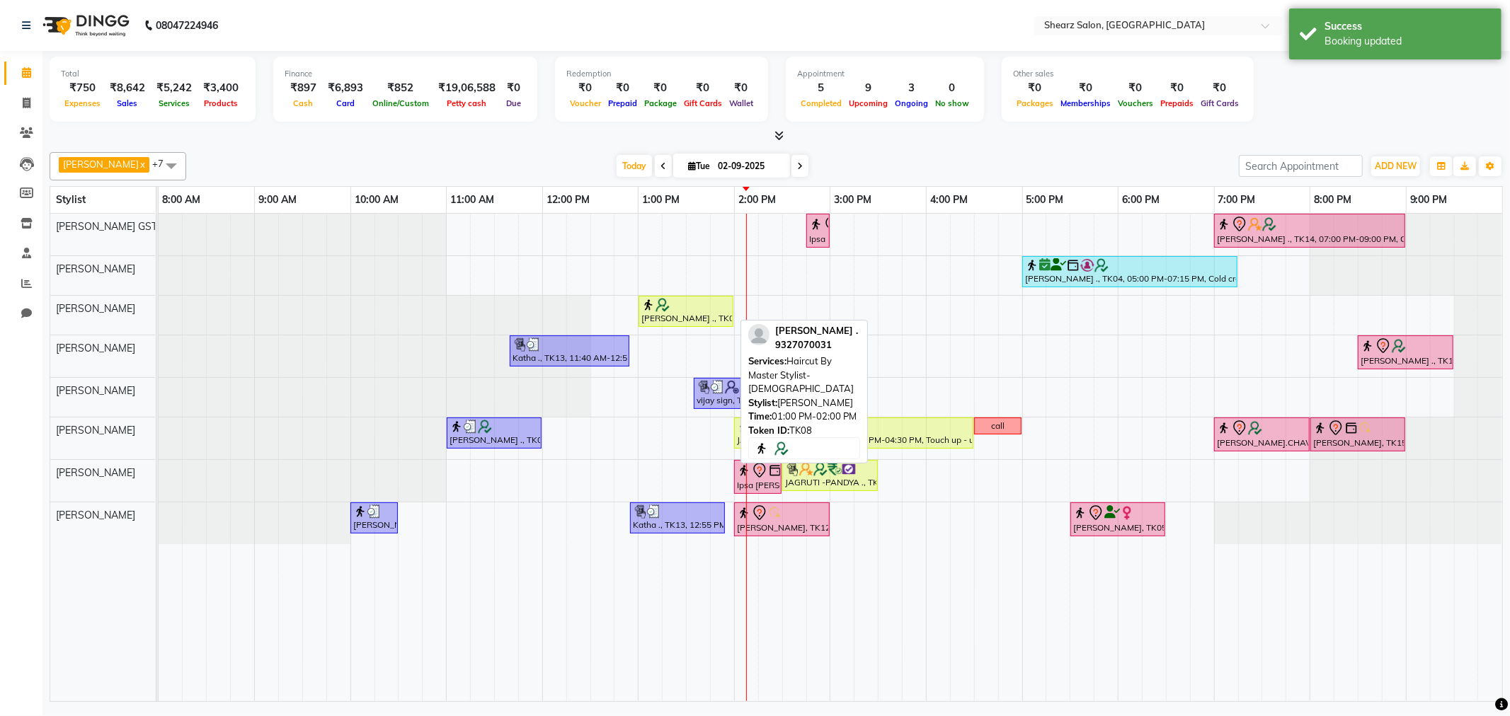
click at [660, 306] on img at bounding box center [663, 305] width 14 height 14
click at [658, 306] on img at bounding box center [663, 305] width 14 height 14
select select "1"
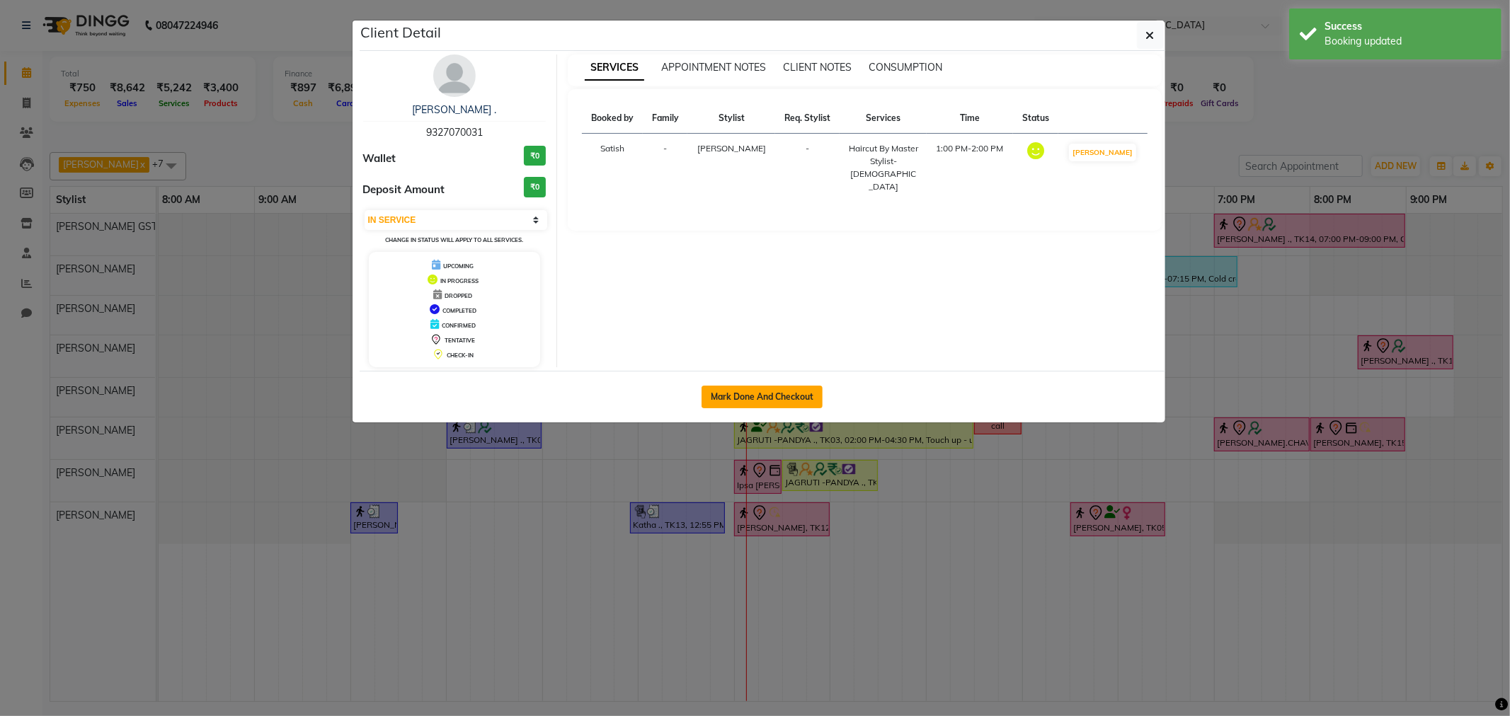
click at [717, 400] on button "Mark Done And Checkout" at bounding box center [762, 397] width 121 height 23
select select "service"
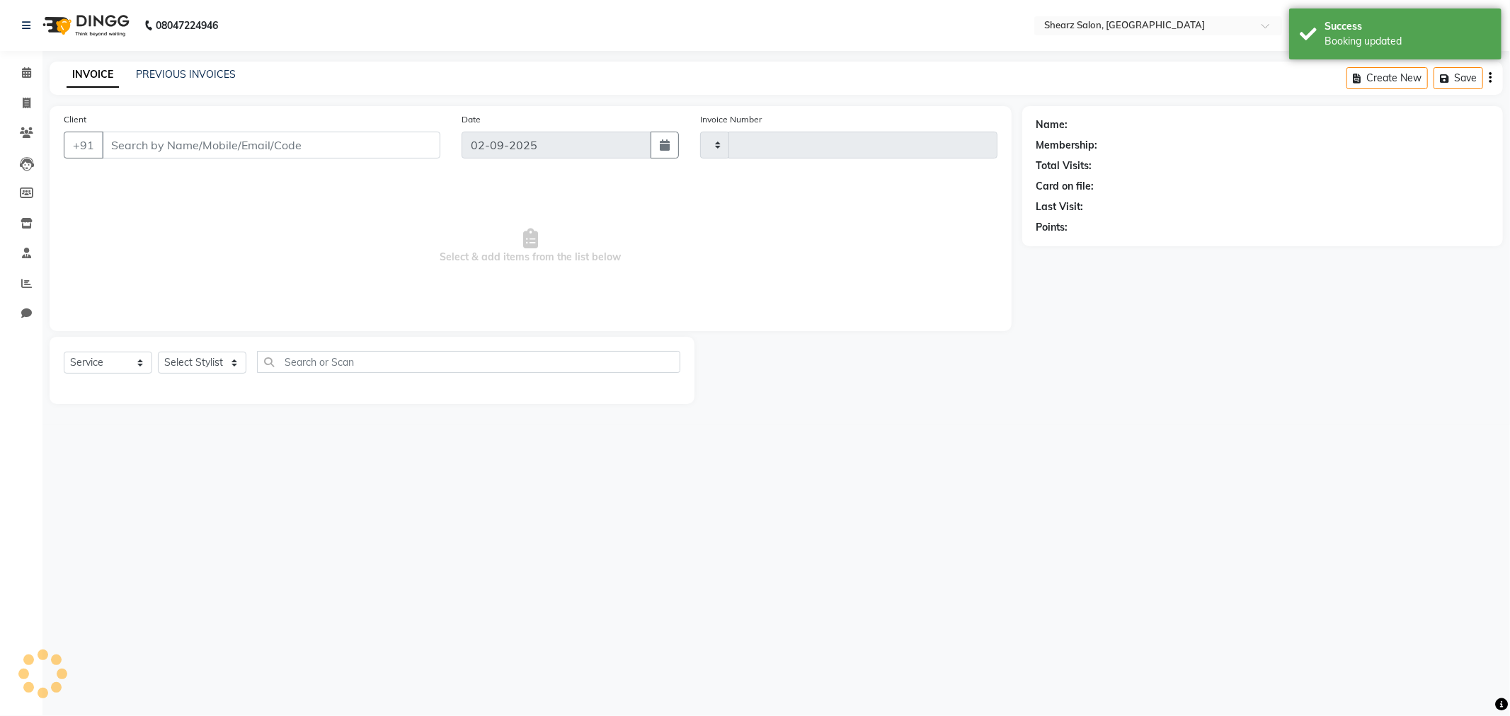
type input "5858"
select select "8157"
type input "9327070031"
select select "77458"
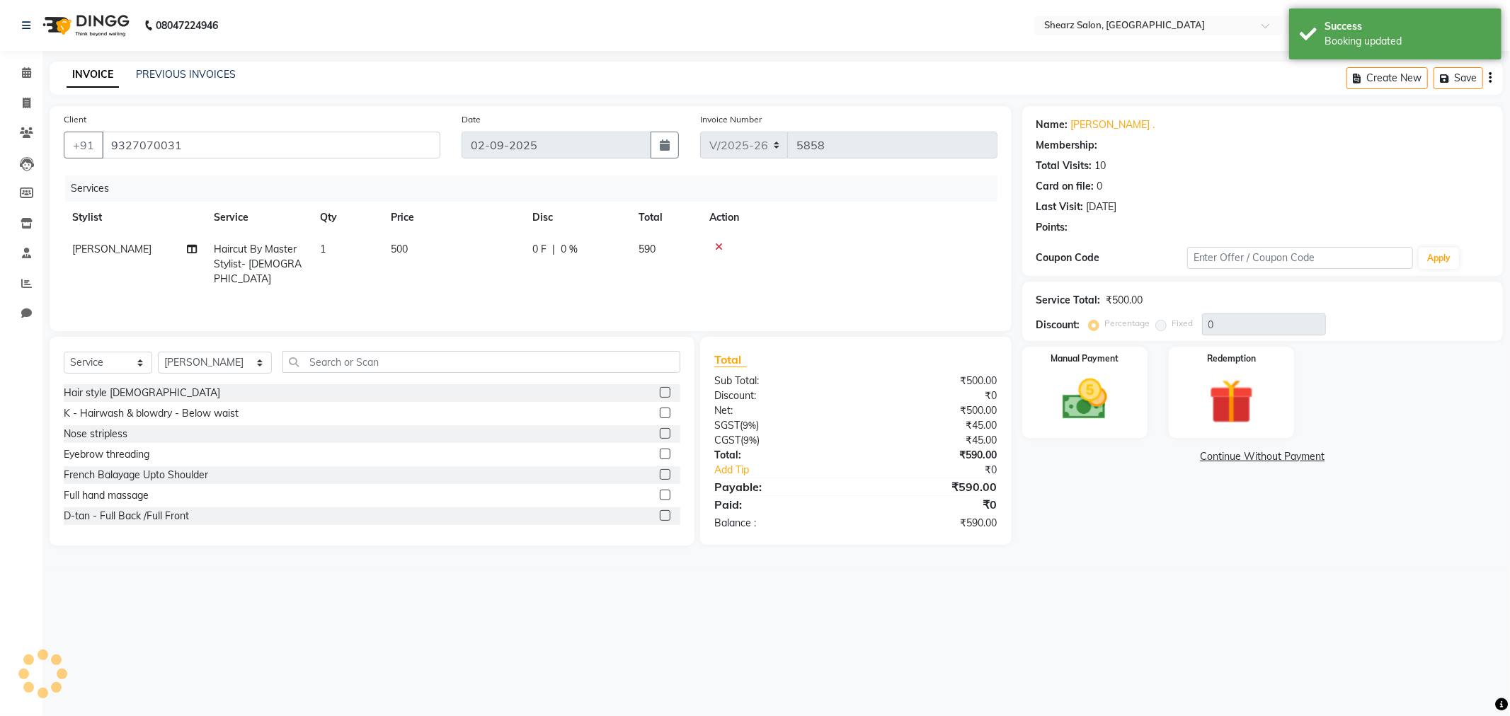
select select "1: Object"
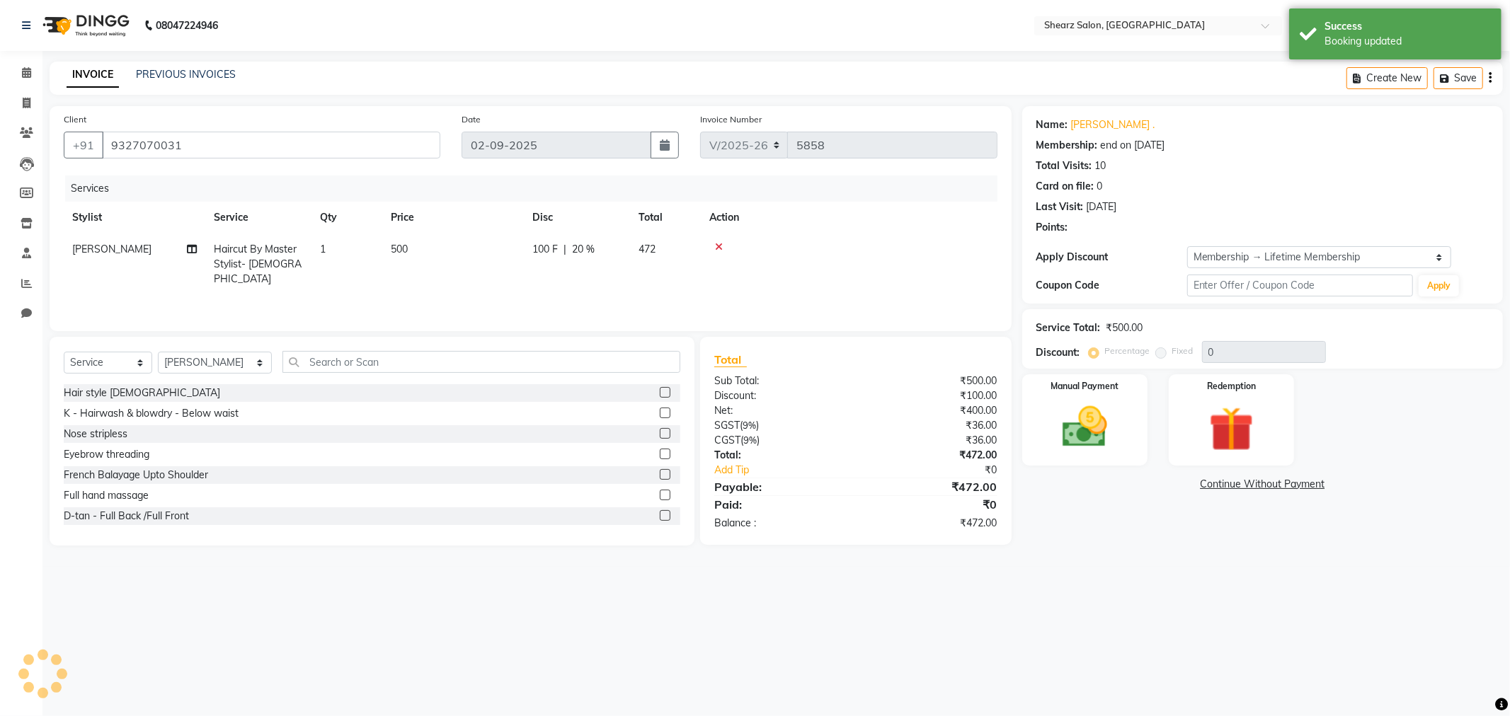
type input "20"
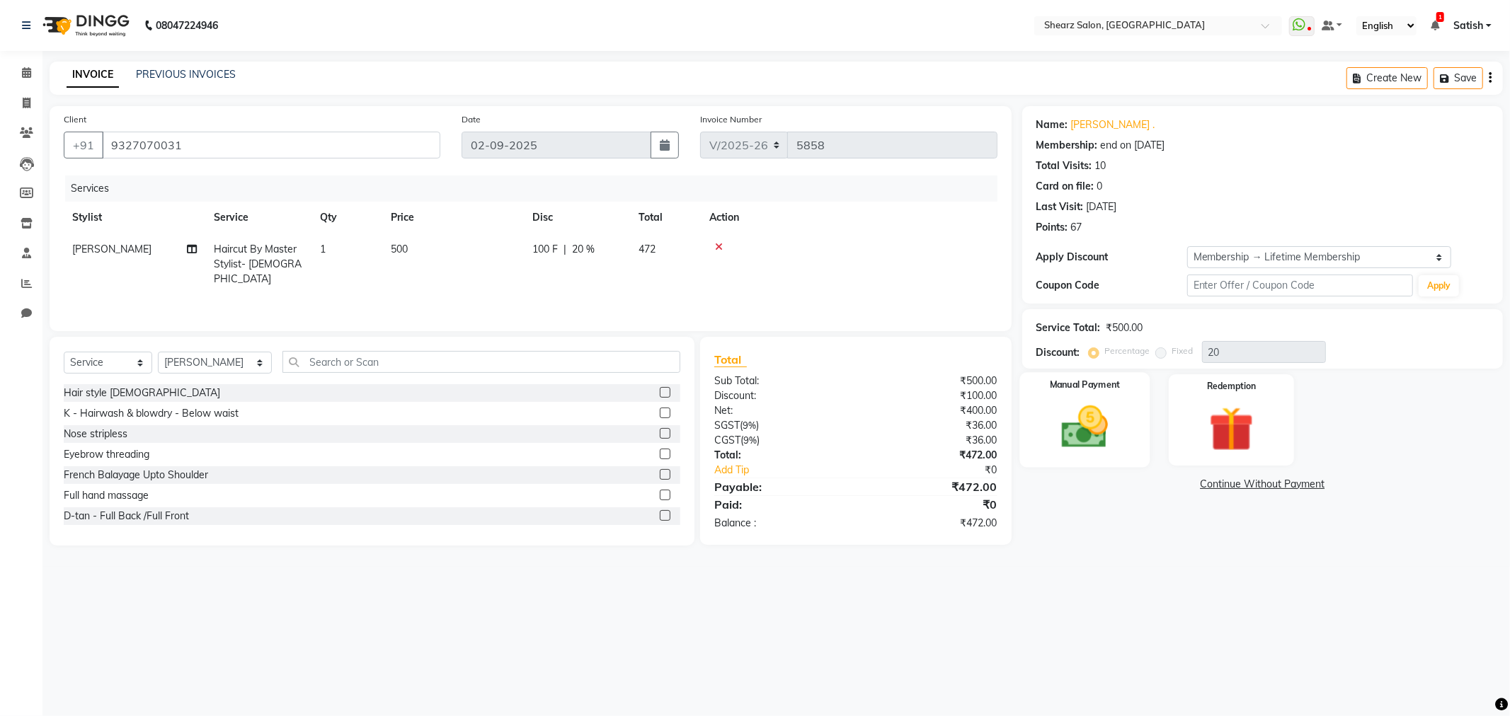
click at [1138, 459] on div "Manual Payment" at bounding box center [1084, 419] width 130 height 95
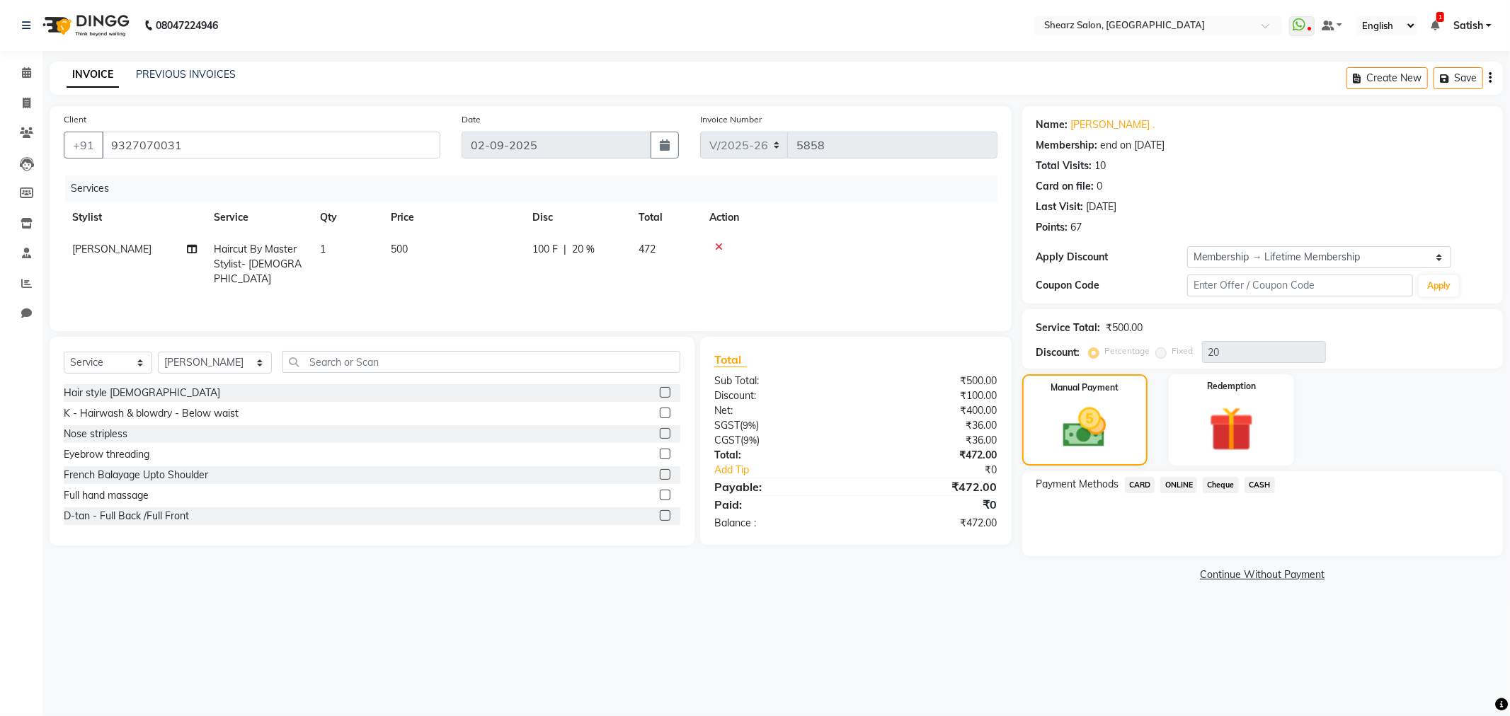
click at [1257, 481] on span "CASH" at bounding box center [1260, 485] width 30 height 16
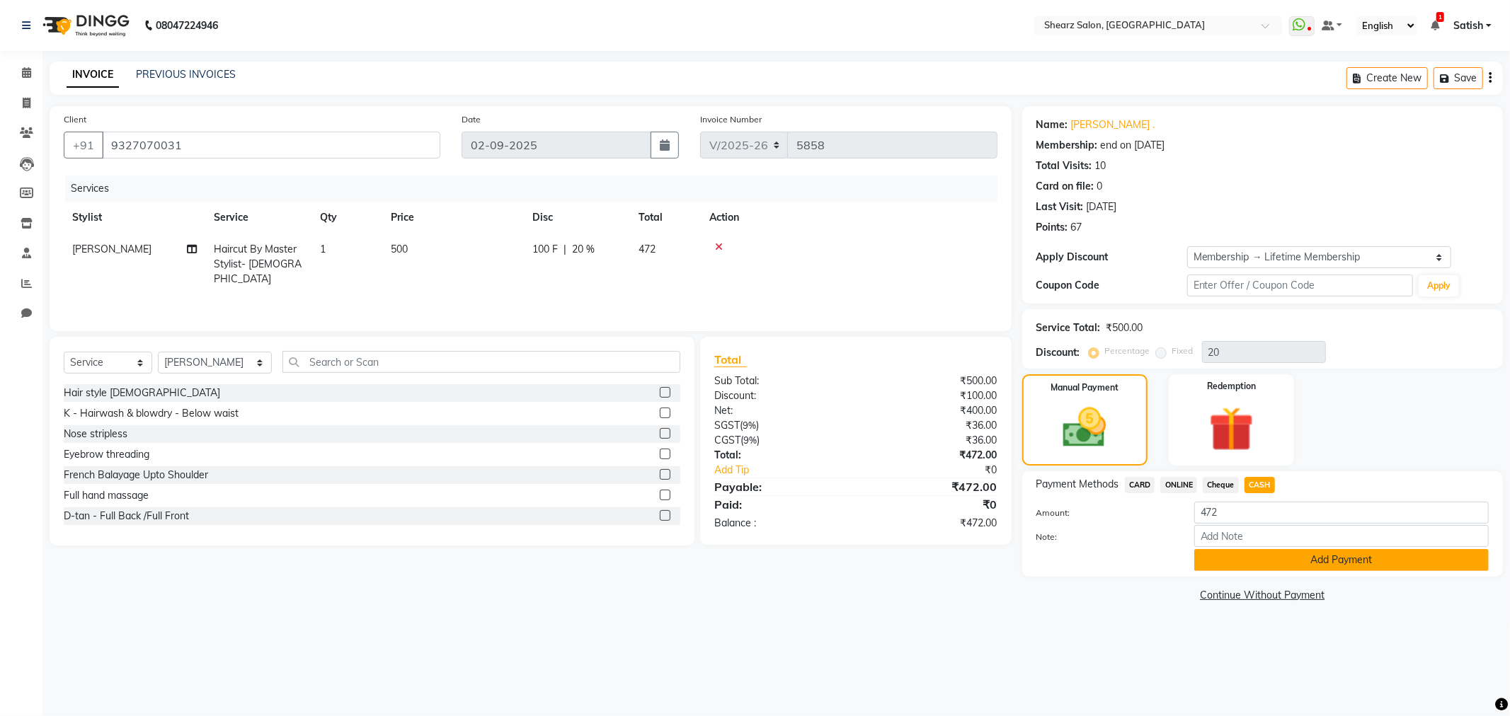
click at [1233, 568] on button "Add Payment" at bounding box center [1341, 560] width 295 height 22
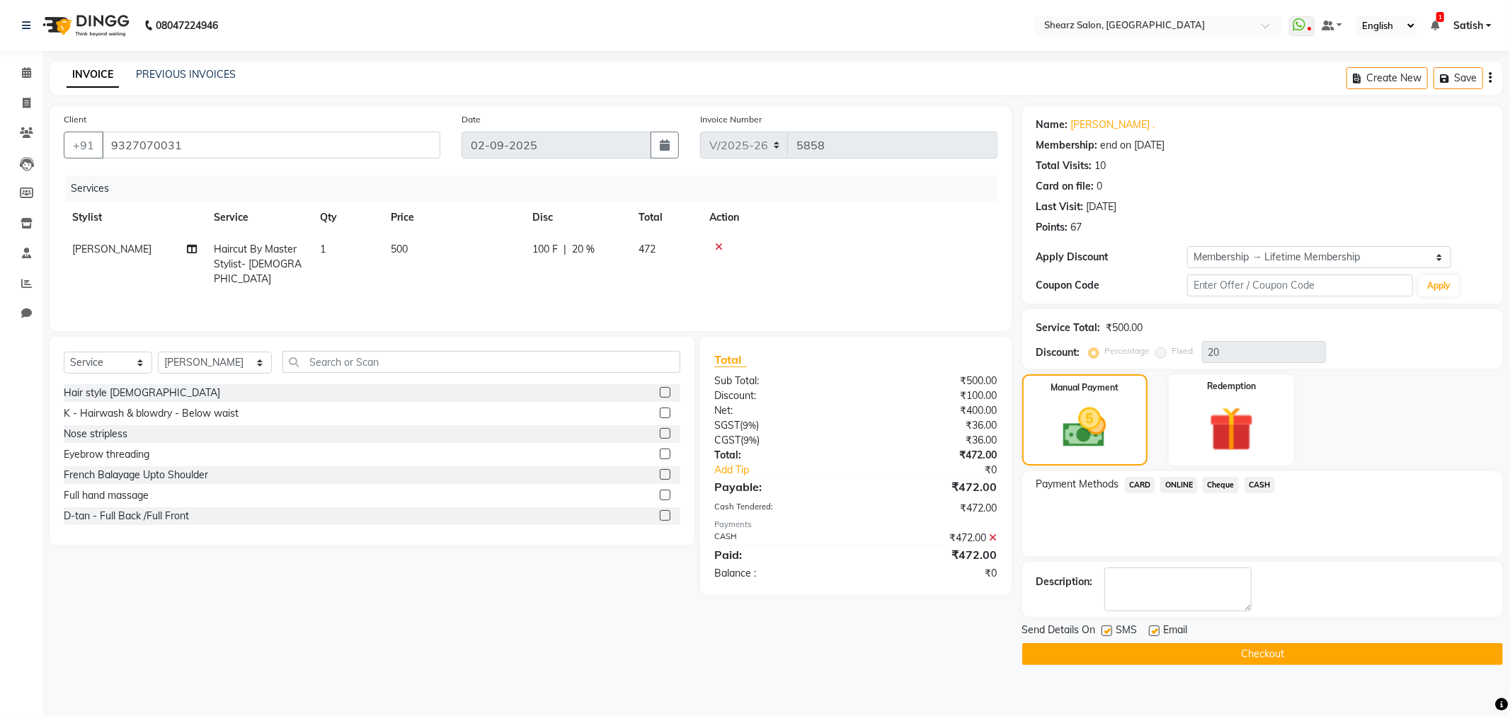
click at [1233, 654] on button "Checkout" at bounding box center [1262, 655] width 481 height 22
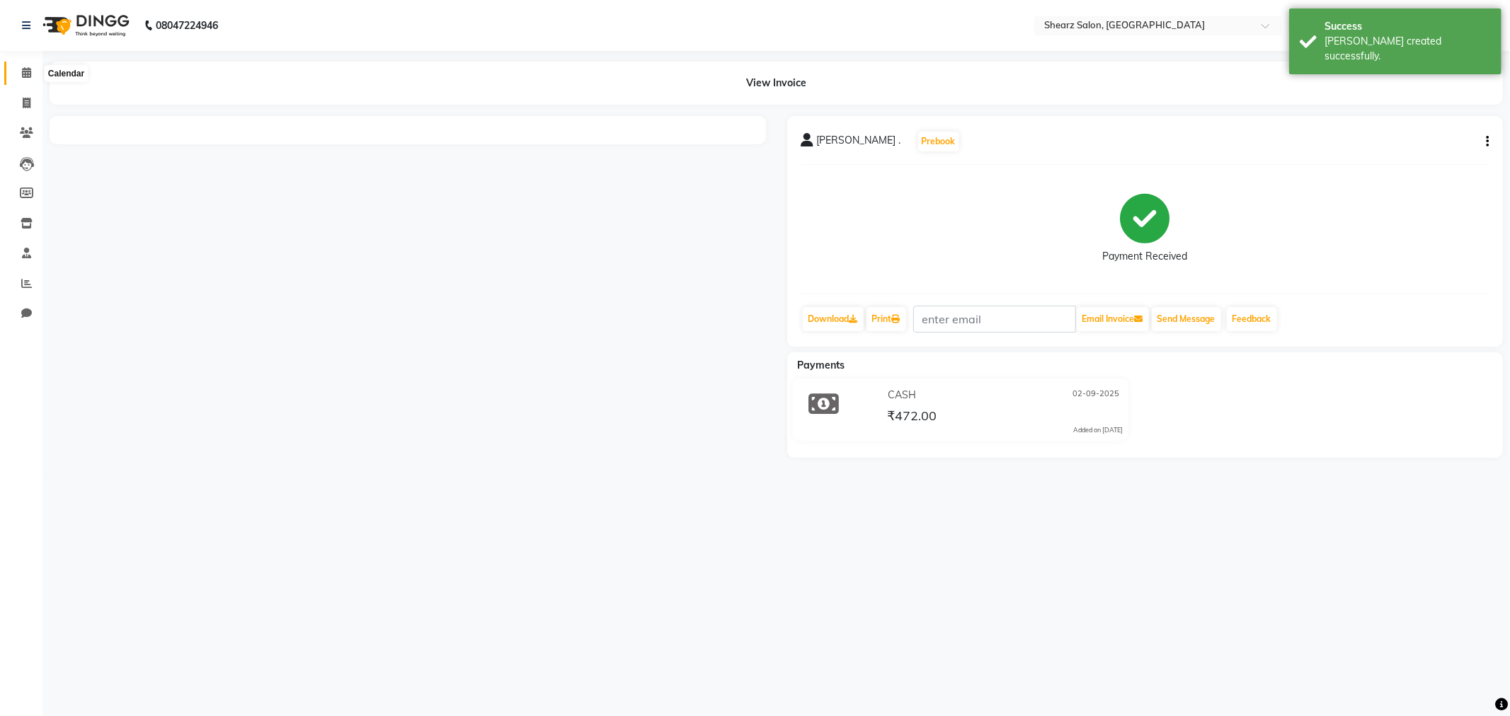
drag, startPoint x: 30, startPoint y: 69, endPoint x: 52, endPoint y: 76, distance: 23.1
click at [30, 69] on span at bounding box center [26, 73] width 25 height 16
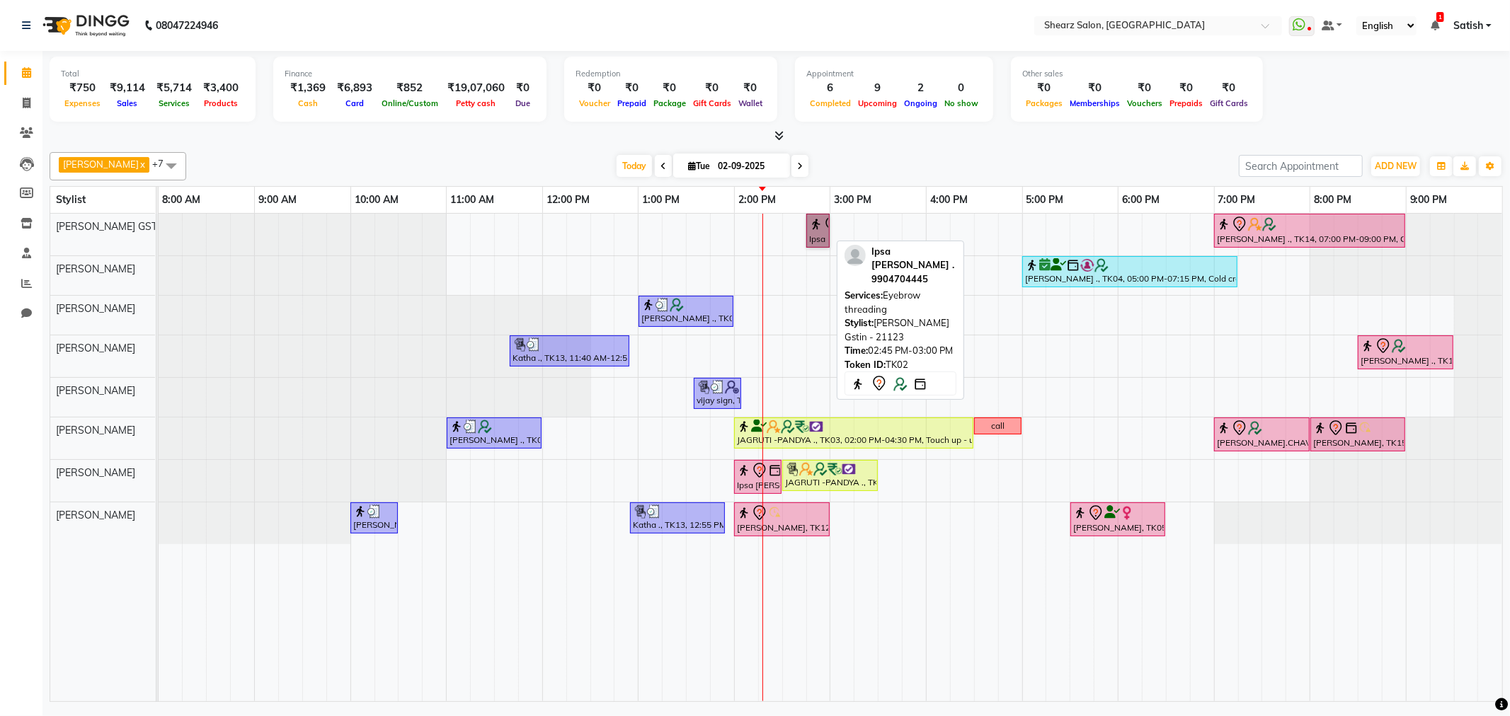
click at [819, 231] on link "Ipsa Pandya ., TK02, 02:45 PM-03:00 PM, Eyebrow threading" at bounding box center [817, 231] width 23 height 34
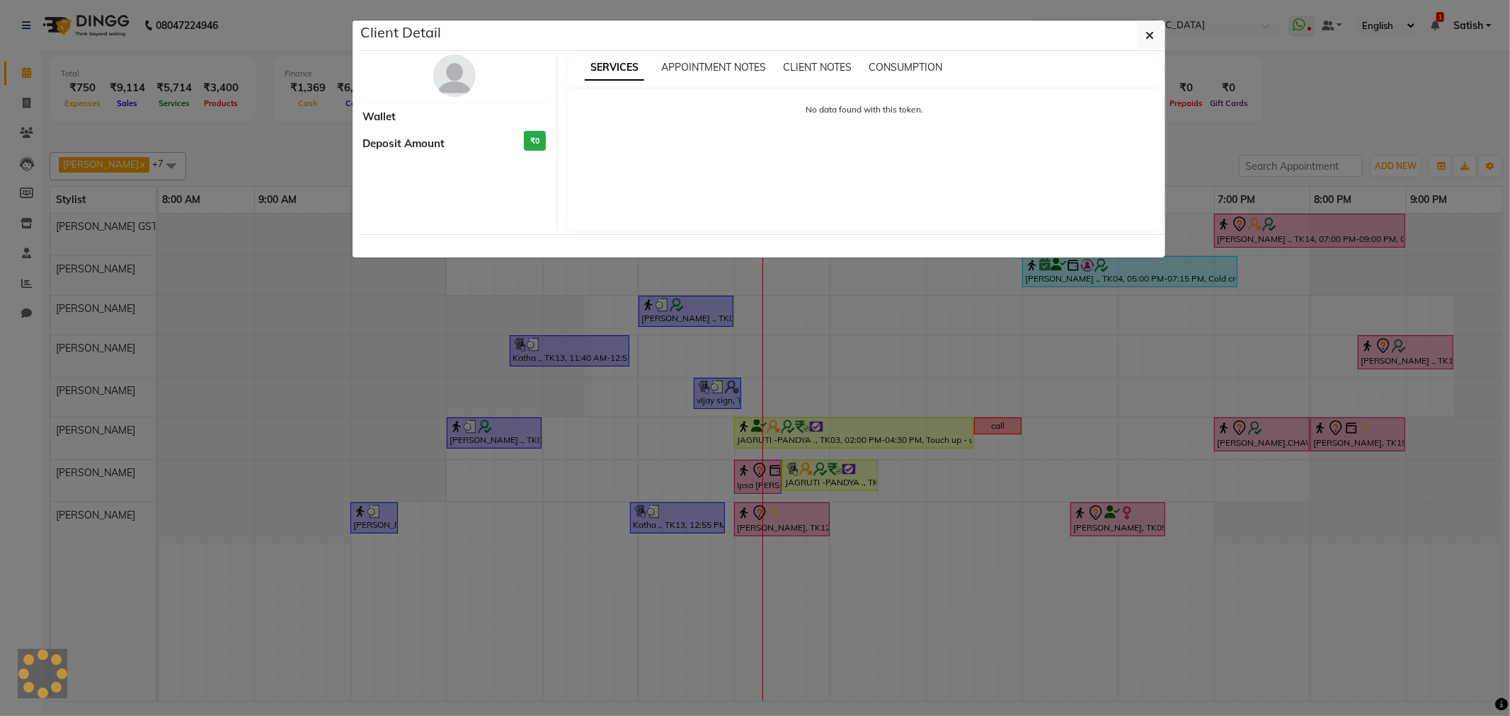
select select "7"
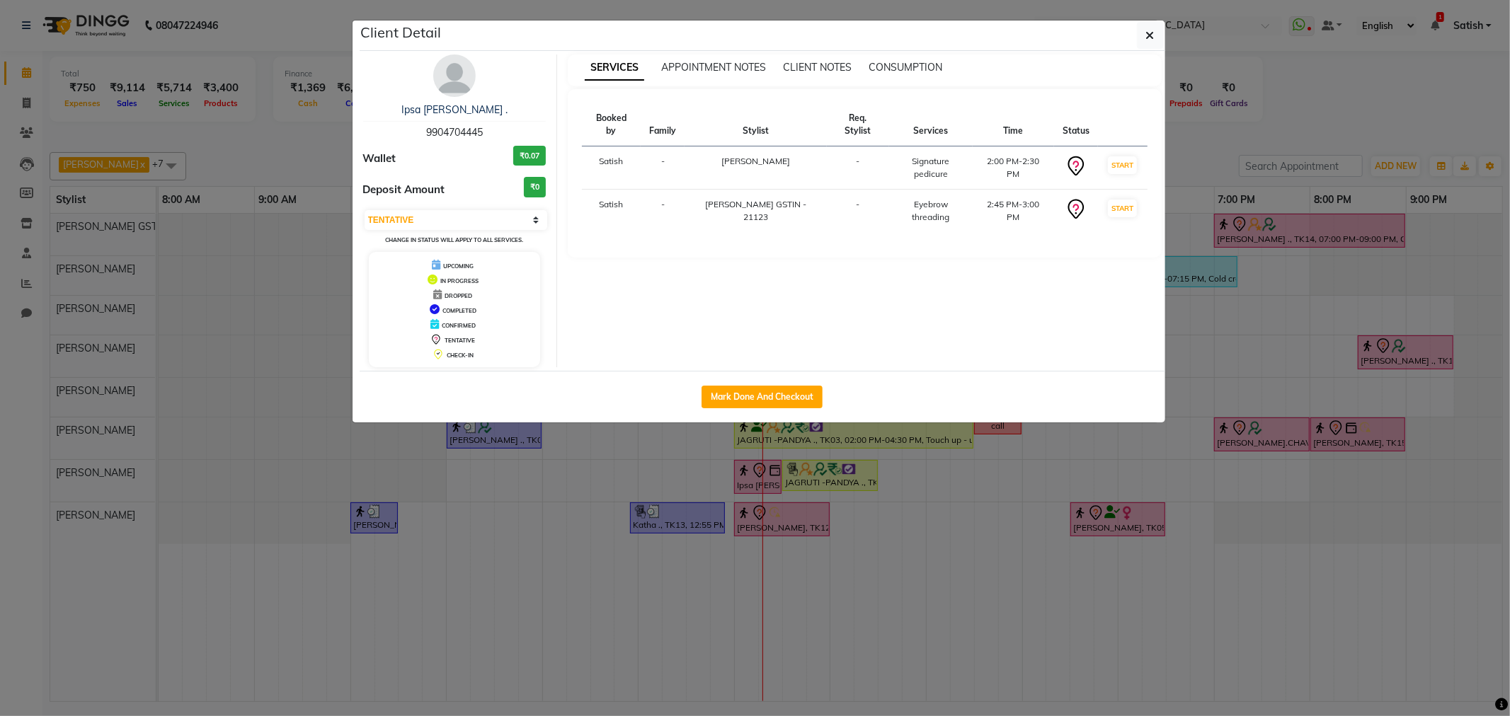
click at [779, 223] on ngb-modal-window "Client Detail Ipsa Pandya . 9904704445 Wallet ₹0.07 Deposit Amount ₹0 Select IN…" at bounding box center [755, 358] width 1510 height 716
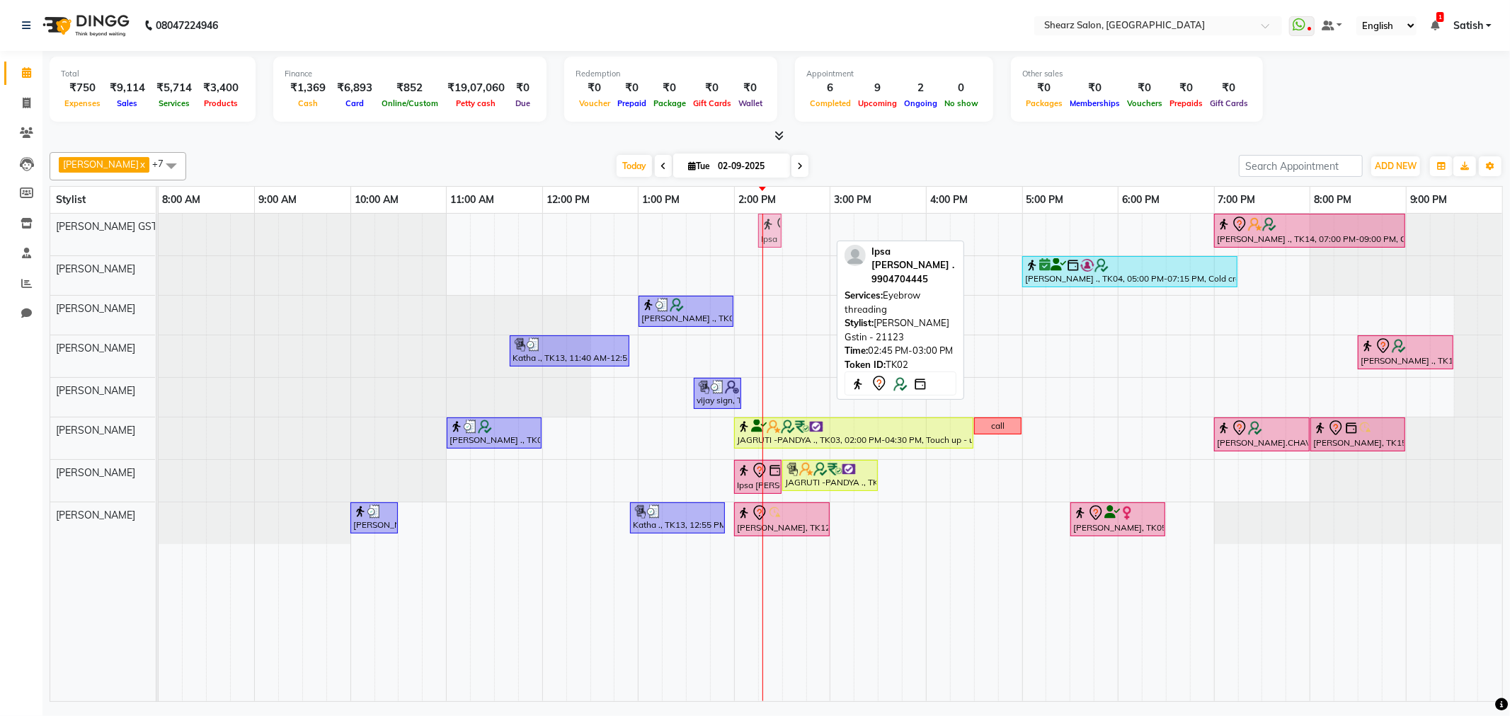
drag, startPoint x: 810, startPoint y: 235, endPoint x: 755, endPoint y: 223, distance: 55.8
click at [755, 223] on div "Ipsa Pandya ., TK02, 02:45 PM-03:00 PM, Eyebrow threading Mona Seni ., TK14, 07…" at bounding box center [831, 458] width 1344 height 488
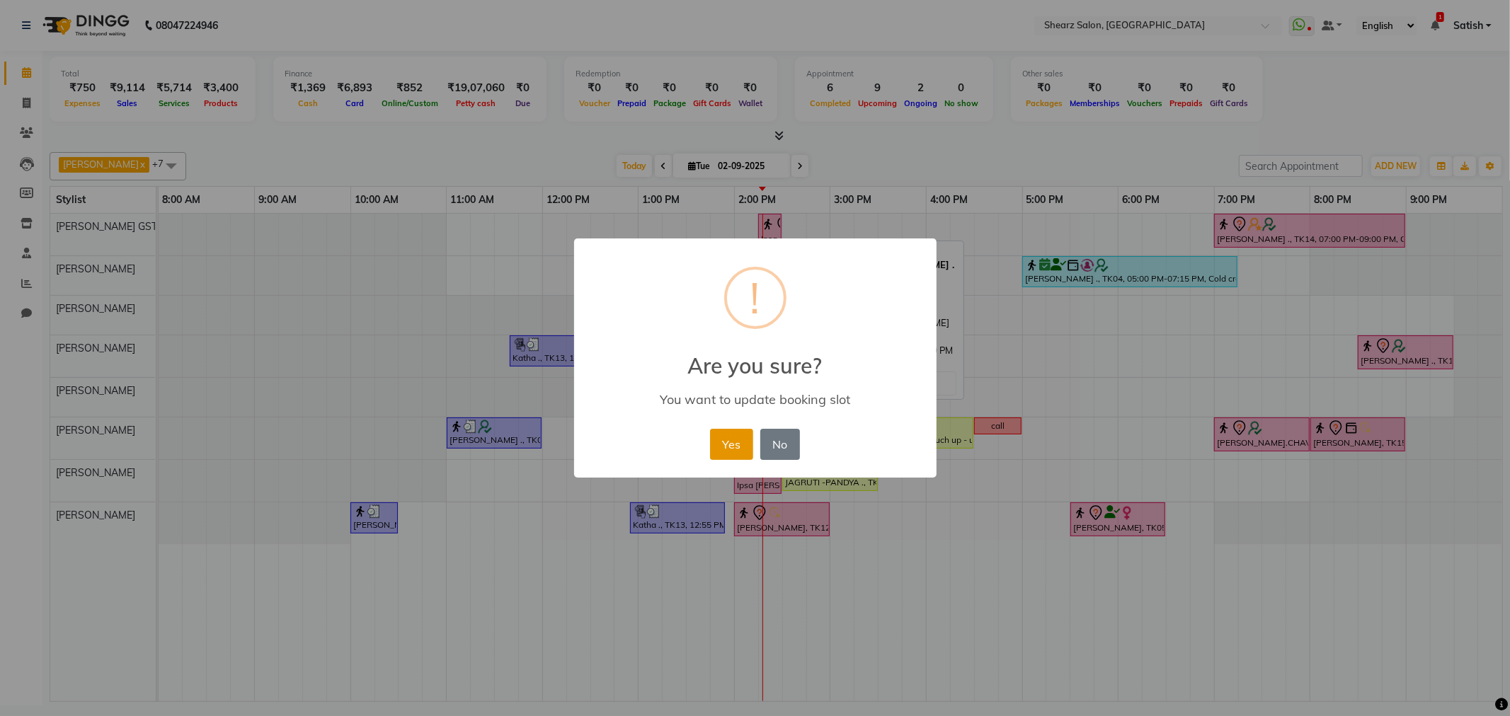
click at [726, 429] on button "Yes" at bounding box center [731, 444] width 43 height 31
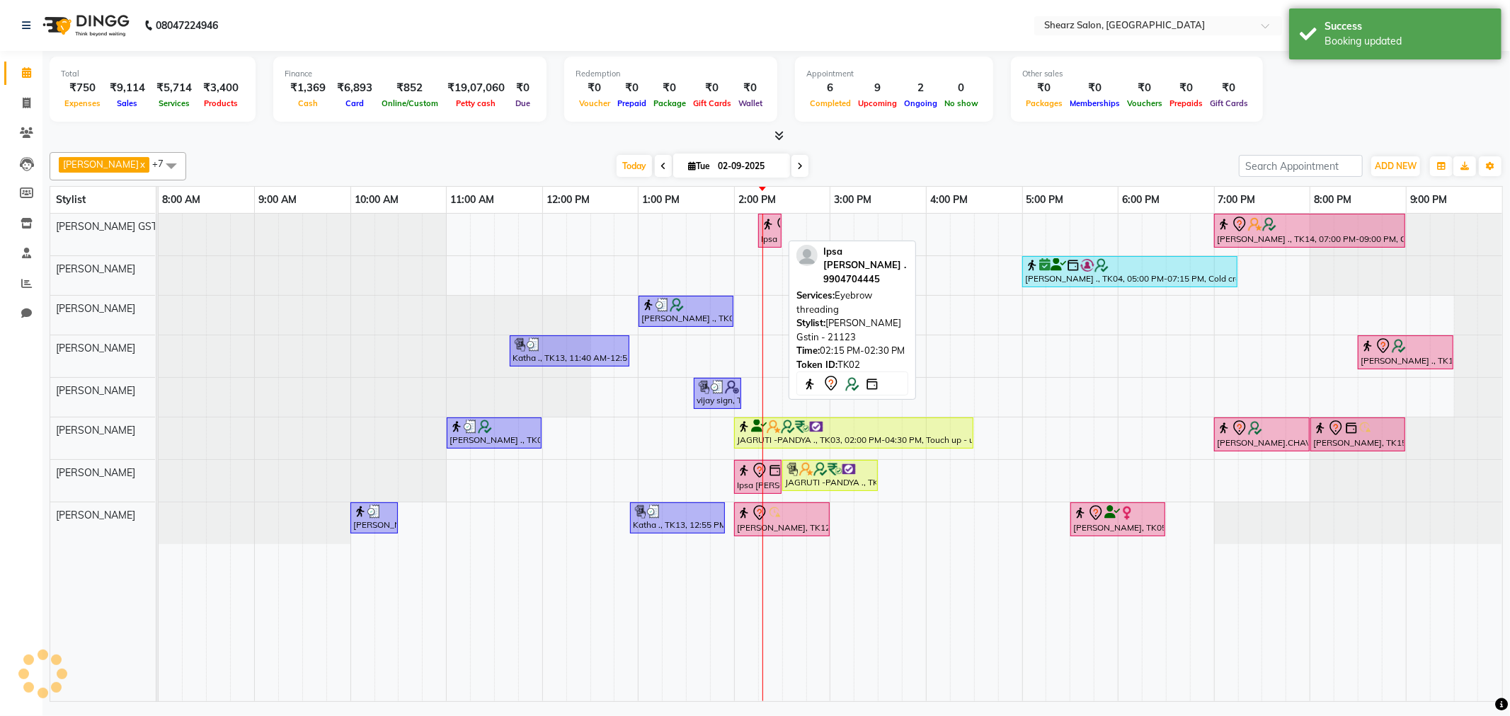
click at [772, 243] on div "Ipsa Pandya ., TK02, 02:15 PM-02:30 PM, Eyebrow threading" at bounding box center [770, 231] width 21 height 30
select select "7"
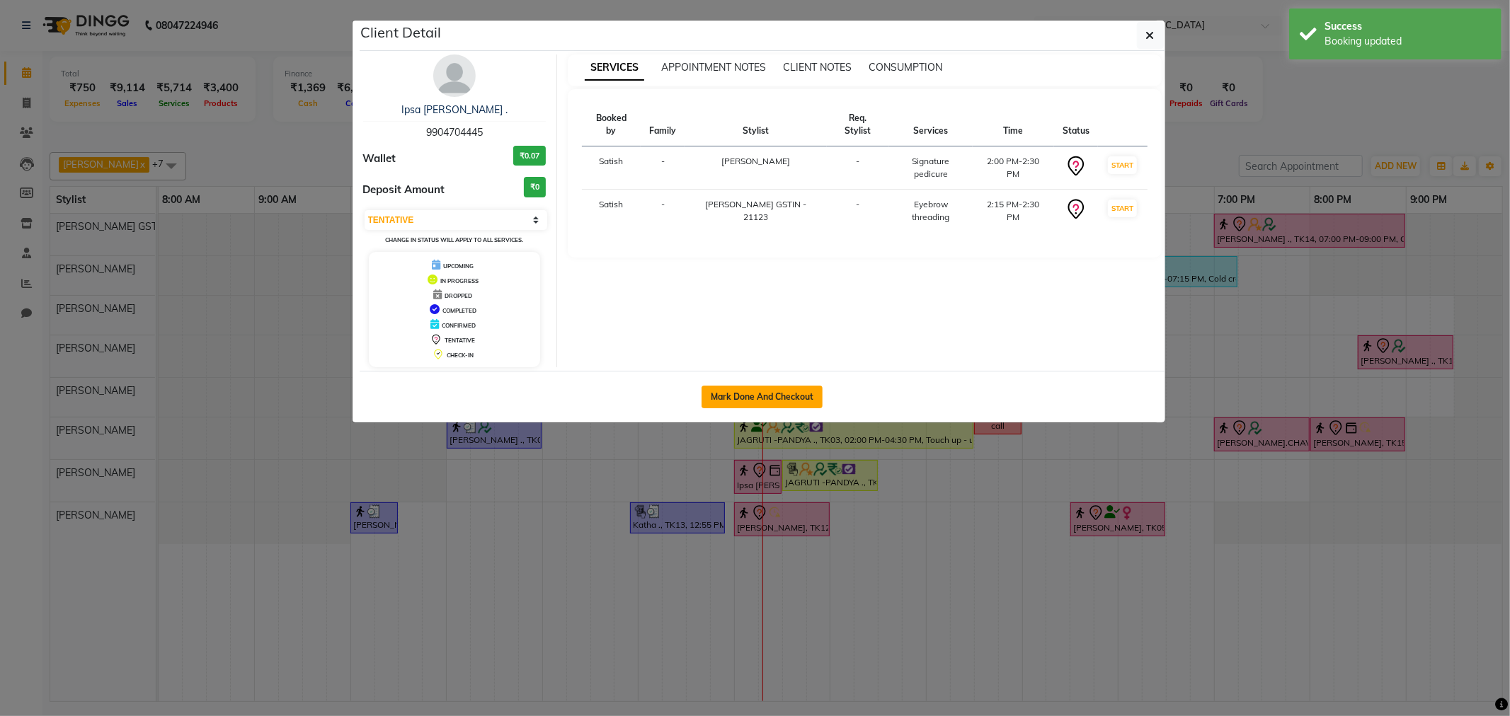
drag, startPoint x: 746, startPoint y: 379, endPoint x: 739, endPoint y: 405, distance: 27.1
click at [745, 387] on div "Mark Done And Checkout" at bounding box center [763, 397] width 806 height 52
click at [739, 405] on button "Mark Done And Checkout" at bounding box center [762, 397] width 121 height 23
select select "service"
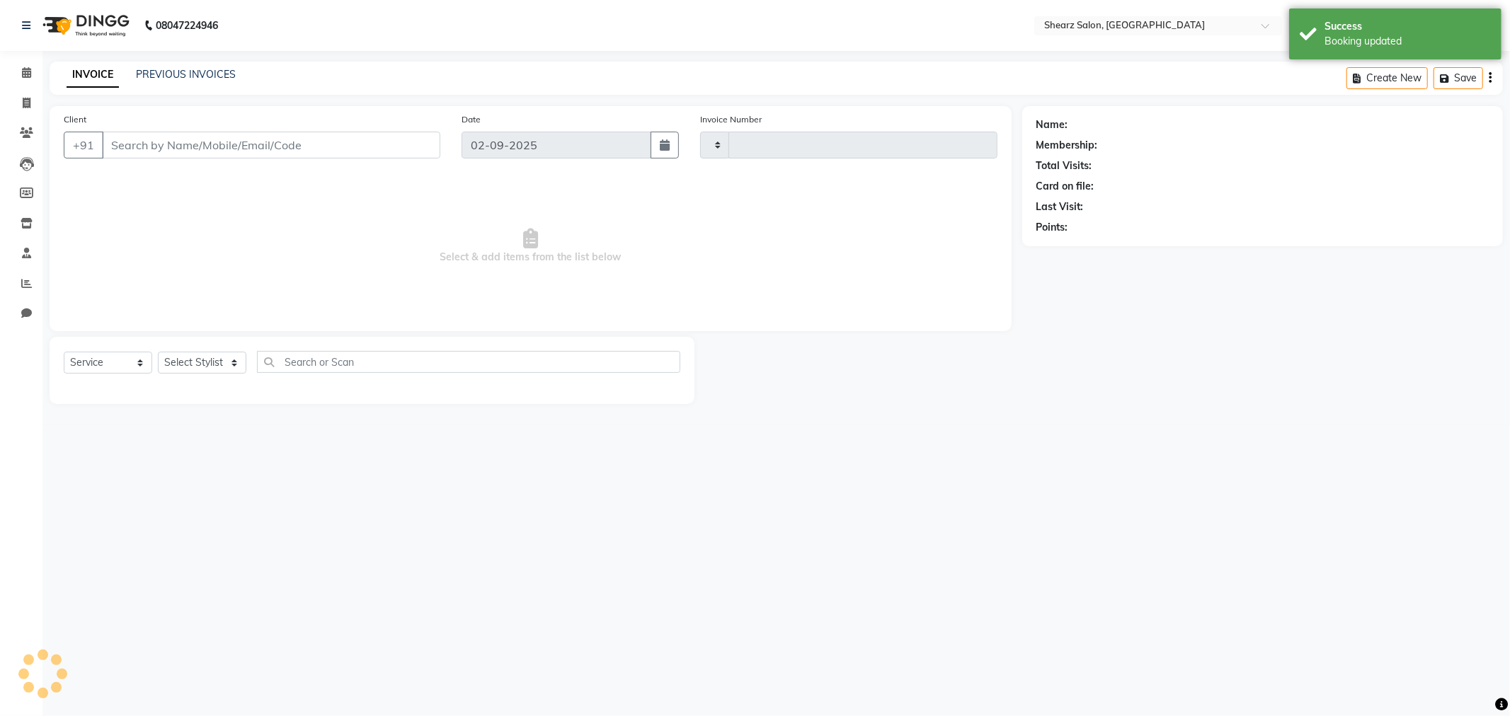
type input "5859"
select select "8157"
type input "9904704445"
select select "77443"
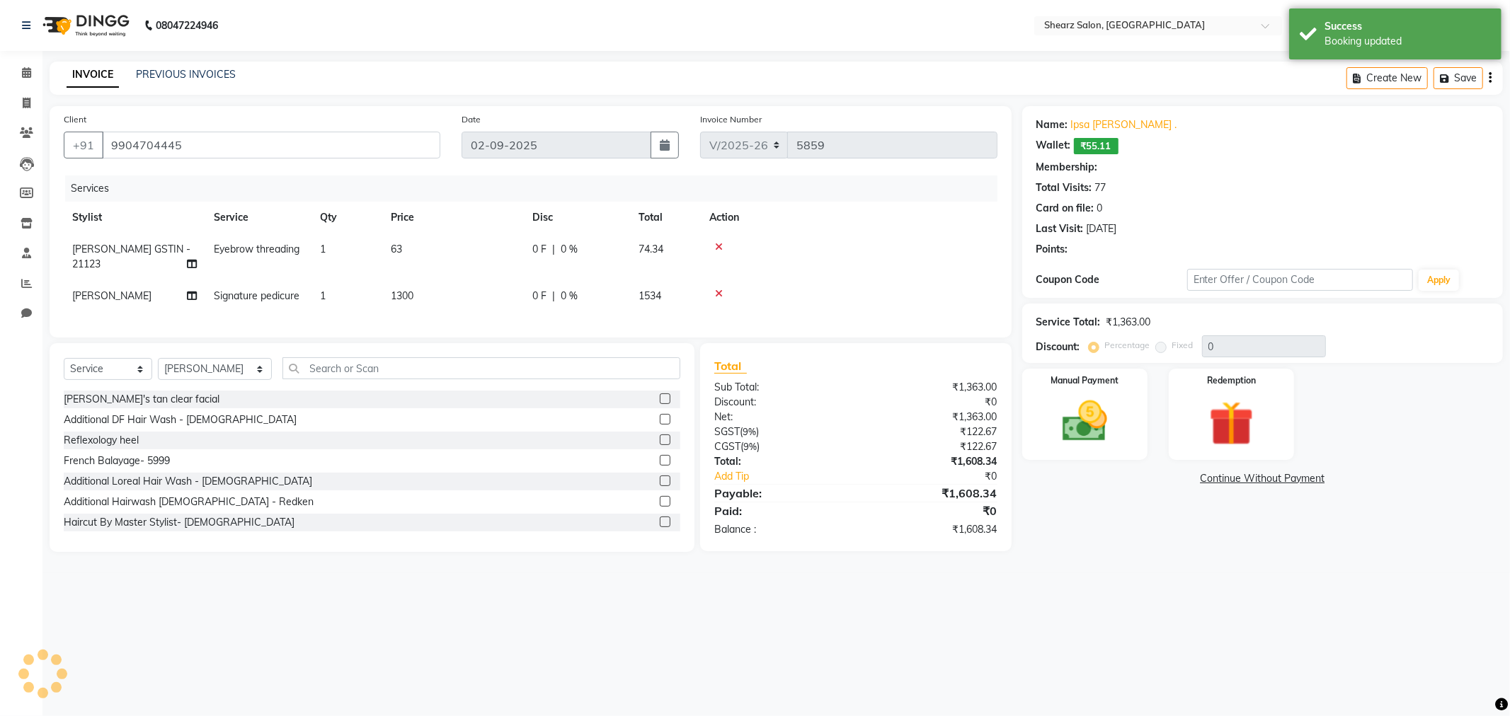
select select "1: Object"
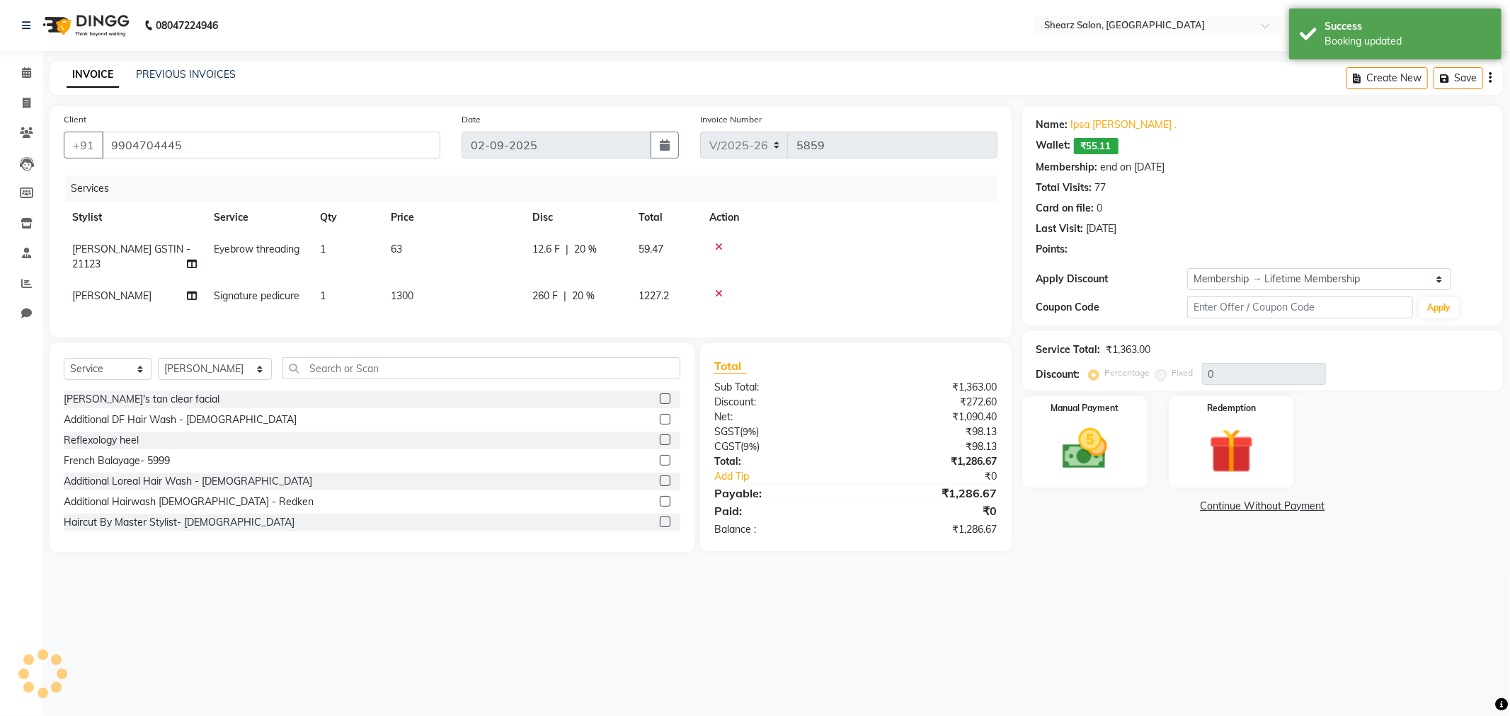
type input "20"
click at [716, 292] on icon at bounding box center [719, 294] width 8 height 10
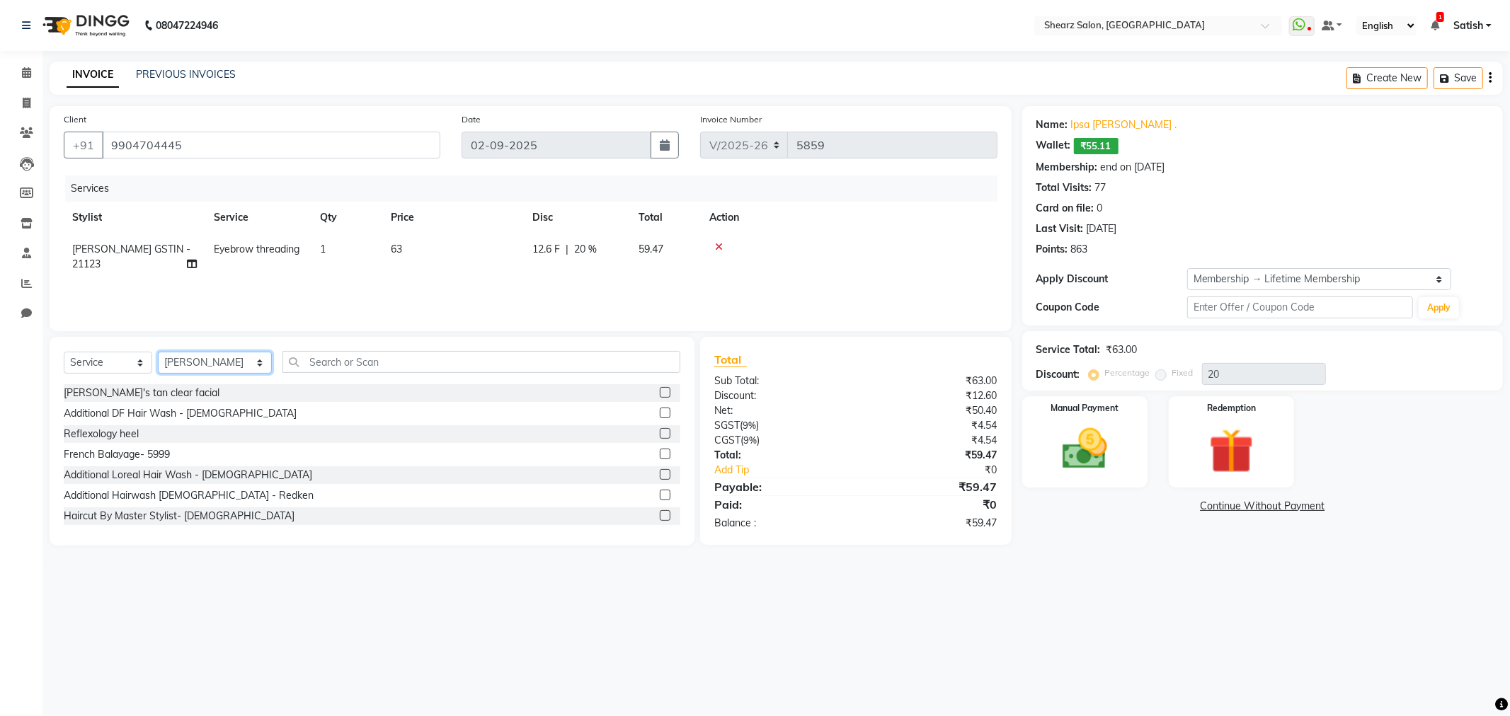
click at [234, 355] on select "Select Stylist Admin A General Arvind S Devda Asha Chavariya Brijesh Valand Cen…" at bounding box center [215, 363] width 114 height 22
select select "77439"
click at [158, 353] on select "Select Stylist Admin A General Arvind S Devda Asha Chavariya Brijesh Valand Cen…" at bounding box center [215, 363] width 114 height 22
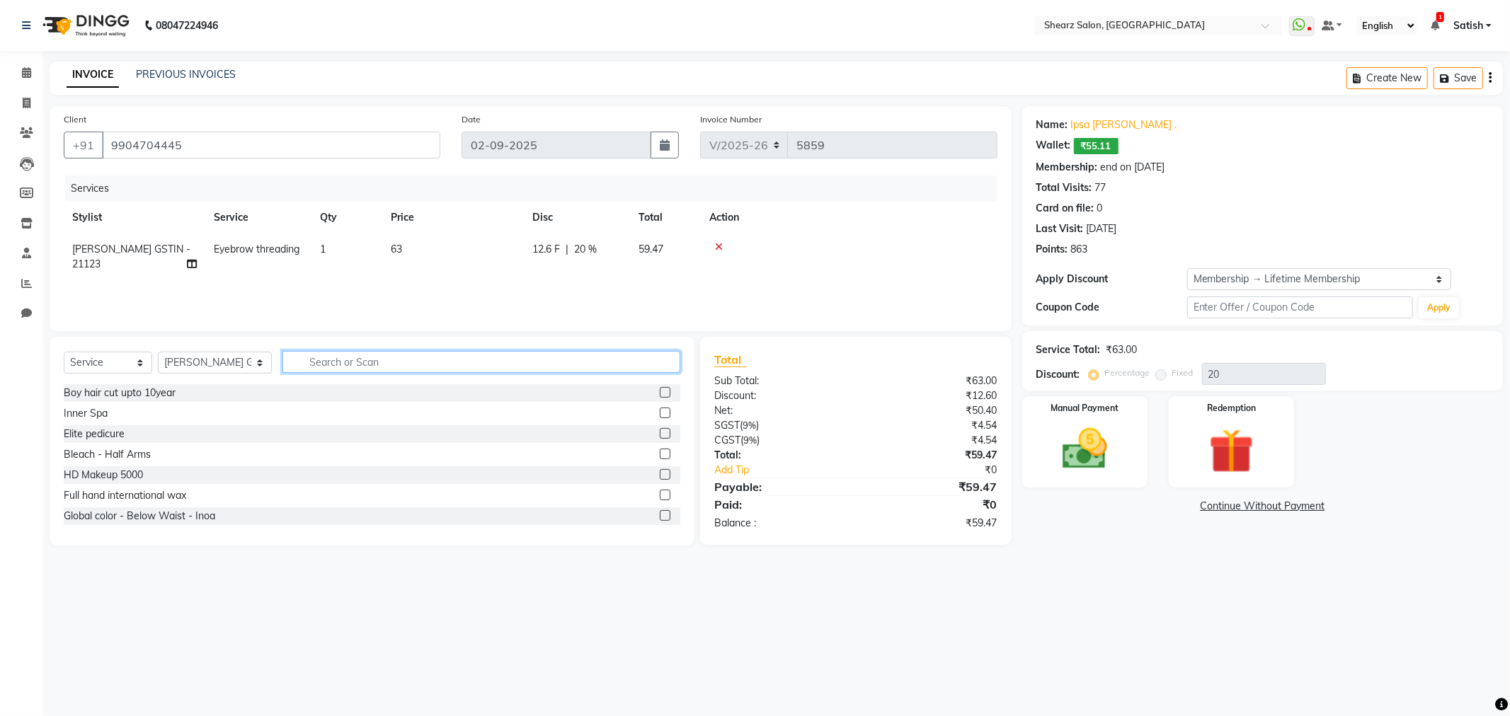
click at [335, 368] on input "text" at bounding box center [481, 362] width 398 height 22
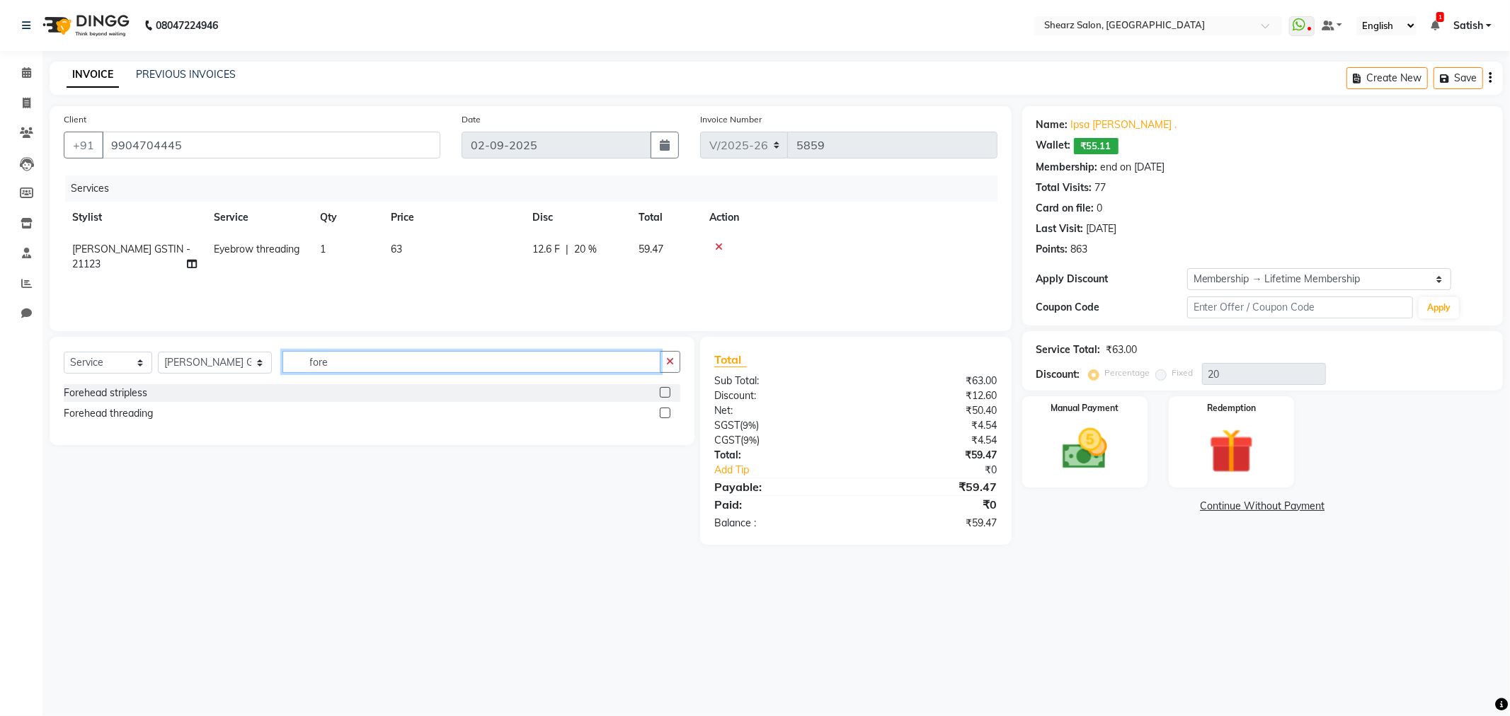
type input "fore"
click at [669, 413] on label at bounding box center [665, 413] width 11 height 11
click at [669, 413] on input "checkbox" at bounding box center [664, 413] width 9 height 9
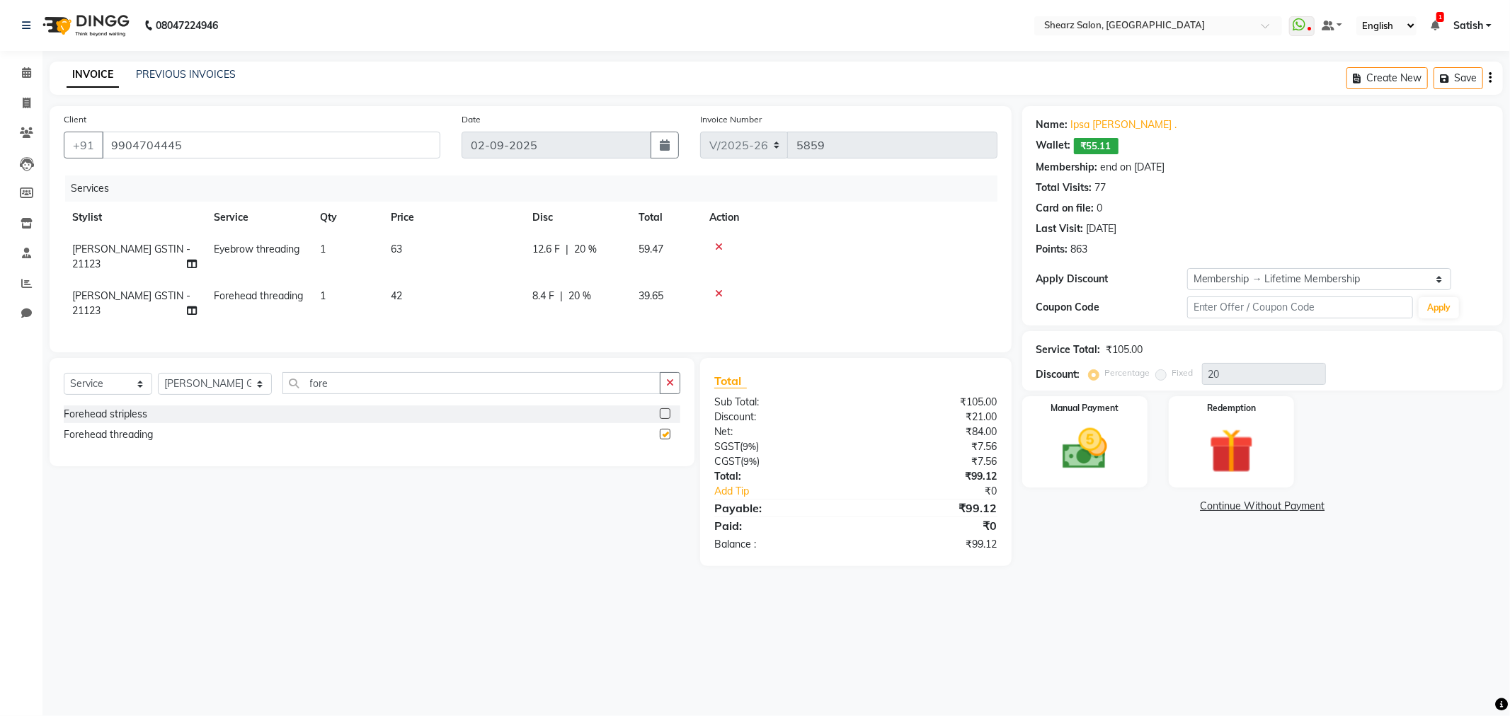
checkbox input "false"
drag, startPoint x: 336, startPoint y: 385, endPoint x: 345, endPoint y: 469, distance: 84.7
click at [142, 406] on div "Select Service Product Membership Package Voucher Prepaid Gift Card Select Styl…" at bounding box center [372, 388] width 617 height 33
type input "upp"
click at [663, 440] on label at bounding box center [665, 434] width 11 height 11
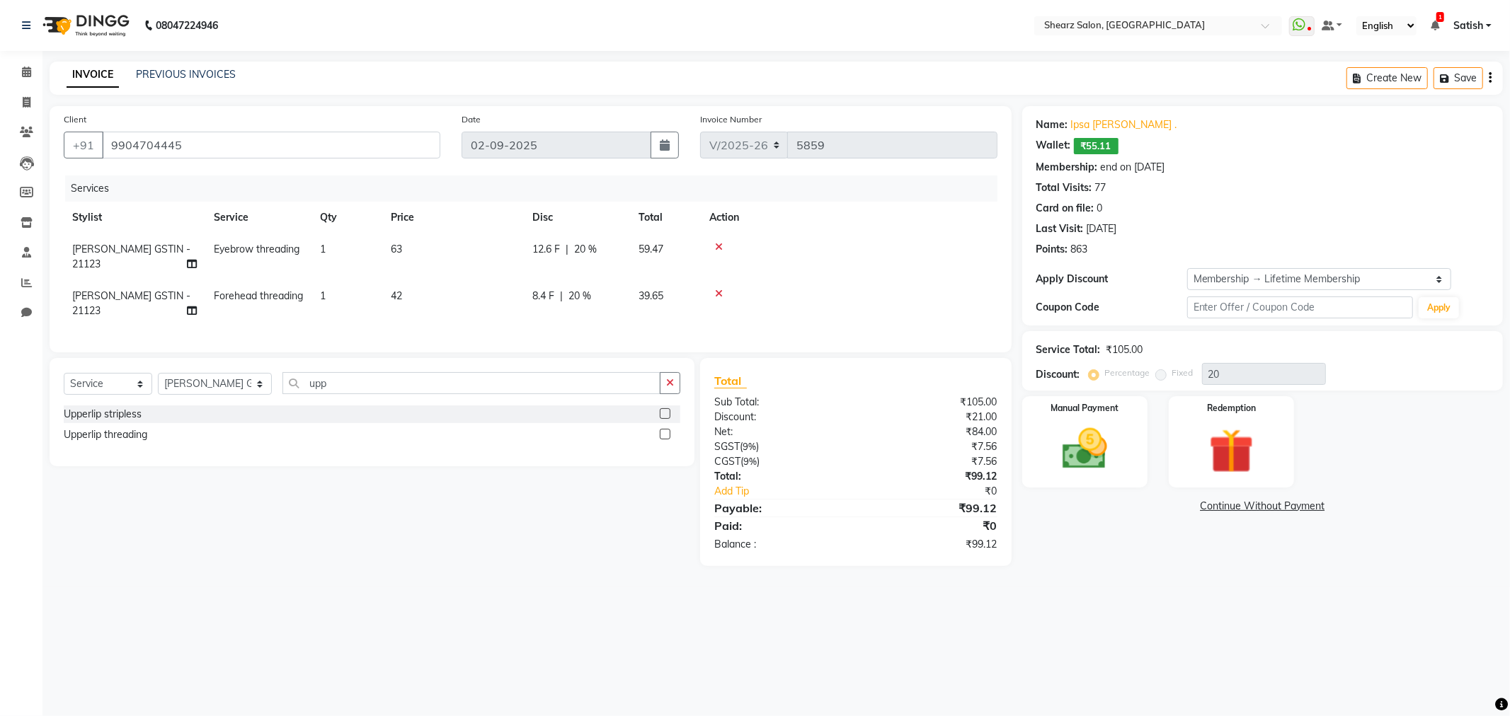
click at [663, 440] on input "checkbox" at bounding box center [664, 434] width 9 height 9
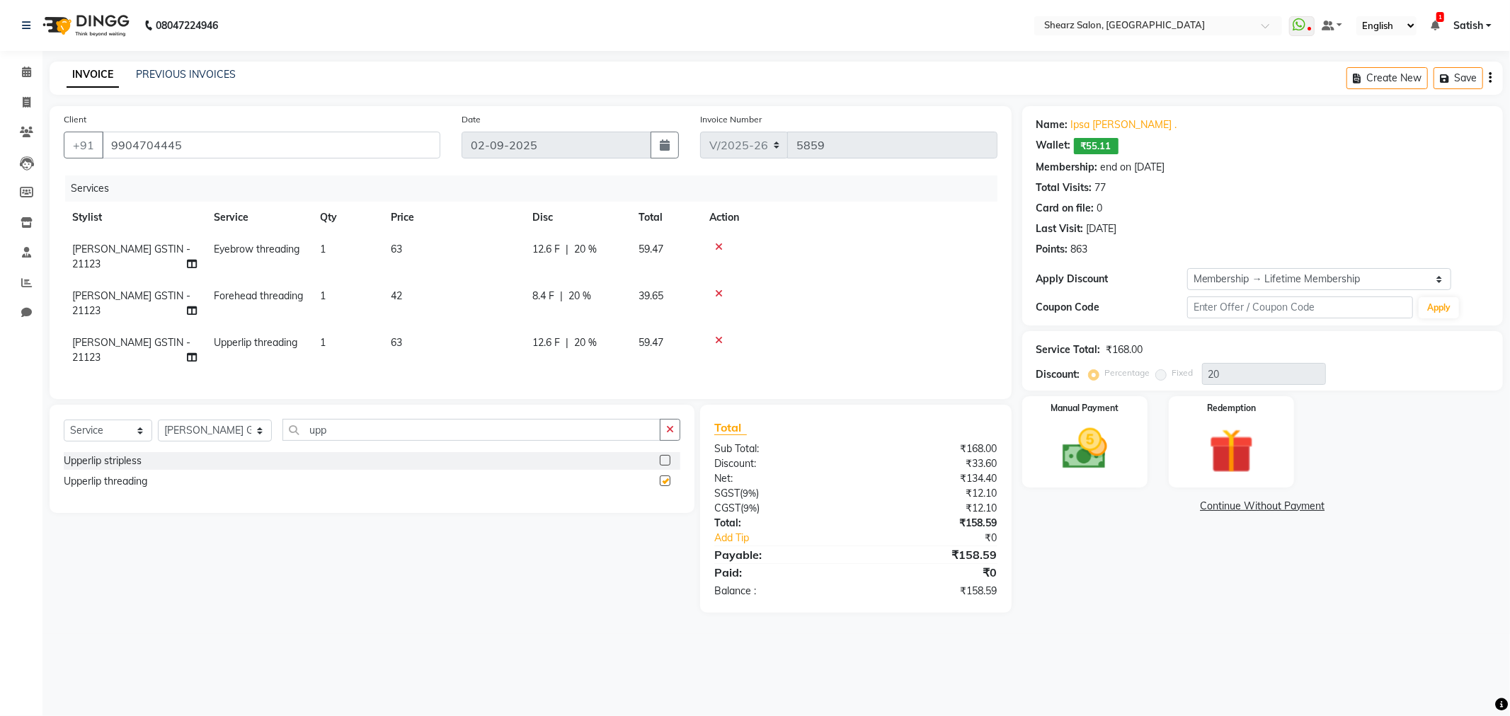
checkbox input "false"
drag, startPoint x: 413, startPoint y: 440, endPoint x: 11, endPoint y: 432, distance: 401.5
click at [0, 429] on app-home "08047224946 Select Location × Shearz Salon, Prahaladnagar WhatsApp Status ✕ Sta…" at bounding box center [755, 317] width 1510 height 634
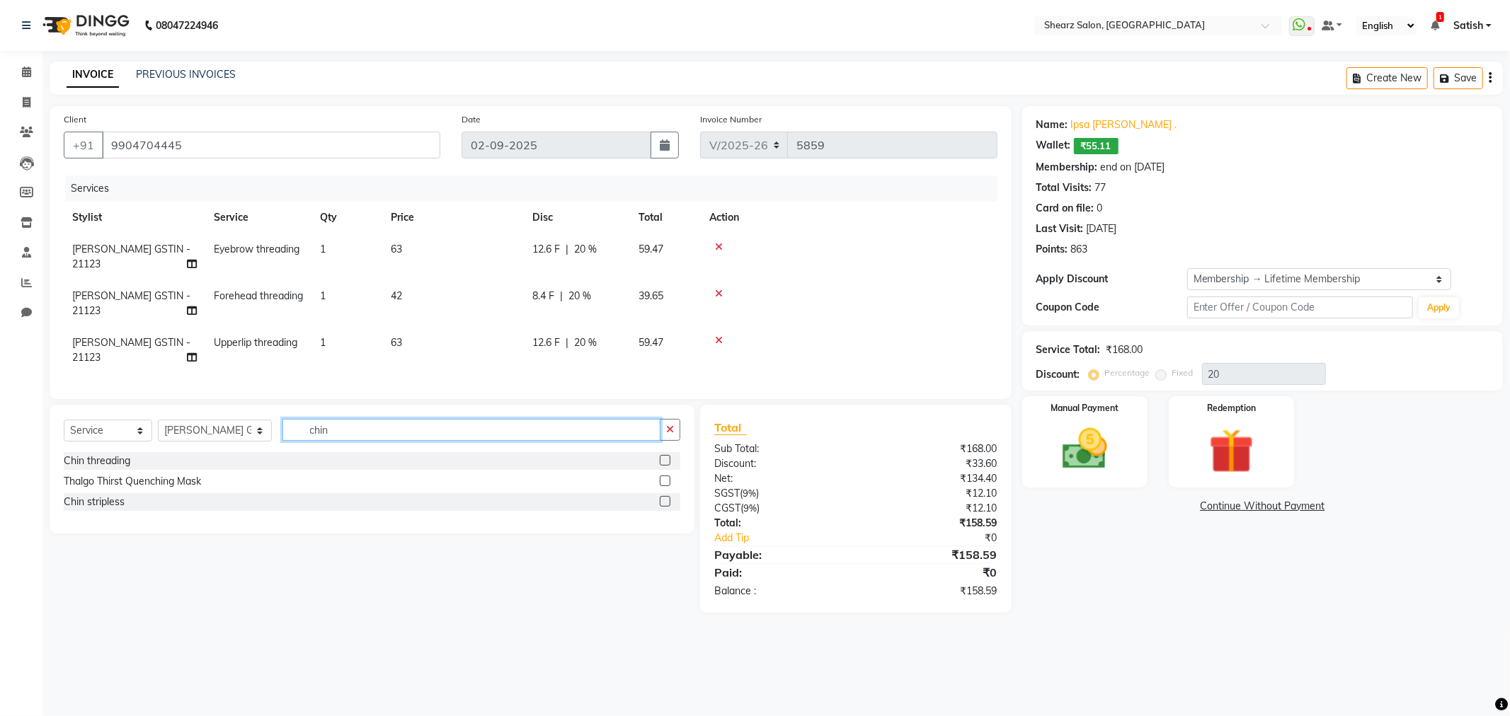
type input "chin"
click at [667, 466] on label at bounding box center [665, 460] width 11 height 11
click at [667, 466] on input "checkbox" at bounding box center [664, 461] width 9 height 9
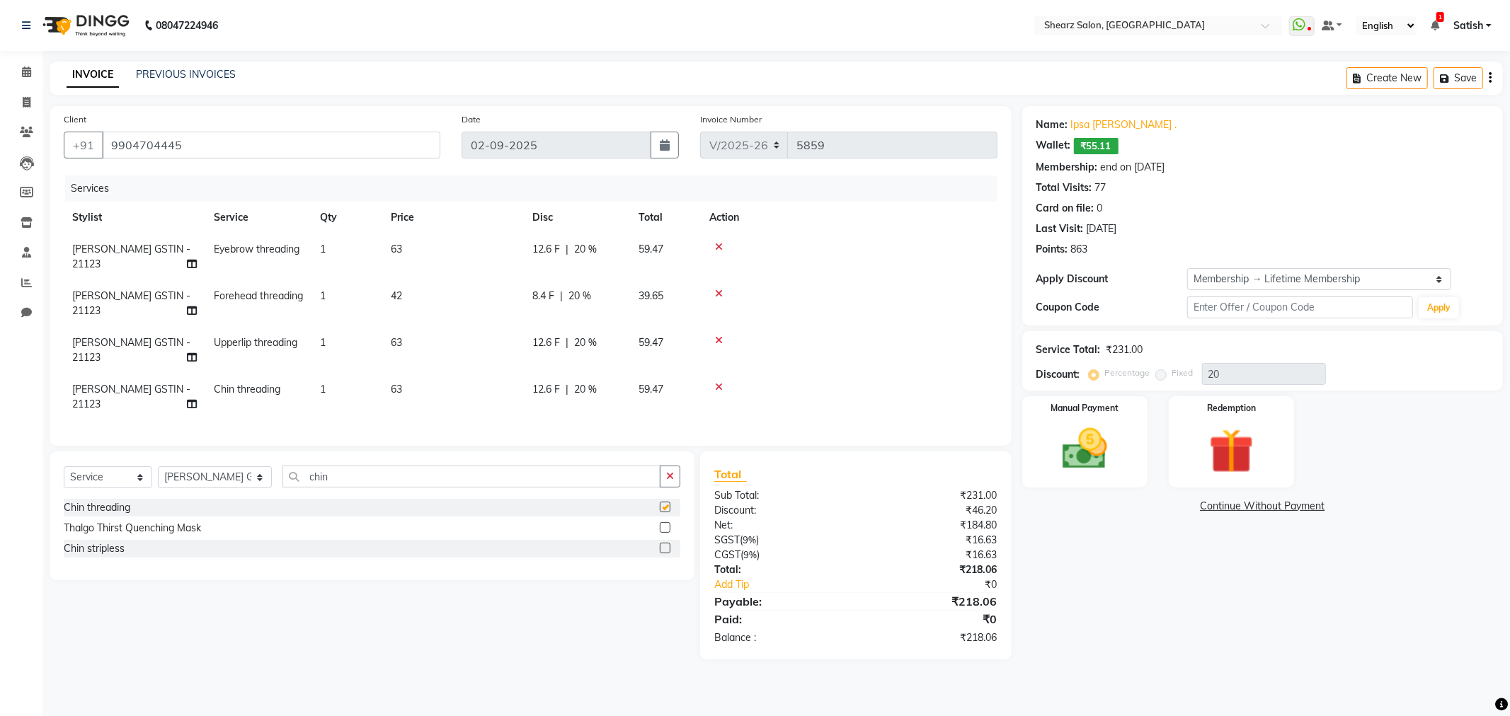
checkbox input "false"
click at [724, 246] on div at bounding box center [849, 247] width 280 height 10
click at [715, 244] on icon at bounding box center [719, 247] width 8 height 10
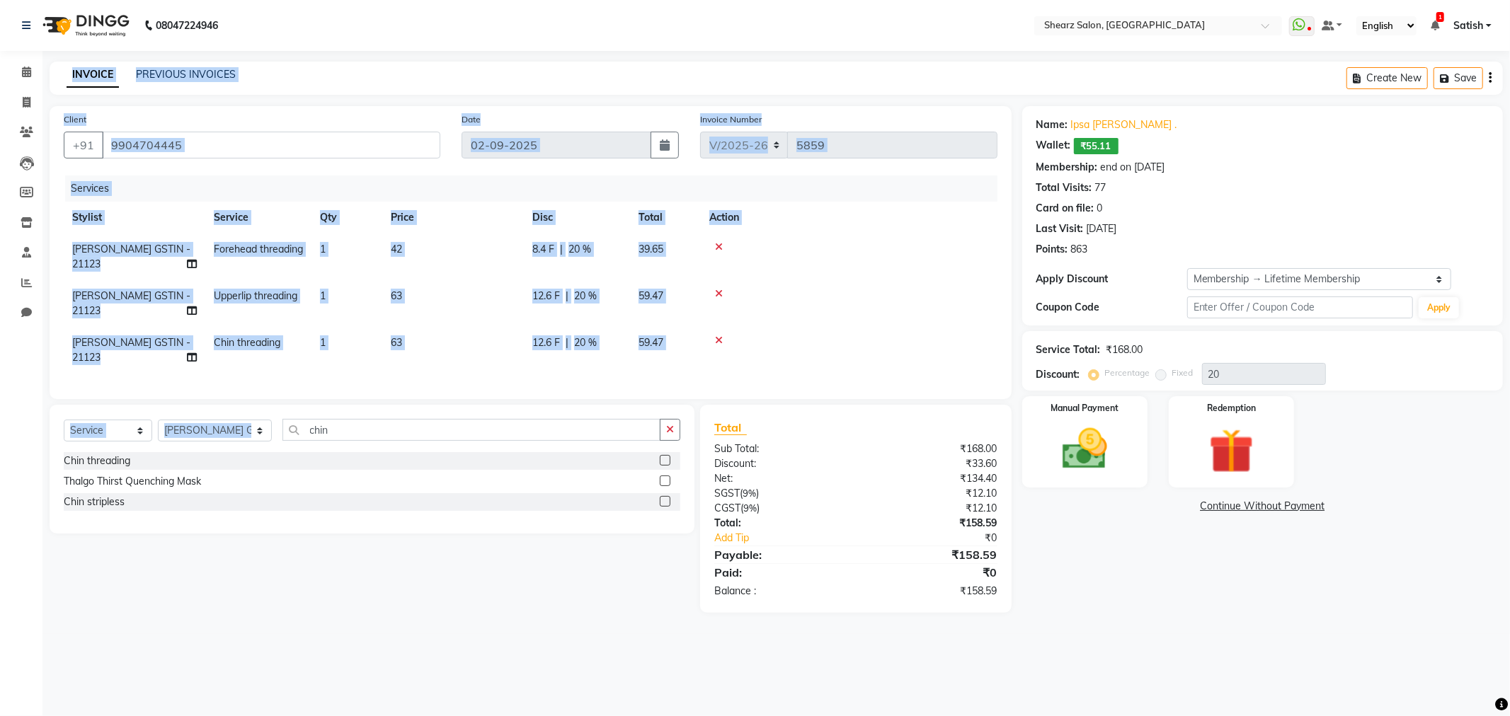
drag, startPoint x: 384, startPoint y: 429, endPoint x: 9, endPoint y: 383, distance: 377.3
click at [0, 413] on app-home "08047224946 Select Location × Shearz Salon, Prahaladnagar WhatsApp Status ✕ Sta…" at bounding box center [755, 317] width 1510 height 634
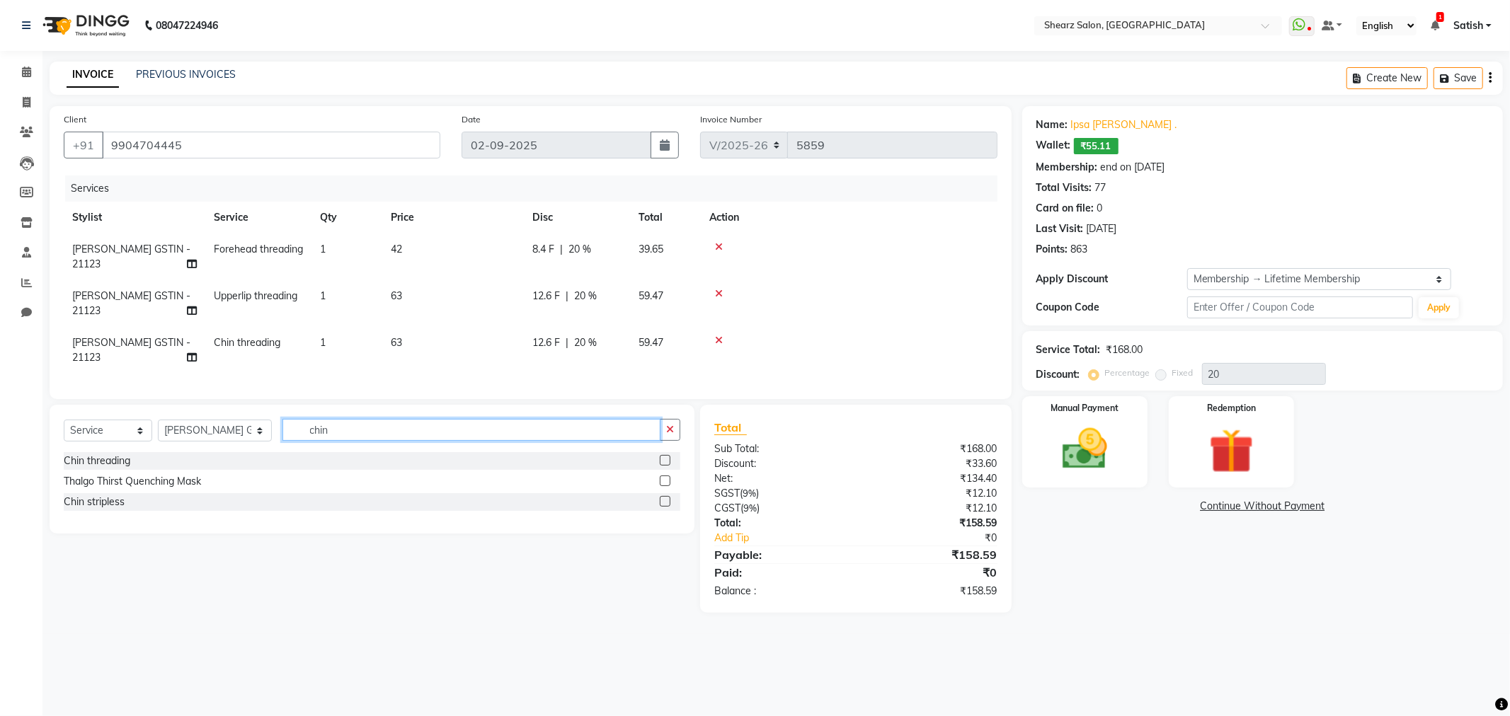
drag, startPoint x: 367, startPoint y: 446, endPoint x: 110, endPoint y: 456, distance: 257.2
click at [109, 452] on div "Select Service Product Membership Package Voucher Prepaid Gift Card Select Styl…" at bounding box center [372, 435] width 617 height 33
type input "eye"
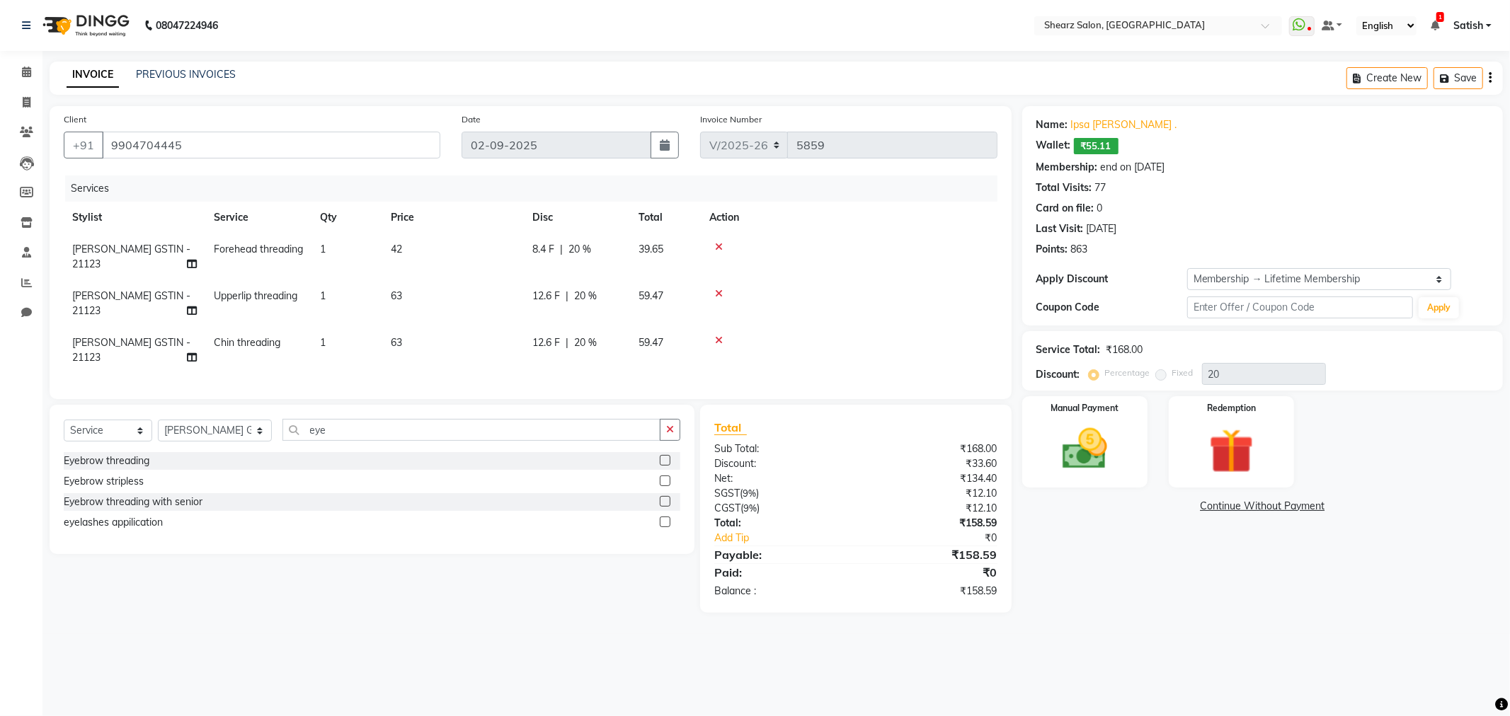
click at [661, 507] on label at bounding box center [665, 501] width 11 height 11
click at [661, 507] on input "checkbox" at bounding box center [664, 502] width 9 height 9
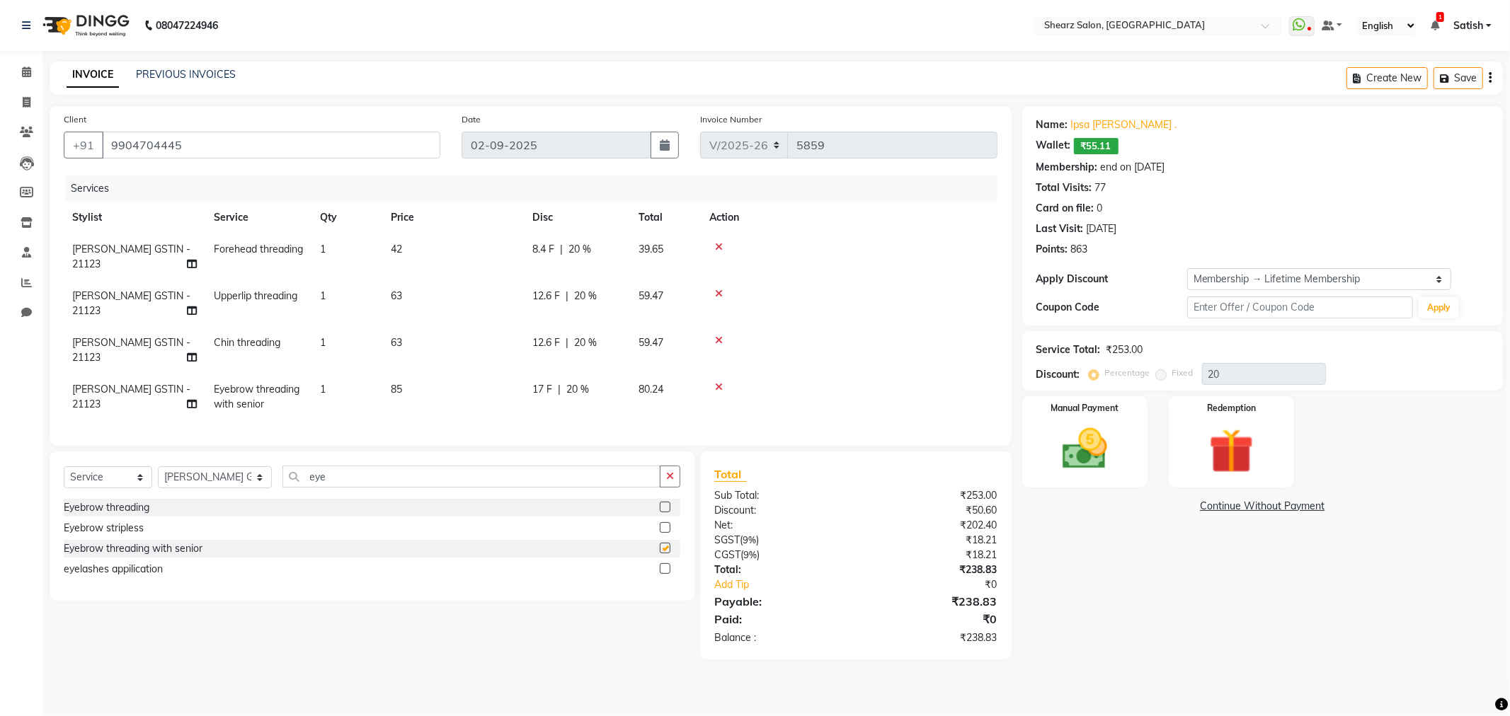
checkbox input "false"
click at [1233, 435] on img at bounding box center [1232, 452] width 76 height 58
click at [1127, 505] on span "Wallet" at bounding box center [1141, 508] width 33 height 16
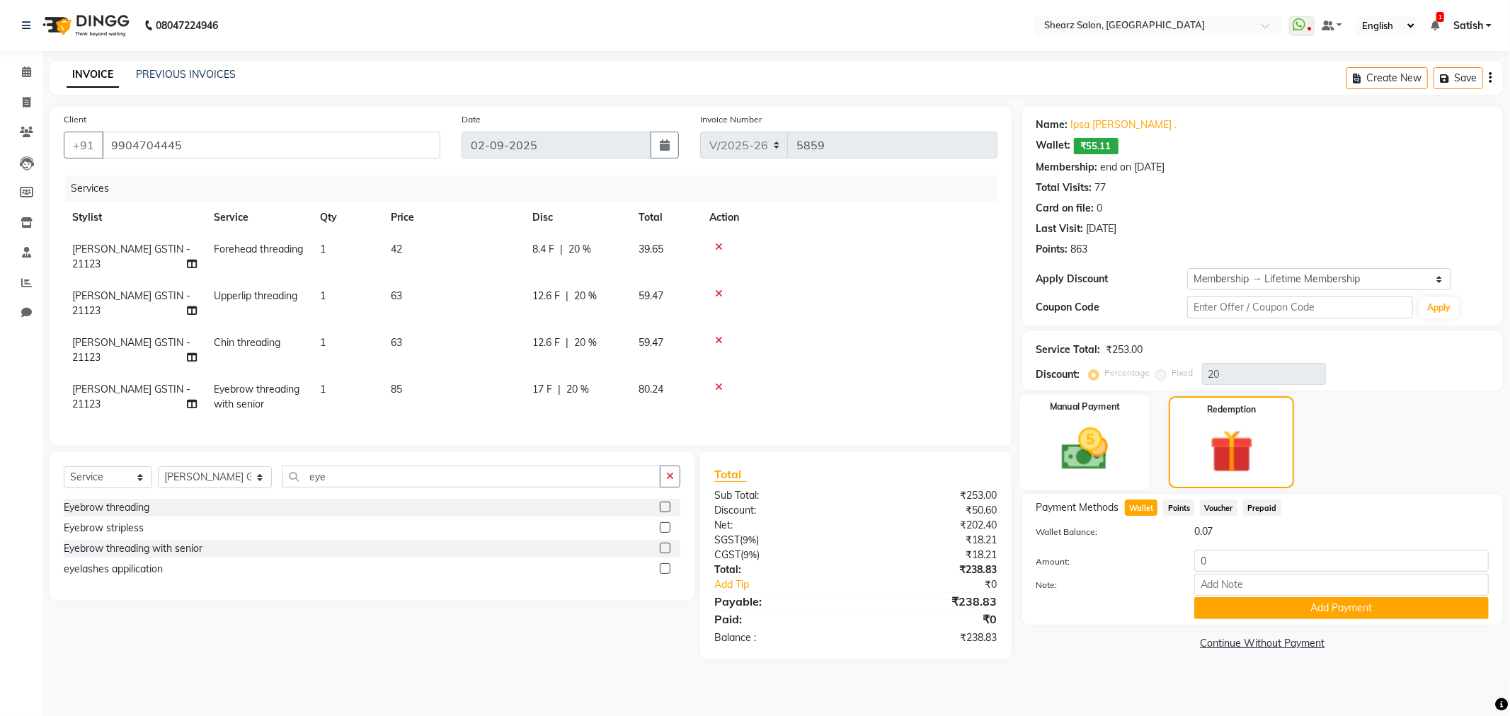
click at [1126, 451] on div "Manual Payment" at bounding box center [1084, 442] width 130 height 96
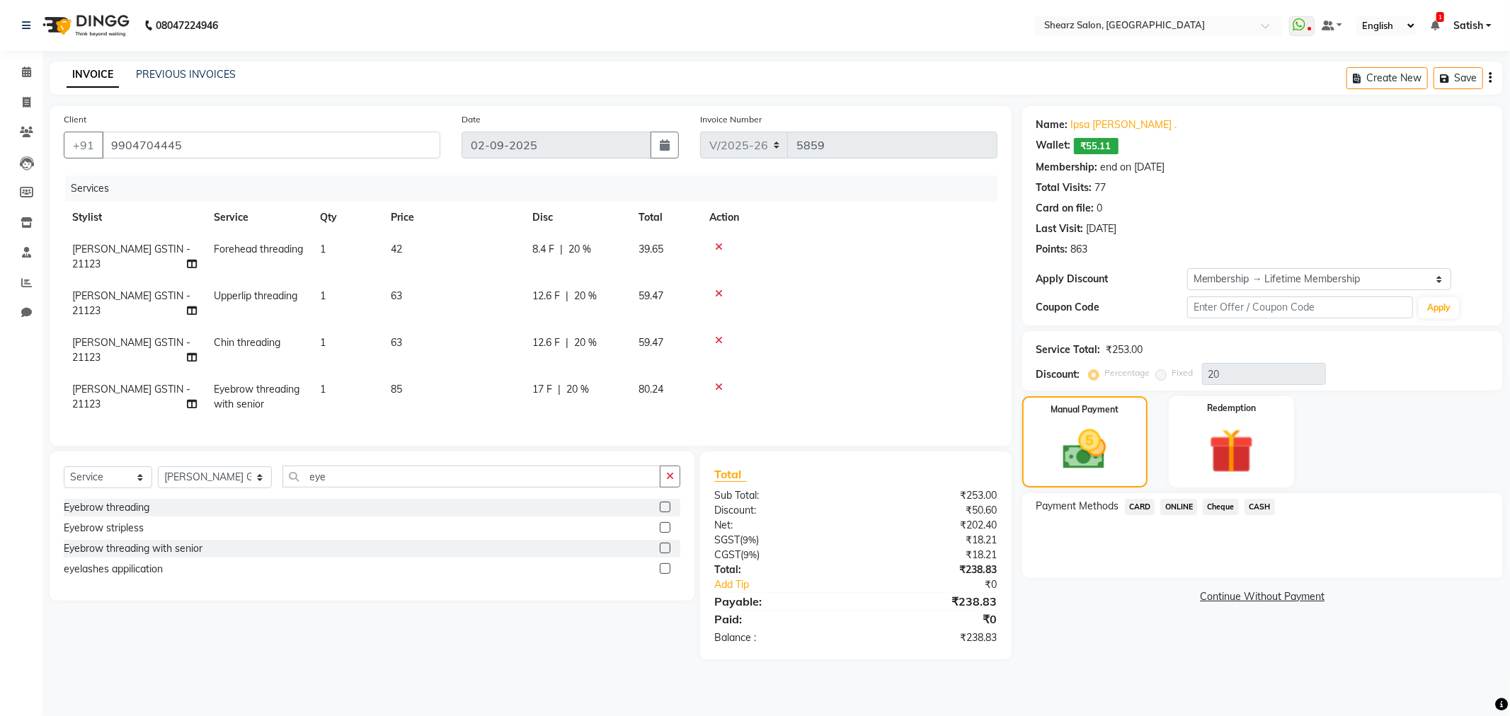
click at [1256, 513] on span "CASH" at bounding box center [1260, 507] width 30 height 16
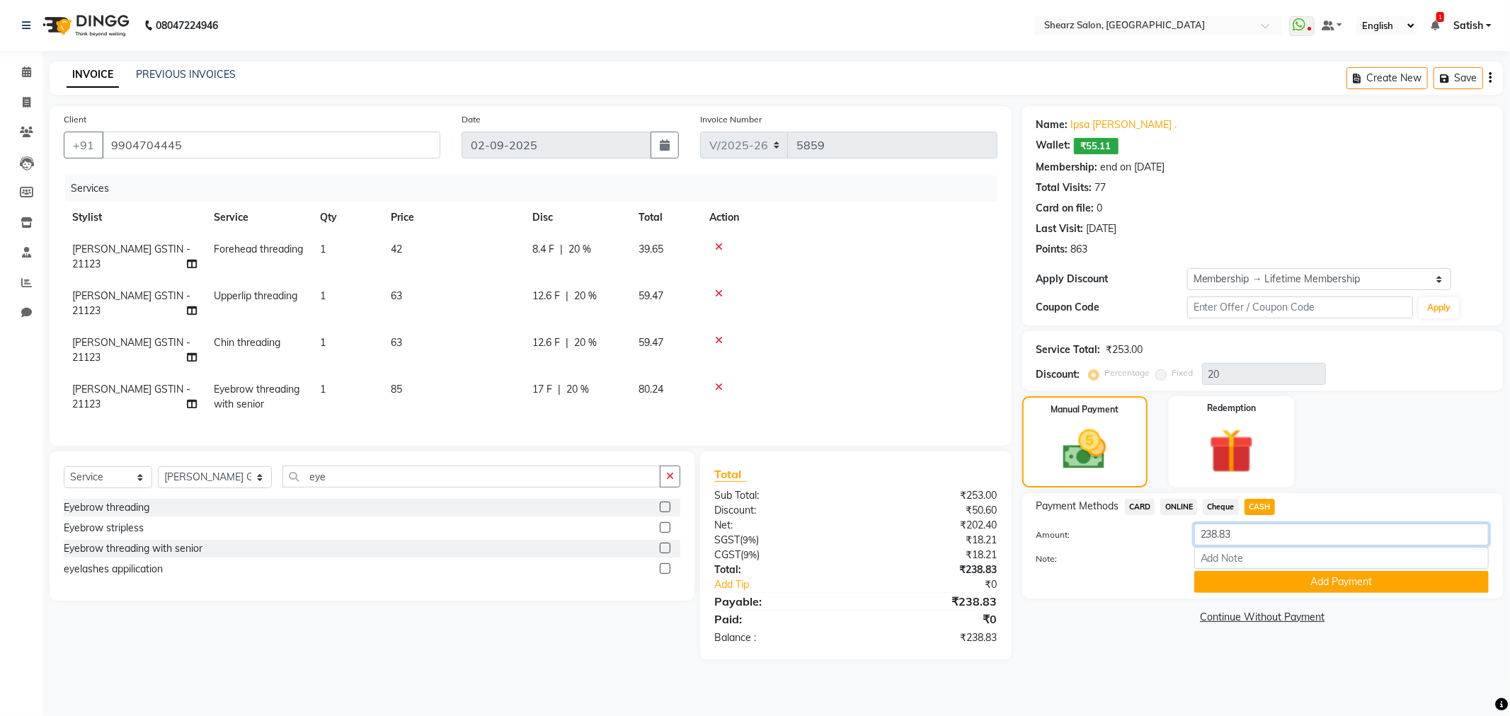
drag, startPoint x: 1247, startPoint y: 537, endPoint x: 1126, endPoint y: 539, distance: 121.1
click at [1126, 539] on div "Amount: 238.83" at bounding box center [1263, 536] width 474 height 24
type input "200"
click at [1344, 589] on button "Add Payment" at bounding box center [1341, 582] width 295 height 22
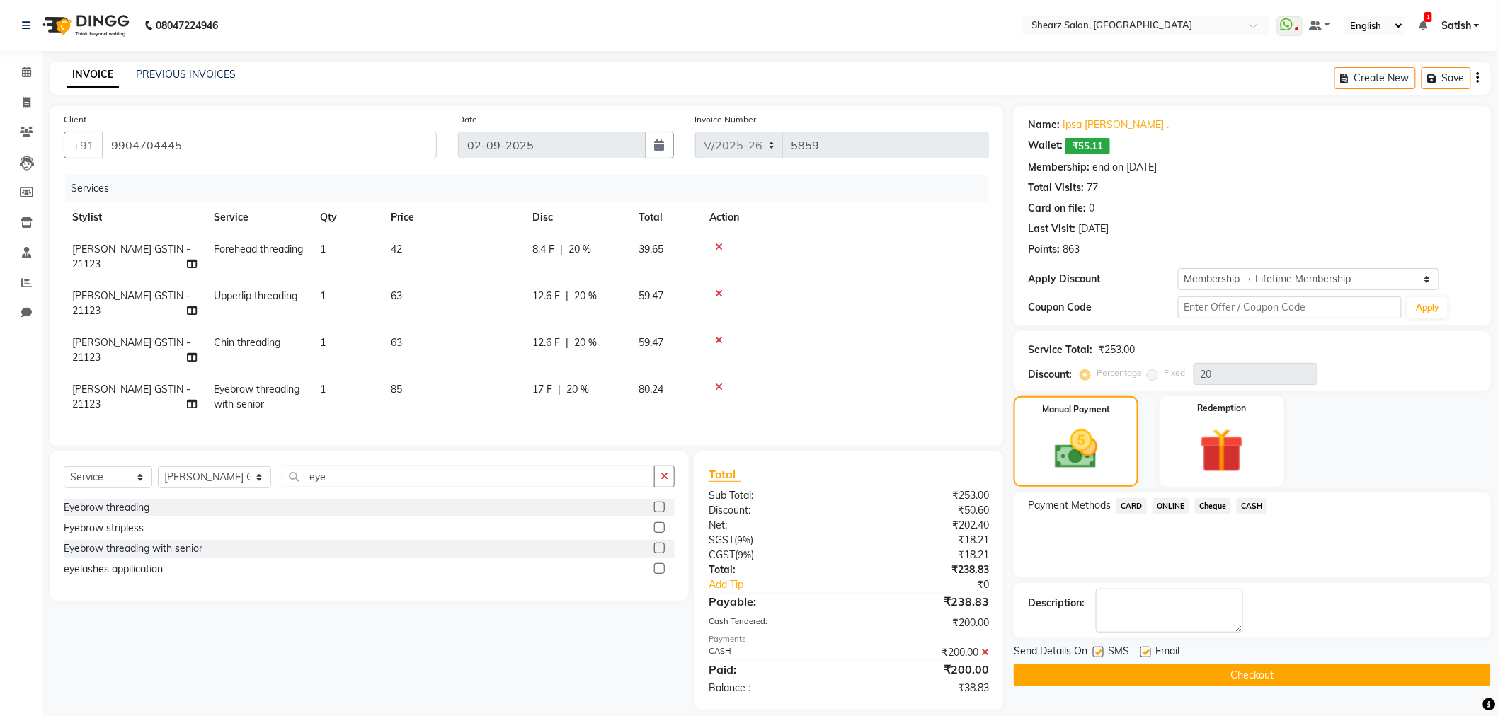
click at [1178, 510] on span "ONLINE" at bounding box center [1171, 506] width 37 height 16
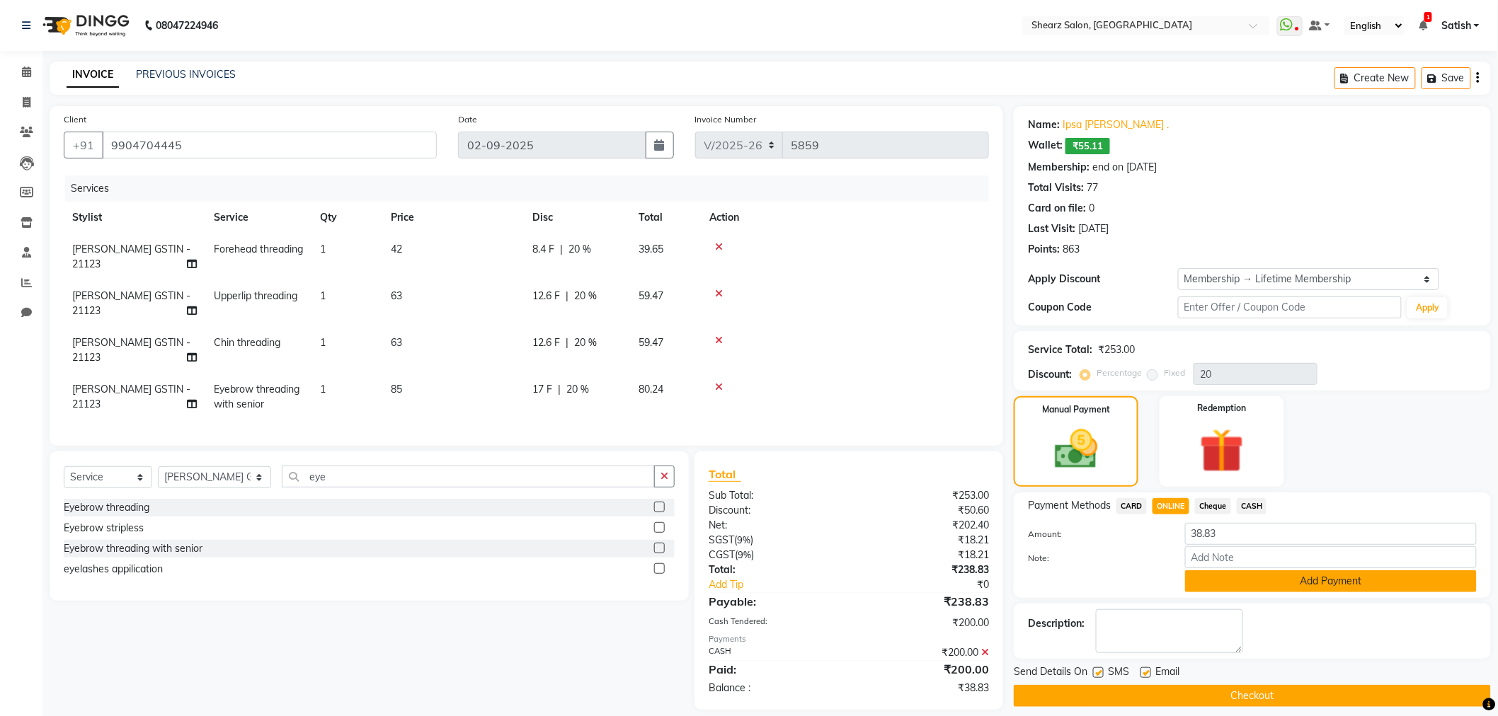
click at [1228, 571] on button "Add Payment" at bounding box center [1331, 582] width 292 height 22
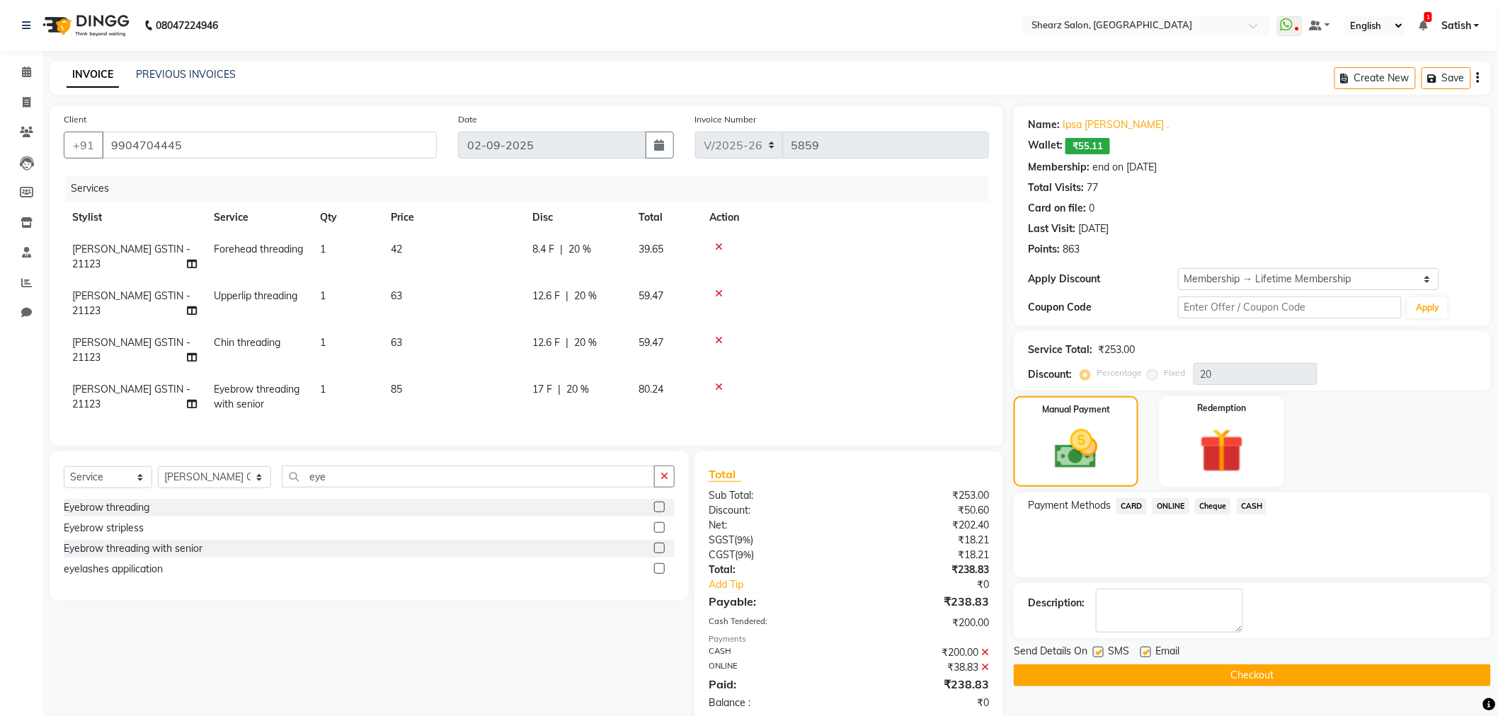
click at [1261, 677] on button "Checkout" at bounding box center [1252, 676] width 477 height 22
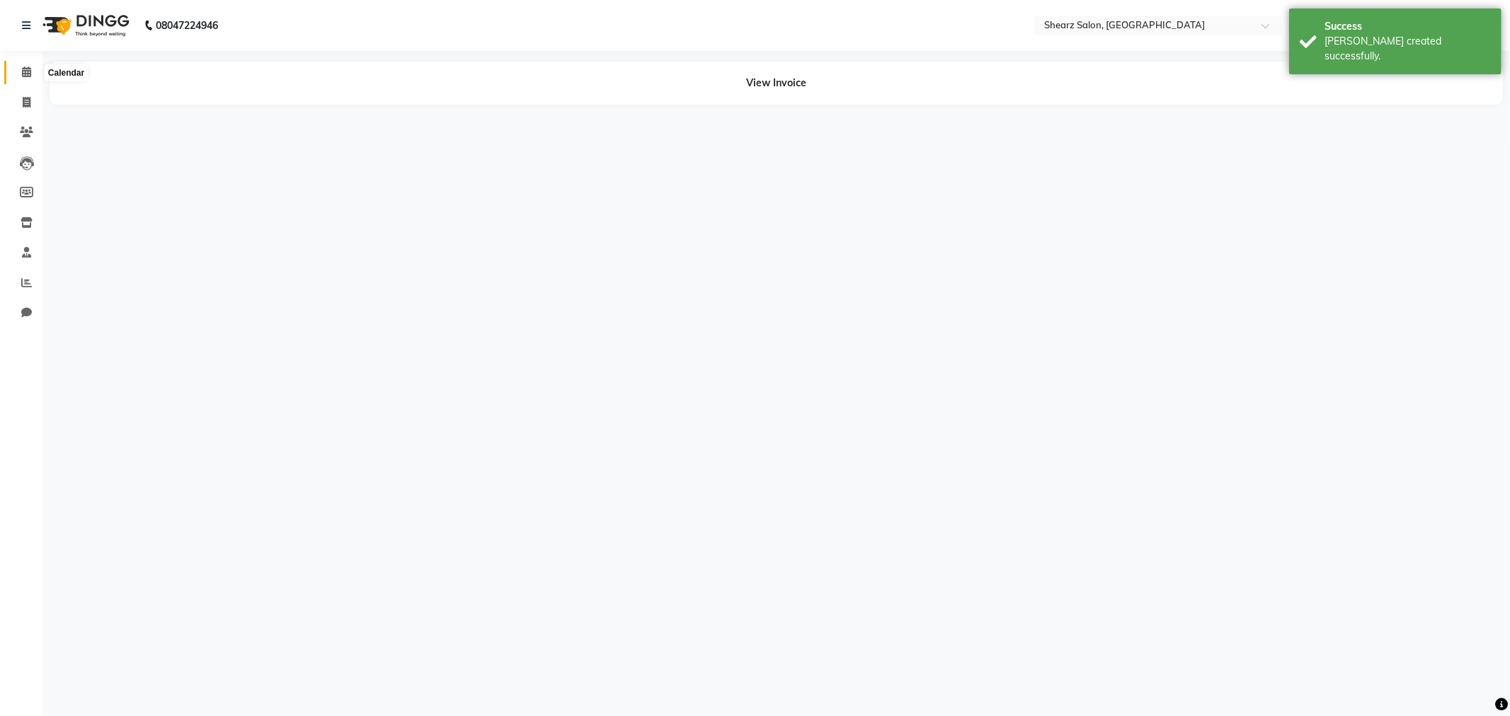
click at [25, 67] on icon at bounding box center [26, 72] width 9 height 11
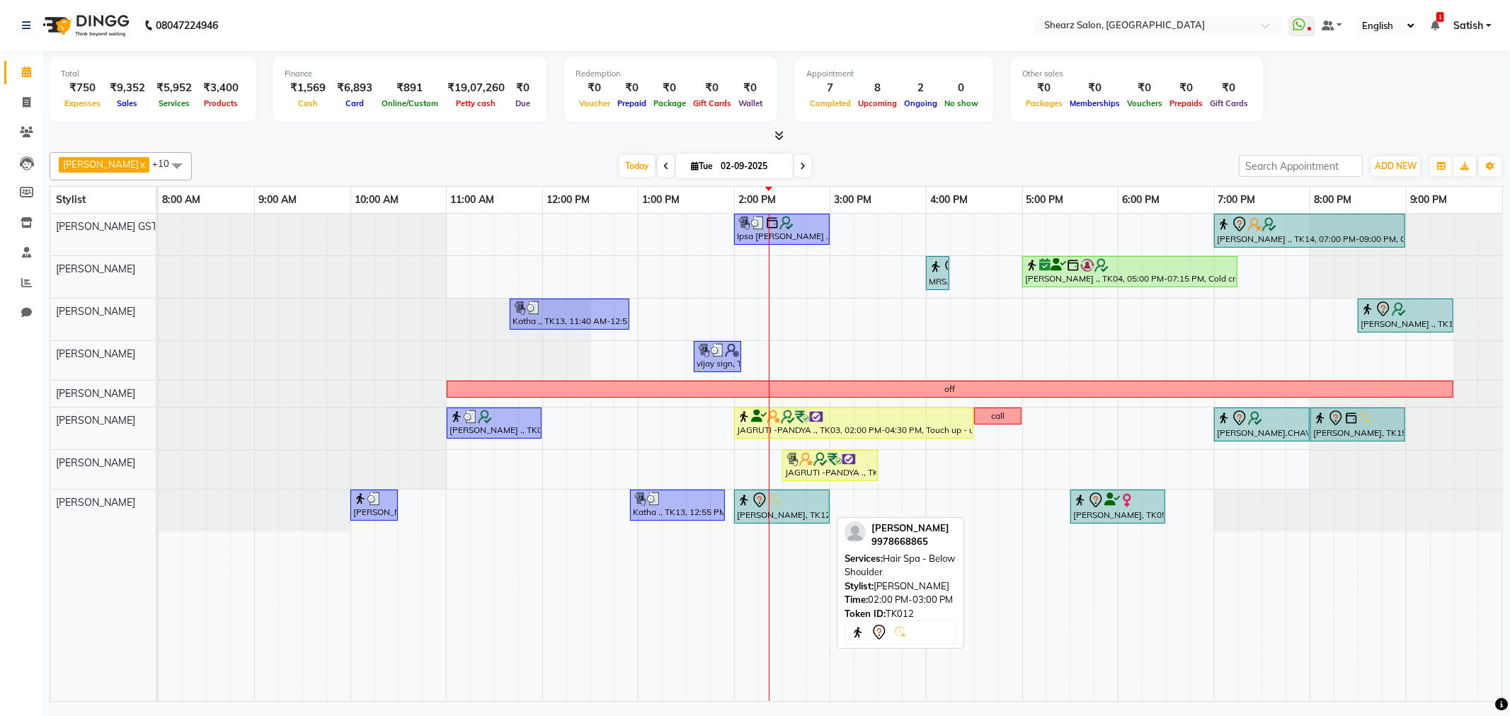
click at [772, 518] on div "rohan v, TK12, 02:00 PM-03:00 PM, Hair Spa - Below Shoulder" at bounding box center [782, 507] width 93 height 30
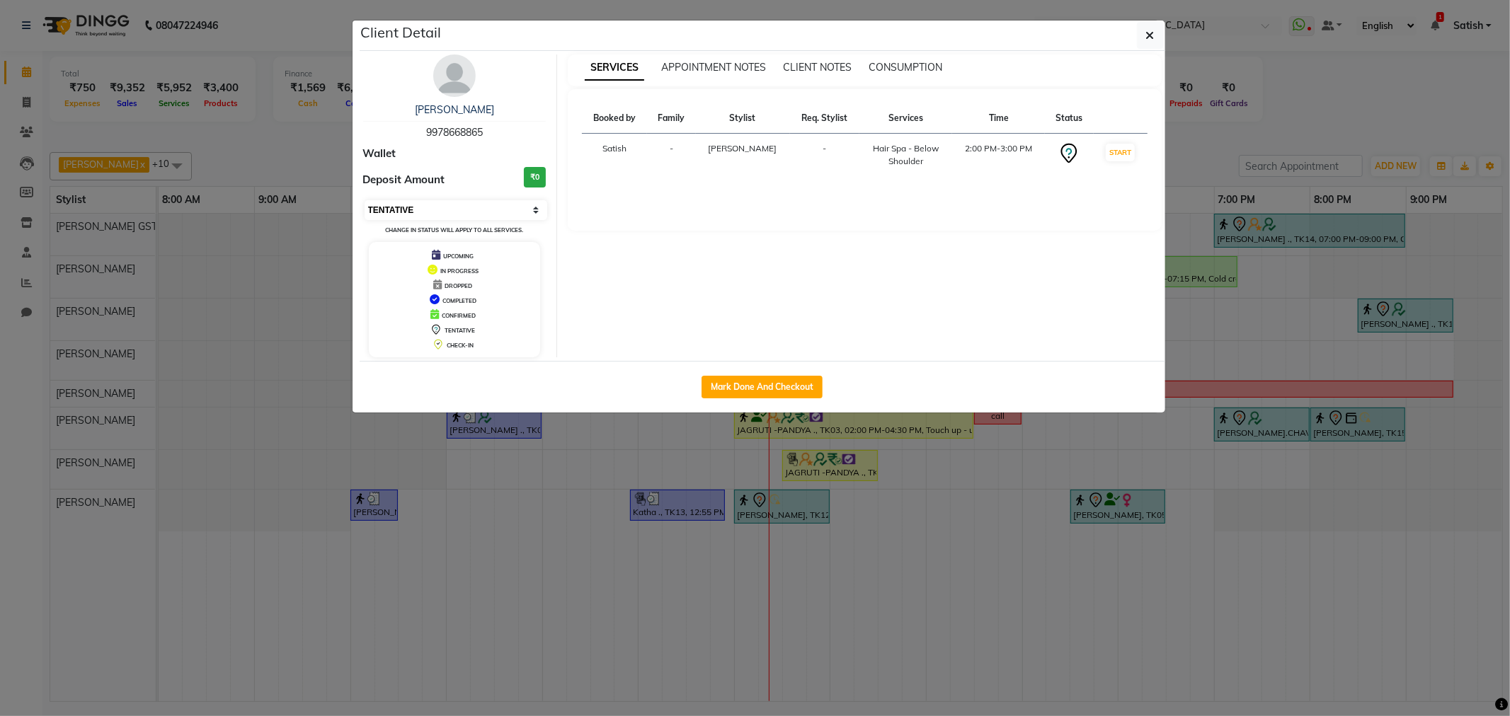
click at [484, 214] on select "Select IN SERVICE CONFIRMED TENTATIVE CHECK IN MARK DONE DROPPED UPCOMING" at bounding box center [456, 210] width 183 height 20
select select "1"
click at [365, 200] on select "Select IN SERVICE CONFIRMED TENTATIVE CHECK IN MARK DONE DROPPED UPCOMING" at bounding box center [456, 210] width 183 height 20
click at [1164, 33] on div "Client Detail" at bounding box center [763, 36] width 806 height 30
click at [1150, 31] on icon "button" at bounding box center [1150, 35] width 8 height 11
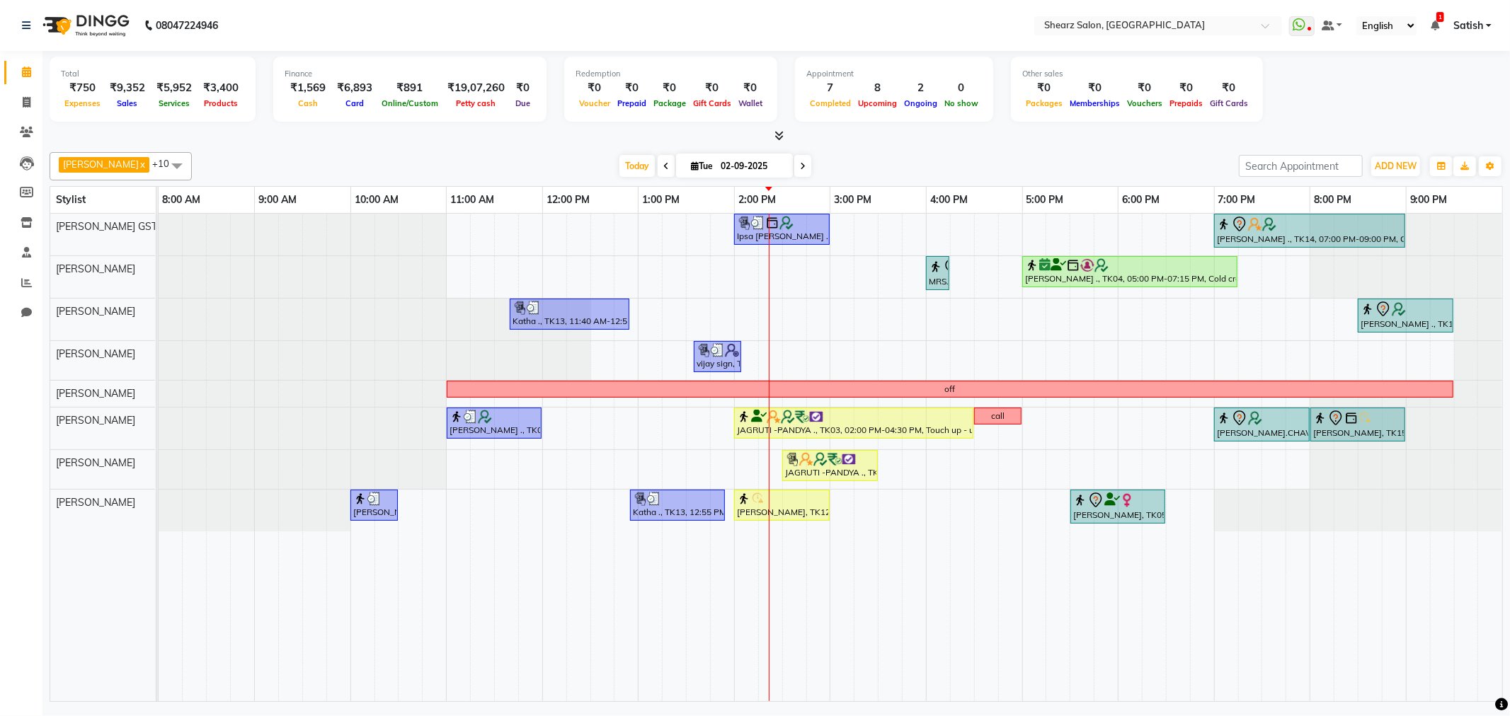
click at [163, 161] on span at bounding box center [177, 165] width 28 height 27
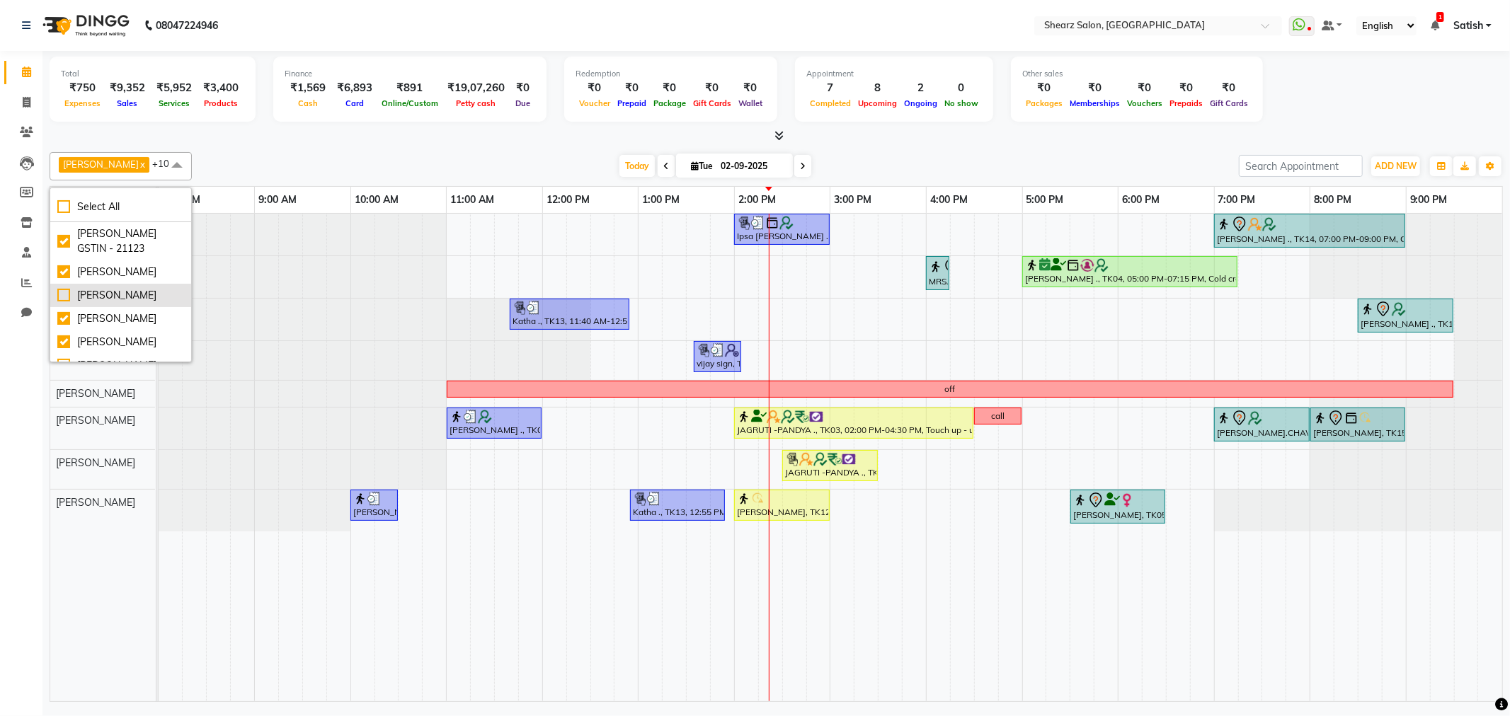
scroll to position [79, 0]
click at [101, 299] on li "Rohit Rathod" at bounding box center [120, 310] width 141 height 23
checkbox input "false"
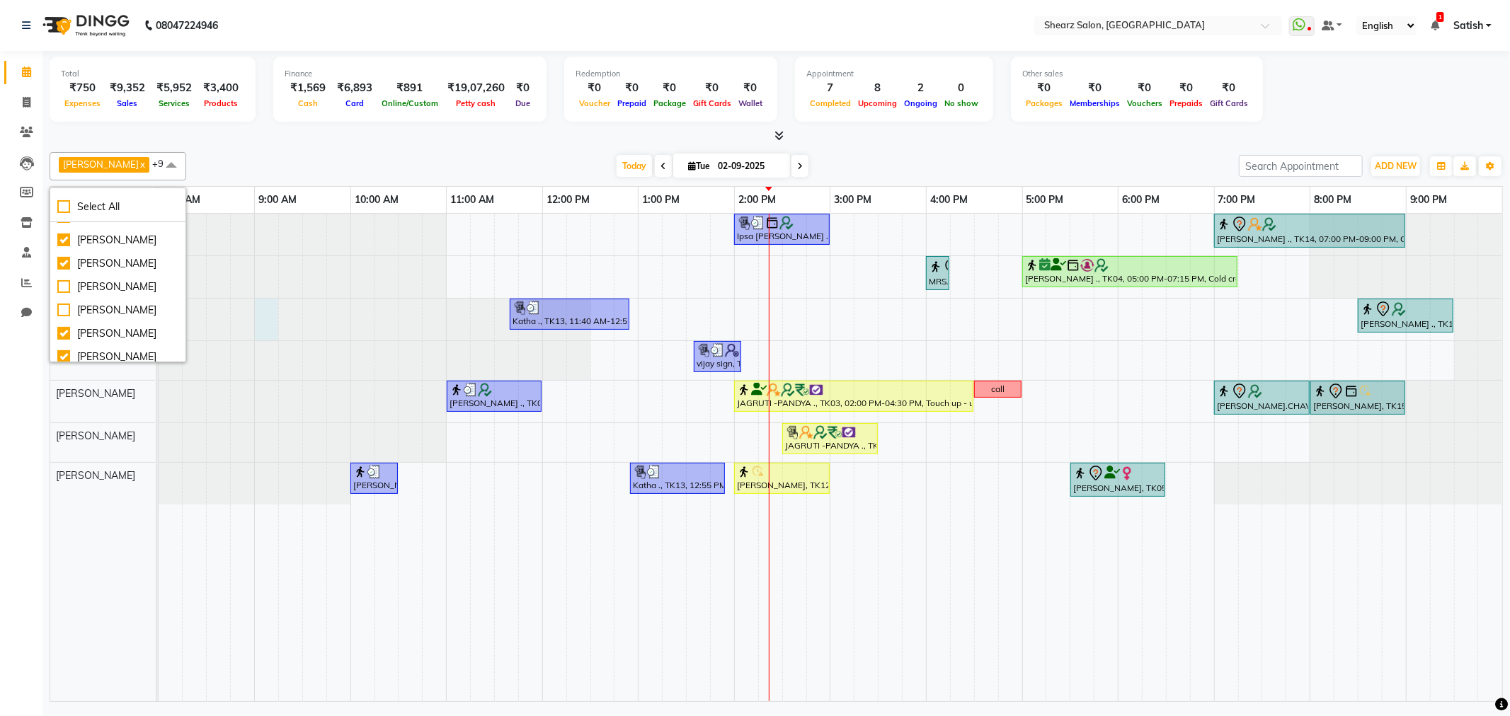
click at [159, 309] on div at bounding box center [159, 320] width 0 height 42
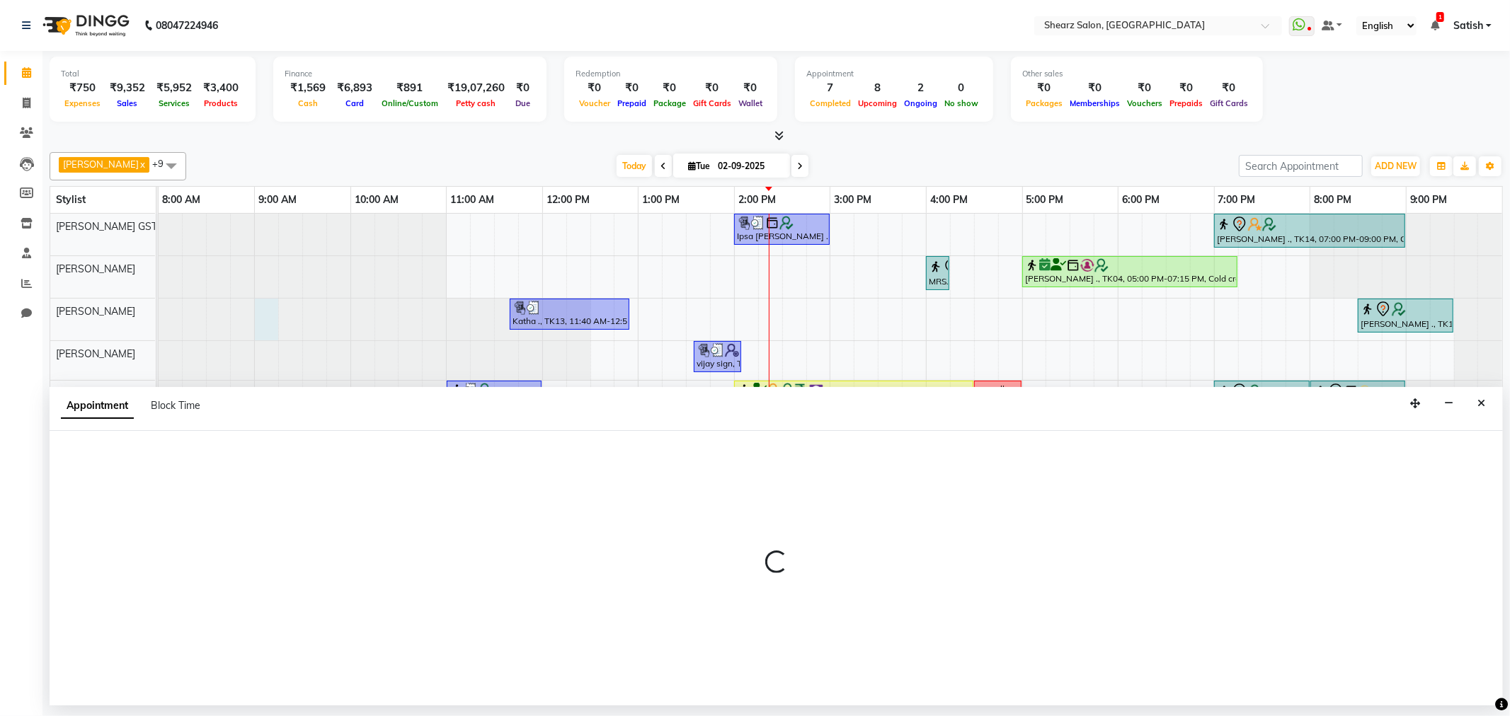
select select "77475"
select select "540"
select select "tentative"
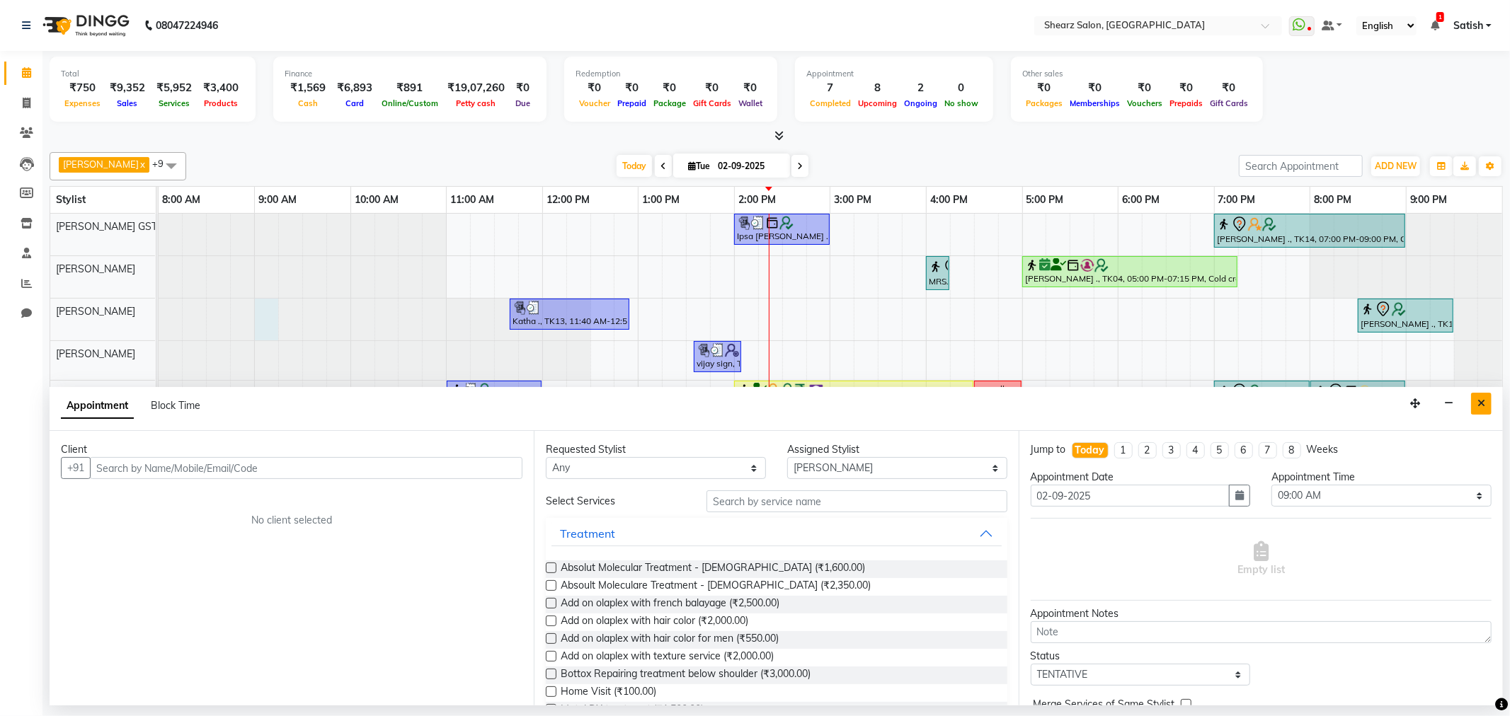
click at [1475, 404] on button "Close" at bounding box center [1481, 404] width 21 height 22
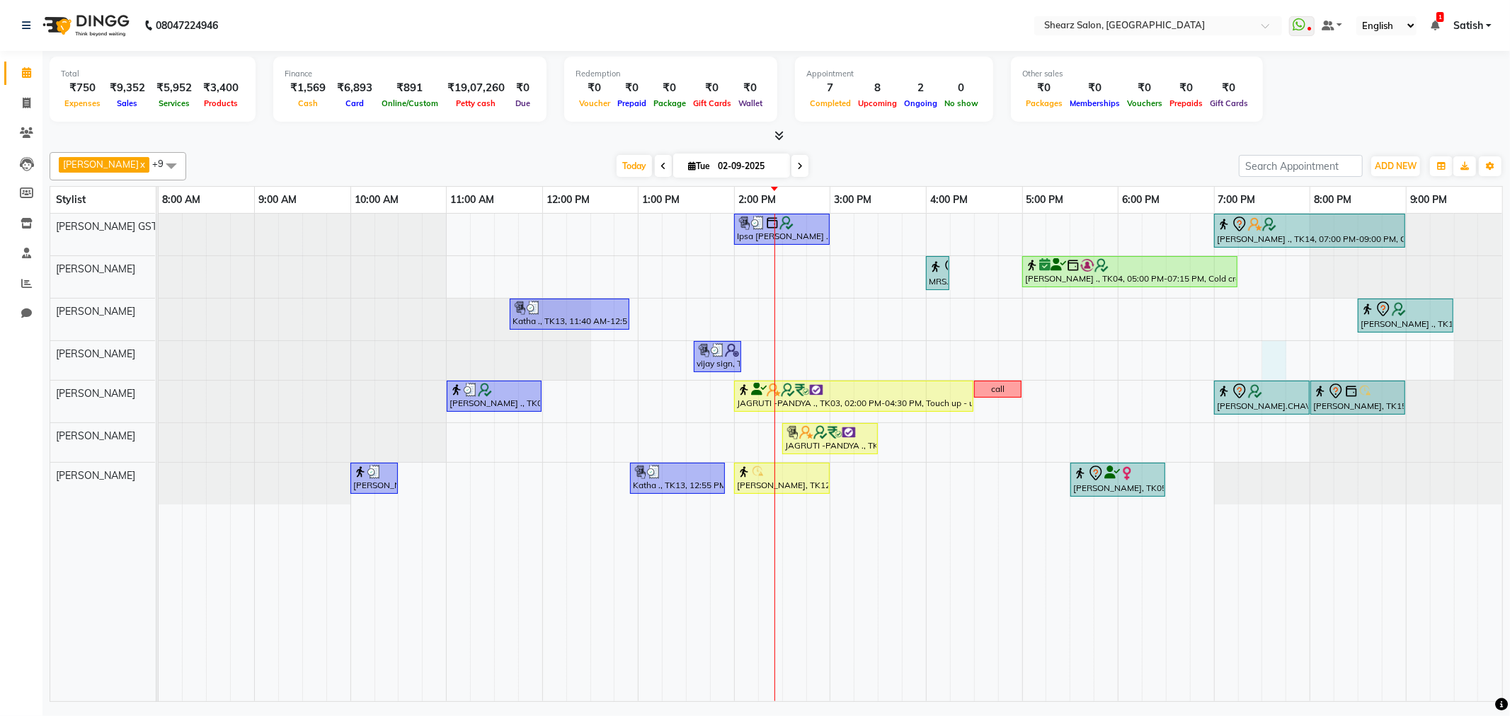
click at [1270, 362] on div "Ipsa Pandya ., TK02, 02:00 PM-03:00 PM, Forehead threading,Upperlip threading,C…" at bounding box center [831, 458] width 1344 height 488
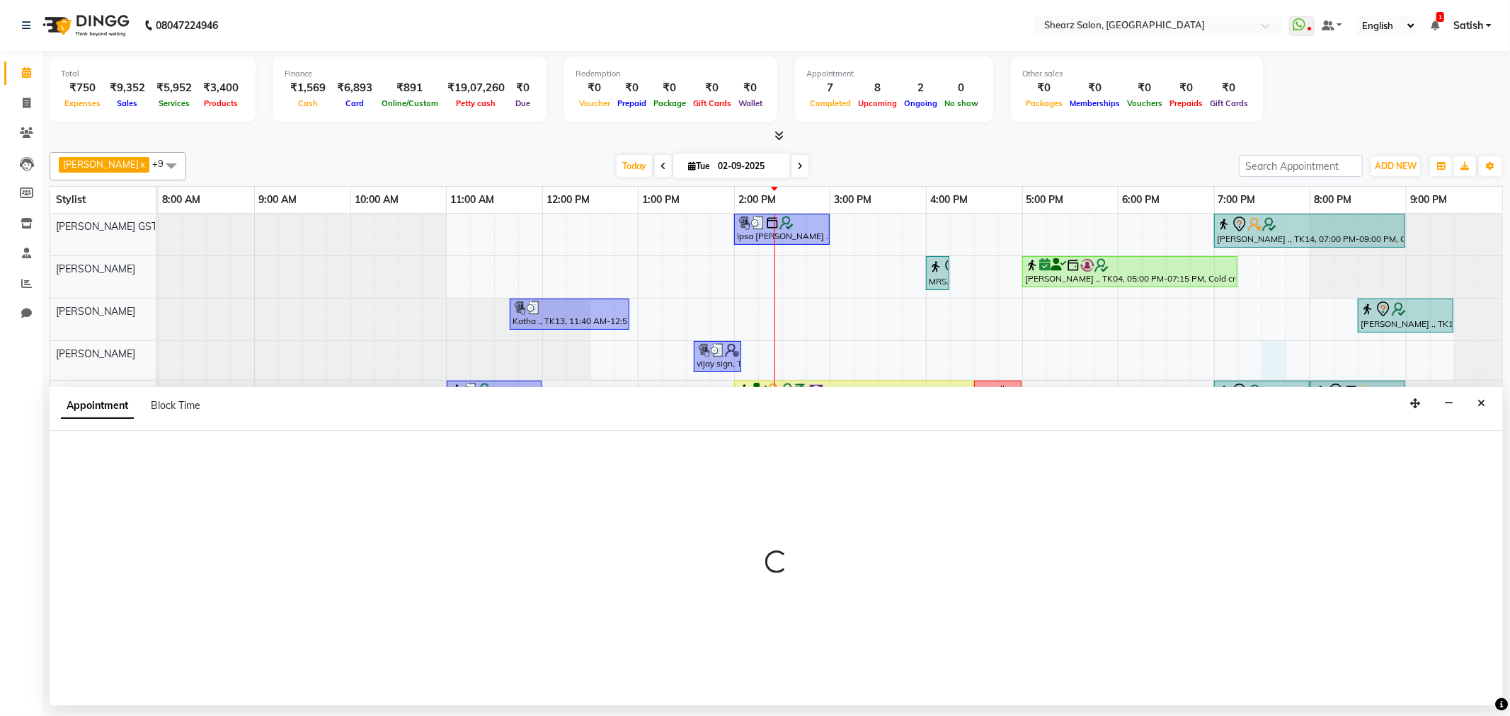
select select "77486"
select select "1170"
select select "tentative"
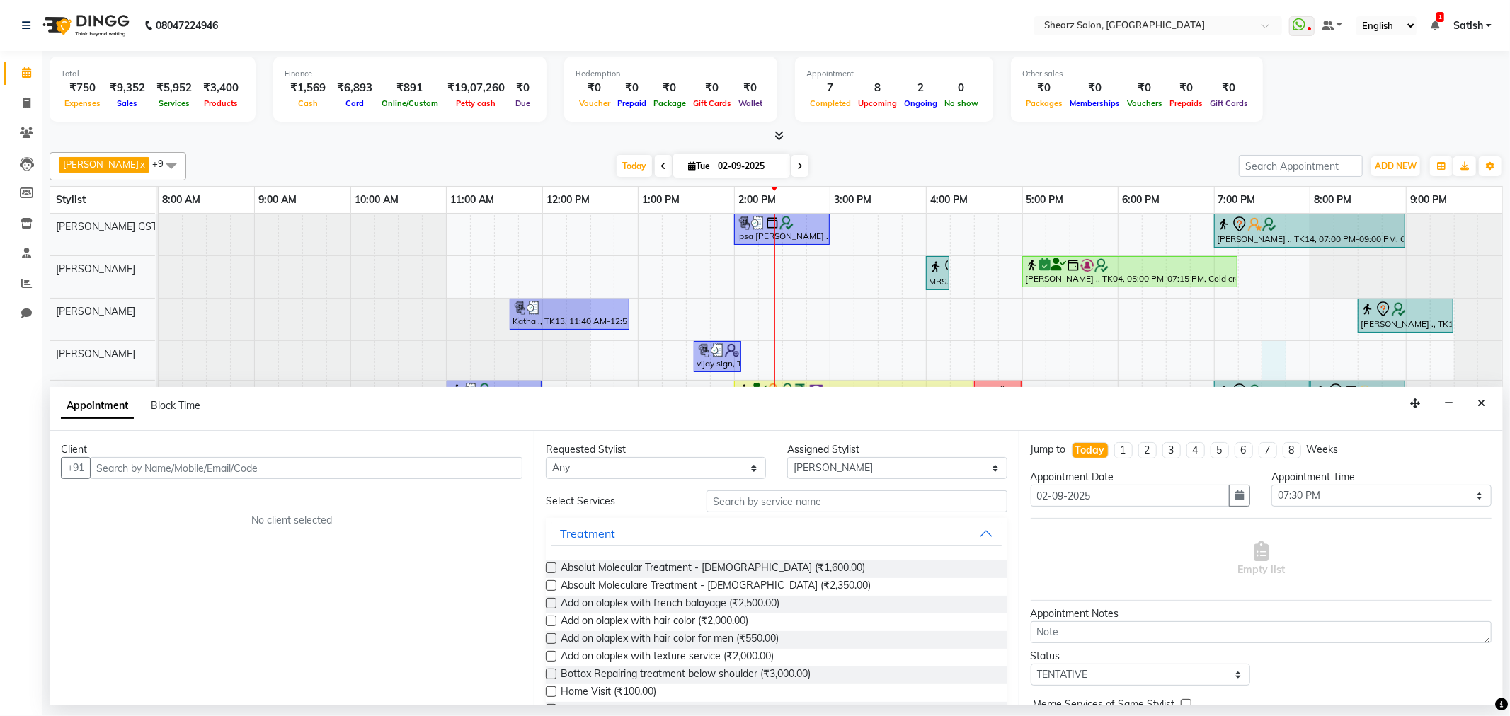
drag, startPoint x: 130, startPoint y: 467, endPoint x: 342, endPoint y: 457, distance: 211.9
click at [135, 469] on input "text" at bounding box center [306, 468] width 433 height 22
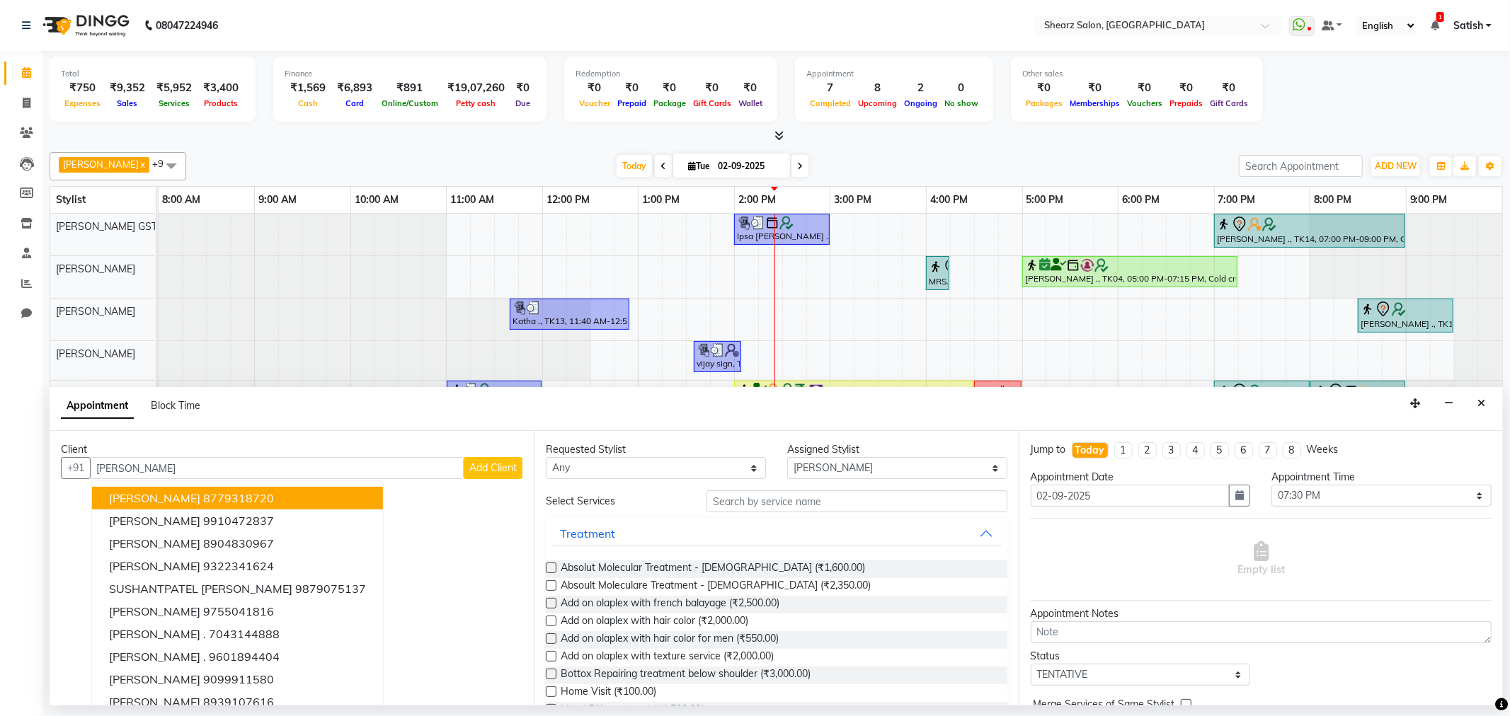
type input "sushant"
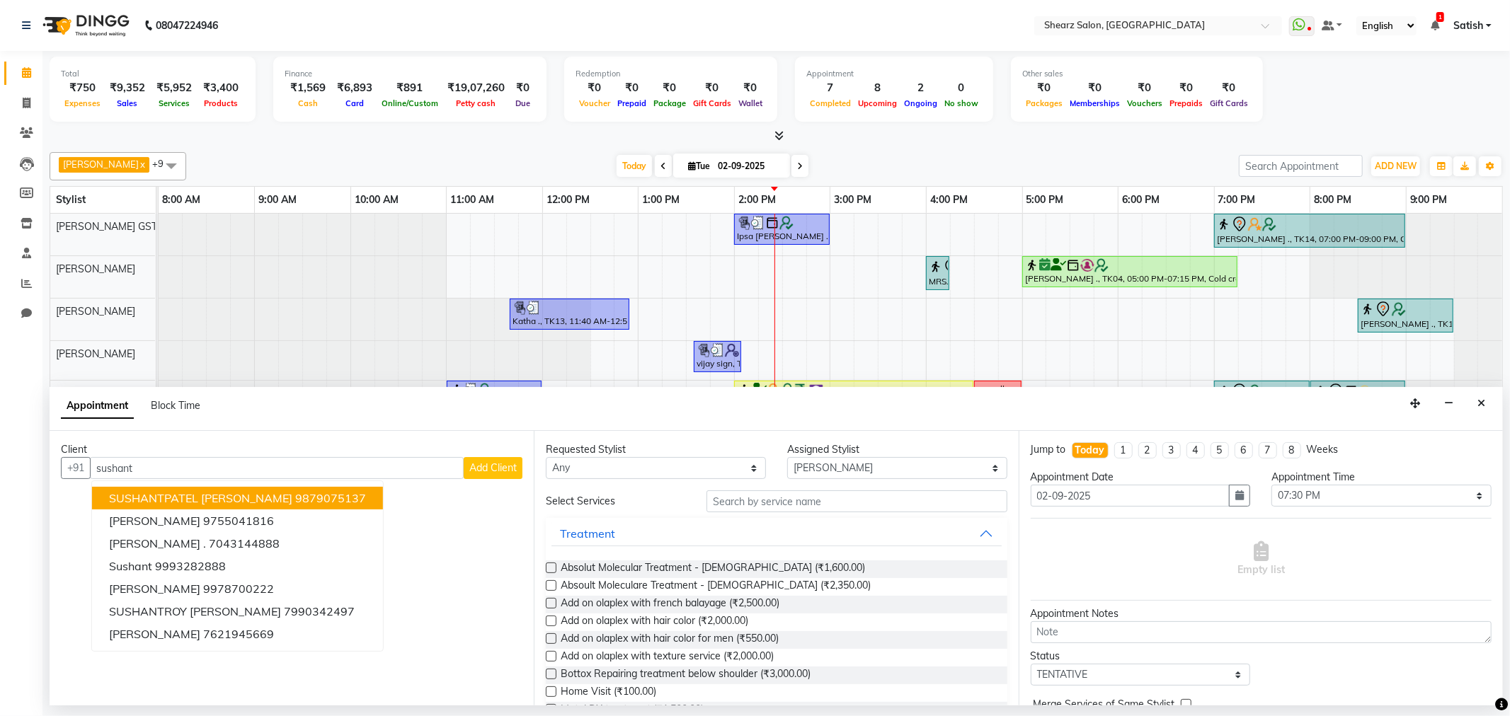
drag, startPoint x: 209, startPoint y: 461, endPoint x: 1, endPoint y: 363, distance: 229.3
click at [0, 363] on app-home "08047224946 Select Location × Shearz Salon, Prahaladnagar WhatsApp Status ✕ Sta…" at bounding box center [755, 353] width 1510 height 706
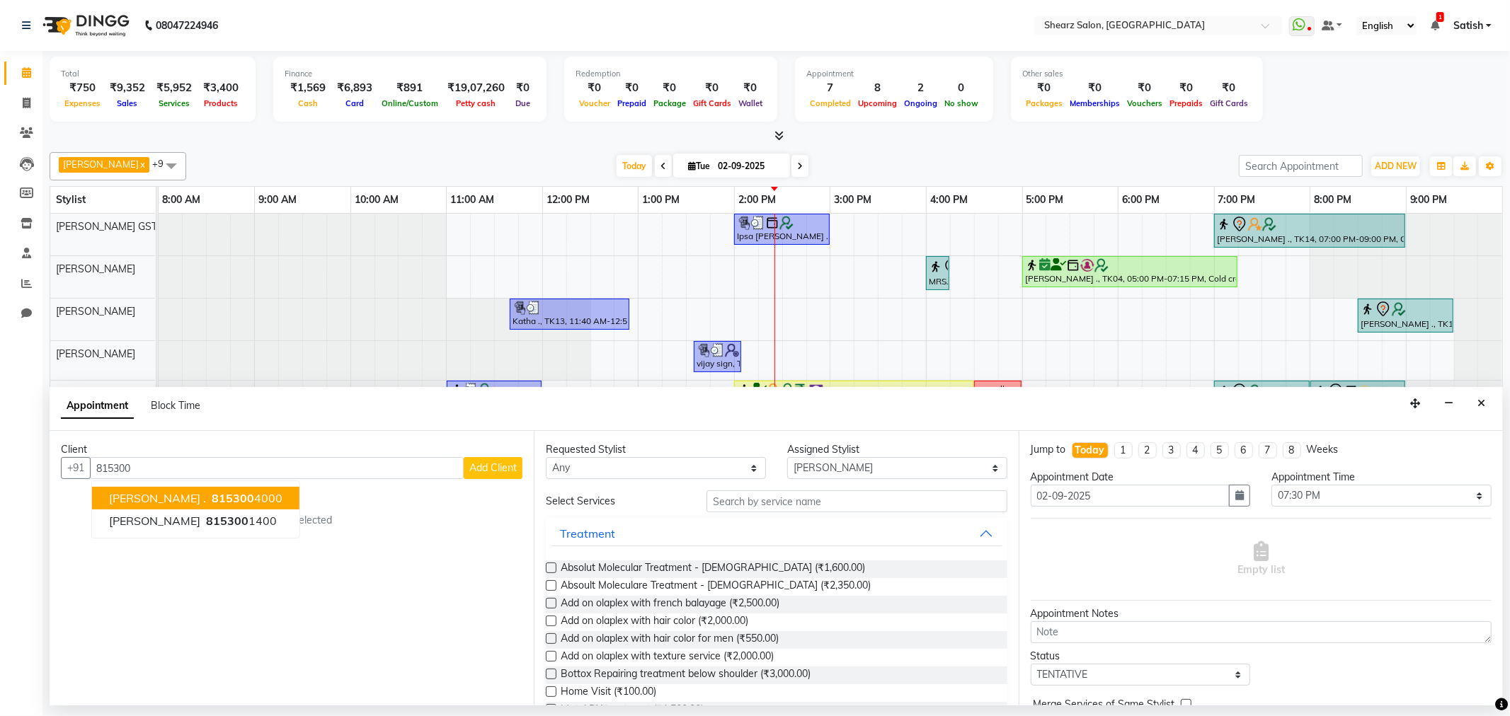
click at [225, 501] on span "815300" at bounding box center [233, 498] width 42 height 14
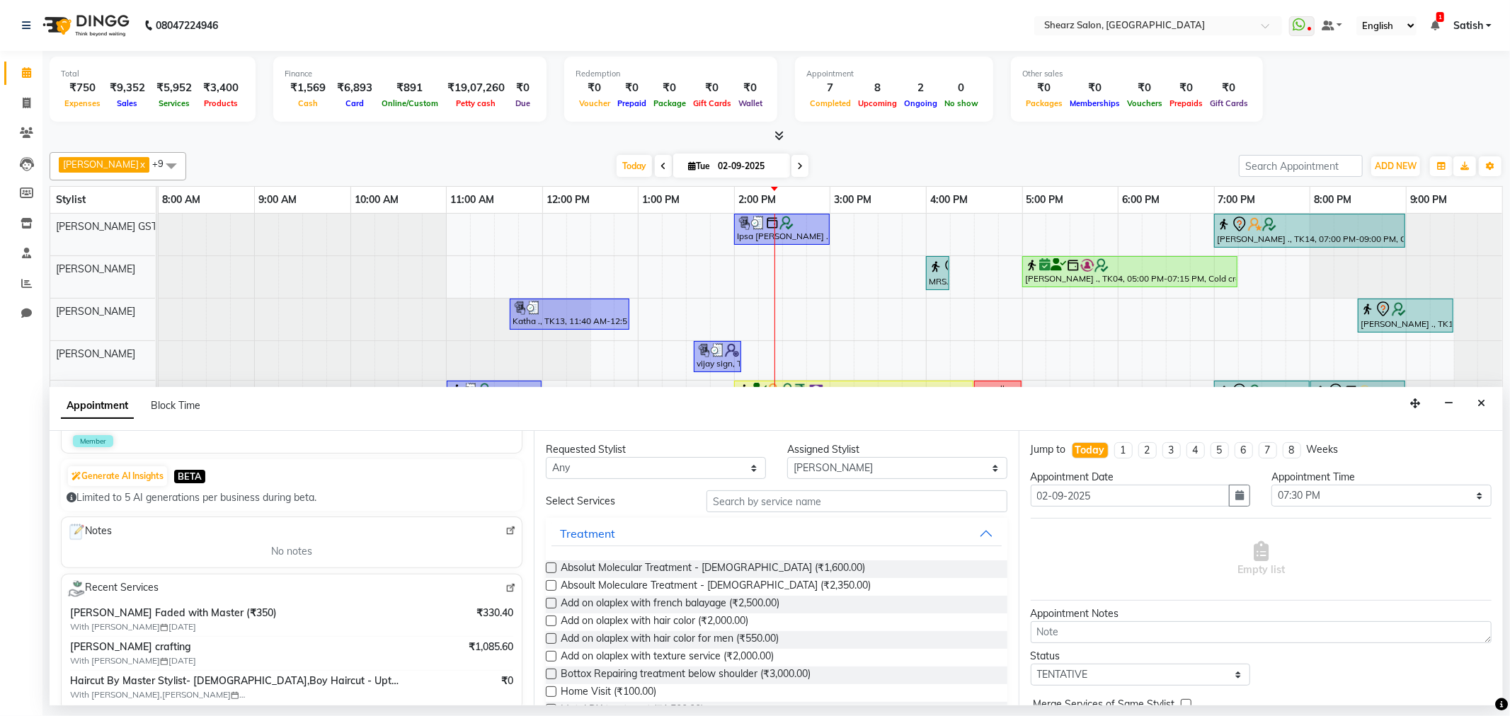
scroll to position [157, 0]
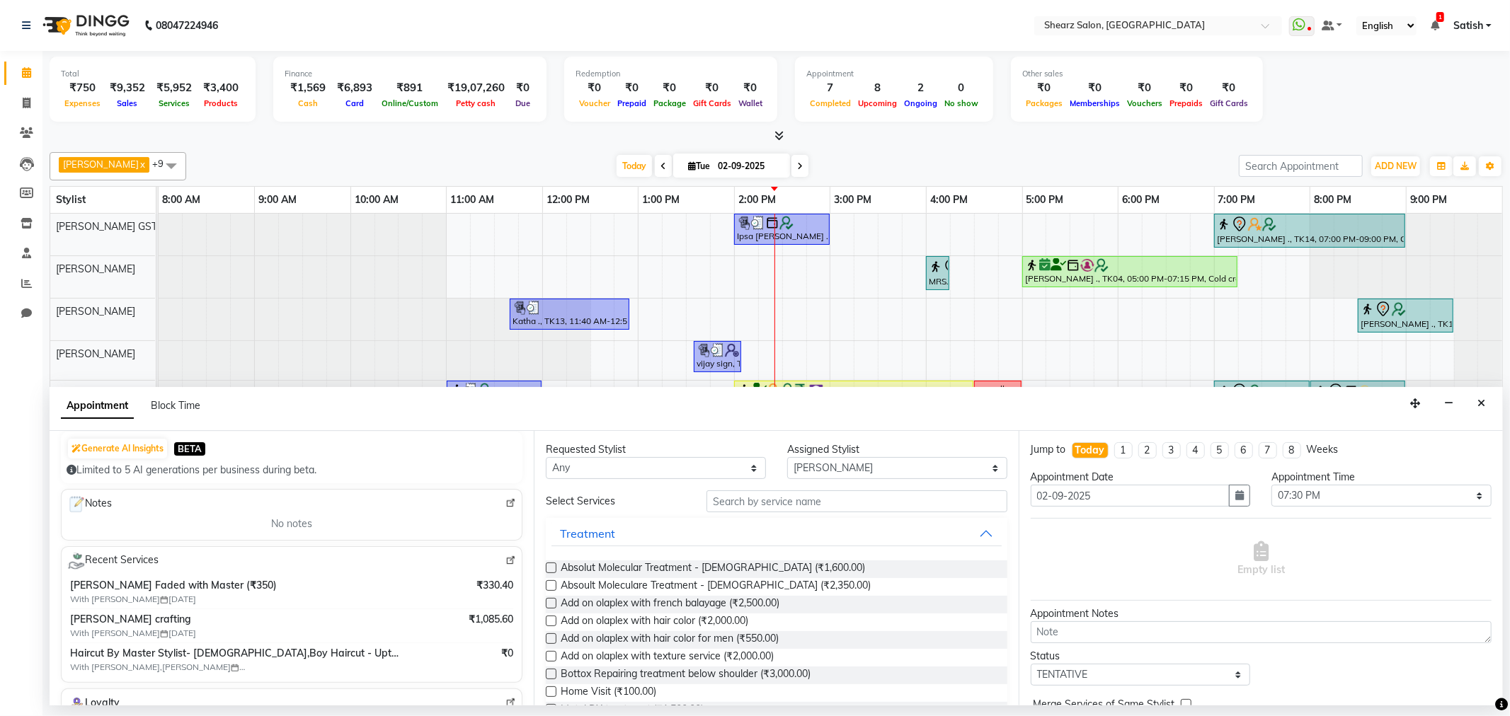
type input "8153004000"
click at [174, 163] on span at bounding box center [171, 165] width 28 height 27
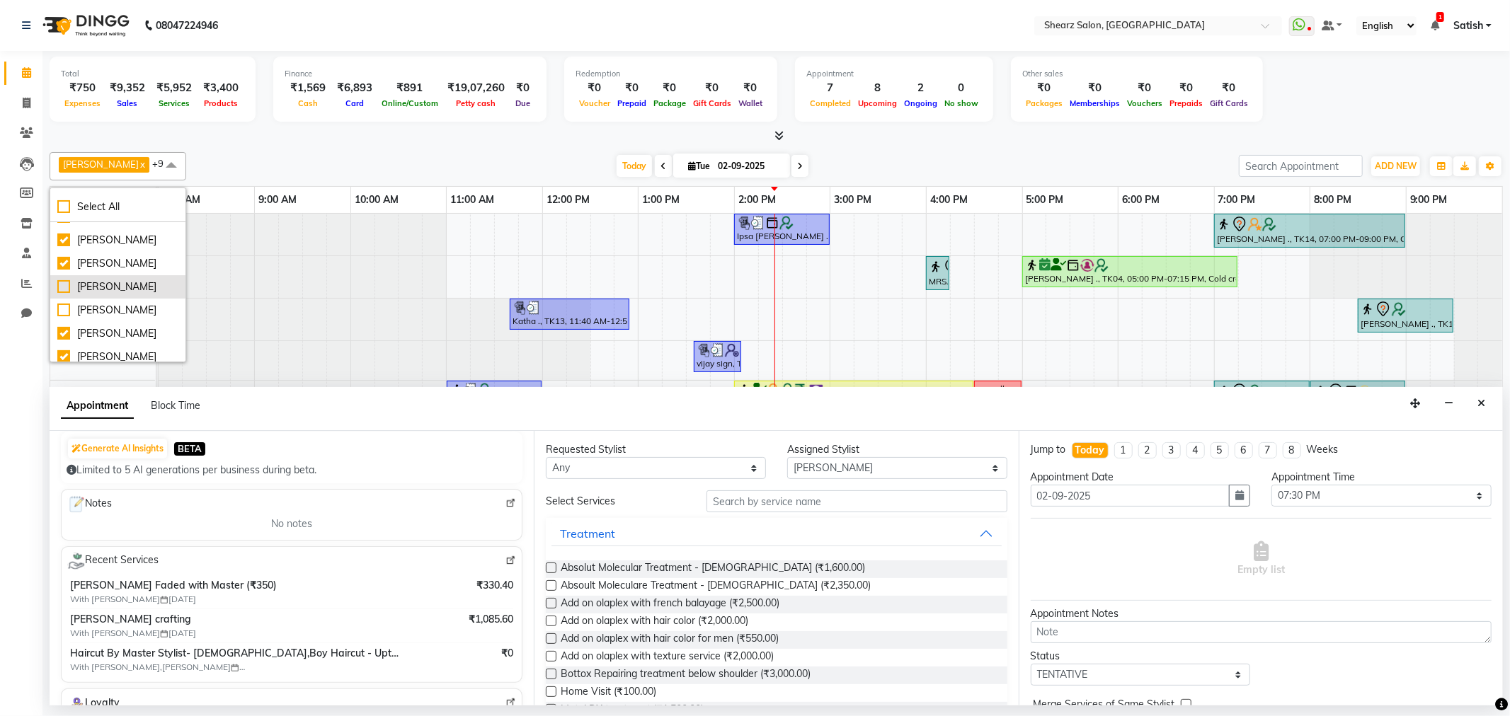
click at [97, 277] on li "Ravi Valand" at bounding box center [117, 286] width 135 height 23
checkbox input "true"
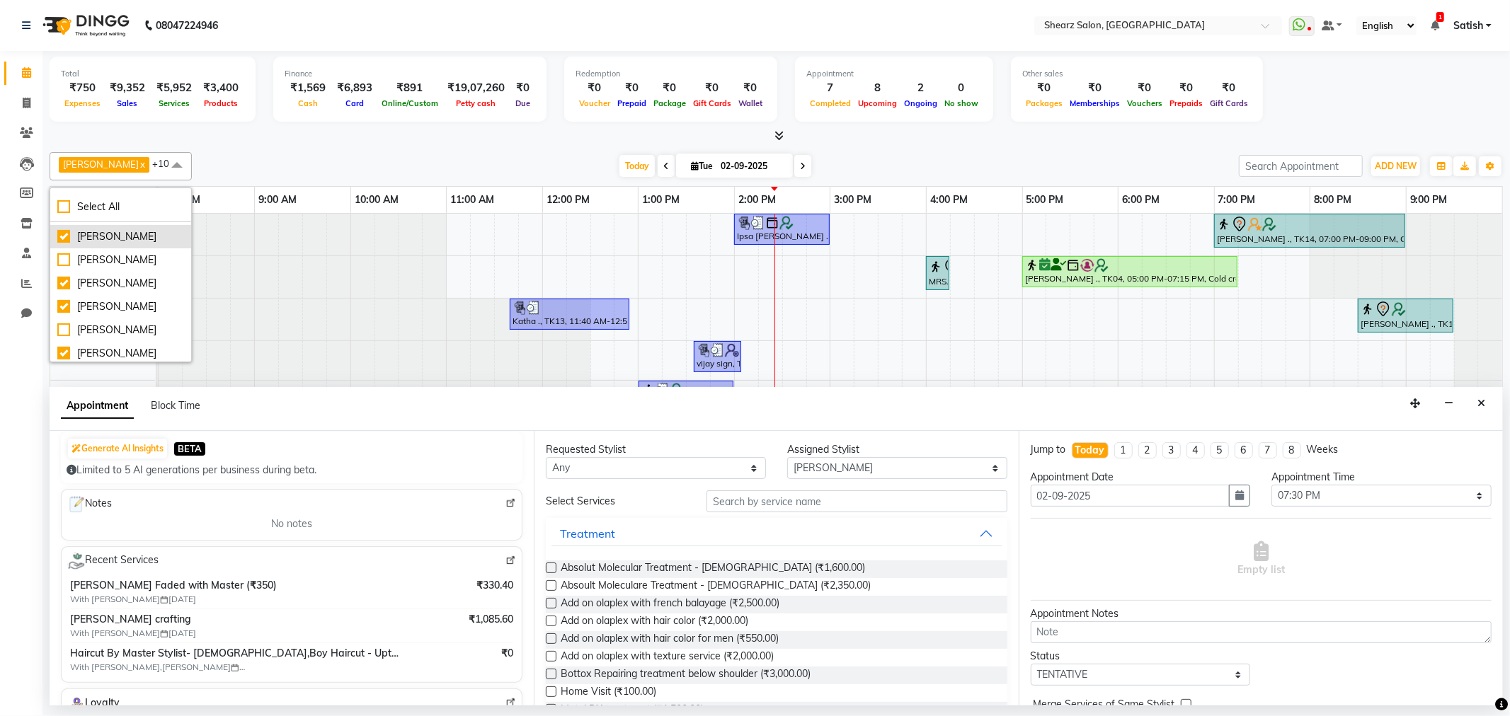
scroll to position [154, 0]
click at [252, 239] on div at bounding box center [303, 235] width 288 height 42
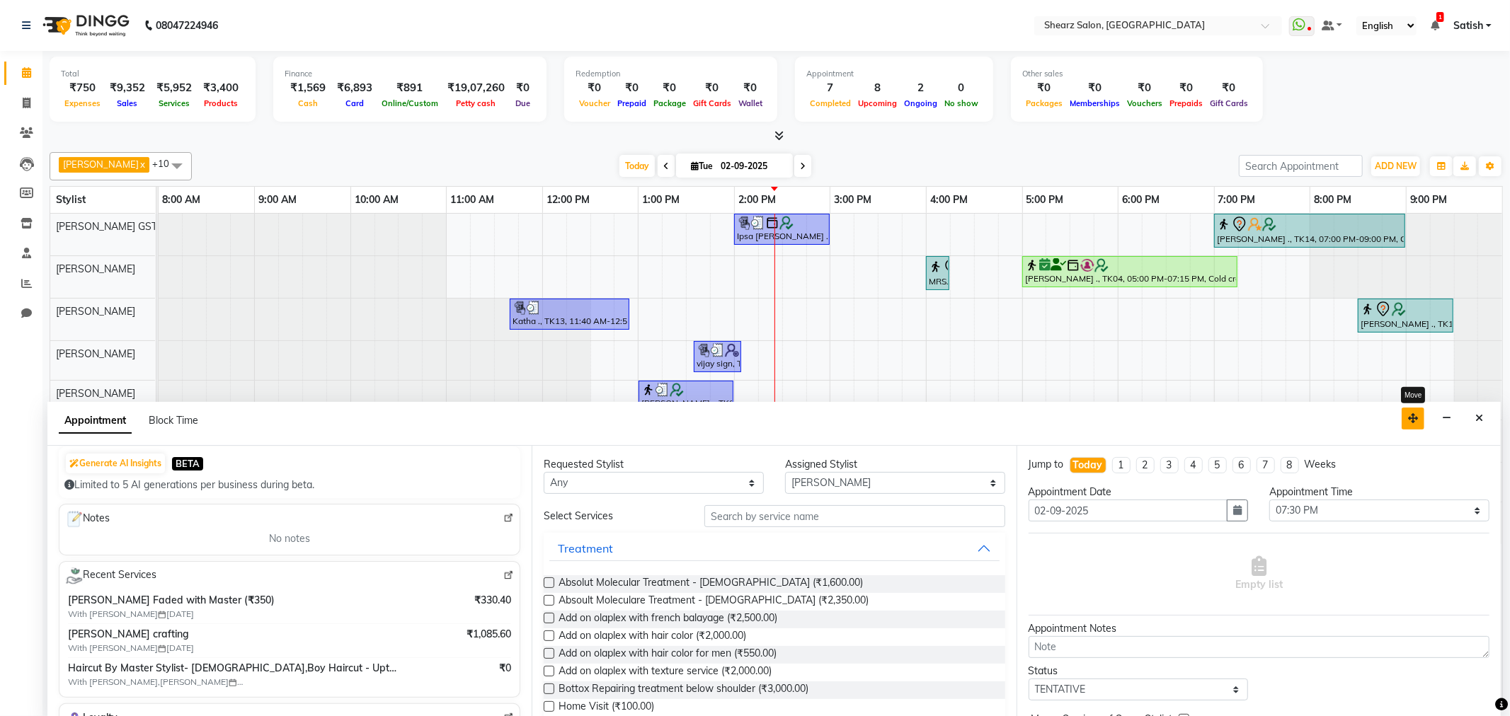
drag, startPoint x: 1419, startPoint y: 406, endPoint x: 1417, endPoint y: 421, distance: 15.0
click at [1417, 421] on icon "button" at bounding box center [1413, 418] width 10 height 10
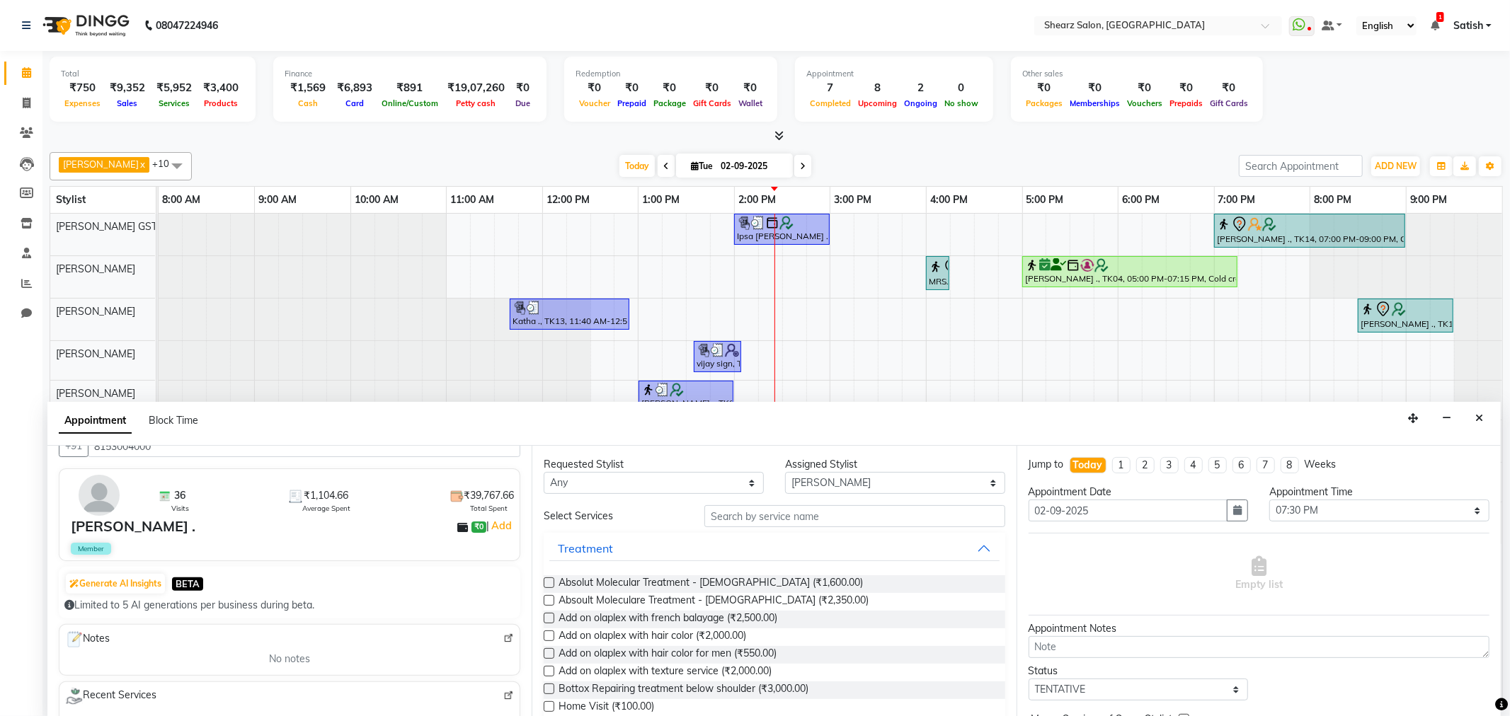
scroll to position [0, 0]
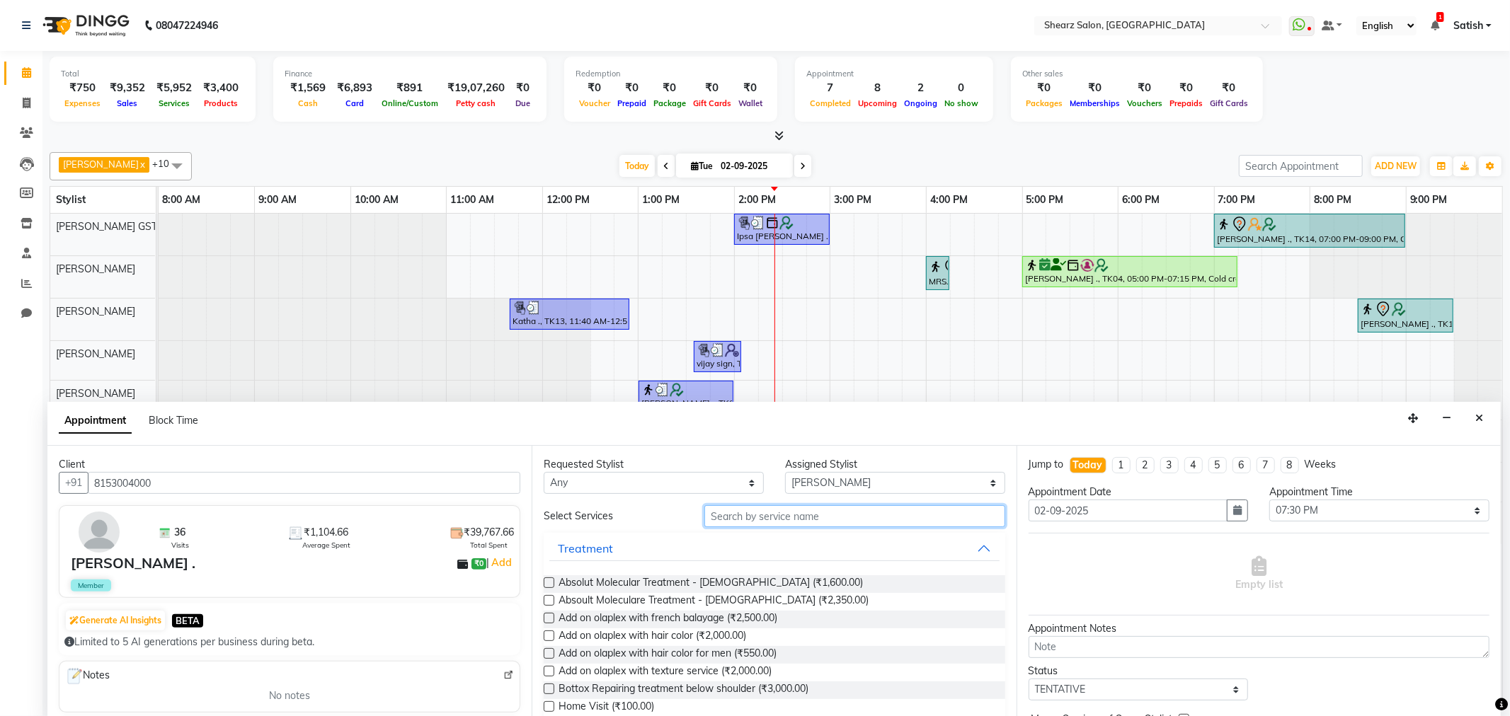
click at [749, 507] on input "text" at bounding box center [854, 516] width 300 height 22
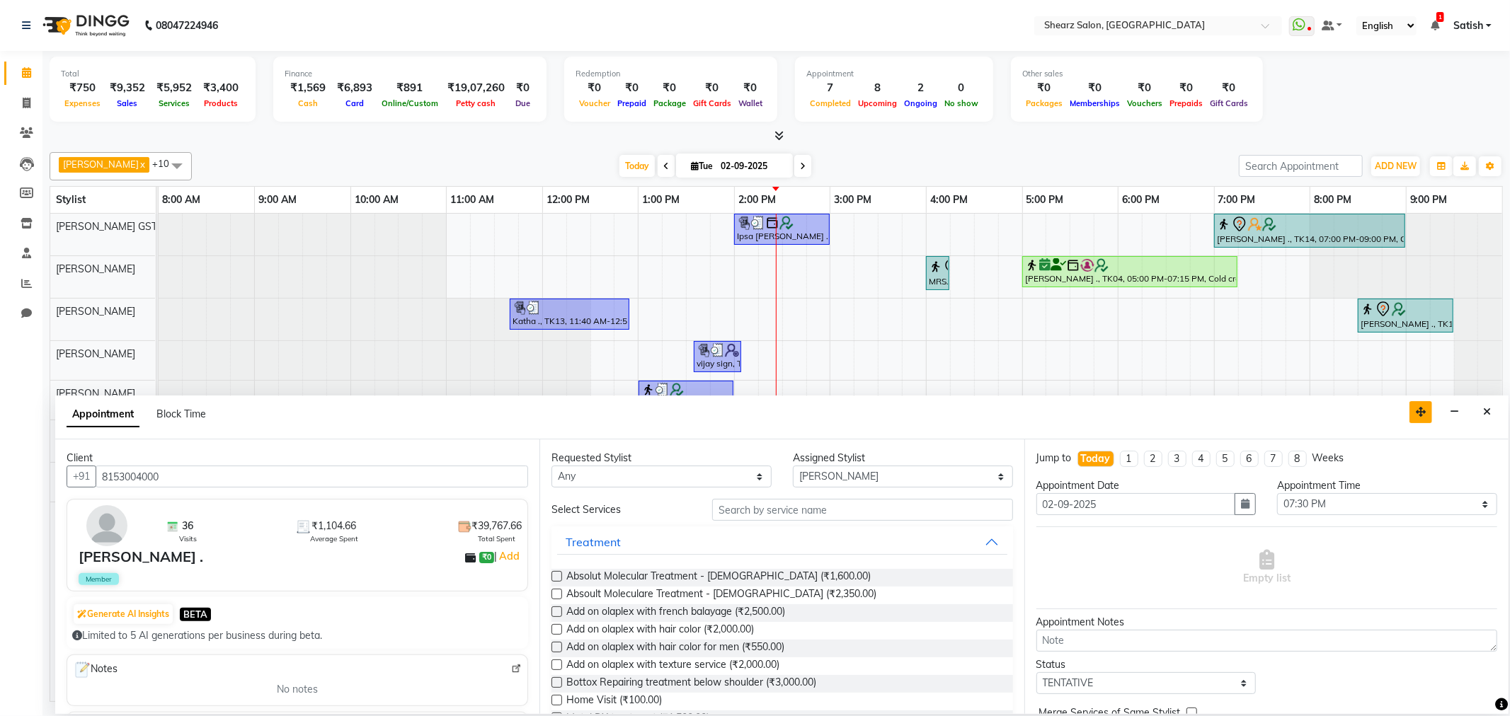
drag, startPoint x: 1405, startPoint y: 414, endPoint x: 1412, endPoint y: 408, distance: 9.5
click at [1412, 408] on button "button" at bounding box center [1421, 412] width 23 height 22
click at [777, 514] on input "text" at bounding box center [861, 510] width 300 height 22
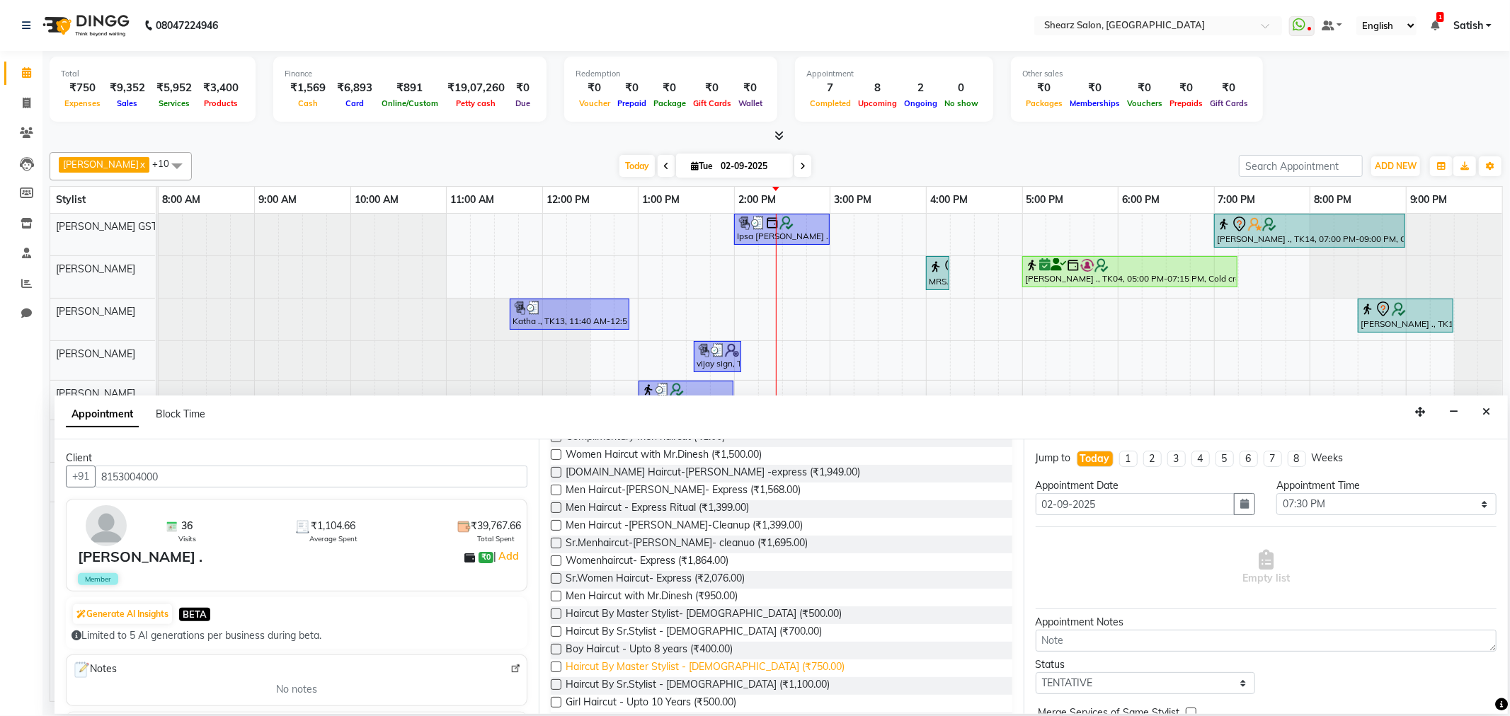
scroll to position [157, 0]
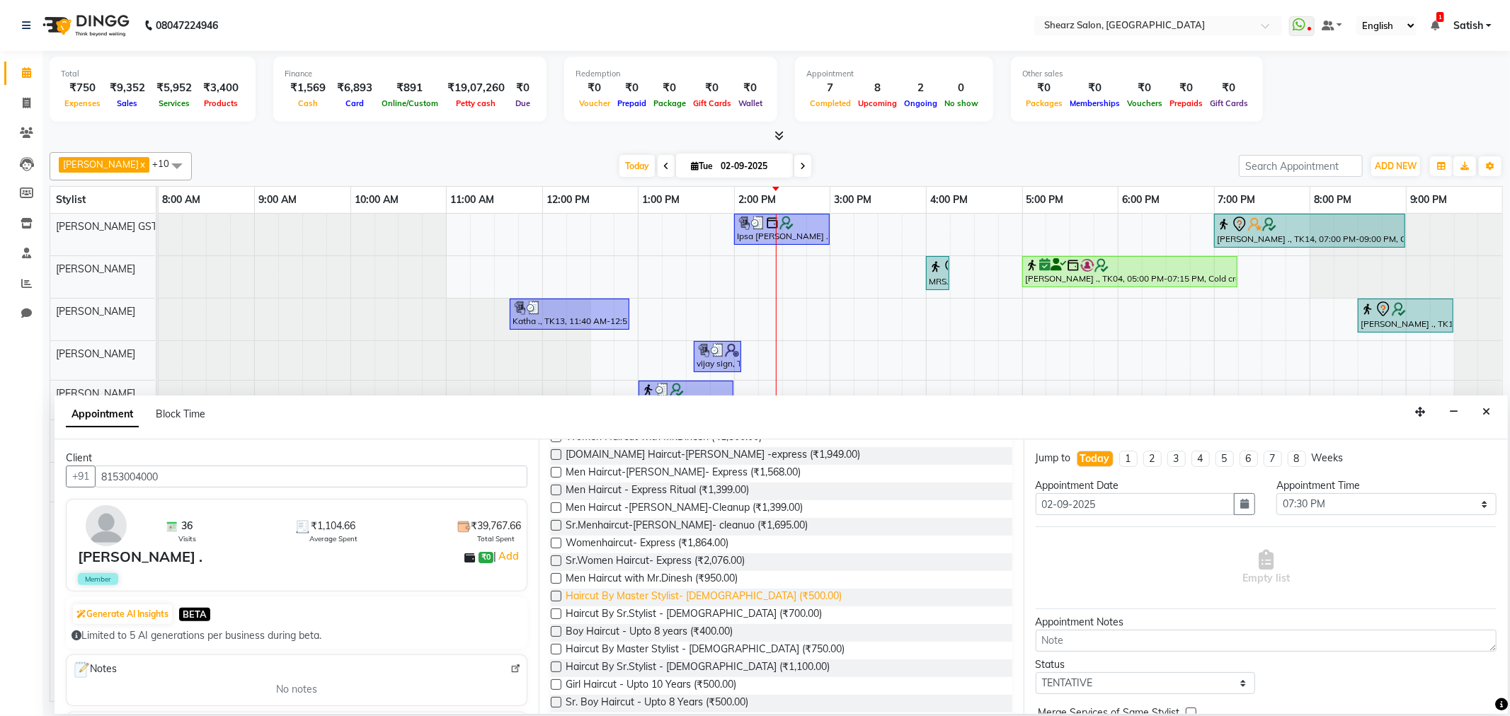
type input "haircut"
click at [670, 602] on span "Haircut By Master Stylist- Male (₹500.00)" at bounding box center [704, 598] width 276 height 18
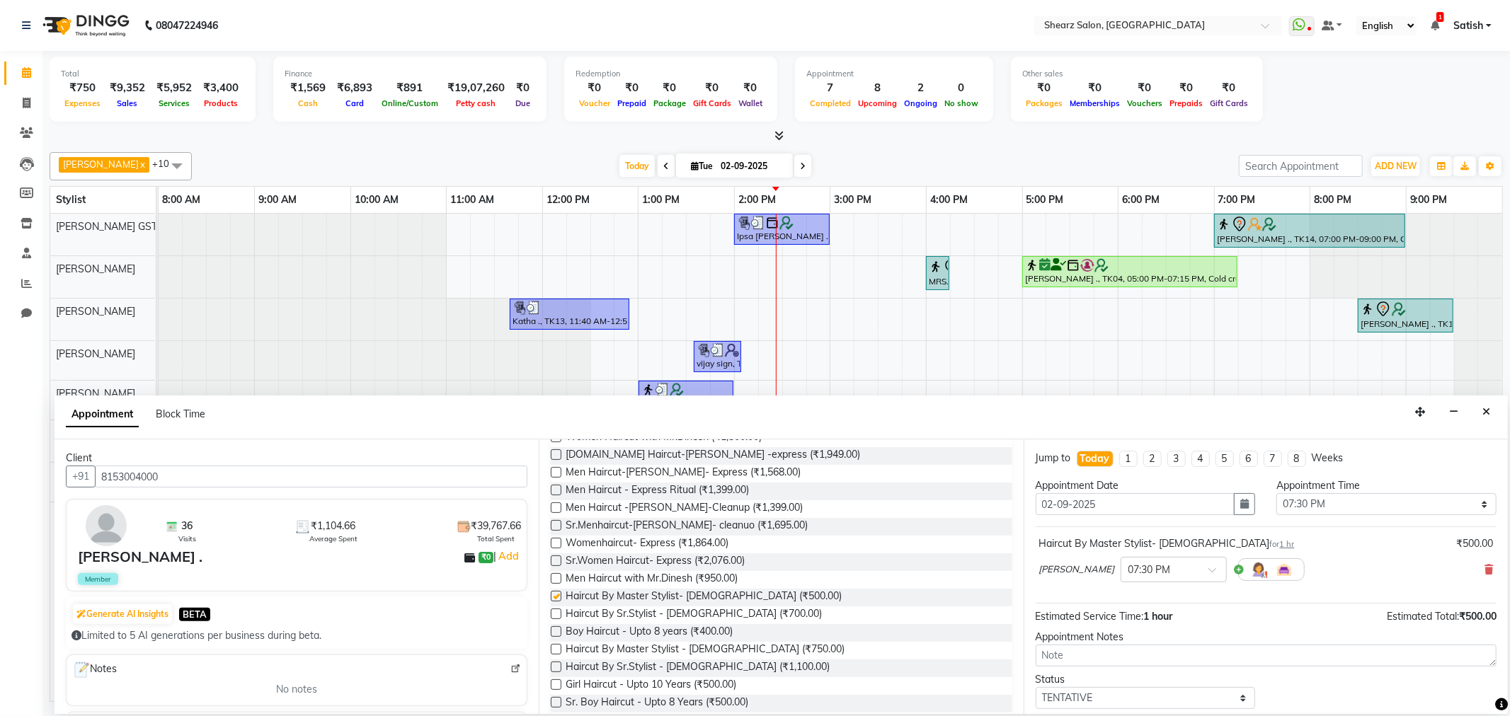
checkbox input "false"
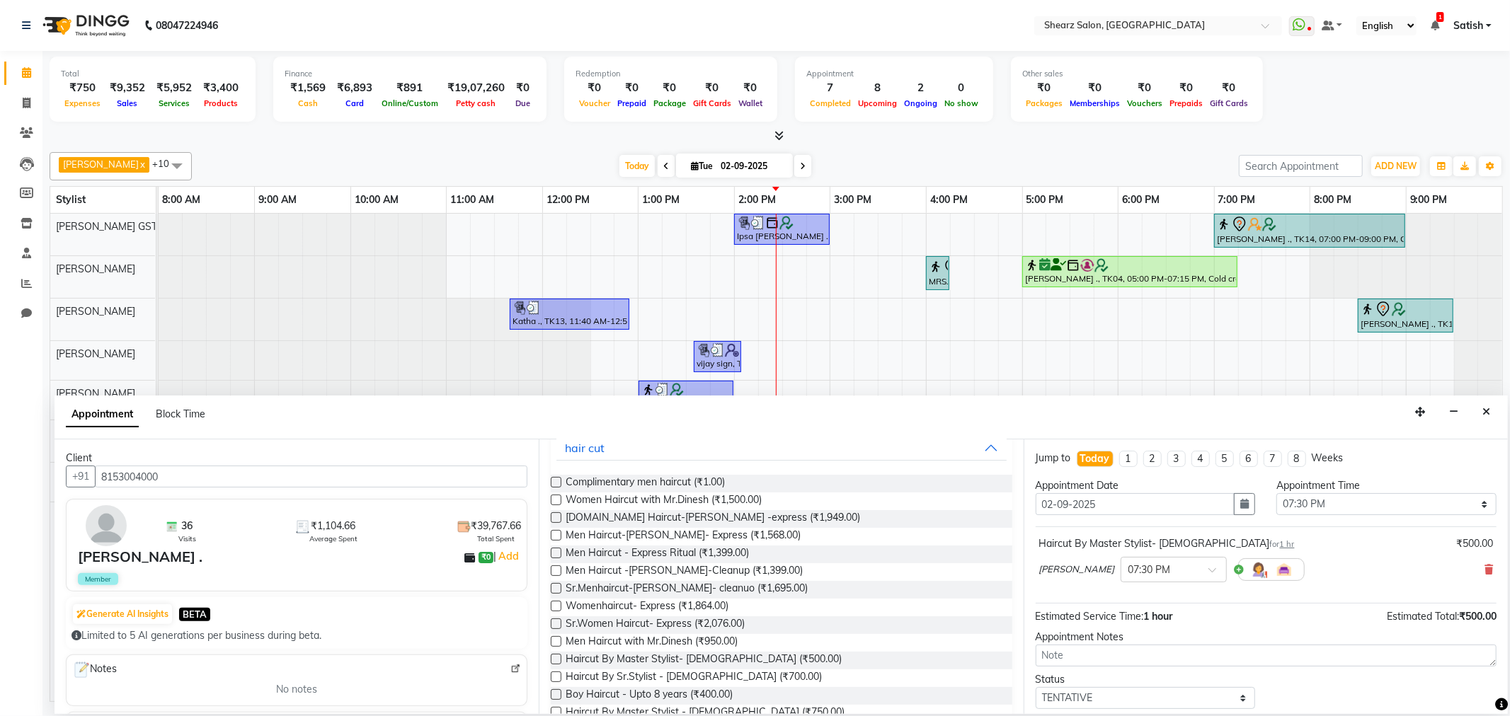
scroll to position [0, 0]
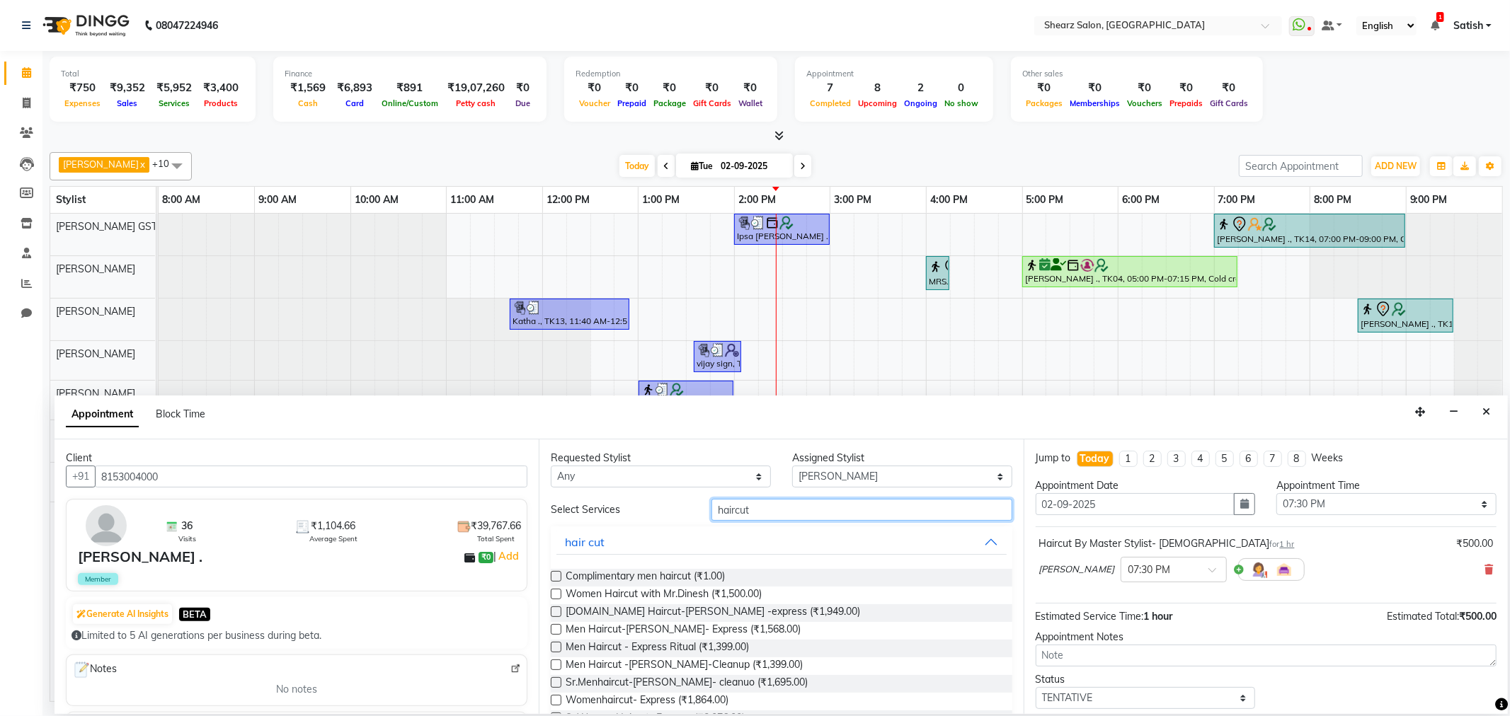
drag, startPoint x: 520, startPoint y: 491, endPoint x: 341, endPoint y: 474, distance: 179.9
click at [341, 474] on div "Client +91 8153004000 36 Visits ₹1,104.66 Average Spent ₹39,767.66 Total Spent …" at bounding box center [781, 577] width 1453 height 275
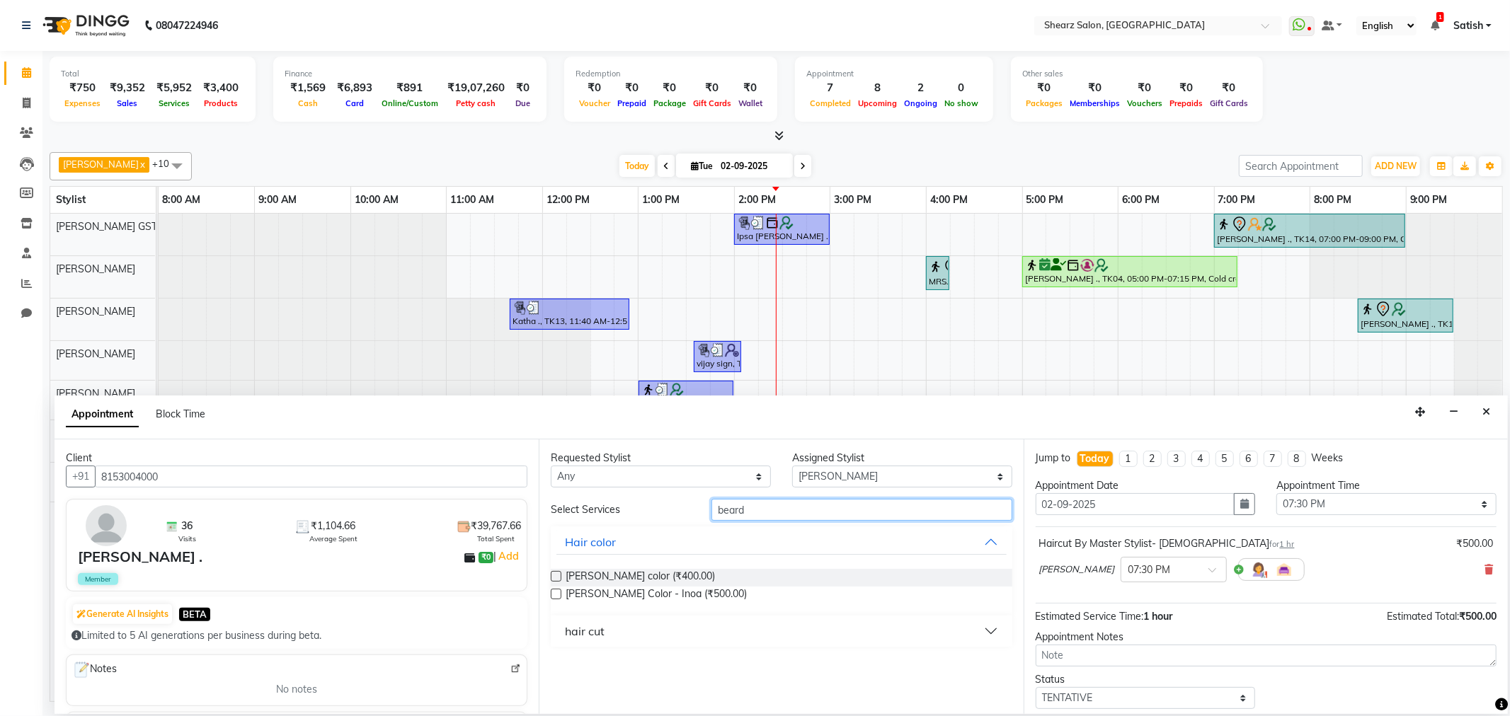
type input "beard"
click at [582, 634] on div "hair cut" at bounding box center [585, 631] width 40 height 17
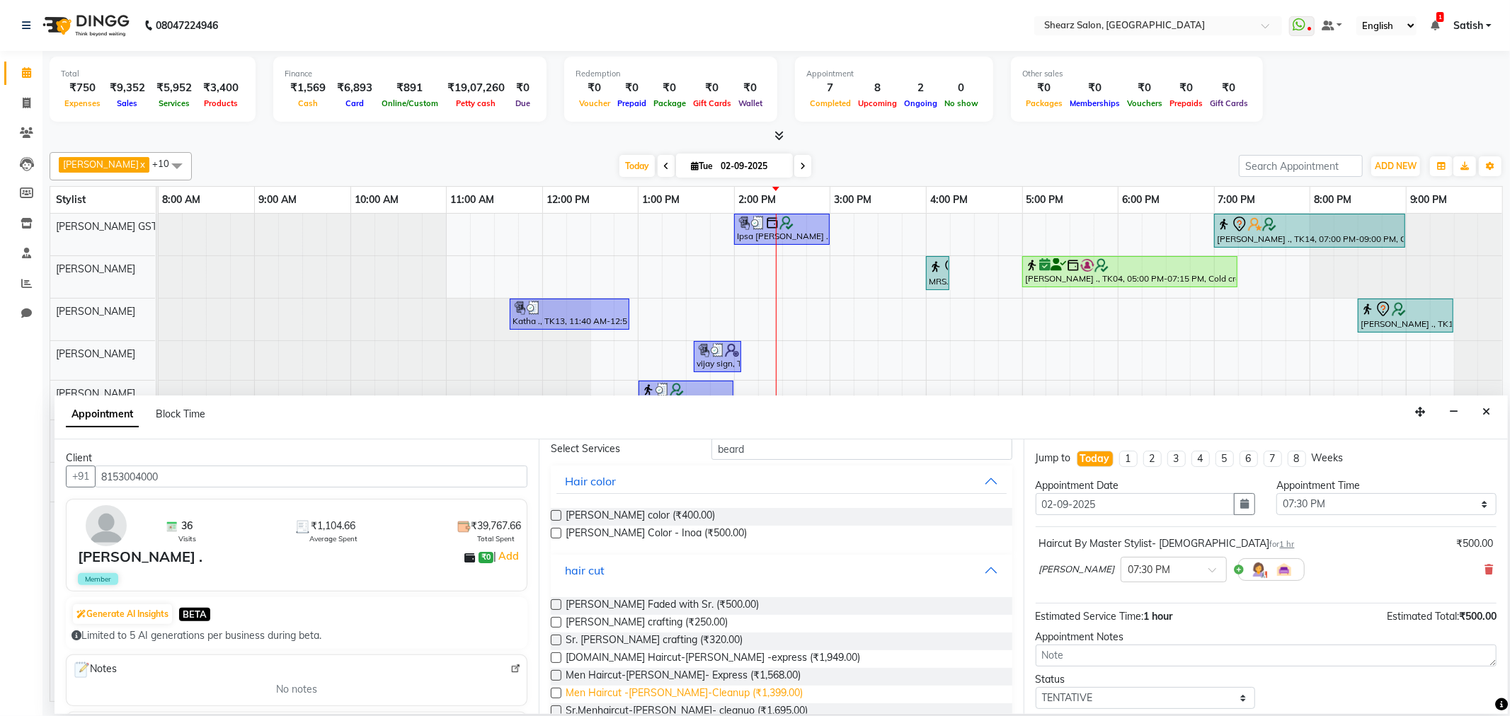
scroll to position [104, 0]
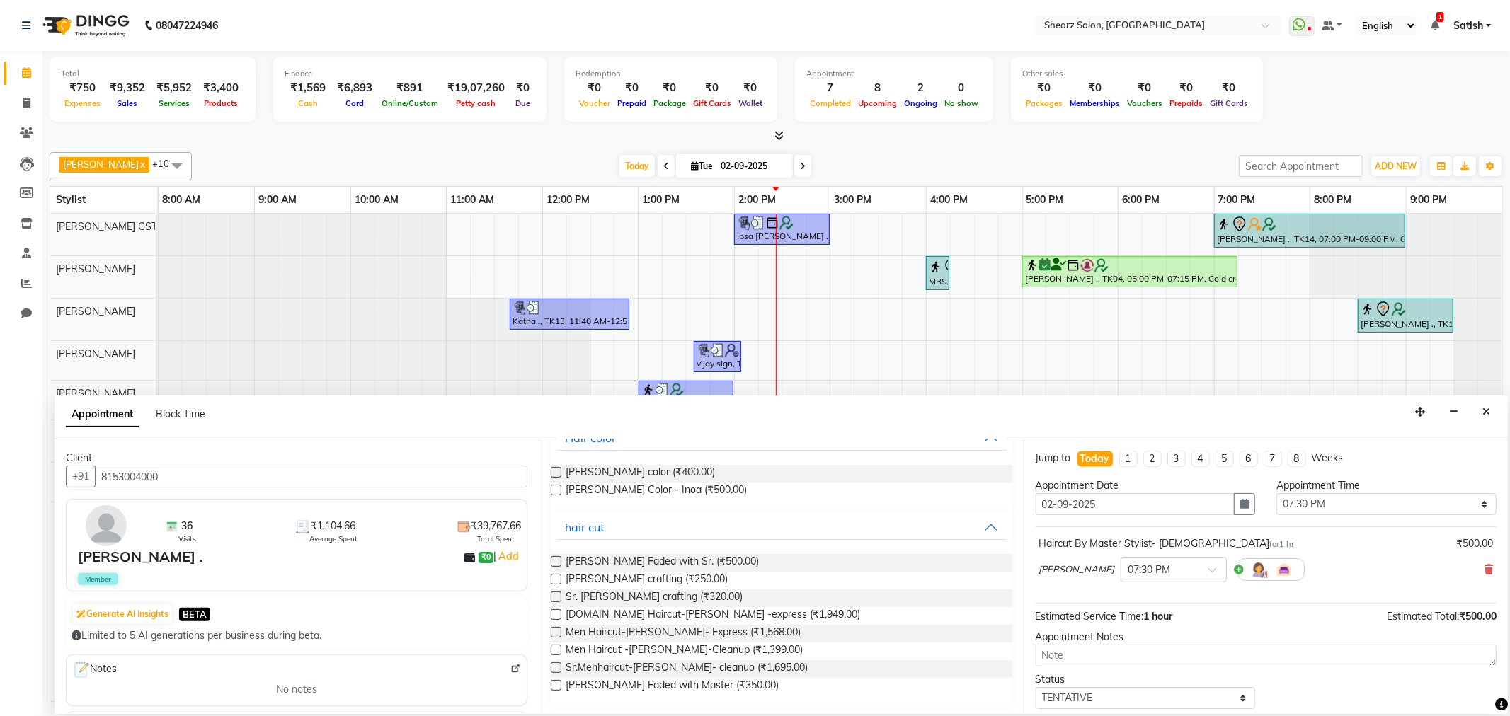
drag, startPoint x: 591, startPoint y: 558, endPoint x: 390, endPoint y: 649, distance: 220.8
click at [591, 559] on span "Beard Faded with Sr. (₹500.00)" at bounding box center [662, 563] width 193 height 18
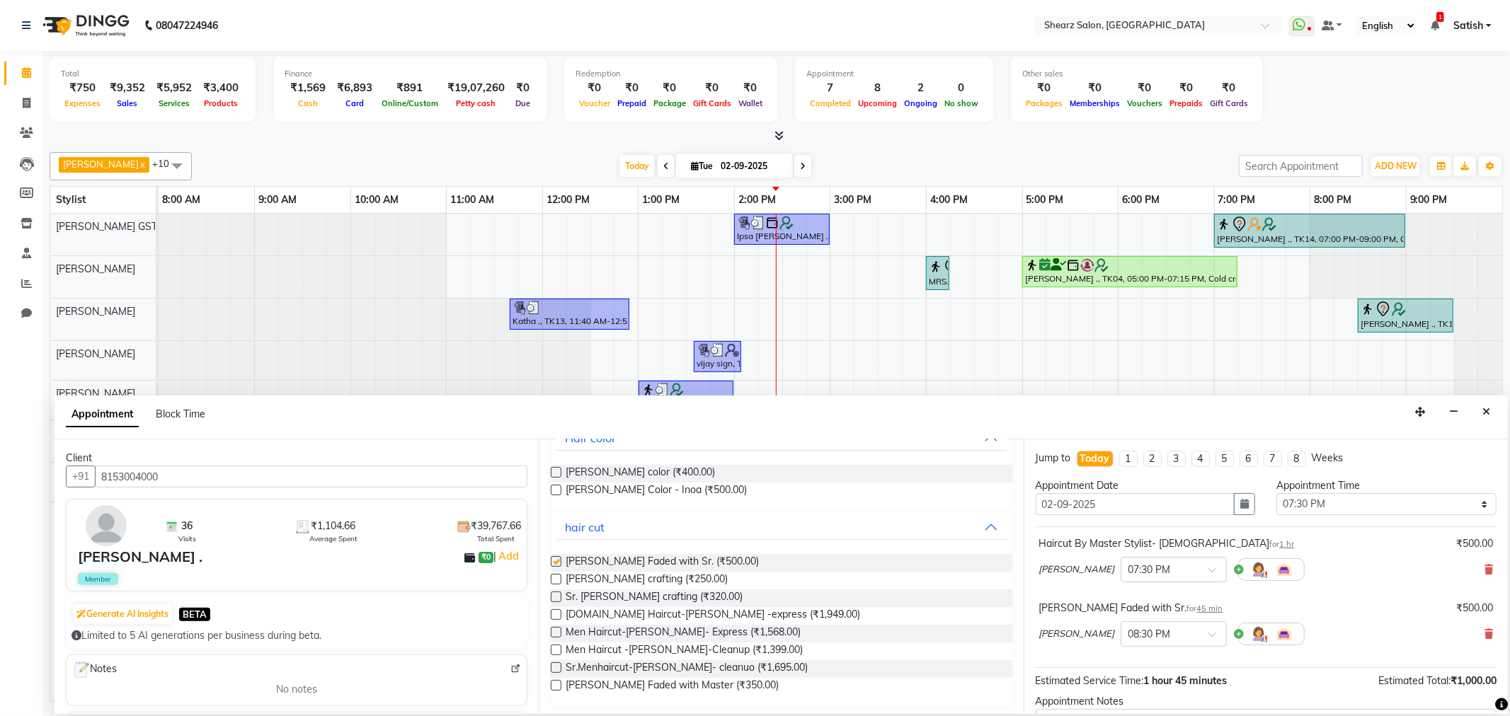
checkbox input "false"
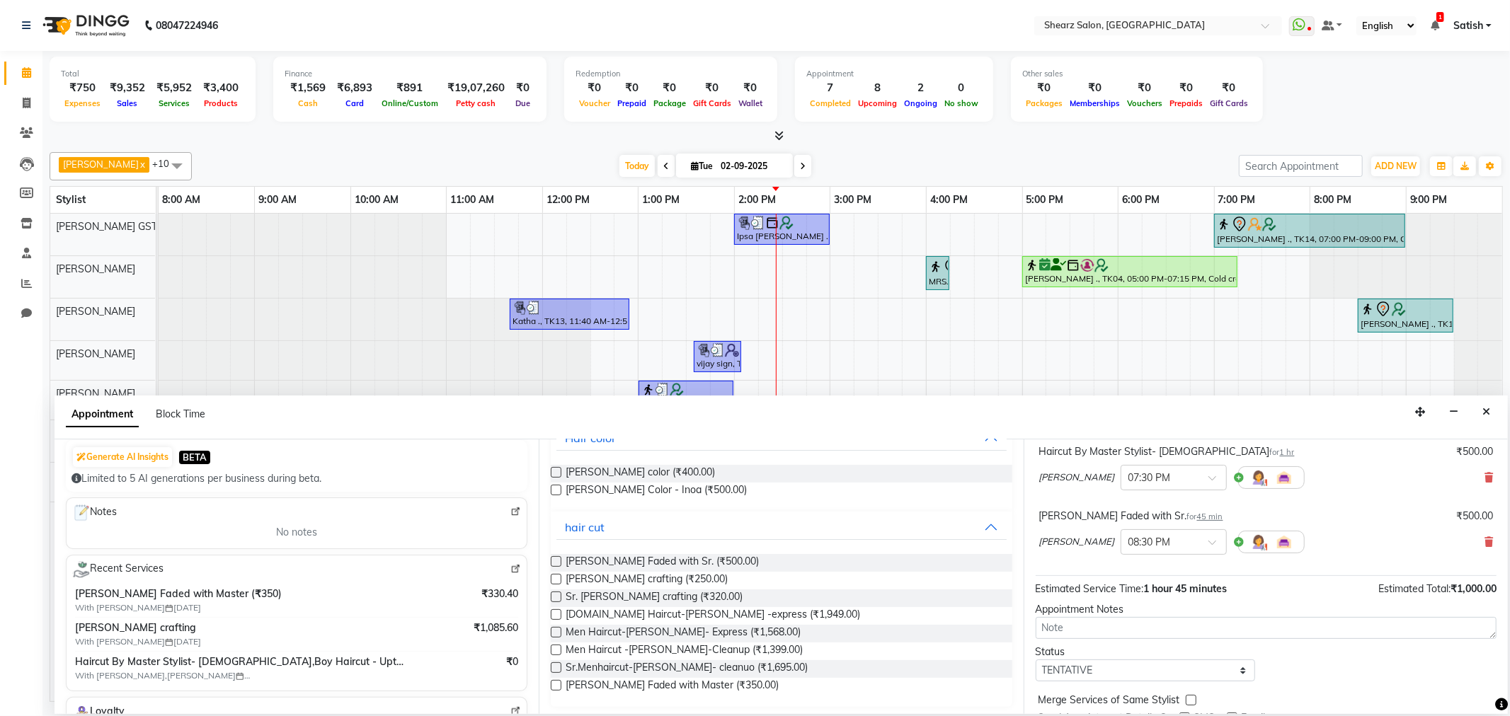
scroll to position [71, 0]
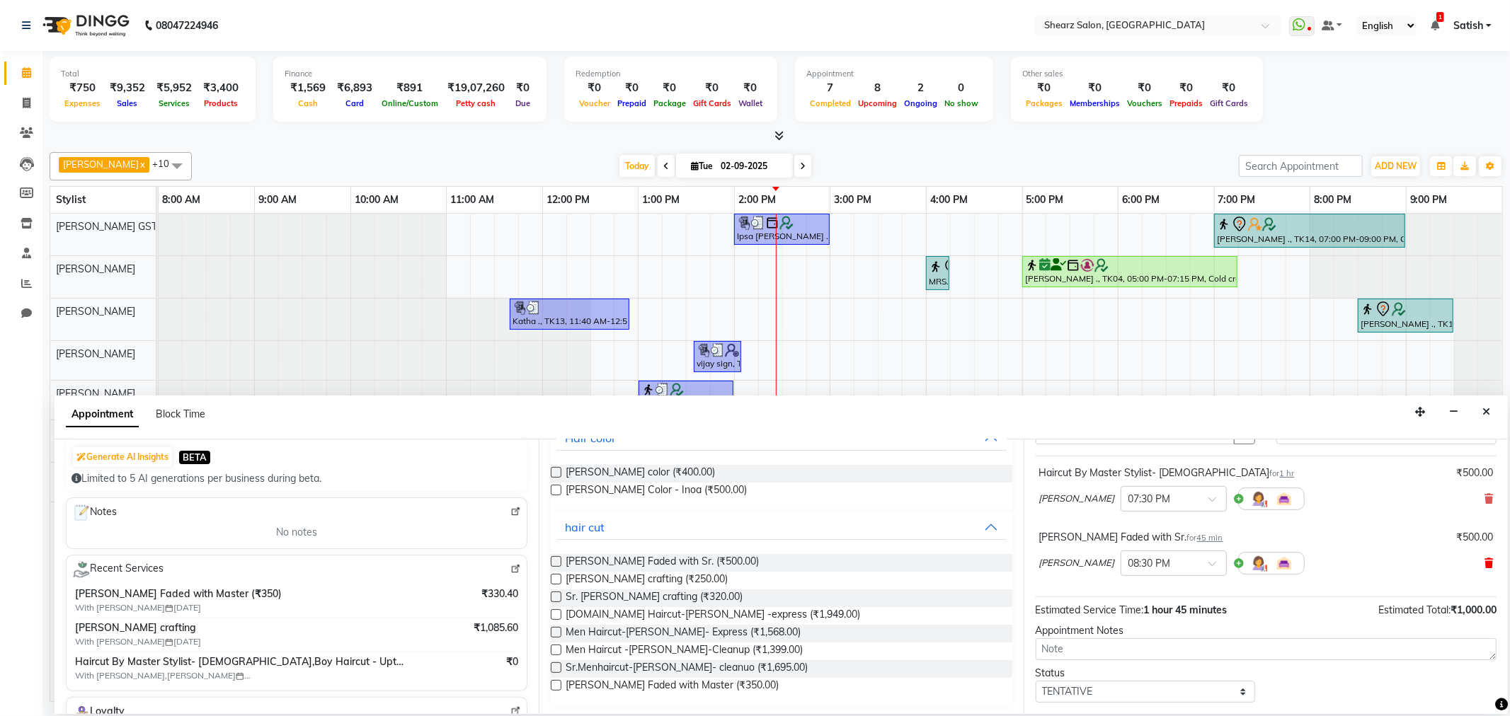
click at [1485, 562] on icon at bounding box center [1489, 564] width 8 height 10
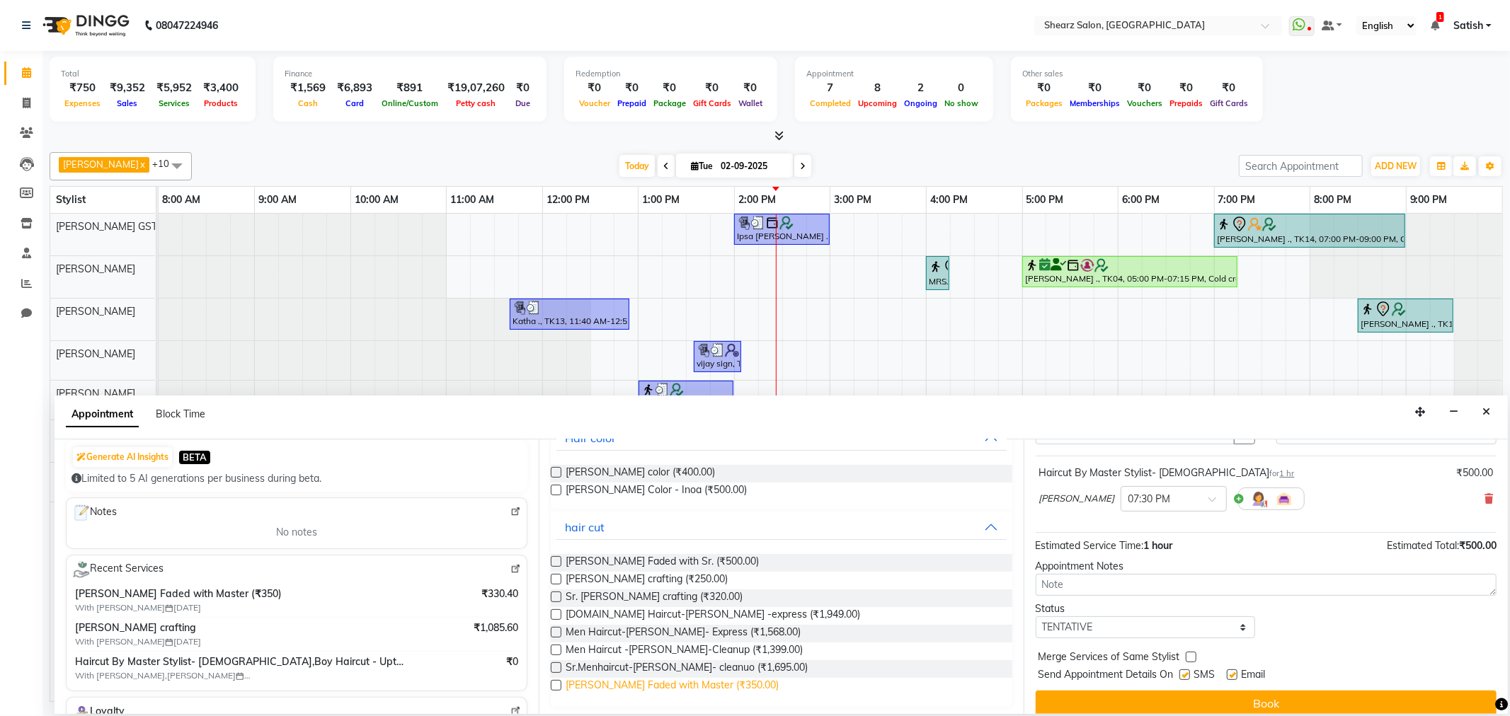
click at [673, 680] on span "Beard Faded with Master (₹350.00)" at bounding box center [672, 687] width 213 height 18
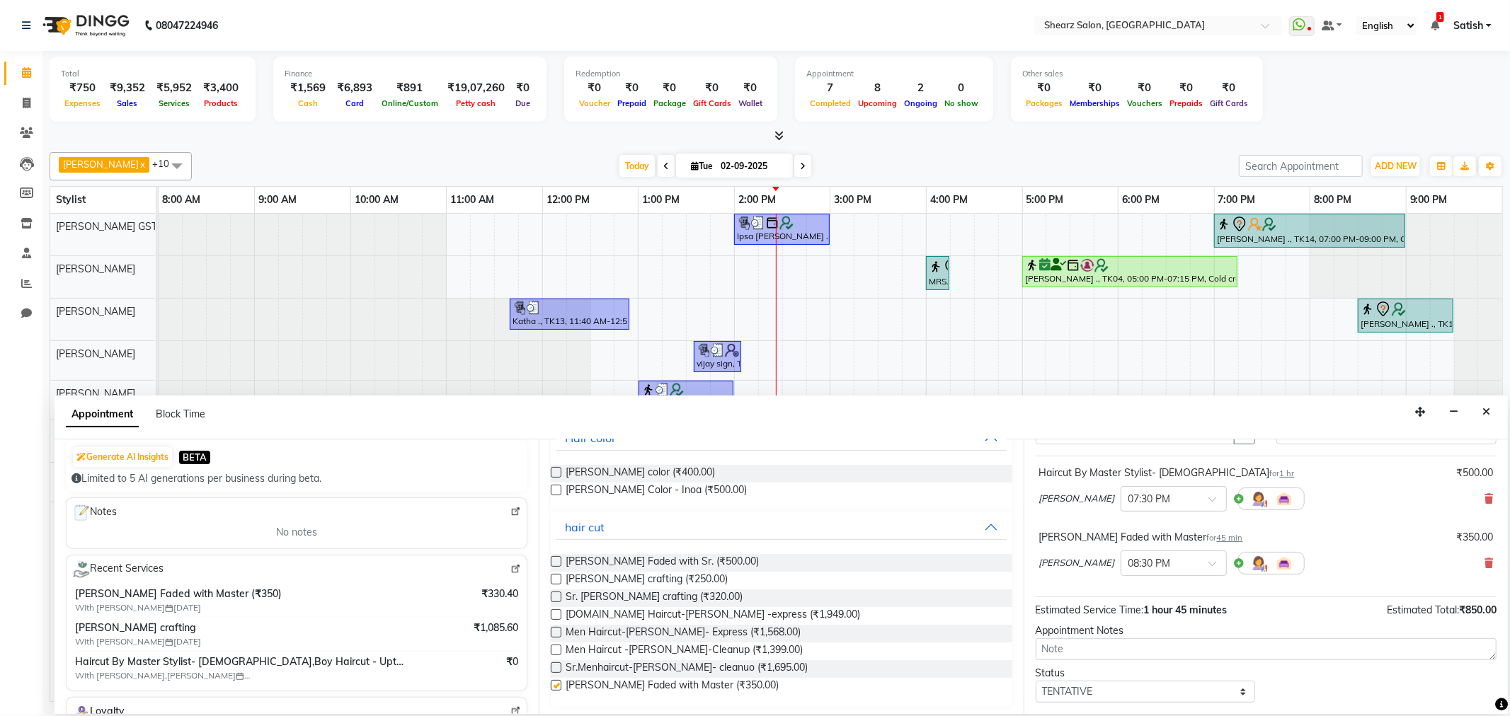
checkbox input "false"
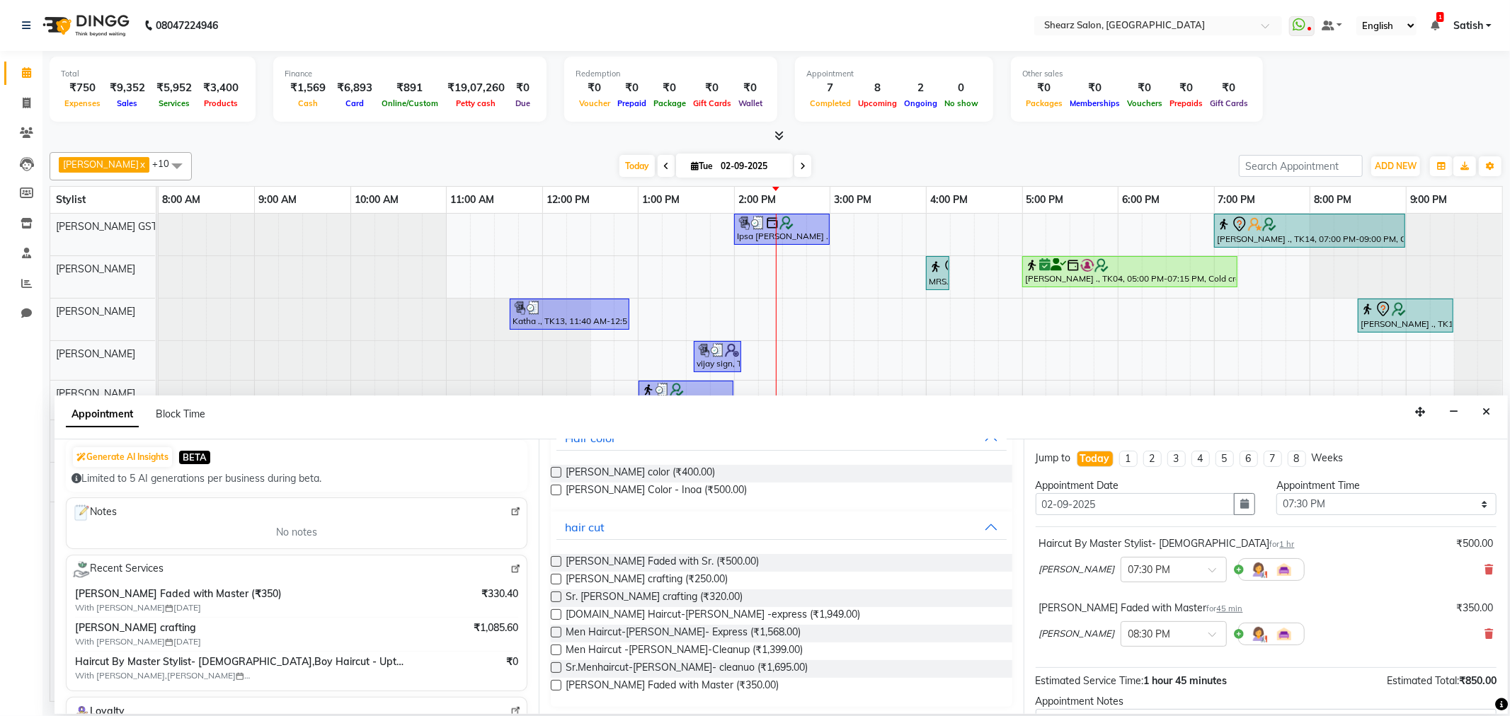
scroll to position [149, 0]
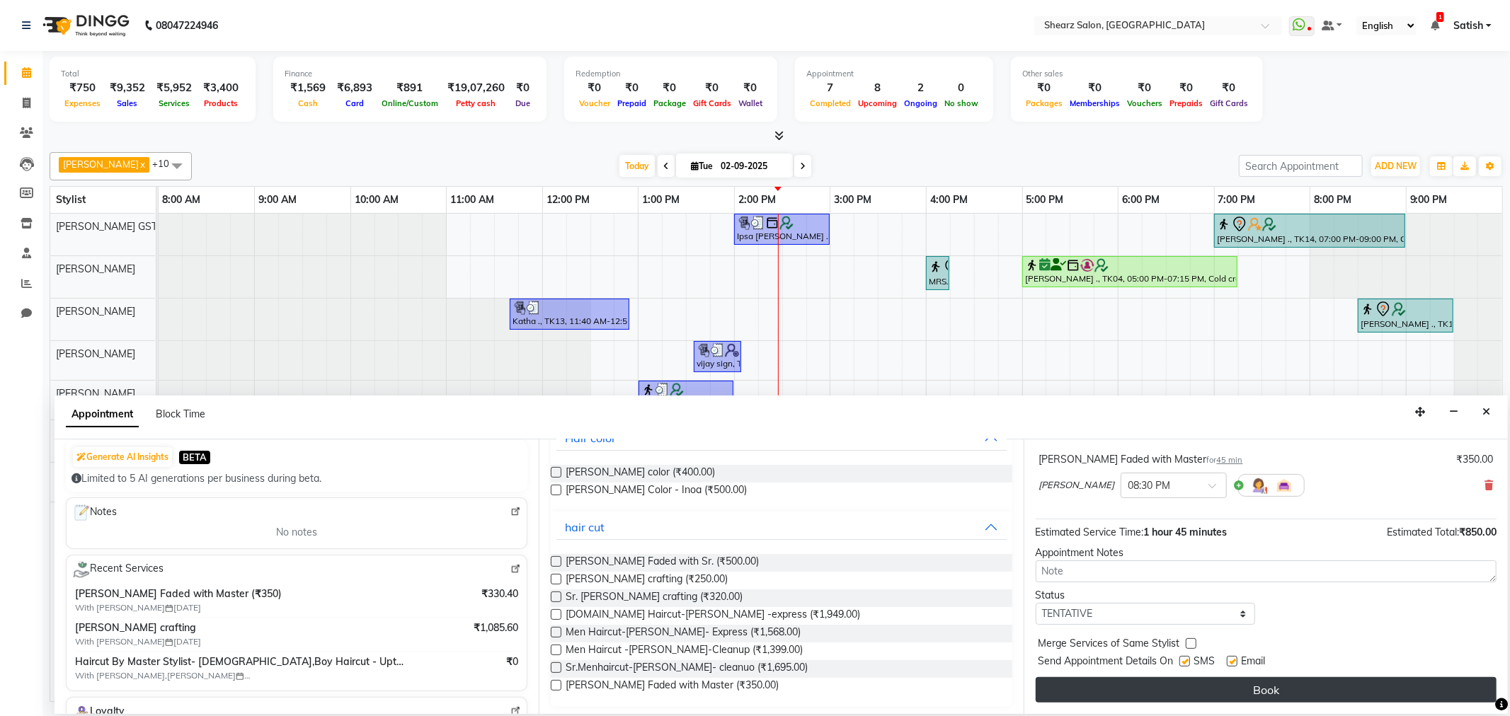
click at [1249, 692] on button "Book" at bounding box center [1266, 690] width 461 height 25
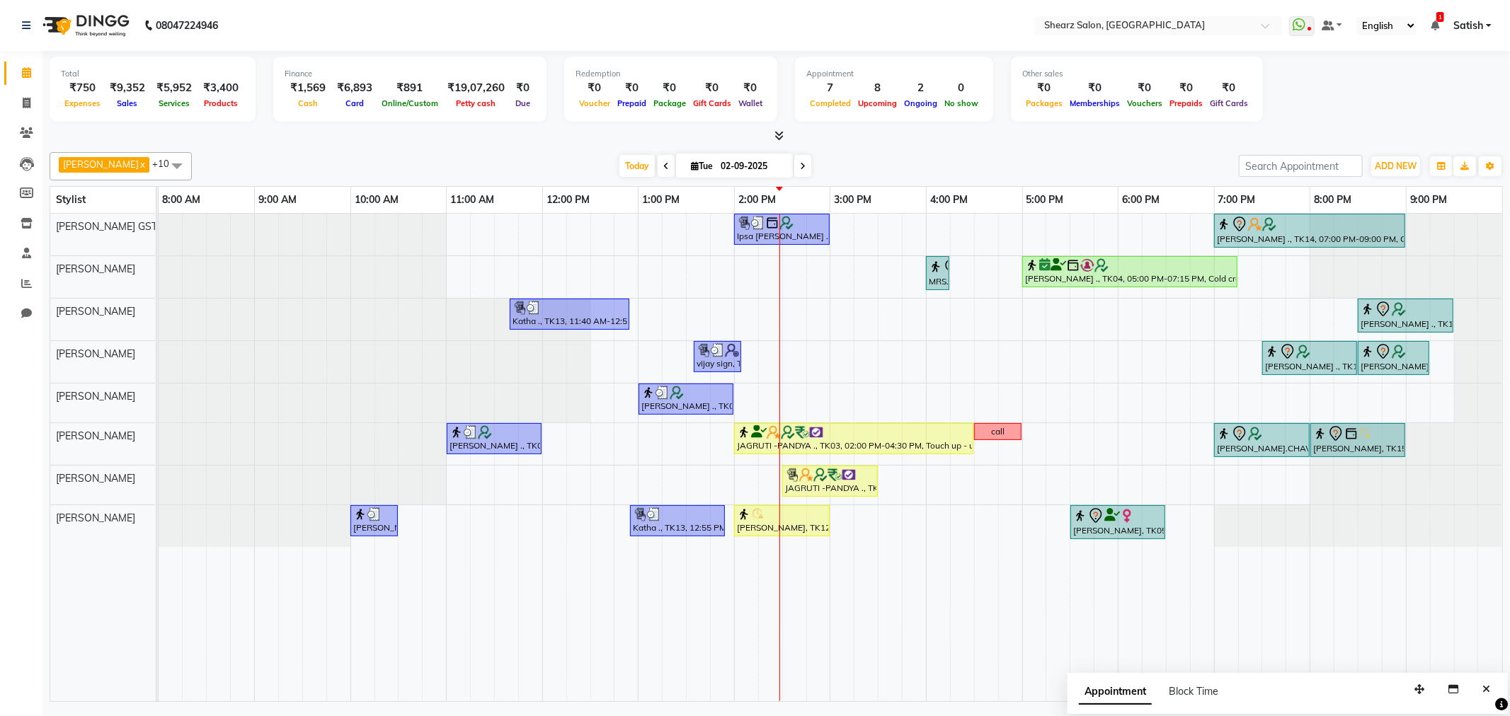
click at [804, 167] on icon at bounding box center [803, 166] width 6 height 8
type input "03-09-2025"
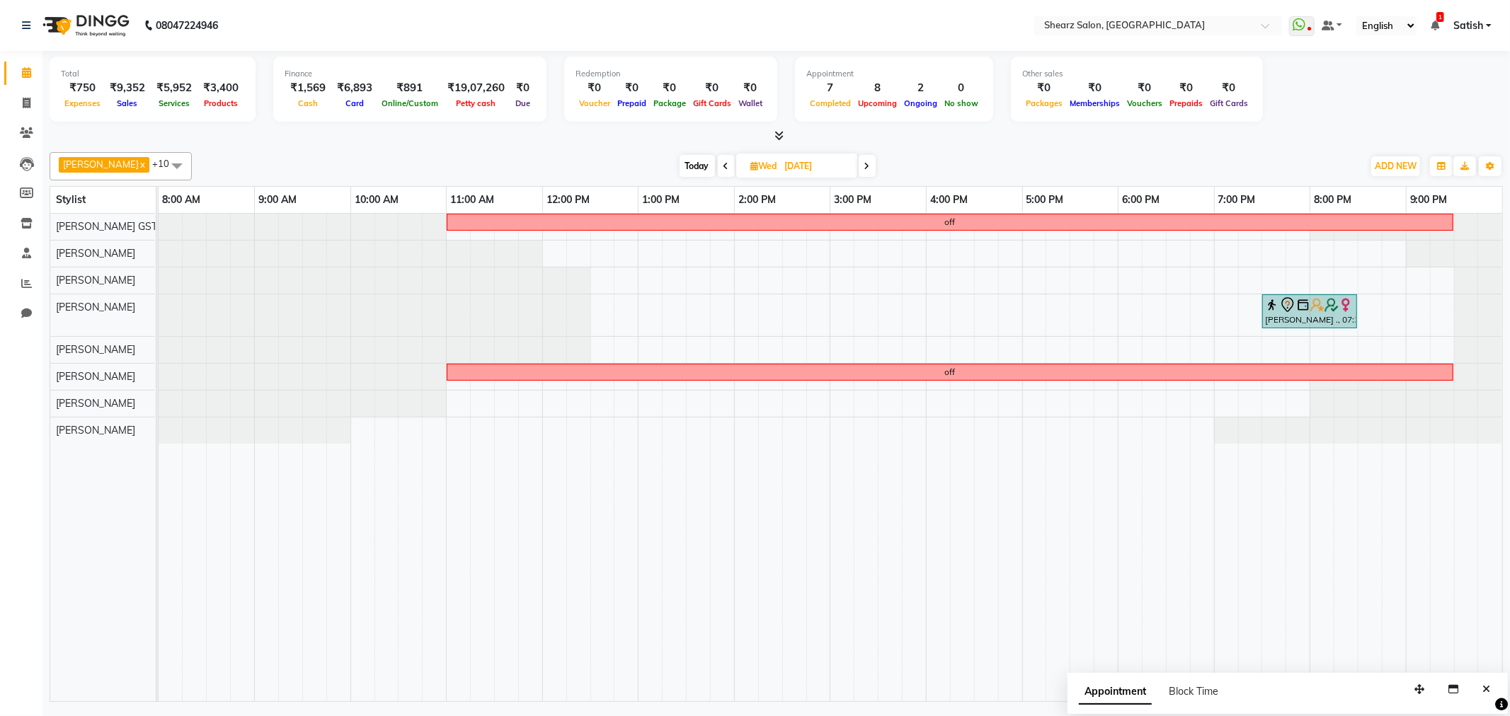
click at [182, 161] on span at bounding box center [177, 165] width 28 height 27
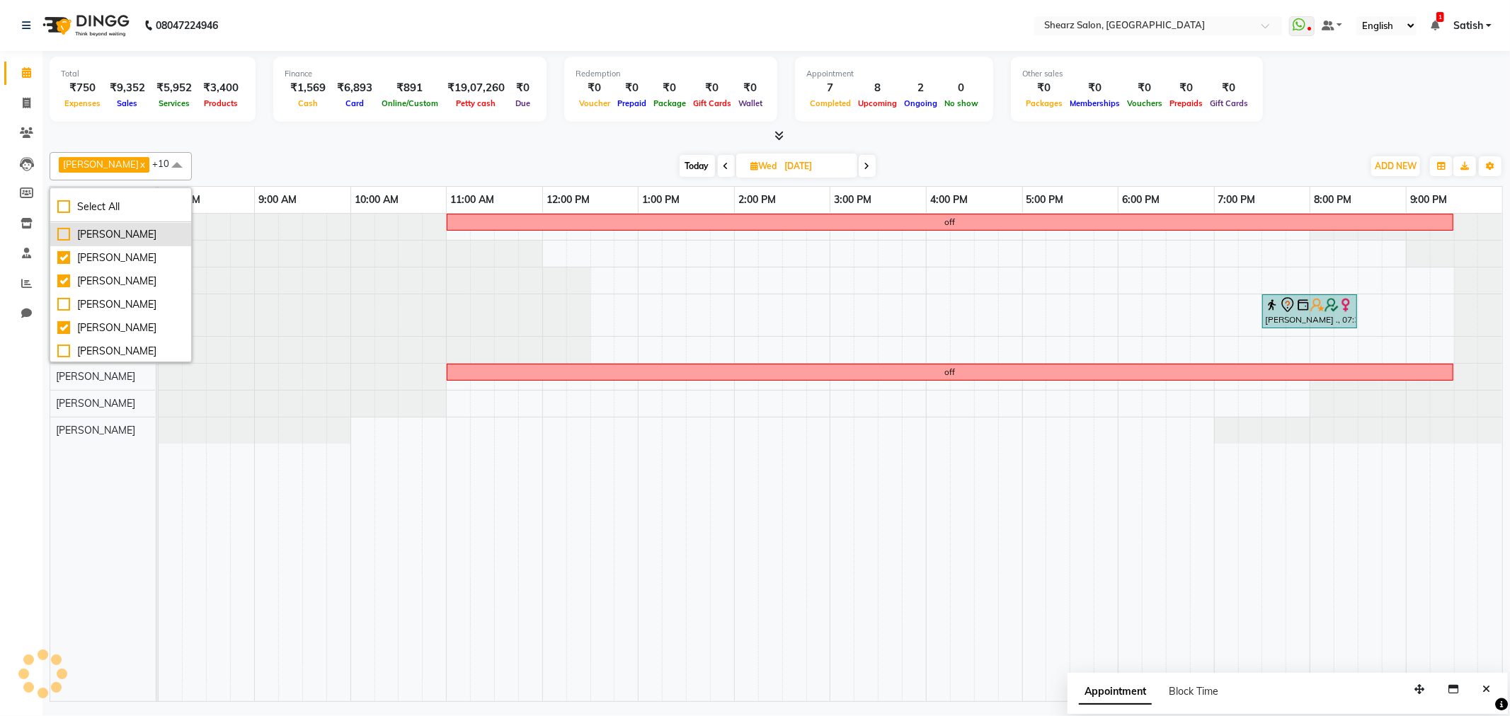
click at [101, 241] on div "Rohit Rathod" at bounding box center [120, 234] width 127 height 15
checkbox input "true"
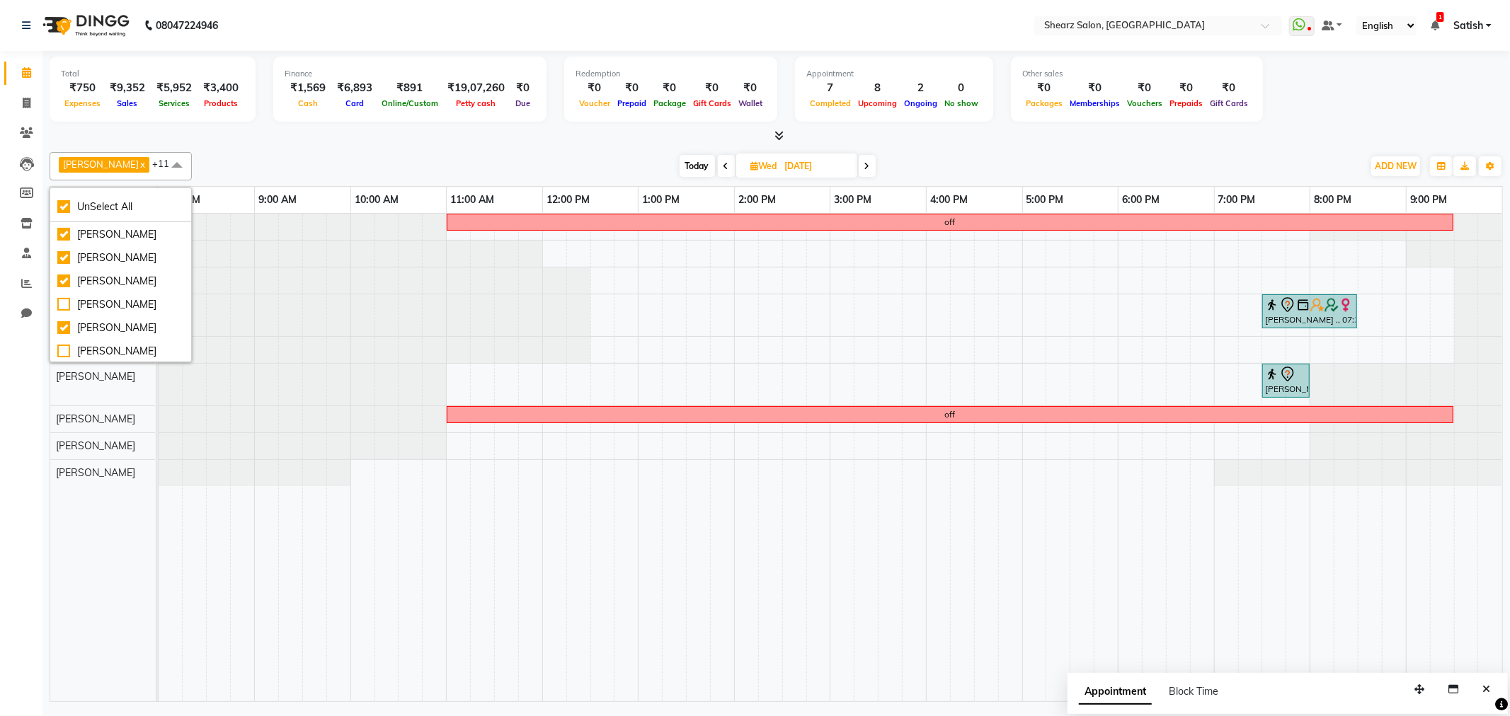
click at [159, 369] on div at bounding box center [159, 385] width 0 height 42
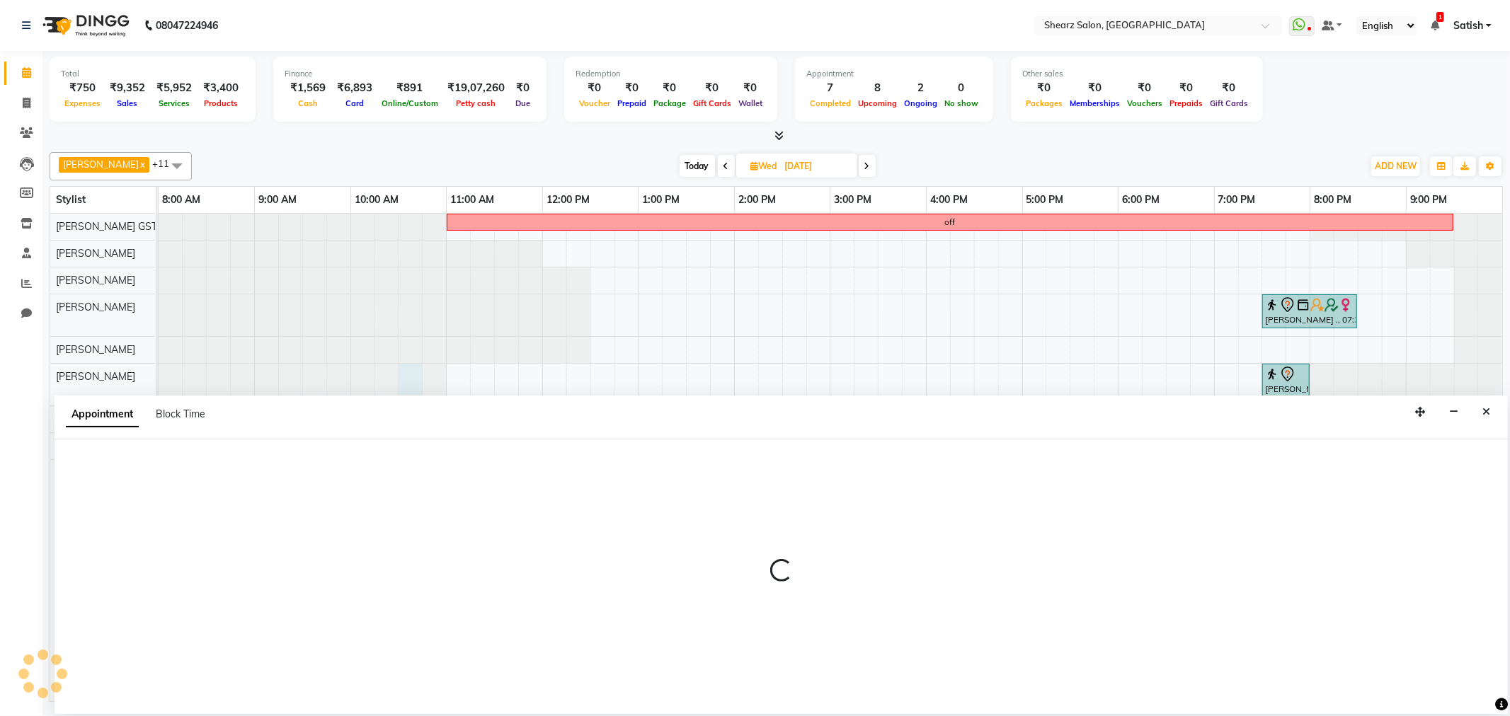
select select "77471"
select select "630"
select select "tentative"
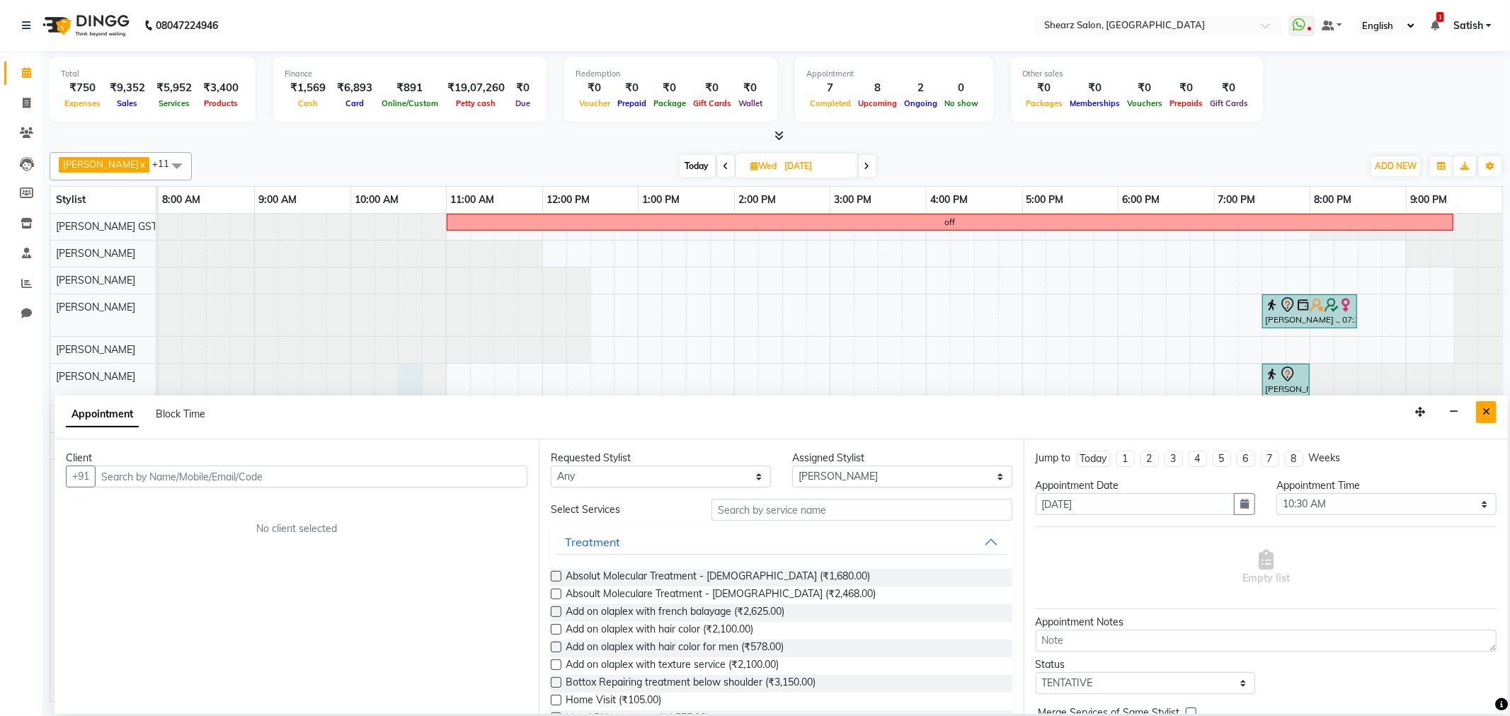
click at [1488, 411] on icon "Close" at bounding box center [1486, 412] width 8 height 10
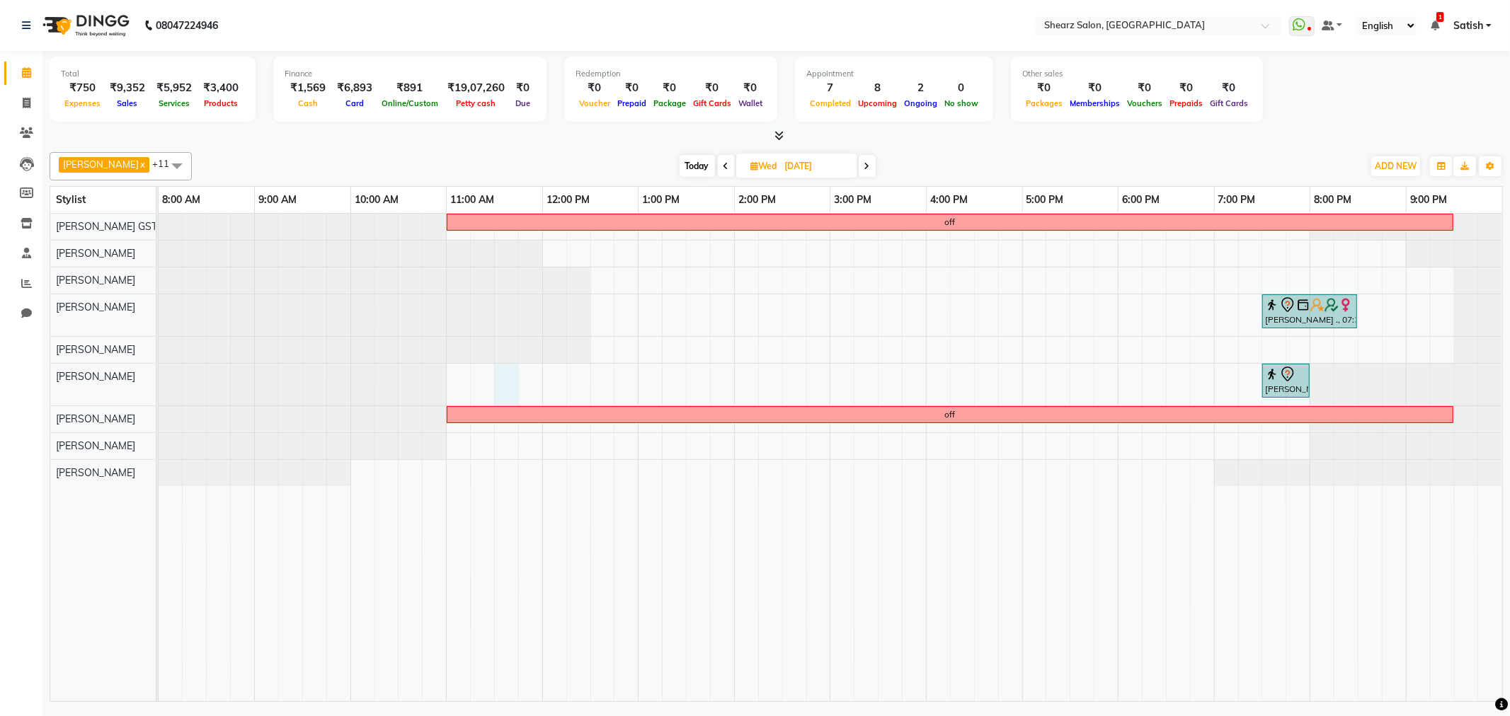
click at [505, 387] on div "off JIGNA ., 07:30 PM-08:30 PM, Loreal Hairwash & Blow dry - Below Shoulder Ban…" at bounding box center [831, 458] width 1344 height 488
select select "77471"
select select "690"
select select "tentative"
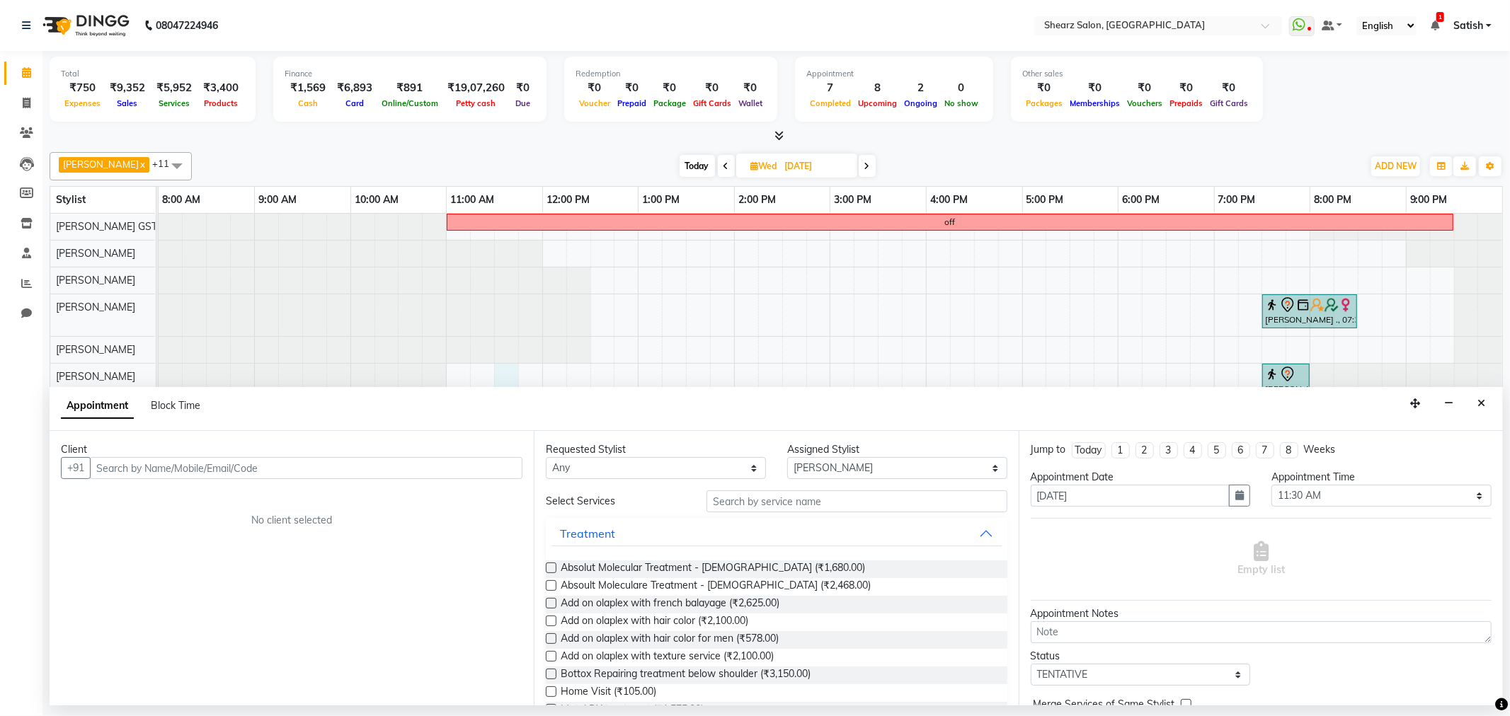
click at [255, 457] on input "text" at bounding box center [306, 468] width 433 height 22
drag, startPoint x: 265, startPoint y: 465, endPoint x: 1182, endPoint y: 571, distance: 922.9
click at [266, 465] on input "text" at bounding box center [306, 468] width 433 height 22
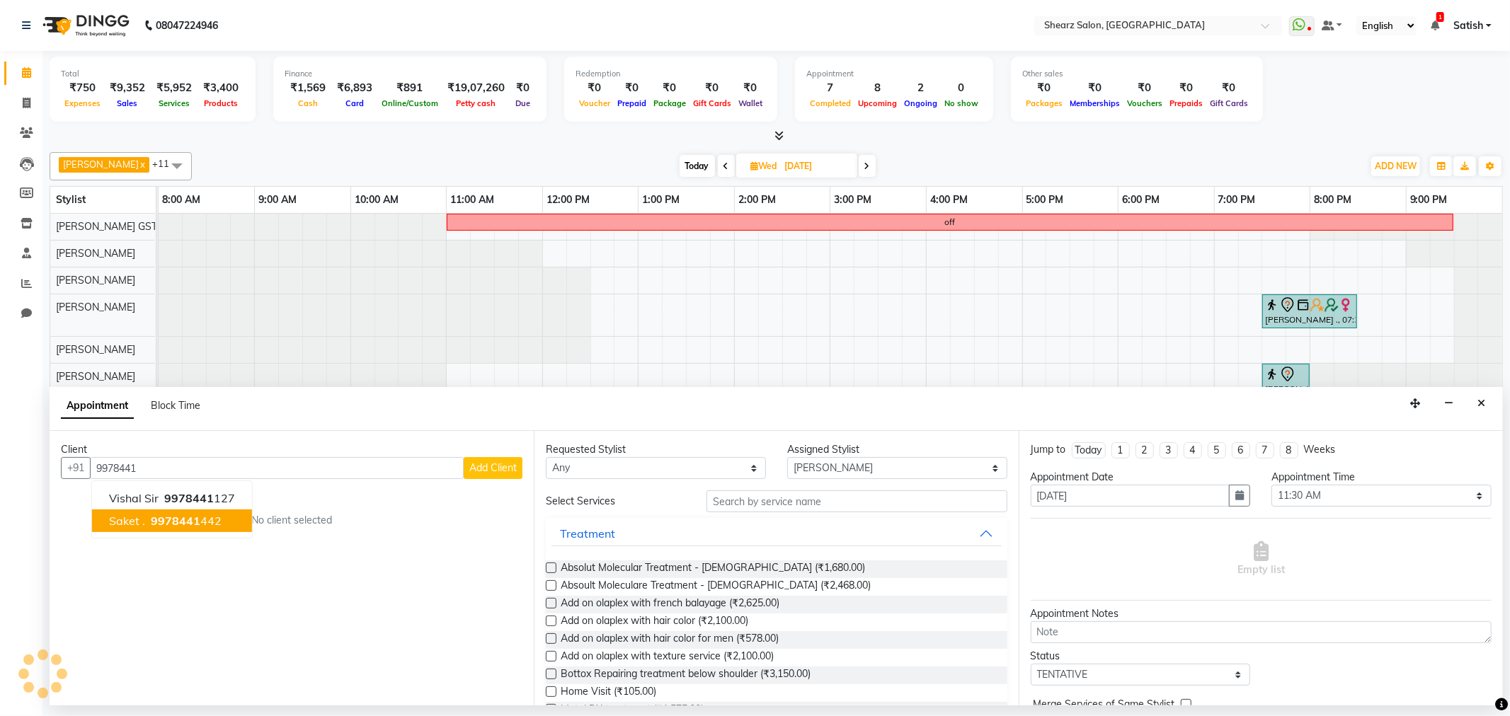
click at [200, 525] on ngb-highlight "9978441 442" at bounding box center [185, 521] width 74 height 14
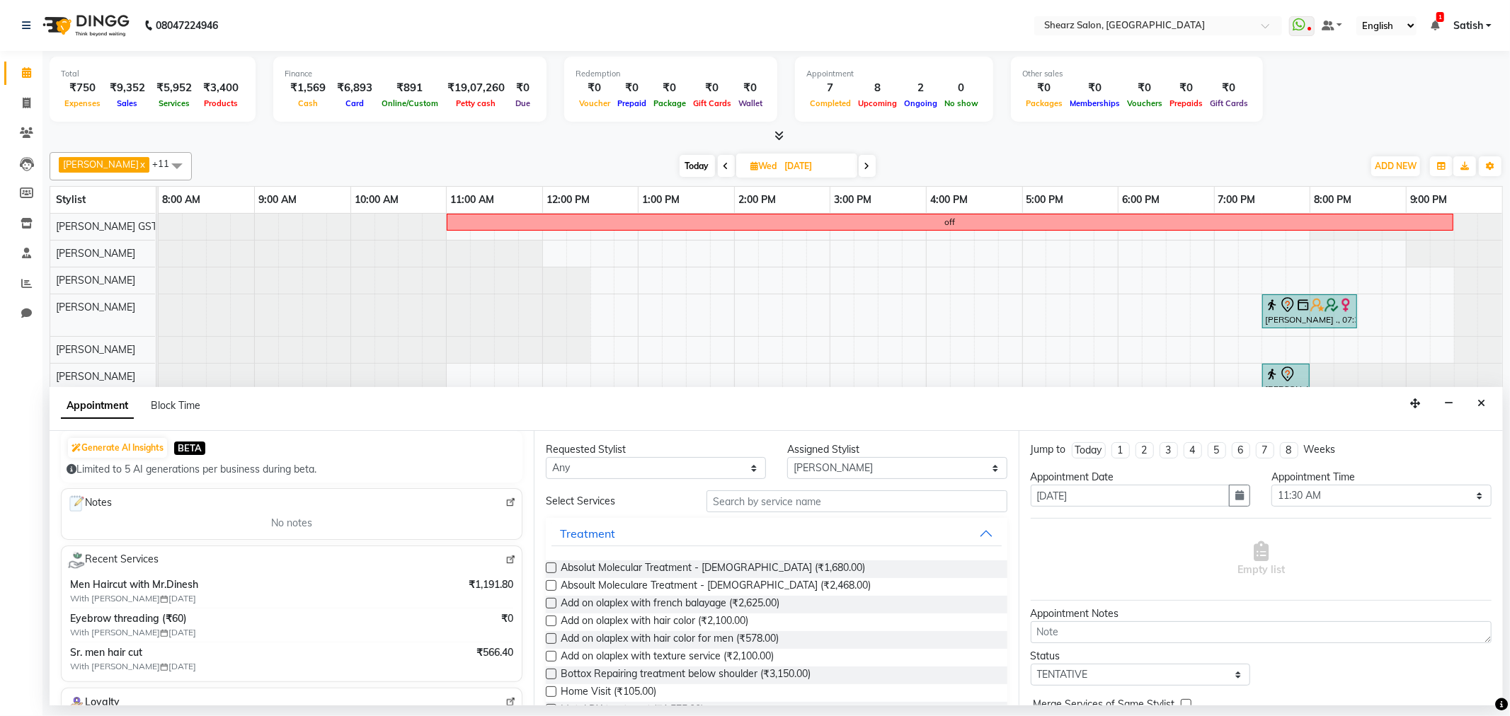
scroll to position [157, 0]
type input "9978441442"
click at [822, 507] on input "text" at bounding box center [857, 502] width 300 height 22
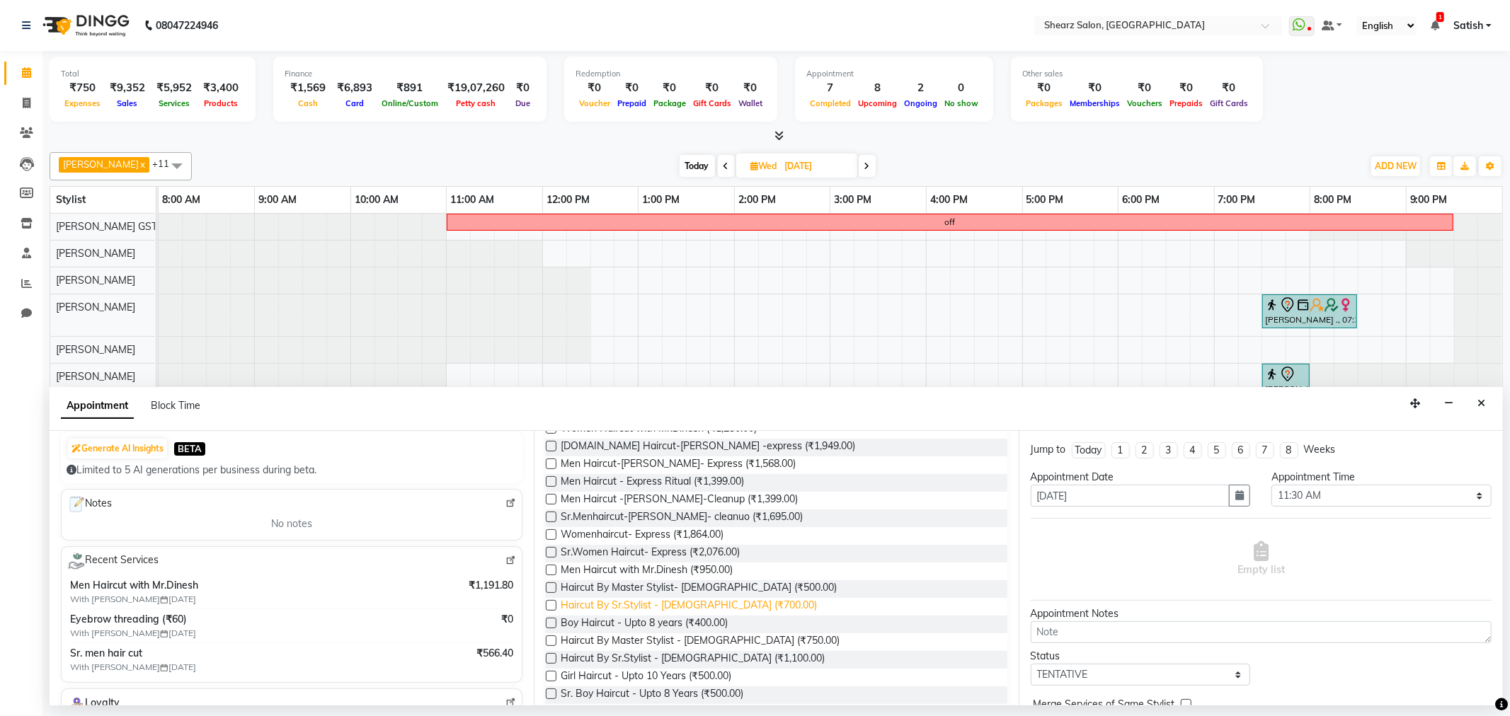
type input "hairc"
click at [659, 605] on span "Haircut By Sr.Stylist - Male (₹700.00)" at bounding box center [689, 607] width 256 height 18
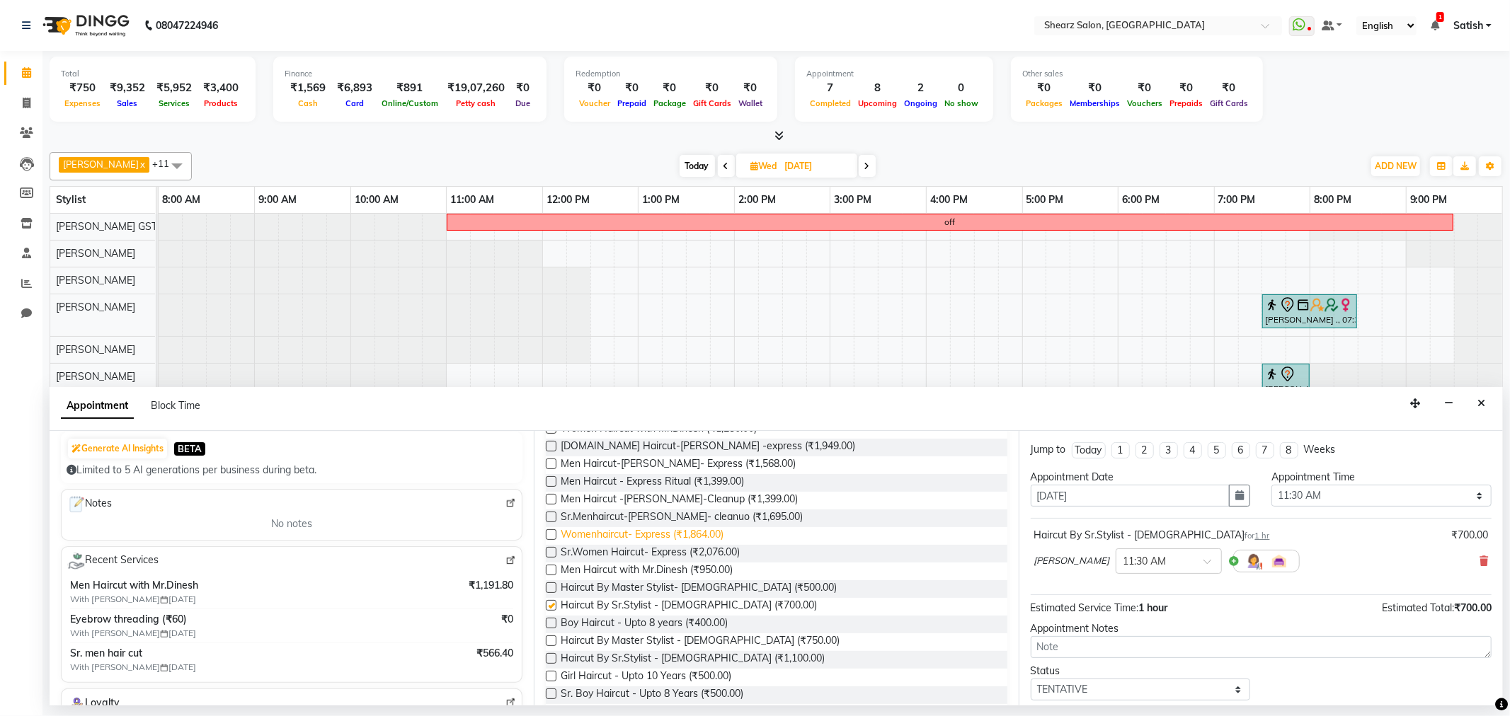
checkbox input "false"
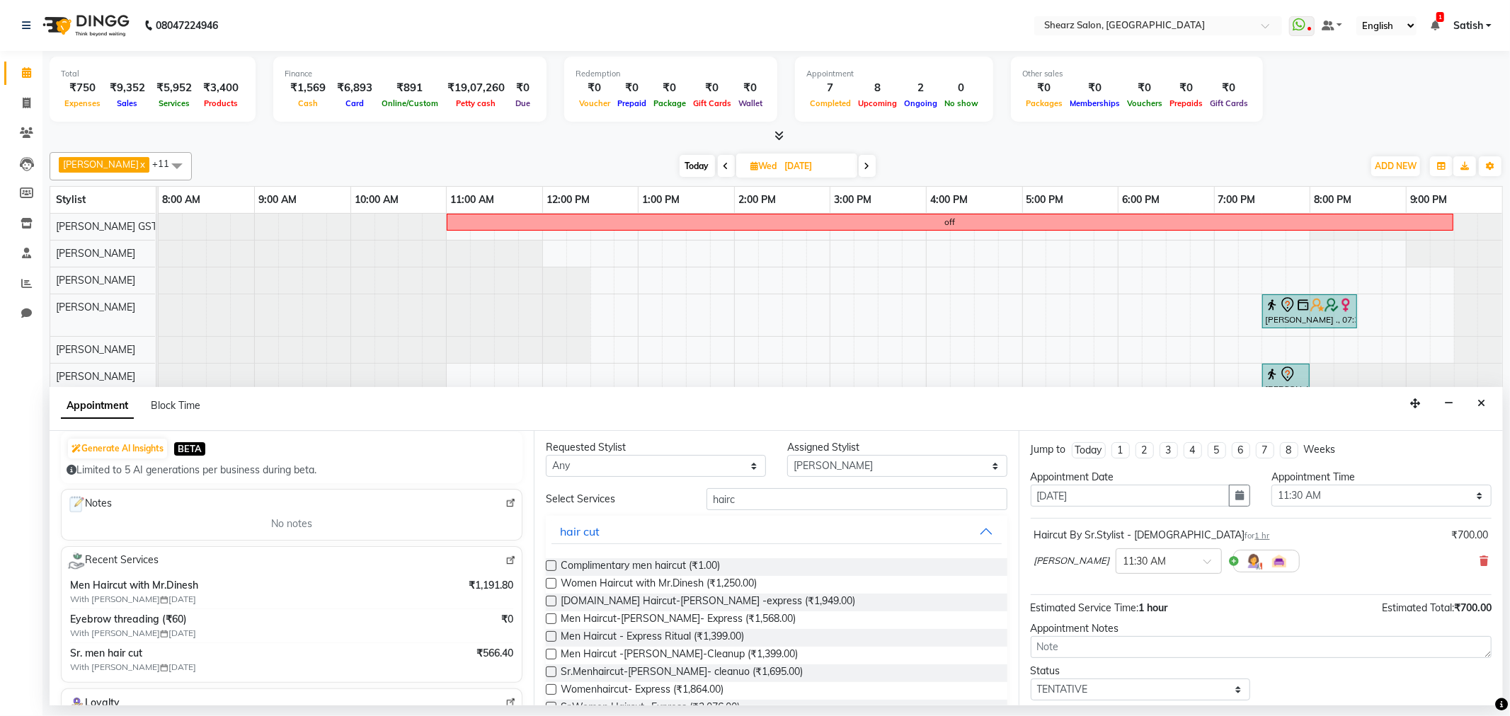
scroll to position [0, 0]
drag, startPoint x: 786, startPoint y: 506, endPoint x: 737, endPoint y: 598, distance: 104.2
click at [507, 526] on div "Client +91 9978441442 Add Client 16 Visits ₹919.11 Average Spent ₹14,705.80 Tot…" at bounding box center [776, 568] width 1453 height 275
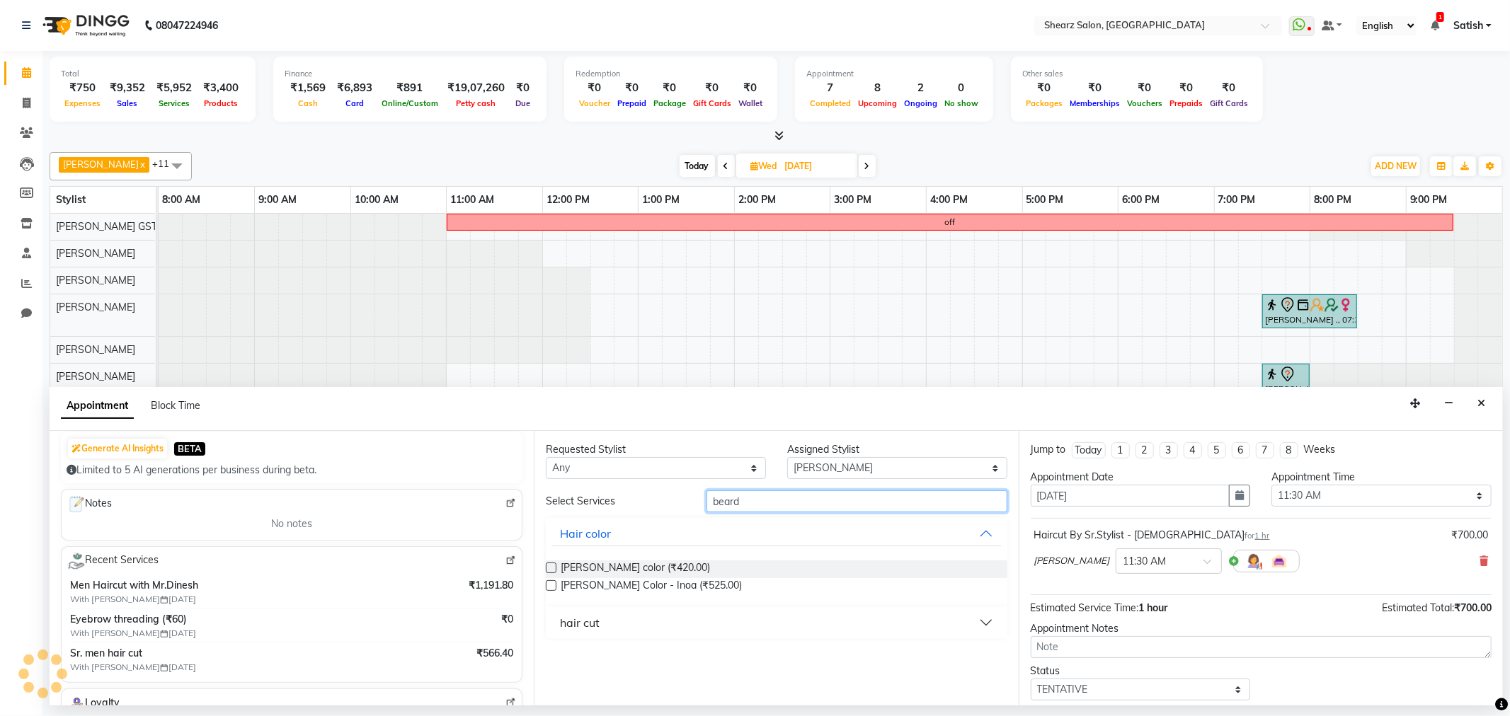
type input "beard"
click at [642, 620] on button "hair cut" at bounding box center [776, 622] width 450 height 25
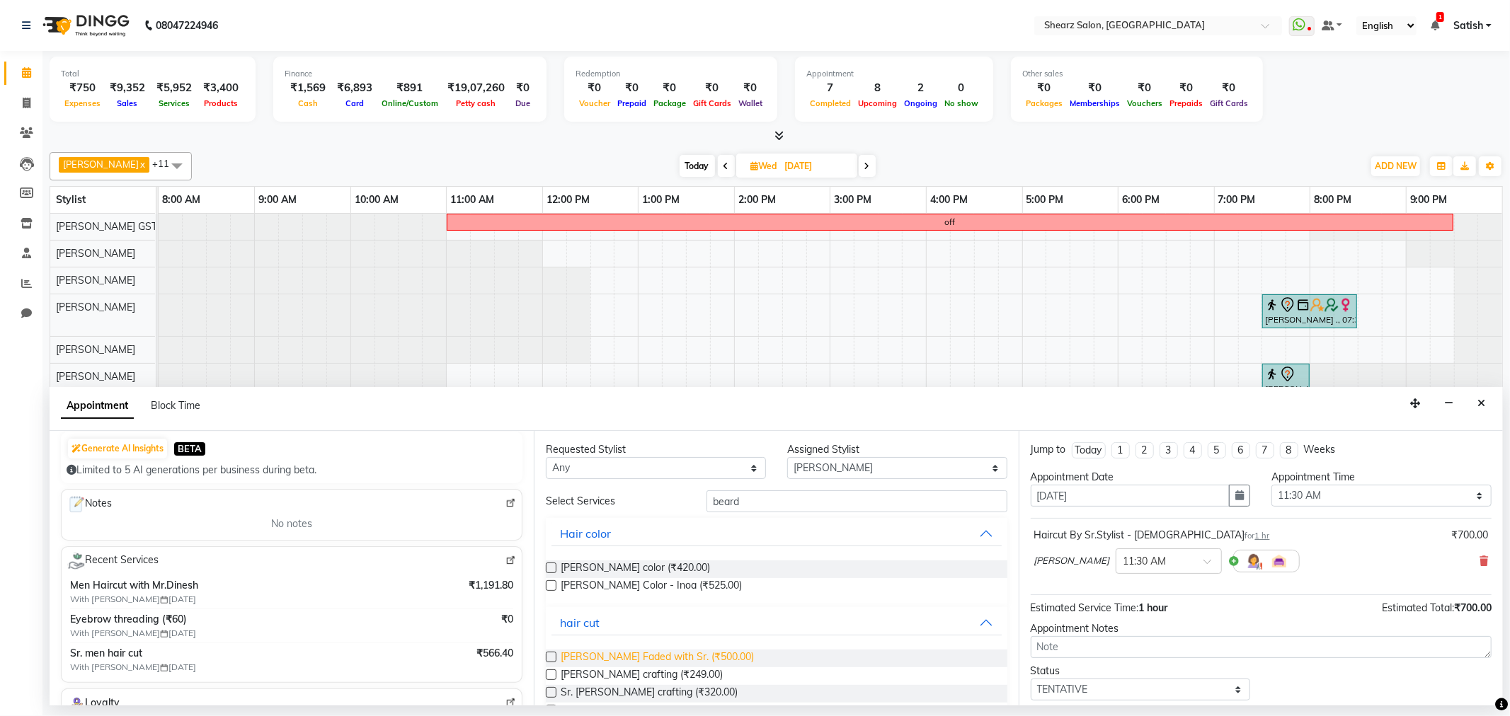
click at [627, 655] on span "Beard Faded with Sr. (₹500.00)" at bounding box center [657, 659] width 193 height 18
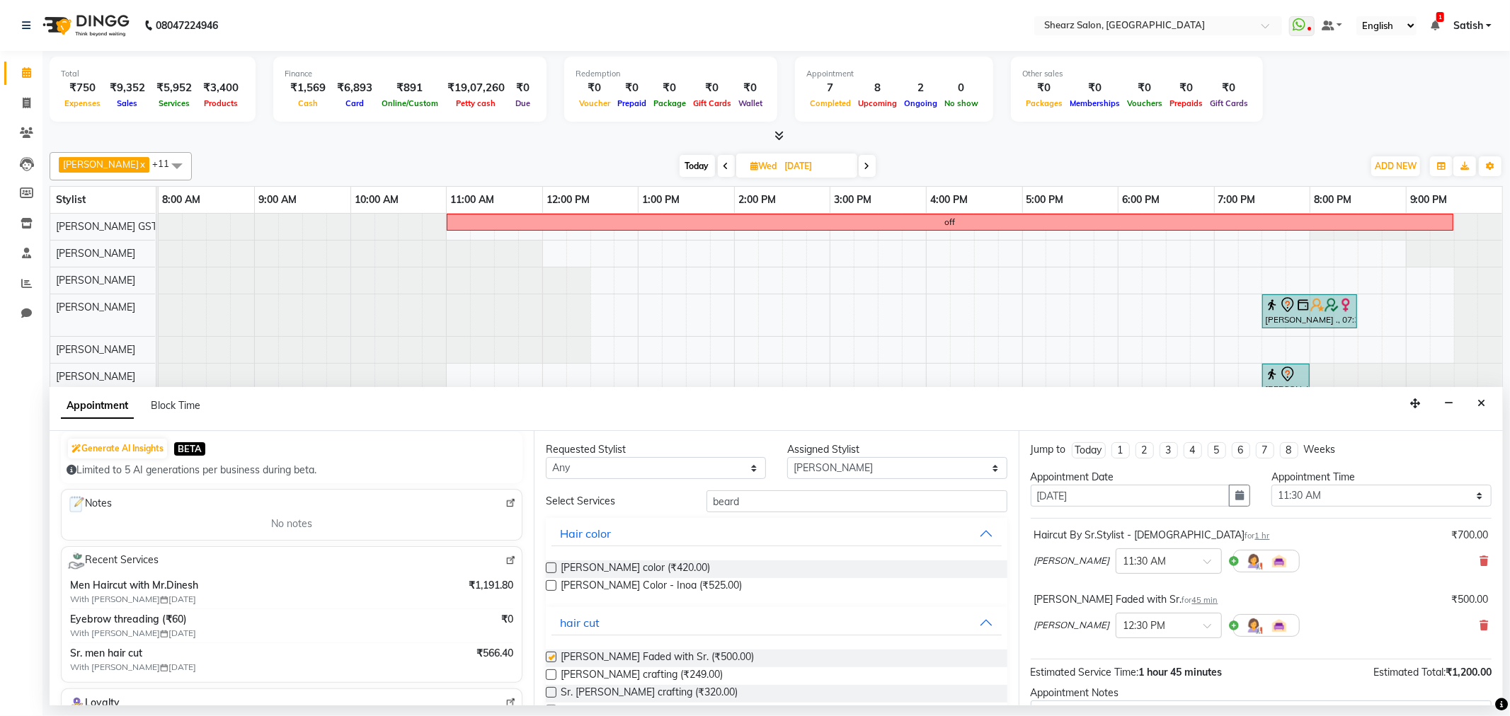
checkbox input "false"
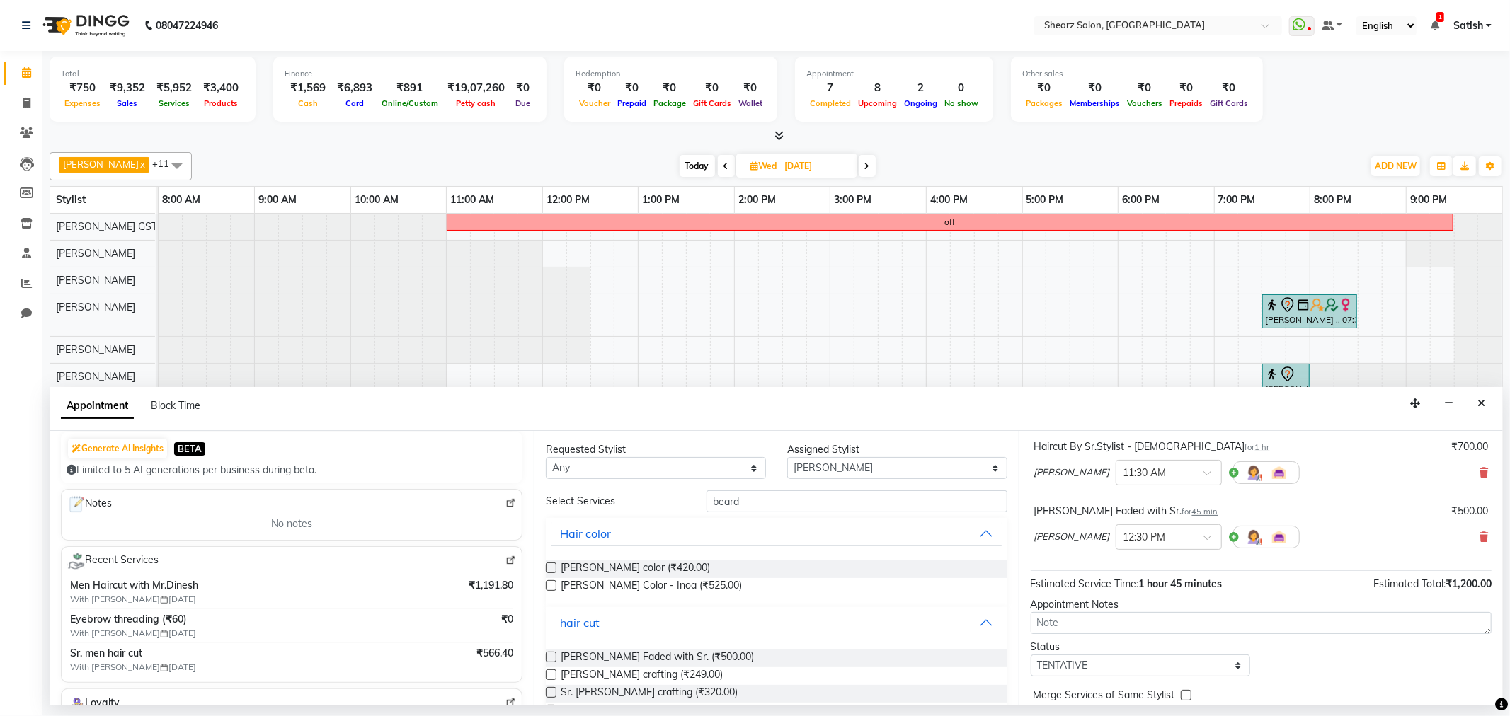
scroll to position [149, 0]
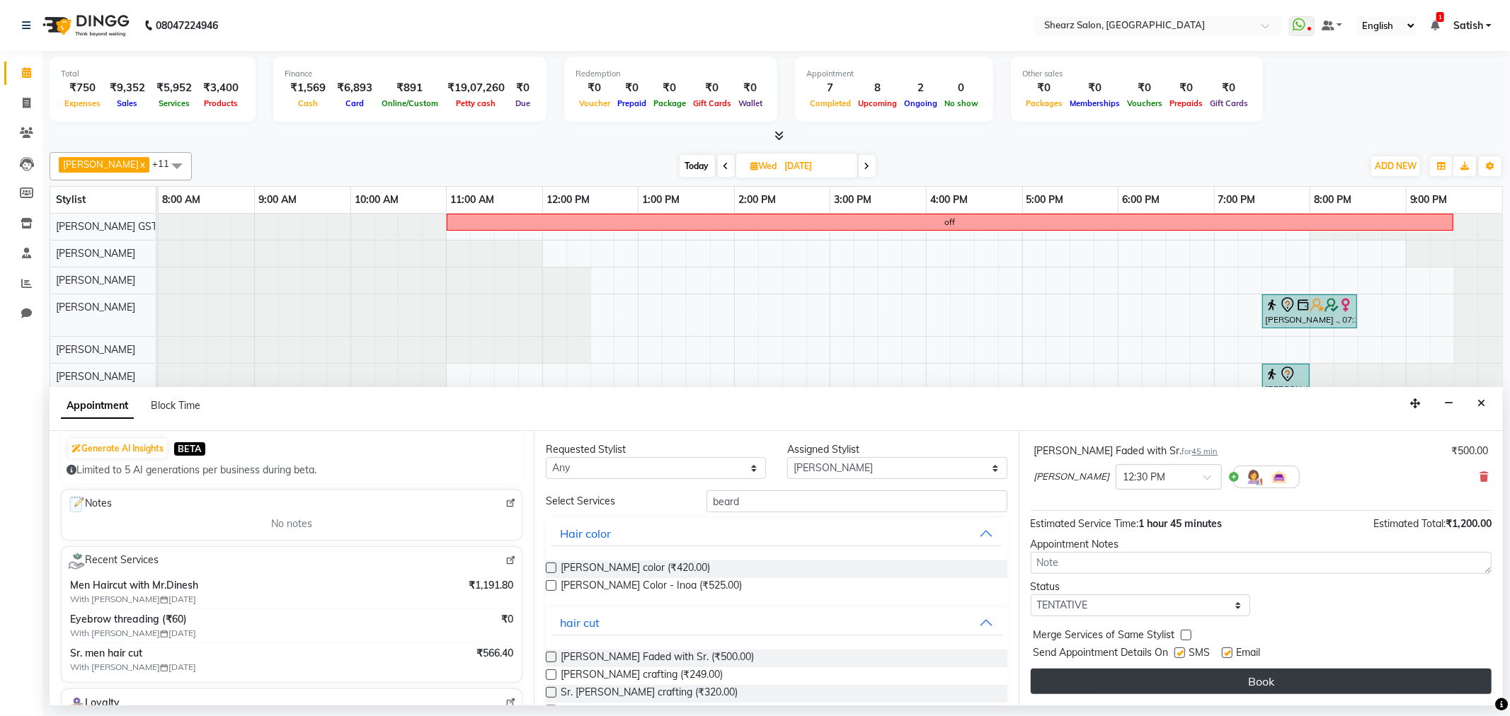
click at [1124, 680] on button "Book" at bounding box center [1261, 681] width 461 height 25
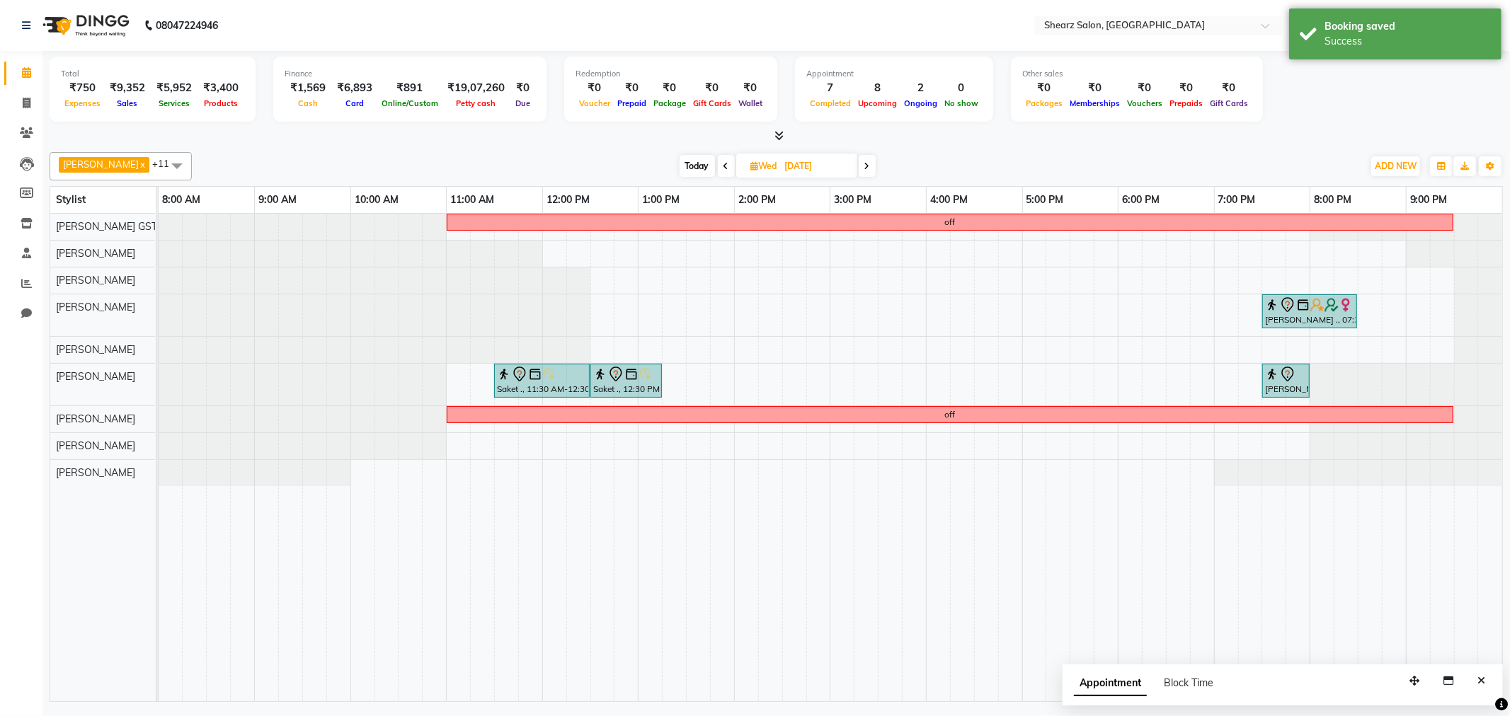
click at [702, 166] on span "Today" at bounding box center [697, 166] width 35 height 22
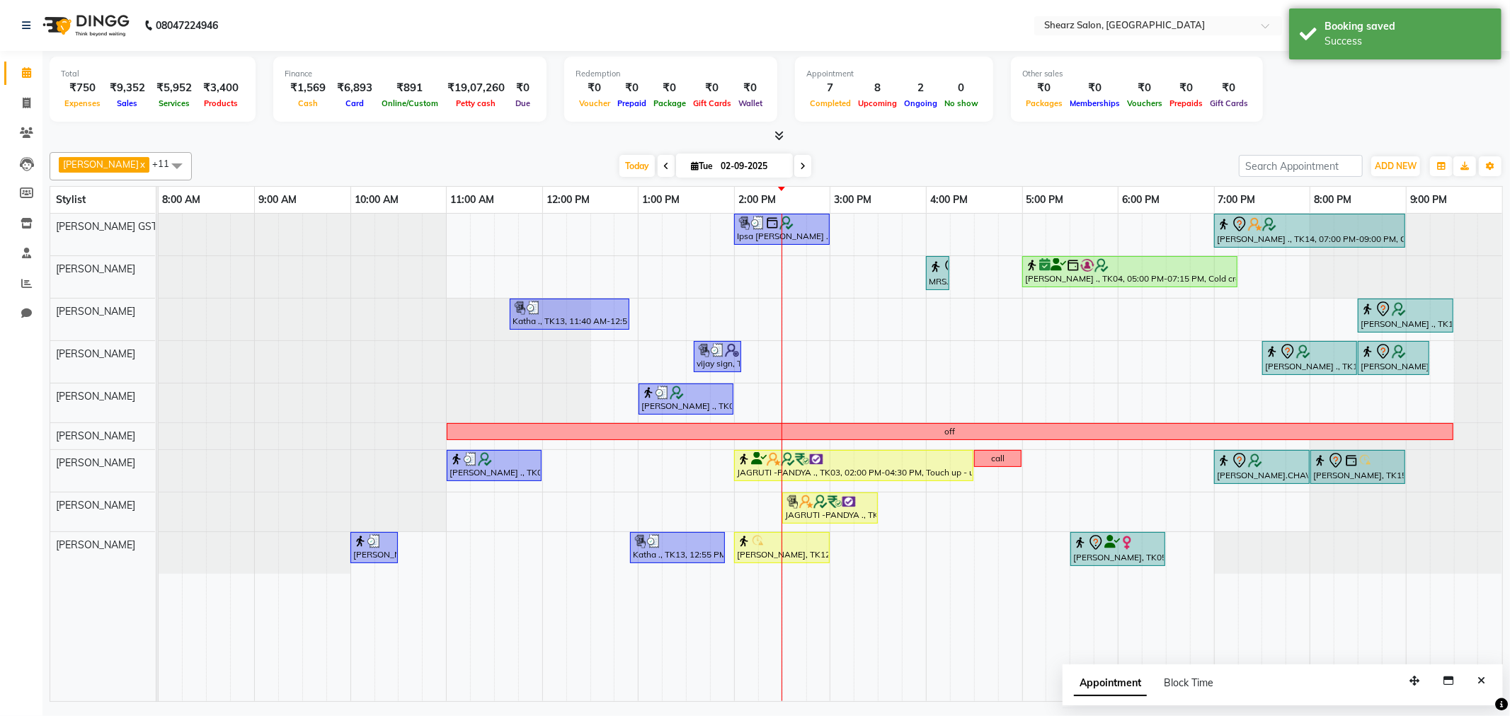
click at [804, 171] on span at bounding box center [802, 166] width 17 height 22
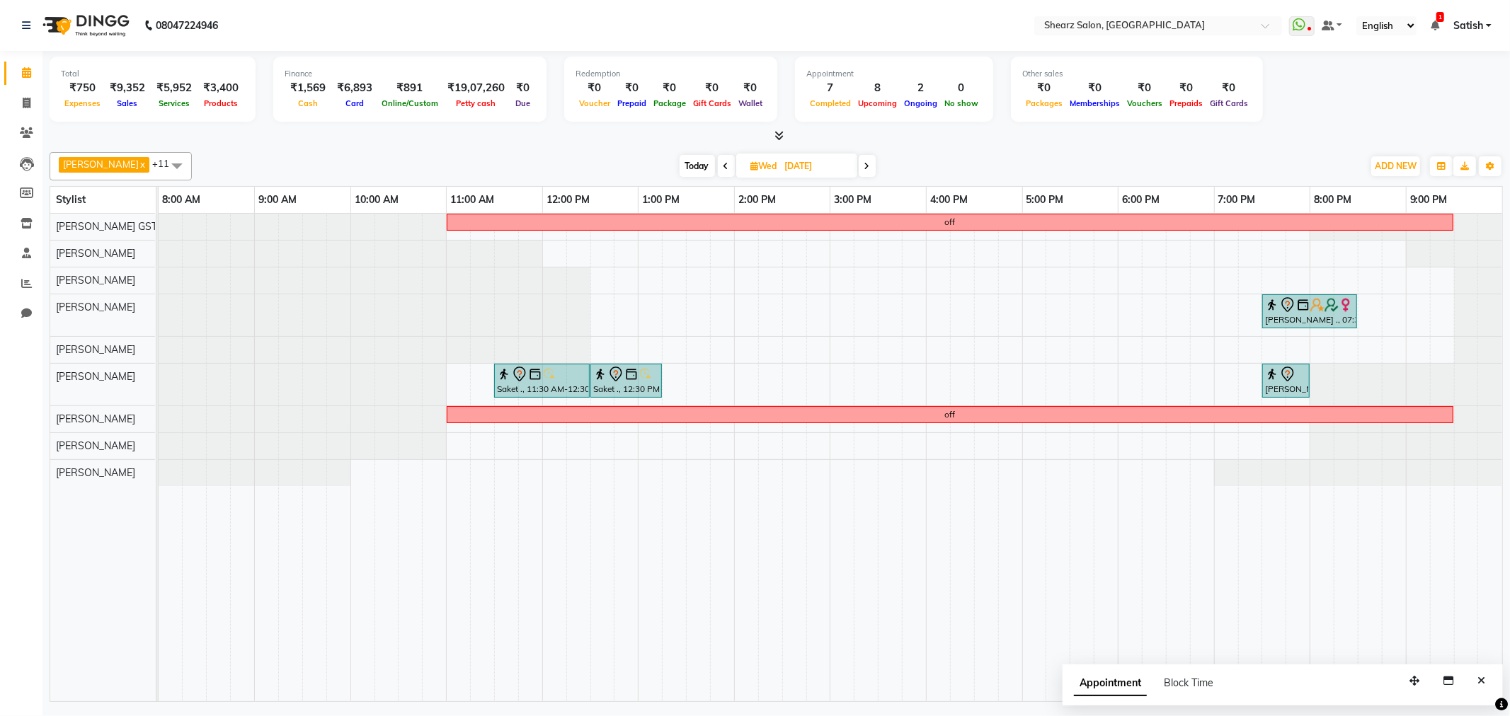
click at [698, 163] on span "Today" at bounding box center [697, 166] width 35 height 22
type input "02-09-2025"
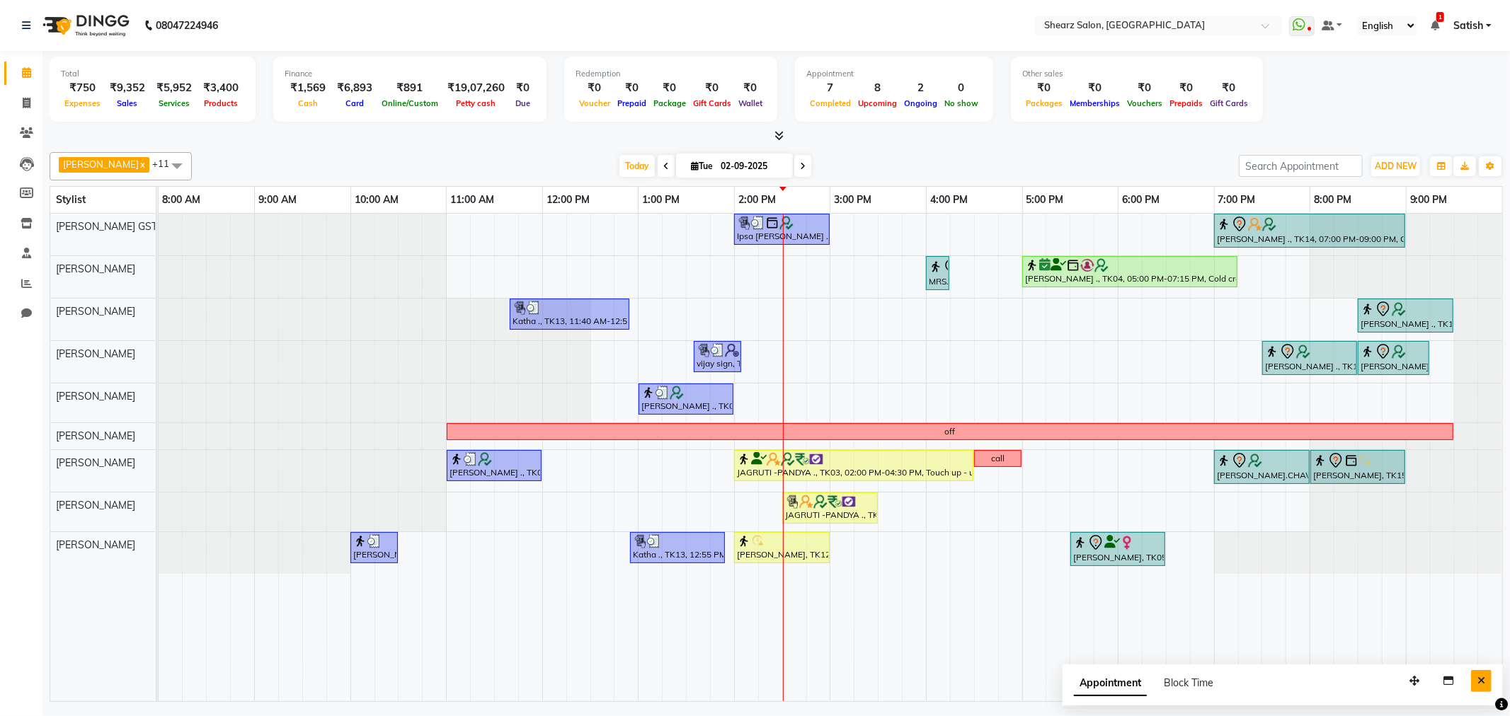
click at [1478, 676] on icon "Close" at bounding box center [1481, 681] width 8 height 10
click at [181, 164] on span at bounding box center [177, 165] width 28 height 27
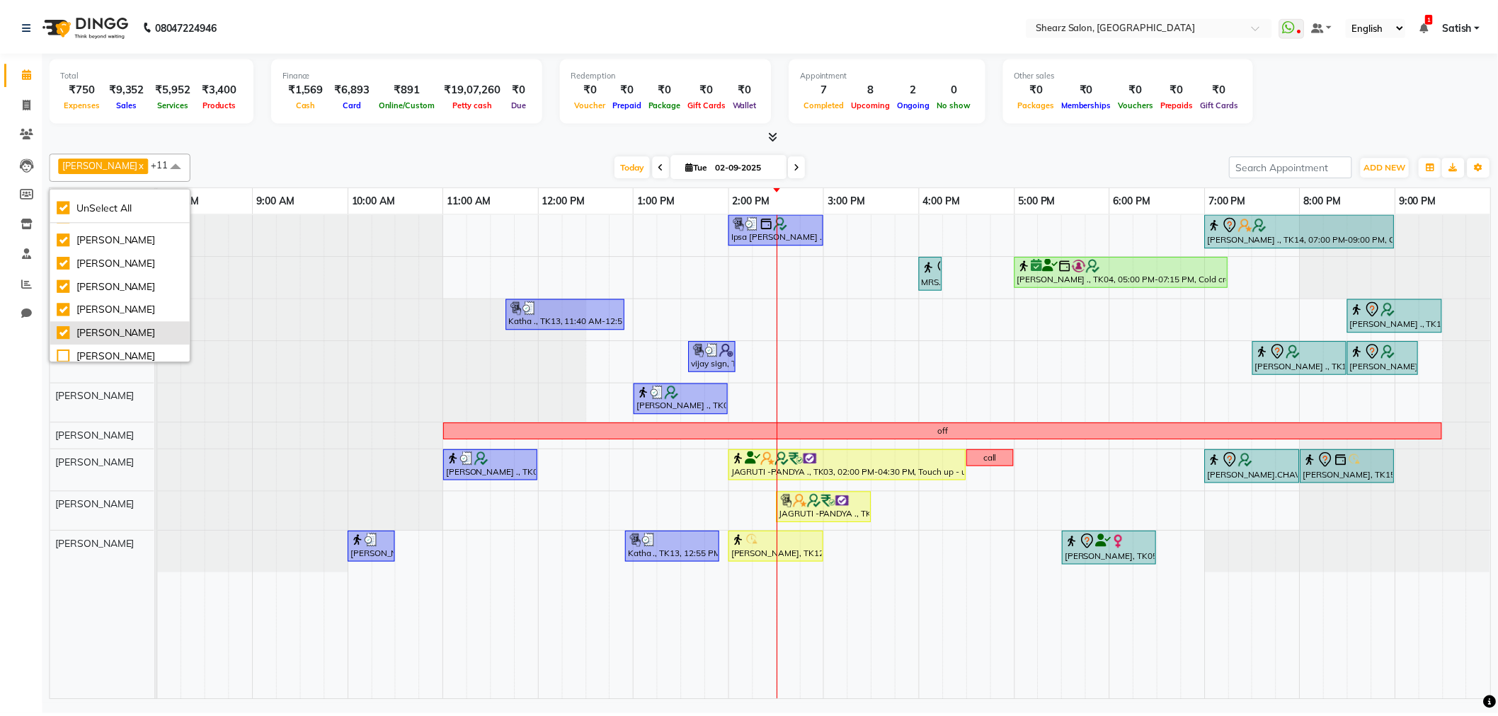
scroll to position [76, 0]
click at [102, 307] on div "Rohit Rathod" at bounding box center [120, 313] width 127 height 15
checkbox input "false"
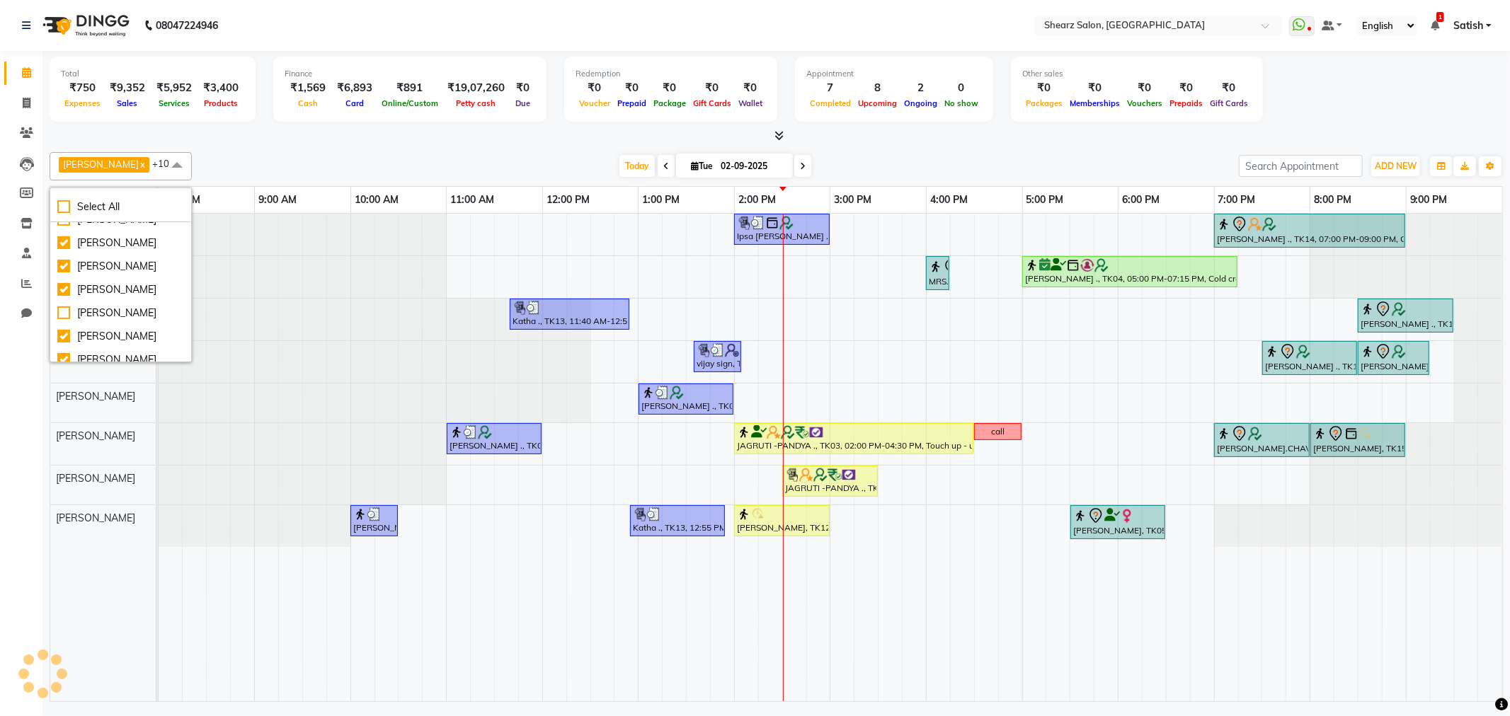
click at [159, 303] on div at bounding box center [159, 320] width 0 height 42
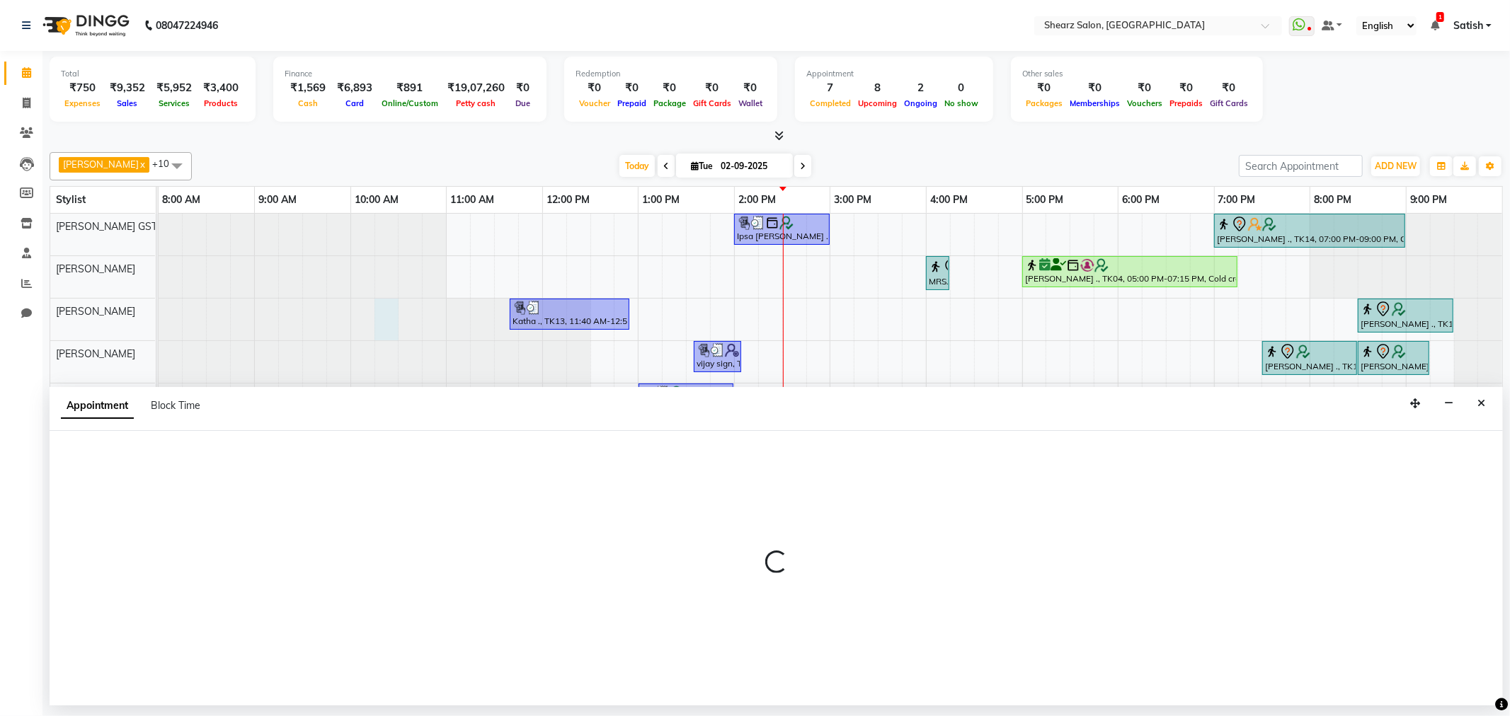
select select "77475"
select select "615"
select select "tentative"
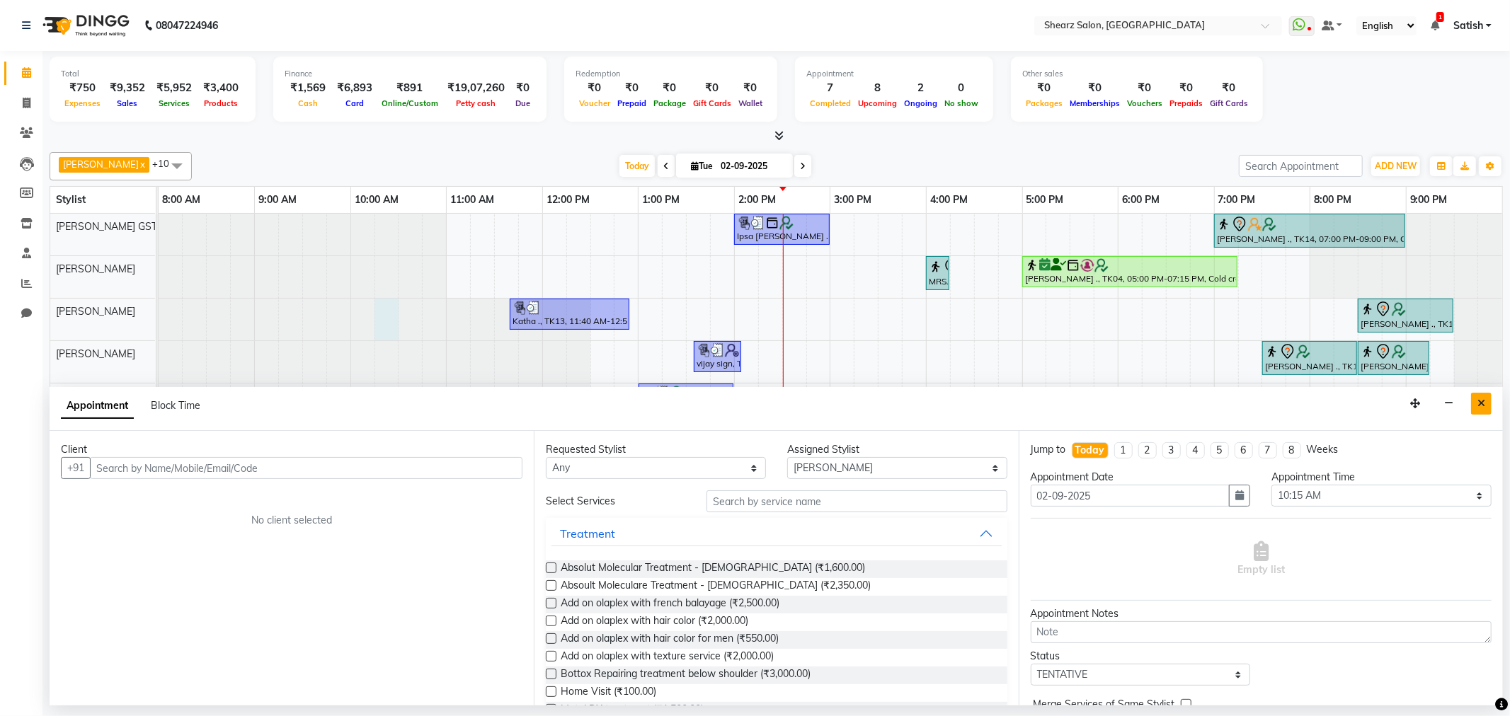
click at [1485, 399] on button "Close" at bounding box center [1481, 404] width 21 height 22
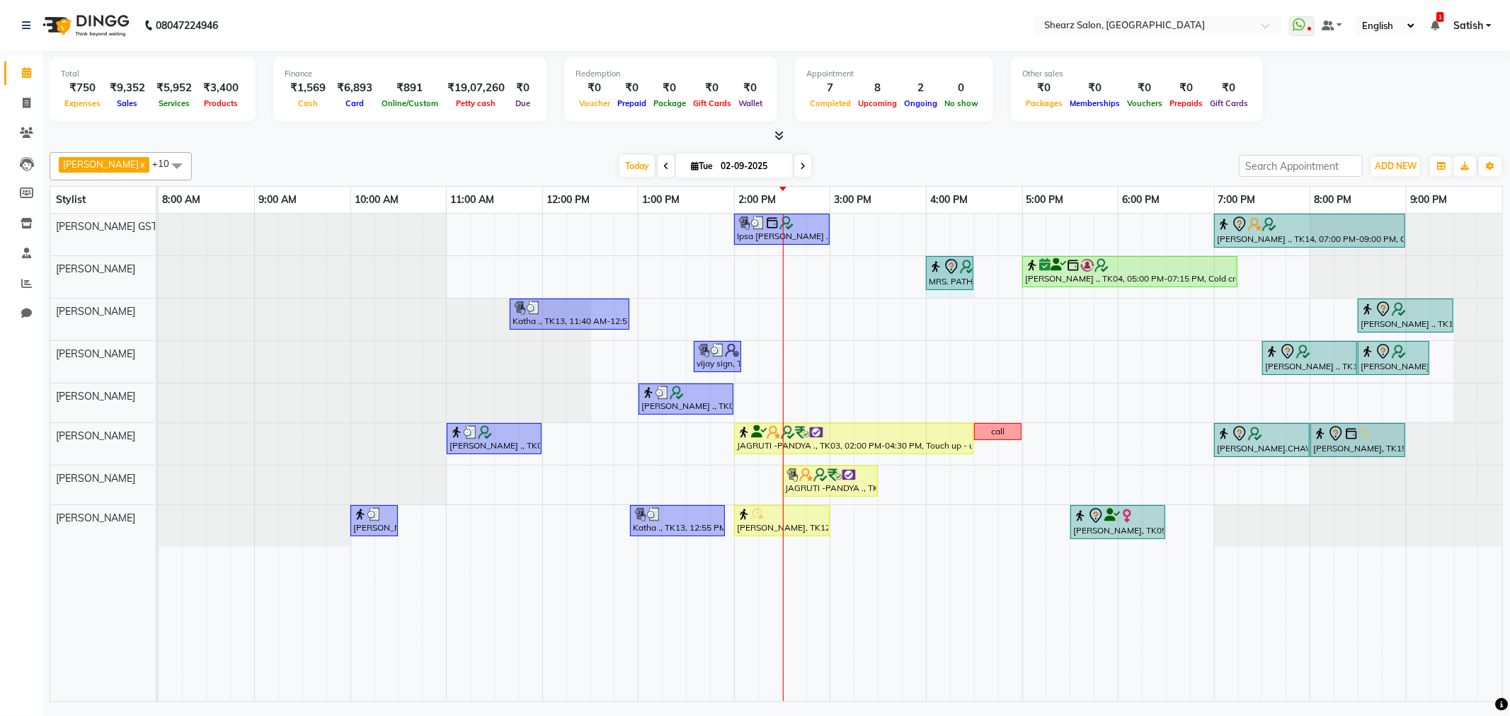
drag, startPoint x: 949, startPoint y: 276, endPoint x: 967, endPoint y: 274, distance: 17.8
click at [159, 274] on div "MRS. PATHAN ., TK17, 04:00 PM-04:15 PM, Full face threading Jigna Vashi ., TK04…" at bounding box center [159, 277] width 0 height 42
click at [647, 165] on span "Today" at bounding box center [636, 166] width 35 height 22
click at [637, 168] on span "Today" at bounding box center [636, 166] width 35 height 22
drag, startPoint x: 797, startPoint y: 166, endPoint x: 798, endPoint y: 159, distance: 7.1
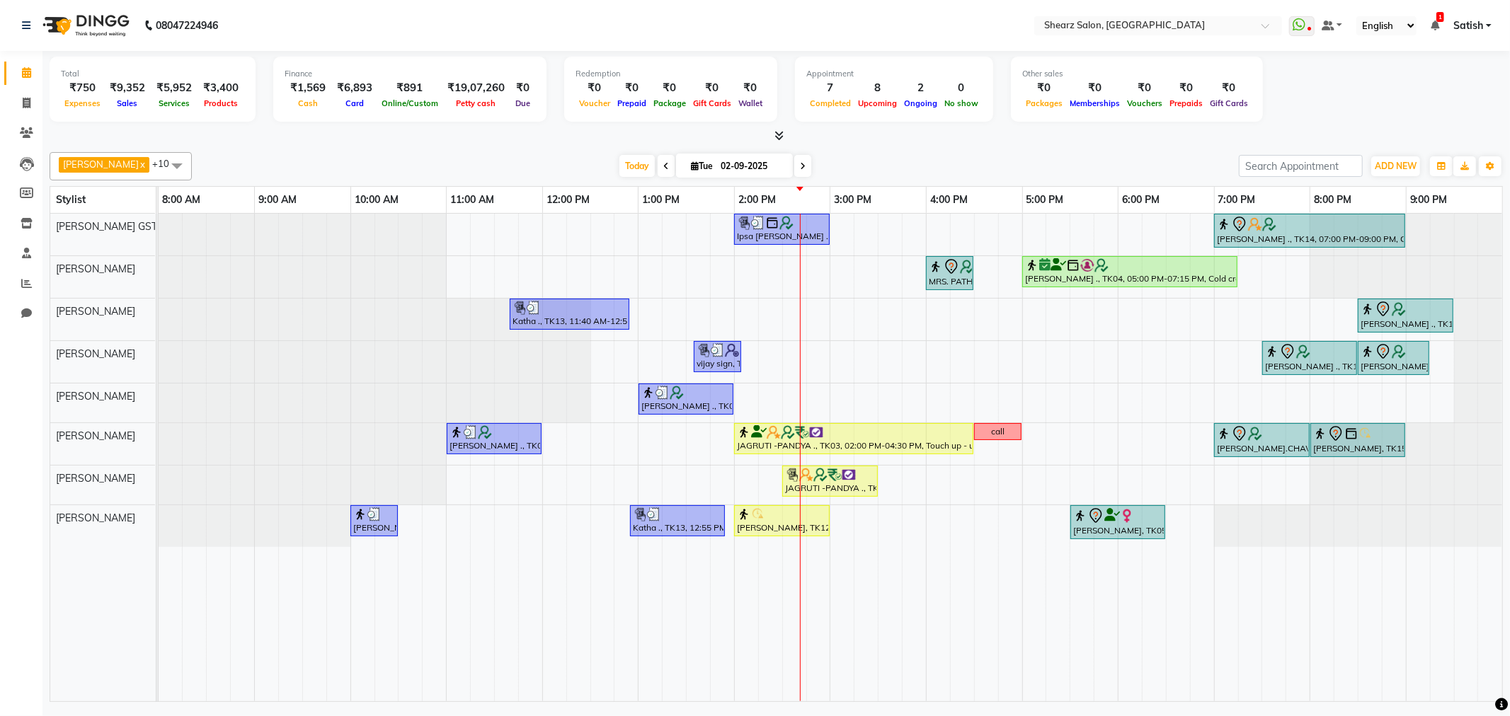
drag, startPoint x: 798, startPoint y: 159, endPoint x: 661, endPoint y: 165, distance: 136.8
drag, startPoint x: 661, startPoint y: 165, endPoint x: 680, endPoint y: 197, distance: 36.8
click at [680, 197] on div "Vijay Kanjibhai Nai x AakashKumar Nai x Dinesh Deora x pooja patil x Gopika DEV…" at bounding box center [776, 425] width 1453 height 556
click at [1266, 364] on div "Shashant Hariyani ., TK18, 07:30 PM-08:30 PM, Haircut By Master Stylist- Male" at bounding box center [1310, 358] width 92 height 30
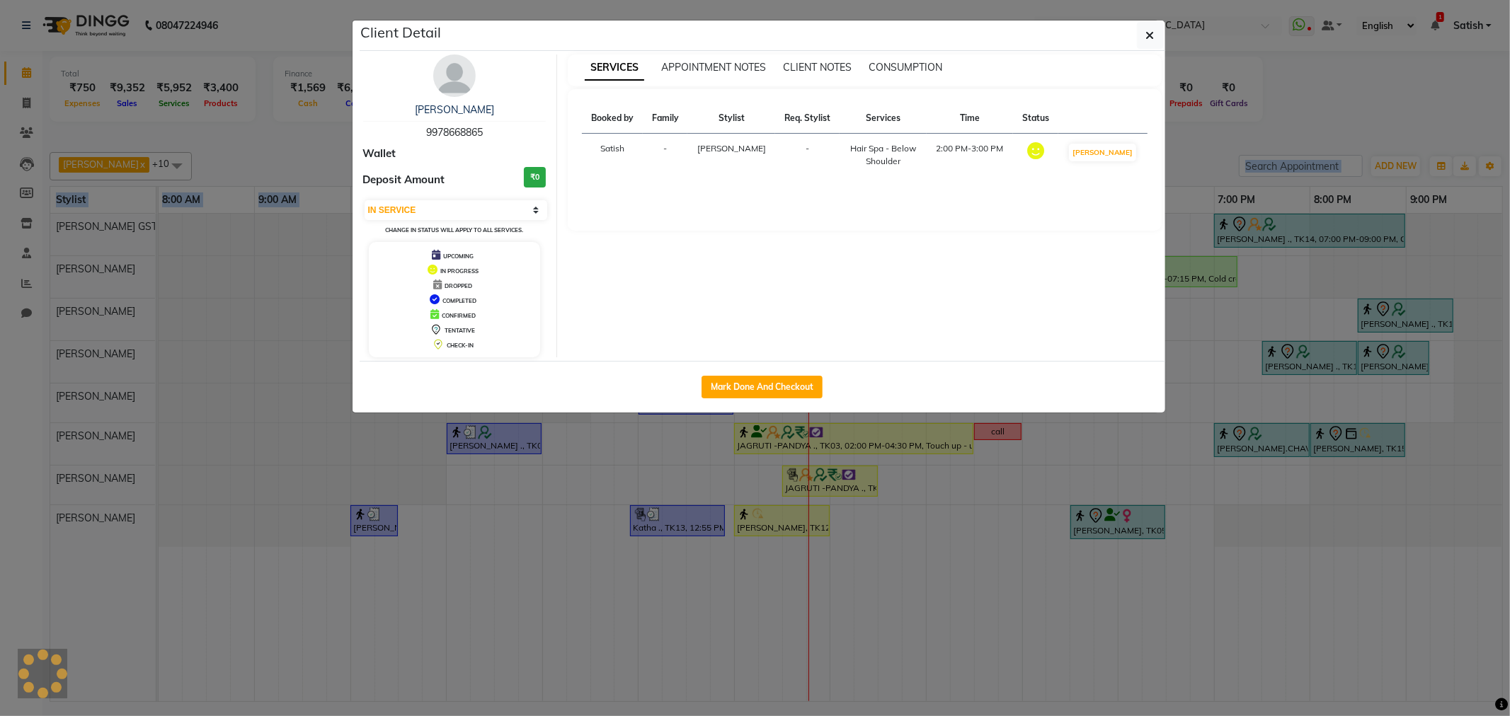
select select "7"
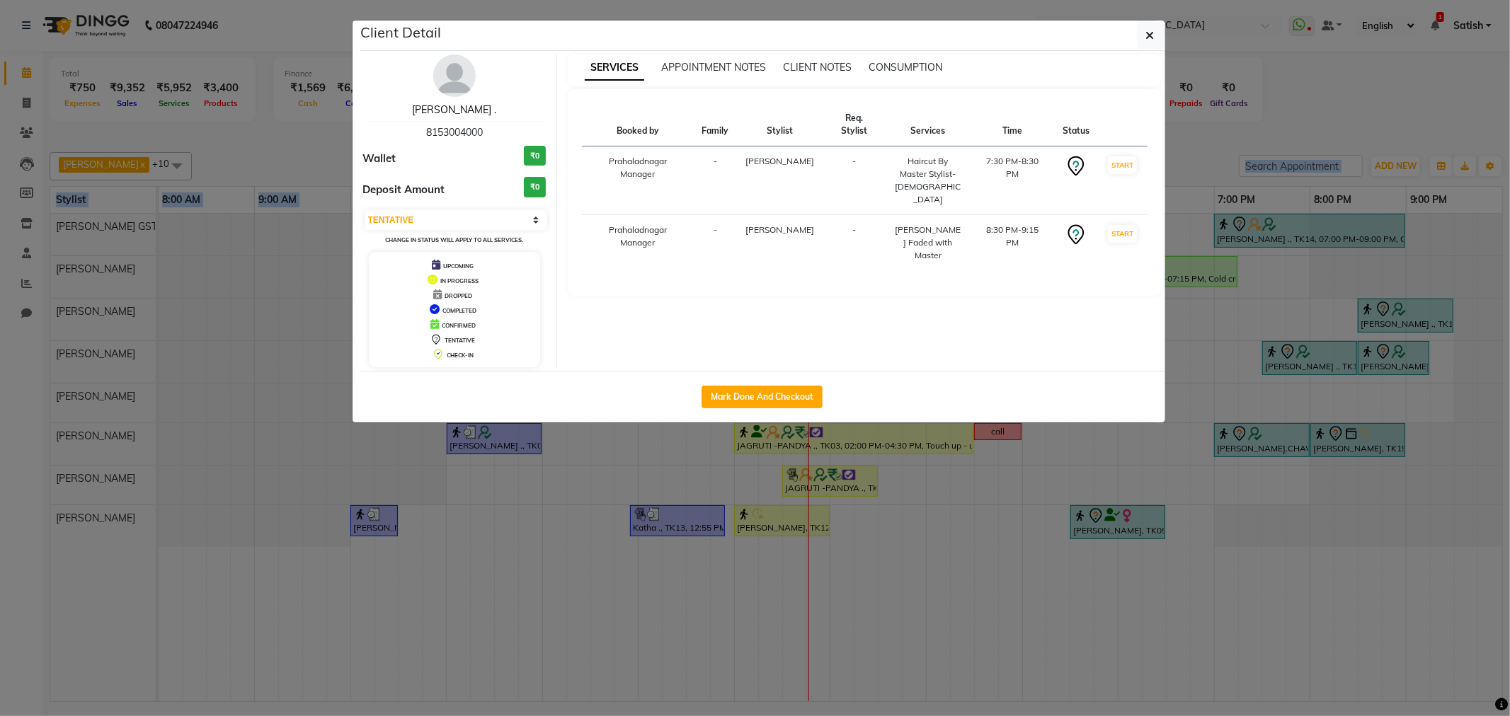
click at [476, 109] on link "Shashant Hariyani ." at bounding box center [454, 109] width 84 height 13
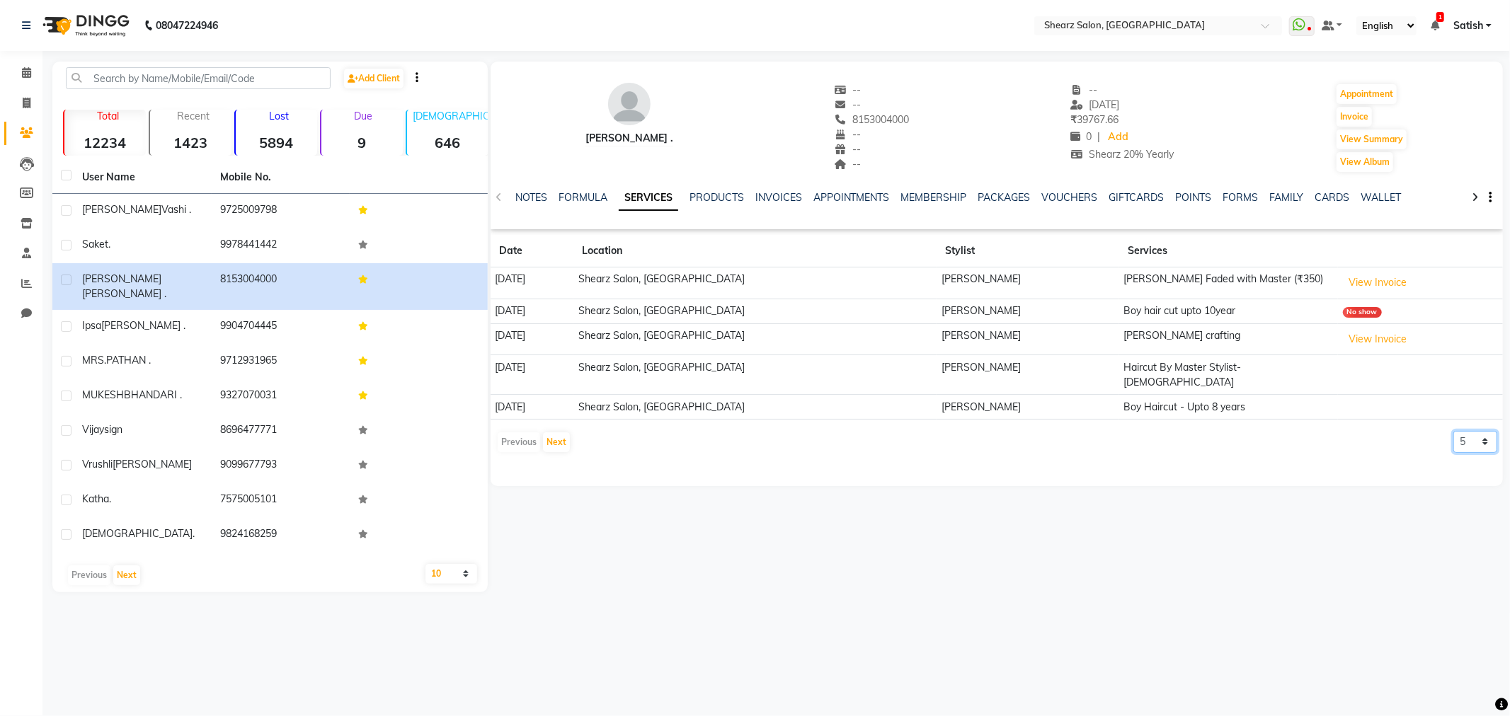
click at [1473, 431] on select "5 10 50 100 500" at bounding box center [1475, 442] width 44 height 22
select select "50"
click at [1453, 431] on select "5 10 50 100 500" at bounding box center [1475, 442] width 44 height 22
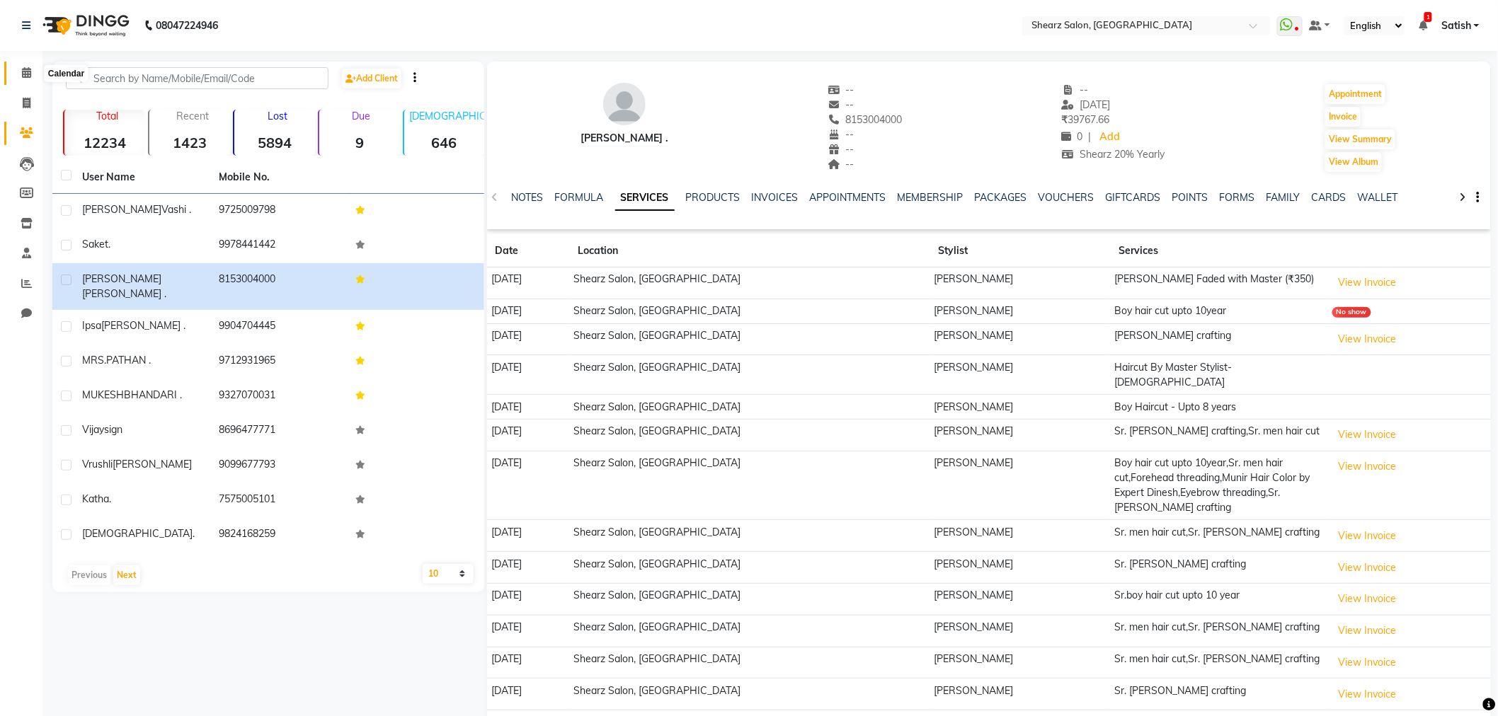
click at [14, 69] on span at bounding box center [26, 73] width 25 height 16
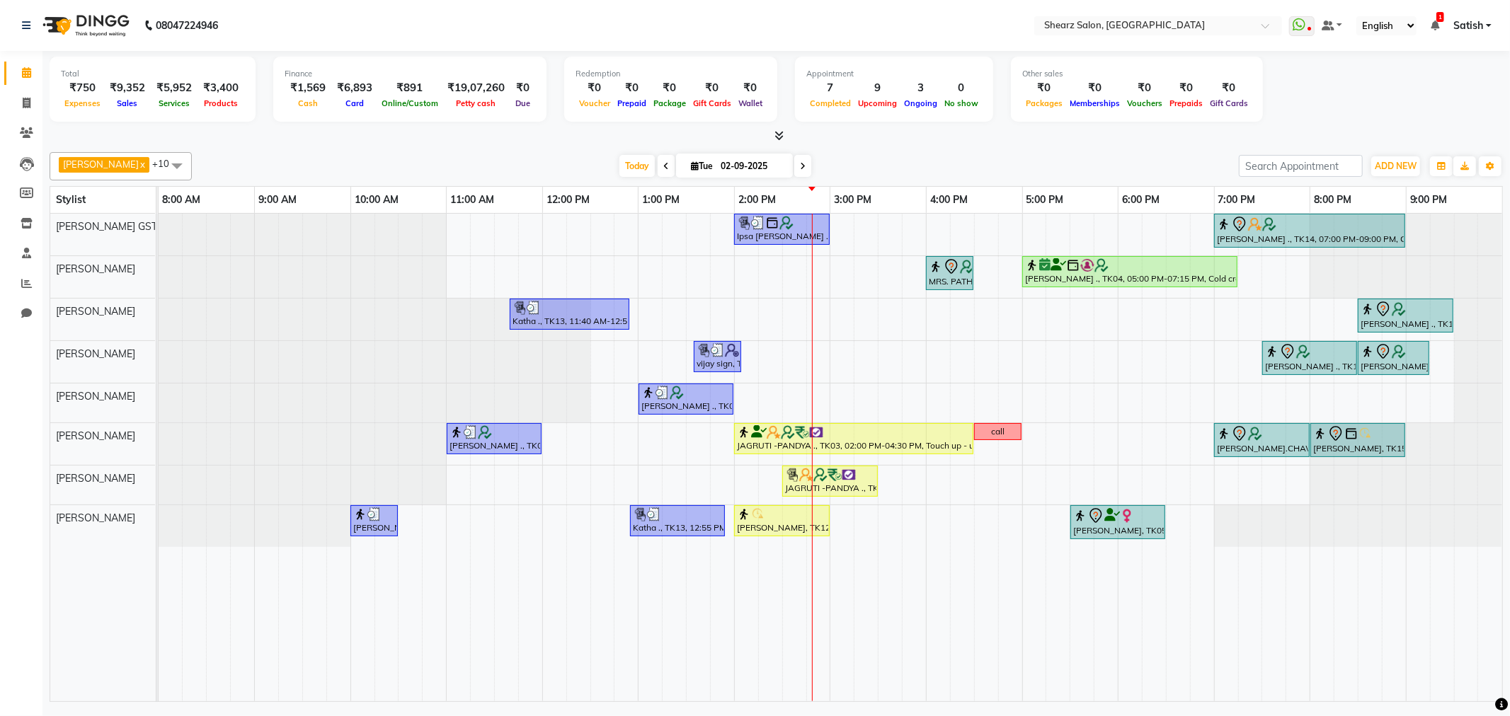
click at [872, 234] on div "Ipsa Pandya ., TK02, 02:00 PM-03:00 PM, Forehead threading,Upperlip threading,C…" at bounding box center [831, 458] width 1344 height 488
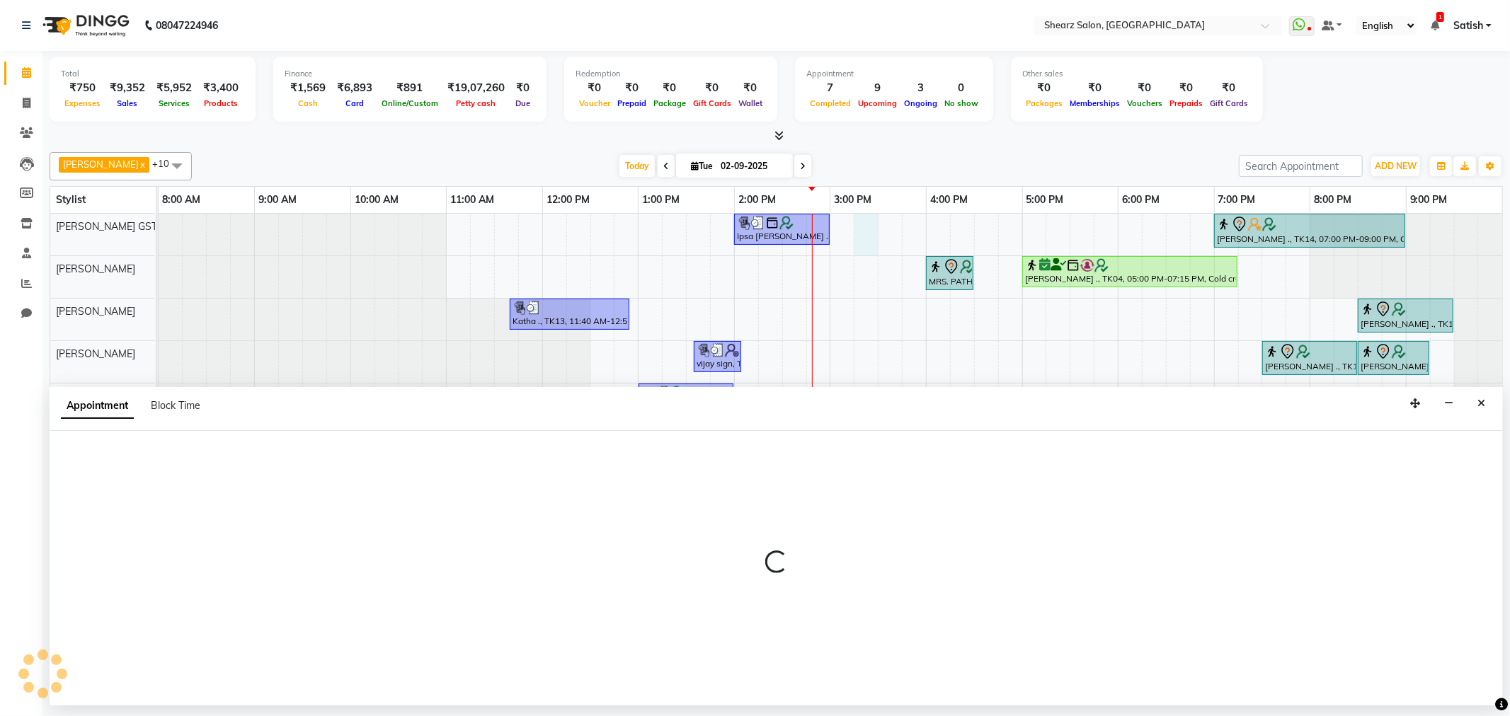
select select "77439"
select select "915"
select select "tentative"
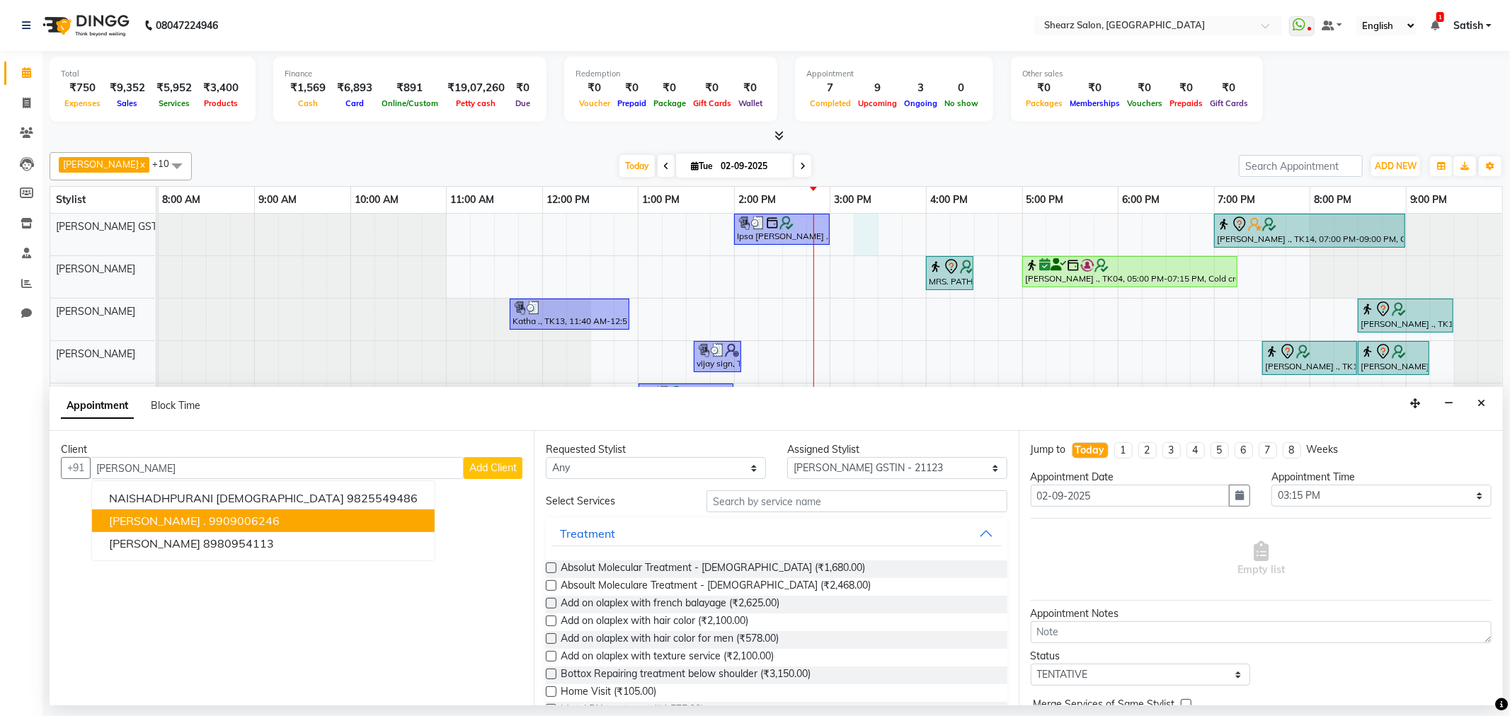
click at [237, 527] on ngb-highlight "9909006246" at bounding box center [244, 521] width 71 height 14
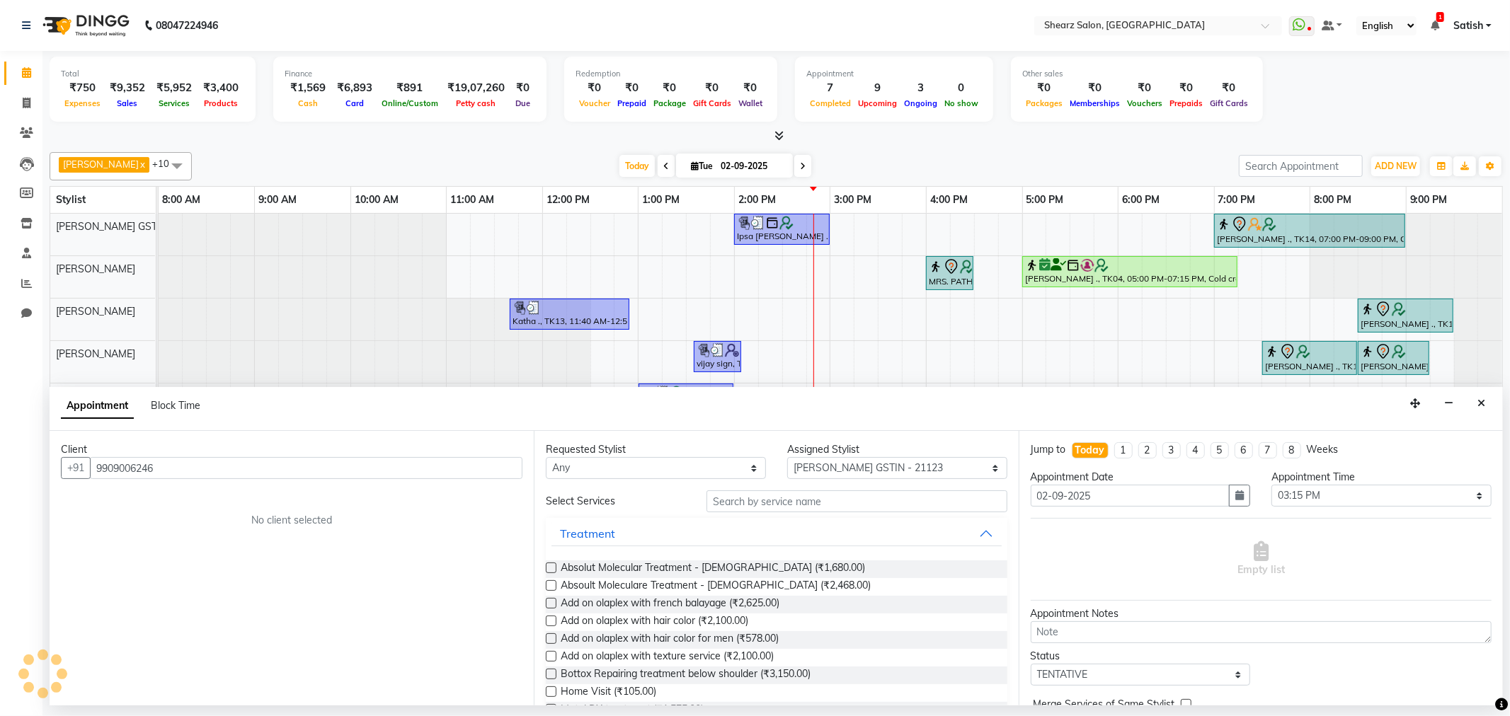
type input "9909006246"
click at [804, 496] on input "text" at bounding box center [857, 502] width 300 height 22
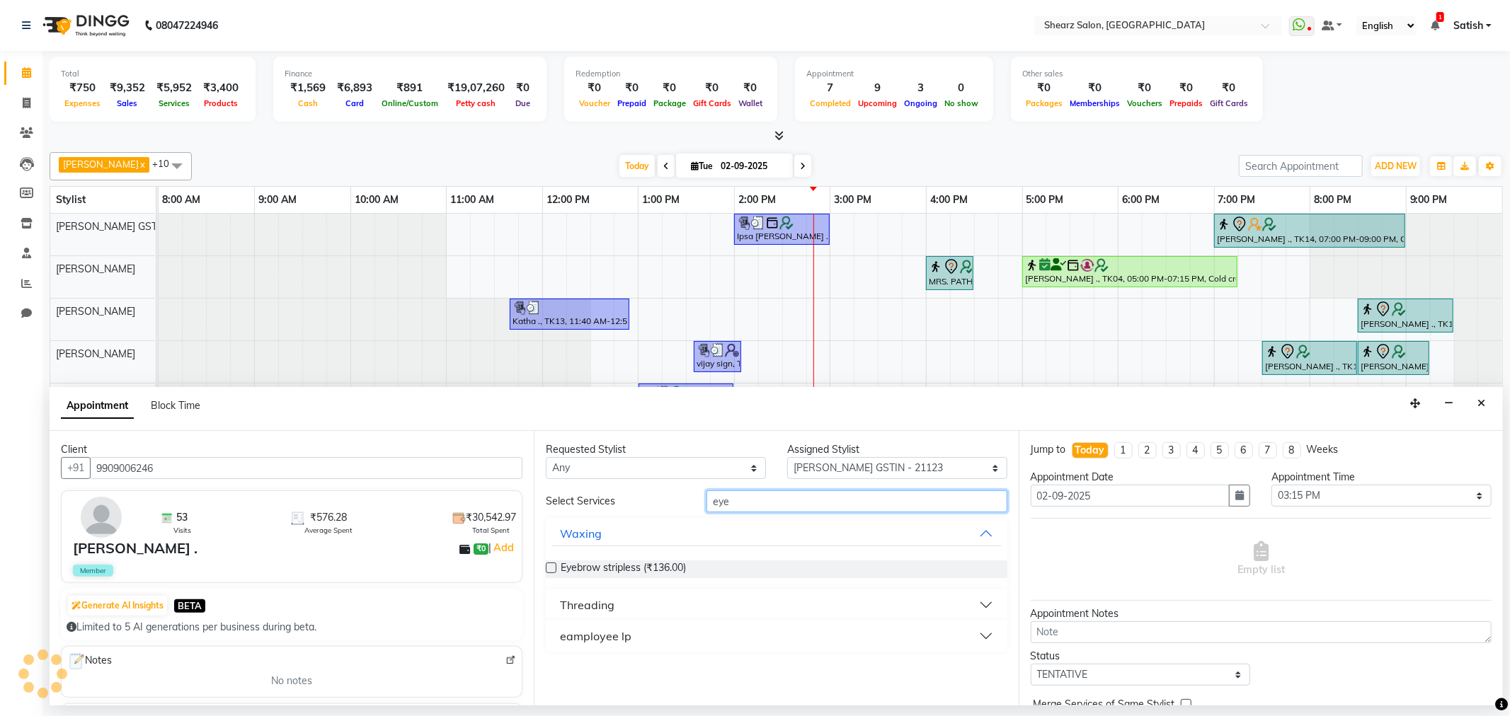
type input "eye"
click at [636, 612] on button "Threading" at bounding box center [776, 605] width 450 height 25
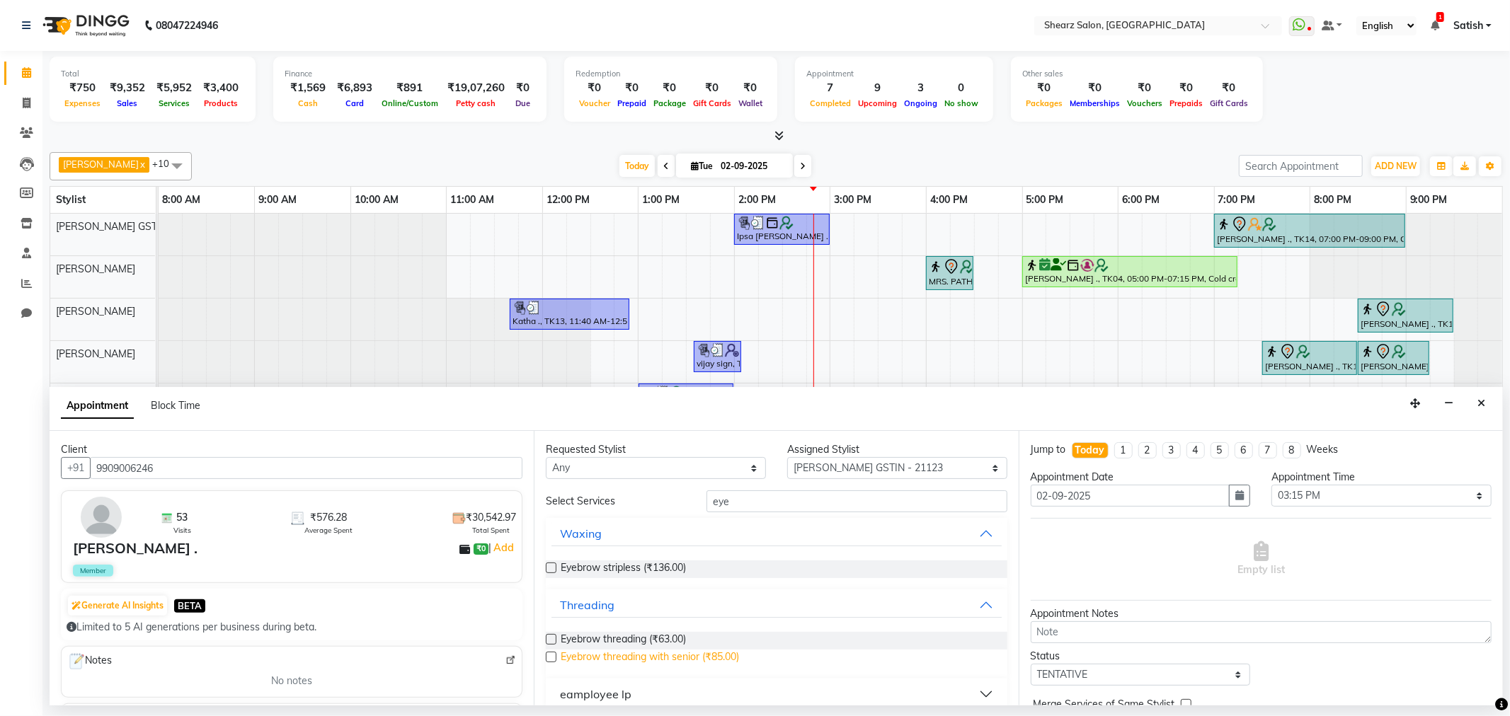
click at [598, 657] on span "Eyebrow threading with senior (₹85.00)" at bounding box center [650, 659] width 178 height 18
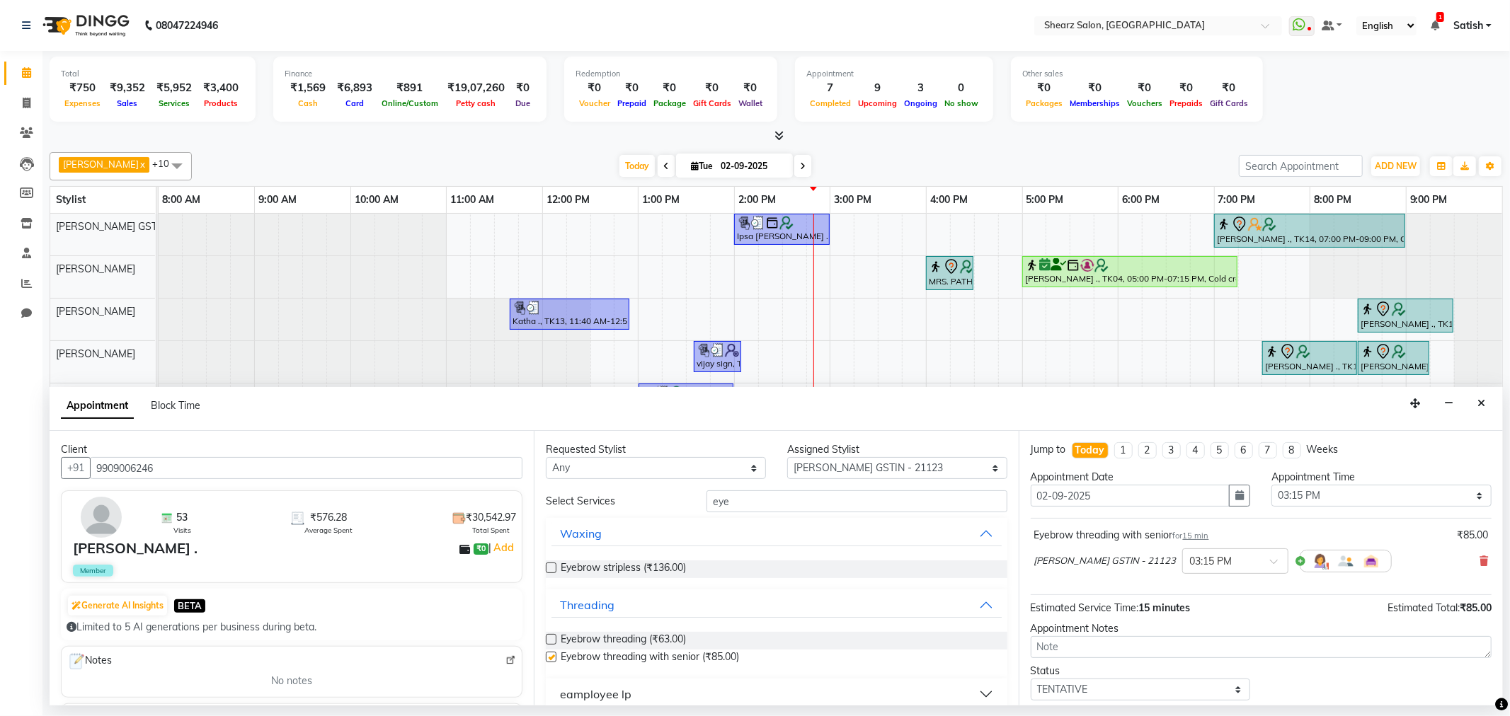
checkbox input "false"
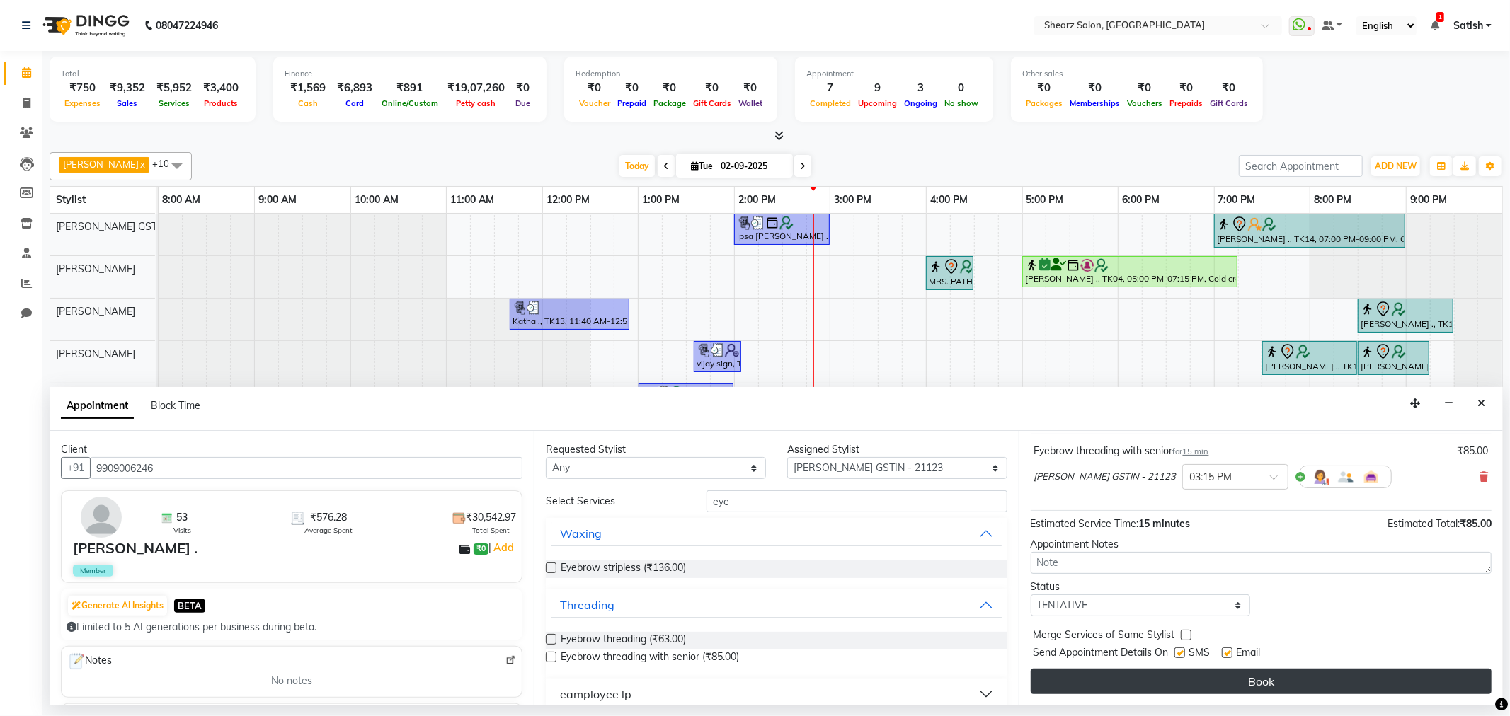
click at [1180, 674] on button "Book" at bounding box center [1261, 681] width 461 height 25
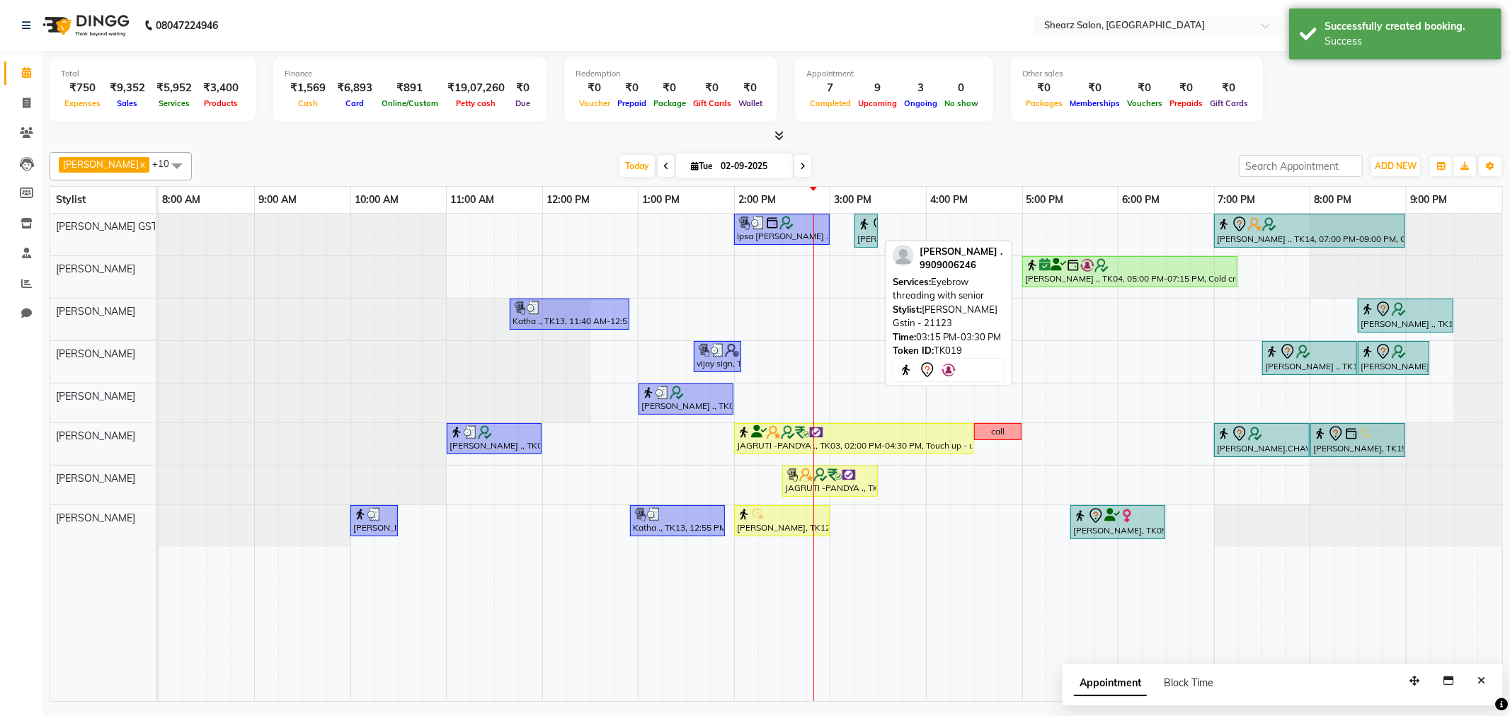
click at [862, 234] on div "Naishadh Shah ., TK19, 03:15 PM-03:30 PM, Eyebrow threading with senior" at bounding box center [866, 231] width 21 height 30
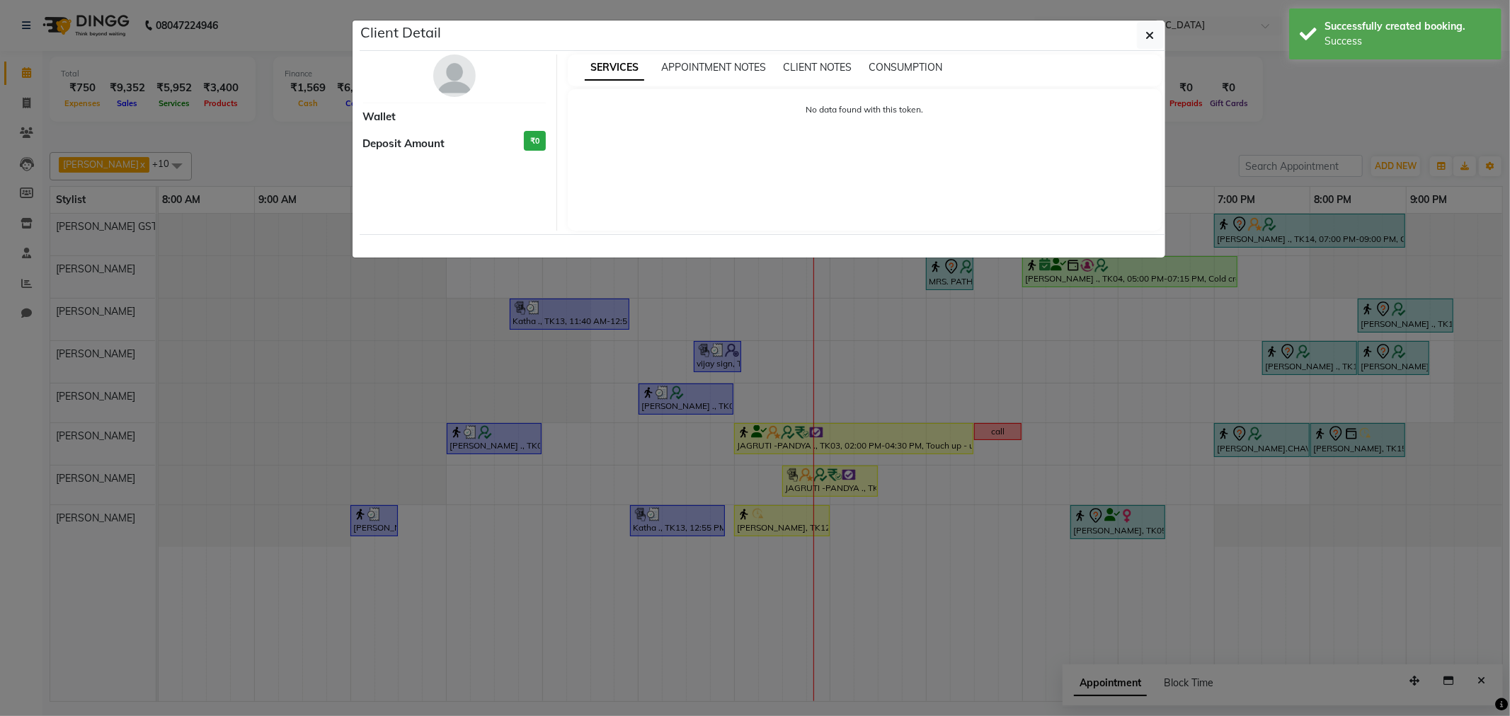
select select "7"
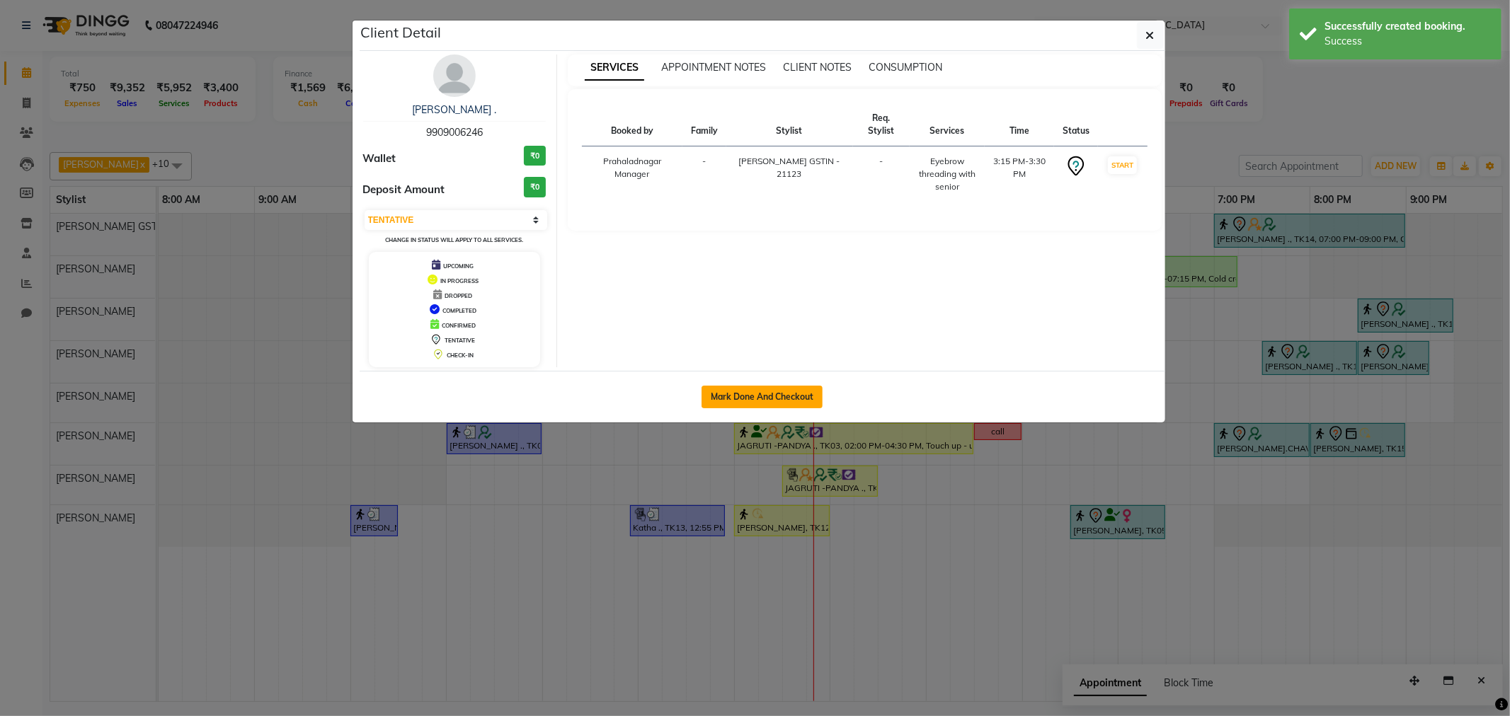
click at [762, 401] on button "Mark Done And Checkout" at bounding box center [762, 397] width 121 height 23
select select "service"
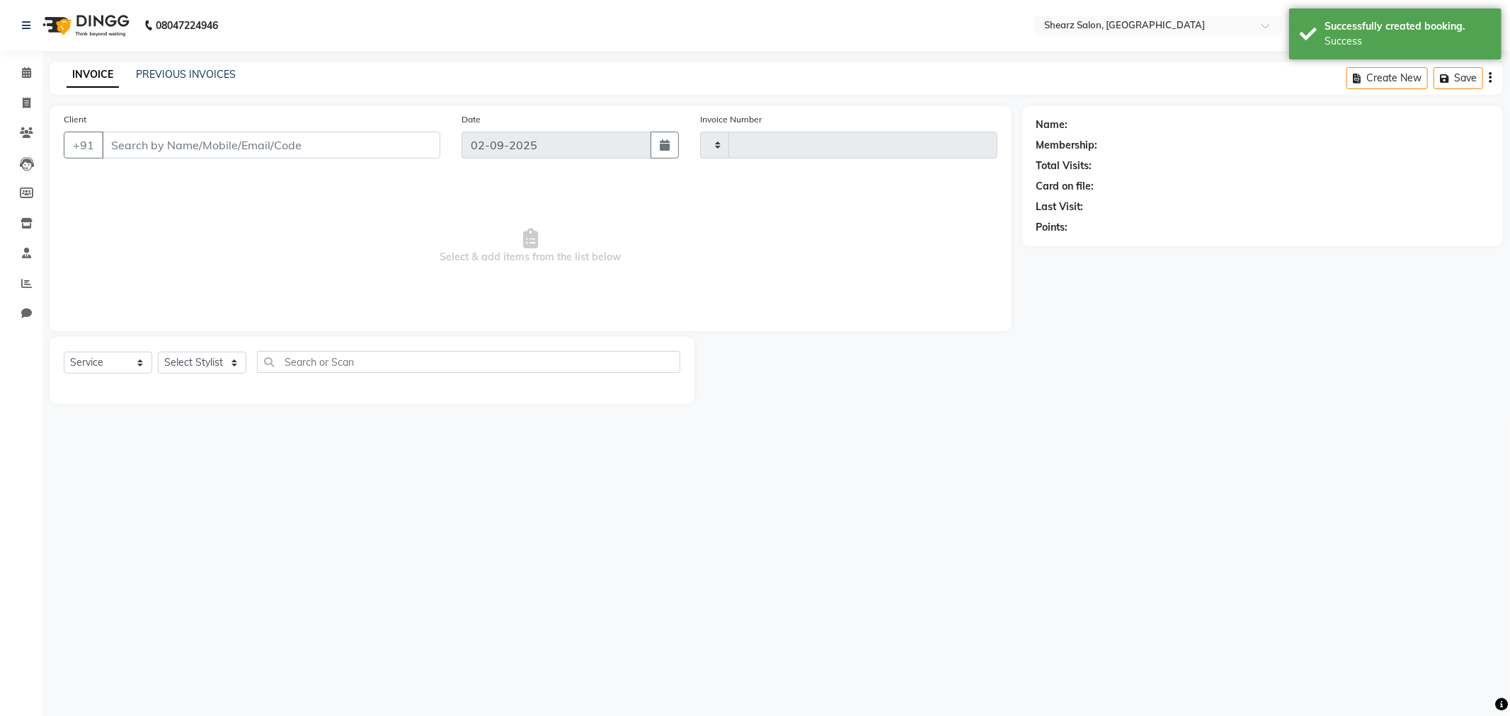
type input "5860"
select select "8157"
type input "9909006246"
select select "77439"
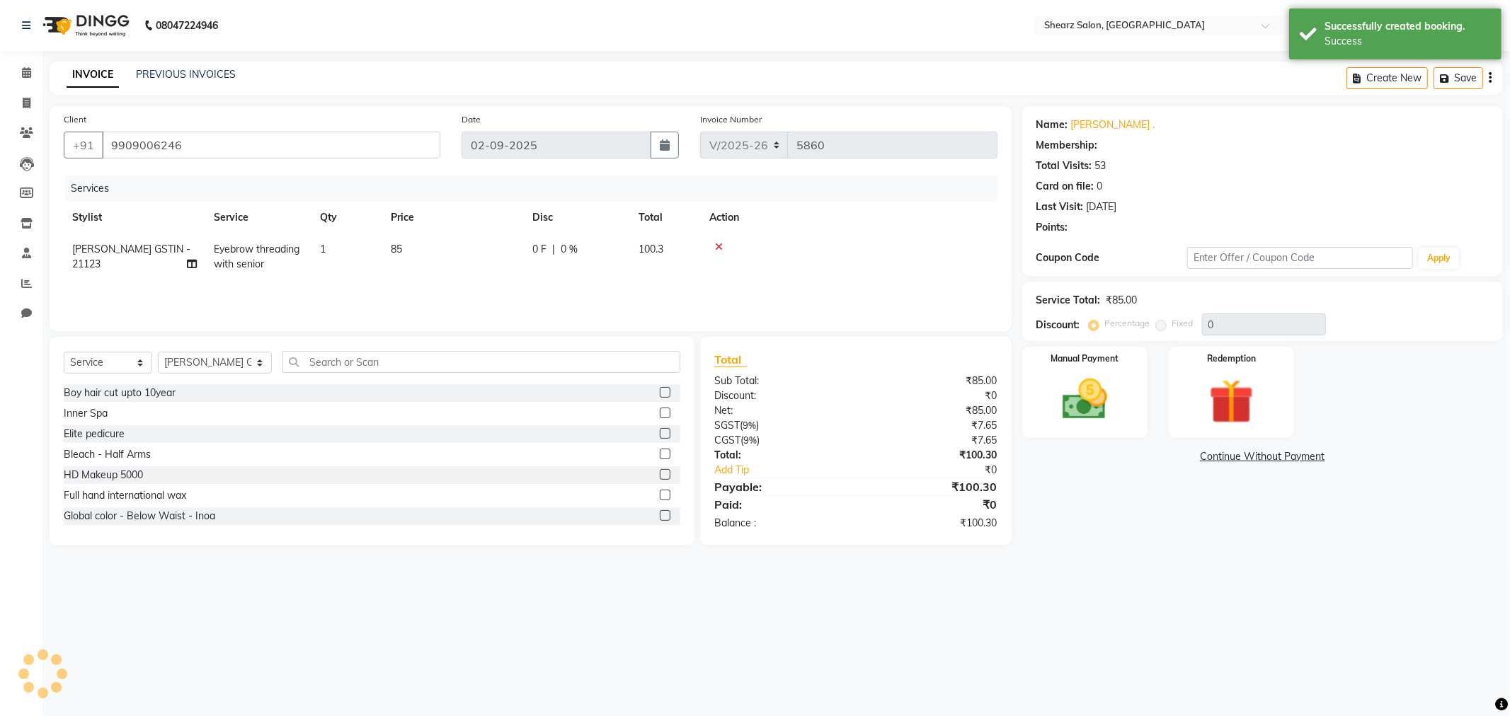
select select "1: Object"
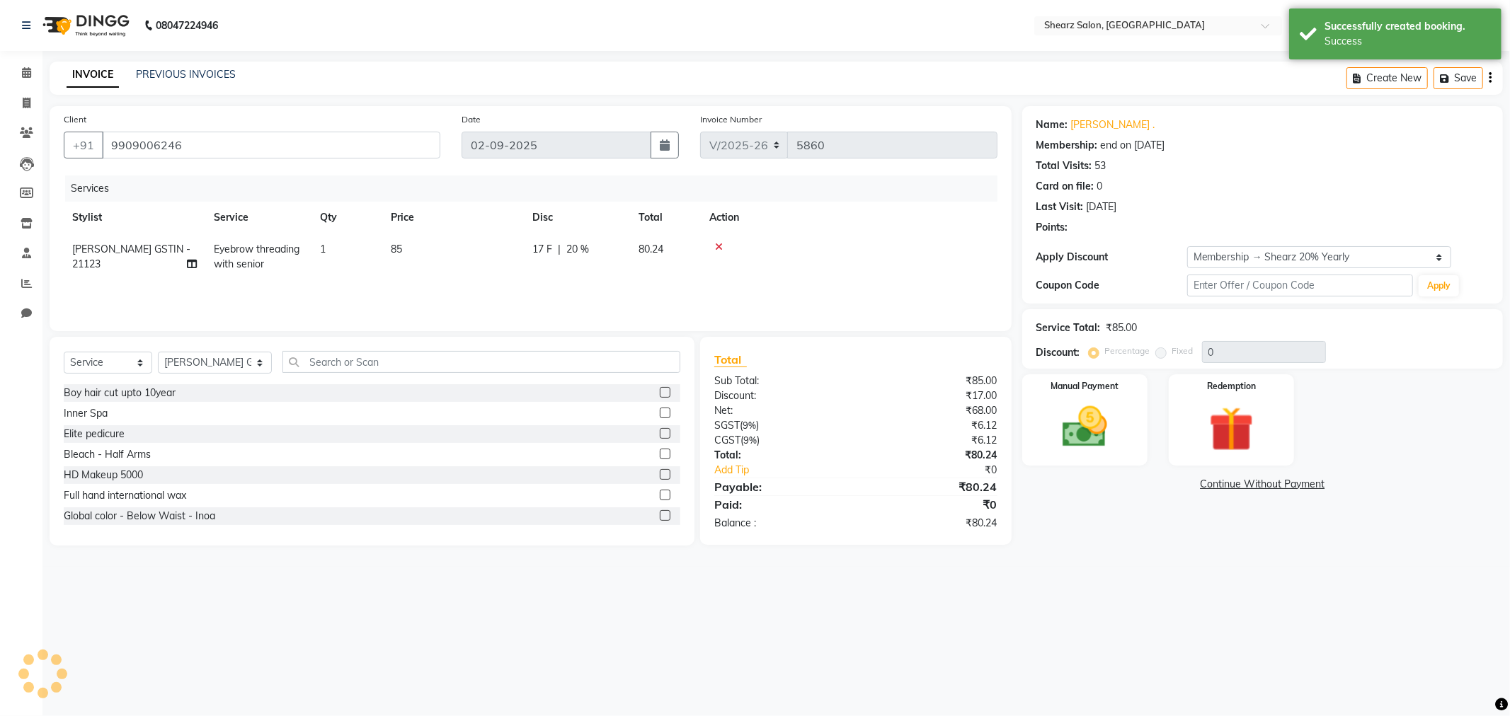
type input "20"
click at [1086, 408] on img at bounding box center [1085, 428] width 76 height 54
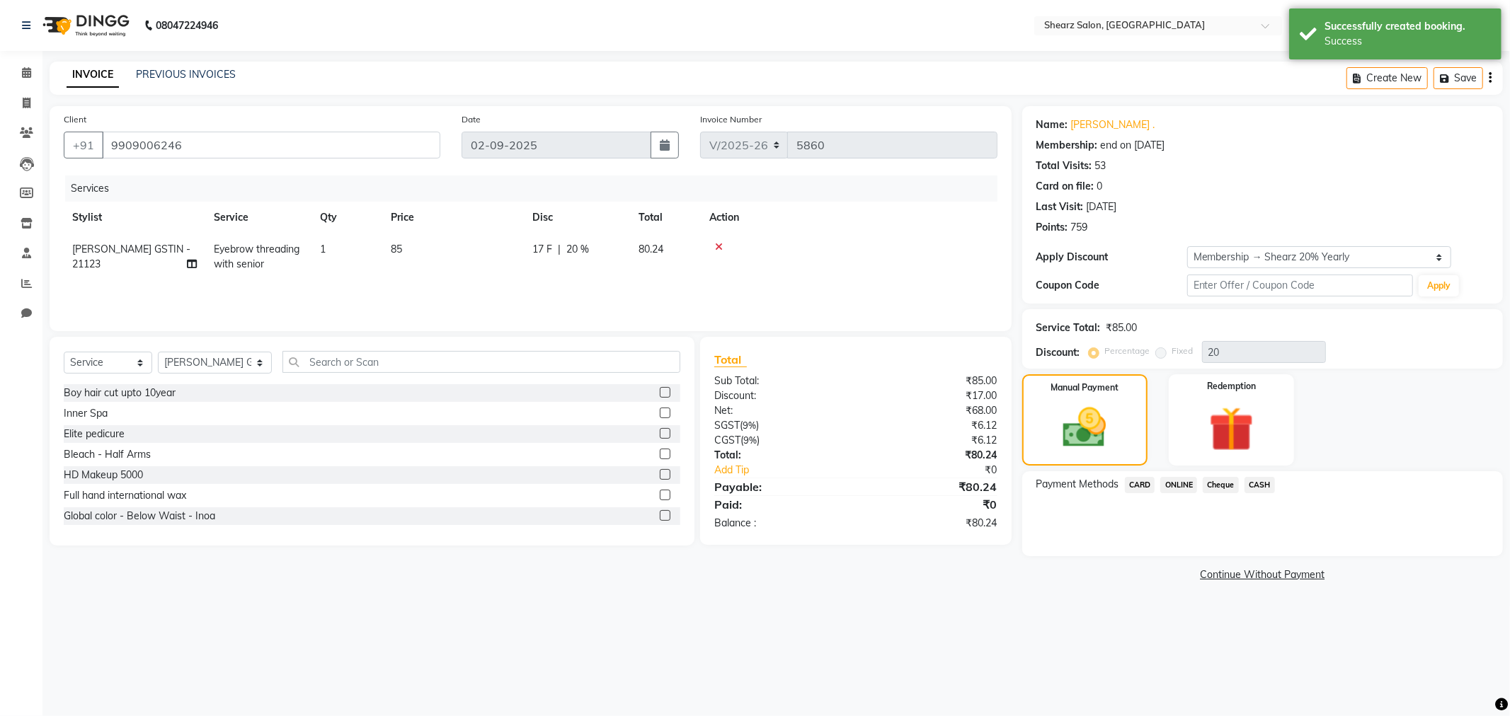
click at [1170, 486] on span "ONLINE" at bounding box center [1178, 485] width 37 height 16
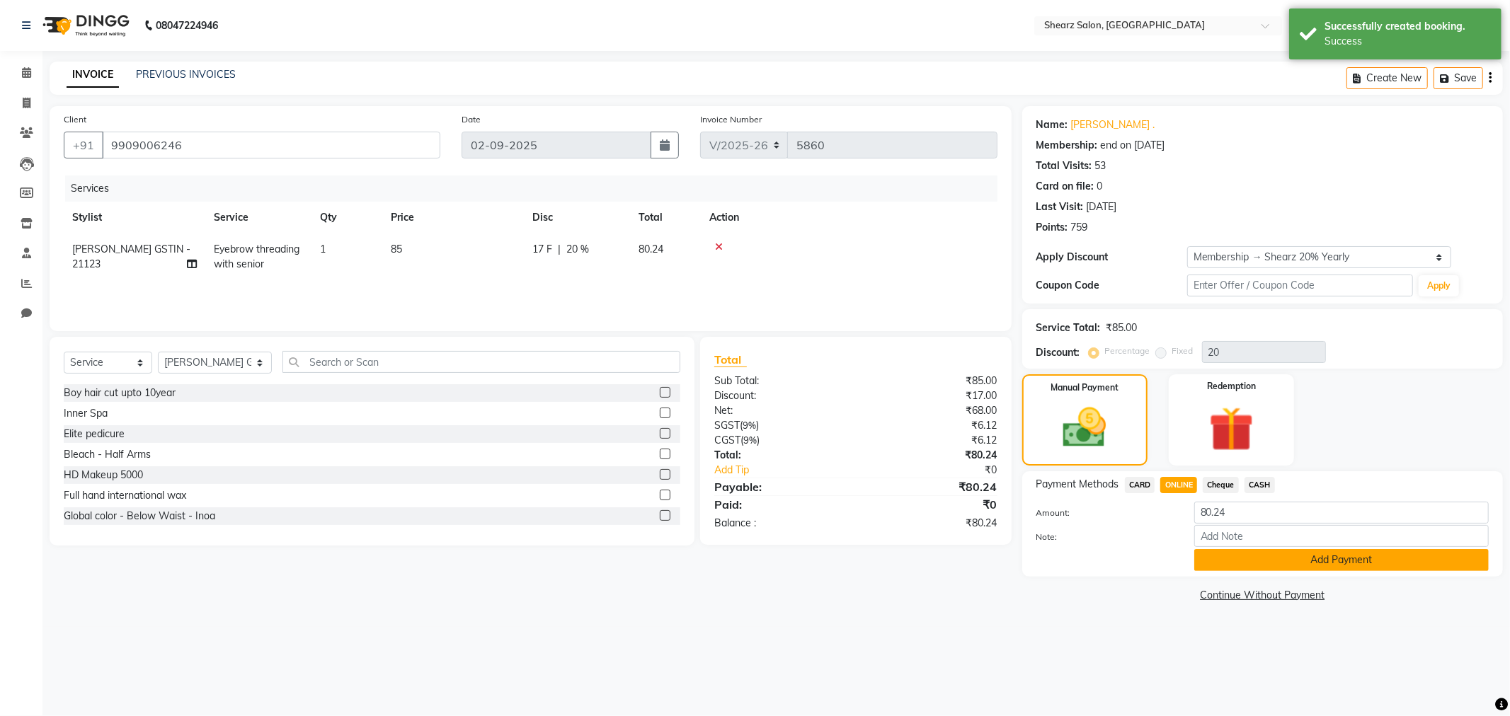
click at [1247, 570] on button "Add Payment" at bounding box center [1341, 560] width 295 height 22
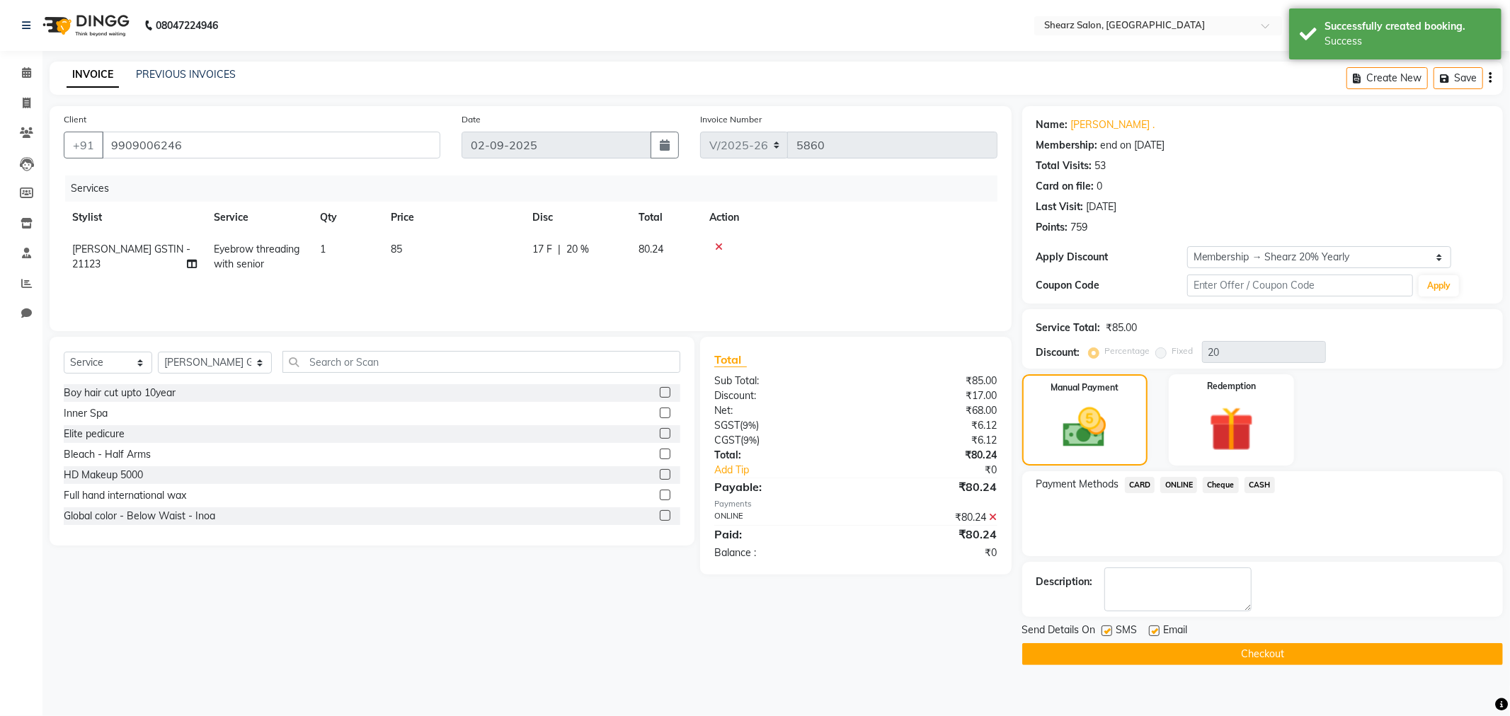
click at [1272, 661] on button "Checkout" at bounding box center [1262, 655] width 481 height 22
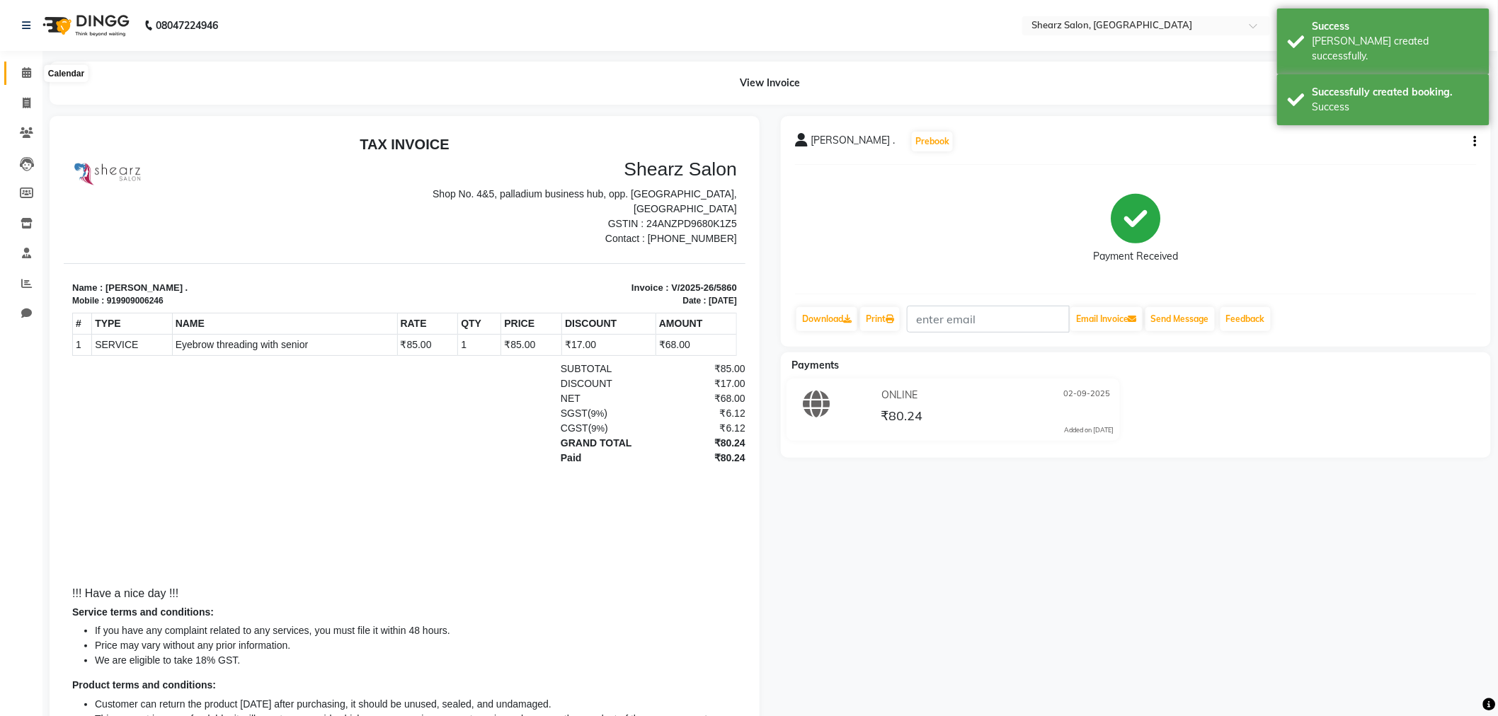
click at [29, 71] on icon at bounding box center [26, 72] width 9 height 11
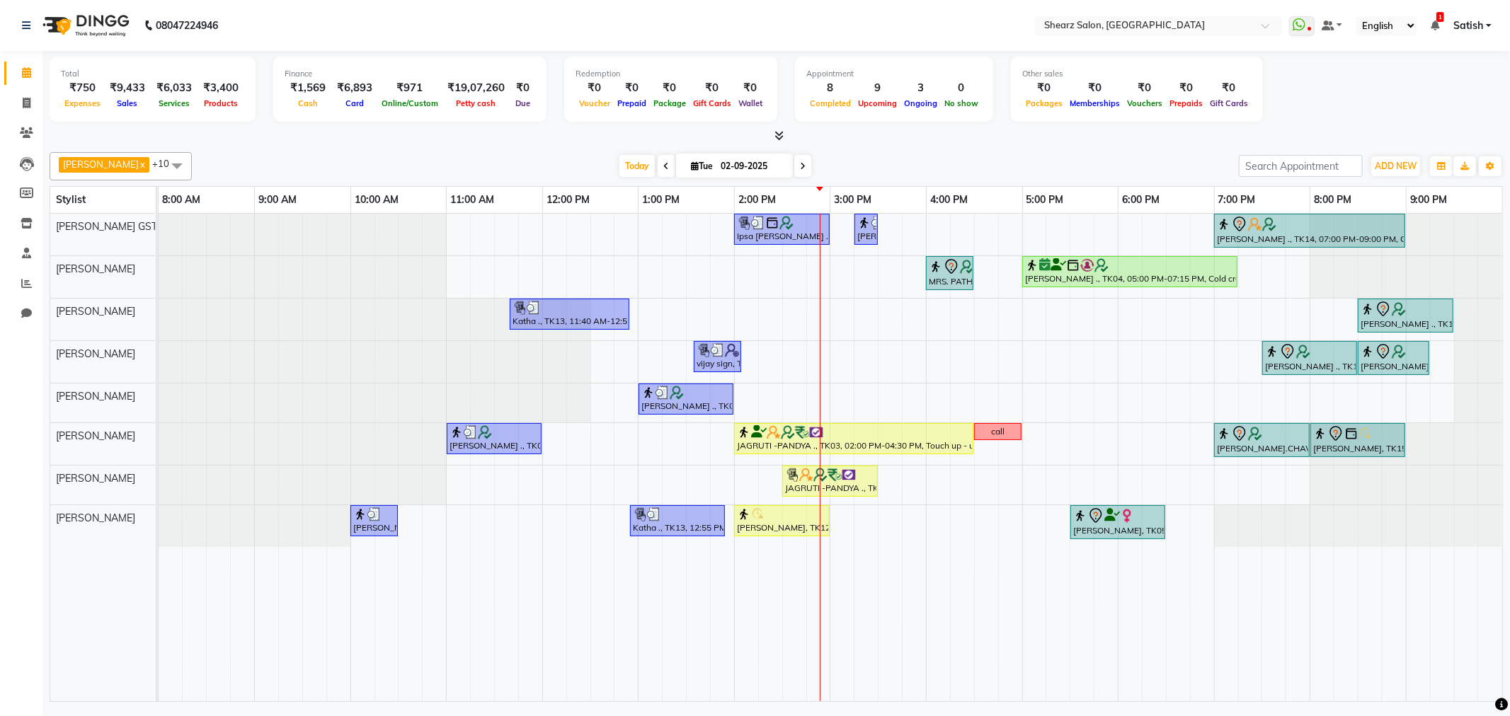
click at [833, 324] on div "Ipsa Pandya ., TK02, 02:00 PM-03:00 PM, Forehead threading,Upperlip threading,C…" at bounding box center [831, 458] width 1344 height 488
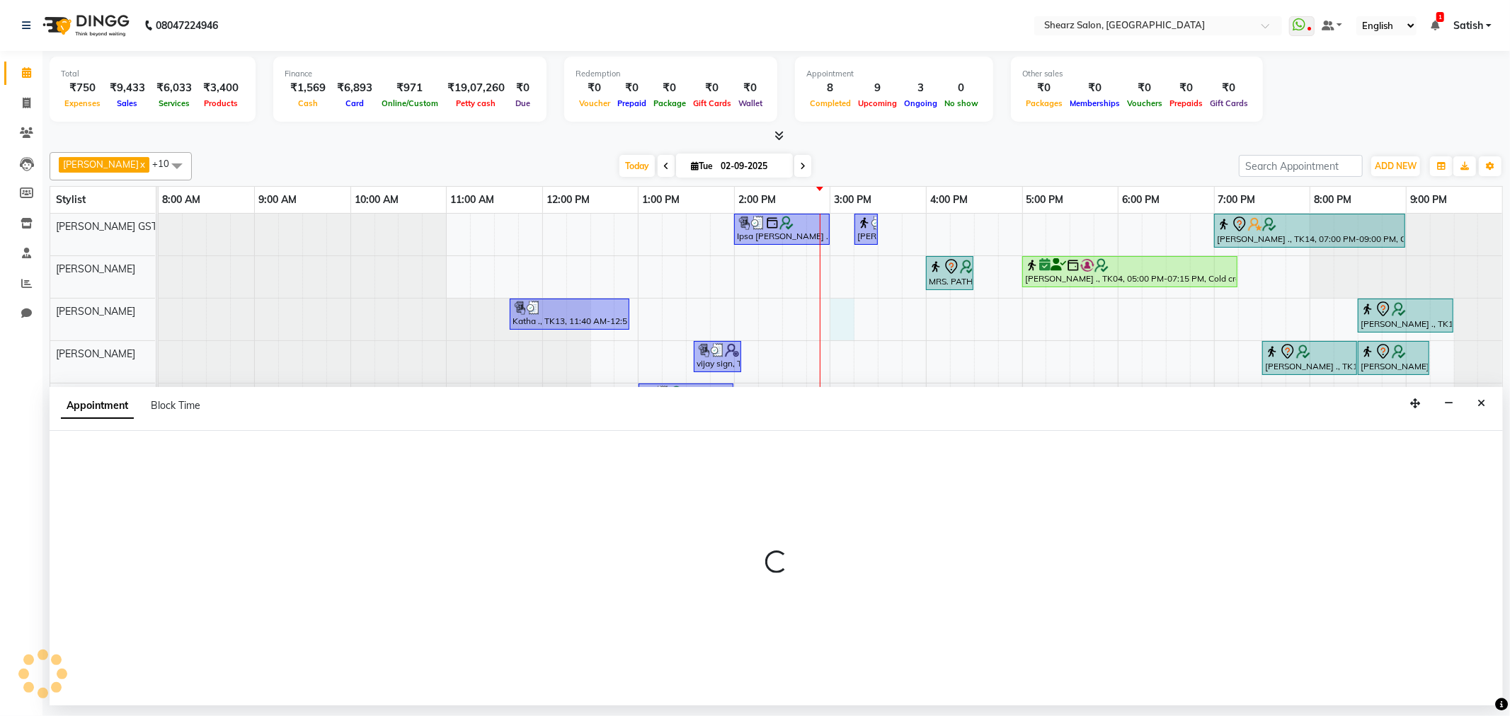
select select "77475"
select select "900"
select select "tentative"
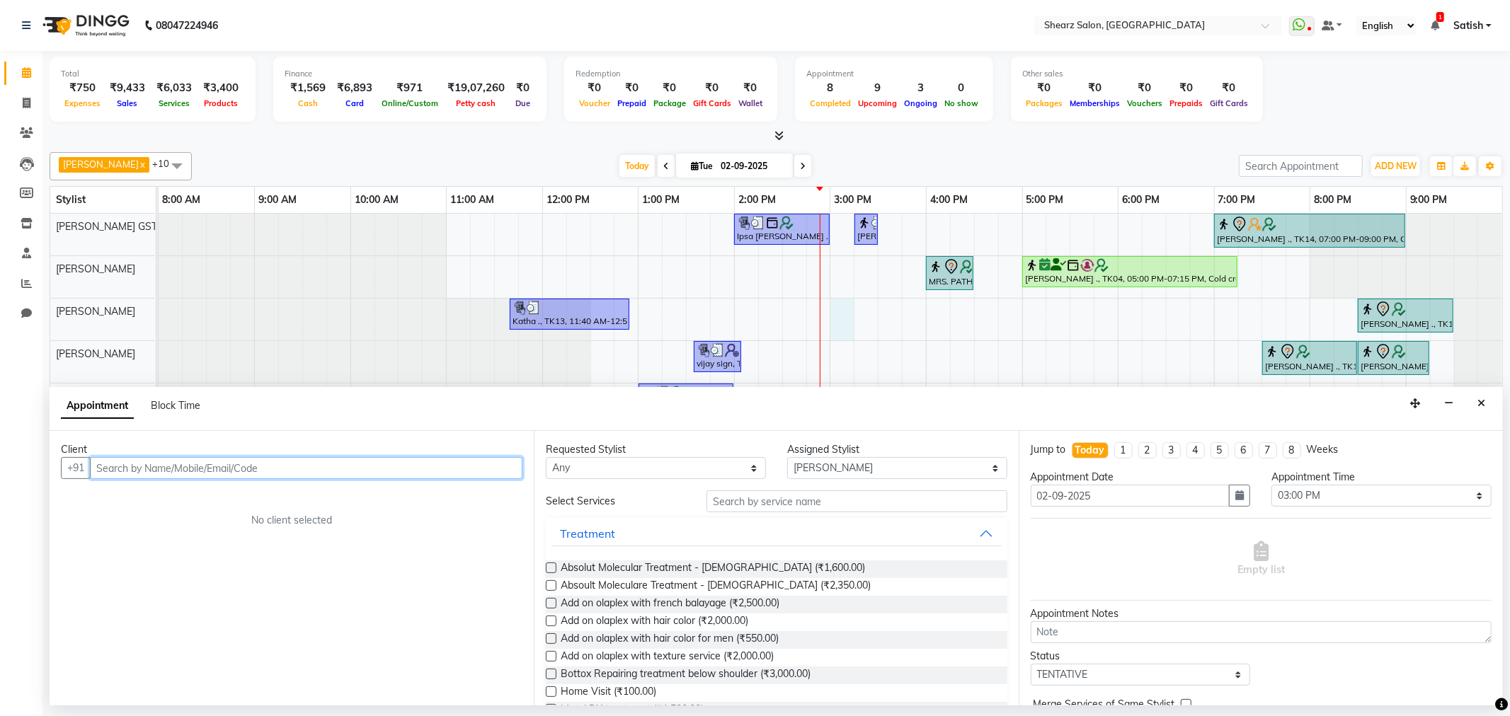
click at [149, 468] on input "text" at bounding box center [306, 468] width 433 height 22
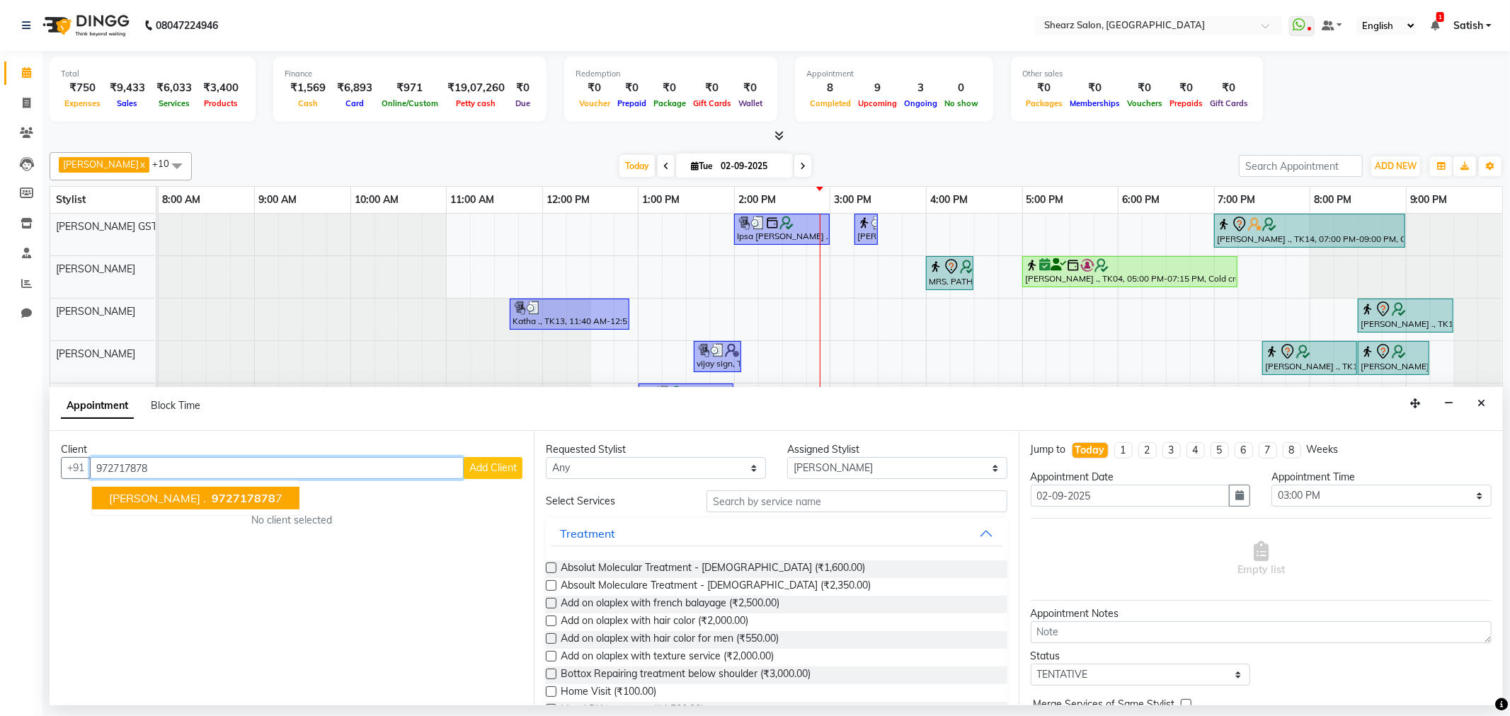
drag, startPoint x: 210, startPoint y: 510, endPoint x: 217, endPoint y: 497, distance: 14.9
click at [211, 506] on ngb-typeahead-window "Kishan Changela . 972717878 7" at bounding box center [195, 498] width 209 height 35
click at [217, 497] on span "972717878" at bounding box center [244, 498] width 64 height 14
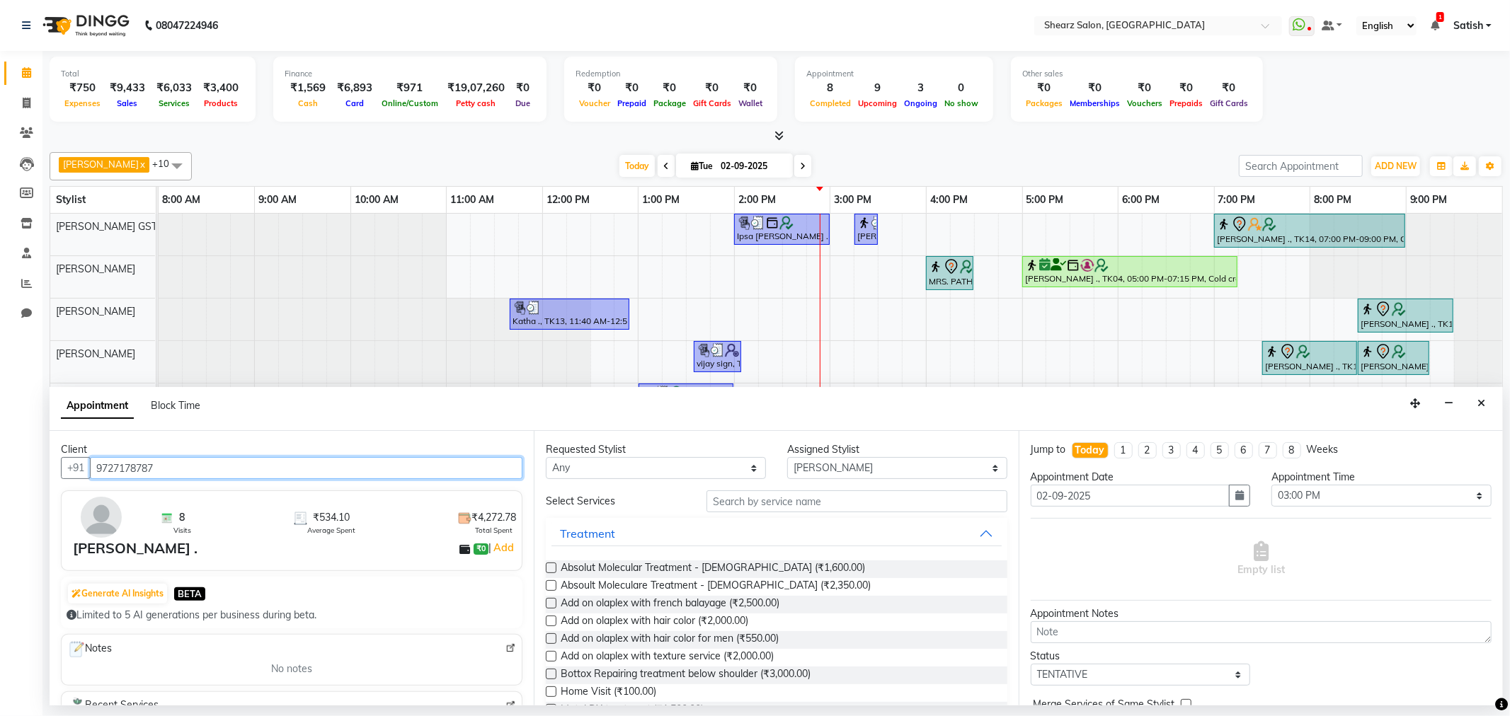
type input "9727178787"
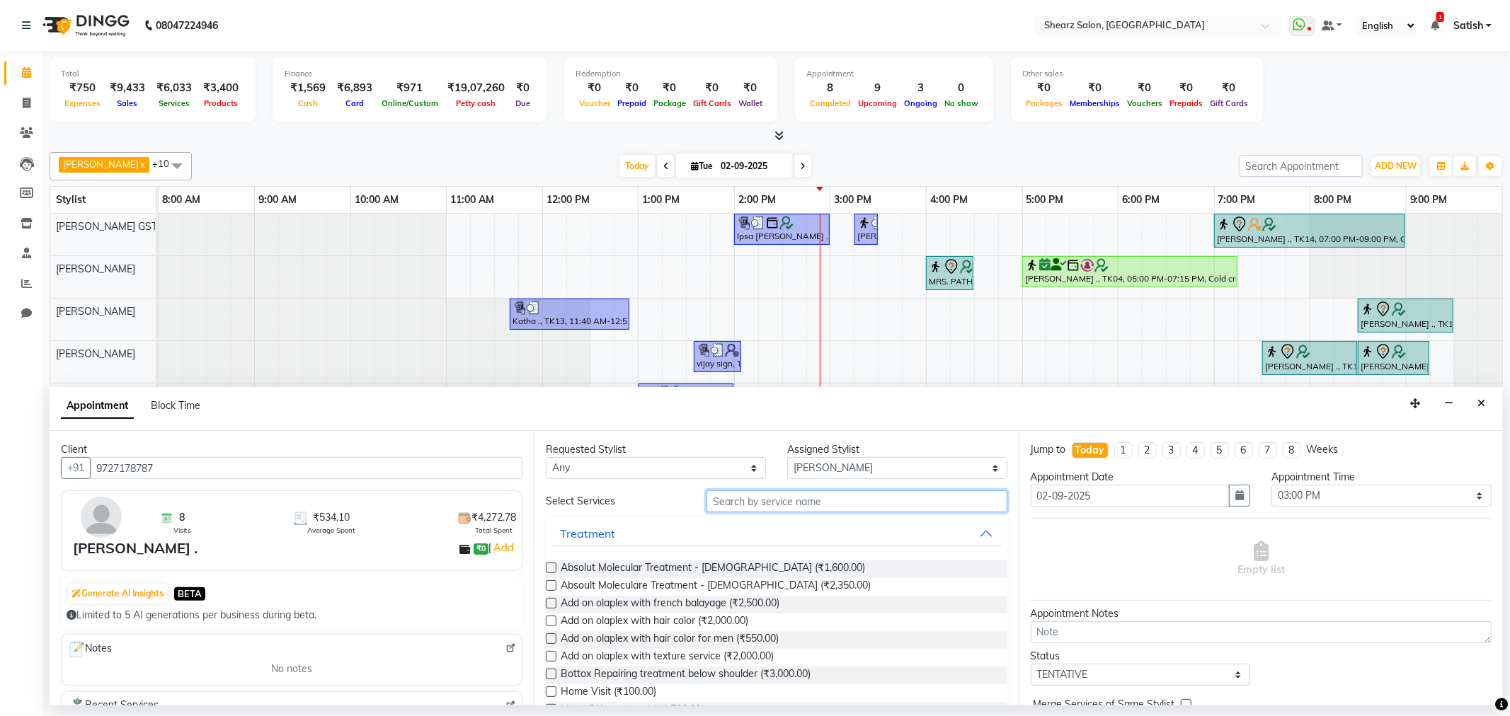
click at [775, 505] on input "text" at bounding box center [857, 502] width 300 height 22
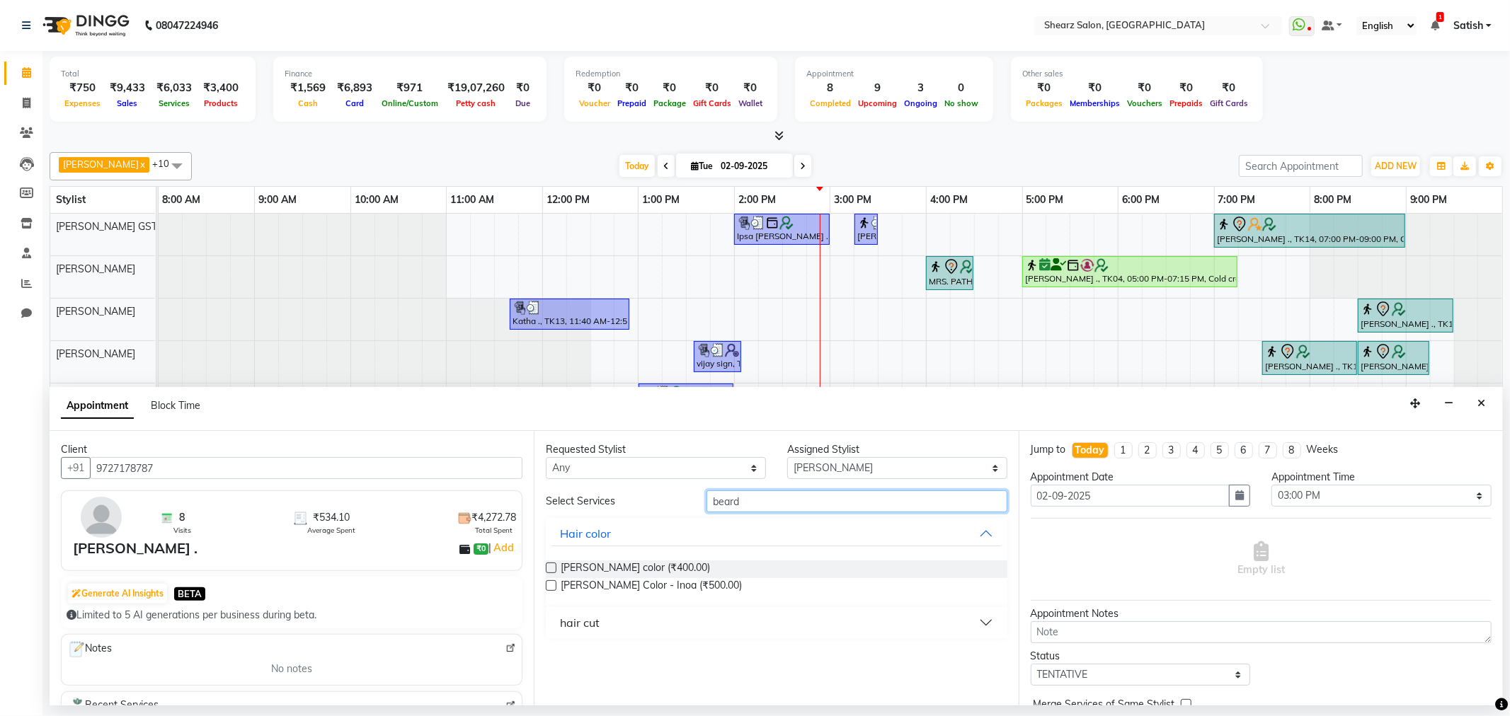
type input "beard"
click at [652, 607] on div "hair cut" at bounding box center [776, 622] width 461 height 31
click at [639, 631] on button "hair cut" at bounding box center [776, 622] width 450 height 25
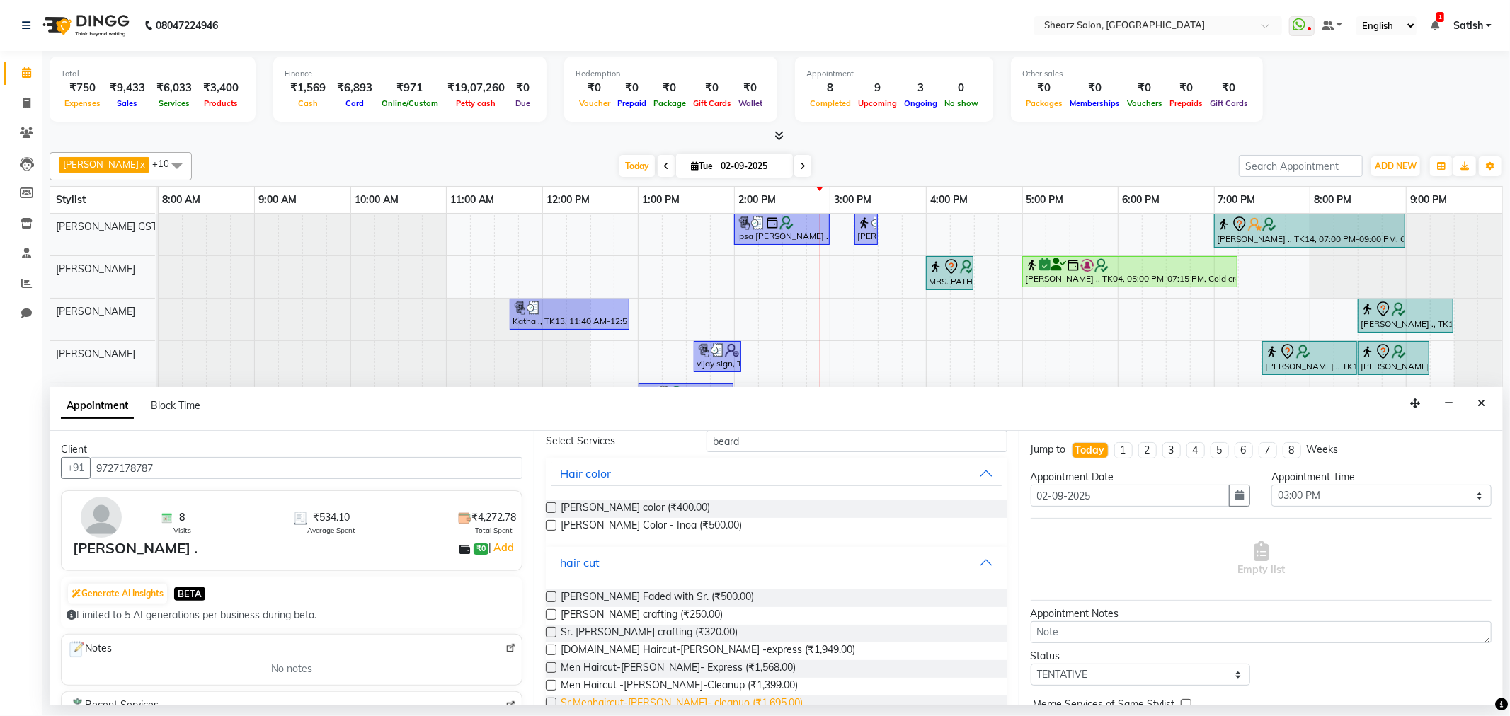
scroll to position [106, 0]
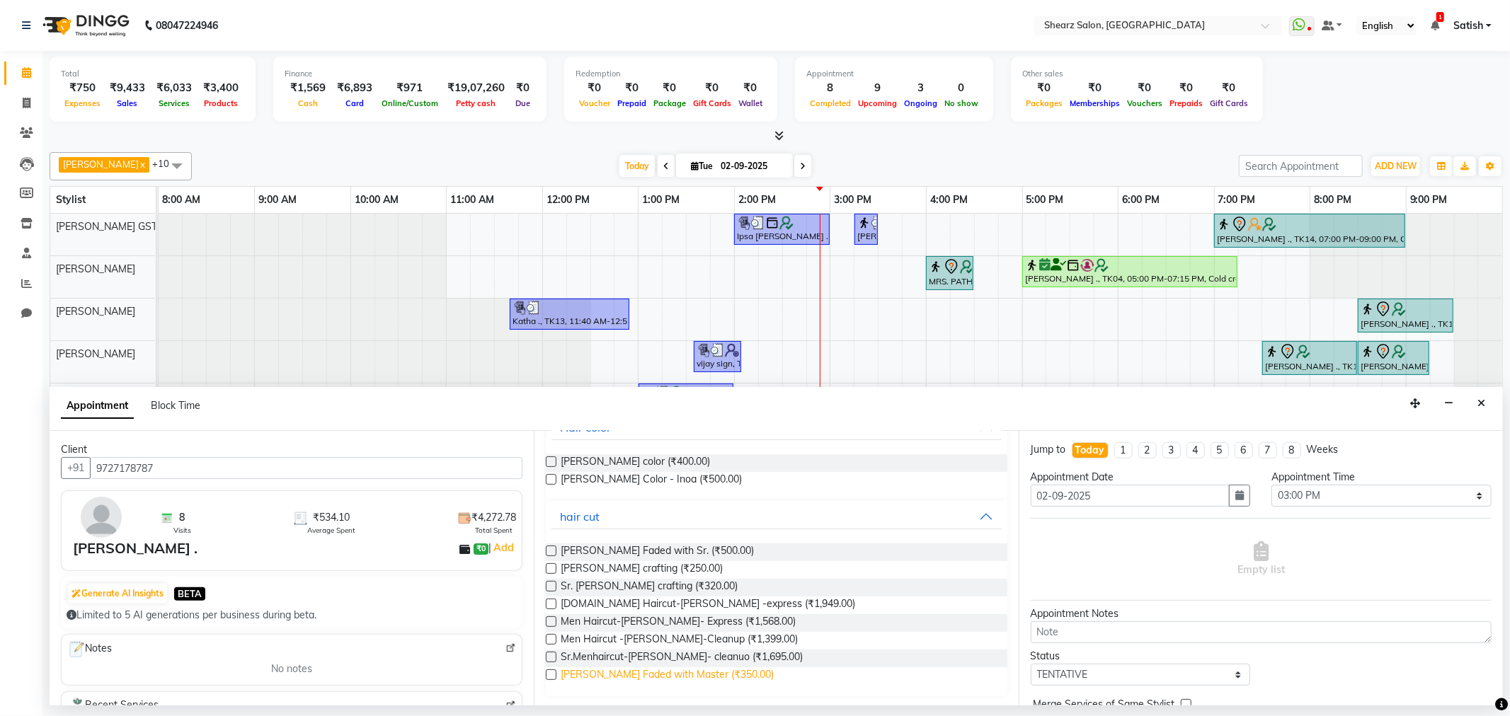
click at [641, 678] on span "Beard Faded with Master (₹350.00)" at bounding box center [667, 677] width 213 height 18
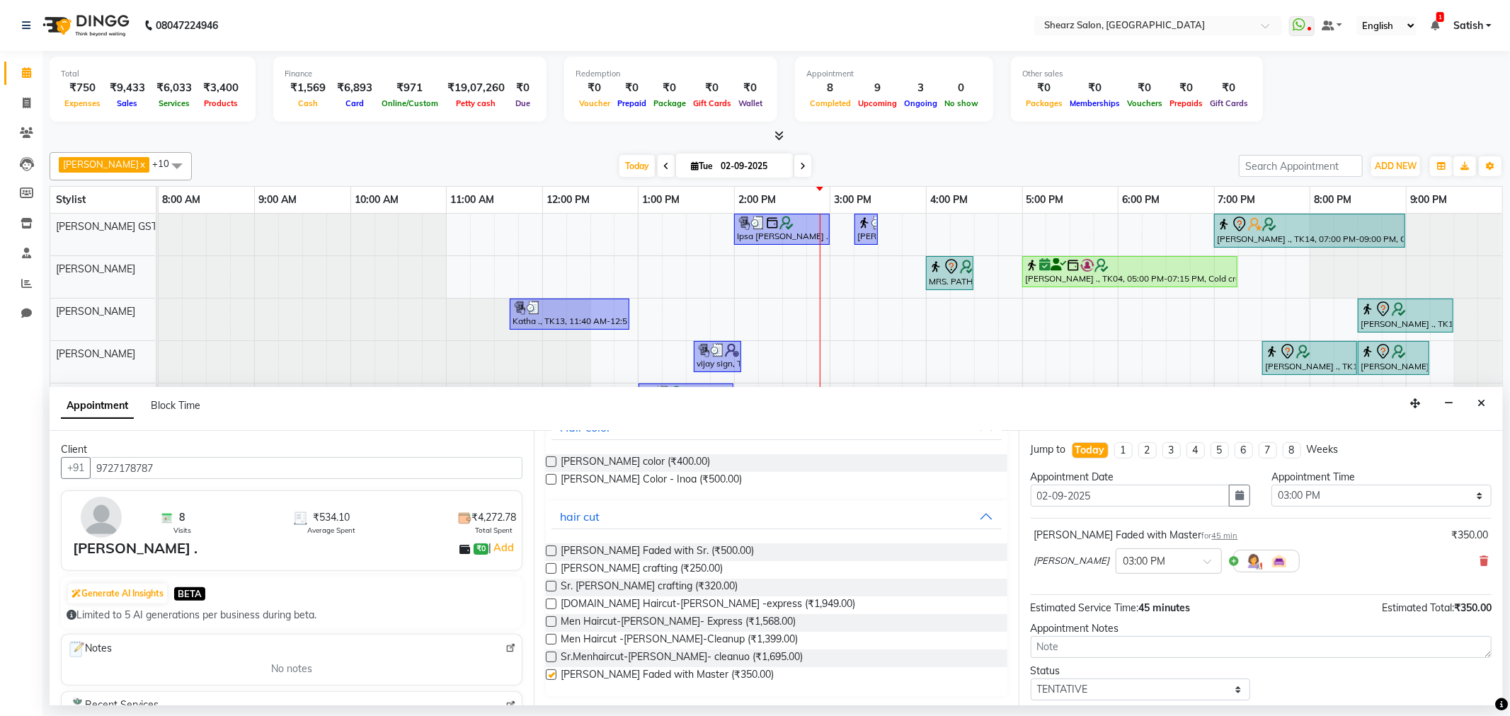
checkbox input "false"
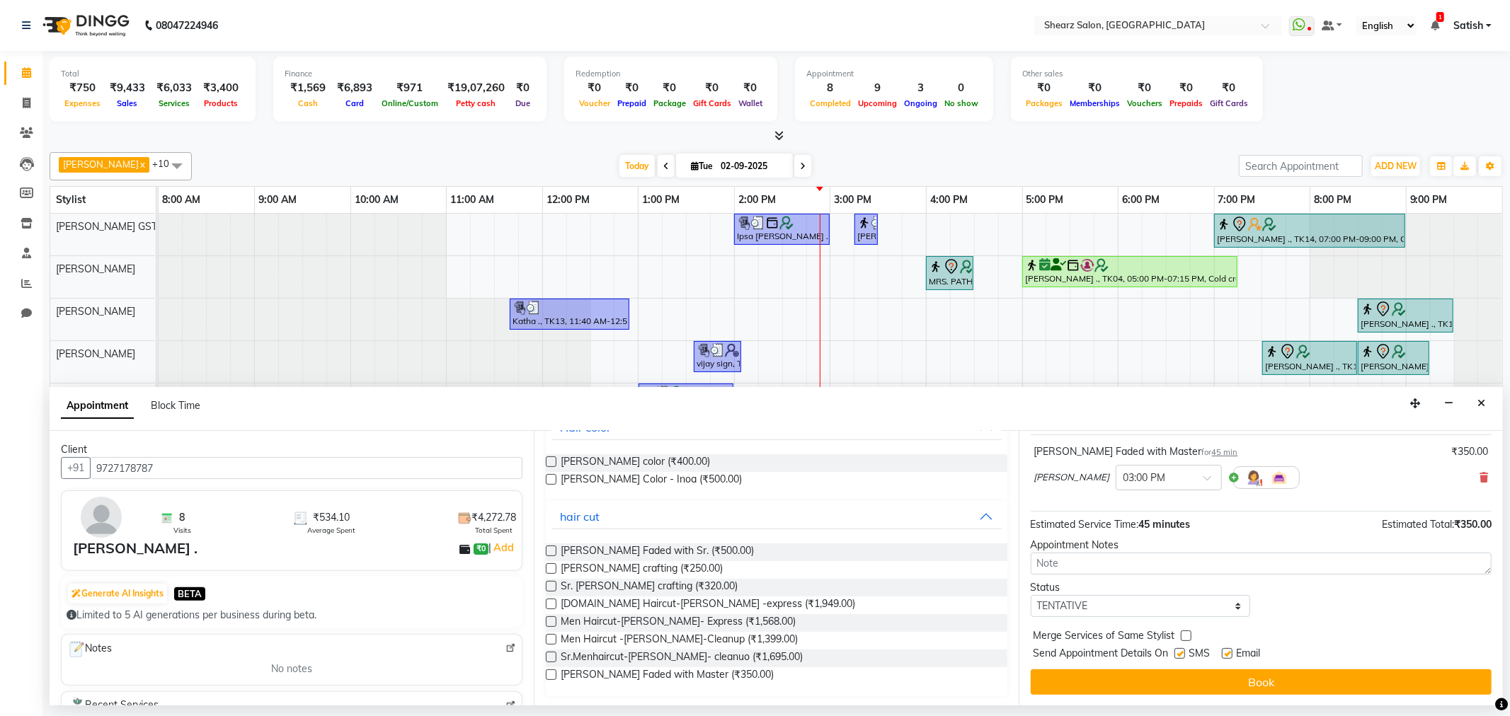
scroll to position [85, 0]
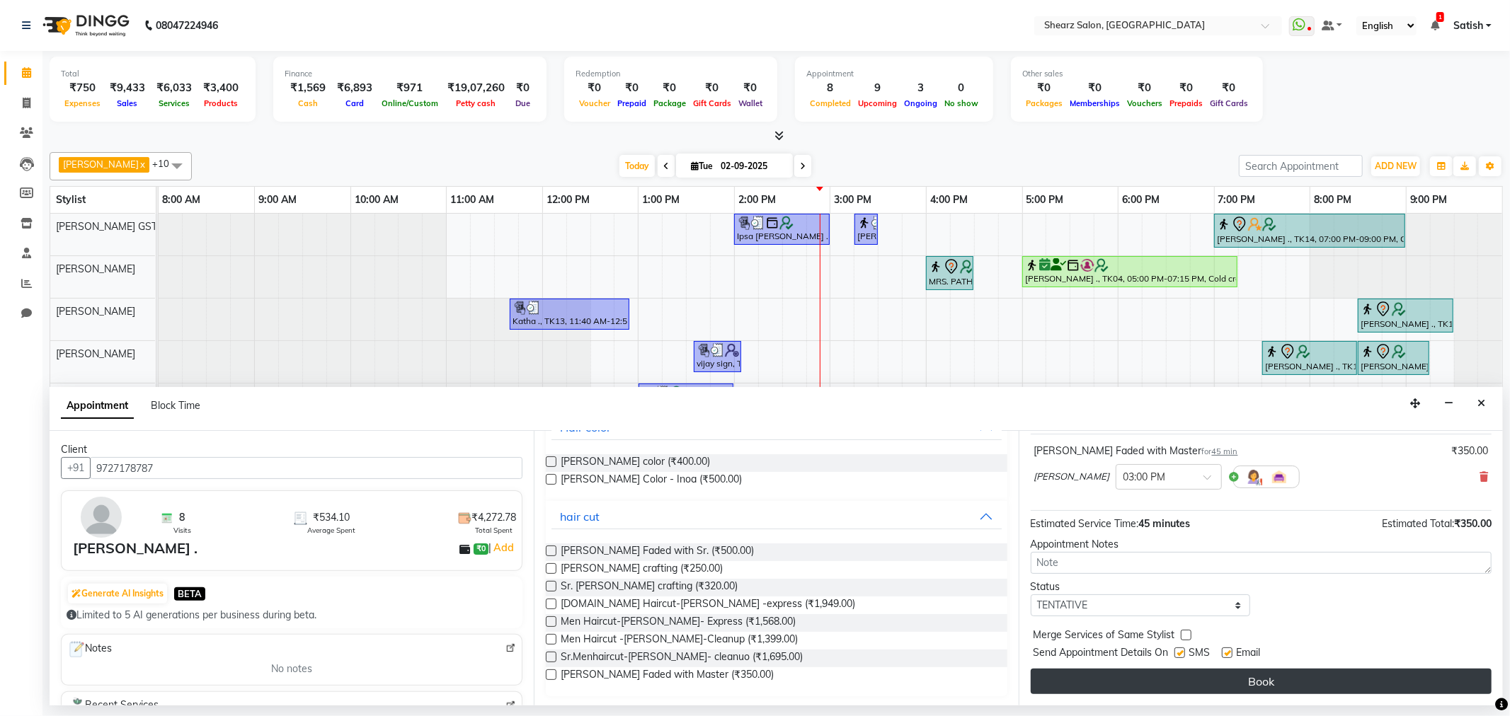
click at [1234, 680] on button "Book" at bounding box center [1261, 681] width 461 height 25
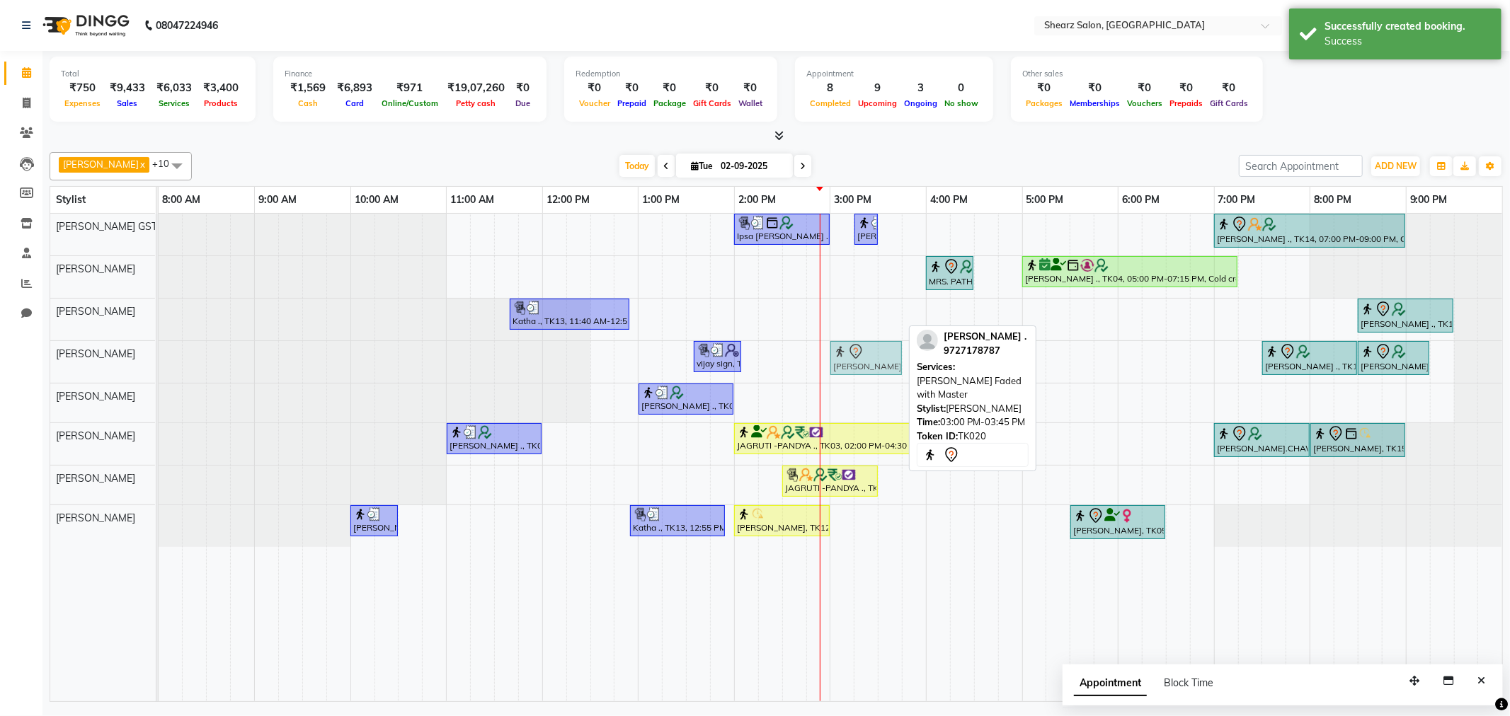
drag, startPoint x: 862, startPoint y: 338, endPoint x: 862, endPoint y: 348, distance: 9.2
click at [864, 351] on tbody "Ipsa Pandya ., TK02, 02:00 PM-03:00 PM, Forehead threading,Upperlip threading,C…" at bounding box center [831, 380] width 1344 height 333
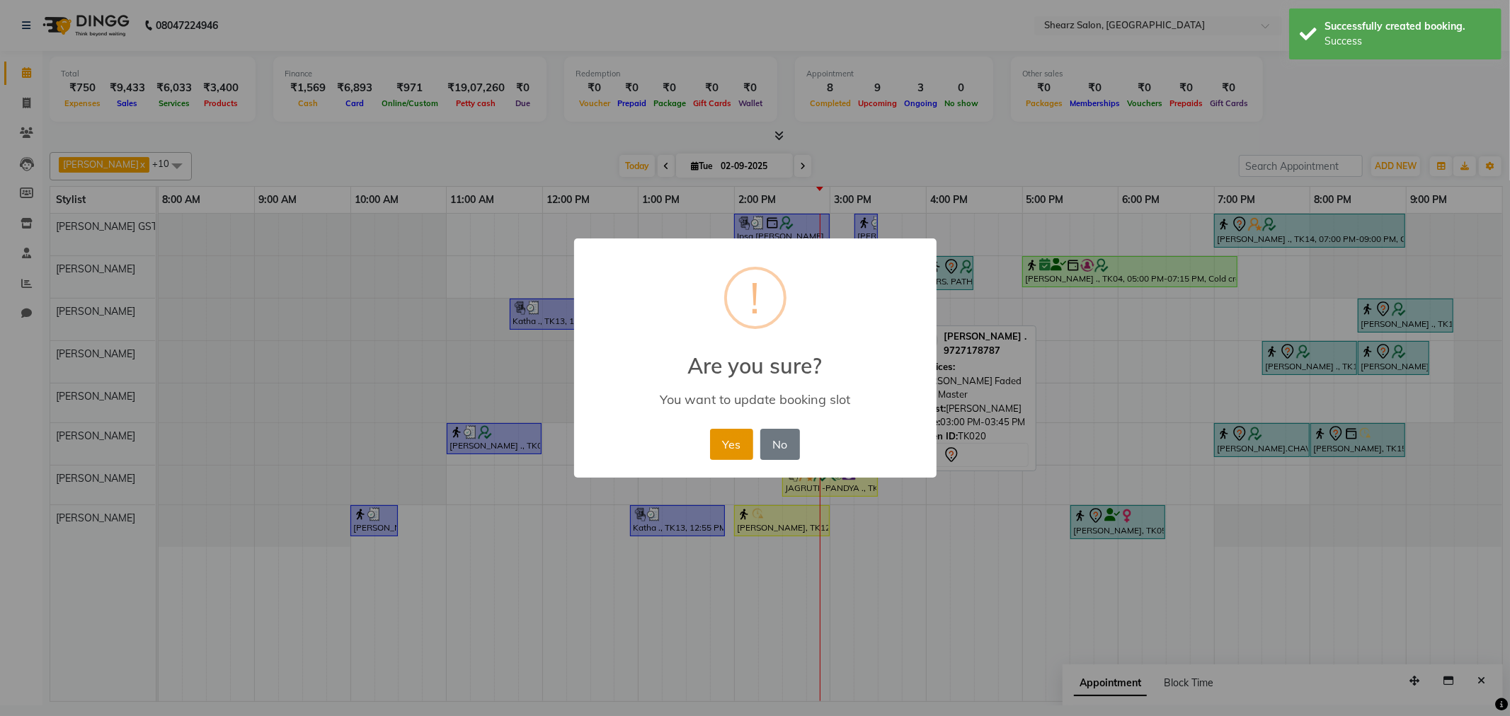
click at [736, 447] on button "Yes" at bounding box center [731, 444] width 43 height 31
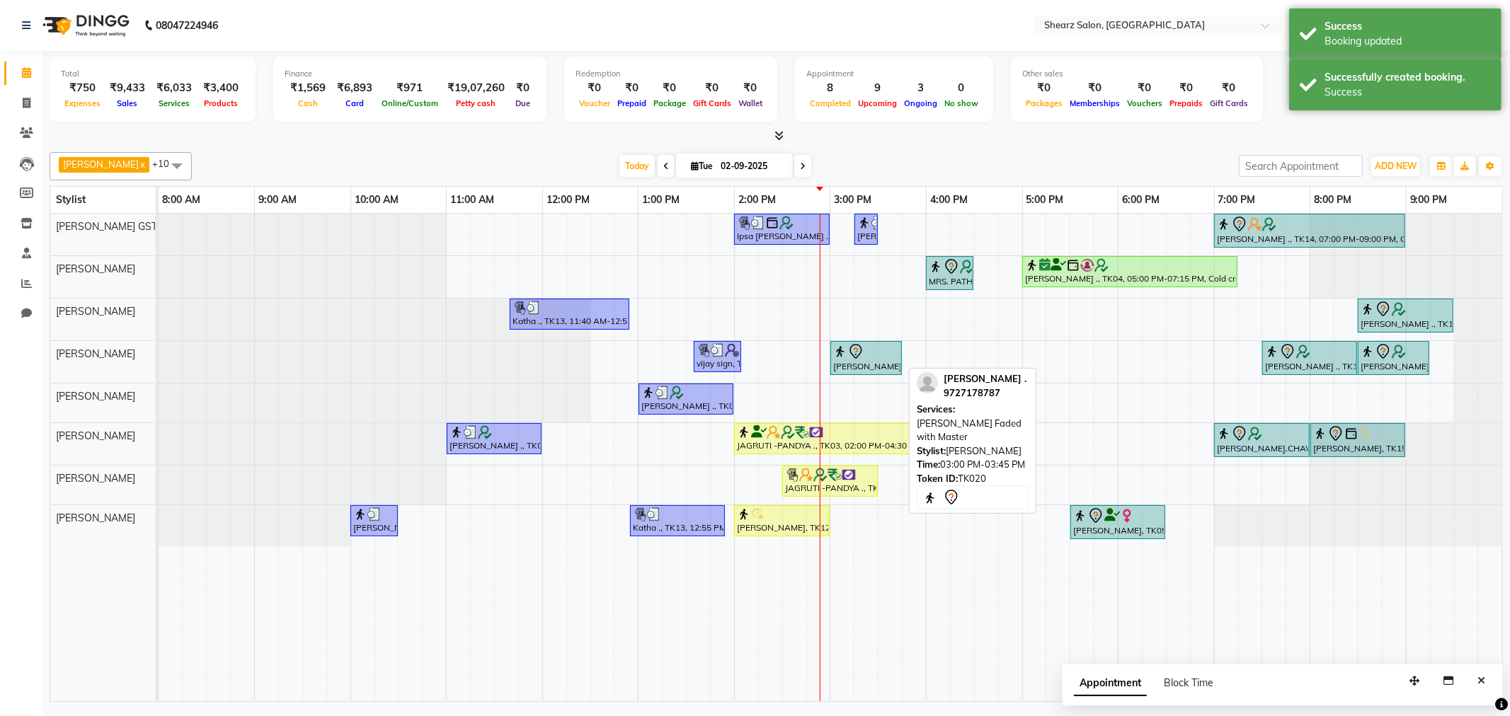
click at [844, 365] on div "Kishan Changela ., TK20, 03:00 PM-03:45 PM, Beard Faded with Master" at bounding box center [866, 358] width 69 height 30
click at [857, 363] on div "Kishan Changela ., TK20, 03:00 PM-03:45 PM, Beard Faded with Master" at bounding box center [866, 358] width 69 height 30
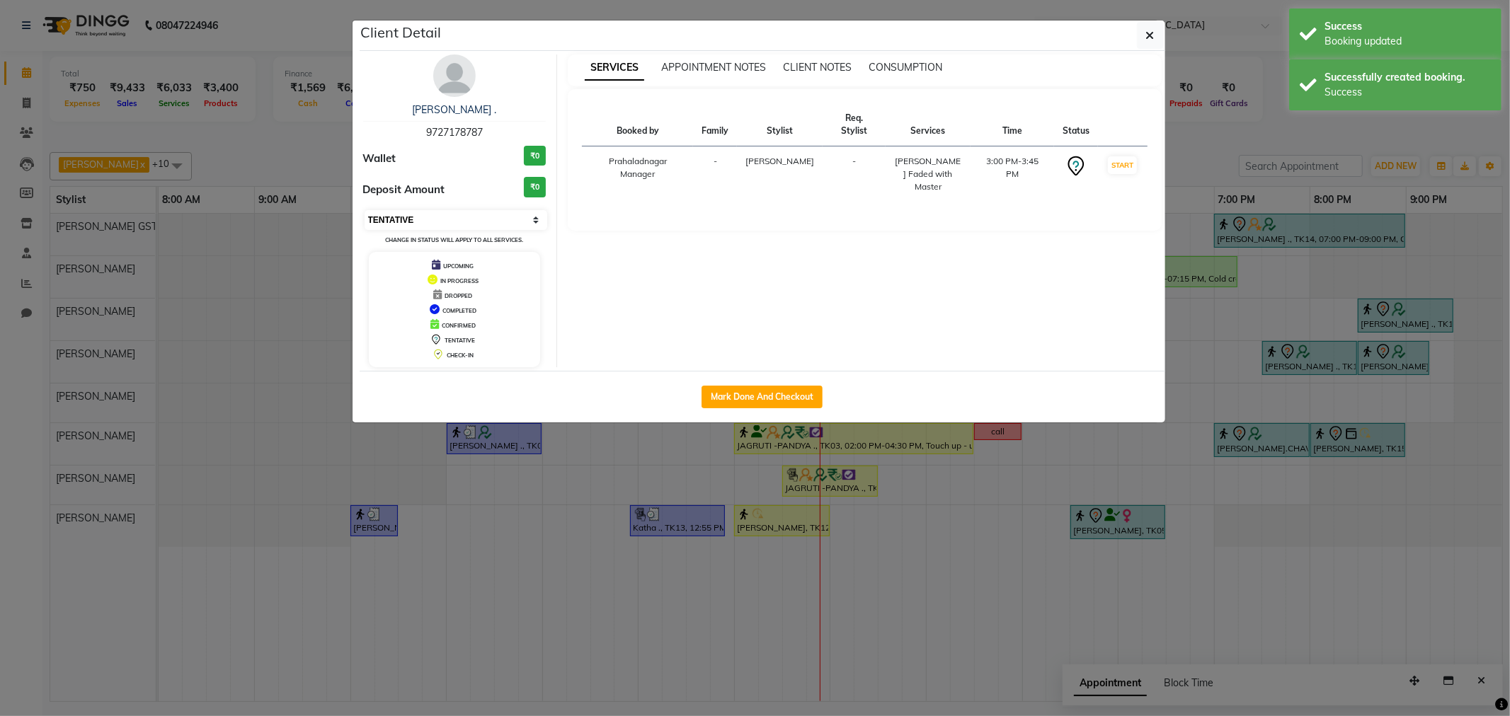
drag, startPoint x: 425, startPoint y: 218, endPoint x: 423, endPoint y: 225, distance: 7.4
click at [425, 218] on select "Select IN SERVICE CONFIRMED TENTATIVE CHECK IN MARK DONE DROPPED UPCOMING" at bounding box center [456, 220] width 183 height 20
select select "1"
click at [365, 210] on select "Select IN SERVICE CONFIRMED TENTATIVE CHECK IN MARK DONE DROPPED UPCOMING" at bounding box center [456, 220] width 183 height 20
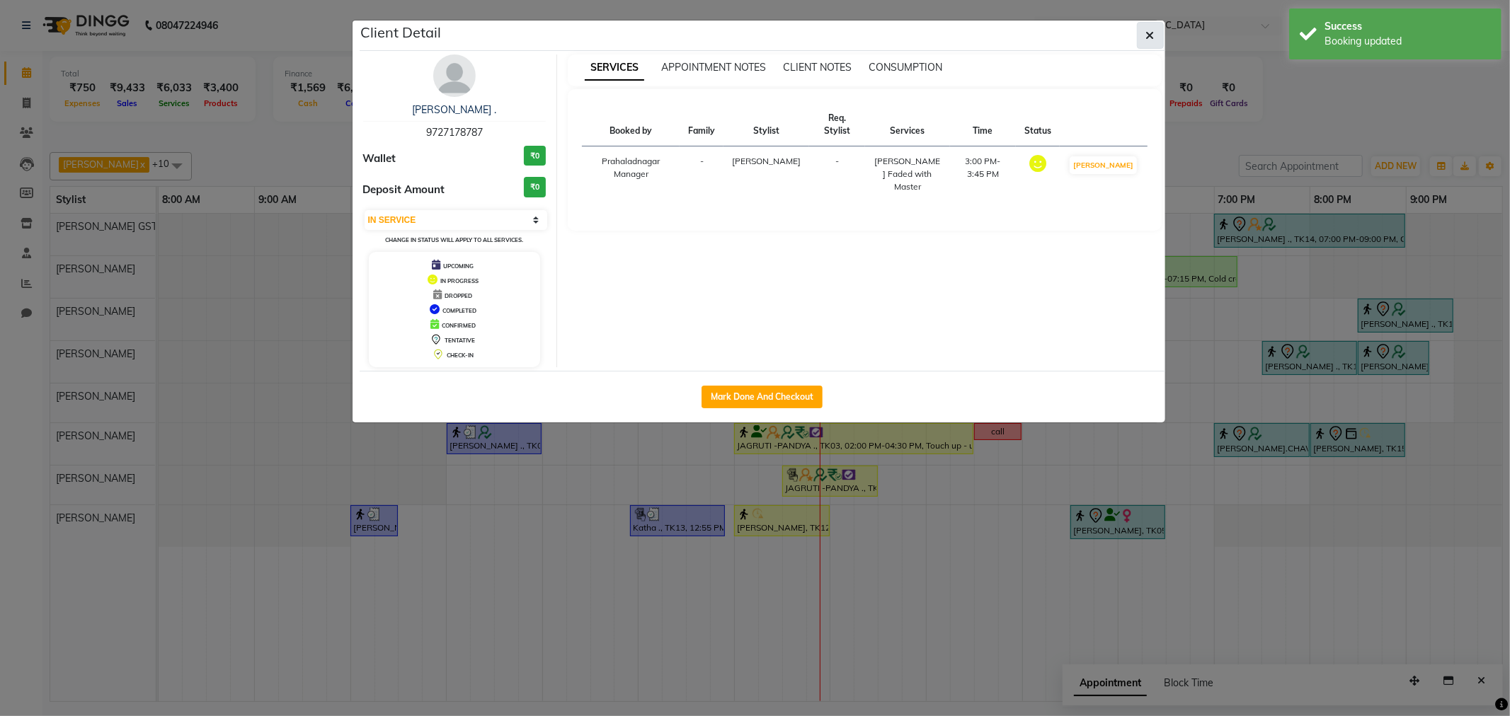
click at [1147, 39] on icon "button" at bounding box center [1150, 35] width 8 height 11
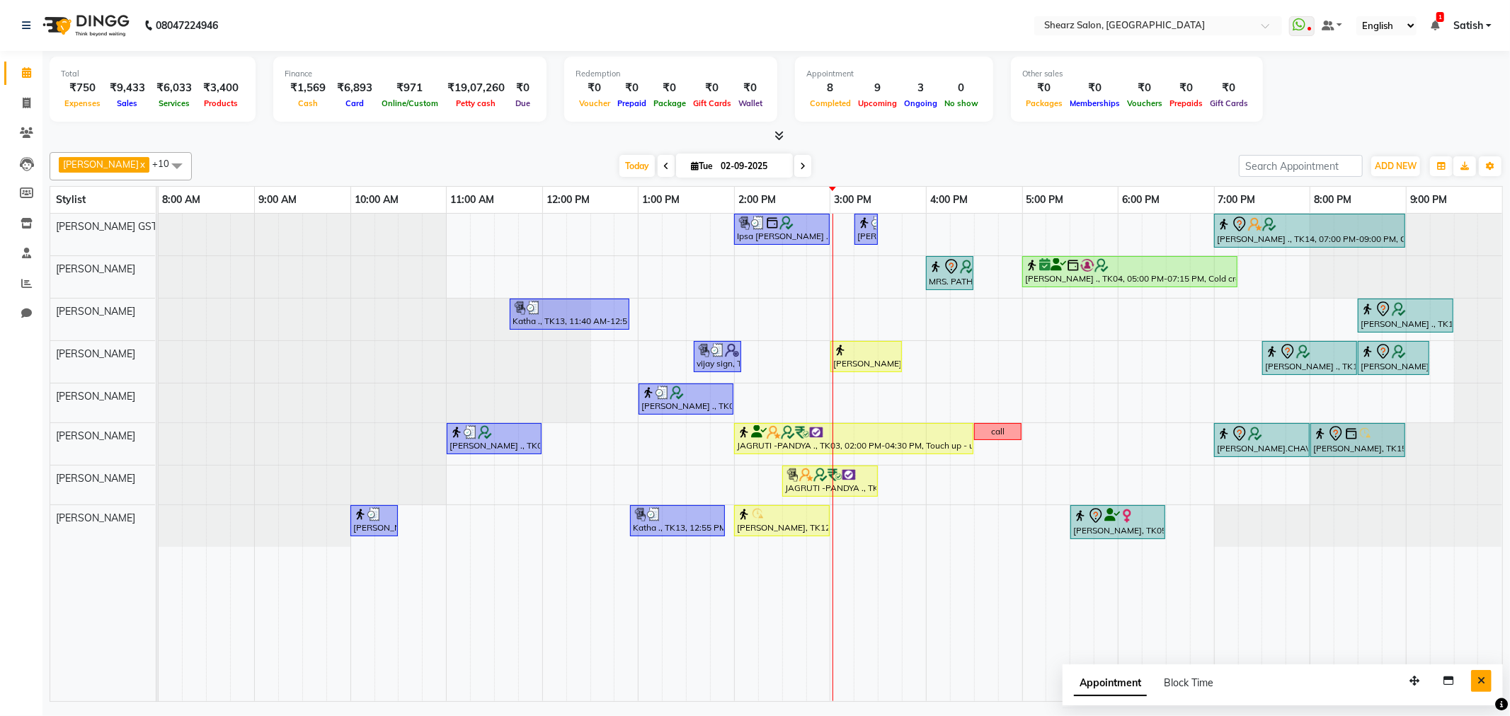
click at [1480, 682] on icon "Close" at bounding box center [1481, 681] width 8 height 10
click at [926, 317] on div "Ipsa Pandya ., TK02, 02:00 PM-03:00 PM, Forehead threading,Upperlip threading,C…" at bounding box center [831, 458] width 1344 height 488
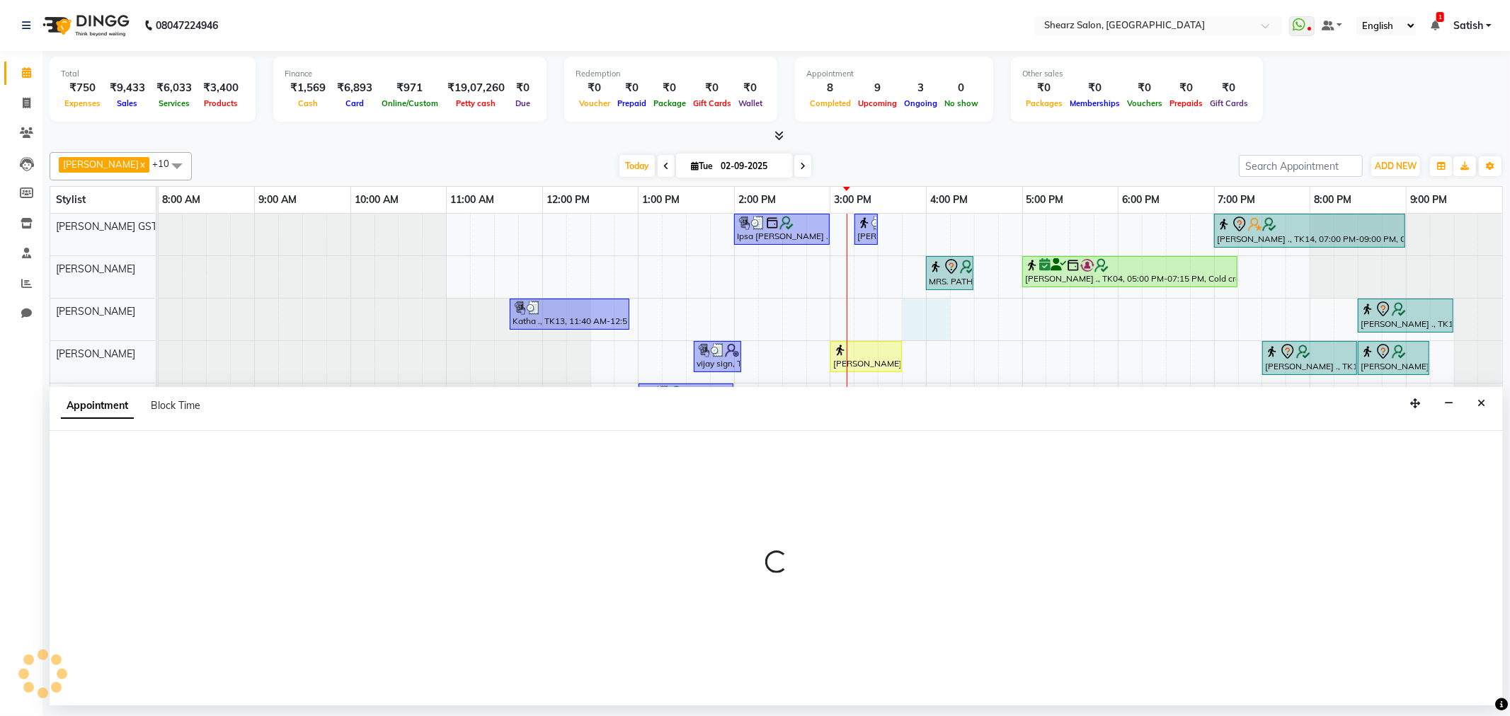
select select "77475"
select select "tentative"
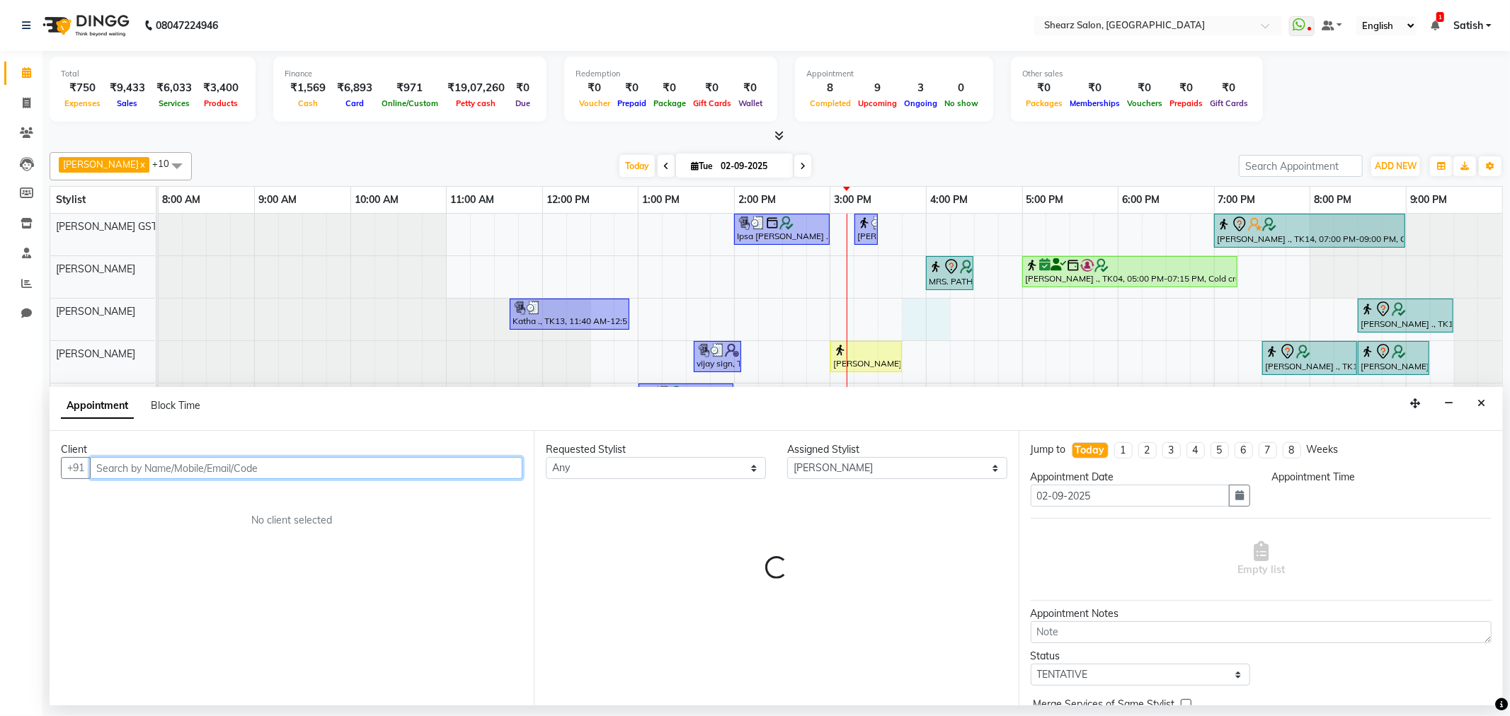
select select "945"
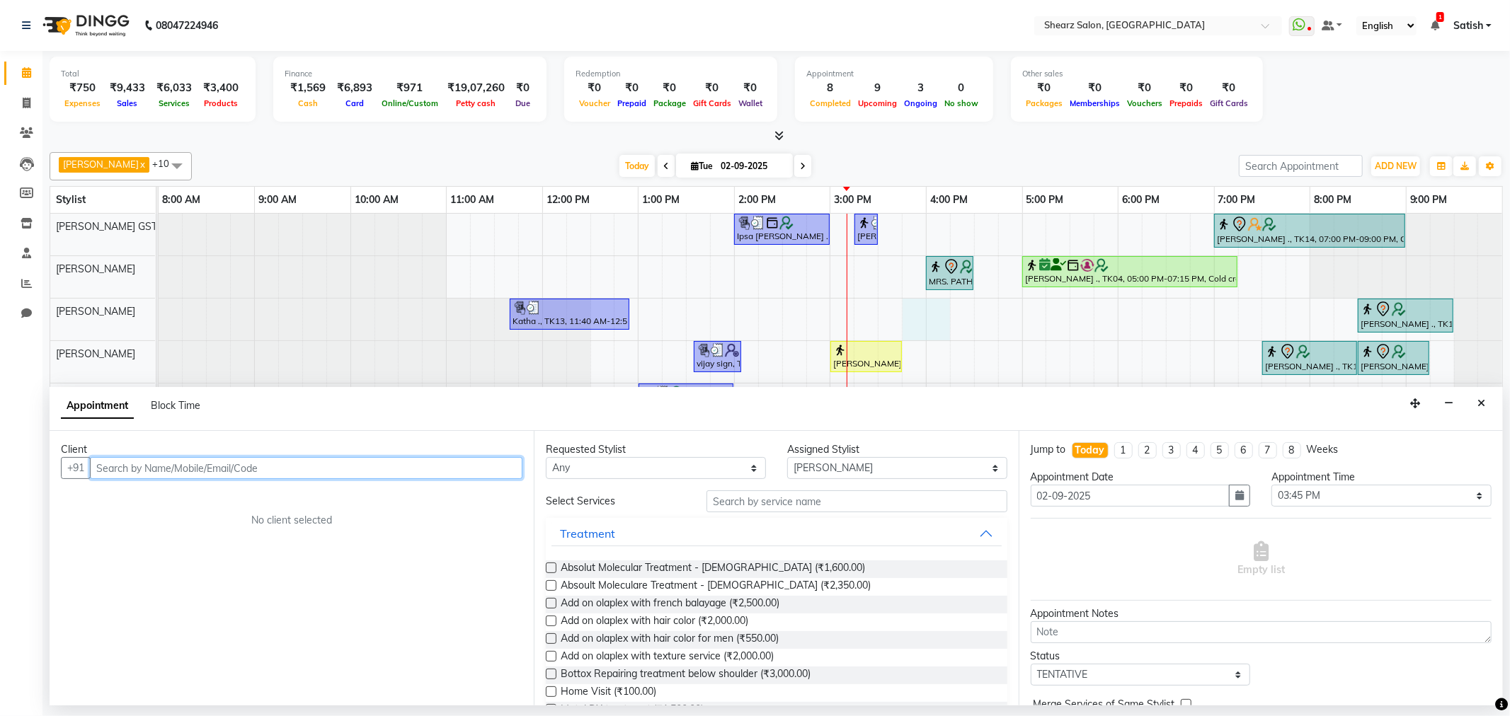
drag, startPoint x: 163, startPoint y: 461, endPoint x: 69, endPoint y: 386, distance: 119.9
click at [161, 461] on input "text" at bounding box center [306, 468] width 433 height 22
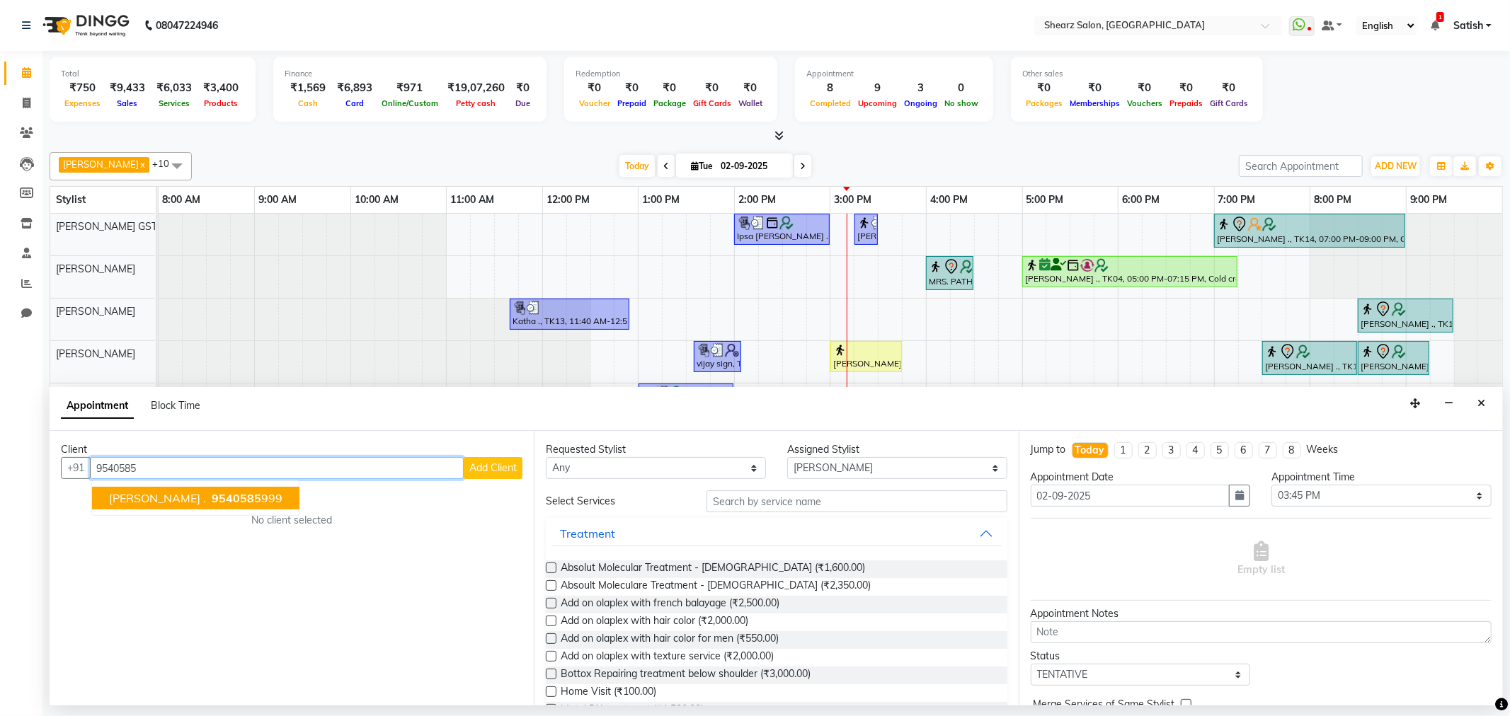
click at [246, 491] on span "9540585" at bounding box center [237, 498] width 50 height 14
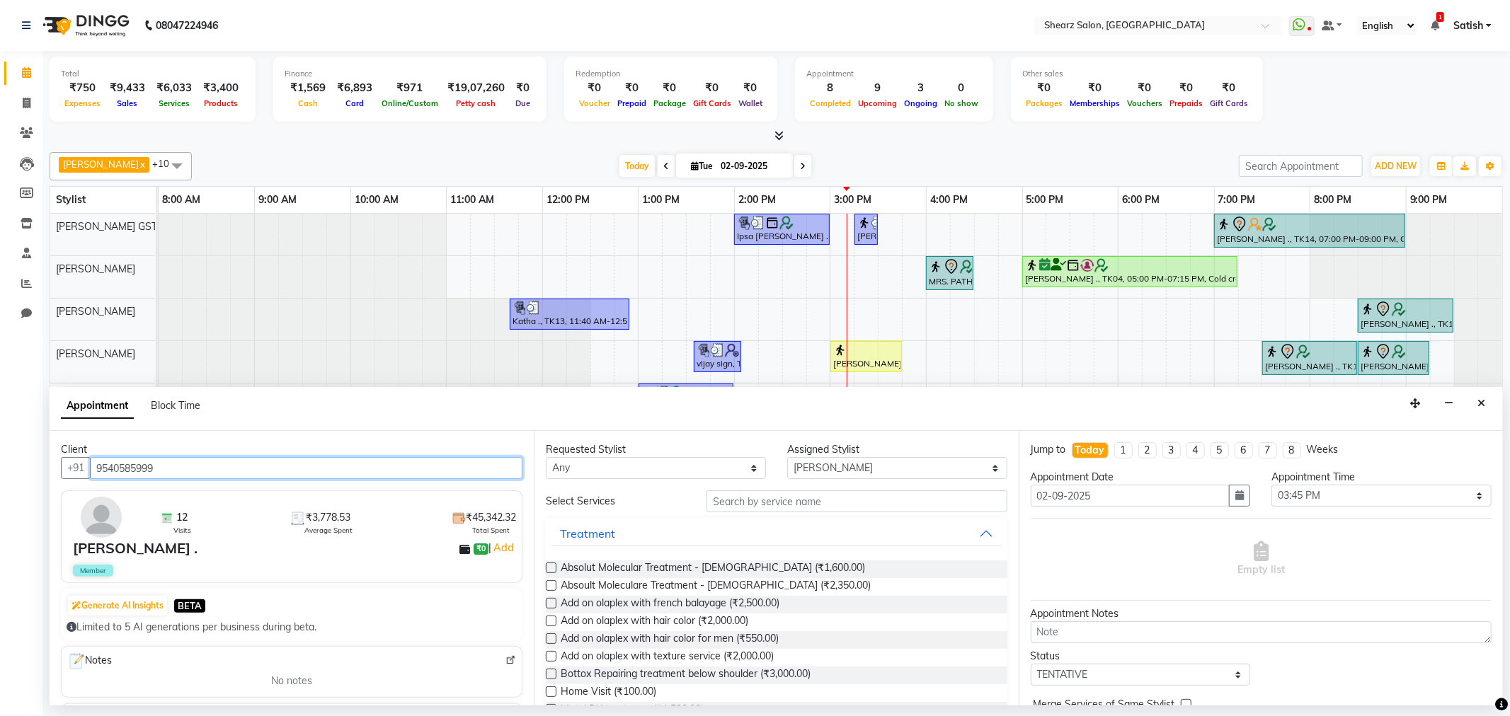
type input "9540585999"
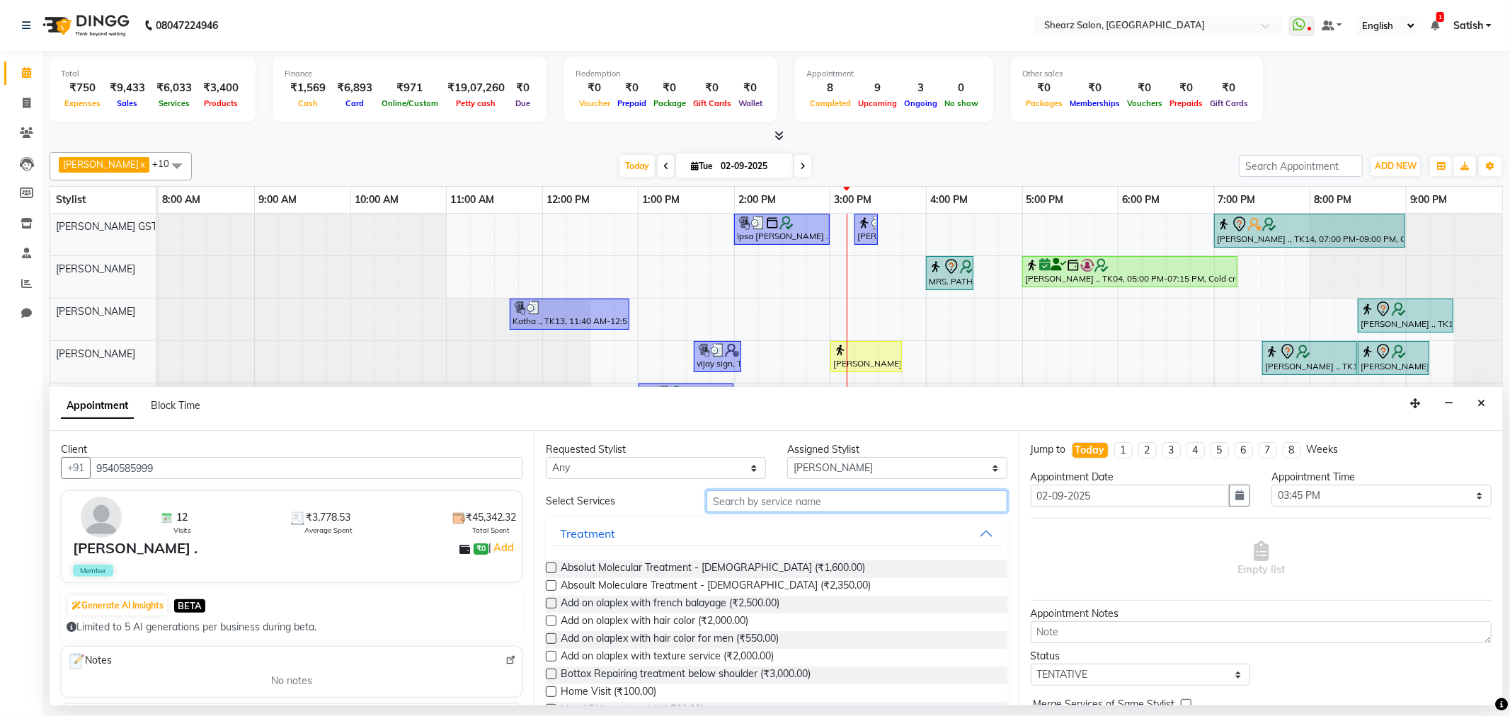
click at [822, 505] on input "text" at bounding box center [857, 502] width 300 height 22
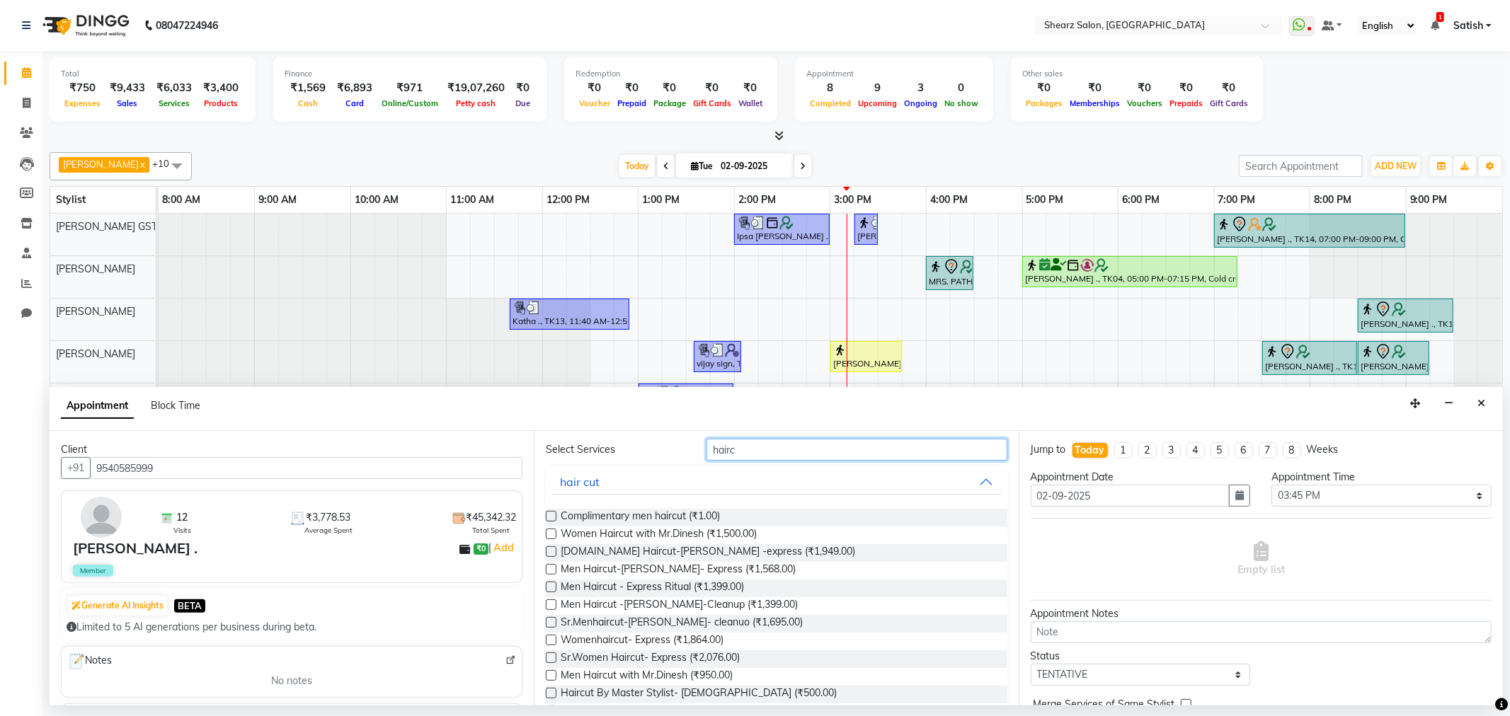
scroll to position [79, 0]
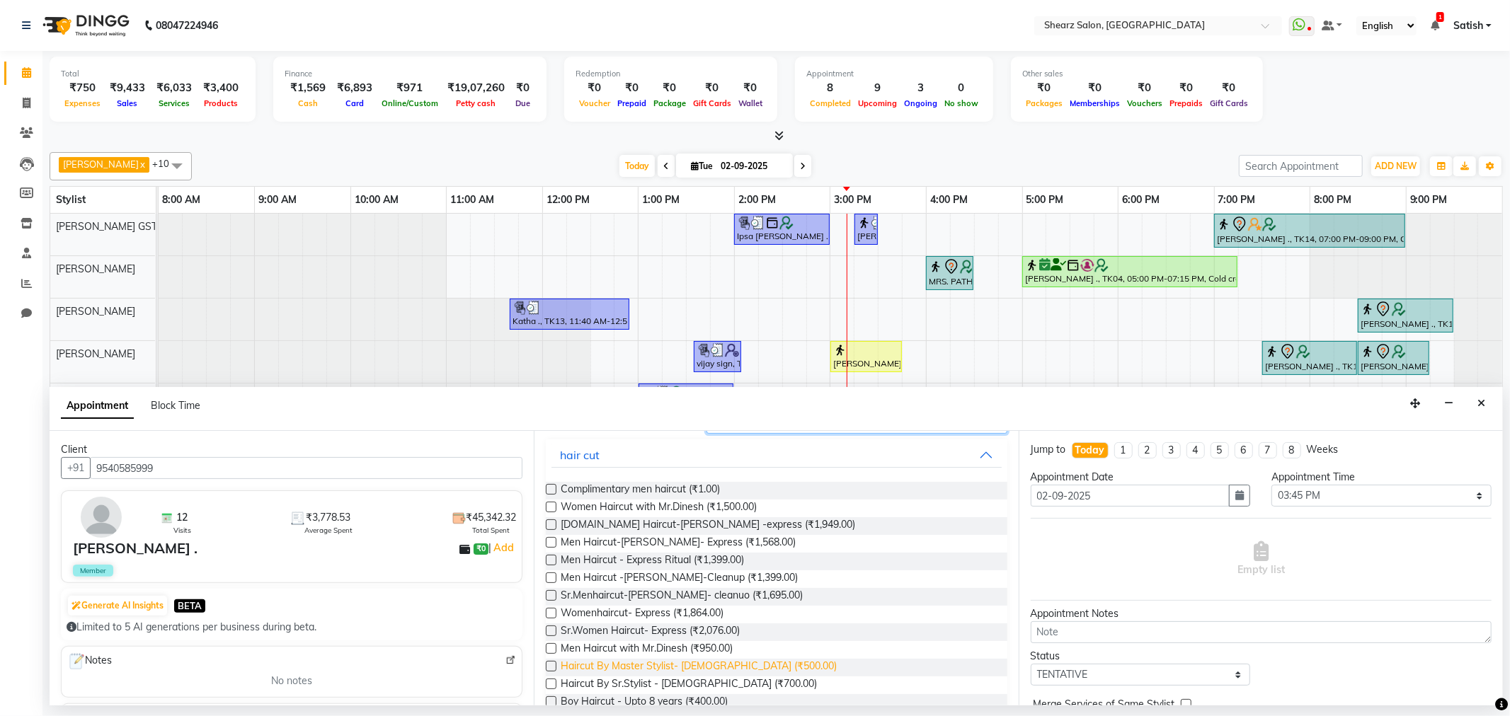
type input "hairc"
click at [637, 661] on span "Haircut By Master Stylist- Male (₹500.00)" at bounding box center [699, 668] width 276 height 18
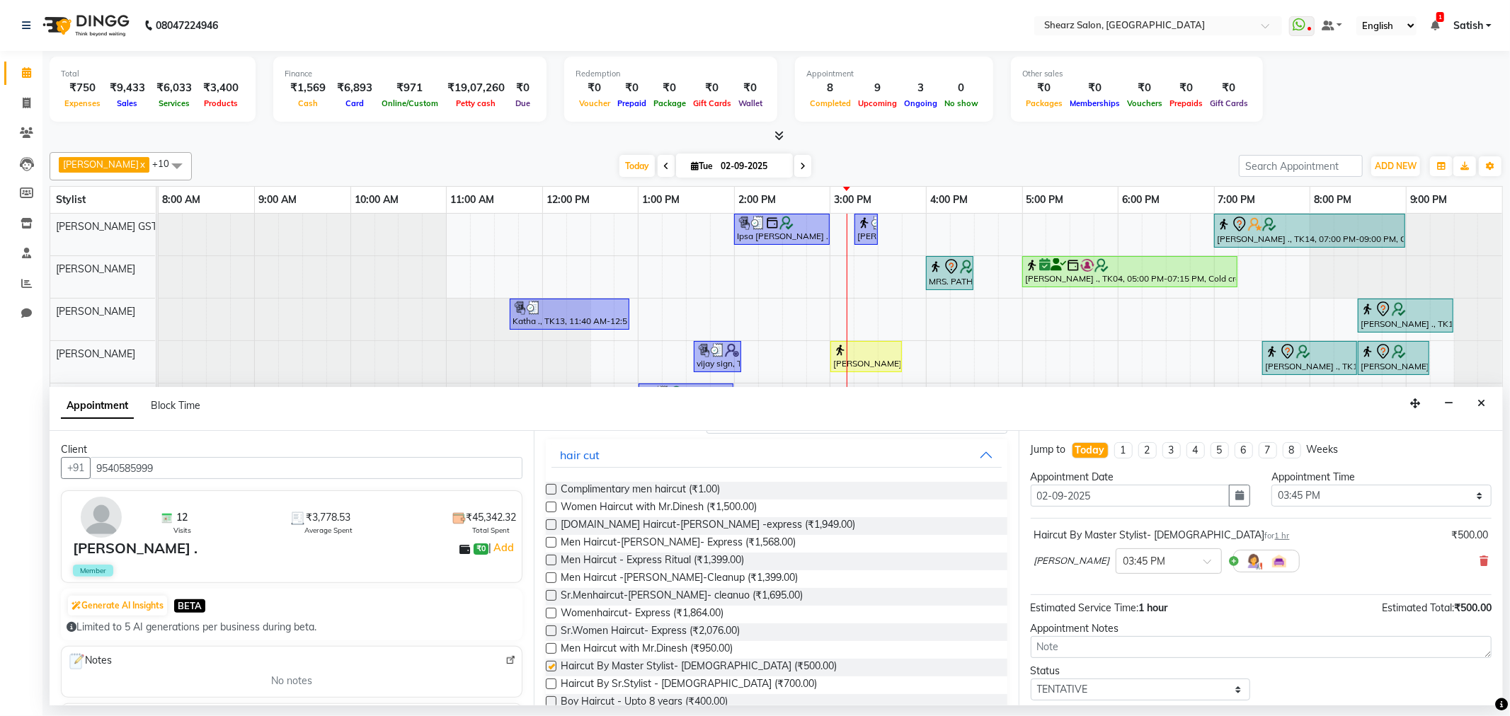
checkbox input "false"
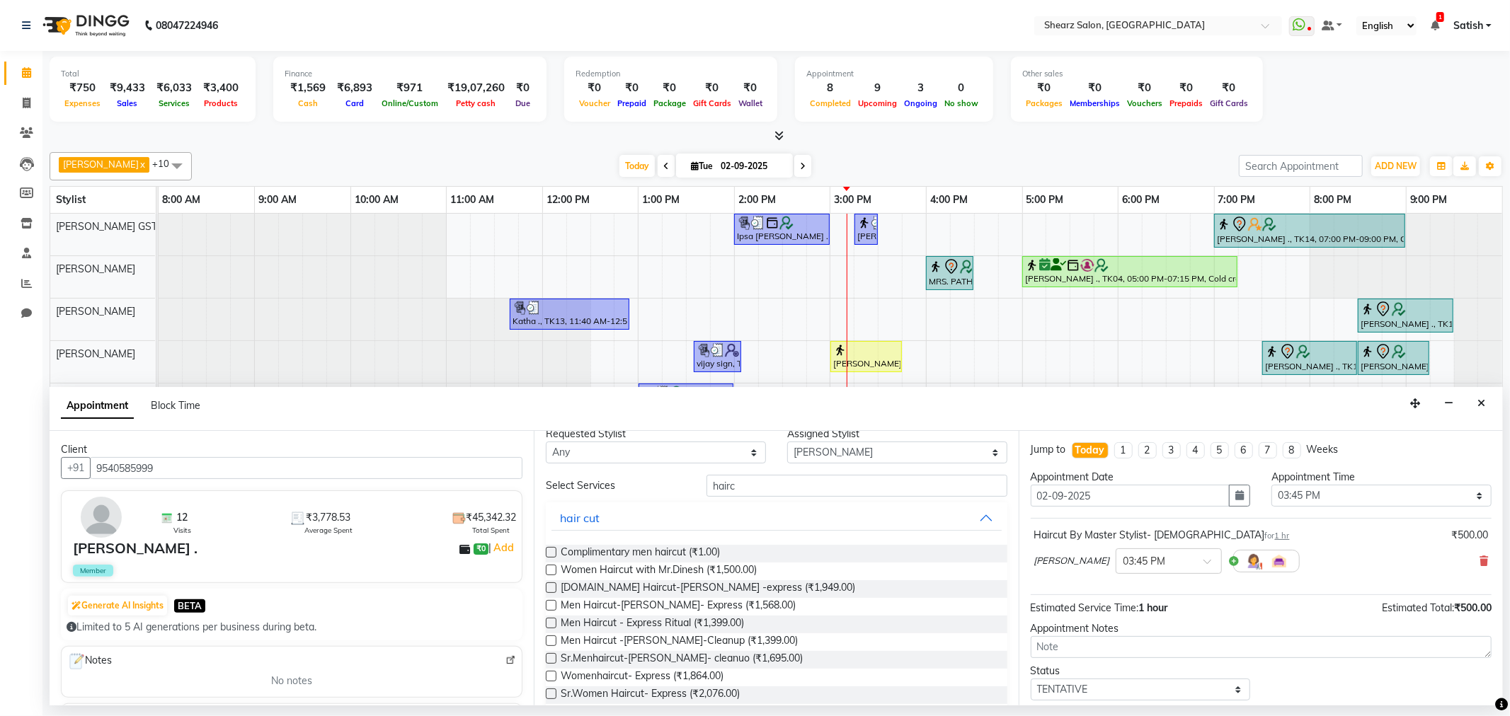
scroll to position [0, 0]
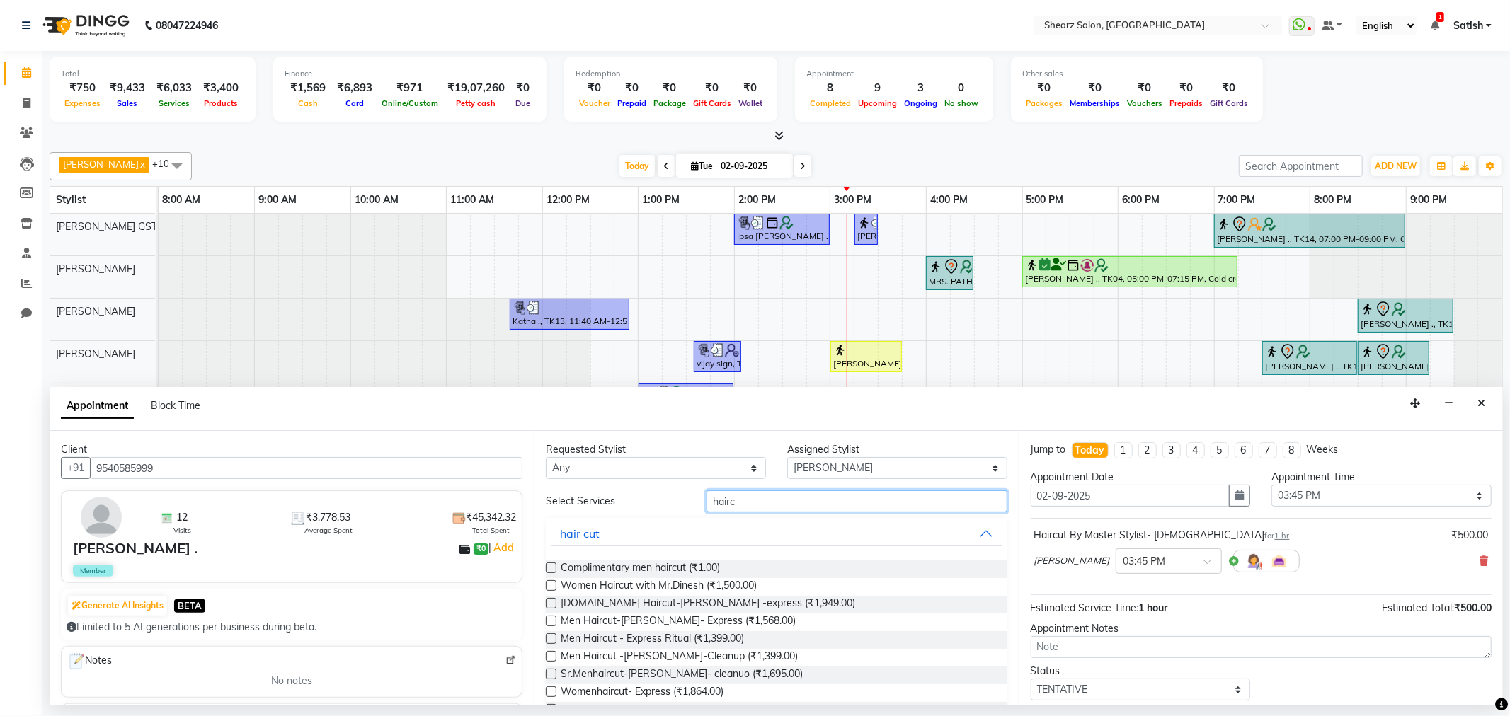
drag, startPoint x: 772, startPoint y: 501, endPoint x: 230, endPoint y: 465, distance: 543.5
click at [228, 465] on div "Client +91 9540585999 12 Visits ₹3,778.53 Average Spent ₹45,342.32 Total Spent …" at bounding box center [776, 568] width 1453 height 275
type input "globa"
drag, startPoint x: 648, startPoint y: 636, endPoint x: 1008, endPoint y: 633, distance: 360.4
click at [651, 636] on span "Global color Men - Majirel (₹1,000.00)" at bounding box center [645, 640] width 168 height 18
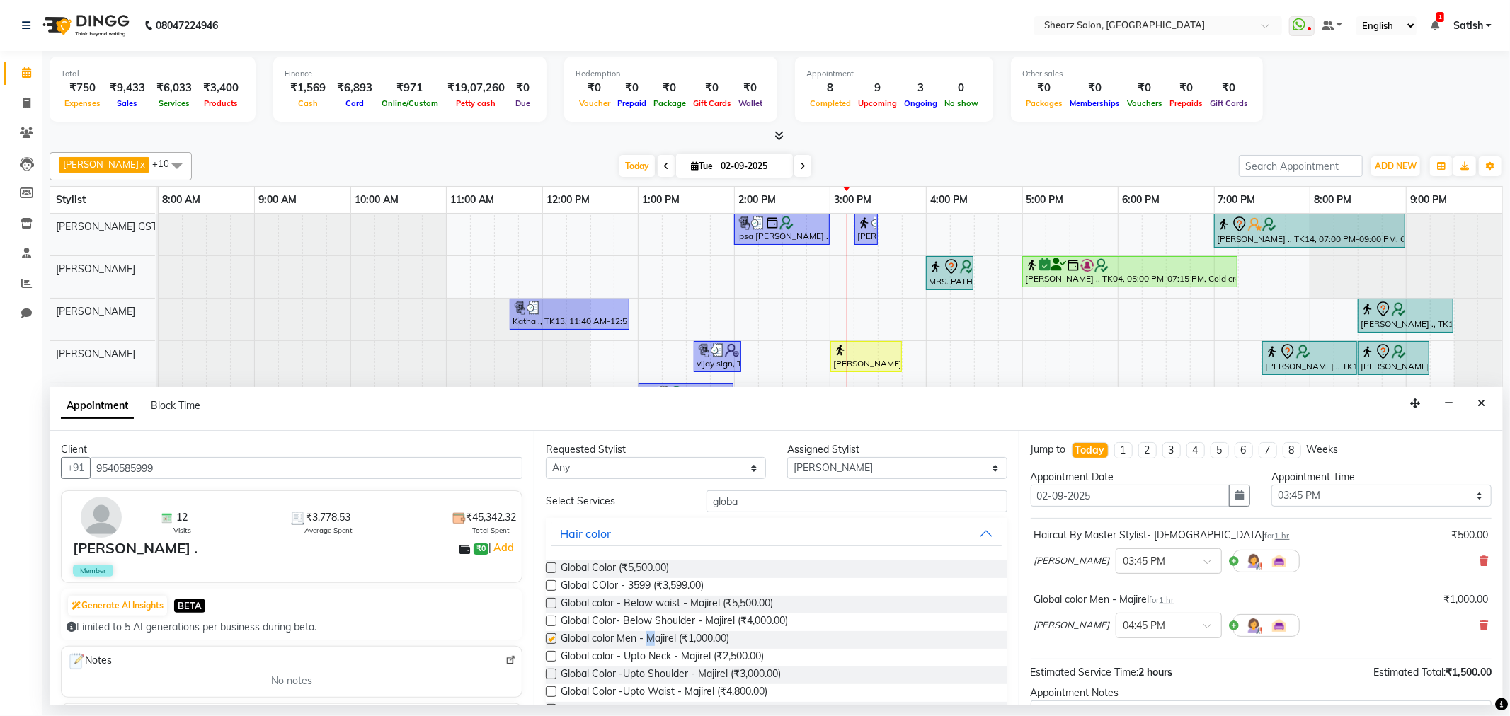
checkbox input "false"
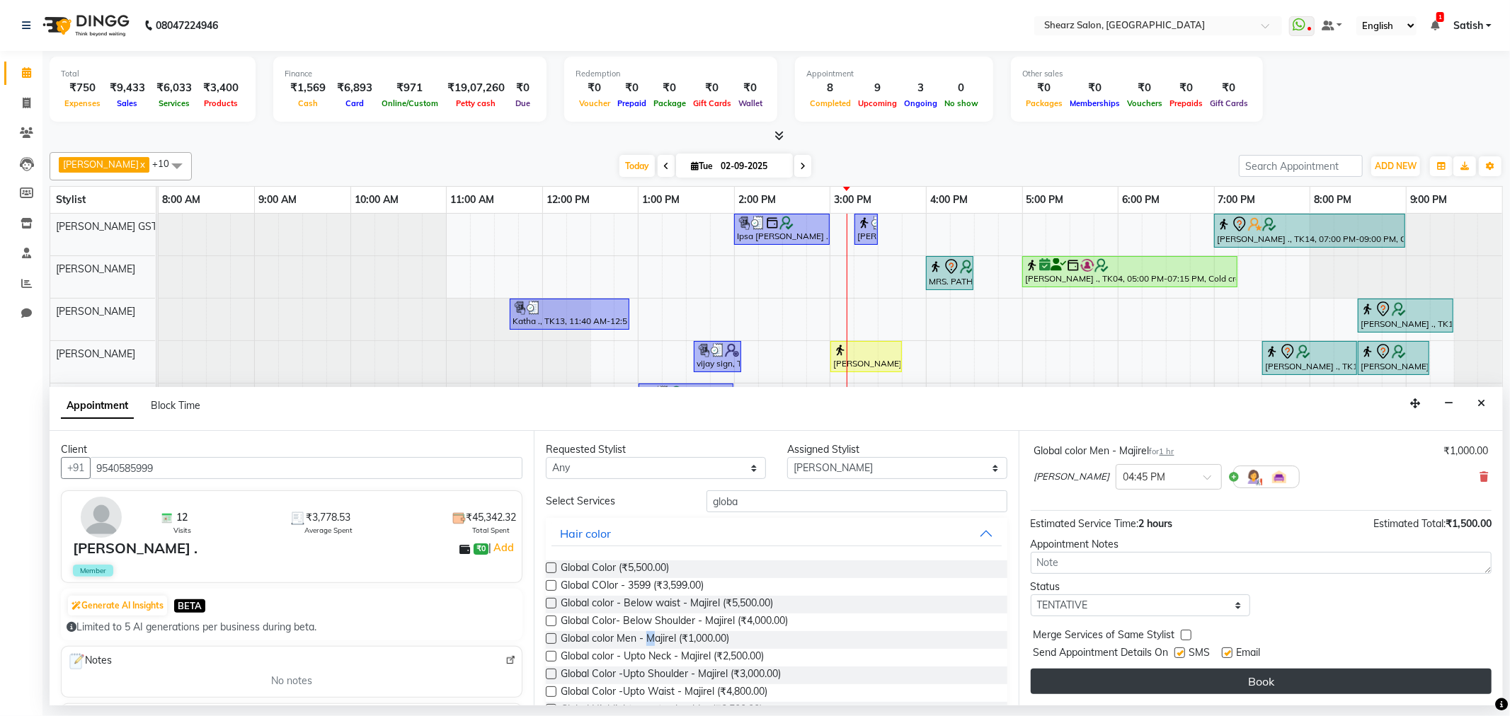
click at [1136, 689] on button "Book" at bounding box center [1261, 681] width 461 height 25
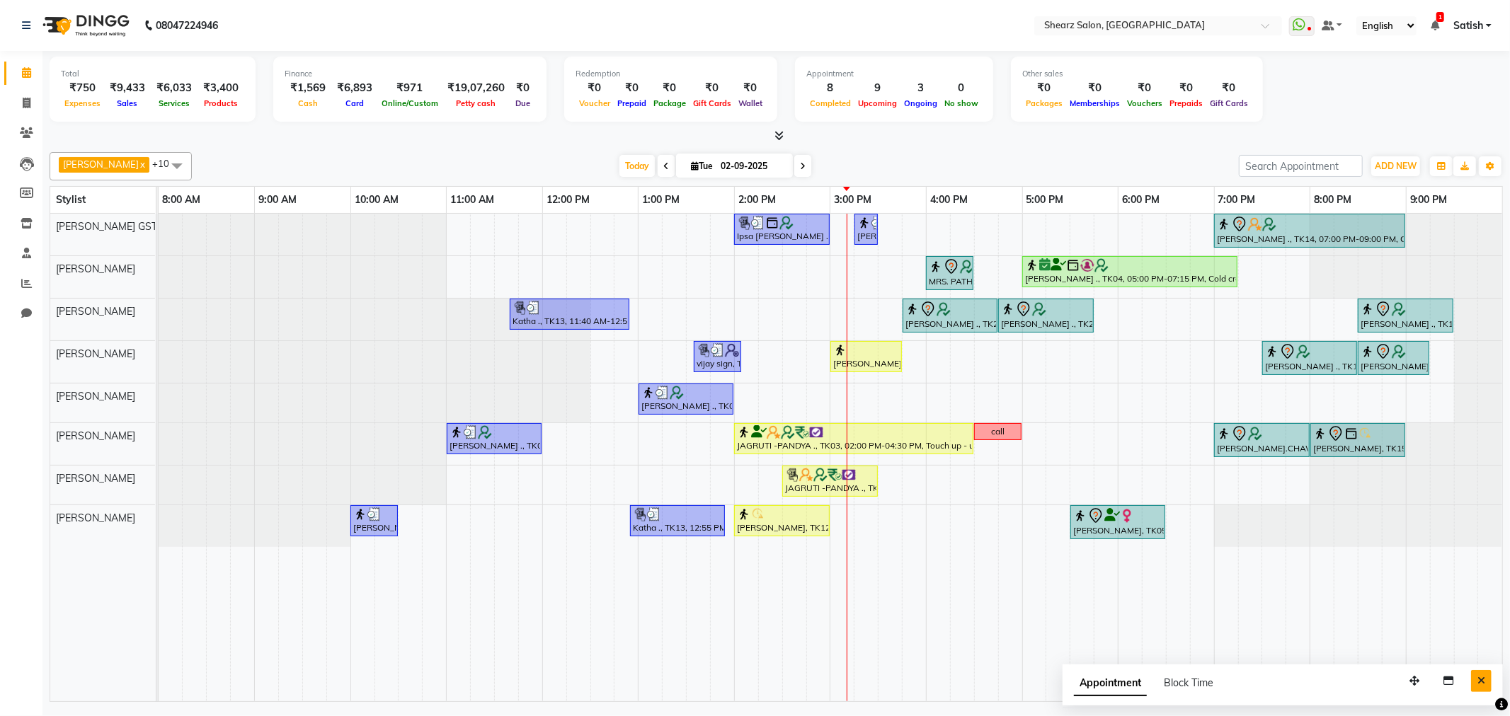
click at [1480, 675] on button "Close" at bounding box center [1481, 681] width 21 height 22
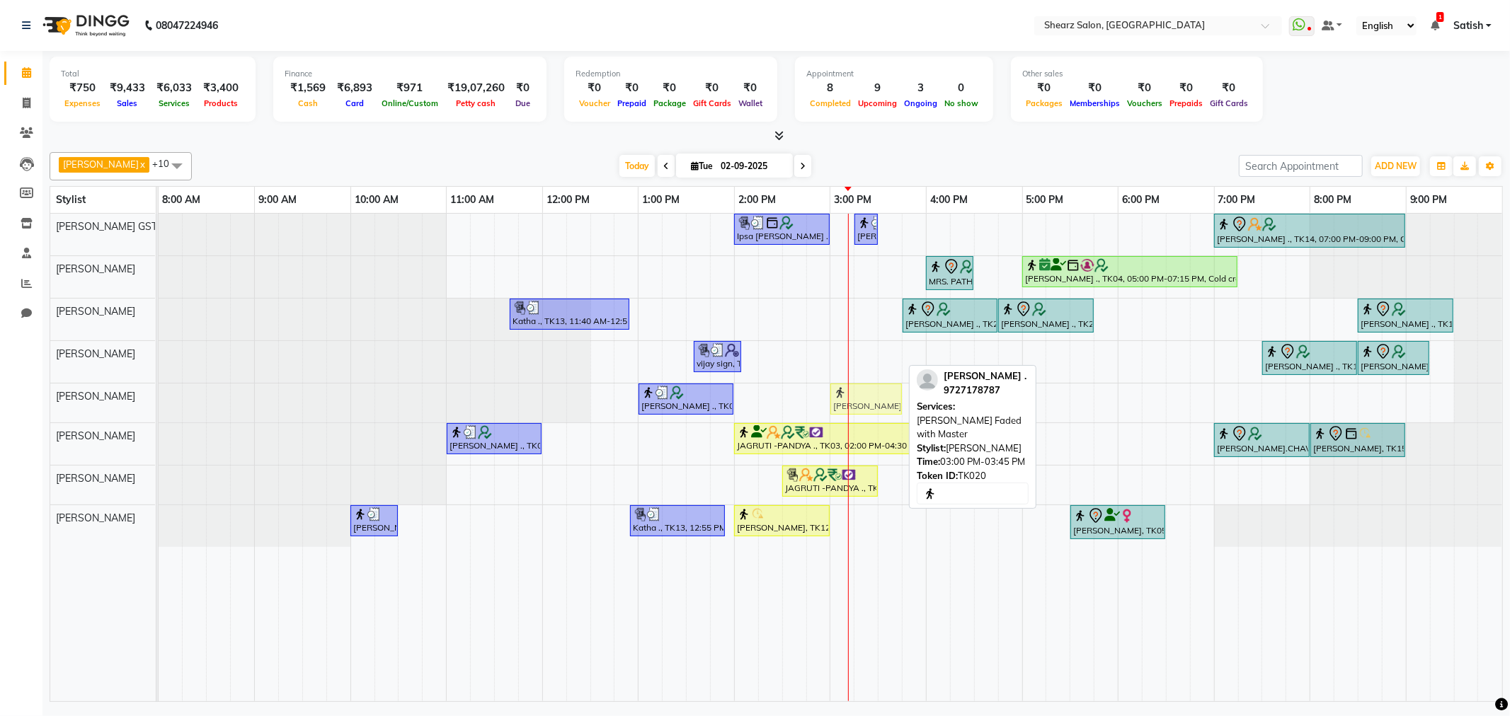
drag, startPoint x: 861, startPoint y: 354, endPoint x: 867, endPoint y: 385, distance: 31.8
click at [869, 400] on tbody "Ipsa Pandya ., TK02, 02:00 PM-03:00 PM, Forehead threading,Upperlip threading,C…" at bounding box center [831, 380] width 1344 height 333
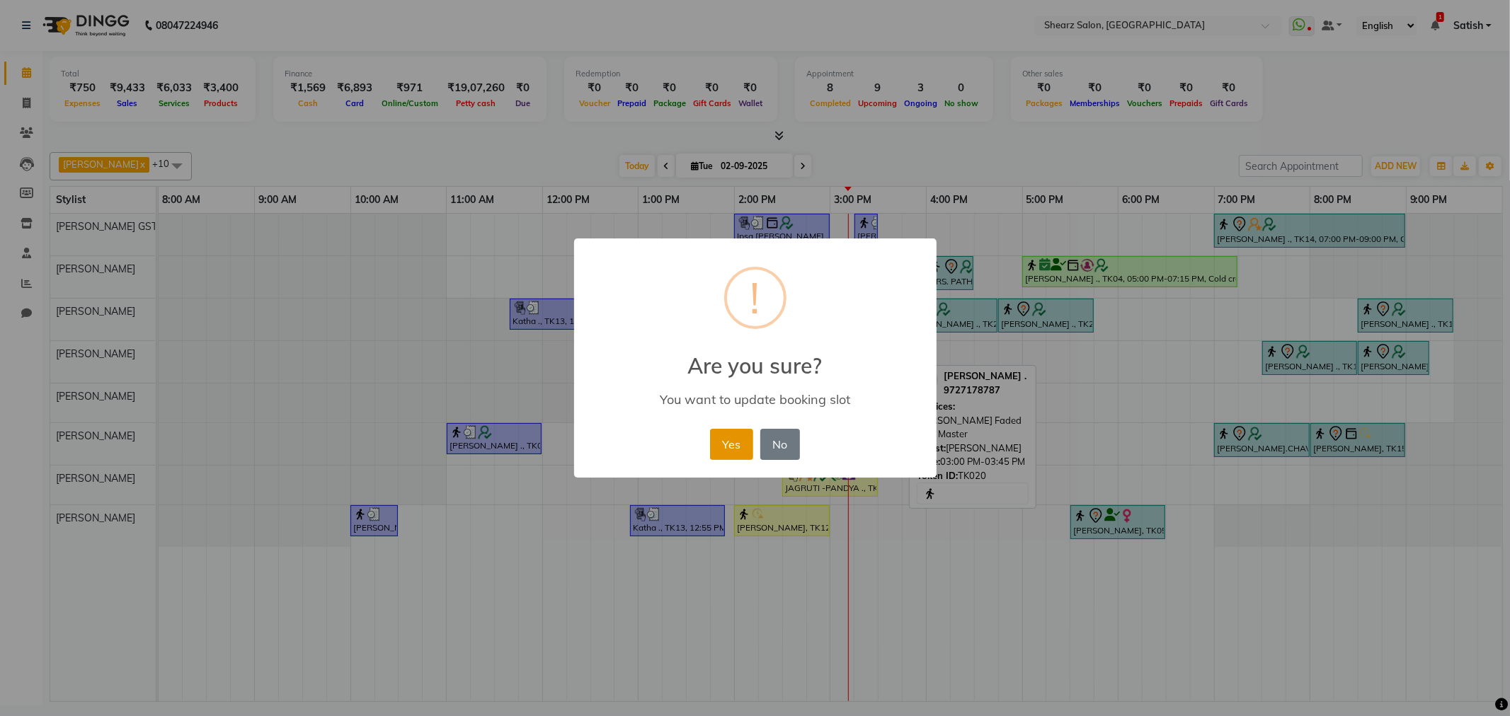
click at [731, 453] on button "Yes" at bounding box center [731, 444] width 43 height 31
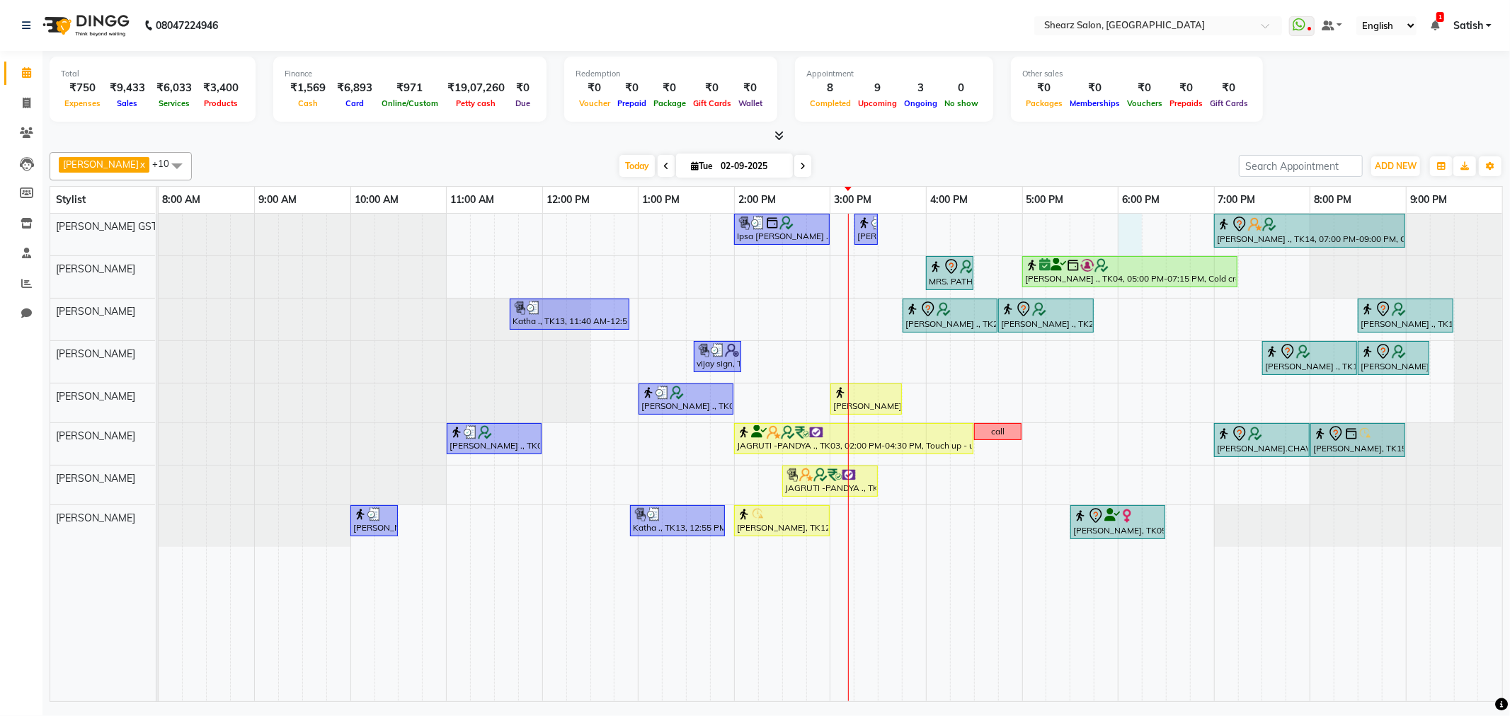
click at [1124, 232] on div "Ipsa Pandya ., TK02, 02:00 PM-03:00 PM, Forehead threading,Upperlip threading,C…" at bounding box center [831, 458] width 1344 height 488
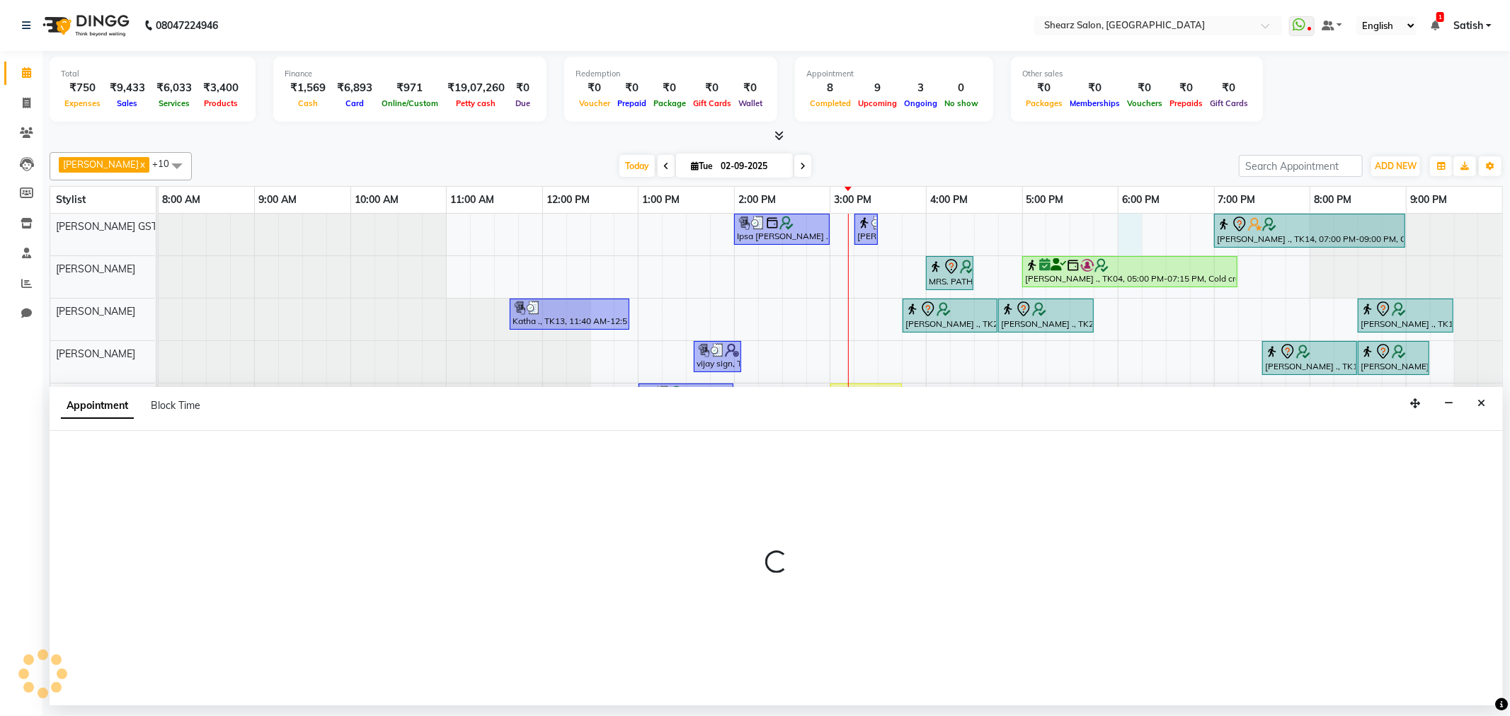
select select "77439"
select select "1080"
select select "tentative"
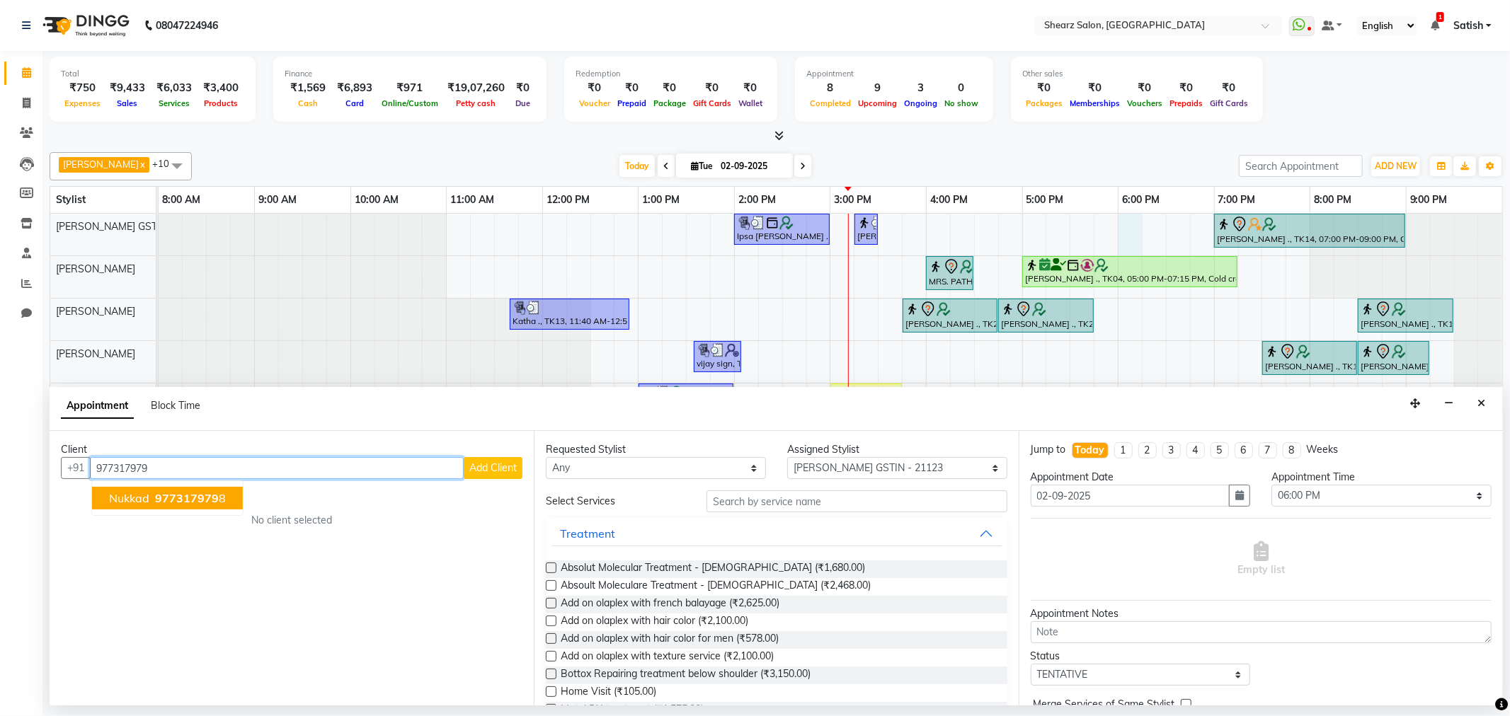
click at [204, 501] on span "977317979" at bounding box center [187, 498] width 64 height 14
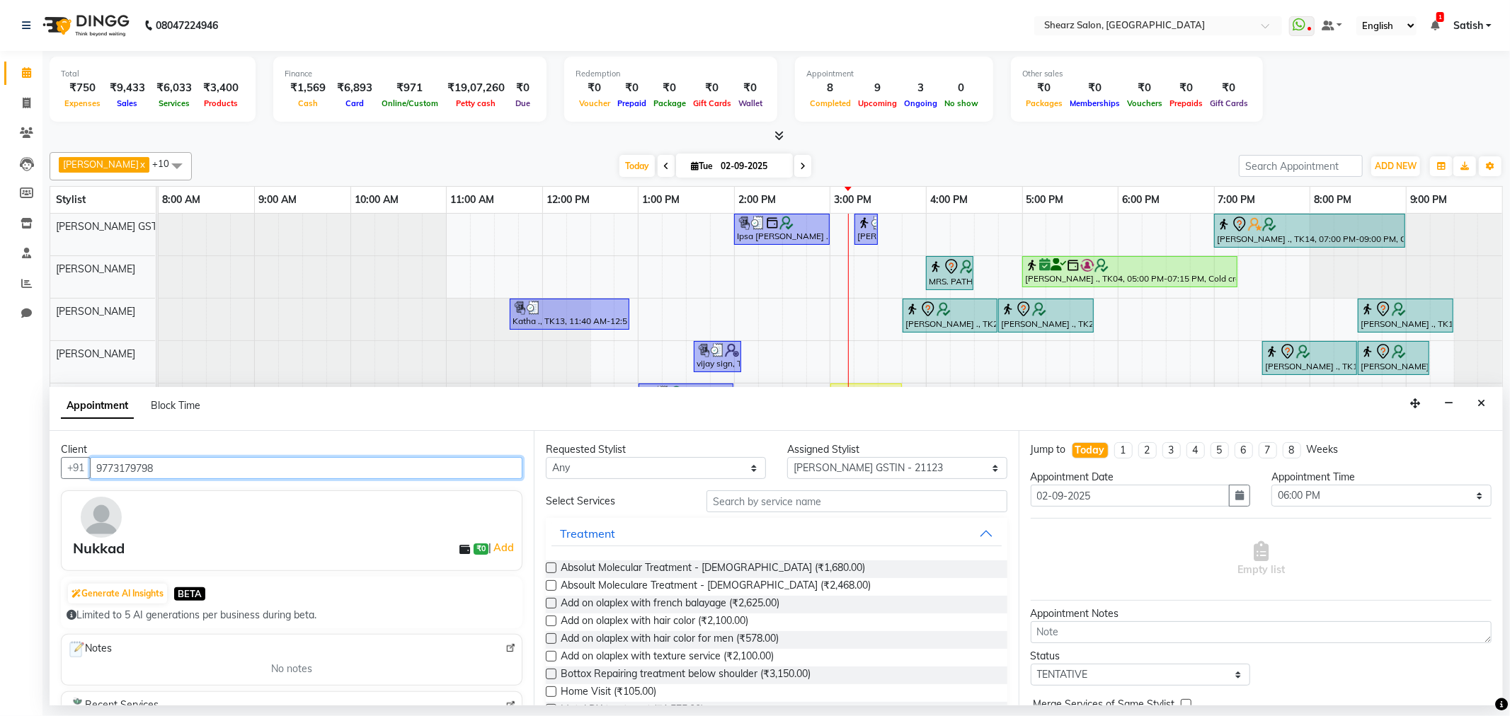
type input "9773179798"
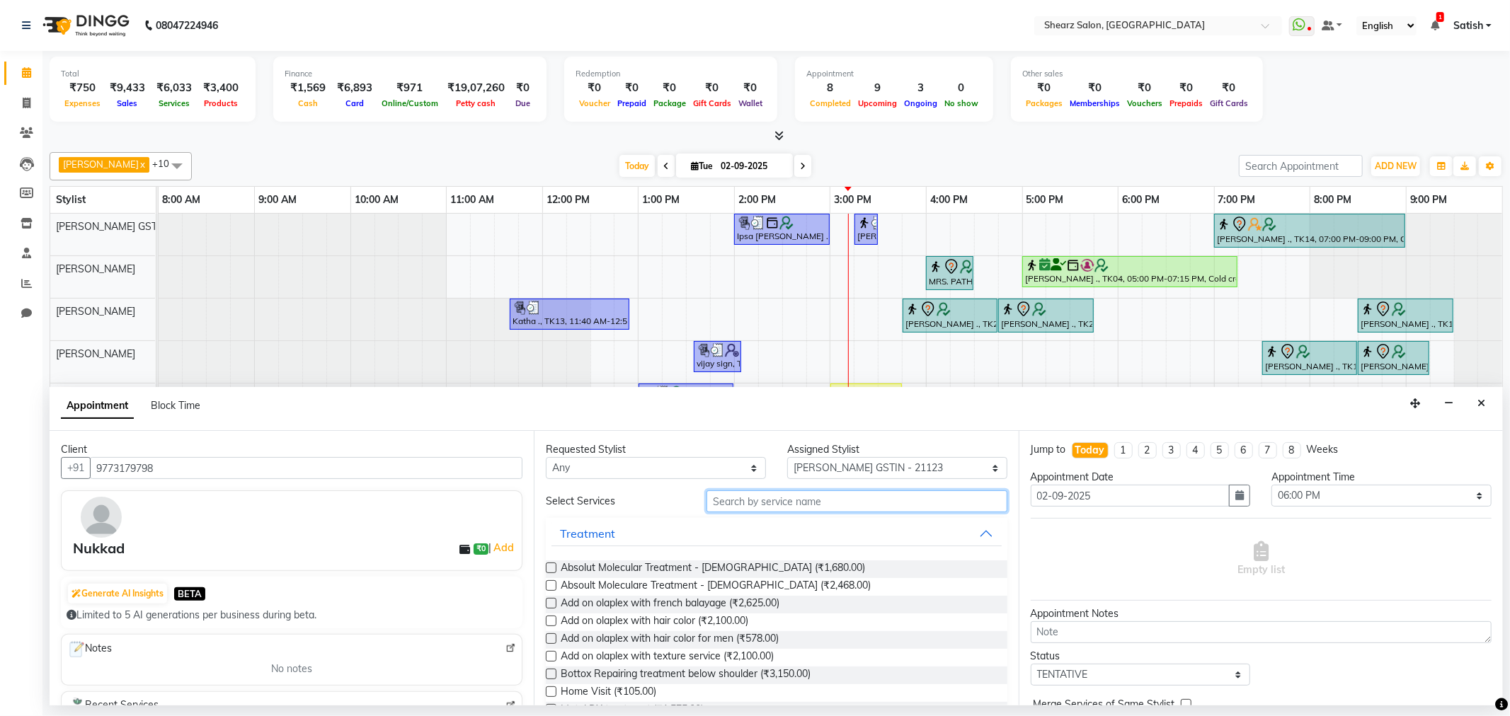
click at [756, 499] on input "text" at bounding box center [857, 502] width 300 height 22
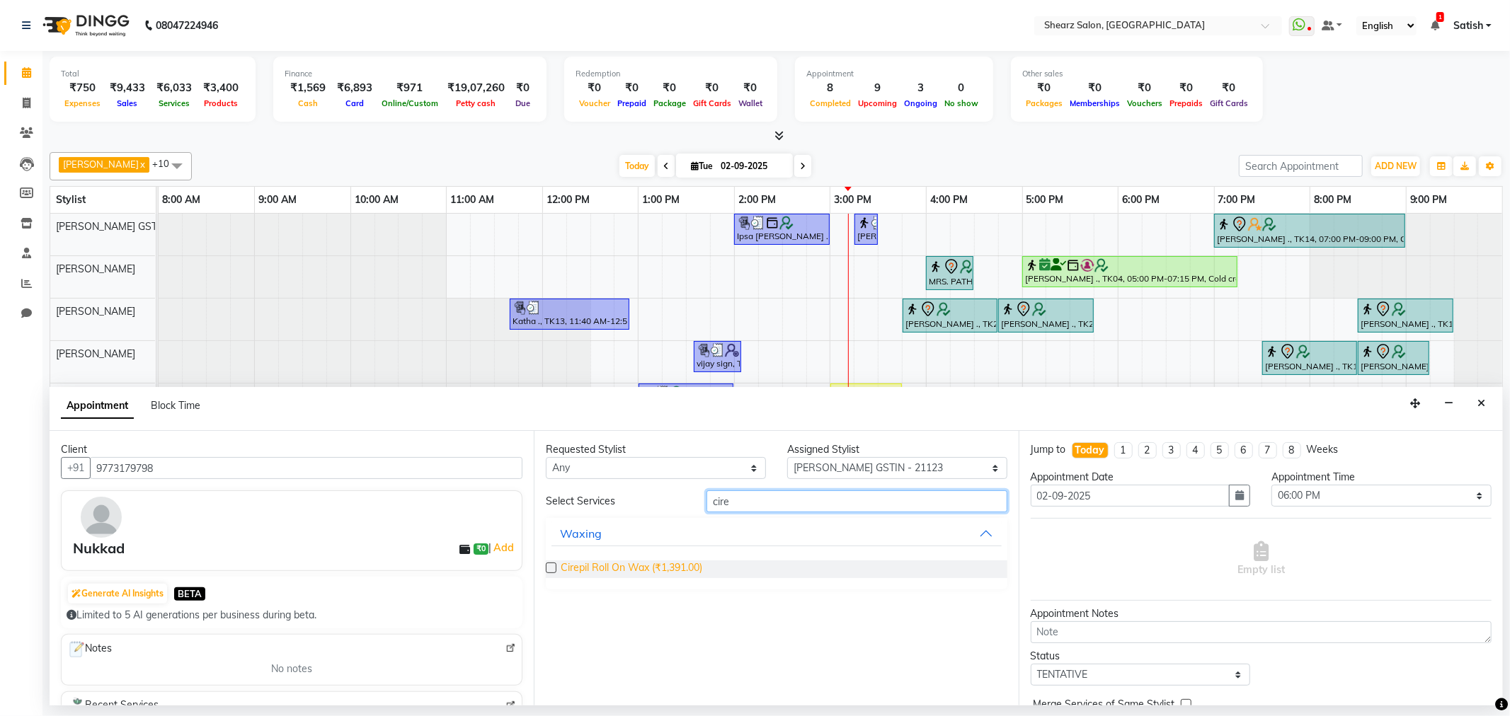
type input "cire"
click at [634, 576] on span "Cirepil Roll On Wax (₹1,391.00)" at bounding box center [632, 570] width 142 height 18
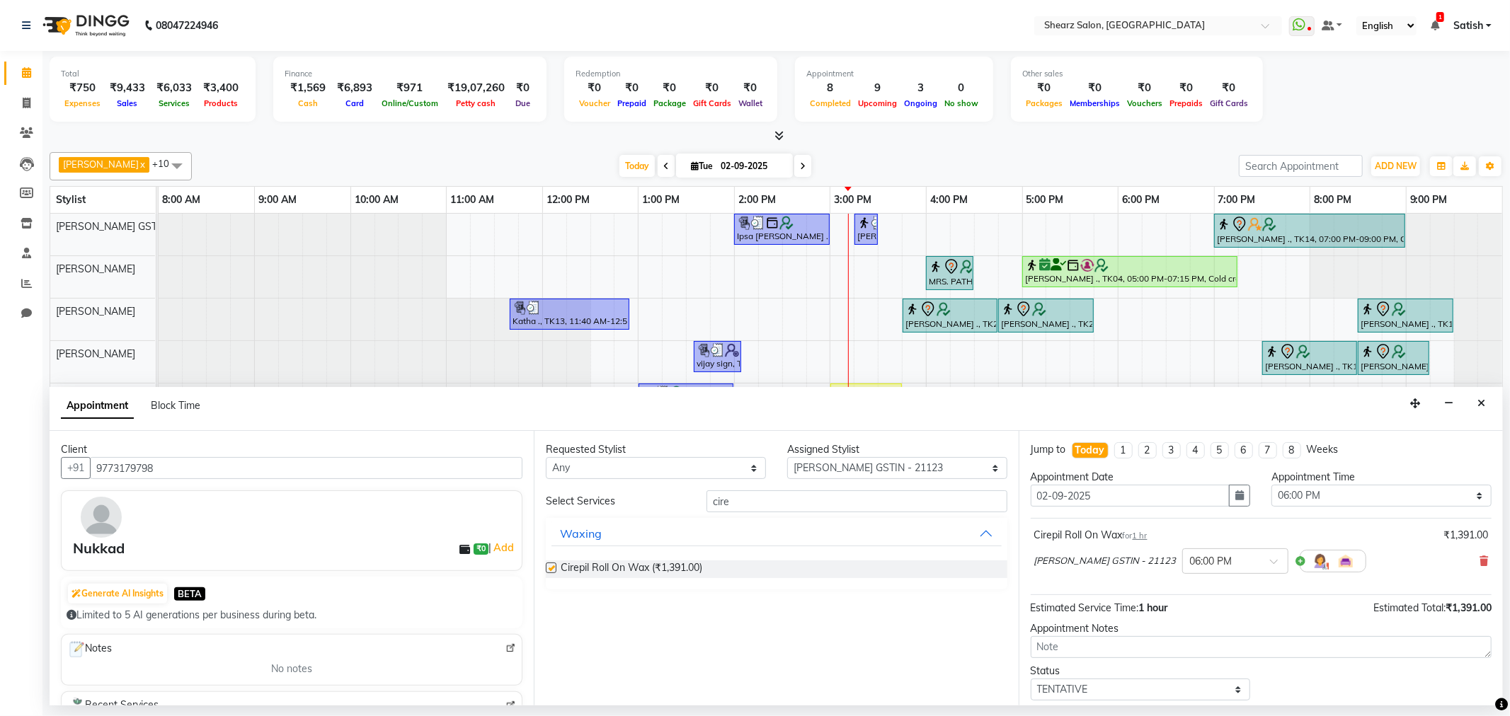
checkbox input "false"
click at [838, 474] on select "Select Brijesh Valand Center 1_mgr mgr Chandrakant Parmar Dinesh Deora Divyata …" at bounding box center [897, 468] width 220 height 22
select select "77458"
click at [787, 457] on select "Select Brijesh Valand Center 1_mgr mgr Chandrakant Parmar Dinesh Deora Divyata …" at bounding box center [897, 468] width 220 height 22
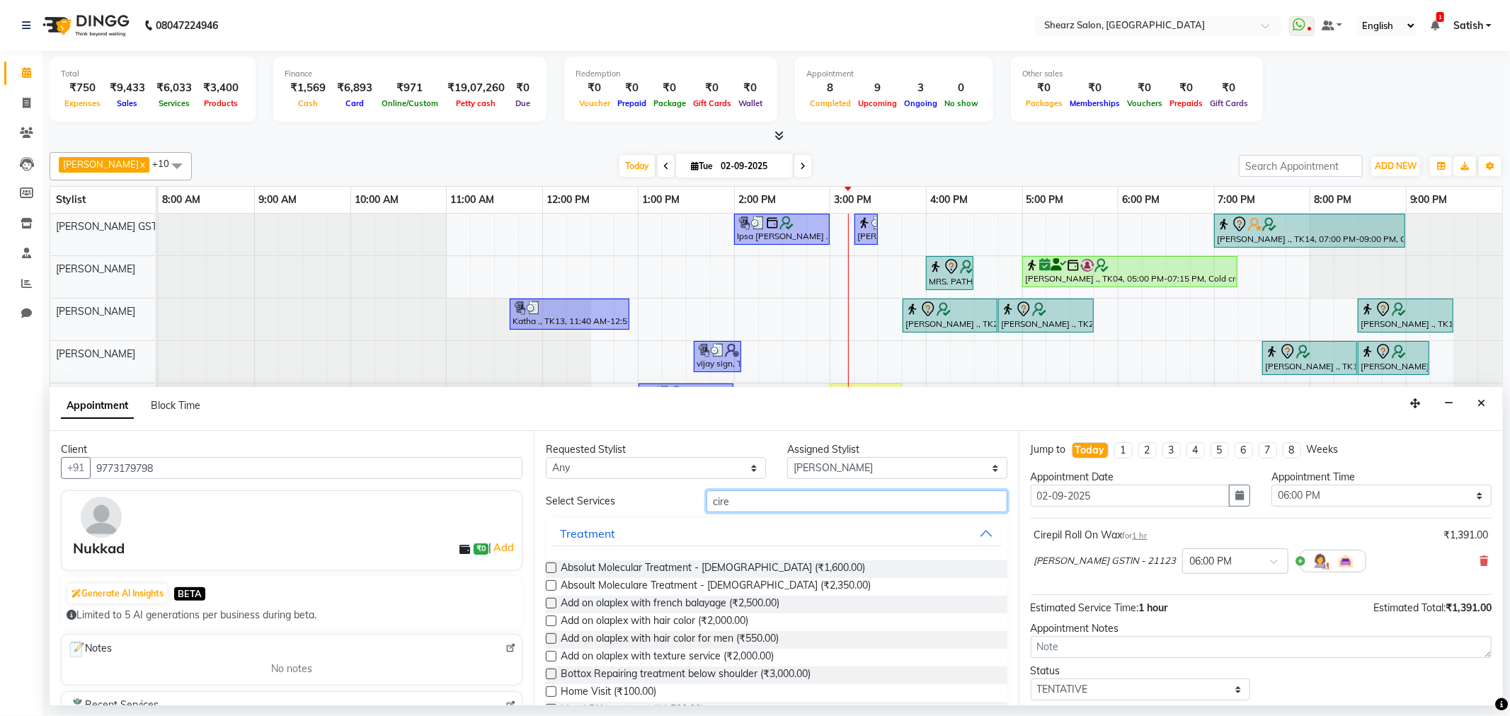
drag, startPoint x: 779, startPoint y: 501, endPoint x: 648, endPoint y: 460, distance: 137.0
click at [421, 457] on div "Client +91 9773179798 Nukkad ₹0 | Add Generate AI Insights BETA Limited to 5 AI…" at bounding box center [776, 568] width 1453 height 275
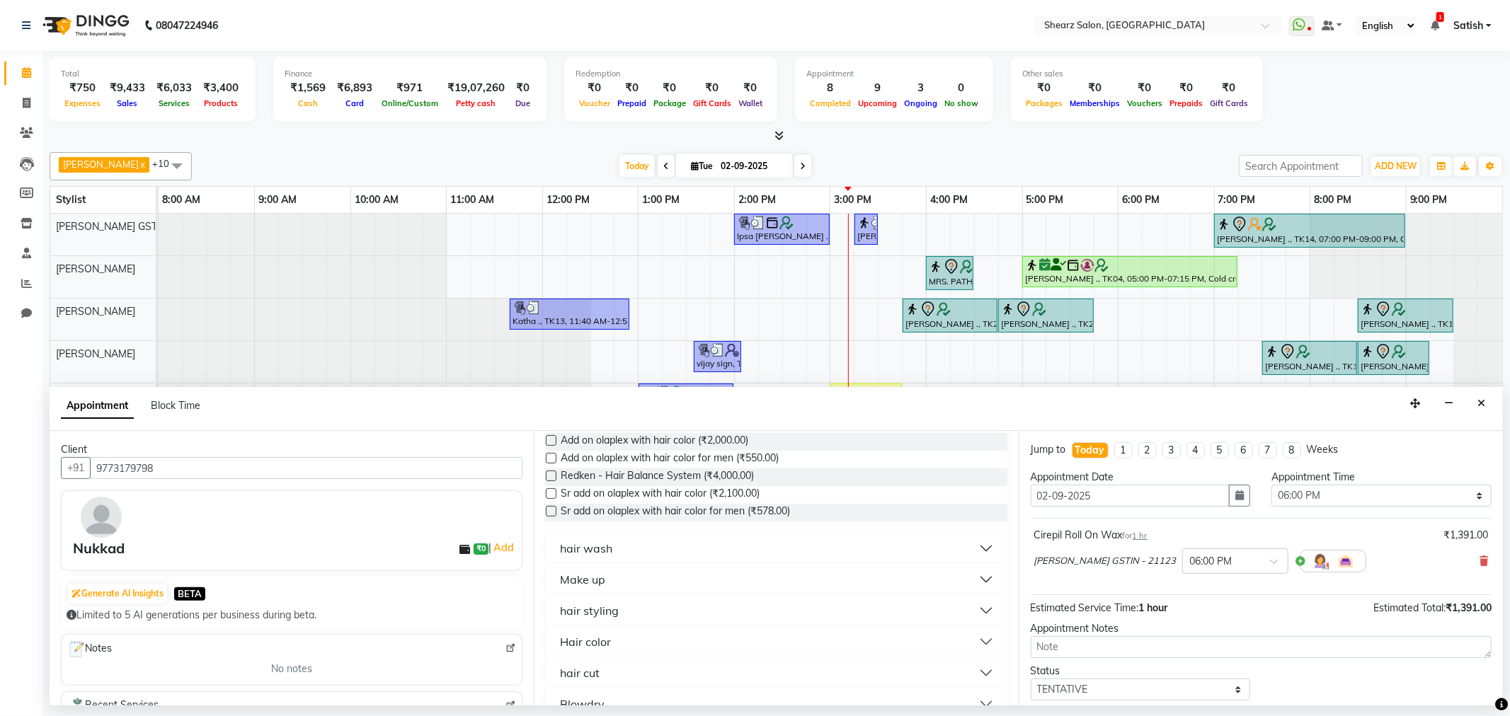
scroll to position [157, 0]
type input "hair"
click at [673, 526] on button "hair wash" at bounding box center [776, 518] width 450 height 25
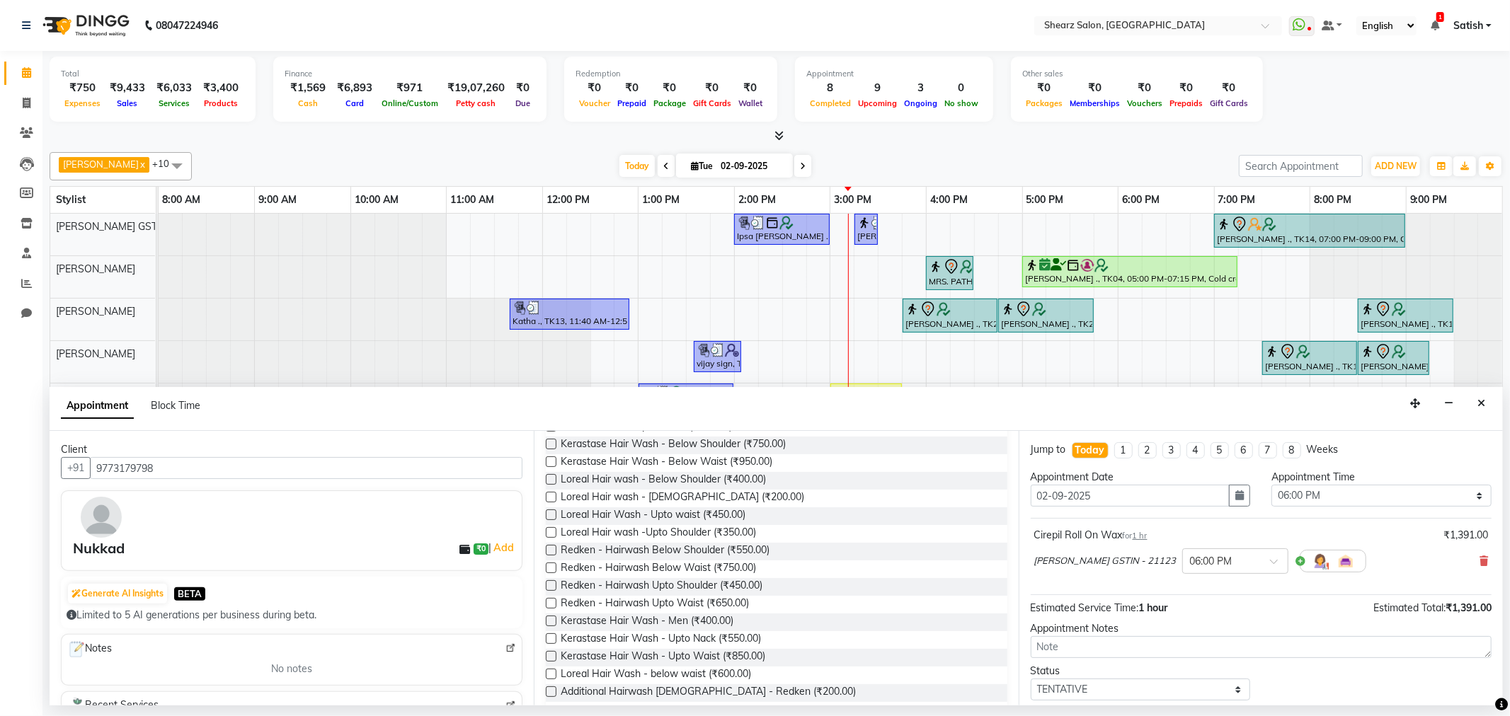
scroll to position [471, 0]
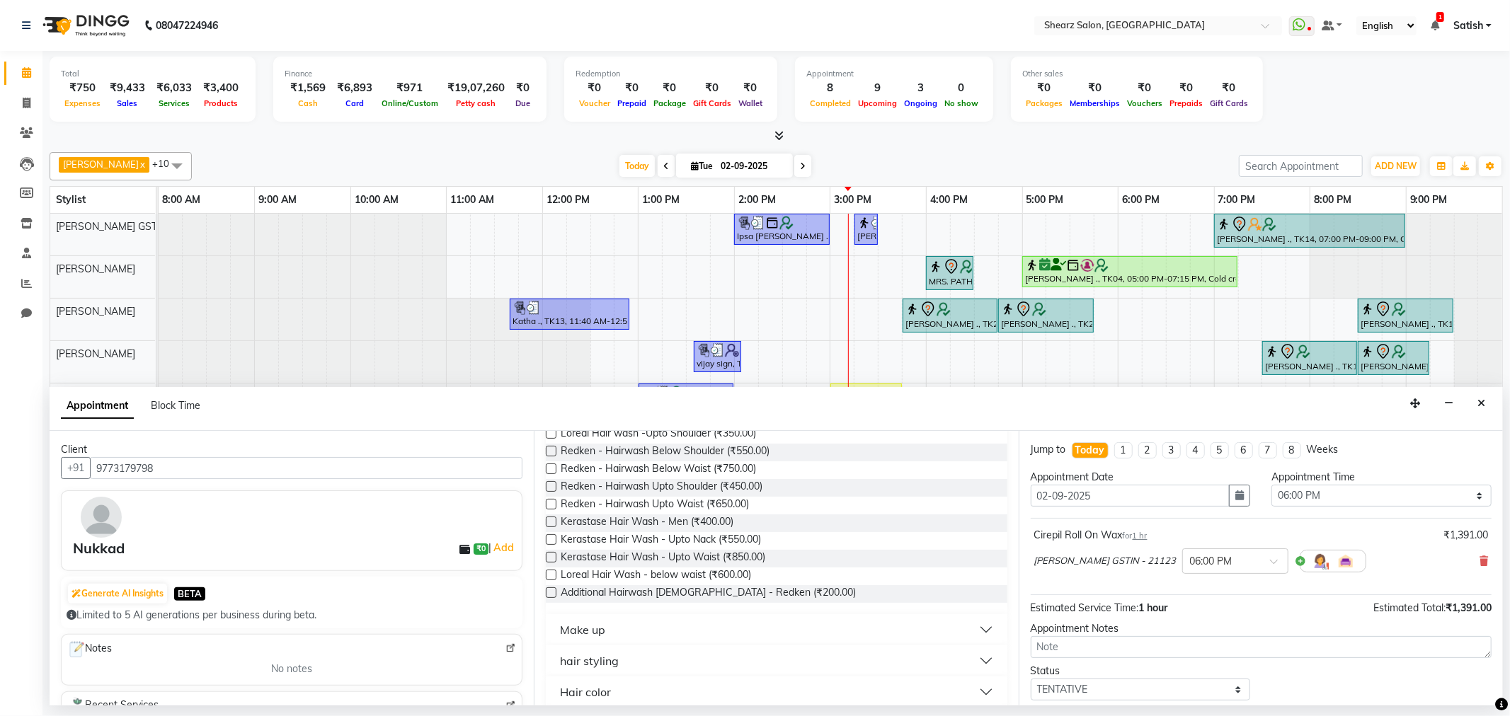
click at [661, 667] on button "hair styling" at bounding box center [776, 660] width 450 height 25
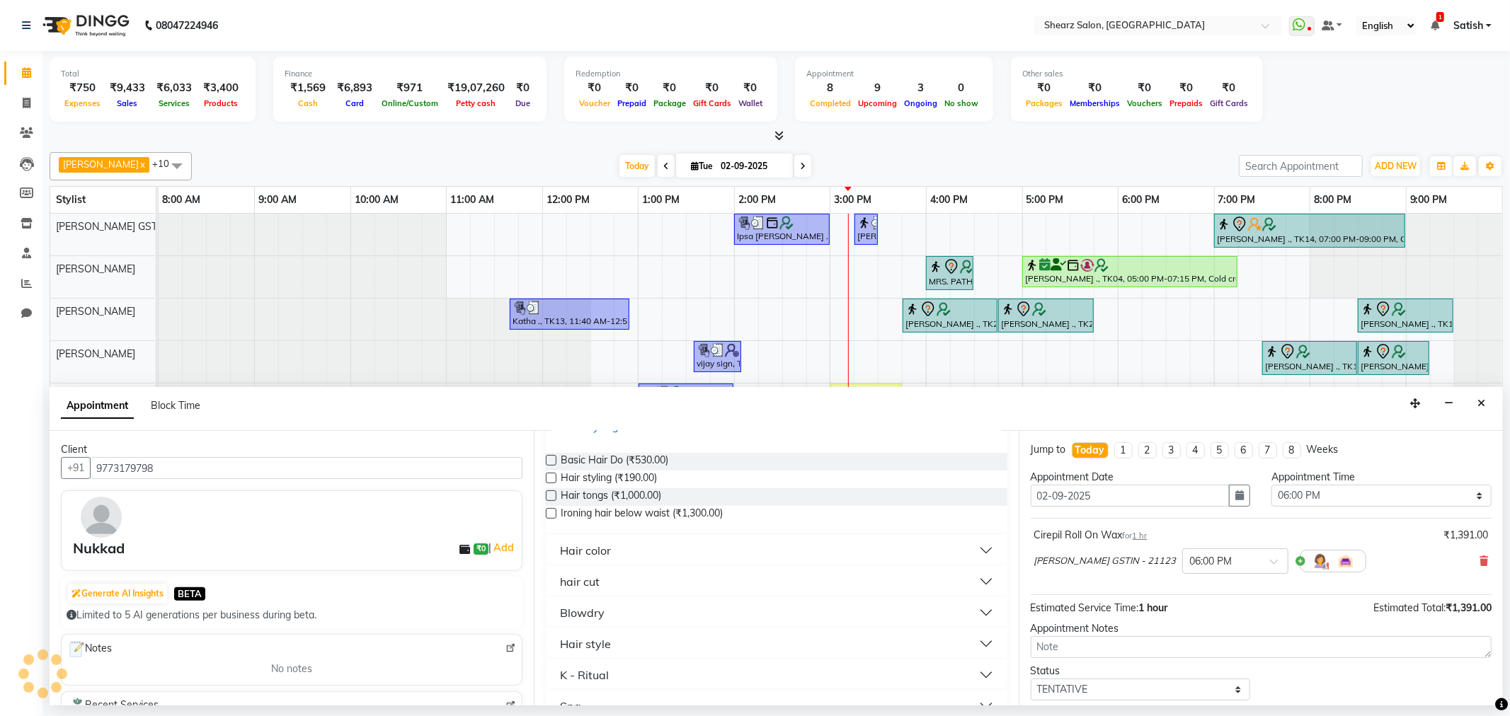
scroll to position [708, 0]
click at [612, 673] on button "K - Ritual" at bounding box center [776, 673] width 450 height 25
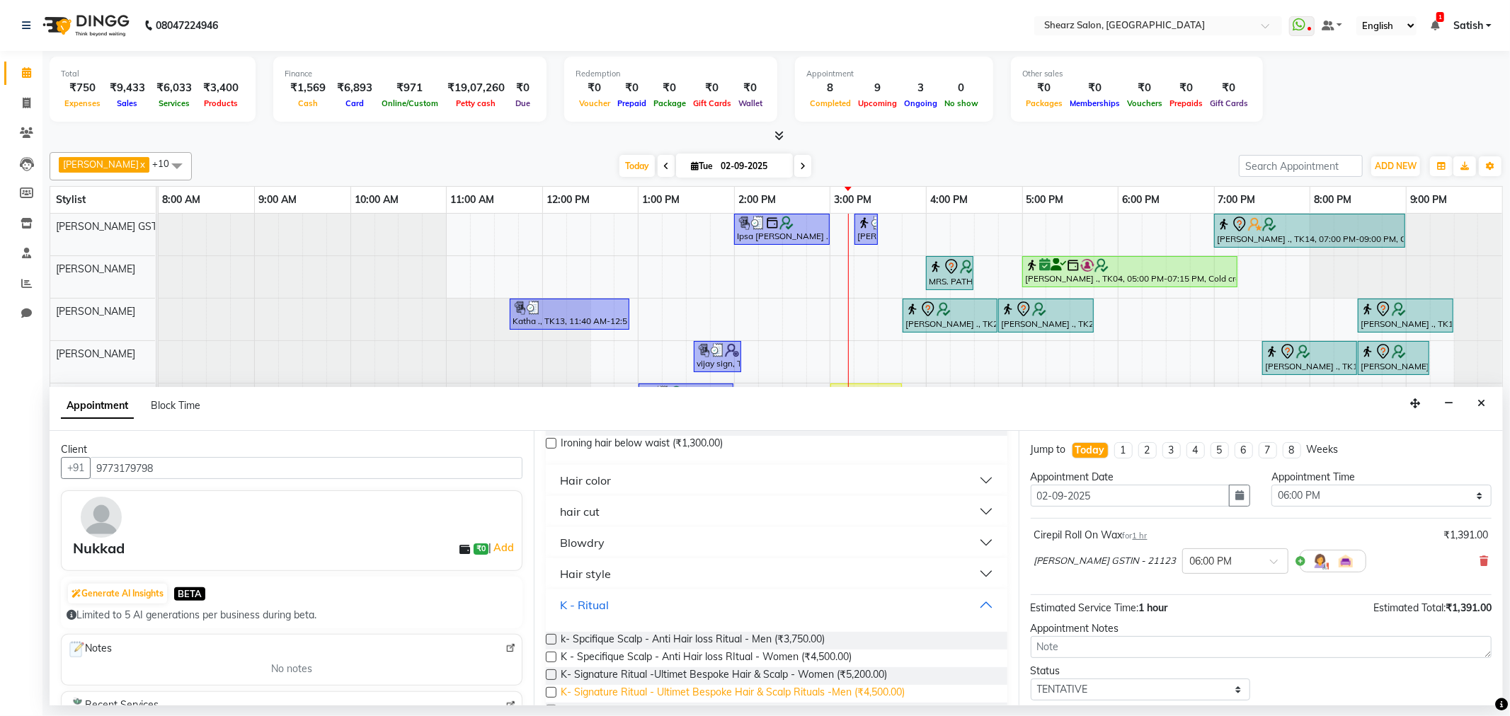
scroll to position [840, 0]
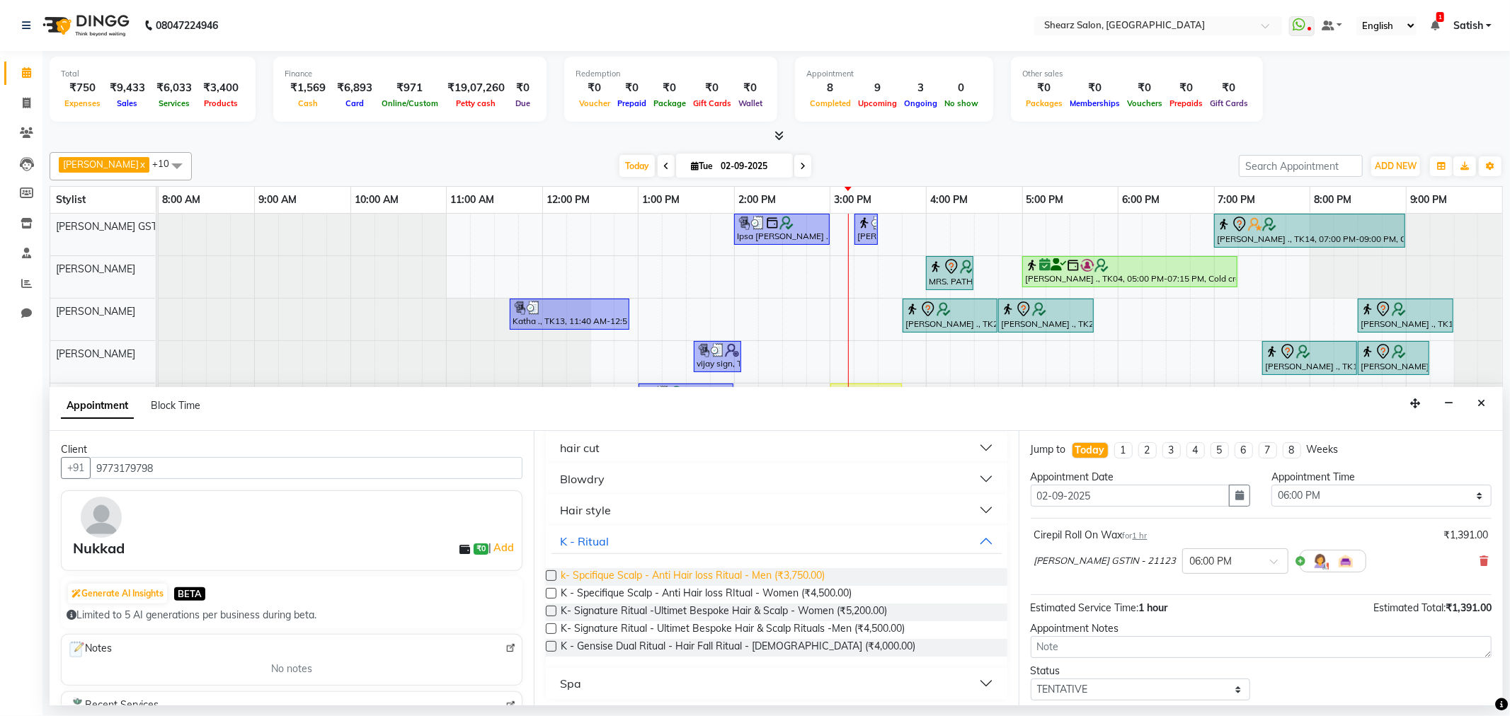
click at [647, 570] on span "k- Spcifique Scalp - Anti Hair loss Ritual - Men (₹3,750.00)" at bounding box center [693, 577] width 264 height 18
checkbox input "false"
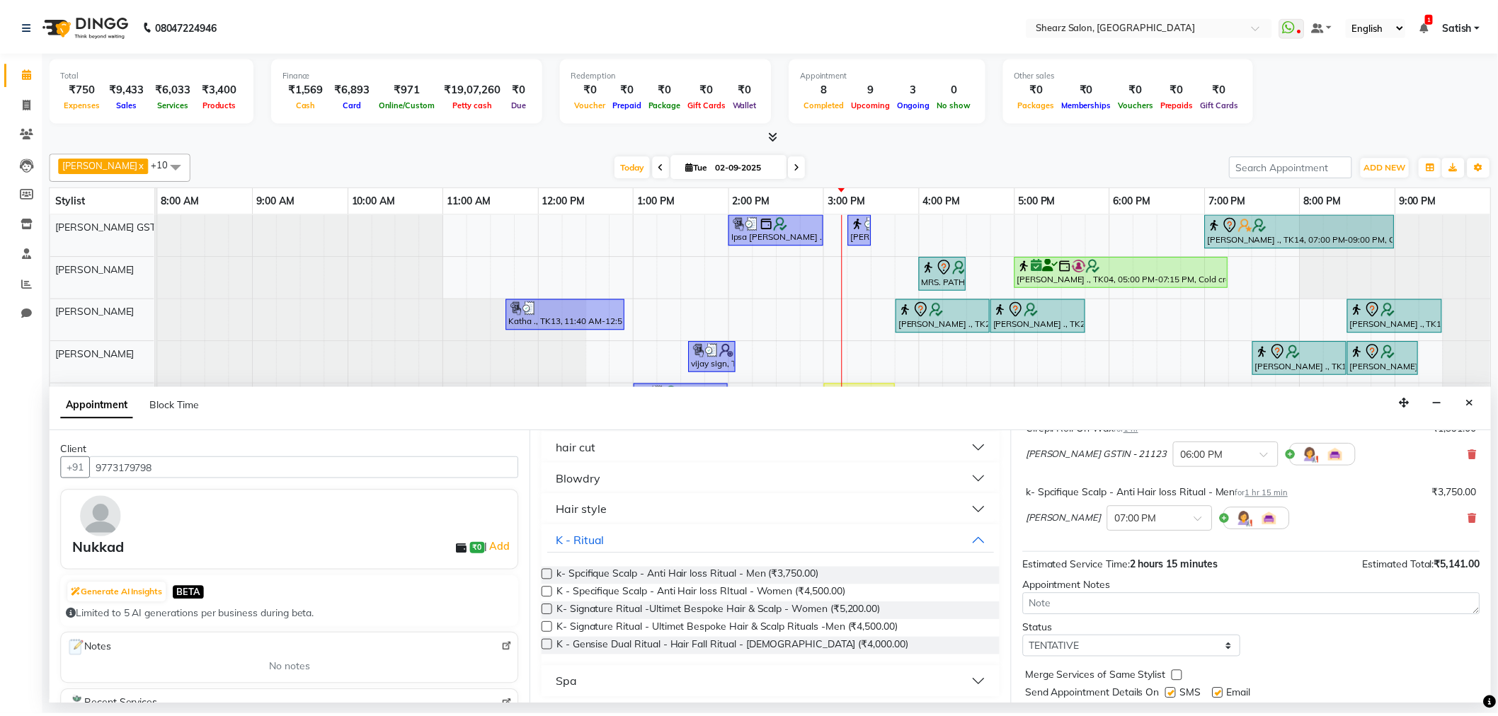
scroll to position [149, 0]
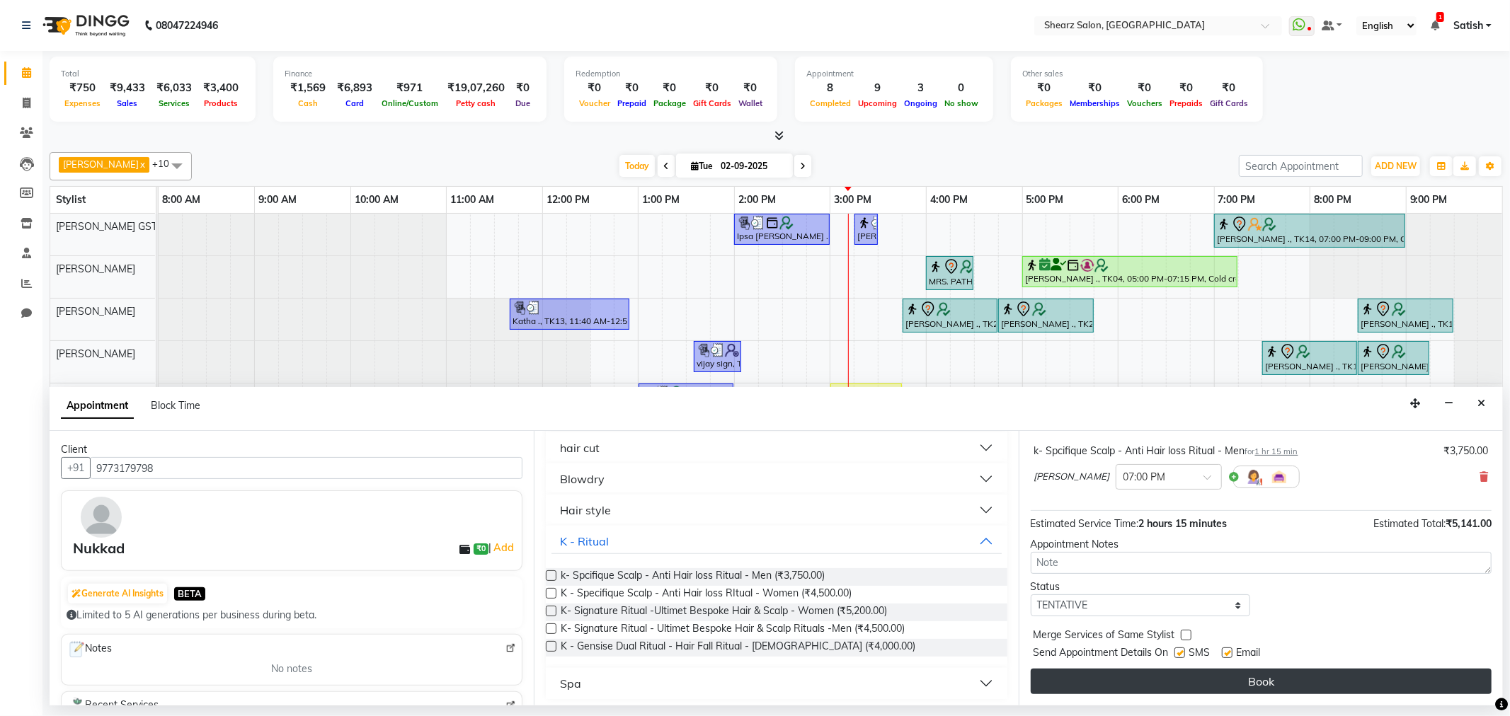
click at [1206, 678] on button "Book" at bounding box center [1261, 681] width 461 height 25
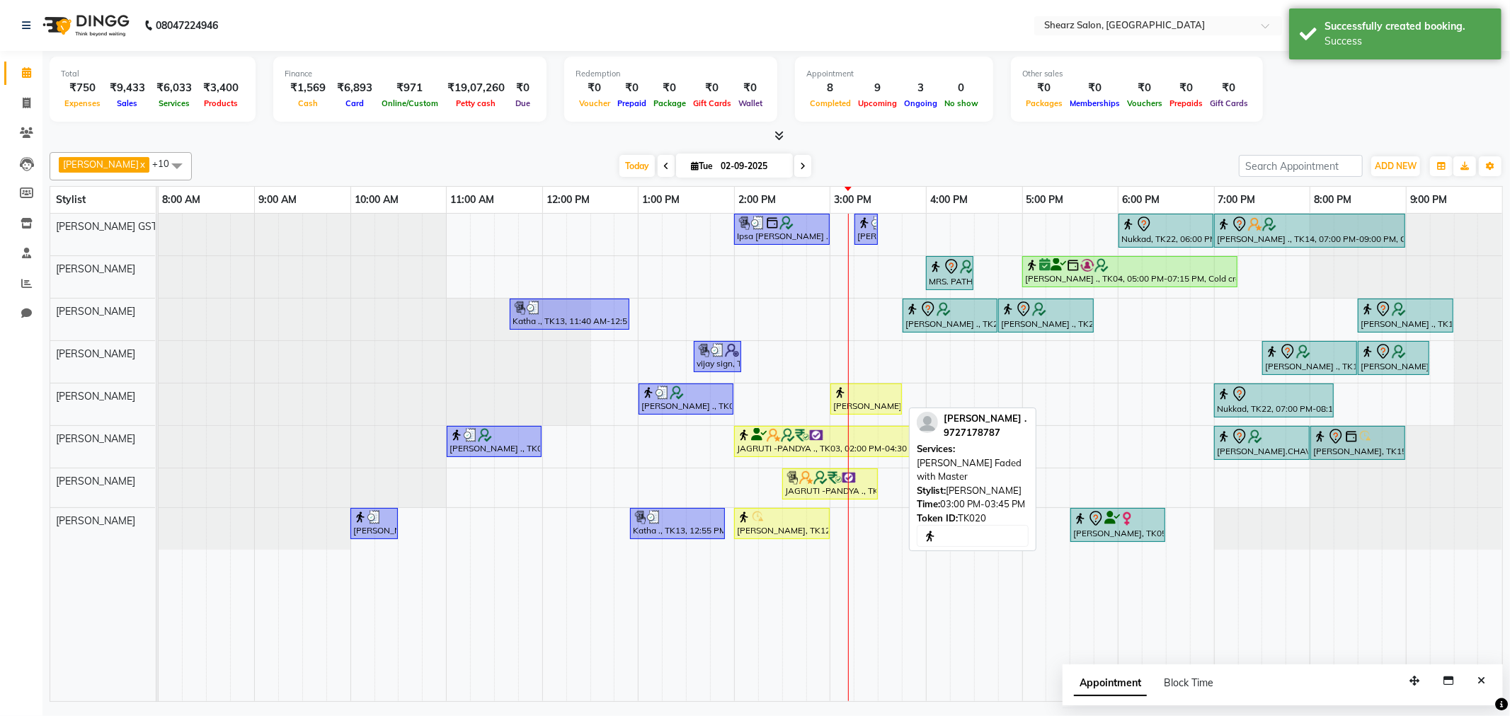
click at [839, 408] on div "Kishan Changela ., TK20, 03:00 PM-03:45 PM, Beard Faded with Master" at bounding box center [866, 399] width 69 height 27
click at [882, 399] on div "Kishan Changela ., TK20, 03:00 PM-03:45 PM, Beard Faded with Master" at bounding box center [866, 399] width 69 height 27
select select "1"
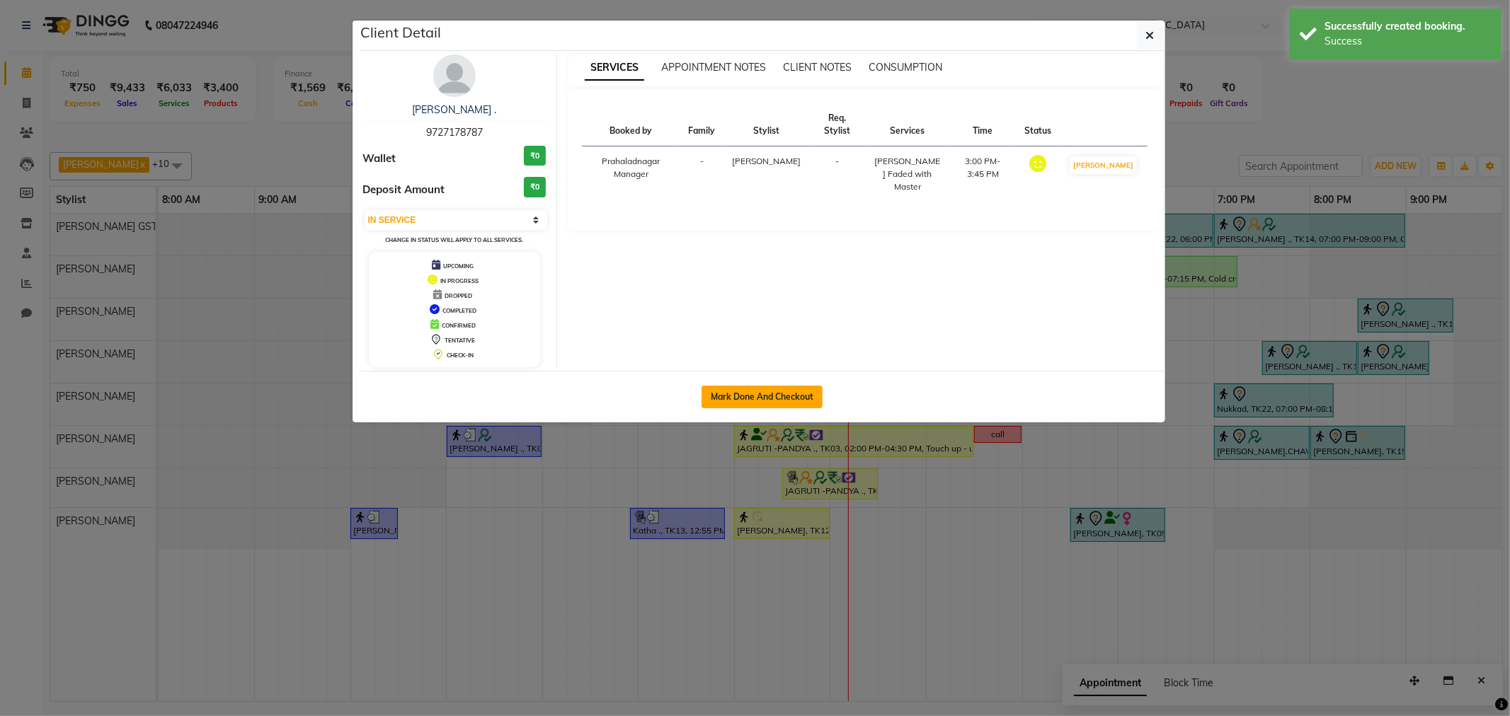
click at [752, 390] on button "Mark Done And Checkout" at bounding box center [762, 397] width 121 height 23
select select "8157"
select select "service"
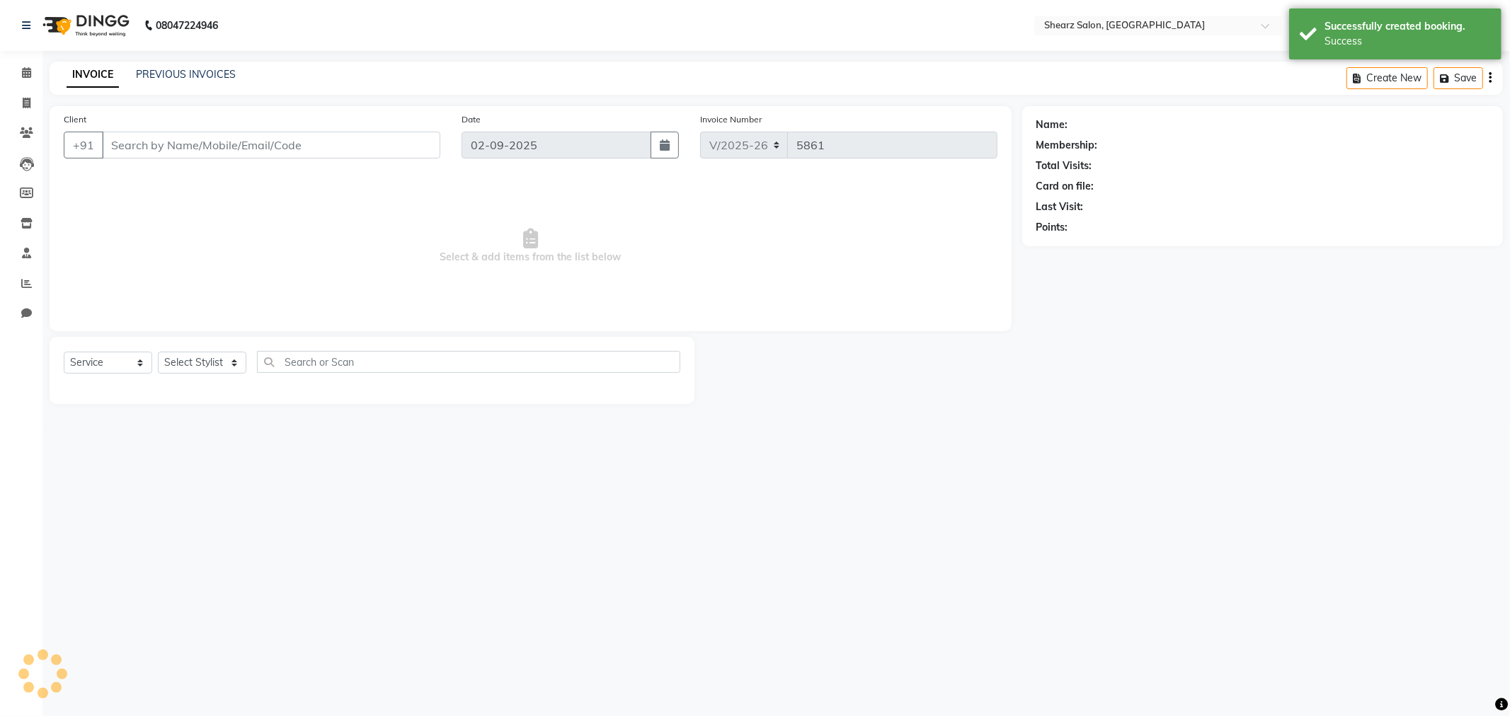
type input "9727178787"
select select "77458"
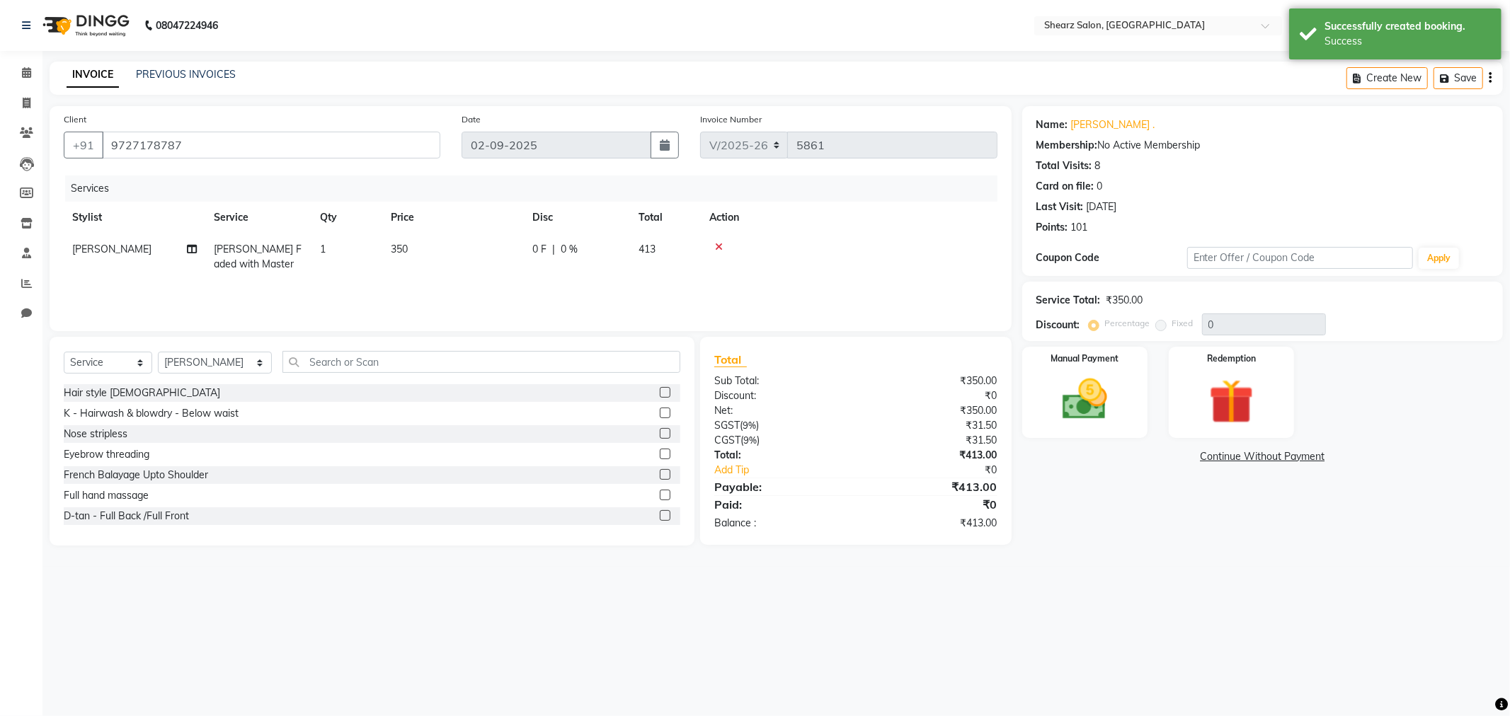
click at [716, 245] on icon at bounding box center [719, 247] width 8 height 10
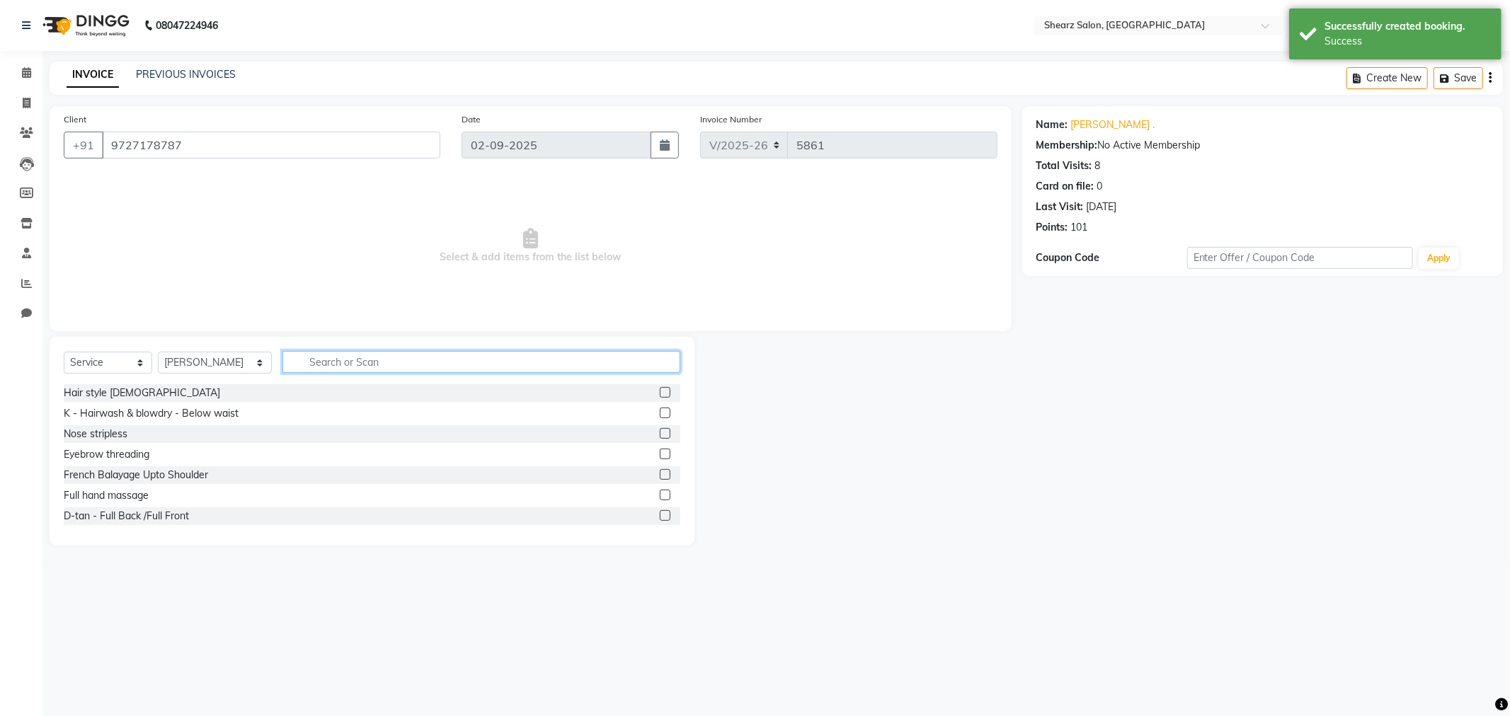
click at [328, 359] on input "text" at bounding box center [481, 362] width 398 height 22
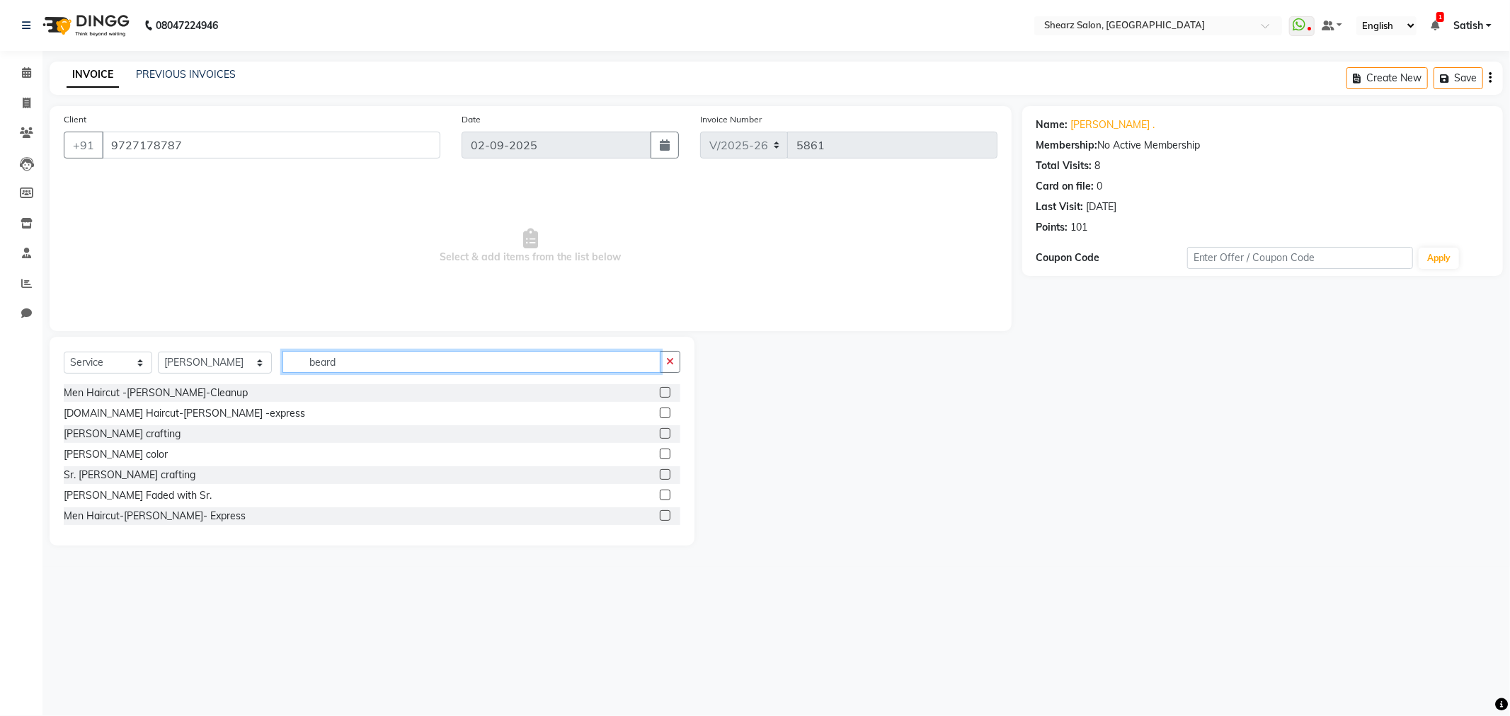
type input "beard"
click at [660, 435] on label at bounding box center [665, 433] width 11 height 11
click at [660, 435] on input "checkbox" at bounding box center [664, 434] width 9 height 9
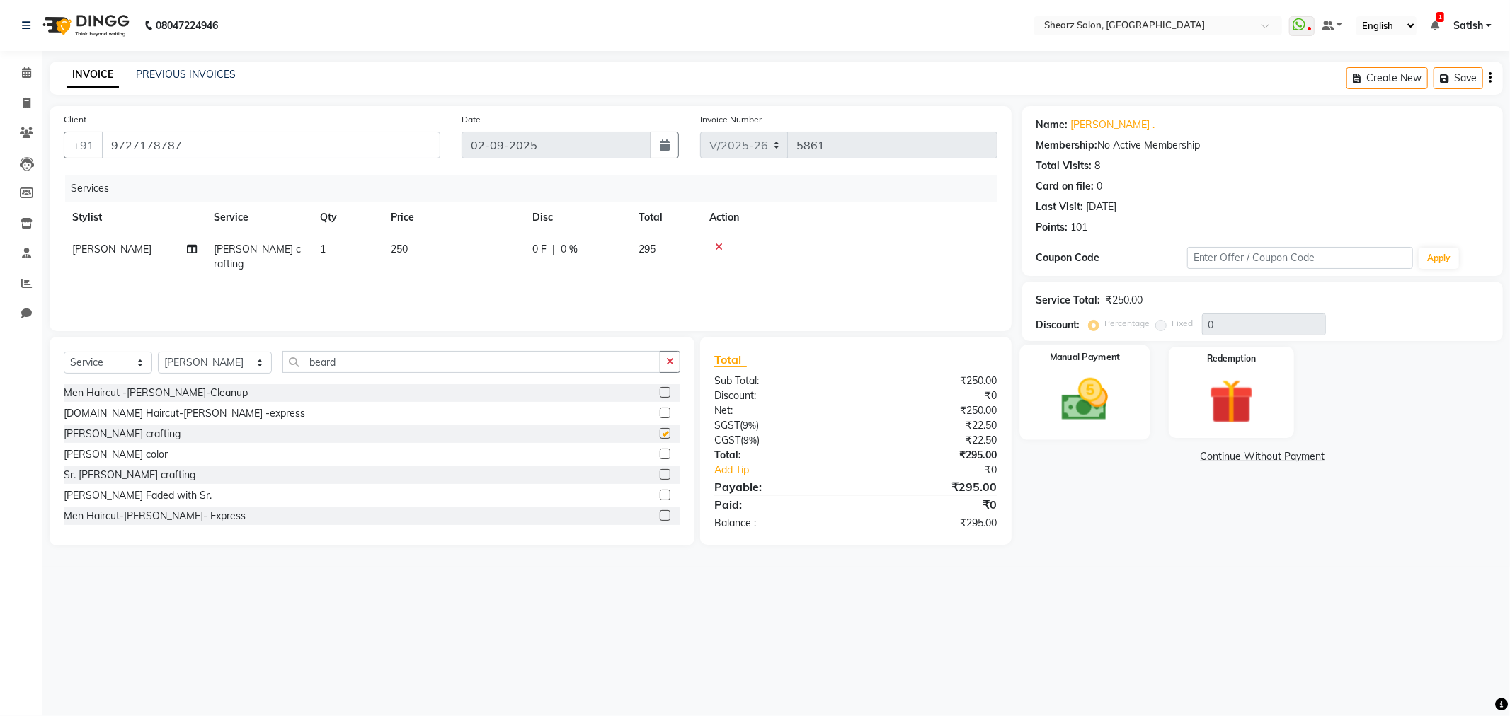
checkbox input "false"
click at [1034, 394] on div "Manual Payment" at bounding box center [1084, 392] width 130 height 95
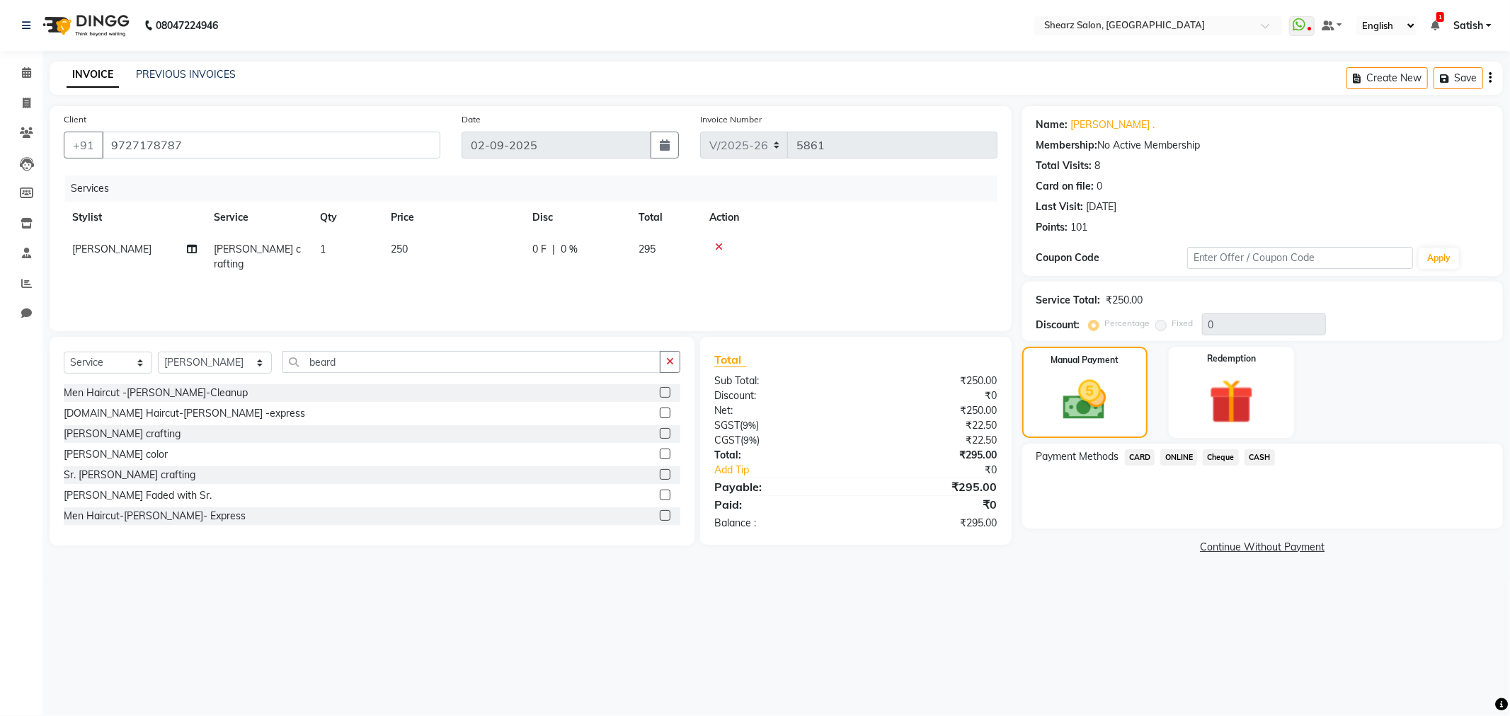
click at [1174, 450] on span "ONLINE" at bounding box center [1178, 458] width 37 height 16
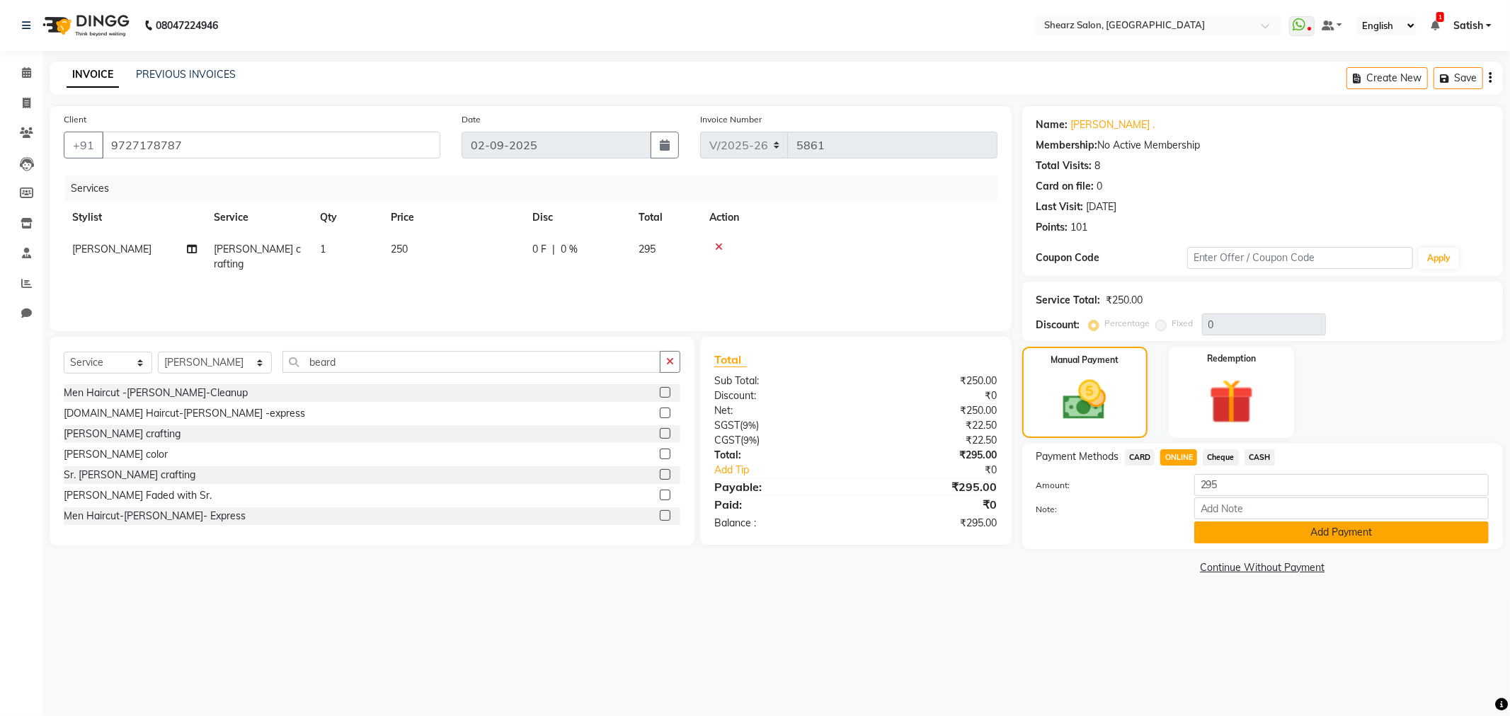
click at [1264, 541] on button "Add Payment" at bounding box center [1341, 533] width 295 height 22
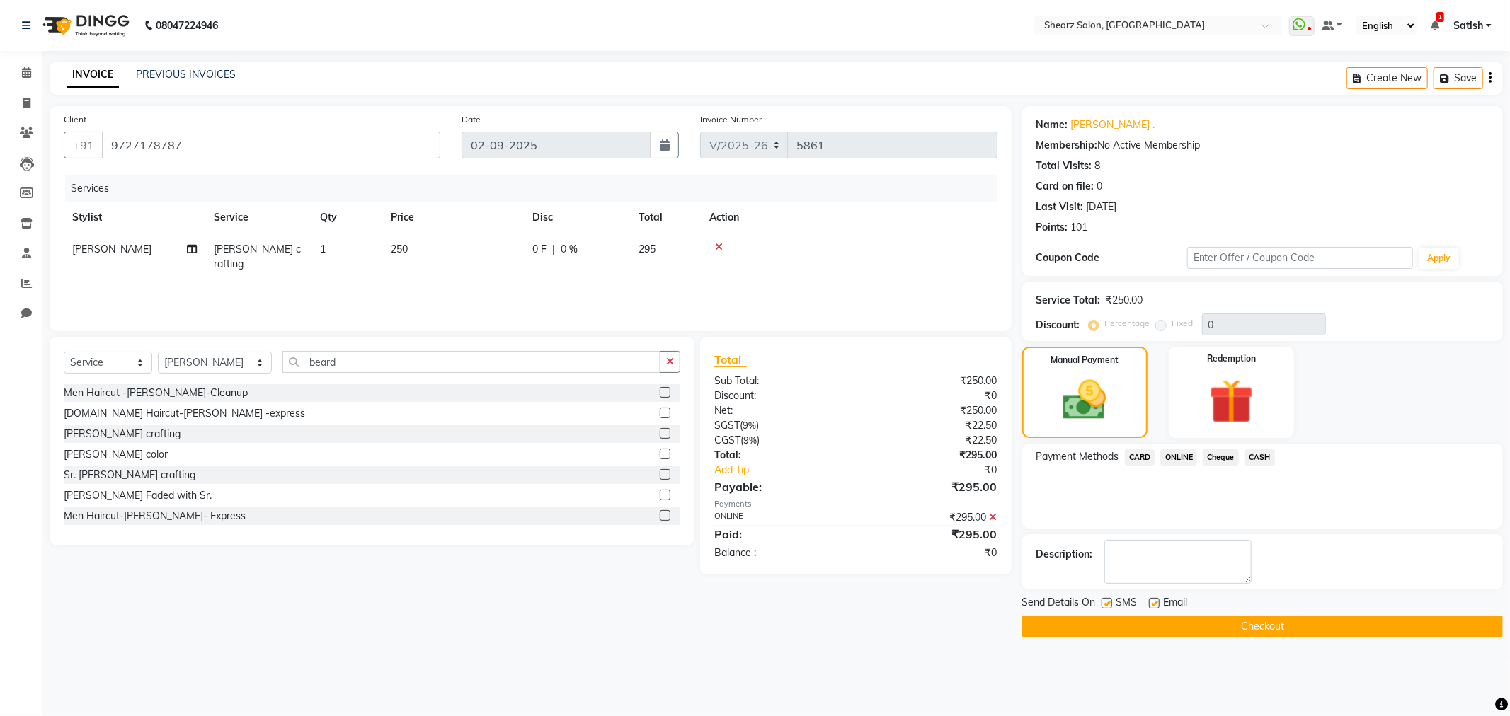
click at [1276, 625] on button "Checkout" at bounding box center [1262, 627] width 481 height 22
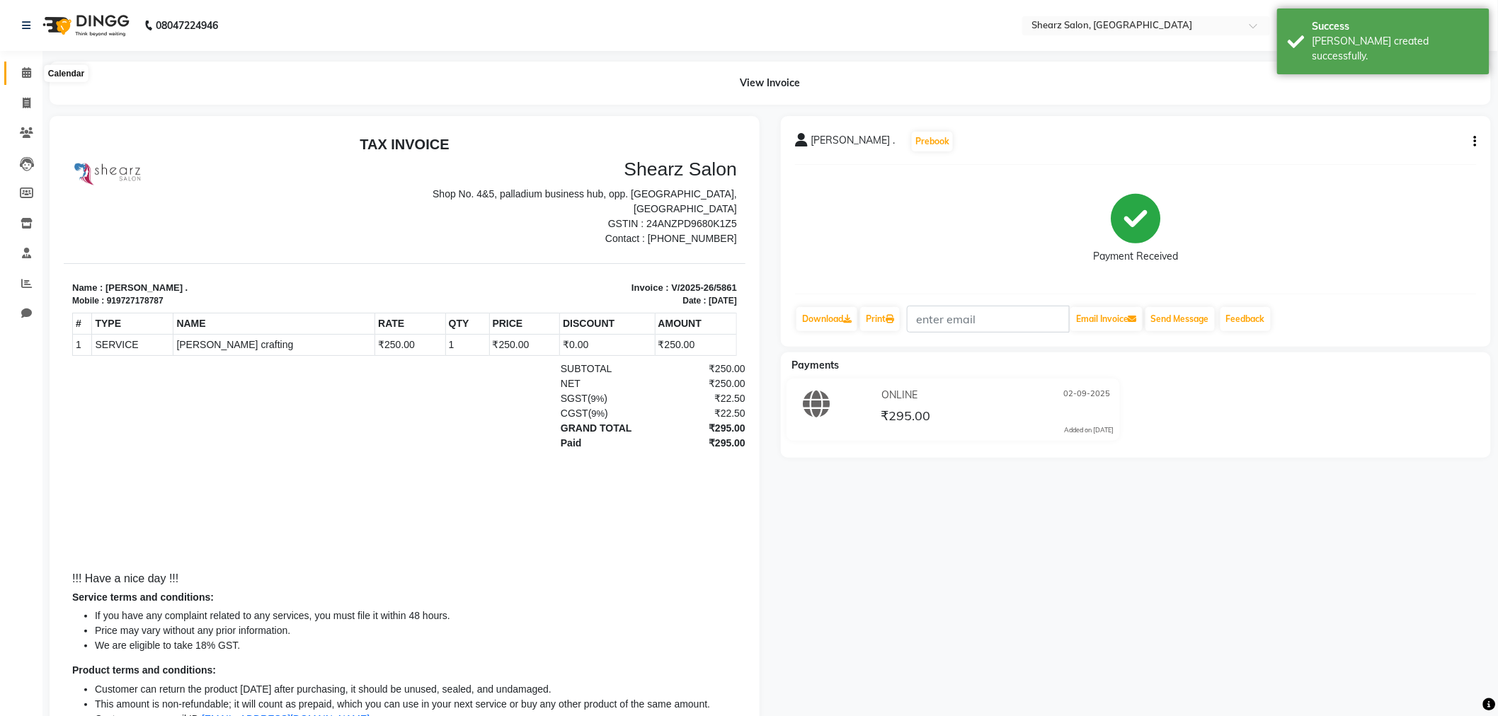
click at [23, 81] on span at bounding box center [26, 73] width 25 height 16
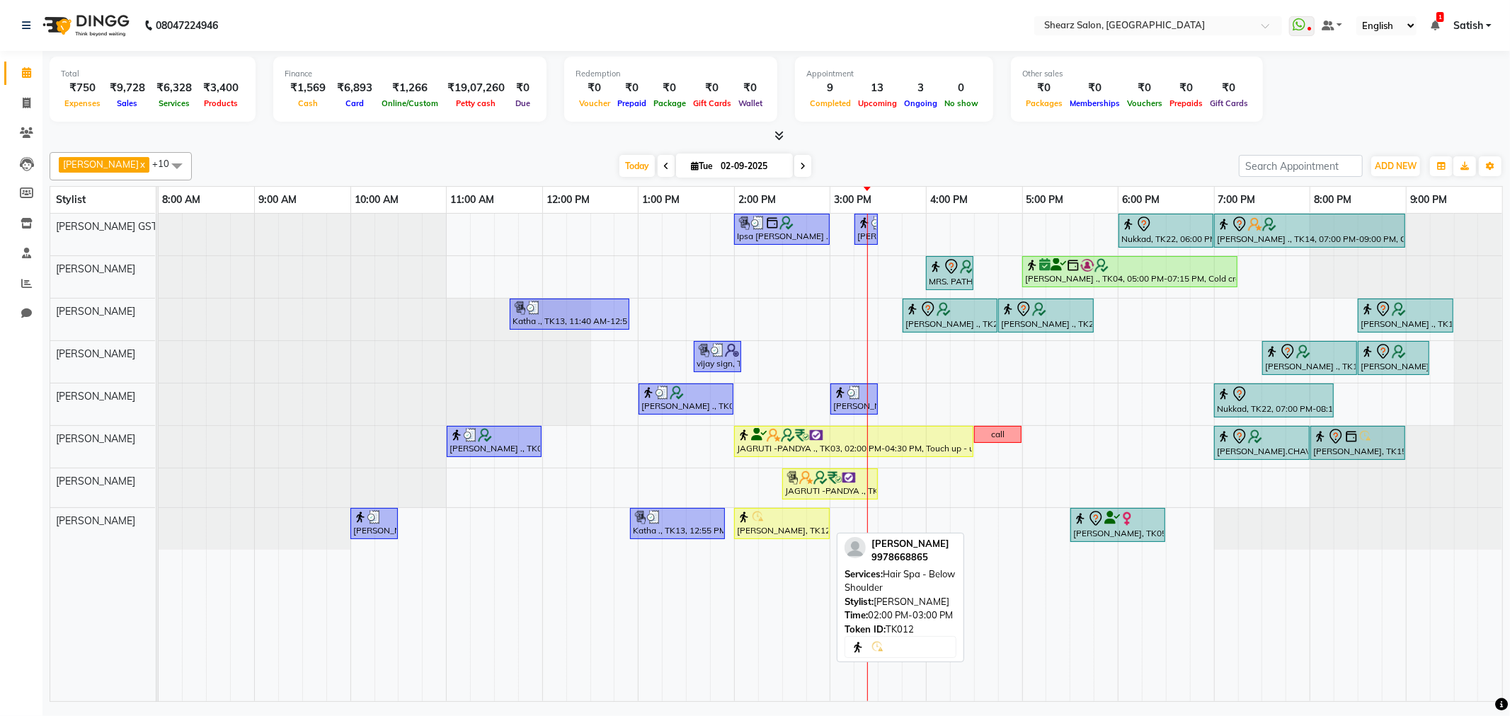
click at [780, 525] on div "rohan v, TK12, 02:00 PM-03:00 PM, Hair Spa - Below Shoulder" at bounding box center [782, 523] width 93 height 27
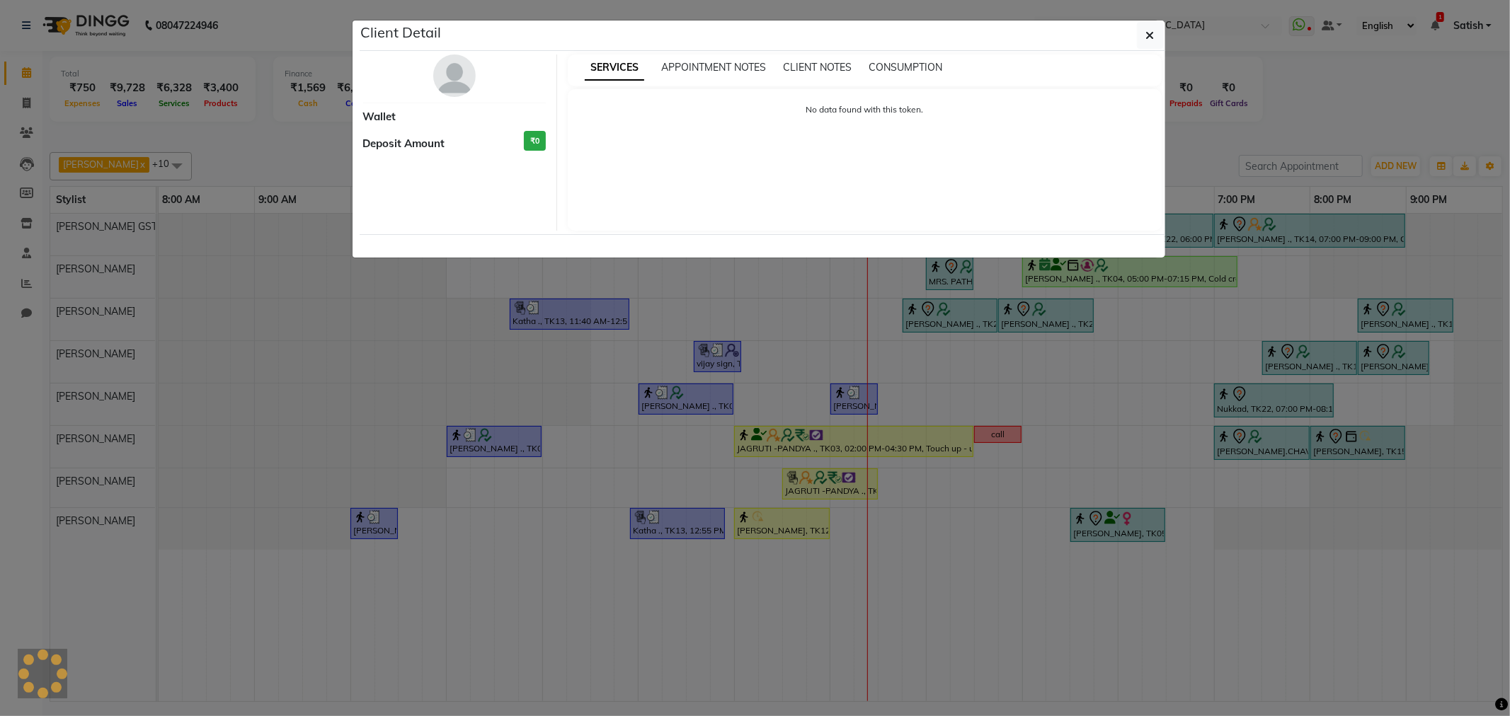
select select "1"
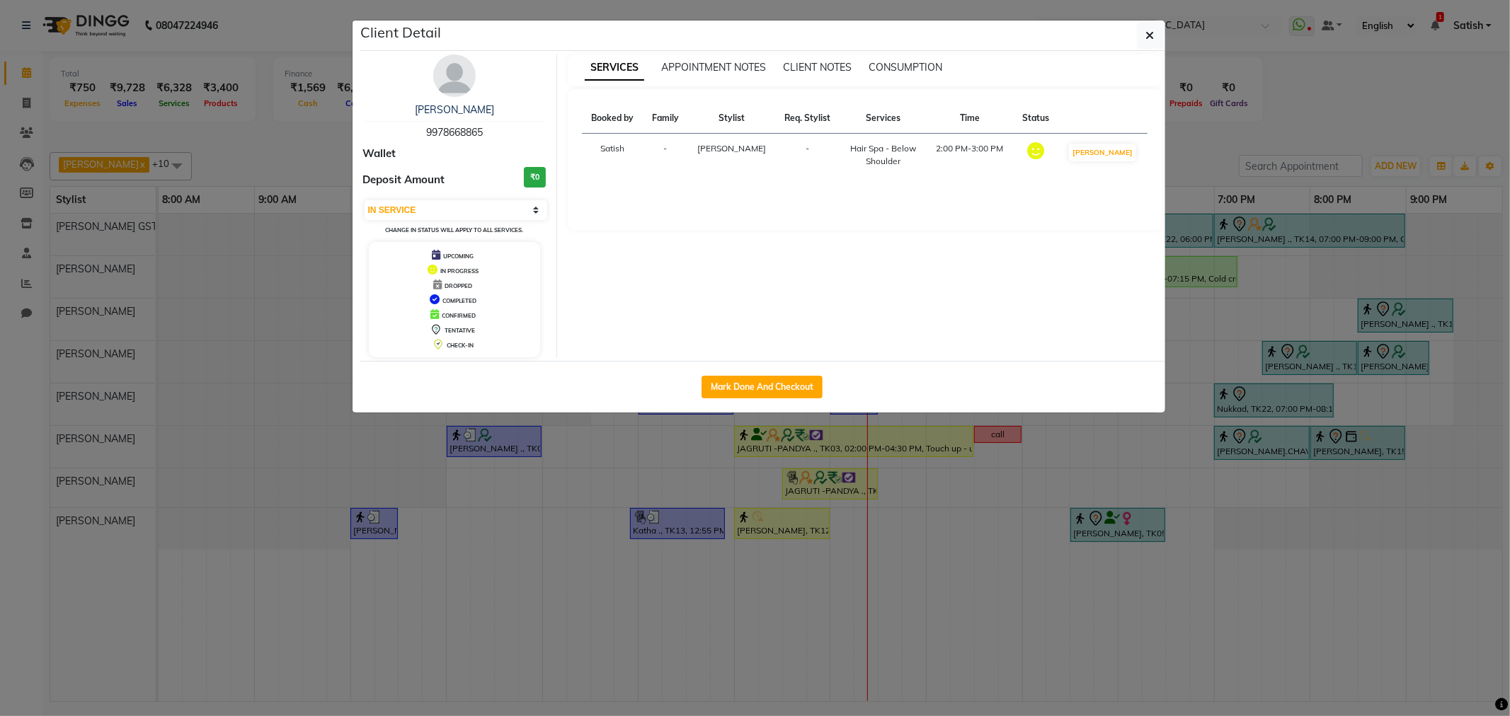
drag, startPoint x: 797, startPoint y: 401, endPoint x: 779, endPoint y: 366, distance: 39.3
click at [796, 400] on div "Mark Done And Checkout" at bounding box center [763, 387] width 806 height 52
drag, startPoint x: 779, startPoint y: 366, endPoint x: 759, endPoint y: 405, distance: 43.7
click at [777, 368] on div "Mark Done And Checkout" at bounding box center [763, 387] width 806 height 52
click at [760, 402] on div "Mark Done And Checkout" at bounding box center [763, 387] width 806 height 52
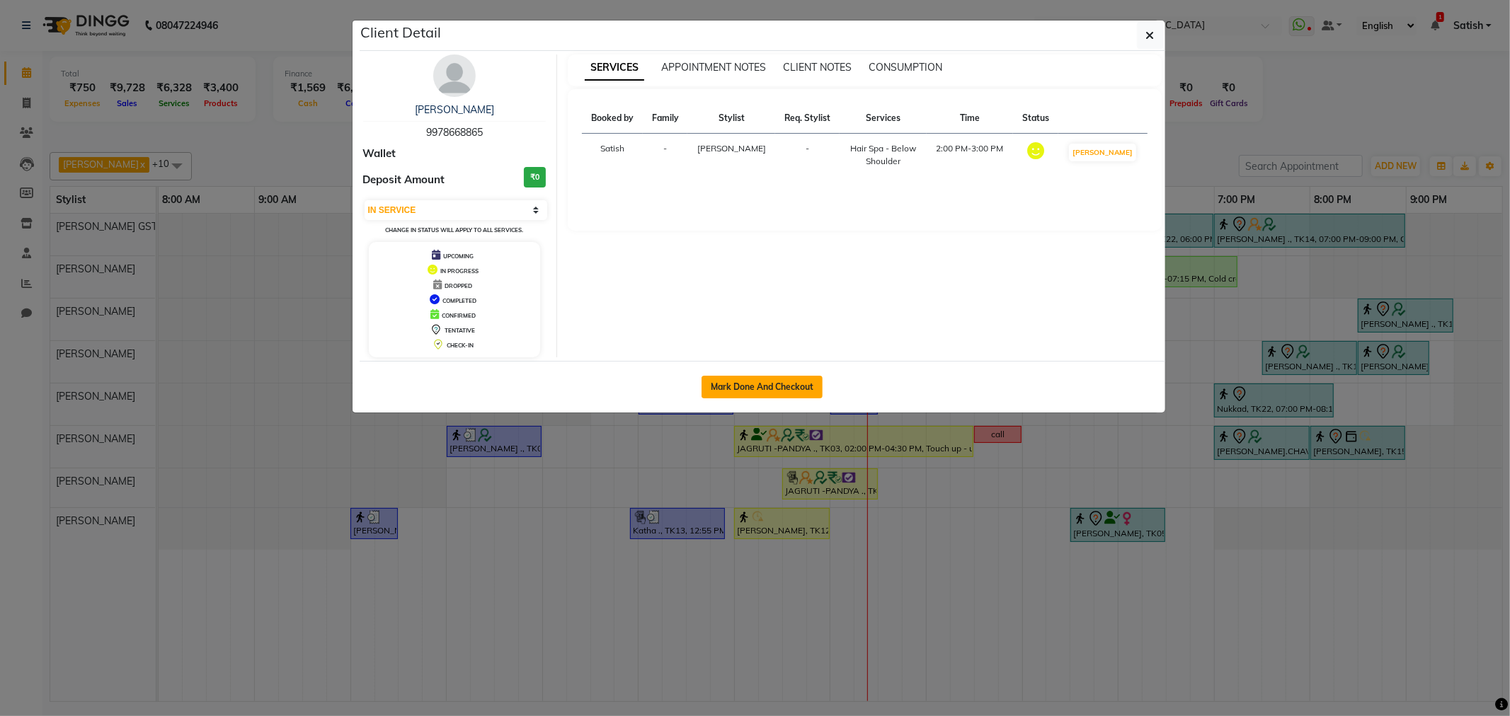
click at [762, 387] on button "Mark Done And Checkout" at bounding box center [762, 387] width 121 height 23
select select "service"
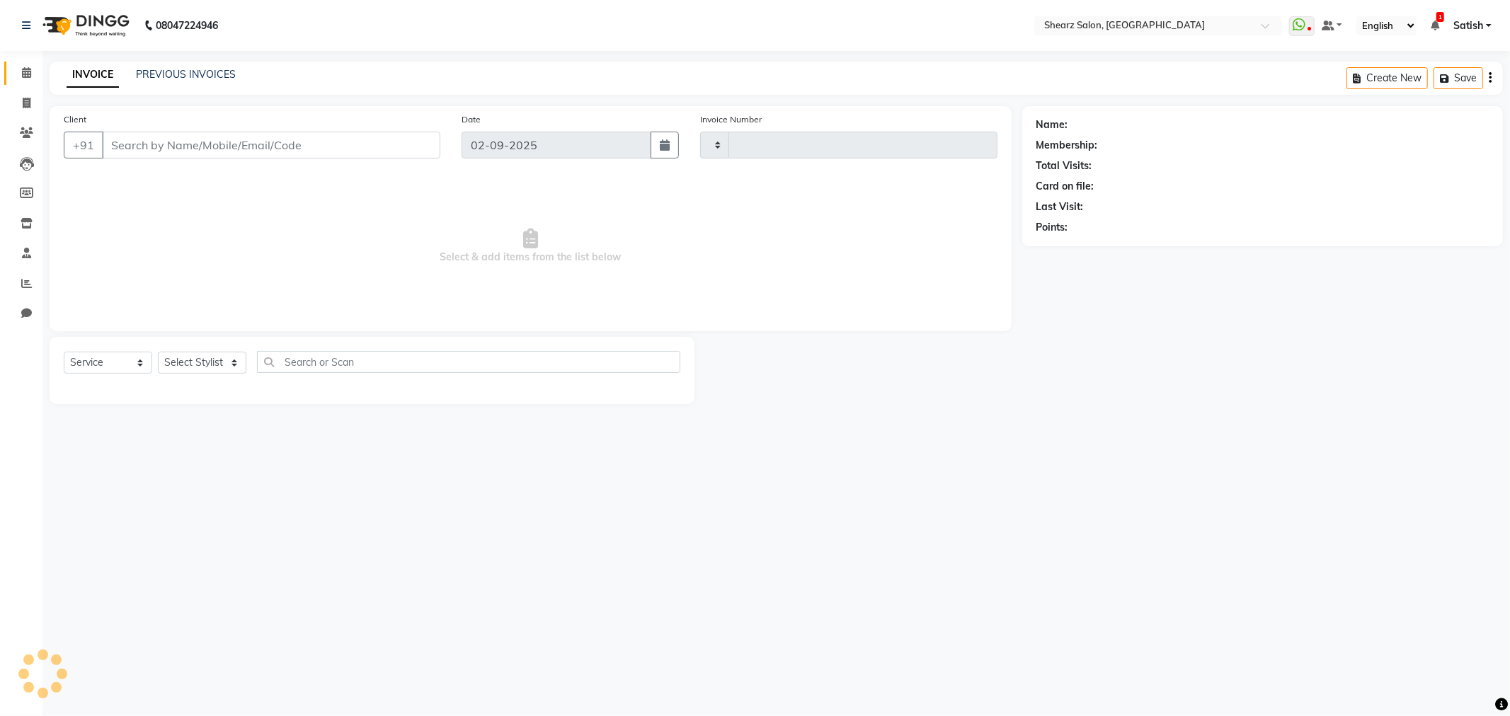
type input "5862"
select select "8157"
type input "9978668865"
select select "77472"
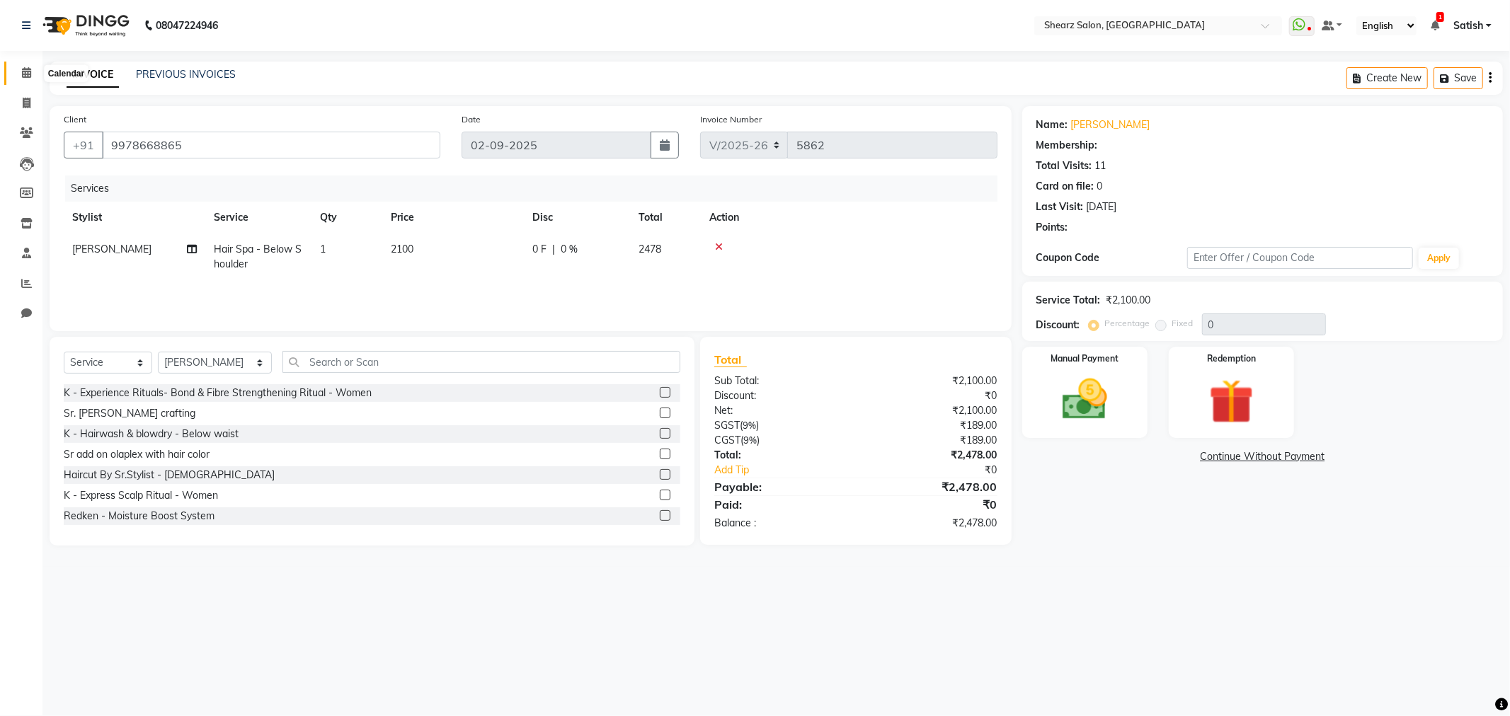
click at [28, 69] on icon at bounding box center [26, 72] width 9 height 11
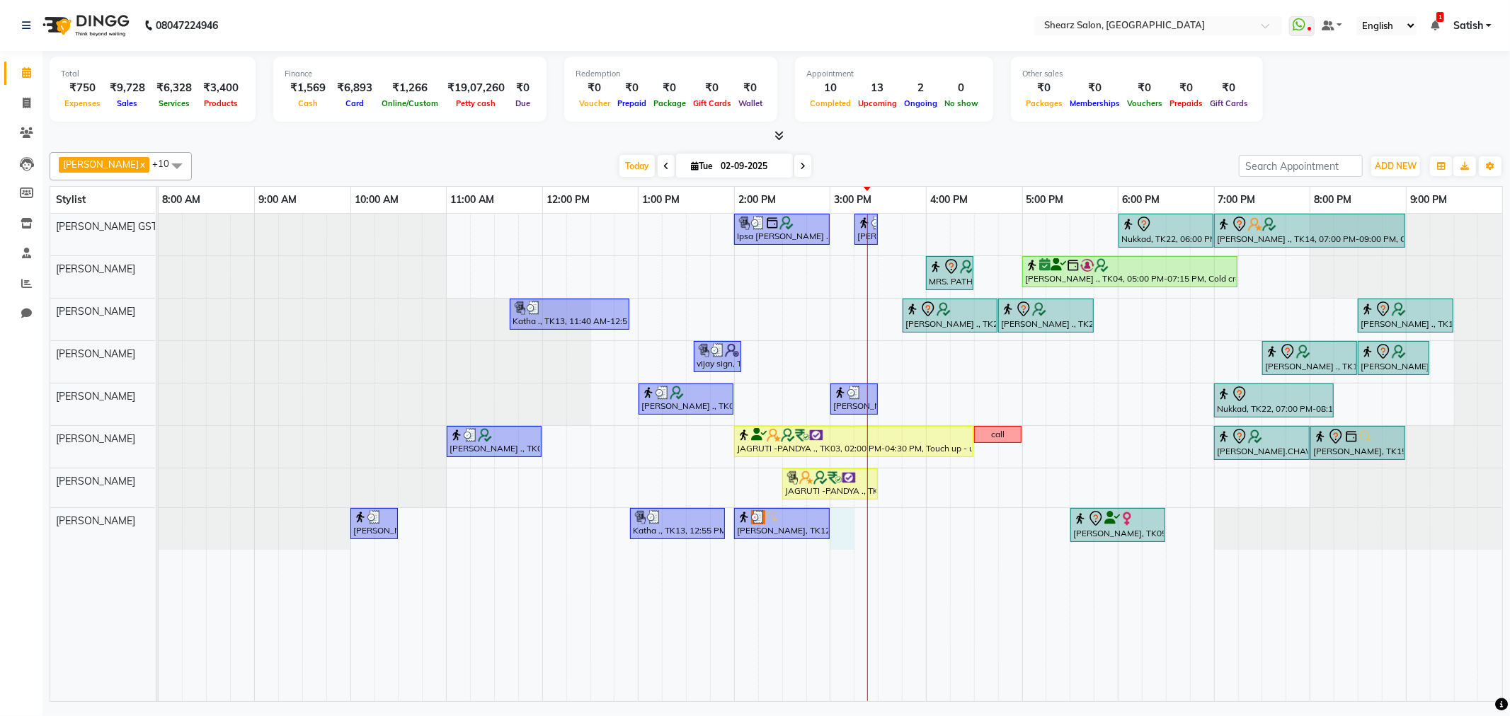
click at [841, 518] on div "Ipsa Pandya ., TK02, 02:00 PM-03:00 PM, Forehead threading,Upperlip threading,C…" at bounding box center [831, 458] width 1344 height 488
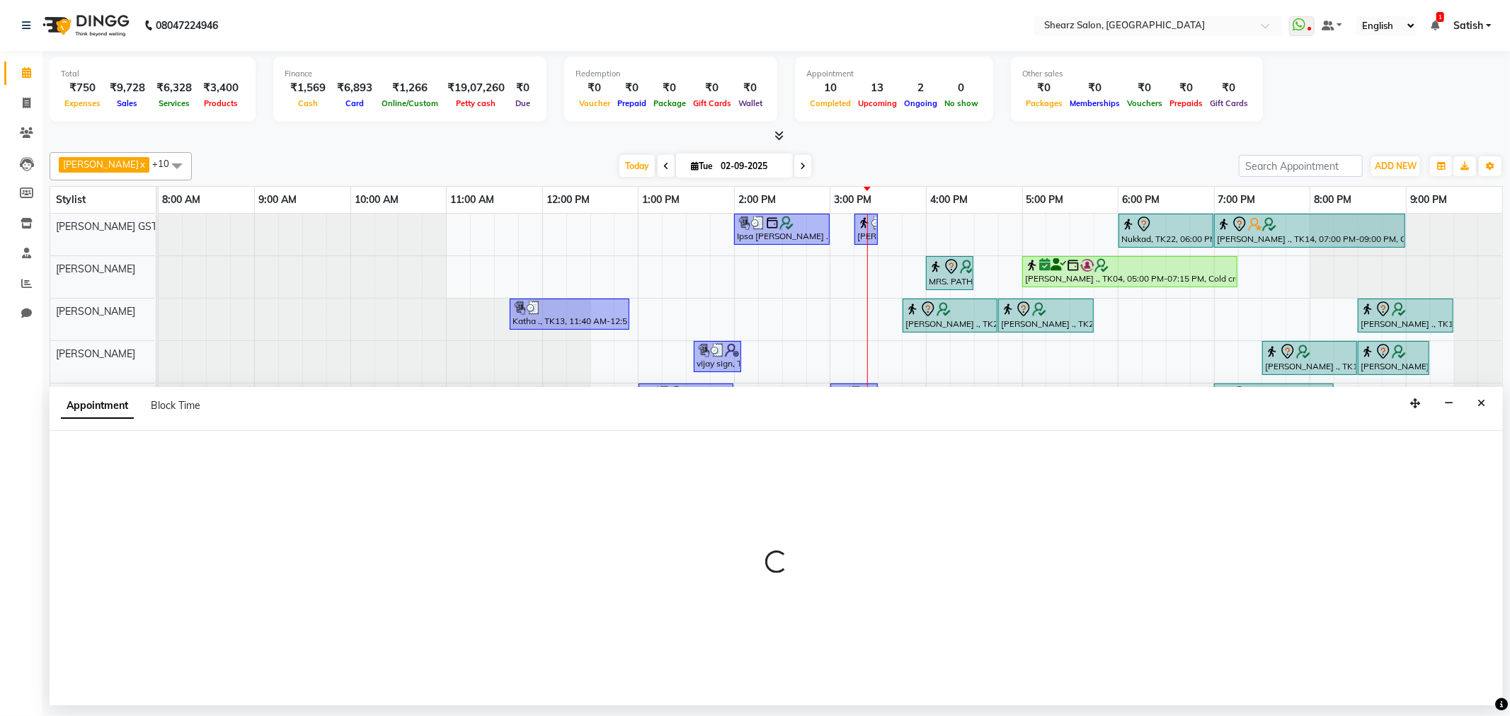
select select "77472"
select select "tentative"
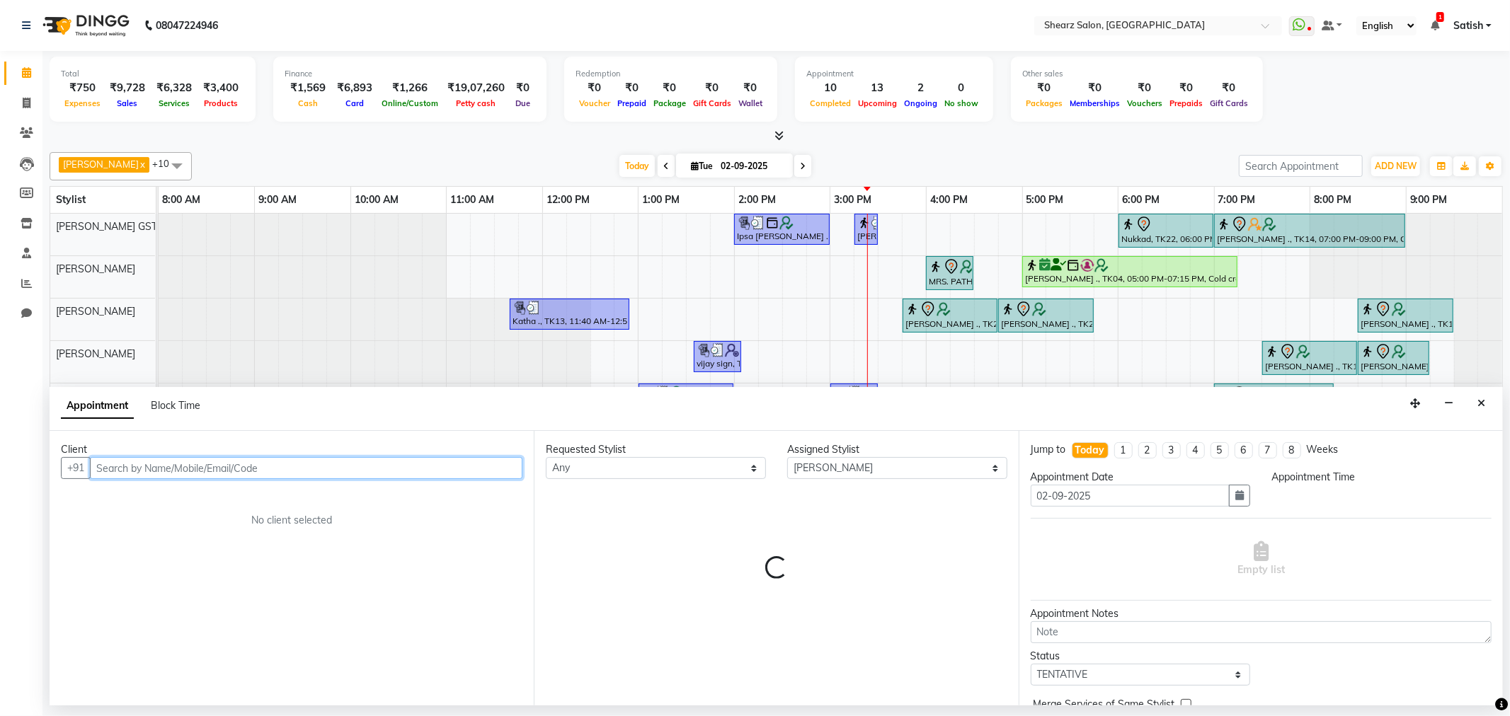
select select "900"
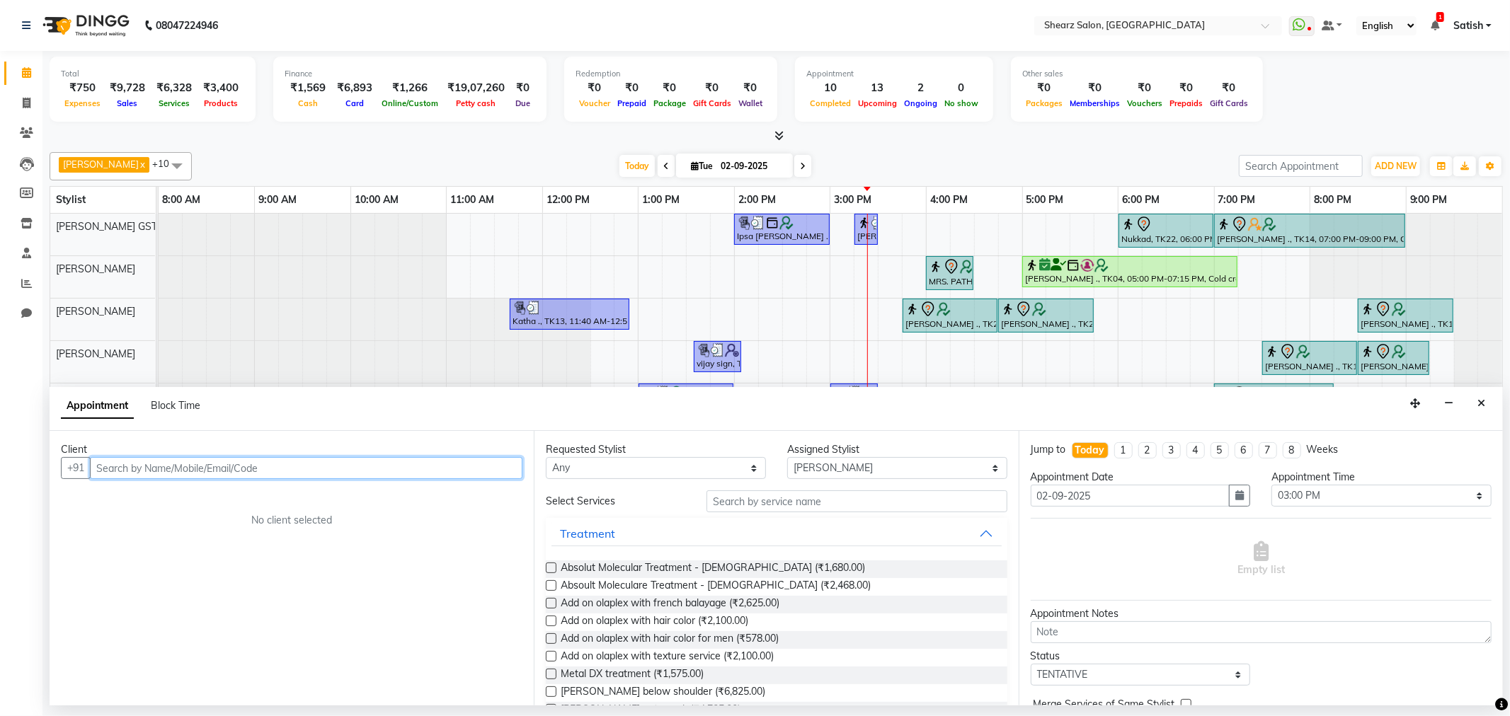
click at [287, 468] on input "text" at bounding box center [306, 468] width 433 height 22
type input "h"
type input "r"
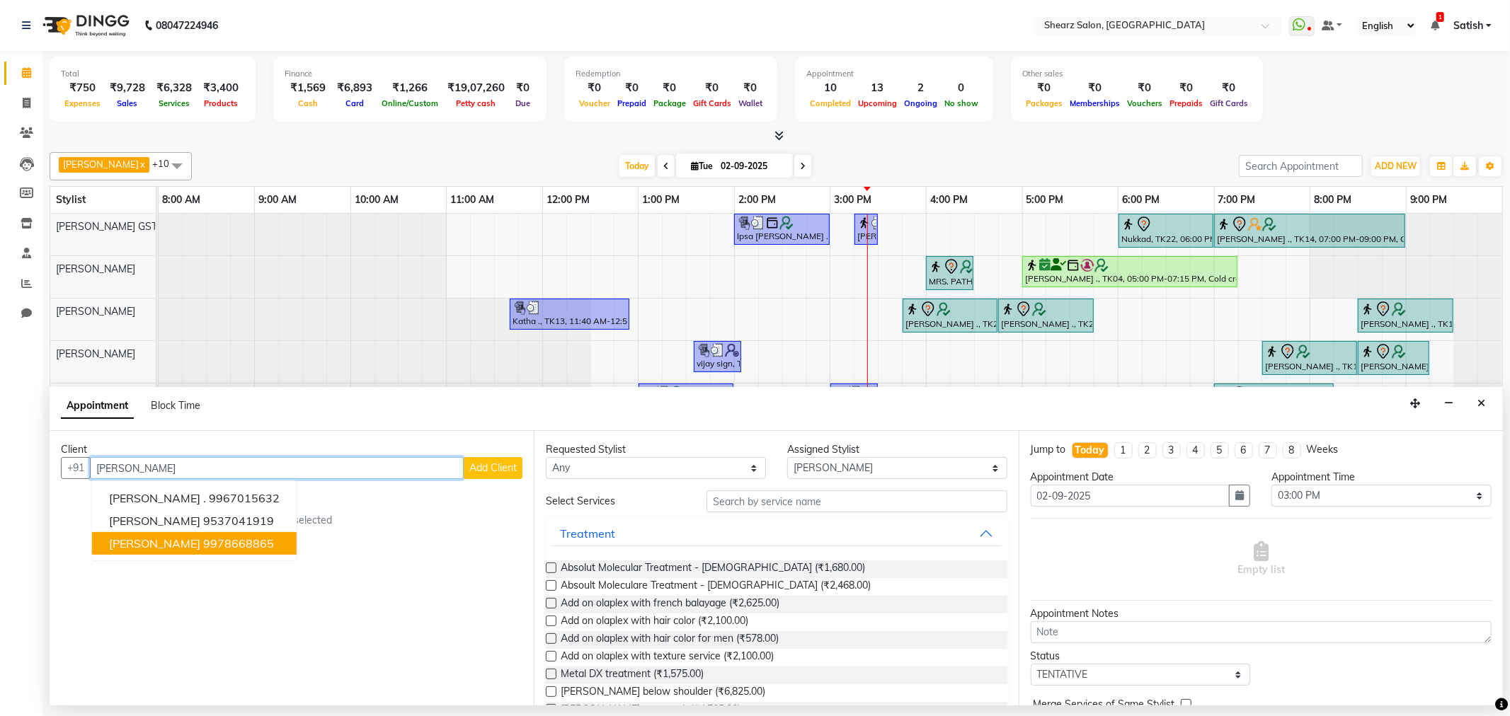
click at [203, 540] on ngb-highlight "9978668865" at bounding box center [238, 544] width 71 height 14
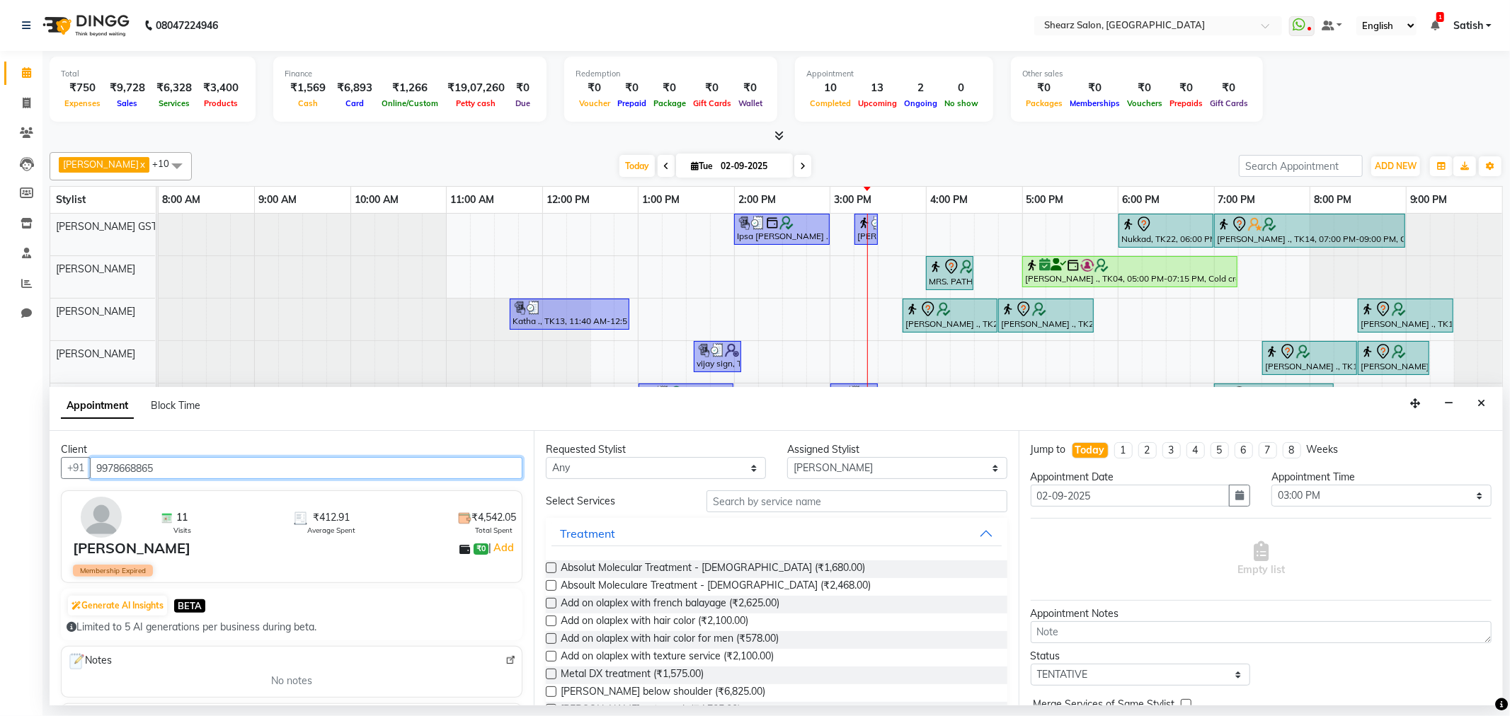
type input "9978668865"
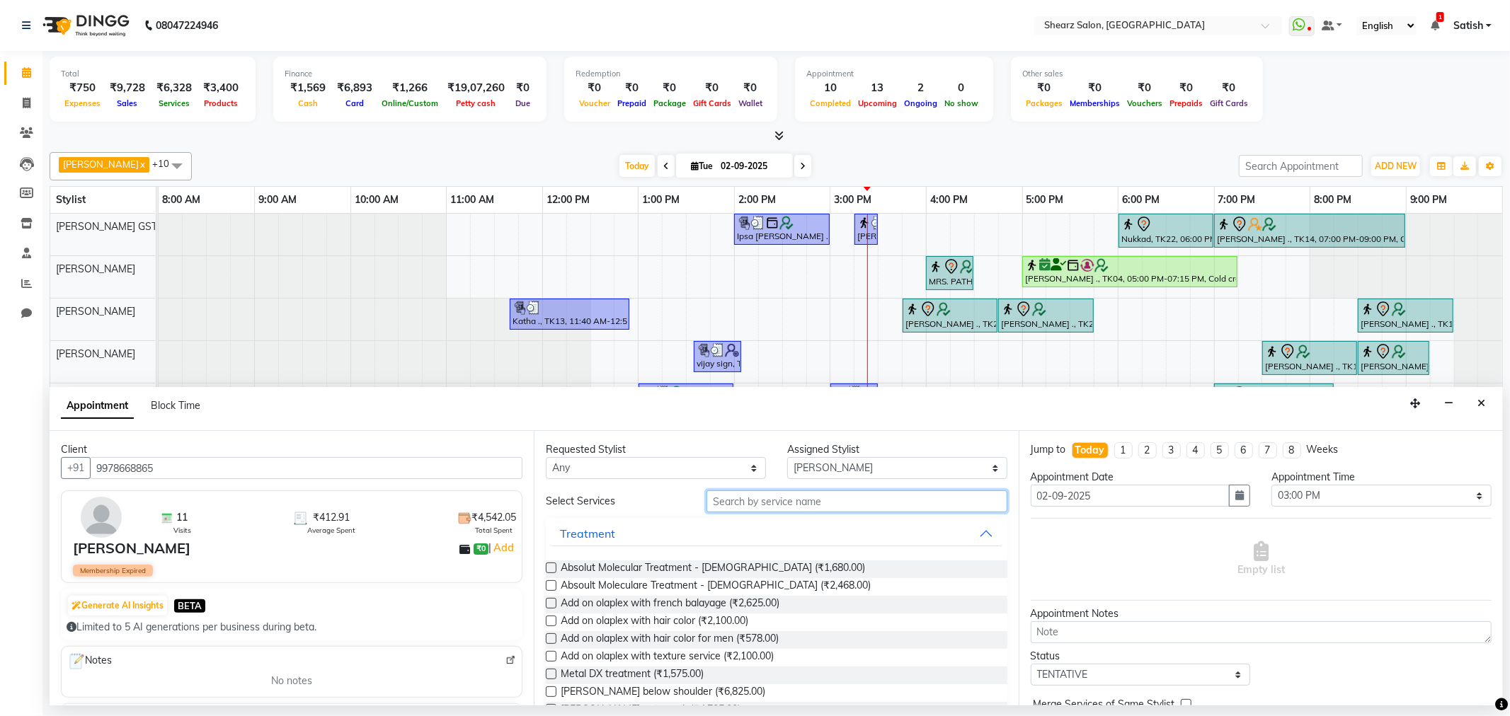
click at [825, 499] on input "text" at bounding box center [857, 502] width 300 height 22
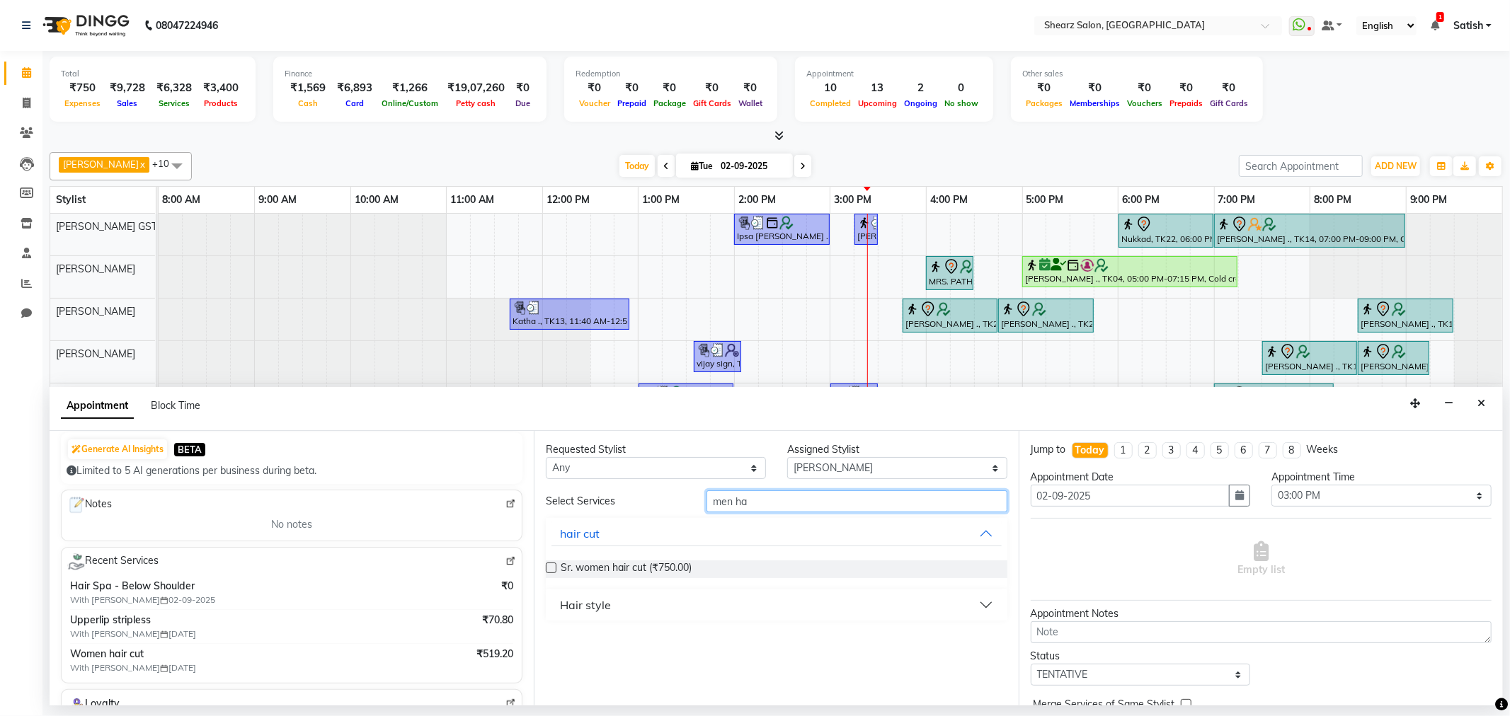
scroll to position [157, 0]
type input "men ha"
click at [627, 614] on button "Hair style" at bounding box center [776, 605] width 450 height 25
drag, startPoint x: 840, startPoint y: 501, endPoint x: 0, endPoint y: 358, distance: 852.3
click at [0, 383] on app-home "08047224946 Select Location × Shearz Salon, Prahaladnagar WhatsApp Status ✕ Sta…" at bounding box center [755, 353] width 1510 height 706
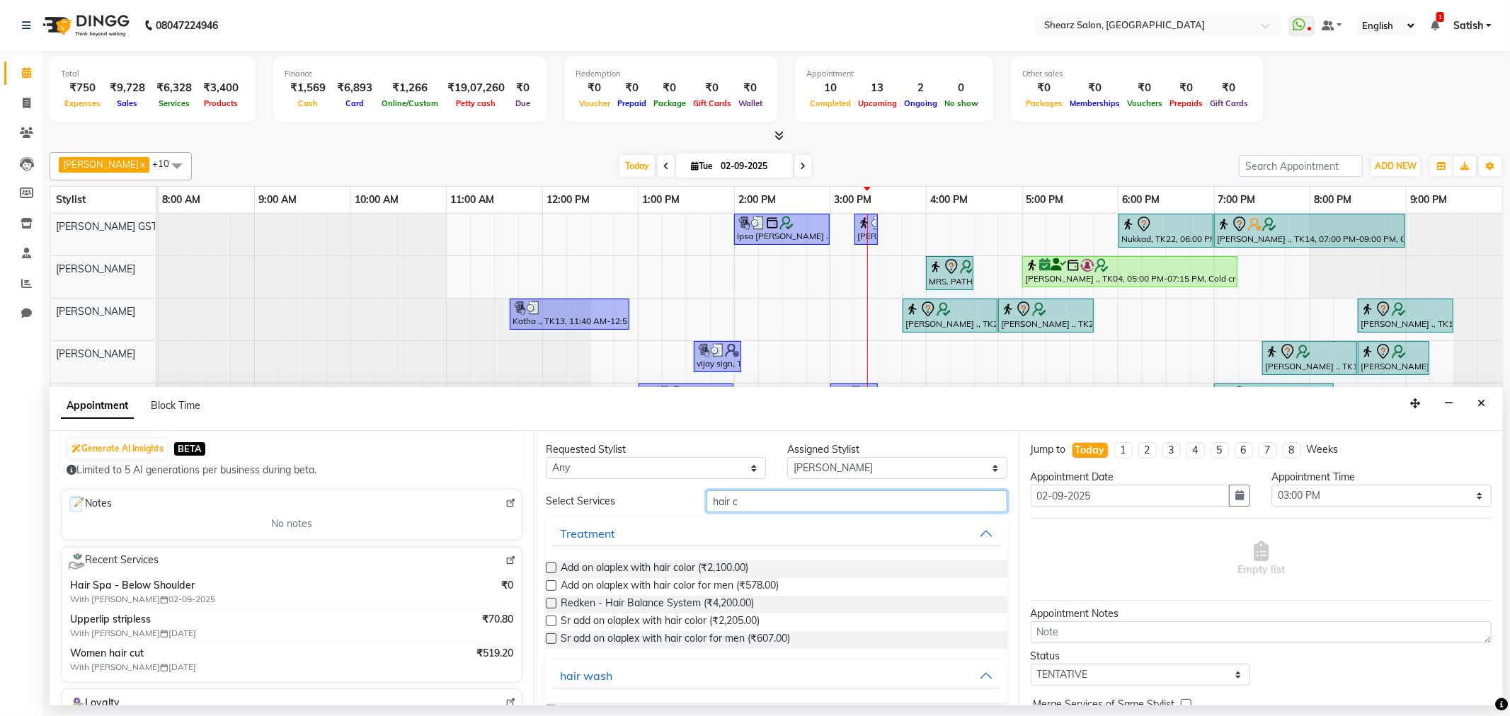
type input "hair c"
click at [639, 668] on button "hair wash" at bounding box center [776, 675] width 450 height 25
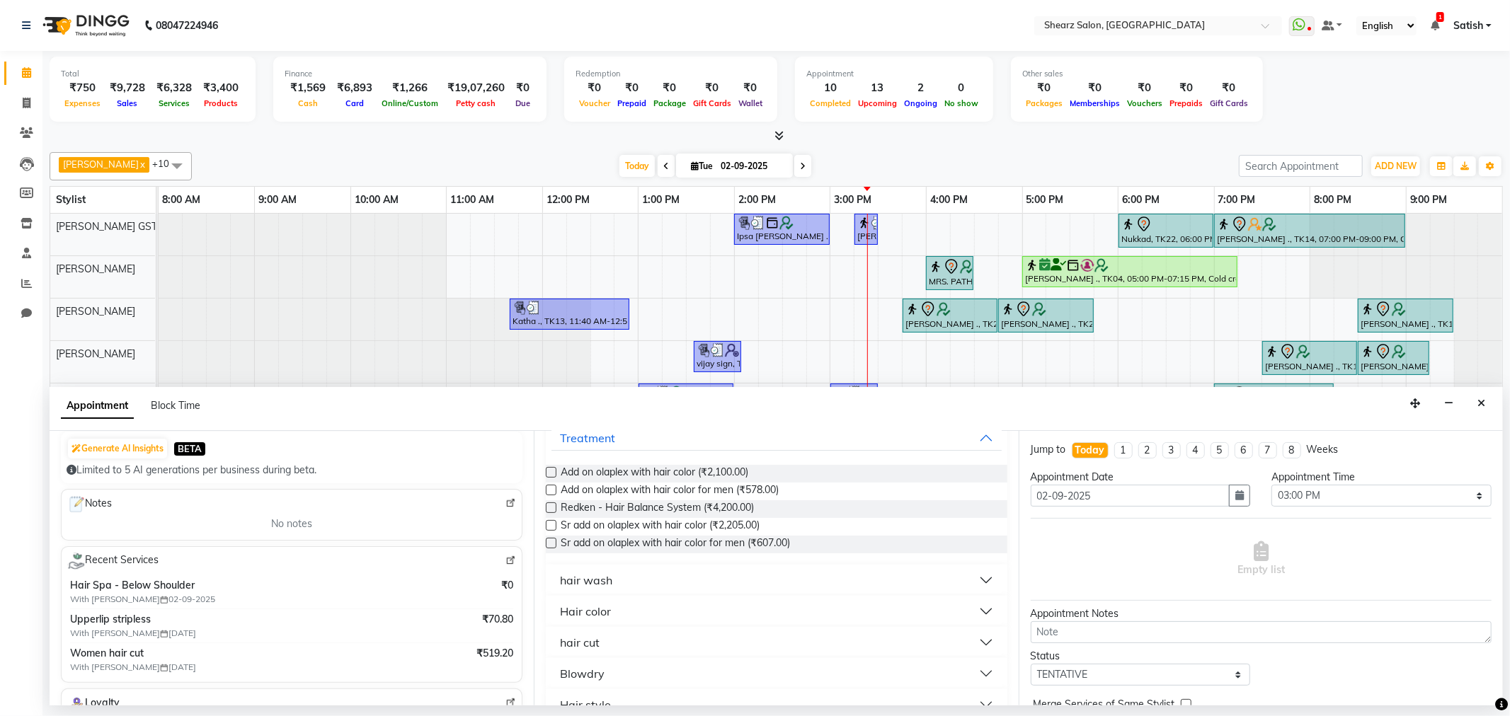
scroll to position [184, 0]
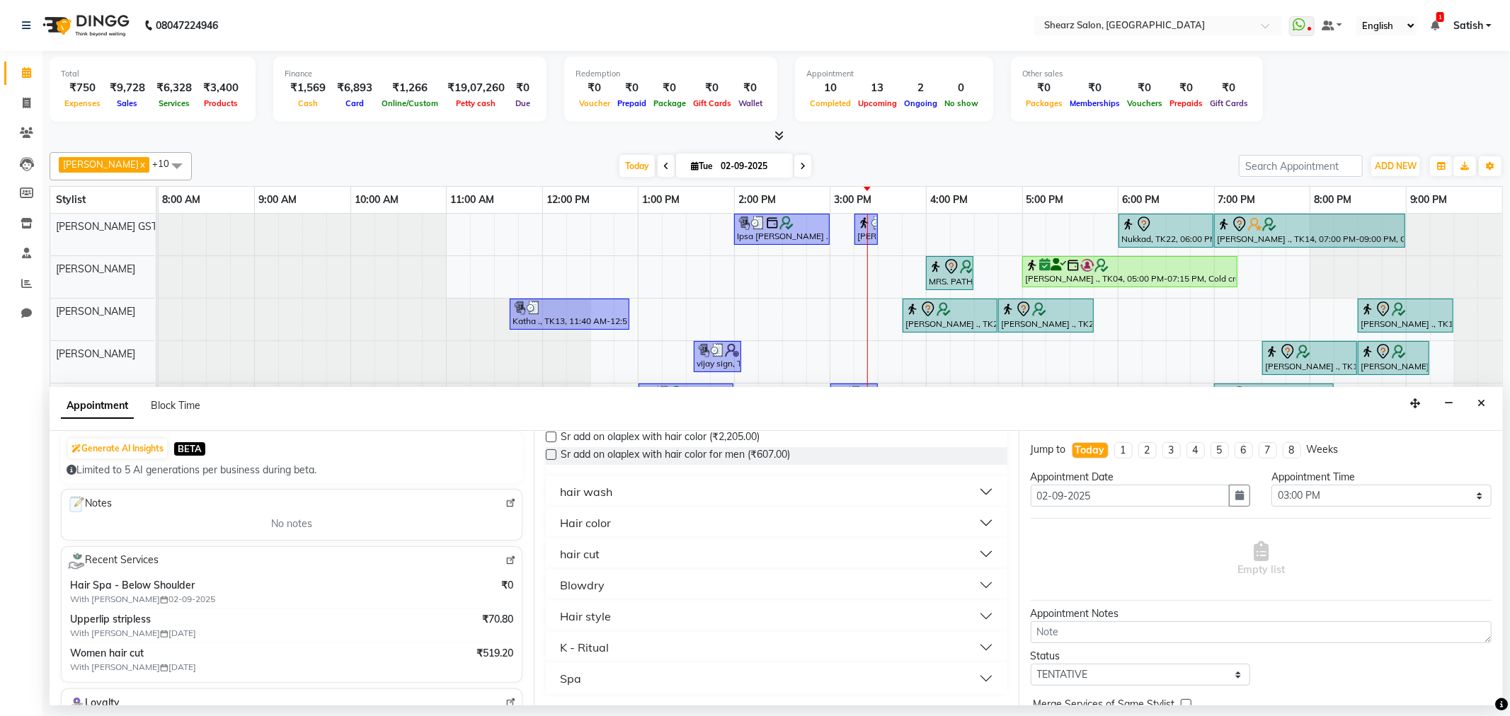
click at [669, 546] on button "hair cut" at bounding box center [776, 554] width 450 height 25
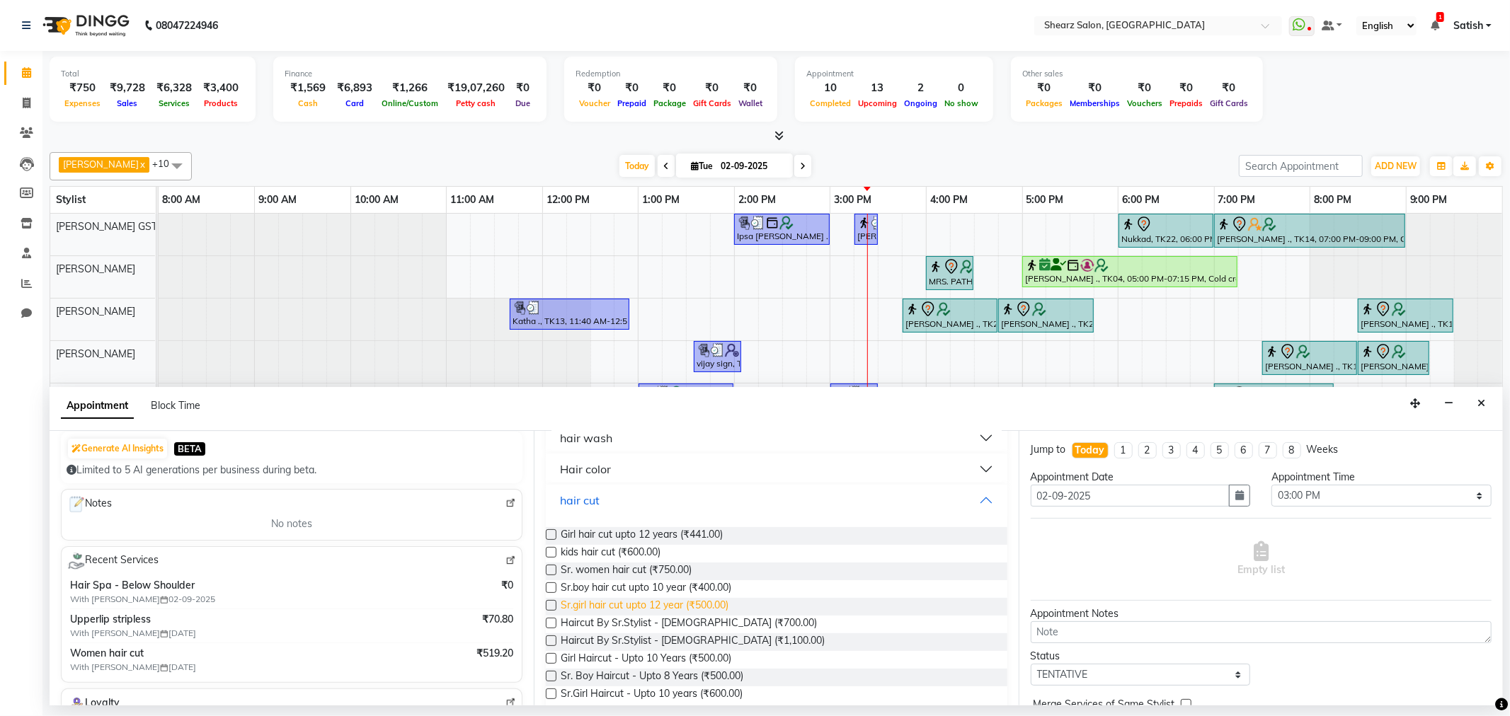
scroll to position [263, 0]
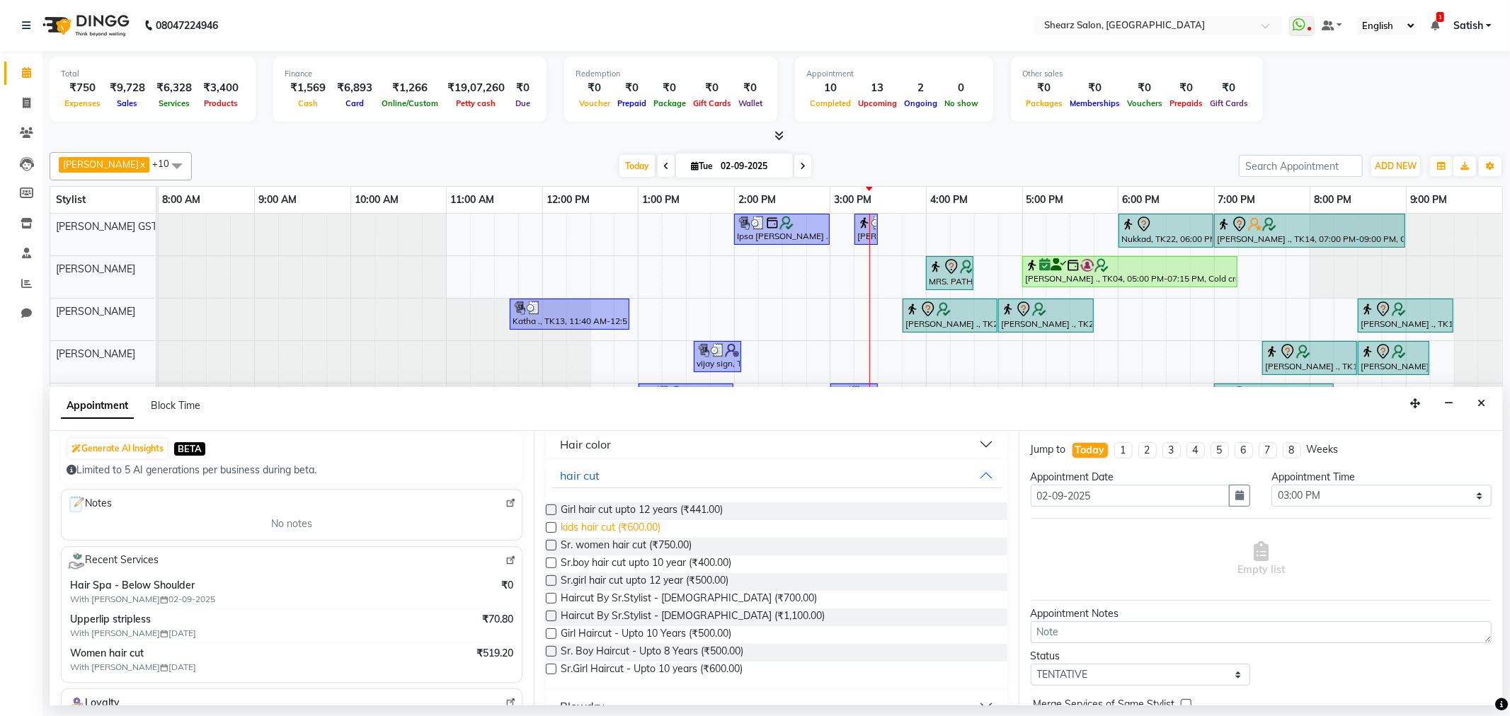
click at [584, 532] on span "kids hair cut (₹600.00)" at bounding box center [611, 529] width 100 height 18
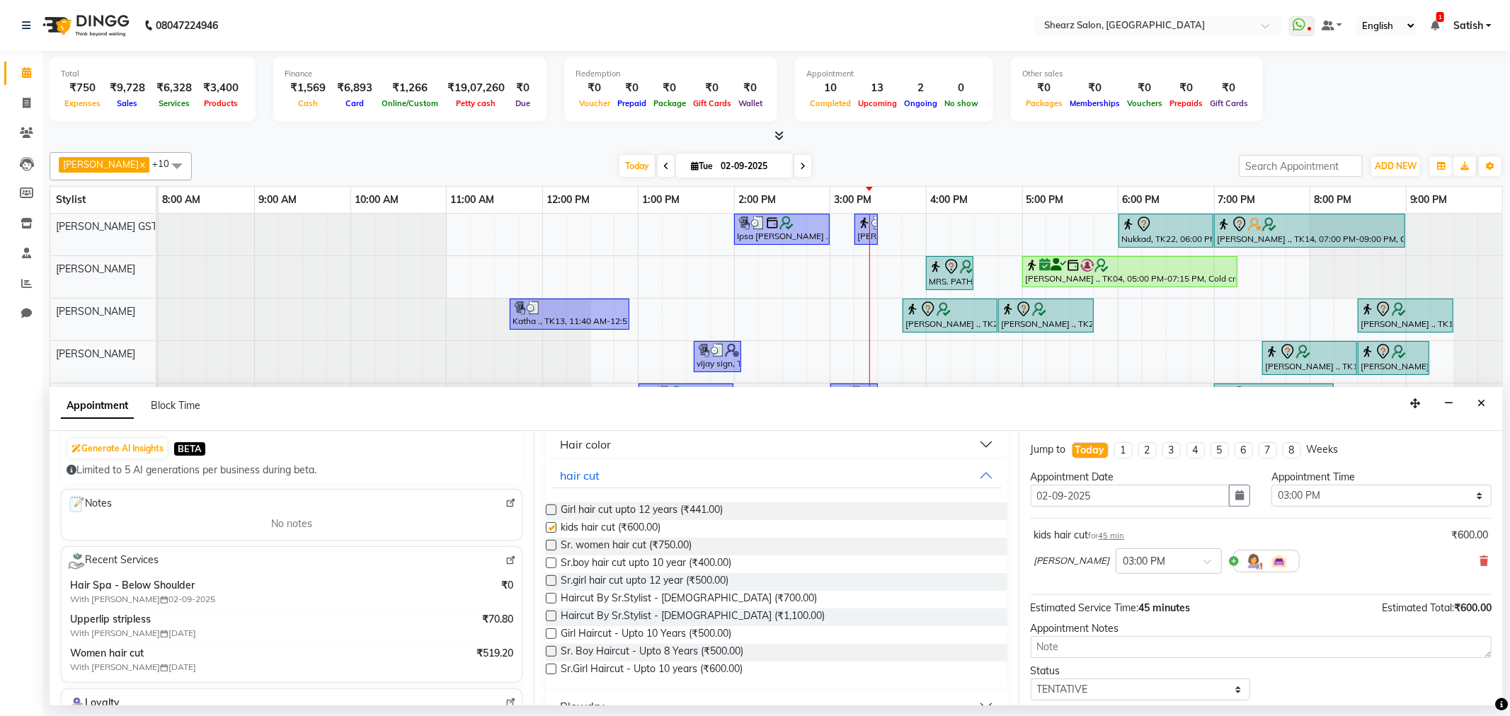
checkbox input "false"
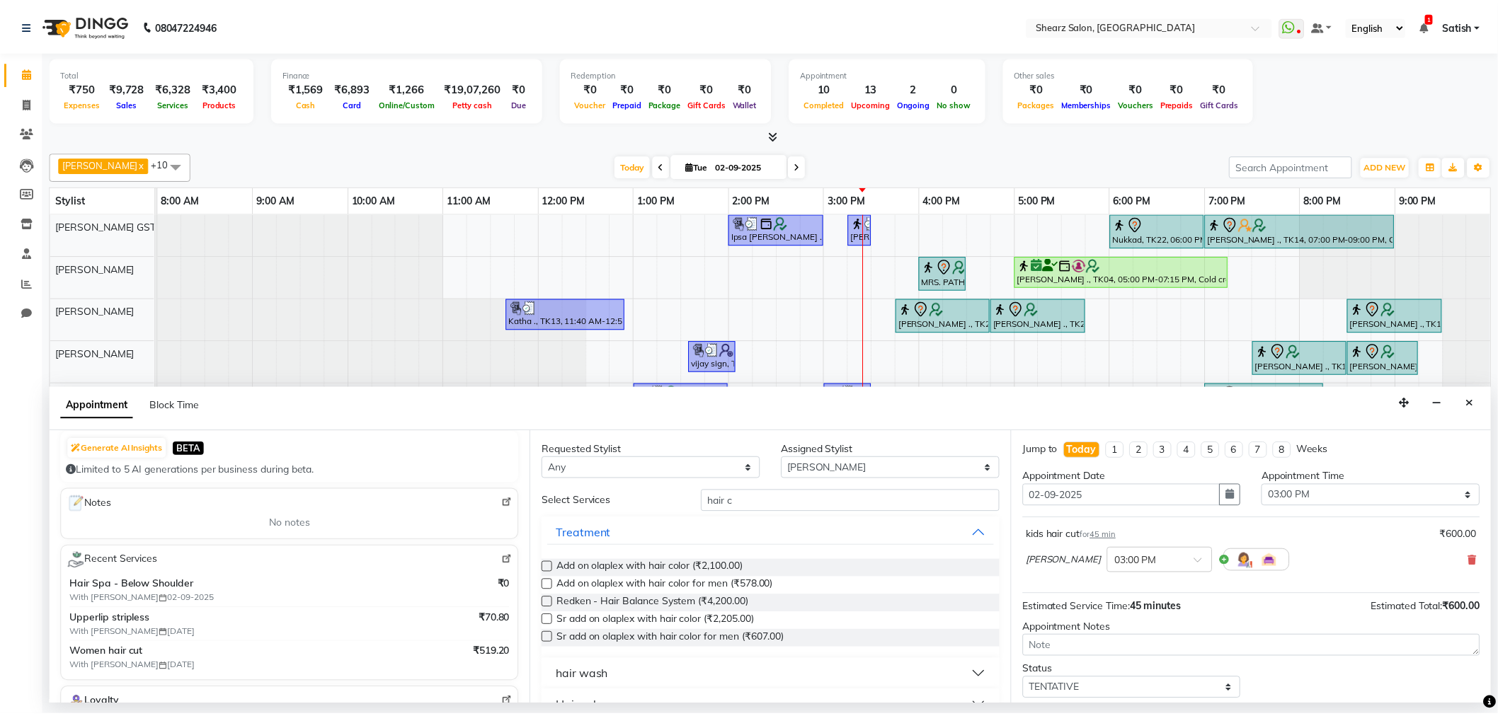
scroll to position [85, 0]
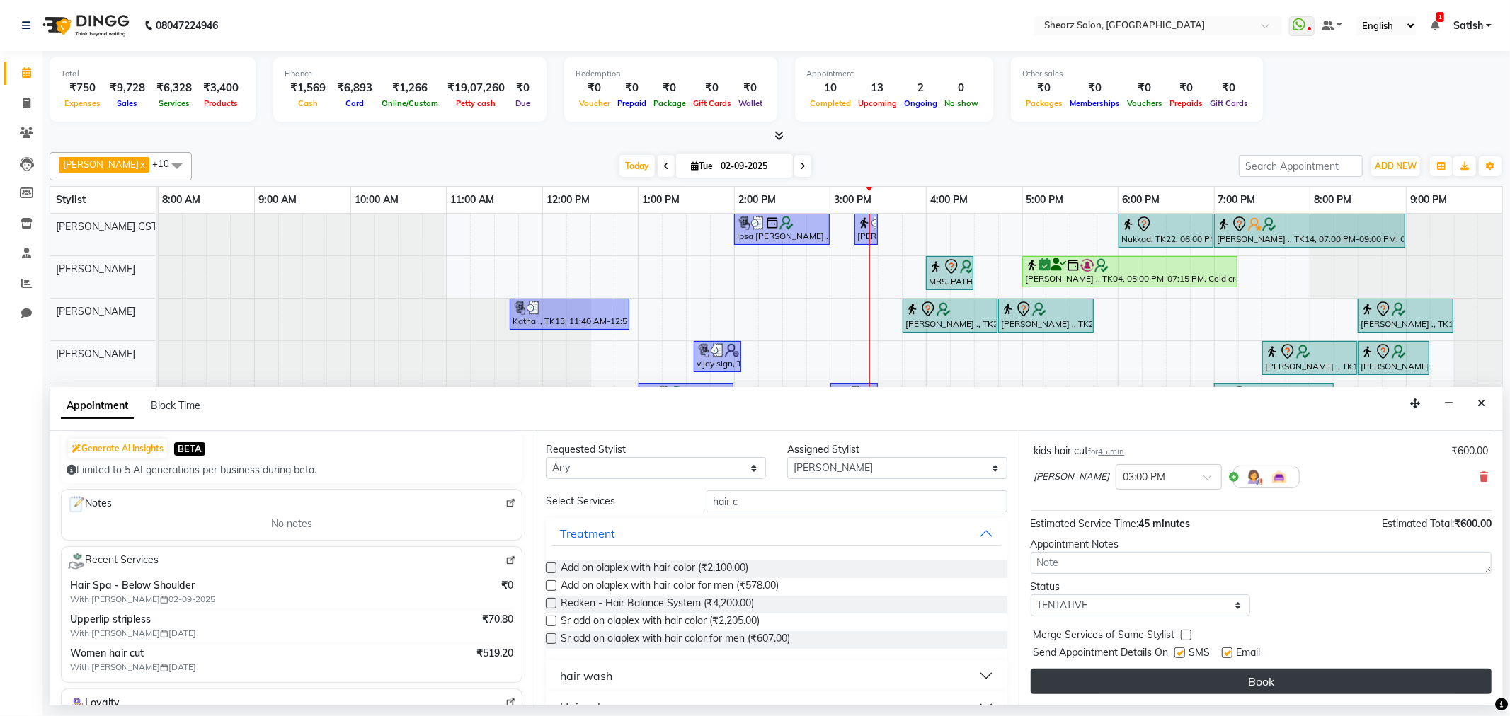
click at [1242, 689] on button "Book" at bounding box center [1261, 681] width 461 height 25
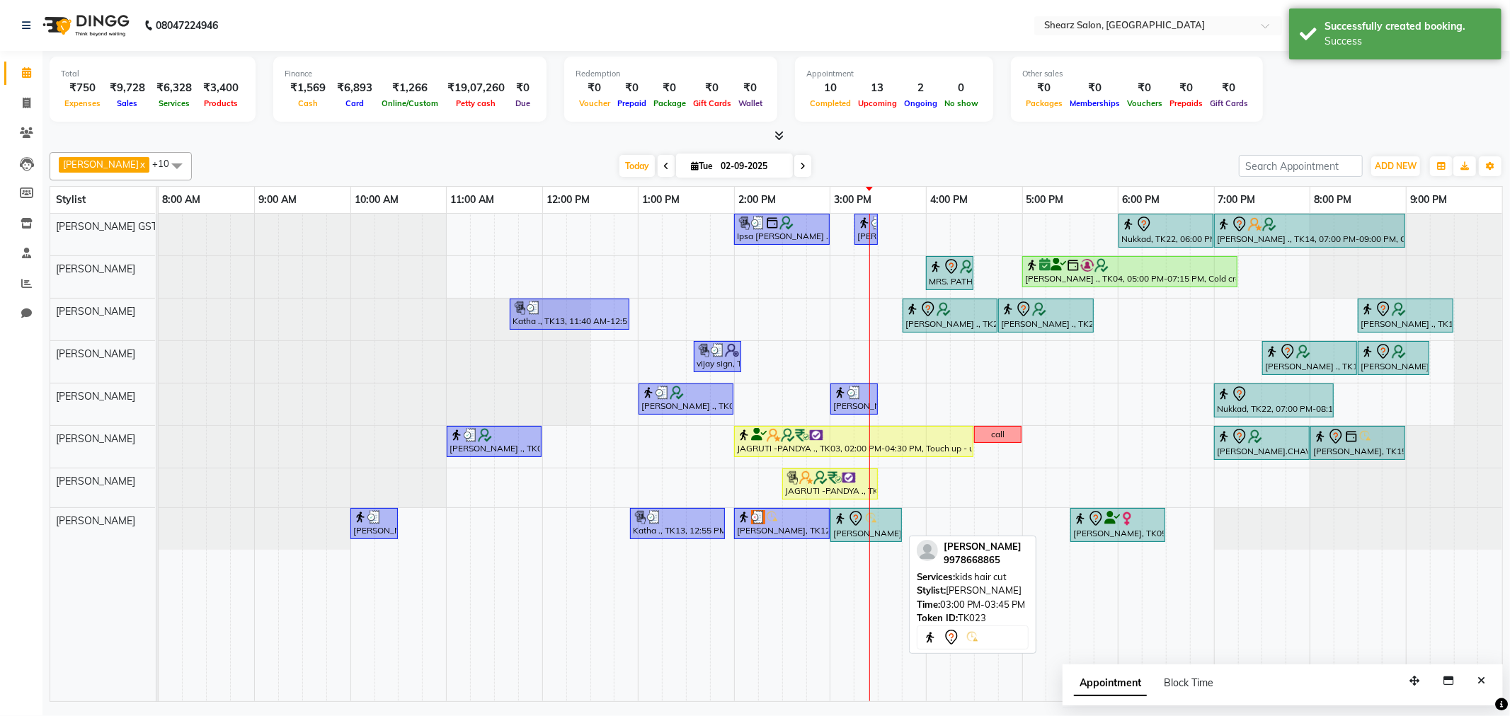
click at [857, 524] on icon at bounding box center [855, 518] width 17 height 17
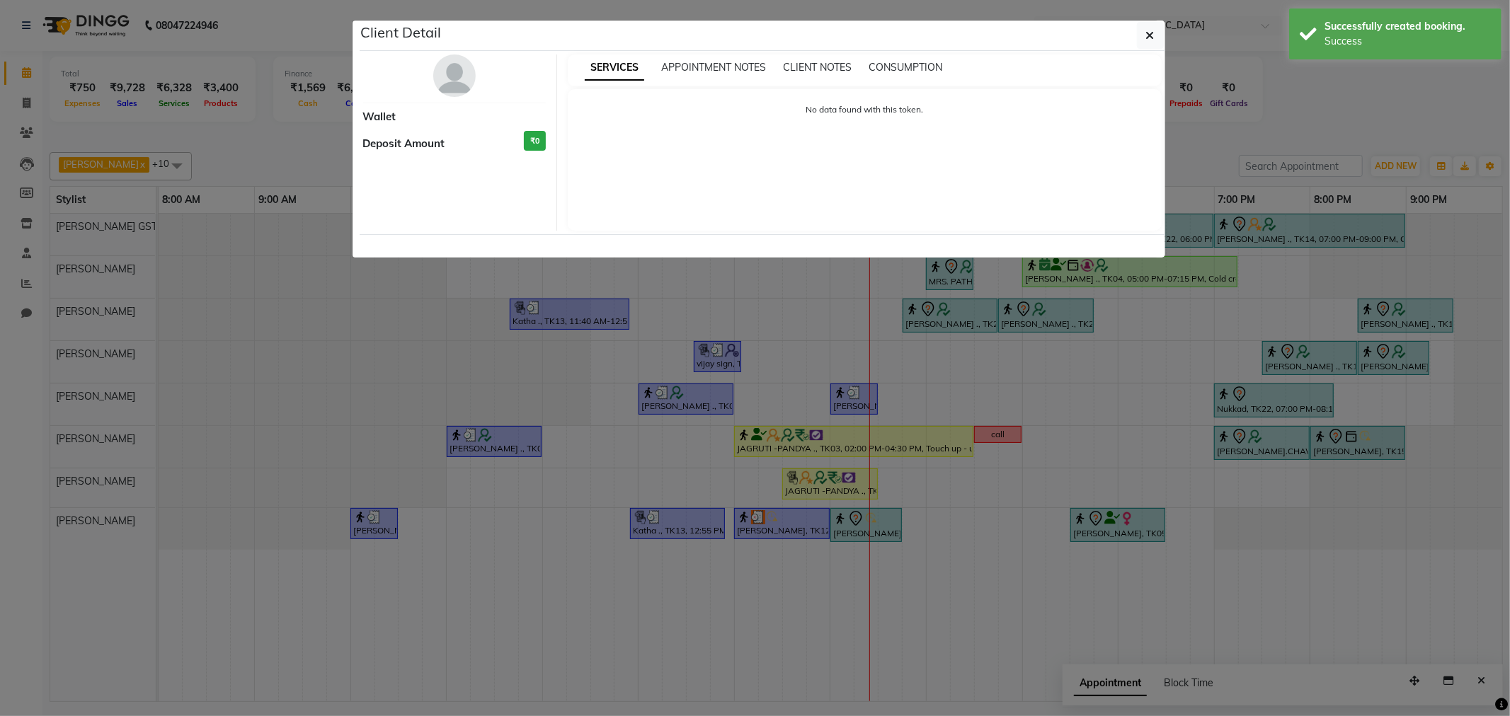
select select "7"
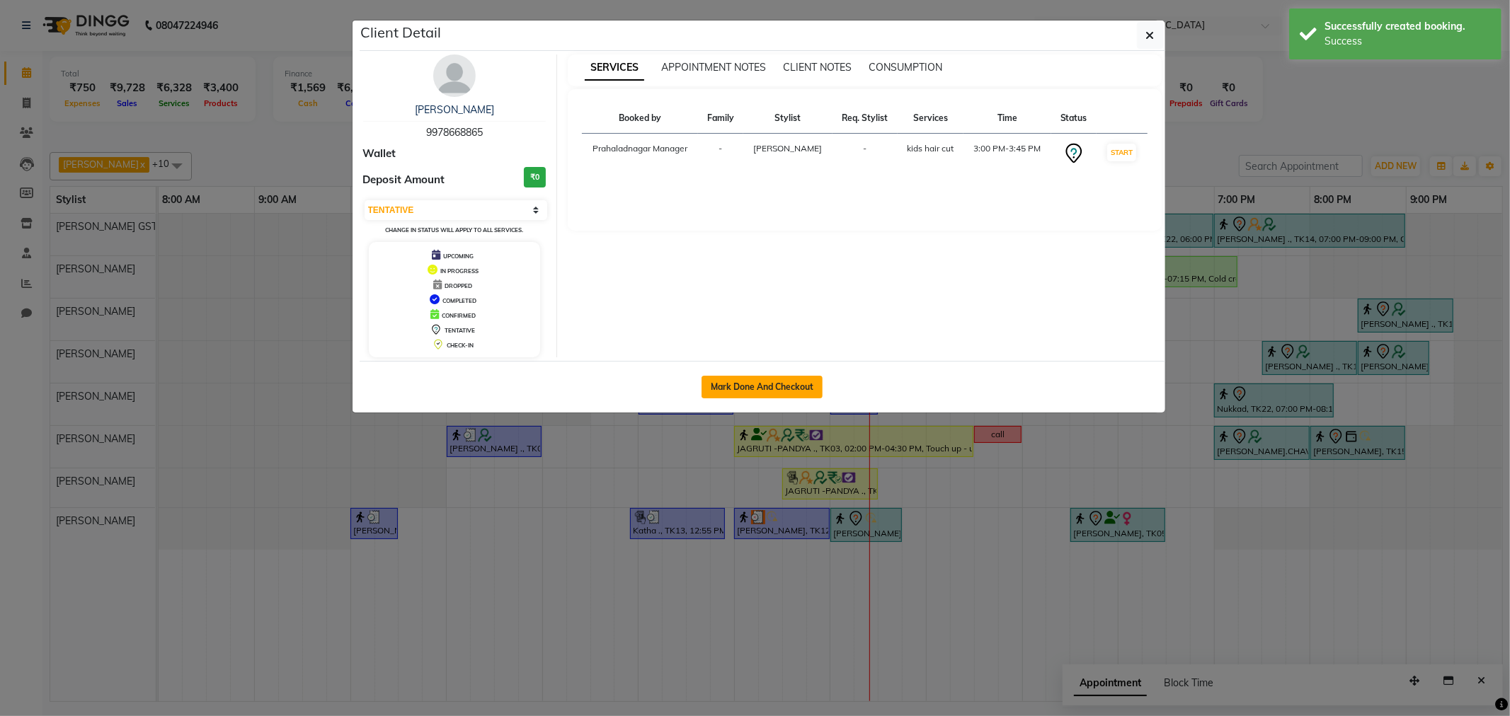
click at [759, 384] on button "Mark Done And Checkout" at bounding box center [762, 387] width 121 height 23
select select "service"
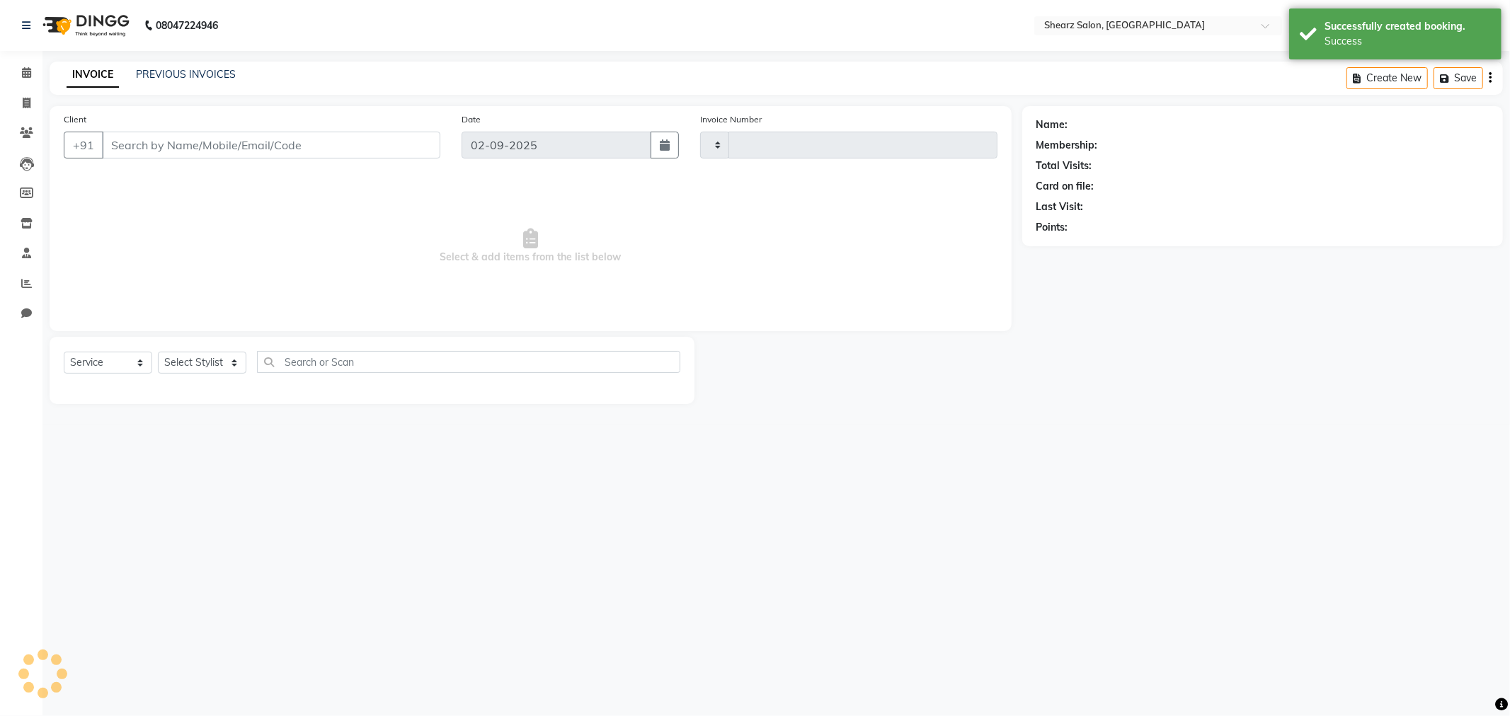
type input "5862"
select select "8157"
type input "9978668865"
select select "77472"
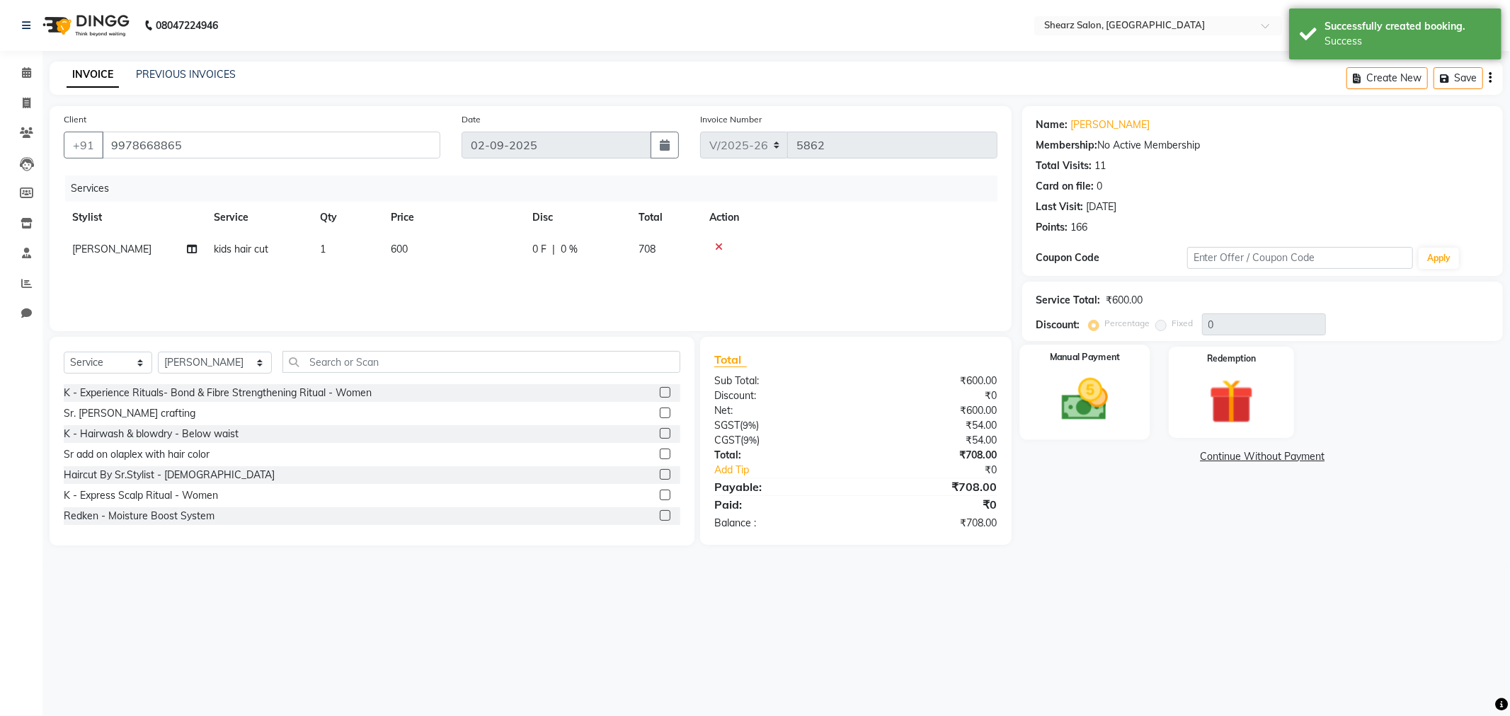
click at [1113, 407] on img at bounding box center [1085, 400] width 76 height 54
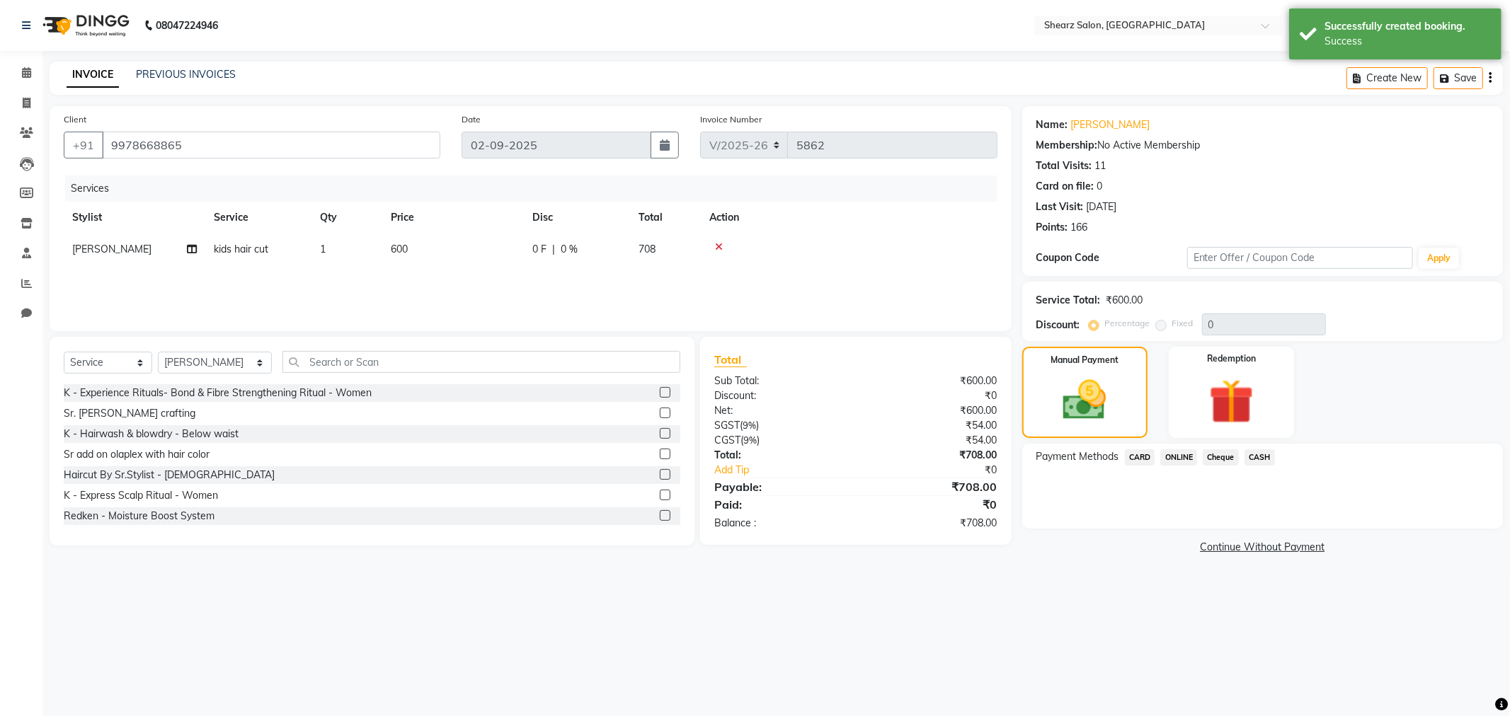
click at [1178, 456] on span "ONLINE" at bounding box center [1178, 458] width 37 height 16
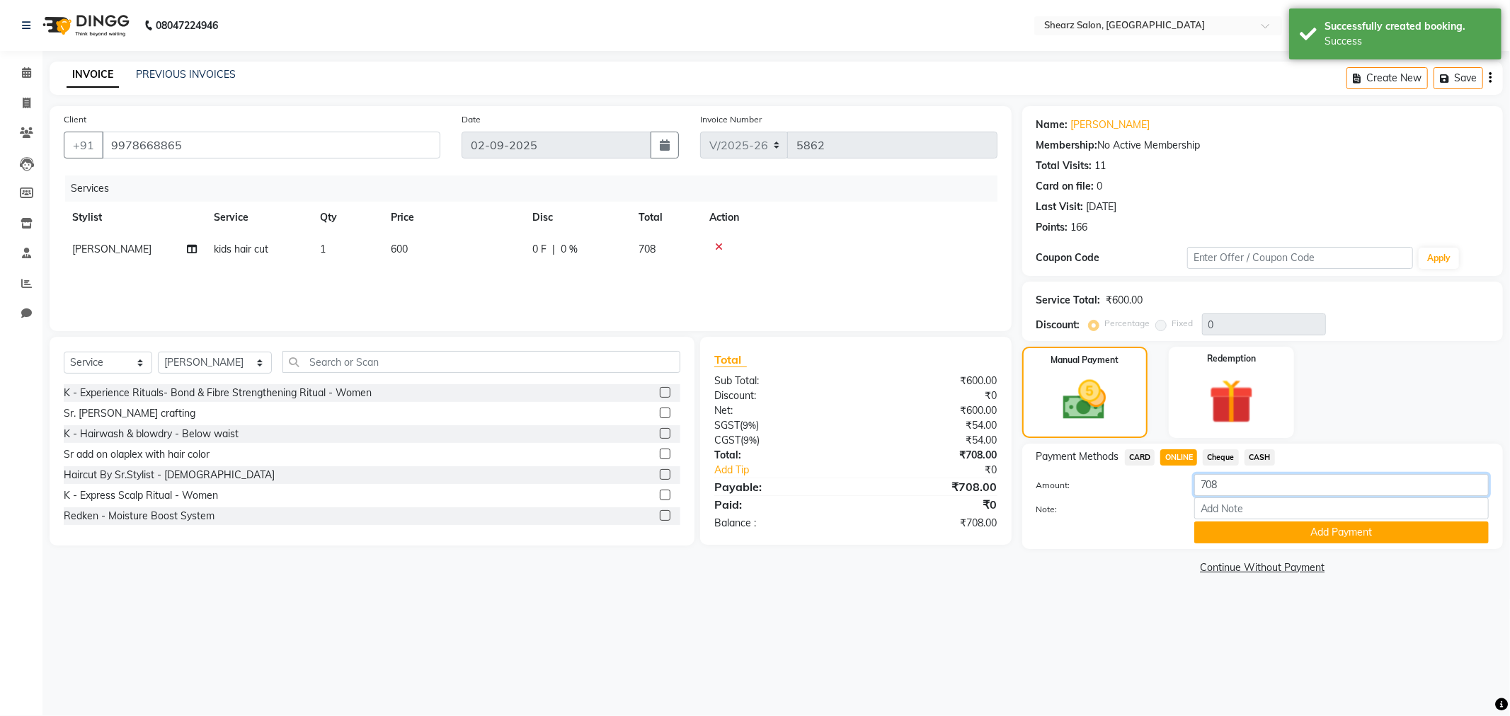
drag, startPoint x: 1252, startPoint y: 477, endPoint x: 1052, endPoint y: 501, distance: 201.0
click at [1058, 503] on div "Amount: 708 Note: Add Payment" at bounding box center [1262, 508] width 452 height 69
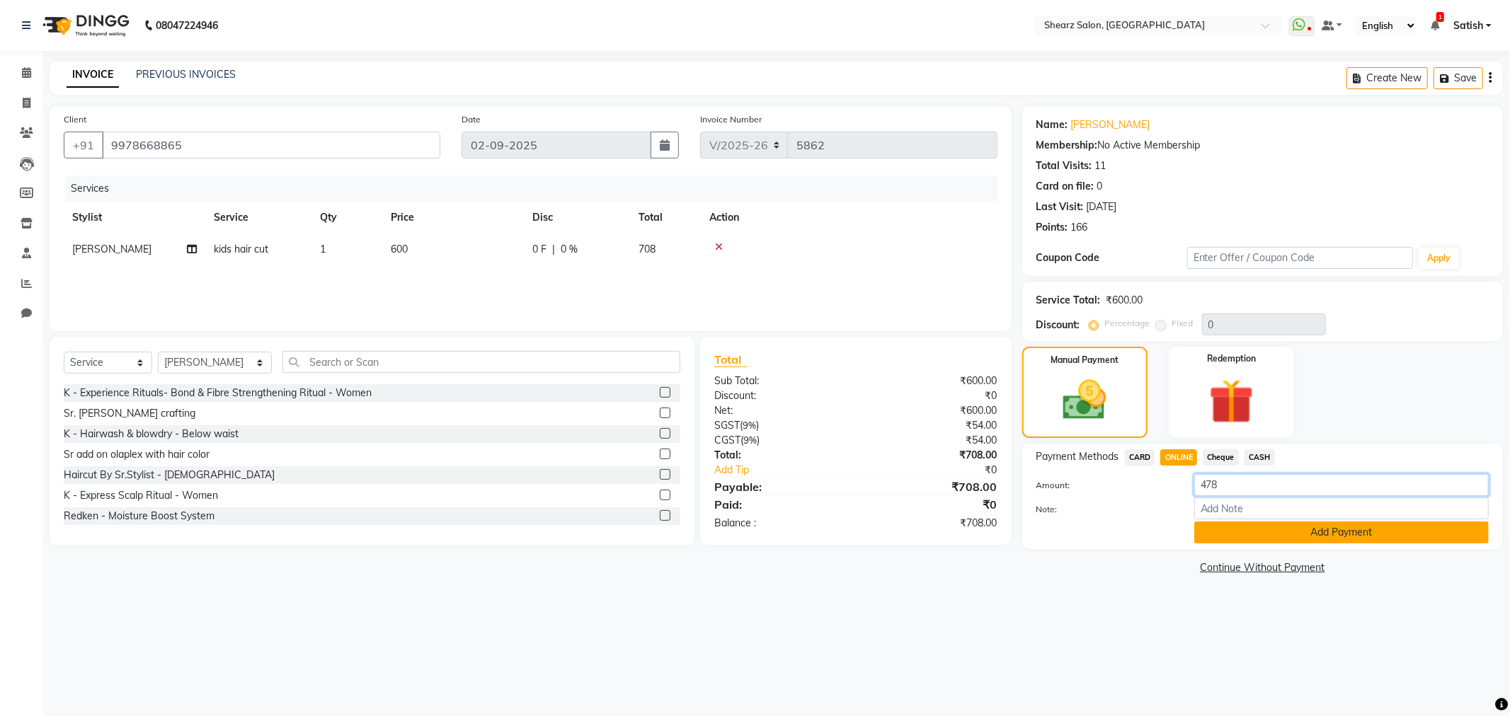
type input "478"
click at [1305, 528] on button "Add Payment" at bounding box center [1341, 533] width 295 height 22
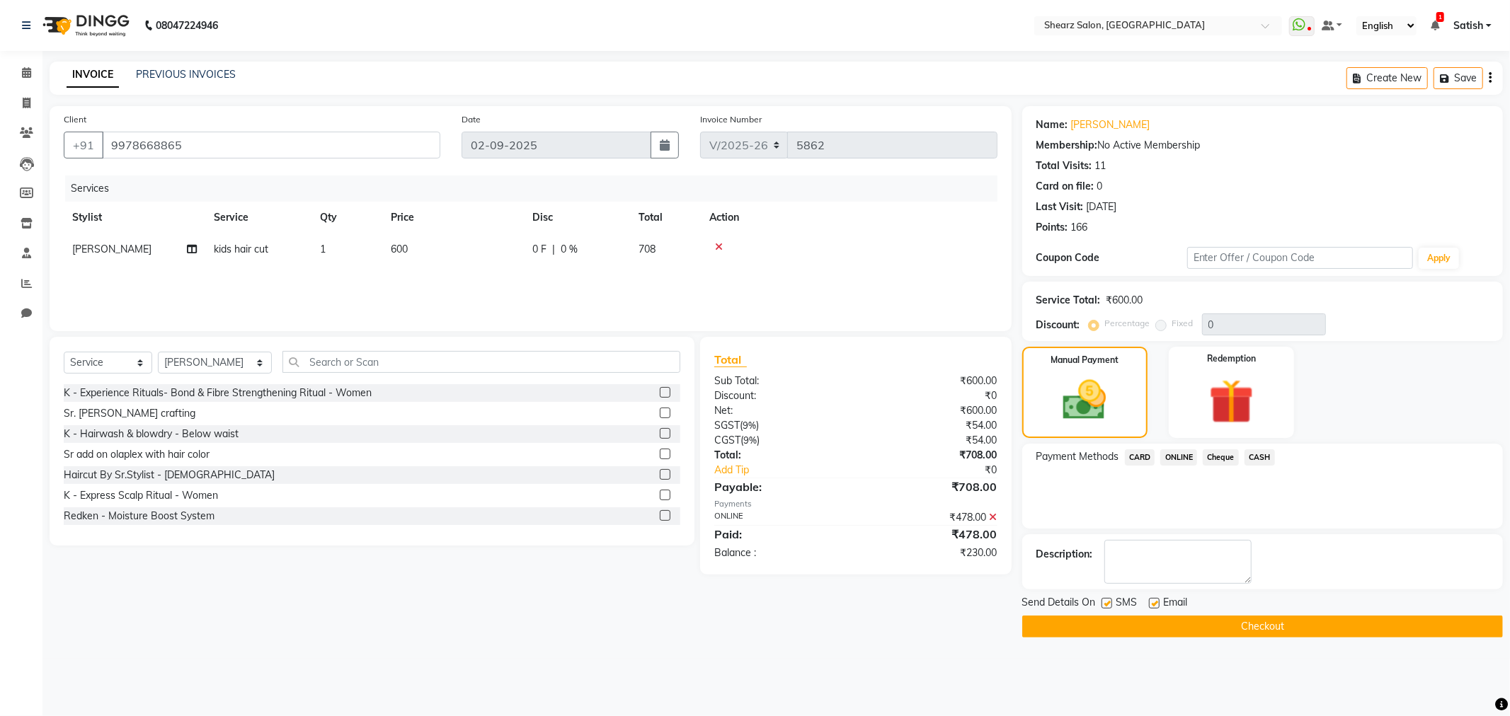
click at [1200, 621] on button "Checkout" at bounding box center [1262, 627] width 481 height 22
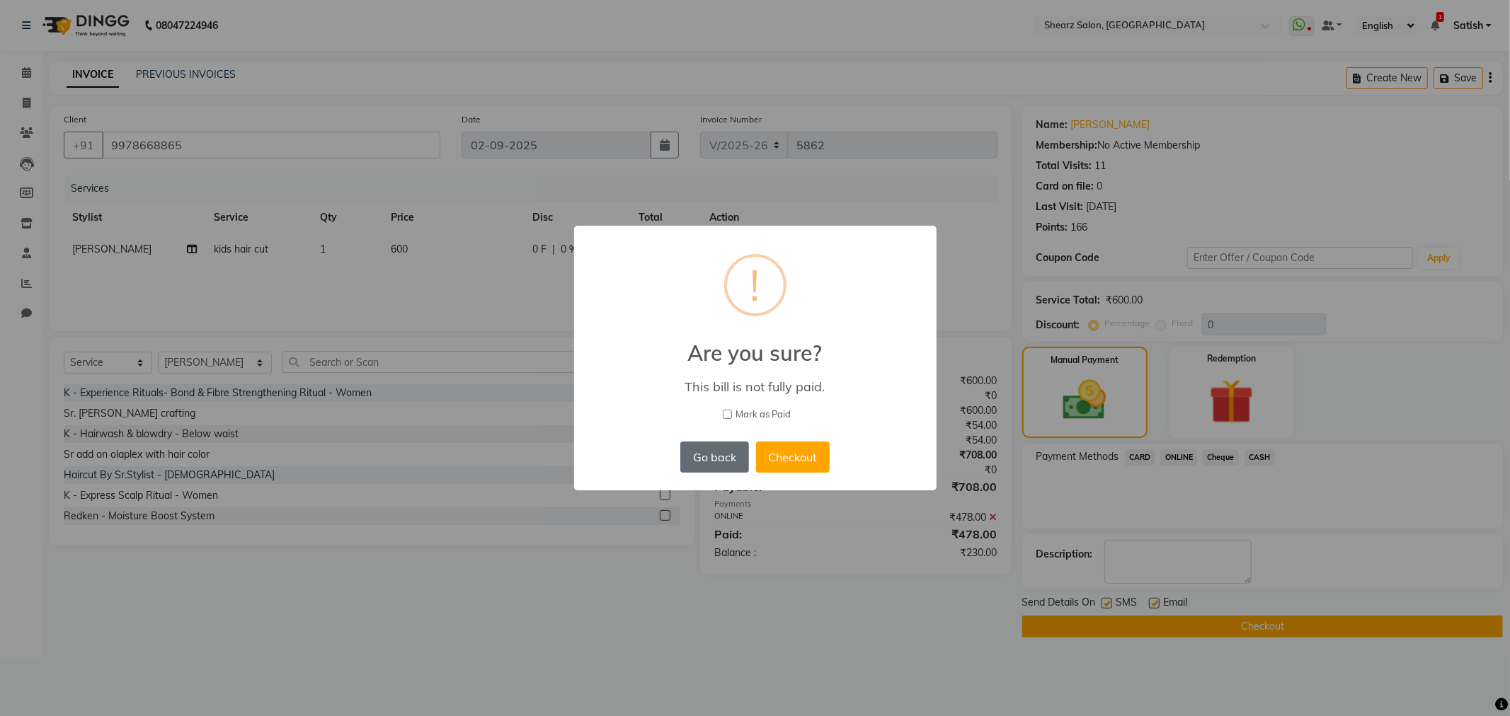
click at [734, 453] on button "Go back" at bounding box center [714, 457] width 68 height 31
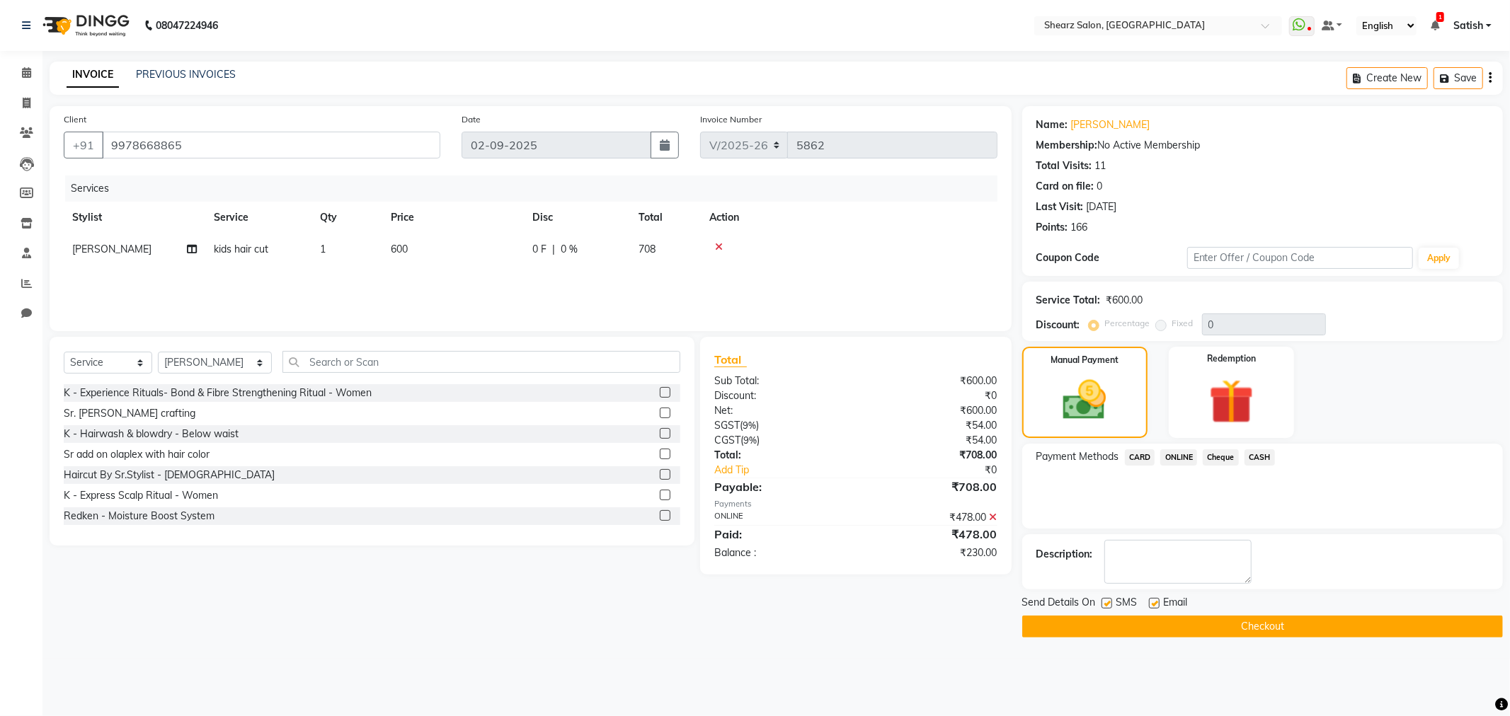
click at [994, 517] on icon at bounding box center [994, 518] width 8 height 10
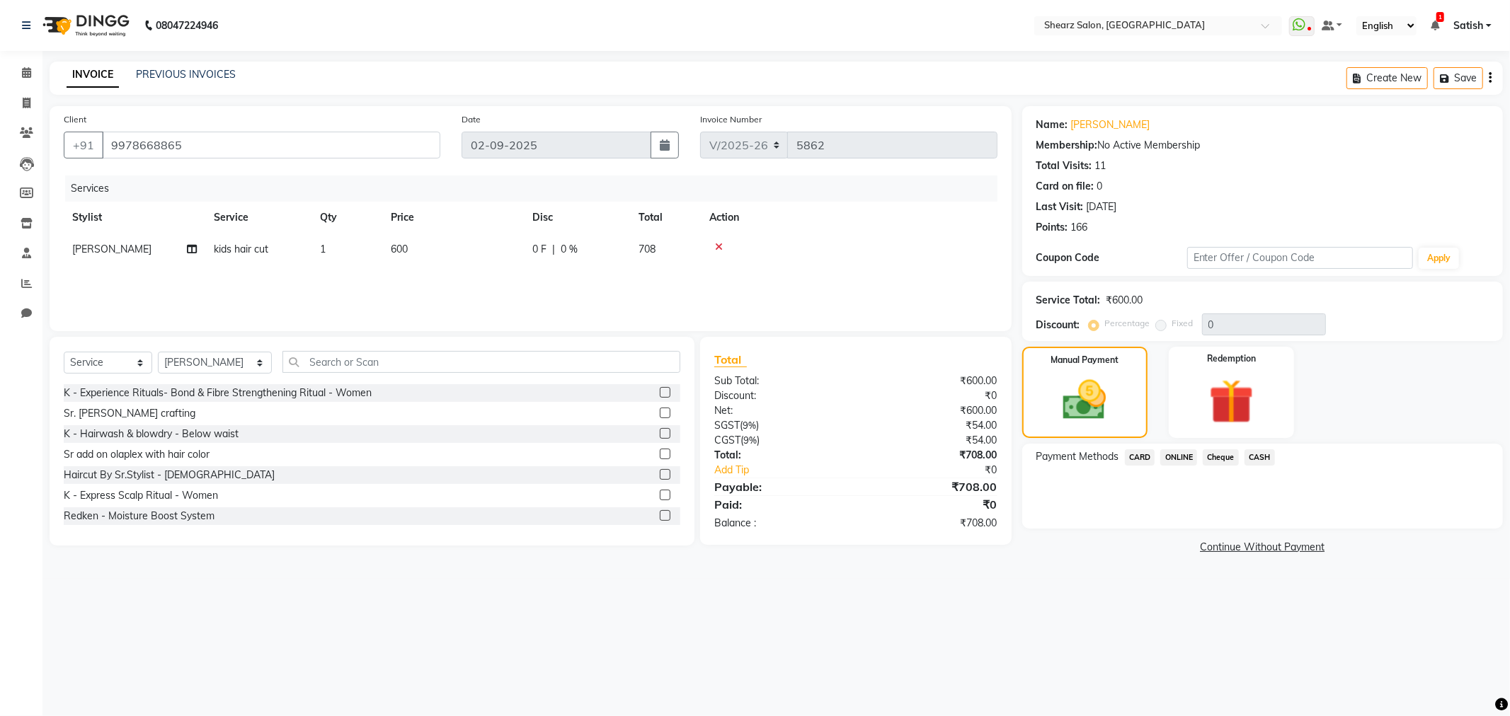
click at [1260, 457] on span "CASH" at bounding box center [1260, 458] width 30 height 16
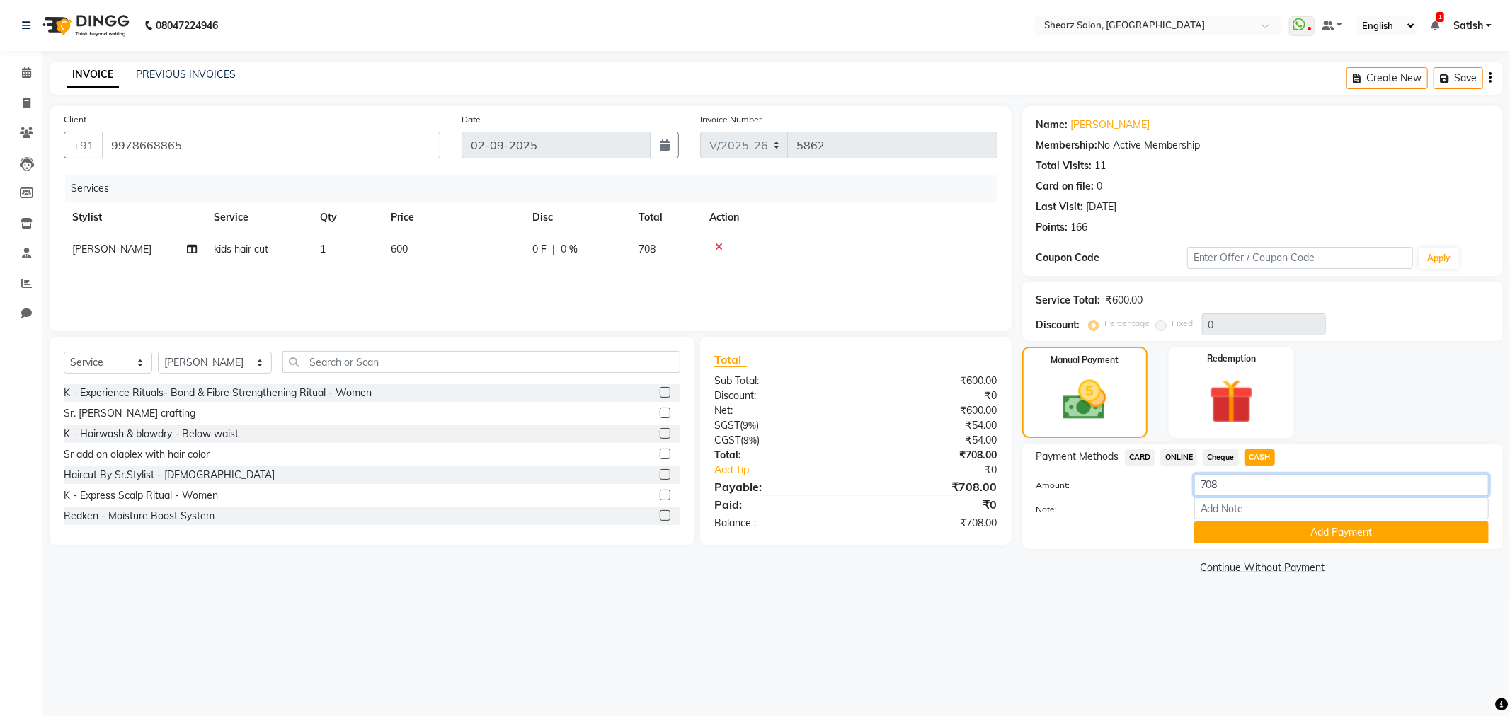
drag, startPoint x: 1257, startPoint y: 471, endPoint x: 909, endPoint y: 468, distance: 348.3
click at [910, 468] on div "Client +91 9978668865 Date 02-09-2025 Invoice Number V/2025 V/2025-26 5862 Serv…" at bounding box center [776, 342] width 1475 height 472
type input "480"
click at [1242, 535] on button "Add Payment" at bounding box center [1341, 533] width 295 height 22
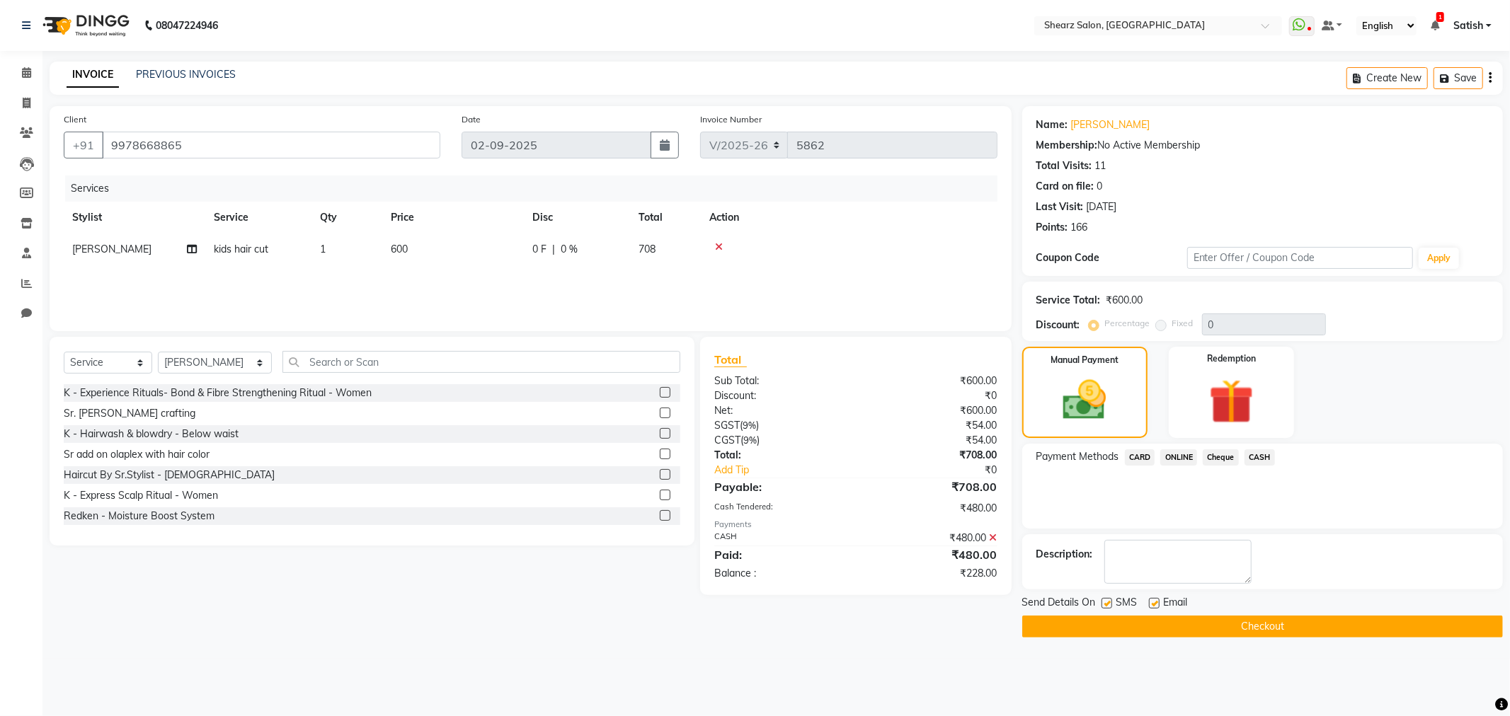
click at [1251, 618] on button "Checkout" at bounding box center [1262, 627] width 481 height 22
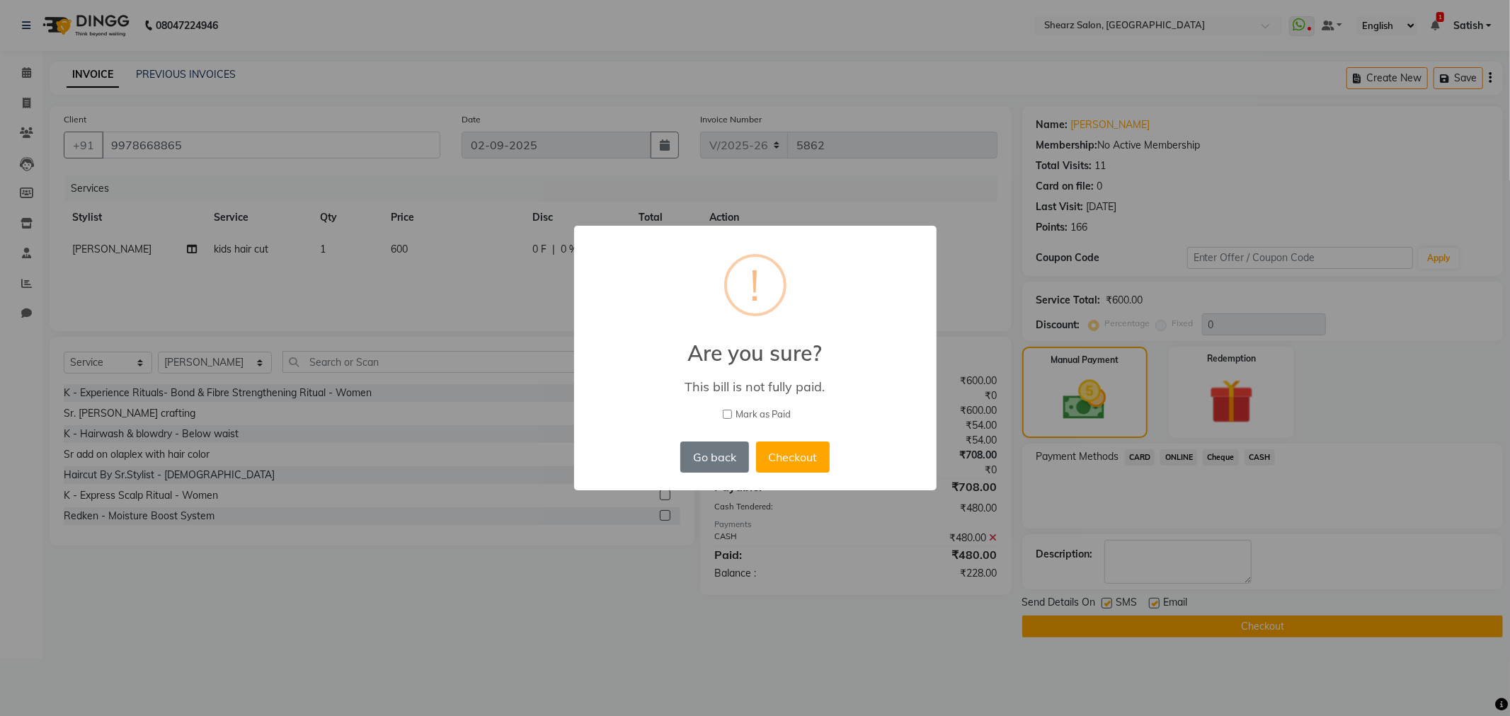
click at [724, 414] on input "Mark as Paid" at bounding box center [727, 414] width 9 height 9
checkbox input "true"
click at [818, 456] on button "Checkout" at bounding box center [793, 457] width 74 height 31
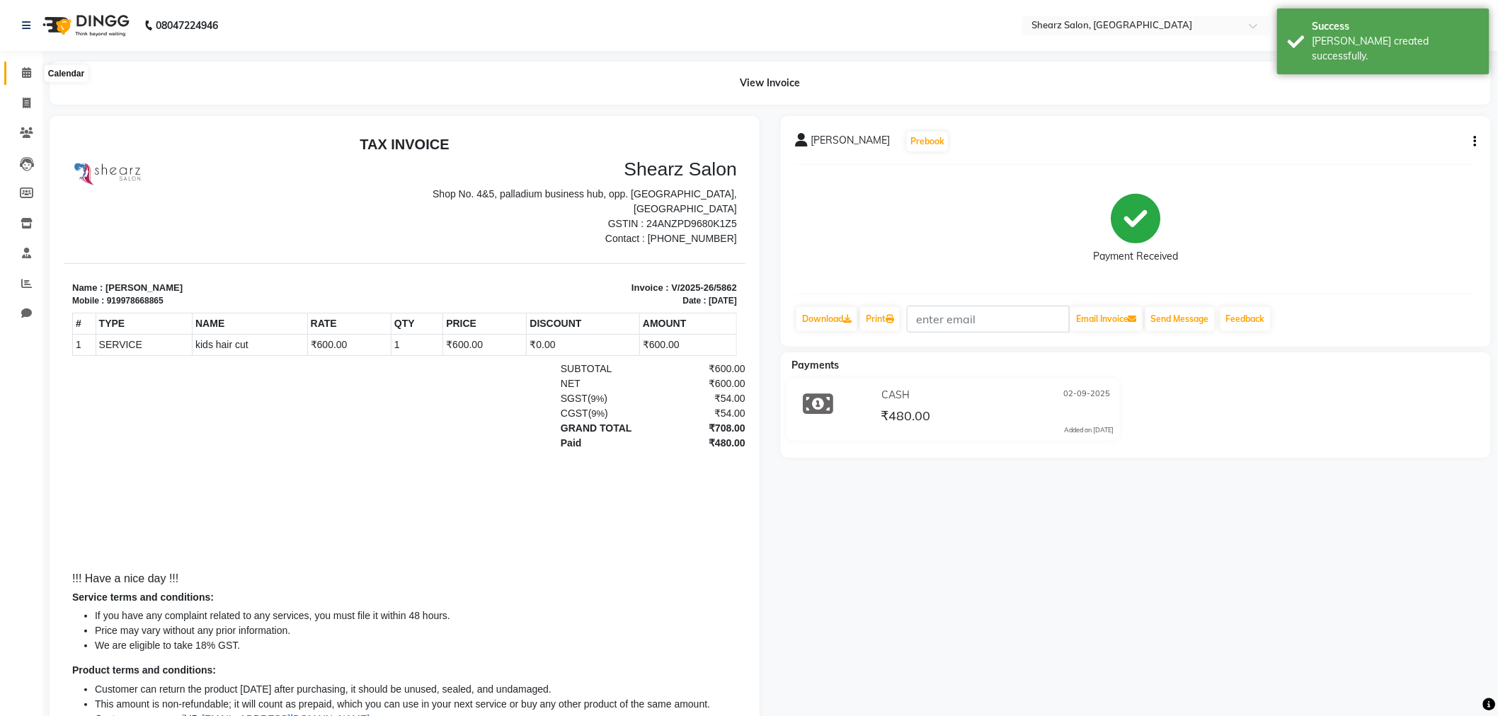
click at [20, 76] on span at bounding box center [26, 73] width 25 height 16
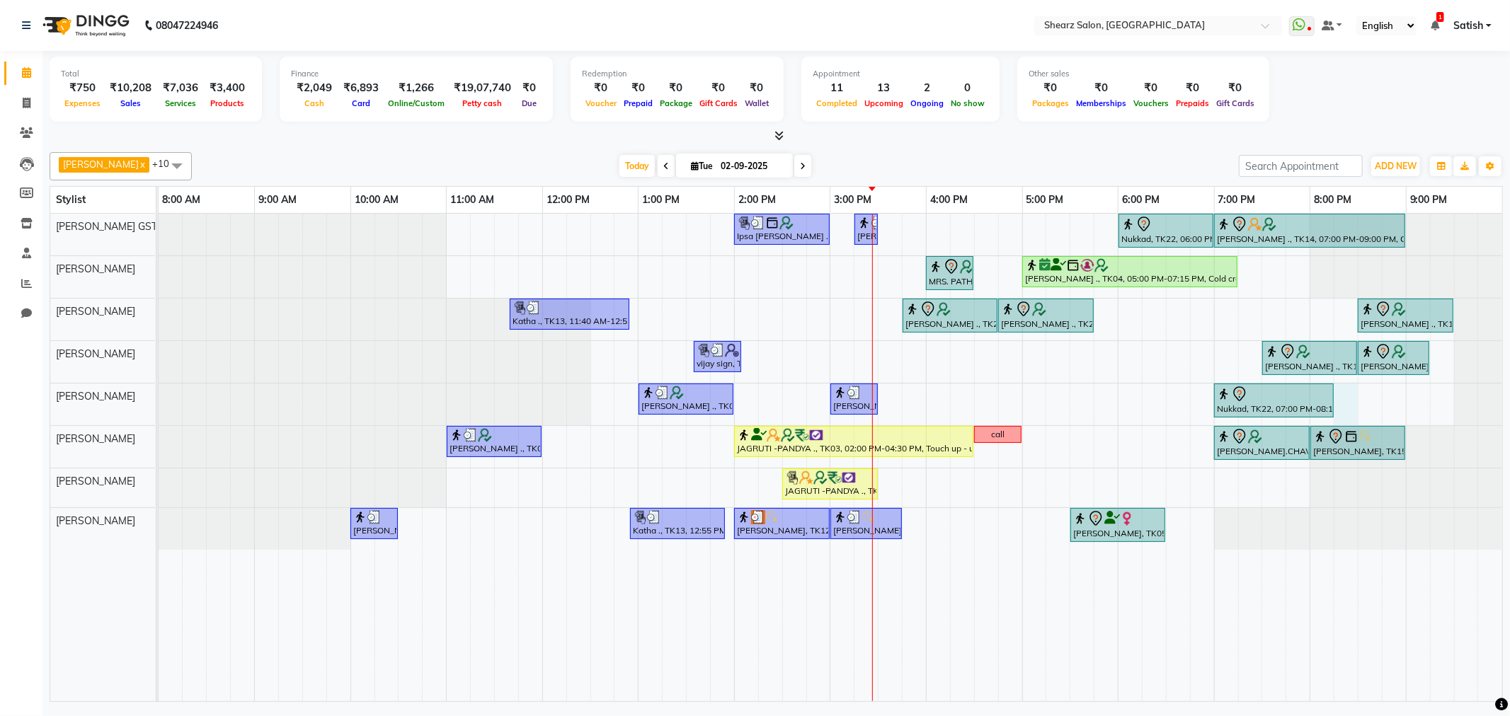
click at [1342, 401] on div "Ipsa Pandya ., TK02, 02:00 PM-03:00 PM, Forehead threading,Upperlip threading,C…" at bounding box center [831, 458] width 1344 height 488
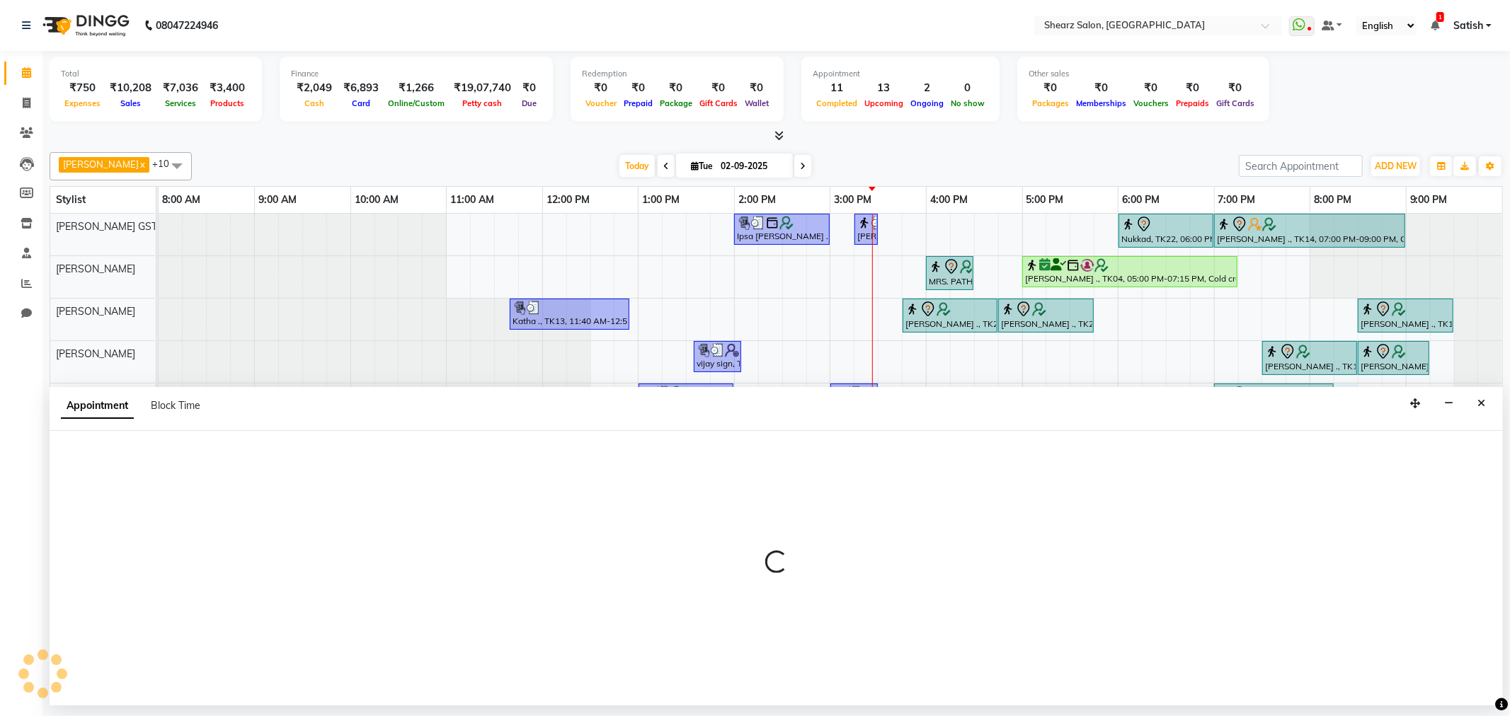
select select "77458"
select select "1215"
select select "tentative"
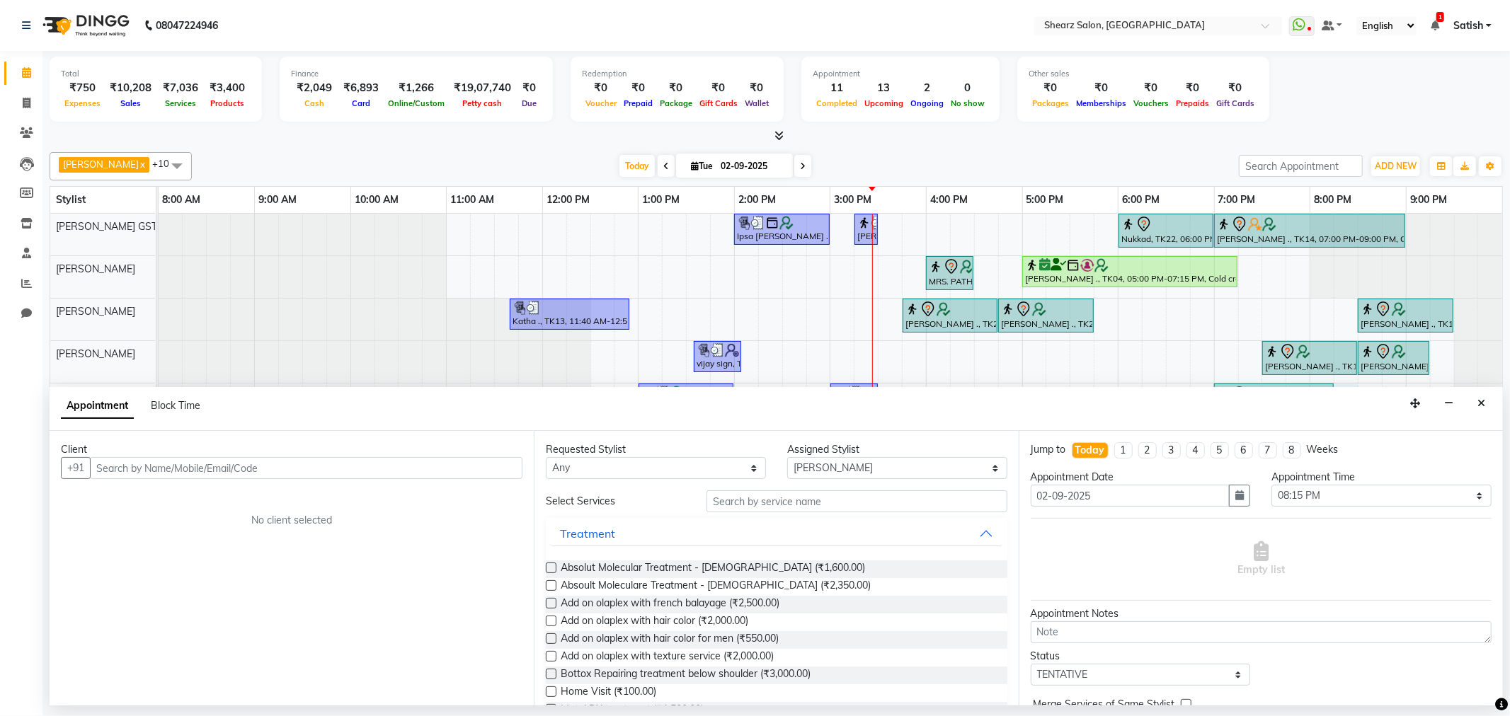
click at [303, 461] on input "text" at bounding box center [306, 468] width 433 height 22
click at [251, 464] on input "text" at bounding box center [306, 468] width 433 height 22
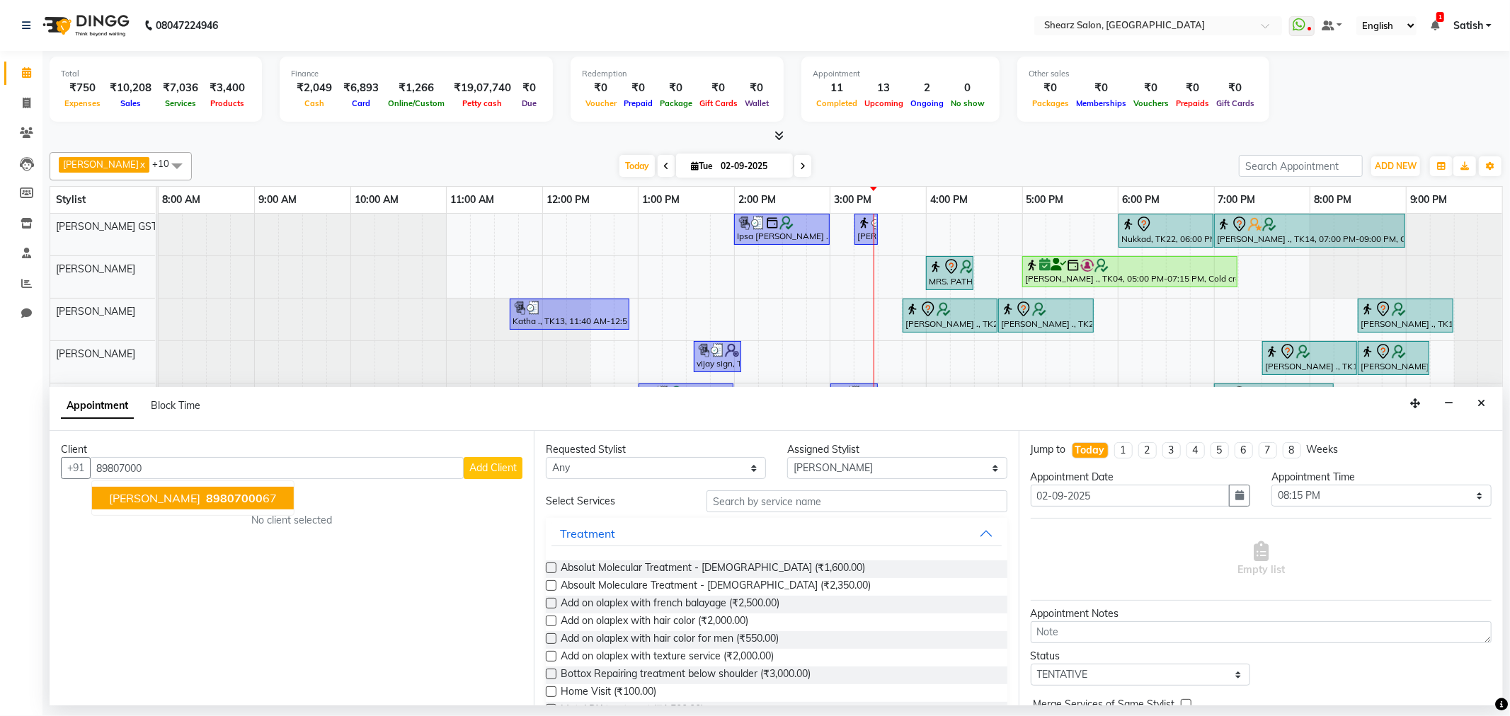
click at [144, 500] on span "Neeraj Kapdi" at bounding box center [154, 498] width 91 height 14
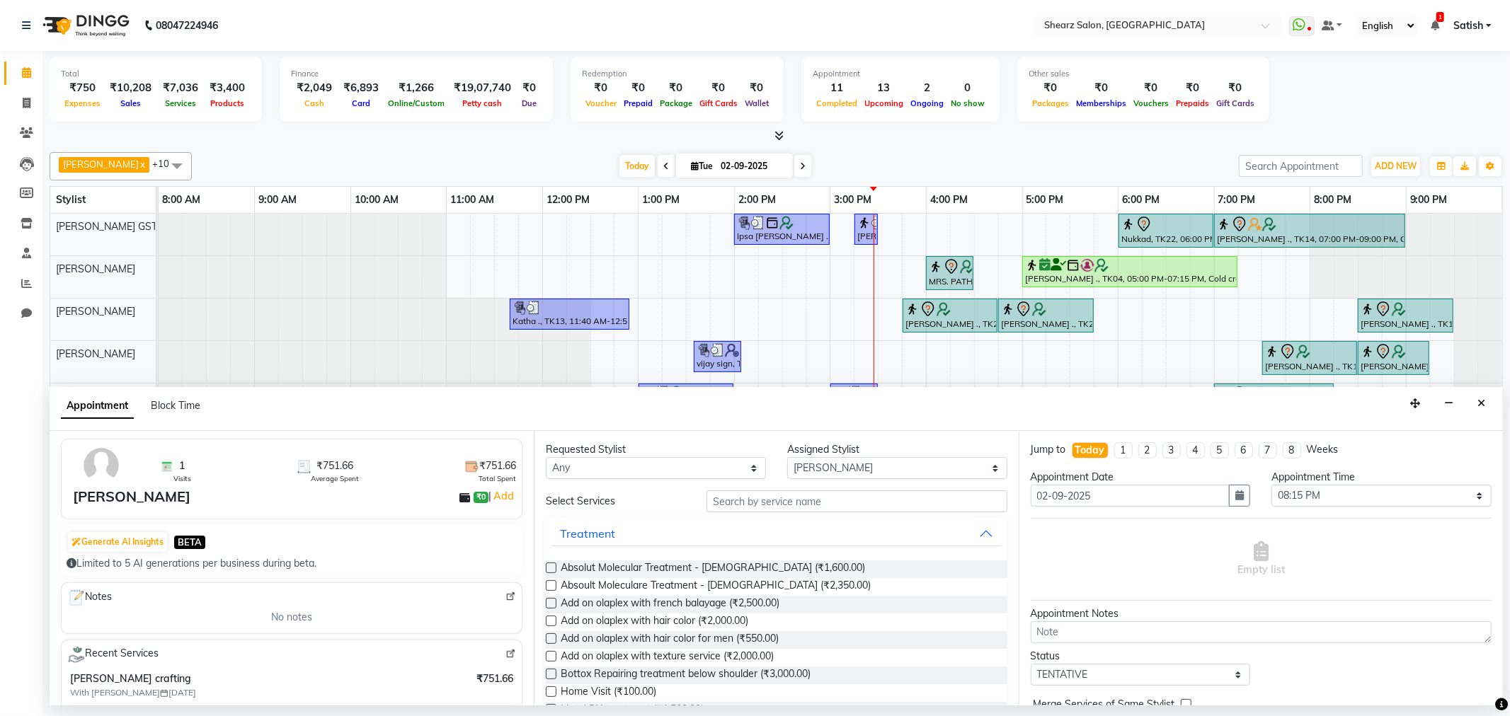
scroll to position [79, 0]
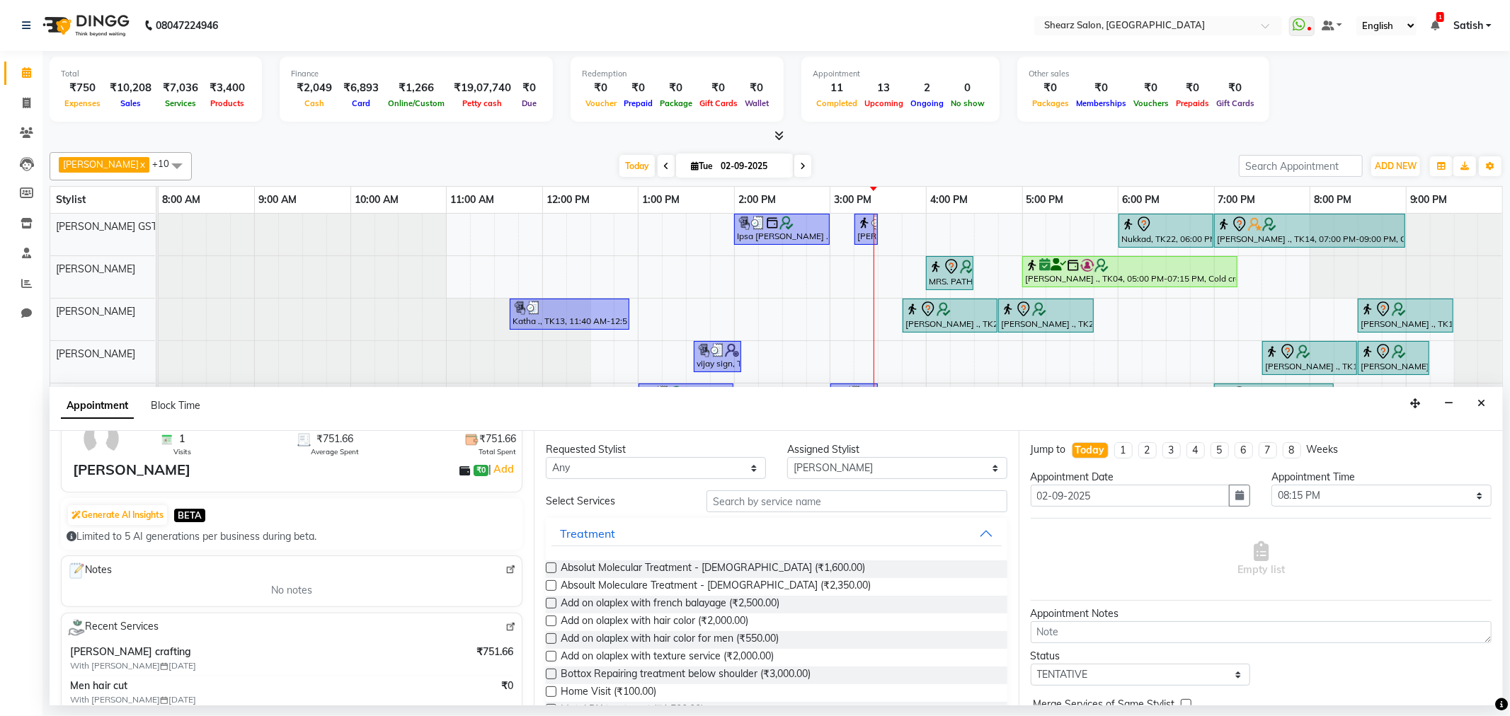
type input "8980700067"
click at [807, 505] on input "text" at bounding box center [857, 502] width 300 height 22
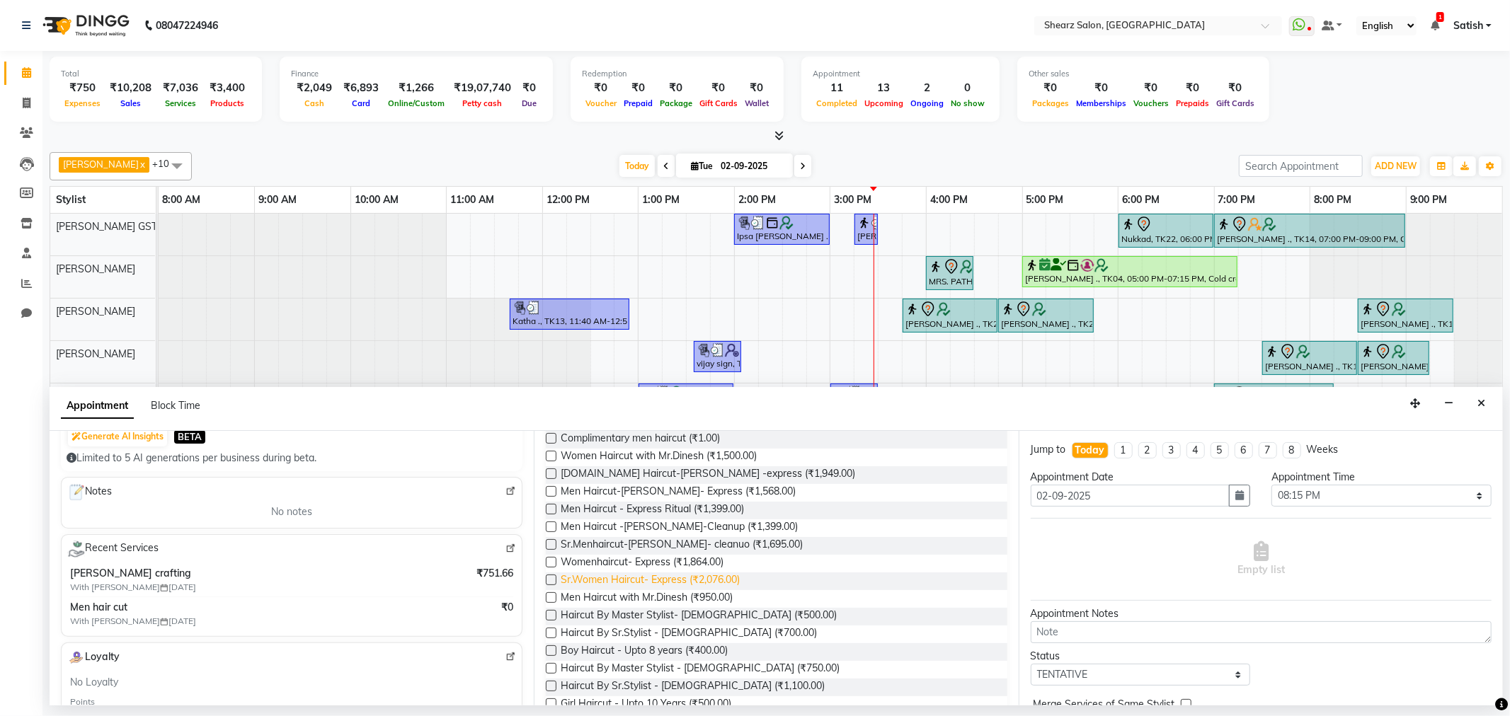
scroll to position [157, 0]
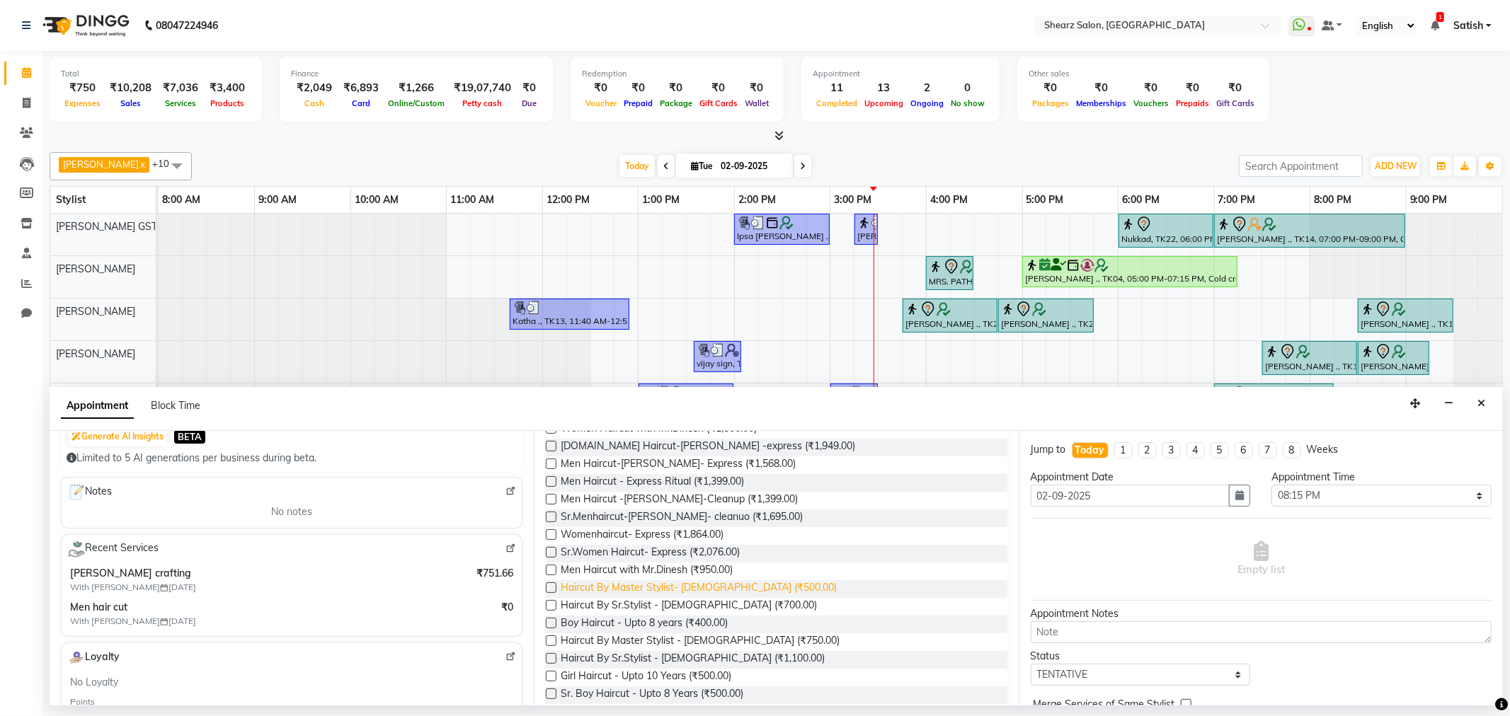
type input "hairc"
click at [639, 588] on span "Haircut By Master Stylist- Male (₹500.00)" at bounding box center [699, 590] width 276 height 18
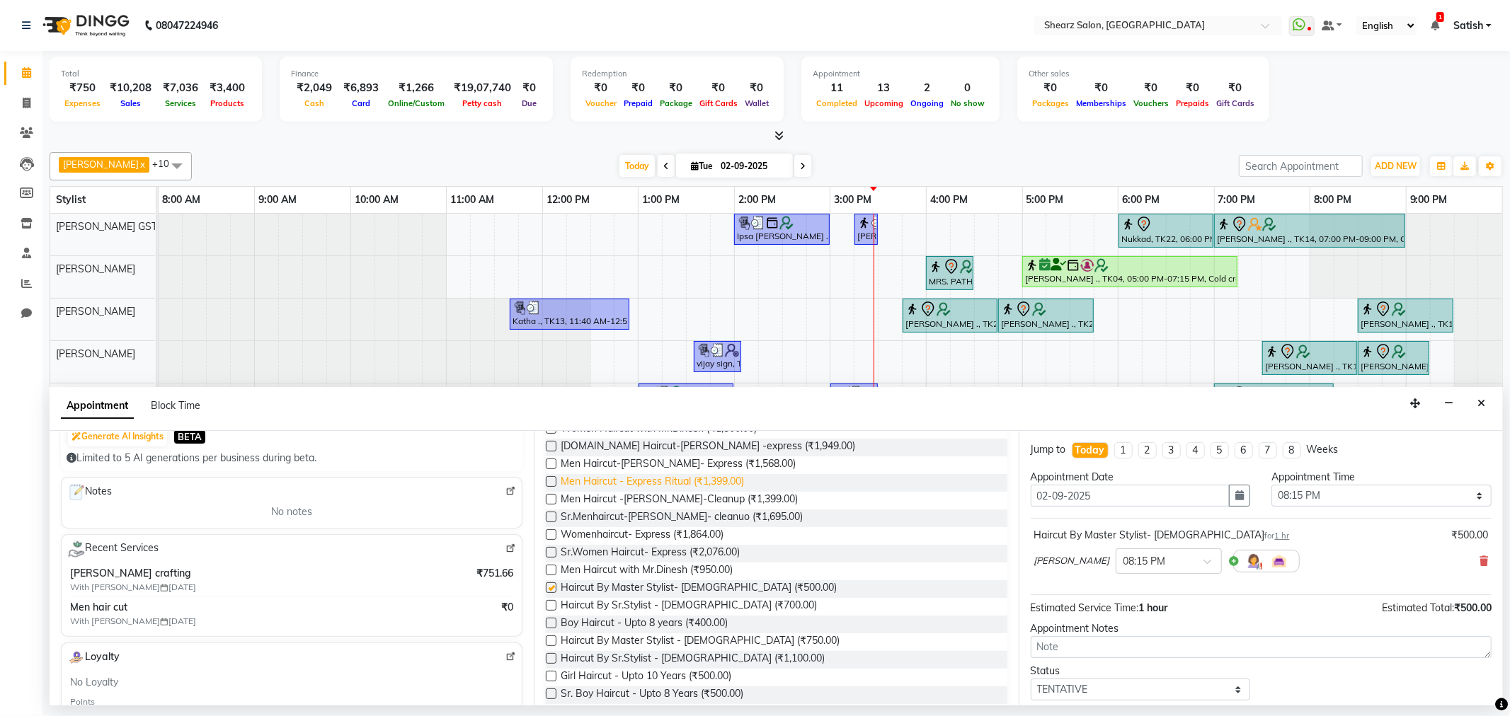
checkbox input "false"
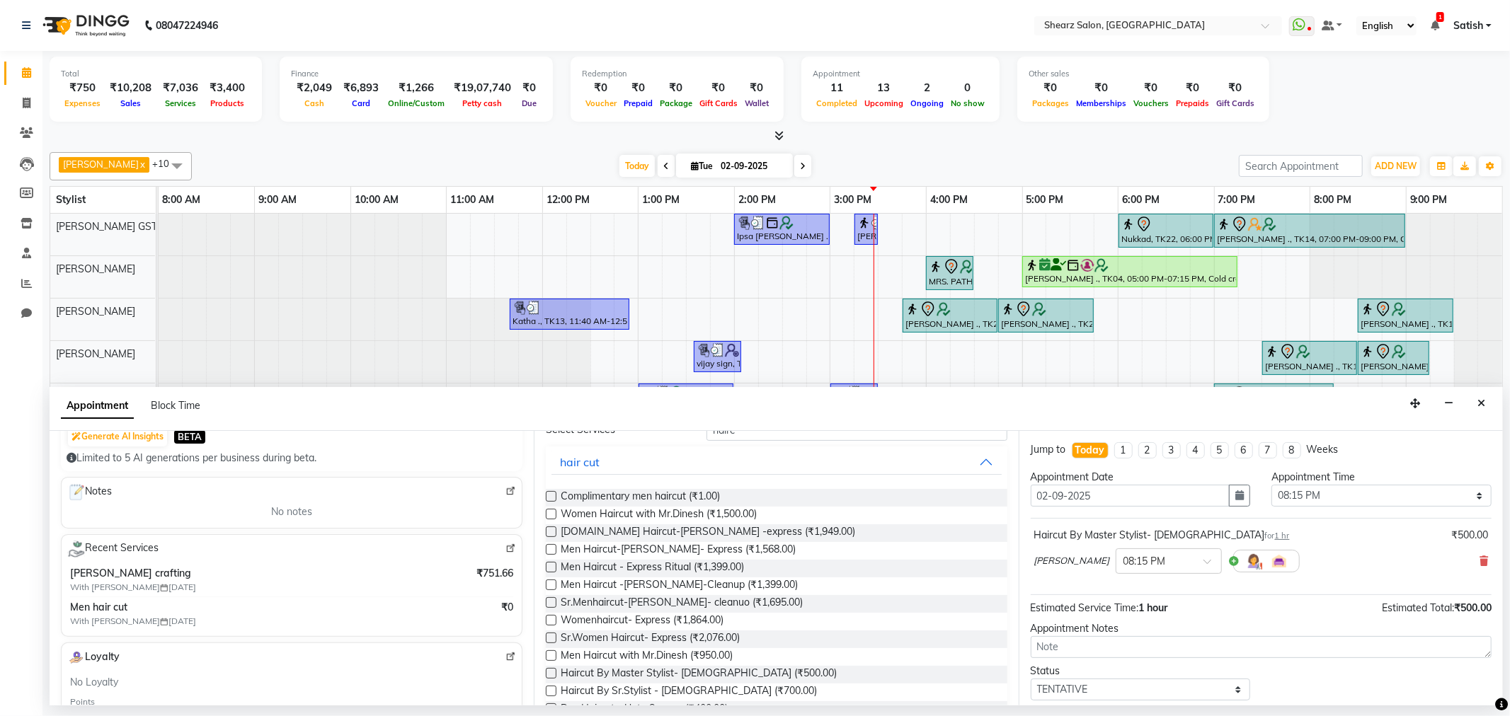
scroll to position [0, 0]
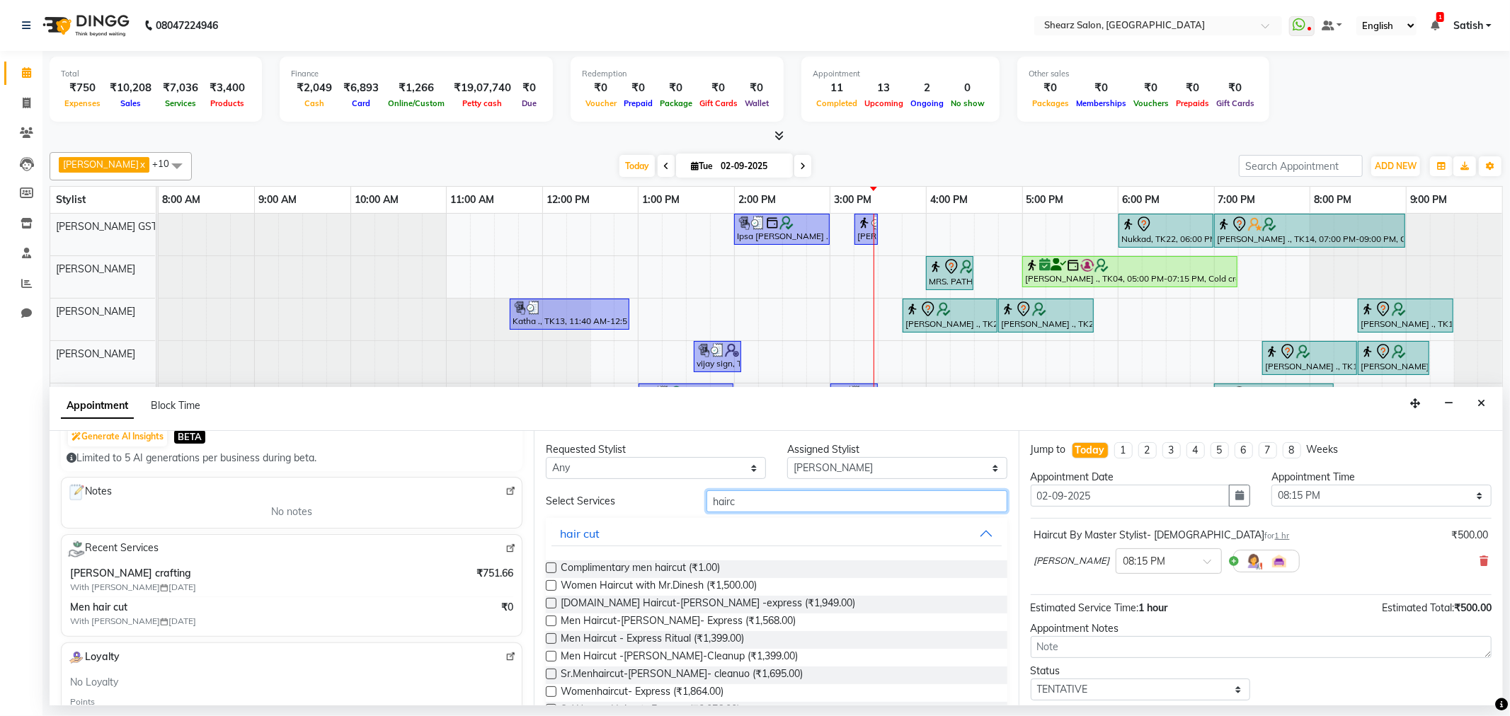
drag, startPoint x: 821, startPoint y: 506, endPoint x: 613, endPoint y: 506, distance: 208.1
click at [613, 506] on div "Select Services hairc" at bounding box center [776, 502] width 482 height 22
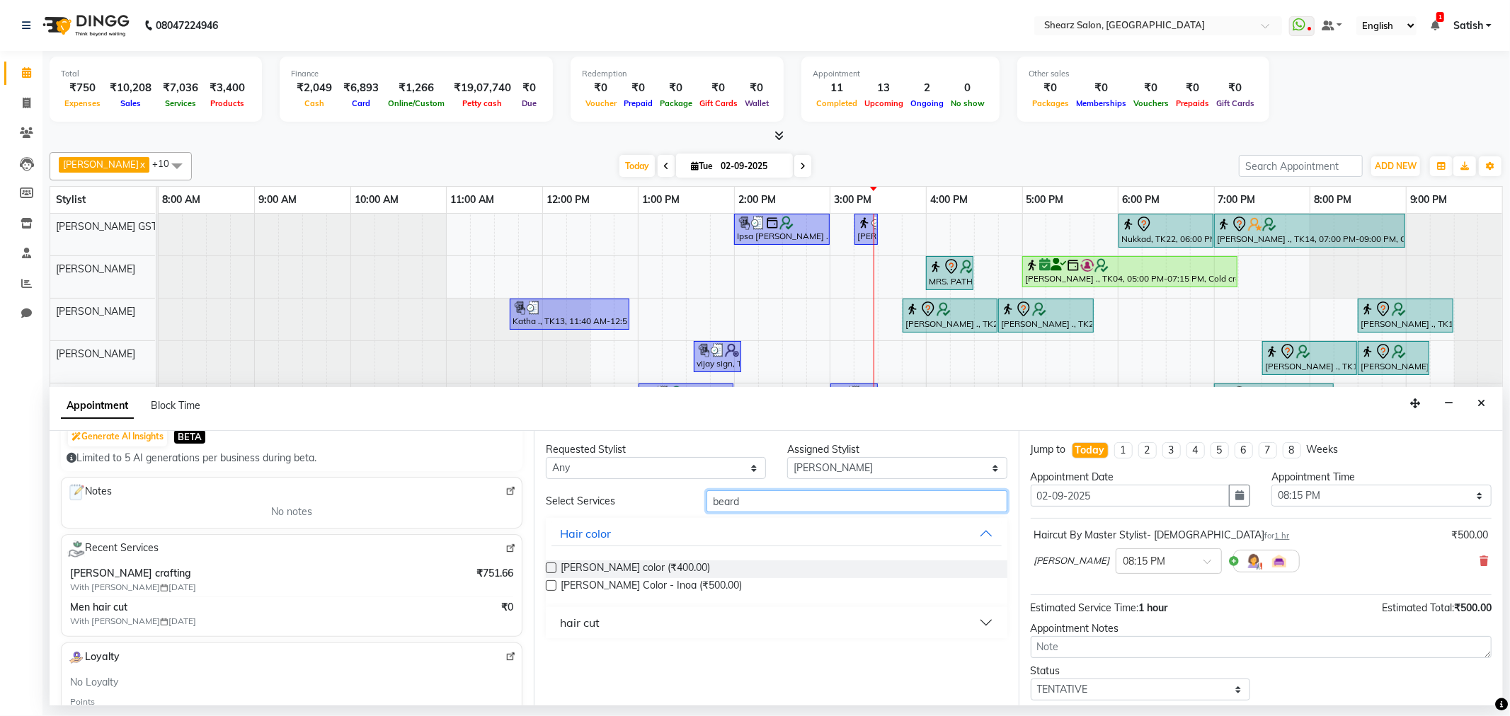
type input "beard"
click at [643, 618] on button "hair cut" at bounding box center [776, 622] width 450 height 25
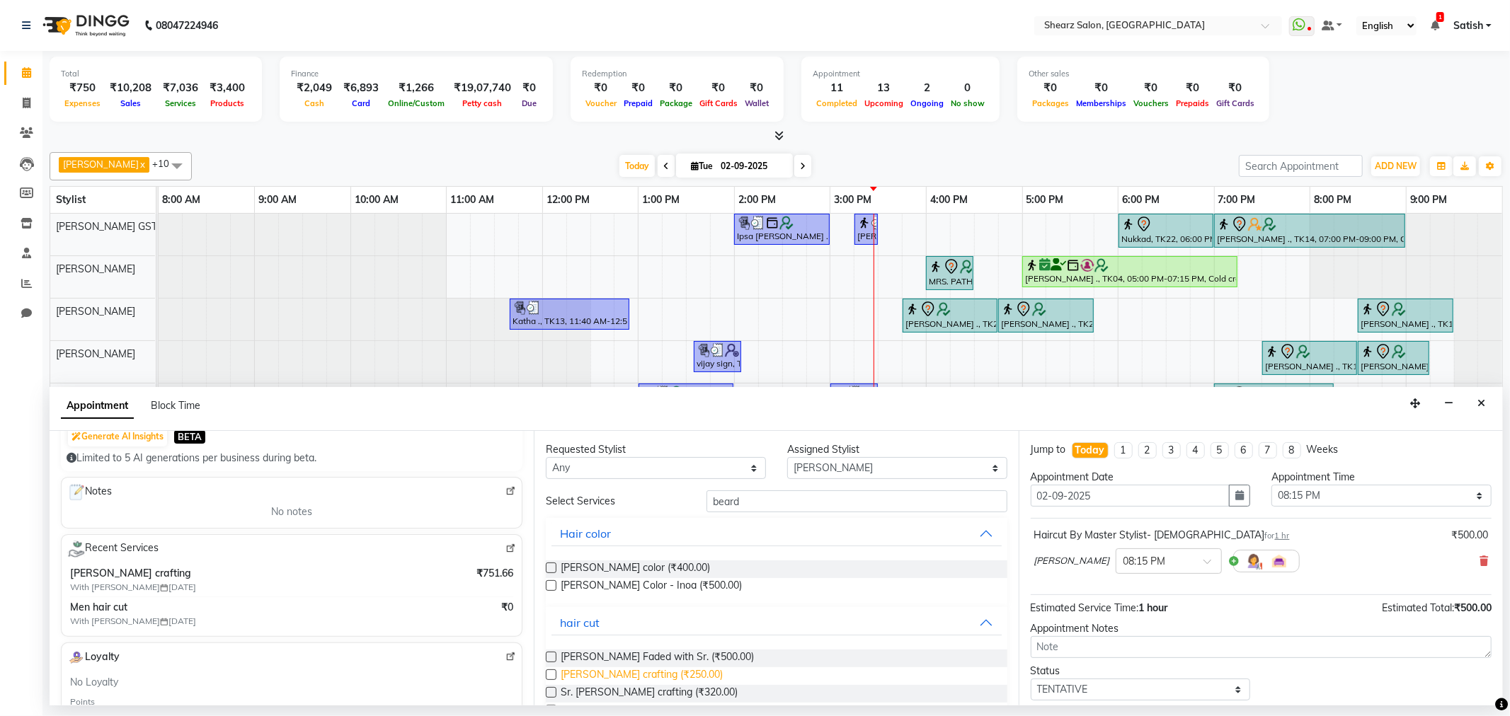
click at [613, 675] on span "Beard crafting (₹250.00)" at bounding box center [642, 677] width 162 height 18
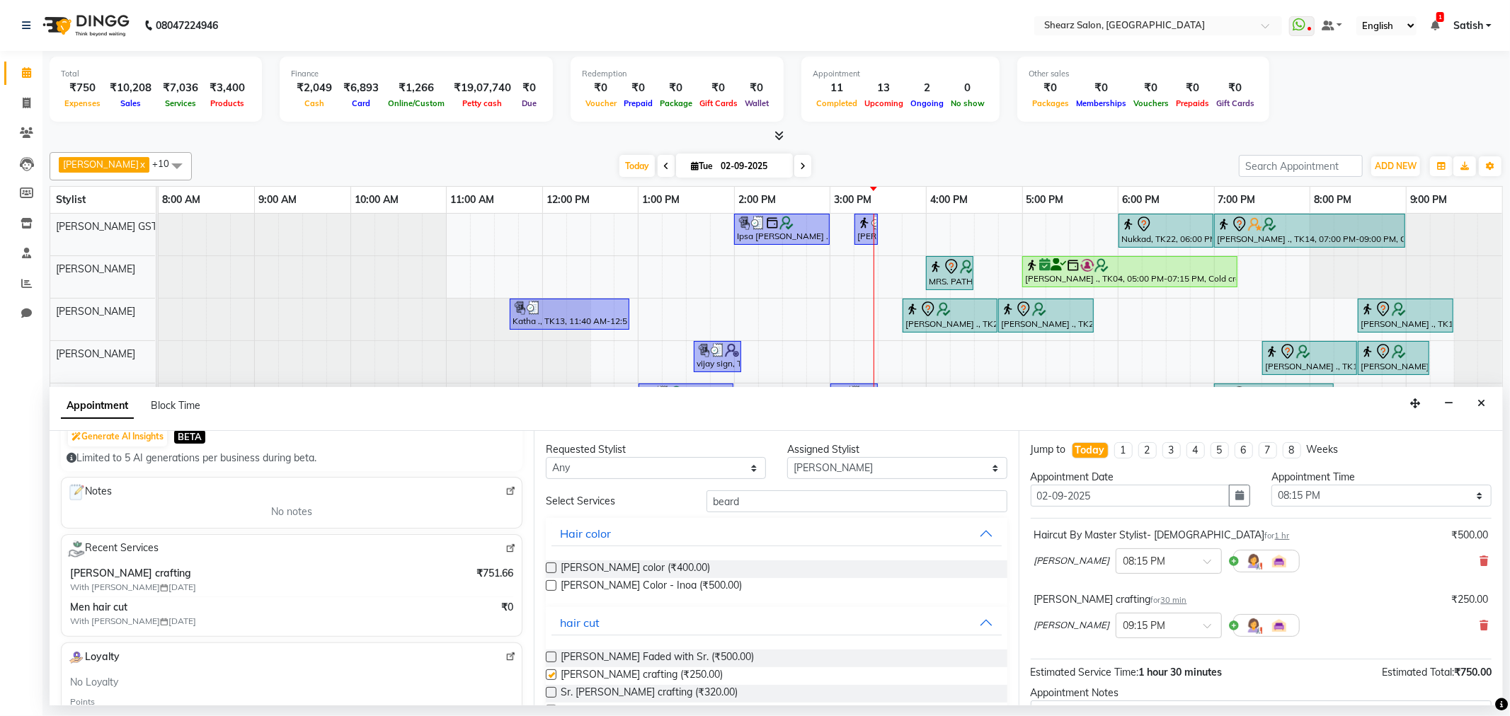
checkbox input "false"
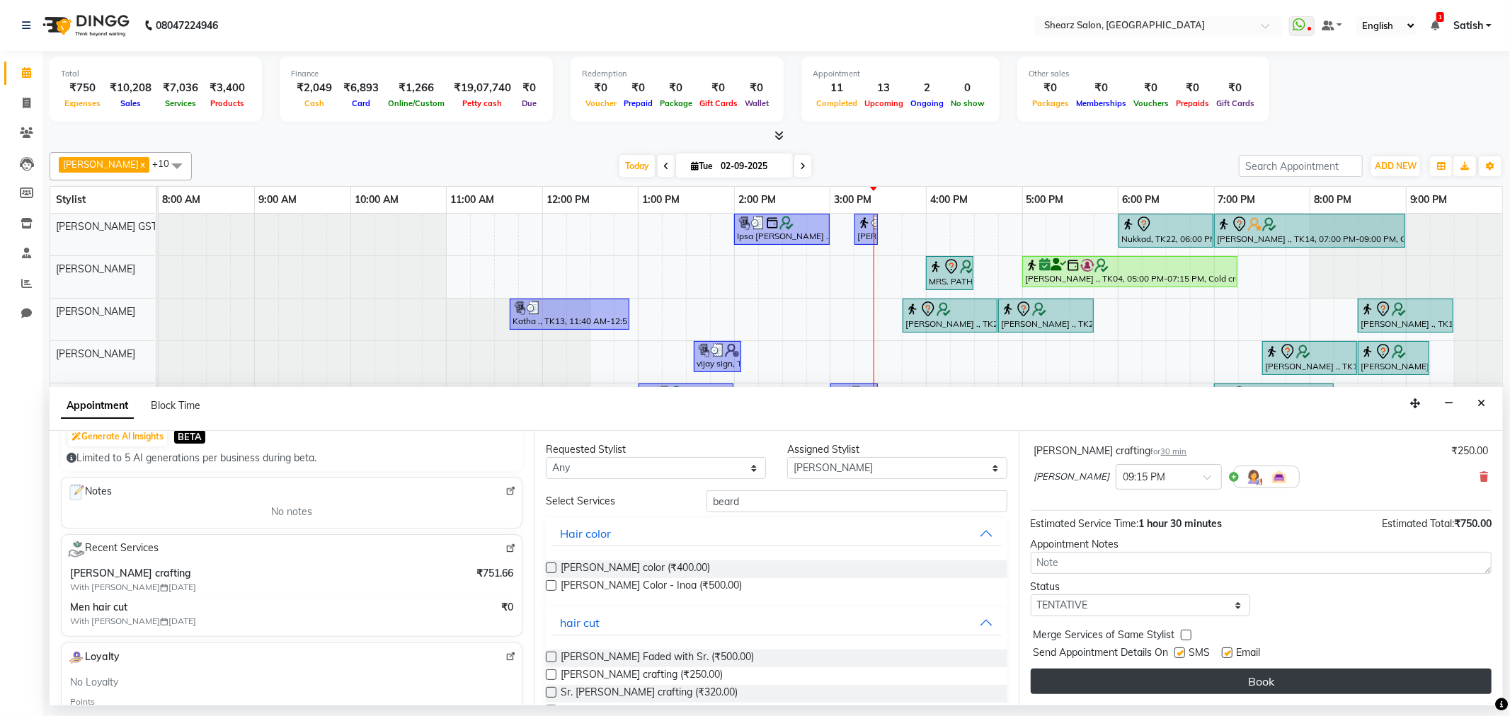
click at [1149, 681] on button "Book" at bounding box center [1261, 681] width 461 height 25
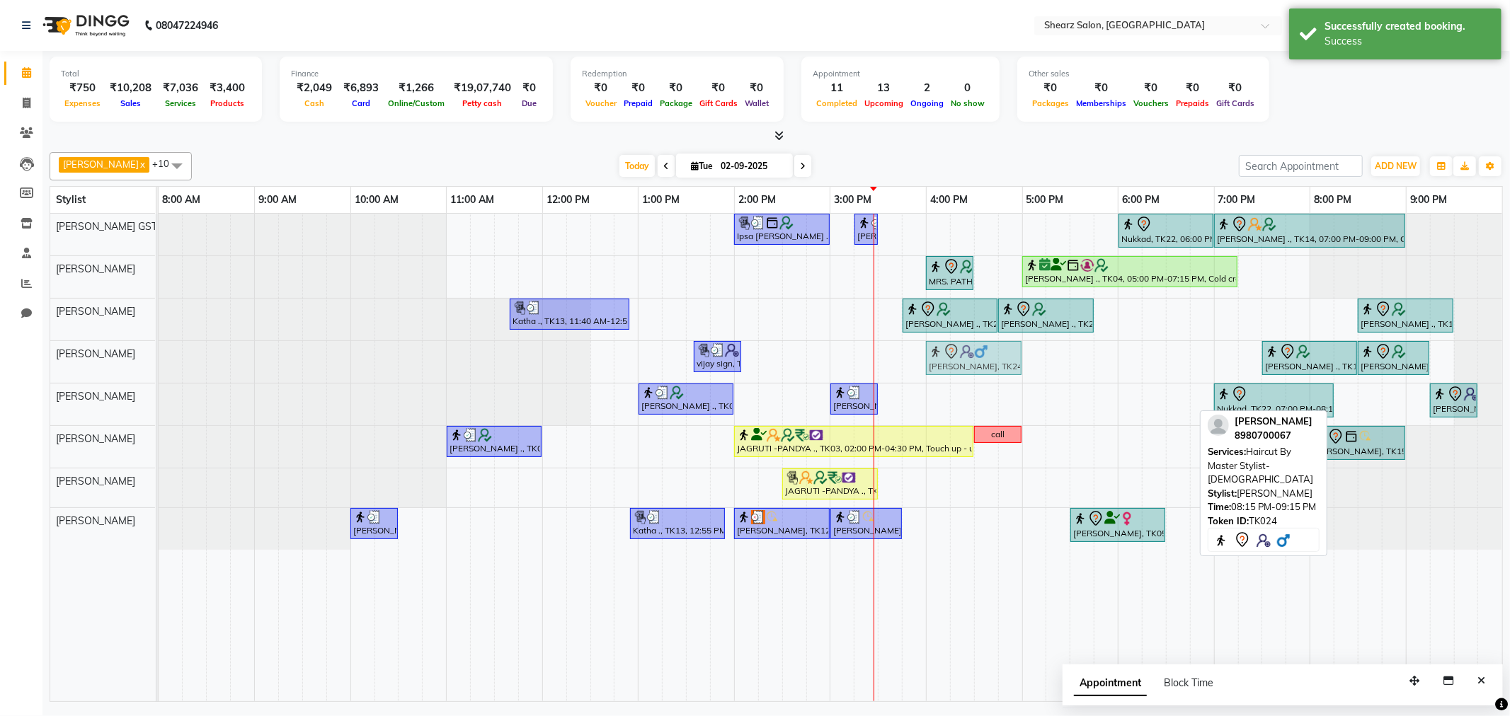
drag, startPoint x: 1383, startPoint y: 406, endPoint x: 972, endPoint y: 370, distance: 412.1
click at [972, 370] on tbody "Ipsa Pandya ., TK02, 02:00 PM-03:00 PM, Forehead threading,Upperlip threading,C…" at bounding box center [831, 382] width 1344 height 336
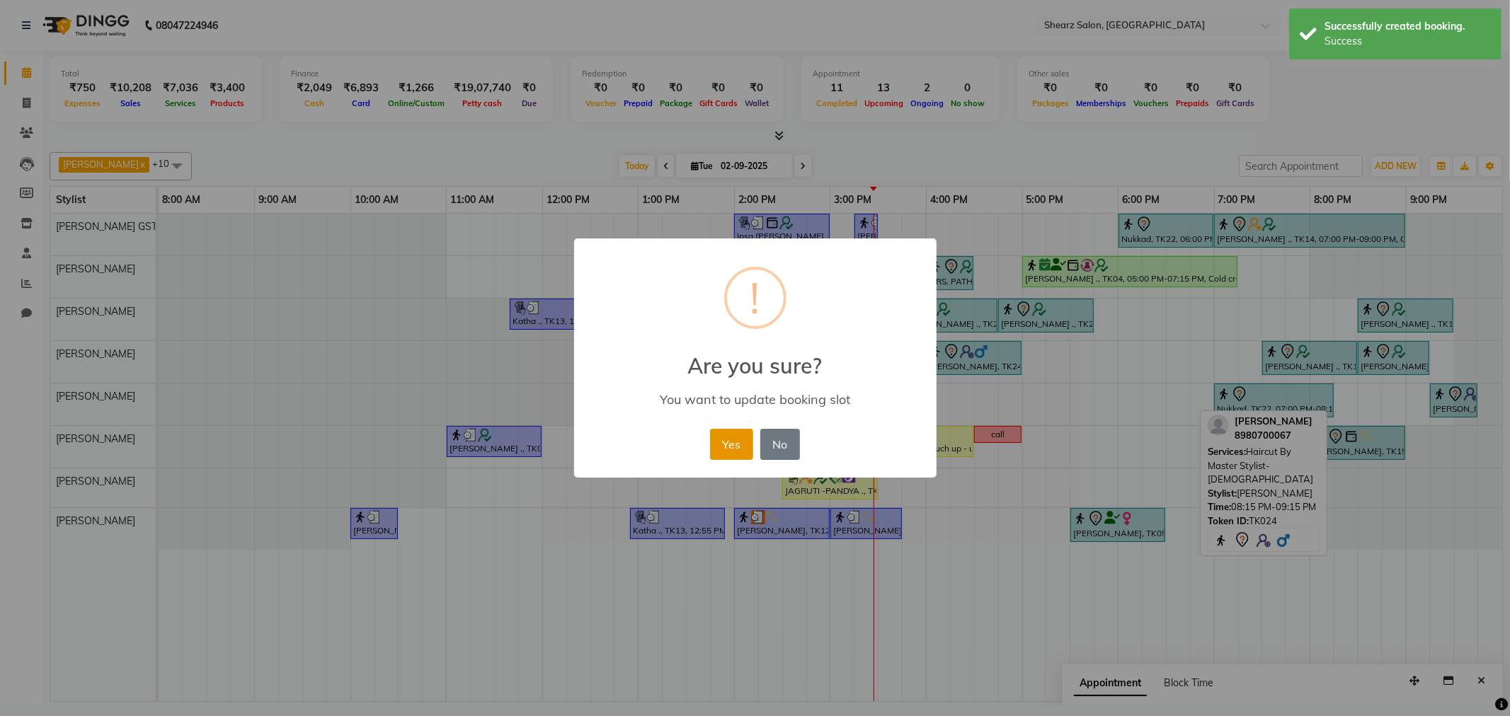
click at [741, 455] on button "Yes" at bounding box center [731, 444] width 43 height 31
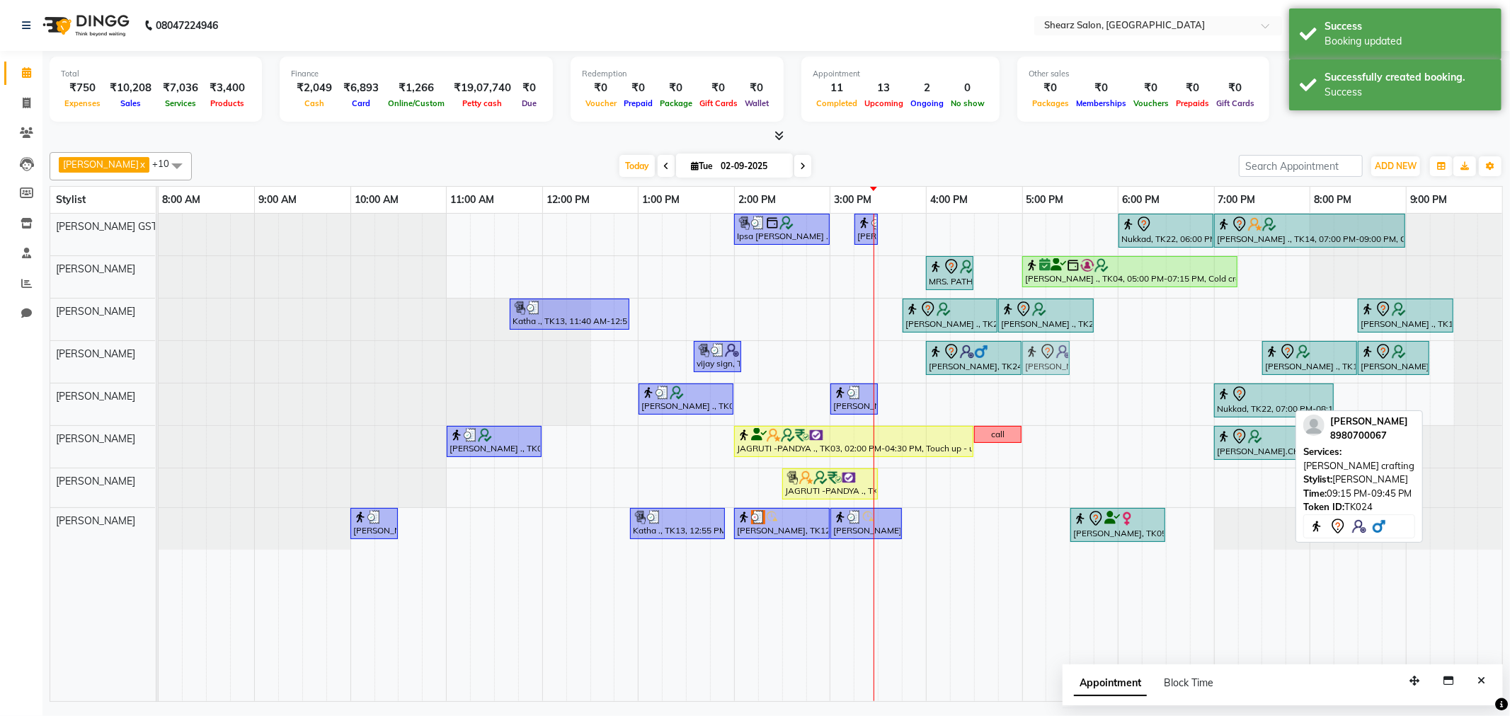
drag, startPoint x: 1463, startPoint y: 400, endPoint x: 1055, endPoint y: 370, distance: 409.6
click at [1055, 370] on tbody "Ipsa Pandya ., TK02, 02:00 PM-03:00 PM, Forehead threading,Upperlip threading,C…" at bounding box center [831, 382] width 1344 height 336
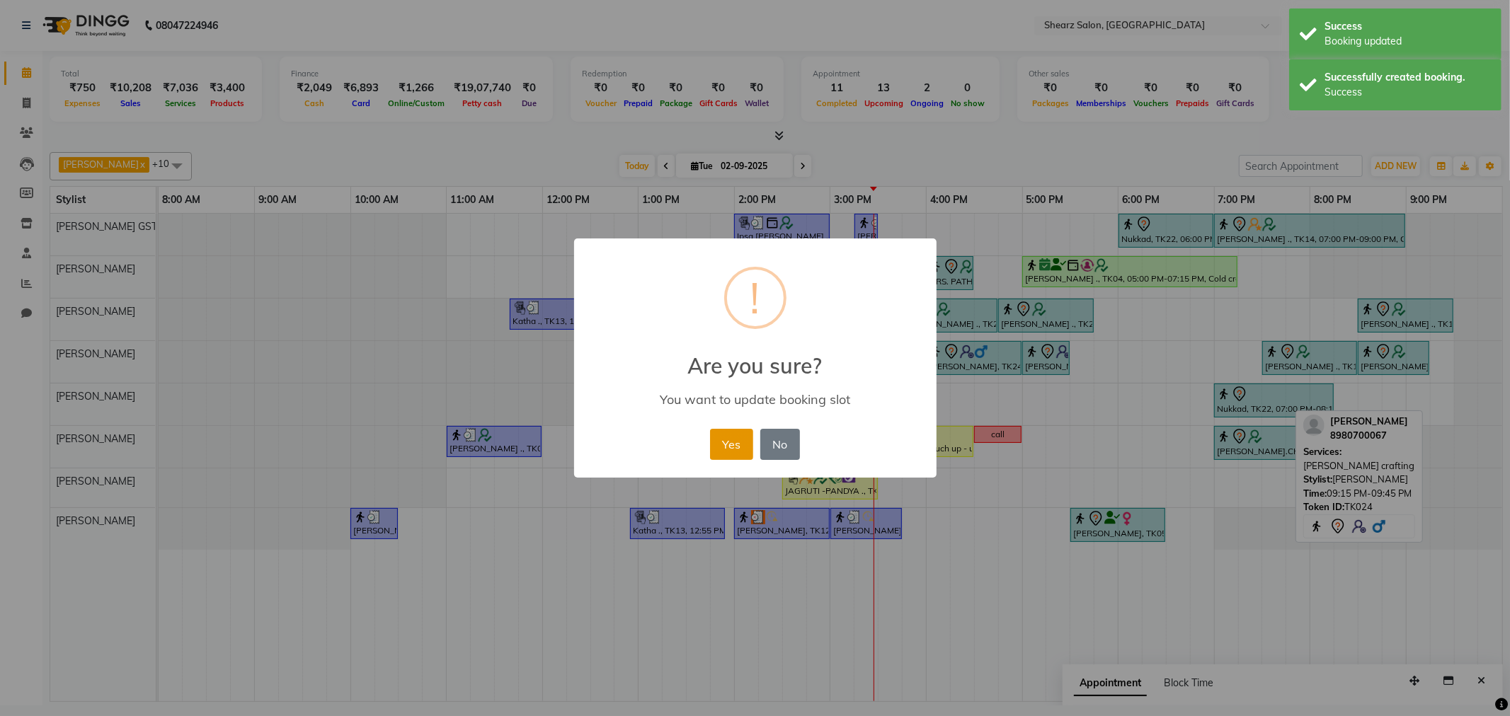
click at [720, 452] on button "Yes" at bounding box center [731, 444] width 43 height 31
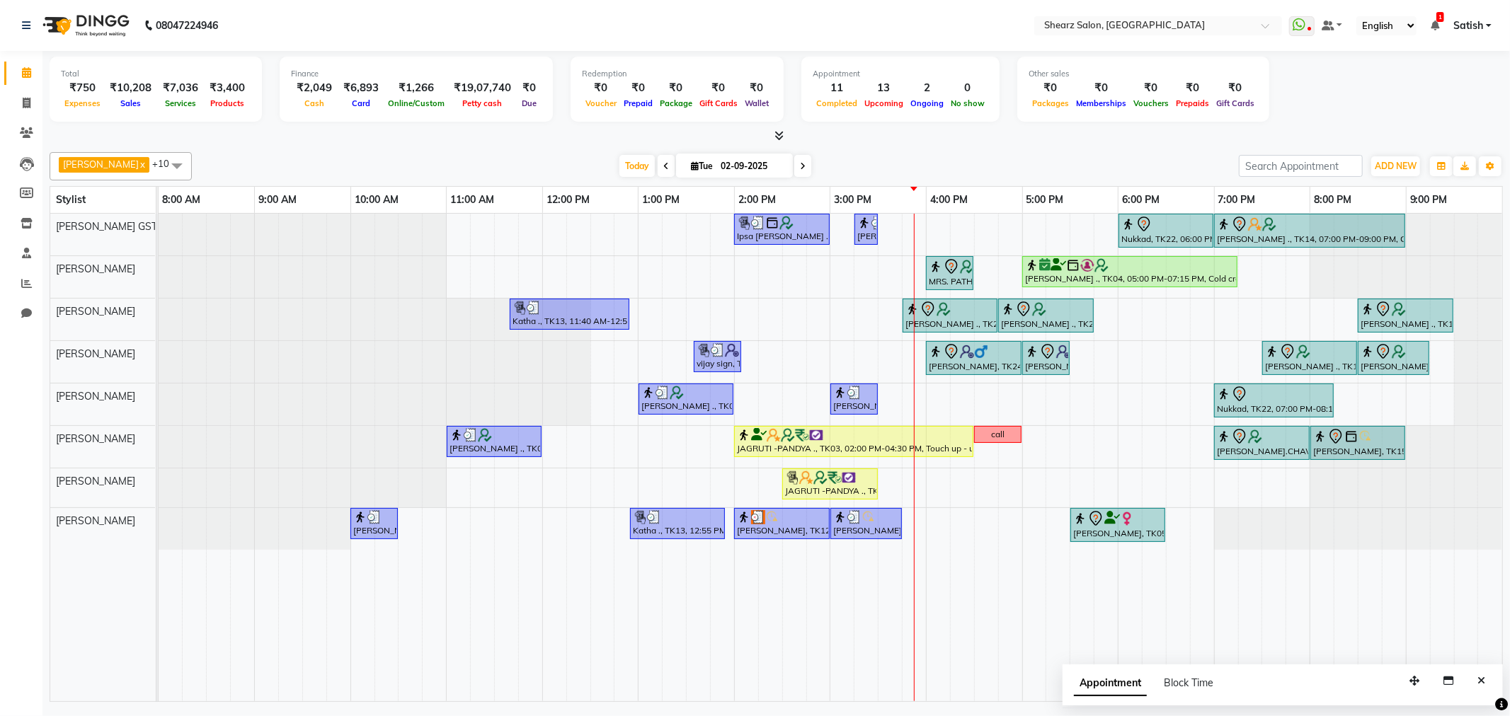
click at [801, 166] on icon at bounding box center [803, 166] width 6 height 8
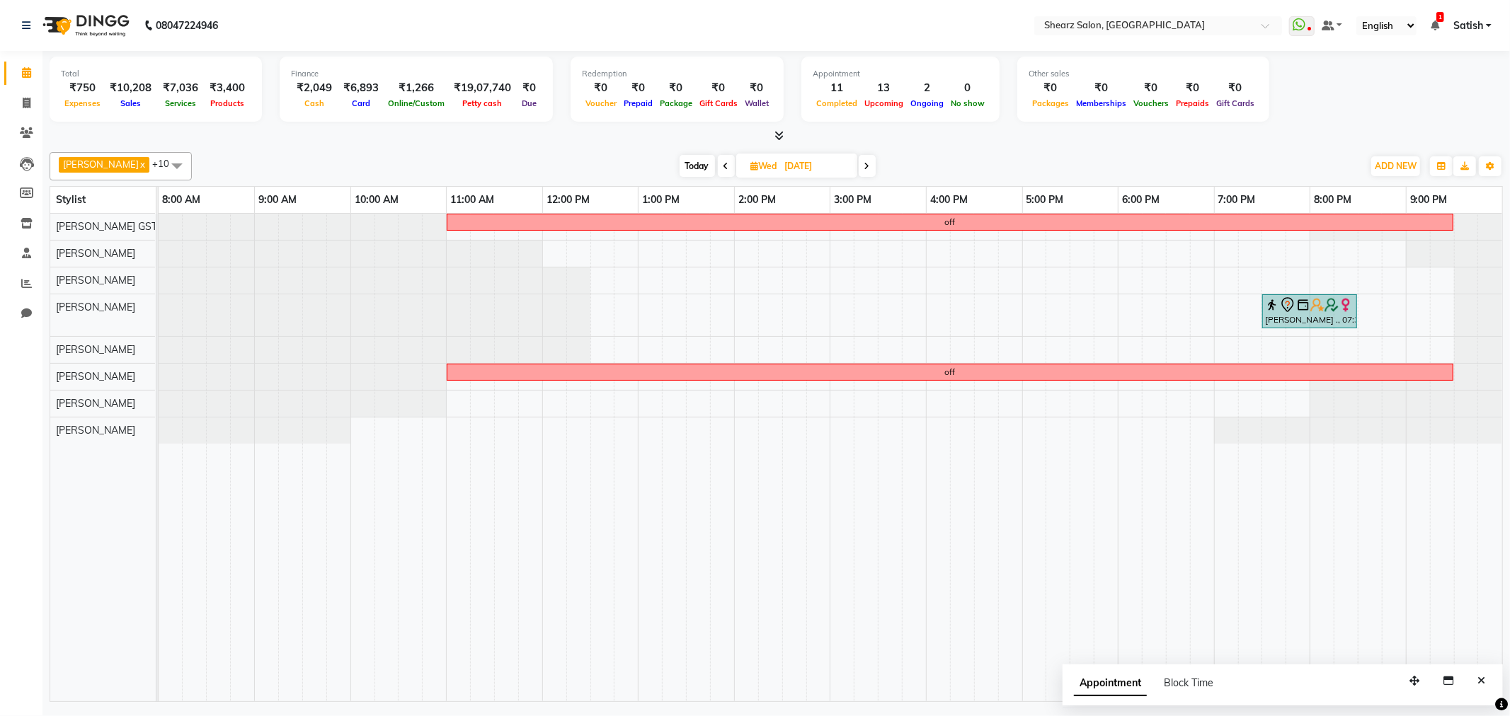
click at [869, 164] on icon at bounding box center [867, 166] width 6 height 8
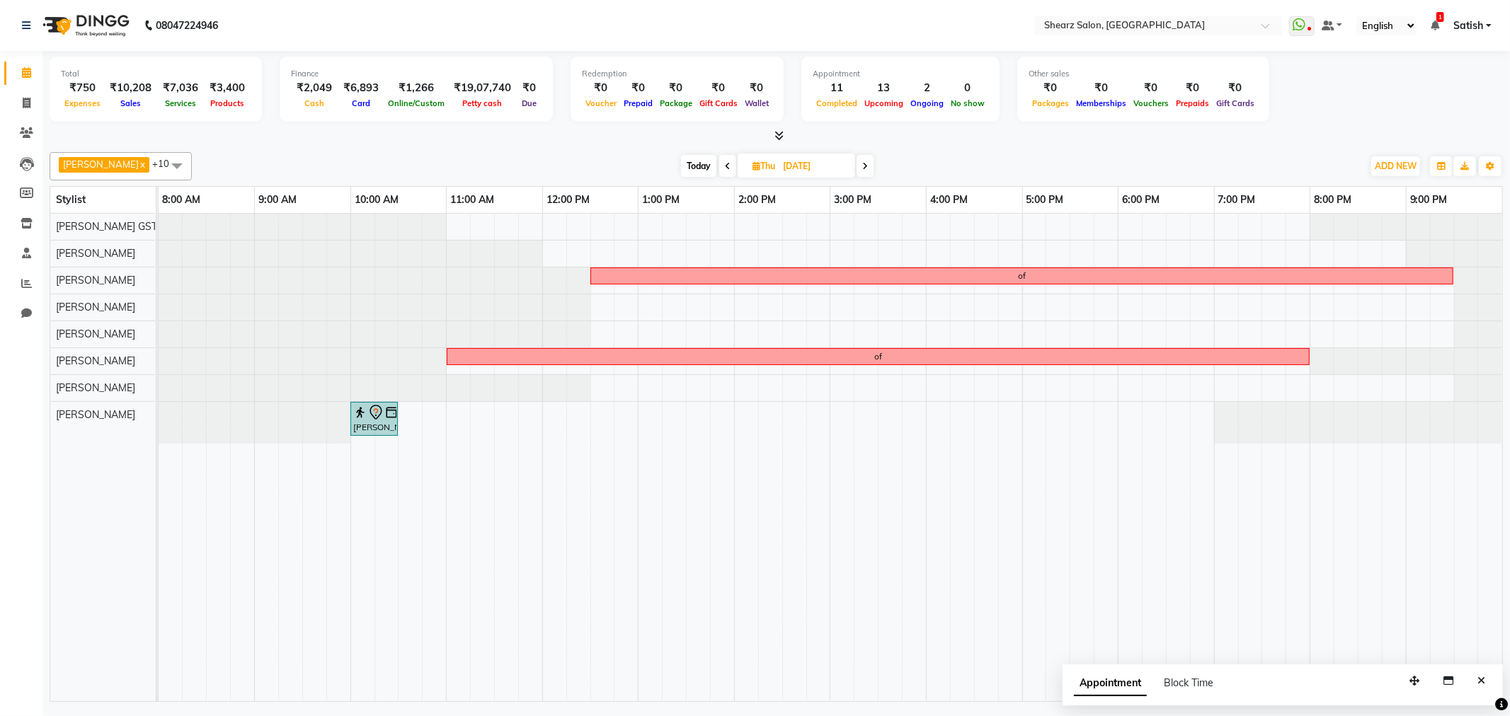
click at [868, 164] on icon at bounding box center [865, 166] width 6 height 8
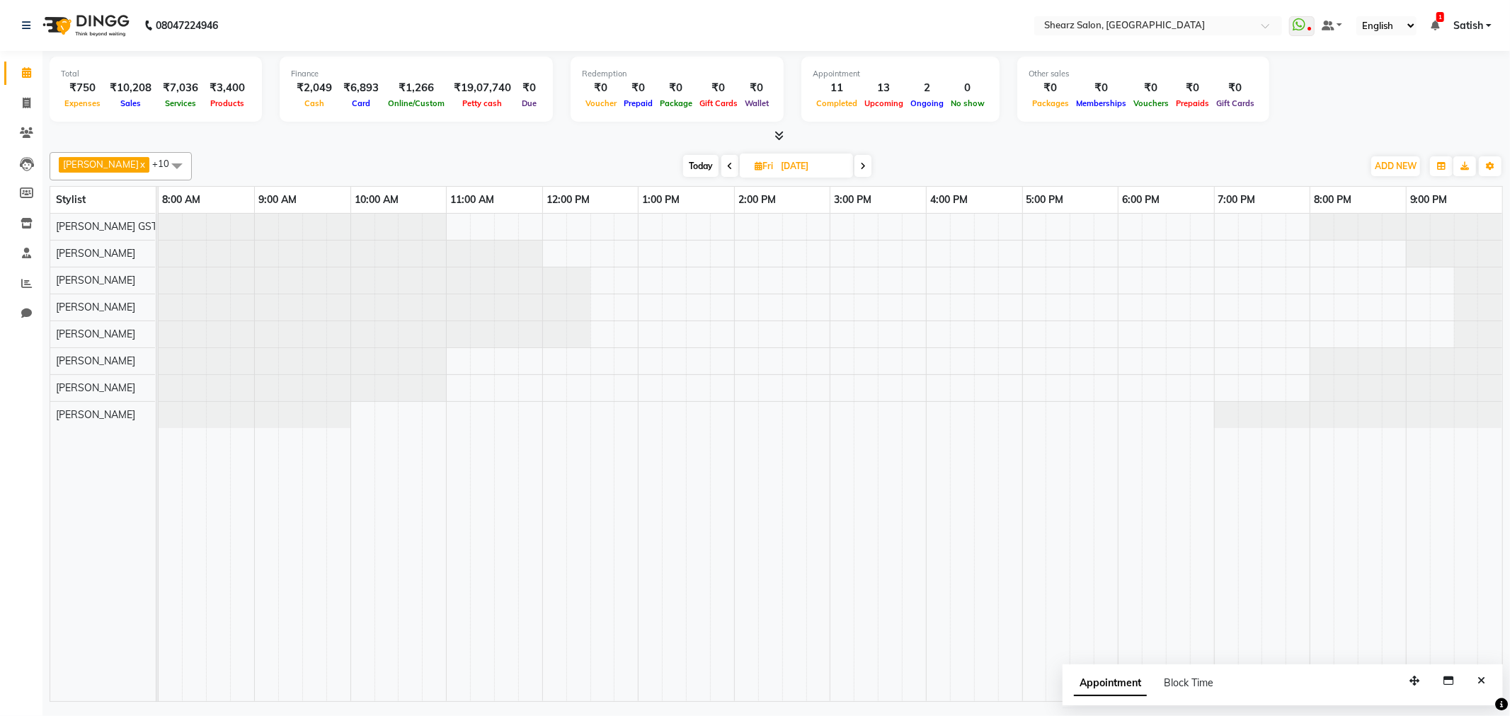
click at [871, 166] on span at bounding box center [862, 166] width 17 height 22
type input "06-09-2025"
click at [745, 365] on div at bounding box center [831, 458] width 1344 height 488
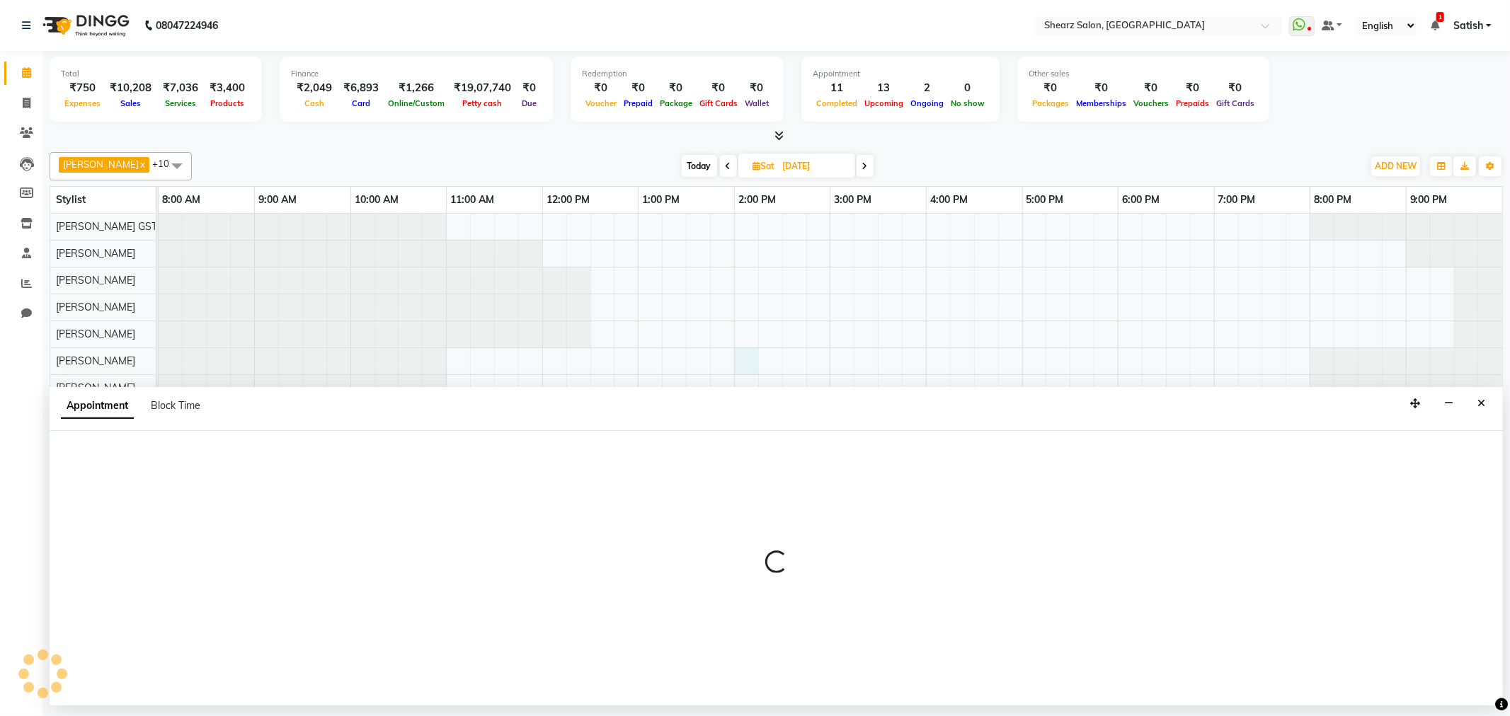
select select "77440"
select select "tentative"
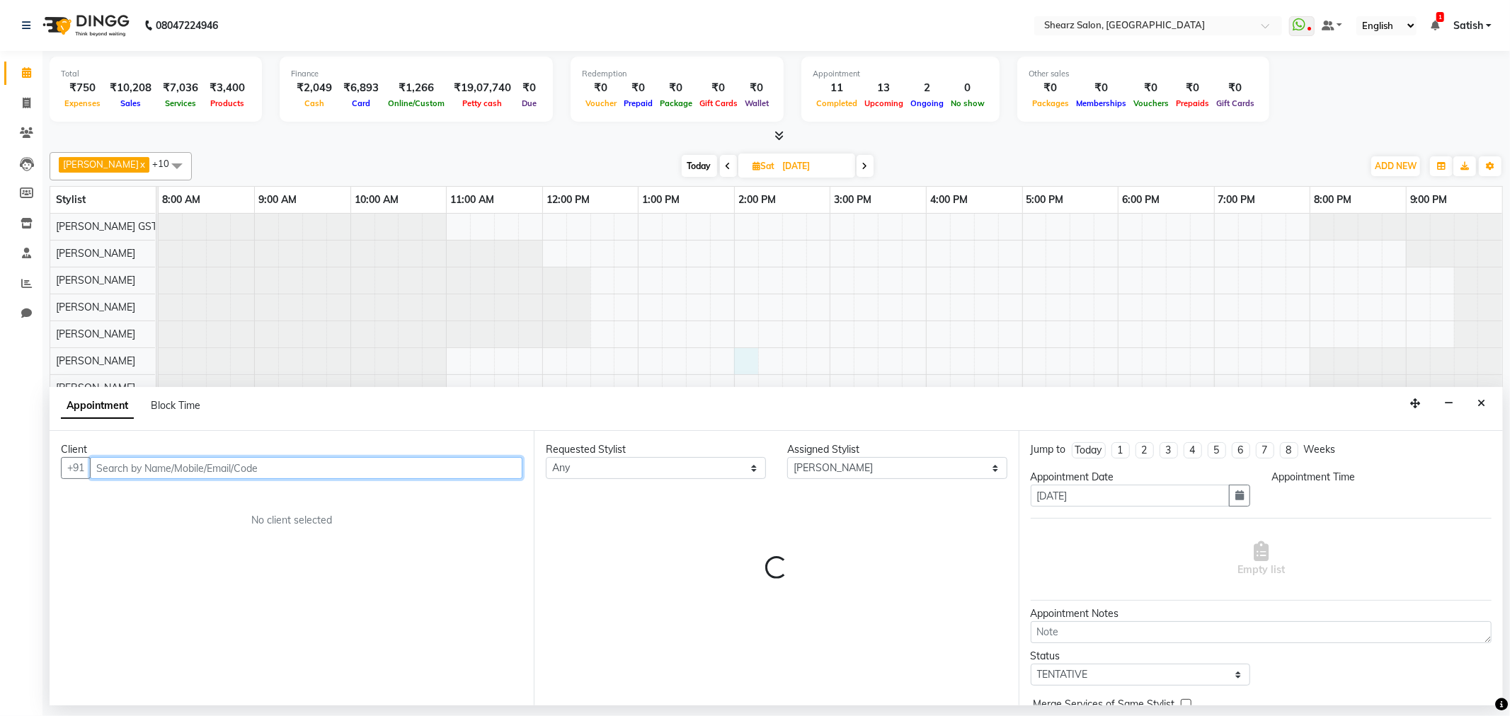
select select "840"
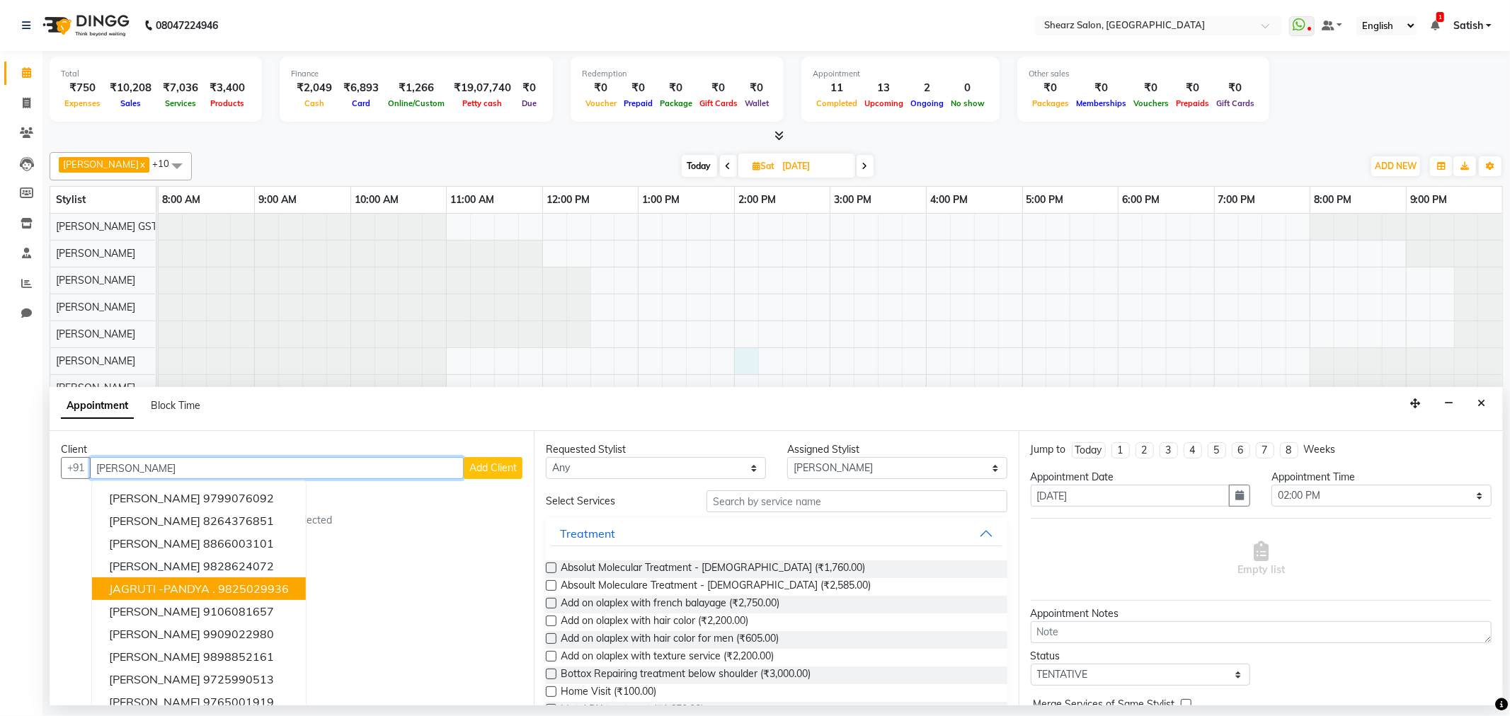
click at [195, 583] on span "JAGRUTI -PANDYA ." at bounding box center [162, 589] width 106 height 14
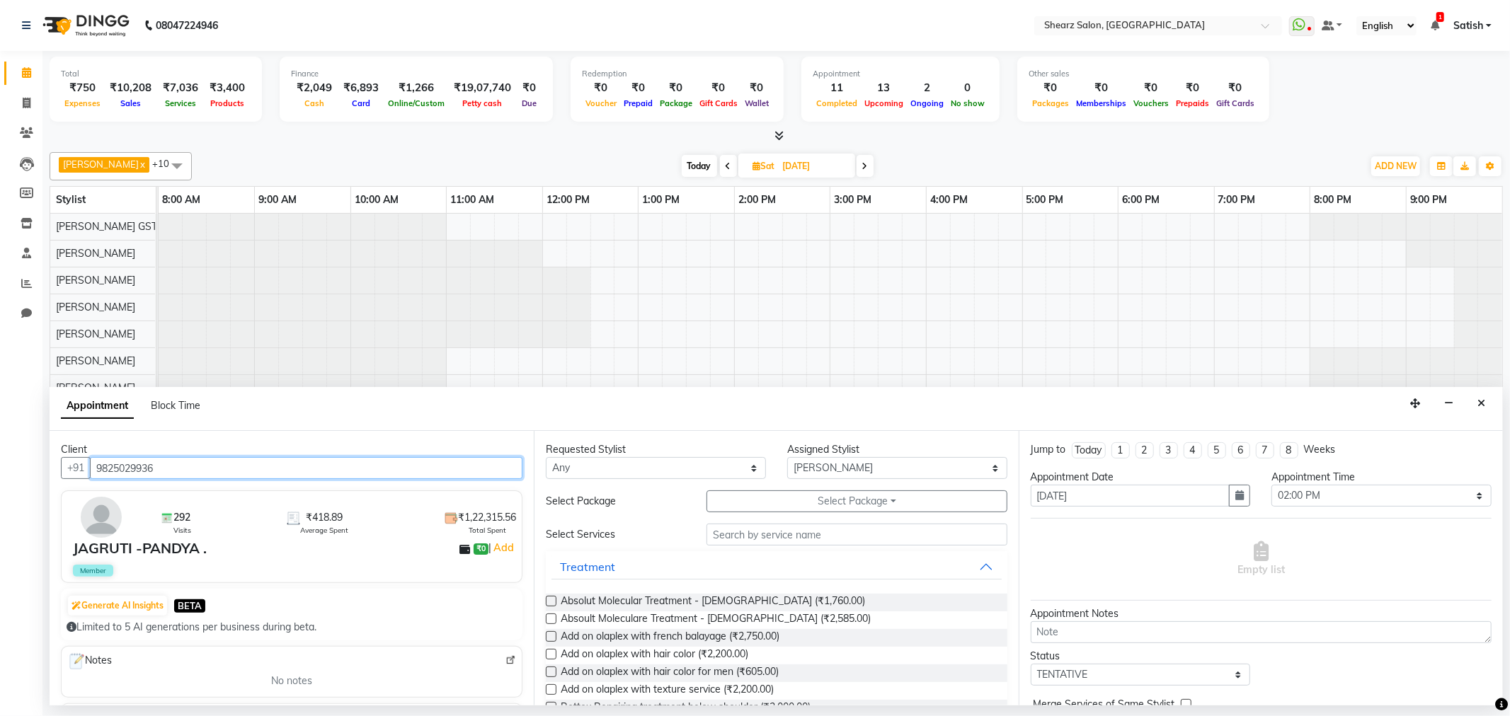
type input "9825029936"
click at [802, 486] on div "Requested Stylist Any Brijesh Valand Center 1_mgr mgr Chandrakant Parmar Dinesh…" at bounding box center [776, 568] width 484 height 275
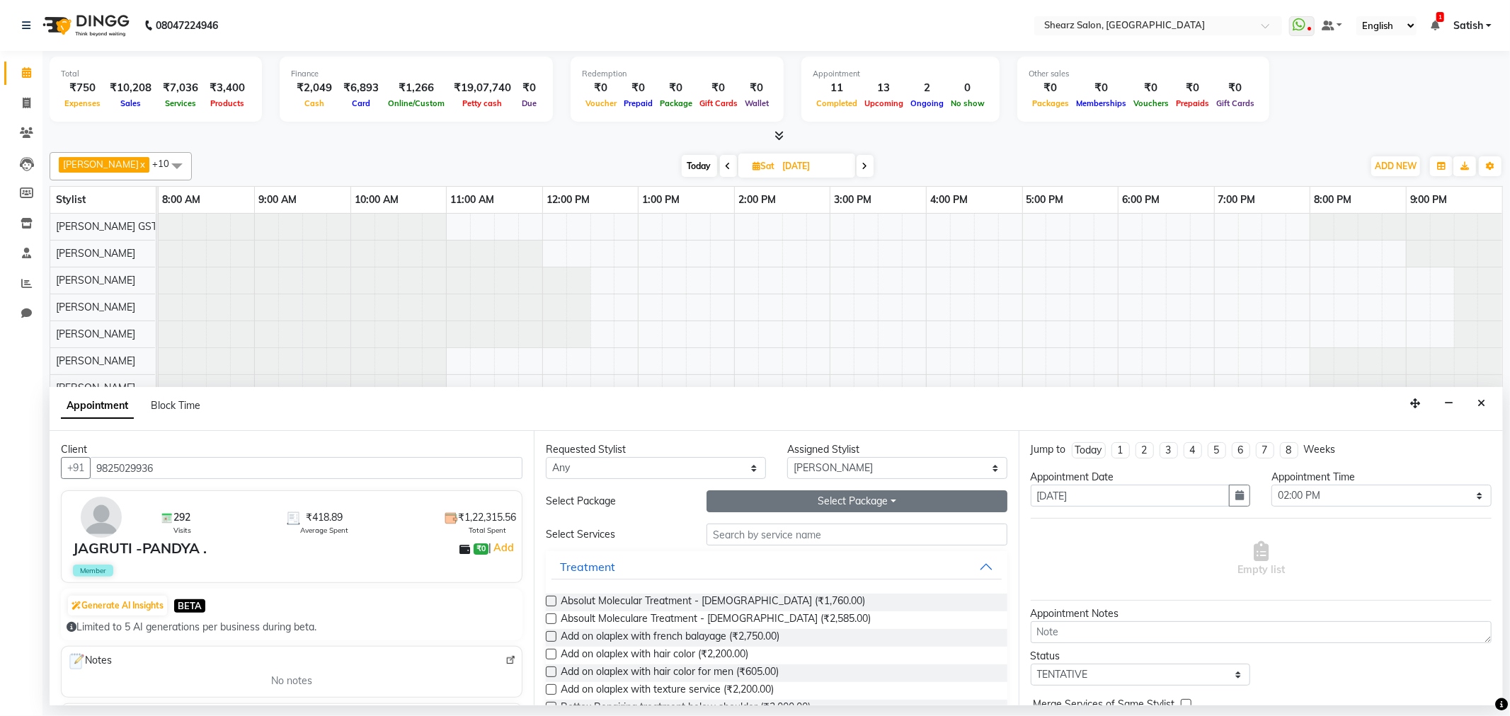
click at [802, 493] on button "Select Package Toggle Dropdown" at bounding box center [857, 502] width 300 height 22
click at [796, 547] on li "Kerastase hair wash - upto waist" at bounding box center [806, 551] width 198 height 21
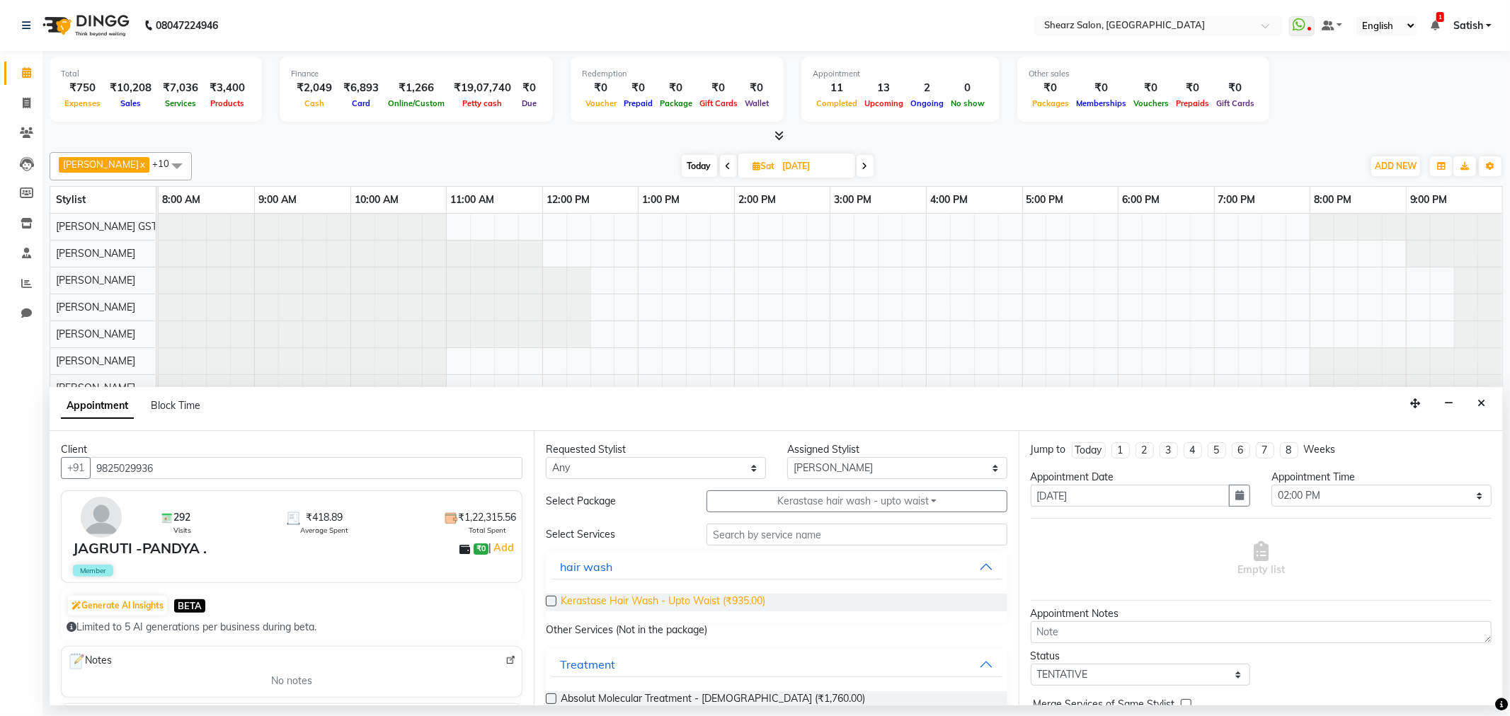
click at [685, 605] on span "Kerastase Hair Wash - Upto Waist (₹935.00)" at bounding box center [663, 603] width 205 height 18
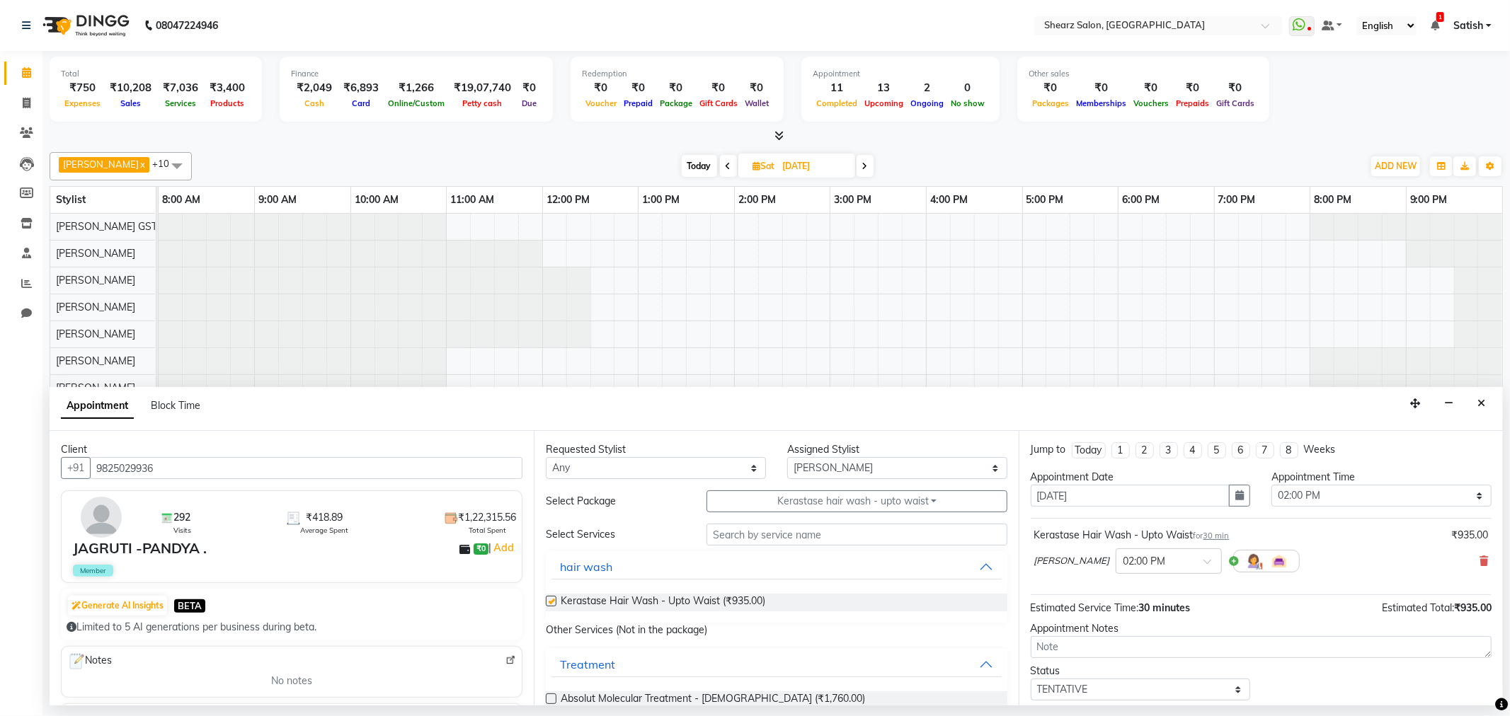
checkbox input "false"
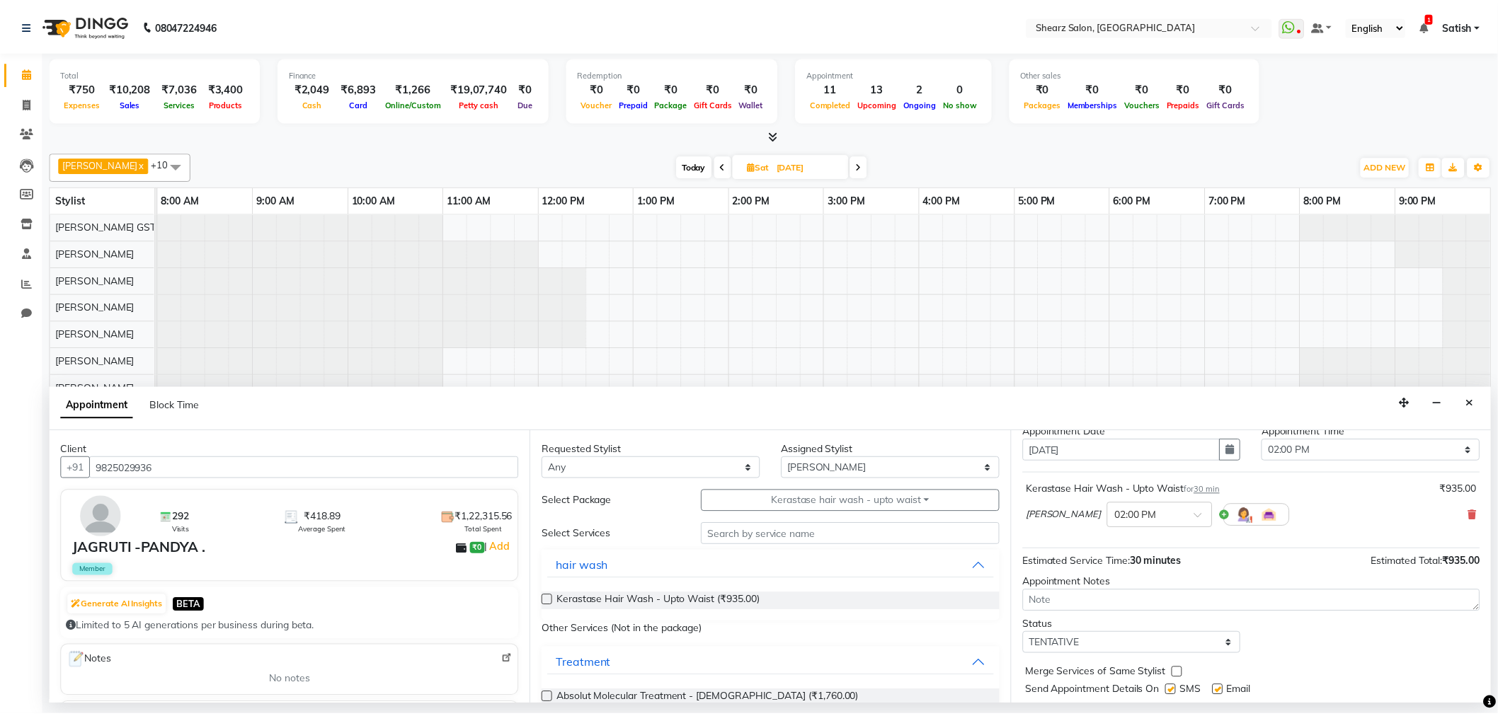
scroll to position [85, 0]
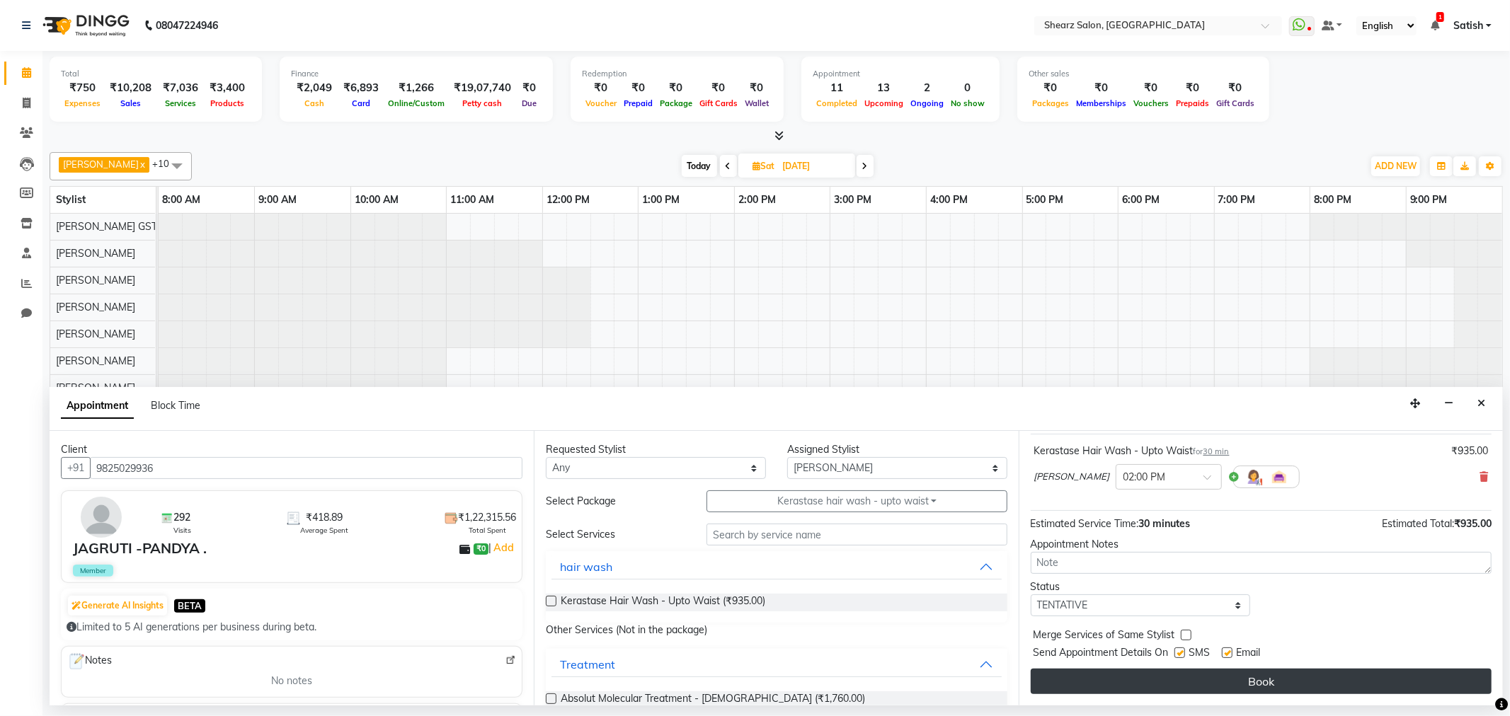
click at [1168, 683] on button "Book" at bounding box center [1261, 681] width 461 height 25
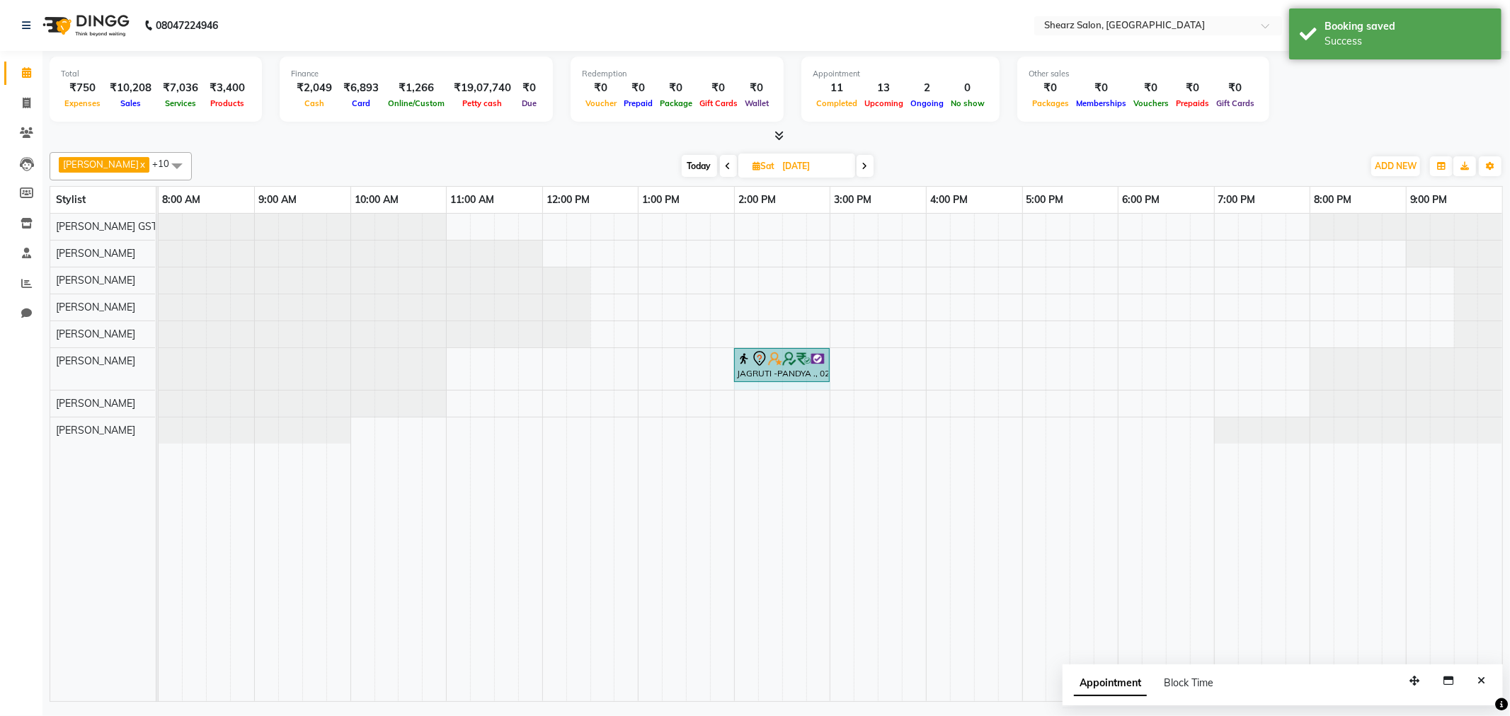
drag, startPoint x: 779, startPoint y: 358, endPoint x: 811, endPoint y: 357, distance: 31.9
click at [159, 357] on div "JAGRUTI -PANDYA ., 02:00 PM-02:30 PM, Kerastase Hair Wash - Upto Waist JAGRUTI …" at bounding box center [159, 369] width 0 height 42
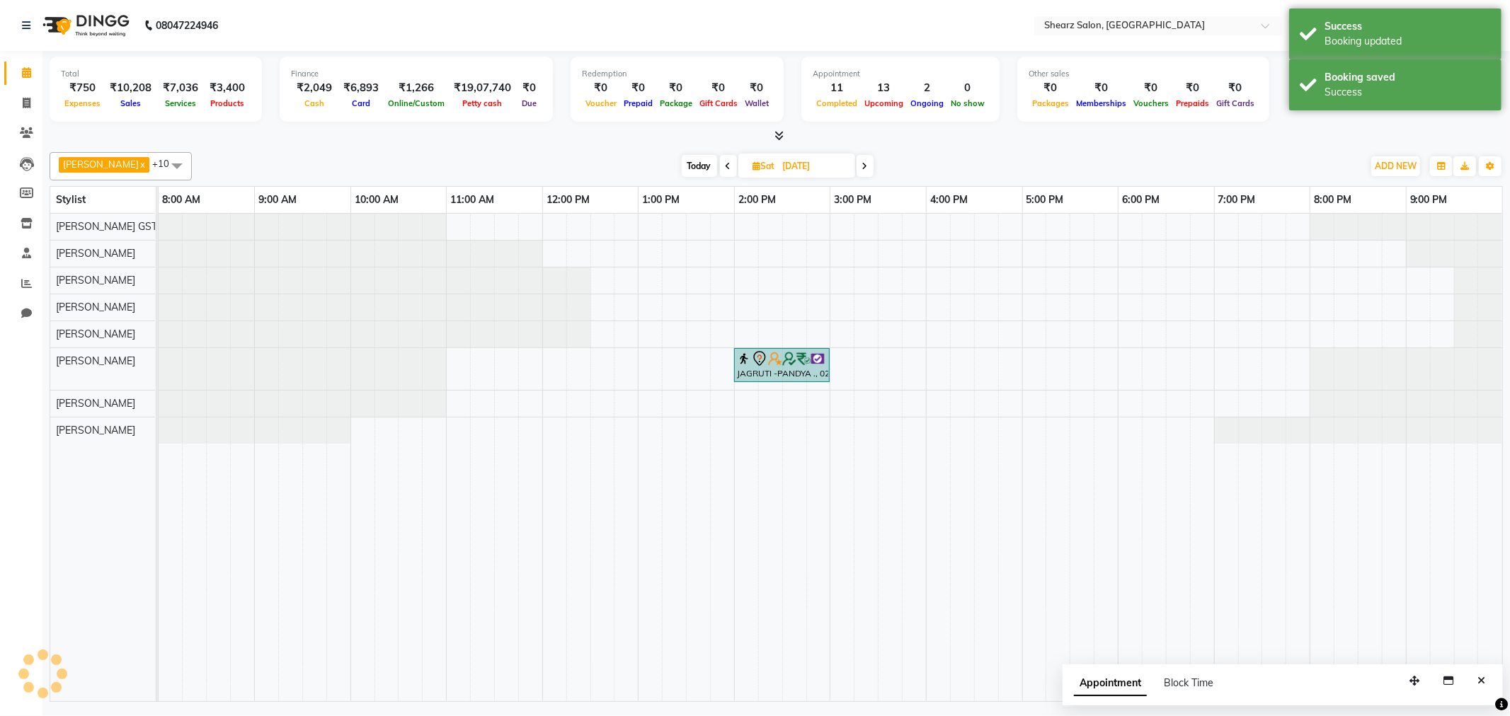
click at [690, 167] on span "Today" at bounding box center [699, 166] width 35 height 22
type input "02-09-2025"
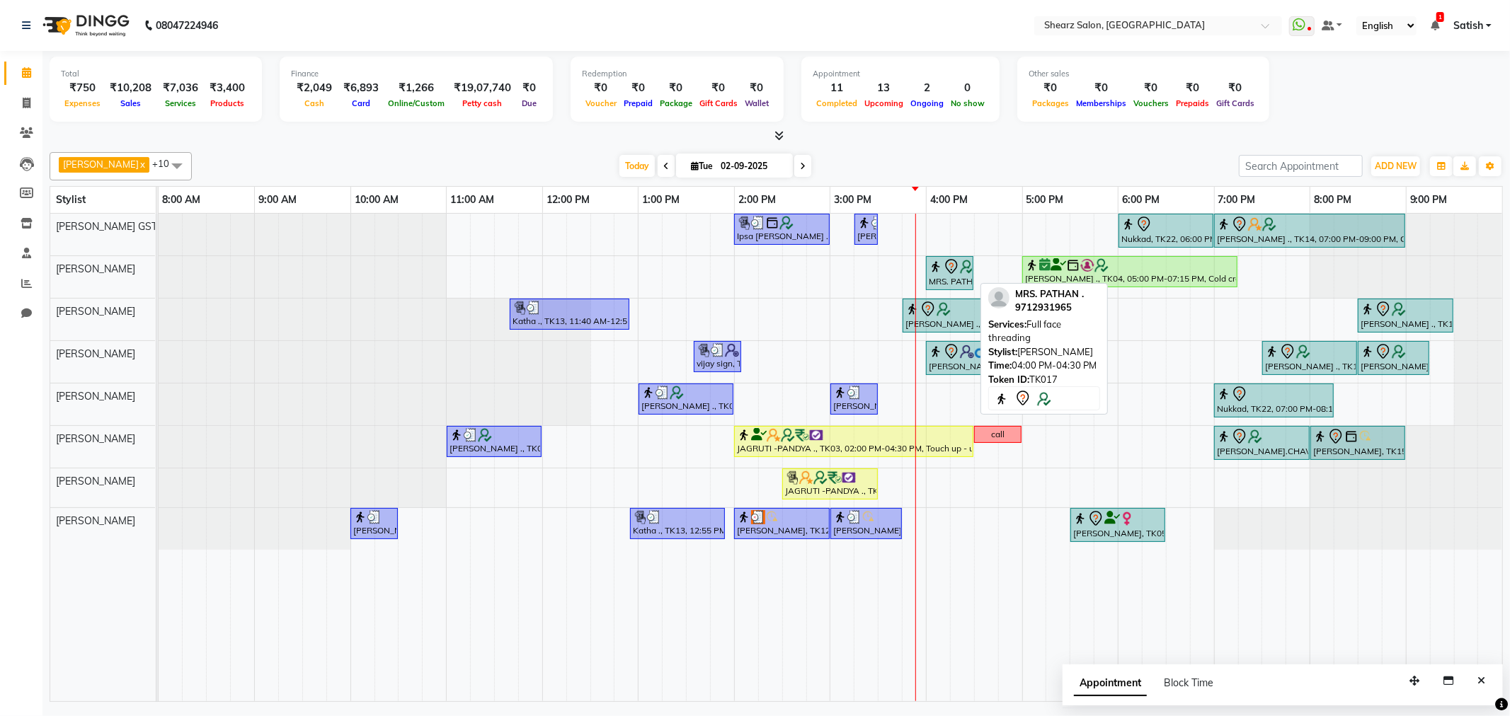
click at [945, 270] on icon at bounding box center [951, 266] width 17 height 17
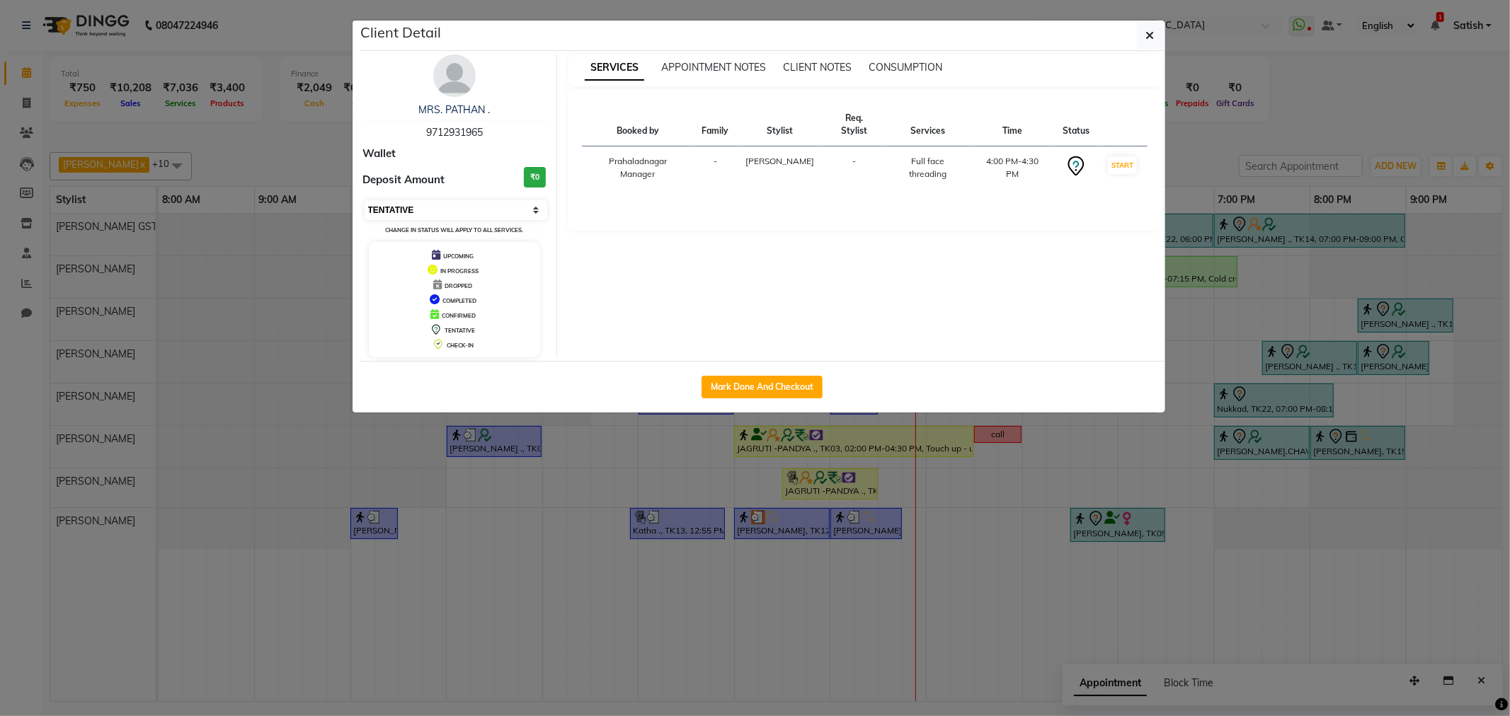
click at [399, 211] on select "Select IN SERVICE CONFIRMED TENTATIVE CHECK IN MARK DONE DROPPED UPCOMING" at bounding box center [456, 210] width 183 height 20
select select "1"
click at [365, 200] on select "Select IN SERVICE CONFIRMED TENTATIVE CHECK IN MARK DONE DROPPED UPCOMING" at bounding box center [456, 210] width 183 height 20
click at [1146, 33] on icon "button" at bounding box center [1150, 35] width 8 height 11
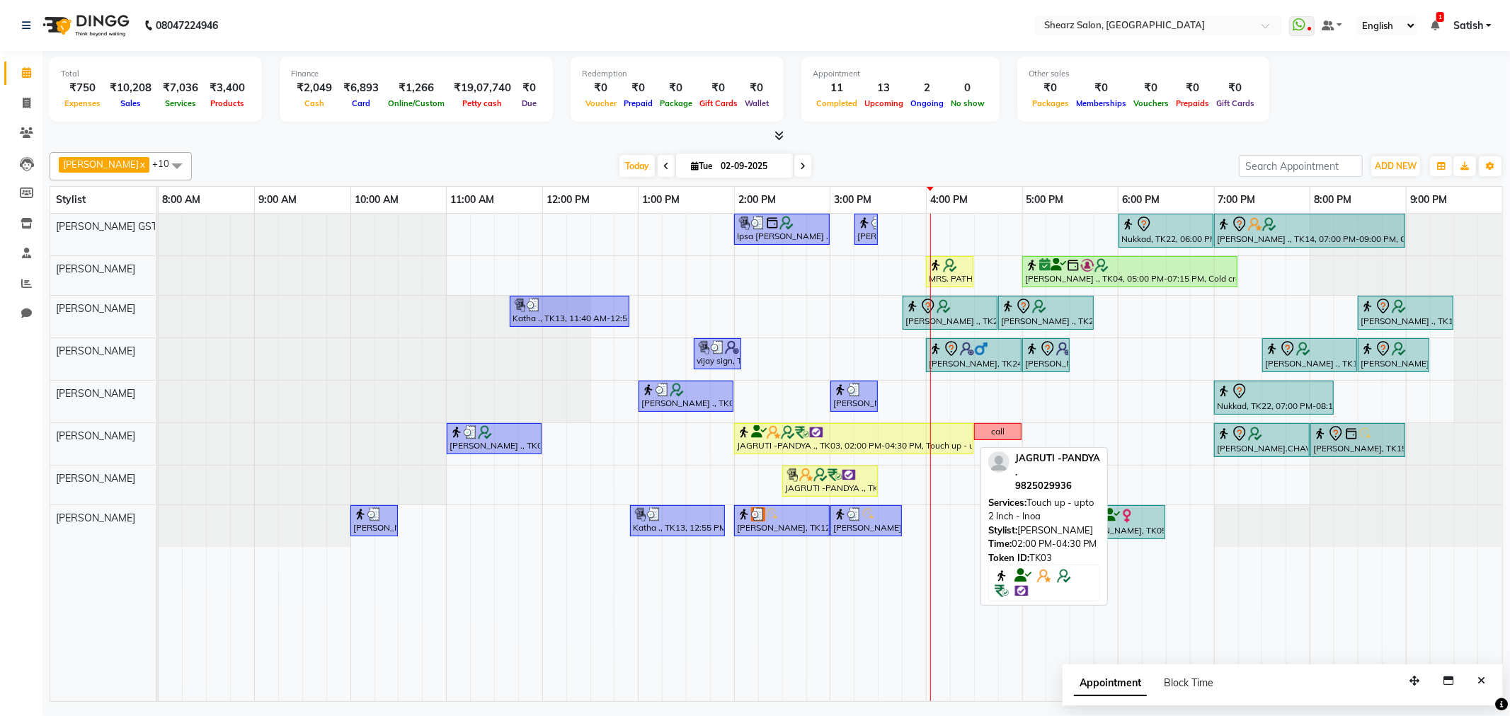
click at [805, 447] on div "JAGRUTI -PANDYA ., TK03, 02:00 PM-04:30 PM, Touch up - upto 2 Inch - Inoa" at bounding box center [854, 438] width 236 height 27
select select "1"
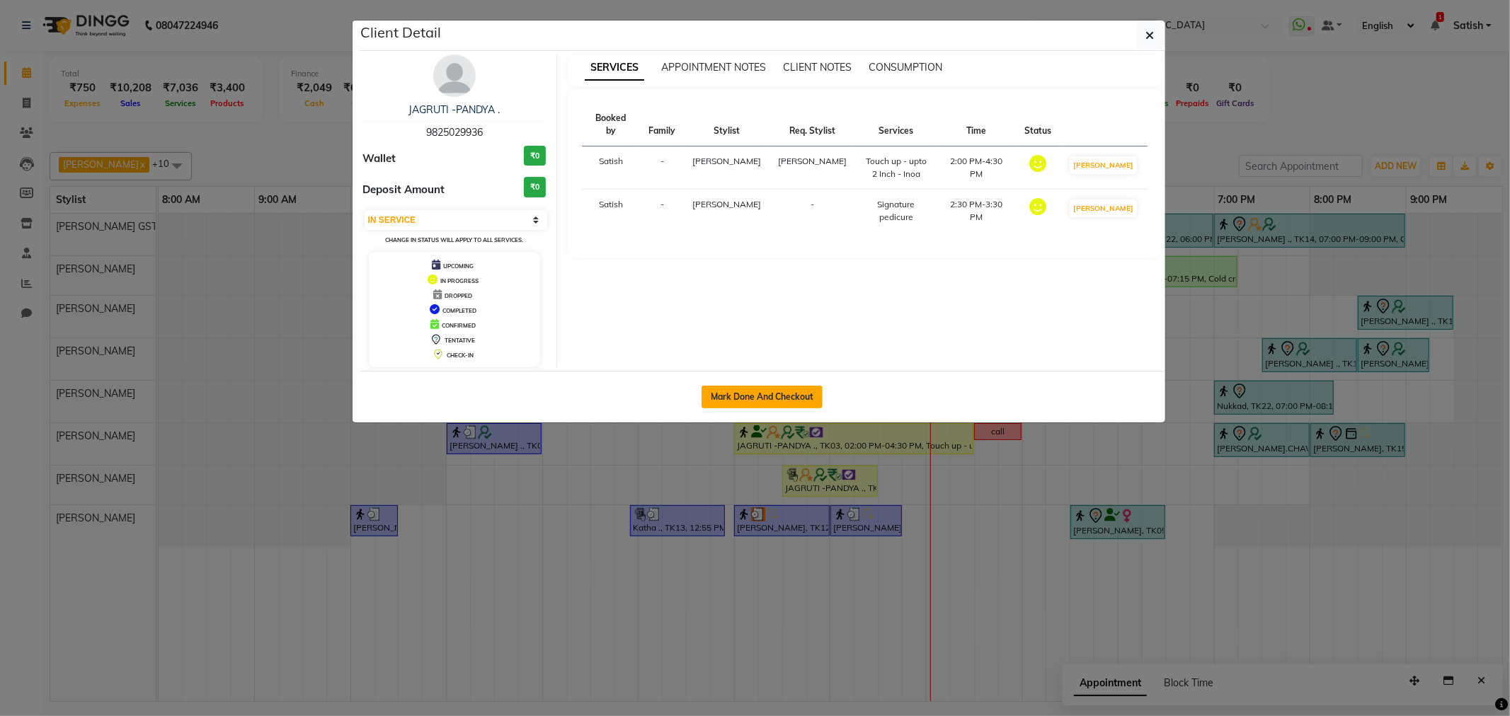
click at [736, 402] on button "Mark Done And Checkout" at bounding box center [762, 397] width 121 height 23
select select "service"
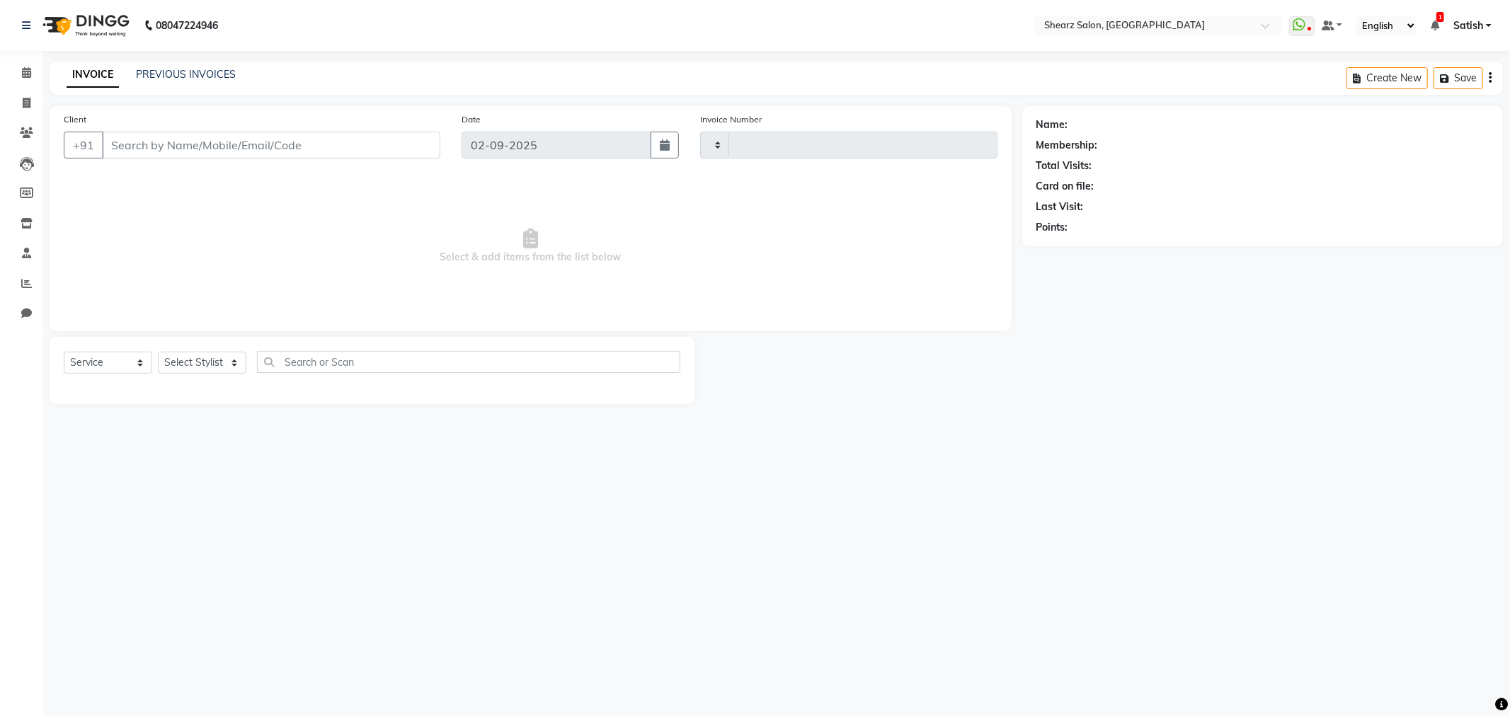
type input "5863"
select select "8157"
type input "9825029936"
select select "77443"
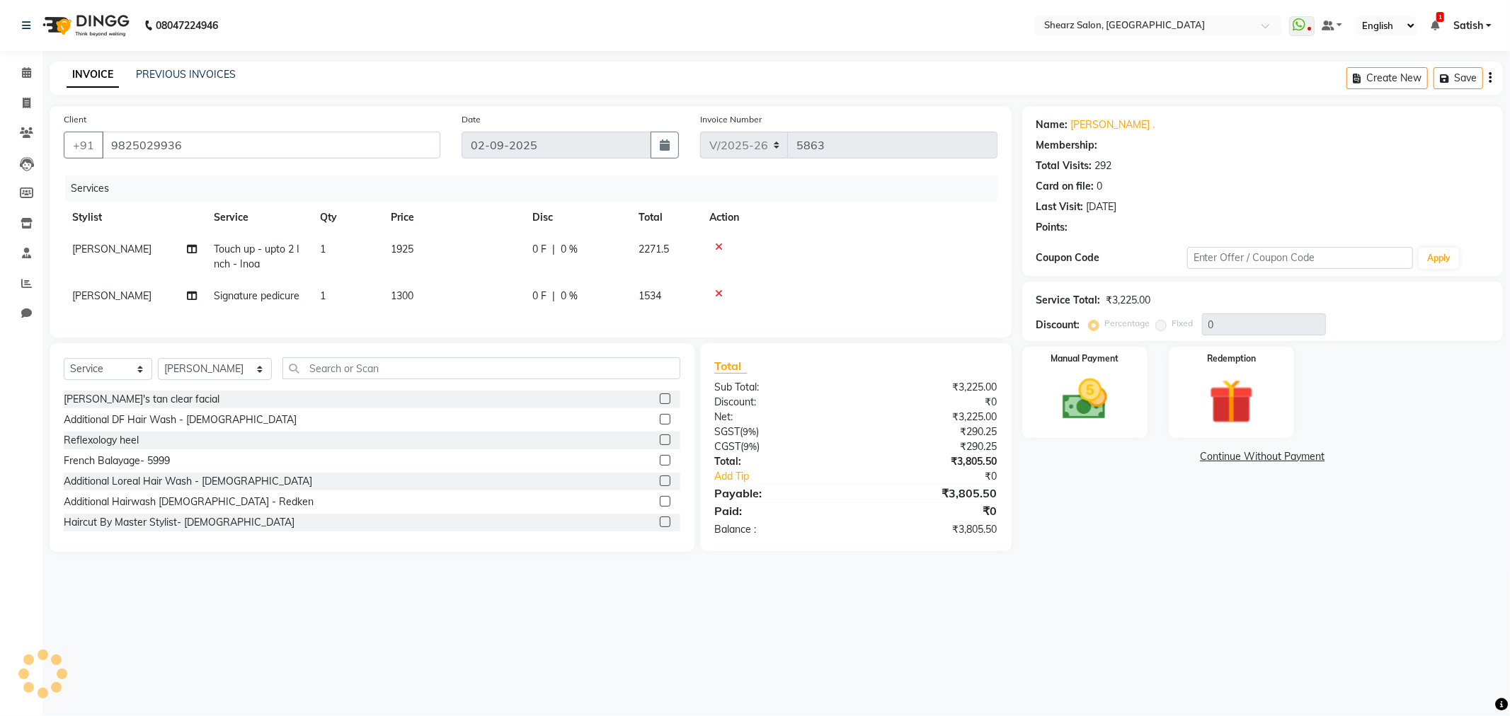
select select "1: Object"
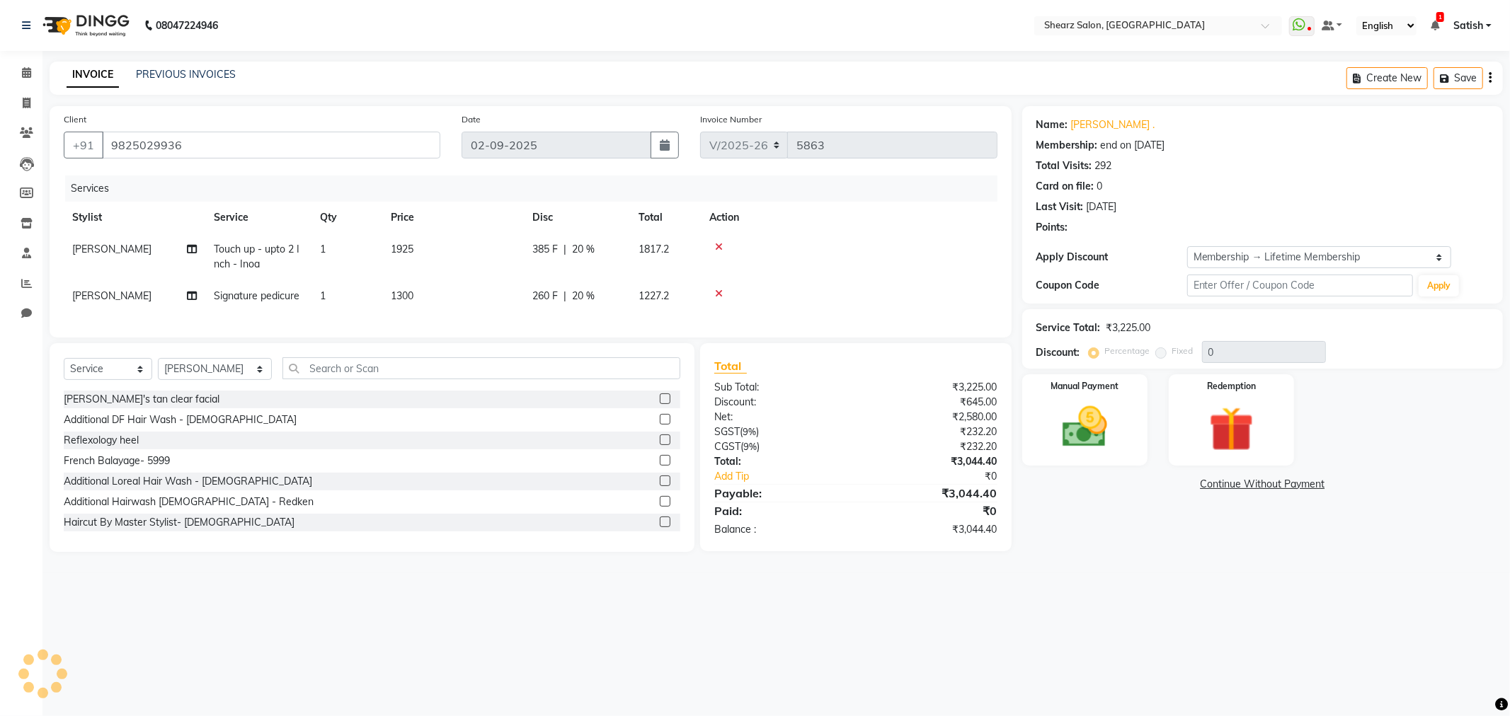
type input "20"
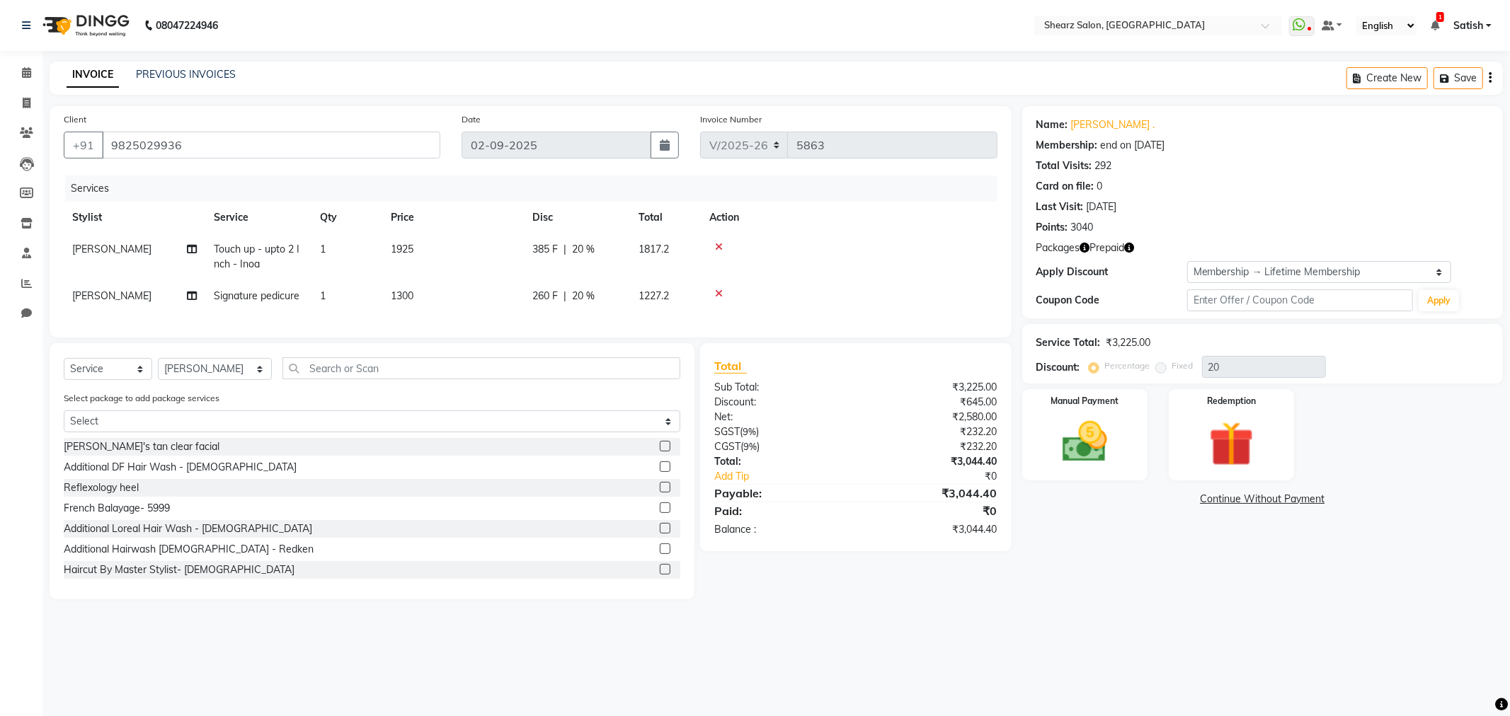
click at [716, 245] on icon at bounding box center [719, 247] width 8 height 10
click at [722, 249] on icon at bounding box center [719, 247] width 8 height 10
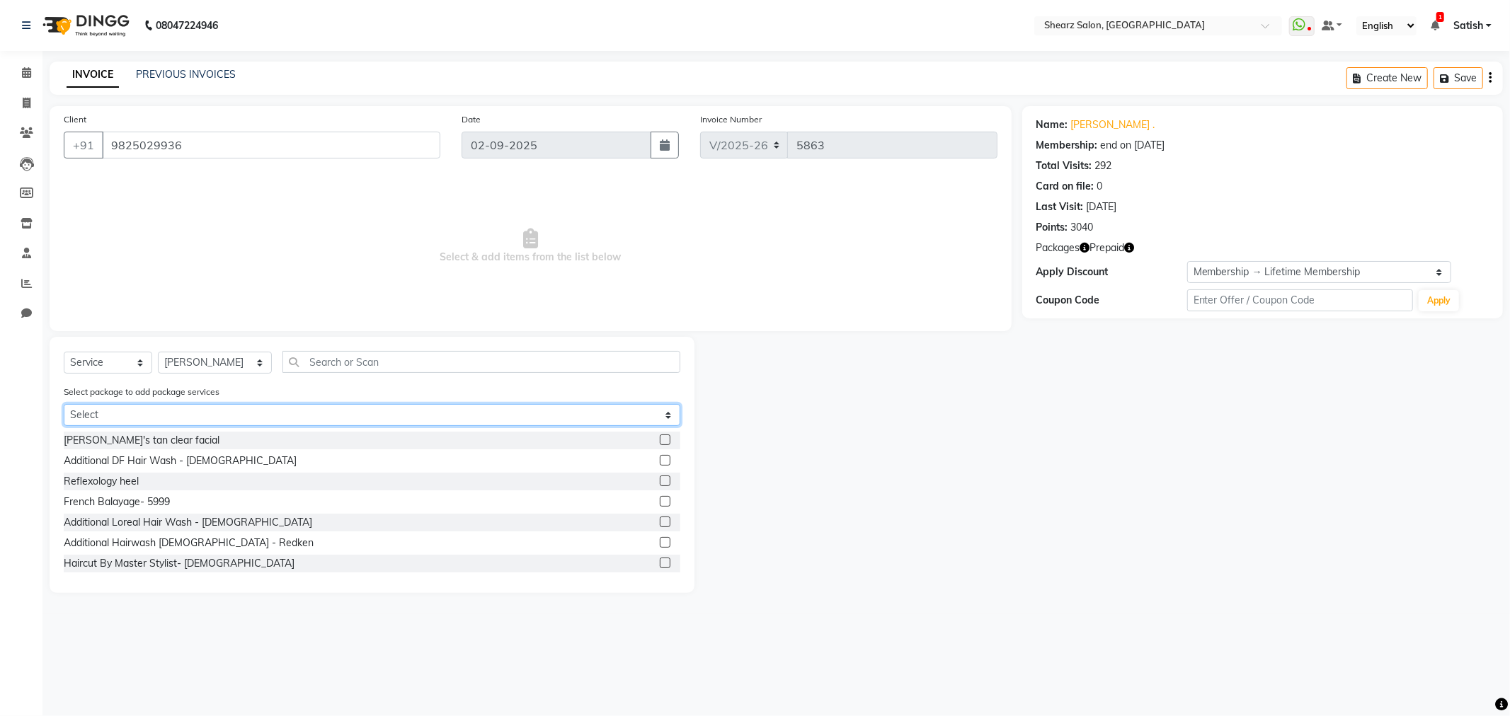
click at [340, 407] on select "Select K- Hairwash Upto waist Kerastase hair wash - upto waist Touch-up 4 inch …" at bounding box center [372, 415] width 617 height 22
select select "3: Object"
click at [64, 404] on select "Select K- Hairwash Upto waist Kerastase hair wash - upto waist Touch-up 4 inch …" at bounding box center [372, 415] width 617 height 22
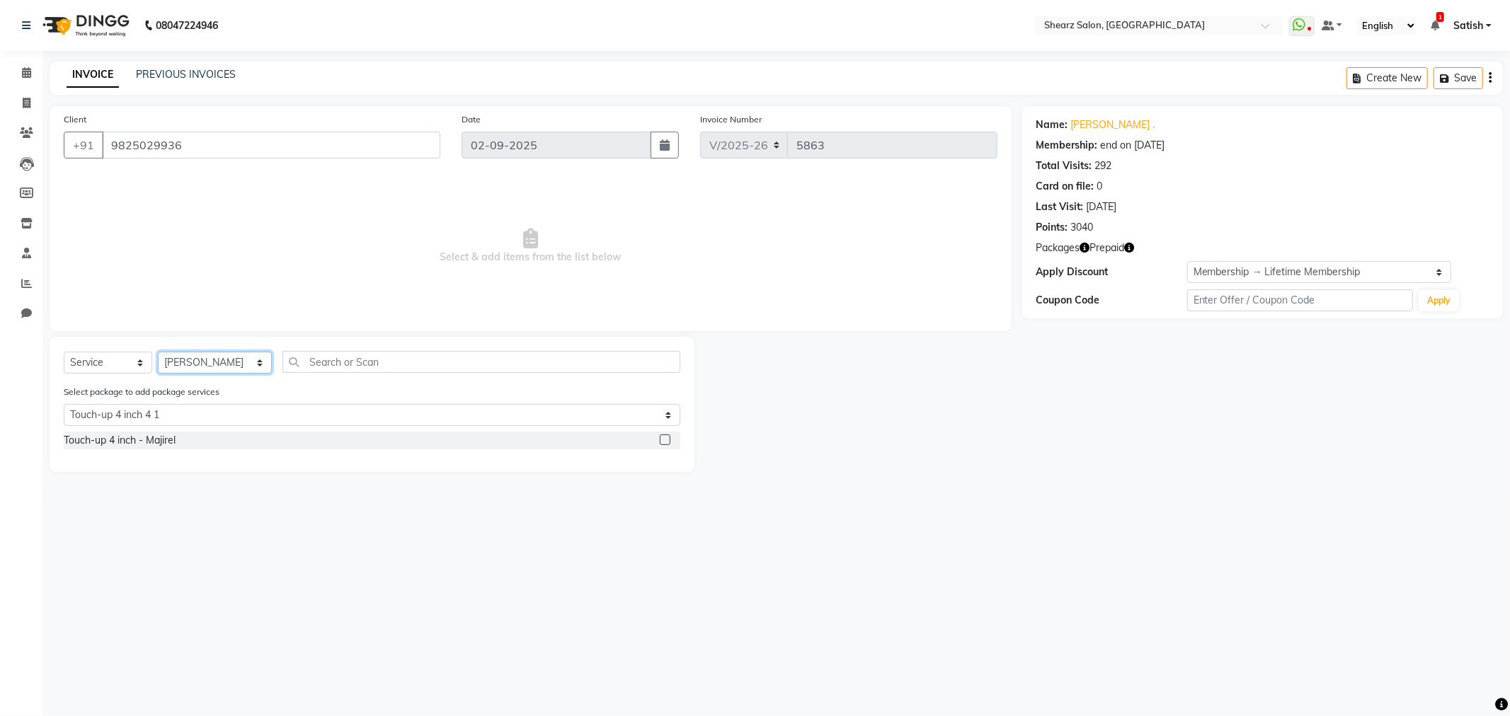
click at [196, 361] on select "Select Stylist Admin A General Arvind S Devda Asha Chavariya Brijesh Valand Cen…" at bounding box center [215, 363] width 114 height 22
select select "77440"
click at [158, 353] on select "Select Stylist Admin A General Arvind S Devda Asha Chavariya Brijesh Valand Cen…" at bounding box center [215, 363] width 114 height 22
click at [663, 440] on label at bounding box center [665, 440] width 11 height 11
click at [663, 440] on input "checkbox" at bounding box center [664, 440] width 9 height 9
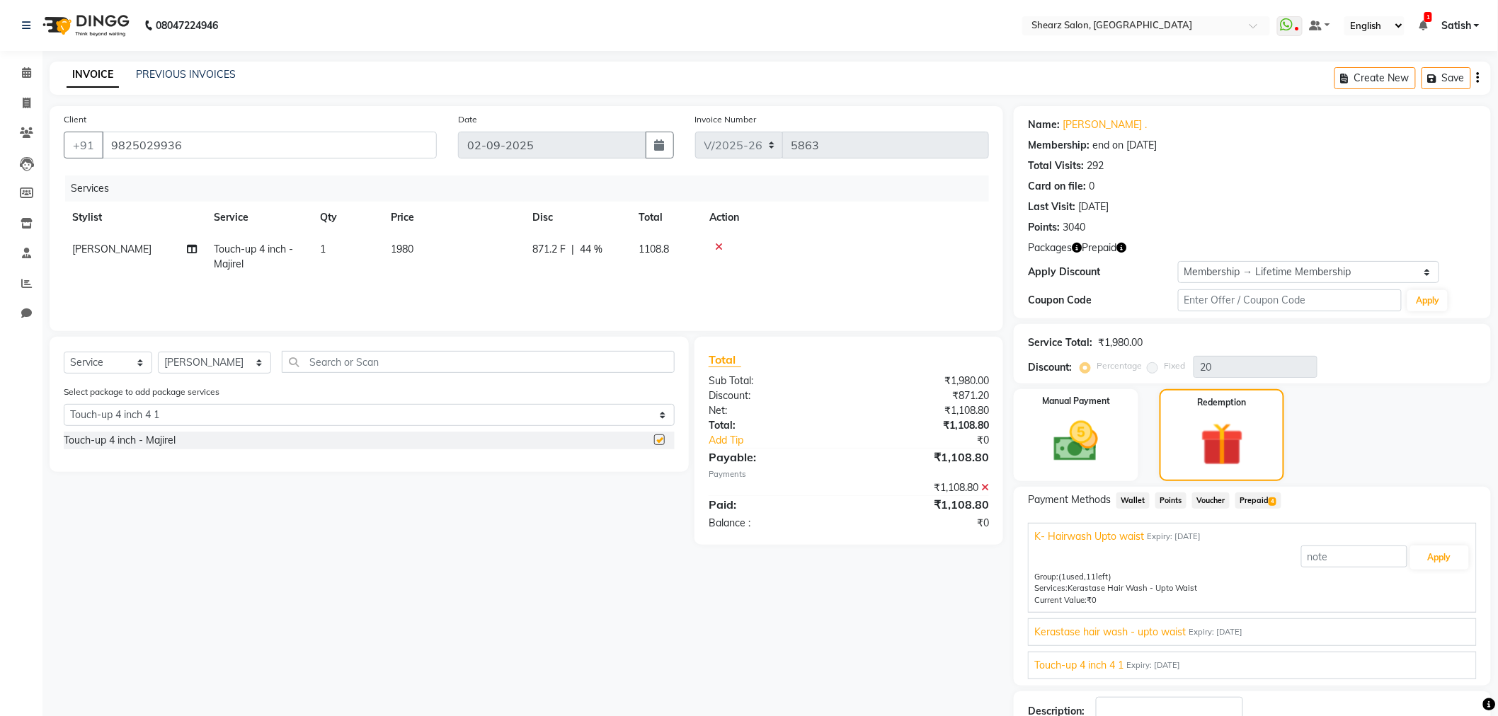
checkbox input "false"
click at [1417, 561] on button "Apply" at bounding box center [1439, 558] width 59 height 24
type input "K- Hairwash Upto waist"
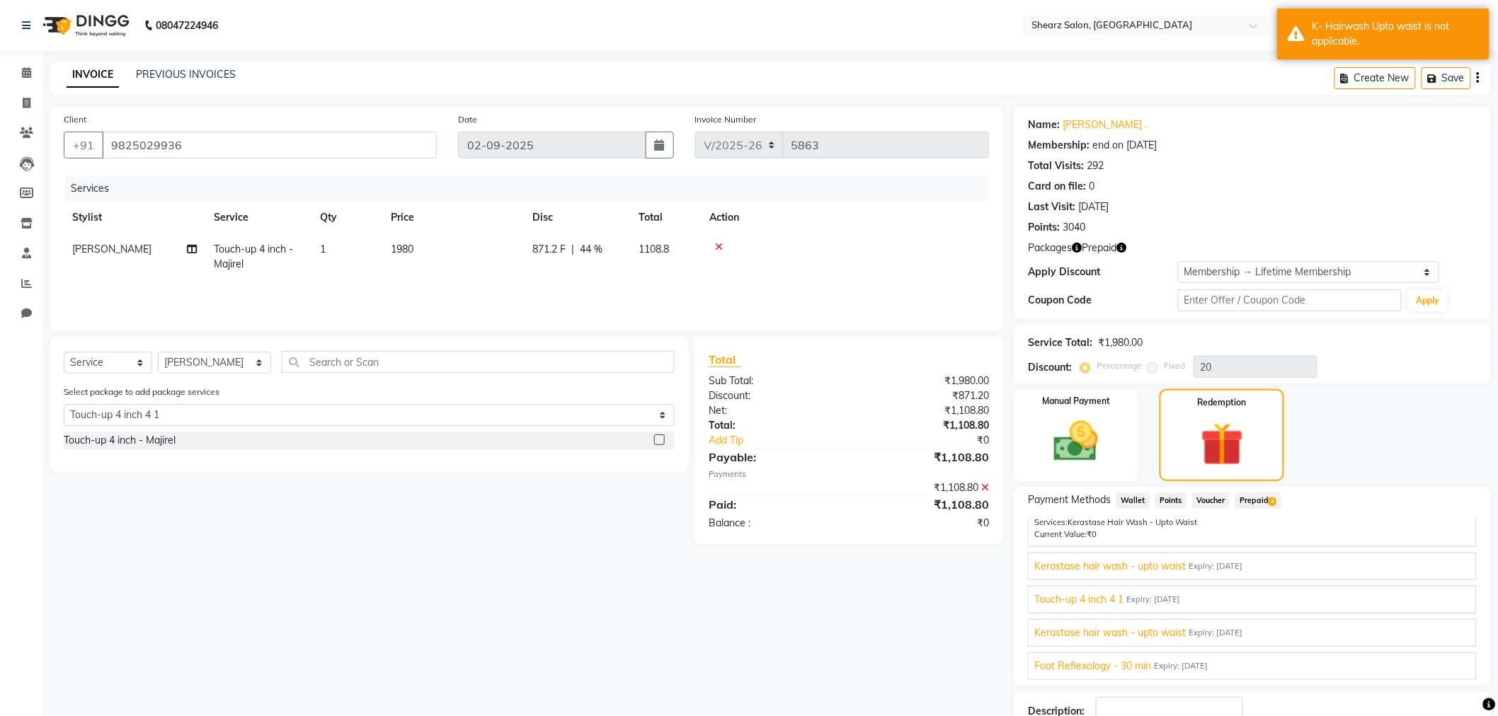
click at [1180, 596] on span "Expiry: 06-02-2035" at bounding box center [1153, 600] width 54 height 12
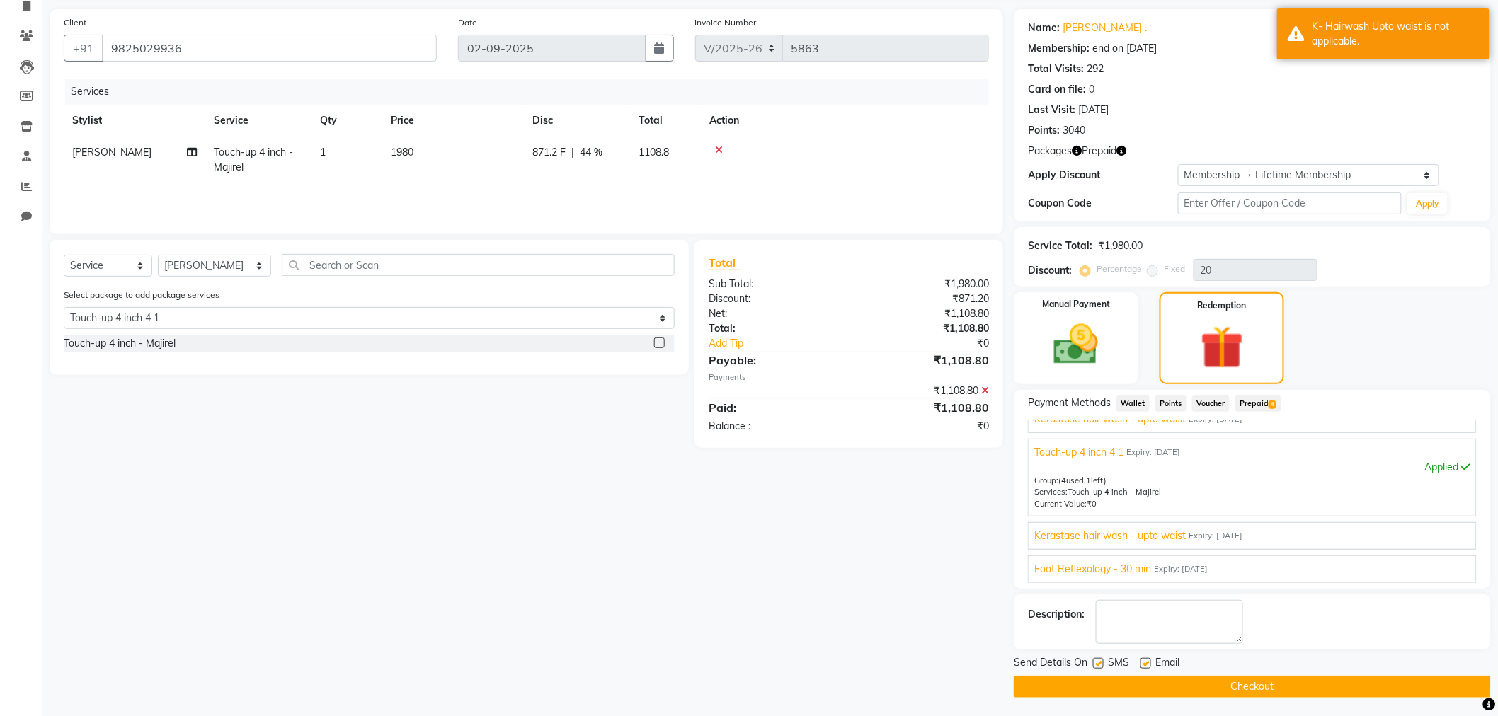
scroll to position [99, 0]
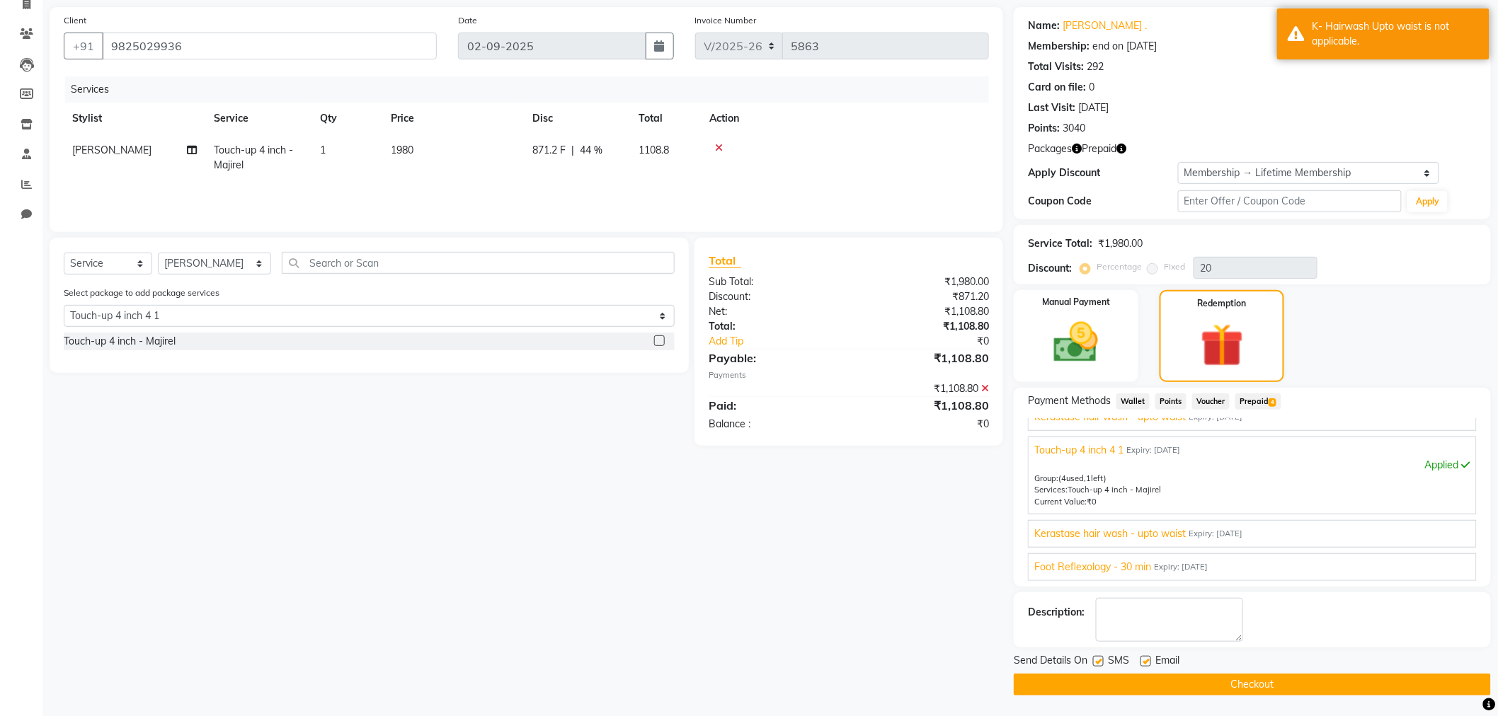
click at [1099, 682] on button "Checkout" at bounding box center [1252, 685] width 477 height 22
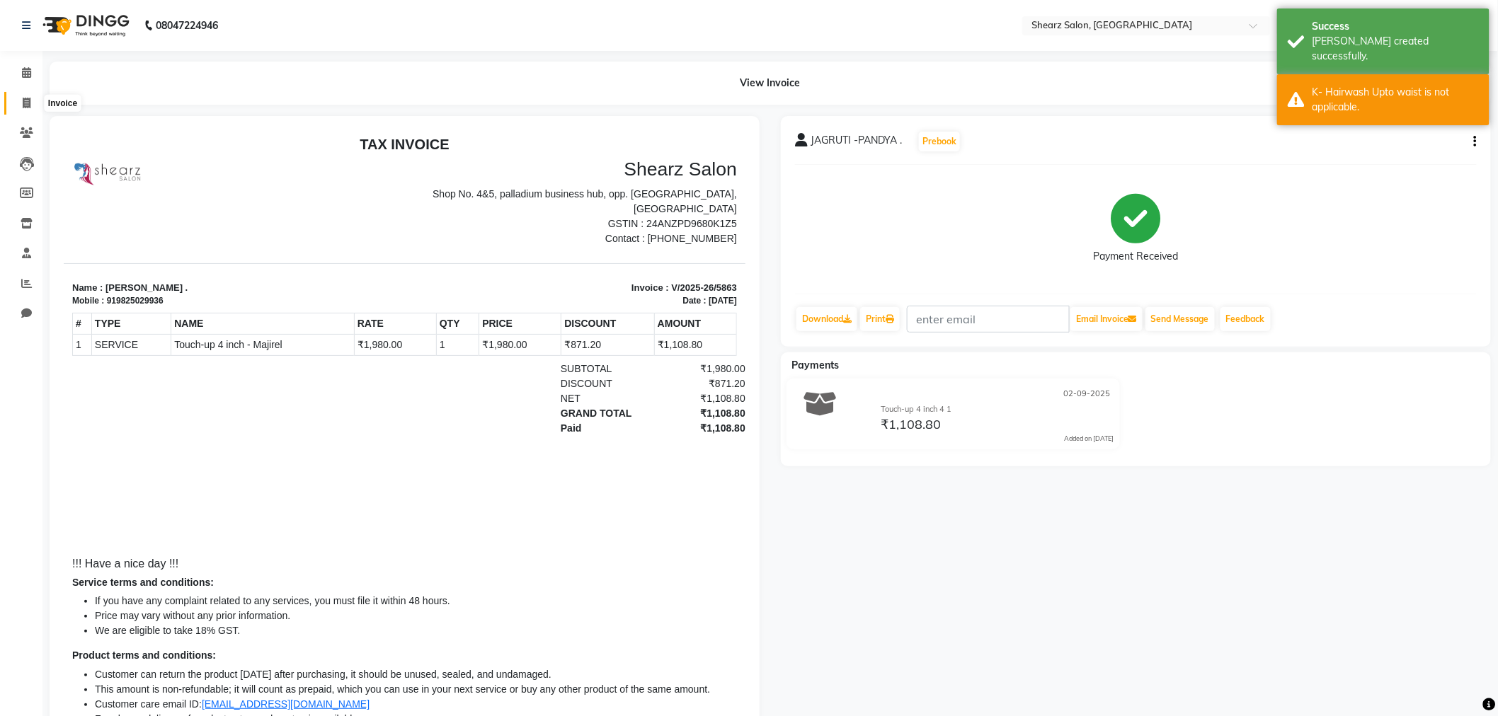
click at [23, 106] on icon at bounding box center [27, 103] width 8 height 11
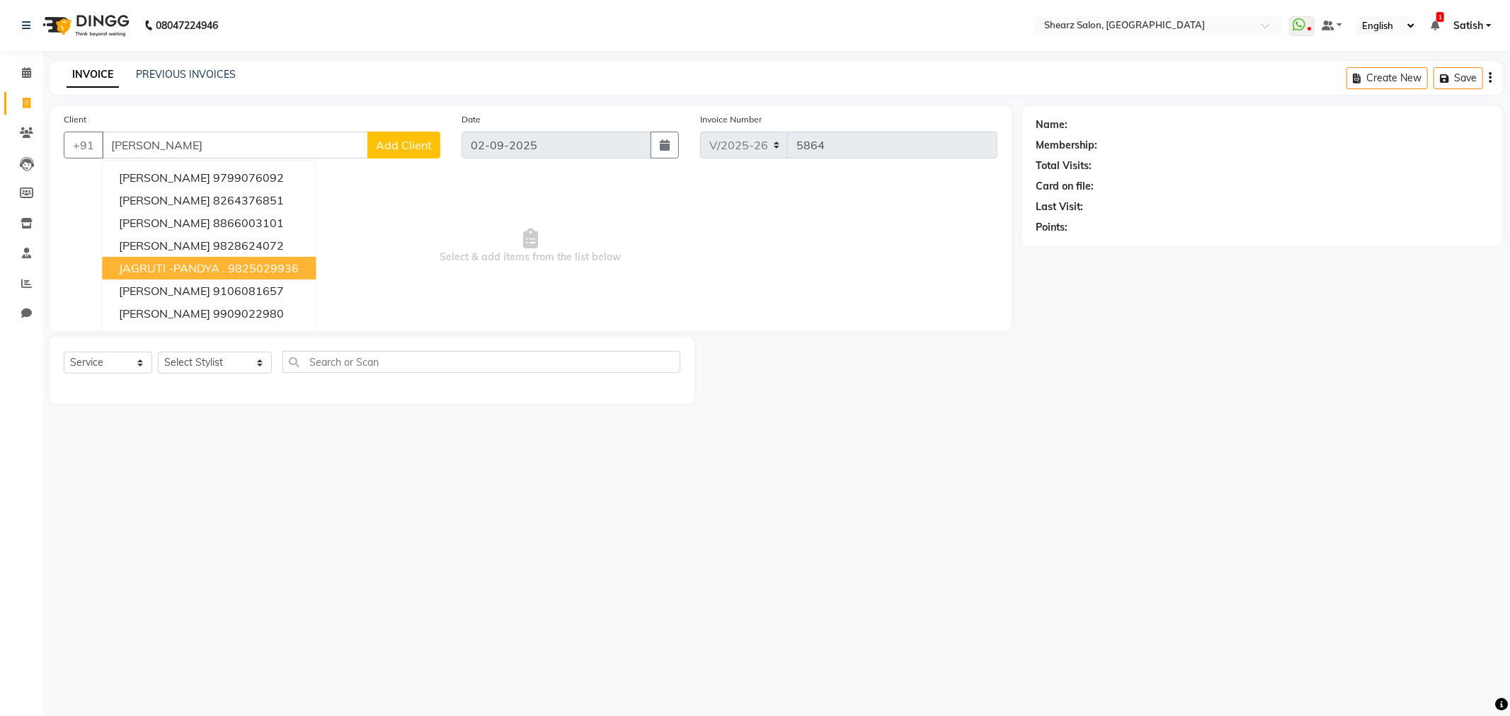
click at [183, 258] on button "JAGRUTI -PANDYA . 9825029936" at bounding box center [209, 268] width 214 height 23
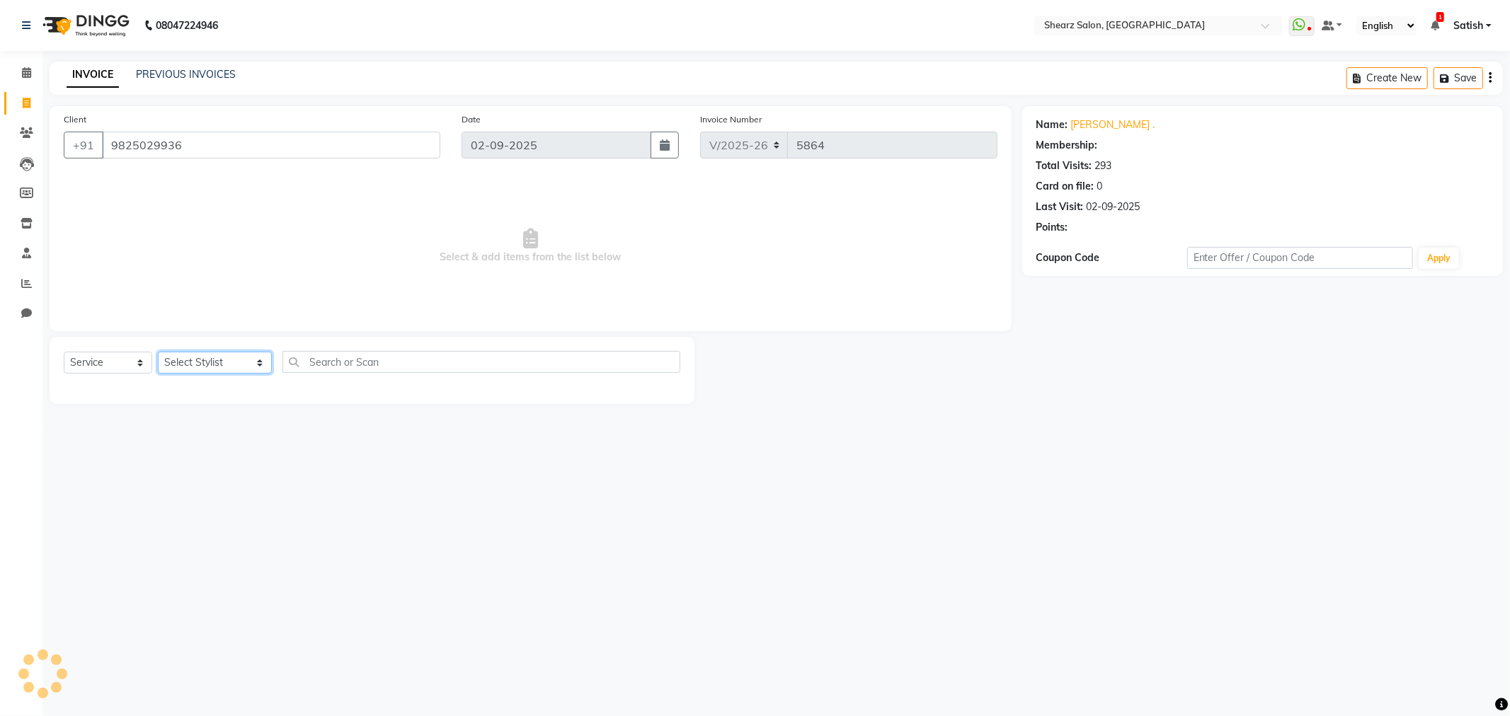
click at [197, 363] on select "Select Stylist Admin A General Arvind S Devda Asha Chavariya Brijesh Valand Cen…" at bounding box center [215, 363] width 114 height 22
click at [158, 353] on select "Select Stylist Admin A General Arvind S Devda Asha Chavariya Brijesh Valand Cen…" at bounding box center [215, 363] width 114 height 22
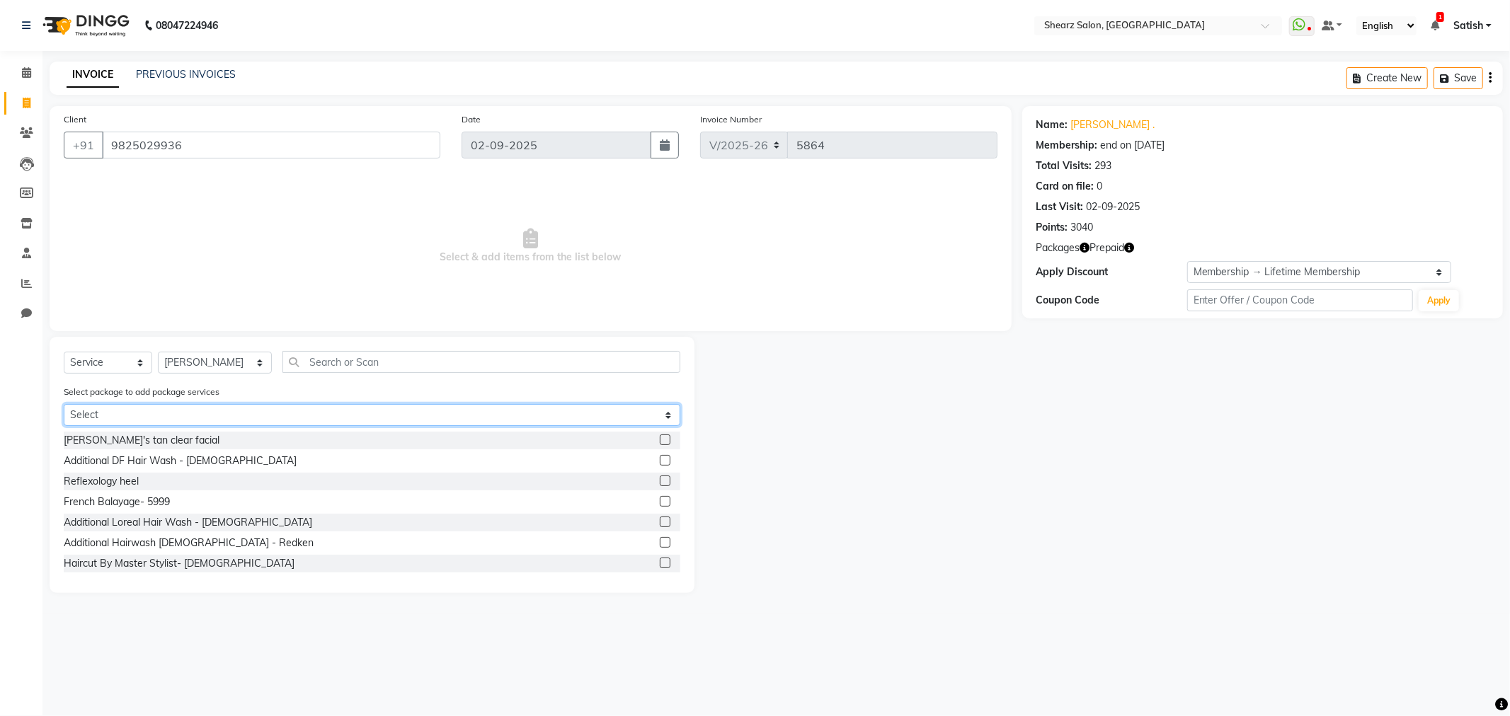
click at [486, 421] on select "Select K- Hairwash Upto waist Kerastase hair wash - upto waist Touch-up 4 inch …" at bounding box center [372, 415] width 617 height 22
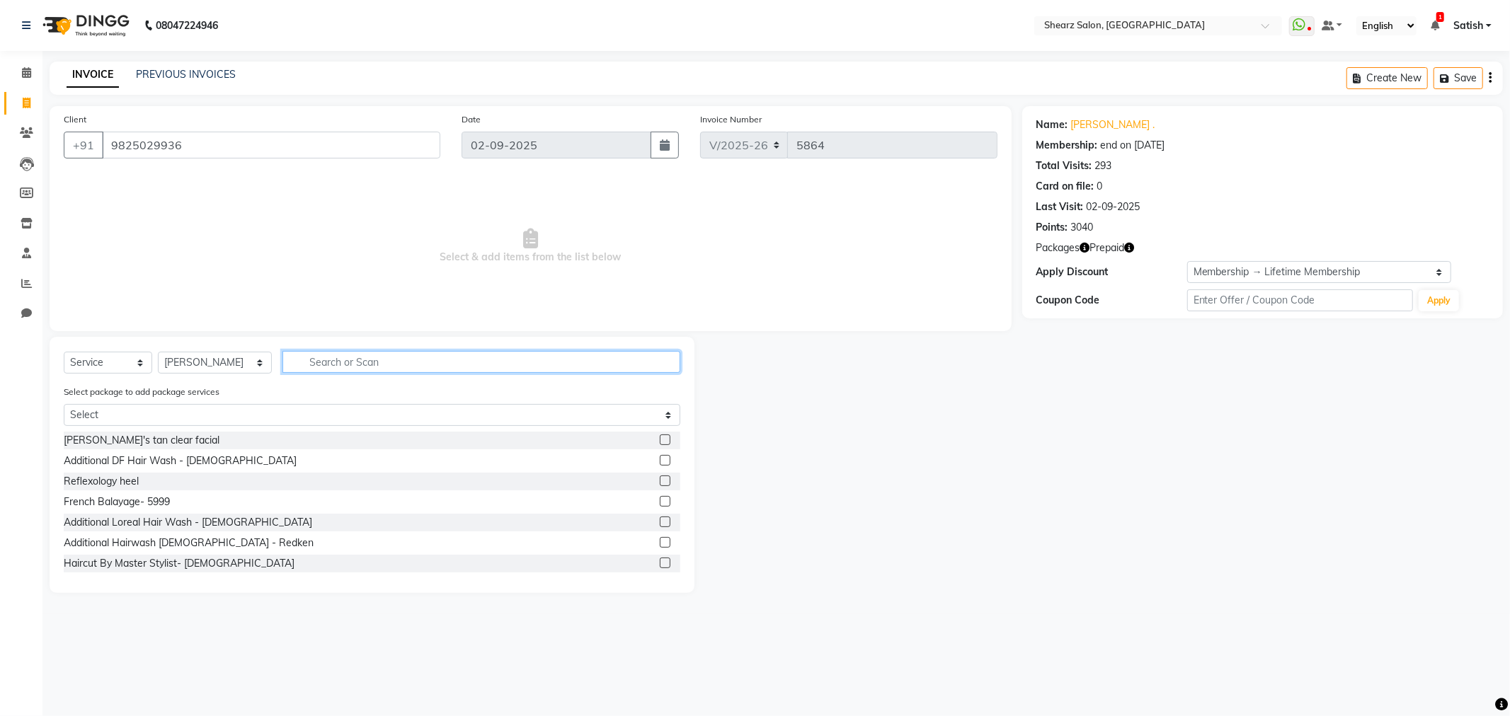
click at [385, 370] on input "text" at bounding box center [481, 362] width 398 height 22
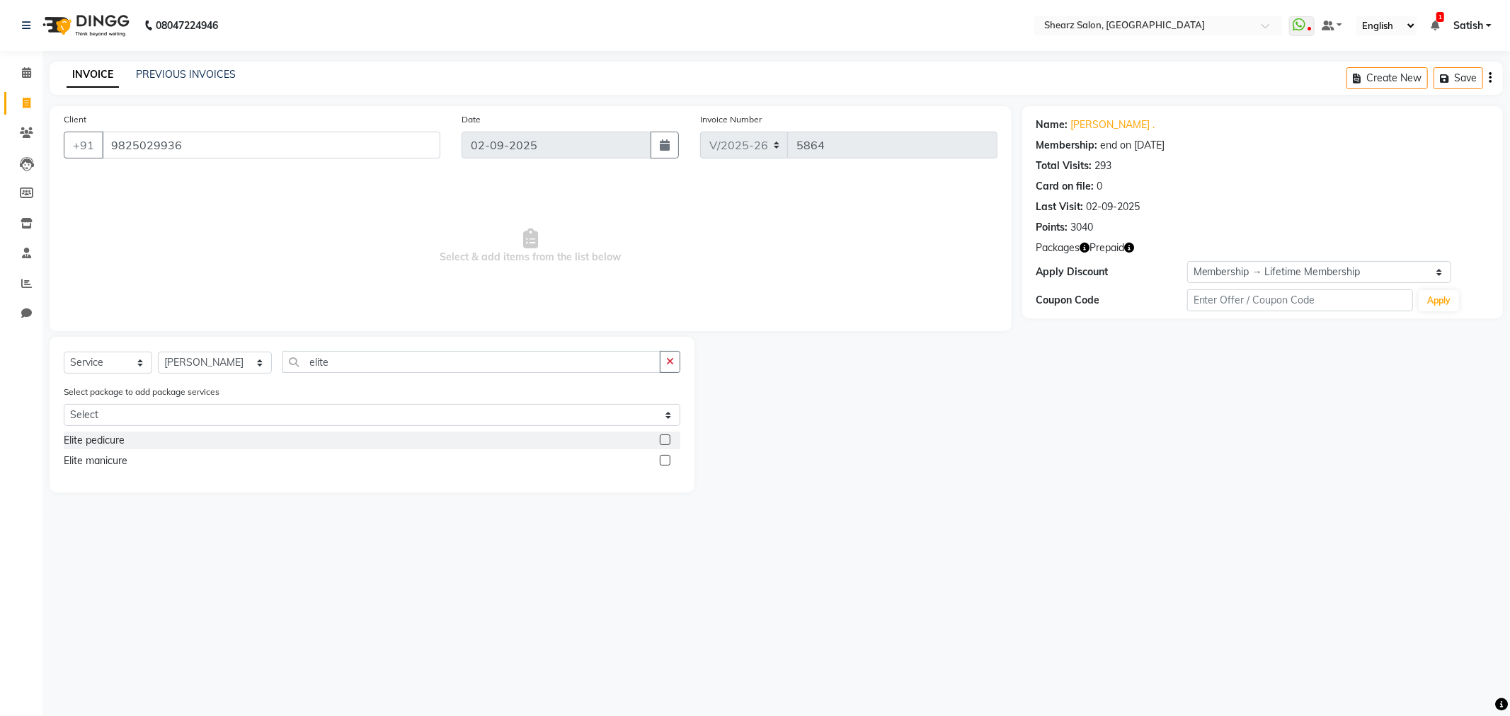
click at [668, 440] on label at bounding box center [665, 440] width 11 height 11
click at [668, 440] on input "checkbox" at bounding box center [664, 440] width 9 height 9
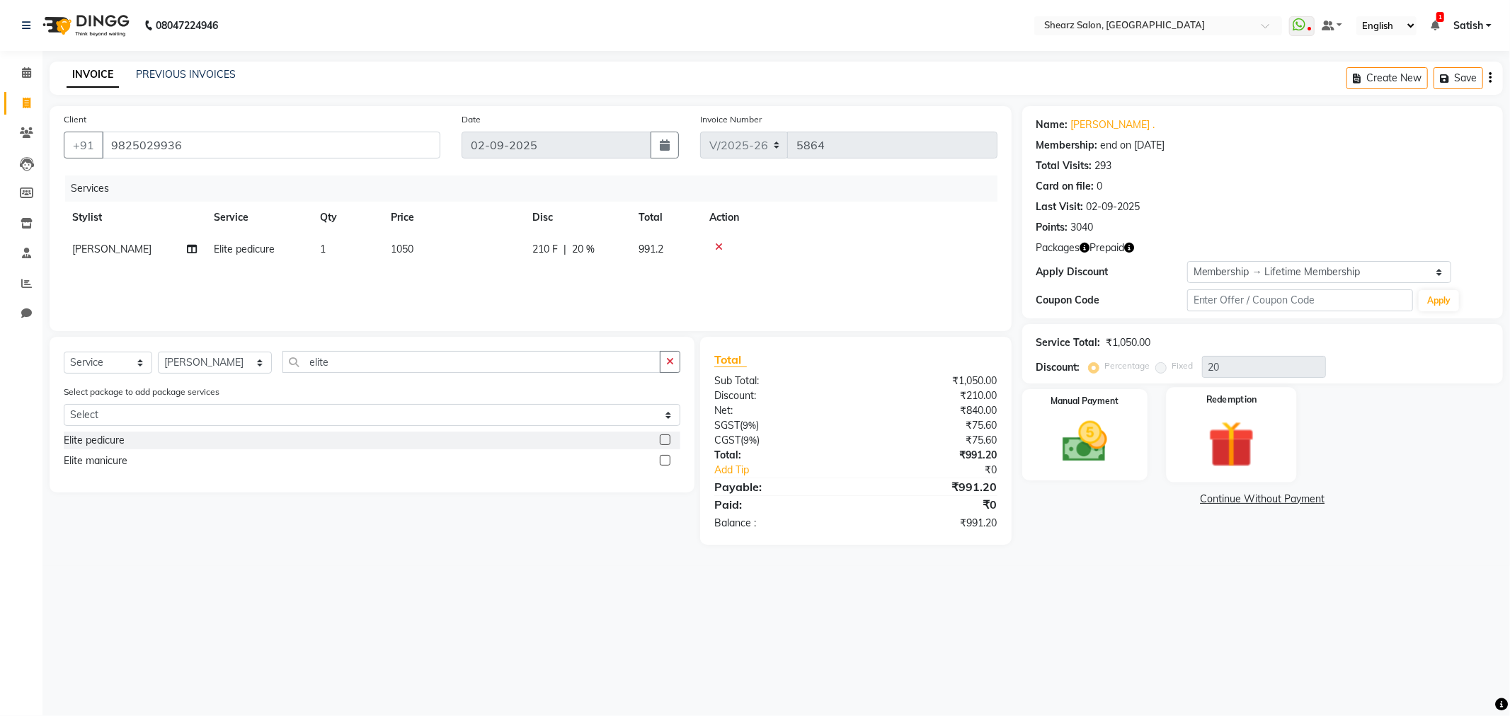
click at [1205, 450] on img at bounding box center [1232, 445] width 76 height 58
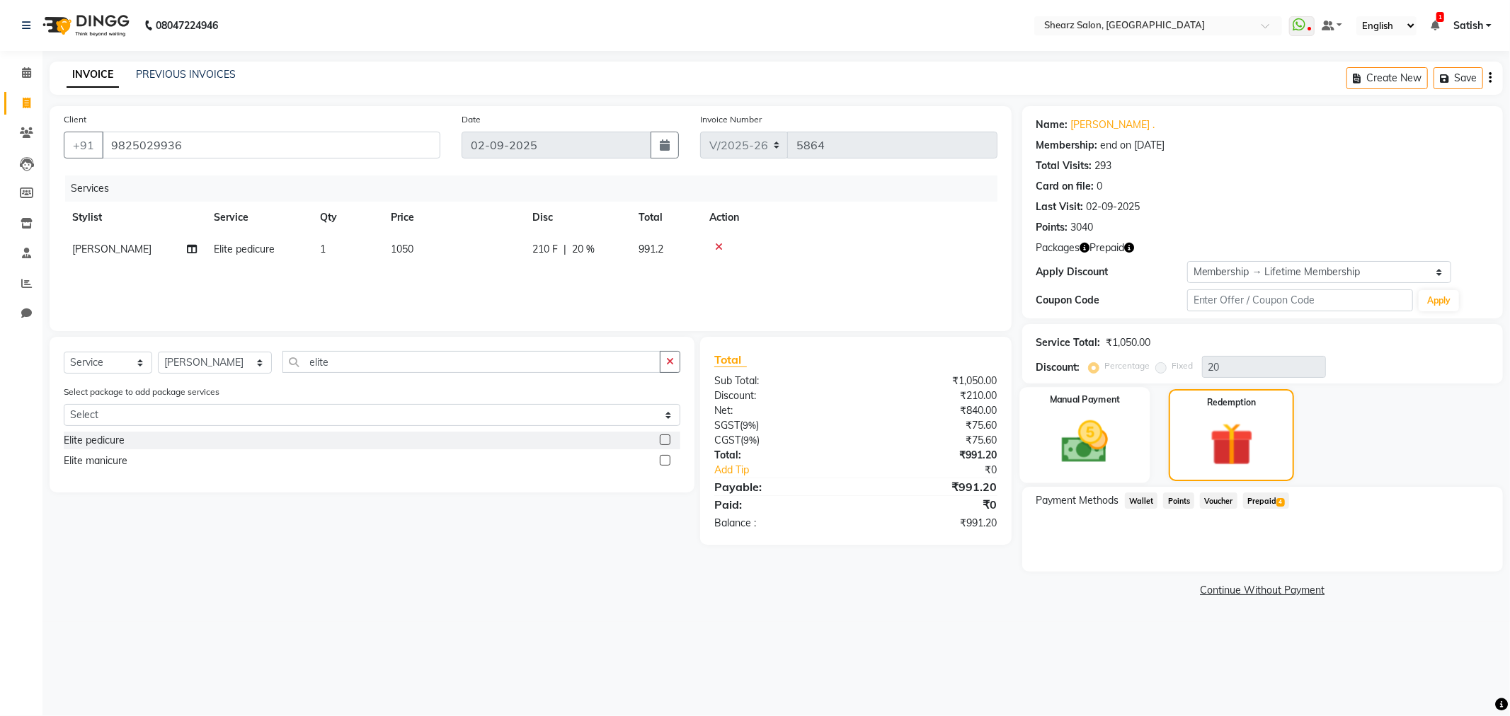
click at [1110, 445] on img at bounding box center [1085, 443] width 76 height 54
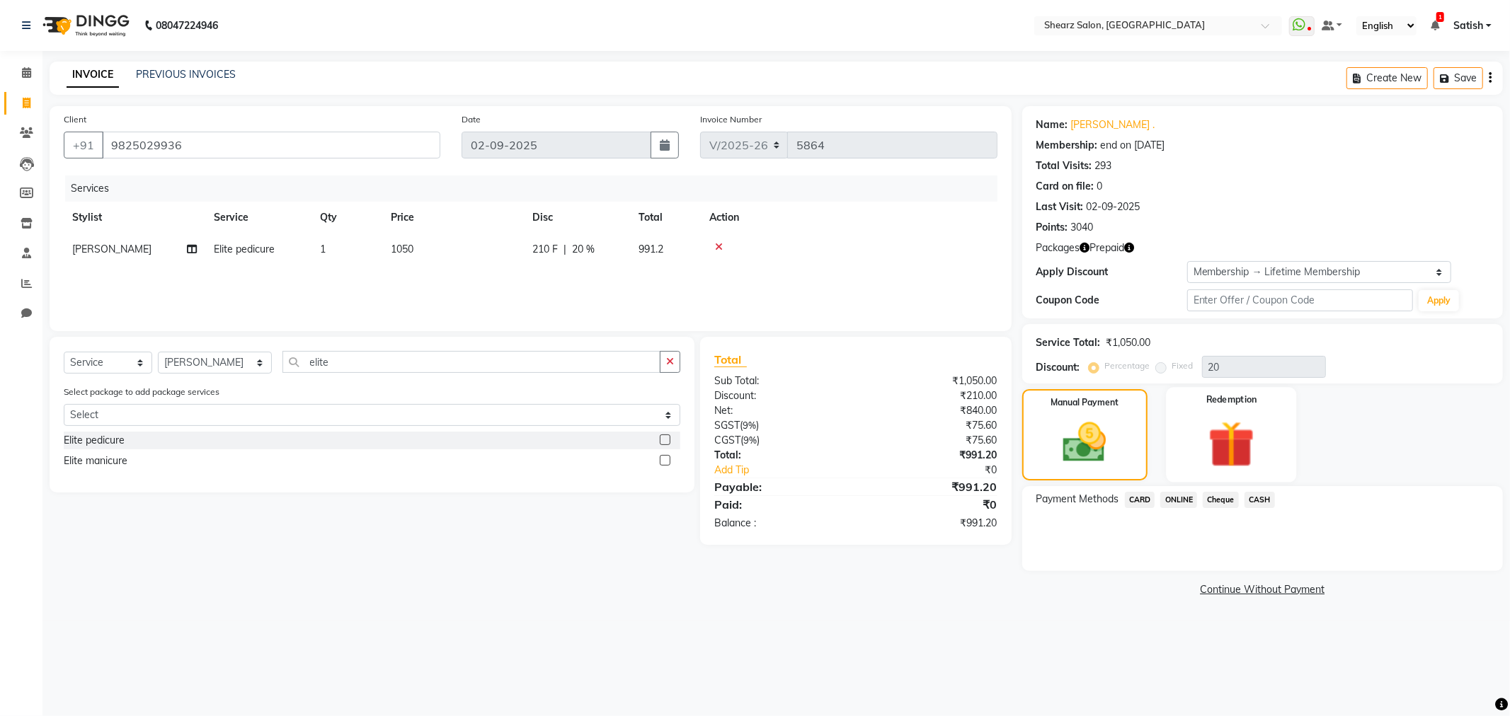
click at [1183, 457] on div "Redemption" at bounding box center [1231, 434] width 130 height 95
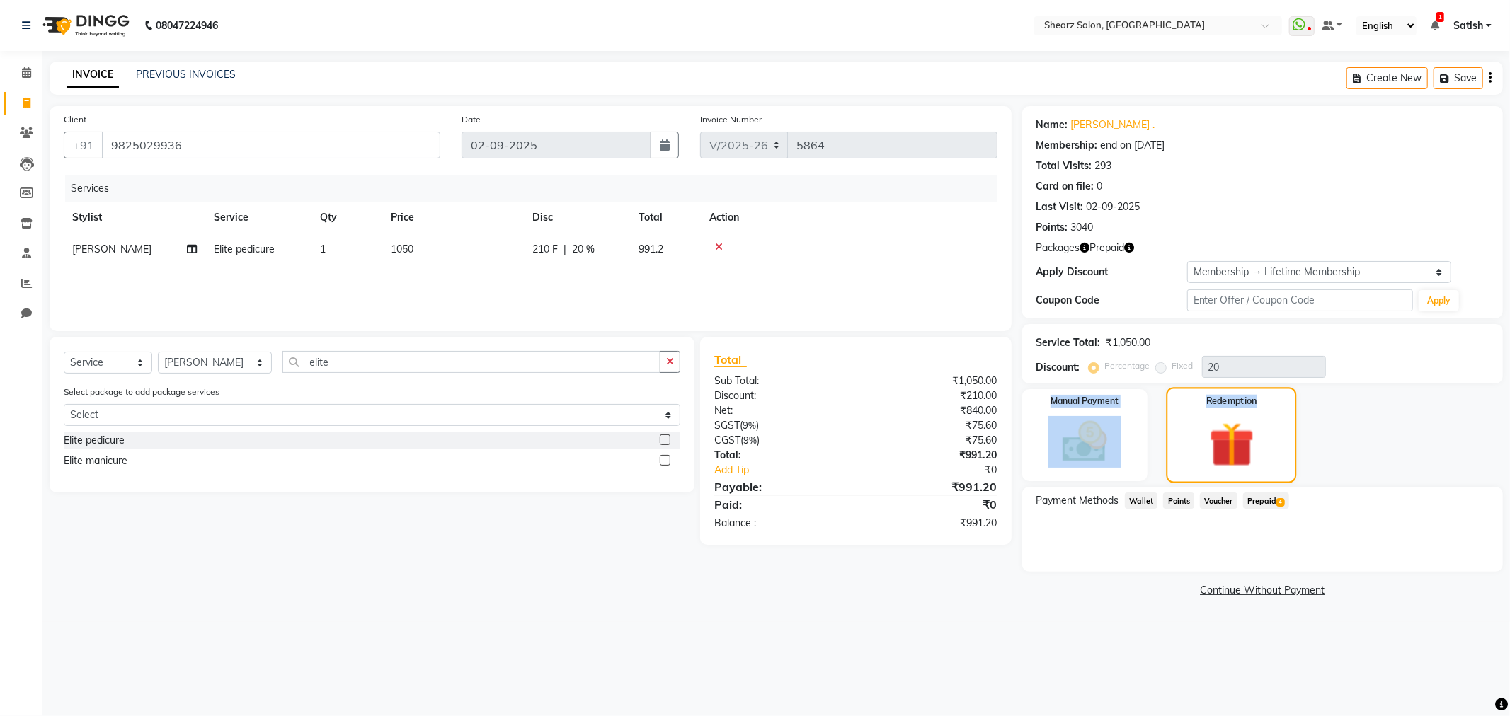
click at [1209, 450] on img at bounding box center [1232, 445] width 74 height 57
click at [1268, 500] on span "Prepaid 4" at bounding box center [1266, 501] width 46 height 16
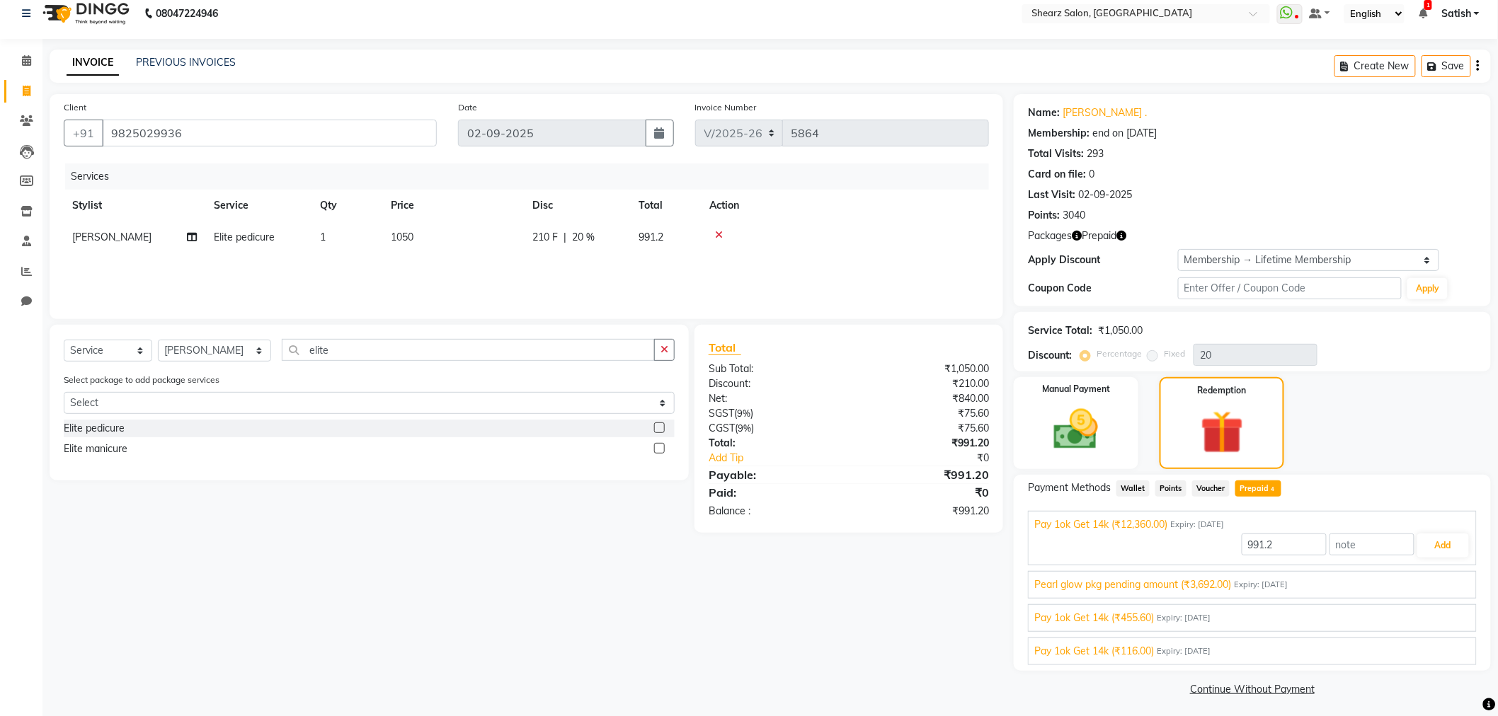
scroll to position [16, 0]
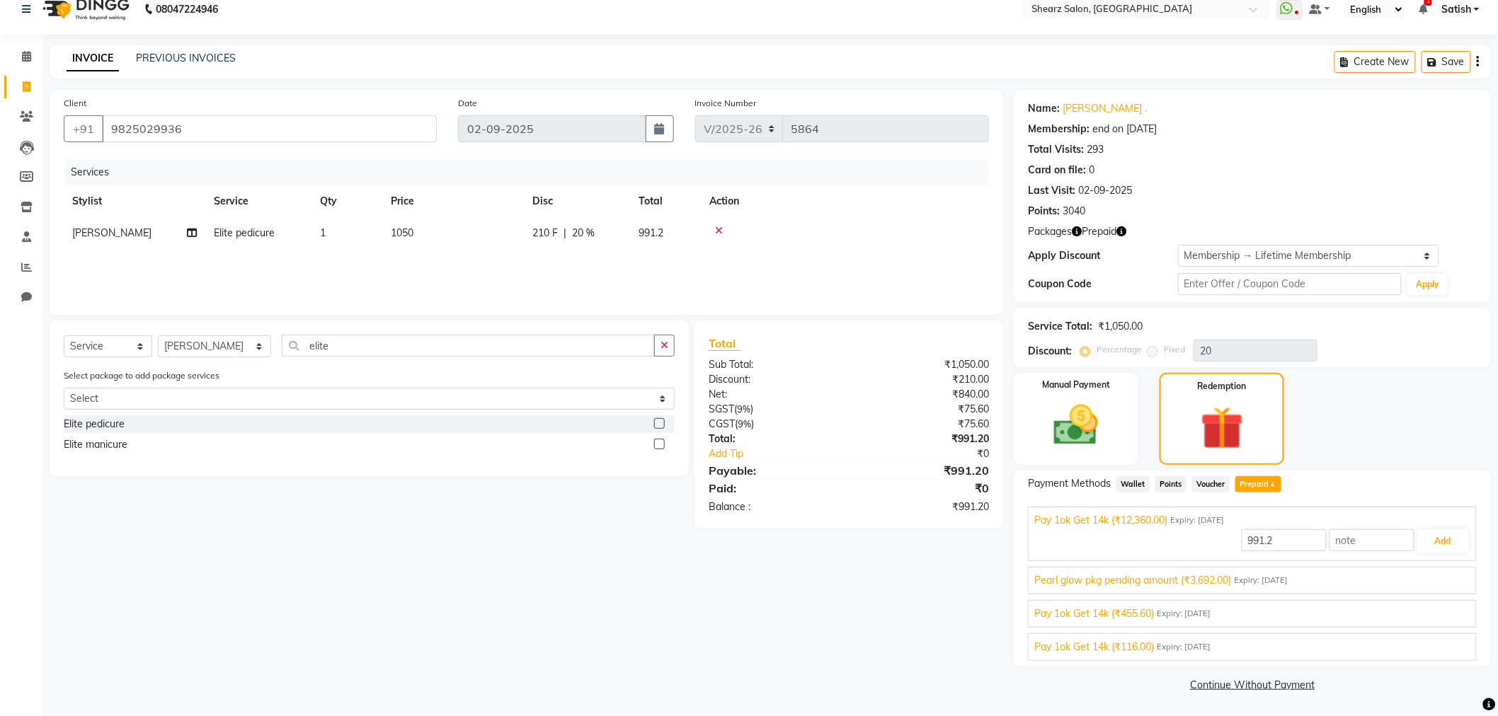
click at [1192, 581] on span "Pearl glow pkg pending amount (₹3,692.00)" at bounding box center [1132, 580] width 197 height 15
click at [1427, 576] on button "Add" at bounding box center [1443, 575] width 52 height 24
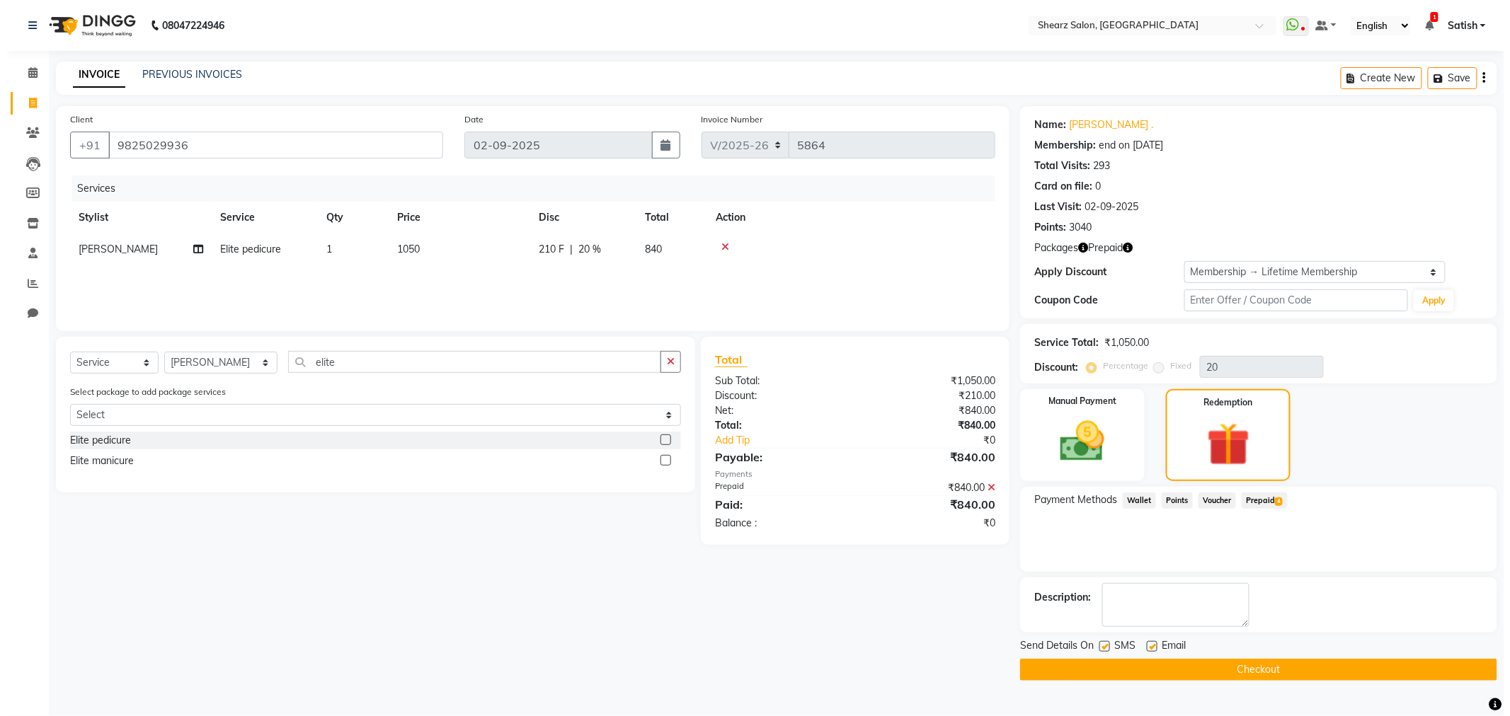
scroll to position [0, 0]
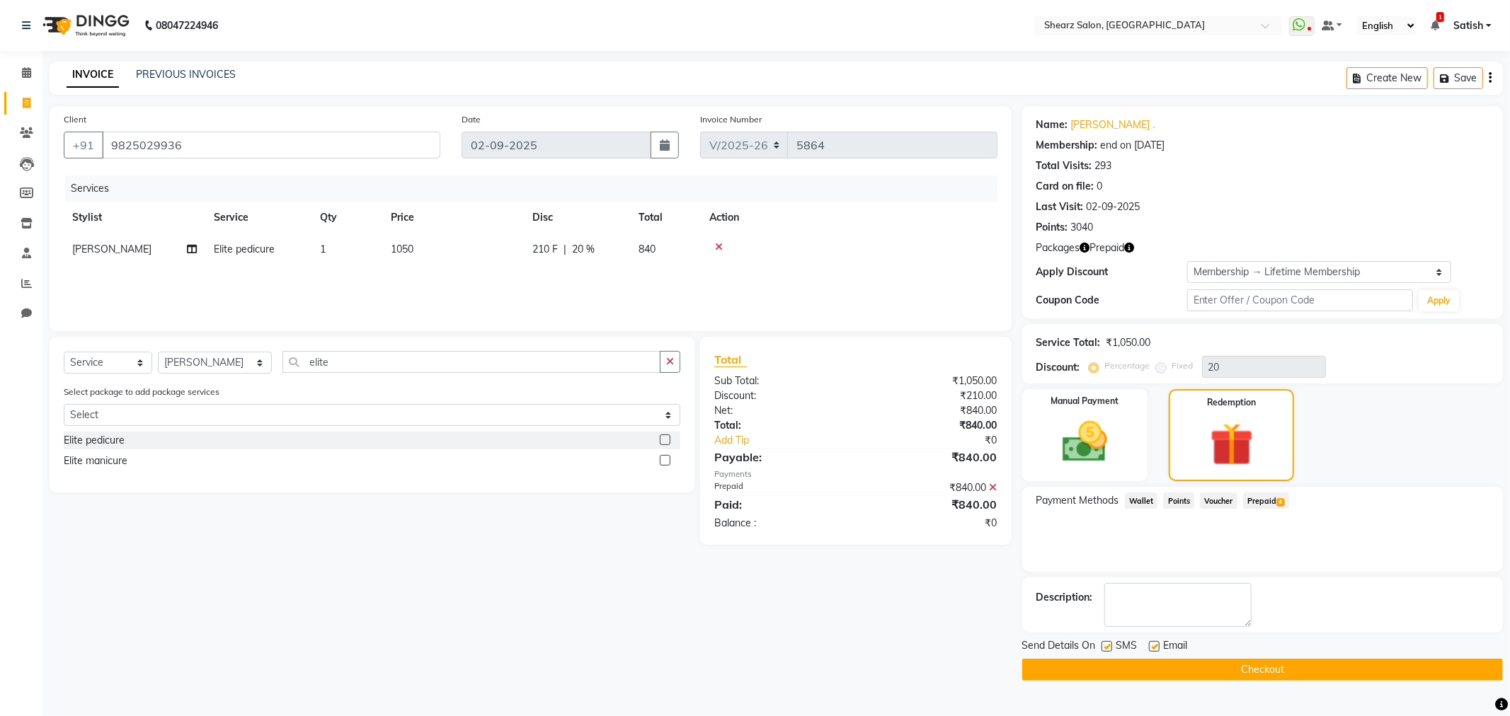
click at [1303, 666] on button "Checkout" at bounding box center [1262, 670] width 481 height 22
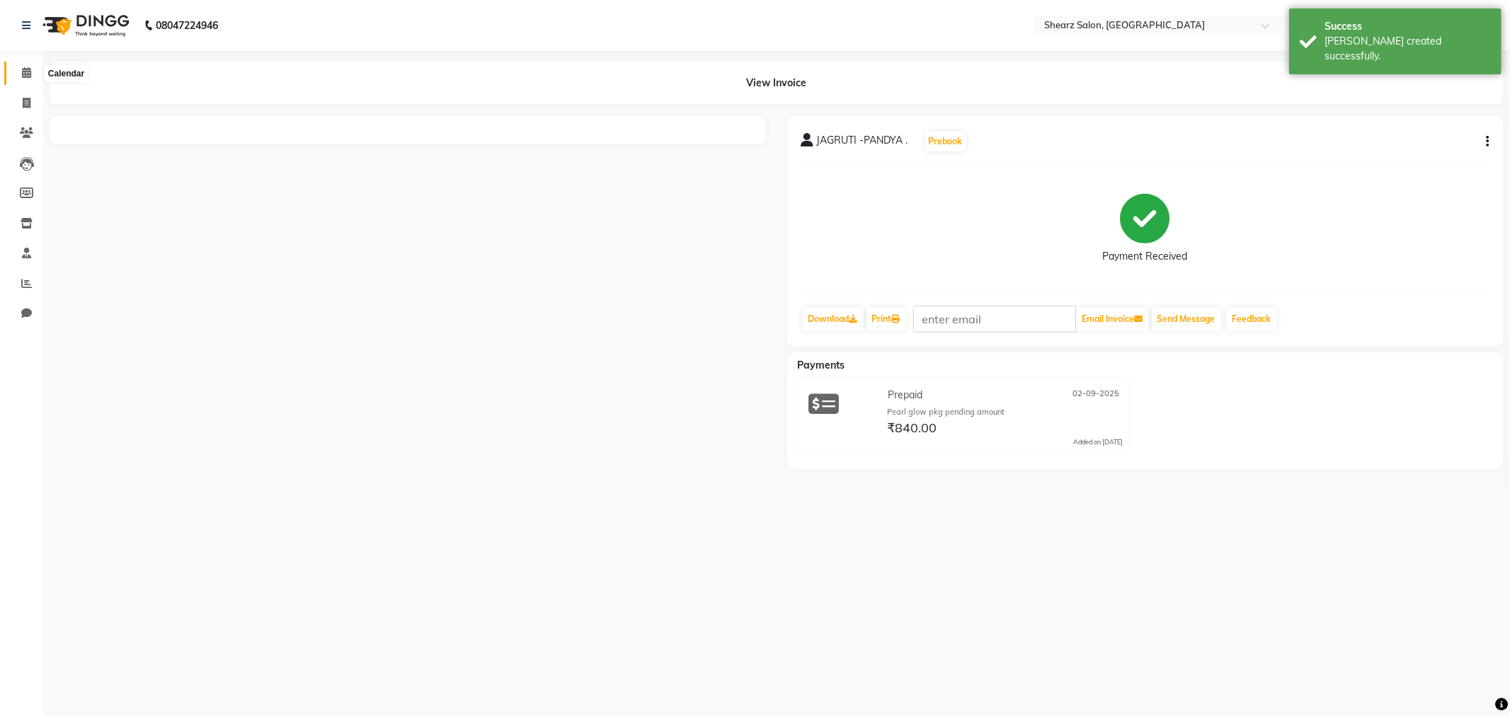
click at [17, 69] on span at bounding box center [26, 73] width 25 height 16
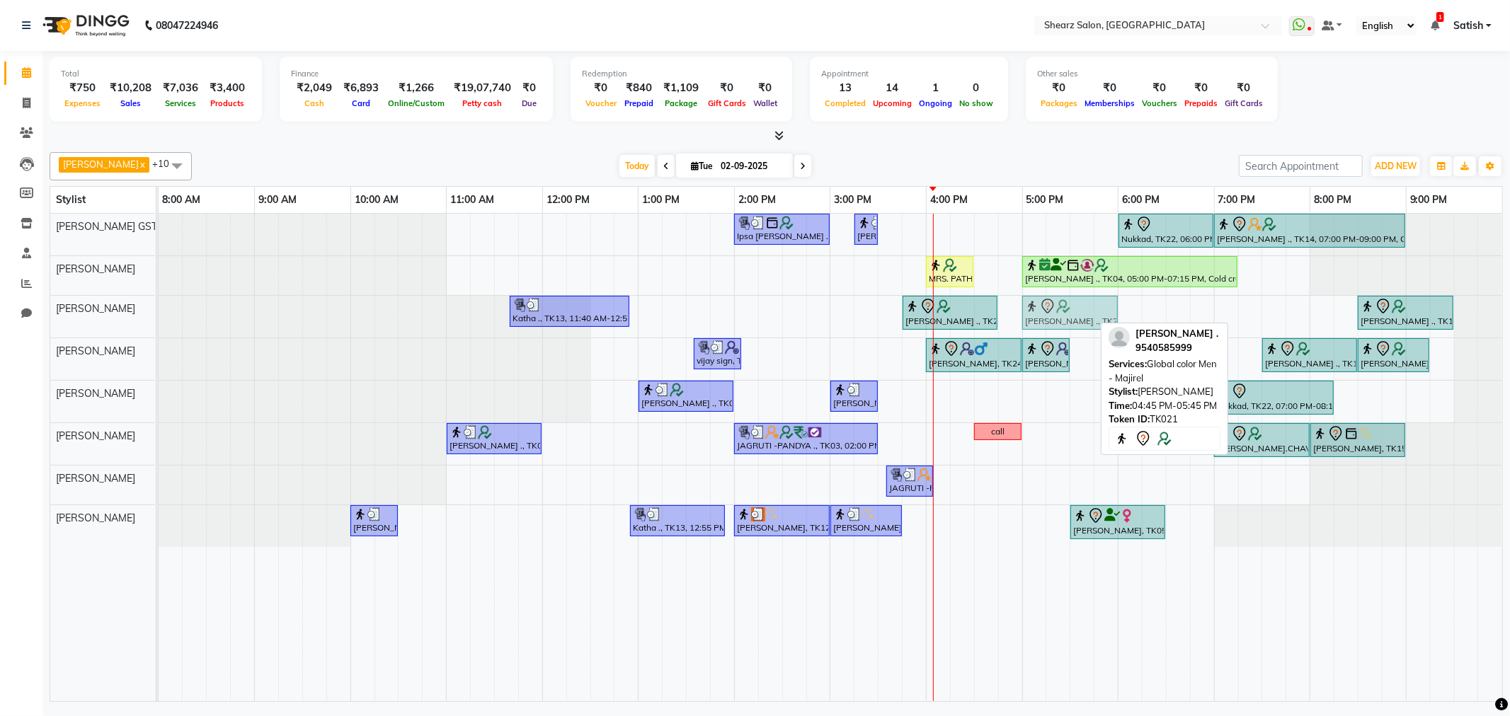
drag, startPoint x: 1035, startPoint y: 319, endPoint x: 1061, endPoint y: 317, distance: 25.6
click at [159, 317] on div "Katha ., TK13, 11:40 AM-12:55 PM, K - Fusio Dose - Women,Women blowdry upto wai…" at bounding box center [159, 317] width 0 height 42
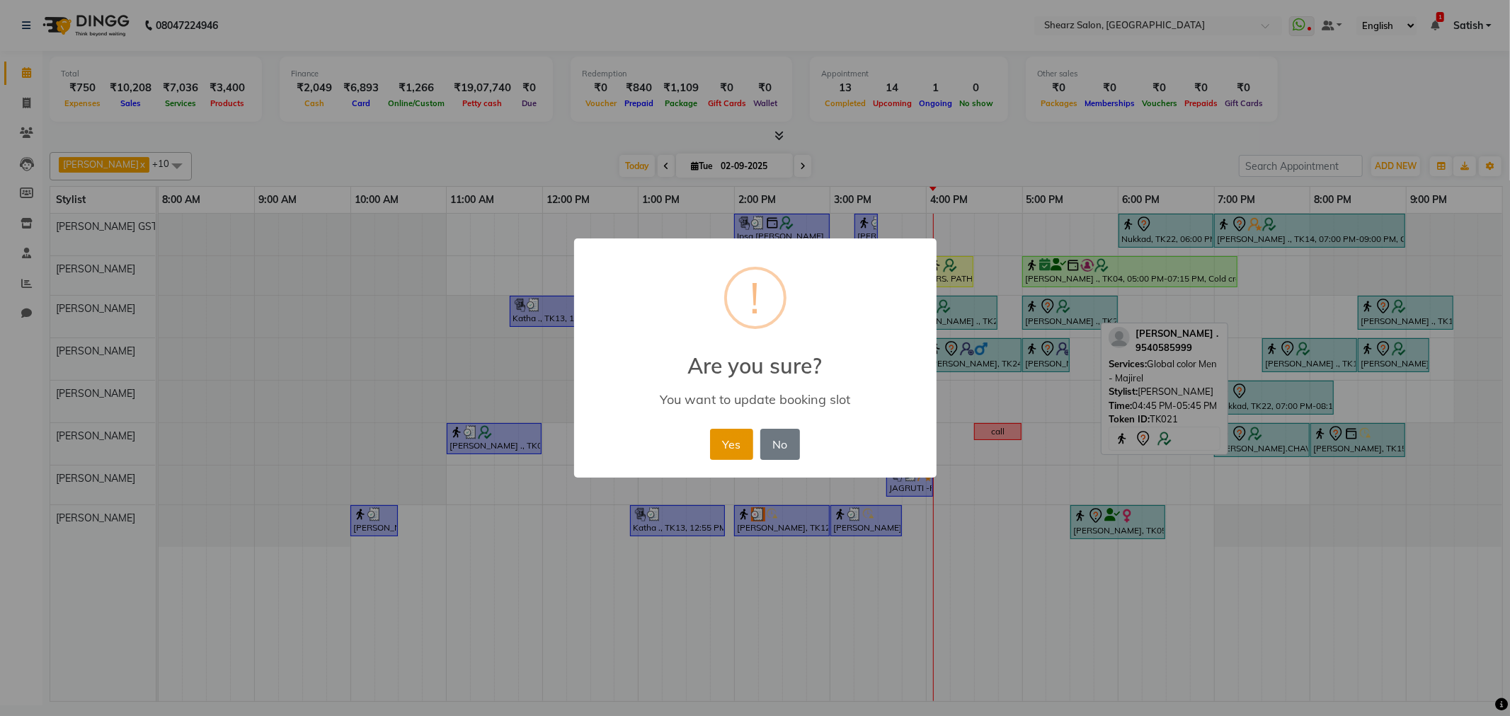
click at [733, 437] on button "Yes" at bounding box center [731, 444] width 43 height 31
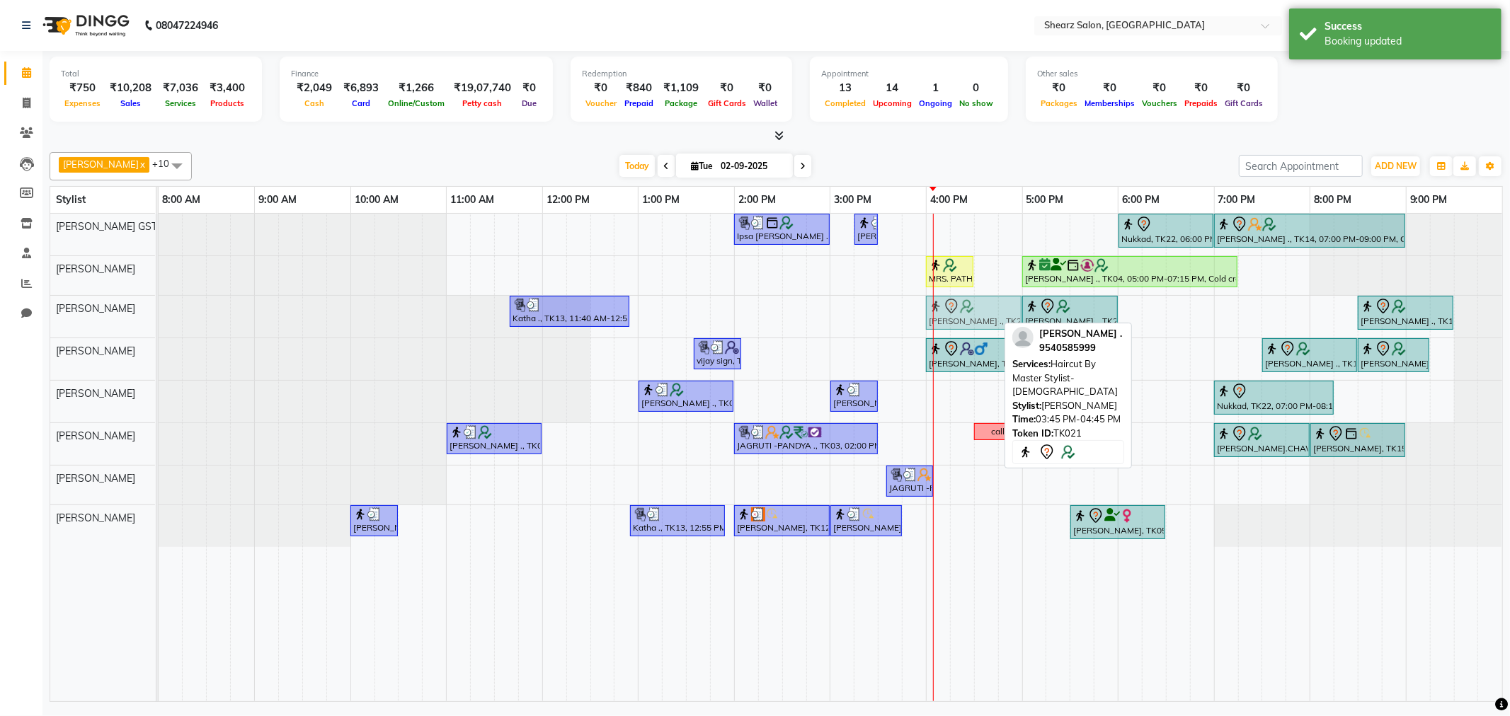
drag, startPoint x: 964, startPoint y: 305, endPoint x: 997, endPoint y: 317, distance: 35.4
click at [159, 317] on div "Katha ., TK13, 11:40 AM-12:55 PM, K - Fusio Dose - Women,Women blowdry upto wai…" at bounding box center [159, 317] width 0 height 42
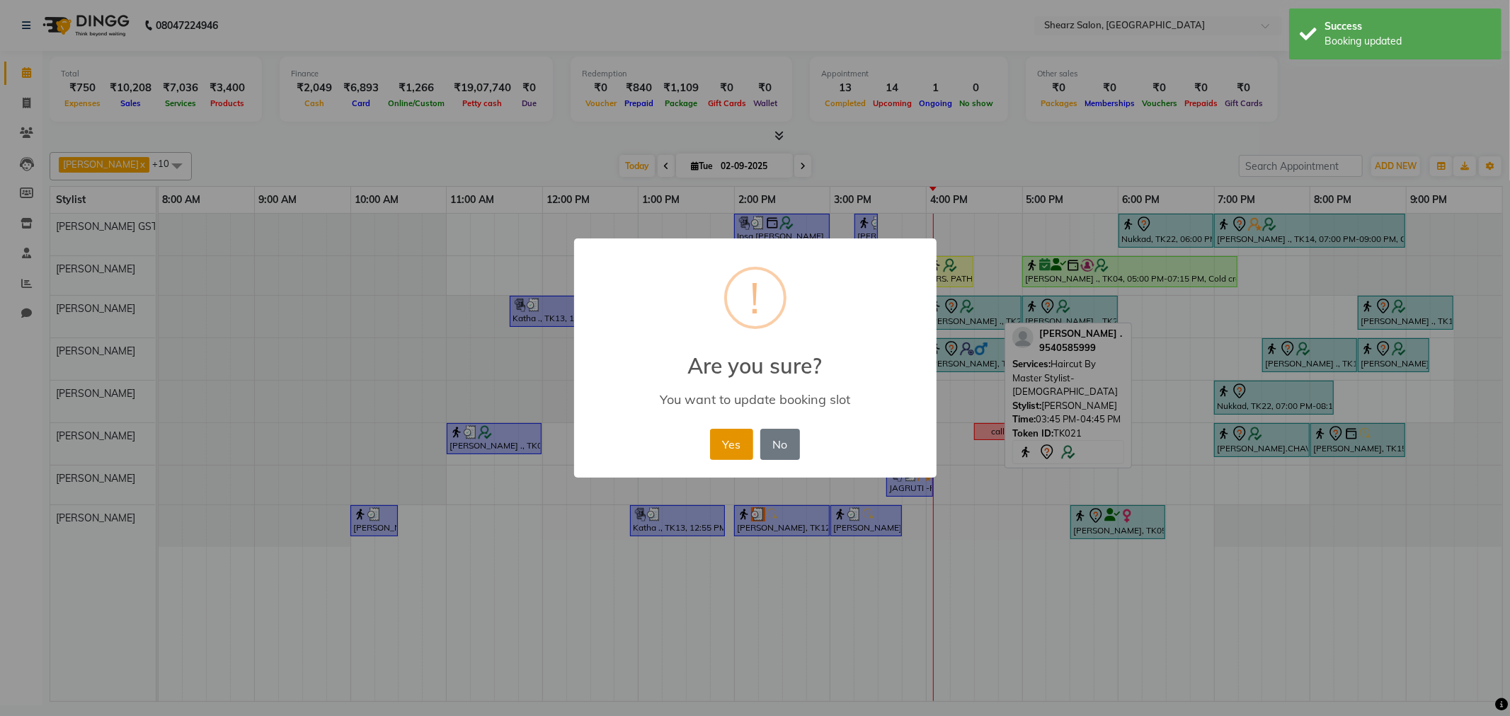
click at [741, 450] on button "Yes" at bounding box center [731, 444] width 43 height 31
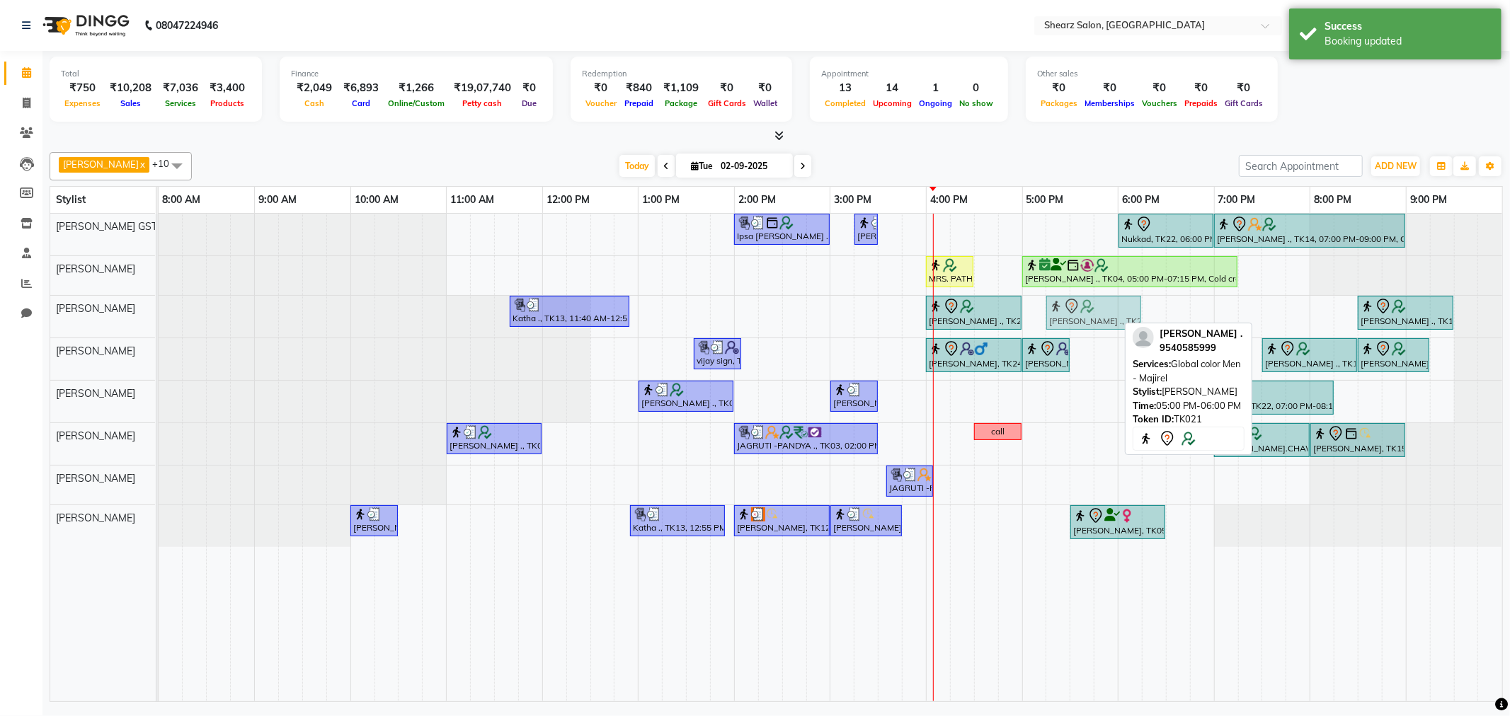
click at [159, 309] on div "Katha ., TK13, 11:40 AM-12:55 PM, K - Fusio Dose - Women,Women blowdry upto wai…" at bounding box center [159, 317] width 0 height 42
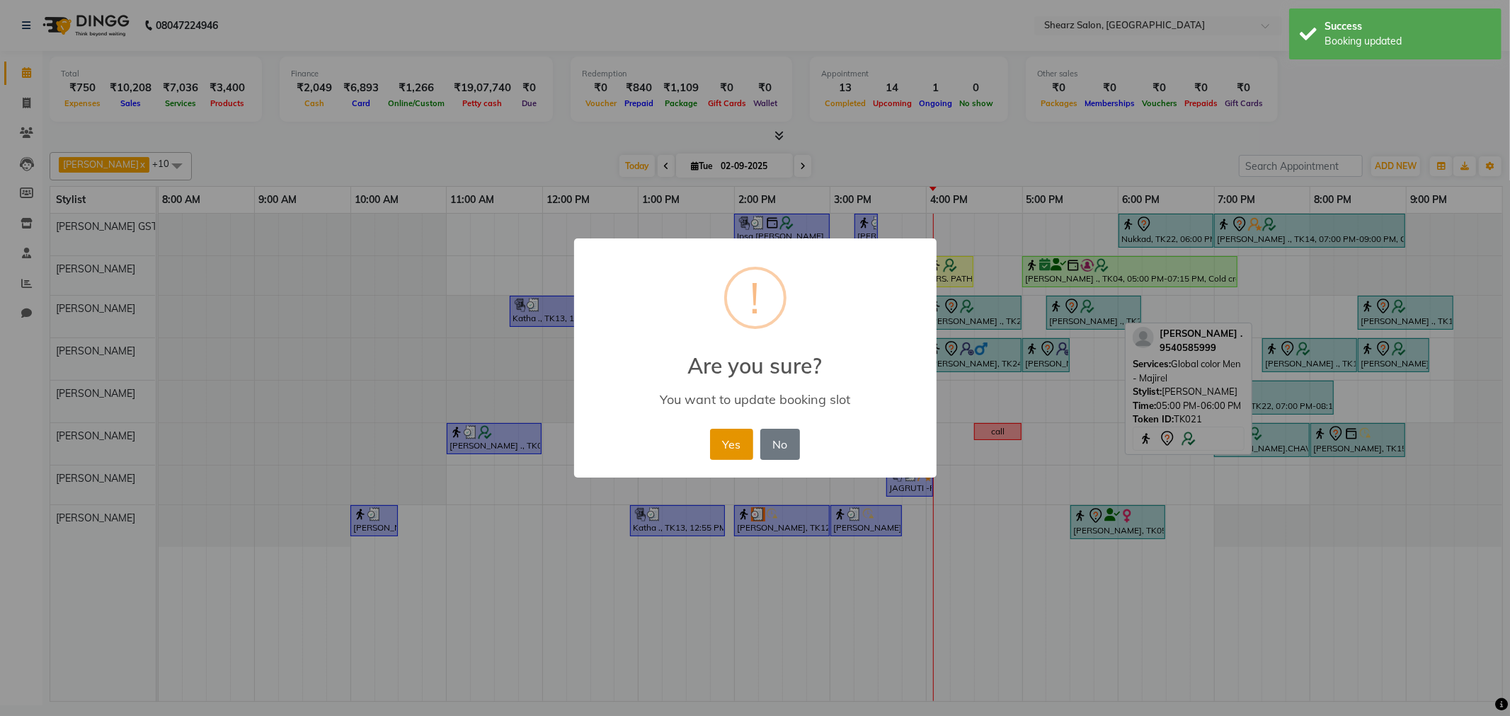
click at [729, 442] on button "Yes" at bounding box center [731, 444] width 43 height 31
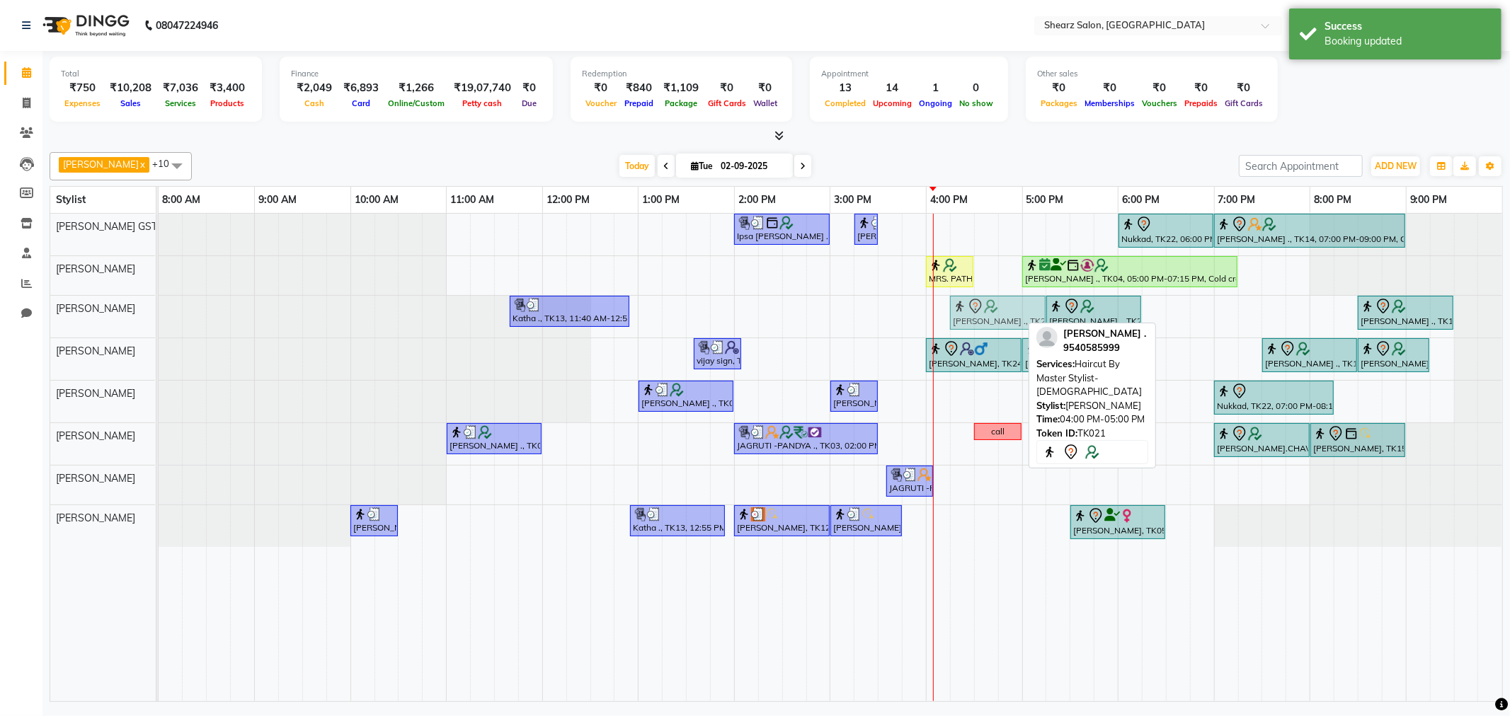
drag, startPoint x: 976, startPoint y: 302, endPoint x: 1003, endPoint y: 314, distance: 30.1
click at [159, 314] on div "Katha ., TK13, 11:40 AM-12:55 PM, K - Fusio Dose - Women,Women blowdry upto wai…" at bounding box center [159, 317] width 0 height 42
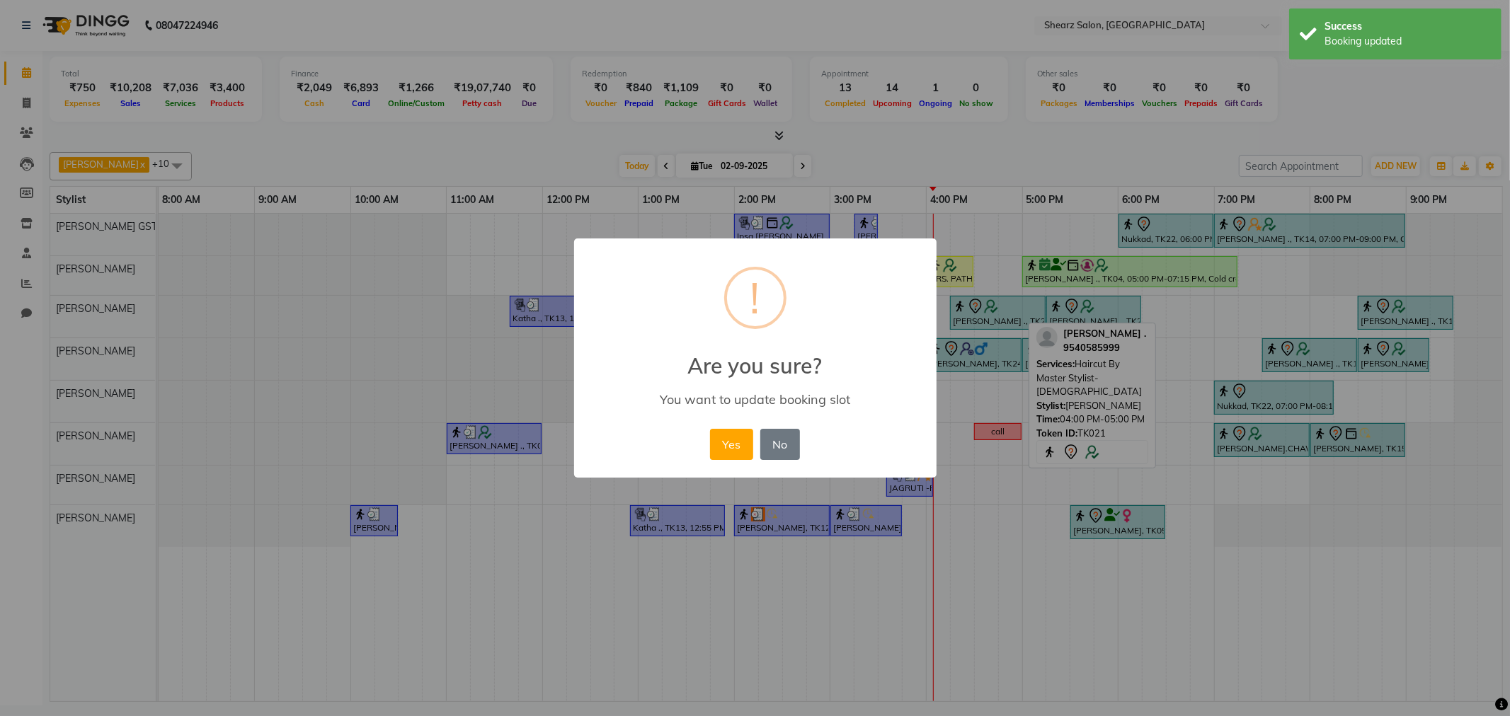
click at [722, 454] on button "Yes" at bounding box center [731, 444] width 43 height 31
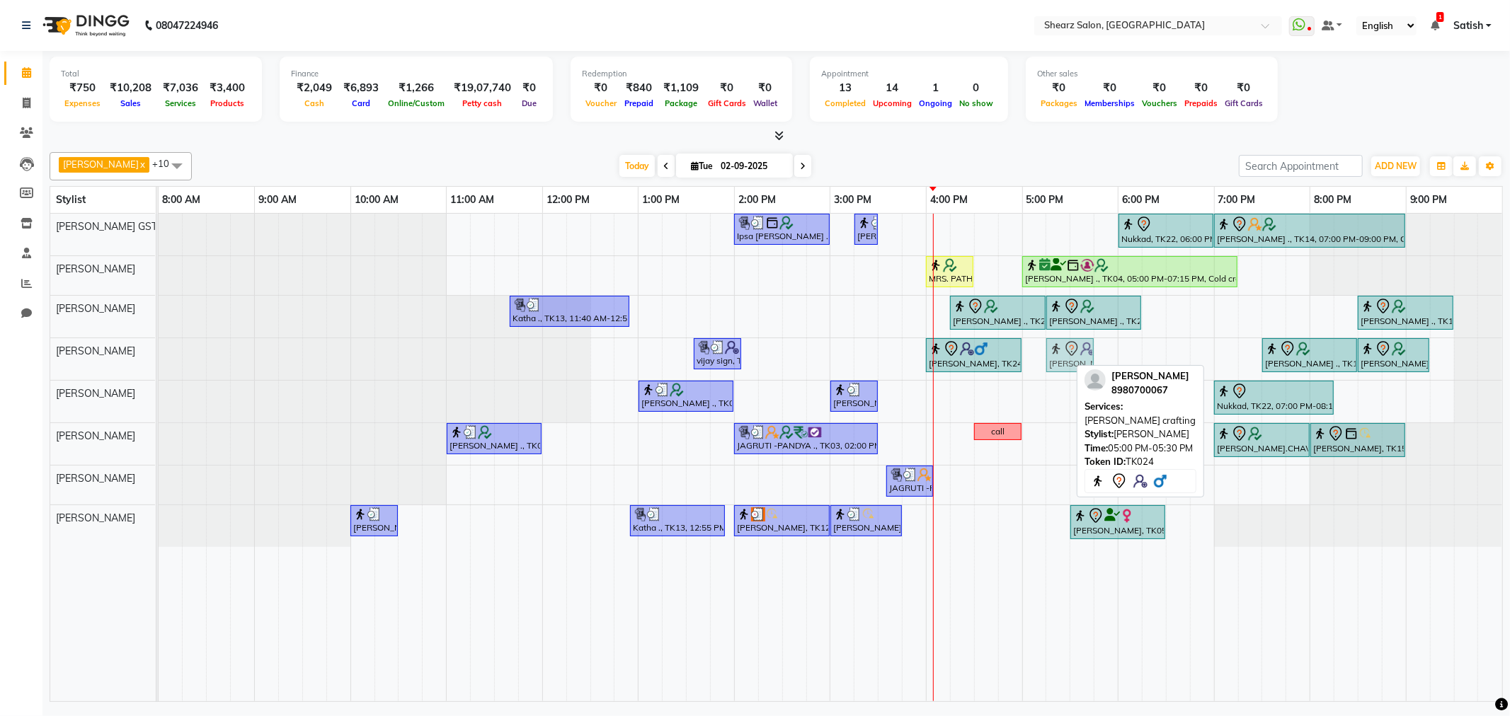
drag, startPoint x: 1039, startPoint y: 358, endPoint x: 1062, endPoint y: 354, distance: 22.9
click at [159, 354] on div "vijay sign, TK16, 01:35 PM-02:05 PM, Beard crafting Neeraj Kapdi, TK24, 04:00 P…" at bounding box center [159, 359] width 0 height 42
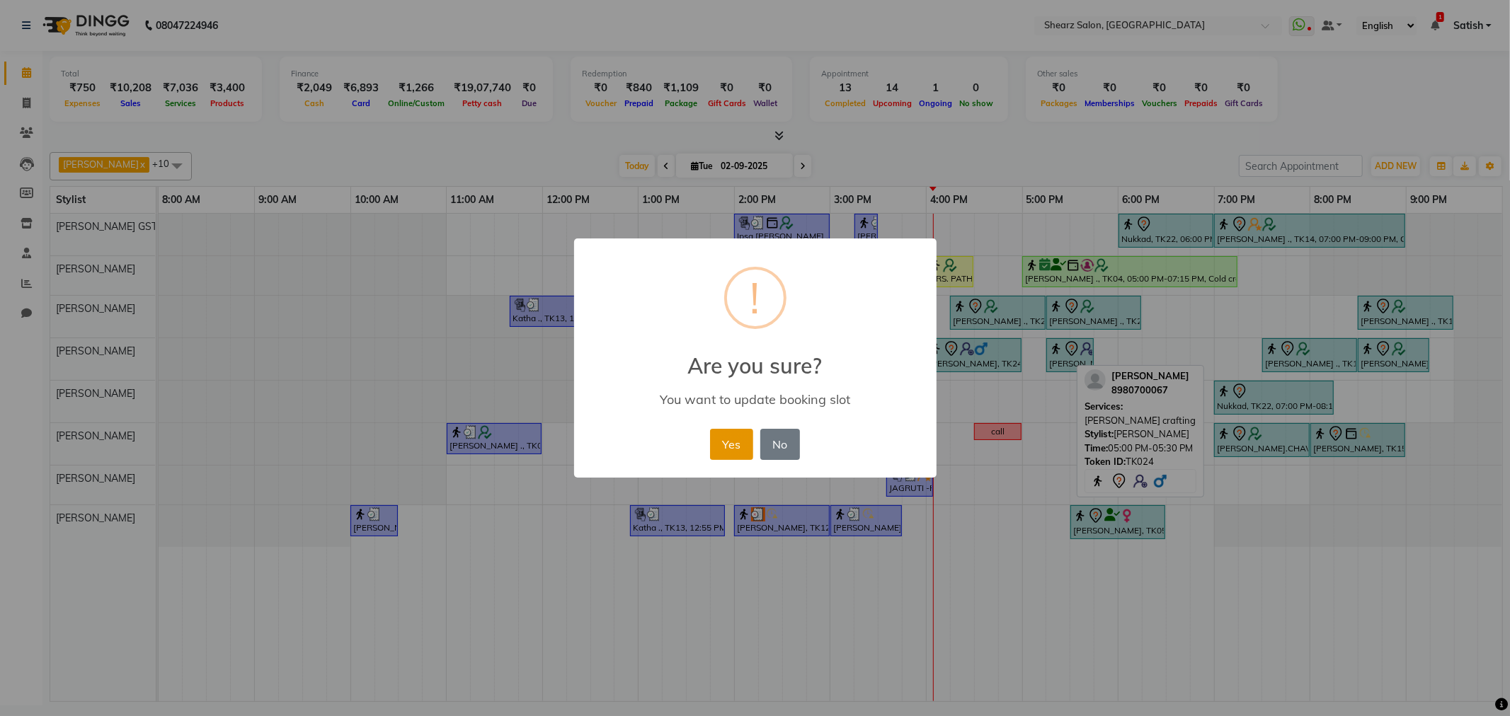
click at [724, 435] on button "Yes" at bounding box center [731, 444] width 43 height 31
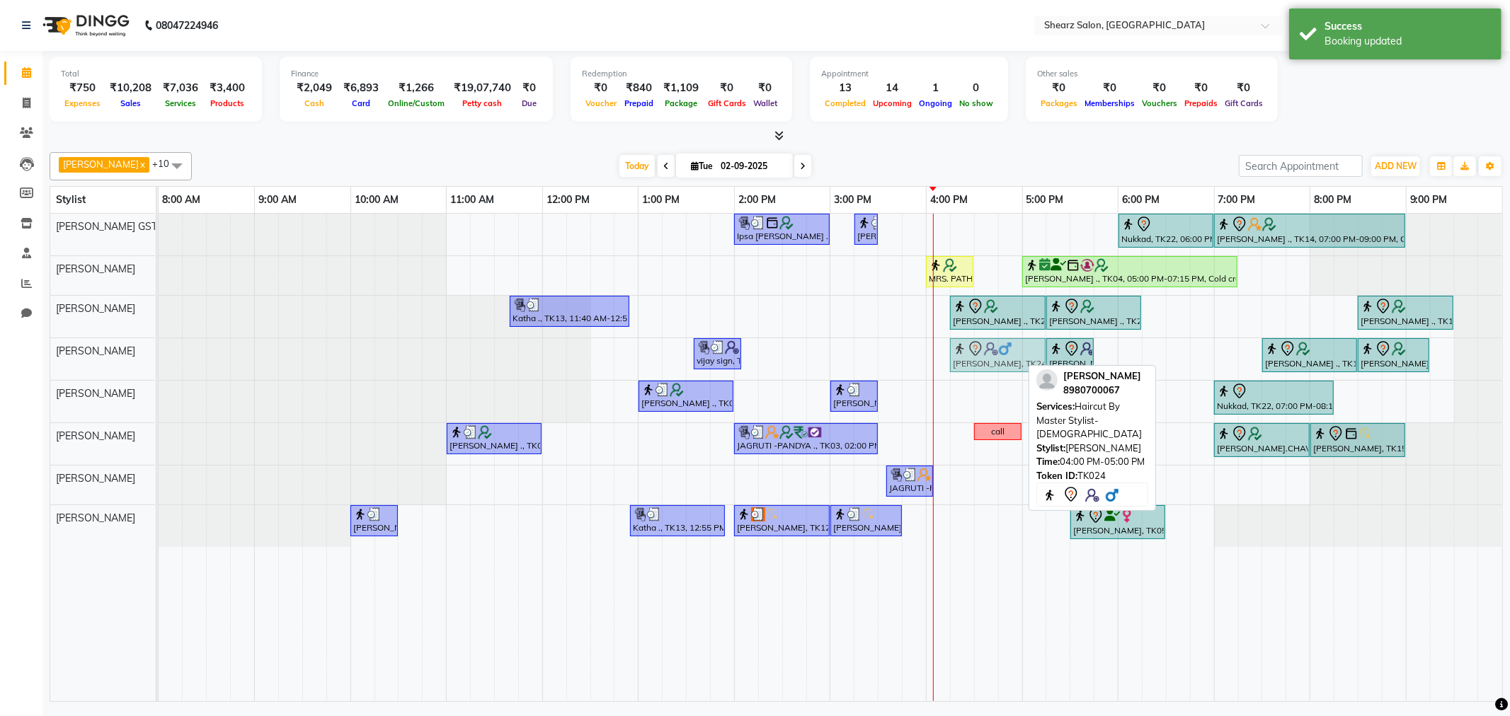
drag, startPoint x: 957, startPoint y: 361, endPoint x: 978, endPoint y: 355, distance: 22.0
click at [159, 355] on div "vijay sign, TK16, 01:35 PM-02:05 PM, Beard crafting Neeraj Kapdi, TK24, 04:00 P…" at bounding box center [159, 359] width 0 height 42
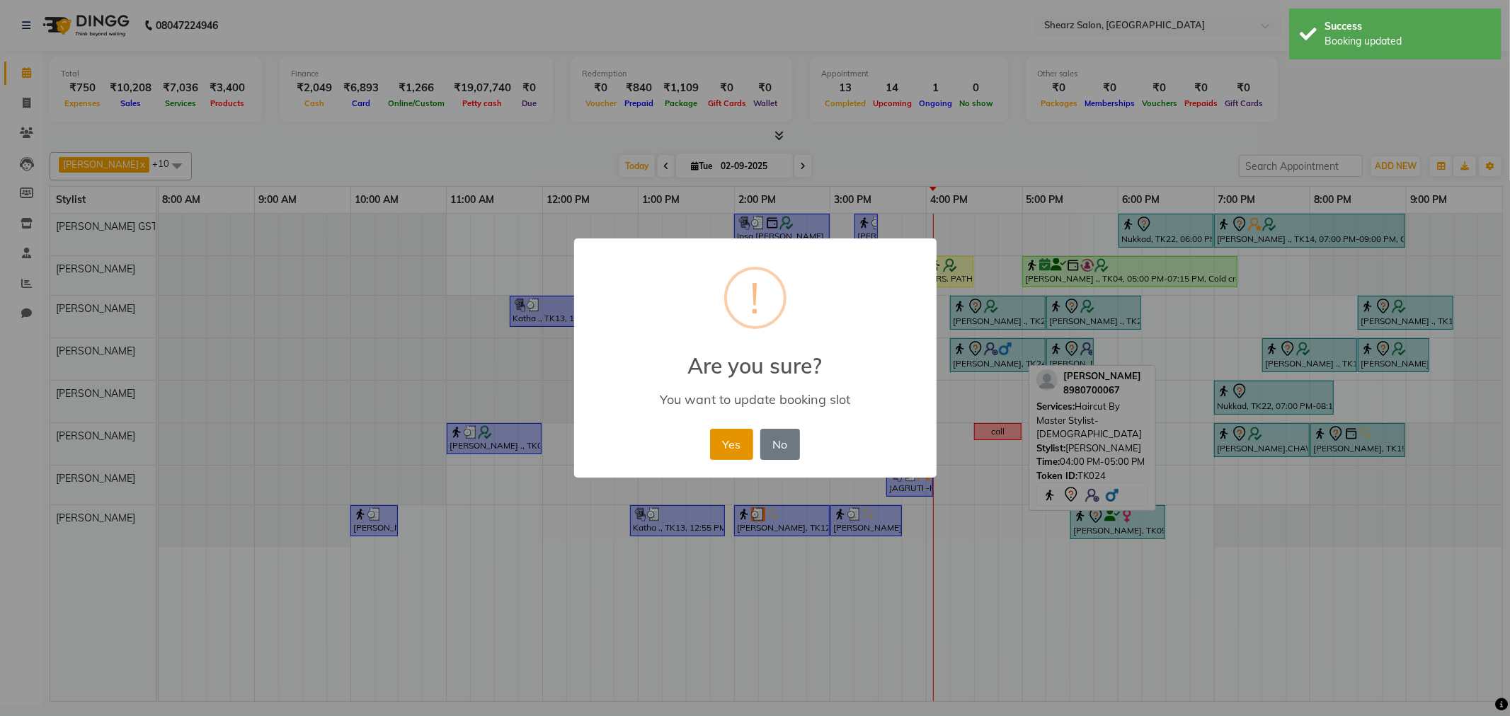
click at [733, 442] on button "Yes" at bounding box center [731, 444] width 43 height 31
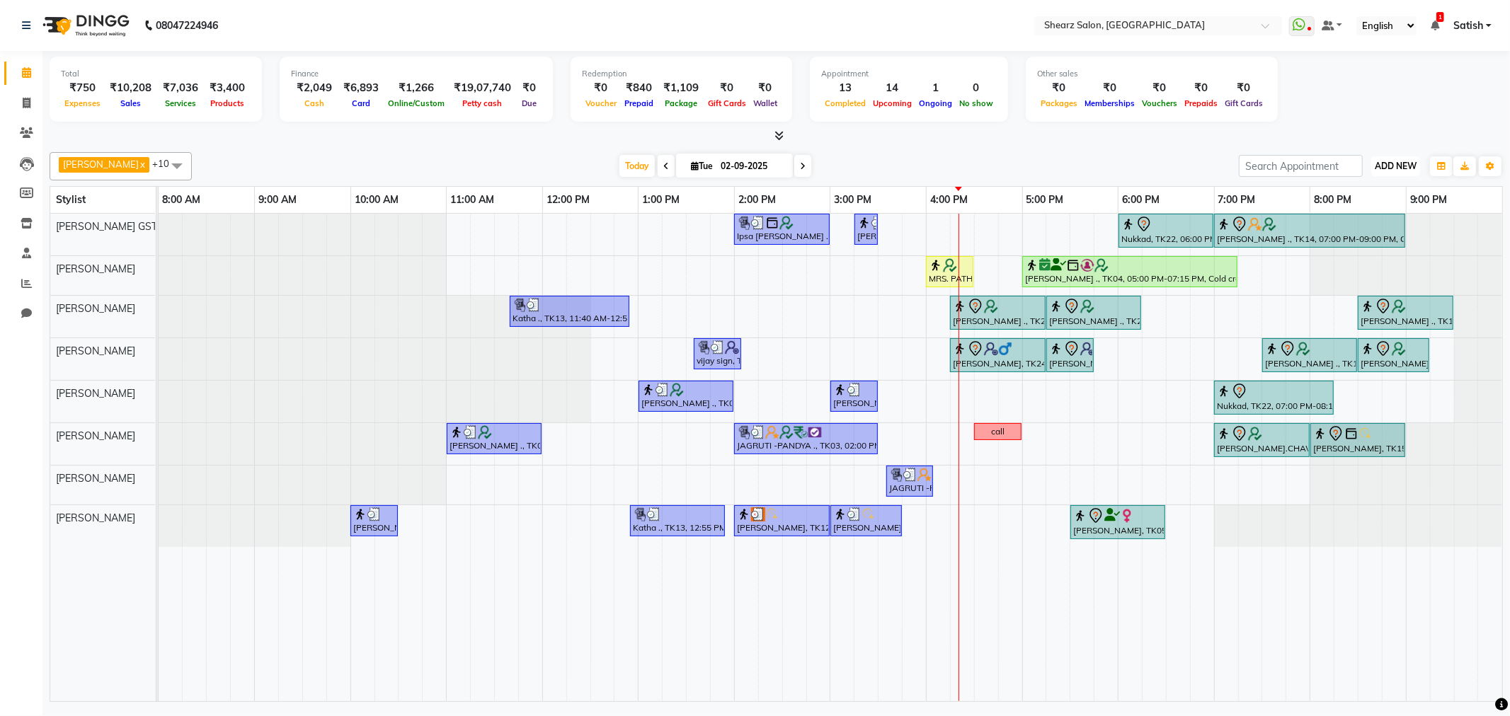
click at [1402, 166] on span "ADD NEW" at bounding box center [1396, 166] width 42 height 11
click at [1395, 222] on link "Add Expense" at bounding box center [1364, 229] width 112 height 18
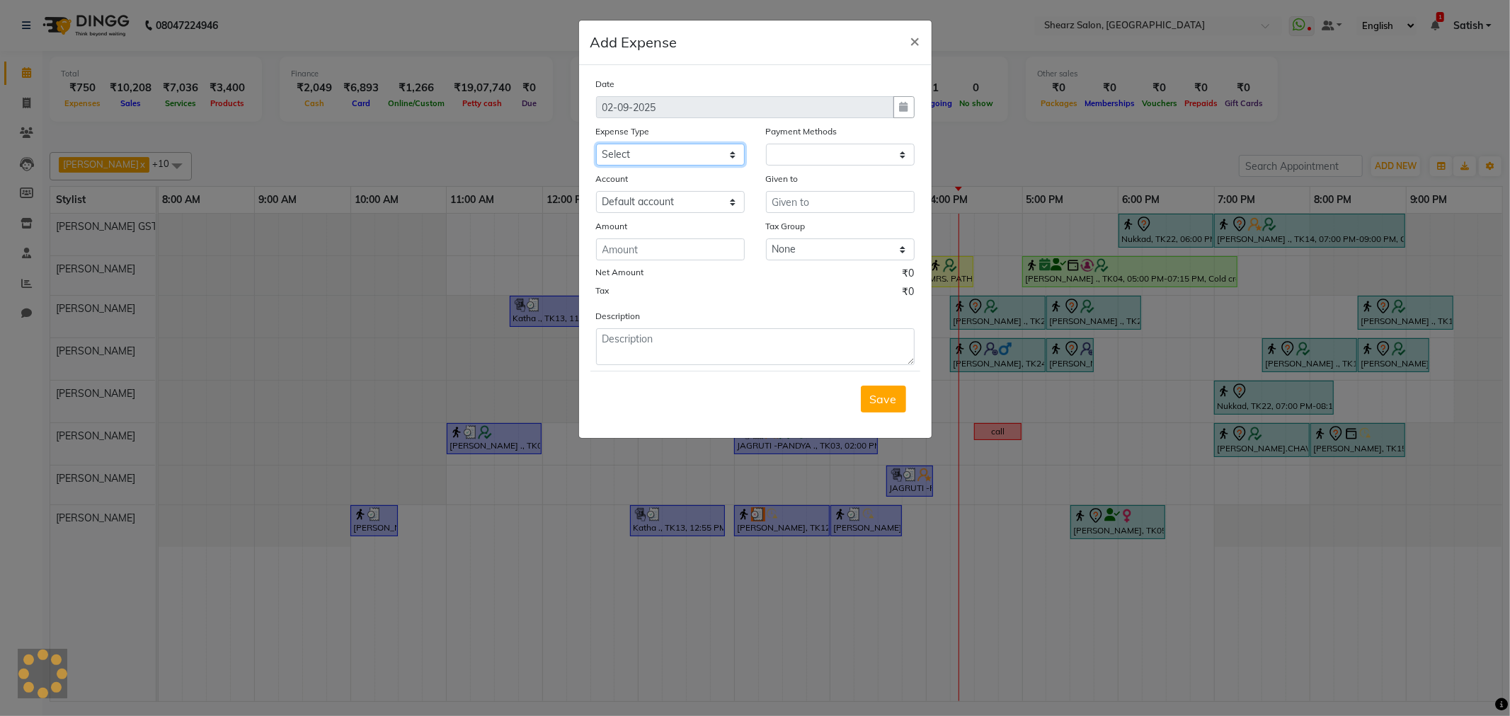
click at [690, 156] on select "Select Advance Salary Bank charges Car maintenance Cash transfer to bank Cash t…" at bounding box center [670, 155] width 149 height 22
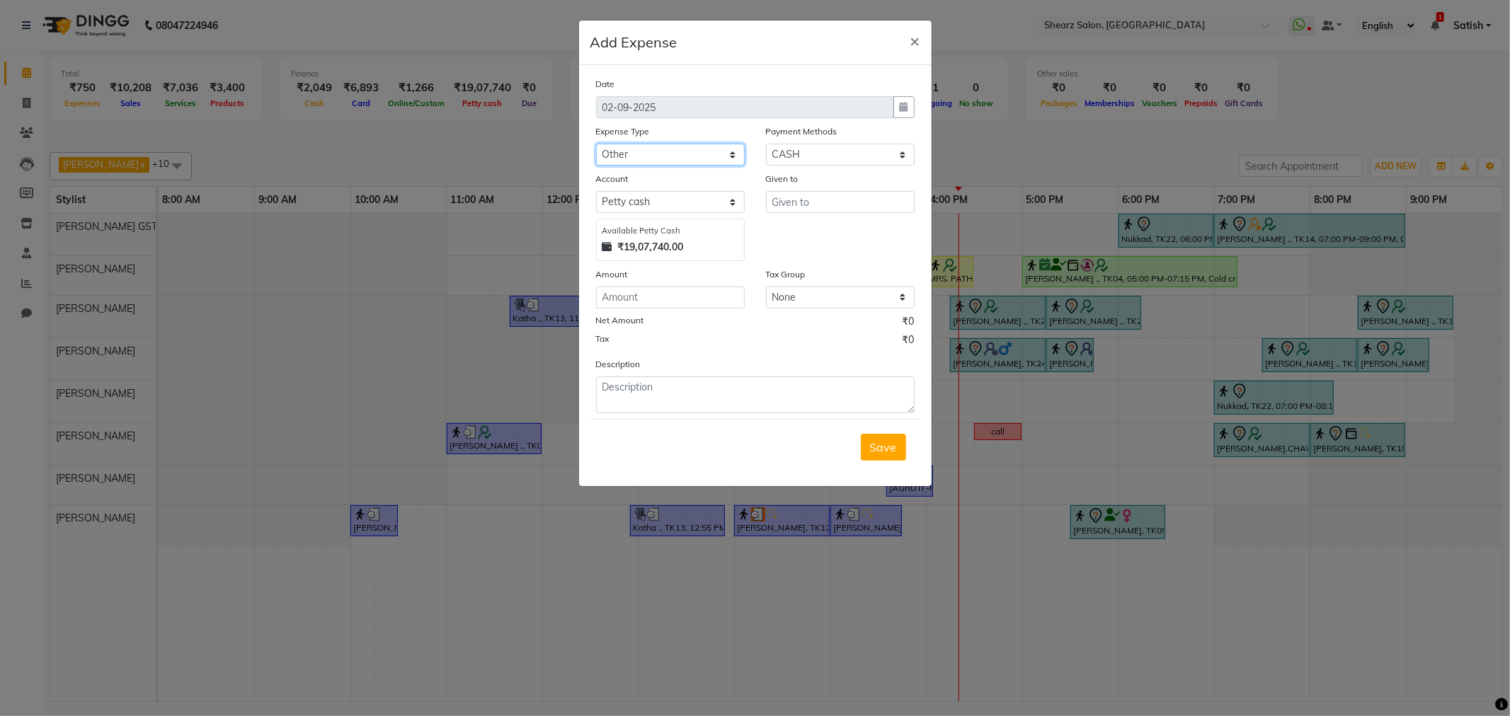
click at [596, 144] on select "Select Advance Salary Bank charges Car maintenance Cash transfer to bank Cash t…" at bounding box center [670, 155] width 149 height 22
click at [804, 212] on input "text" at bounding box center [840, 202] width 149 height 22
click at [645, 297] on input "number" at bounding box center [670, 298] width 149 height 22
click at [879, 434] on button "Save" at bounding box center [883, 447] width 45 height 27
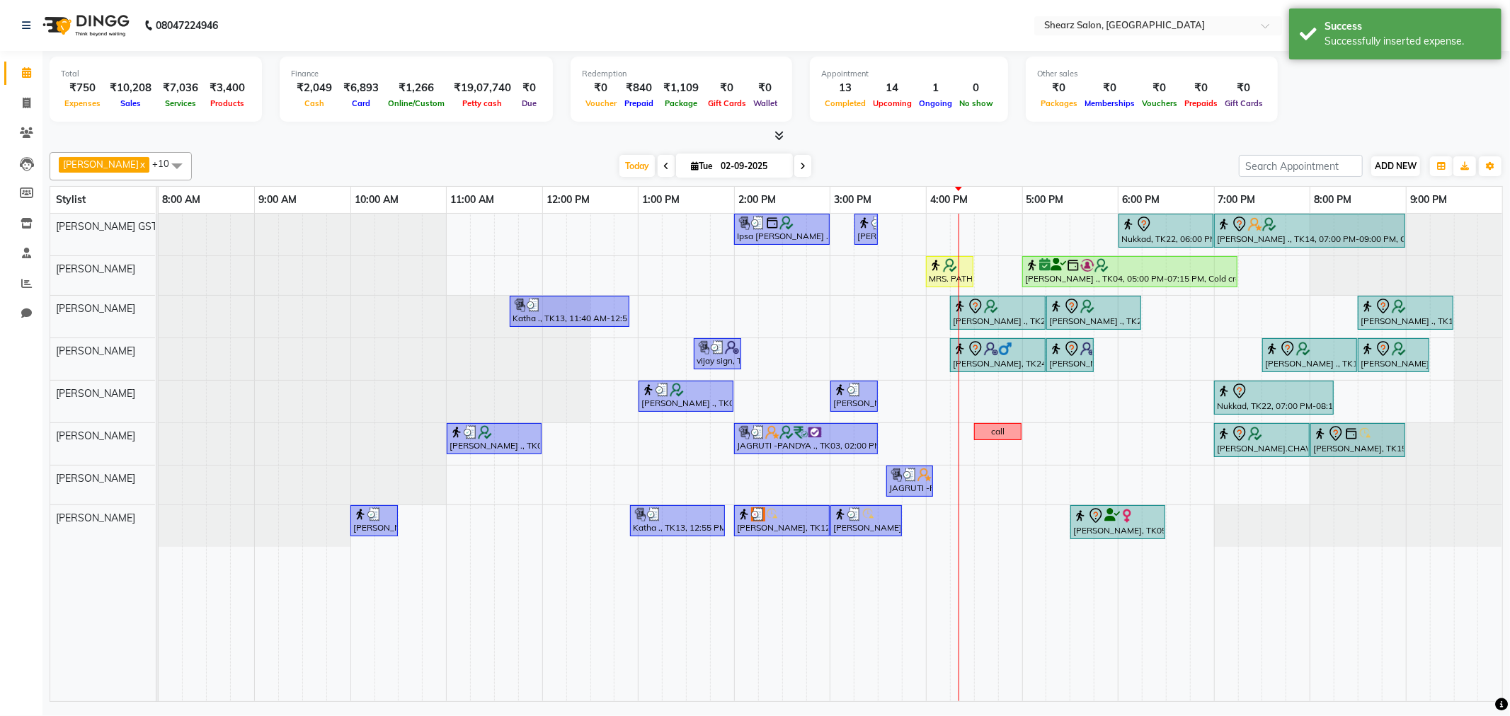
drag, startPoint x: 1389, startPoint y: 153, endPoint x: 1390, endPoint y: 168, distance: 14.9
click at [1389, 156] on div "Vijay Kanjibhai Nai x AakashKumar Nai x Dinesh Deora x pooja patil x Gopika DEV…" at bounding box center [776, 166] width 1453 height 28
click at [1390, 168] on span "ADD NEW" at bounding box center [1396, 166] width 42 height 11
click at [1371, 229] on link "Add Expense" at bounding box center [1364, 229] width 112 height 18
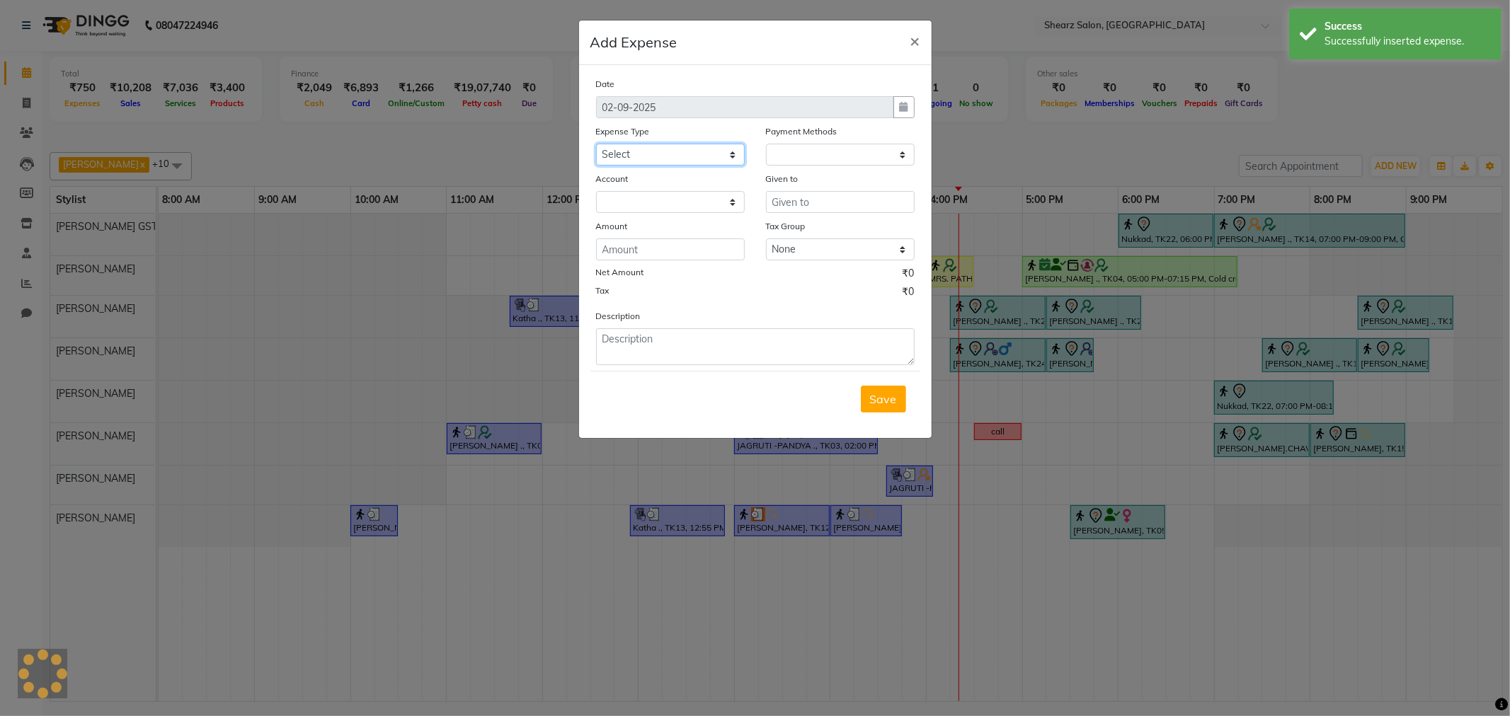
drag, startPoint x: 694, startPoint y: 153, endPoint x: 694, endPoint y: 161, distance: 7.8
click at [694, 156] on select "Select Advance Salary Bank charges Car maintenance Cash transfer to bank Cash t…" at bounding box center [670, 155] width 149 height 22
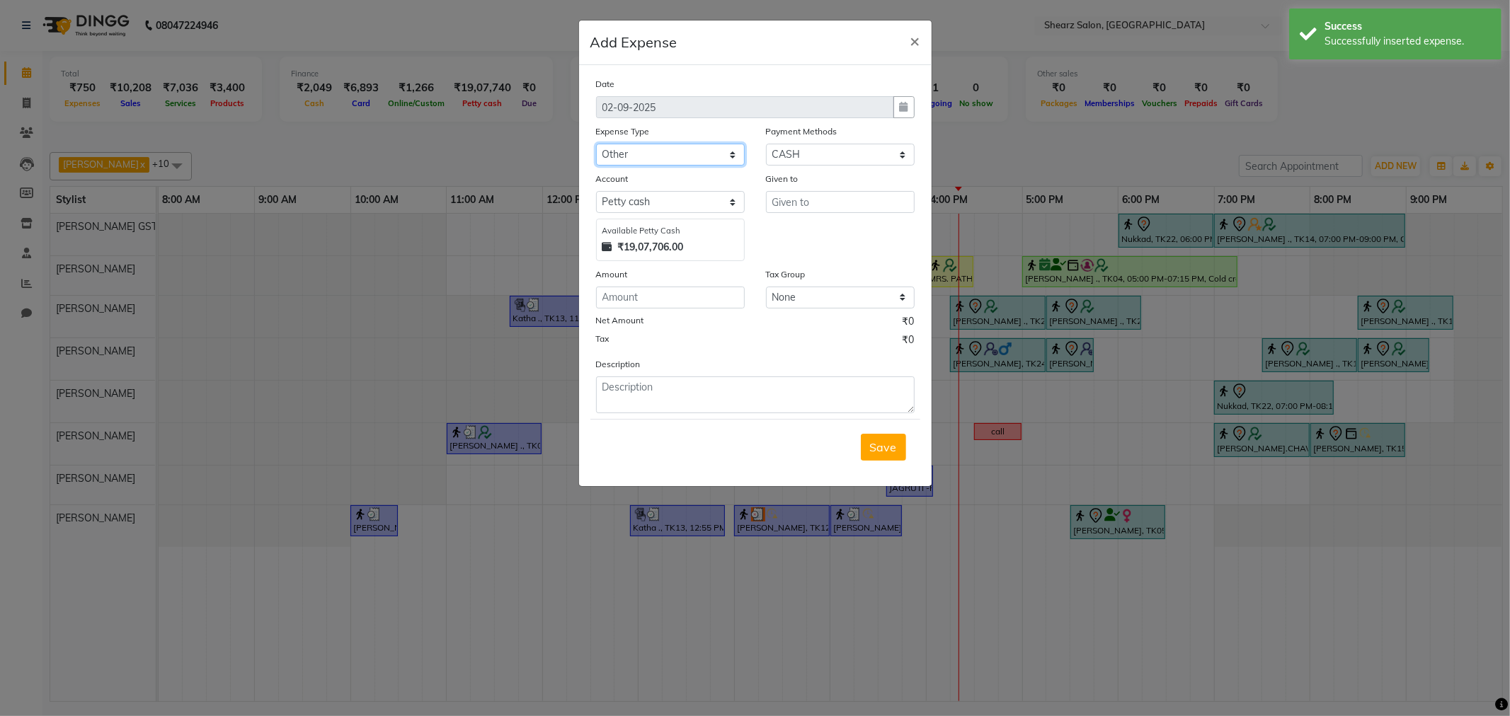
click at [596, 144] on select "Select Advance Salary Bank charges Car maintenance Cash transfer to bank Cash t…" at bounding box center [670, 155] width 149 height 22
click at [859, 203] on input "text" at bounding box center [840, 202] width 149 height 22
click at [631, 302] on input "number" at bounding box center [670, 298] width 149 height 22
click at [886, 439] on button "Save" at bounding box center [883, 447] width 45 height 27
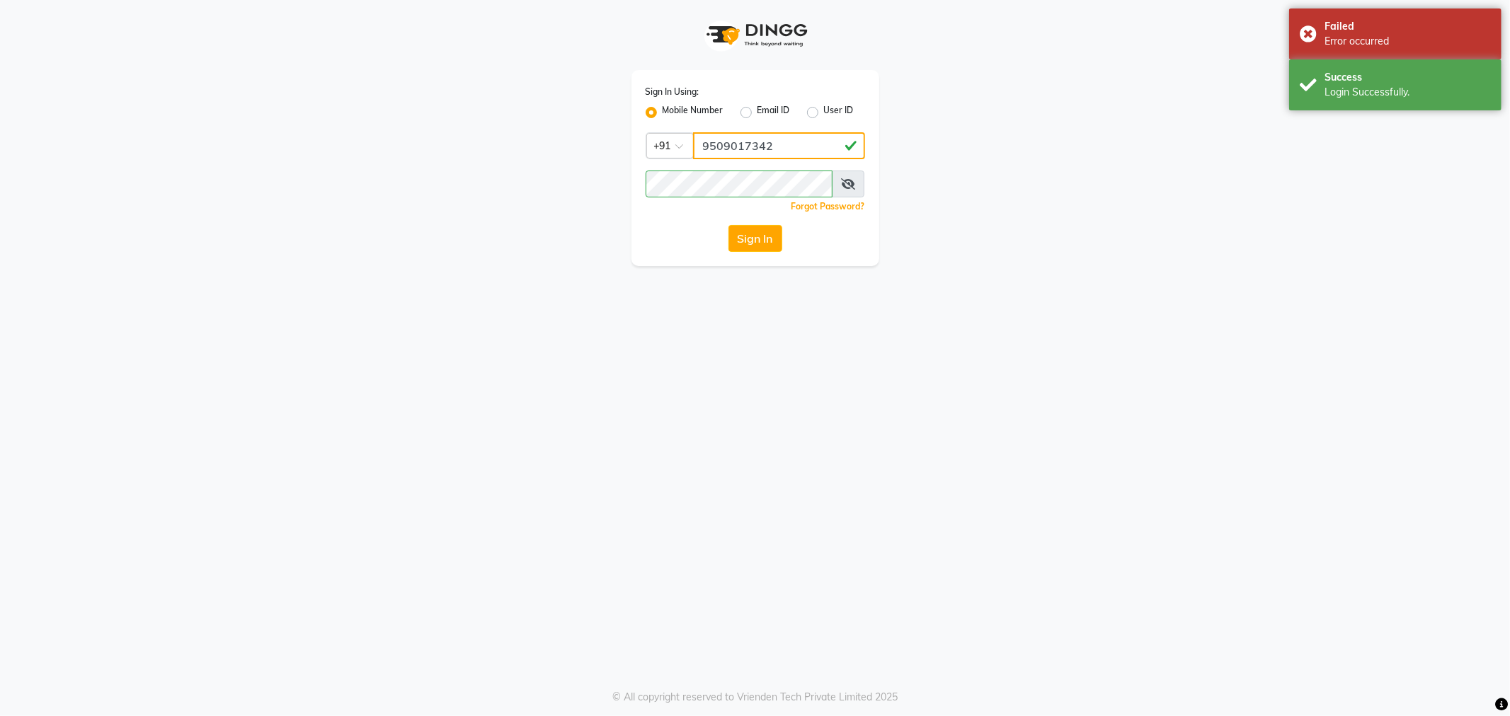
click at [724, 152] on input "9509017342" at bounding box center [779, 145] width 172 height 27
type input "9104334891"
click at [745, 244] on button "Sign In" at bounding box center [755, 238] width 54 height 27
